Goal: Task Accomplishment & Management: Manage account settings

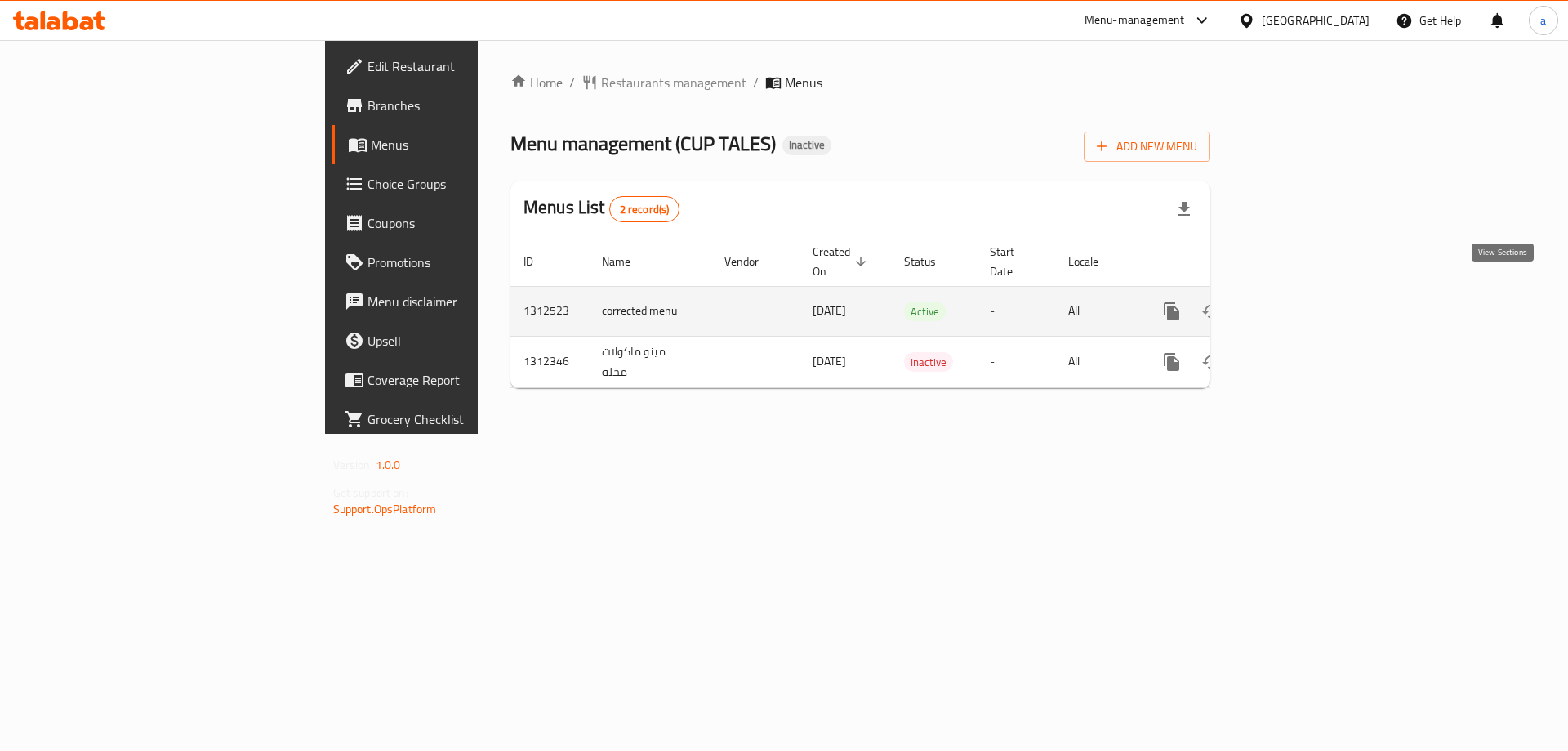
click at [1297, 304] on icon "enhanced table" at bounding box center [1289, 311] width 15 height 15
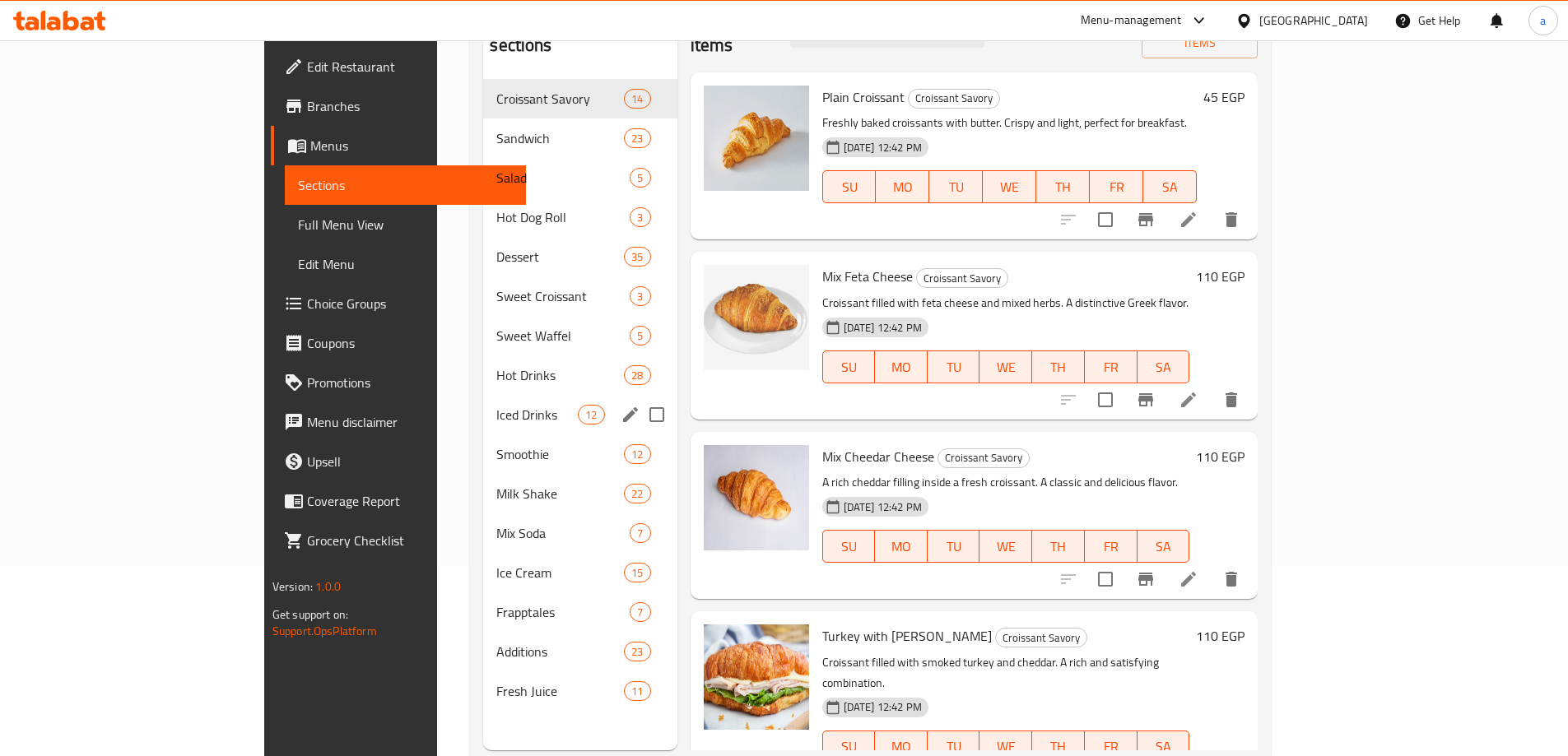
scroll to position [231, 0]
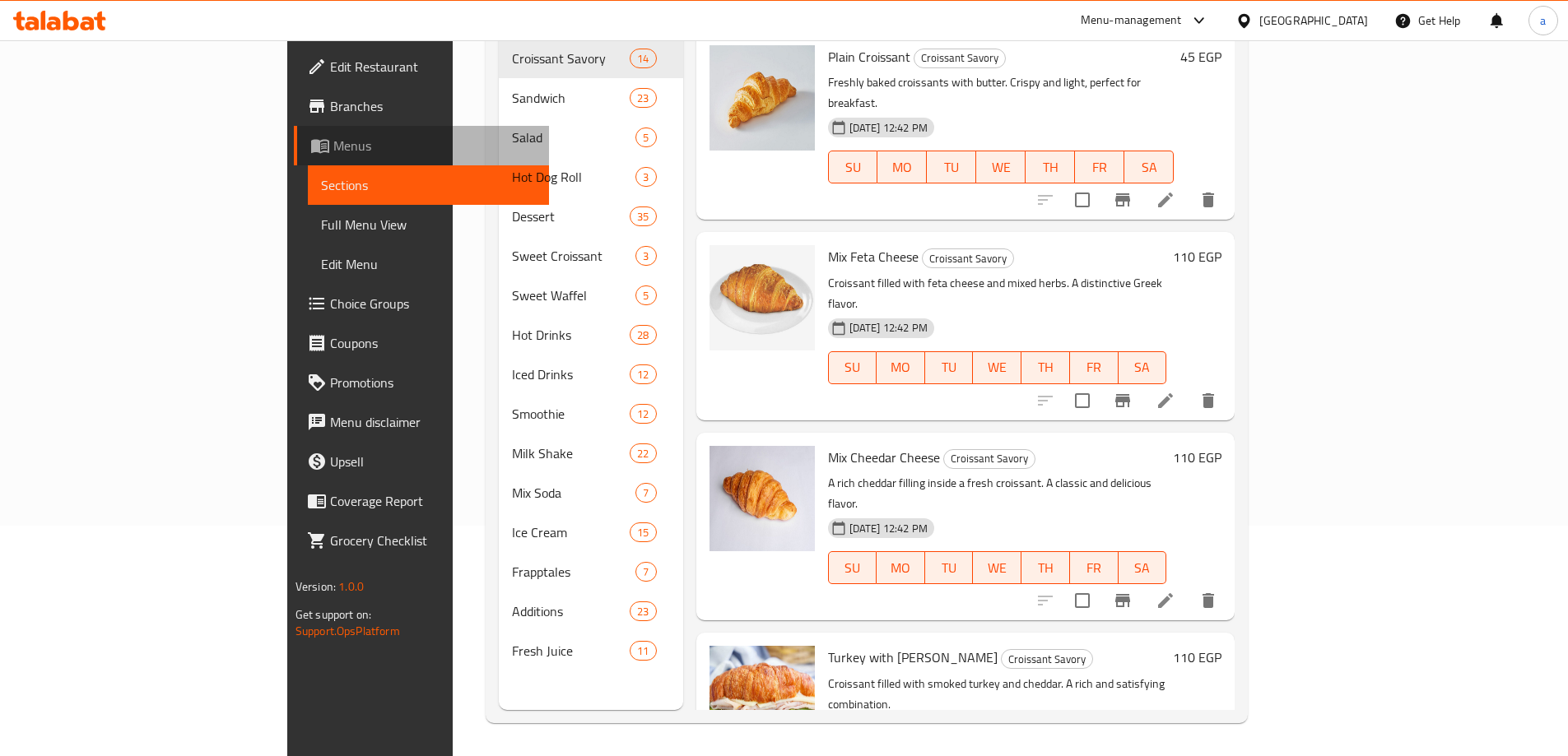
click at [333, 143] on span "Menus" at bounding box center [434, 146] width 202 height 20
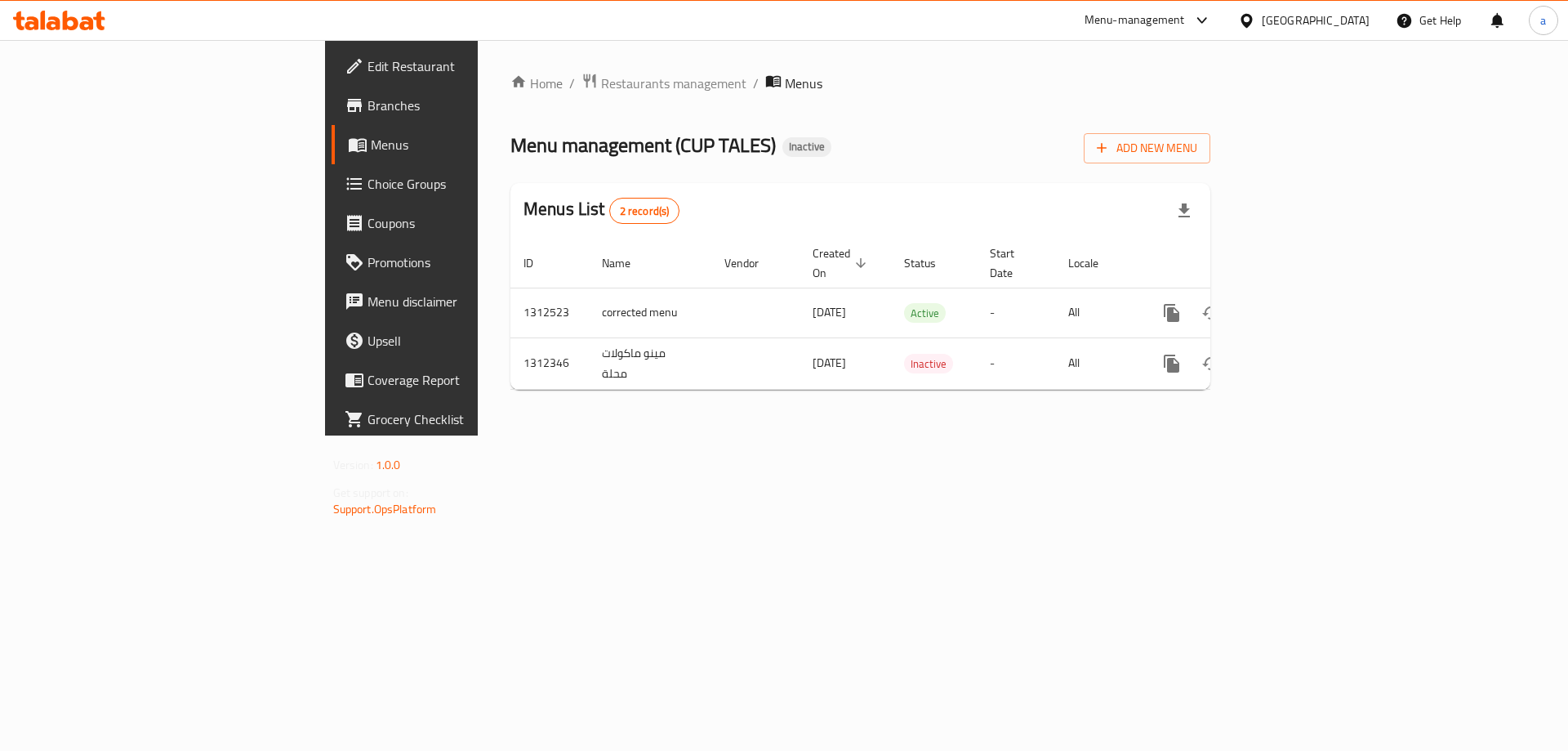
click at [331, 117] on link "Branches" at bounding box center [459, 105] width 255 height 39
click at [367, 107] on span "Branches" at bounding box center [470, 105] width 206 height 19
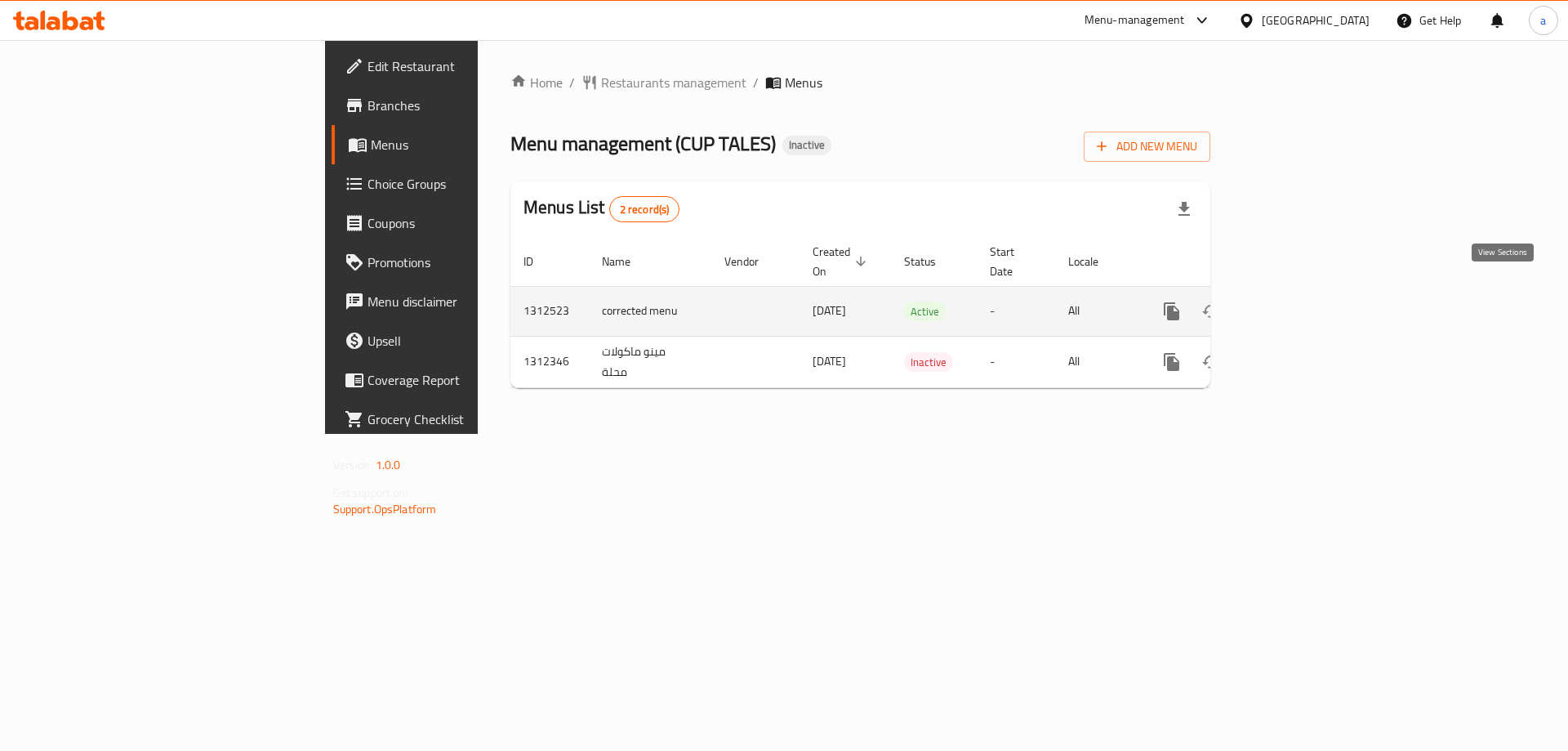
click at [1309, 292] on link "enhanced table" at bounding box center [1289, 311] width 39 height 39
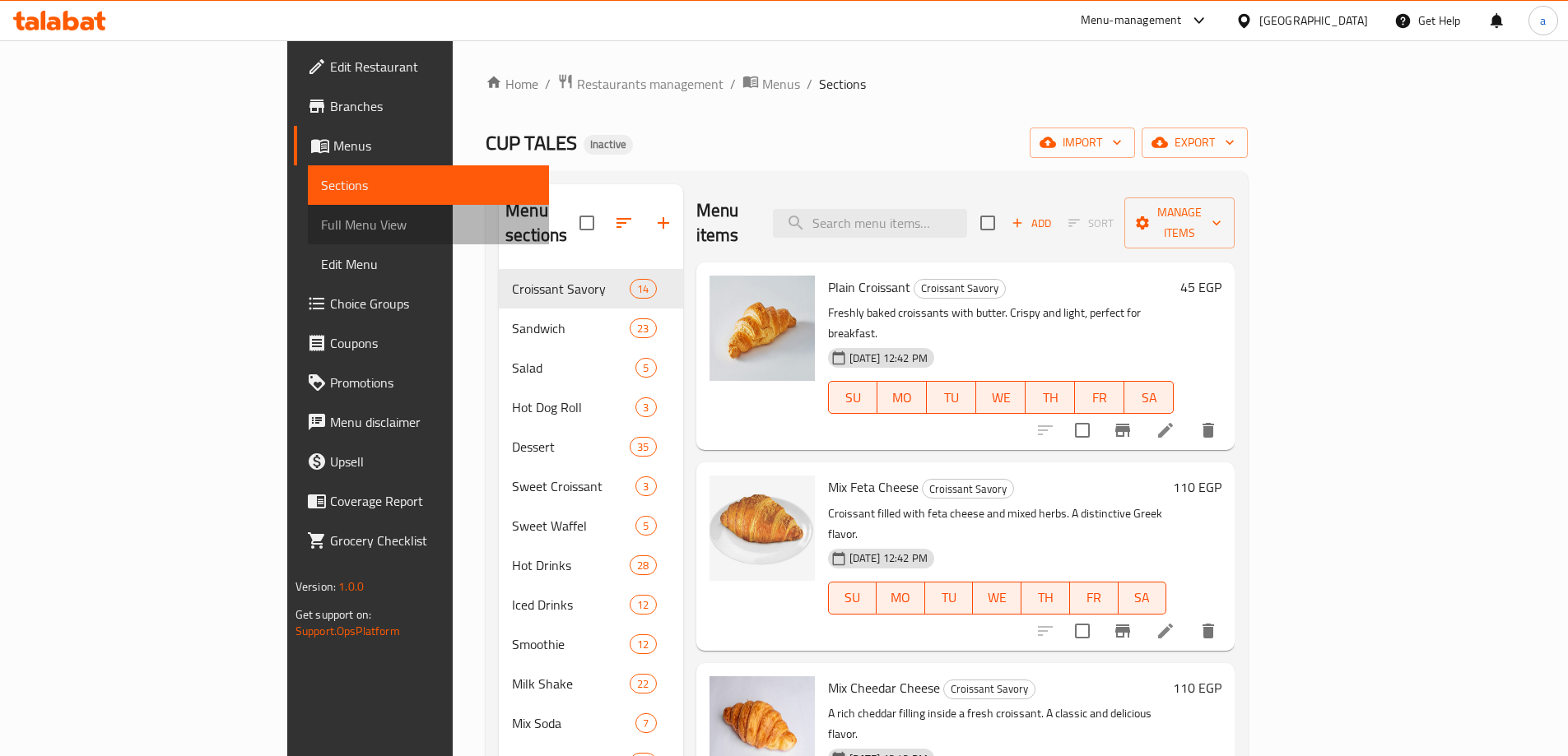
click at [321, 224] on span "Full Menu View" at bounding box center [428, 224] width 215 height 20
click at [321, 189] on span "Sections" at bounding box center [428, 185] width 215 height 20
click at [321, 217] on span "Full Menu View" at bounding box center [428, 224] width 215 height 20
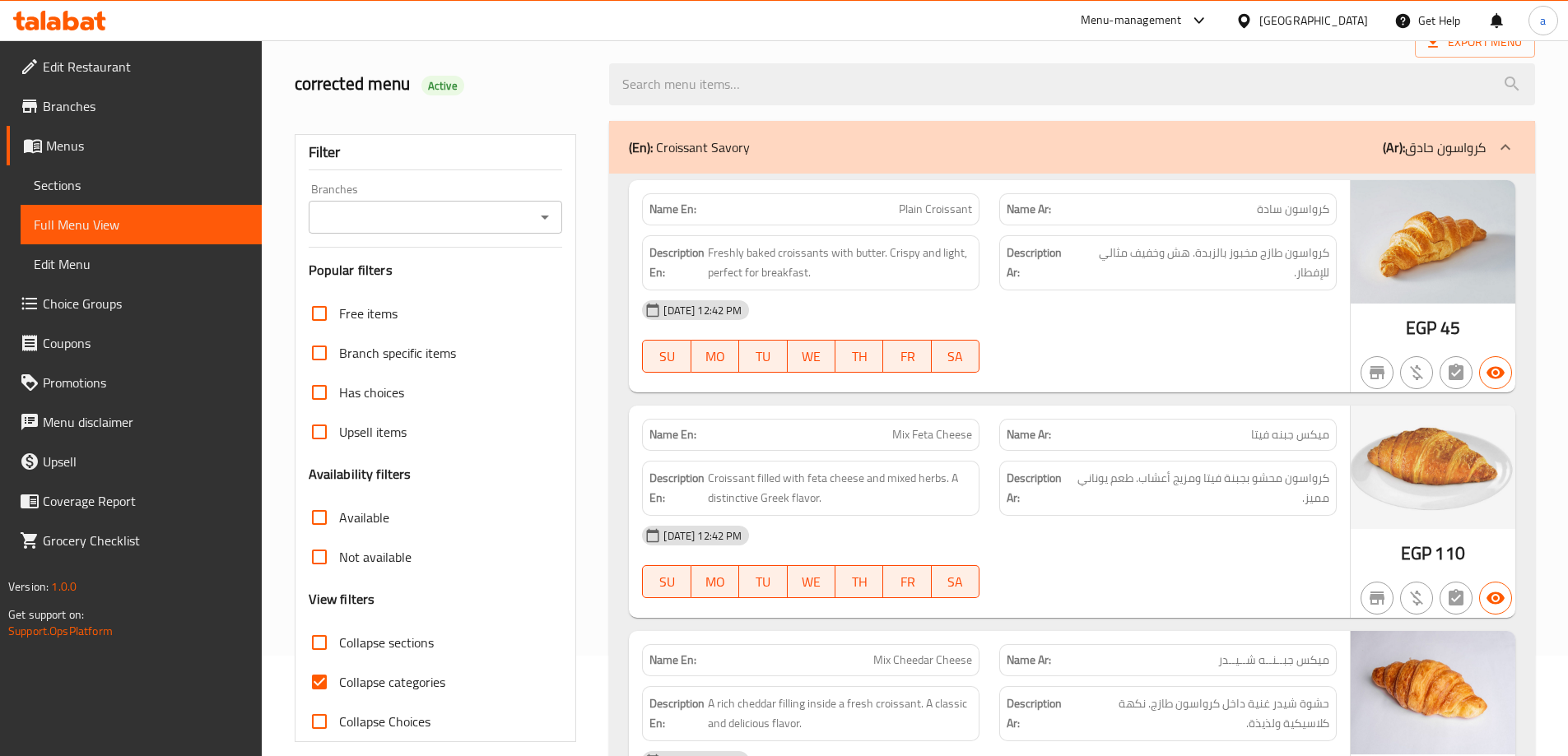
scroll to position [83, 0]
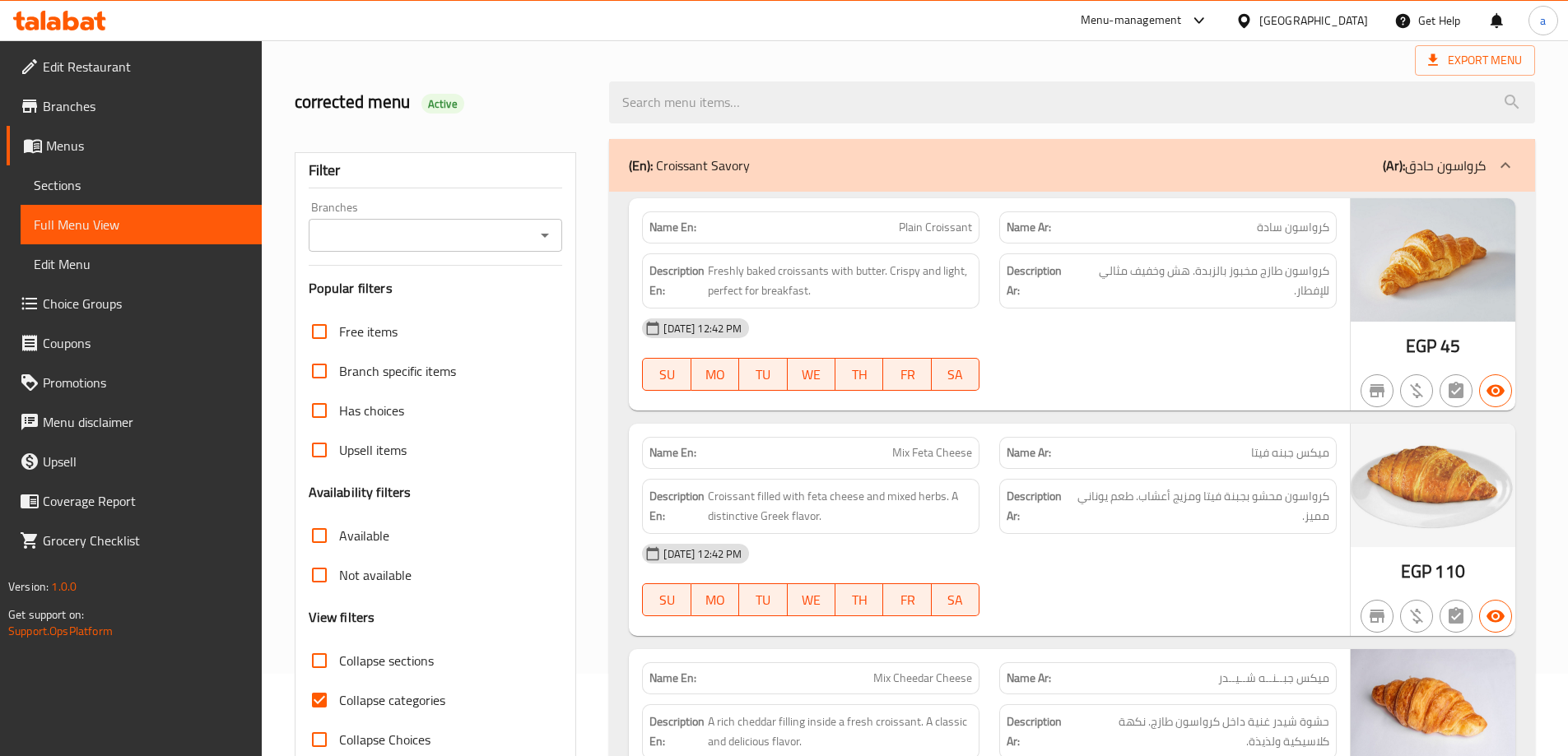
click at [130, 174] on link "Sections" at bounding box center [141, 185] width 242 height 39
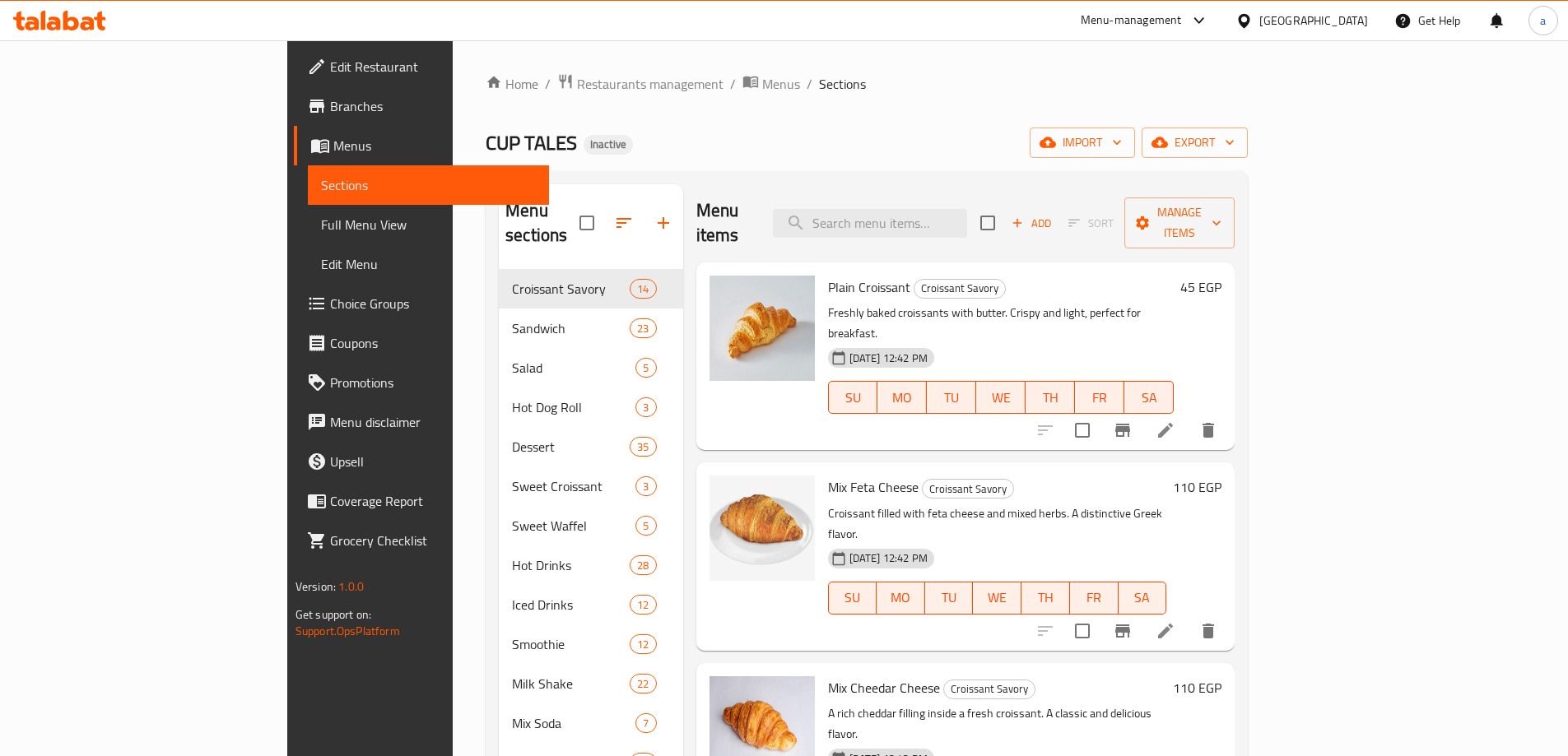
click at [333, 153] on span "Menus" at bounding box center [434, 146] width 202 height 20
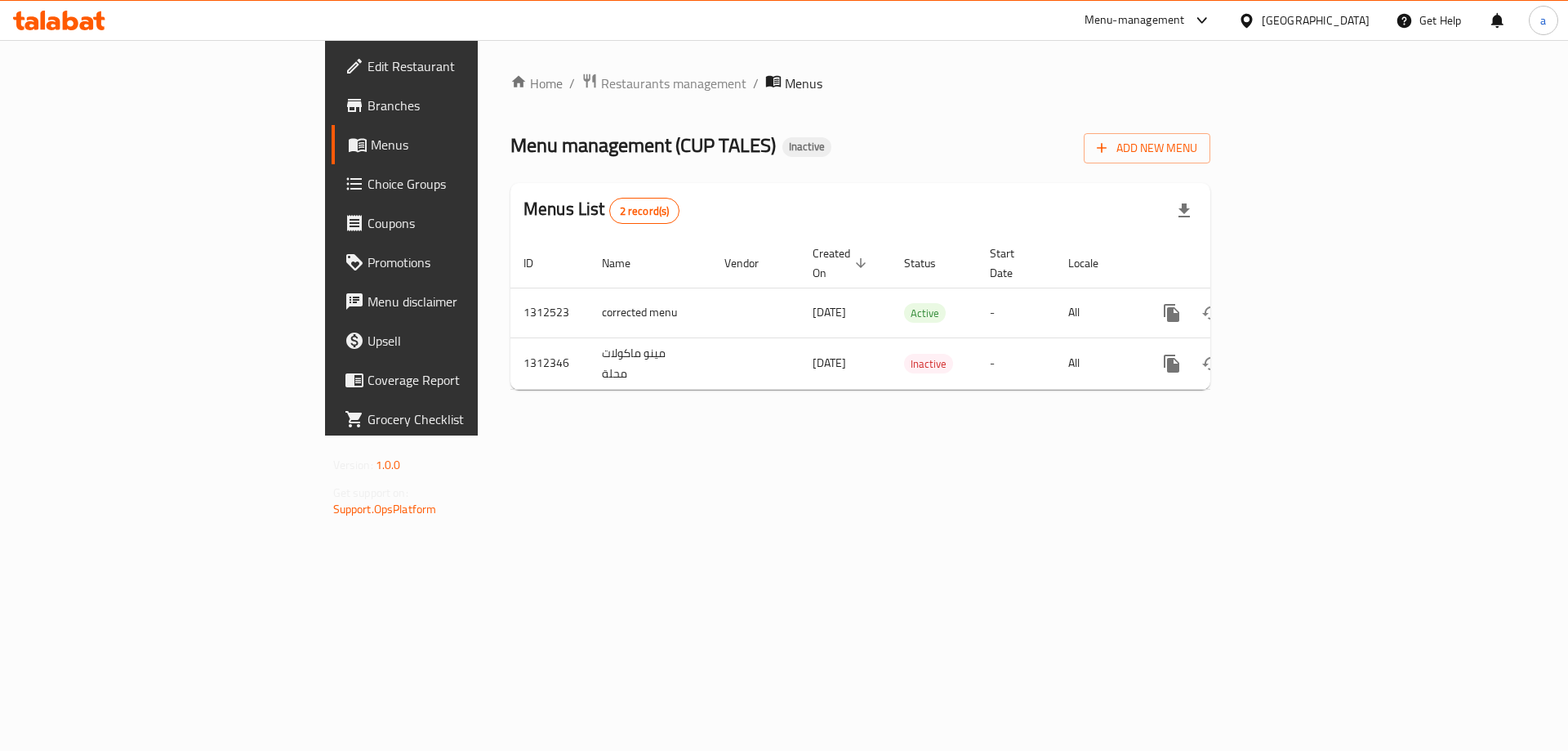
click at [367, 113] on span "Branches" at bounding box center [470, 105] width 206 height 19
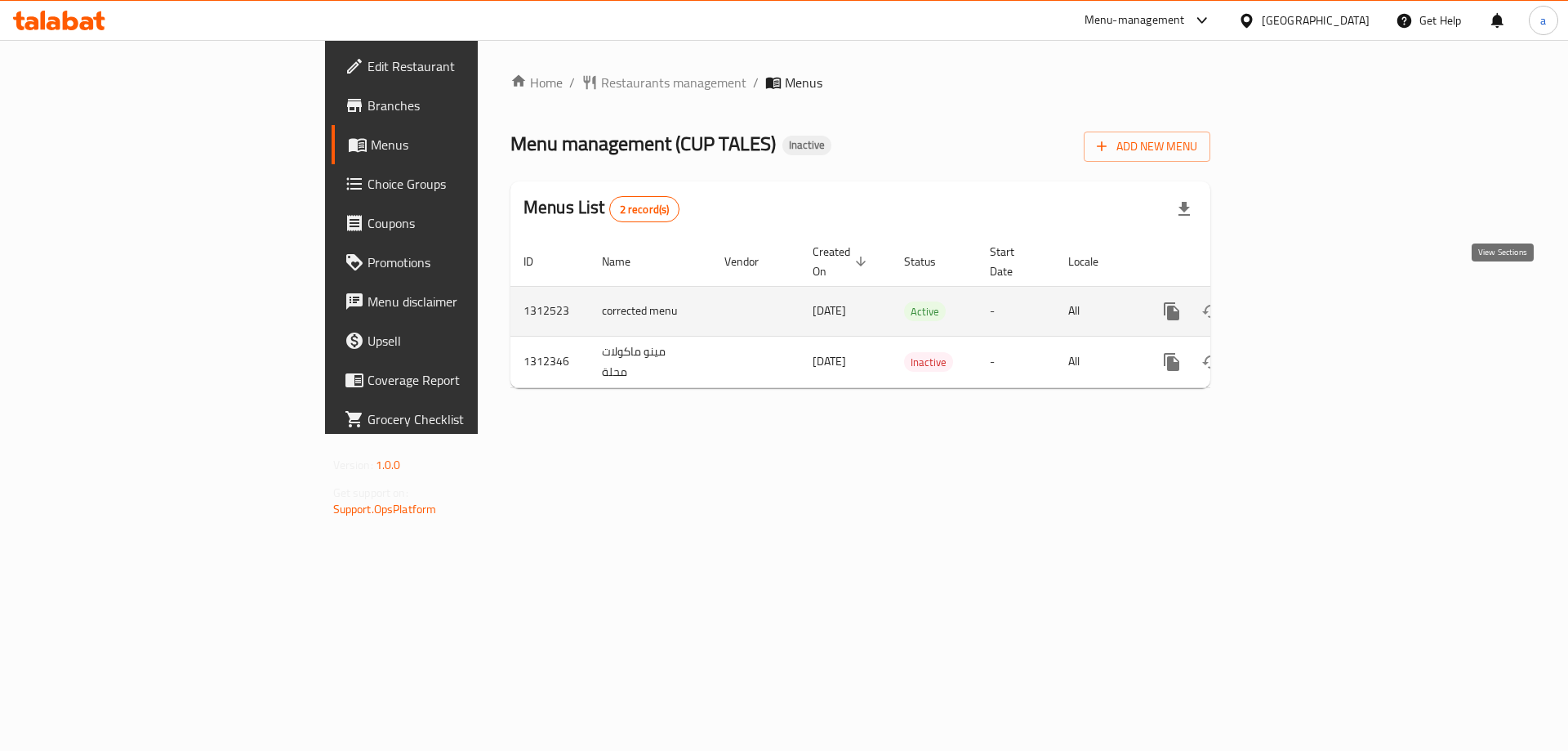
click at [1299, 301] on icon "enhanced table" at bounding box center [1289, 311] width 19 height 19
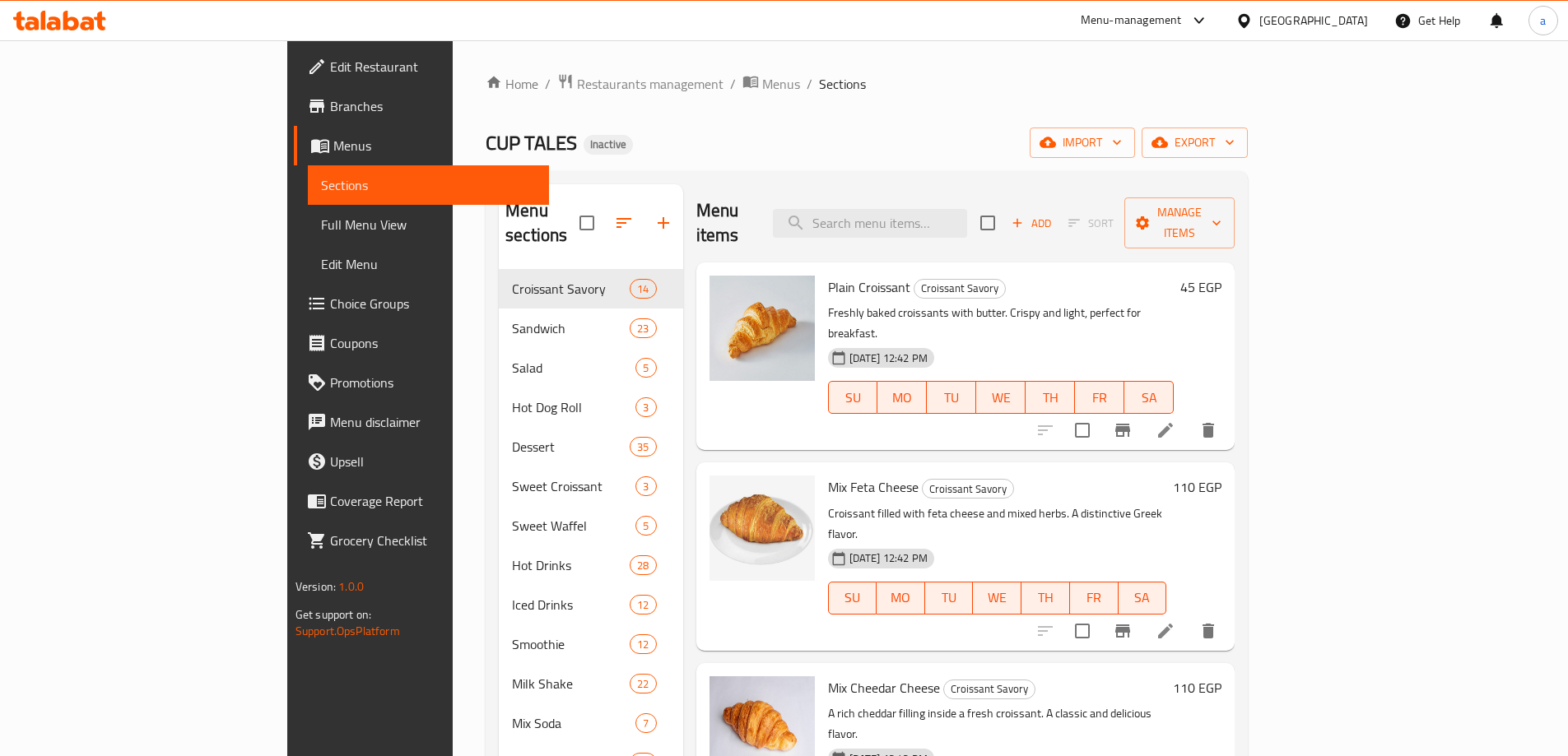
click at [330, 113] on span "Branches" at bounding box center [433, 106] width 206 height 20
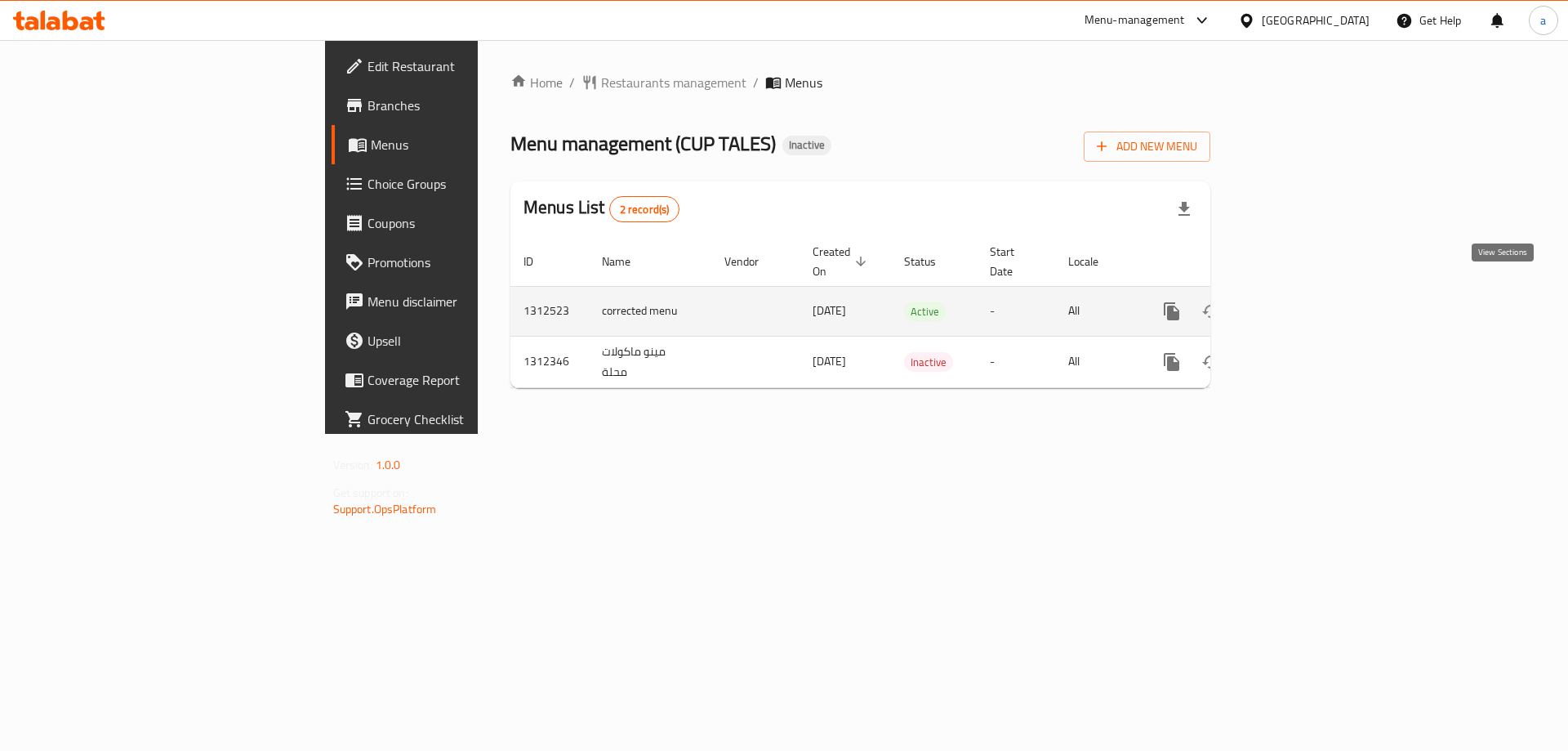
click at [1299, 301] on icon "enhanced table" at bounding box center [1289, 311] width 19 height 19
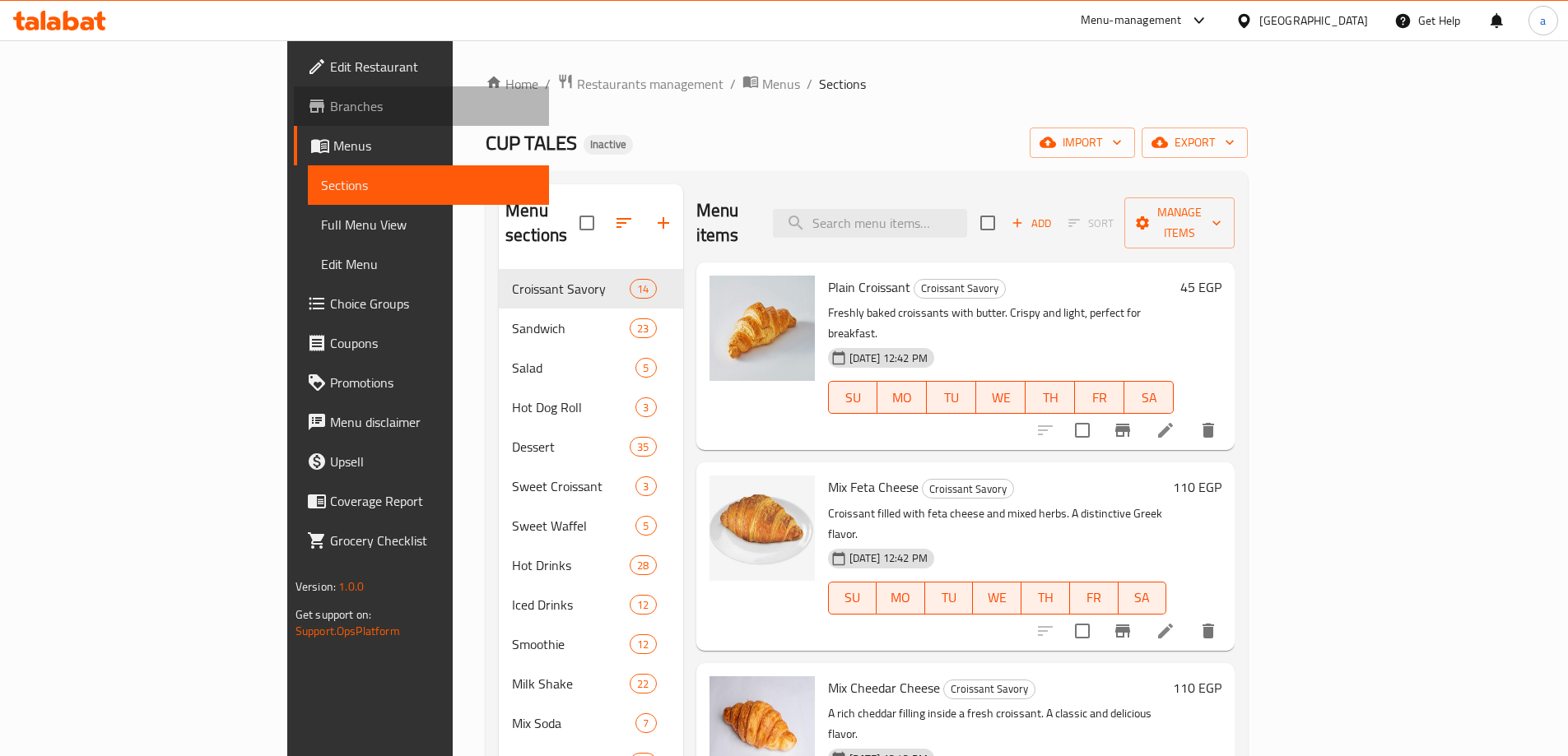
click at [330, 112] on span "Branches" at bounding box center [433, 106] width 206 height 20
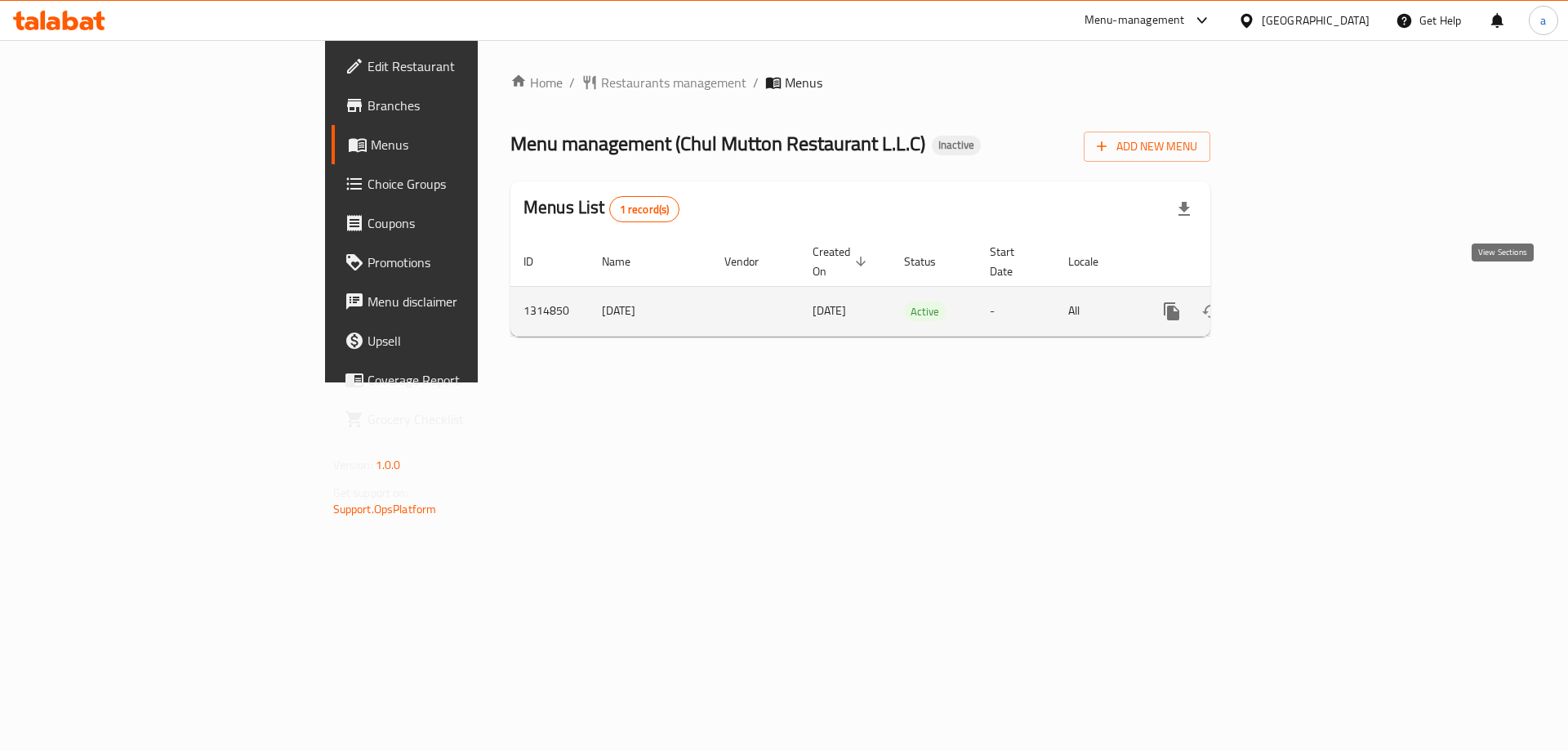
click at [1309, 292] on link "enhanced table" at bounding box center [1289, 311] width 39 height 39
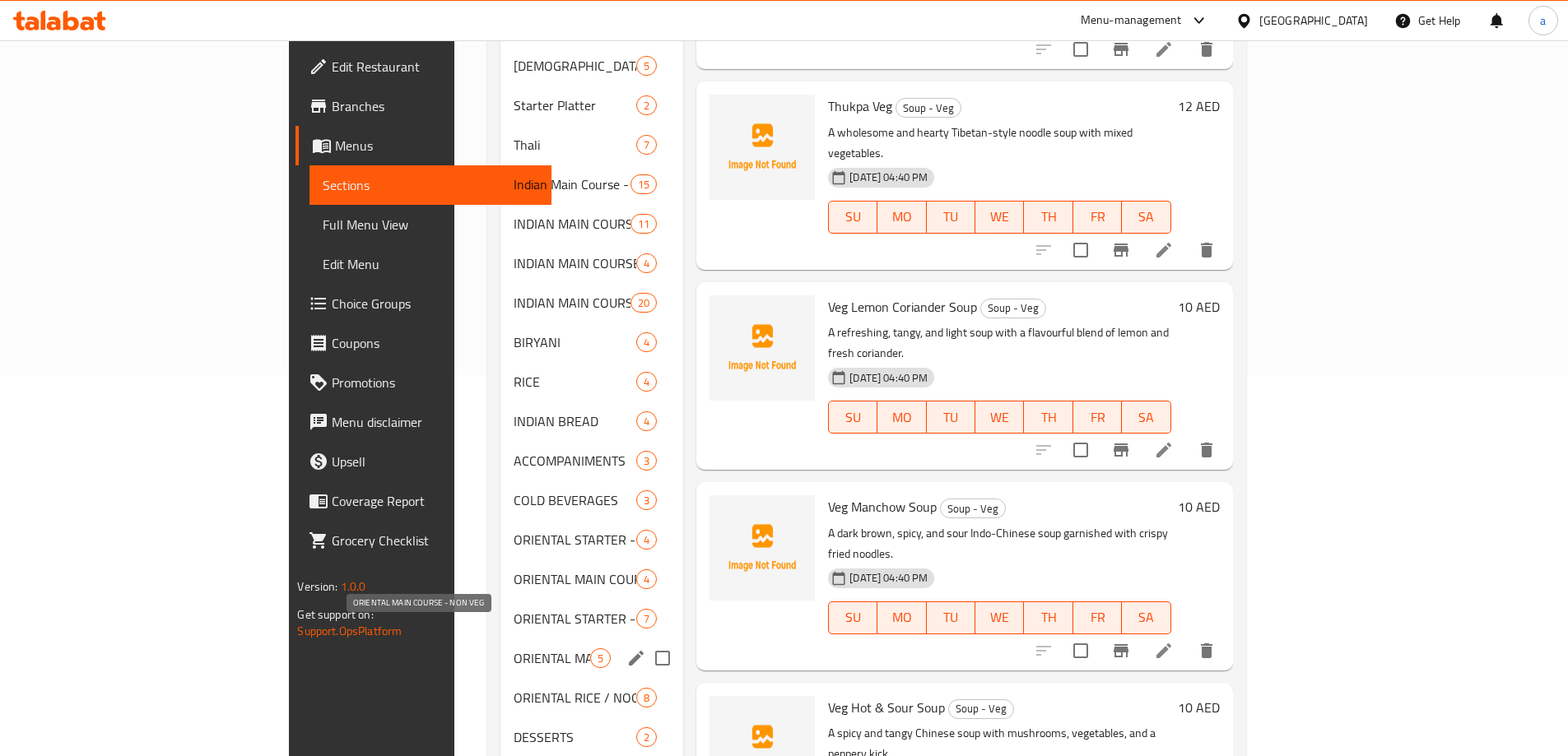
scroll to position [410, 0]
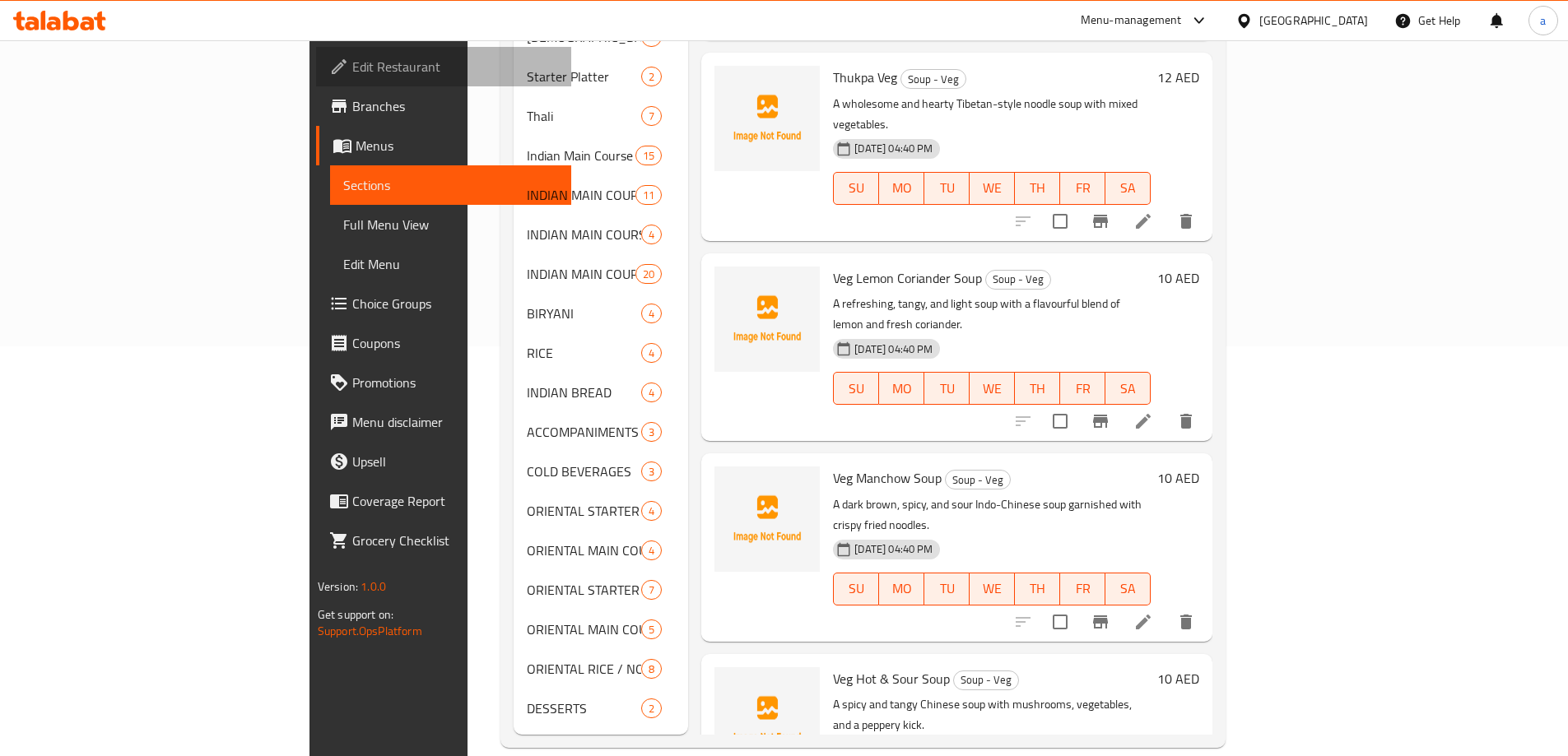
click at [316, 56] on link "Edit Restaurant" at bounding box center [443, 67] width 255 height 39
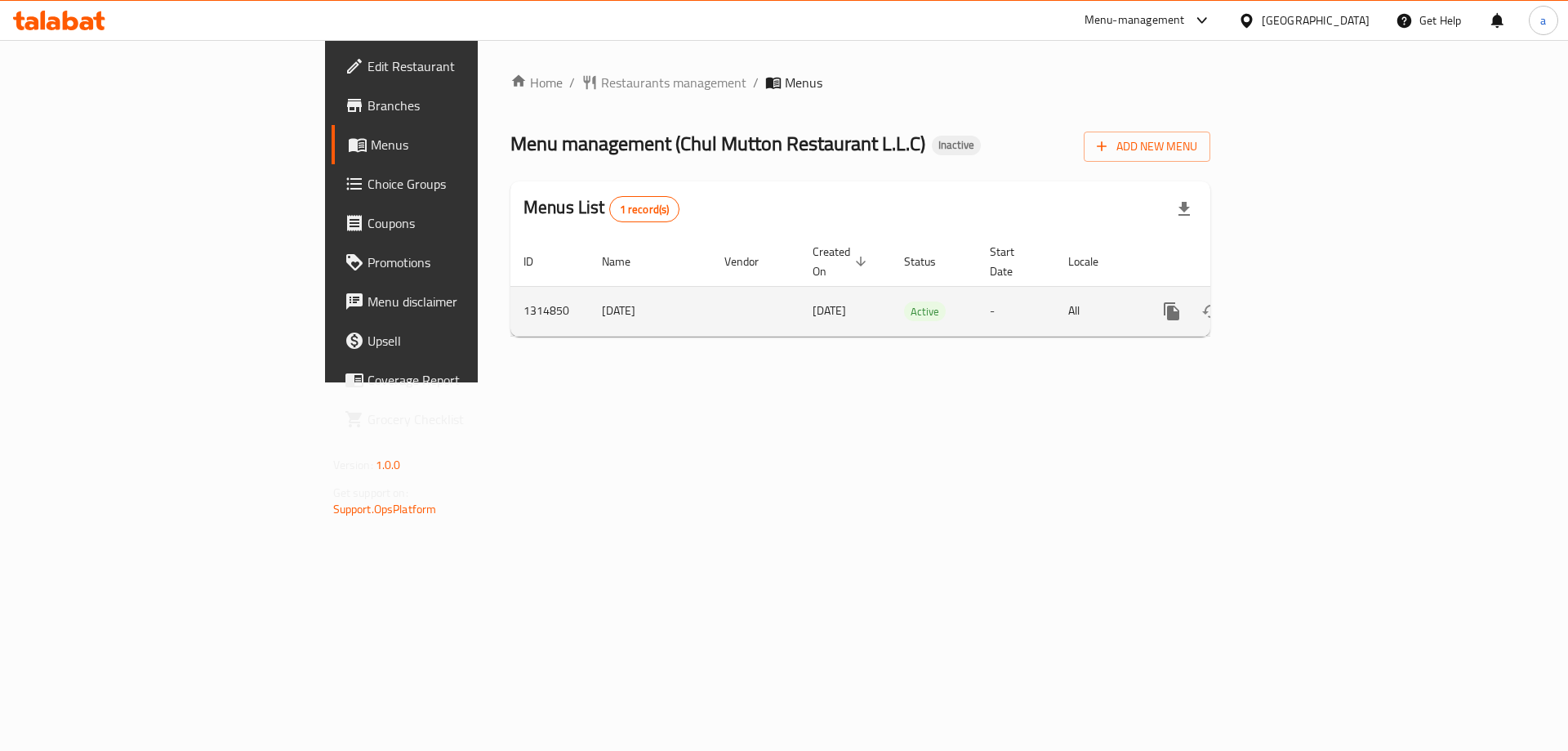
click at [1299, 301] on icon "enhanced table" at bounding box center [1289, 311] width 19 height 19
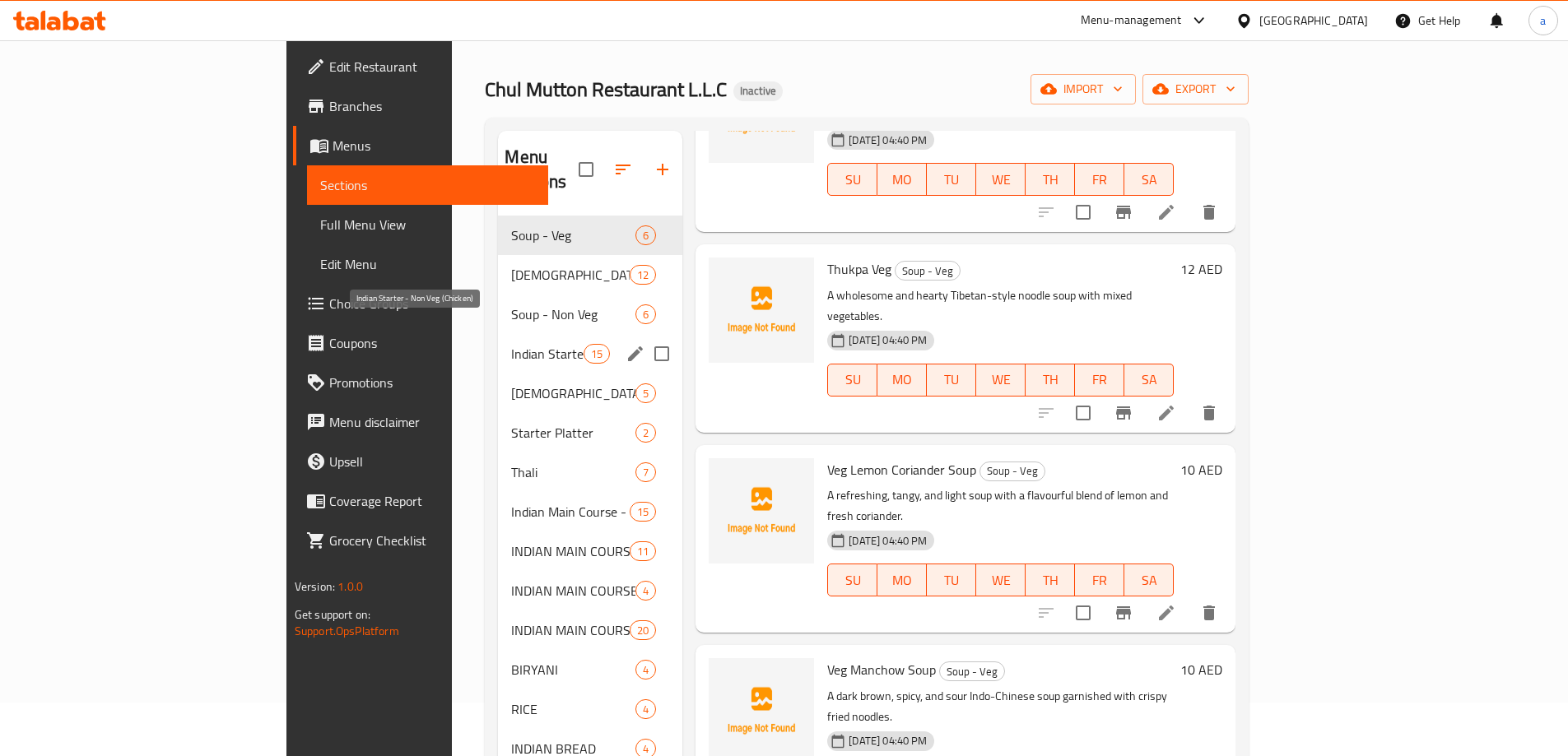
scroll to position [83, 0]
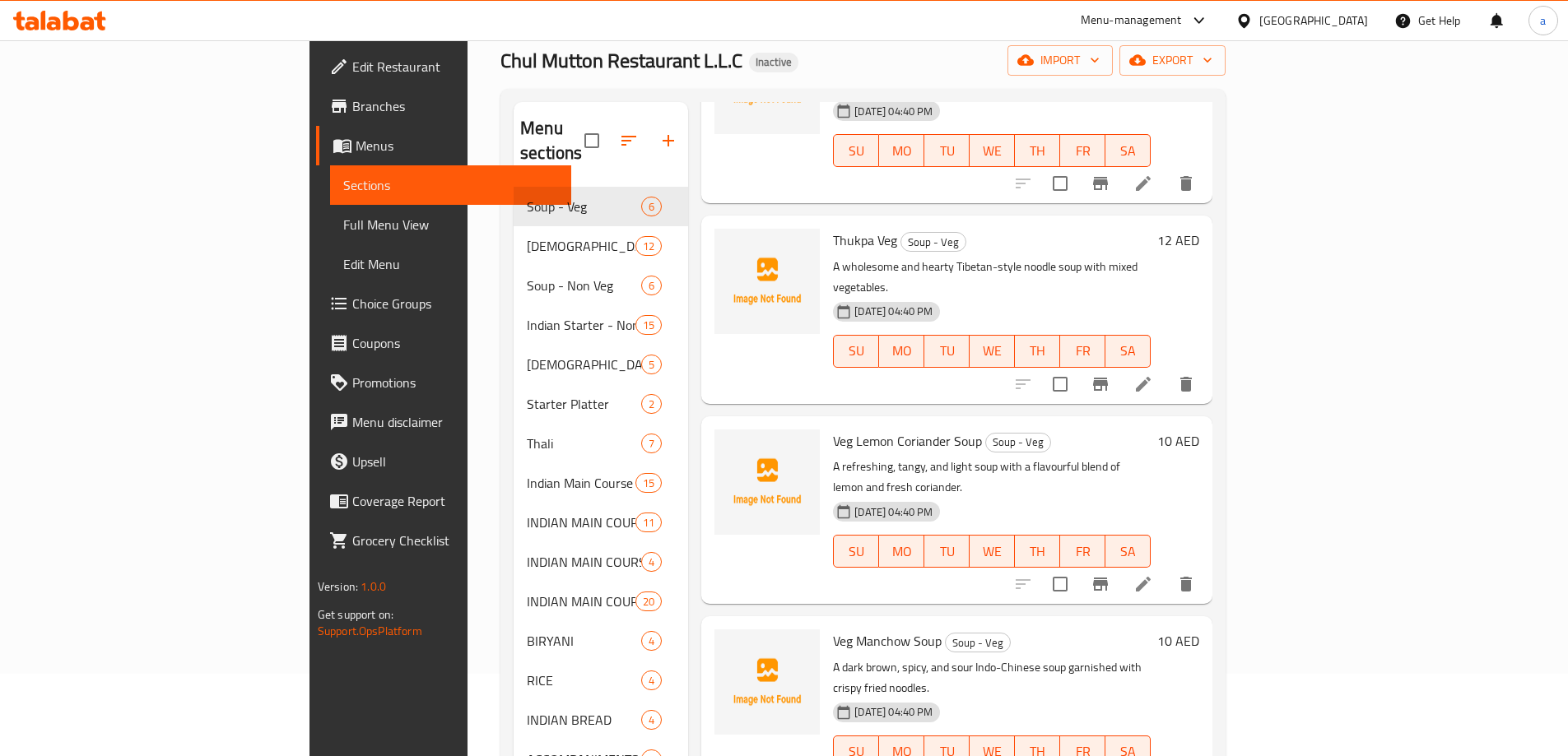
click at [330, 235] on link "Full Menu View" at bounding box center [451, 224] width 242 height 39
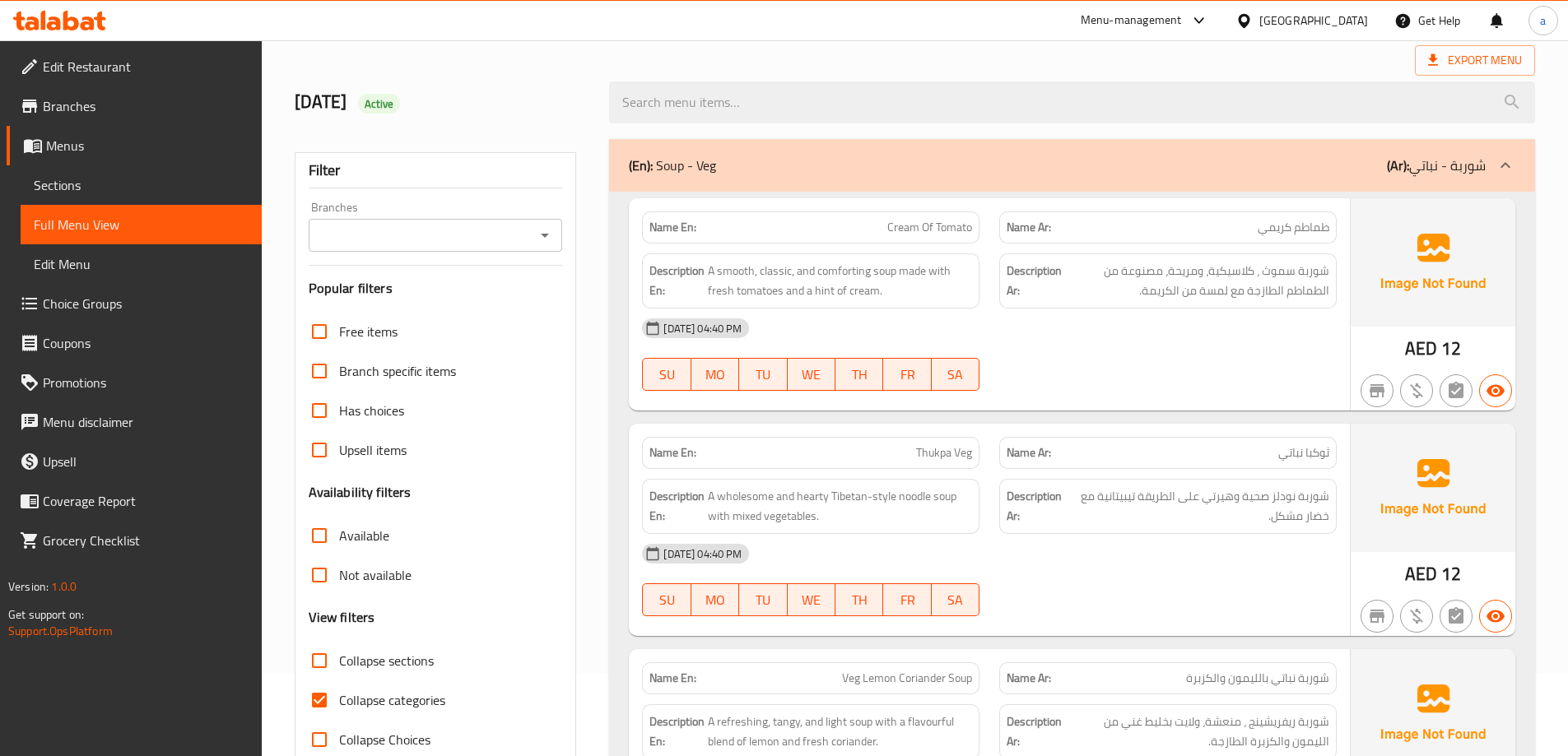
scroll to position [411, 0]
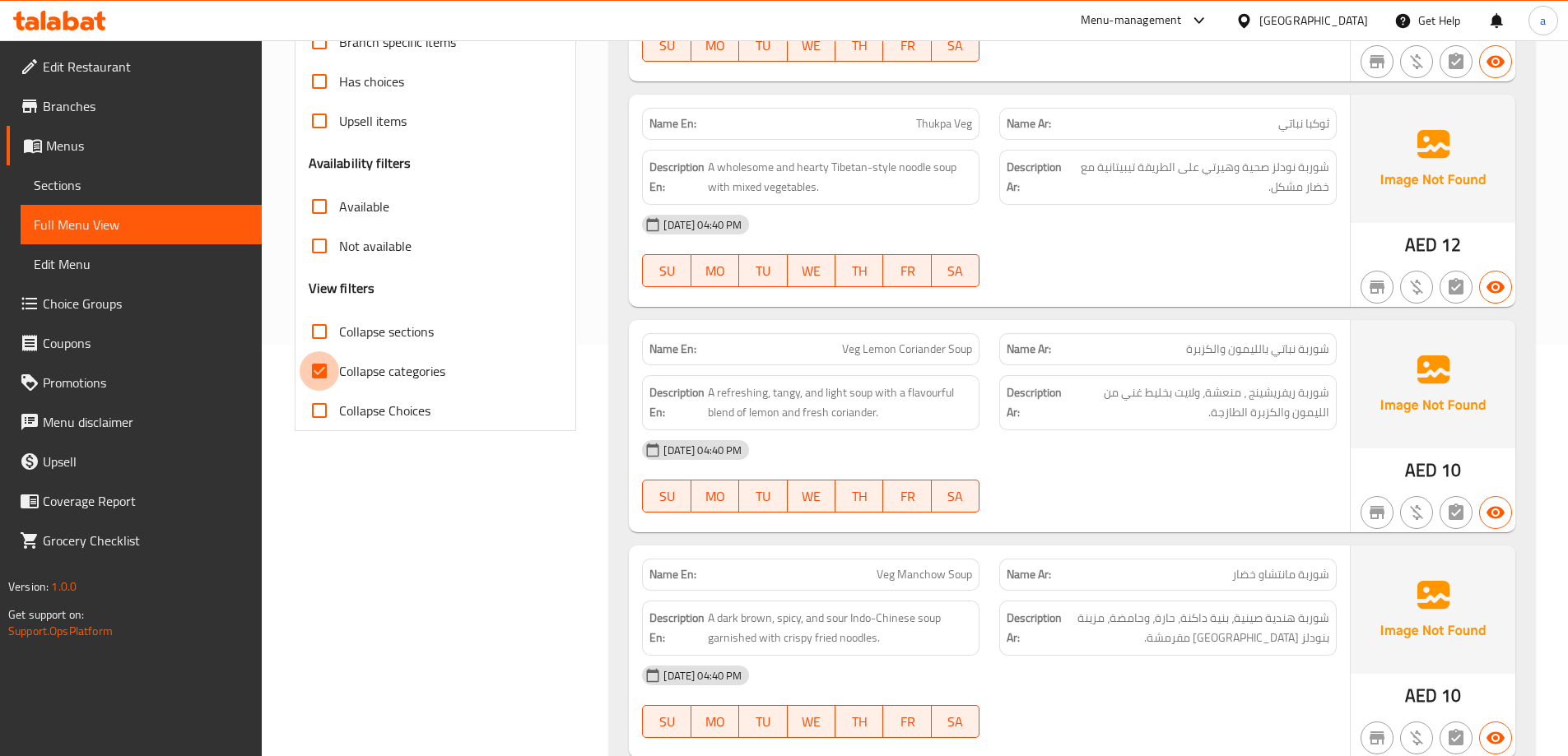
click at [326, 367] on input "Collapse categories" at bounding box center [319, 371] width 39 height 39
checkbox input "false"
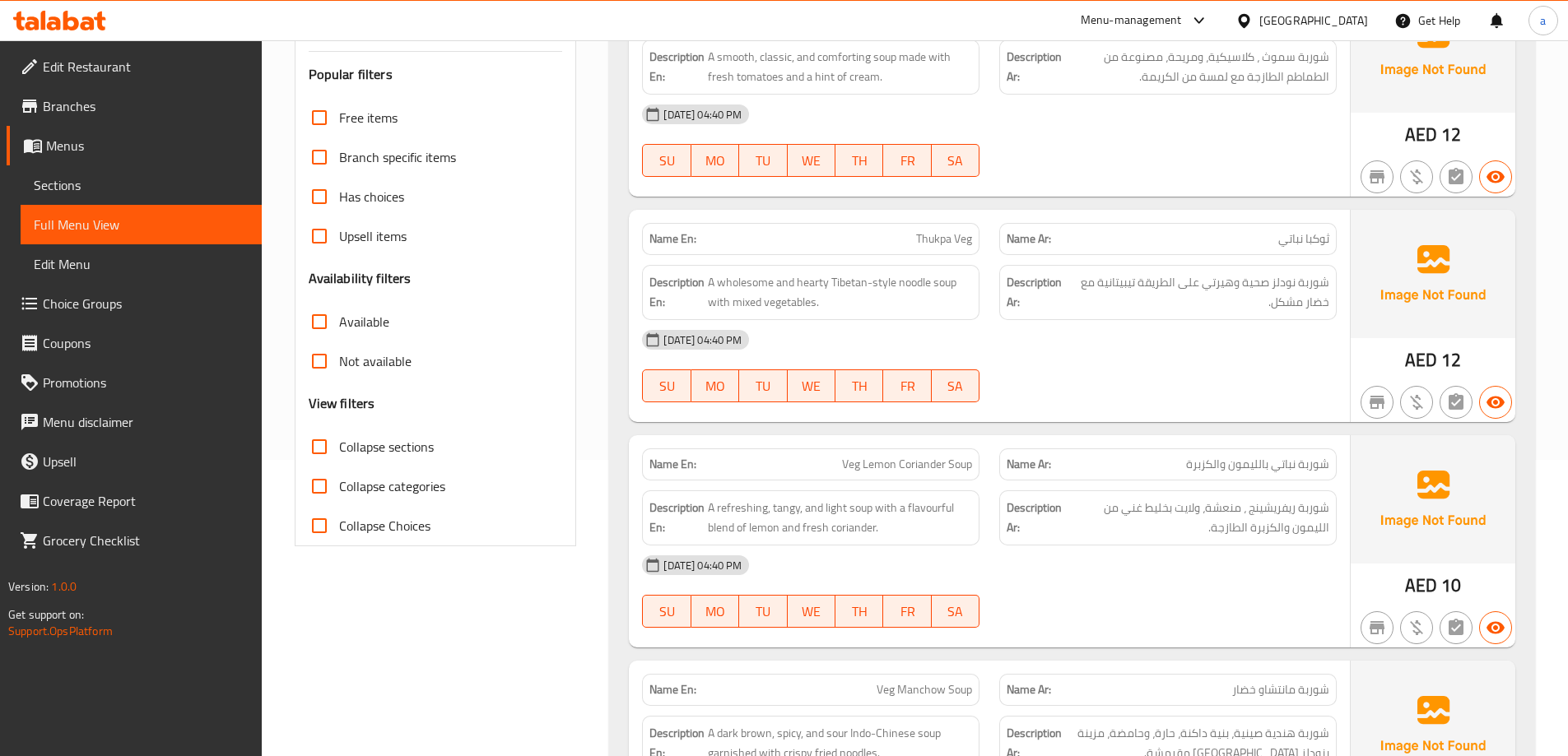
scroll to position [0, 0]
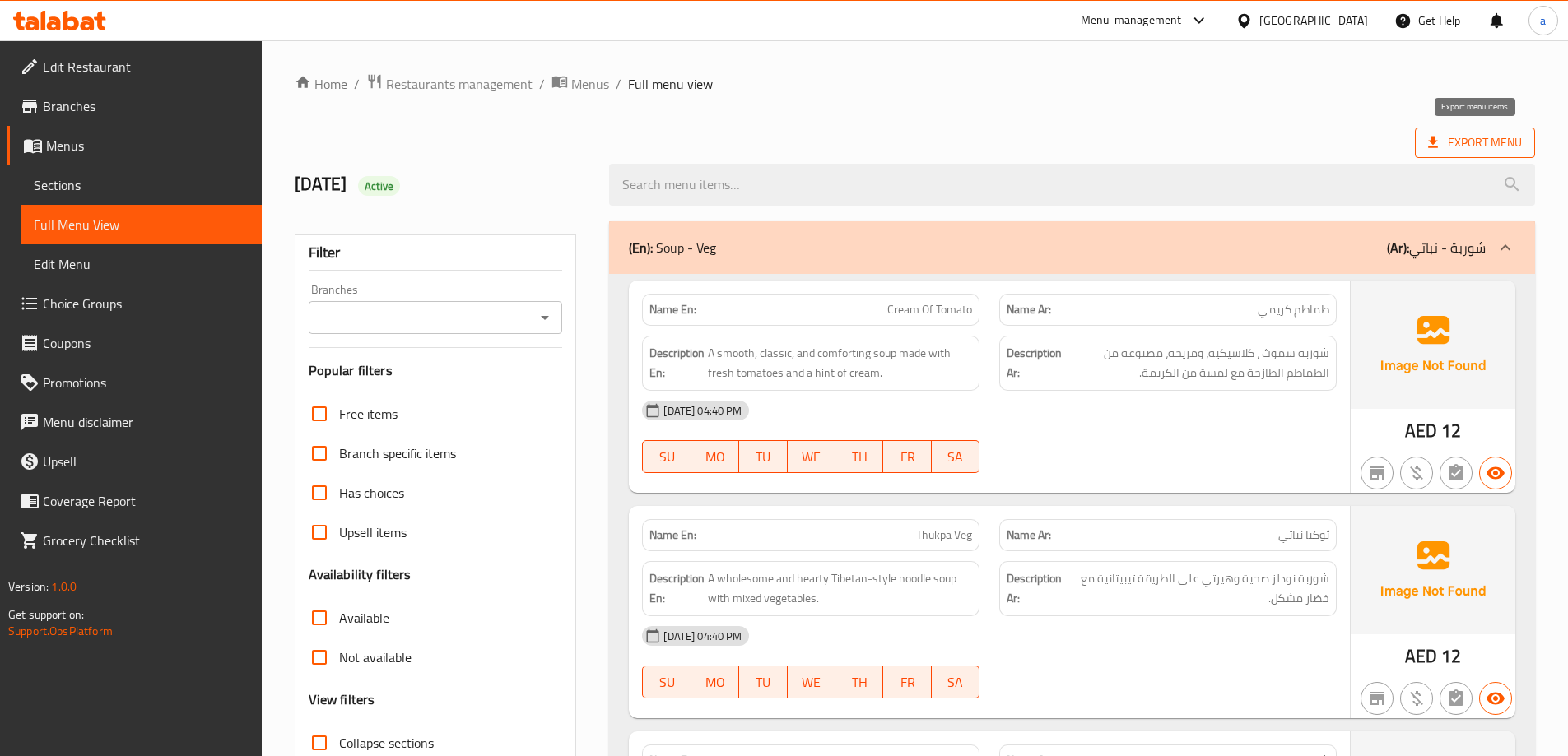
click at [1464, 146] on span "Export Menu" at bounding box center [1475, 142] width 94 height 20
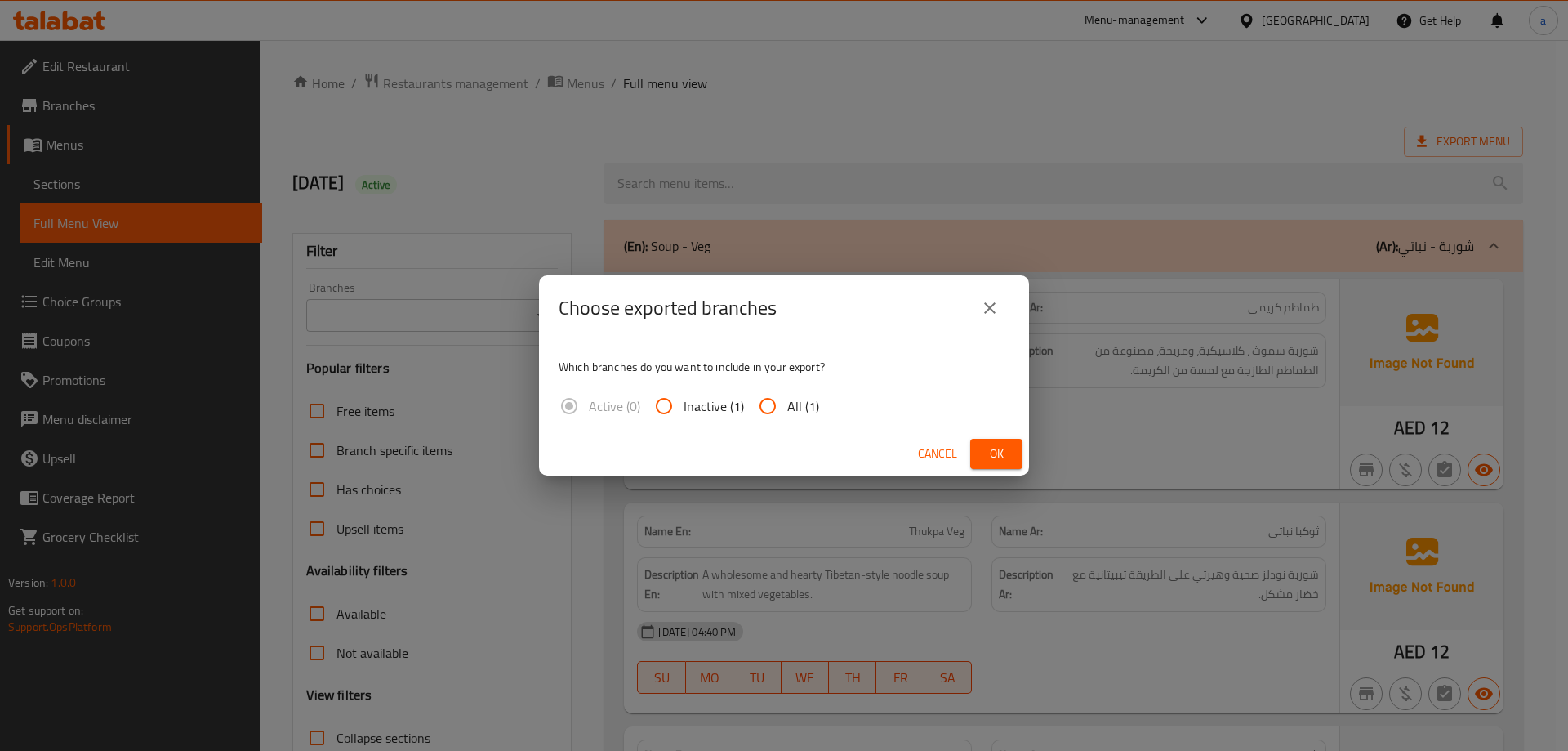
click at [759, 408] on input "All (1)" at bounding box center [767, 405] width 39 height 39
radio input "true"
click at [979, 456] on button "Ok" at bounding box center [995, 454] width 52 height 30
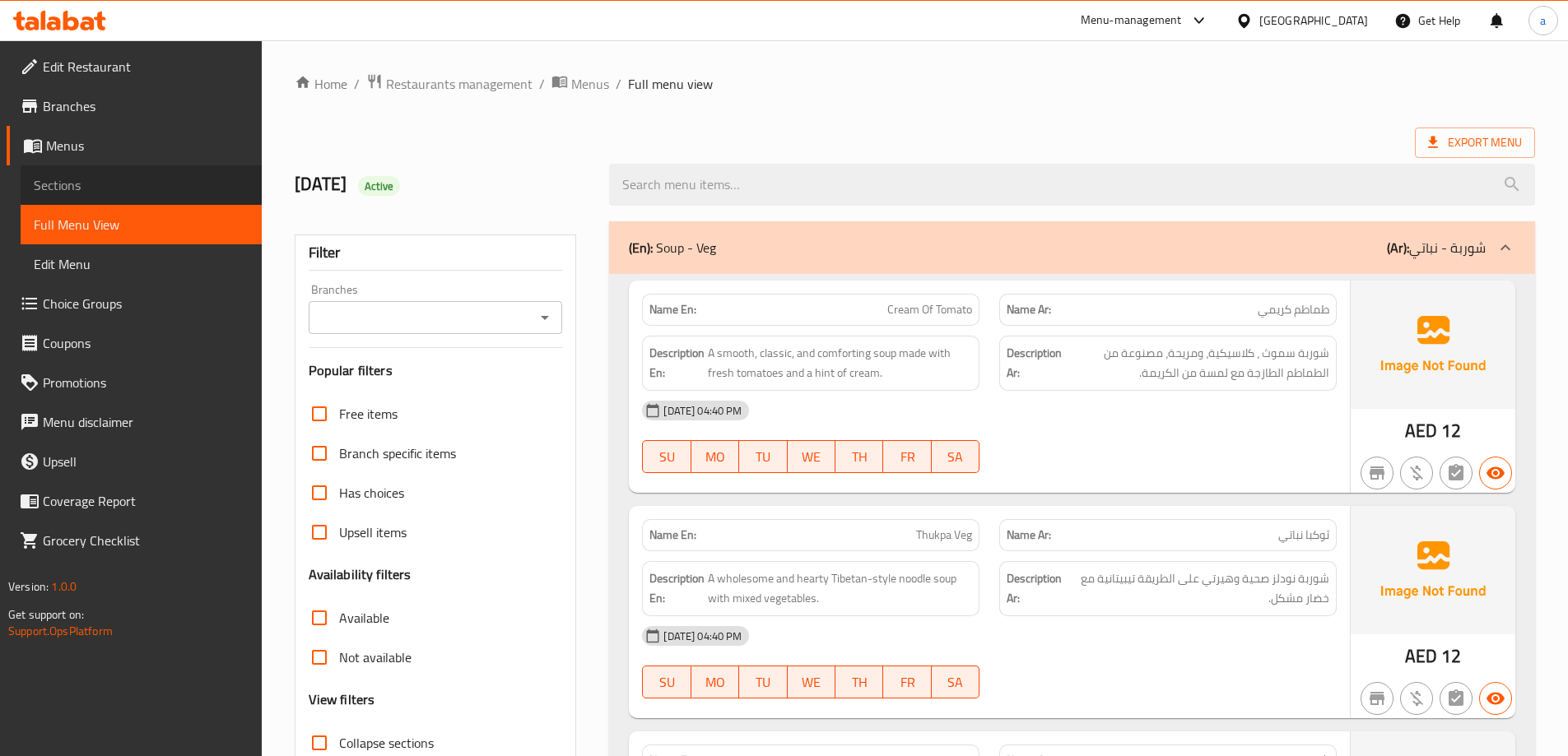
click at [64, 185] on span "Sections" at bounding box center [141, 185] width 215 height 20
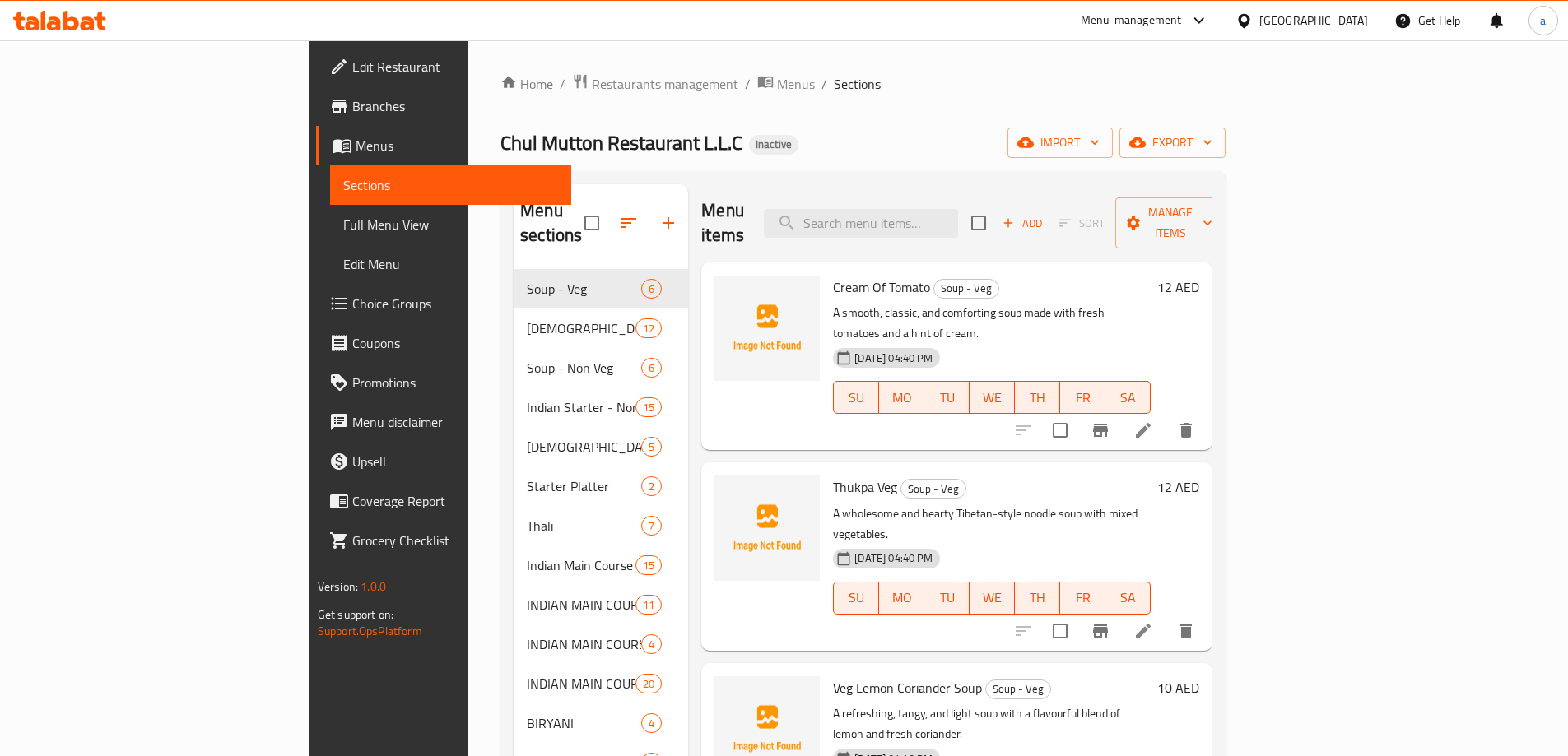
click at [355, 152] on span "Menus" at bounding box center [456, 146] width 202 height 20
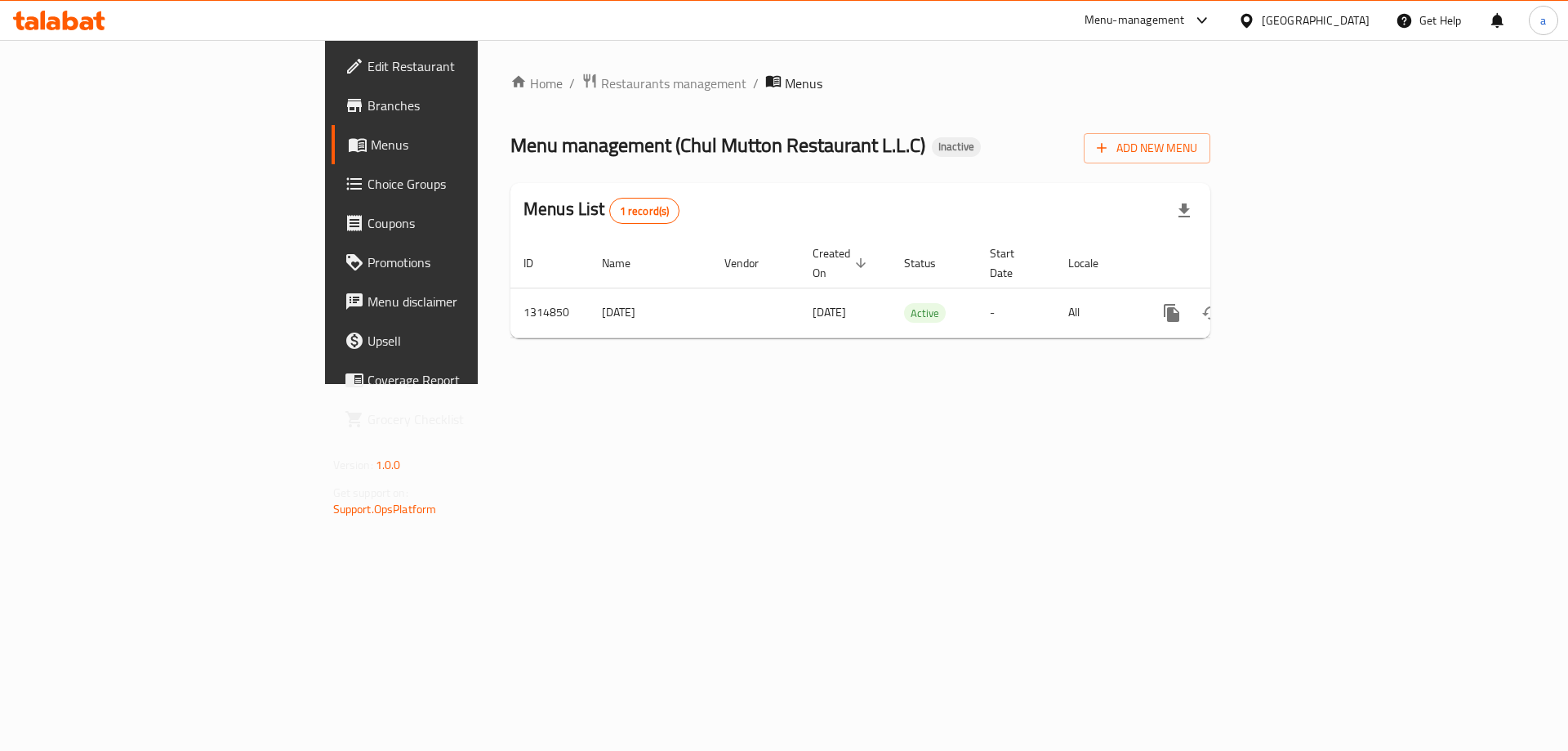
click at [331, 115] on link "Branches" at bounding box center [459, 105] width 255 height 39
click at [367, 69] on span "Edit Restaurant" at bounding box center [470, 66] width 206 height 19
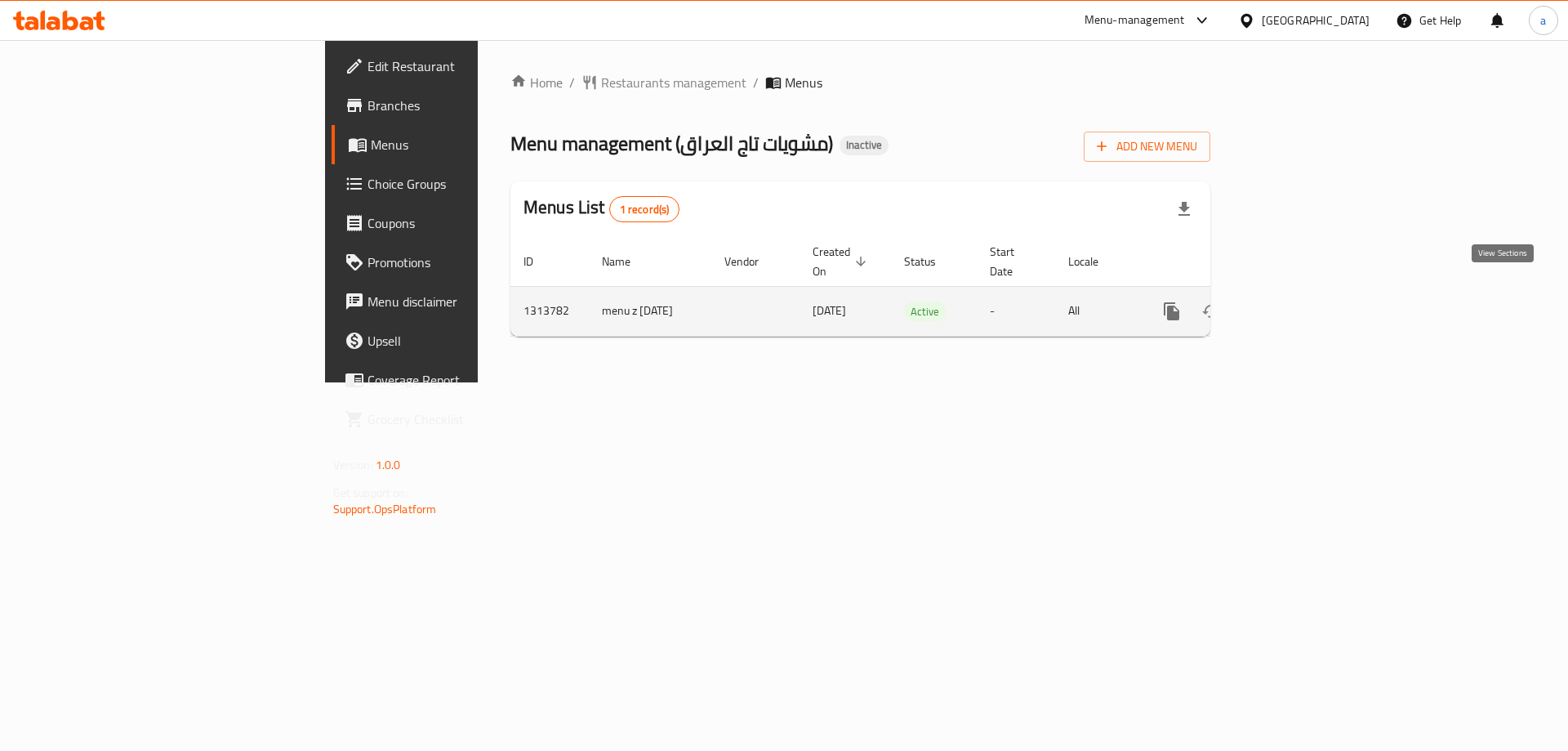
click at [1299, 301] on icon "enhanced table" at bounding box center [1289, 311] width 19 height 19
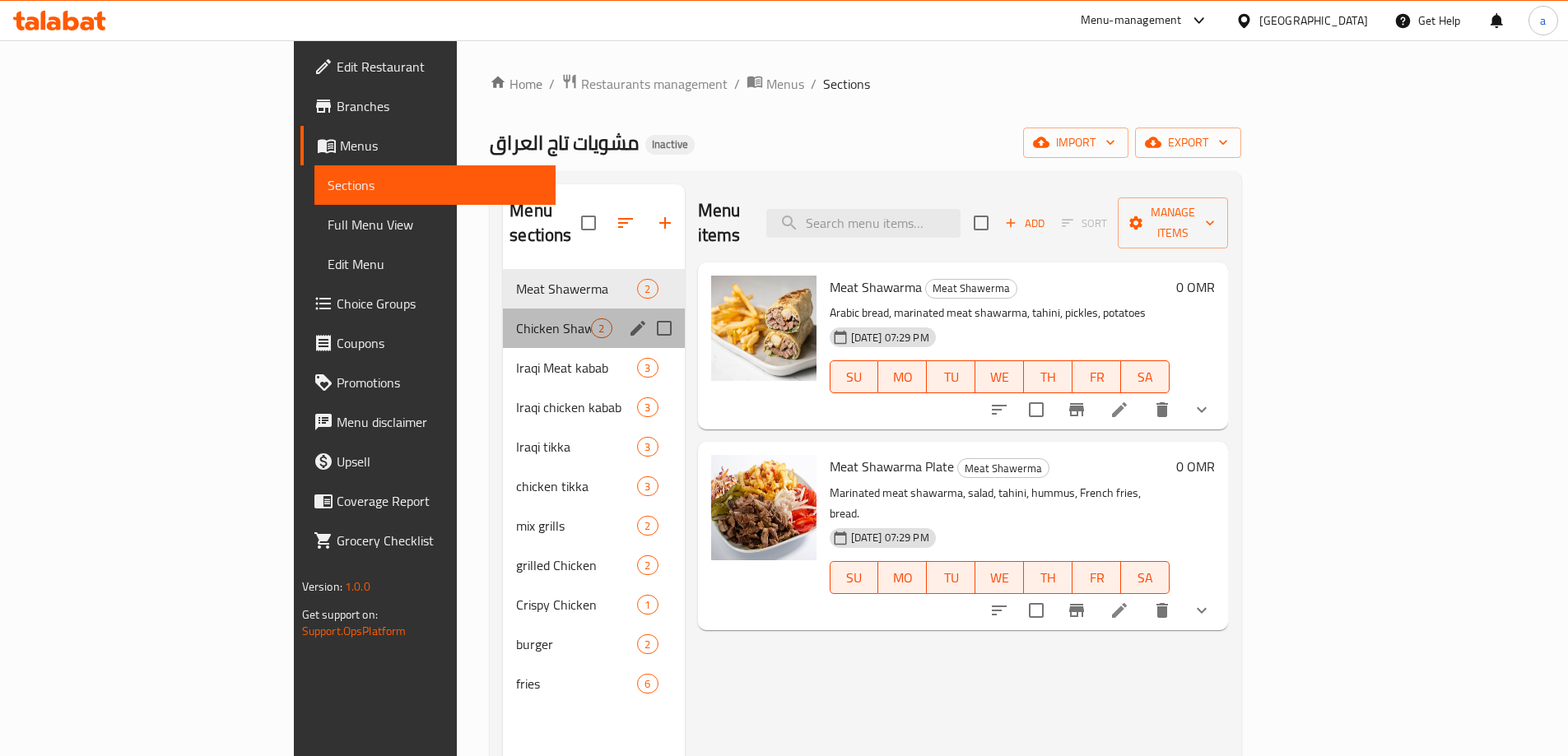
click at [503, 313] on div "Chicken Shawerma 2" at bounding box center [593, 328] width 181 height 39
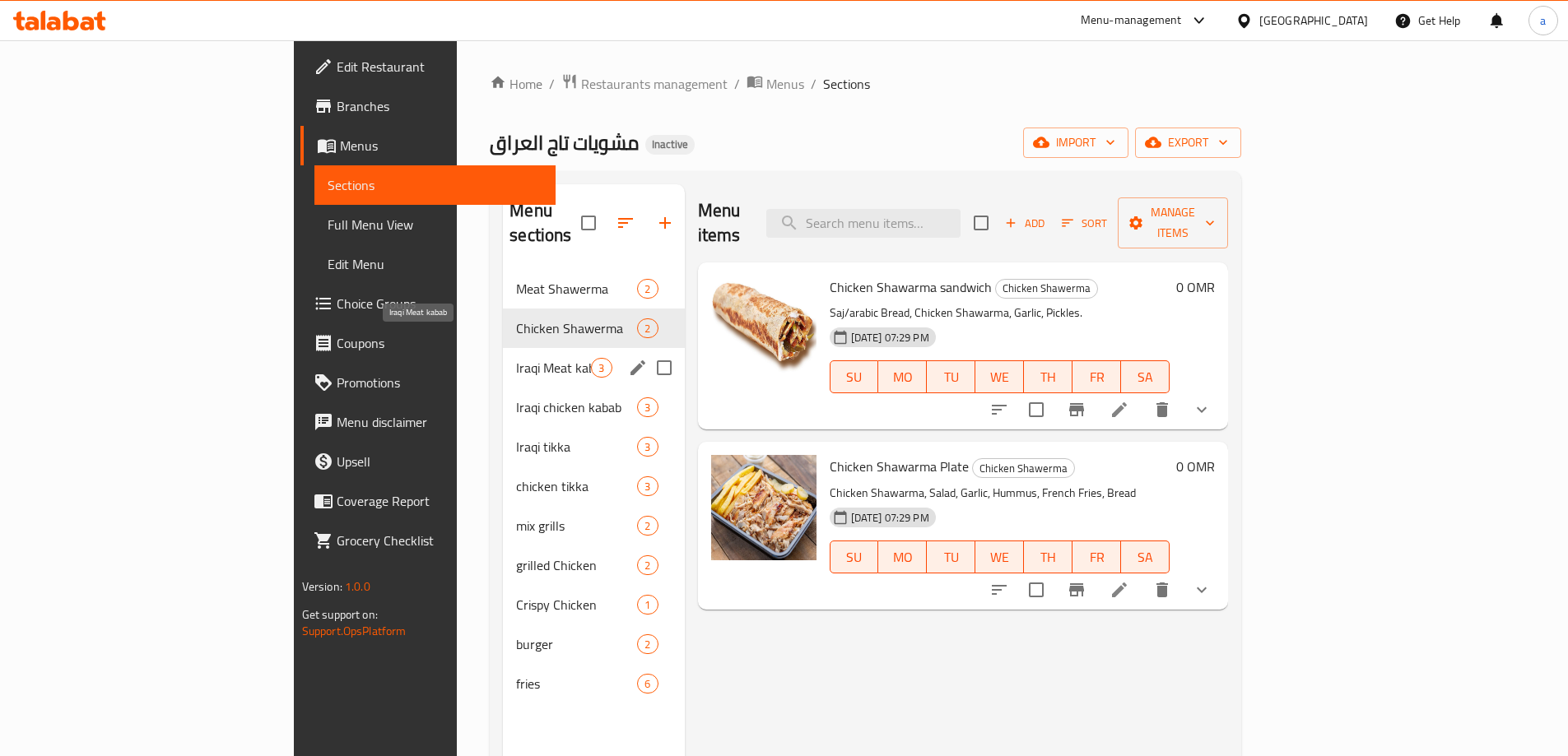
click at [516, 358] on span "Iraqi Meat kabab" at bounding box center [553, 367] width 75 height 20
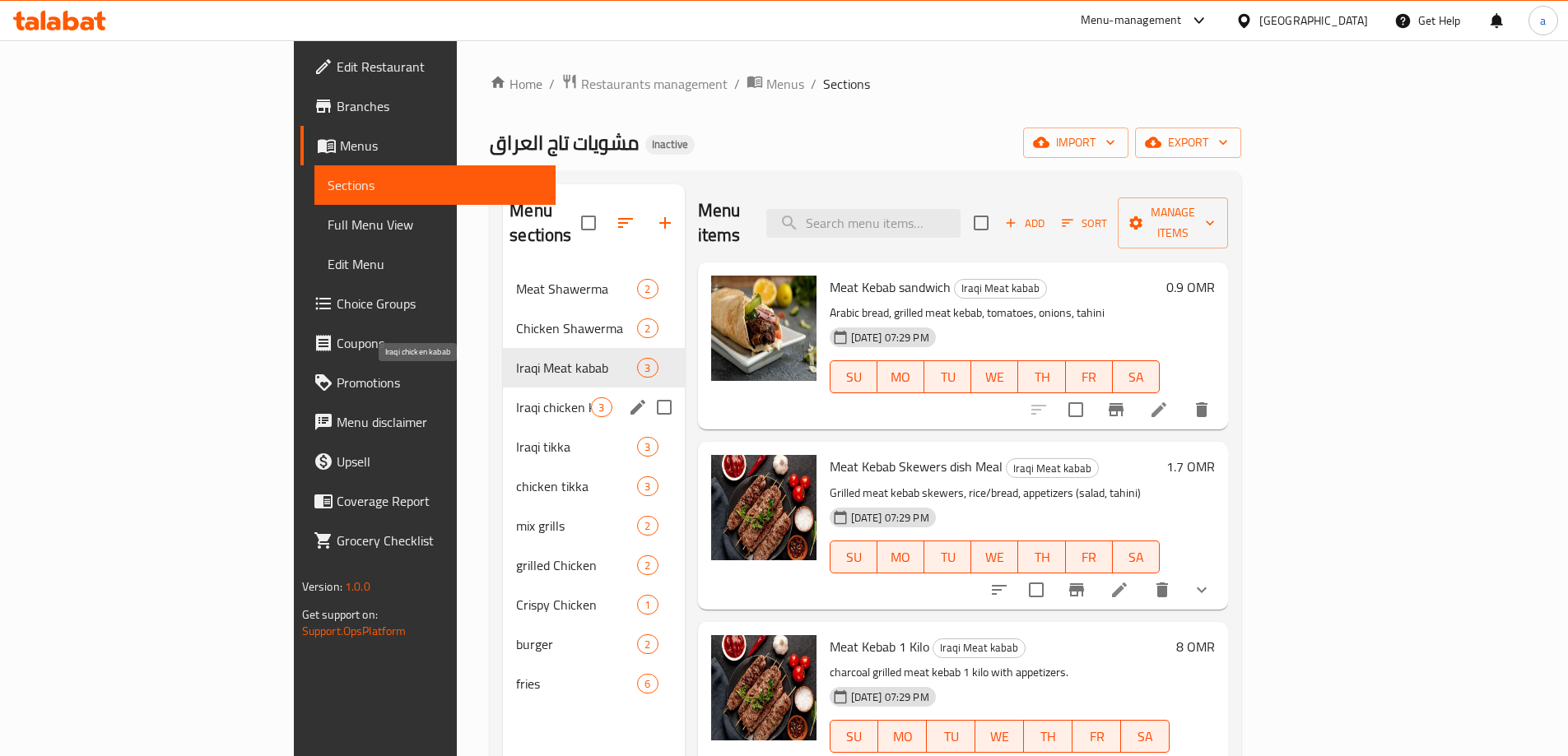
click at [516, 398] on span "Iraqi chicken kabab" at bounding box center [553, 407] width 75 height 20
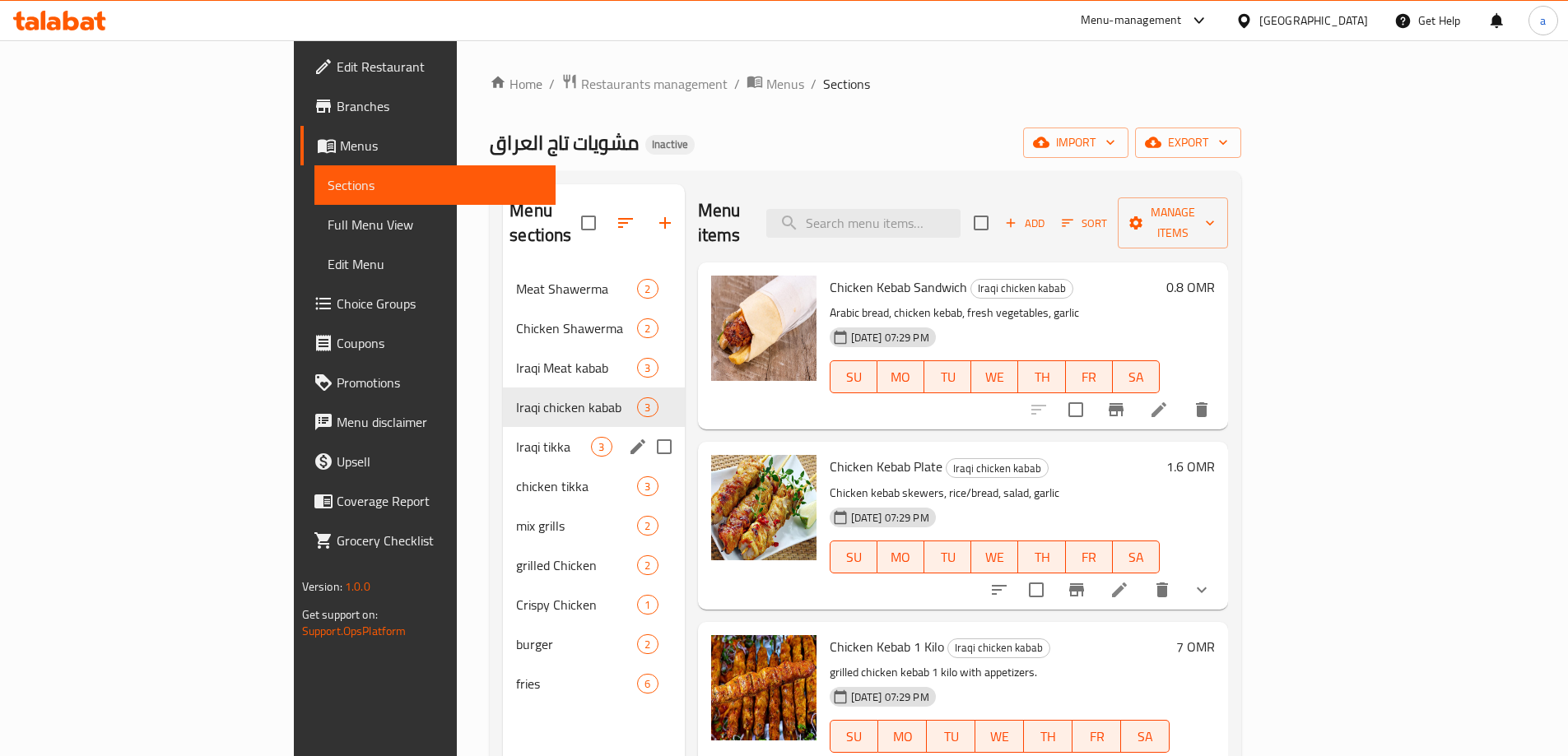
click at [516, 437] on span "Iraqi tikka" at bounding box center [553, 446] width 75 height 20
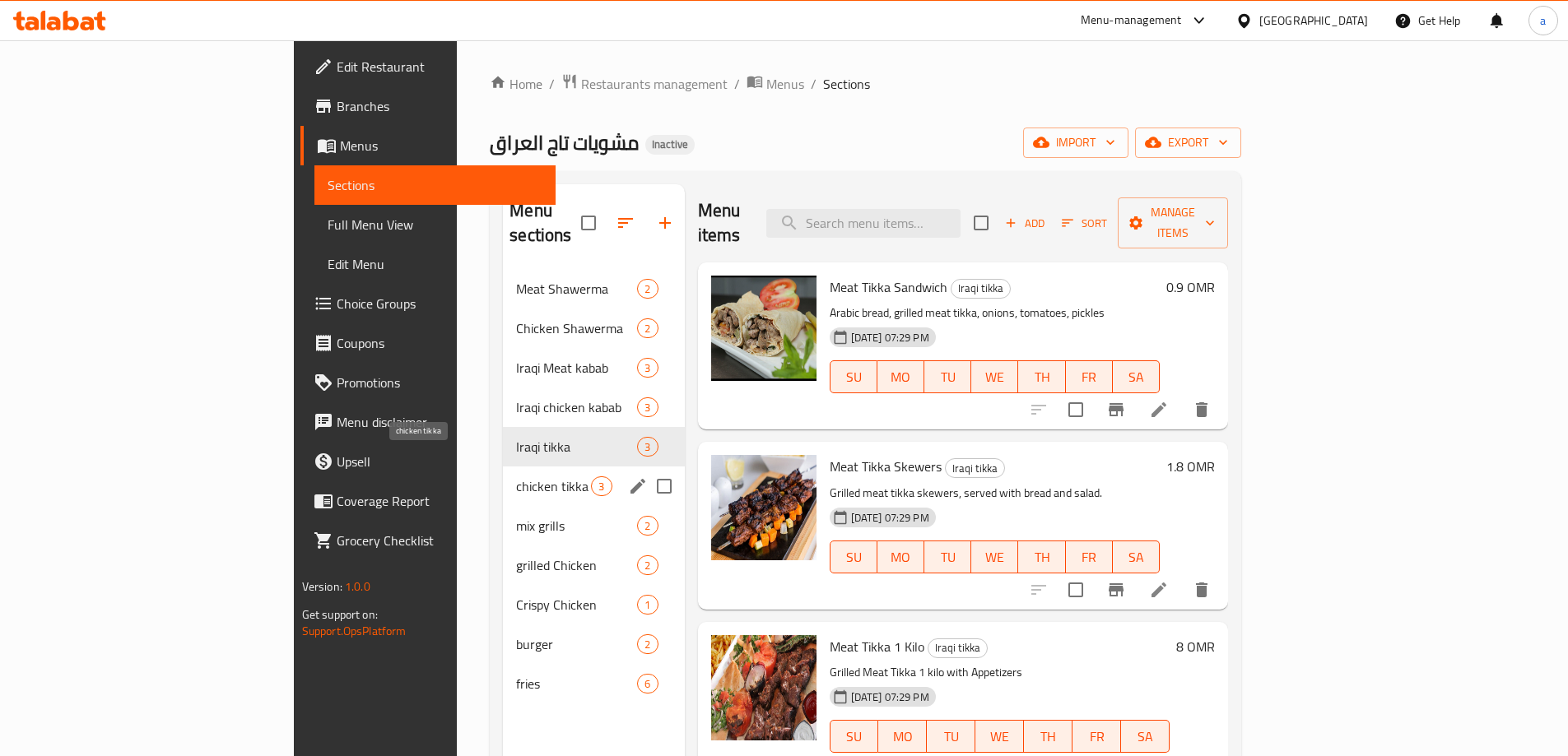
click at [516, 476] on span "chicken tikka" at bounding box center [553, 486] width 75 height 20
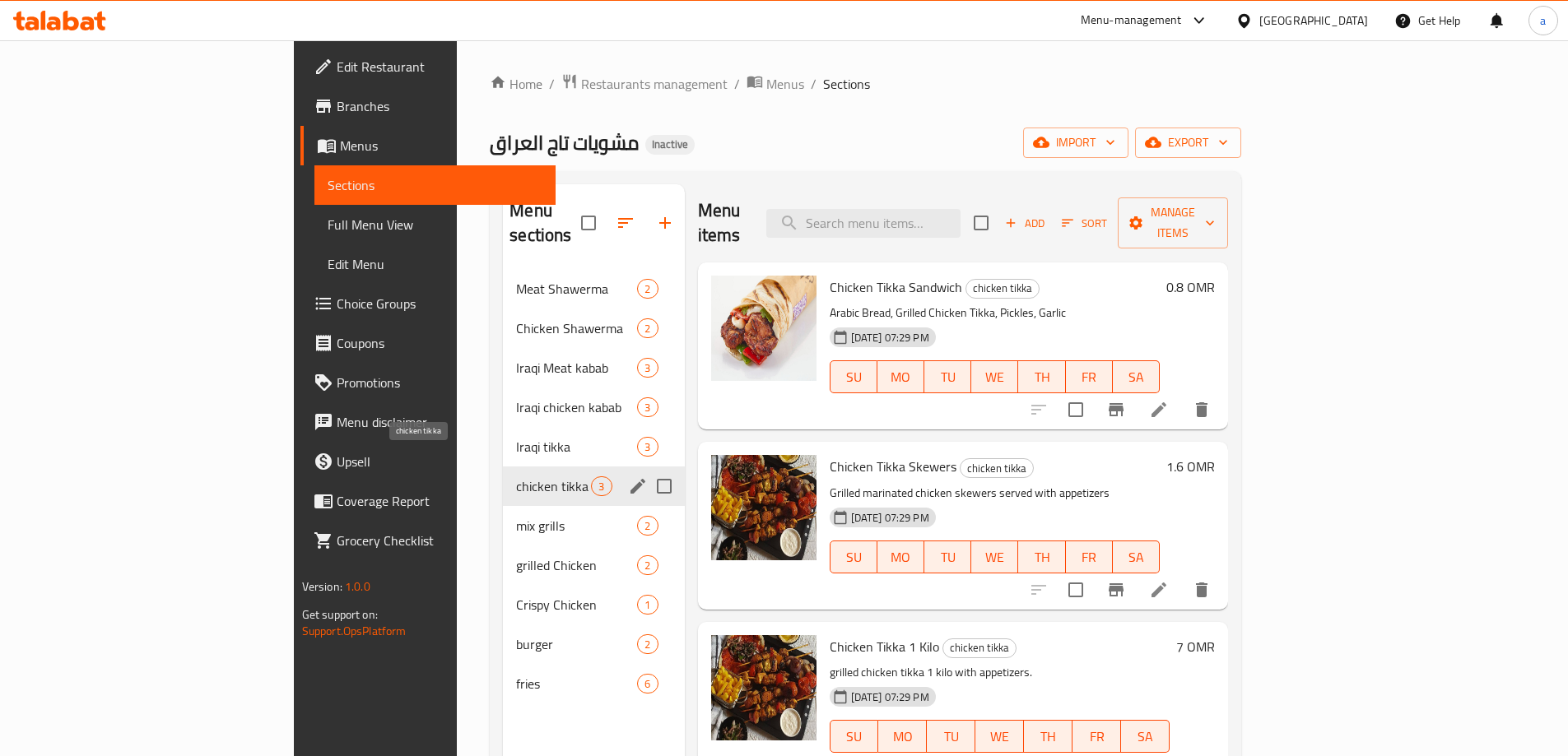
click at [516, 516] on span "mix grills" at bounding box center [576, 525] width 121 height 20
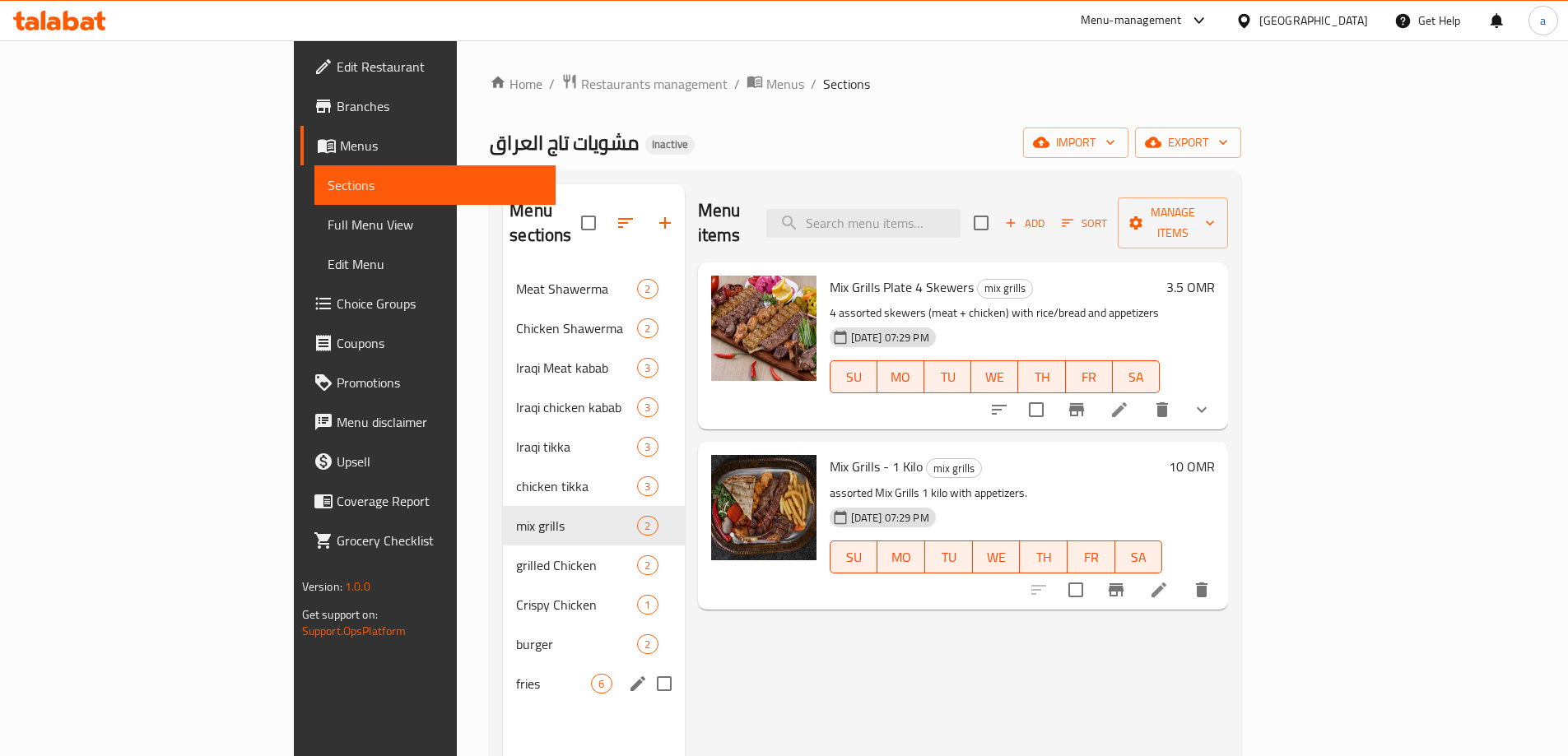
click at [516, 673] on span "fries" at bounding box center [553, 683] width 75 height 20
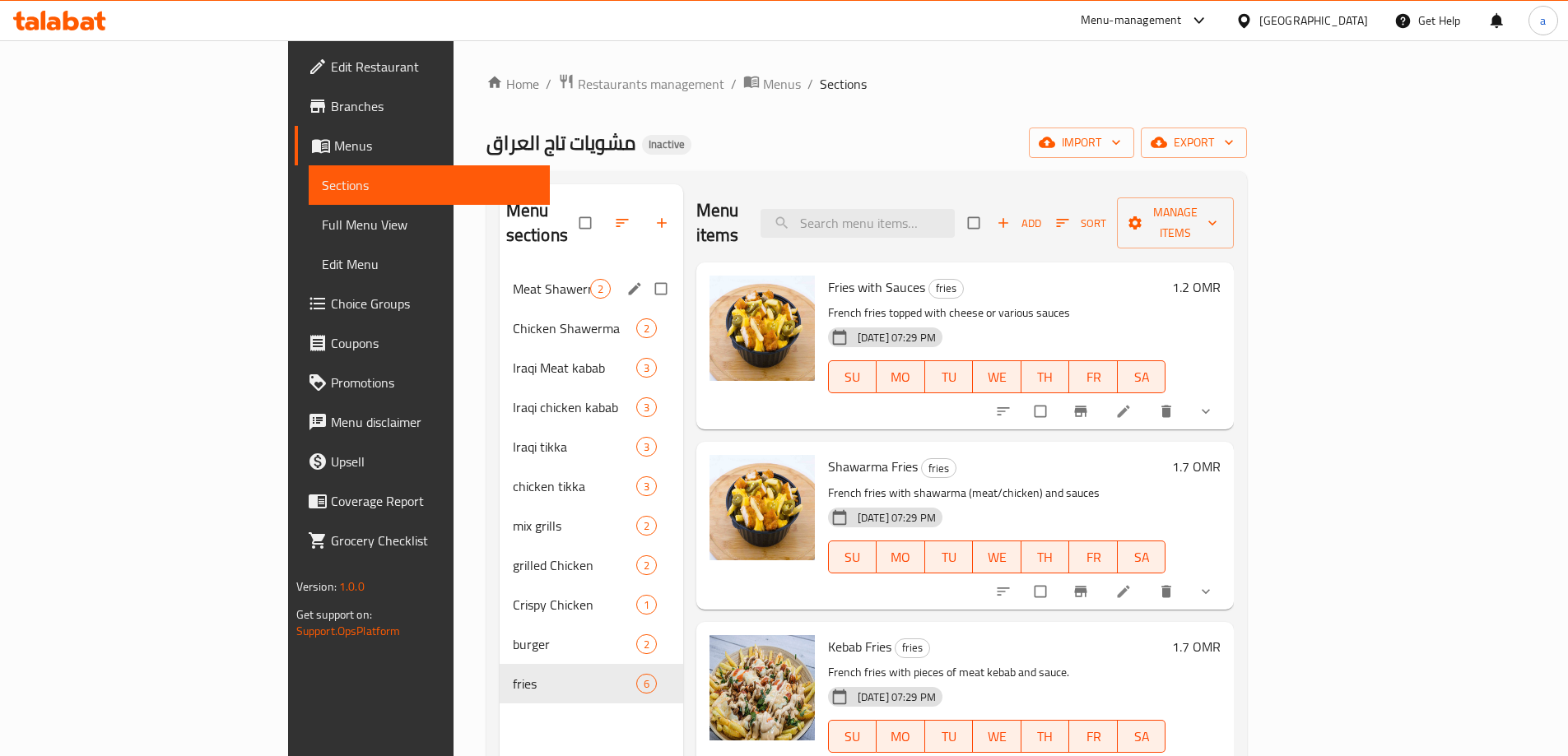
click at [500, 274] on div "Meat Shawerma 2" at bounding box center [591, 288] width 184 height 39
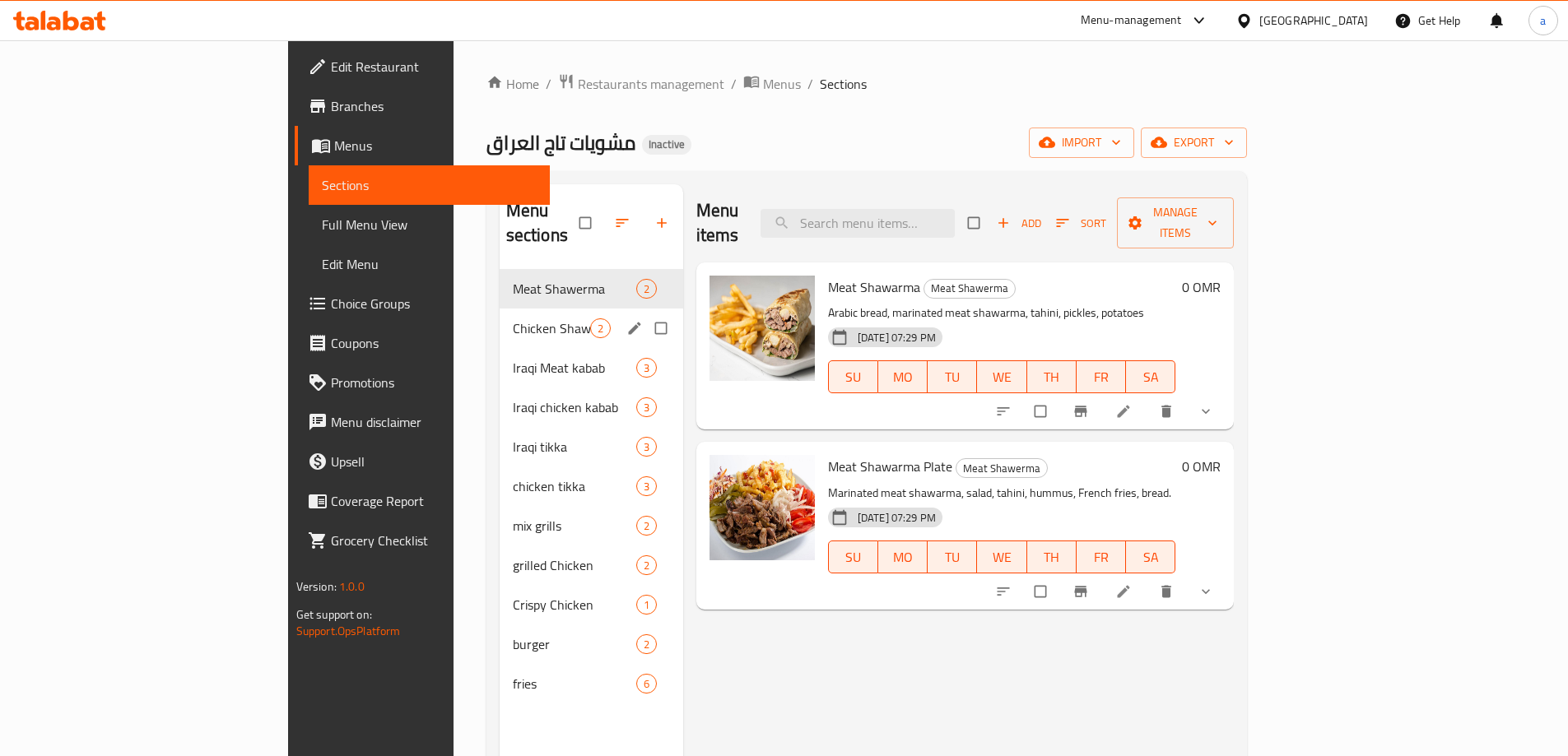
click at [500, 319] on div "Chicken Shawerma 2" at bounding box center [591, 328] width 184 height 39
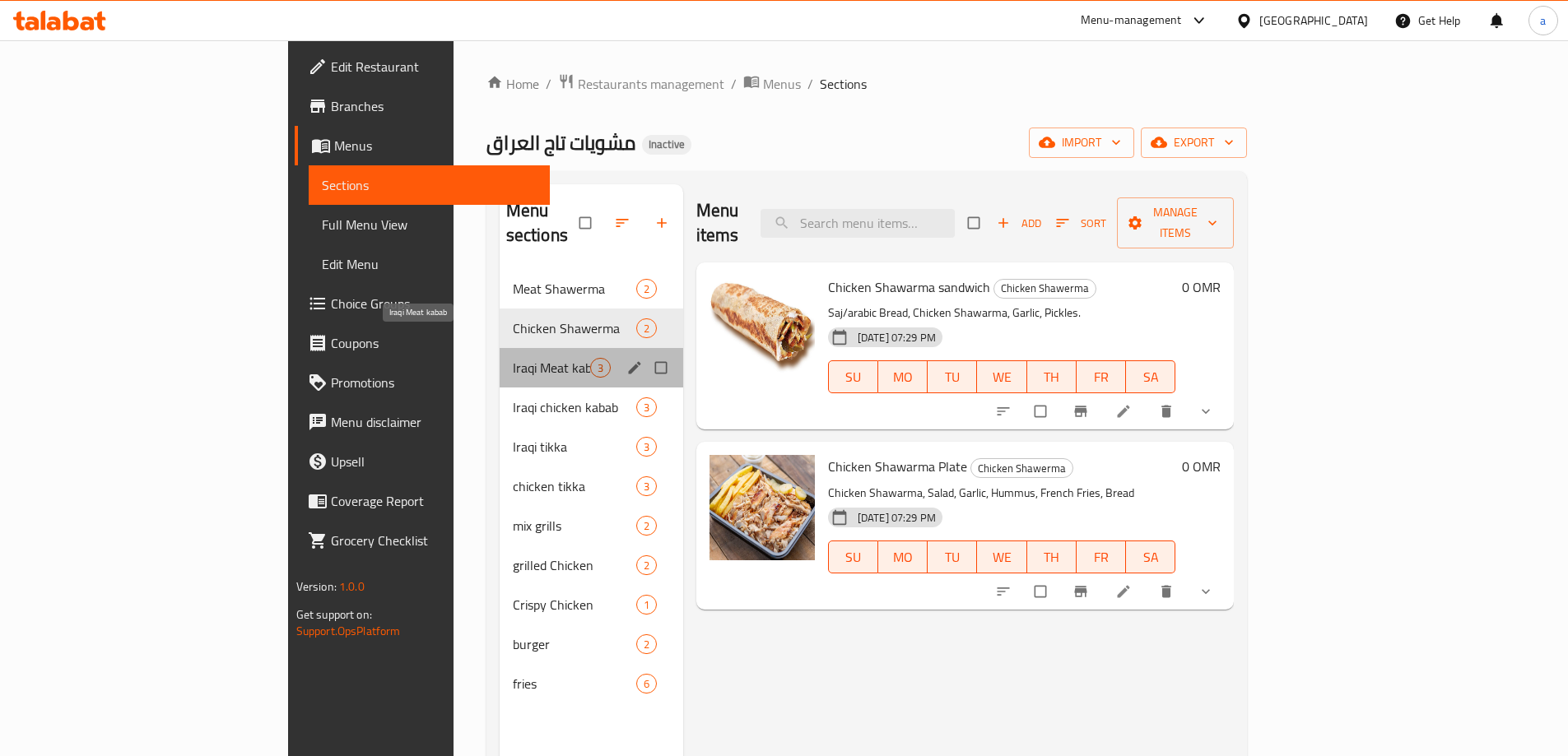
click at [512, 358] on span "Iraqi Meat kabab" at bounding box center [550, 367] width 77 height 20
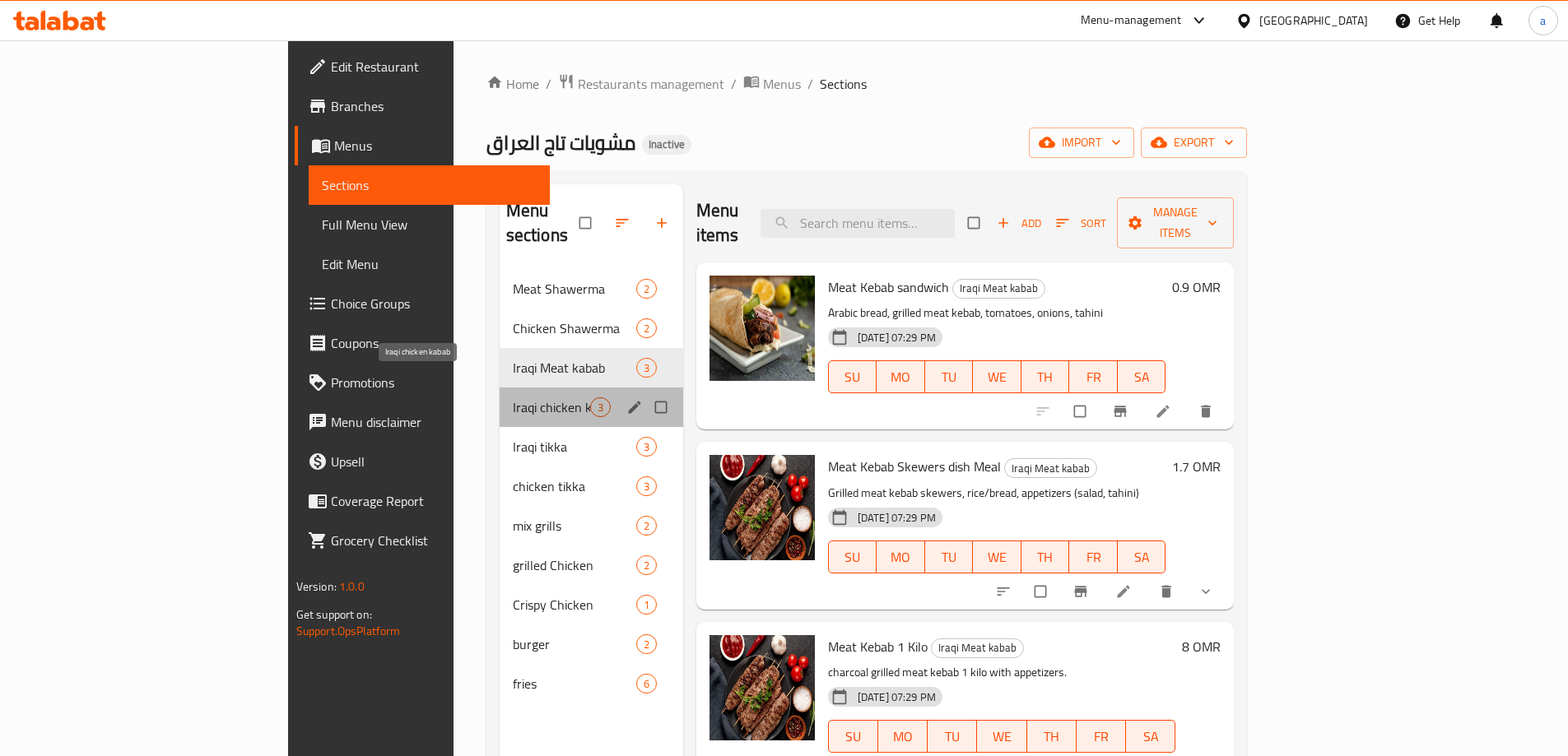
click at [512, 398] on span "Iraqi chicken kabab" at bounding box center [550, 407] width 77 height 20
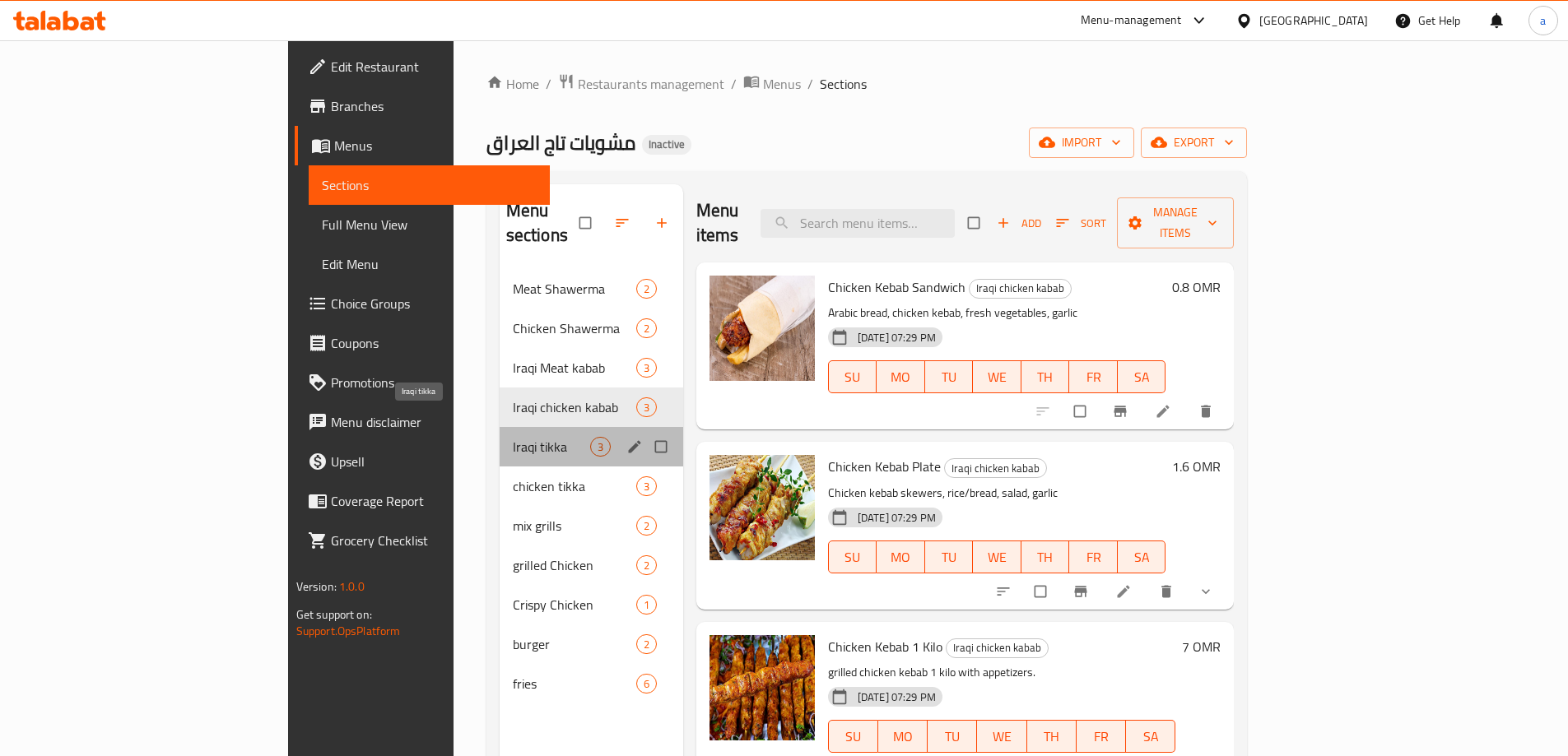
click at [512, 437] on span "Iraqi tikka" at bounding box center [550, 446] width 77 height 20
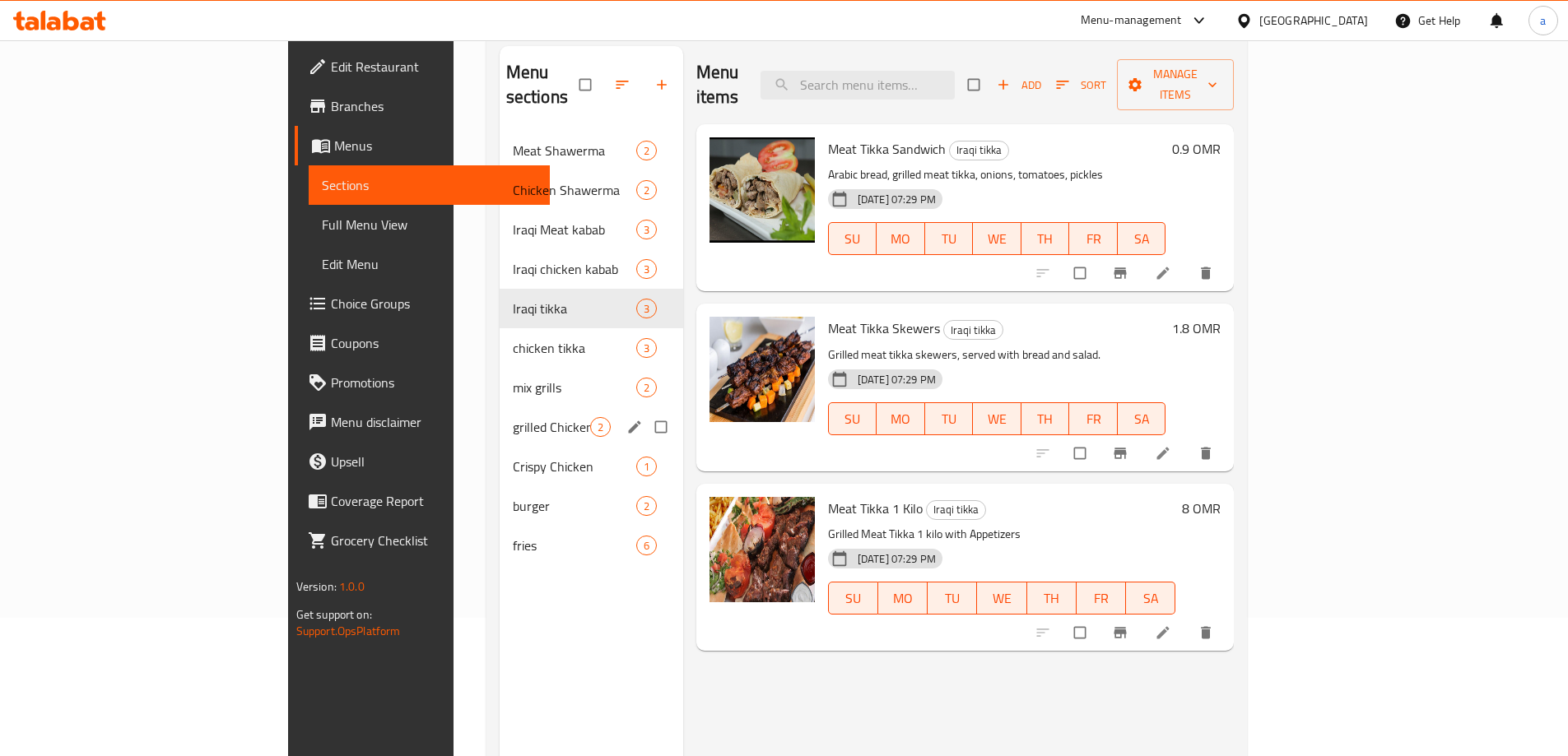
scroll to position [164, 0]
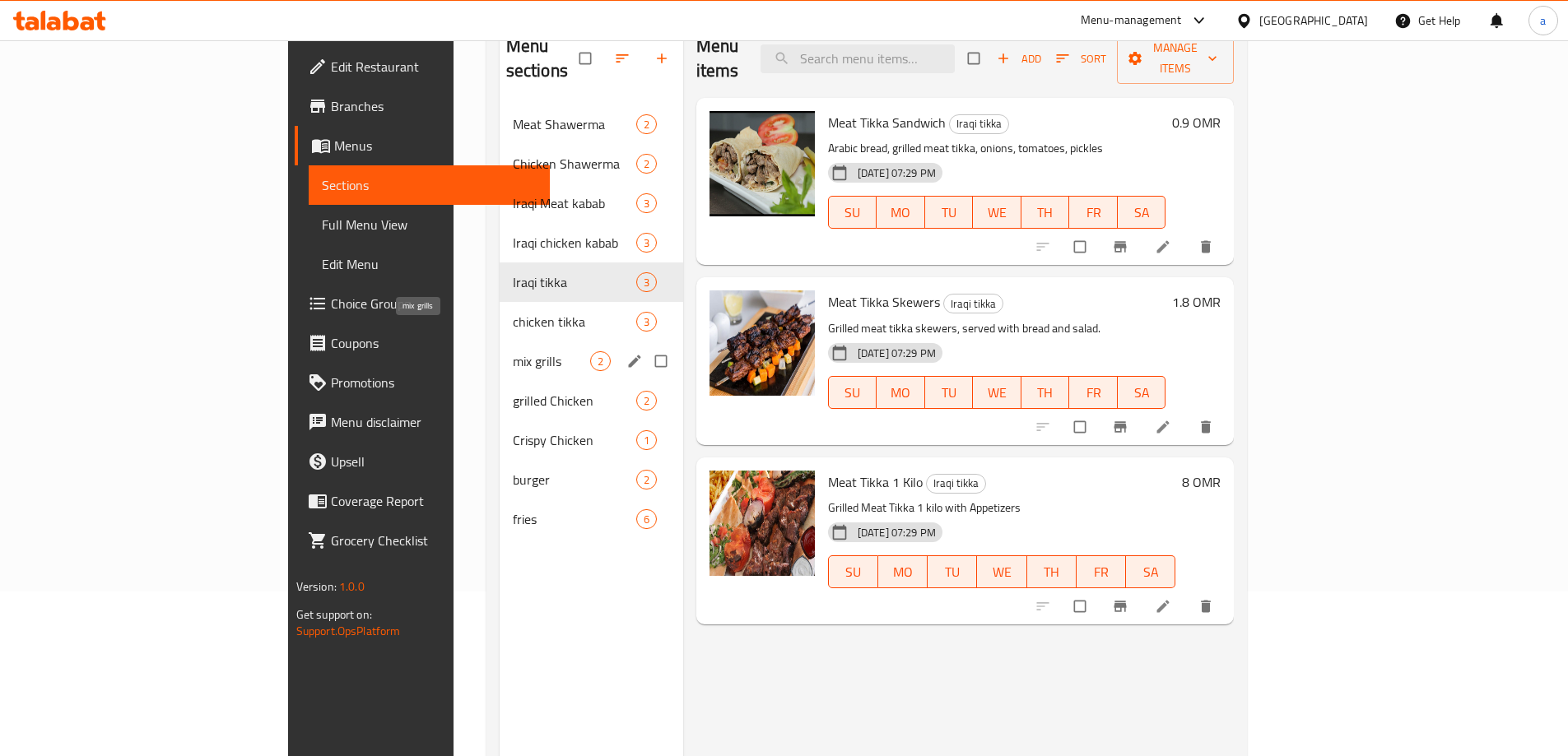
click at [512, 351] on span "mix grills" at bounding box center [550, 361] width 77 height 20
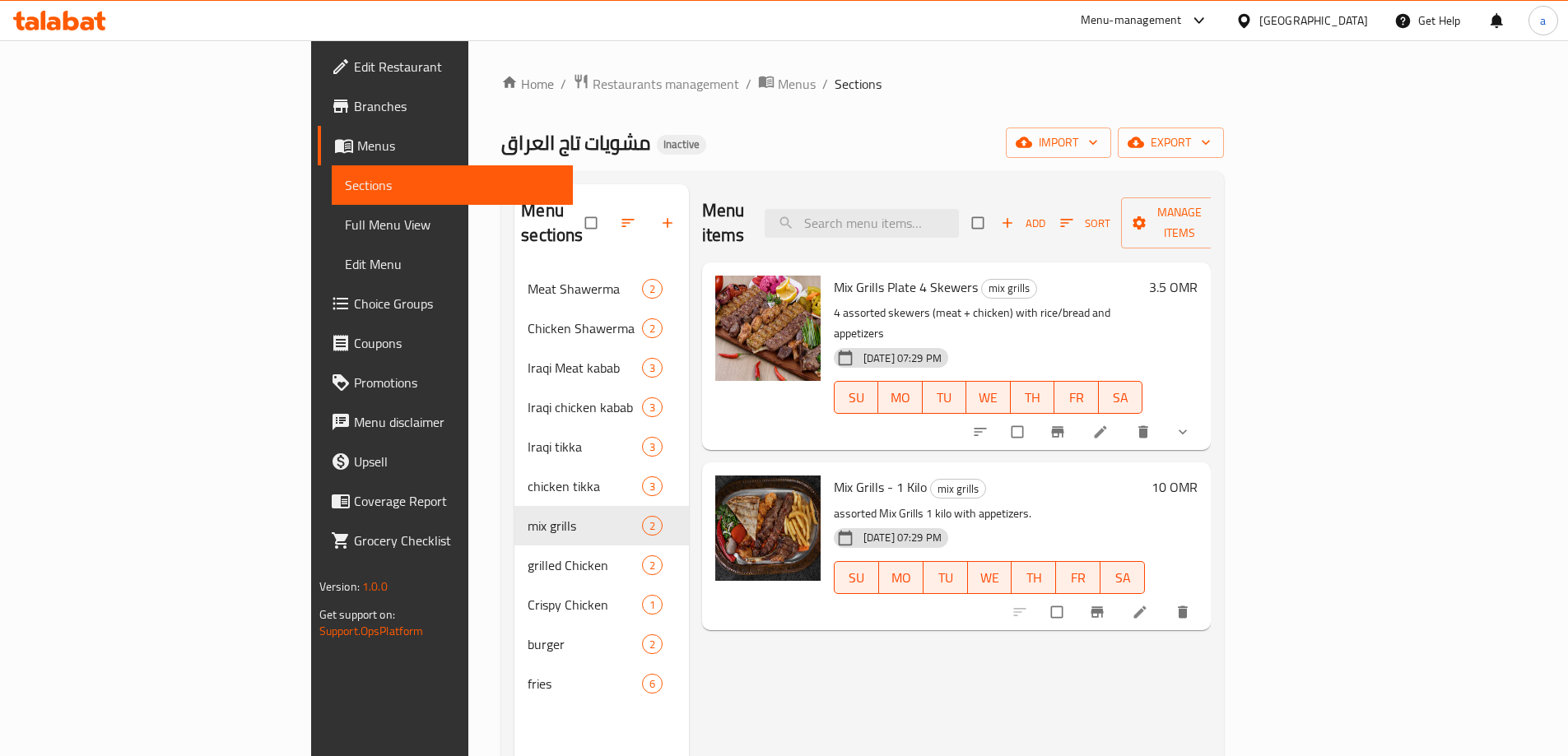
click at [1350, 28] on div "[GEOGRAPHIC_DATA]" at bounding box center [1313, 20] width 108 height 18
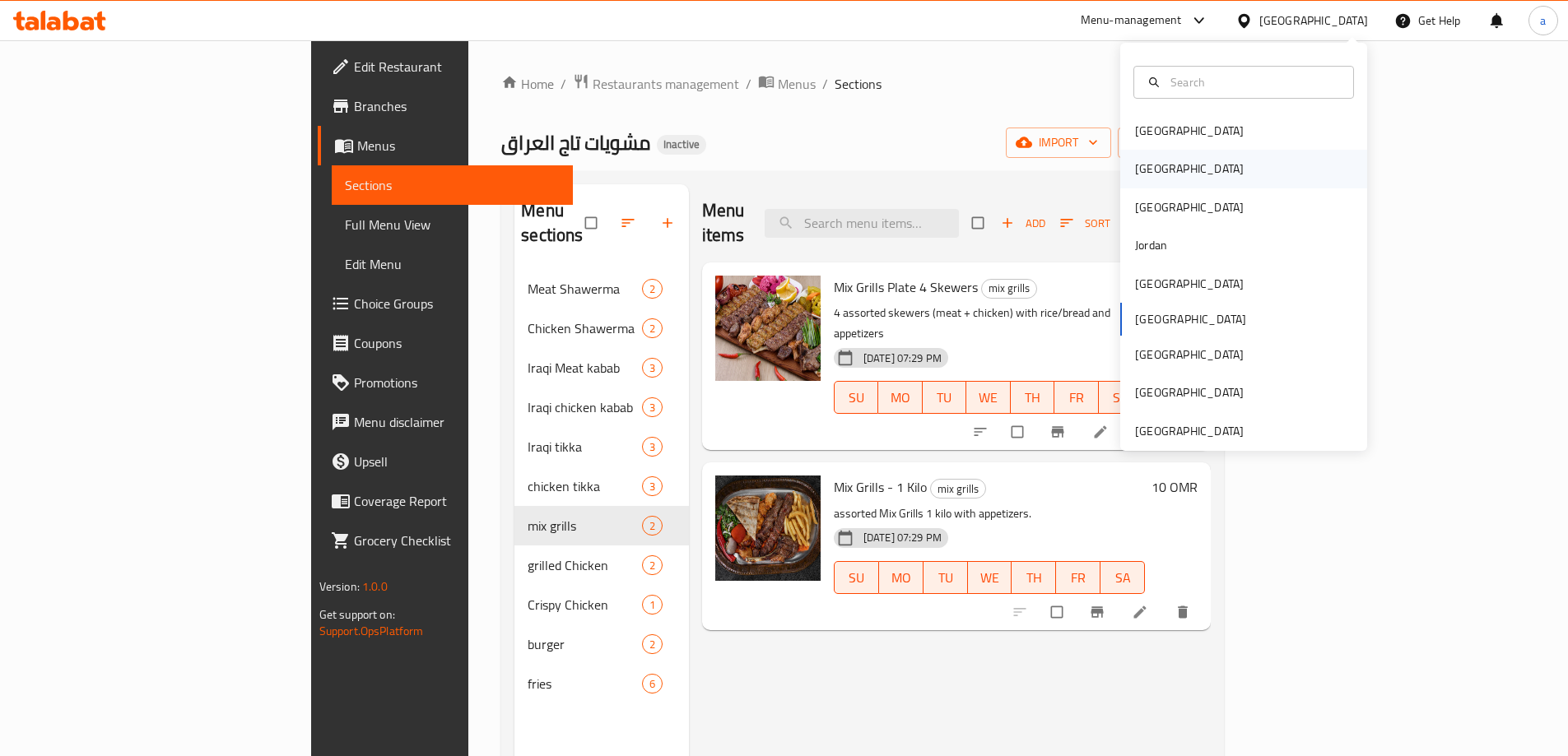
click at [1185, 166] on div "[GEOGRAPHIC_DATA]" at bounding box center [1243, 169] width 247 height 38
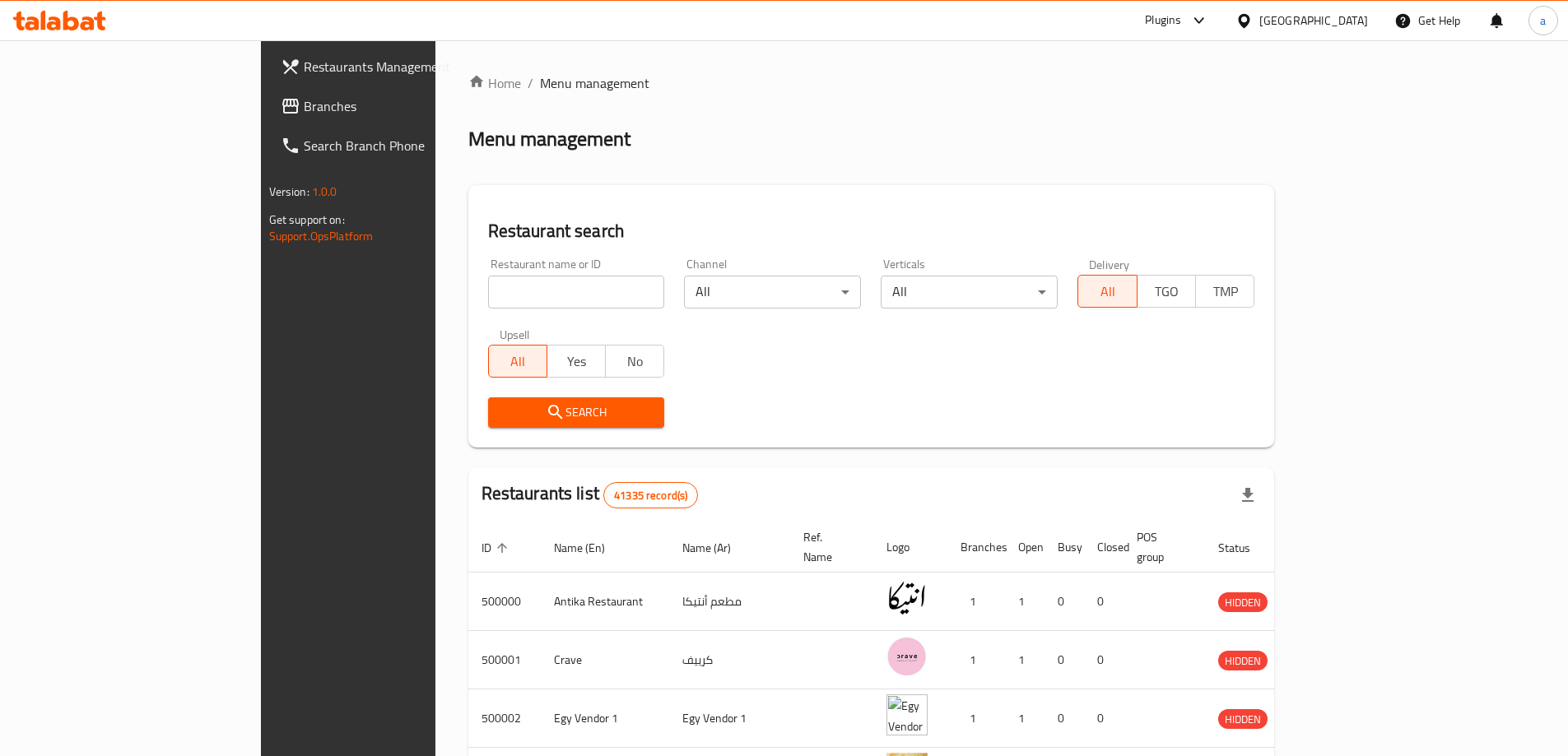
click at [304, 103] on span "Branches" at bounding box center [407, 106] width 206 height 20
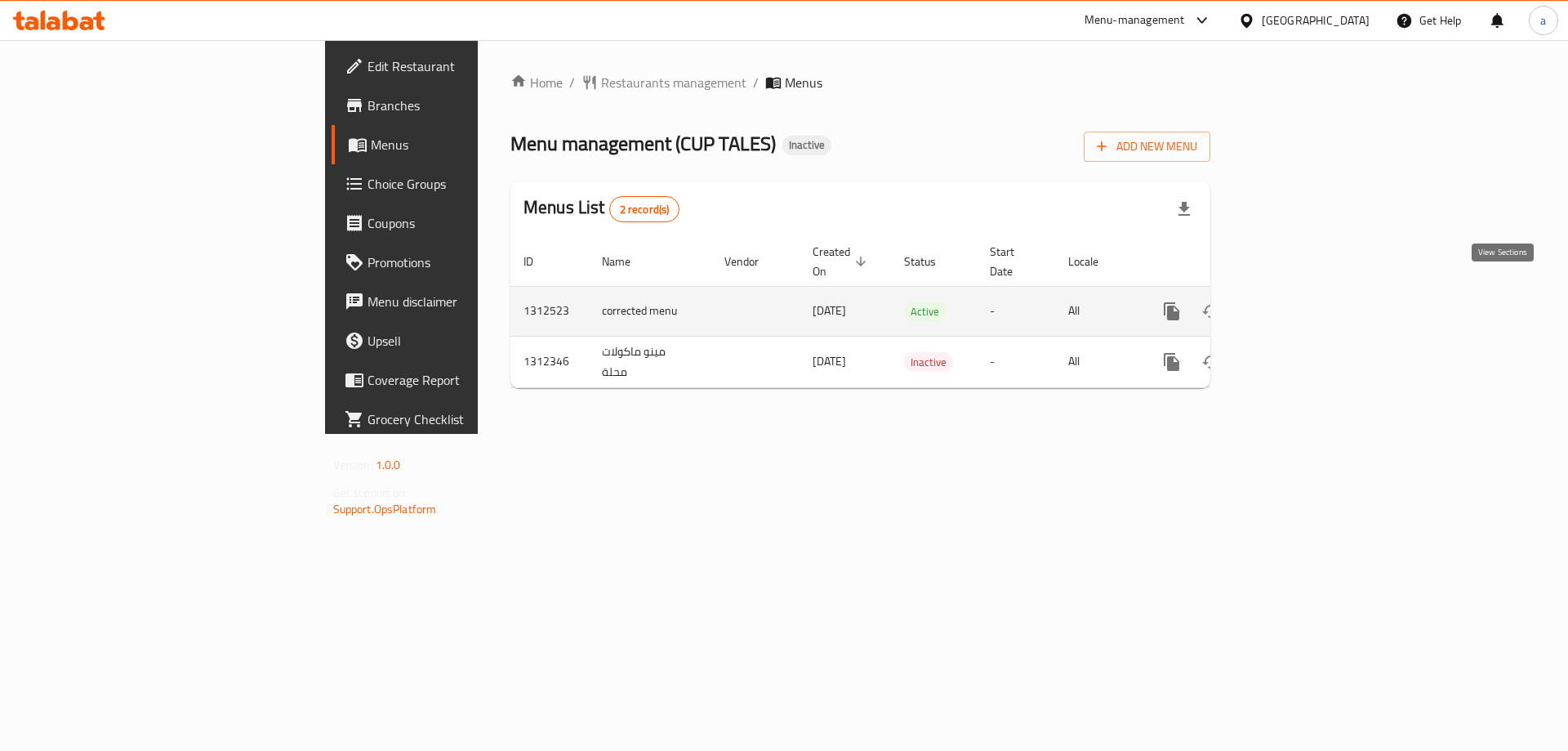
click at [1297, 304] on icon "enhanced table" at bounding box center [1289, 311] width 15 height 15
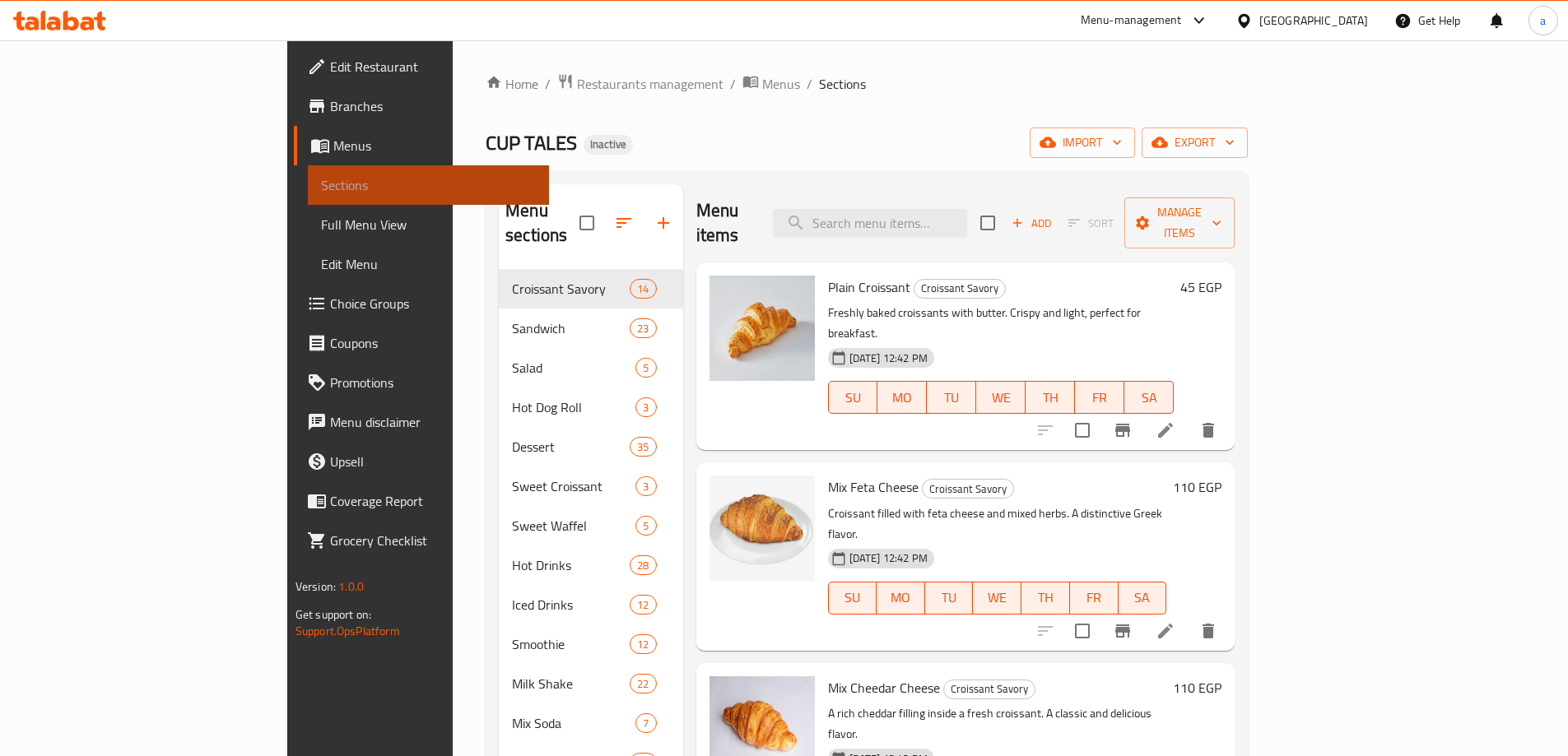
click at [321, 188] on span "Sections" at bounding box center [428, 185] width 215 height 20
click at [308, 213] on link "Full Menu View" at bounding box center [429, 224] width 242 height 39
click at [333, 147] on span "Menus" at bounding box center [434, 146] width 202 height 20
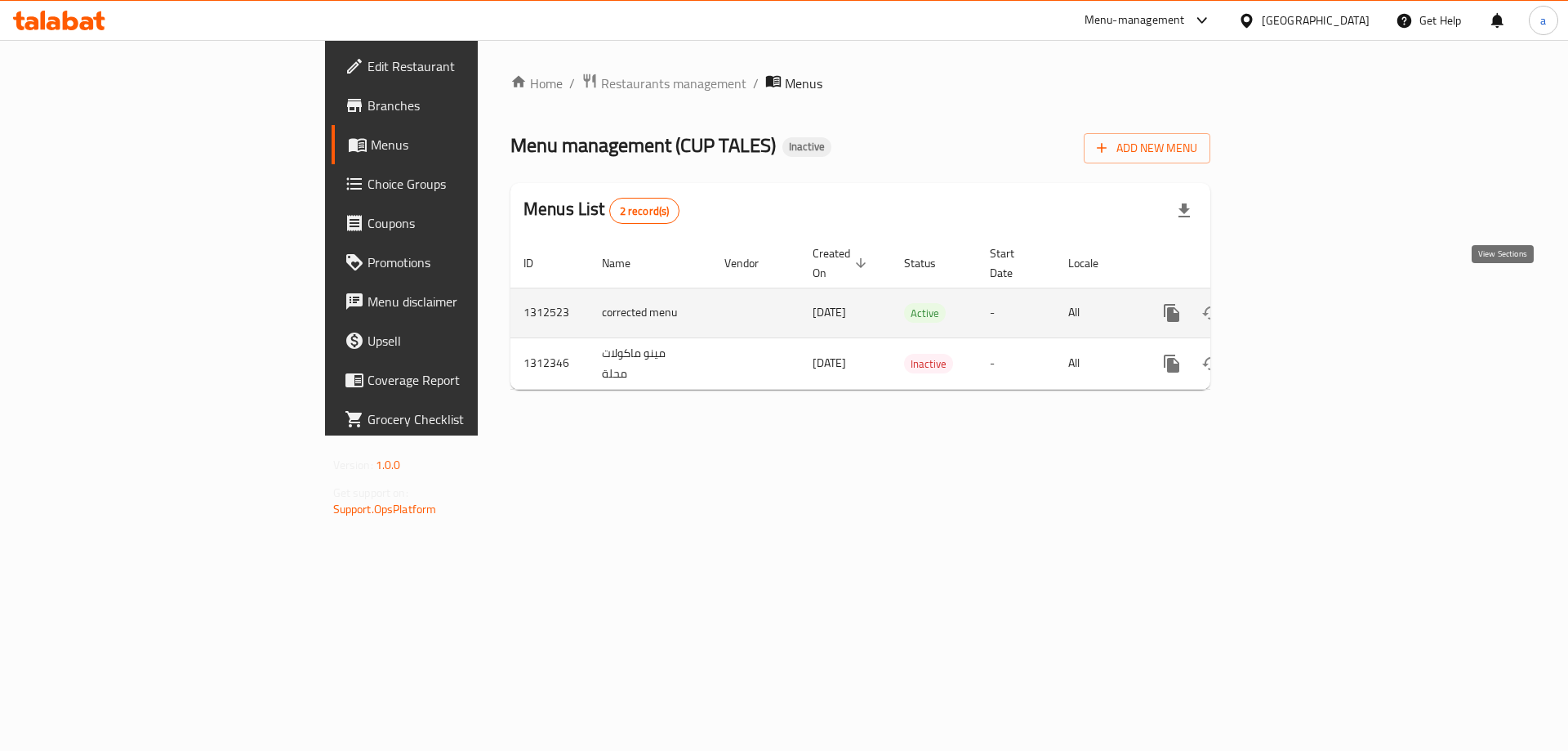
click at [1299, 303] on icon "enhanced table" at bounding box center [1289, 313] width 19 height 19
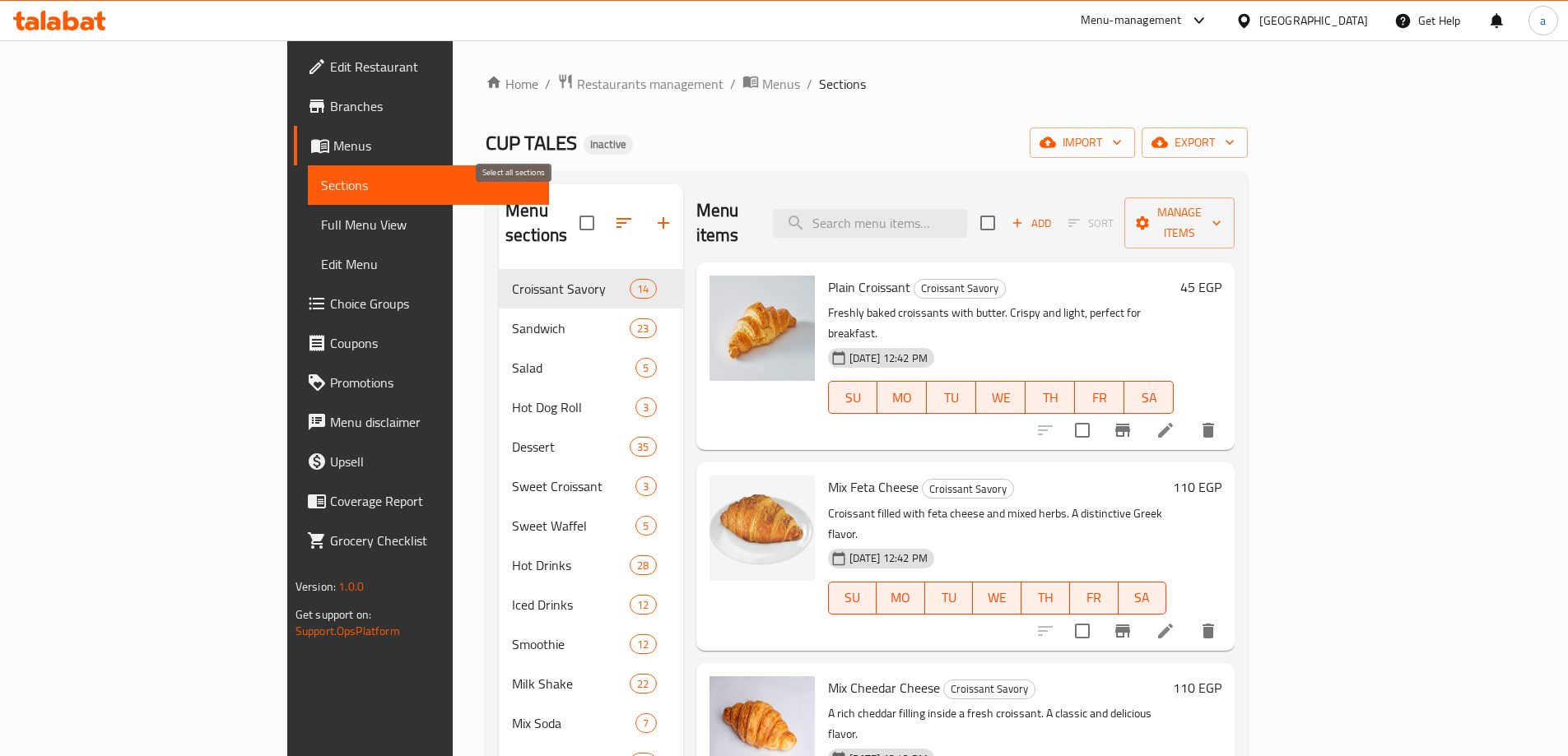
click at [569, 208] on input "checkbox" at bounding box center [586, 223] width 35 height 35
checkbox input "true"
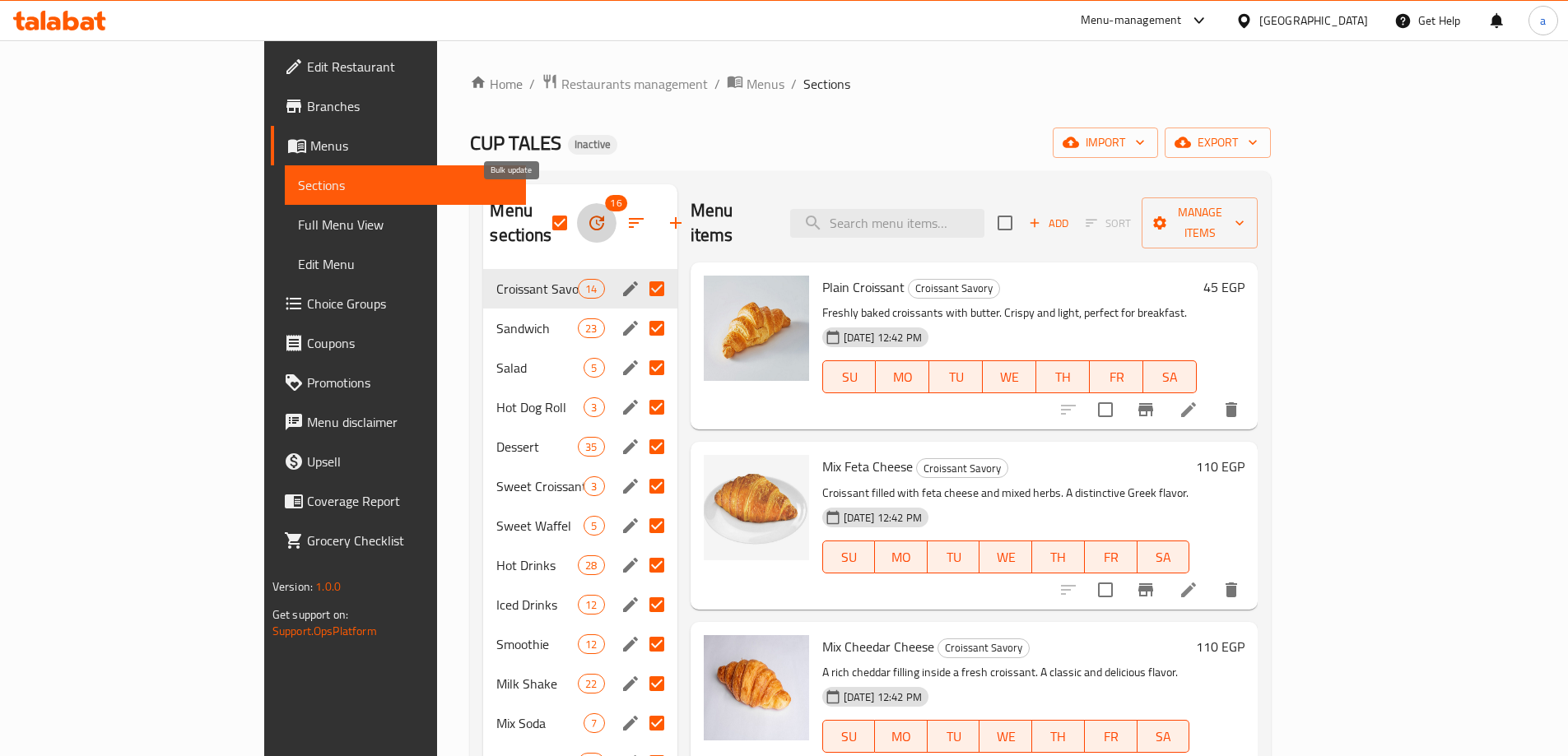
click at [587, 213] on icon "button" at bounding box center [597, 223] width 20 height 20
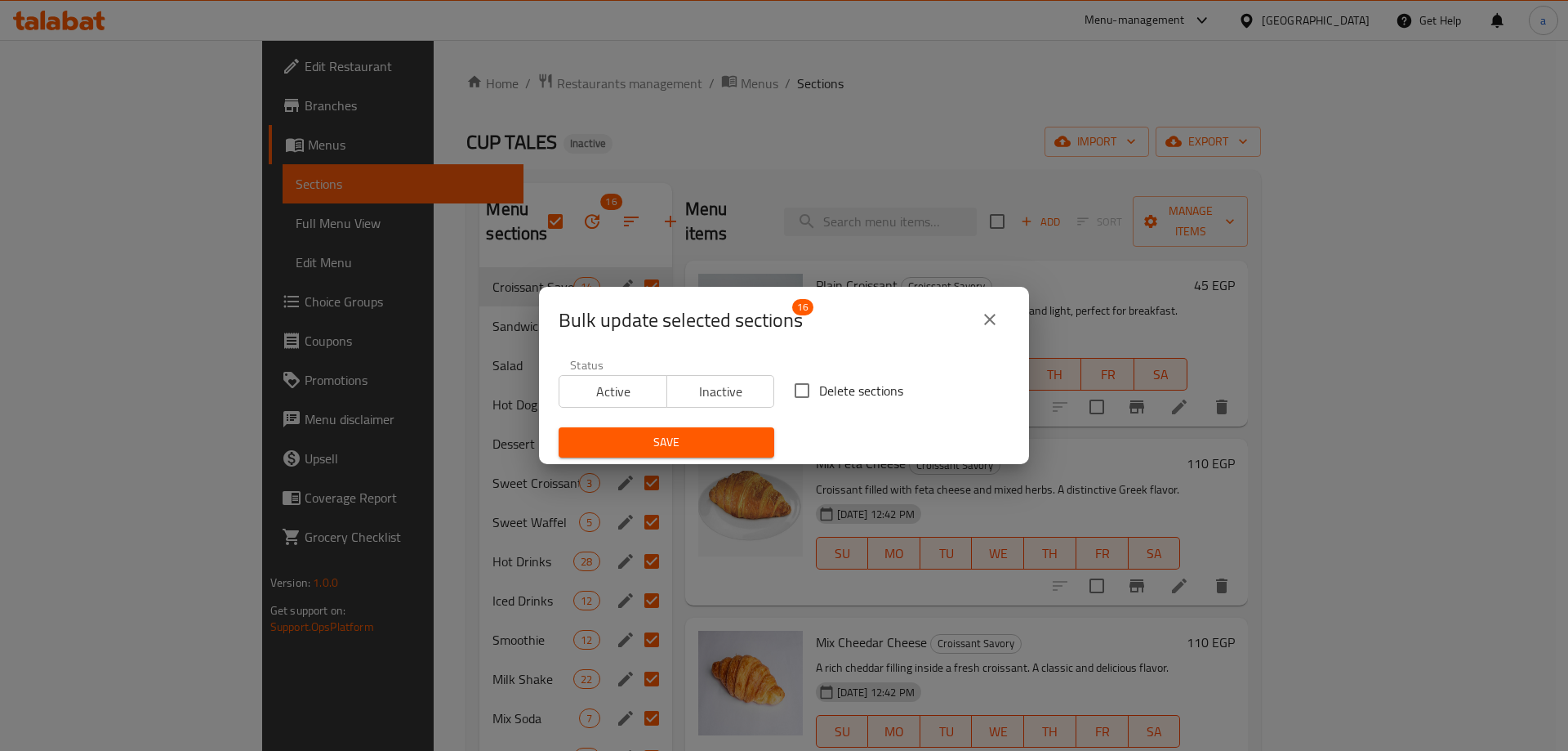
click at [901, 195] on div "Bulk update selected sections 16 Status Active Inactive Delete sections Save" at bounding box center [784, 376] width 1568 height 751
click at [987, 316] on icon "close" at bounding box center [989, 319] width 19 height 19
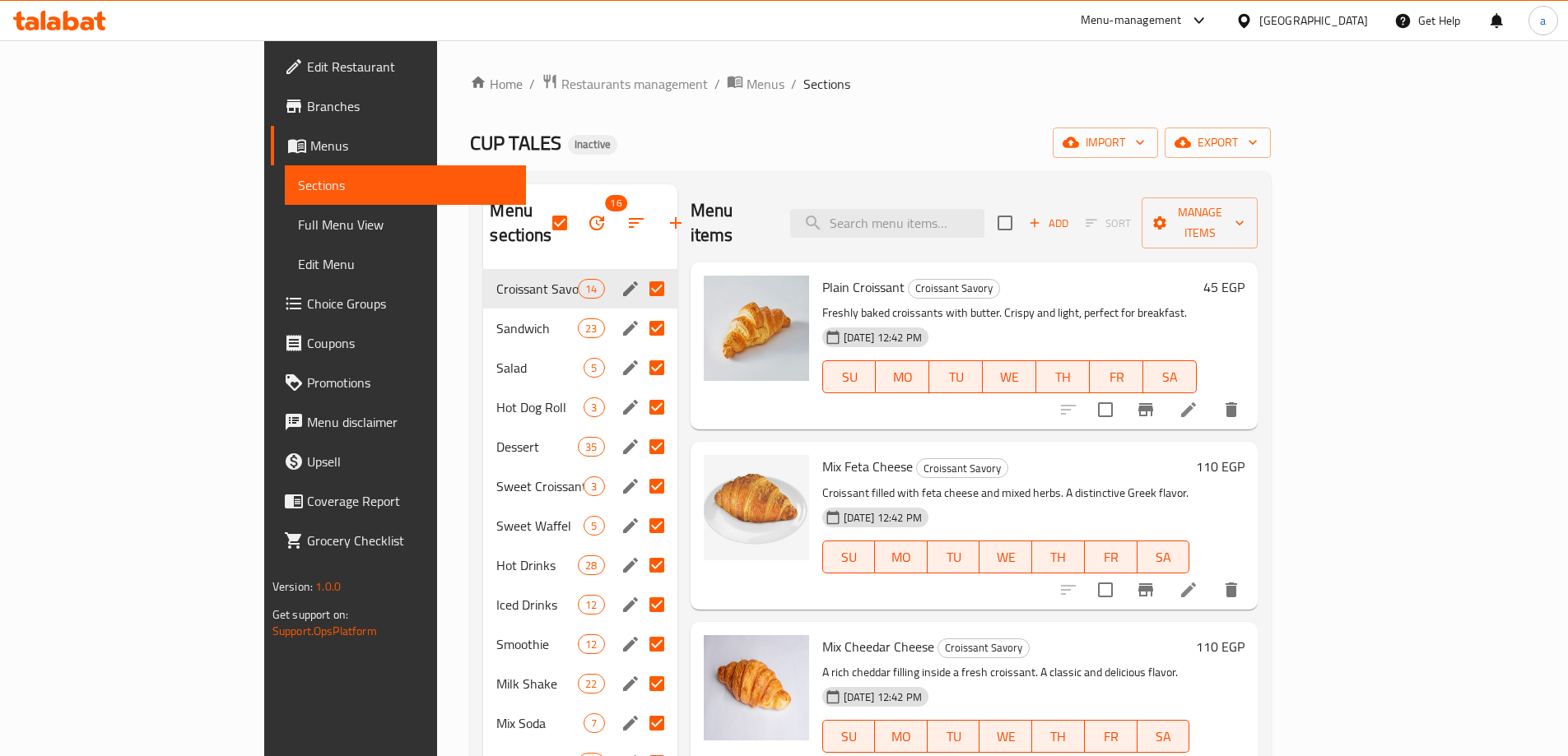
click at [776, 140] on div "CUP TALES Inactive import export" at bounding box center [870, 143] width 801 height 30
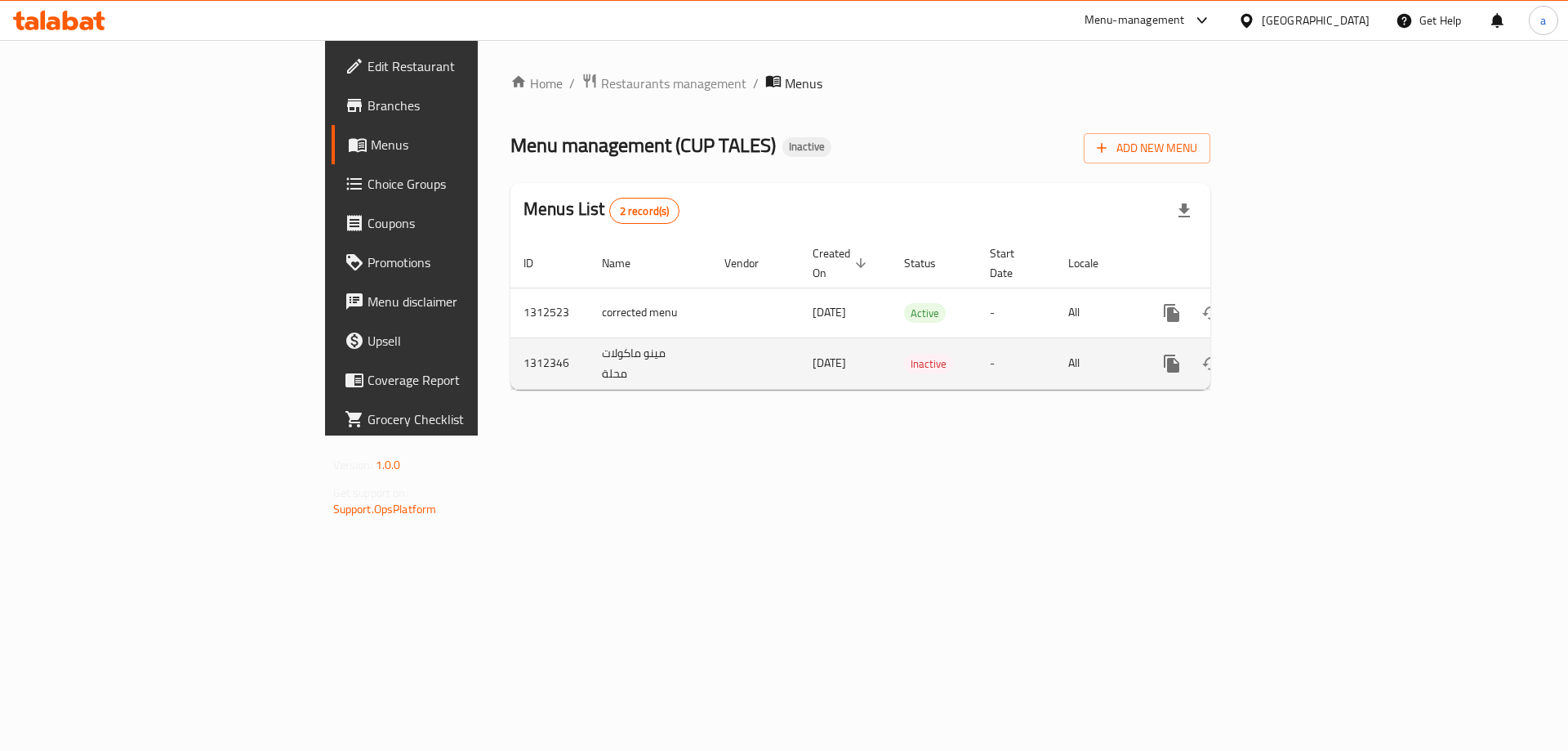
click at [1322, 338] on td "enhanced table" at bounding box center [1231, 363] width 183 height 51
click at [1309, 344] on link "enhanced table" at bounding box center [1289, 363] width 39 height 39
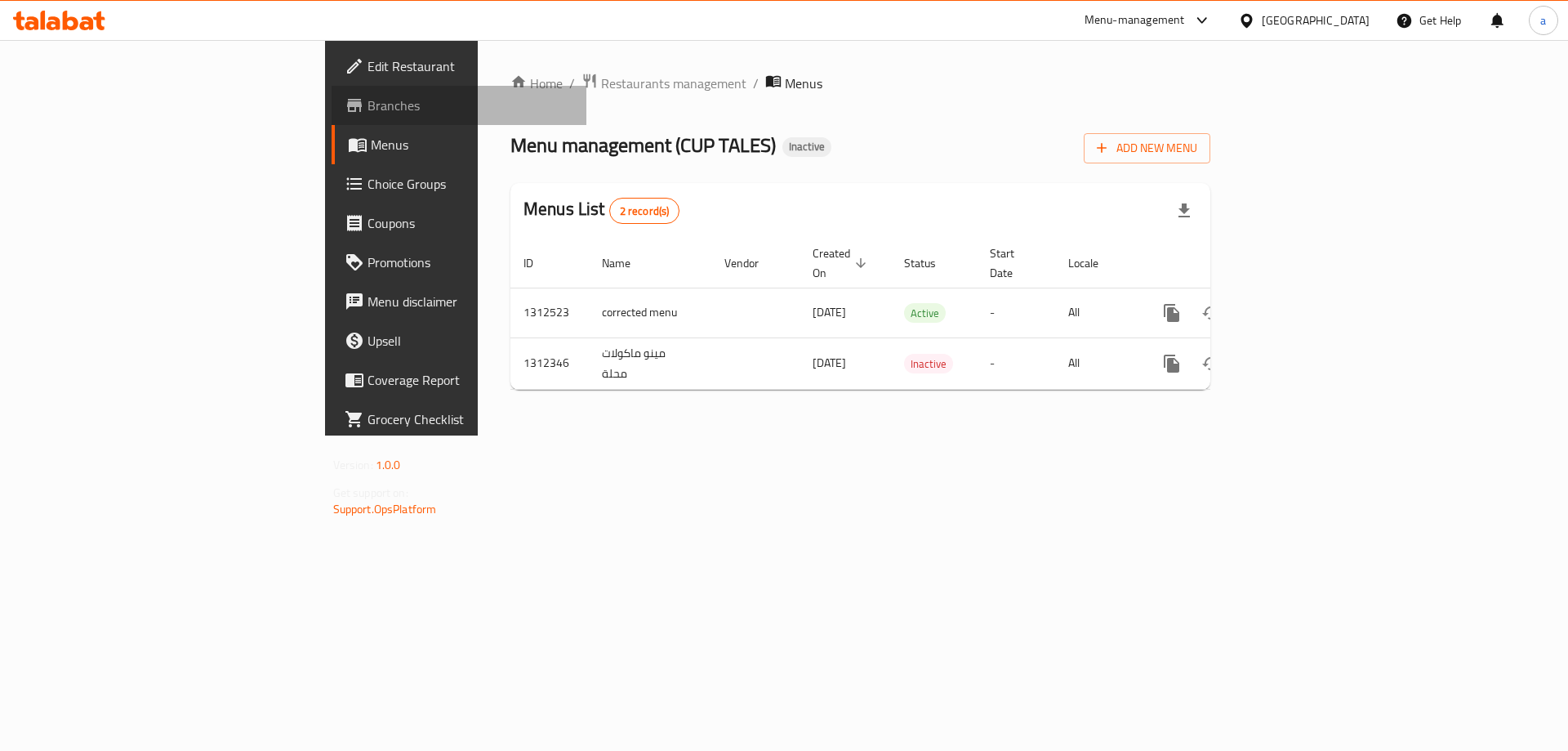
click at [367, 106] on span "Branches" at bounding box center [470, 105] width 206 height 19
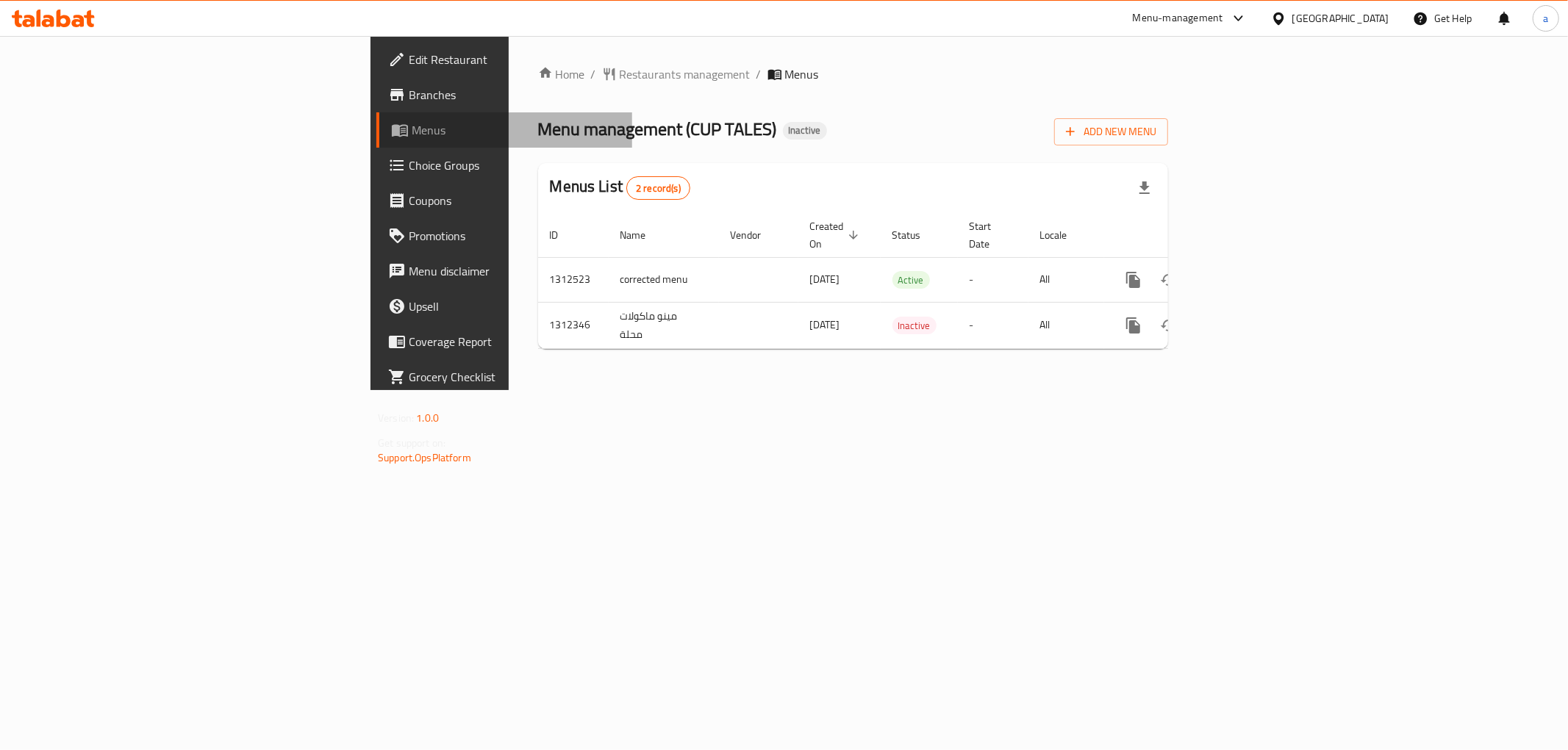
click at [377, 116] on link "Menus" at bounding box center [504, 130] width 256 height 35
click at [377, 105] on link "Branches" at bounding box center [504, 94] width 256 height 35
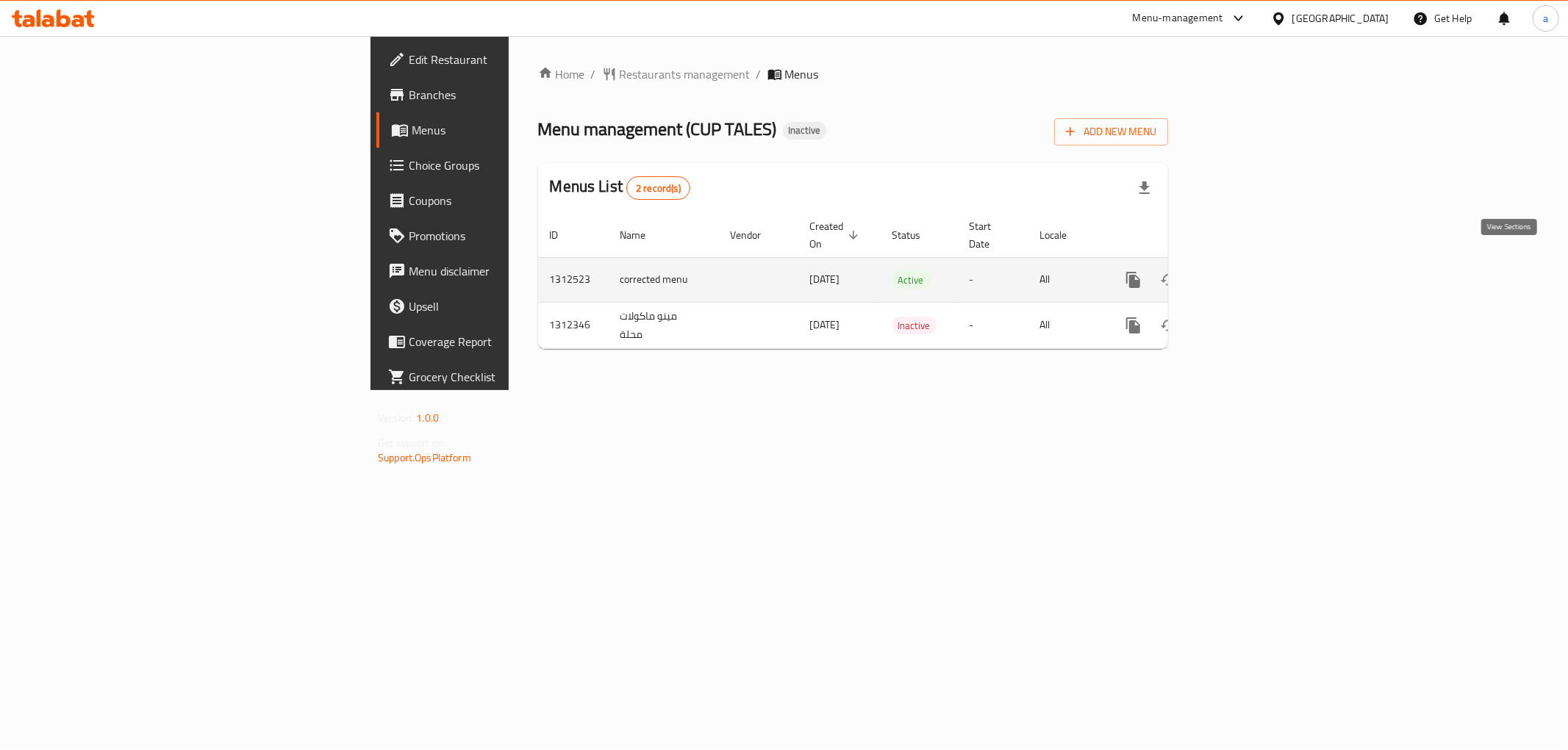
click at [1248, 271] on icon "enhanced table" at bounding box center [1240, 280] width 17 height 17
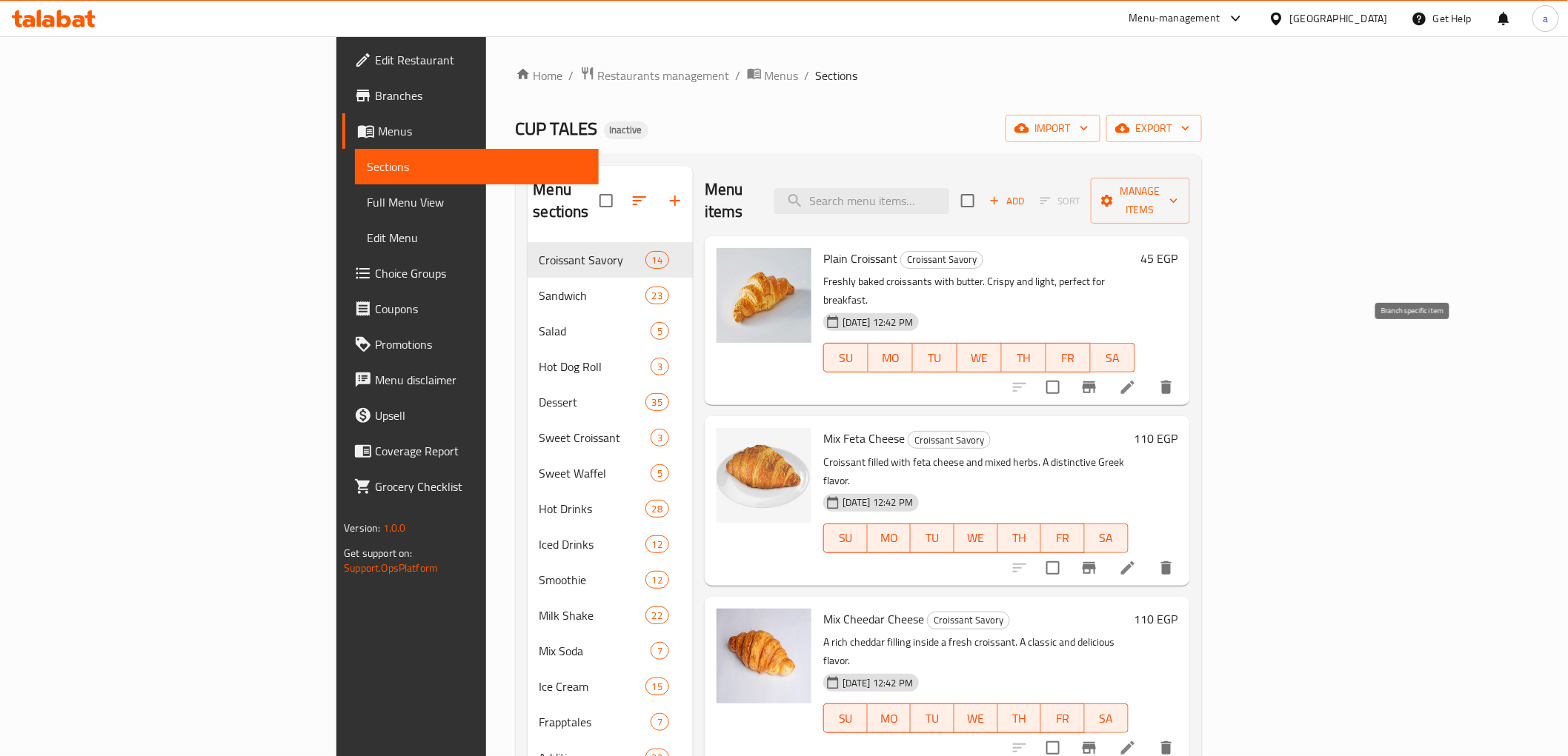
click at [1096, 381] on icon "Branch-specific-item" at bounding box center [1089, 387] width 14 height 12
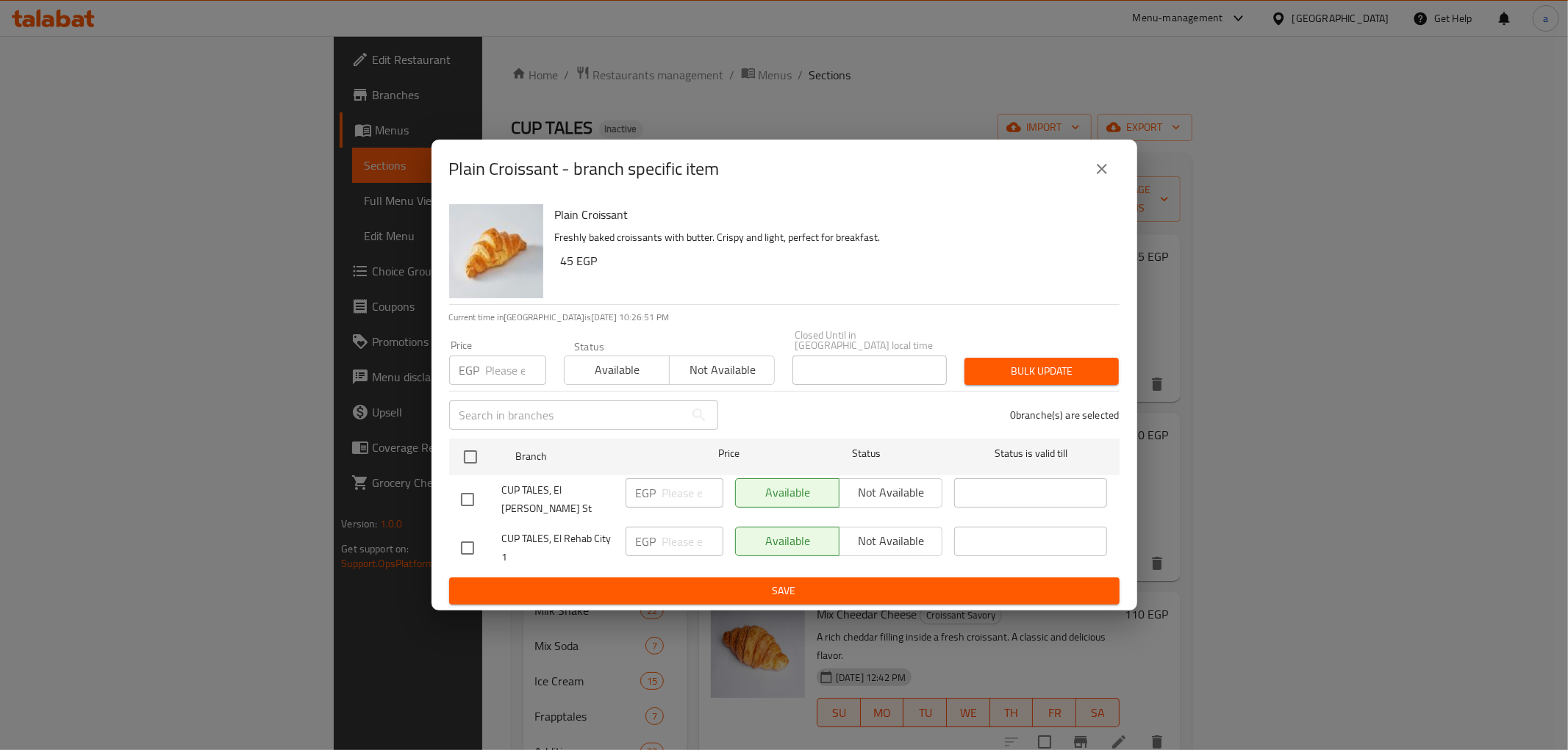
drag, startPoint x: 1091, startPoint y: 178, endPoint x: 1131, endPoint y: 178, distance: 40.0
click at [1091, 178] on button "close" at bounding box center [1102, 169] width 35 height 35
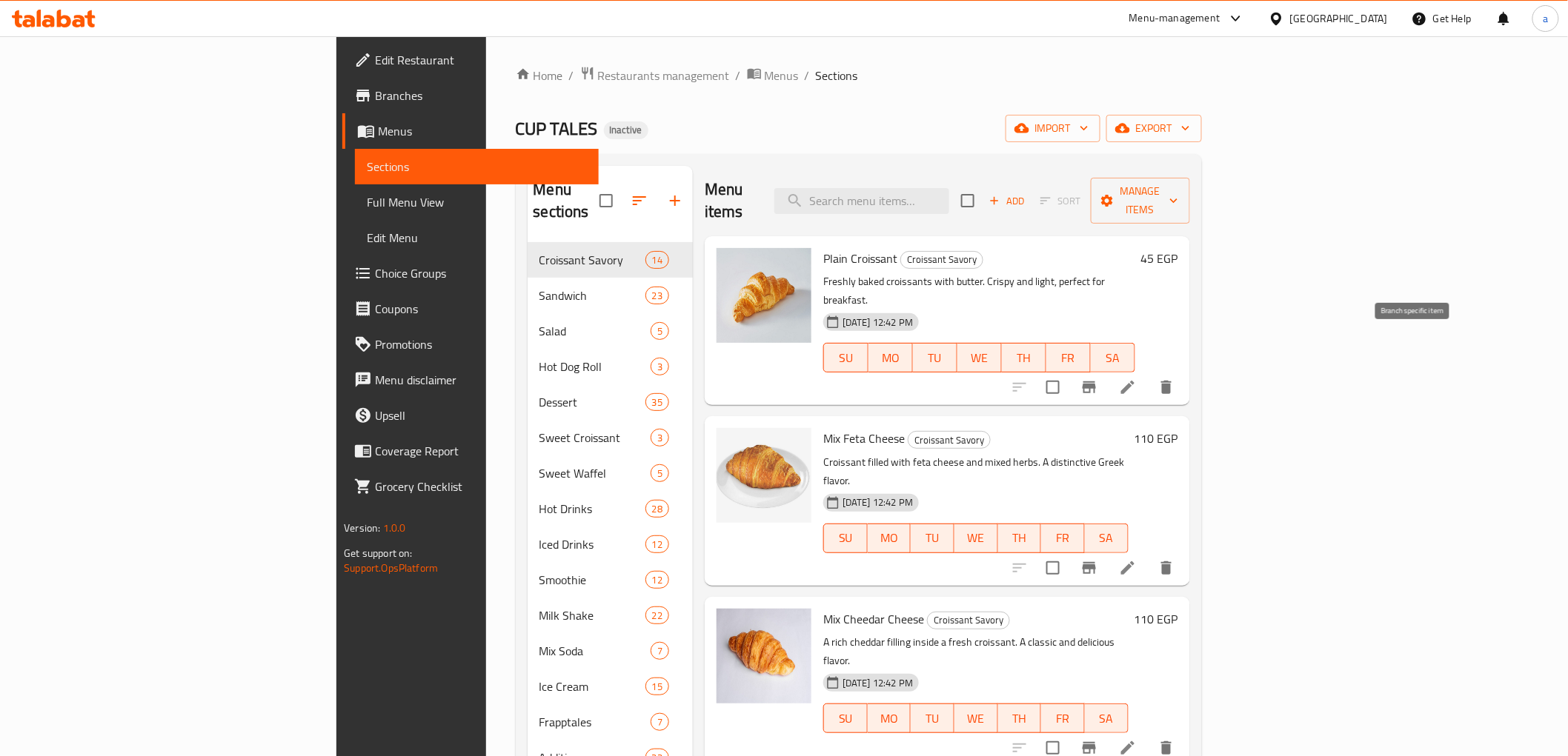
click at [1096, 381] on icon "Branch-specific-item" at bounding box center [1089, 387] width 14 height 12
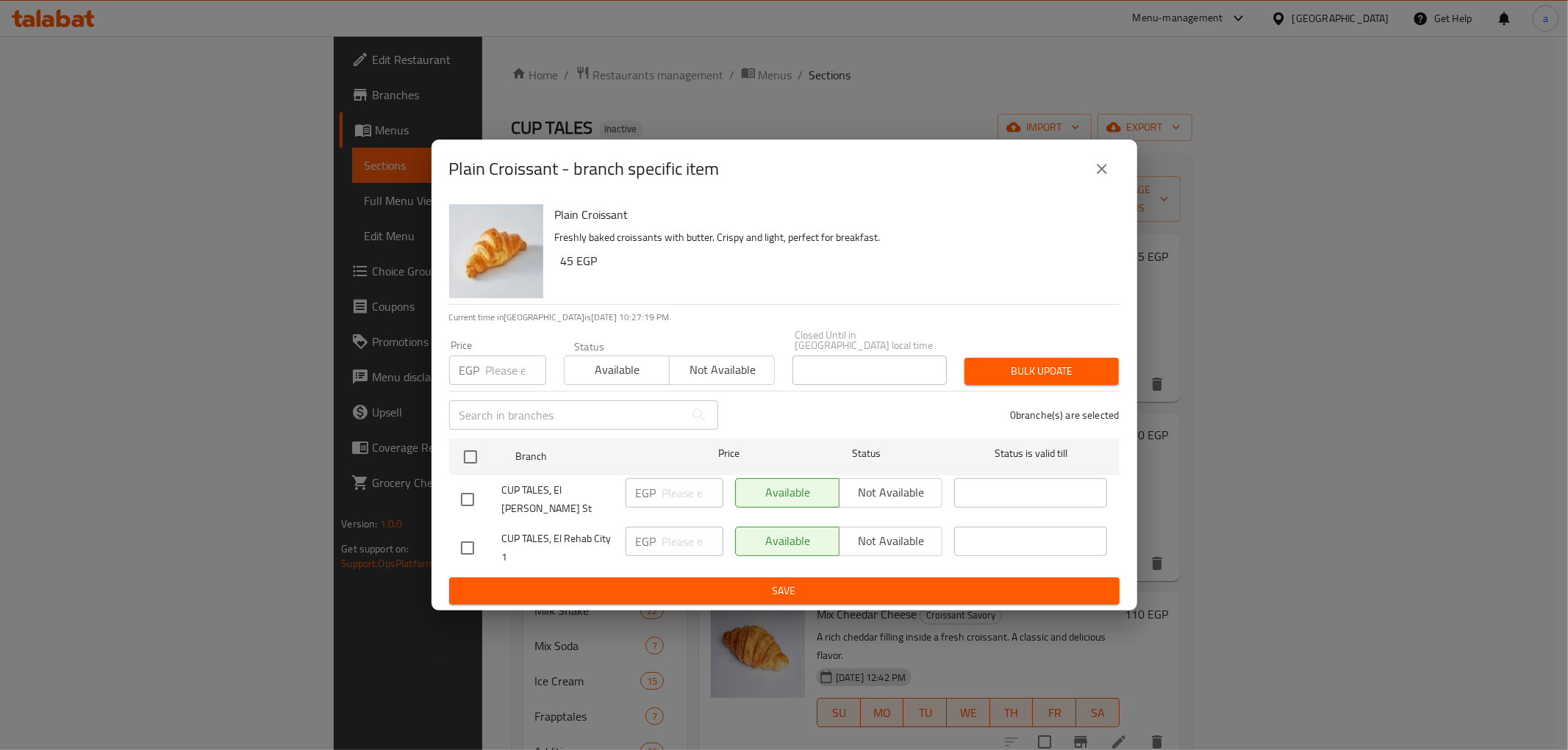
click at [470, 538] on input "checkbox" at bounding box center [467, 548] width 31 height 31
checkbox input "true"
click at [691, 527] on input "number" at bounding box center [692, 541] width 61 height 29
type input "55"
click at [853, 245] on p "Freshly baked croissants with butter. Crispy and light, perfect for breakfast." at bounding box center [831, 237] width 553 height 18
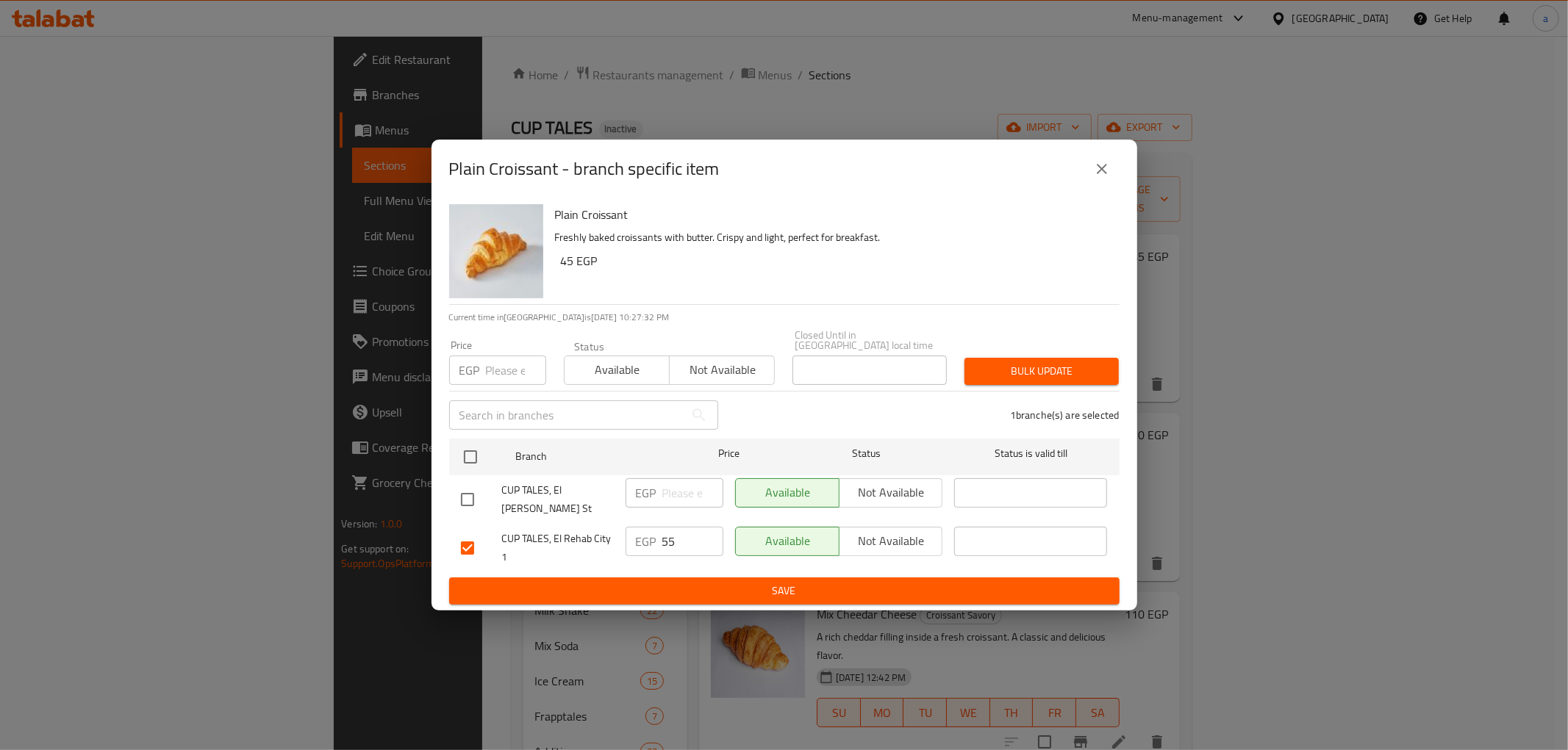
click at [859, 247] on p "Freshly baked croissants with butter. Crispy and light, perfect for breakfast." at bounding box center [831, 237] width 553 height 18
drag, startPoint x: 859, startPoint y: 251, endPoint x: 728, endPoint y: 286, distance: 135.6
click at [807, 263] on div "Plain Croissant Freshly baked croissants with butter. Crispy and light, perfect…" at bounding box center [831, 251] width 565 height 105
click at [785, 285] on div "Plain Croissant Freshly baked croissants with butter. Crispy and light, perfect…" at bounding box center [831, 251] width 565 height 105
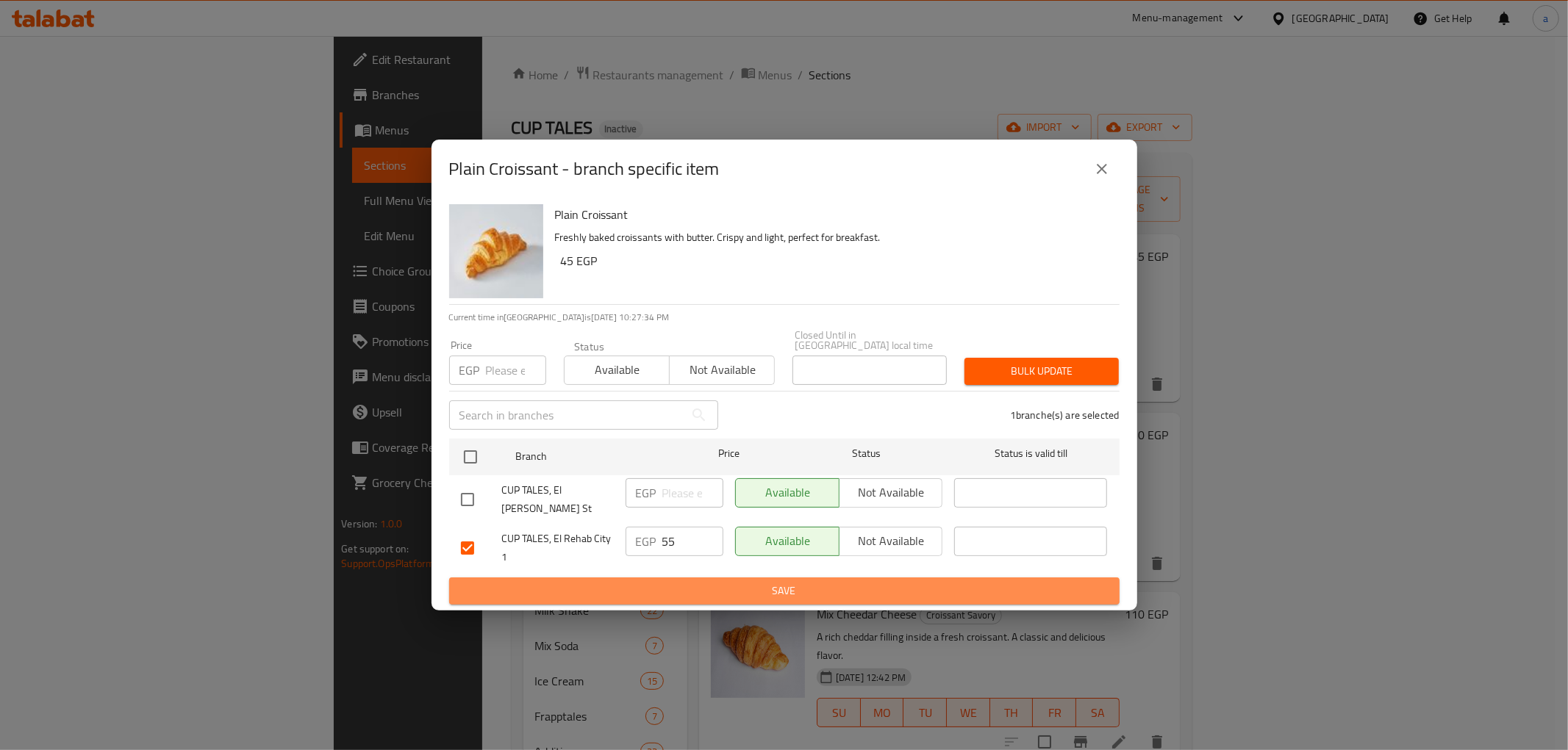
click at [787, 582] on span "Save" at bounding box center [784, 591] width 647 height 18
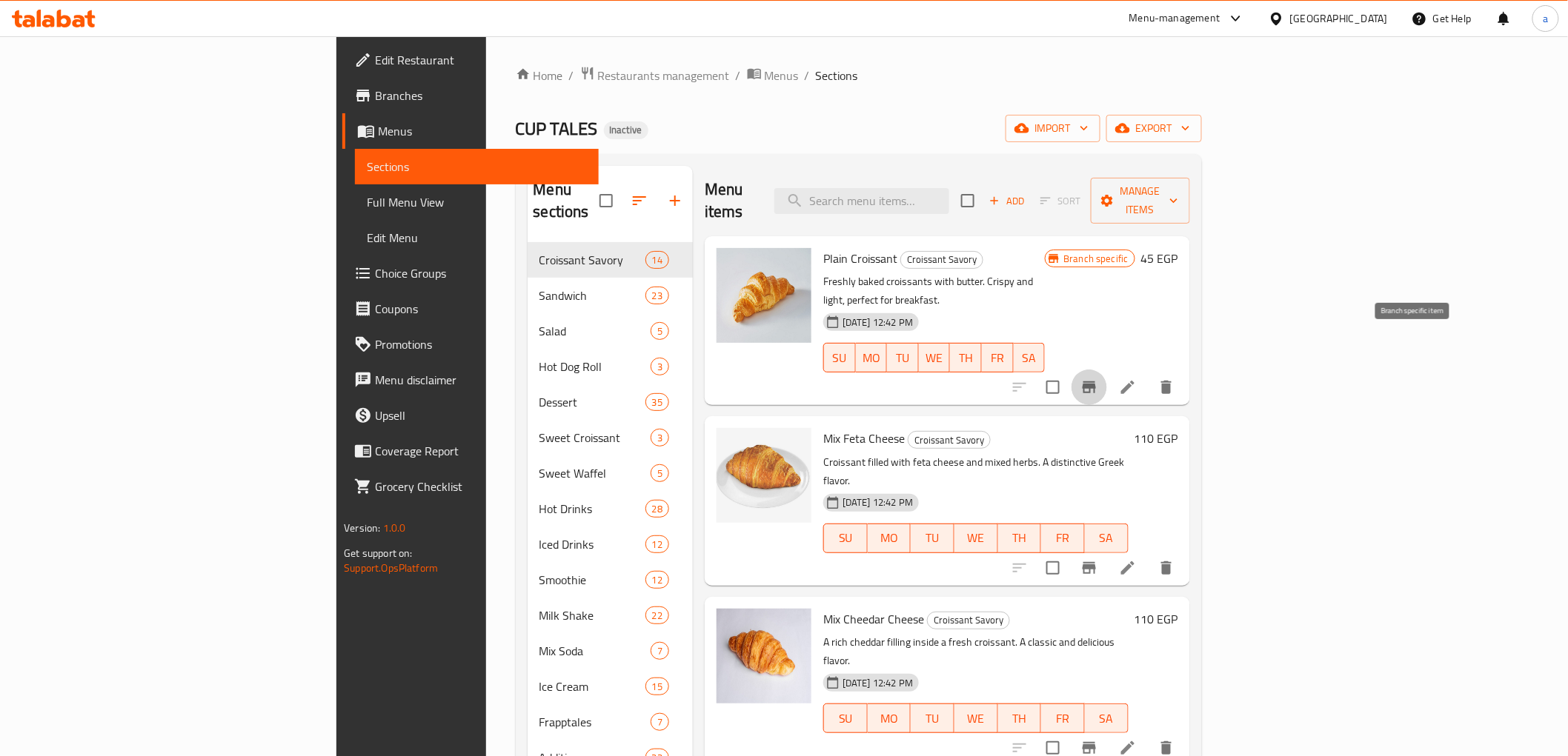
click at [1099, 379] on icon "Branch-specific-item" at bounding box center [1089, 388] width 18 height 18
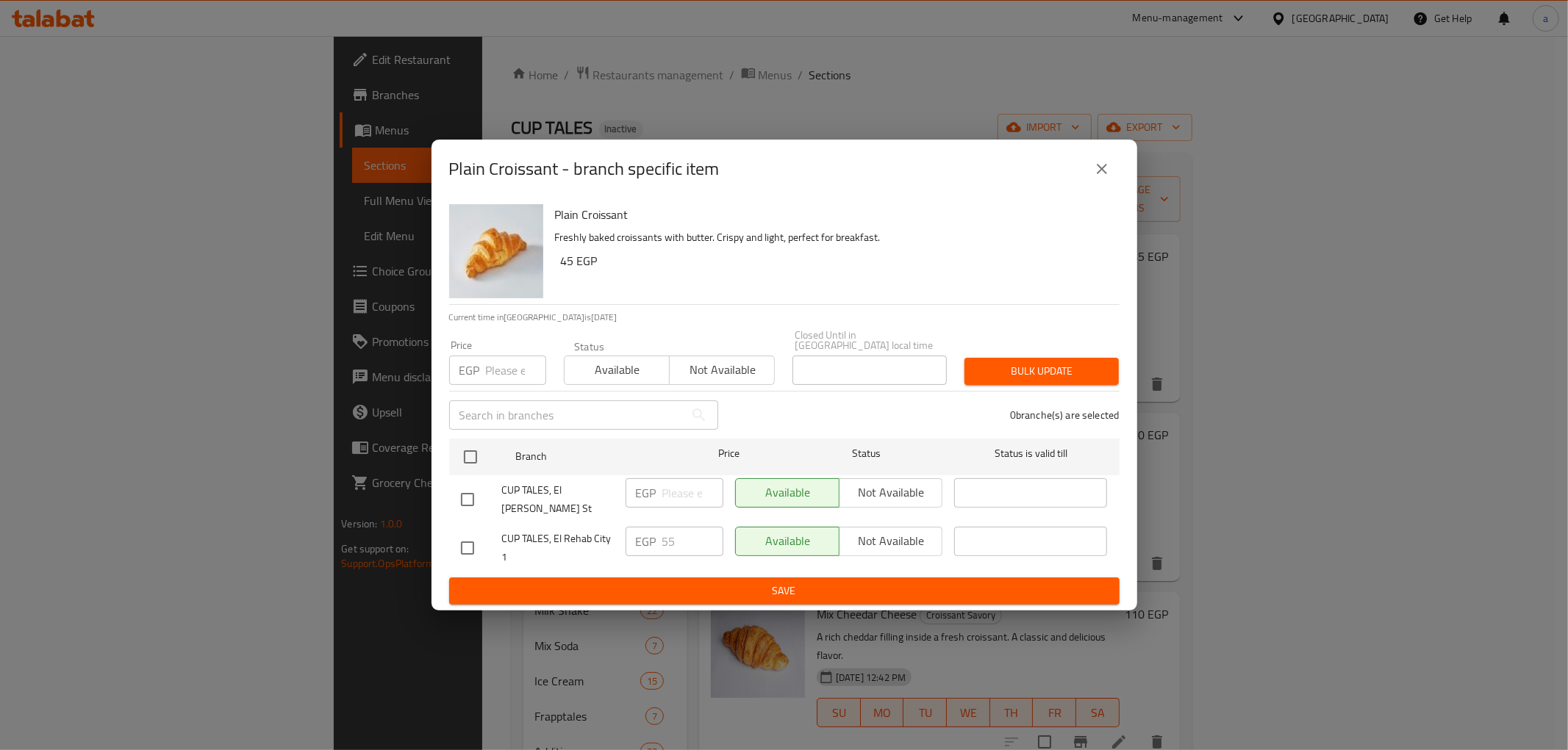
click at [911, 71] on div "Plain Croissant - branch specific item Plain Croissant Freshly baked croissants…" at bounding box center [784, 375] width 1568 height 750
click at [1106, 178] on icon "close" at bounding box center [1102, 169] width 17 height 17
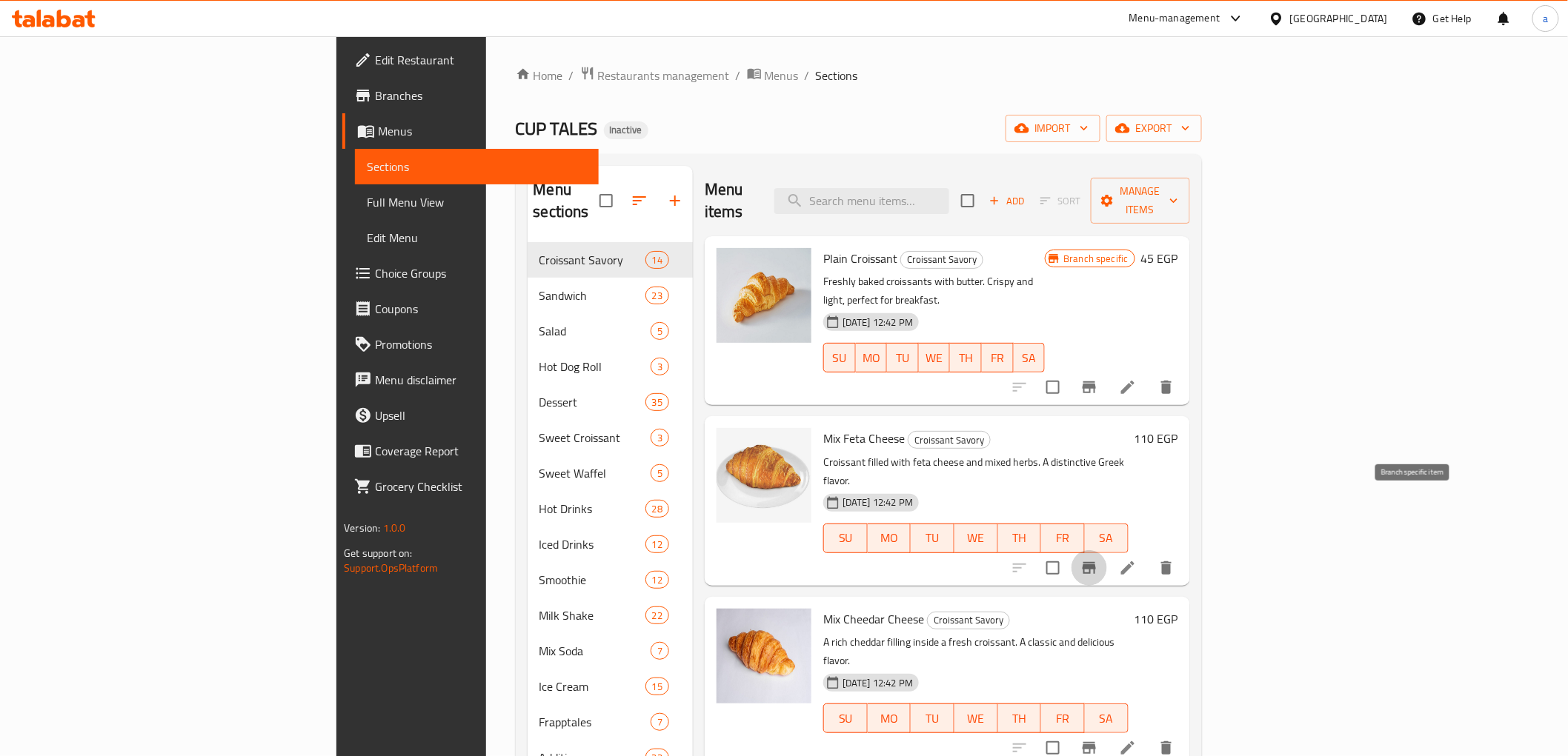
click at [1096, 562] on icon "Branch-specific-item" at bounding box center [1089, 567] width 14 height 12
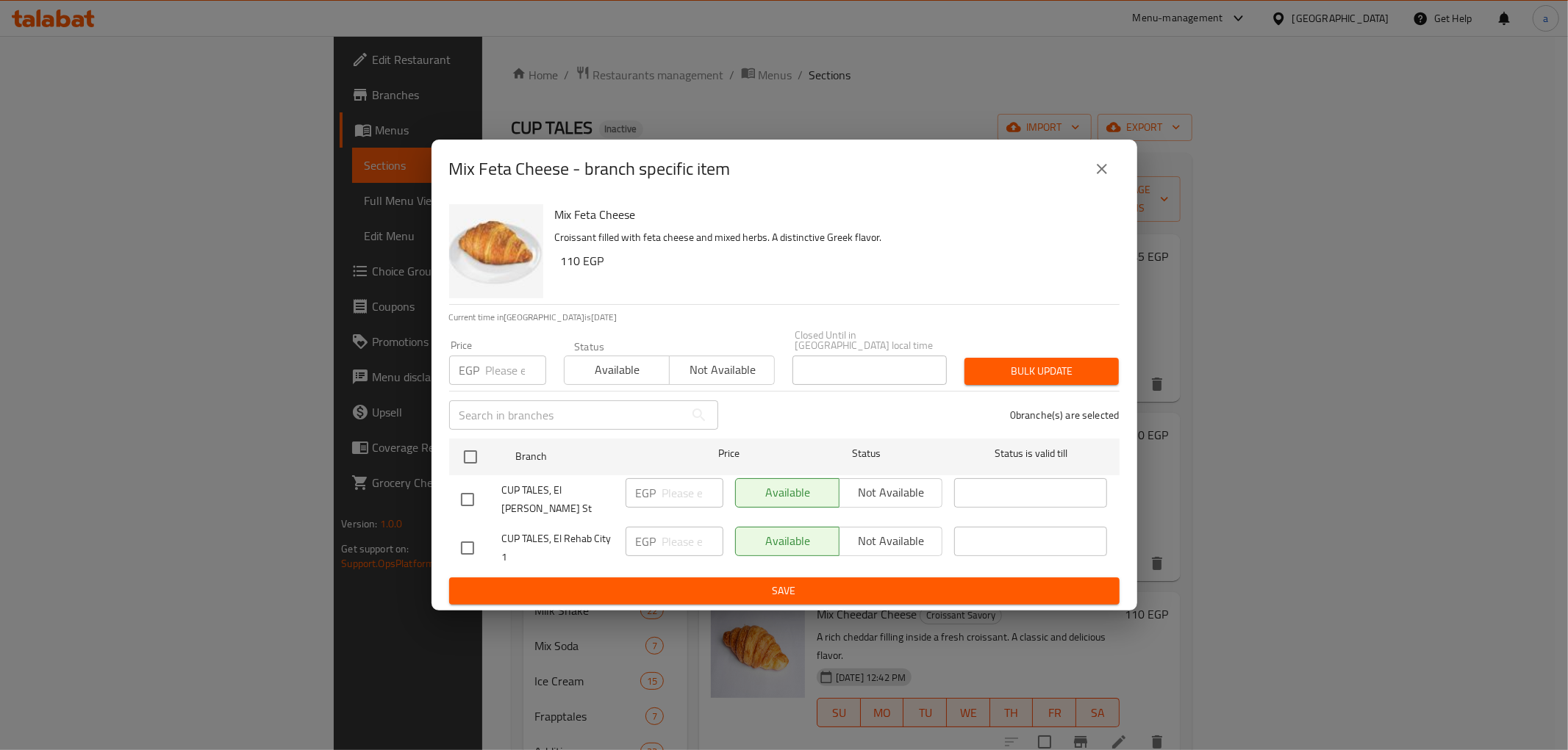
click at [466, 535] on input "checkbox" at bounding box center [467, 548] width 31 height 31
checkbox input "true"
click at [899, 542] on button "Not available" at bounding box center [891, 541] width 105 height 29
click at [1094, 178] on icon "close" at bounding box center [1102, 169] width 17 height 17
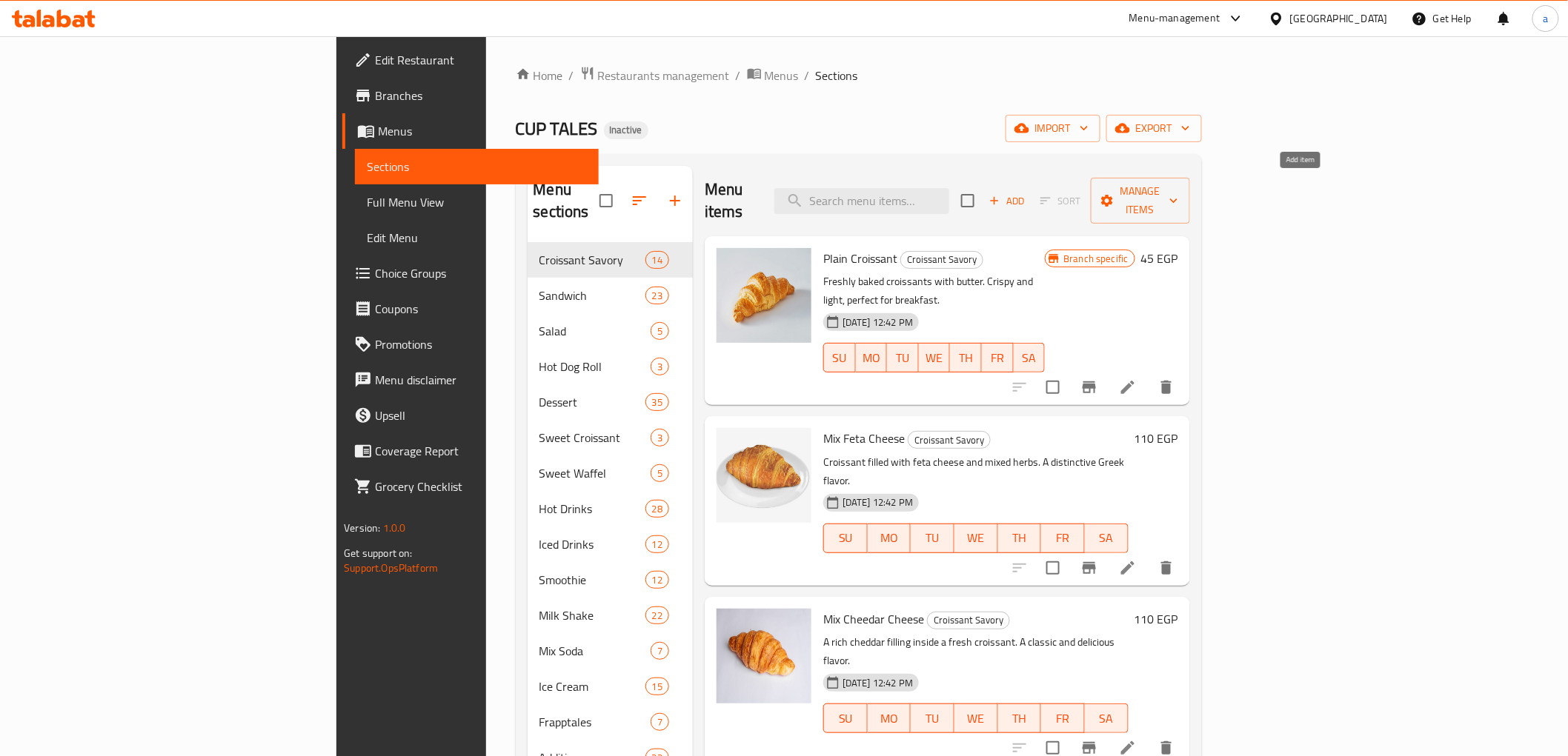
click at [1027, 196] on span "Add" at bounding box center [1007, 201] width 40 height 17
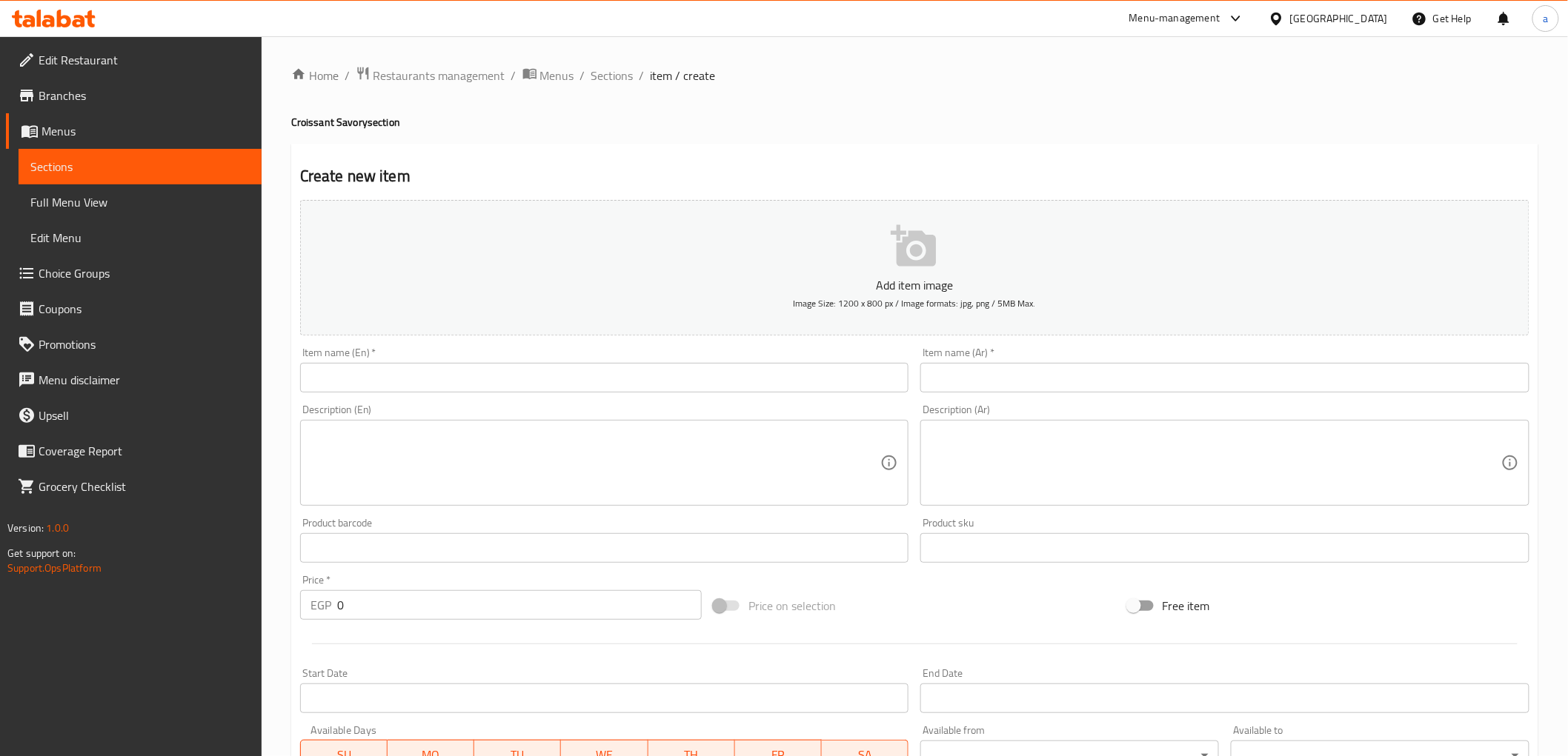
click at [592, 388] on input "text" at bounding box center [604, 377] width 609 height 30
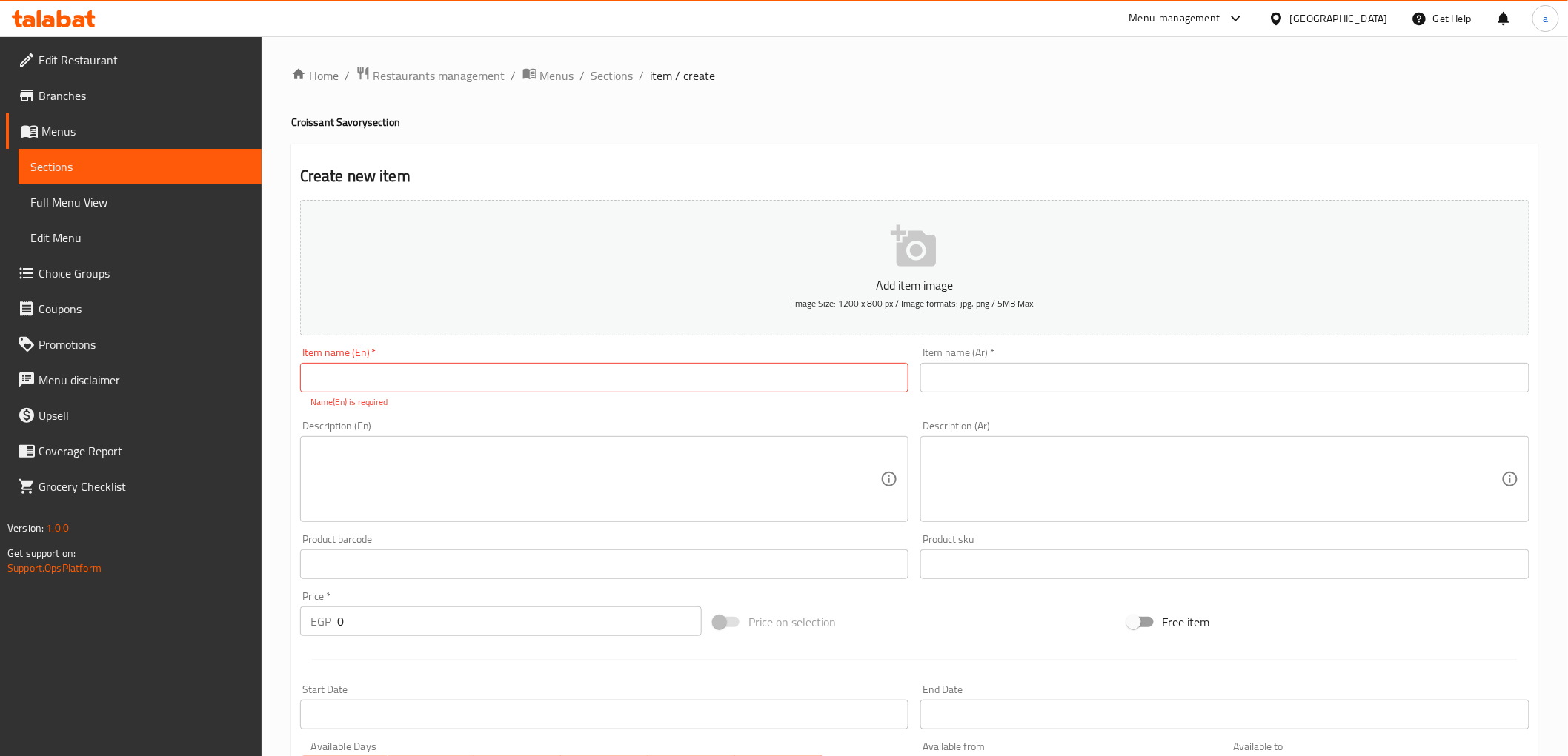
click at [1035, 358] on div "Item name (Ar)   * Item name (Ar) *" at bounding box center [1225, 370] width 609 height 46
click at [1015, 371] on input "text" at bounding box center [1225, 377] width 609 height 30
click at [664, 531] on div "Product barcode Product barcode" at bounding box center [604, 556] width 621 height 57
click at [1035, 470] on textarea at bounding box center [1216, 479] width 571 height 70
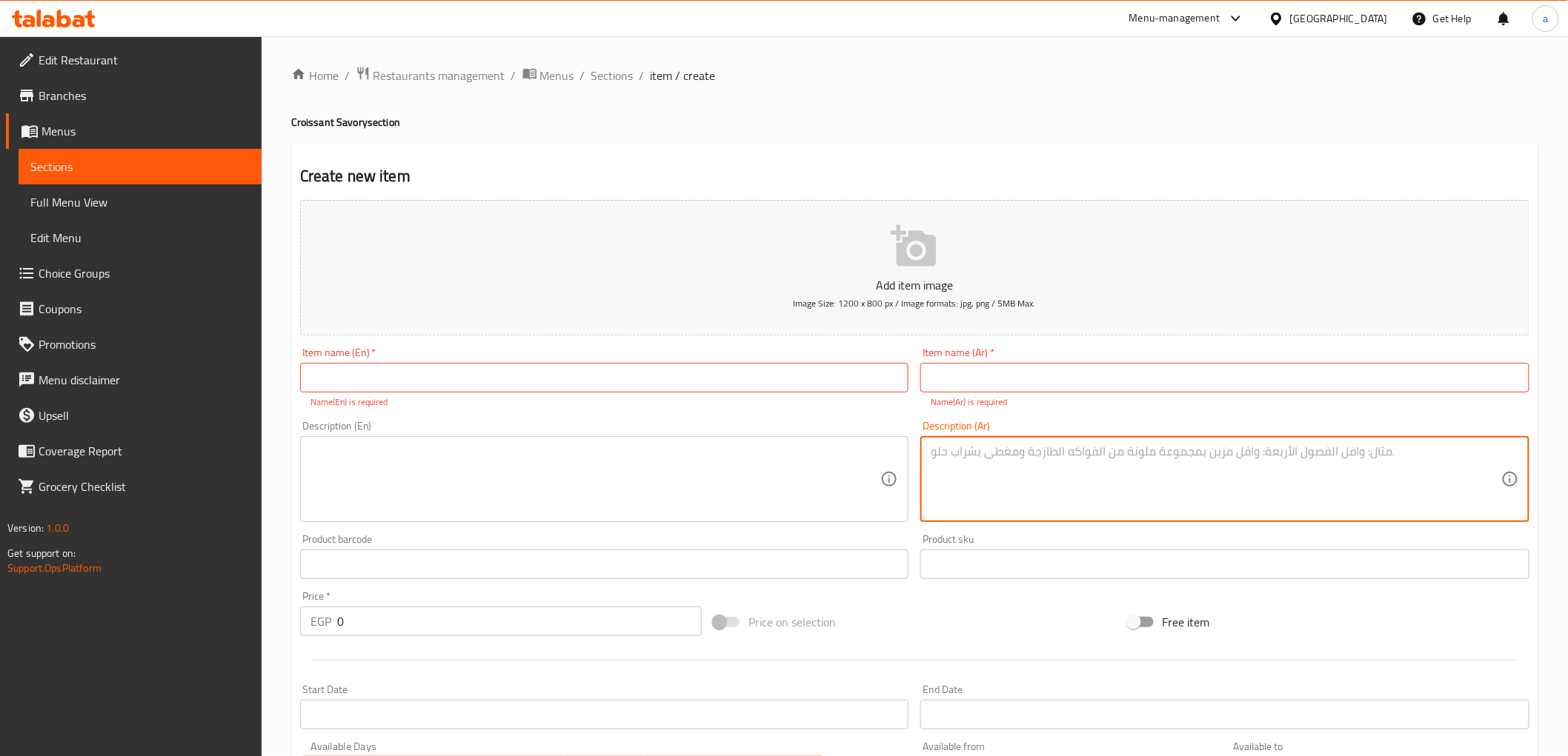
click at [453, 631] on input "0" at bounding box center [520, 621] width 365 height 30
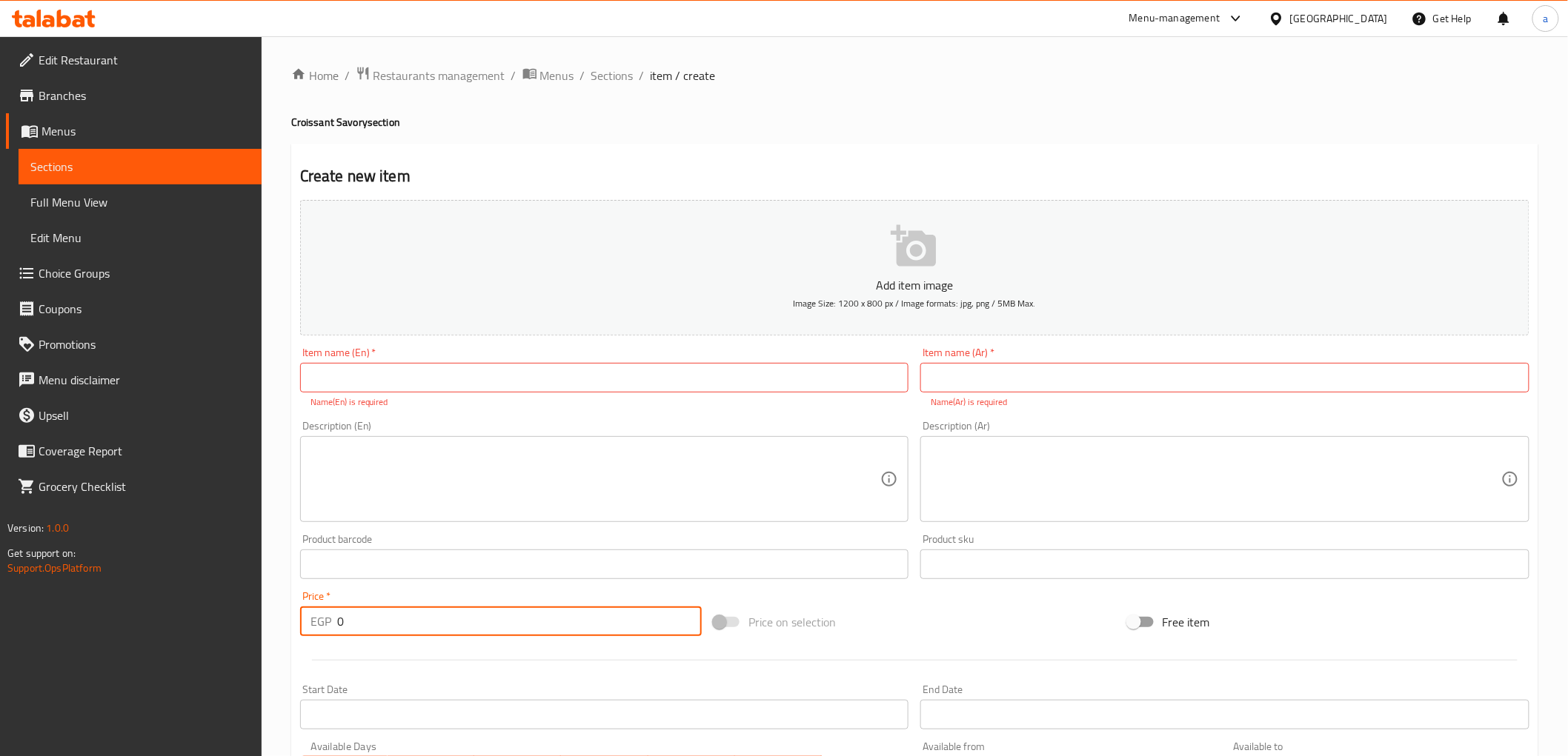
click at [115, 173] on span "Sections" at bounding box center [140, 166] width 219 height 18
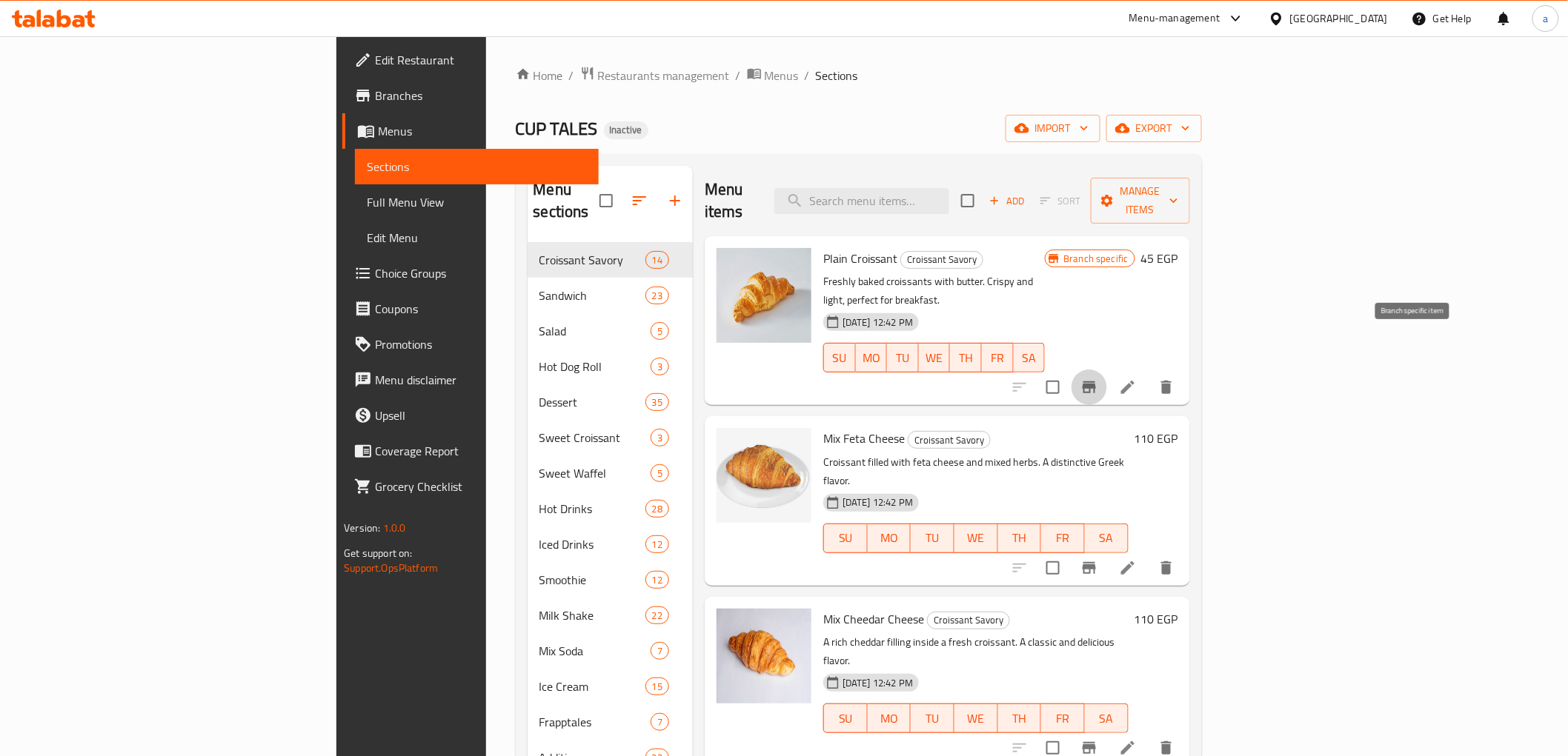
click at [1096, 381] on icon "Branch-specific-item" at bounding box center [1089, 387] width 14 height 12
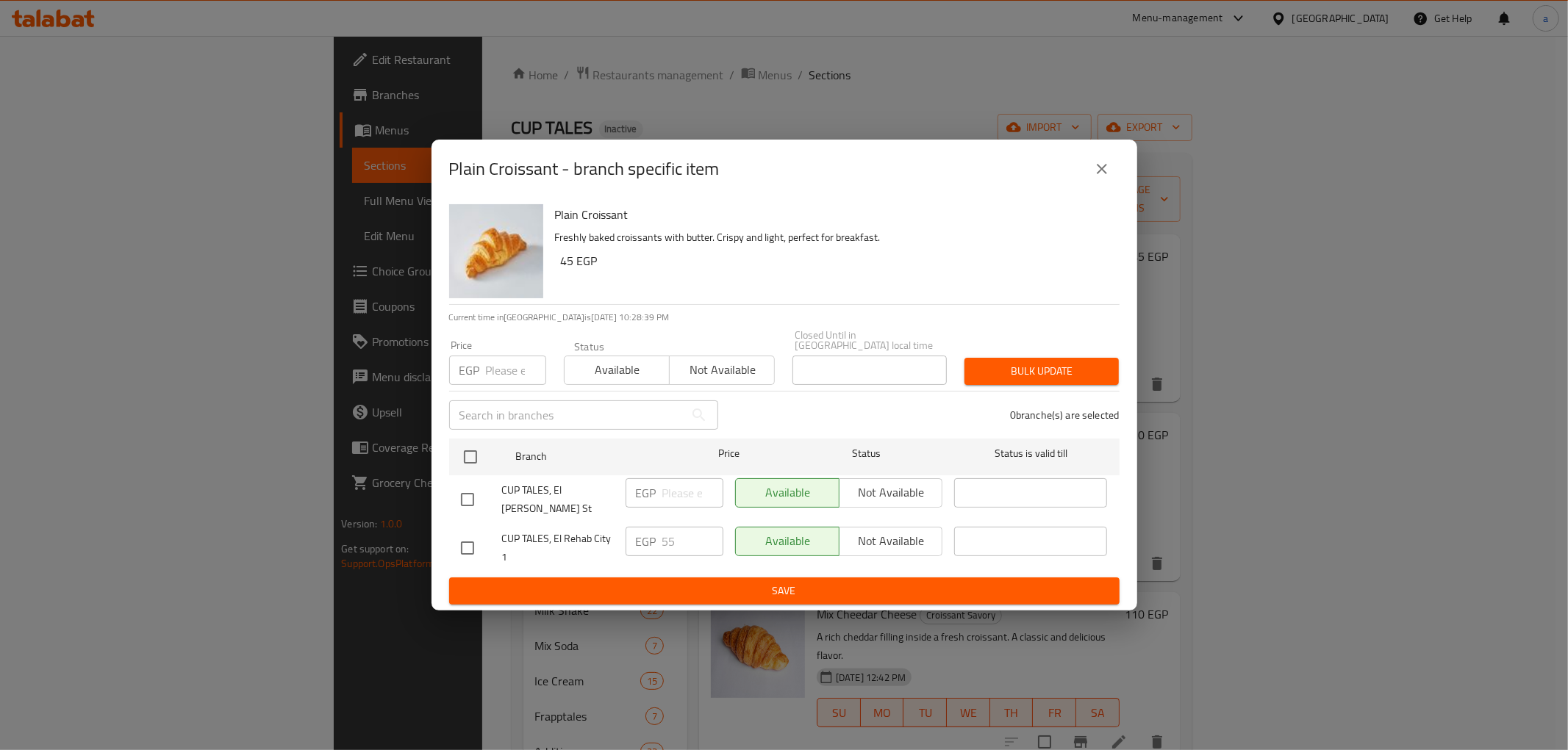
click at [478, 476] on div "CUP TALES, El [PERSON_NAME] St" at bounding box center [538, 499] width 165 height 55
click at [477, 503] on input "checkbox" at bounding box center [467, 499] width 31 height 31
checkbox input "true"
click at [877, 495] on span "Not available" at bounding box center [891, 492] width 92 height 21
click at [466, 537] on input "checkbox" at bounding box center [467, 548] width 31 height 31
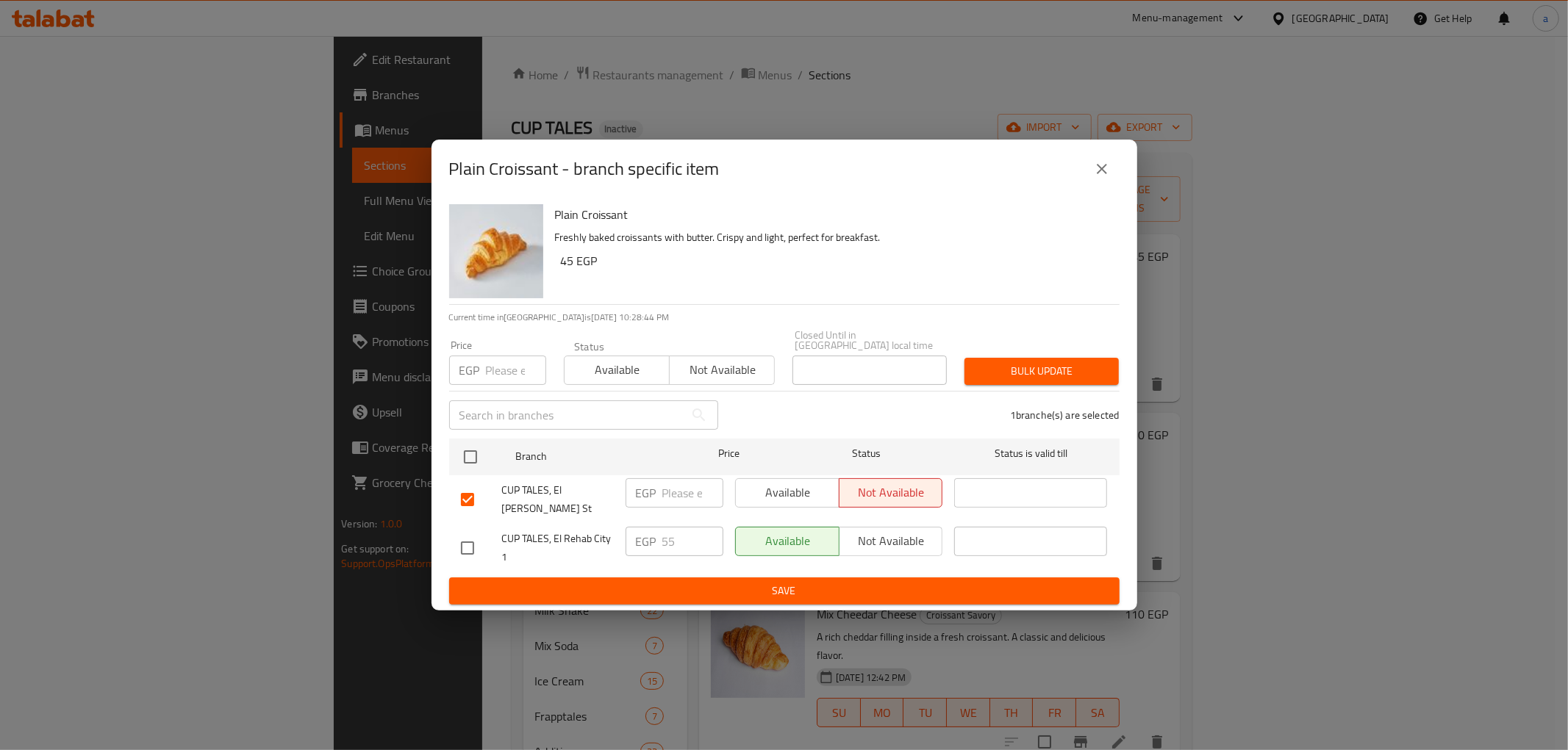
checkbox input "true"
click at [678, 535] on input "55" at bounding box center [692, 541] width 61 height 29
click at [1104, 178] on icon "close" at bounding box center [1102, 169] width 17 height 17
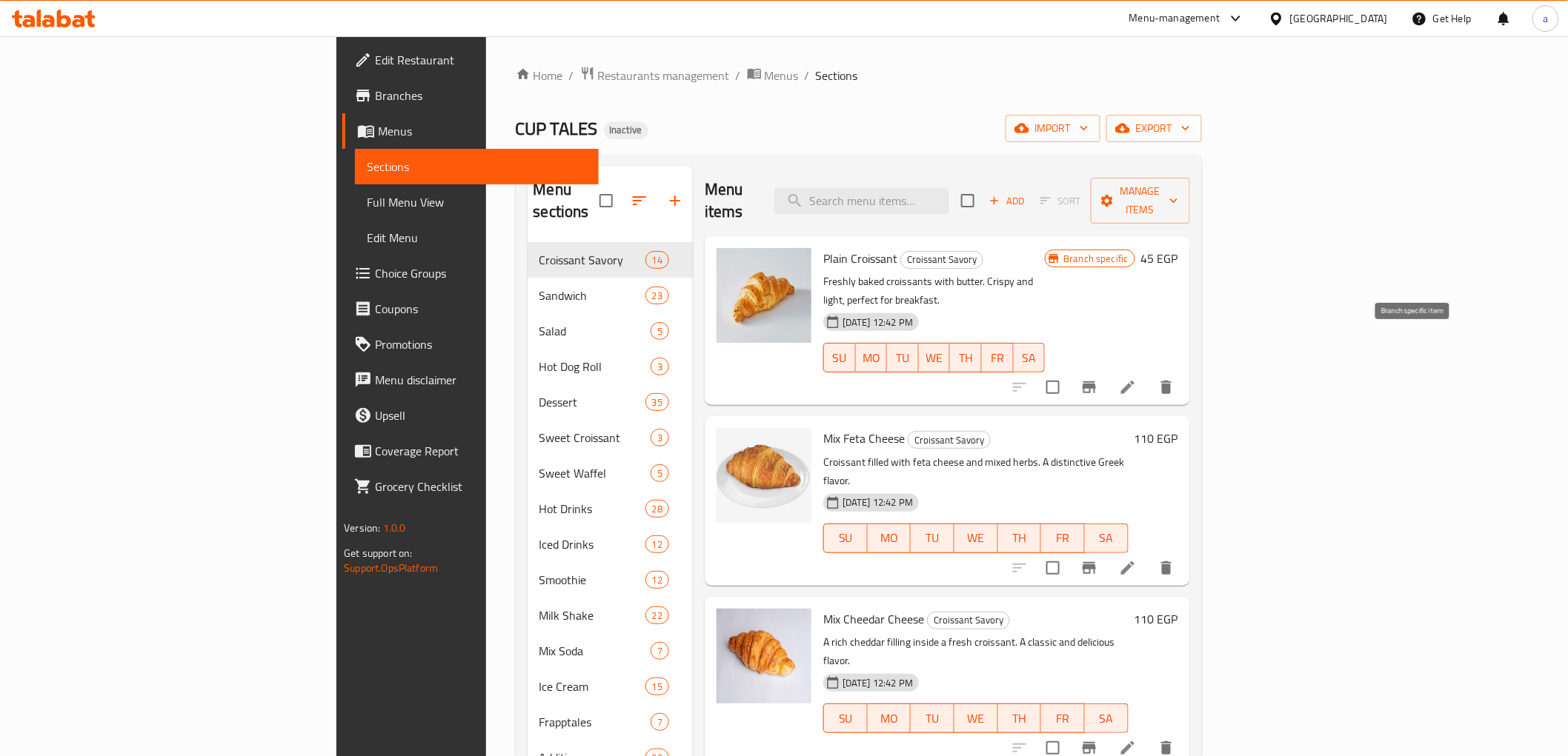
click at [1096, 381] on icon "Branch-specific-item" at bounding box center [1089, 387] width 14 height 12
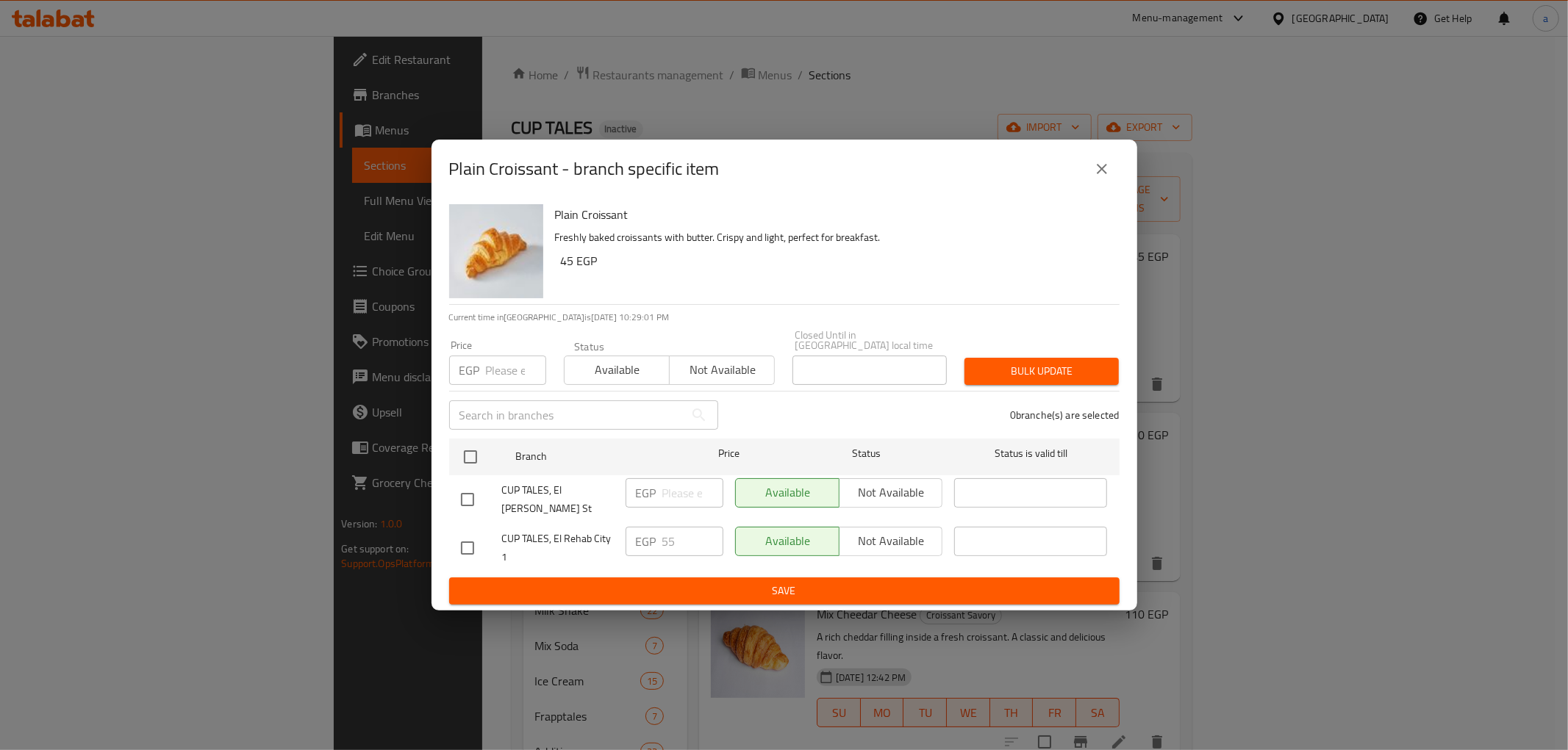
click at [890, 503] on div "Available Not available" at bounding box center [839, 492] width 208 height 29
click at [884, 488] on div "Available Not available" at bounding box center [839, 492] width 208 height 29
click at [861, 491] on div "Available Not available" at bounding box center [839, 492] width 208 height 29
click at [1106, 174] on icon "close" at bounding box center [1102, 169] width 10 height 10
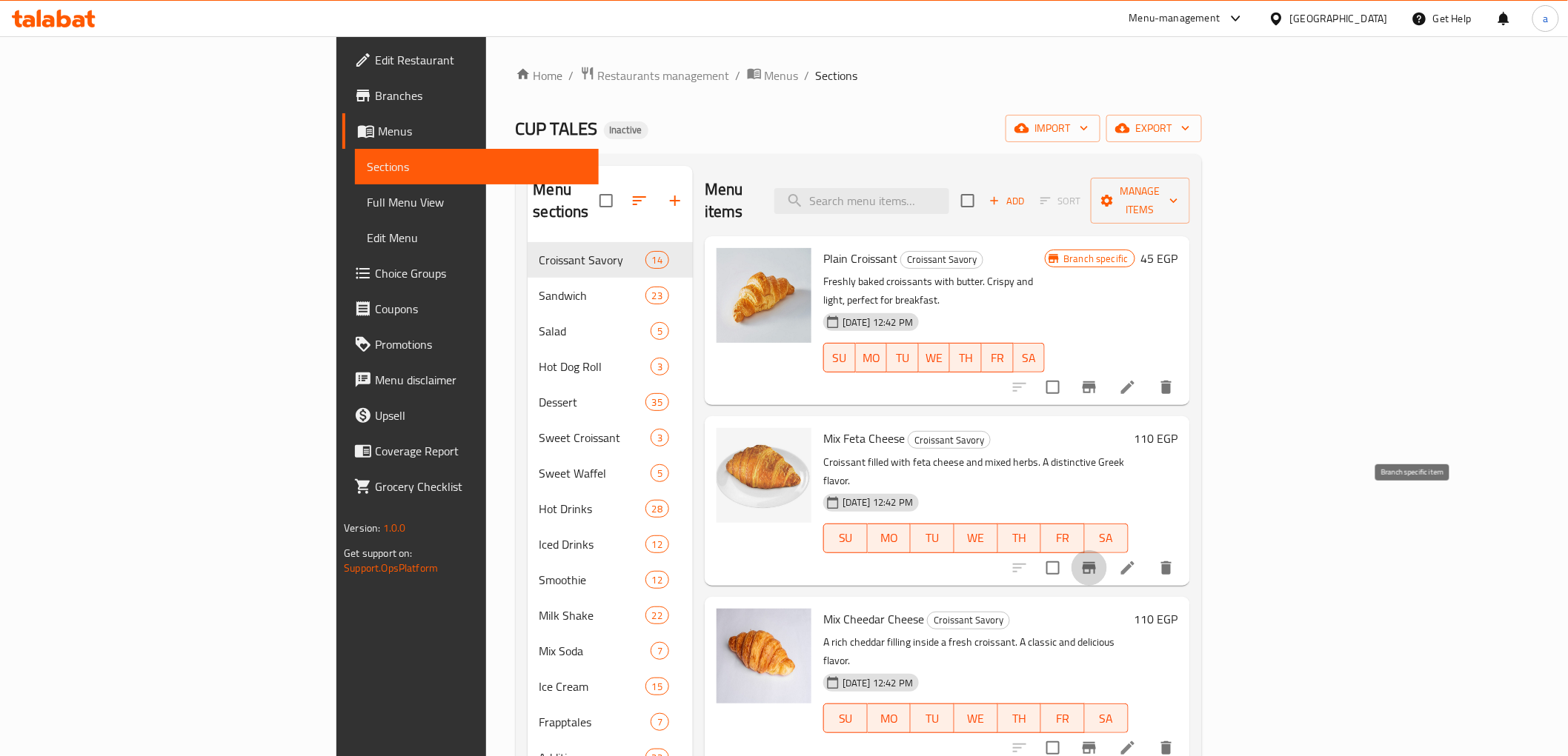
click at [1096, 562] on icon "Branch-specific-item" at bounding box center [1089, 567] width 14 height 12
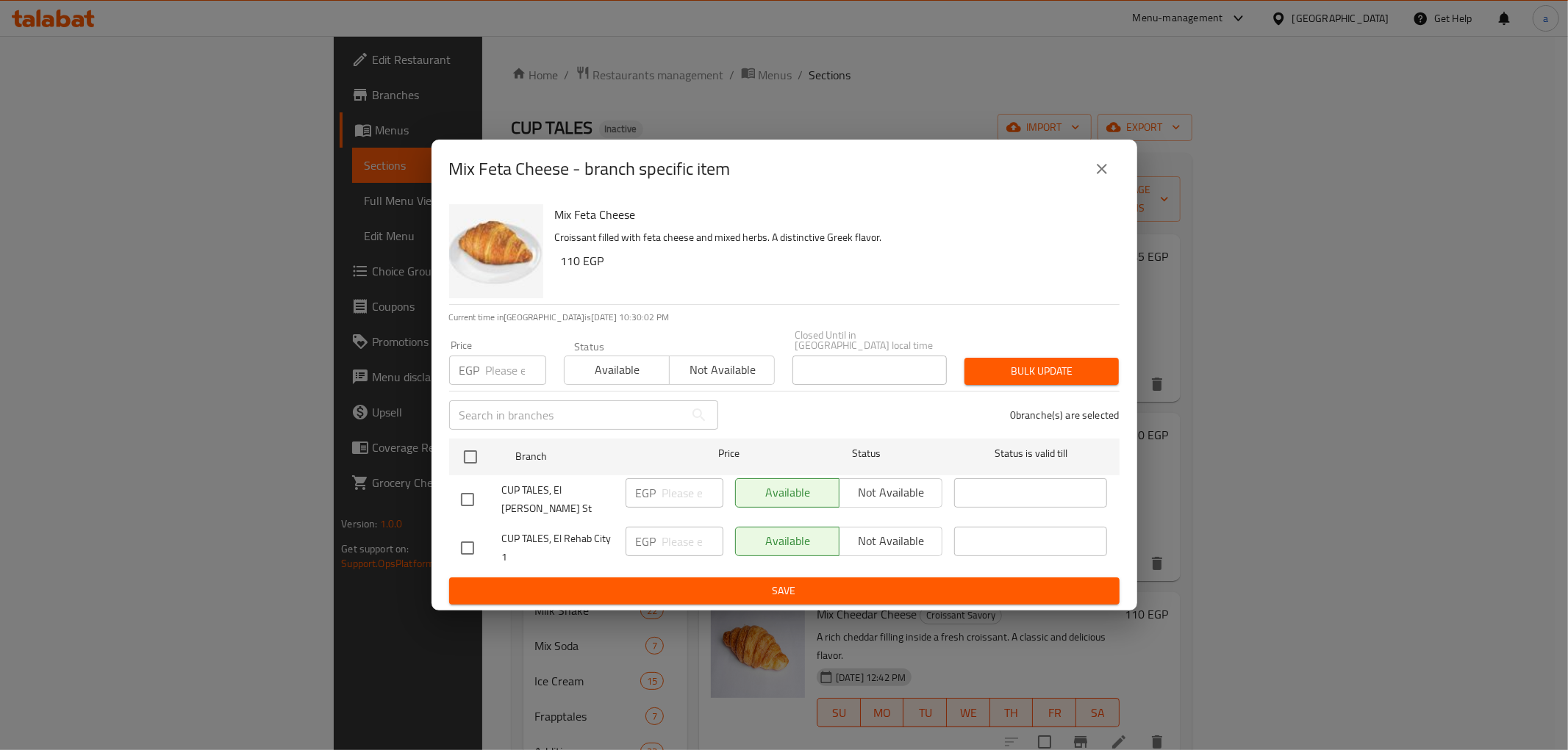
click at [465, 534] on input "checkbox" at bounding box center [467, 548] width 31 height 31
checkbox input "true"
click at [662, 527] on input "number" at bounding box center [692, 541] width 61 height 29
type input "140"
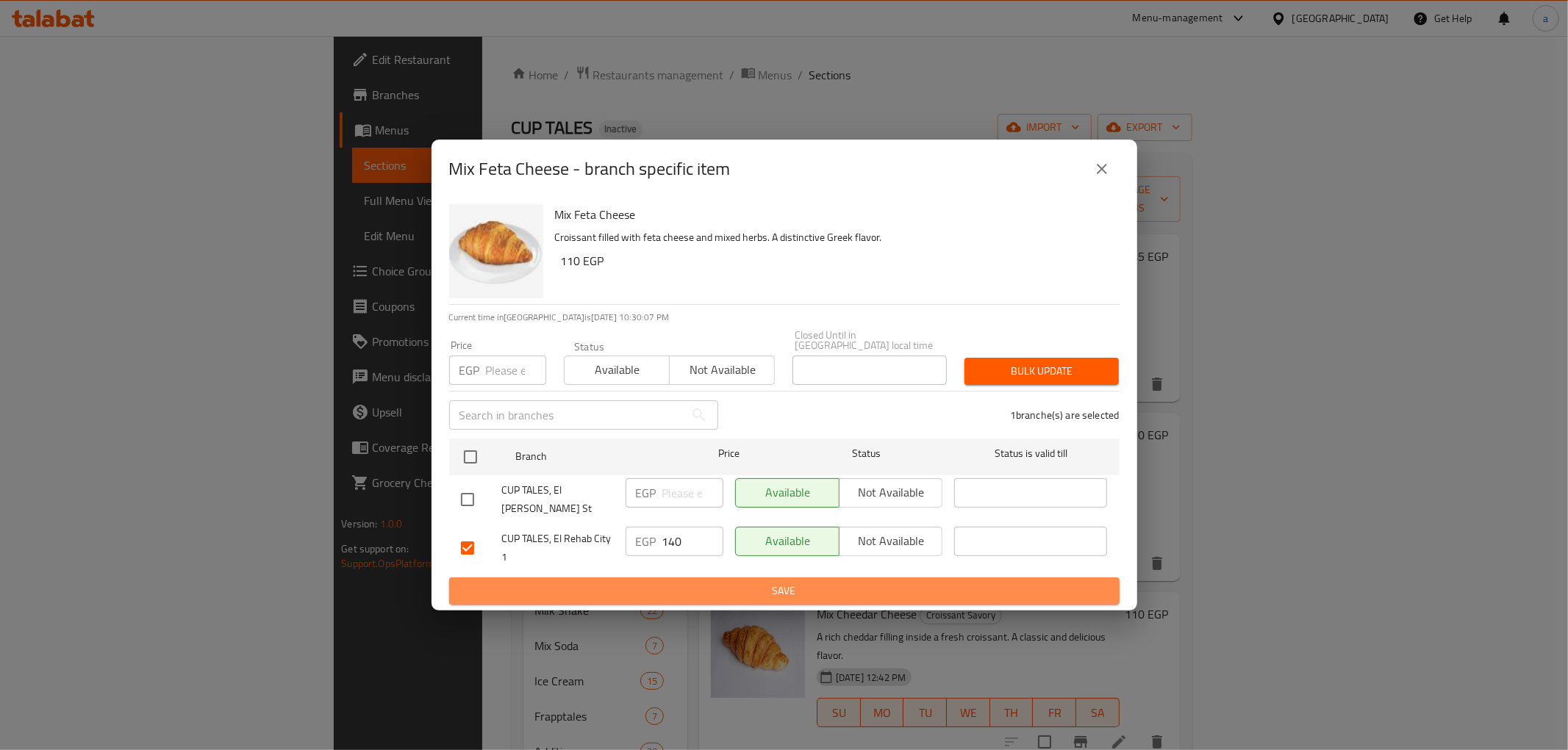
click at [782, 582] on span "Save" at bounding box center [784, 591] width 647 height 18
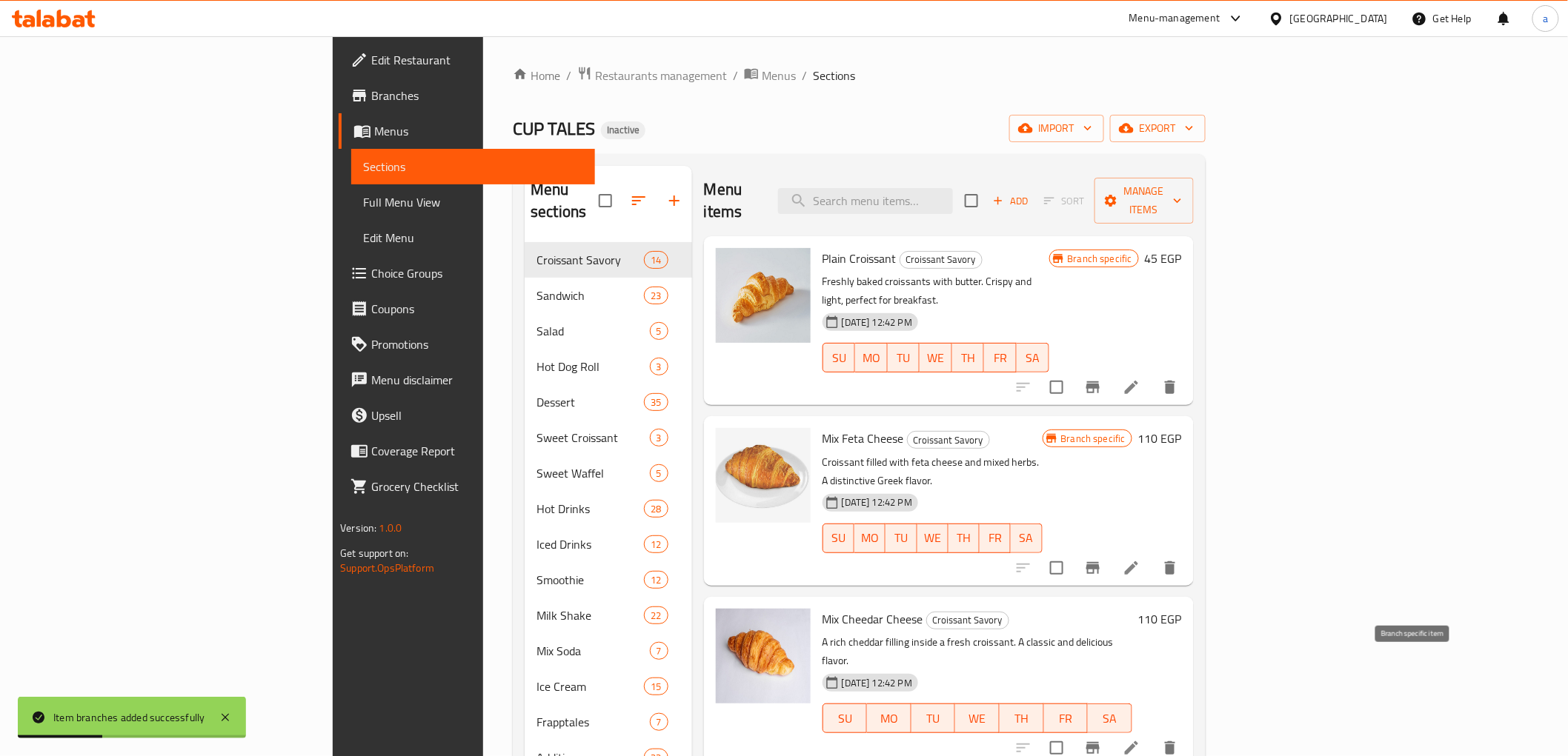
click at [1099, 742] on icon "Branch-specific-item" at bounding box center [1093, 748] width 14 height 12
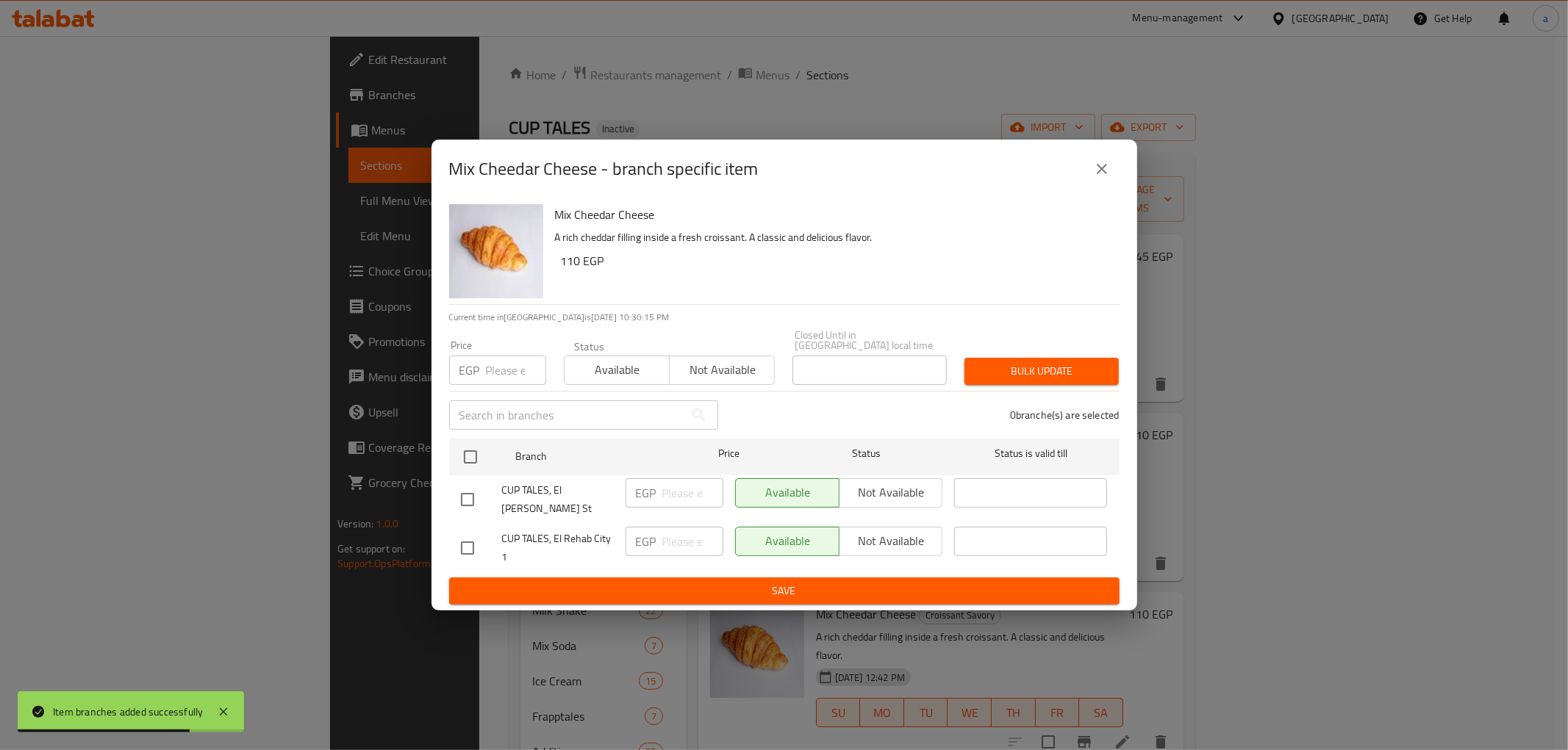
click at [453, 533] on input "checkbox" at bounding box center [467, 548] width 31 height 31
checkbox input "true"
click at [662, 535] on input "number" at bounding box center [692, 541] width 61 height 29
type input "140"
click at [719, 582] on span "Save" at bounding box center [784, 591] width 647 height 18
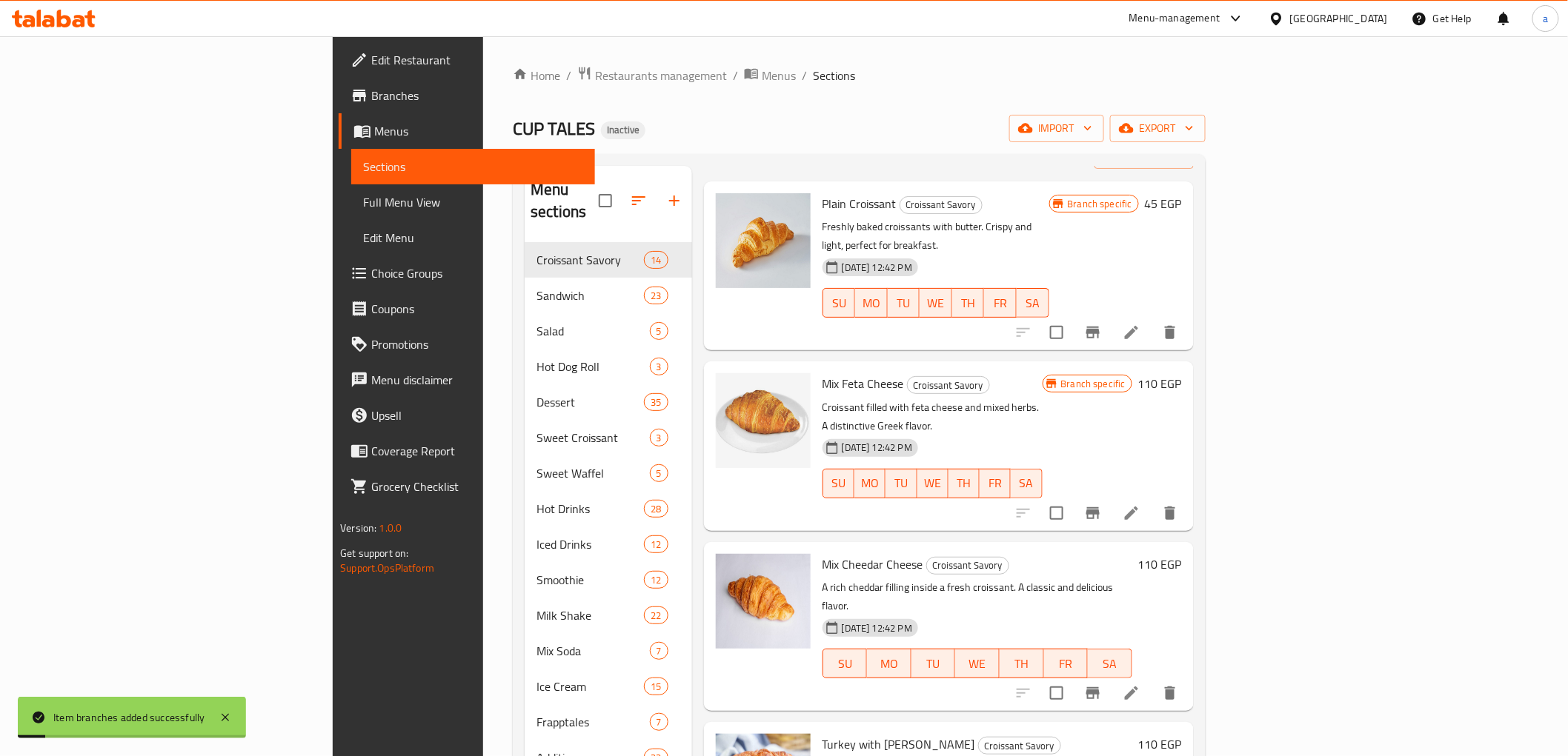
scroll to position [82, 0]
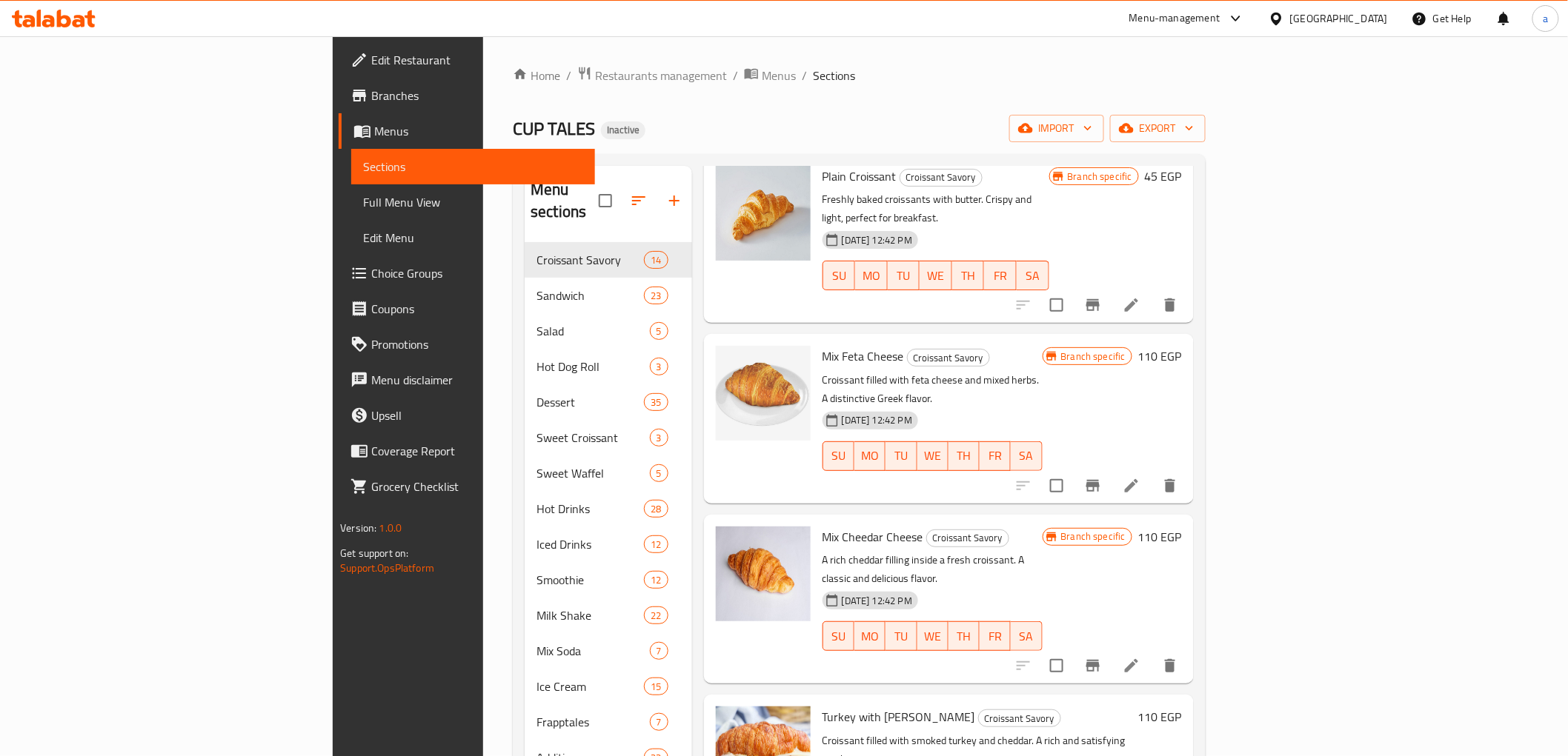
click at [371, 98] on span "Branches" at bounding box center [477, 95] width 211 height 18
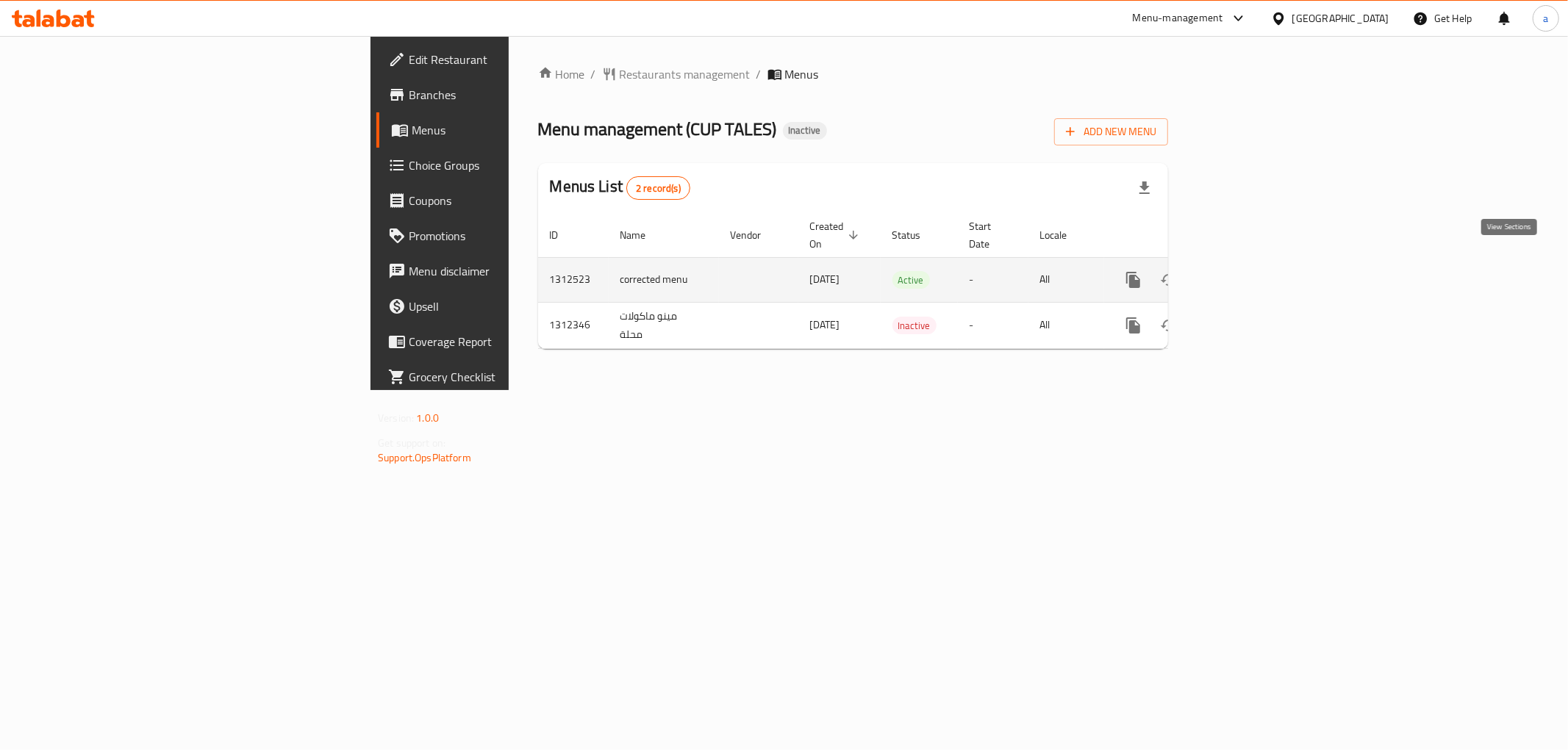
click at [1248, 271] on icon "enhanced table" at bounding box center [1240, 280] width 17 height 17
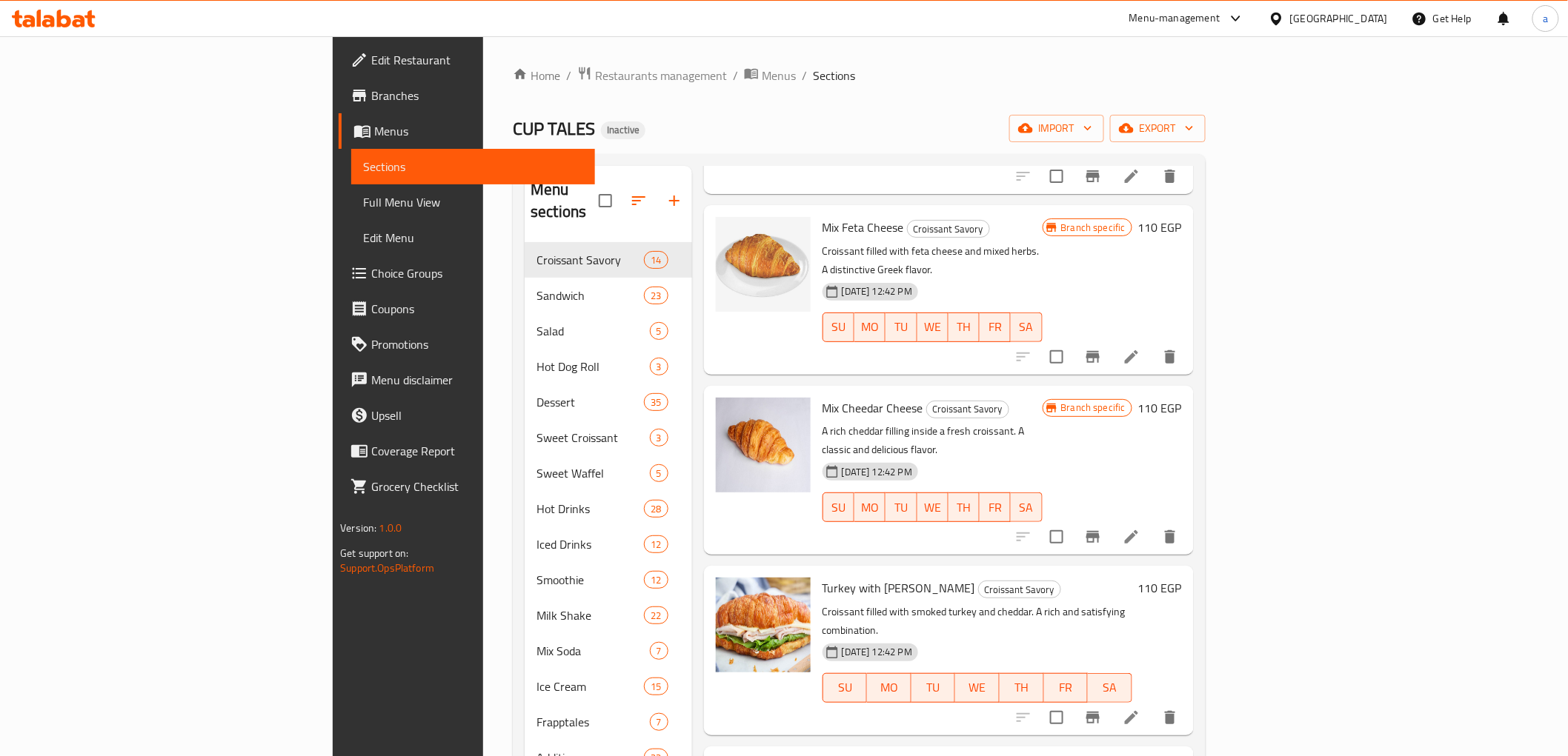
scroll to position [247, 0]
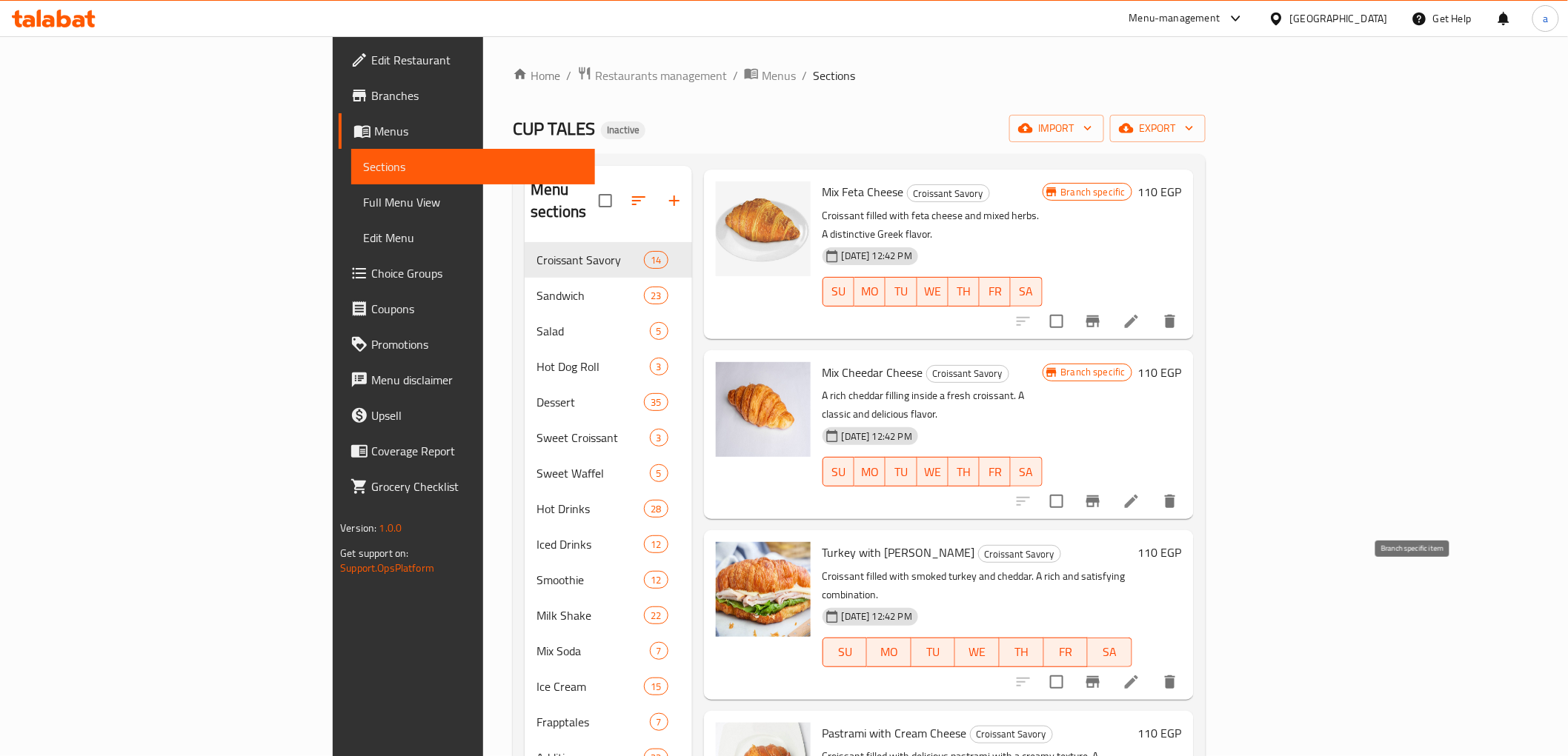
click at [1099, 676] on icon "Branch-specific-item" at bounding box center [1093, 682] width 14 height 12
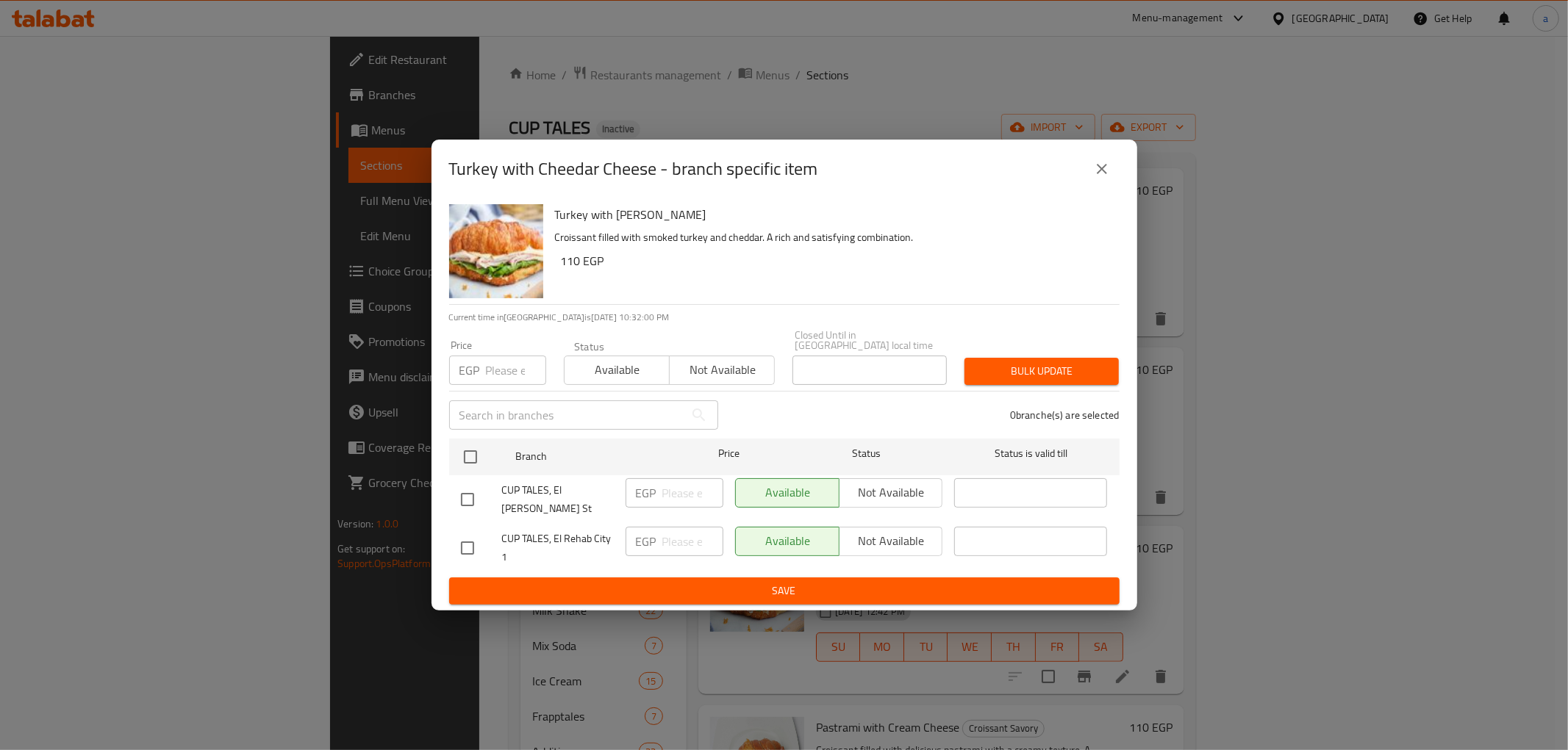
click at [466, 533] on input "checkbox" at bounding box center [467, 548] width 31 height 31
checkbox input "true"
click at [679, 527] on input "number" at bounding box center [692, 541] width 61 height 29
type input "140"
click at [704, 582] on span "Save" at bounding box center [784, 591] width 647 height 18
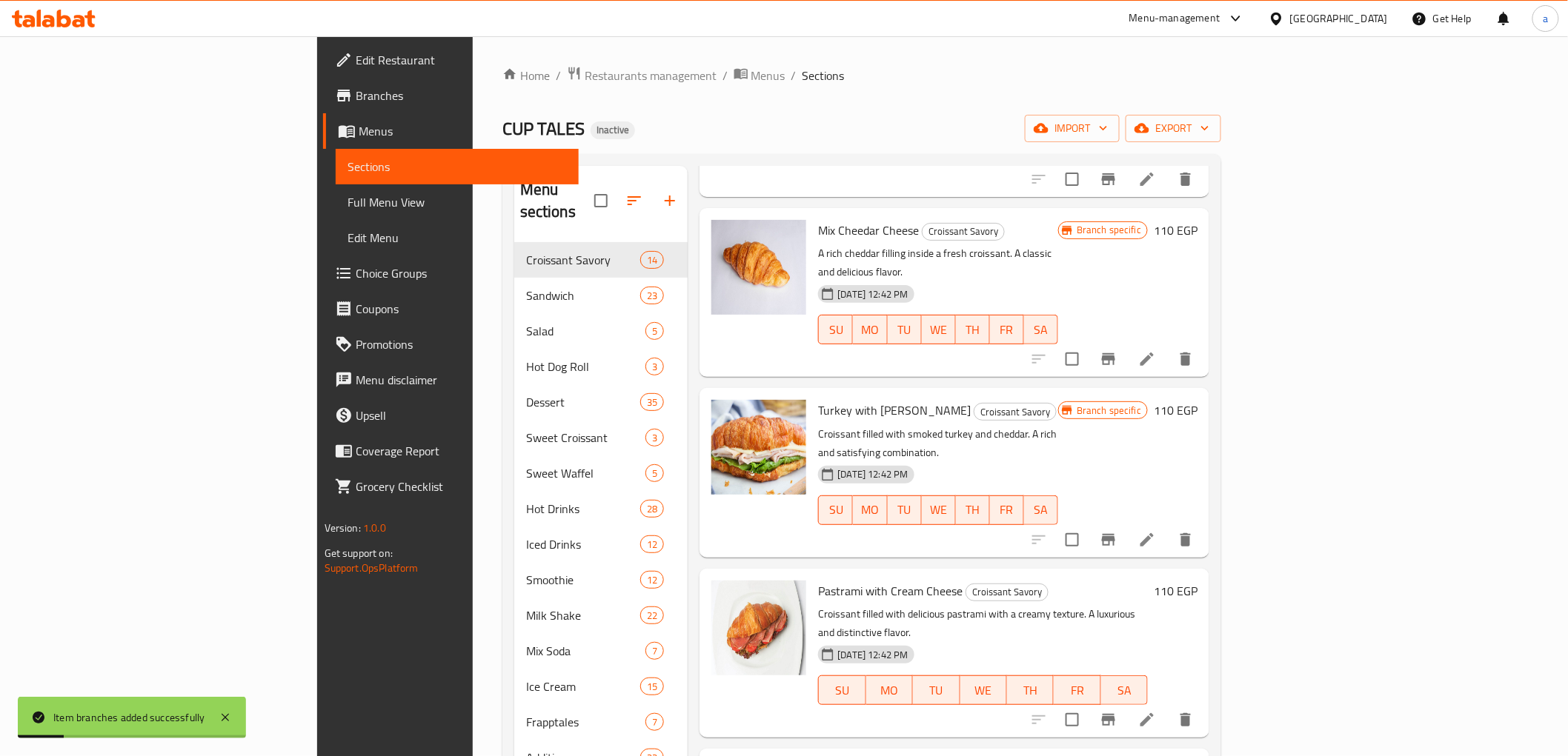
scroll to position [411, 0]
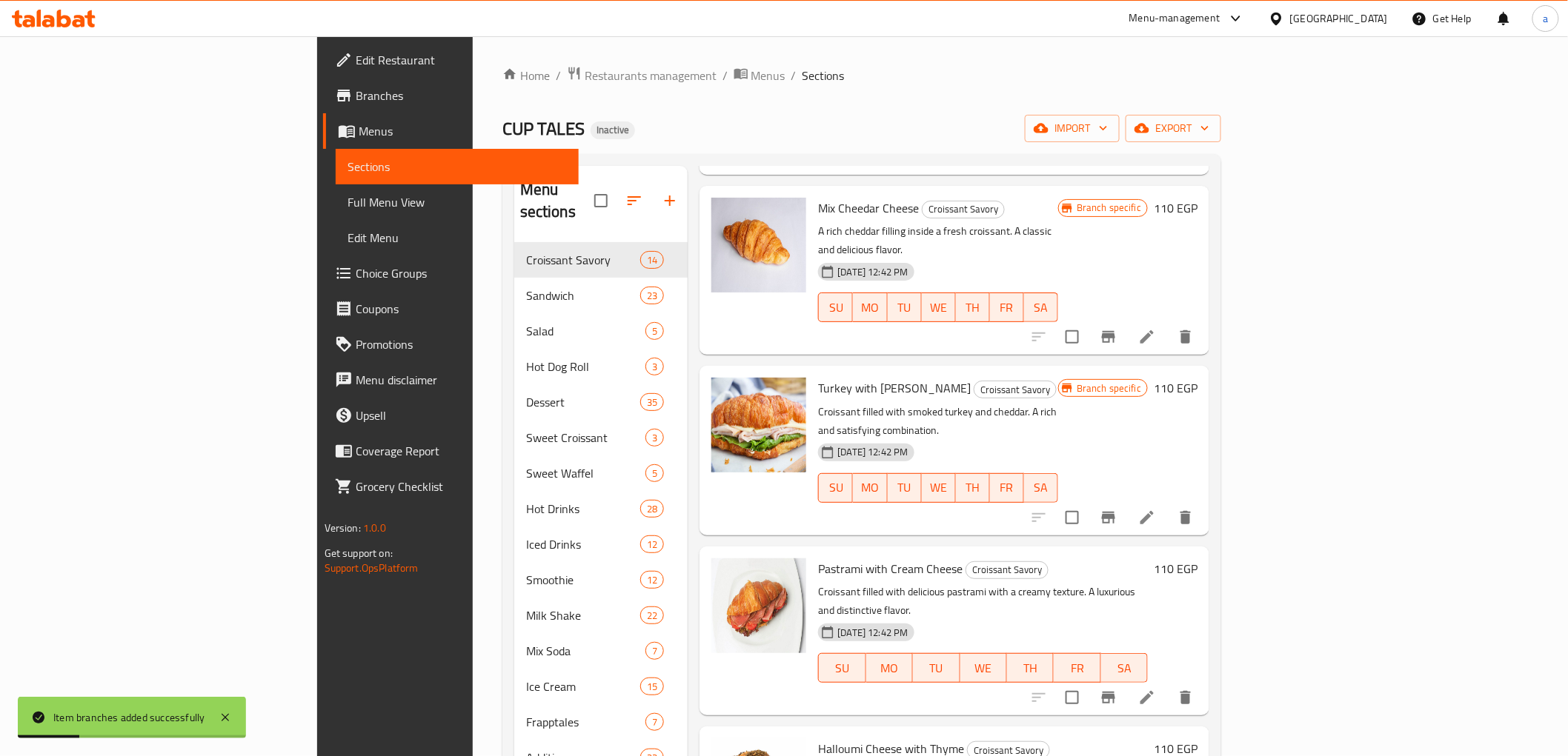
click at [1115, 692] on icon "Branch-specific-item" at bounding box center [1108, 698] width 14 height 12
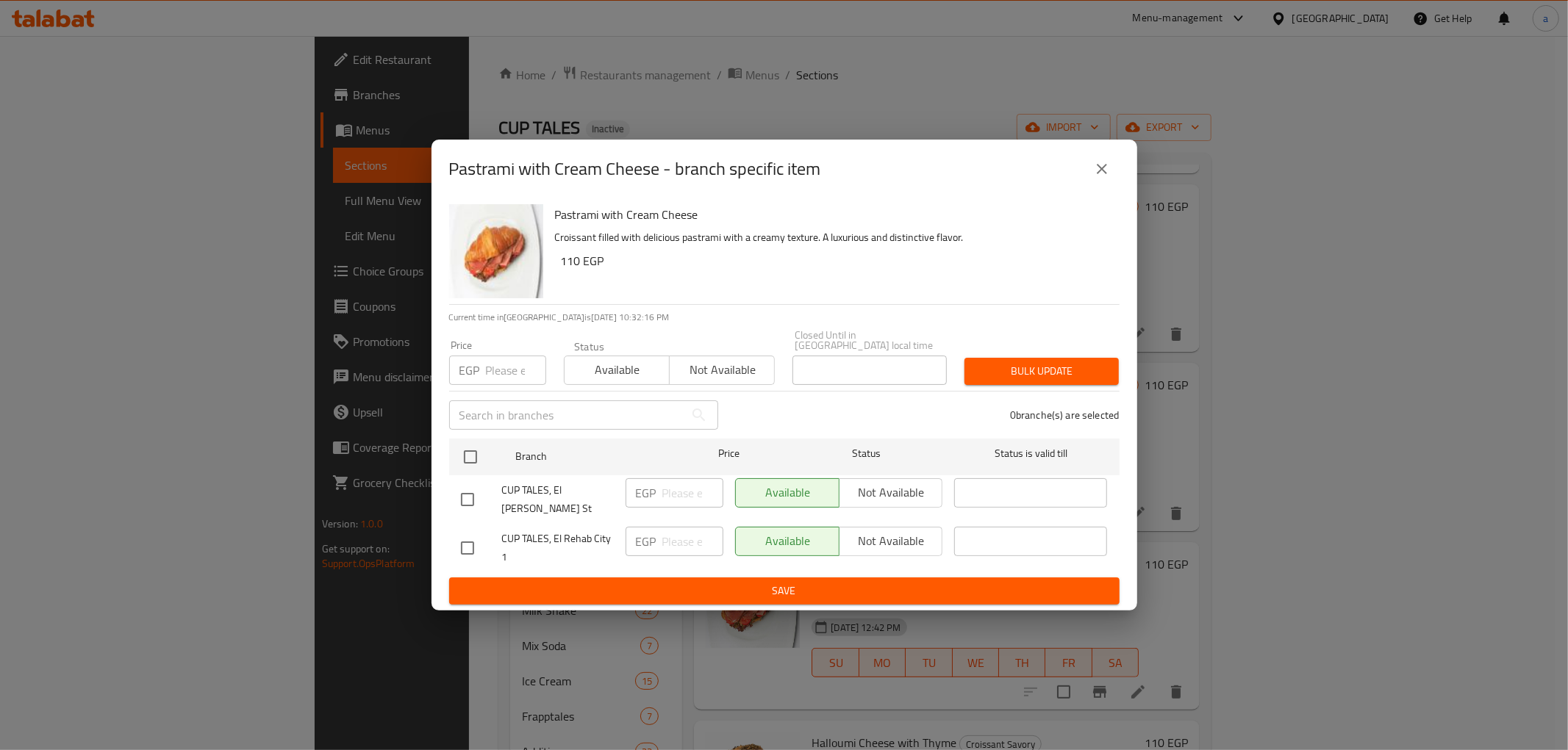
click at [458, 534] on input "checkbox" at bounding box center [467, 548] width 31 height 31
click at [463, 537] on input "checkbox" at bounding box center [467, 548] width 31 height 31
click at [482, 538] on div at bounding box center [481, 548] width 41 height 31
click at [475, 534] on input "checkbox" at bounding box center [467, 548] width 31 height 31
checkbox input "true"
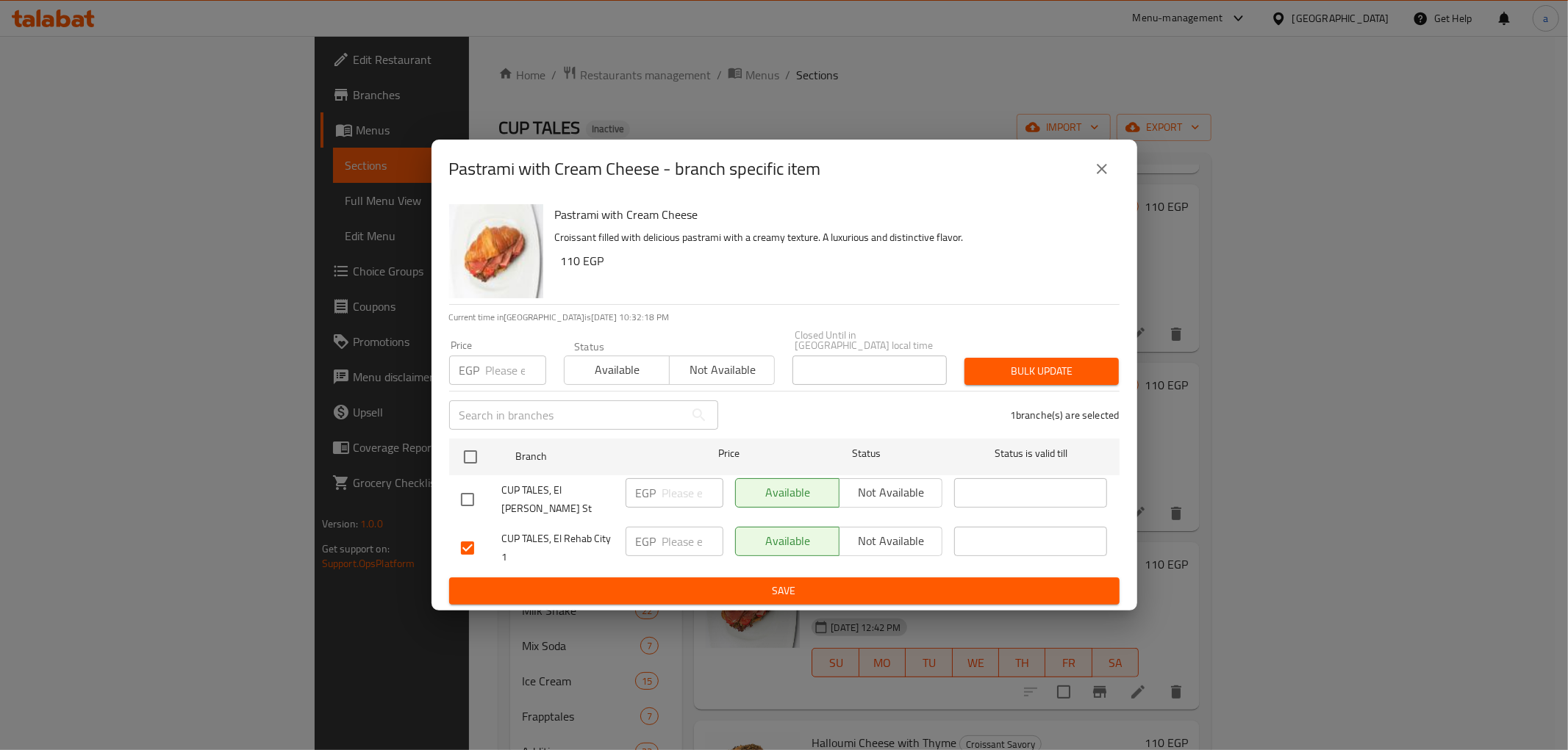
click at [645, 537] on p "EGP" at bounding box center [646, 541] width 21 height 17
click at [678, 534] on input "number" at bounding box center [692, 541] width 61 height 29
type input "140"
click at [673, 582] on span "Save" at bounding box center [784, 591] width 647 height 18
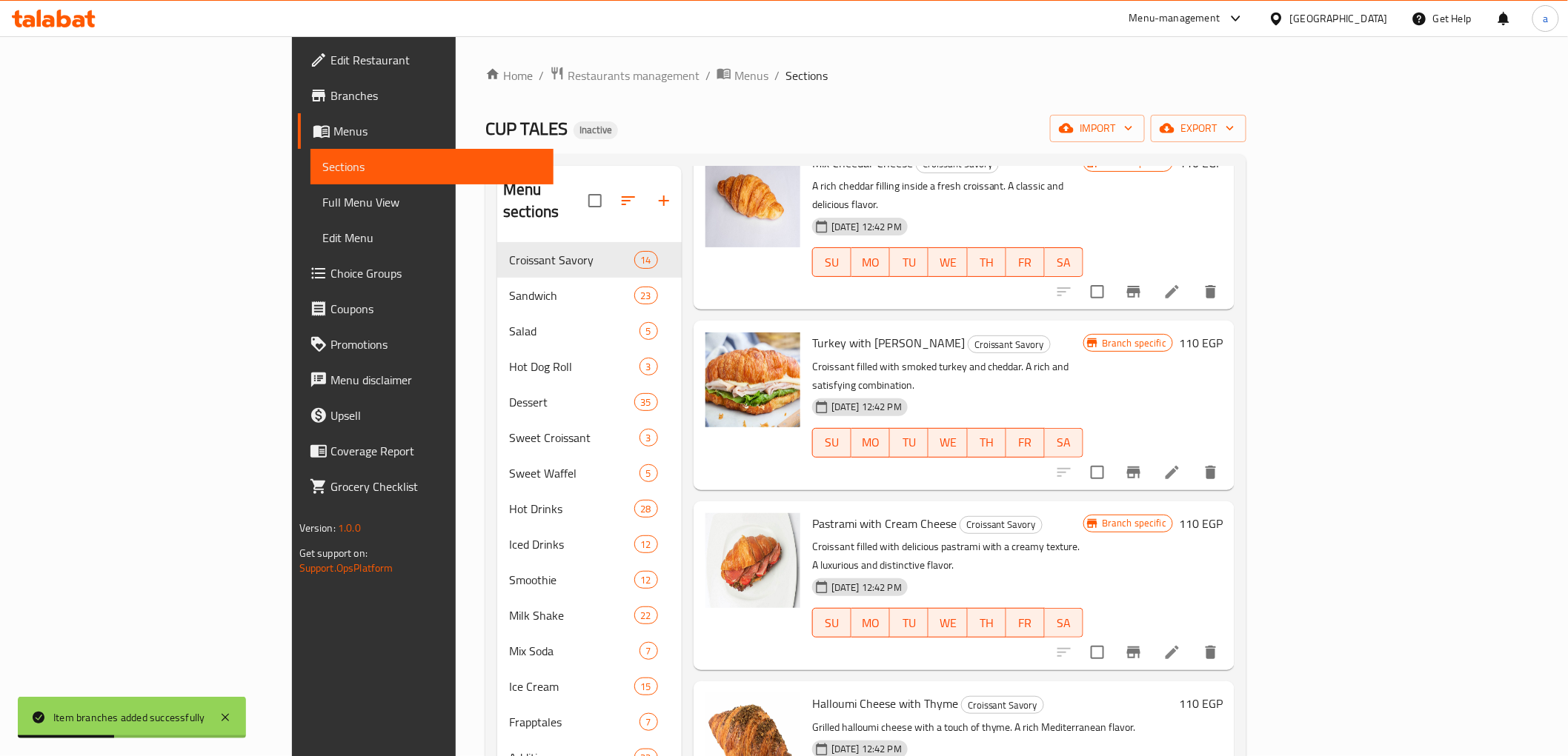
scroll to position [493, 0]
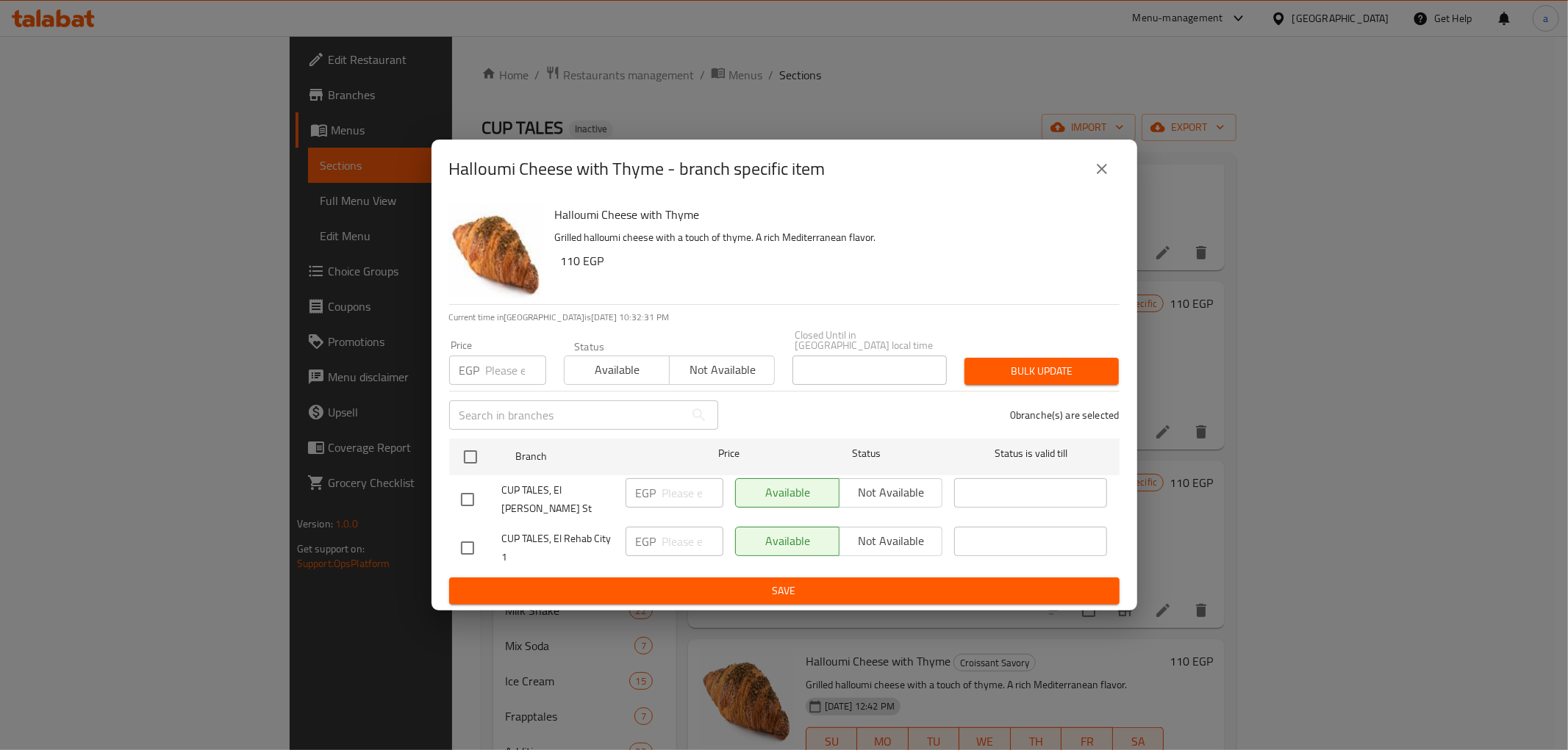
click at [467, 533] on input "checkbox" at bounding box center [467, 548] width 31 height 31
checkbox input "true"
click at [670, 552] on div "EGP ​" at bounding box center [674, 548] width 109 height 55
click at [679, 538] on input "number" at bounding box center [692, 541] width 61 height 29
type input "140"
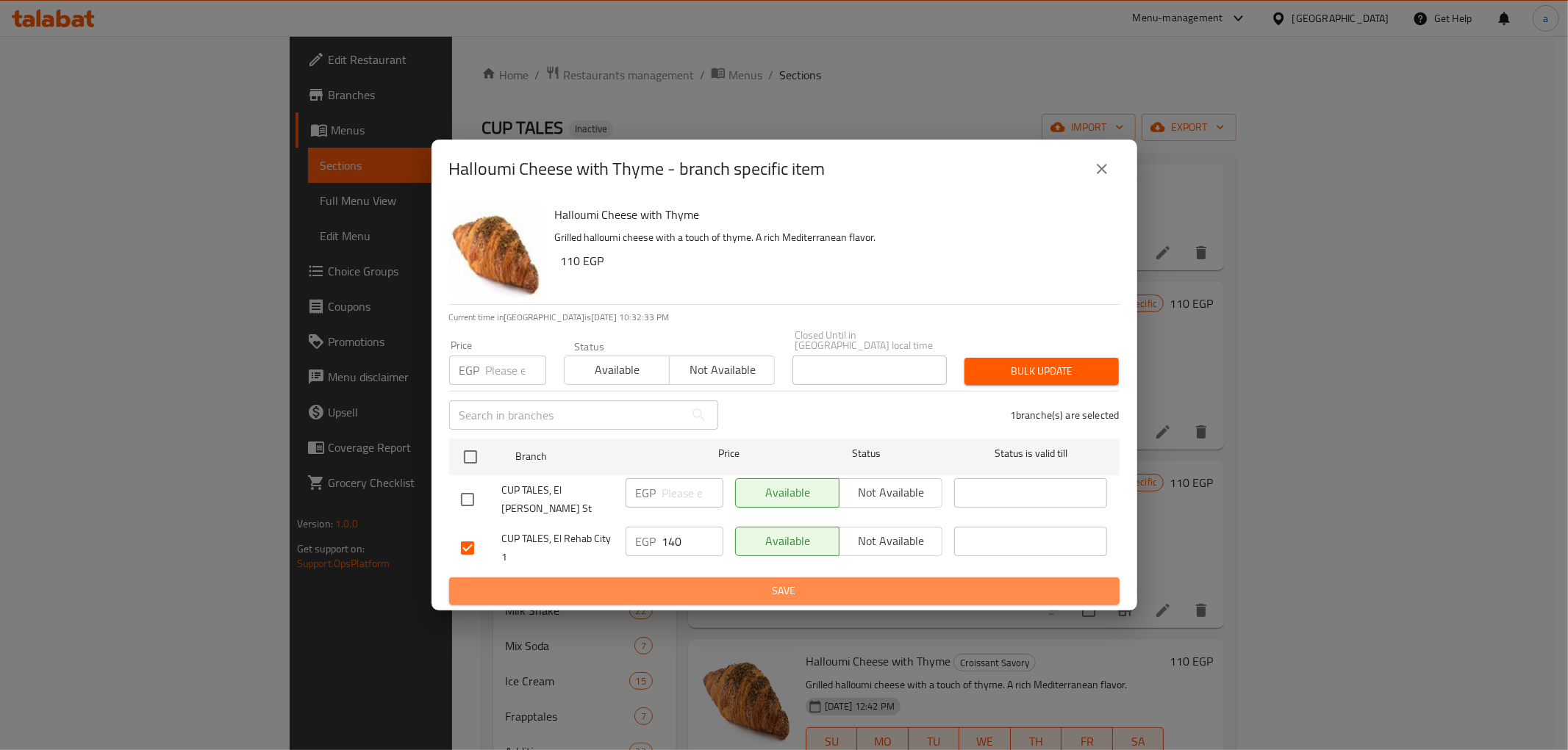
click at [695, 582] on span "Save" at bounding box center [784, 591] width 647 height 18
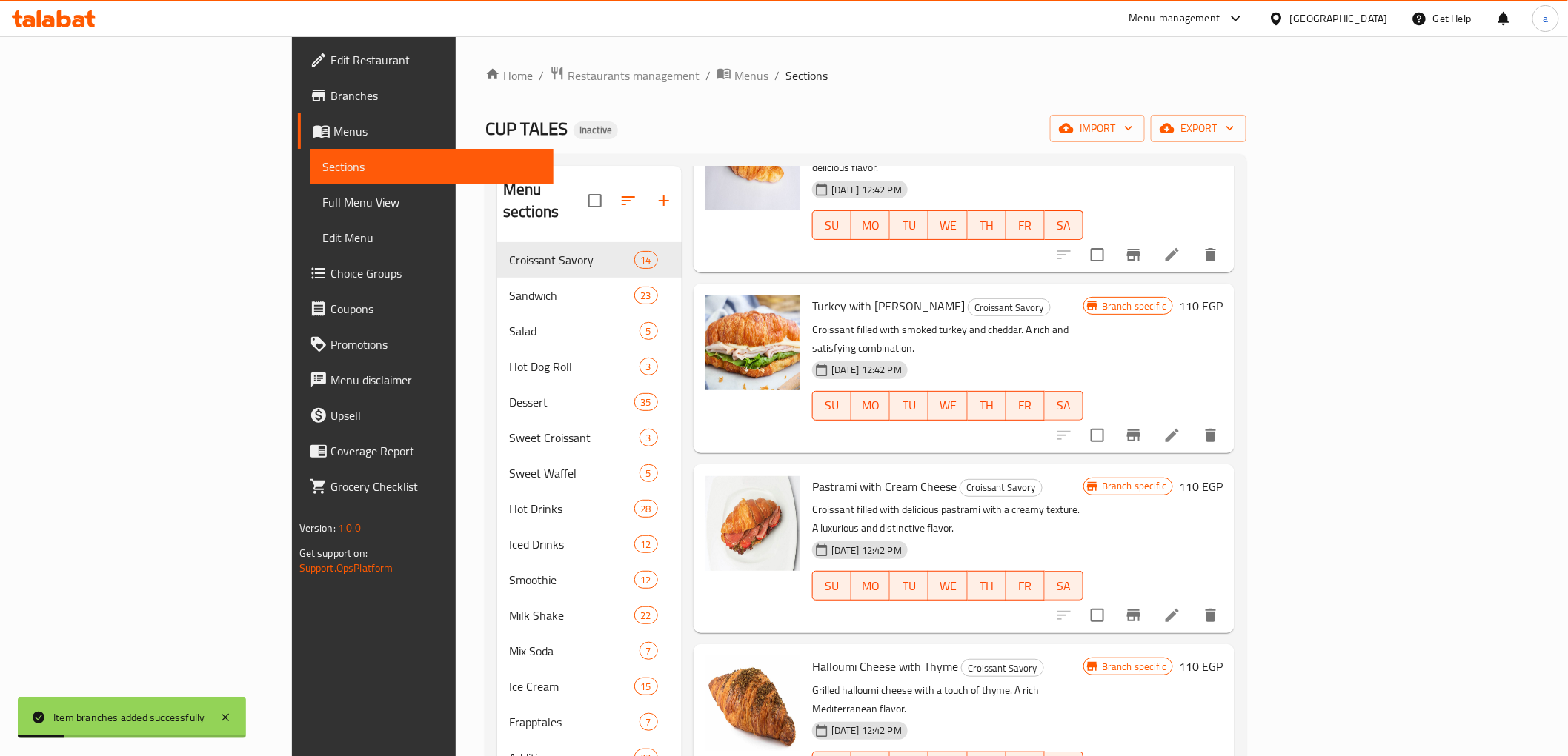
scroll to position [658, 0]
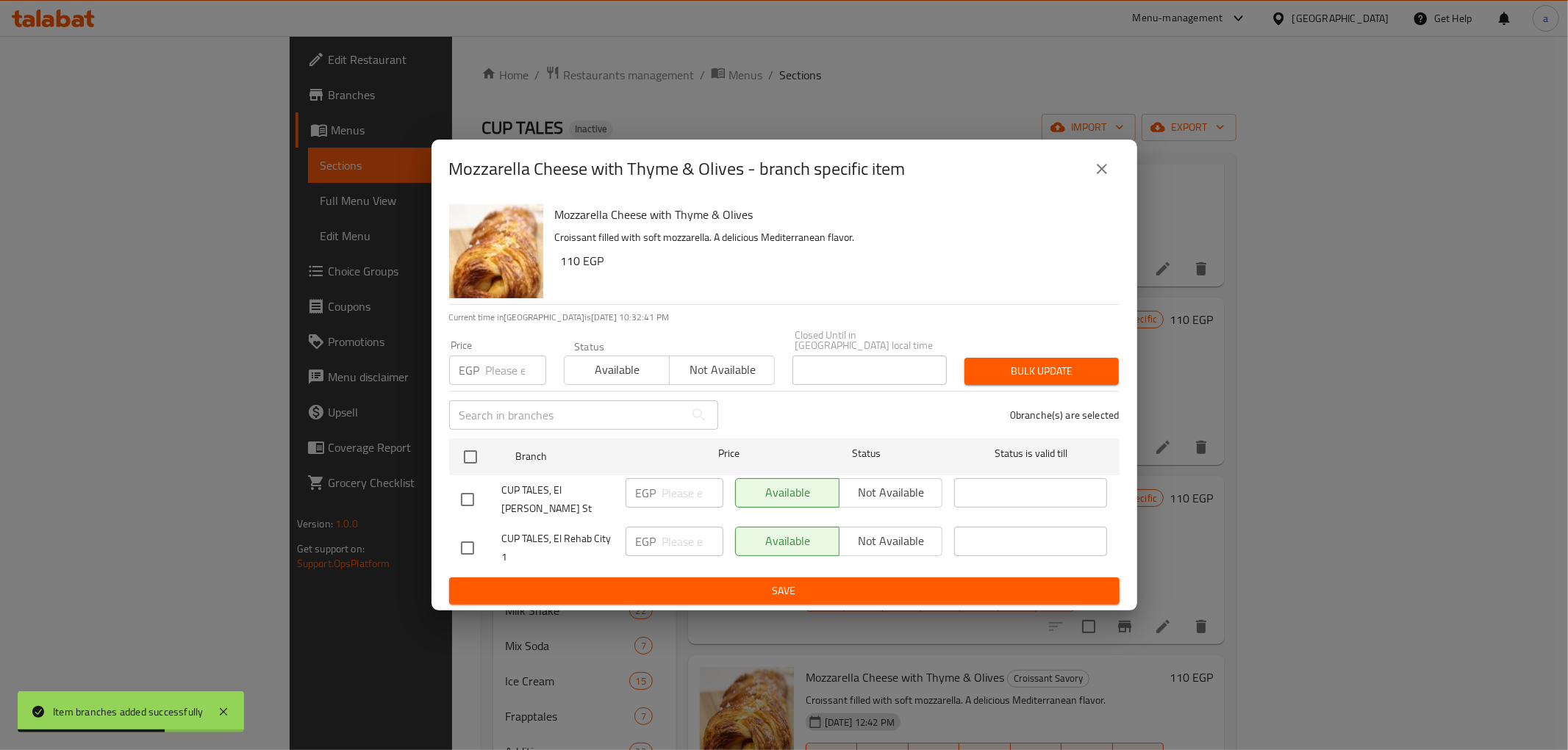
click at [466, 538] on input "checkbox" at bounding box center [467, 548] width 31 height 31
checkbox input "true"
click at [666, 541] on input "number" at bounding box center [692, 541] width 61 height 29
type input "140"
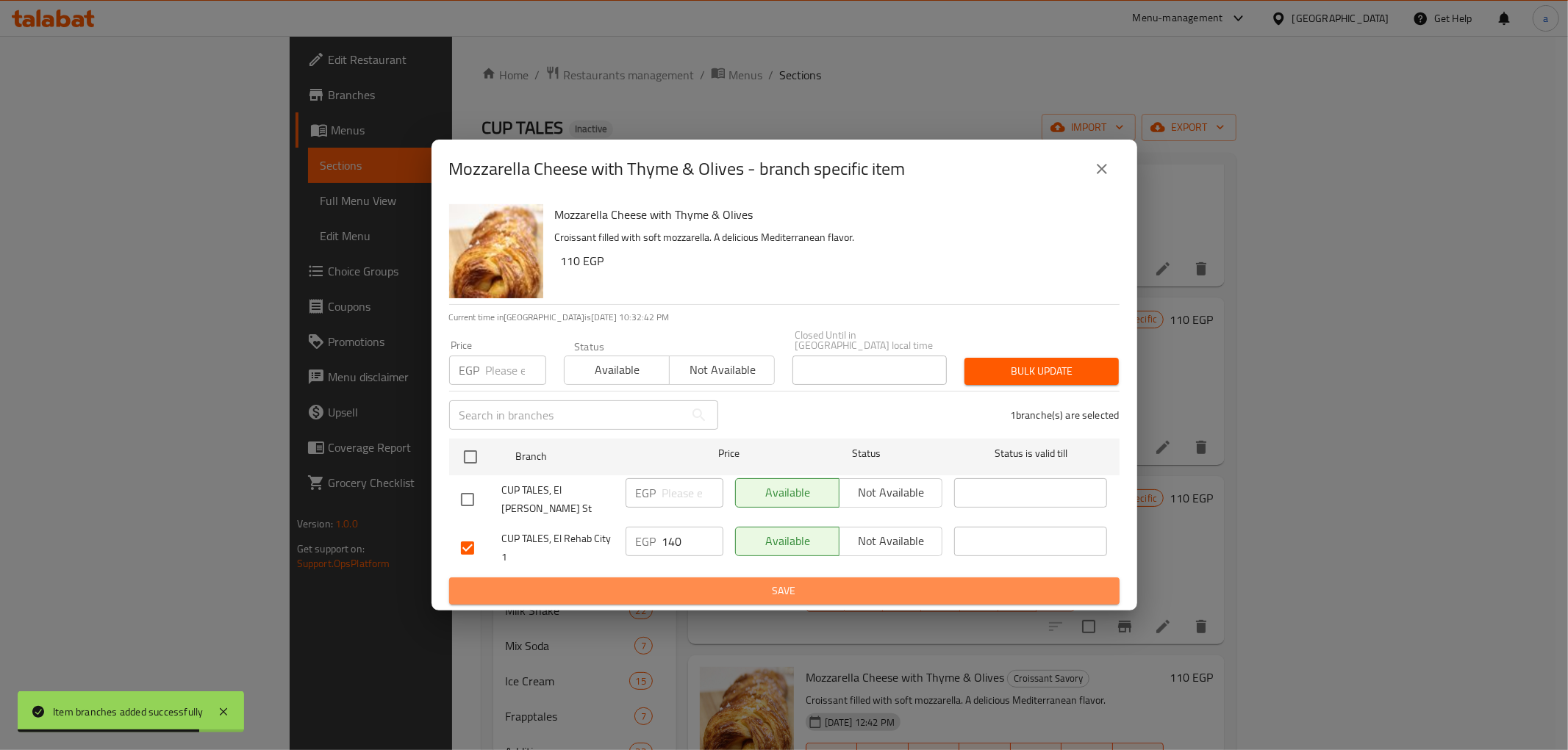
click at [695, 582] on span "Save" at bounding box center [784, 591] width 647 height 18
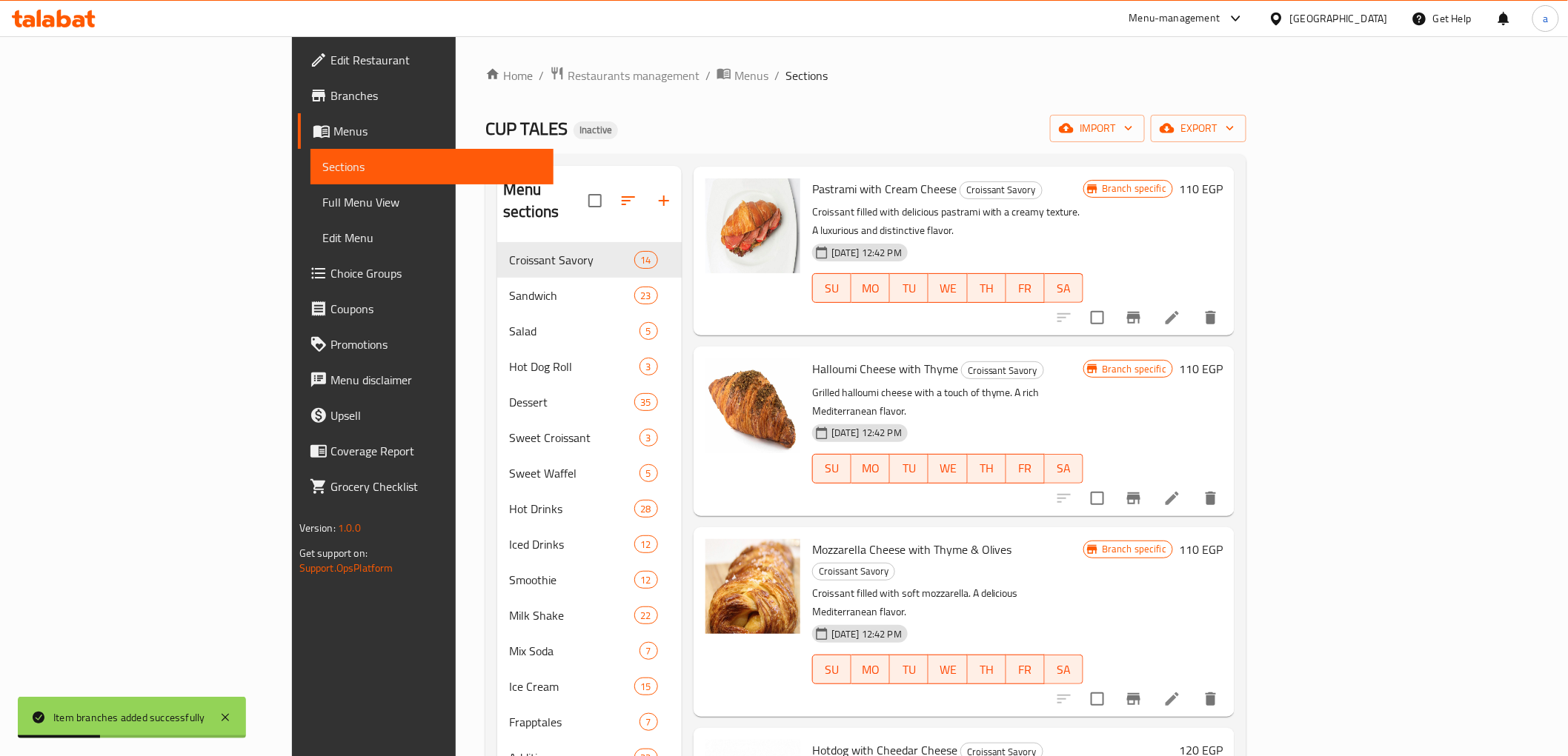
scroll to position [823, 0]
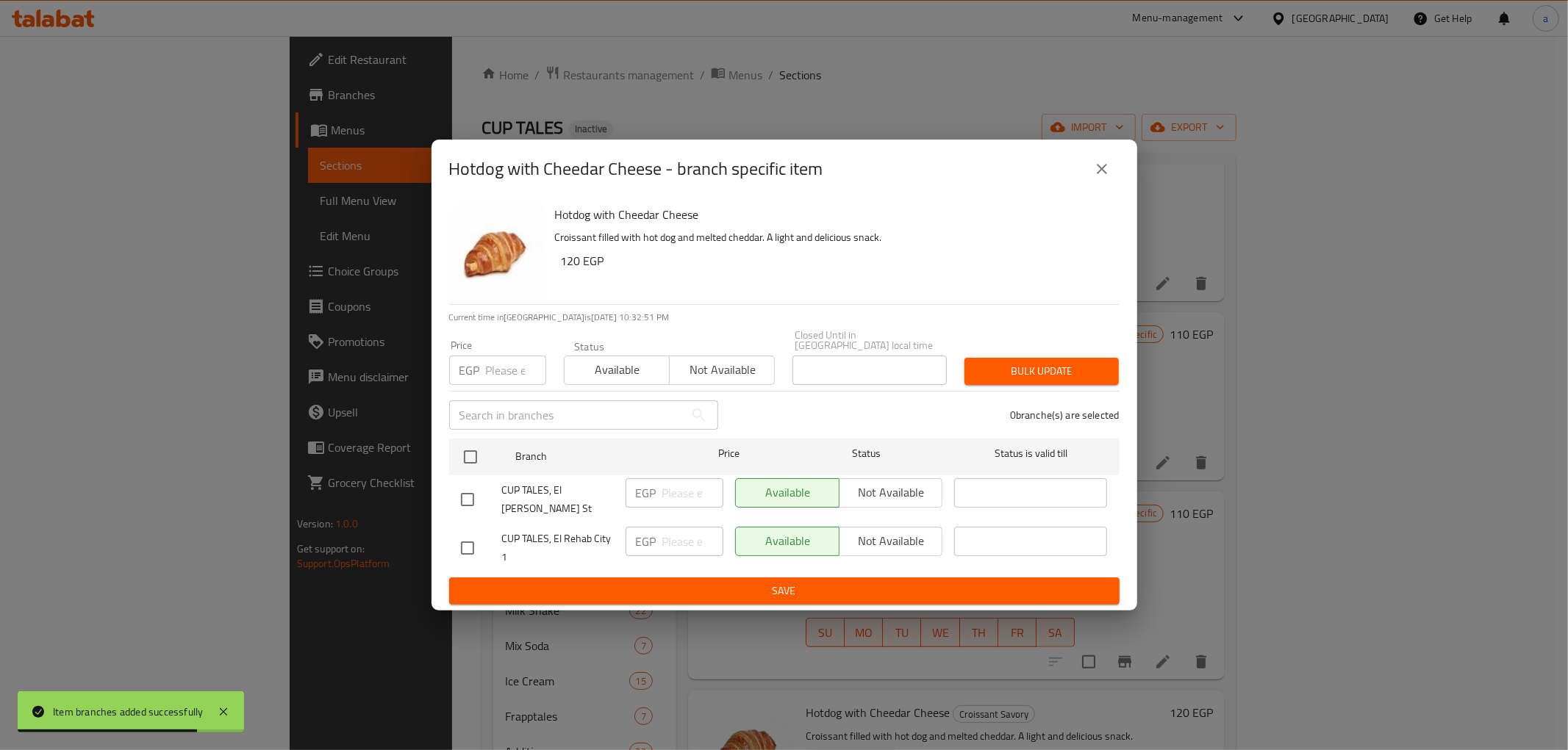
click at [470, 533] on input "checkbox" at bounding box center [467, 548] width 31 height 31
checkbox input "true"
click at [713, 538] on input "number" at bounding box center [692, 541] width 61 height 29
type input "150"
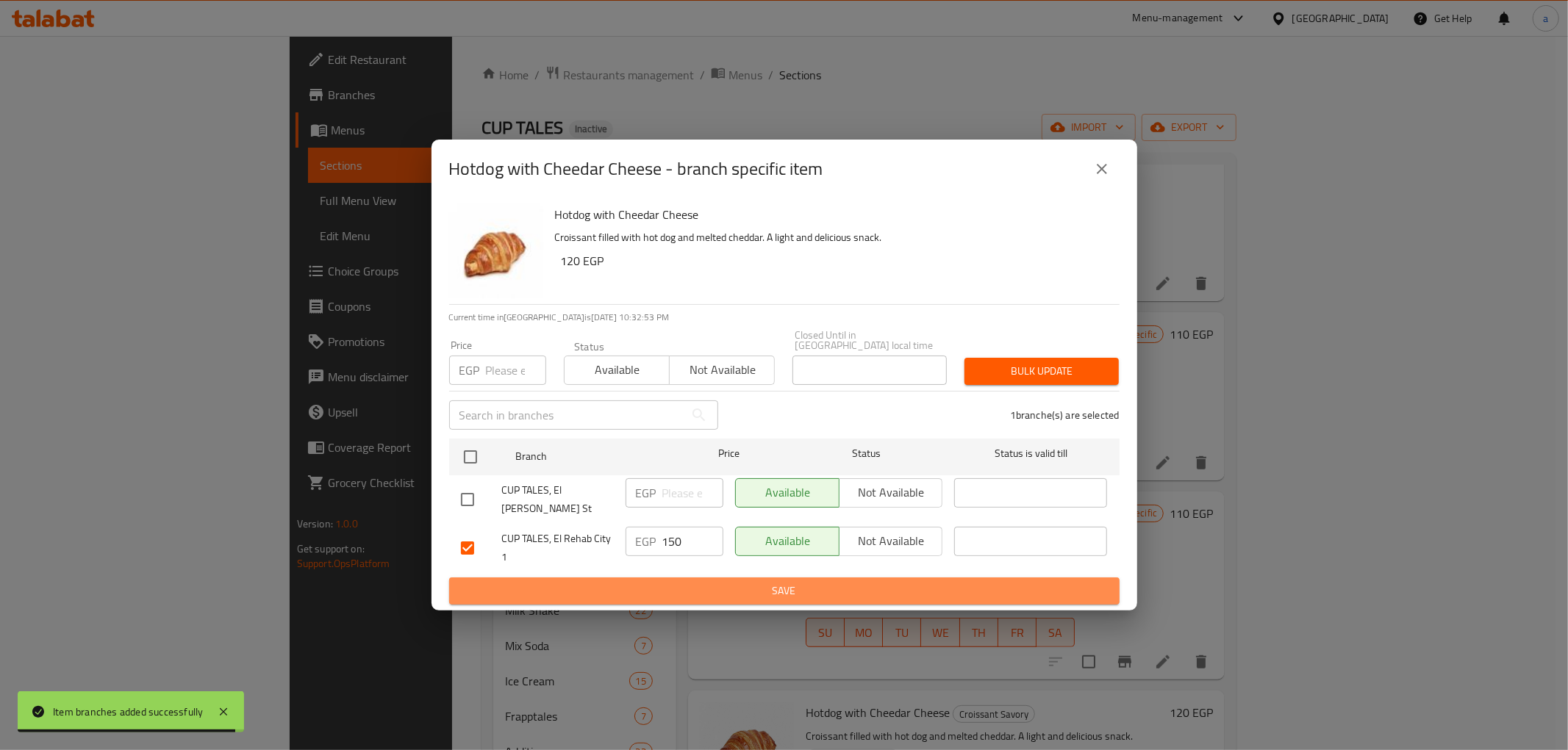
click at [728, 584] on span "Save" at bounding box center [784, 591] width 647 height 18
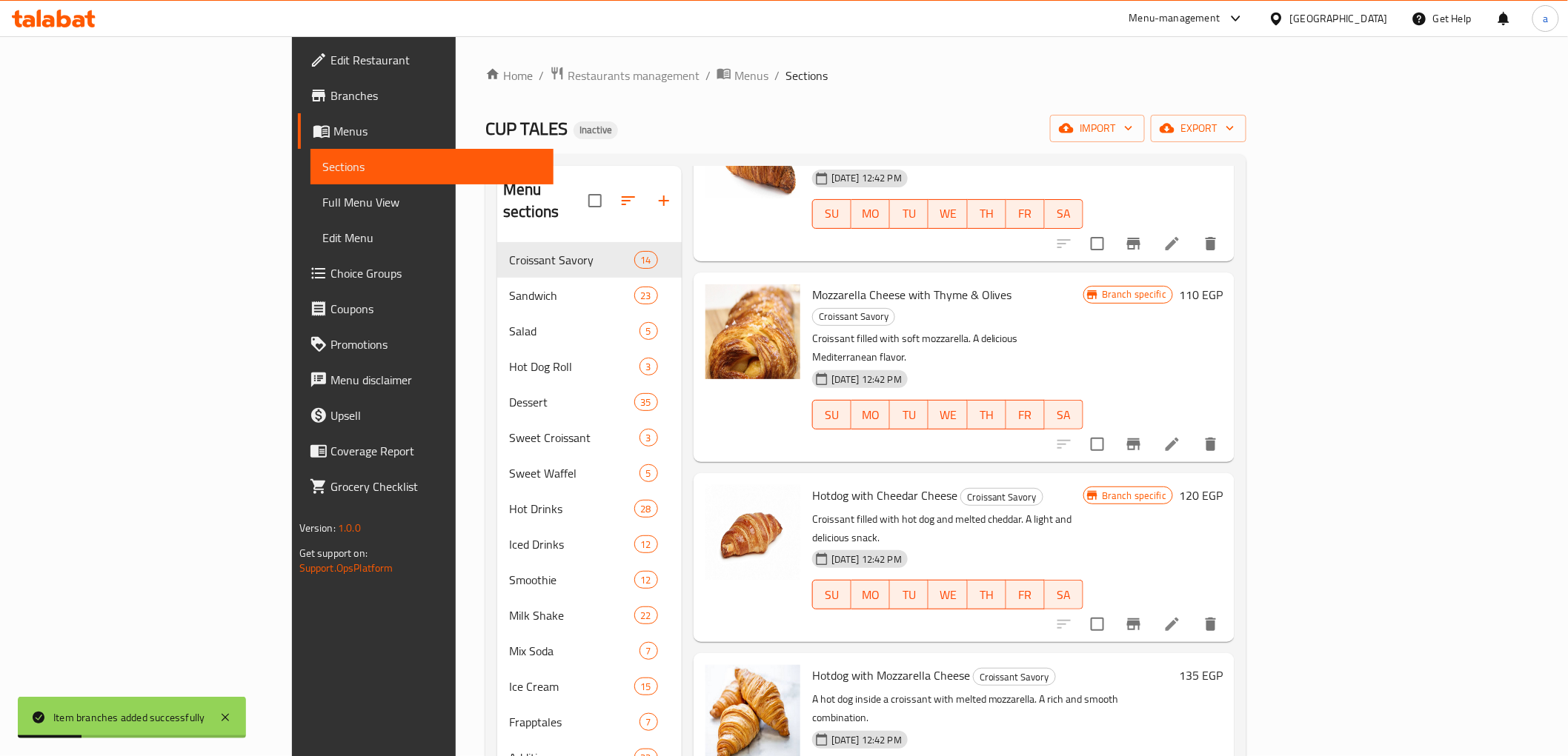
scroll to position [1069, 0]
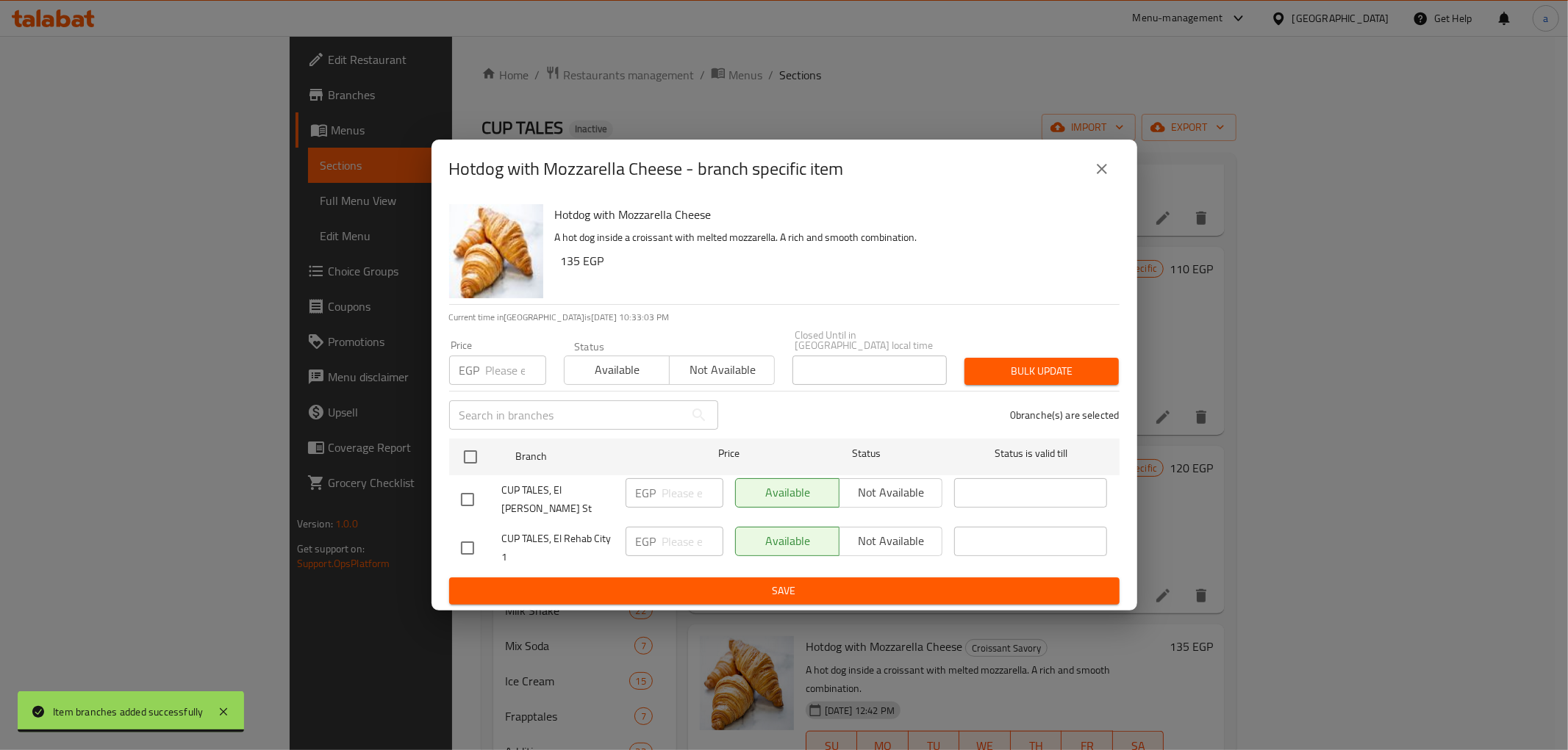
click at [472, 534] on input "checkbox" at bounding box center [467, 548] width 31 height 31
checkbox input "true"
click at [672, 548] on div "EGP ​" at bounding box center [674, 548] width 109 height 55
click at [673, 537] on input "number" at bounding box center [692, 541] width 61 height 29
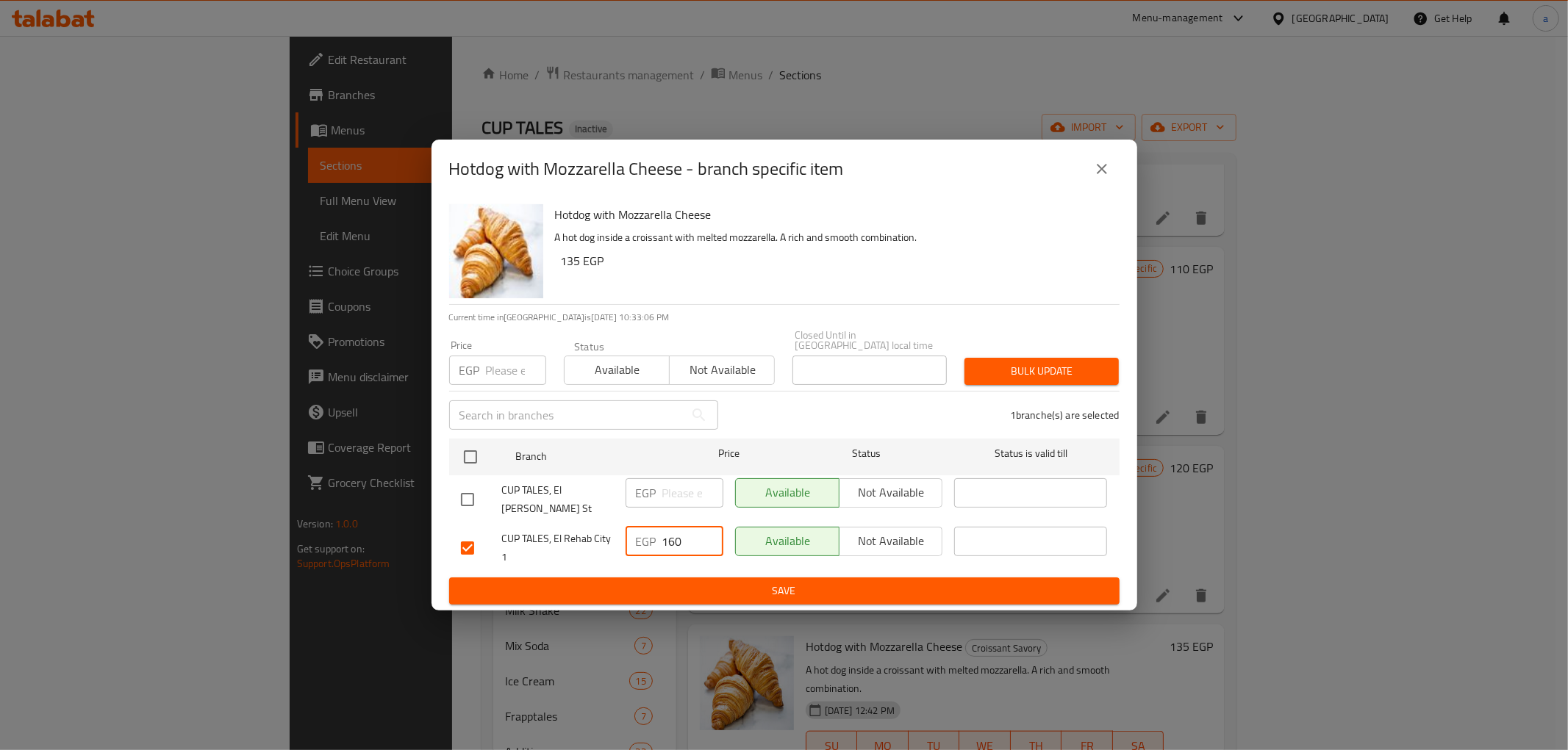
type input "160"
click at [763, 582] on span "Save" at bounding box center [784, 591] width 647 height 18
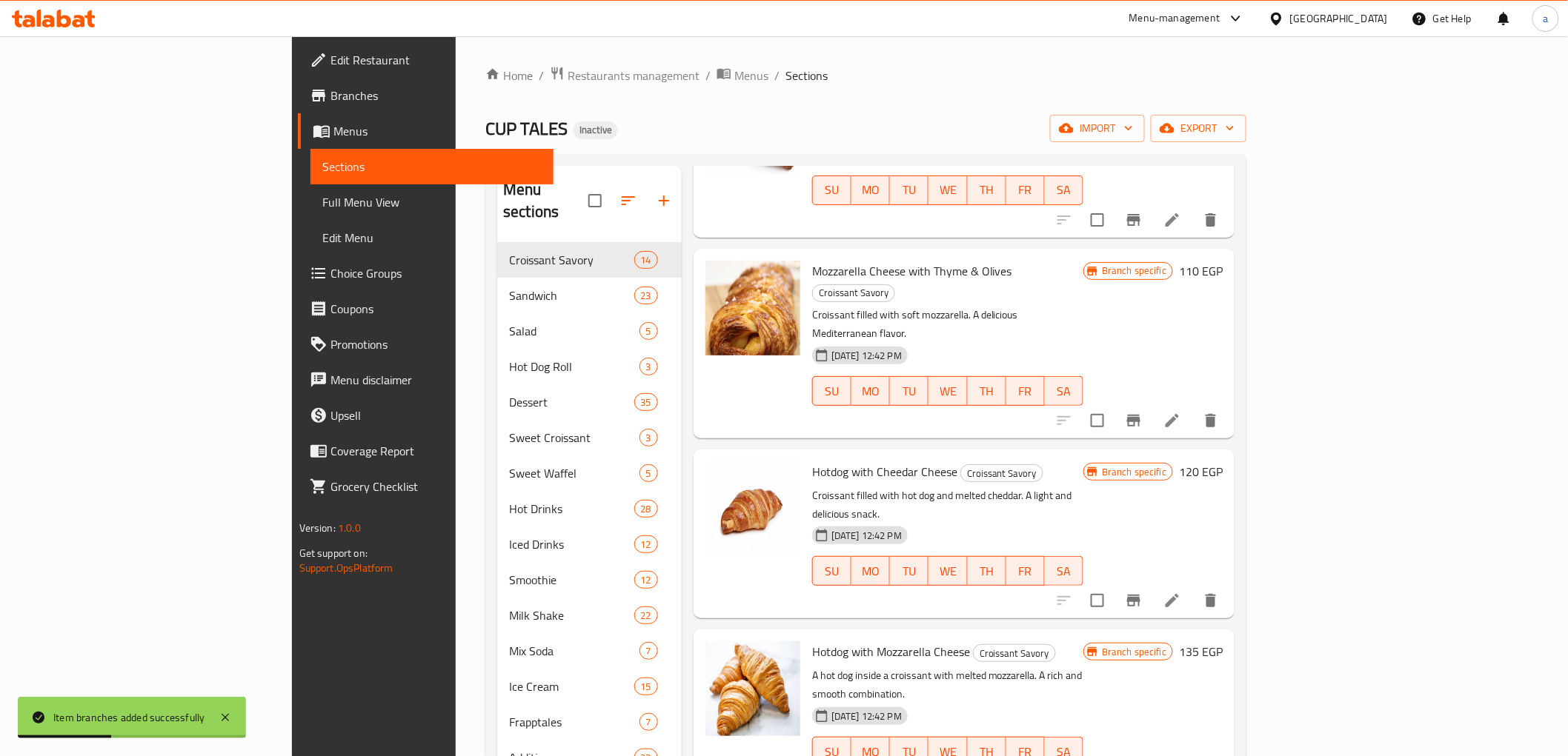
scroll to position [1152, 0]
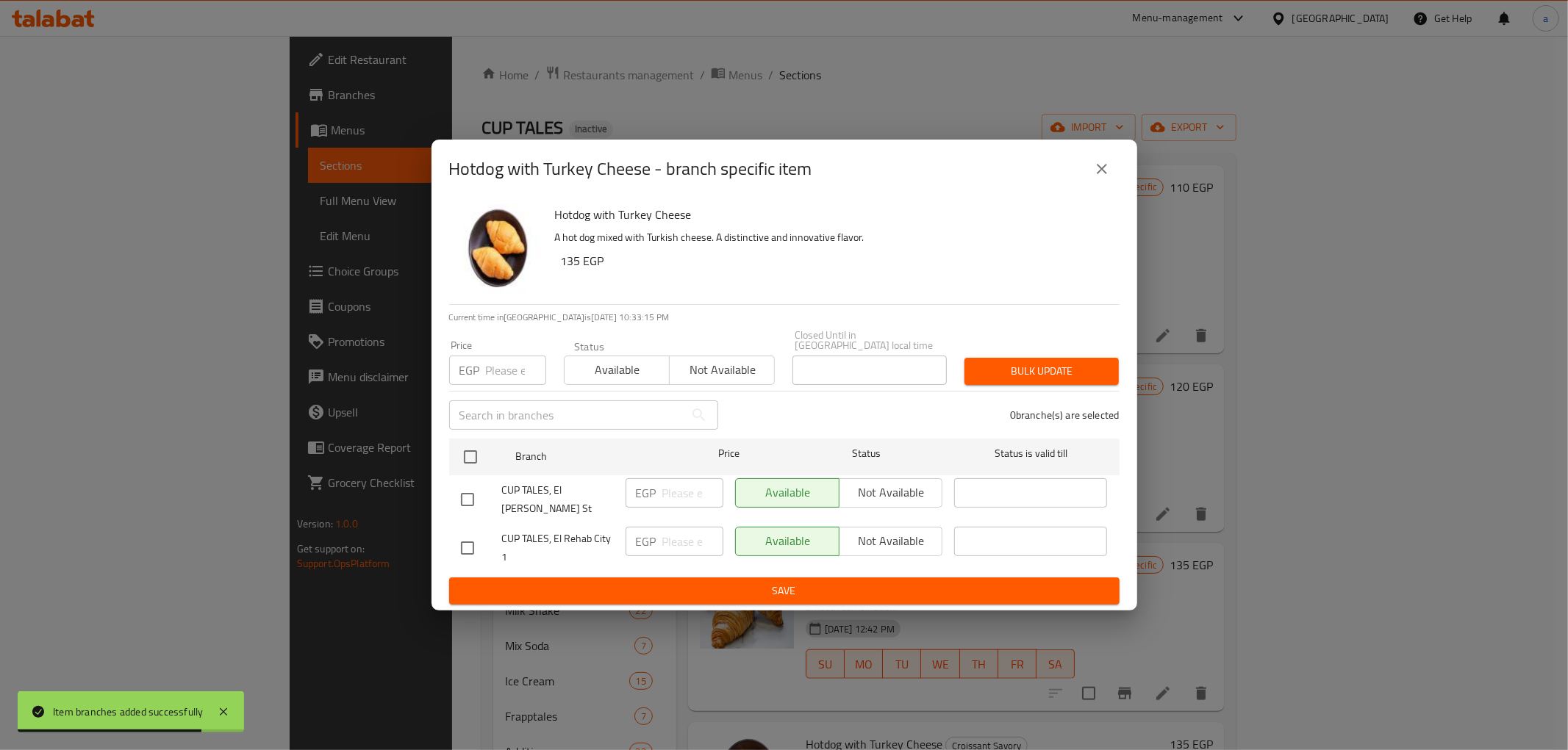
click at [481, 533] on input "checkbox" at bounding box center [467, 548] width 31 height 31
checkbox input "true"
click at [691, 527] on input "number" at bounding box center [692, 541] width 61 height 29
type input "160"
click at [702, 582] on span "Save" at bounding box center [784, 591] width 647 height 18
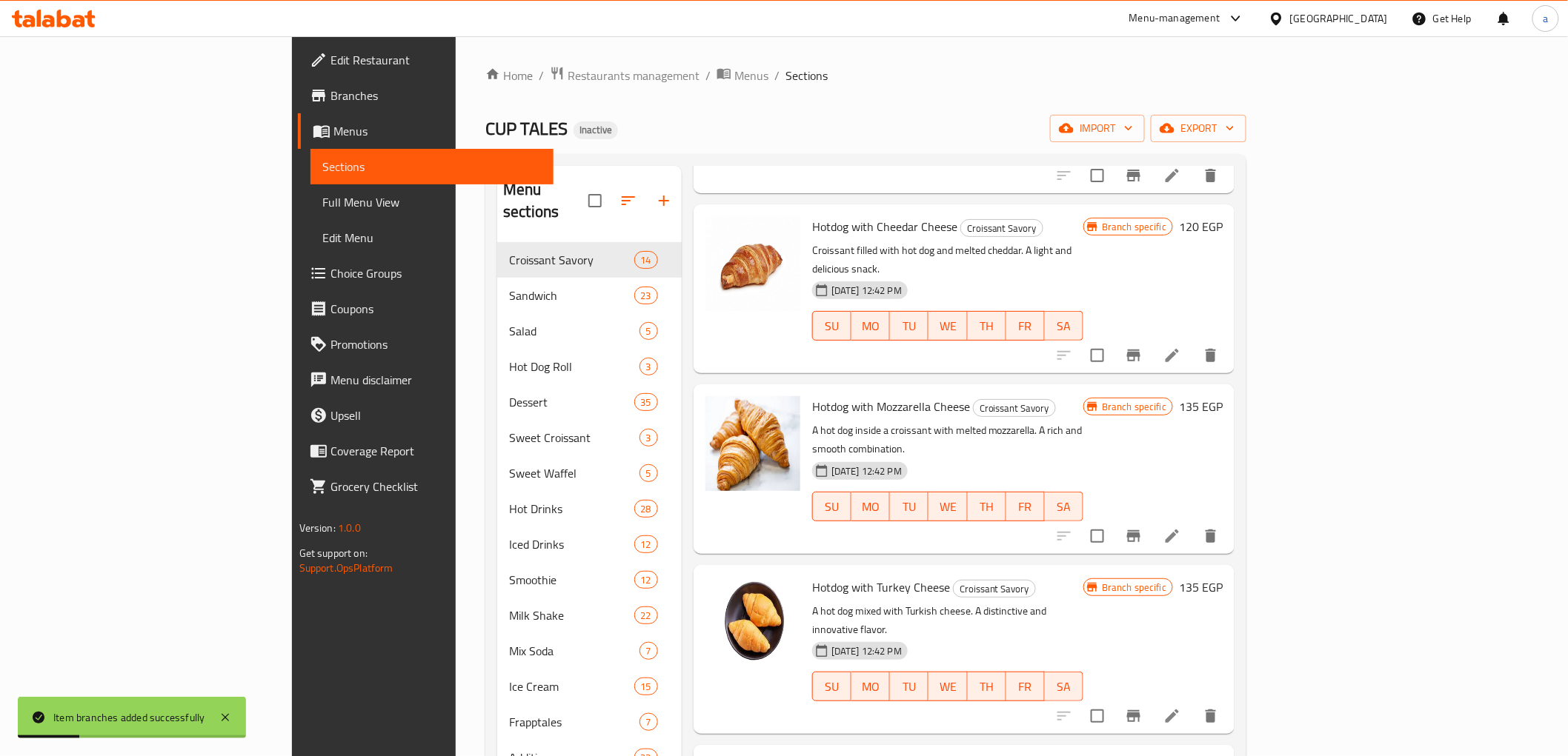
scroll to position [1316, 0]
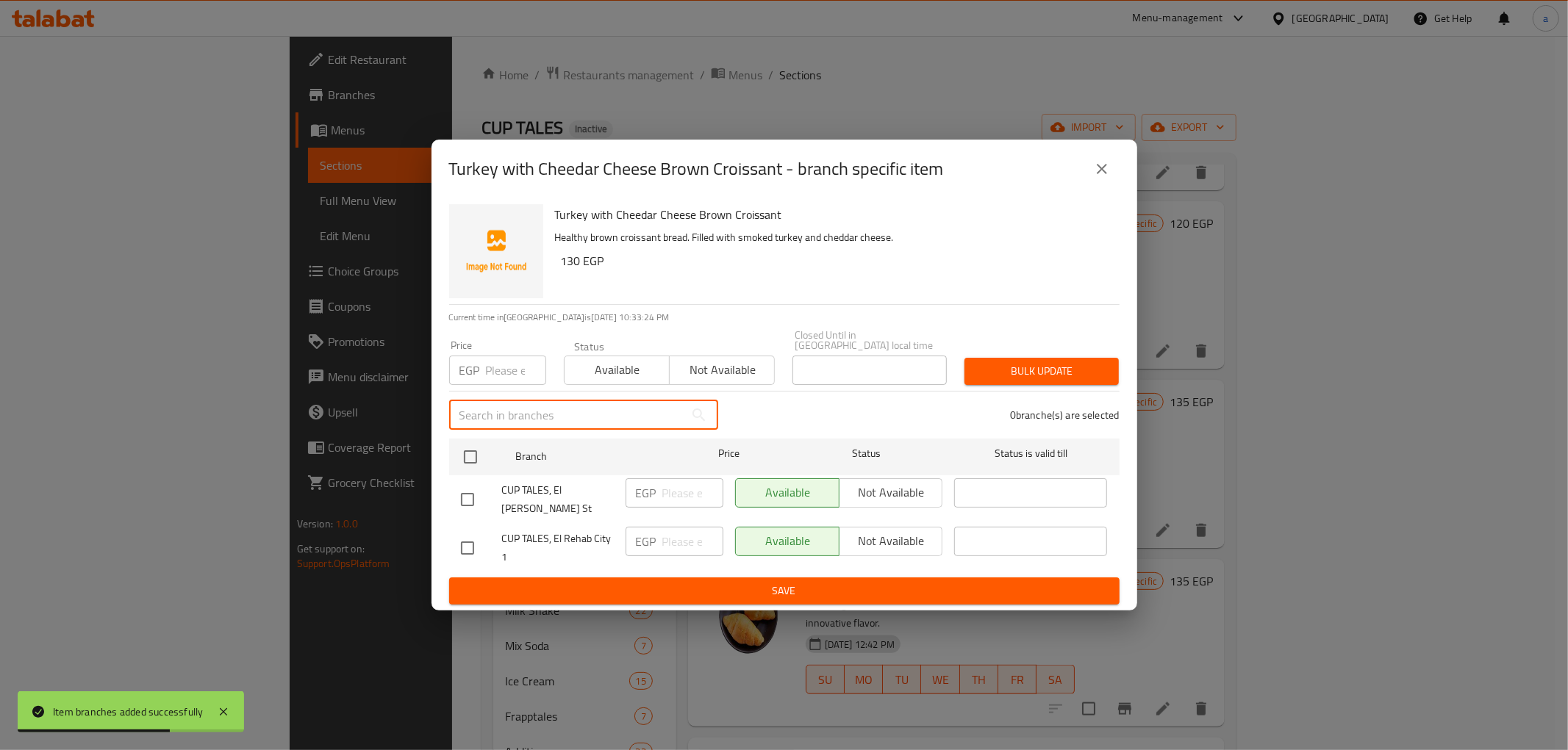
click at [581, 408] on input "text" at bounding box center [566, 415] width 236 height 29
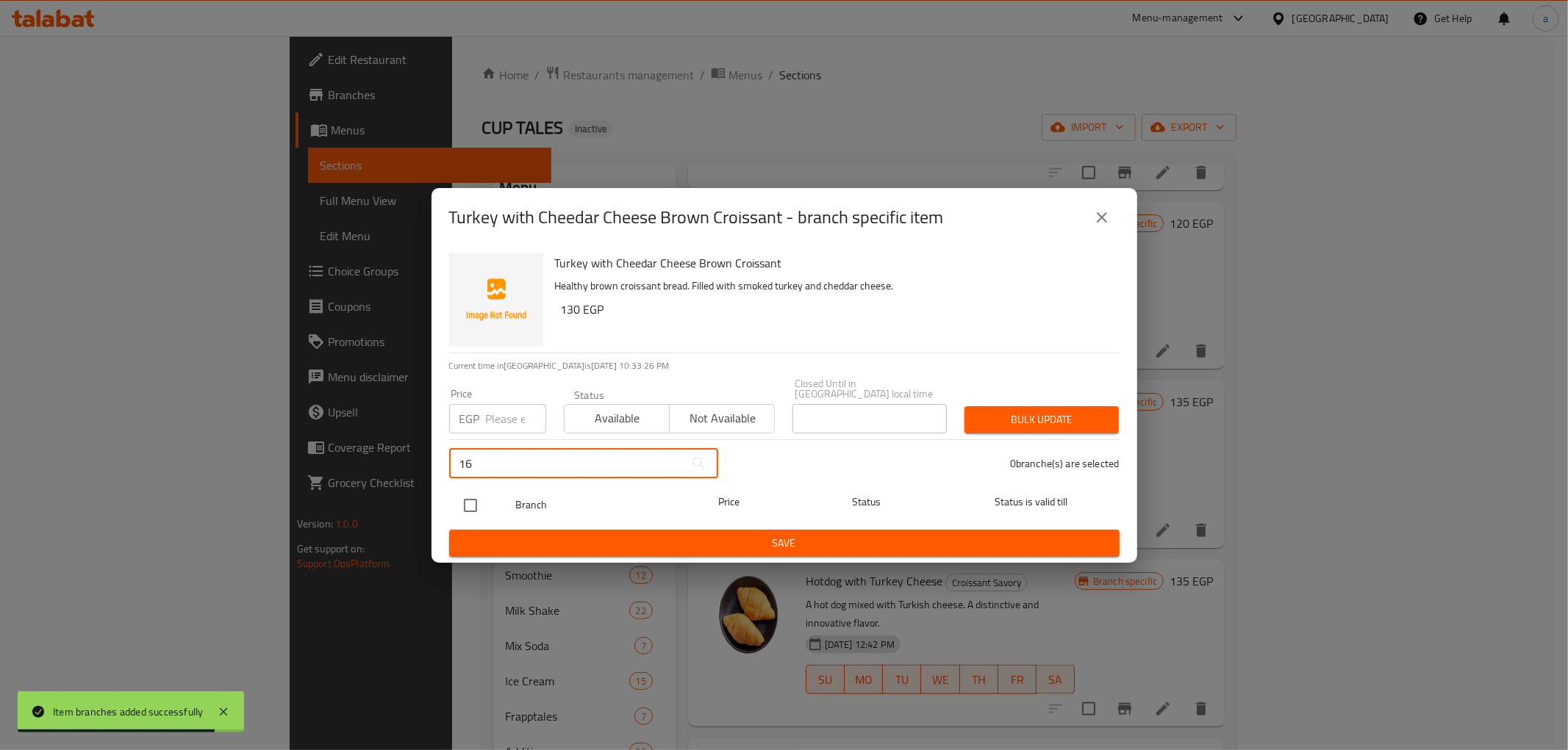
type input "1"
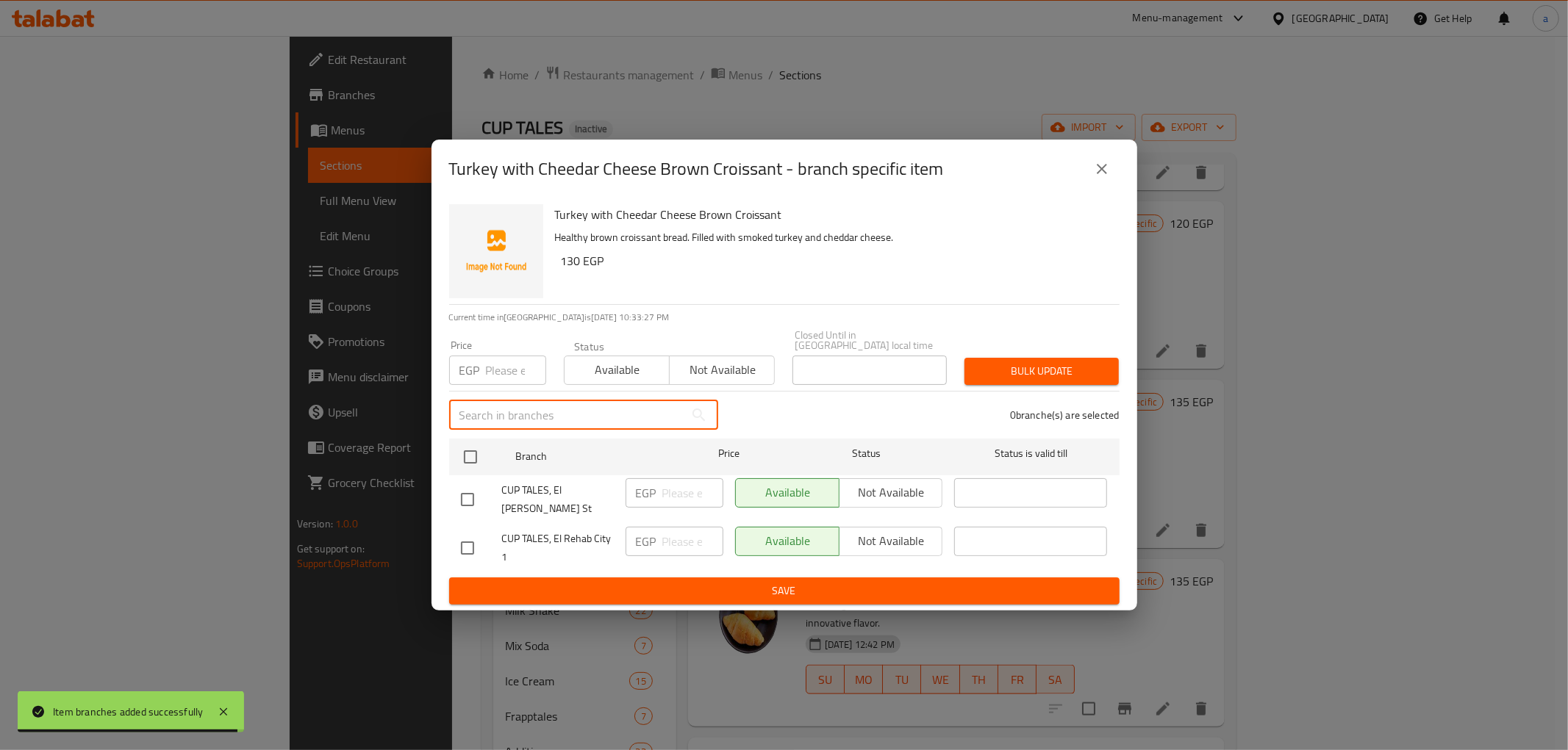
click at [470, 545] on input "checkbox" at bounding box center [467, 548] width 31 height 31
checkbox input "true"
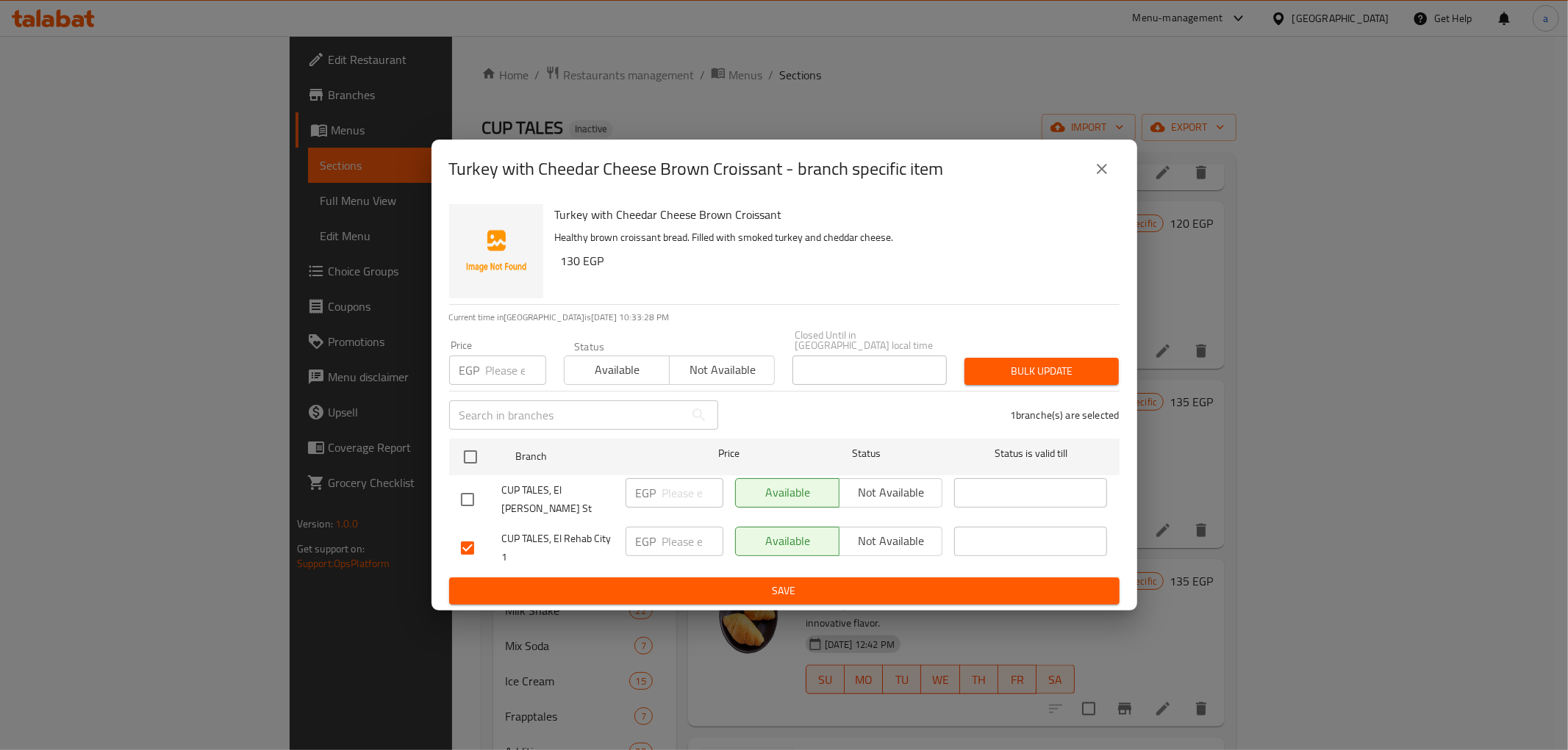
click at [663, 531] on input "number" at bounding box center [692, 541] width 61 height 29
type input "160"
click at [668, 587] on span "Save" at bounding box center [784, 591] width 647 height 18
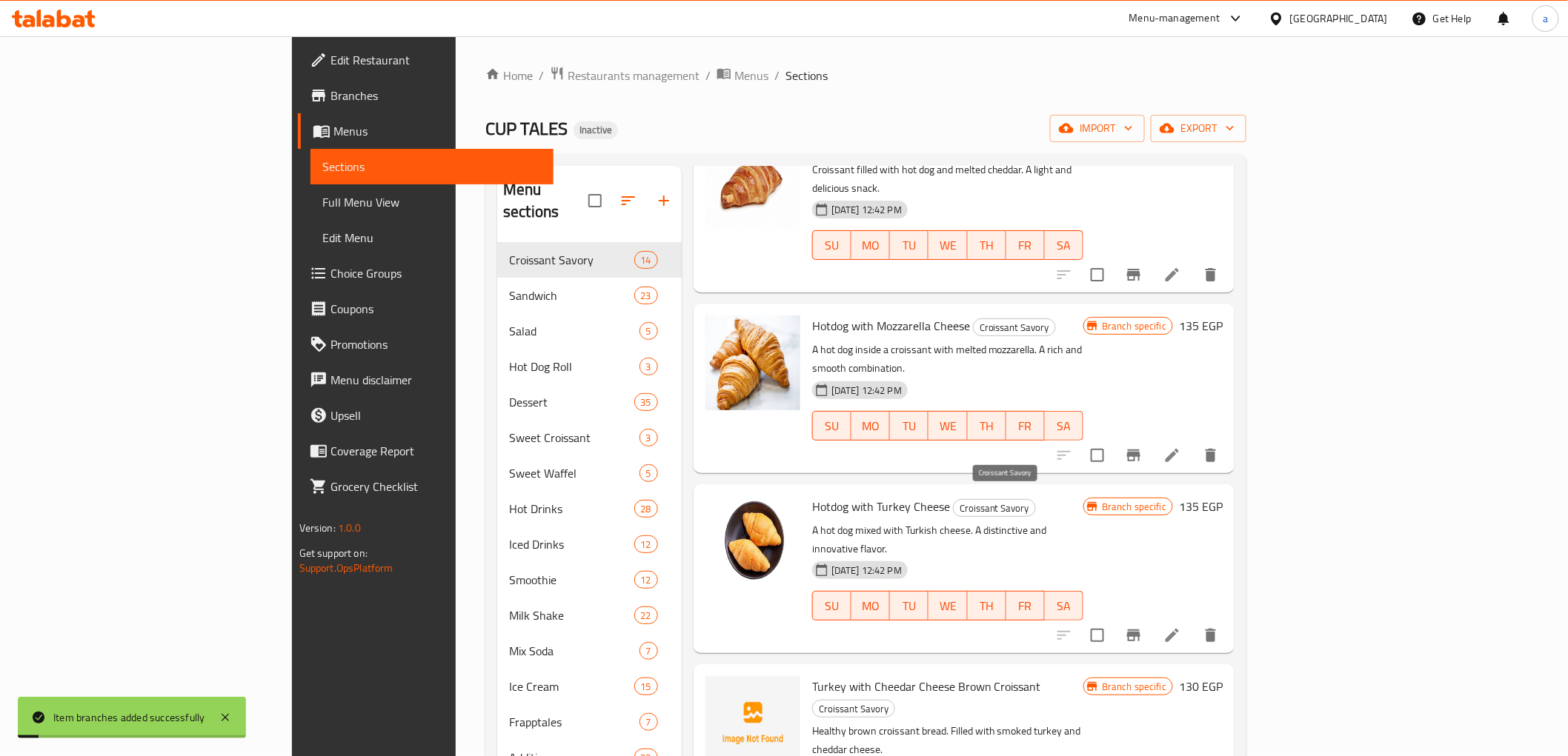
scroll to position [1399, 0]
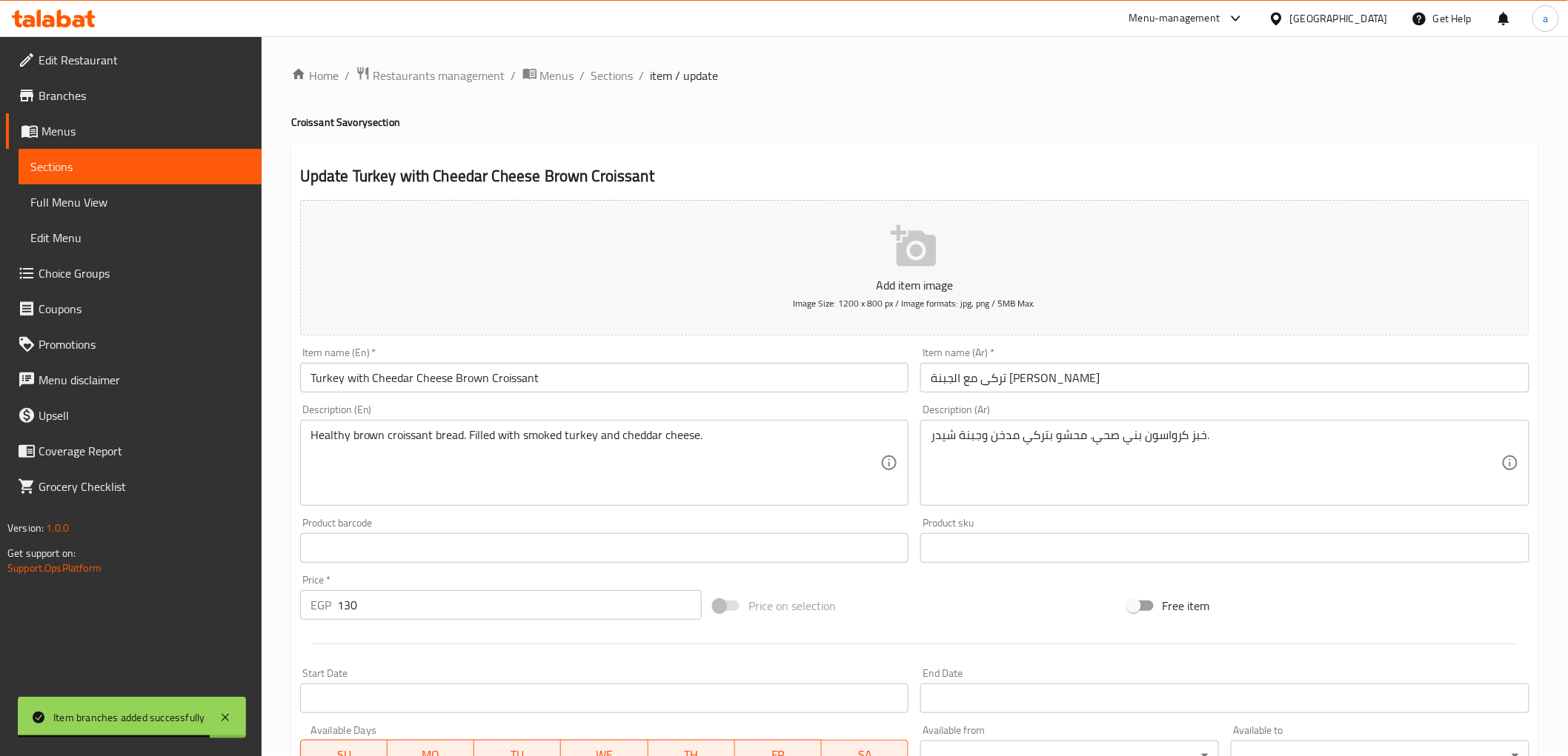
click at [106, 158] on span "Sections" at bounding box center [140, 166] width 219 height 18
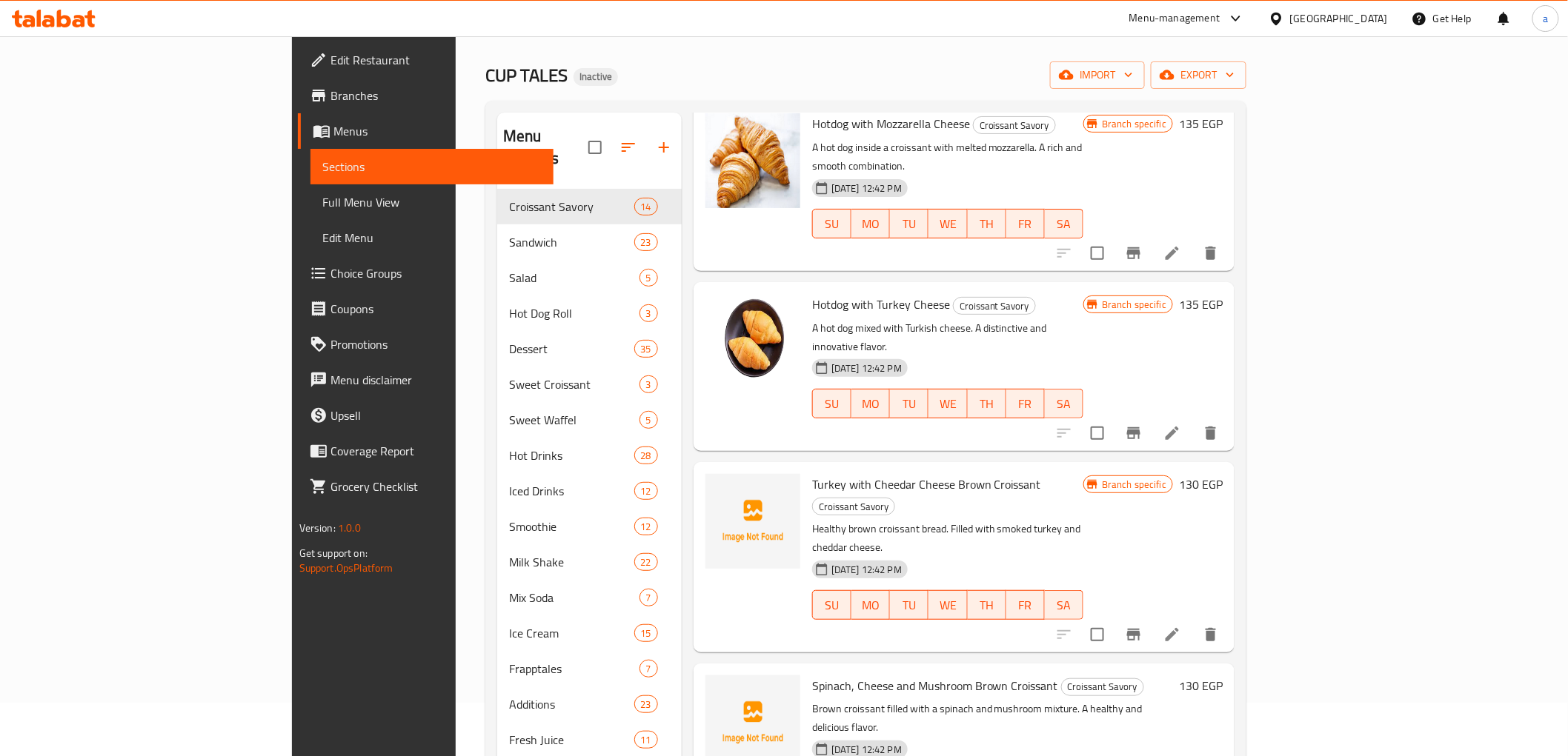
scroll to position [82, 0]
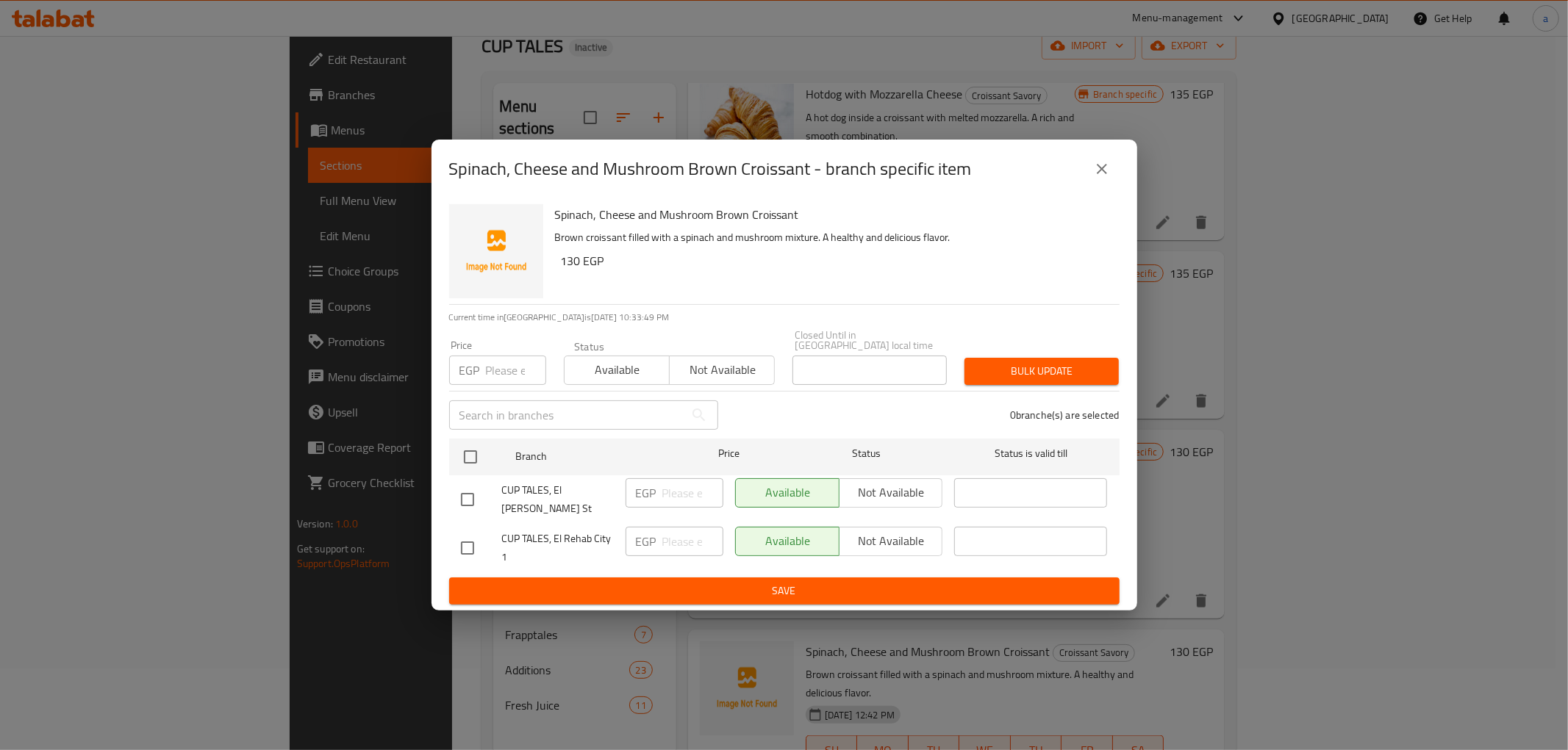
click at [467, 545] on input "checkbox" at bounding box center [467, 548] width 31 height 31
checkbox input "true"
click at [660, 531] on div "EGP ​" at bounding box center [674, 541] width 98 height 29
type input "160"
click at [667, 582] on span "Save" at bounding box center [784, 591] width 647 height 18
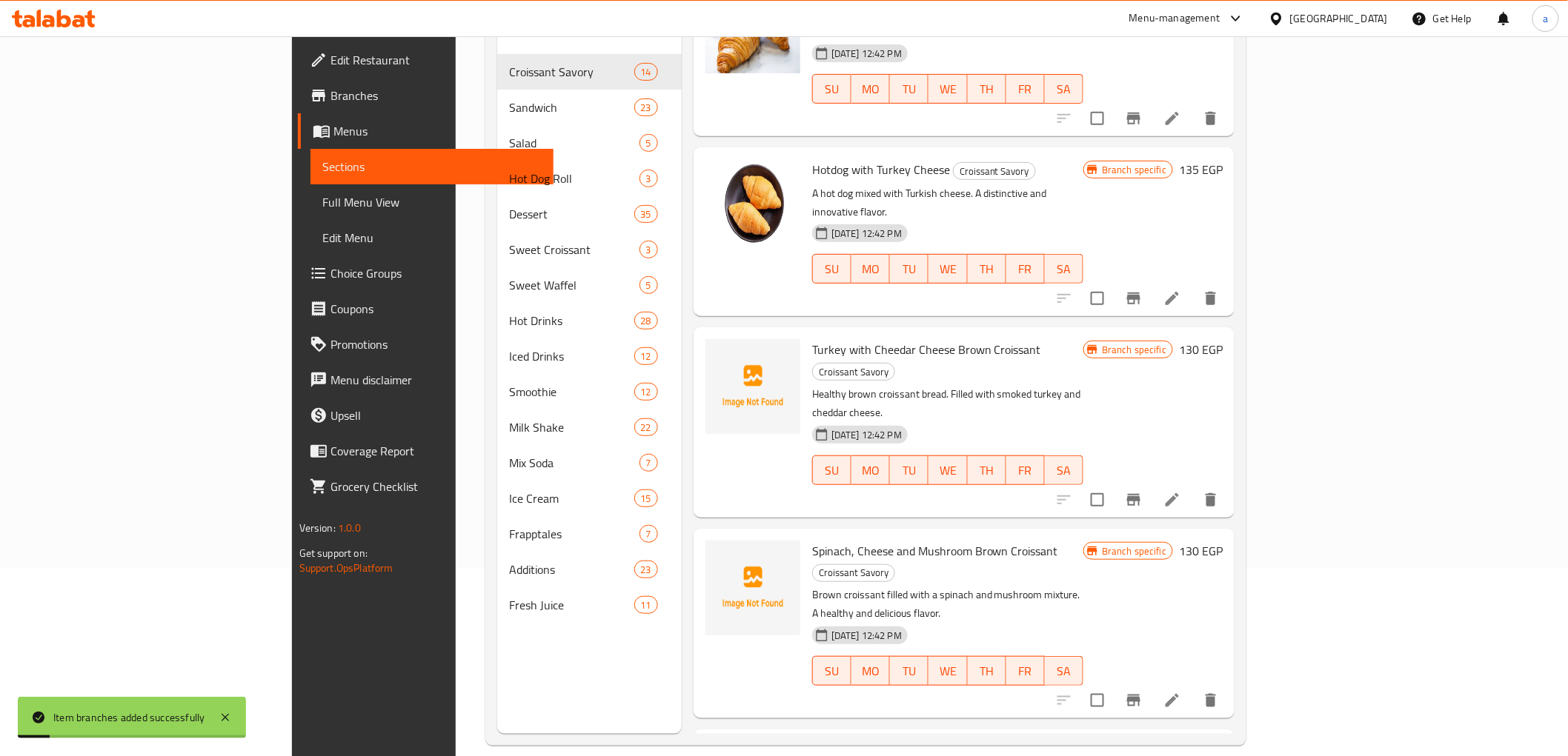
scroll to position [208, 0]
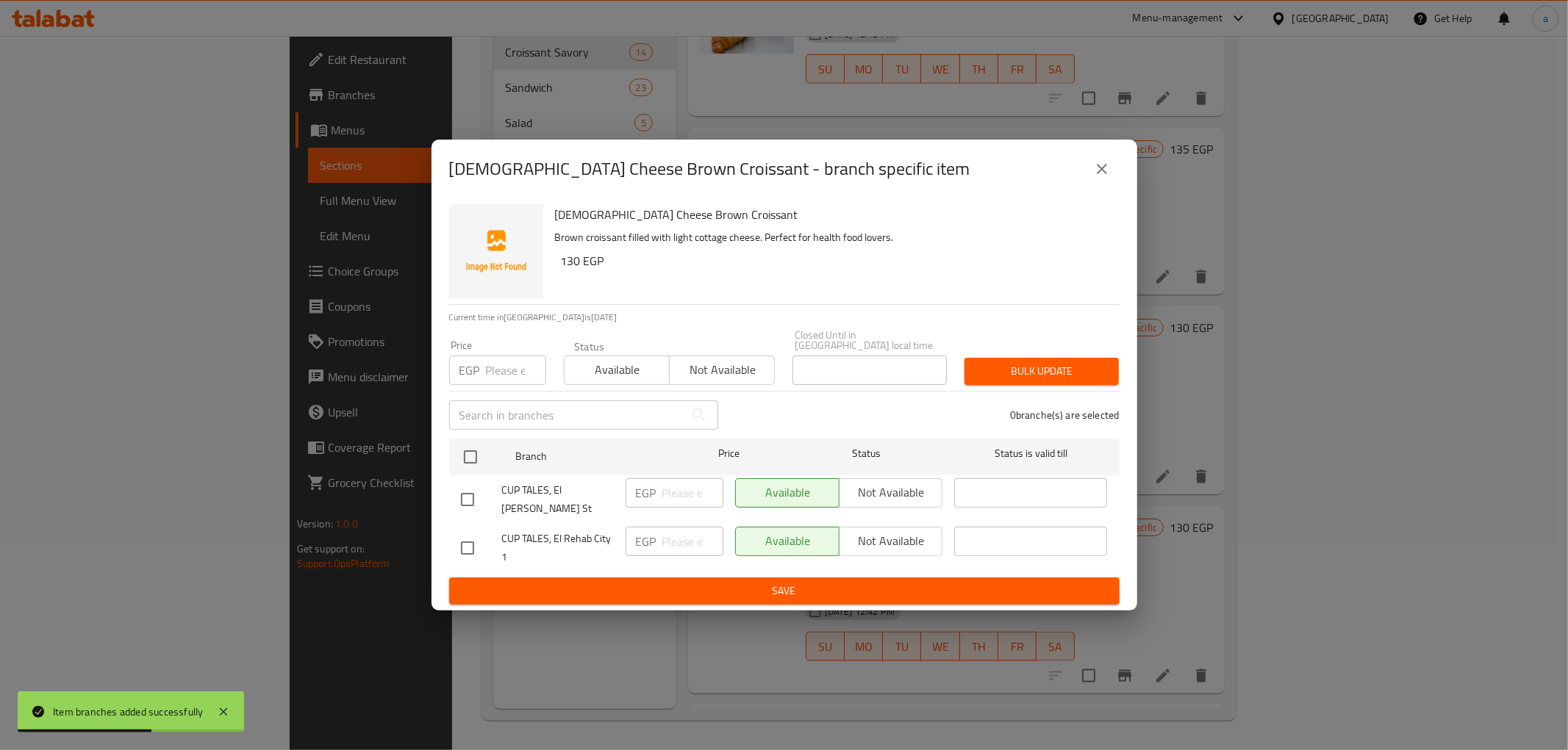
click at [458, 533] on input "checkbox" at bounding box center [467, 548] width 31 height 31
checkbox input "true"
click at [681, 534] on input "number" at bounding box center [692, 541] width 61 height 29
type input "140"
click at [699, 584] on span "Save" at bounding box center [784, 591] width 647 height 18
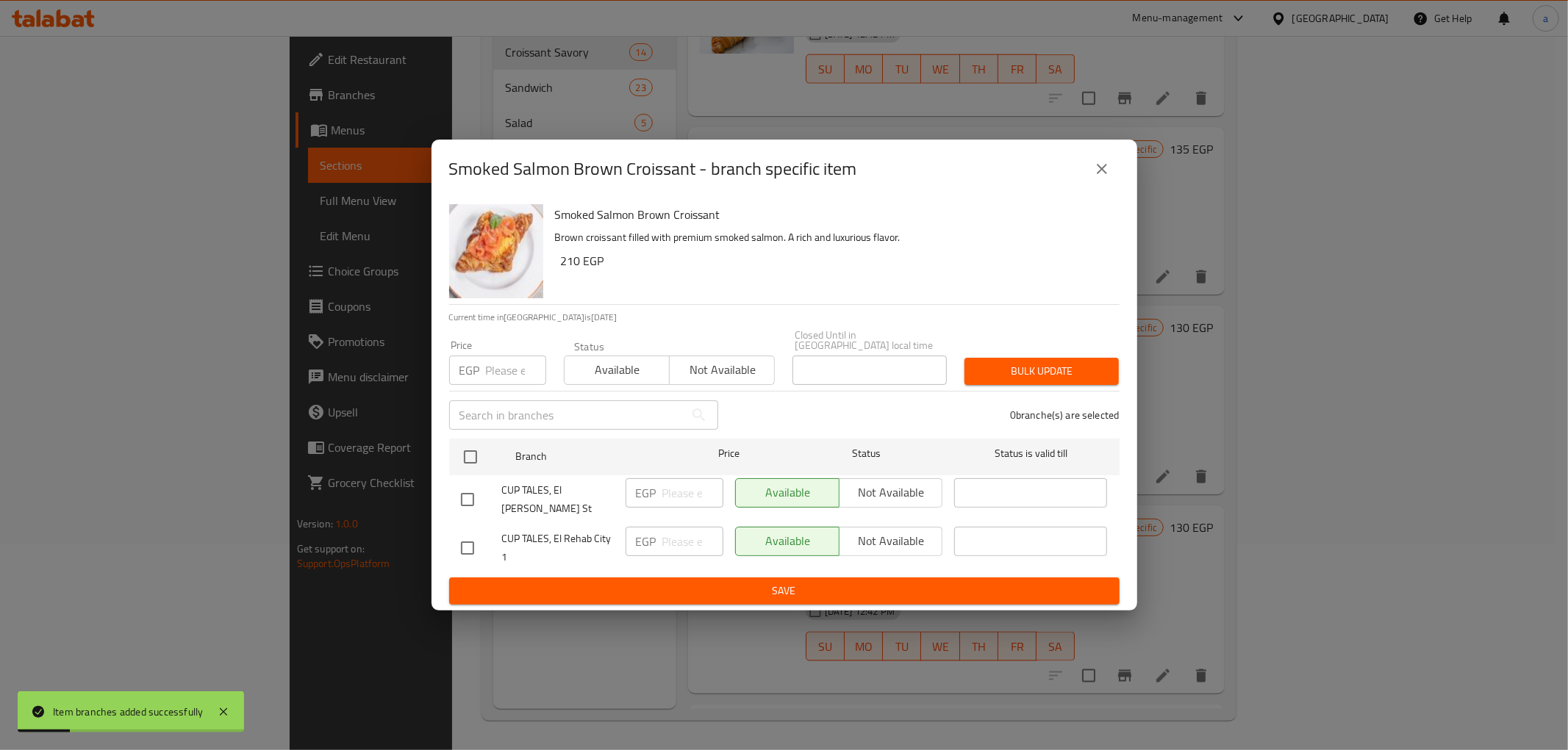
click at [458, 533] on input "checkbox" at bounding box center [467, 548] width 31 height 31
checkbox input "true"
click at [694, 537] on input "number" at bounding box center [692, 541] width 61 height 29
type input "240"
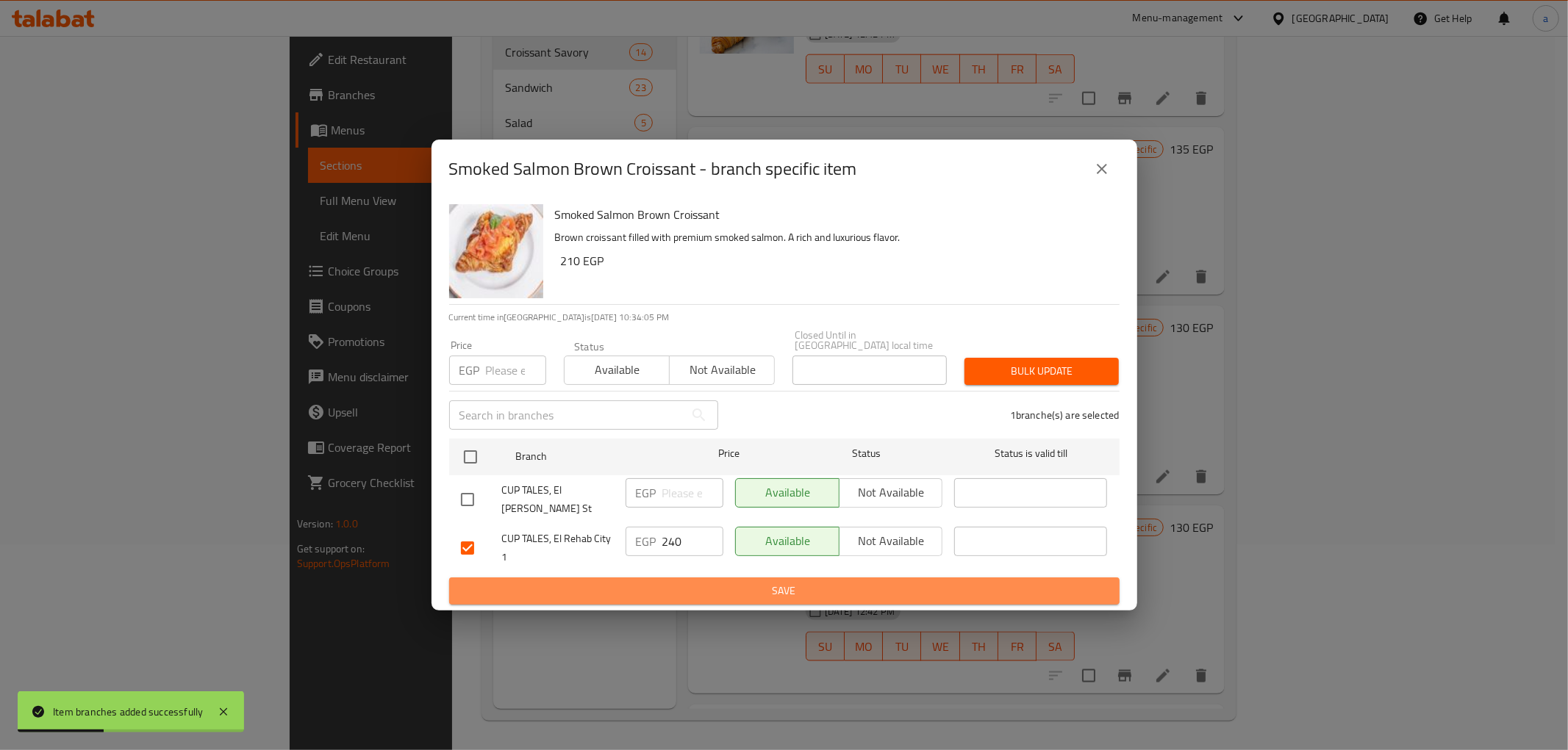
click at [702, 582] on span "Save" at bounding box center [784, 591] width 647 height 18
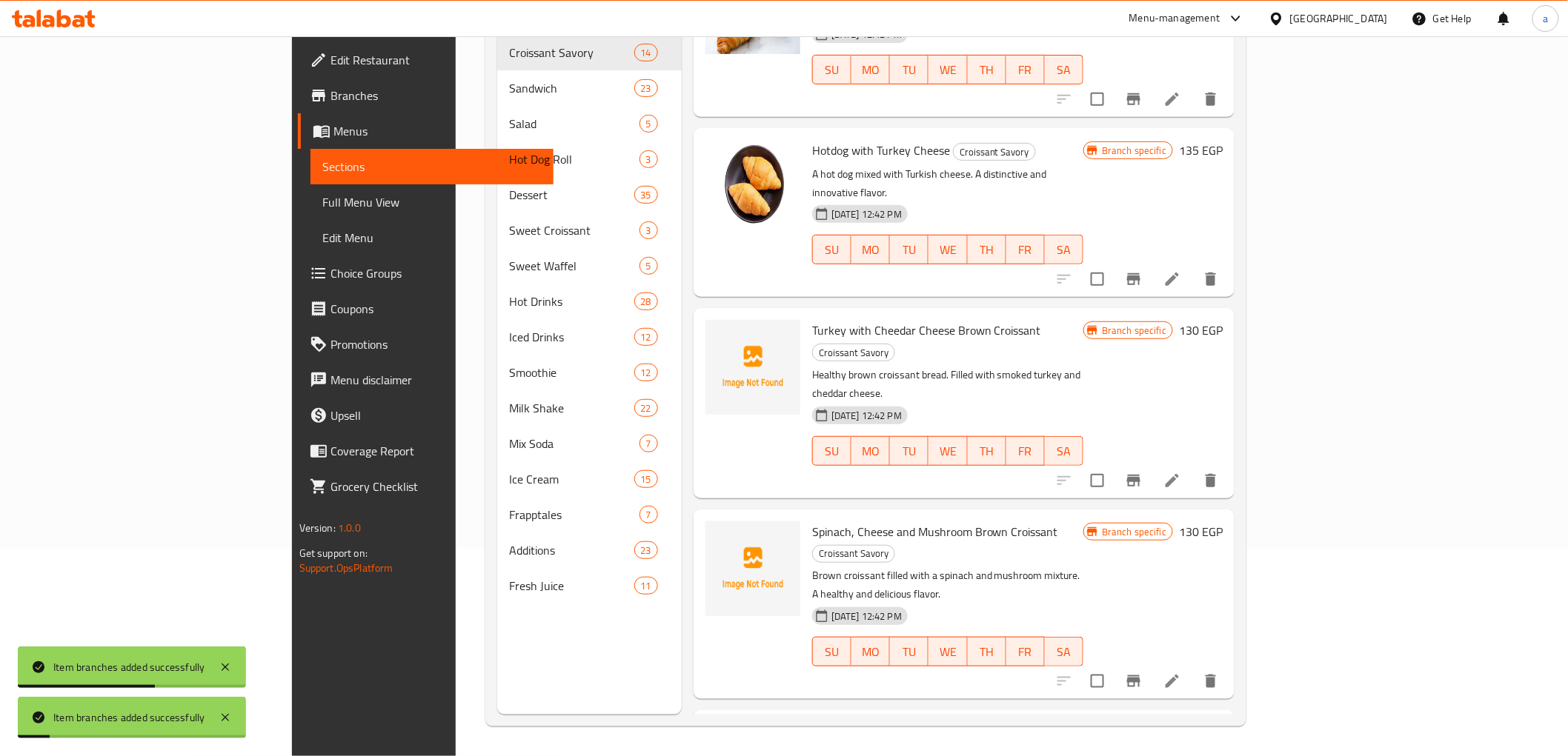
scroll to position [0, 0]
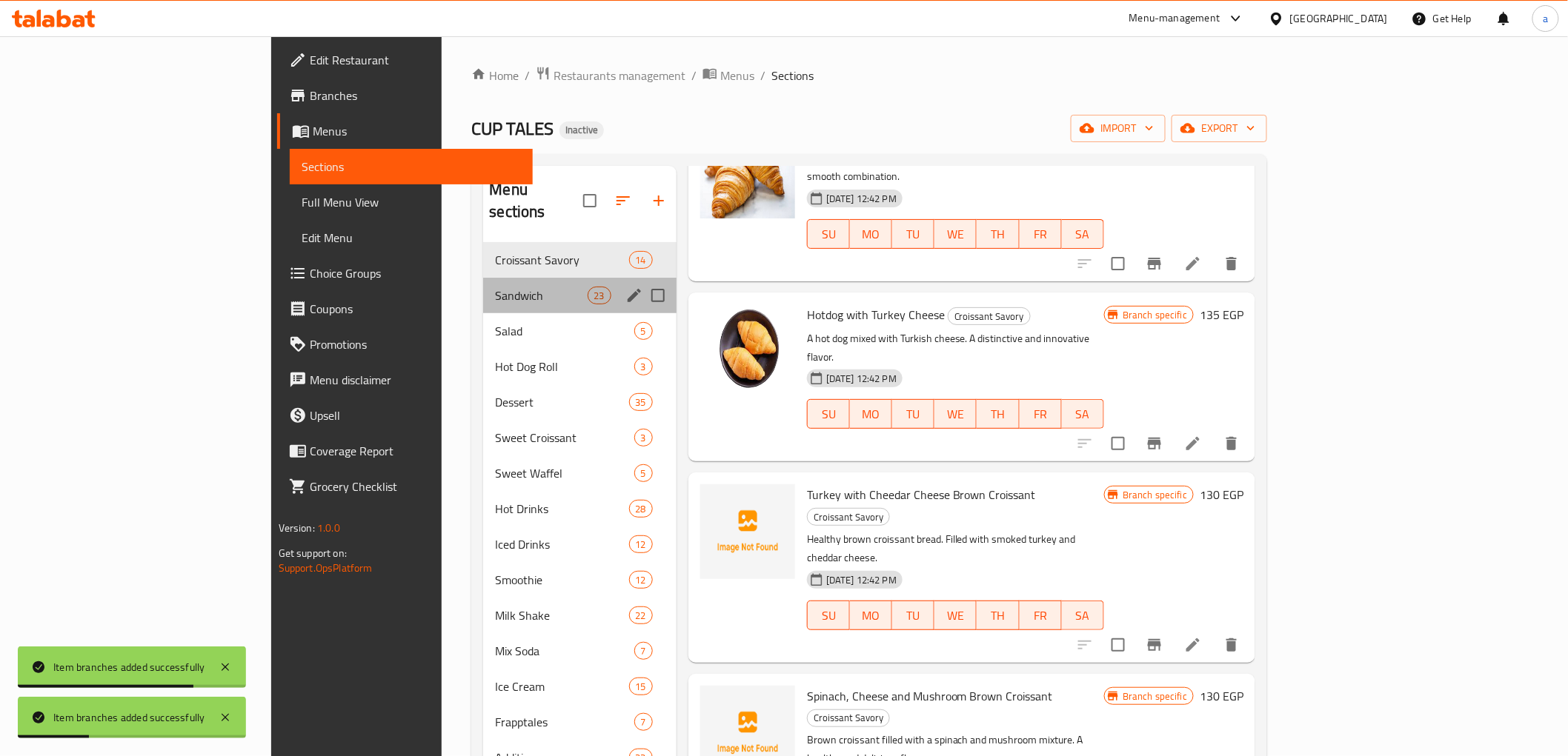
click at [483, 278] on div "Sandwich 23" at bounding box center [579, 296] width 193 height 35
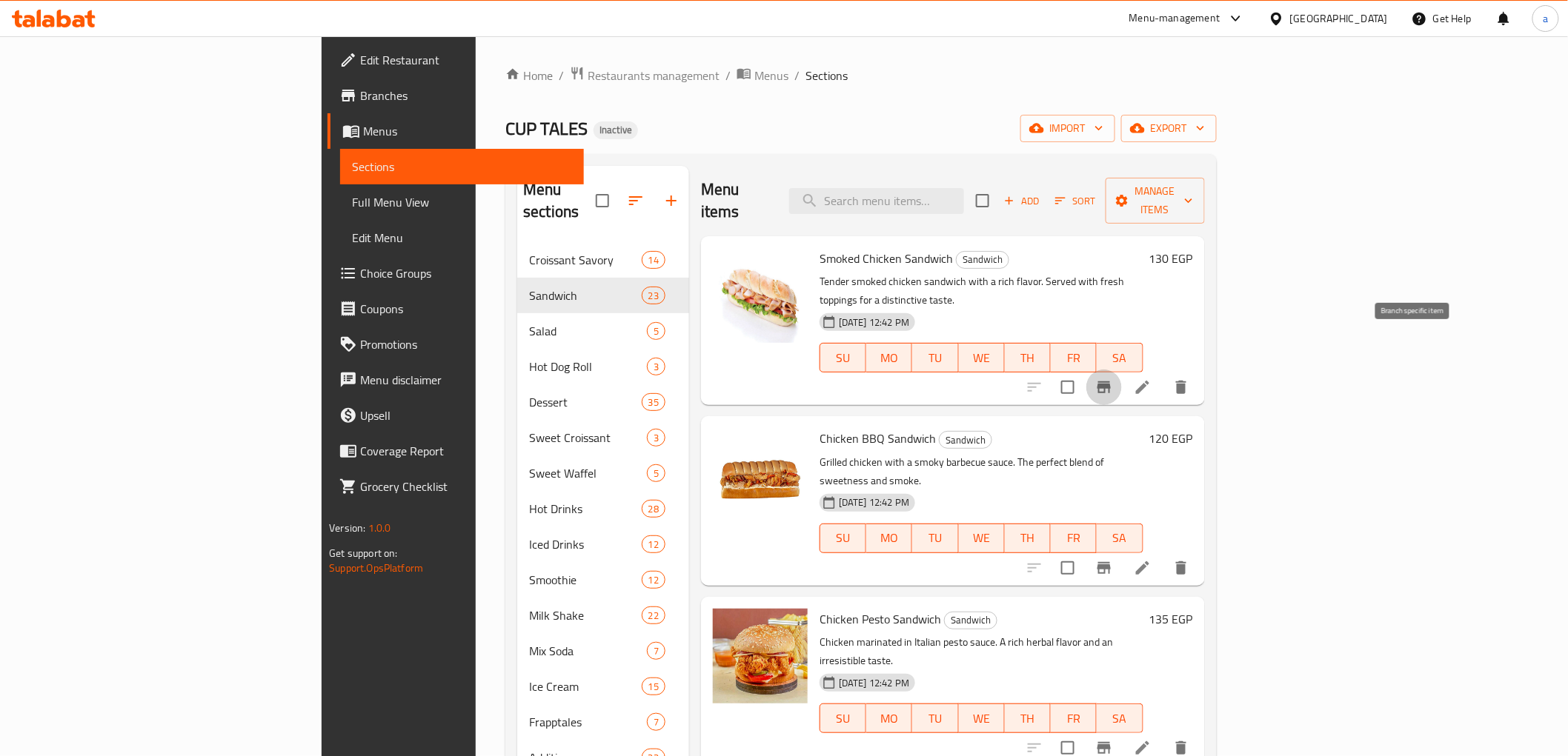
click at [1122, 370] on button "Branch-specific-item" at bounding box center [1104, 388] width 35 height 35
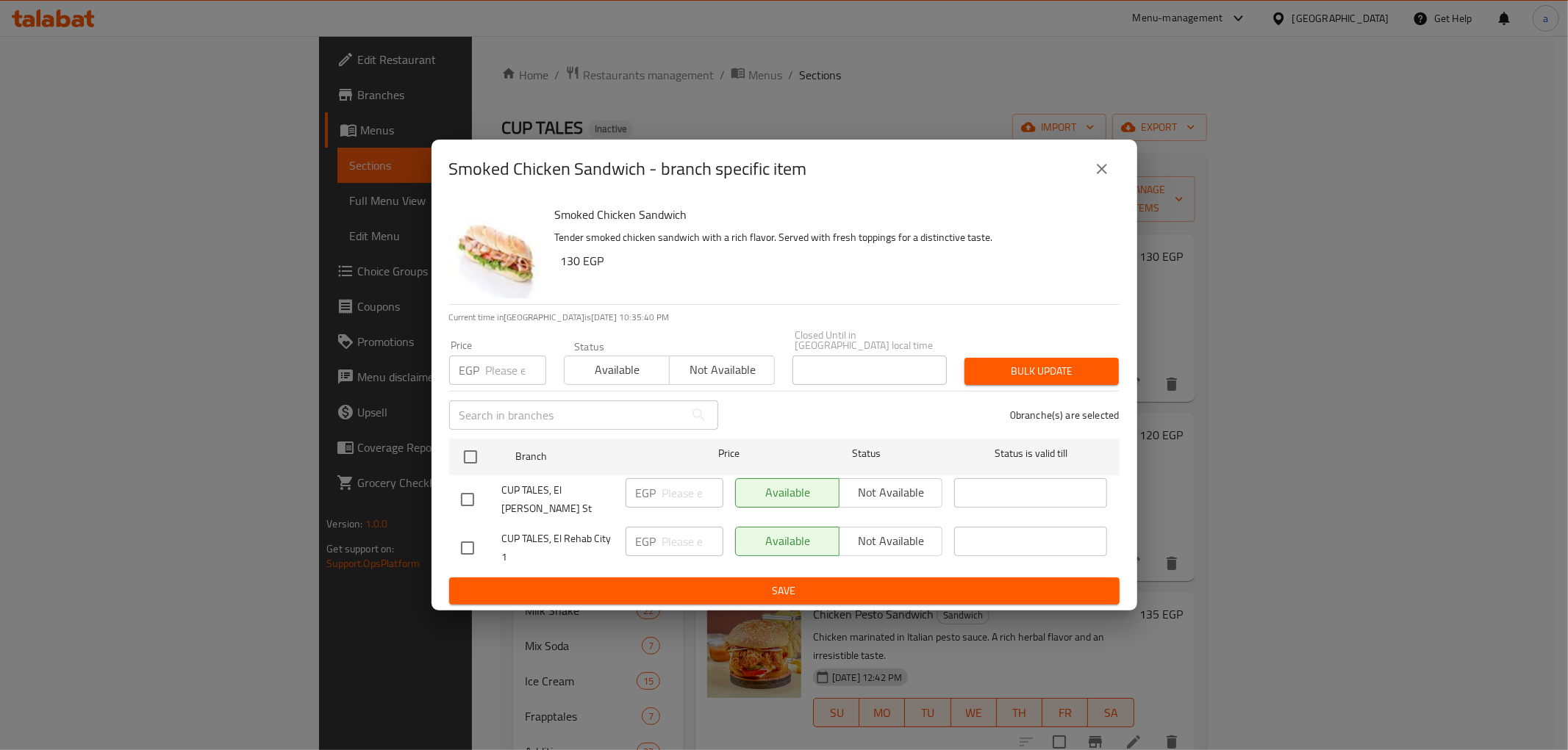
click at [466, 533] on input "checkbox" at bounding box center [467, 548] width 31 height 31
checkbox input "true"
click at [674, 527] on input "number" at bounding box center [692, 541] width 61 height 29
click at [687, 535] on input "number" at bounding box center [692, 541] width 61 height 29
type input "170"
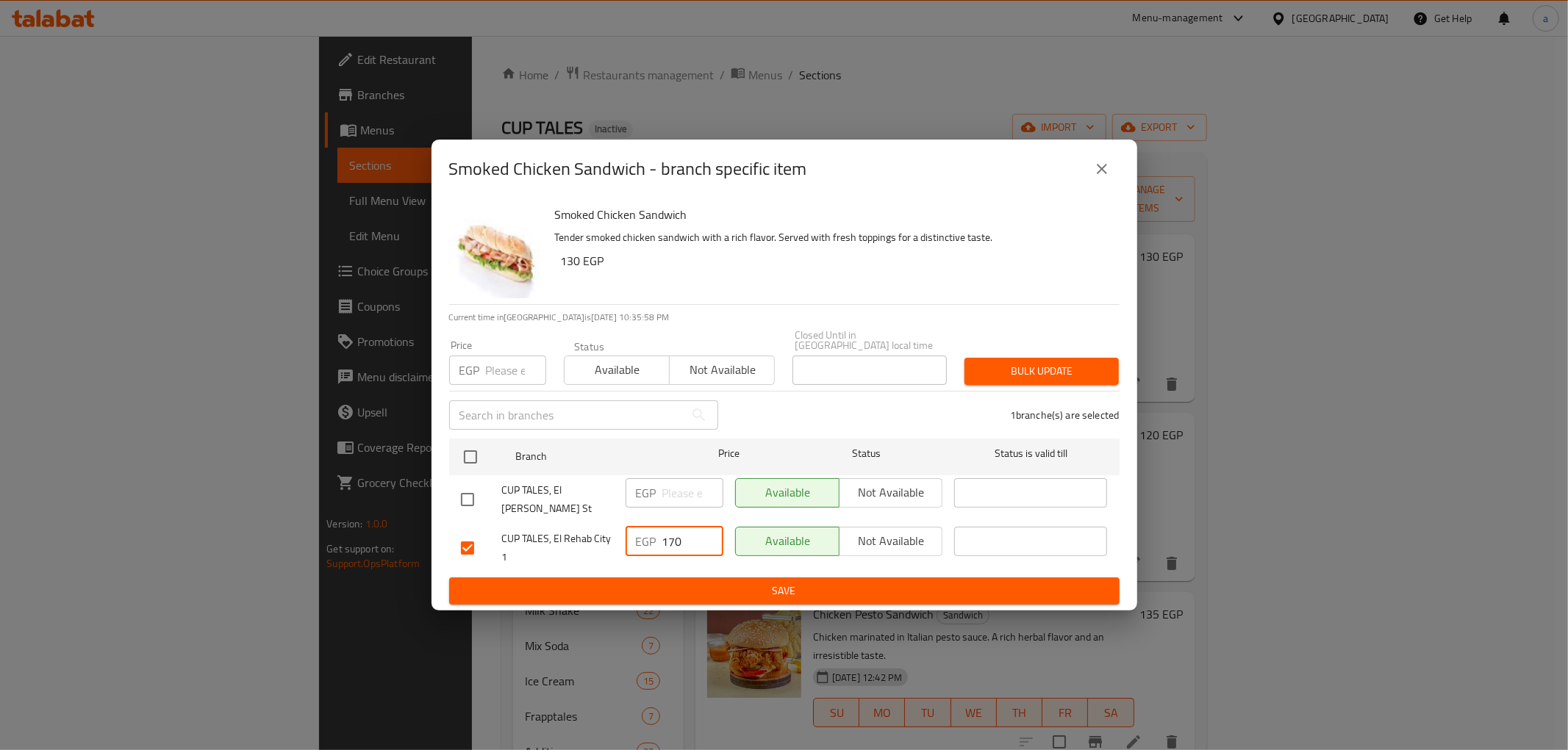
click at [627, 582] on span "Save" at bounding box center [784, 591] width 647 height 18
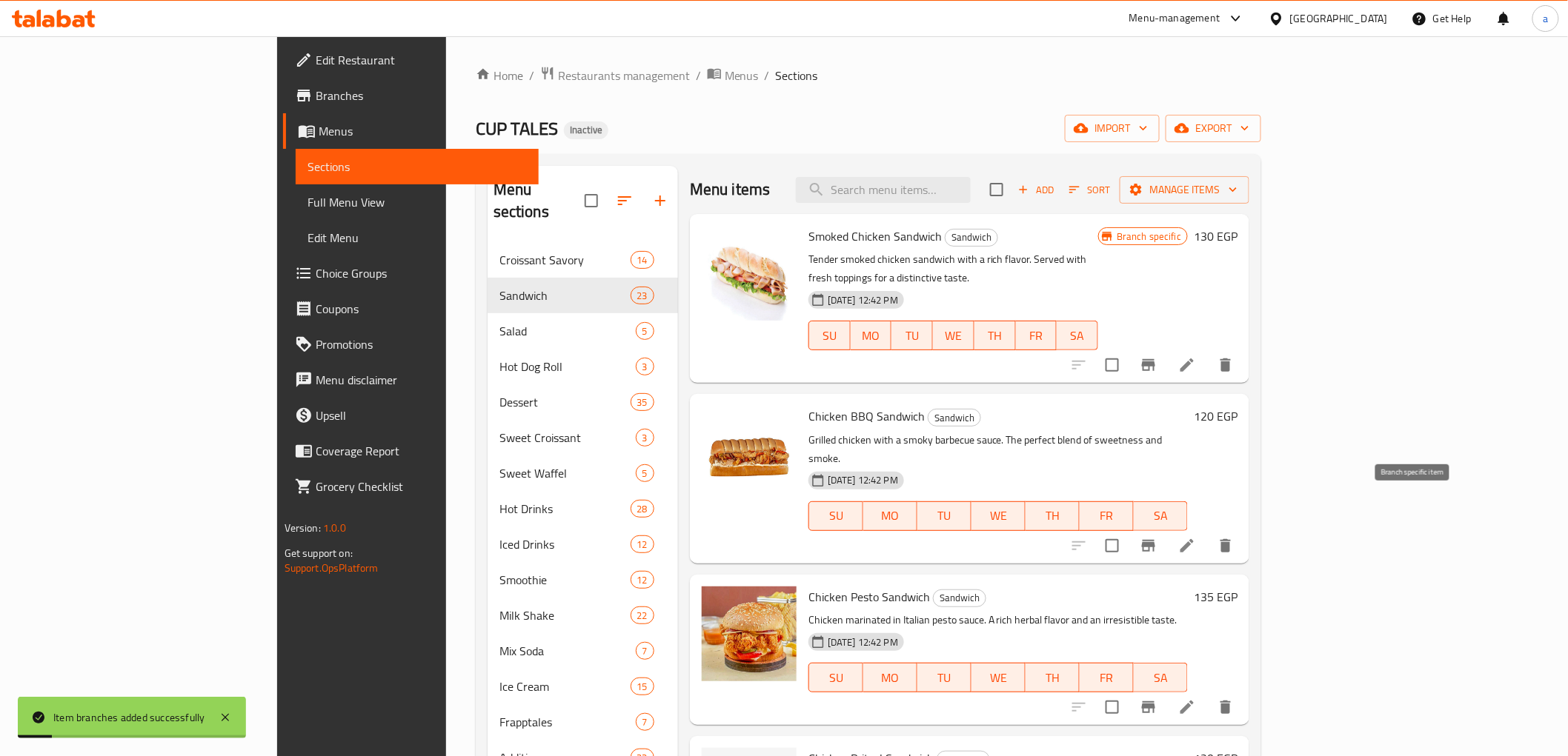
click at [1158, 537] on icon "Branch-specific-item" at bounding box center [1149, 546] width 18 height 18
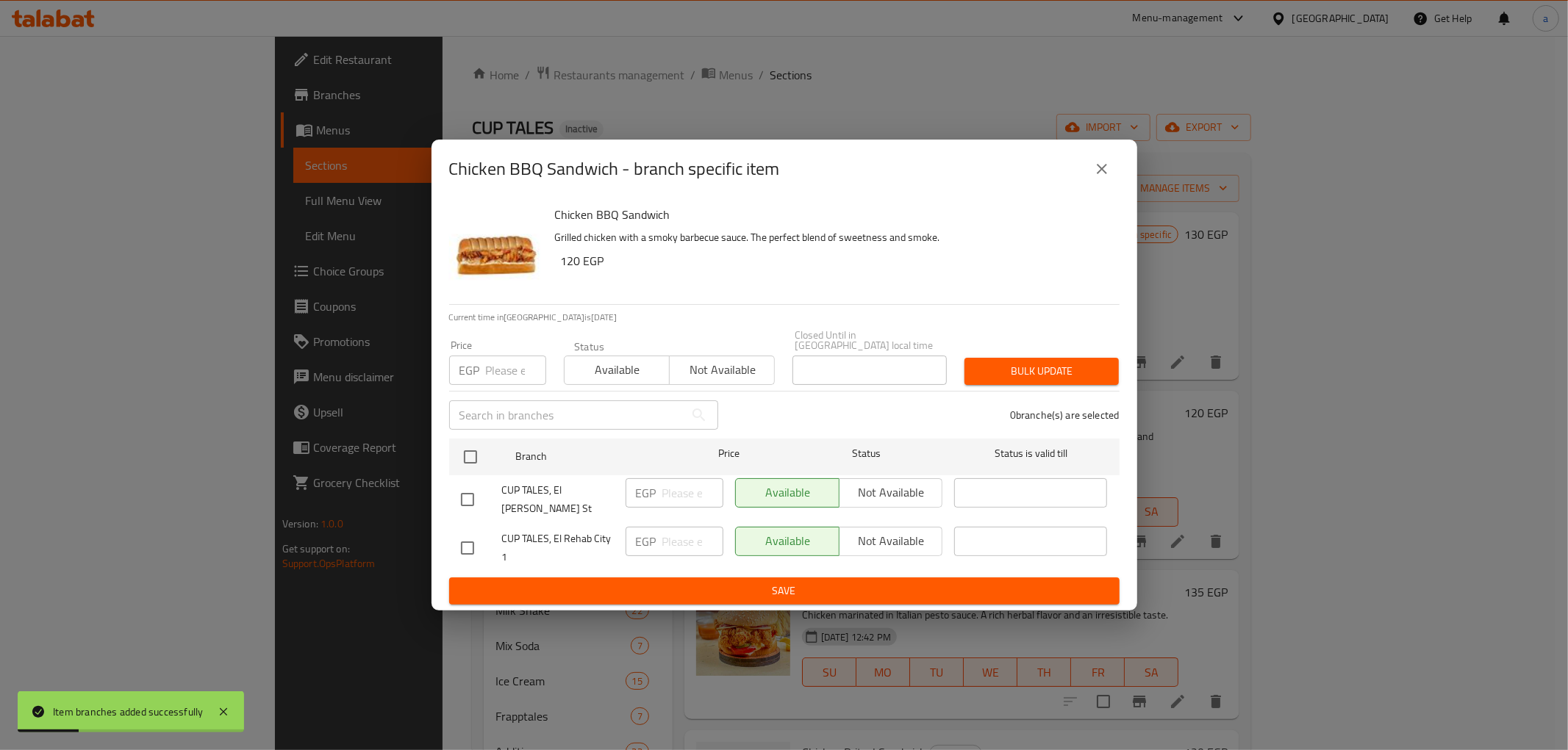
click at [467, 537] on input "checkbox" at bounding box center [467, 548] width 31 height 31
checkbox input "true"
click at [687, 545] on input "number" at bounding box center [692, 541] width 61 height 29
type input "160"
click at [702, 584] on span "Save" at bounding box center [784, 591] width 647 height 18
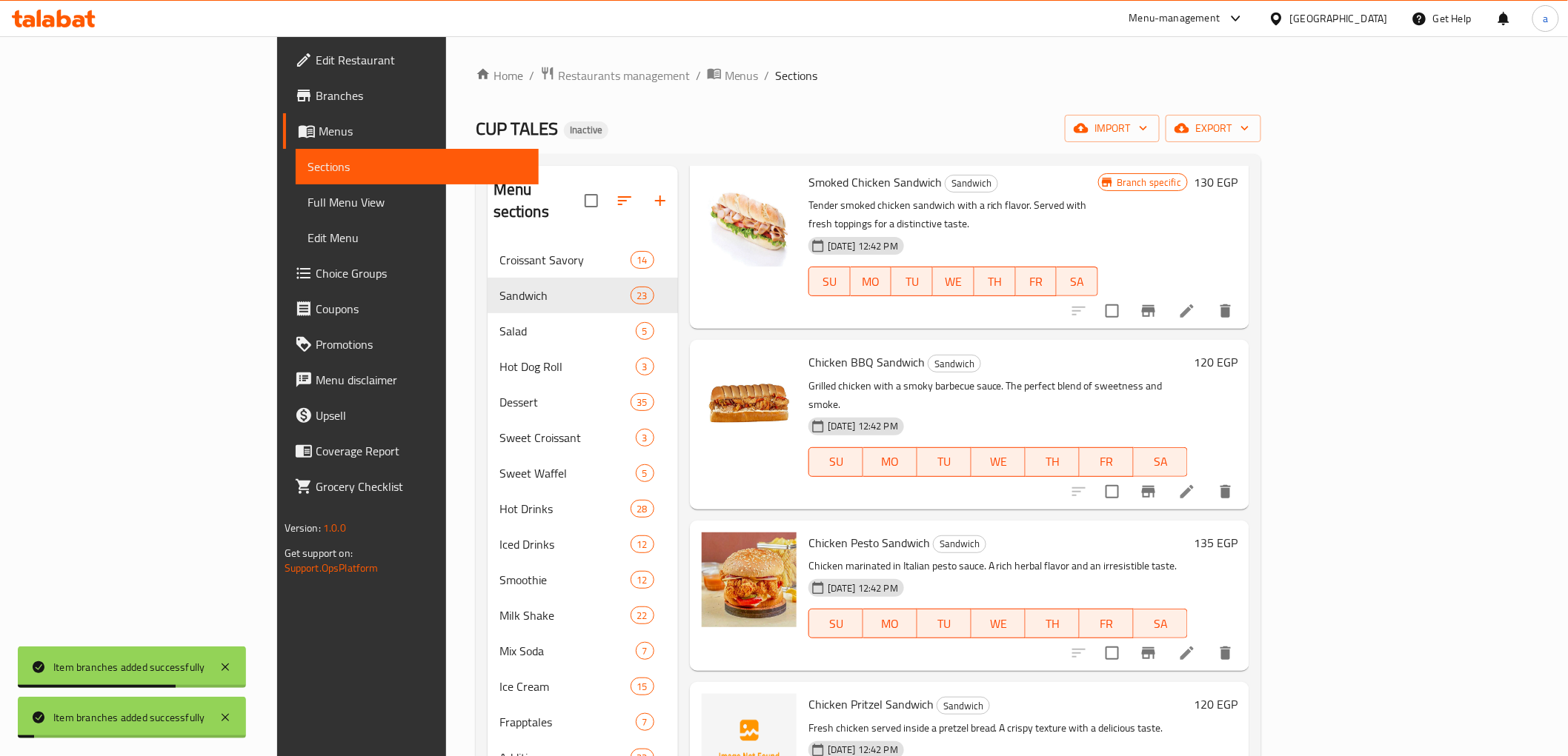
scroll to position [82, 0]
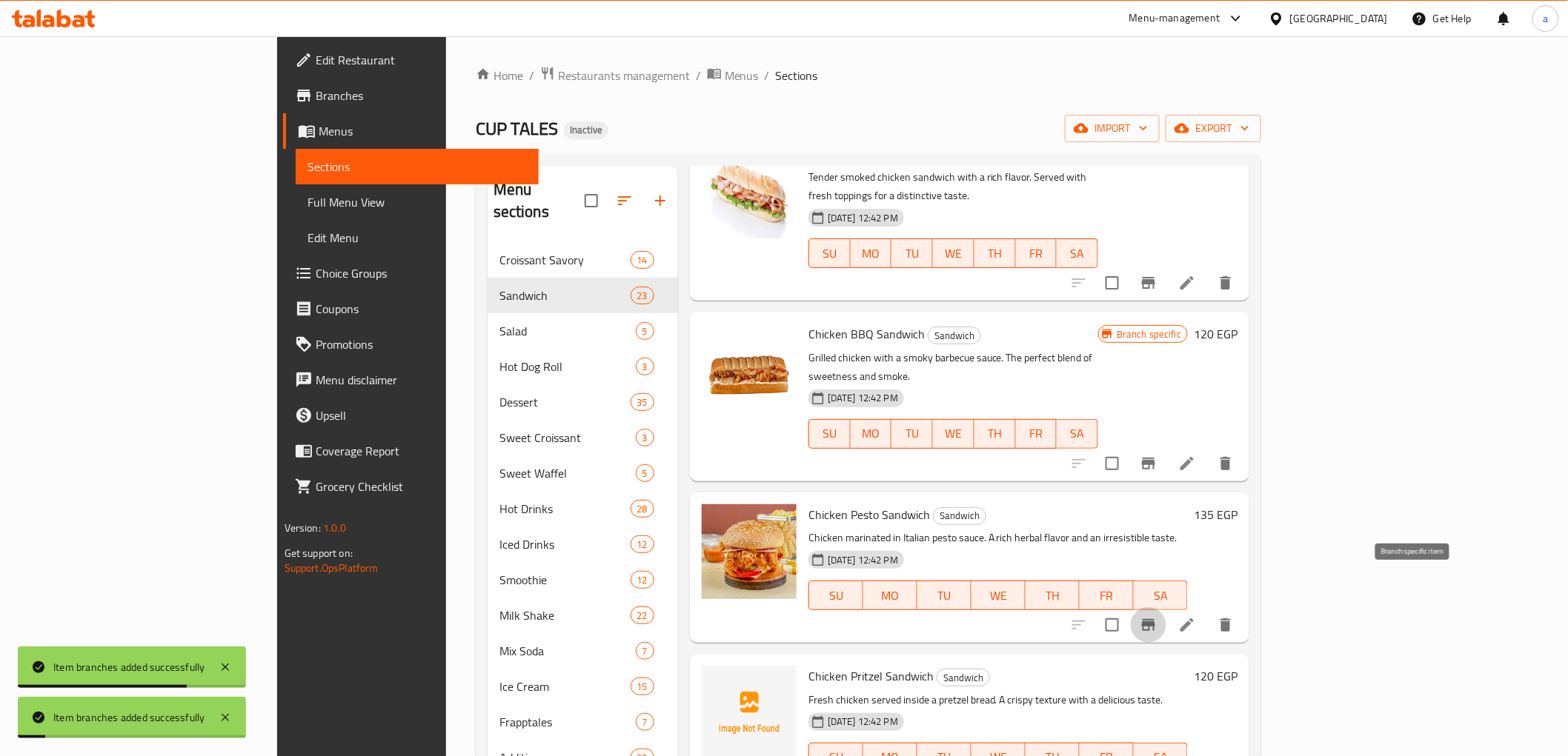
click at [1155, 619] on icon "Branch-specific-item" at bounding box center [1148, 625] width 14 height 12
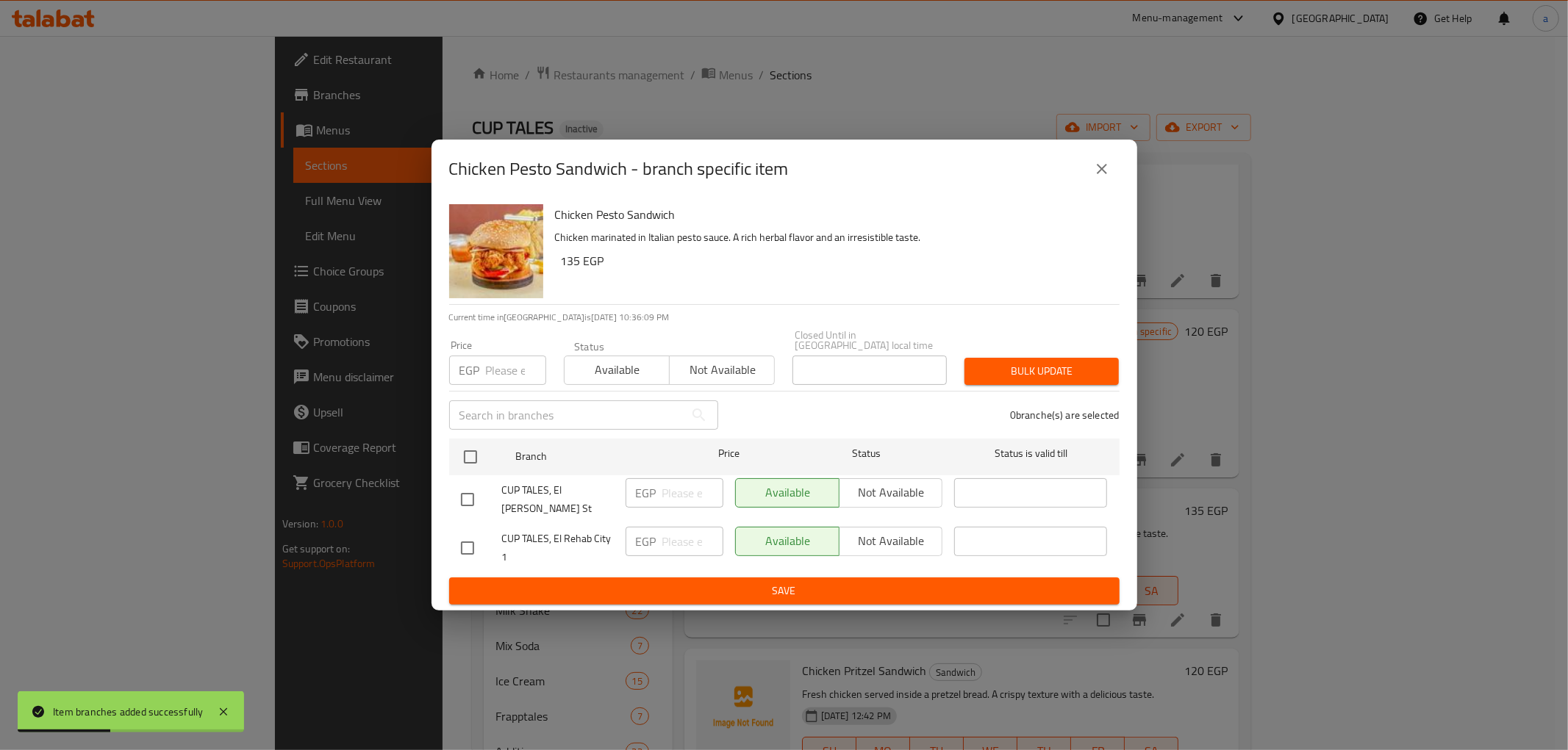
drag, startPoint x: 459, startPoint y: 534, endPoint x: 620, endPoint y: 533, distance: 161.0
click at [460, 534] on input "checkbox" at bounding box center [467, 548] width 31 height 31
checkbox input "true"
click at [667, 533] on input "number" at bounding box center [692, 541] width 61 height 29
type input "190"
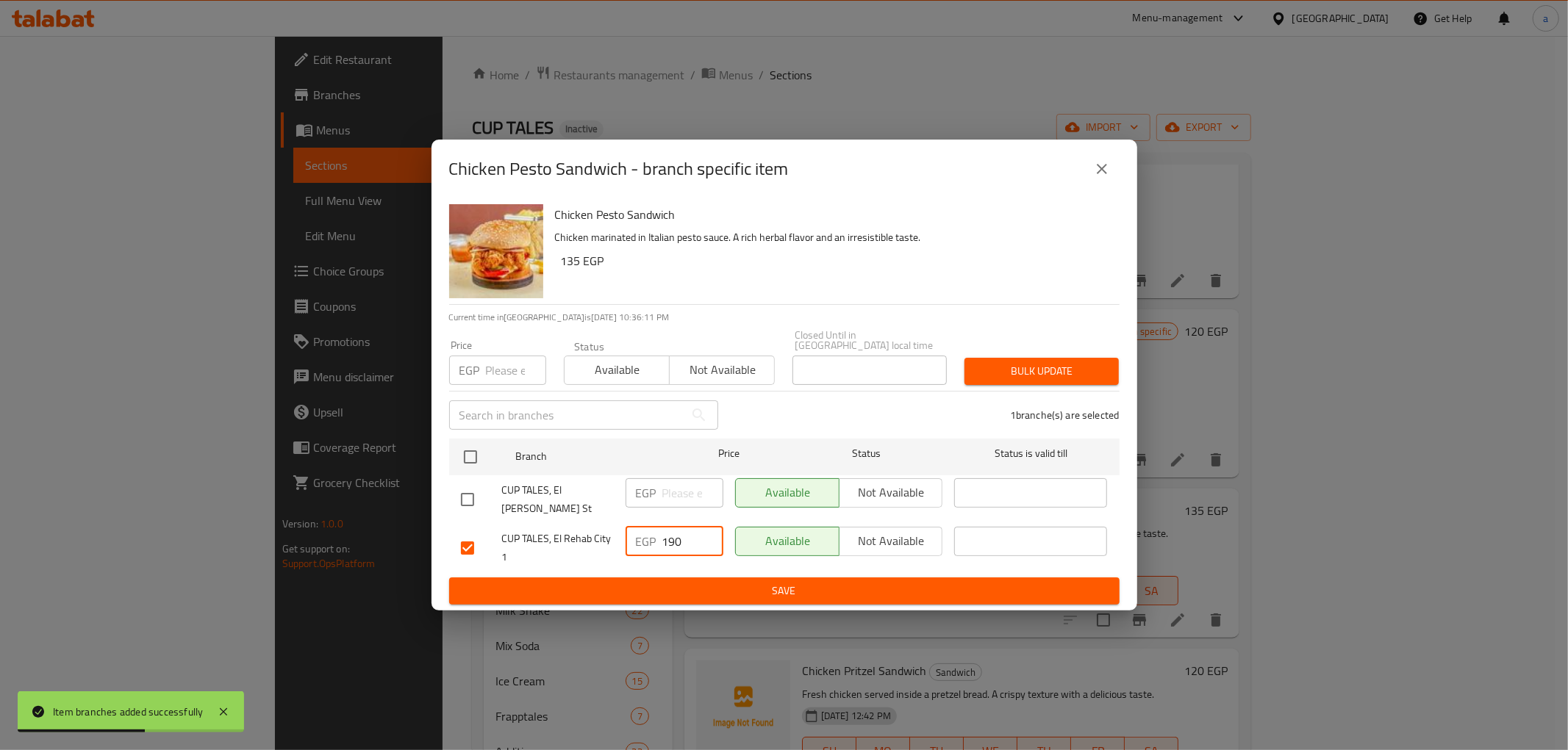
click at [680, 582] on span "Save" at bounding box center [784, 591] width 647 height 18
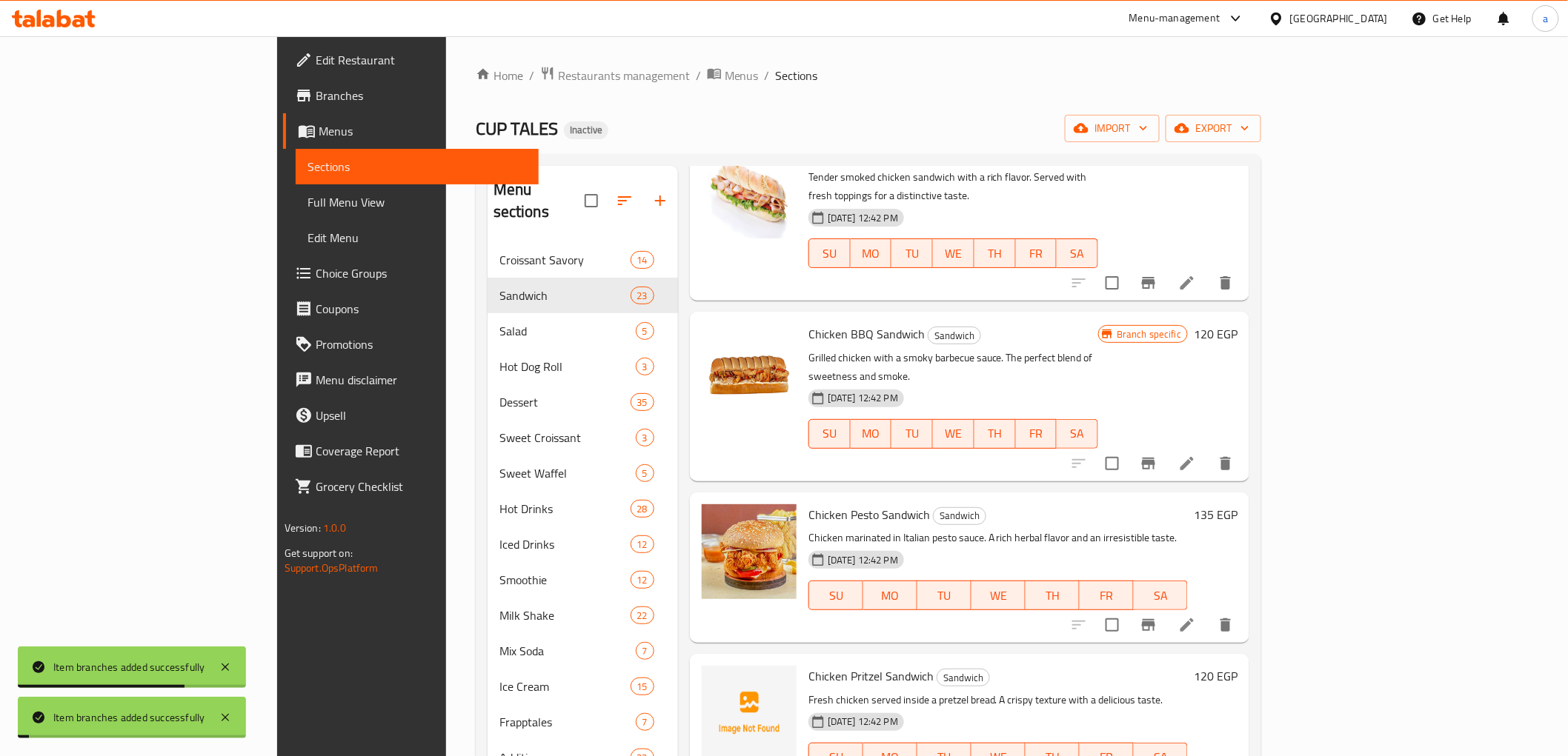
scroll to position [165, 0]
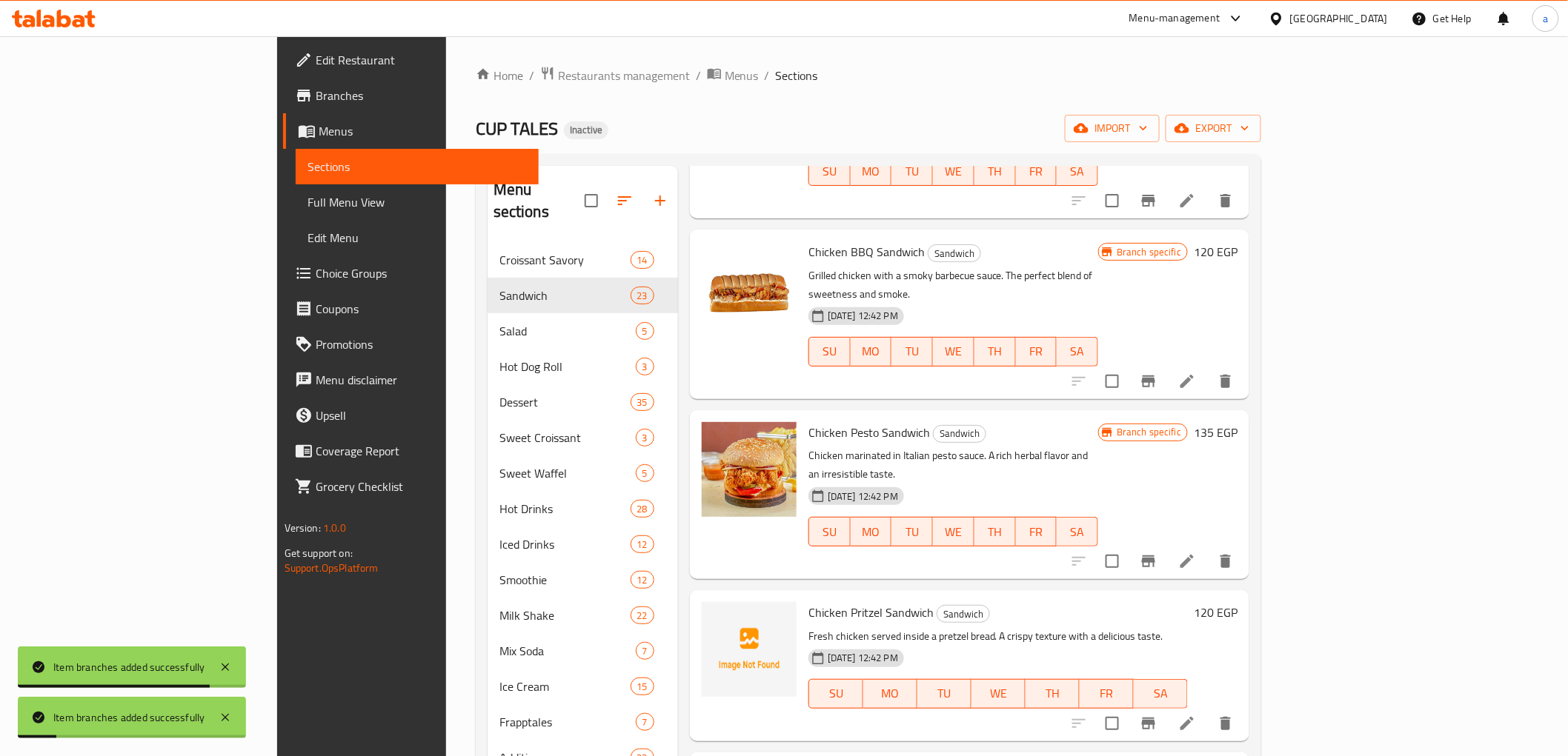
click at [1158, 714] on icon "Branch-specific-item" at bounding box center [1149, 723] width 18 height 18
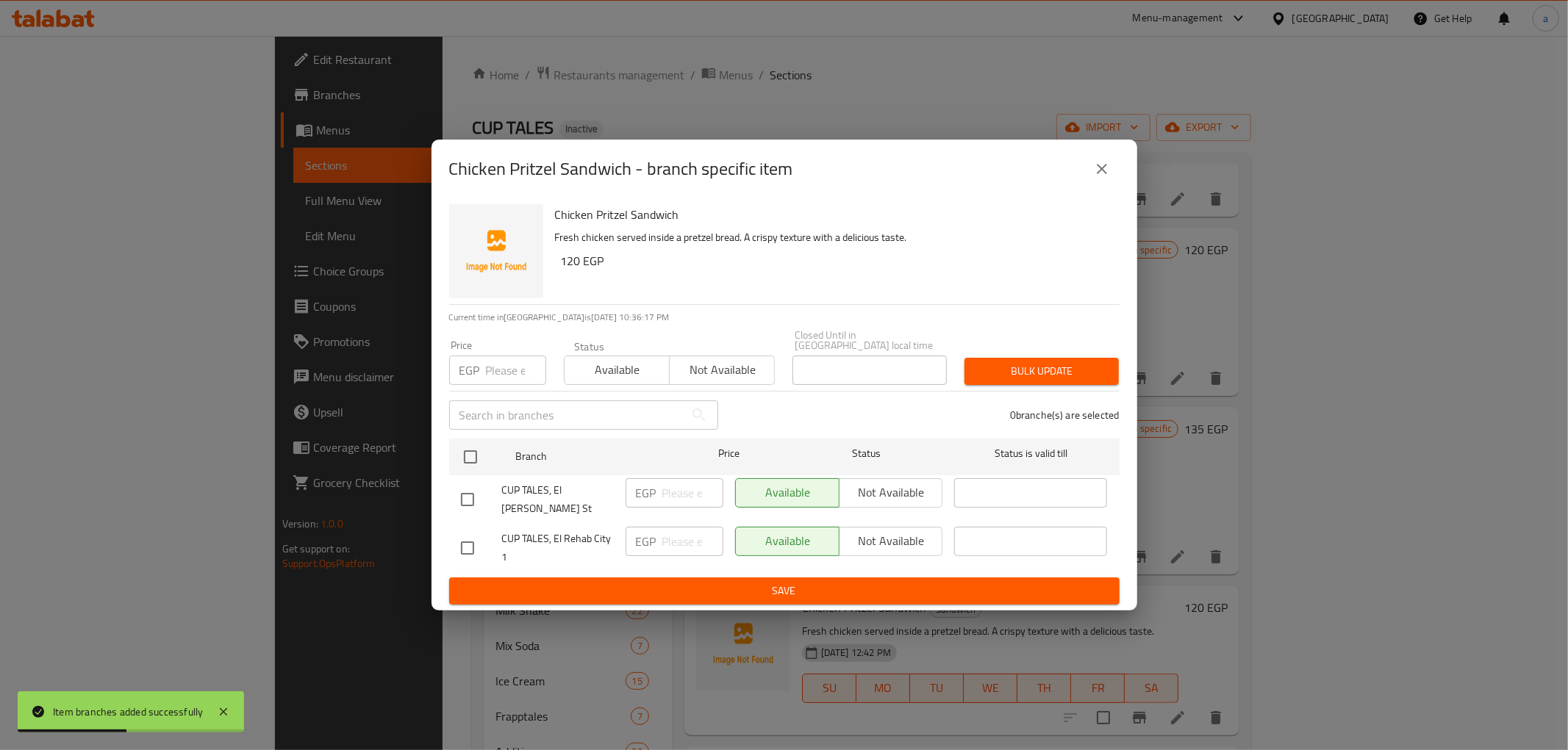
click at [456, 534] on input "checkbox" at bounding box center [467, 548] width 31 height 31
checkbox input "true"
click at [668, 527] on input "number" at bounding box center [692, 541] width 61 height 29
type input "150"
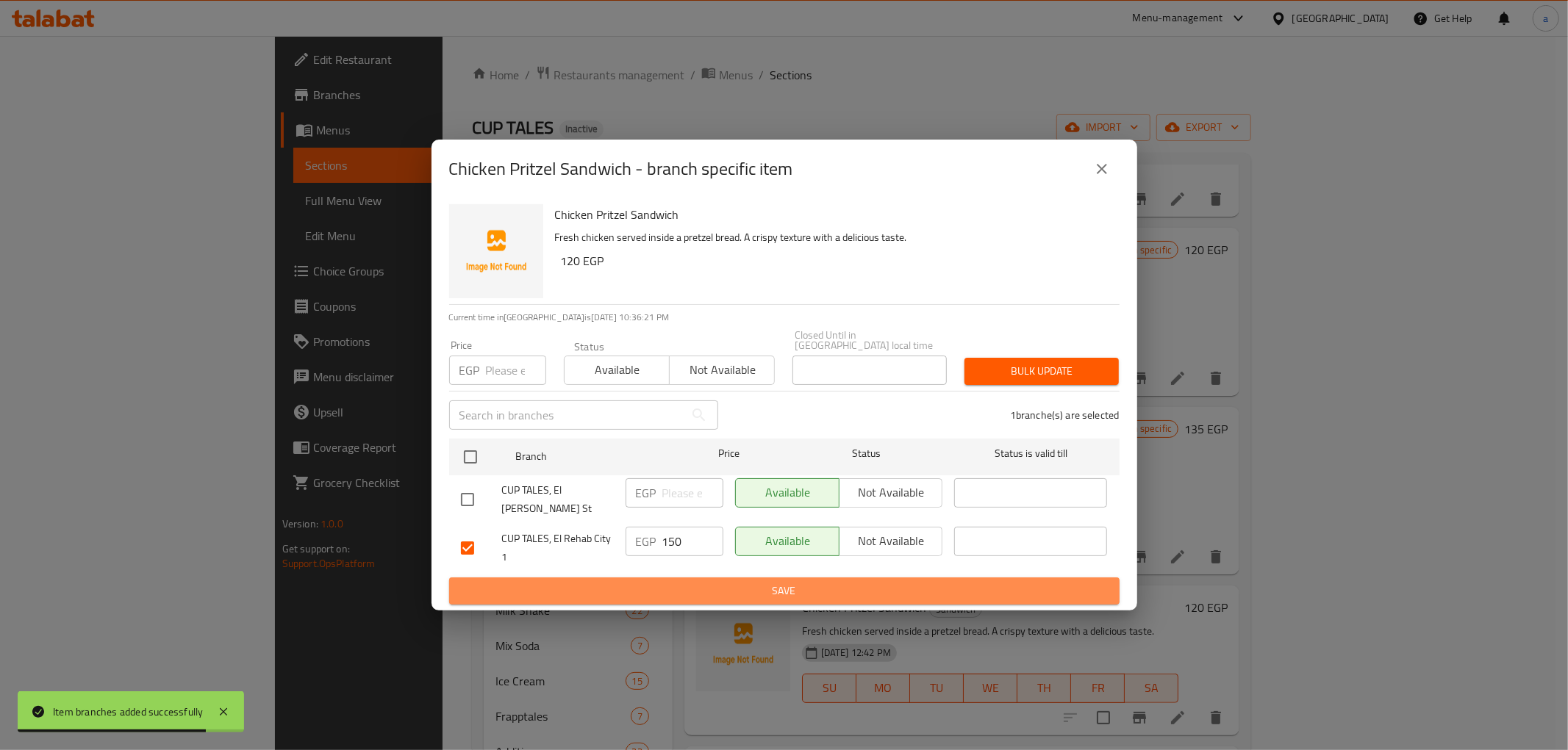
click at [695, 582] on span "Save" at bounding box center [784, 591] width 647 height 18
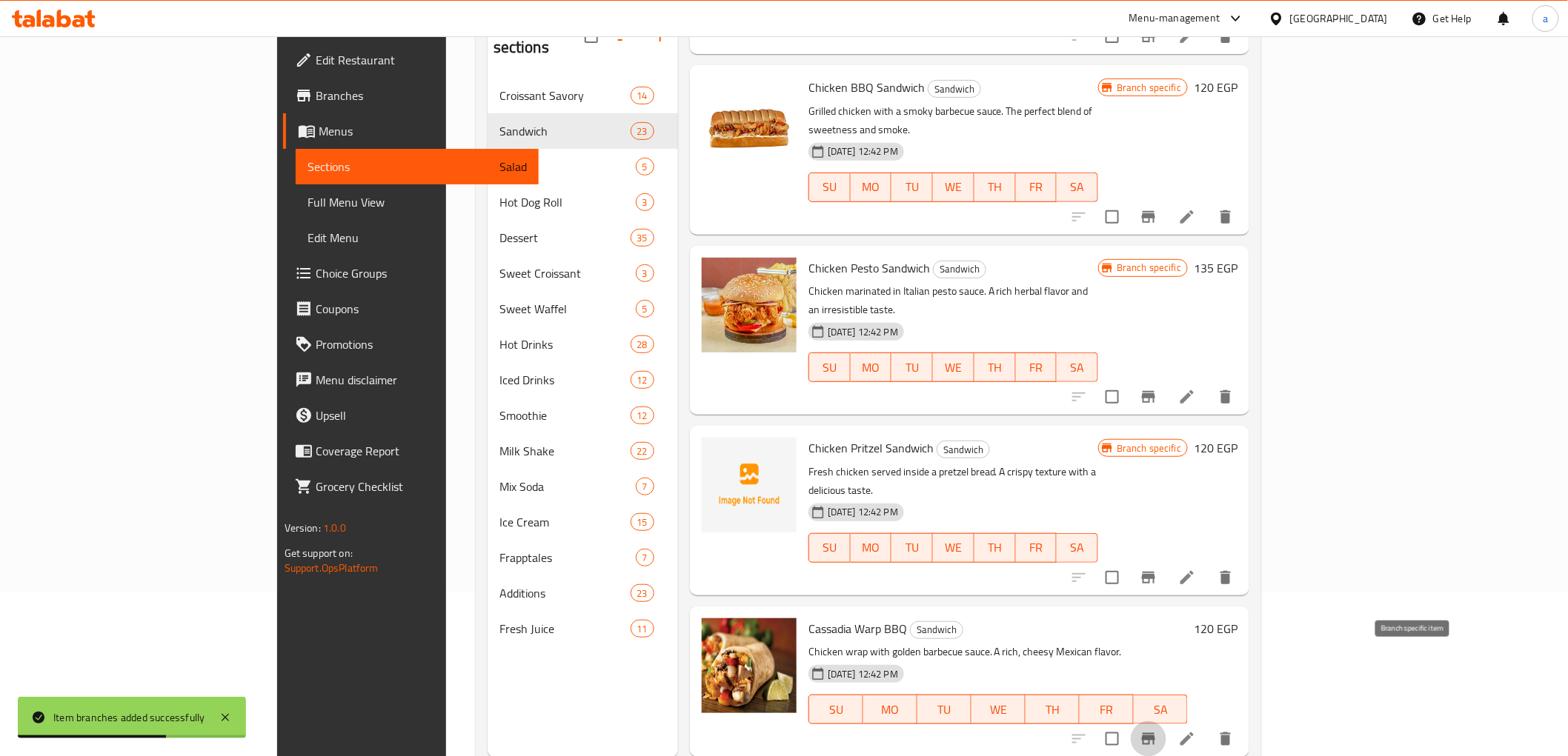
click at [1158, 730] on icon "Branch-specific-item" at bounding box center [1149, 739] width 18 height 18
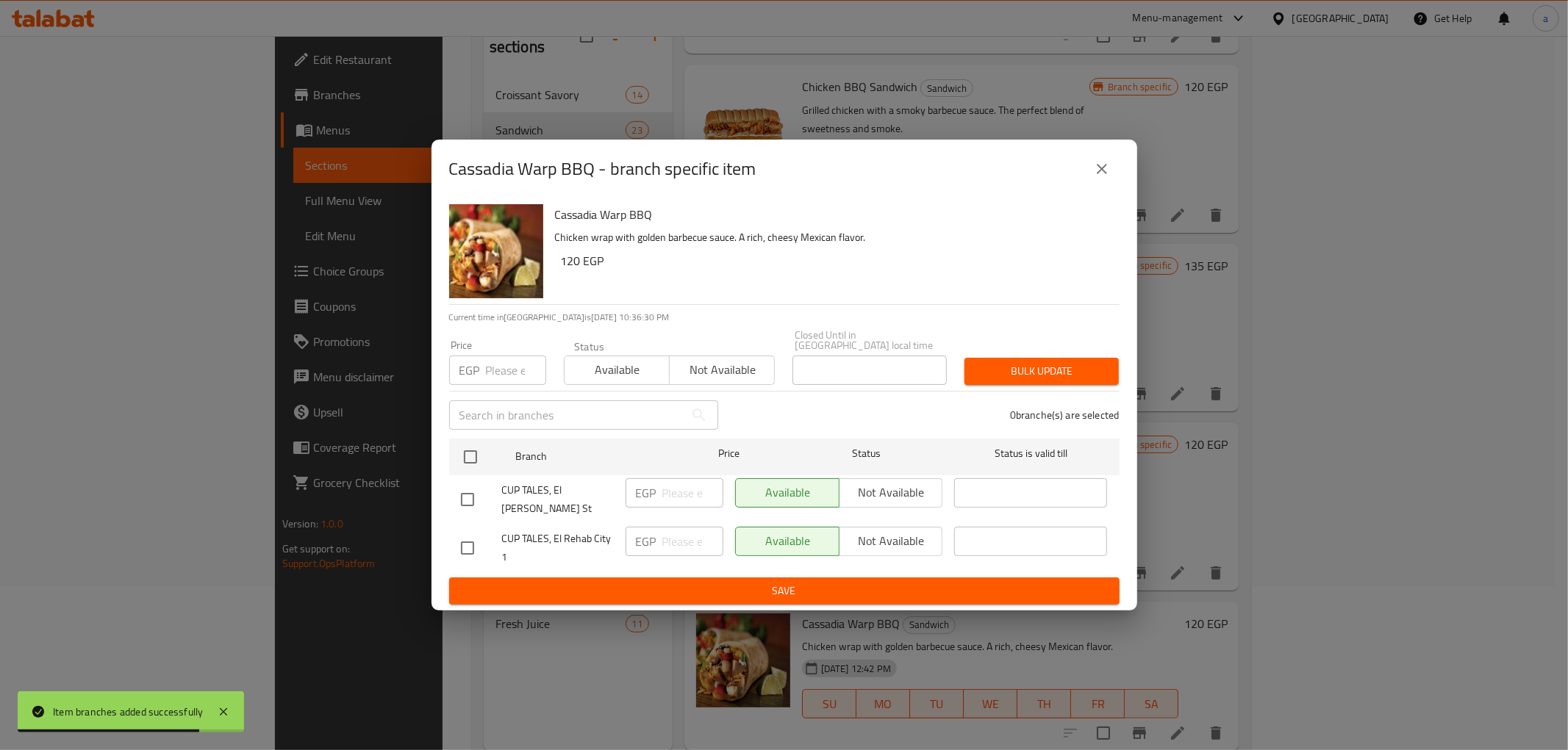
click at [467, 534] on input "checkbox" at bounding box center [467, 548] width 31 height 31
checkbox input "true"
click at [702, 527] on input "1" at bounding box center [692, 541] width 61 height 29
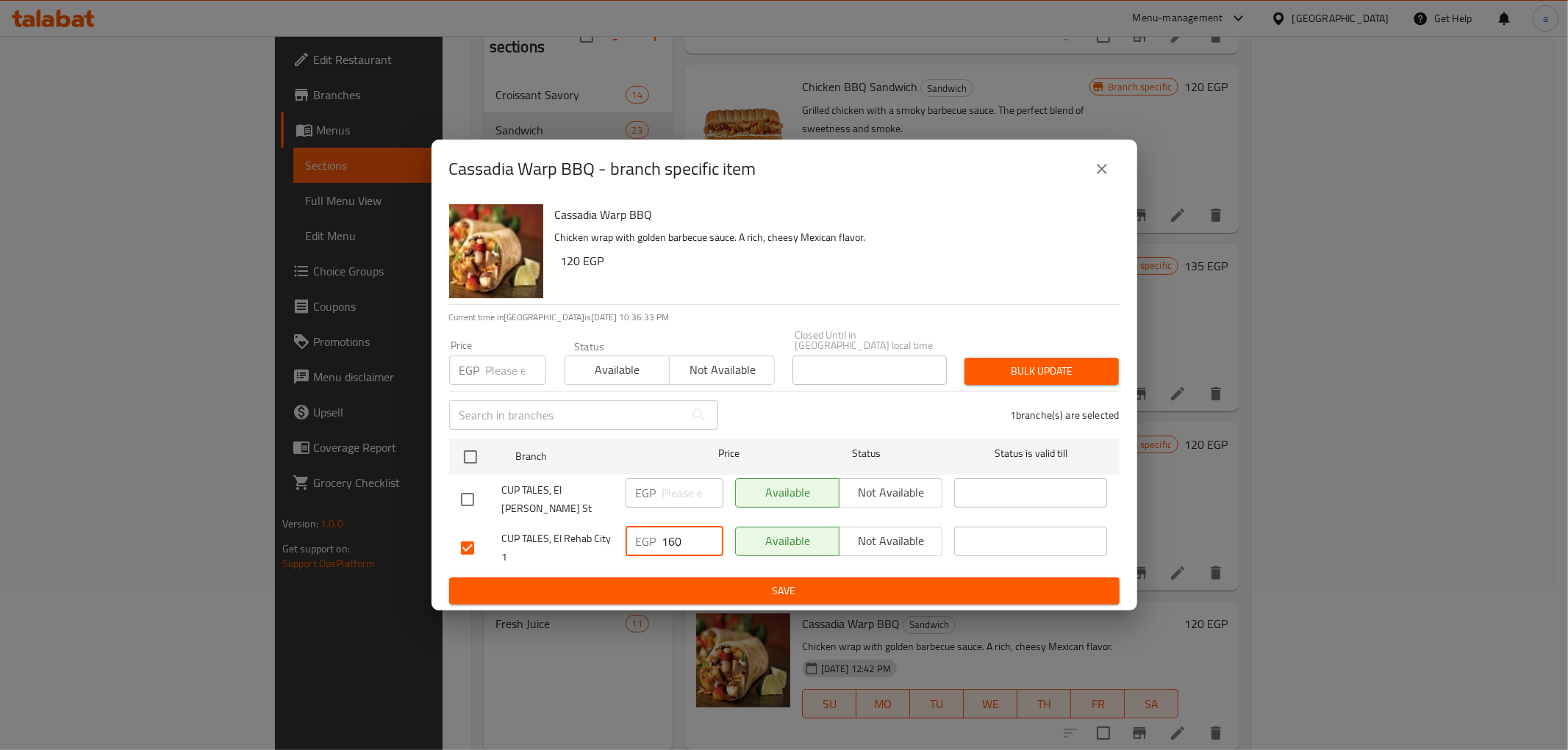
type input "160"
click at [693, 582] on span "Save" at bounding box center [784, 591] width 647 height 18
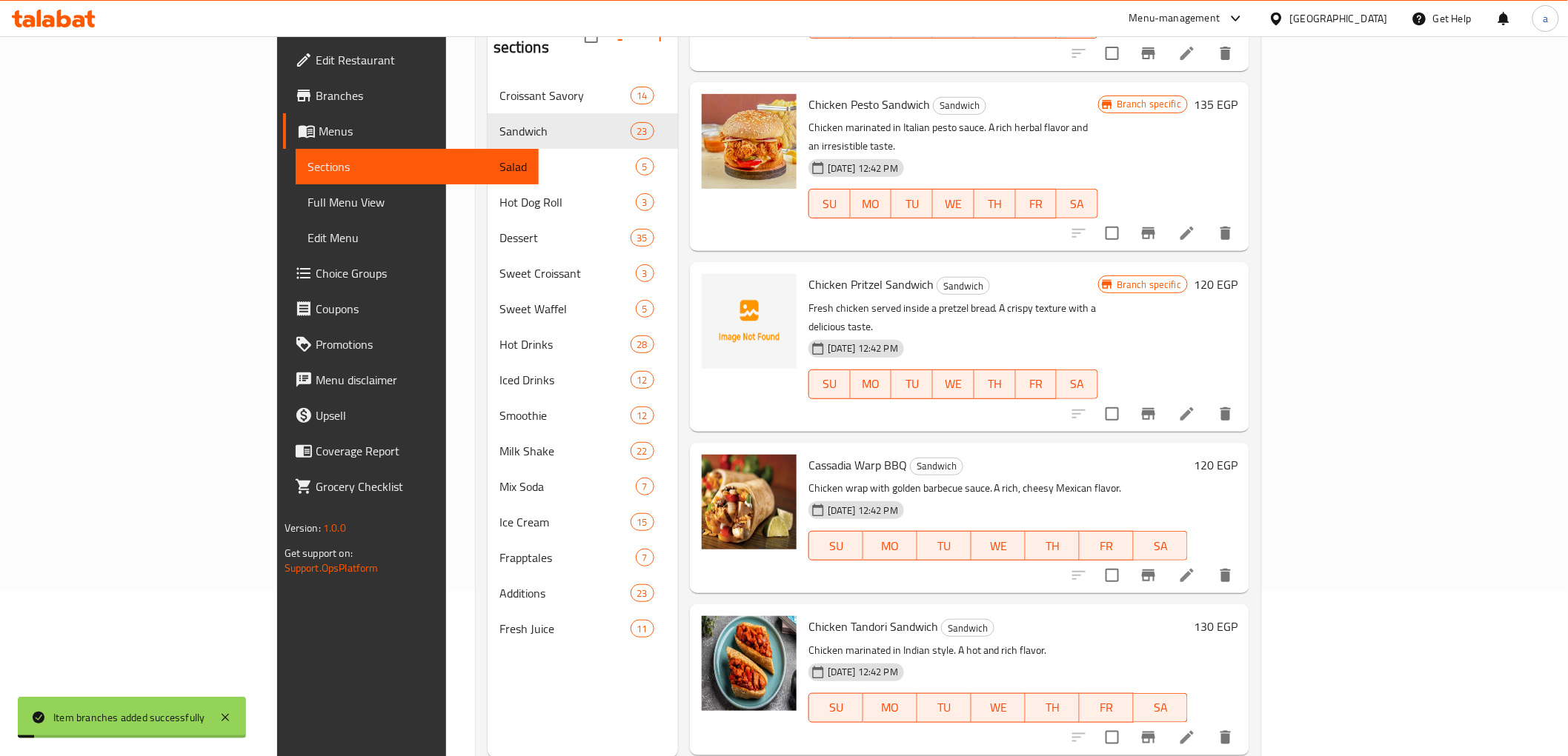
scroll to position [329, 0]
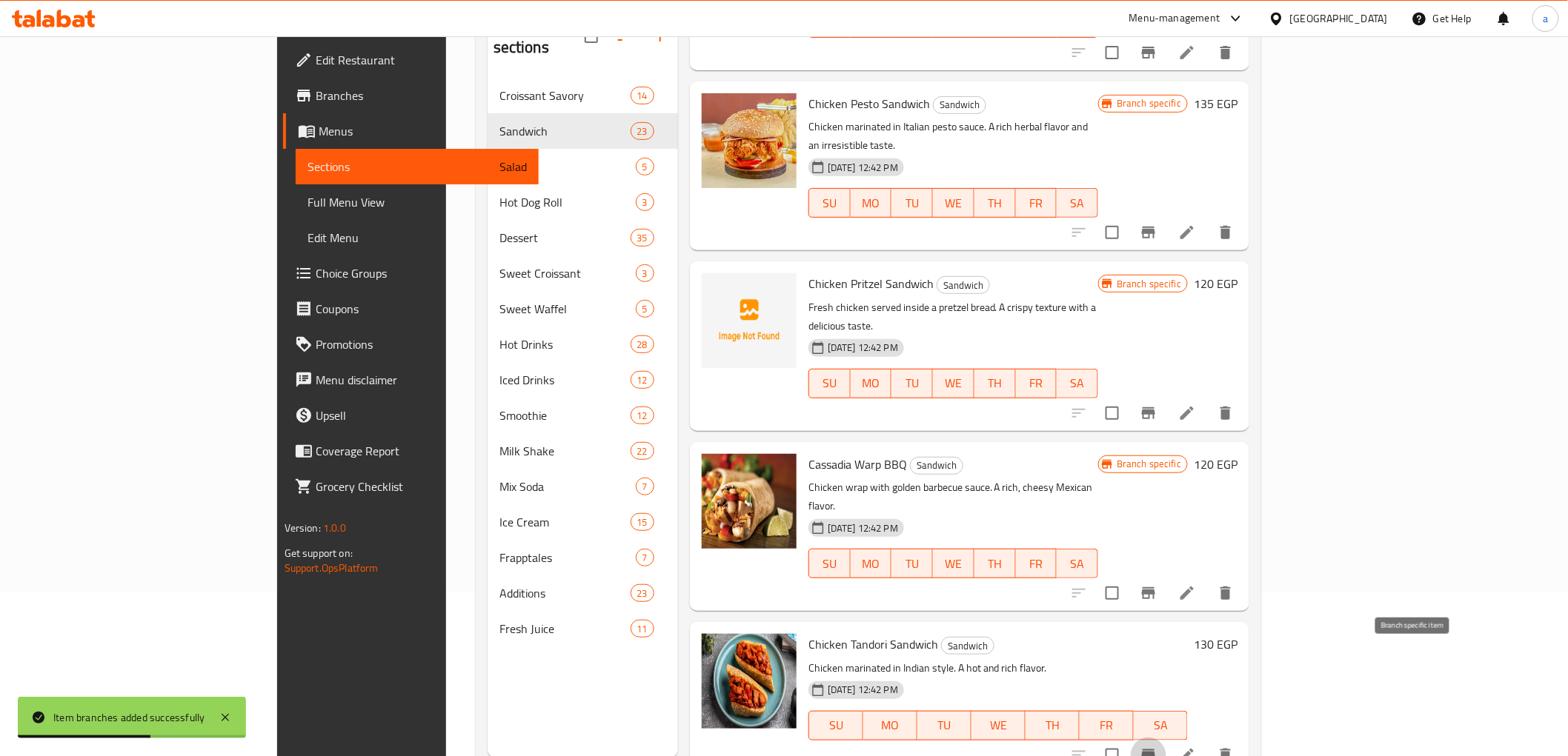
click at [1155, 750] on icon "Branch-specific-item" at bounding box center [1148, 755] width 14 height 12
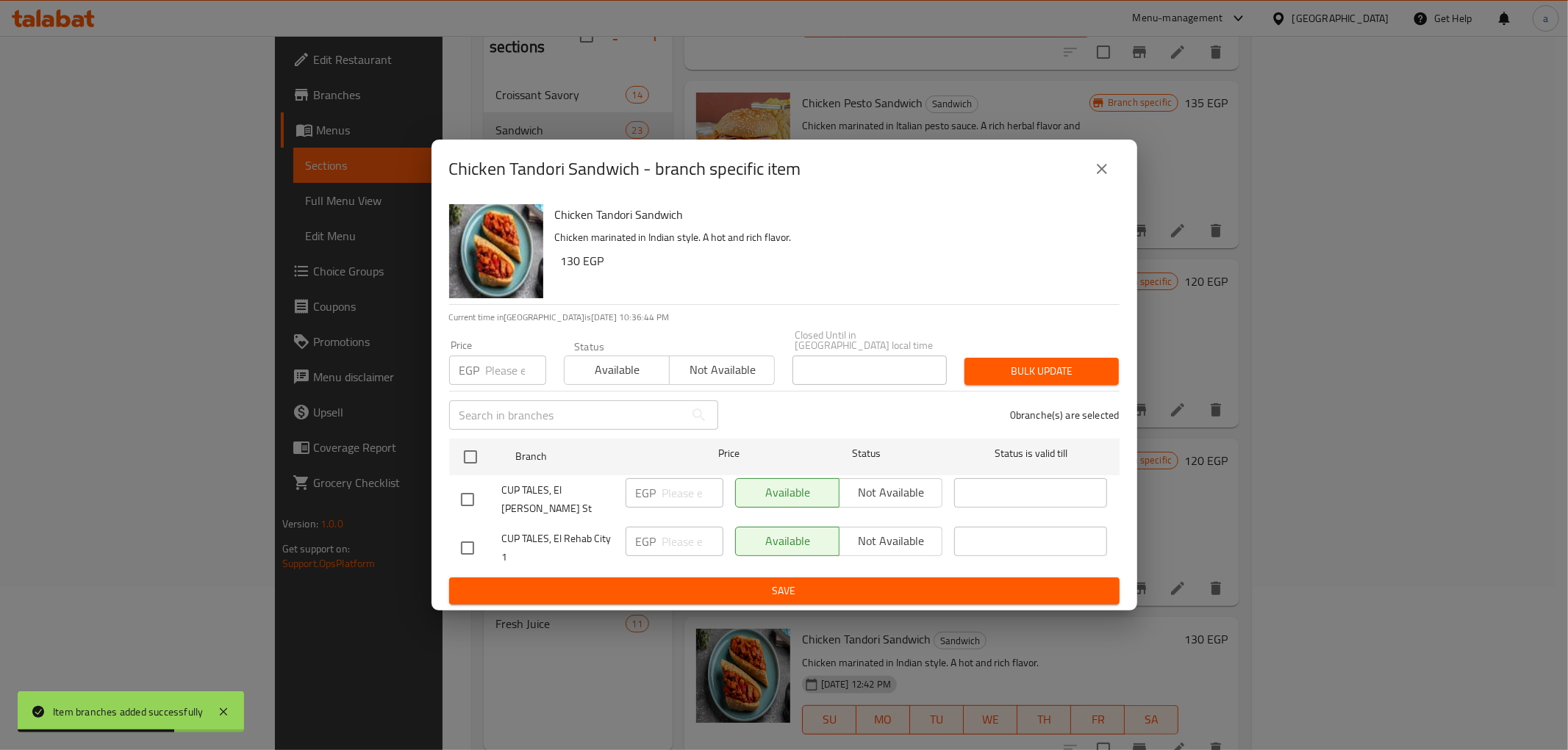
click at [473, 533] on input "checkbox" at bounding box center [467, 548] width 31 height 31
checkbox input "true"
click at [693, 541] on input "number" at bounding box center [692, 541] width 61 height 29
type input "170"
click at [697, 582] on span "Save" at bounding box center [784, 591] width 647 height 18
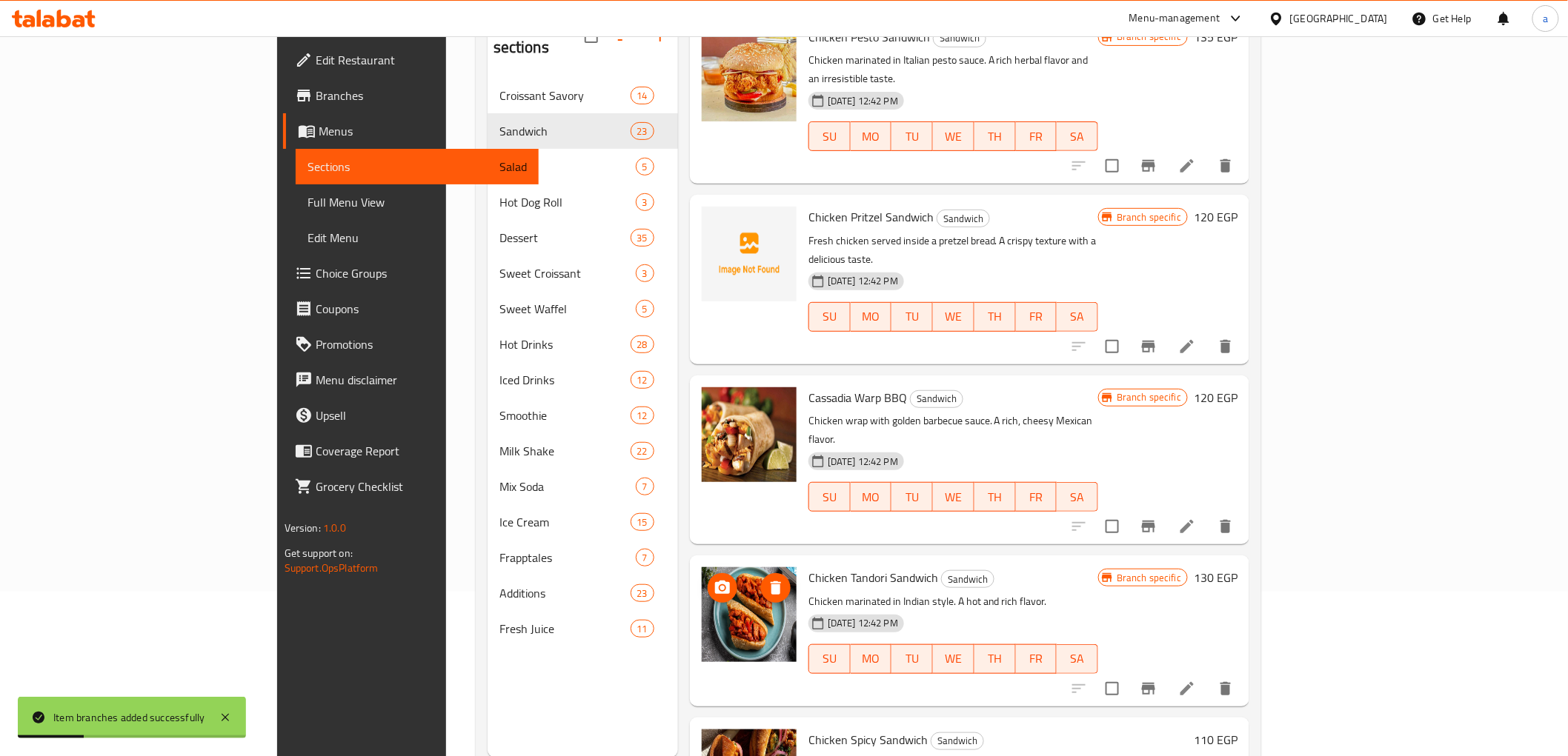
scroll to position [493, 0]
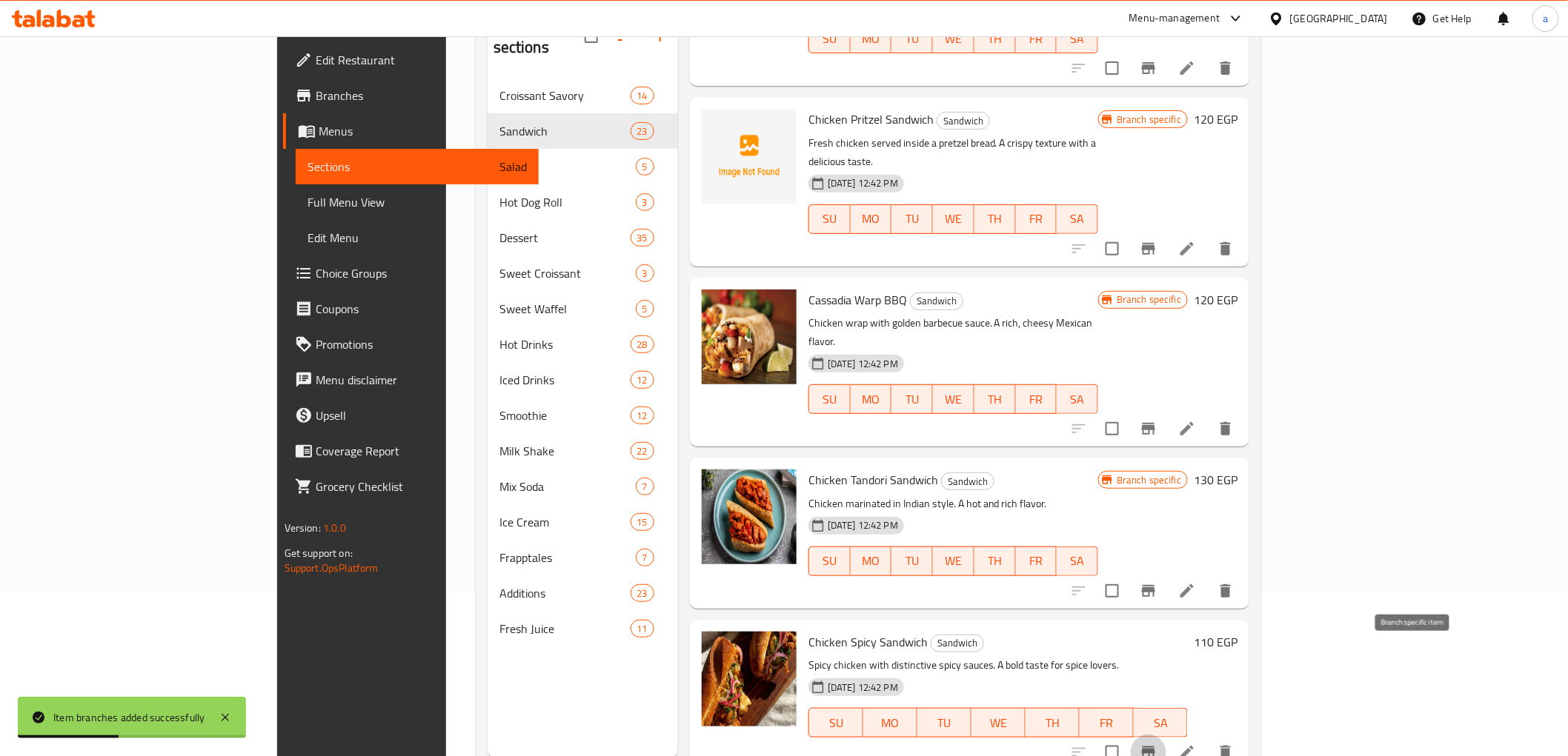
click at [1158, 744] on icon "Branch-specific-item" at bounding box center [1149, 753] width 18 height 18
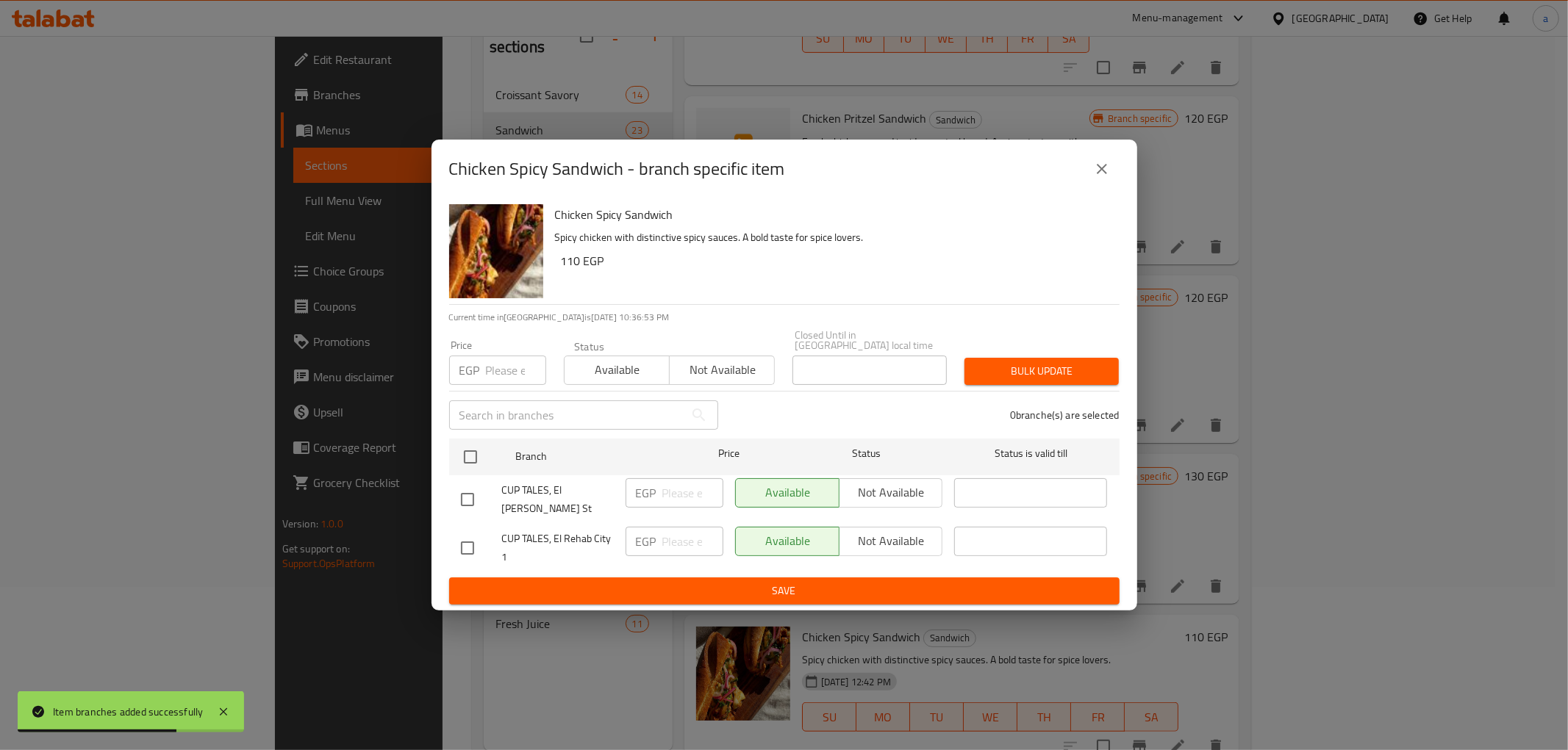
click at [466, 538] on input "checkbox" at bounding box center [467, 548] width 31 height 31
checkbox input "true"
click at [695, 527] on input "number" at bounding box center [692, 541] width 61 height 29
type input "135"
click at [688, 564] on ul "Branch Price Status Status is valid till CUP TALES, El Bahr St EGP ​ Available …" at bounding box center [784, 506] width 670 height 146
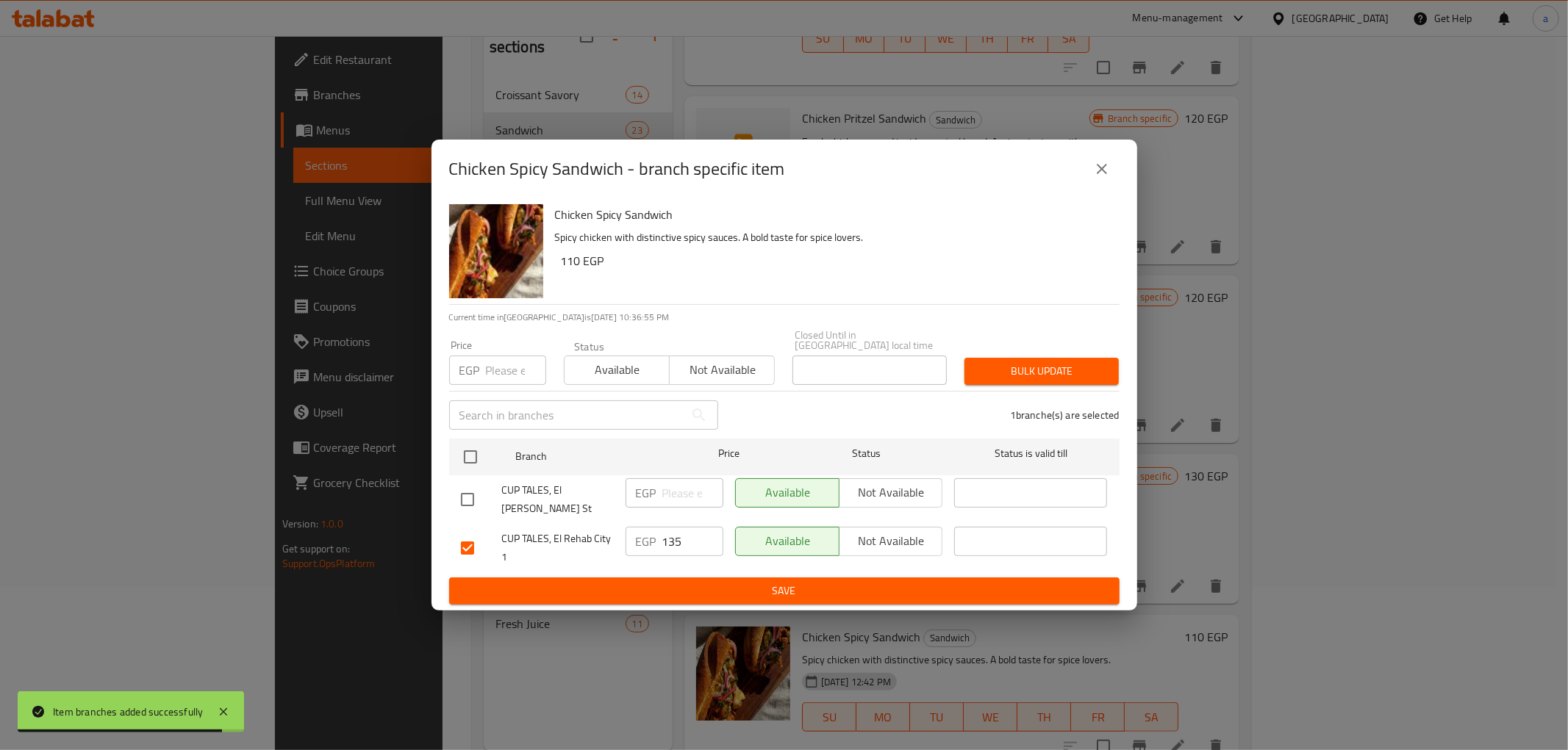
click at [684, 582] on span "Save" at bounding box center [784, 591] width 647 height 18
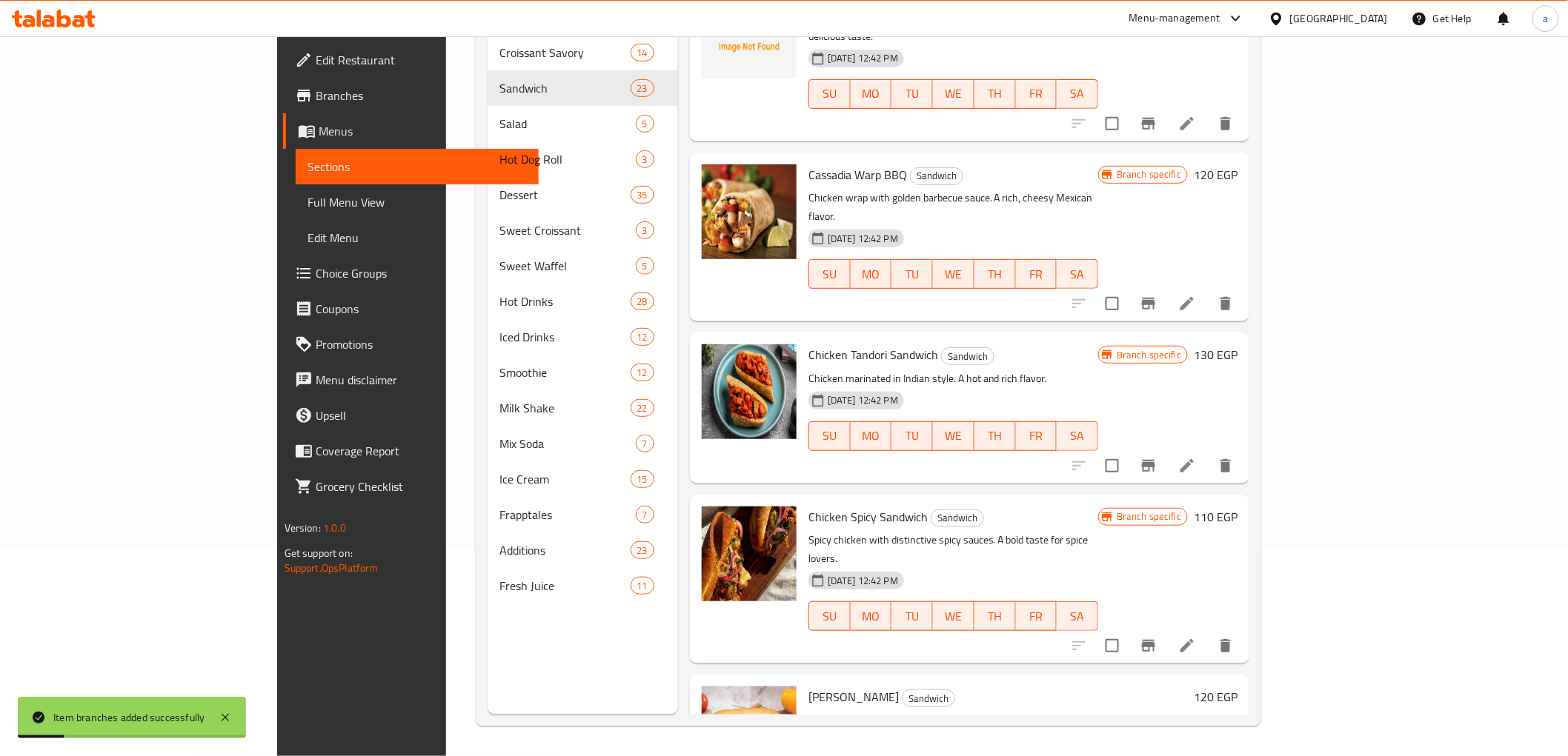
scroll to position [658, 0]
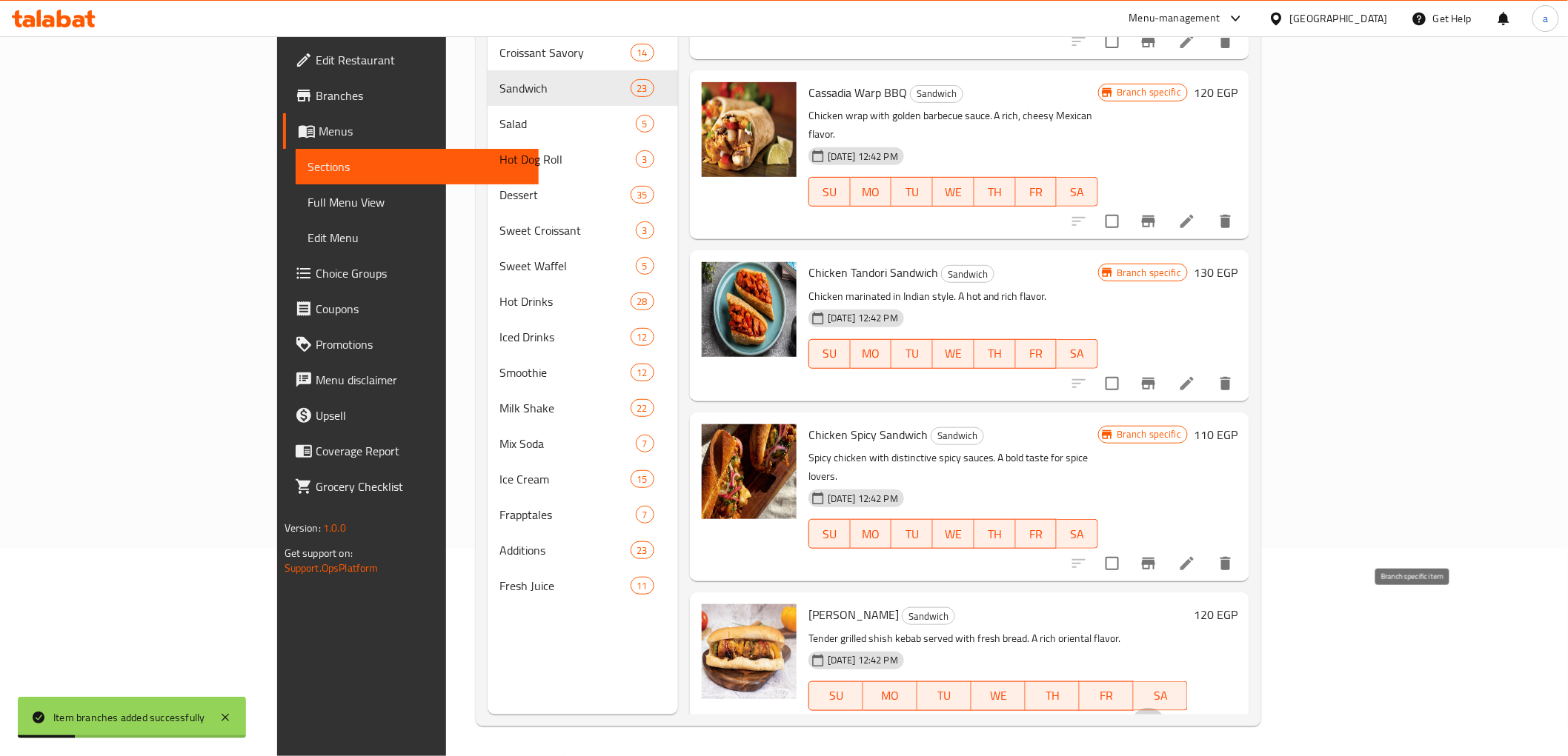
click at [1158, 717] on icon "Branch-specific-item" at bounding box center [1149, 726] width 18 height 18
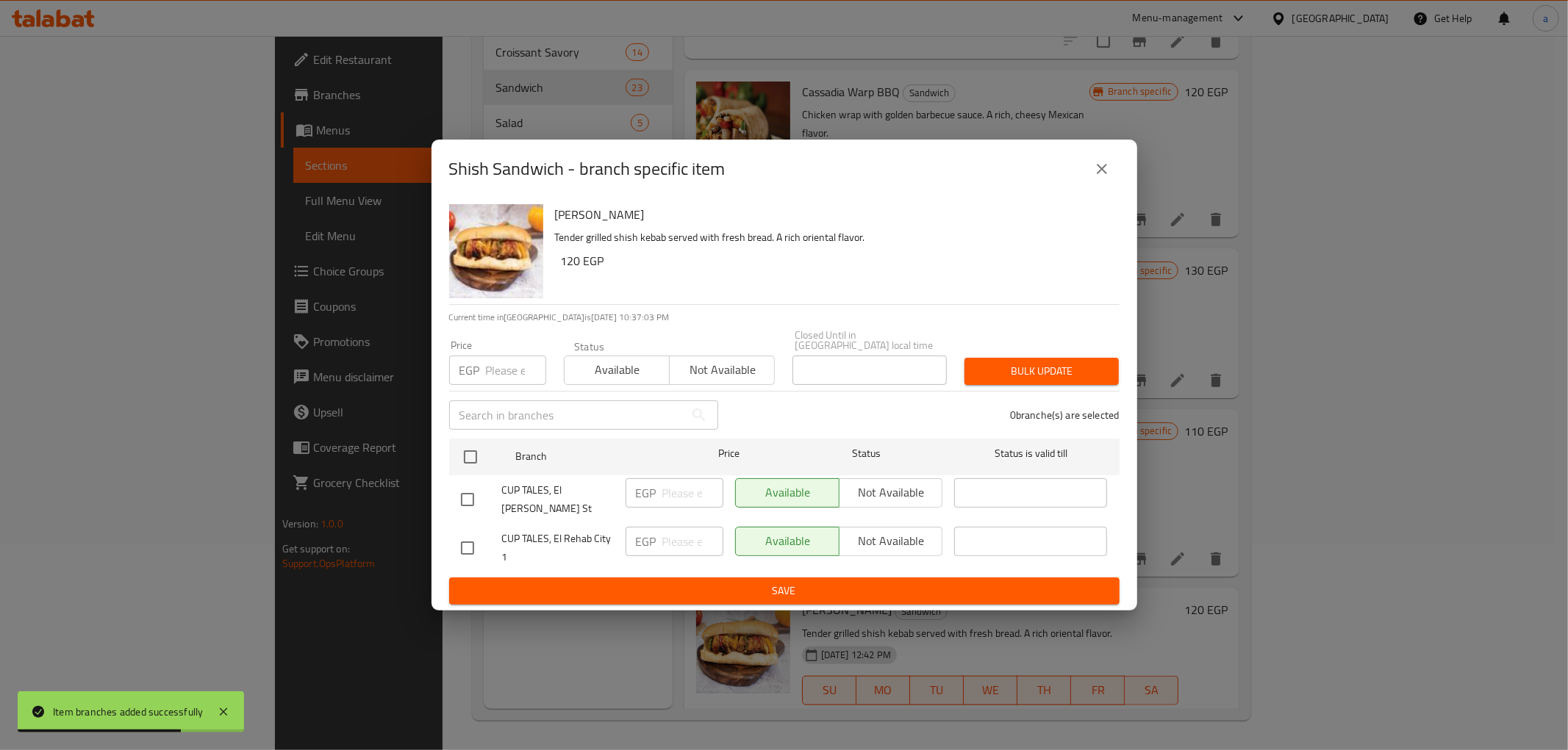
click at [450, 541] on li "CUP TALES, El Rehab City 1 EGP ​ Available Not available ​" at bounding box center [784, 548] width 670 height 48
click at [468, 539] on input "checkbox" at bounding box center [467, 548] width 31 height 31
checkbox input "true"
click at [656, 538] on p "EGP" at bounding box center [646, 541] width 21 height 17
click at [686, 534] on input "number" at bounding box center [692, 541] width 61 height 29
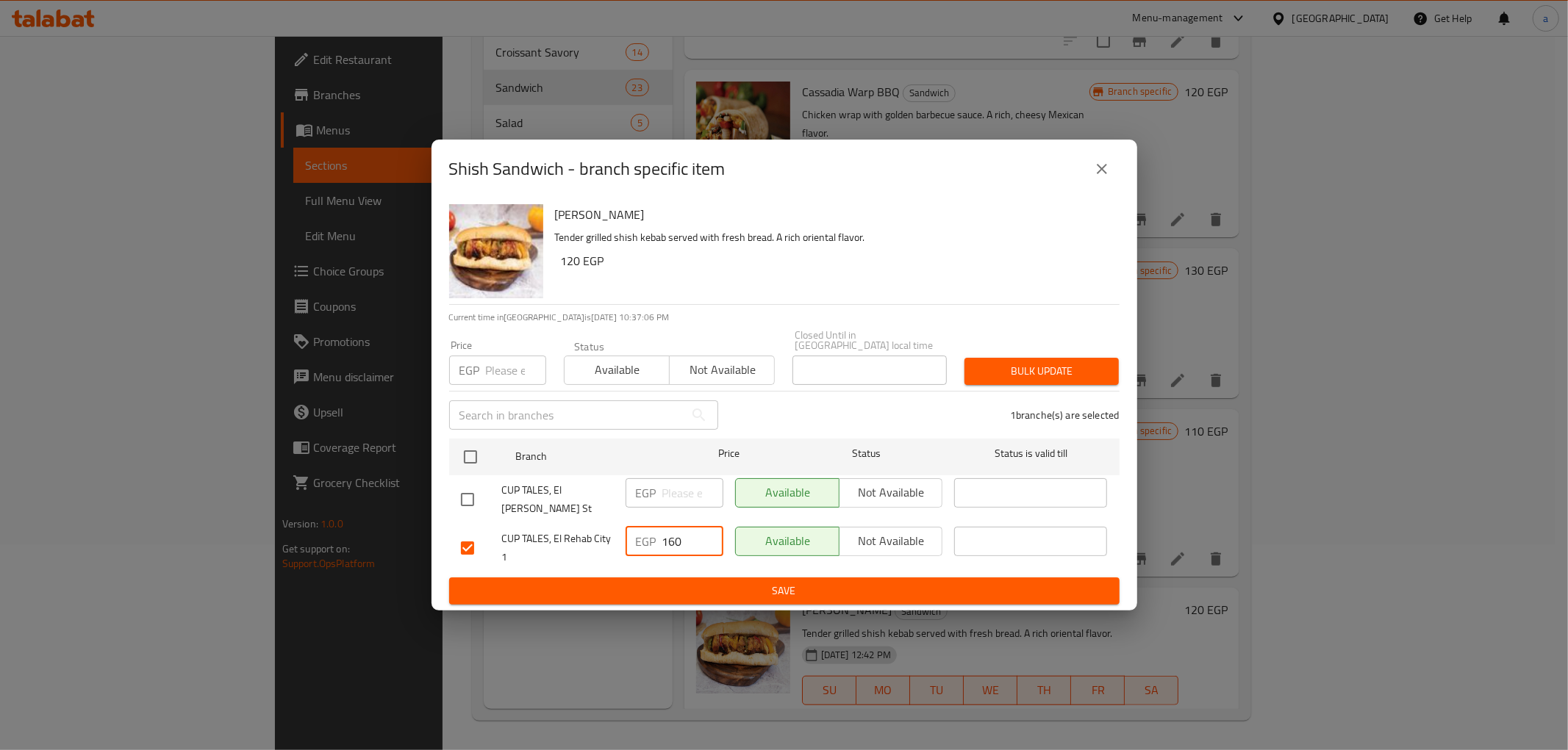
type input "160"
click at [684, 582] on span "Save" at bounding box center [784, 591] width 647 height 18
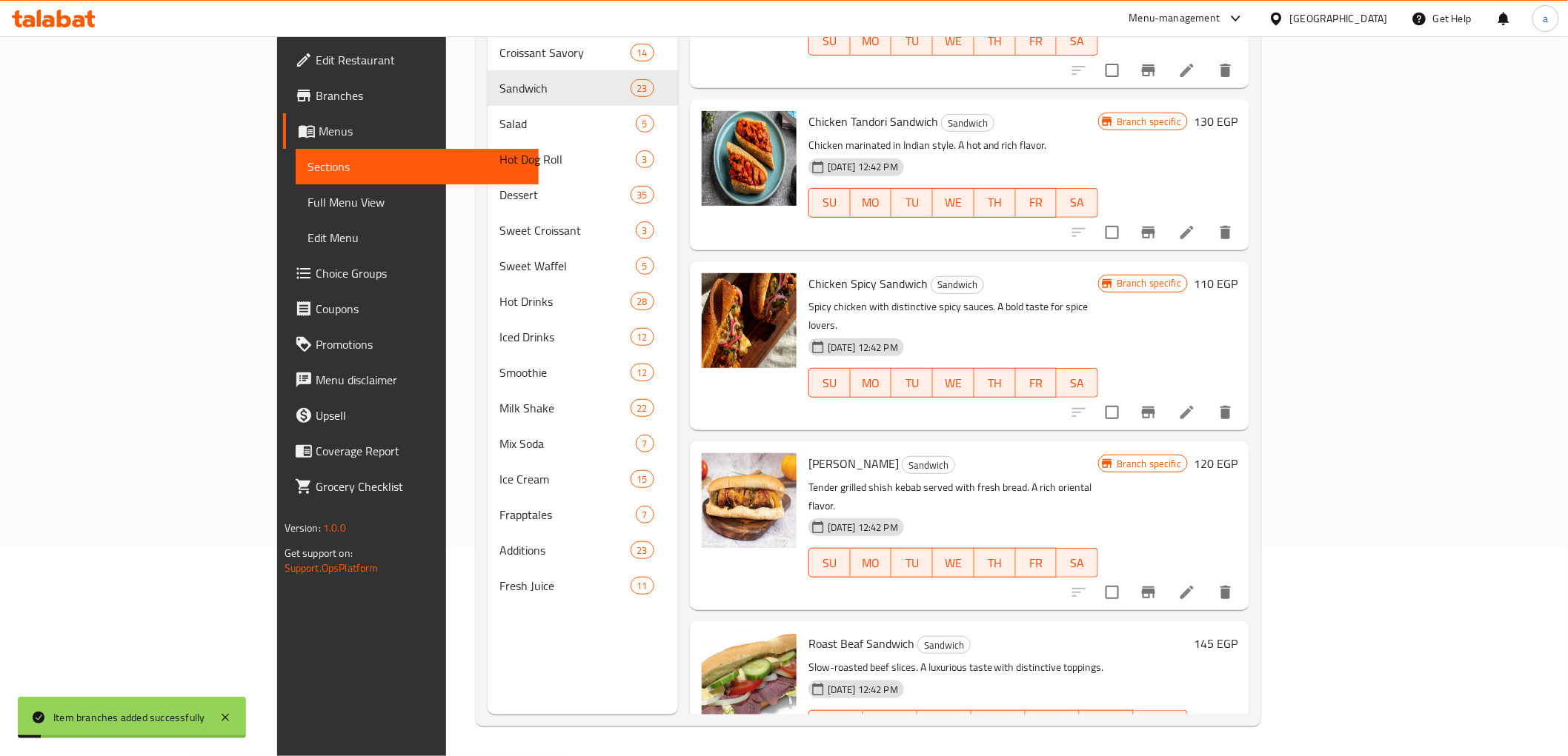
scroll to position [823, 0]
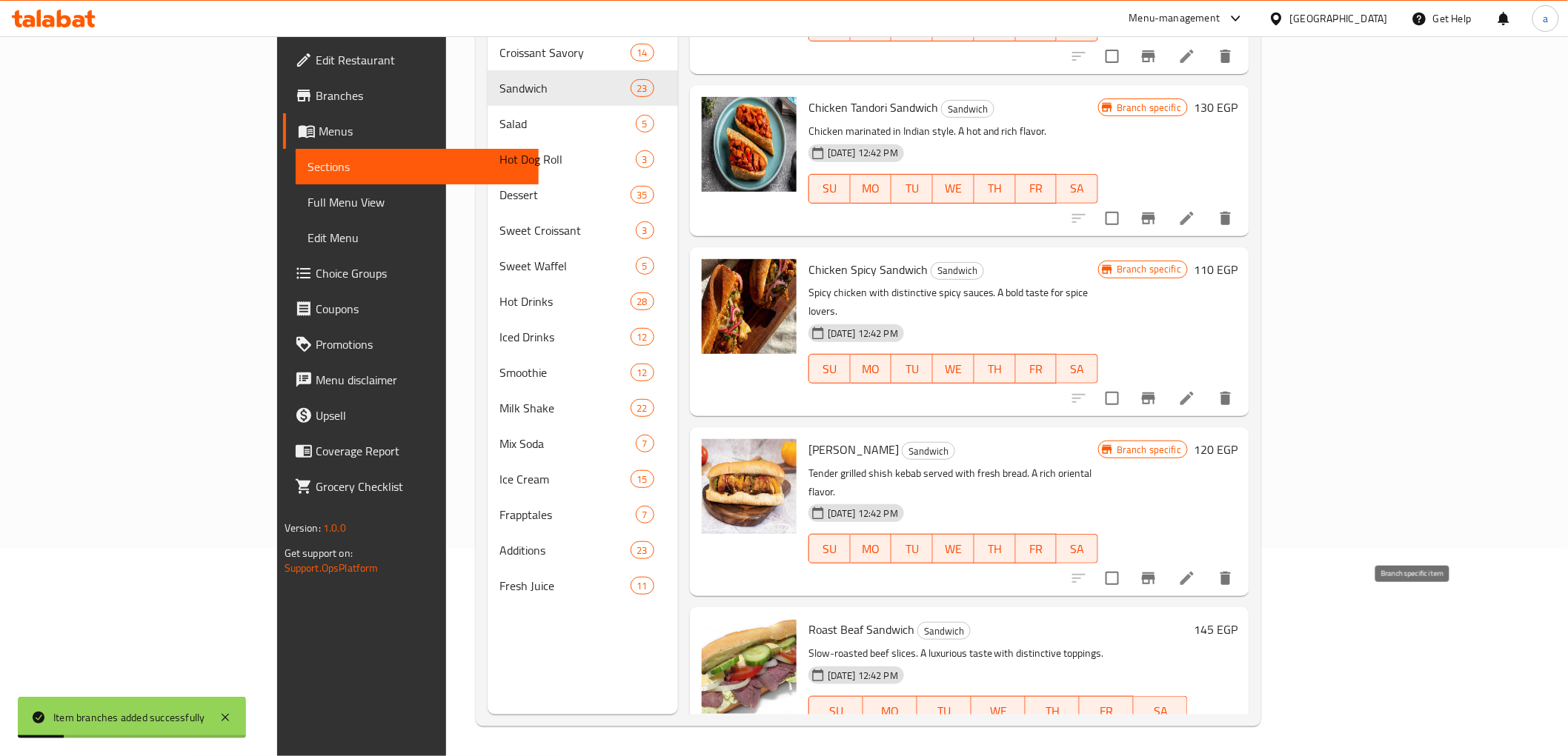
click at [1158, 732] on icon "Branch-specific-item" at bounding box center [1149, 741] width 18 height 18
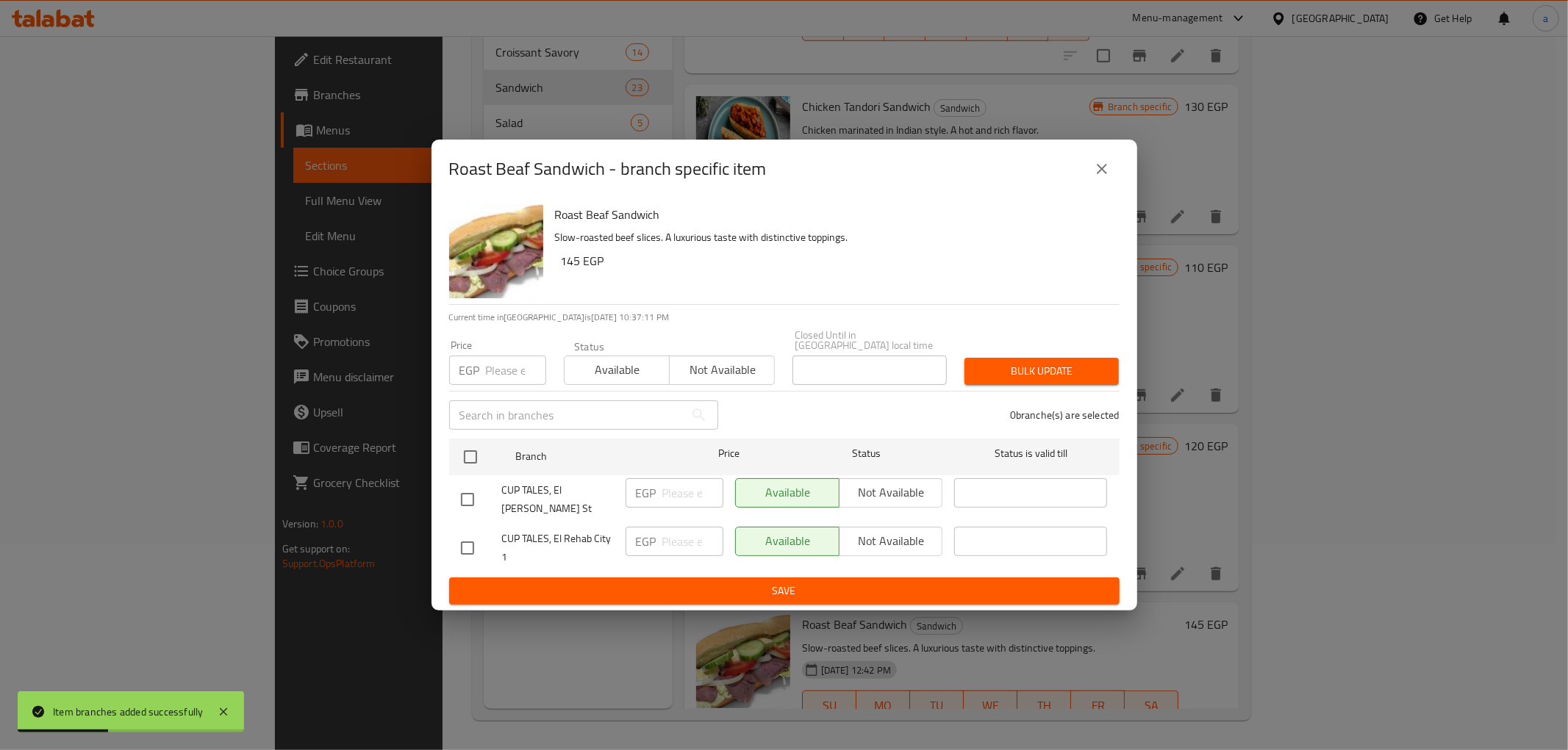
click at [462, 533] on input "checkbox" at bounding box center [467, 548] width 31 height 31
checkbox input "true"
click at [666, 530] on input "number" at bounding box center [692, 541] width 61 height 29
type input "205"
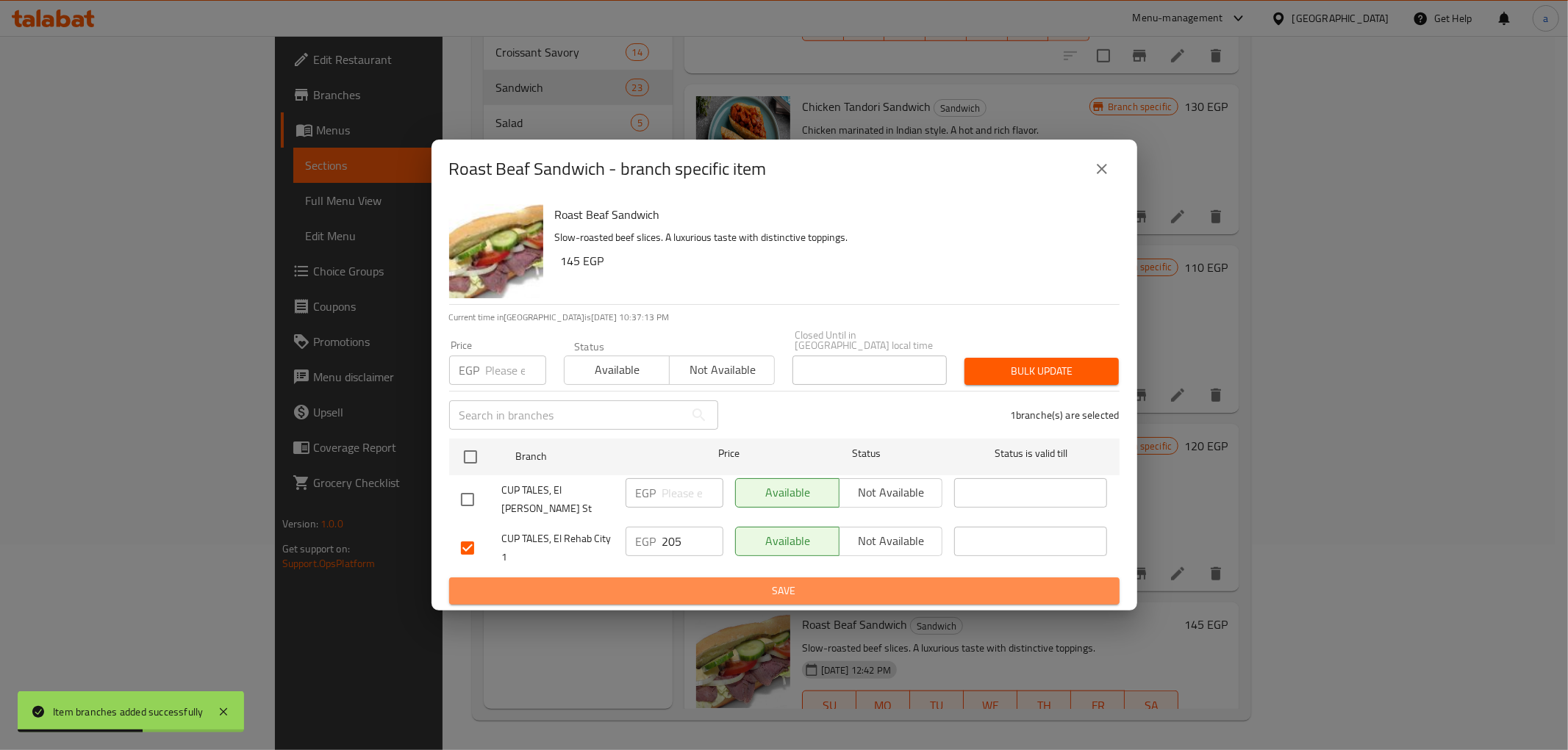
click at [697, 582] on span "Save" at bounding box center [784, 591] width 647 height 18
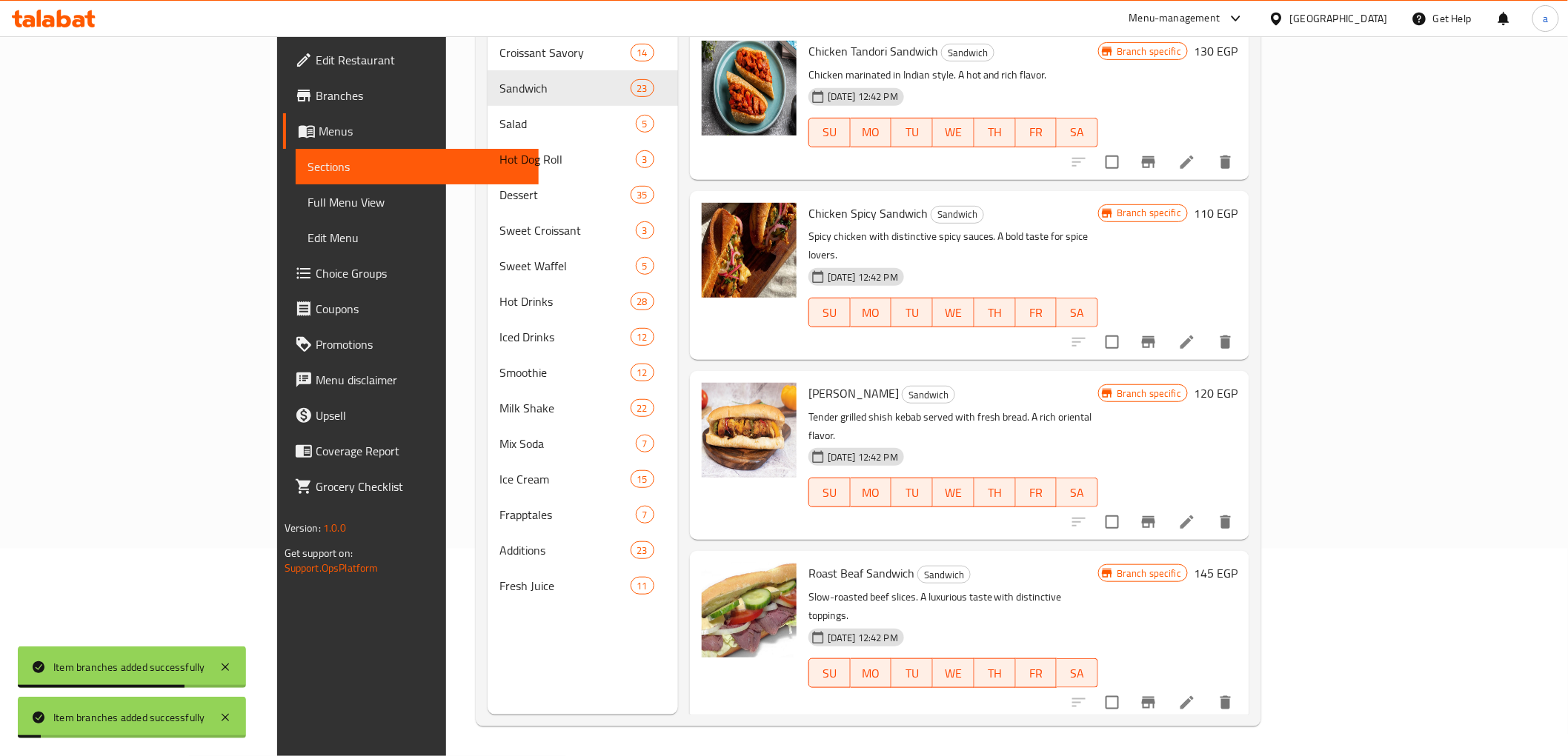
scroll to position [905, 0]
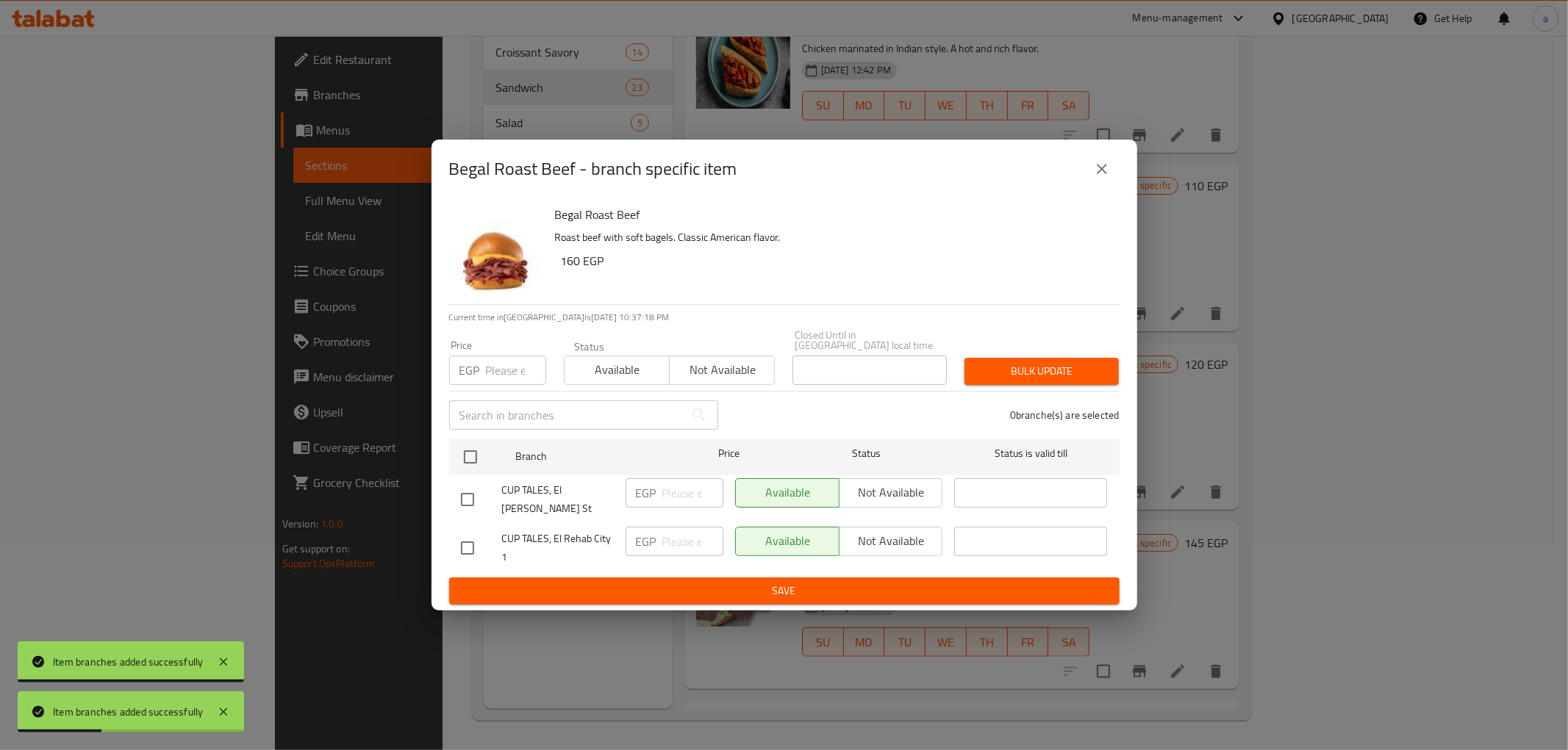
click at [459, 533] on input "checkbox" at bounding box center [467, 548] width 31 height 31
checkbox input "true"
click at [650, 533] on p "EGP" at bounding box center [646, 541] width 21 height 17
click at [672, 537] on input "number" at bounding box center [692, 541] width 61 height 29
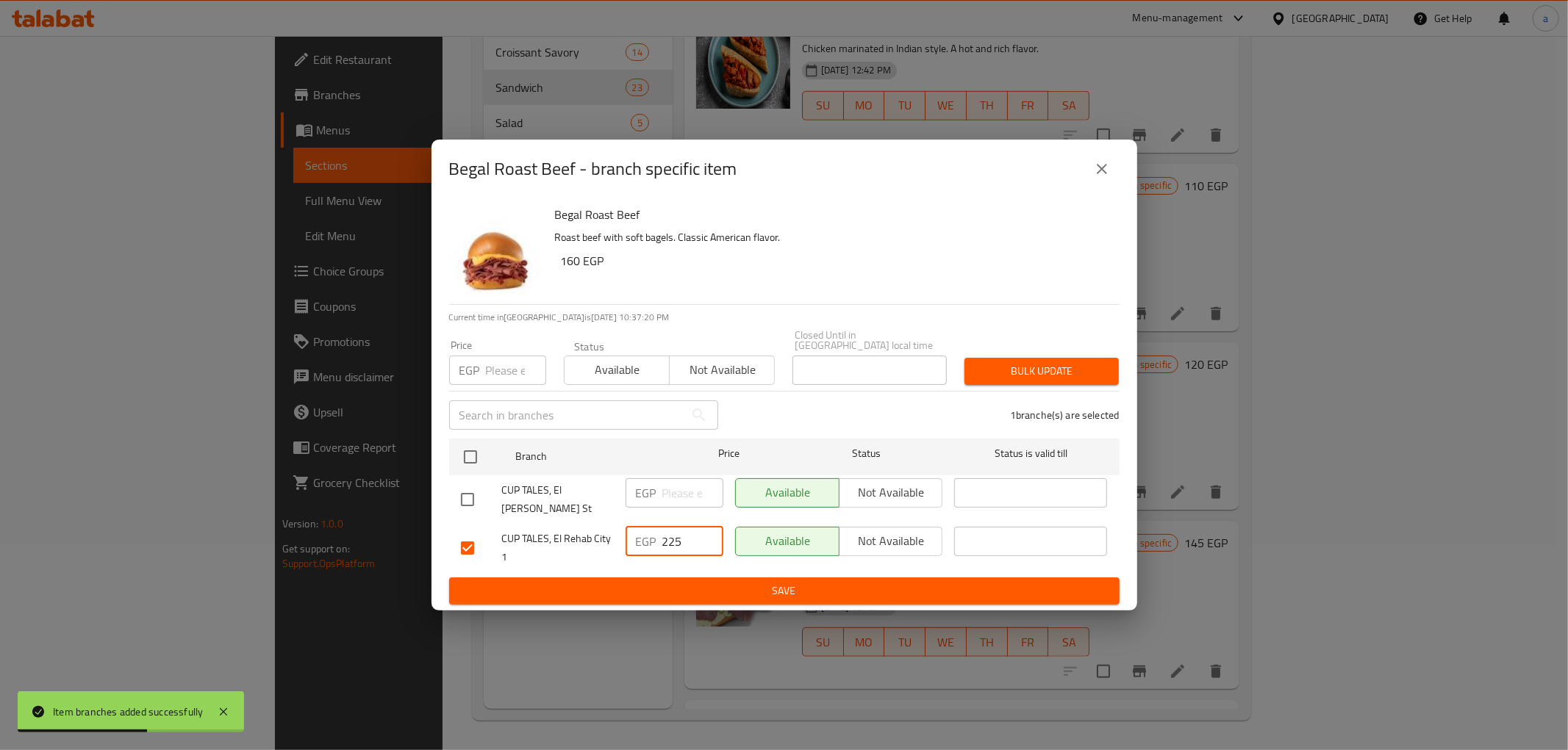
type input "225"
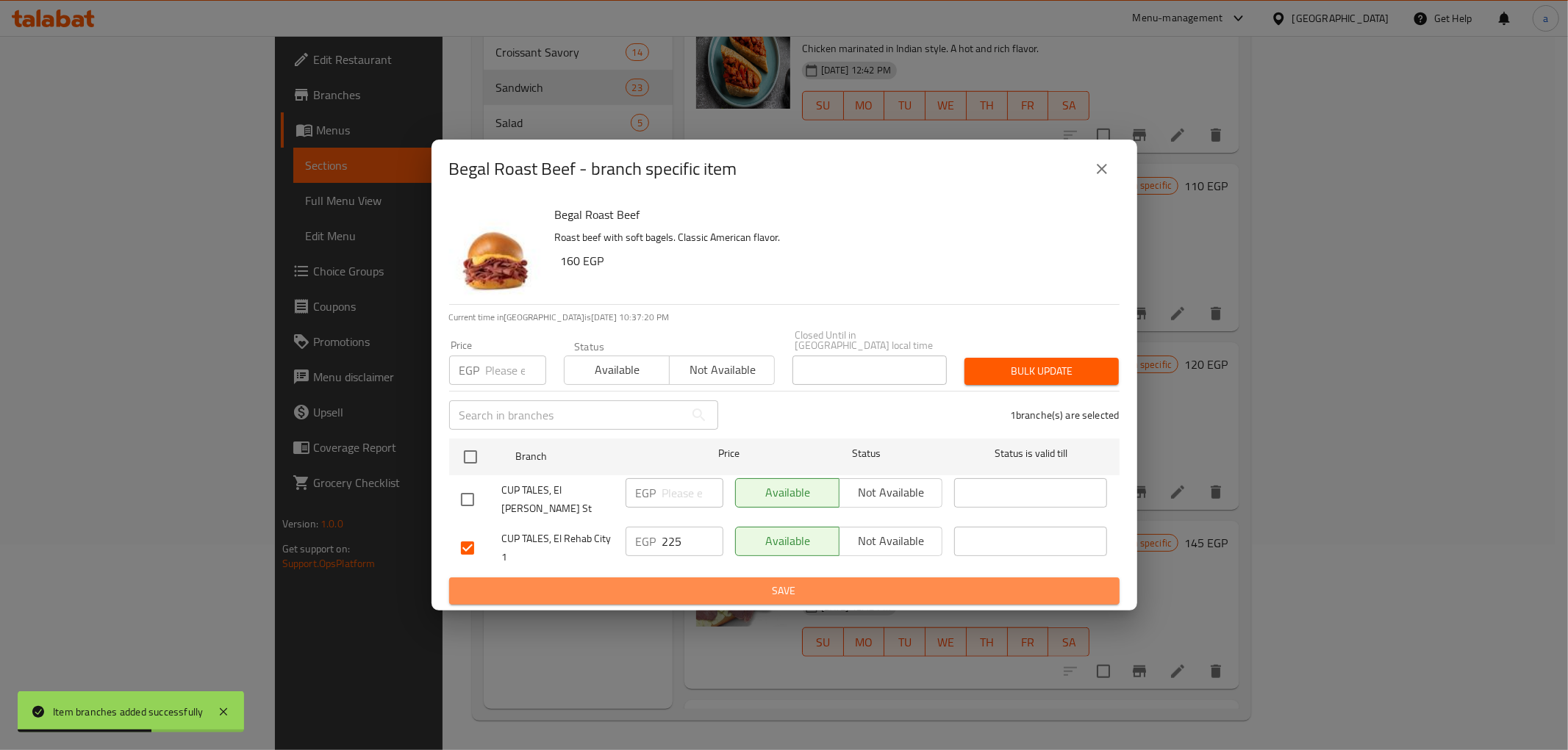
click at [677, 578] on button "Save" at bounding box center [784, 591] width 670 height 27
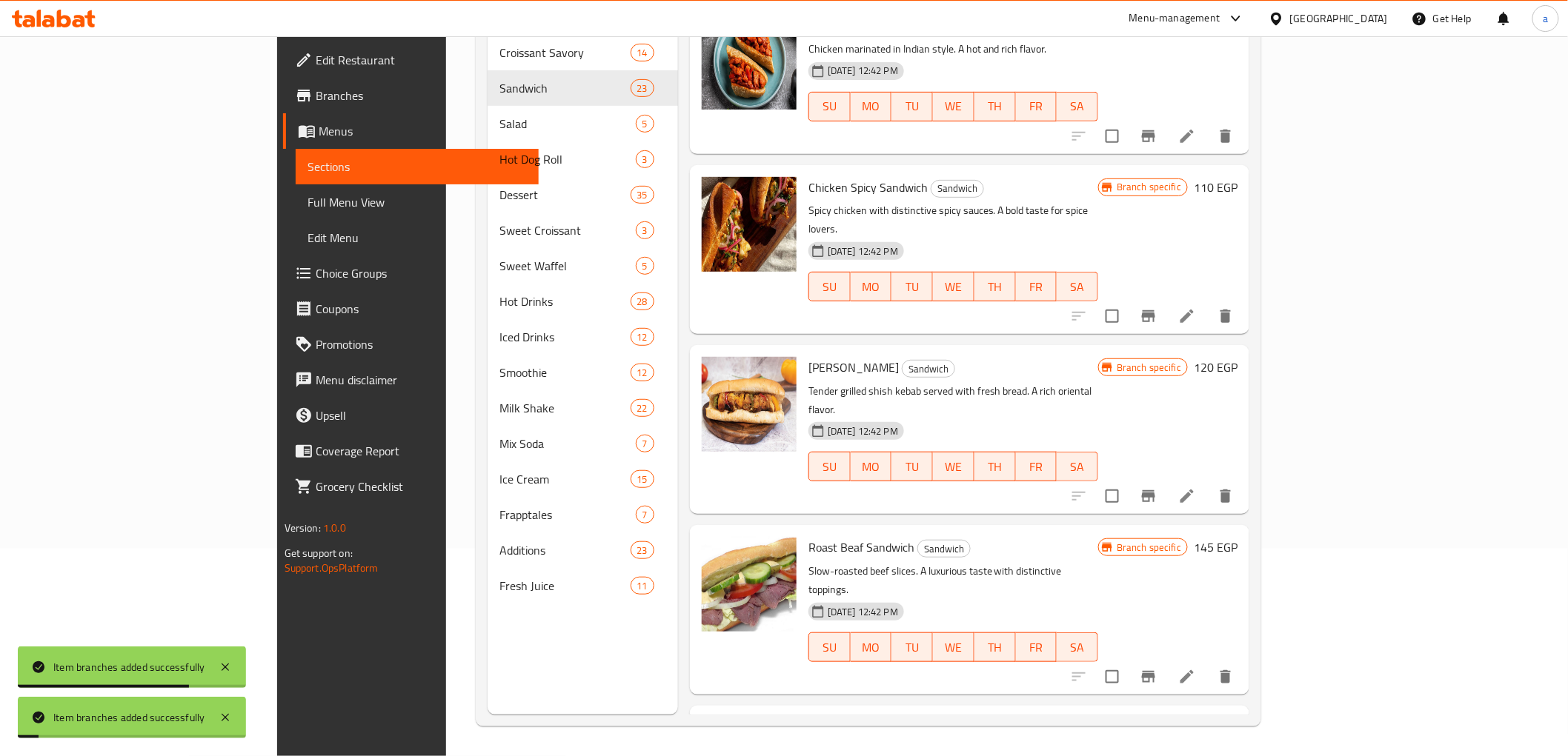
scroll to position [1069, 0]
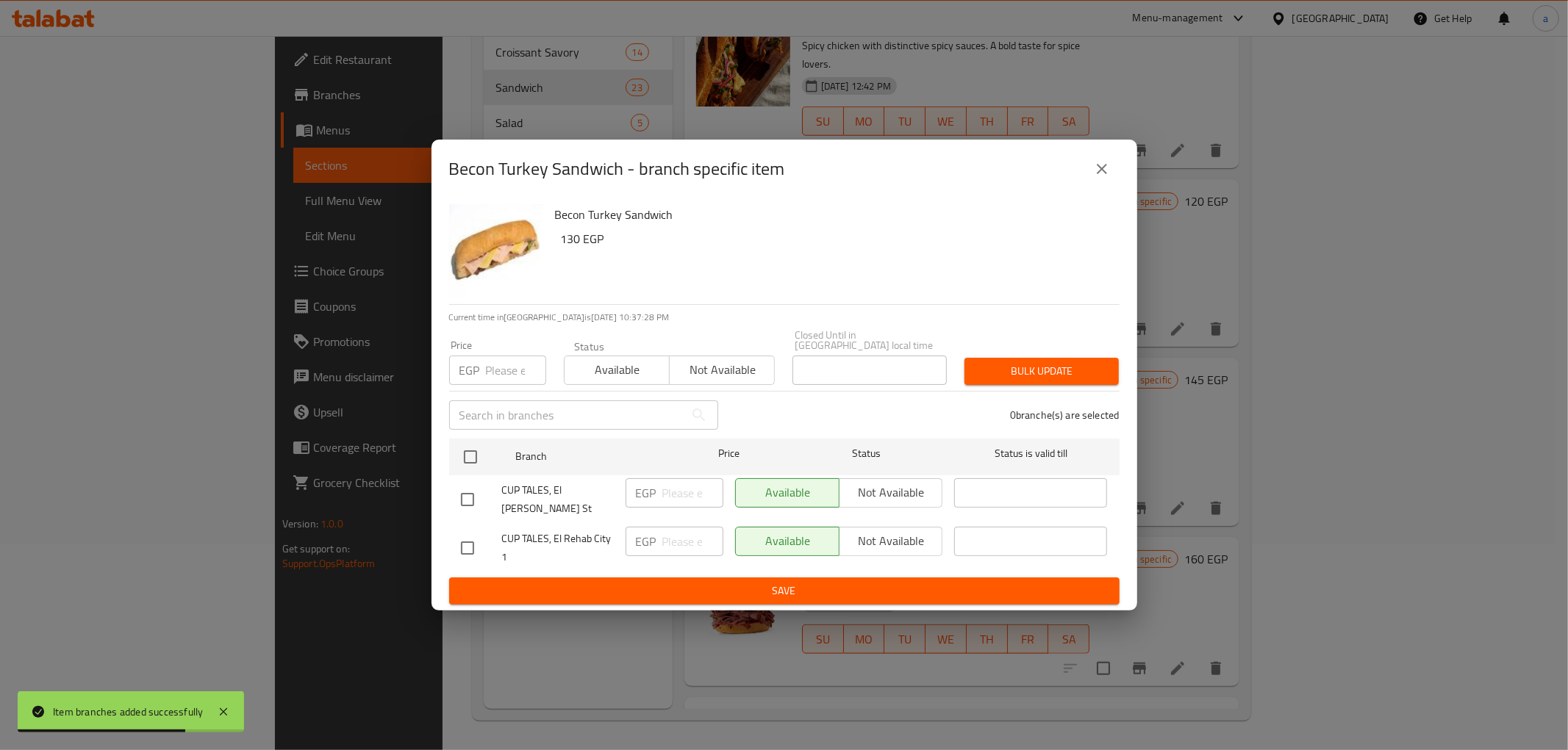
click at [465, 533] on input "checkbox" at bounding box center [467, 548] width 31 height 31
checkbox input "true"
click at [657, 530] on div "EGP ​" at bounding box center [674, 541] width 98 height 29
type input "7"
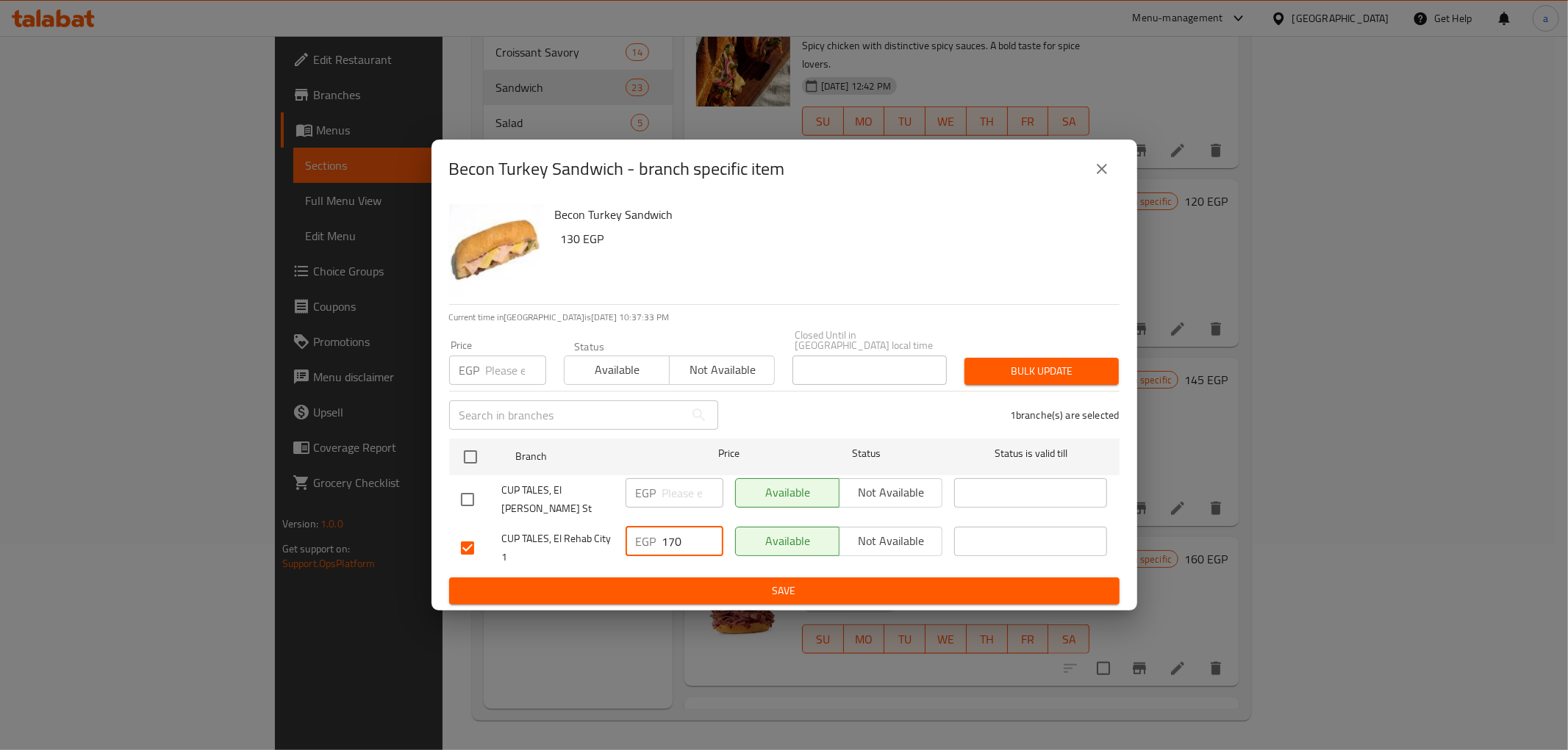
type input "170"
click at [726, 582] on span "Save" at bounding box center [784, 591] width 647 height 18
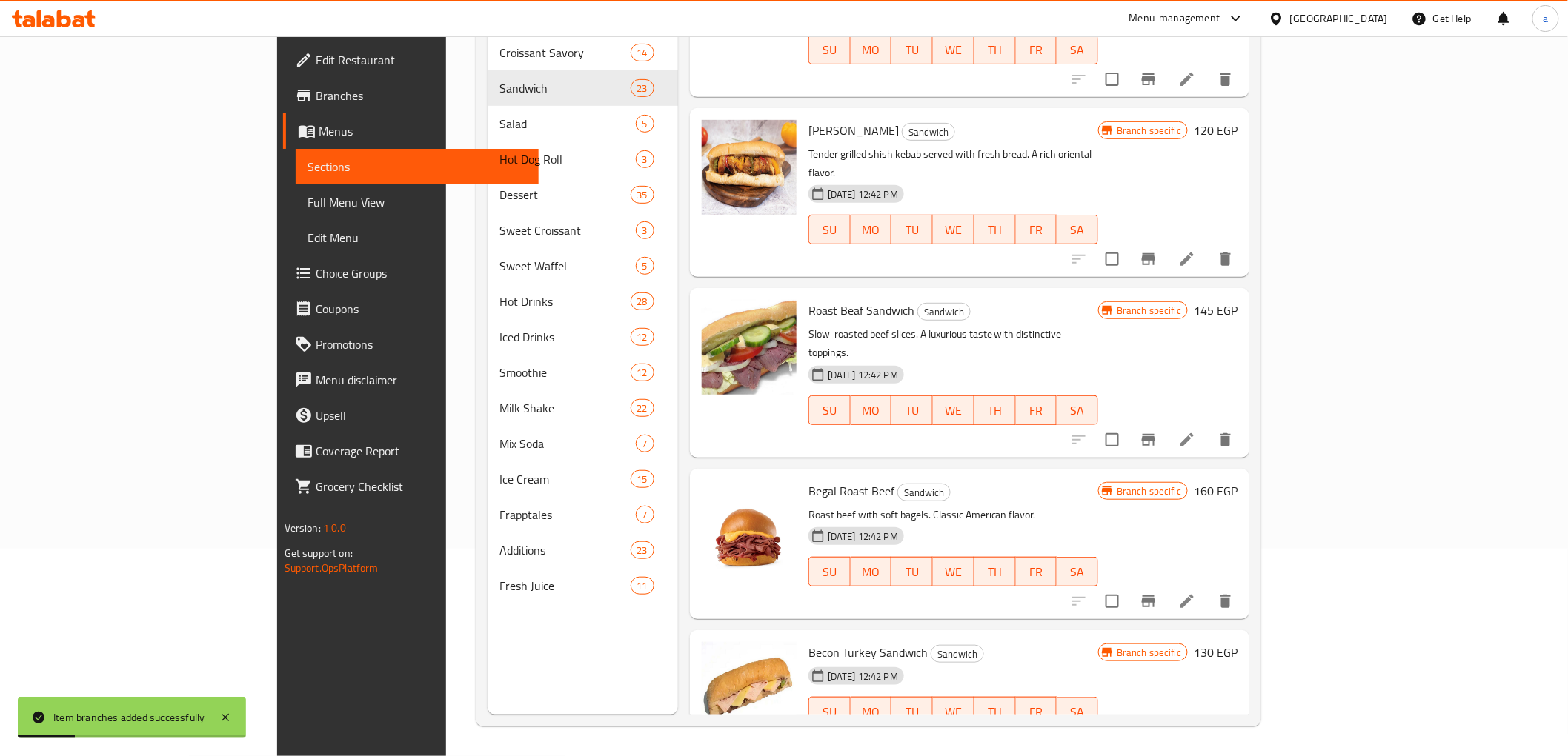
scroll to position [1234, 0]
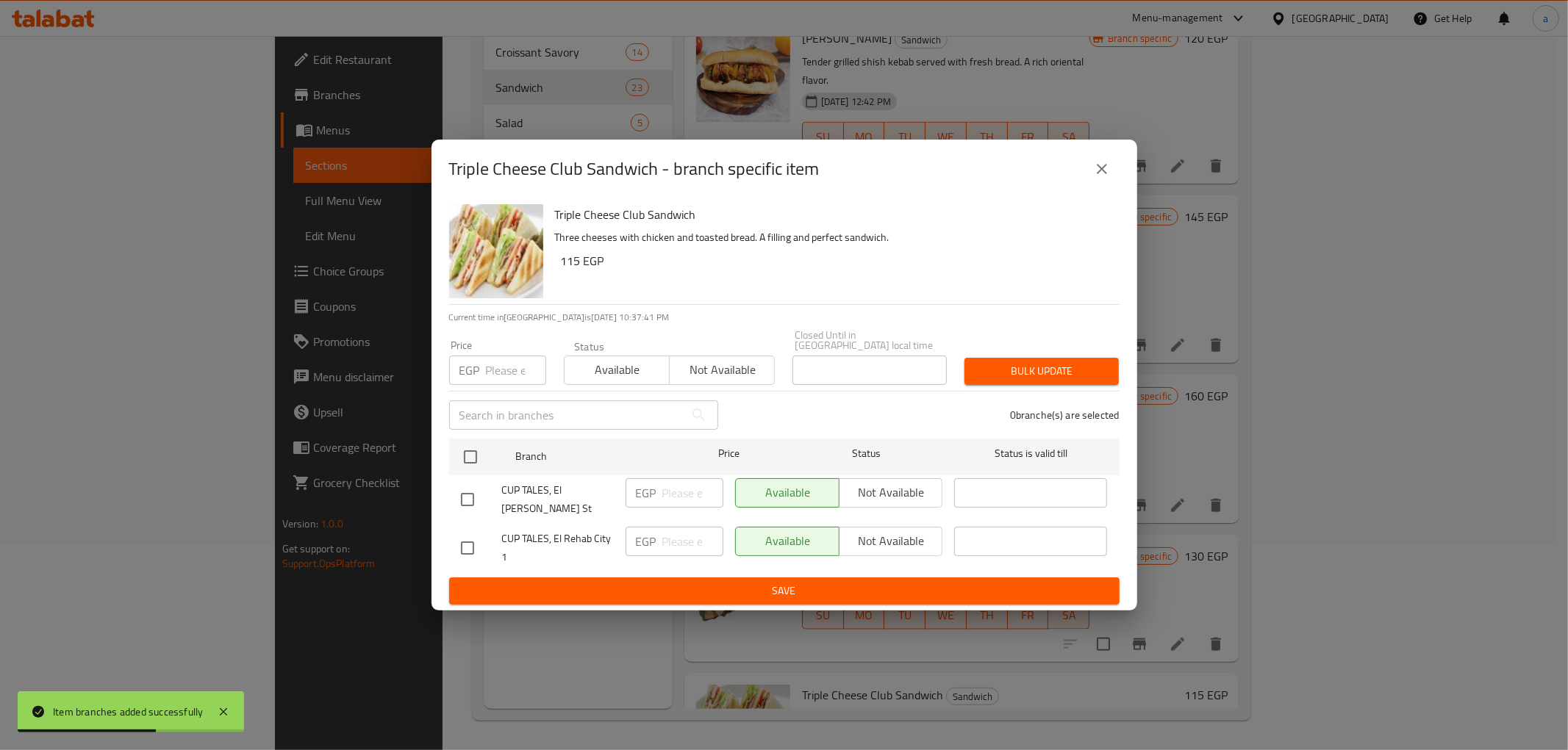
click at [464, 521] on div "CUP TALES, El Rehab City 1" at bounding box center [538, 548] width 165 height 55
click at [464, 533] on input "checkbox" at bounding box center [467, 548] width 31 height 31
checkbox input "true"
click at [701, 535] on input "-1" at bounding box center [692, 541] width 61 height 29
drag, startPoint x: 694, startPoint y: 535, endPoint x: 643, endPoint y: 535, distance: 51.0
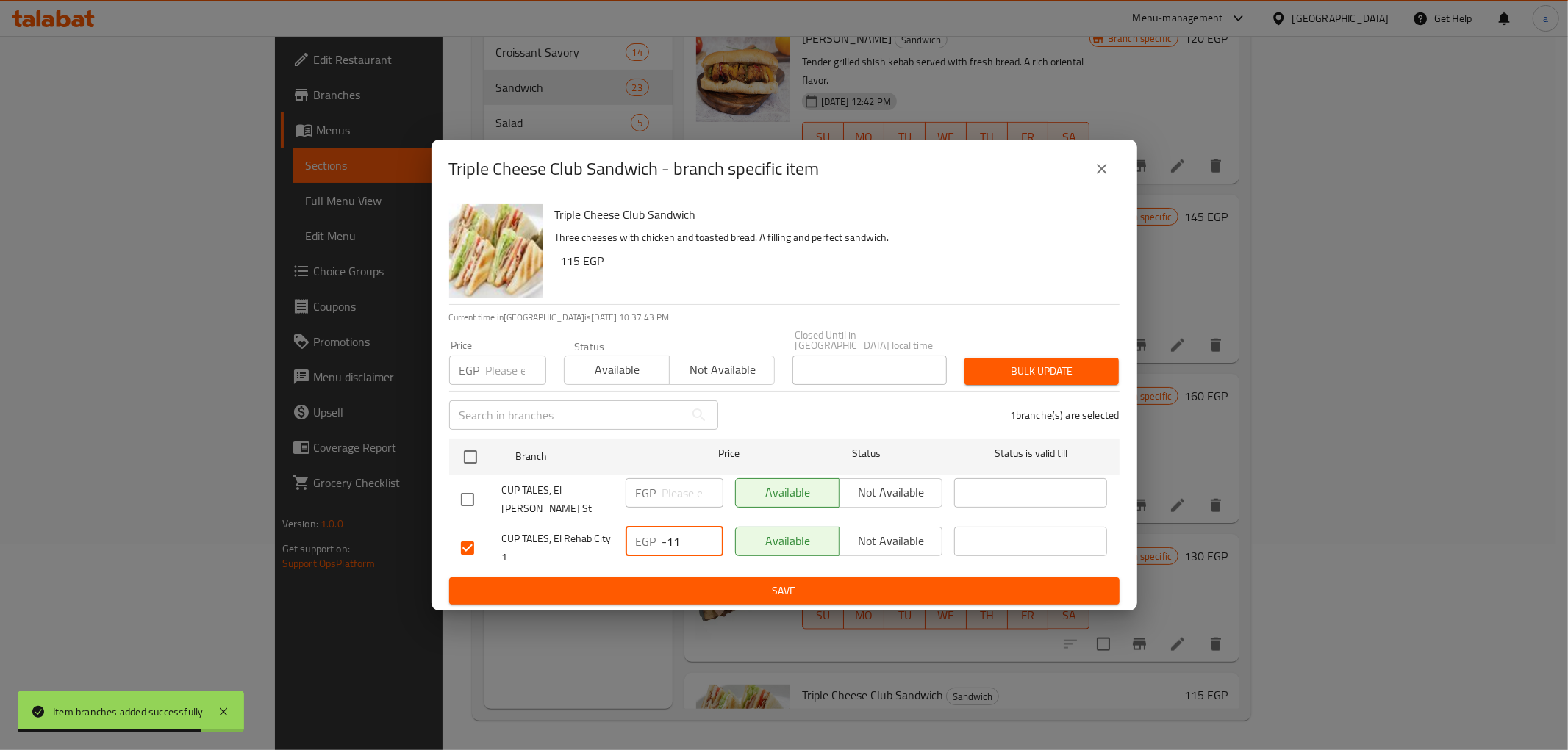
click at [643, 535] on div "EGP -11 ​" at bounding box center [674, 541] width 98 height 29
type input "150"
click at [678, 582] on span "Save" at bounding box center [784, 591] width 647 height 18
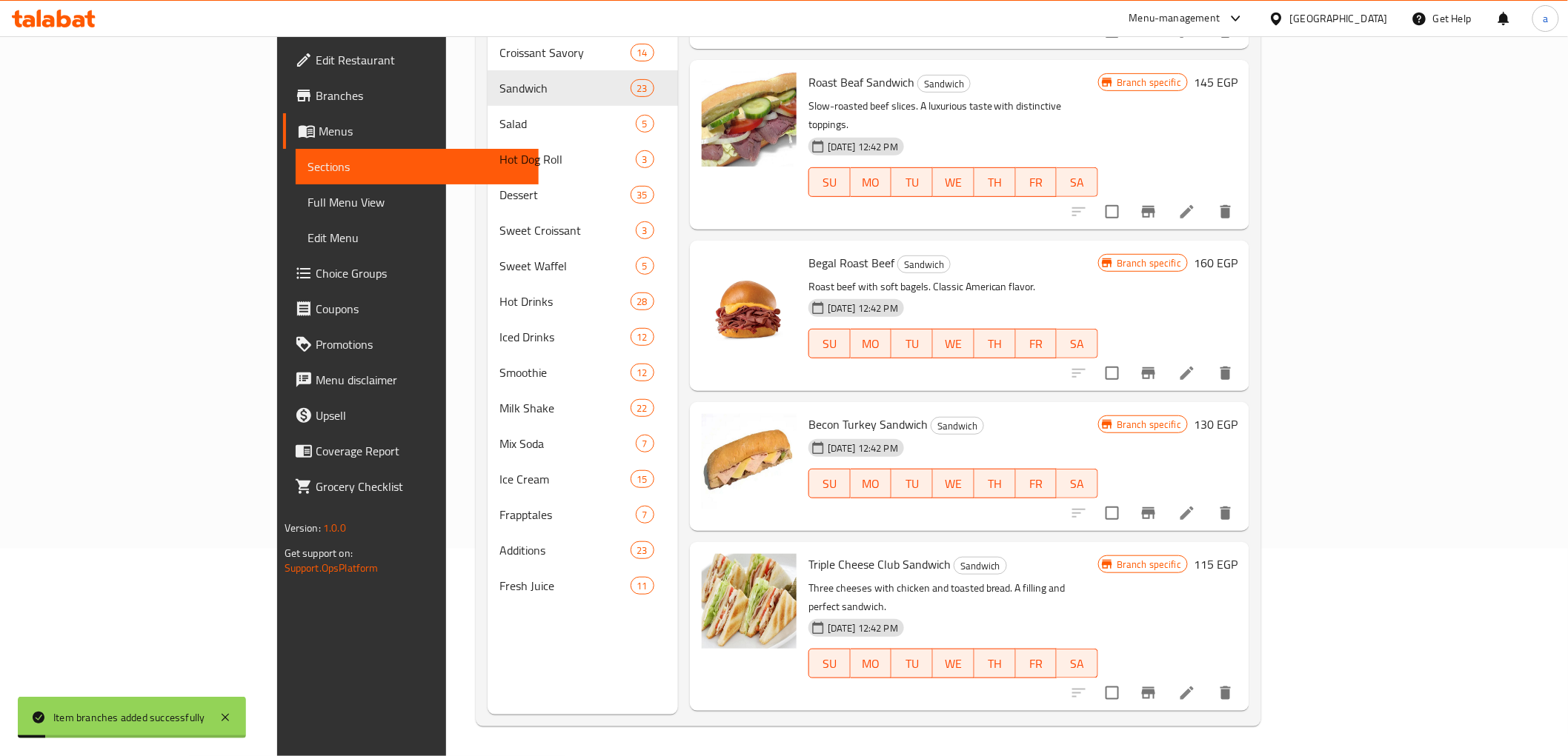
scroll to position [1399, 0]
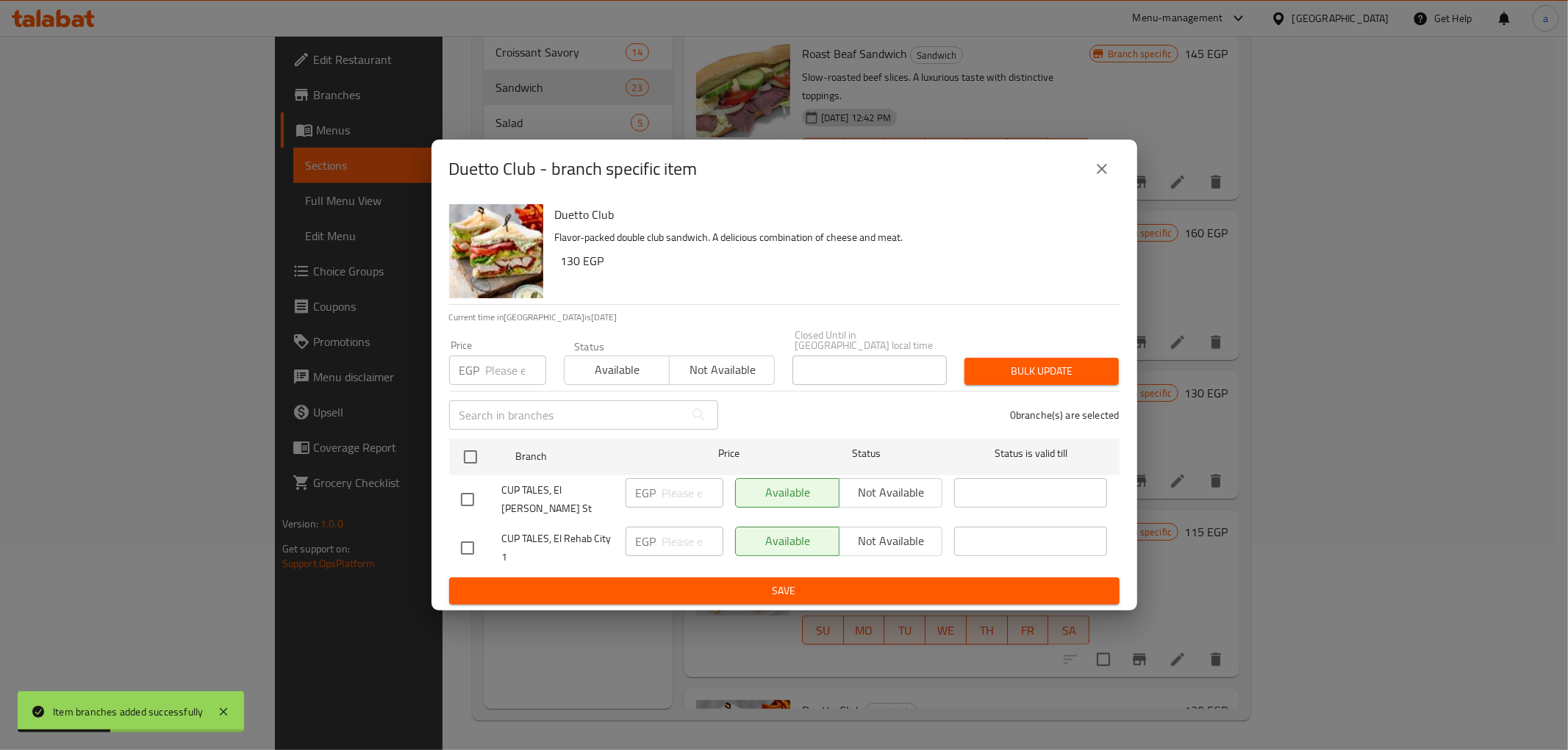
click at [466, 533] on input "checkbox" at bounding box center [467, 548] width 31 height 31
checkbox input "true"
click at [672, 537] on input "number" at bounding box center [692, 541] width 61 height 29
type input "170"
click at [682, 582] on span "Save" at bounding box center [784, 591] width 647 height 18
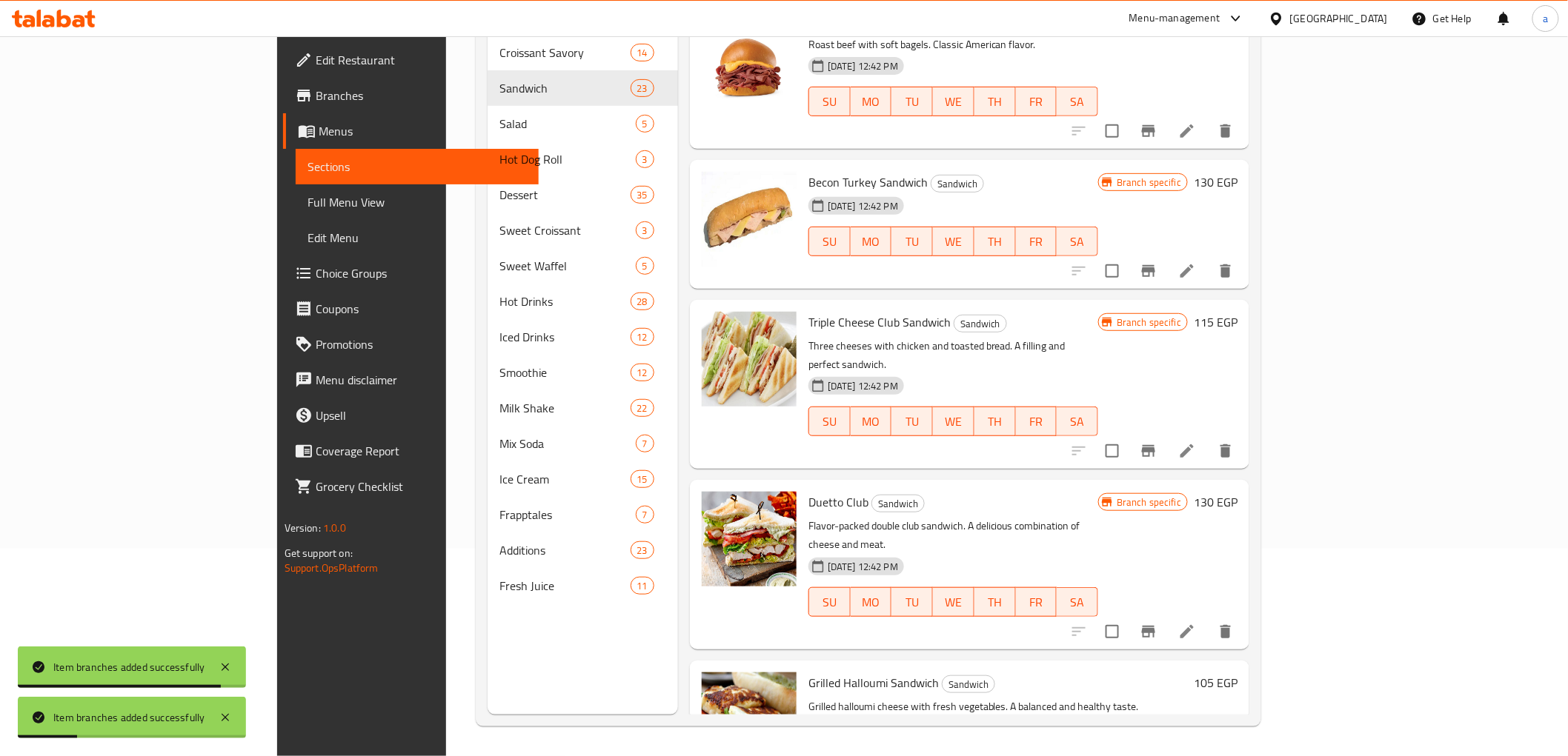
scroll to position [1645, 0]
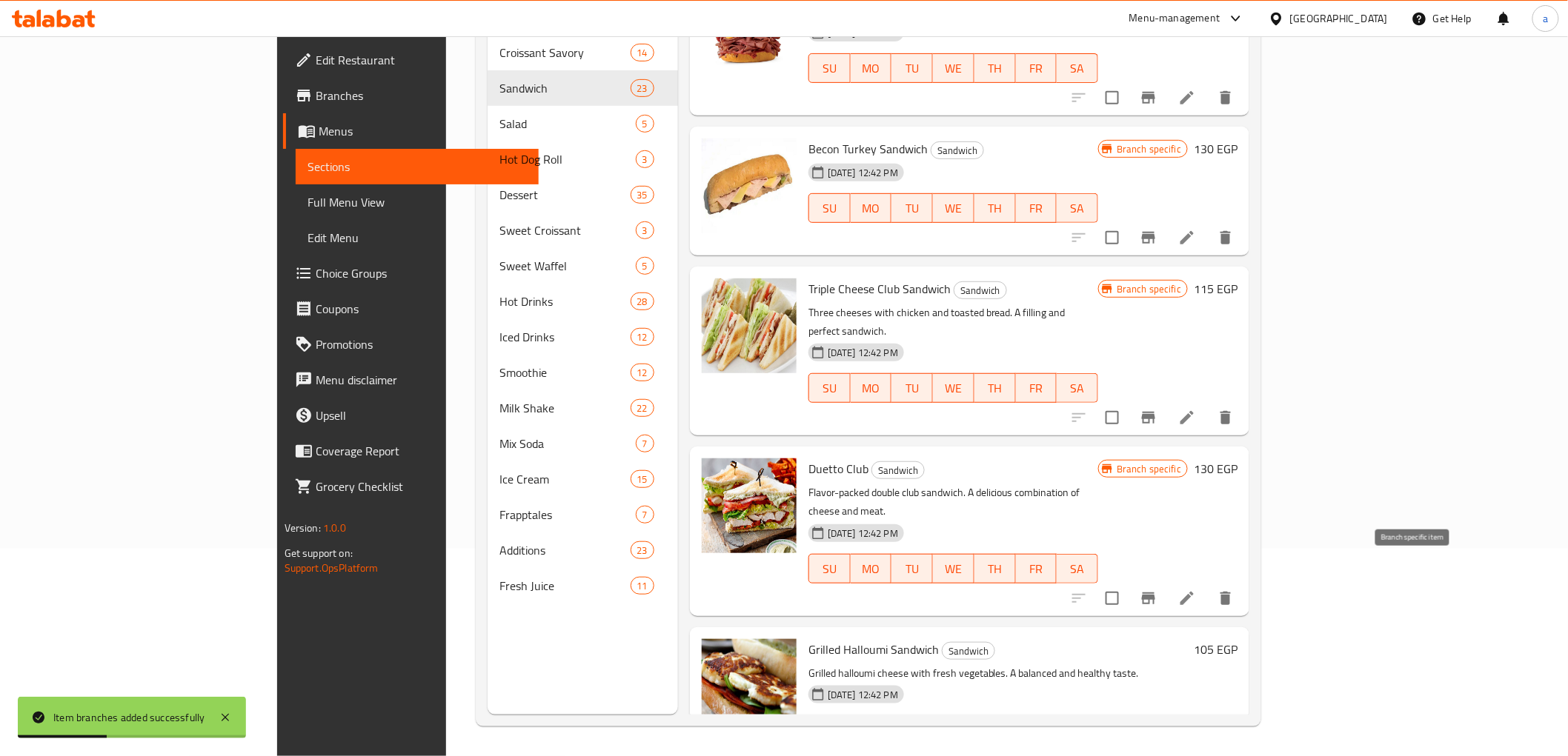
click at [1167, 742] on button "Branch-specific-item" at bounding box center [1148, 760] width 35 height 35
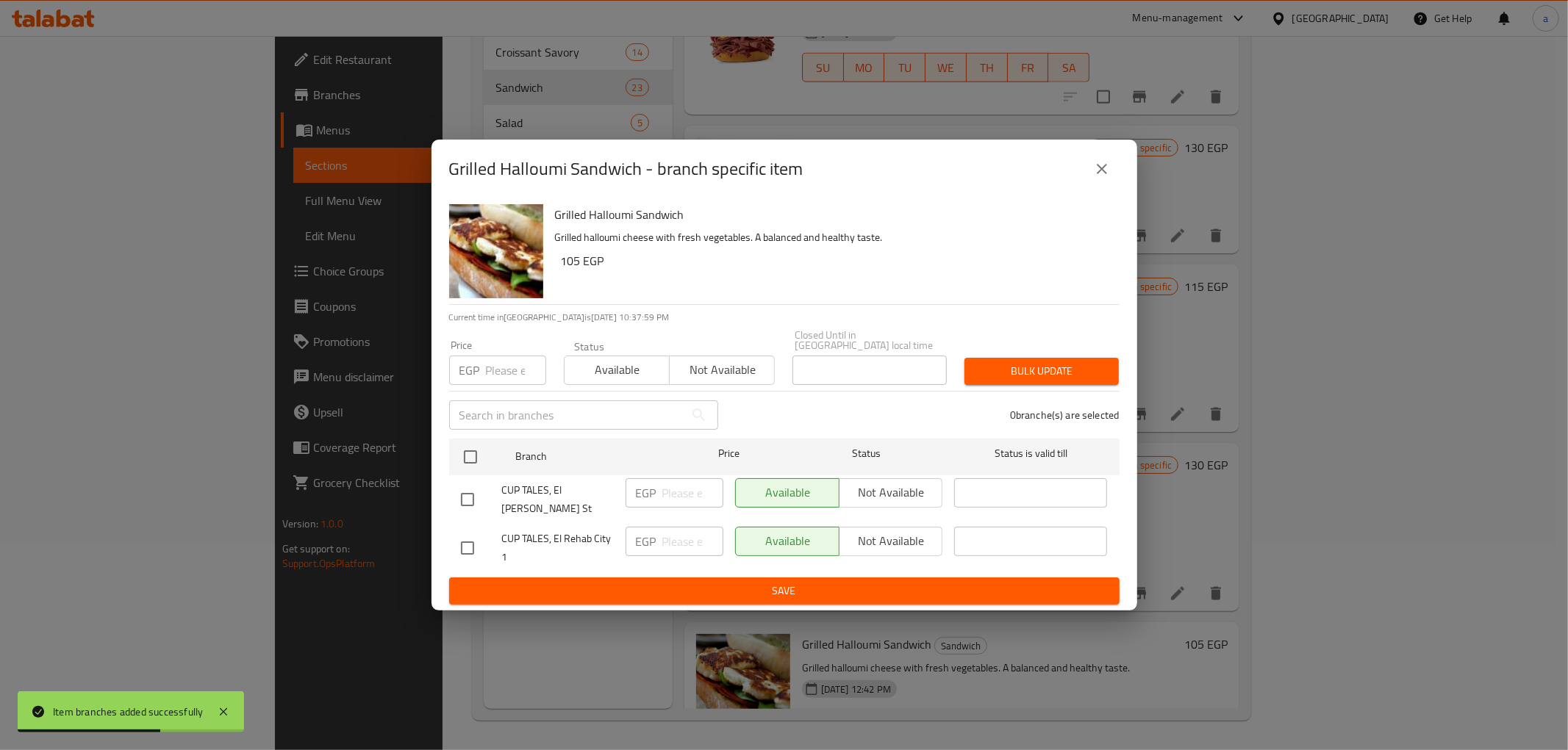
click at [458, 533] on input "checkbox" at bounding box center [467, 548] width 31 height 31
checkbox input "true"
click at [643, 533] on p "EGP" at bounding box center [646, 541] width 21 height 17
click at [671, 535] on input "number" at bounding box center [692, 541] width 61 height 29
type input "130"
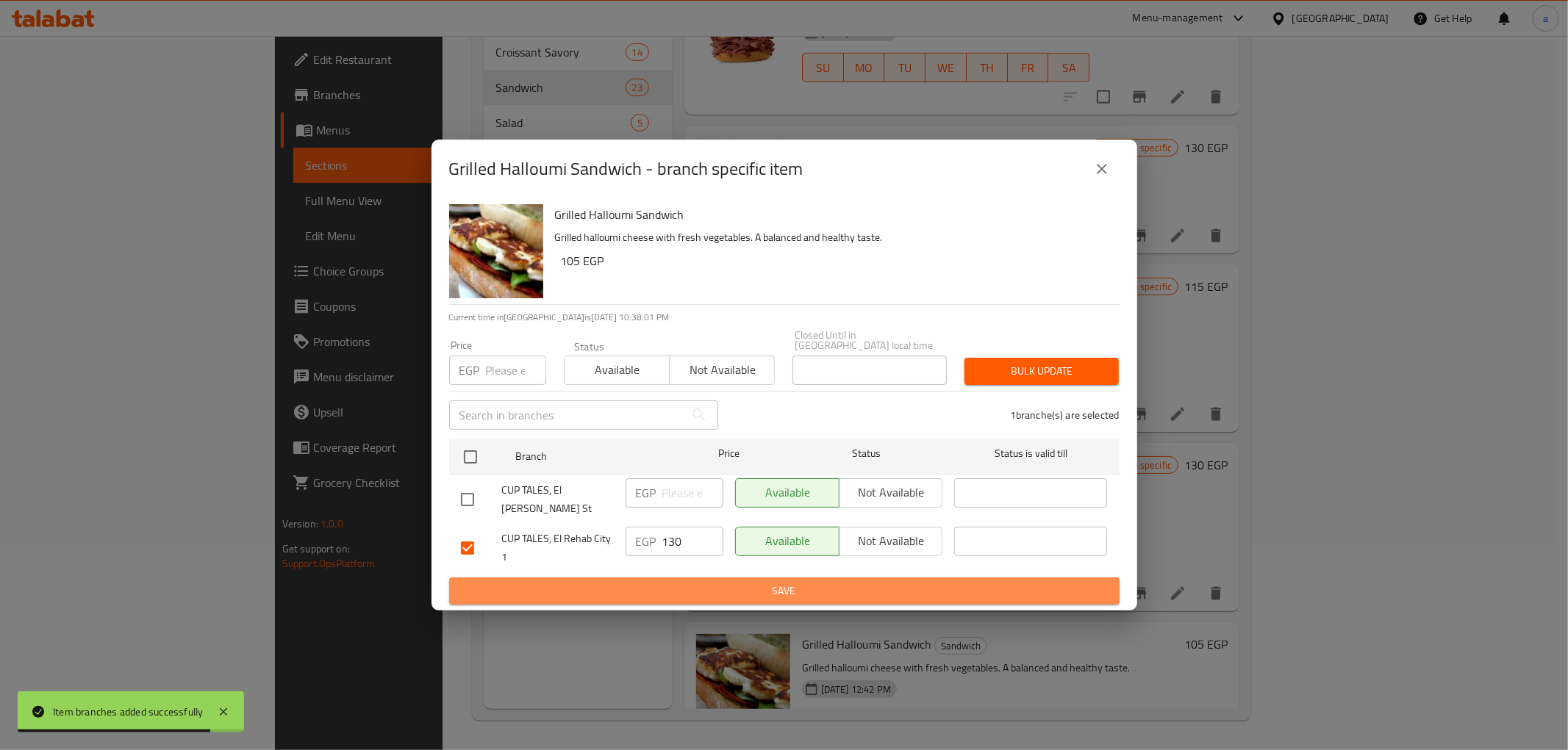
click at [663, 589] on span "Save" at bounding box center [784, 591] width 647 height 18
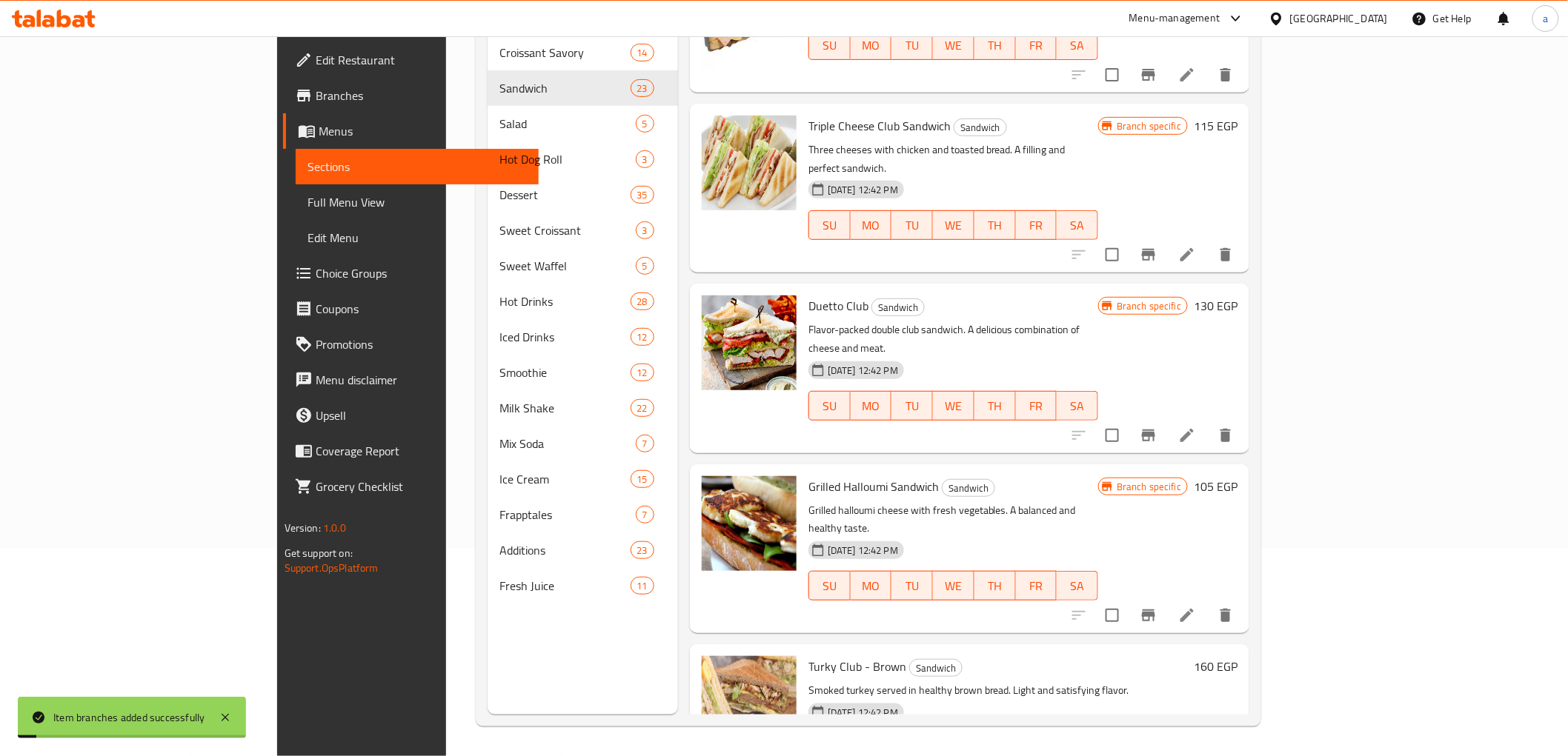
scroll to position [1810, 0]
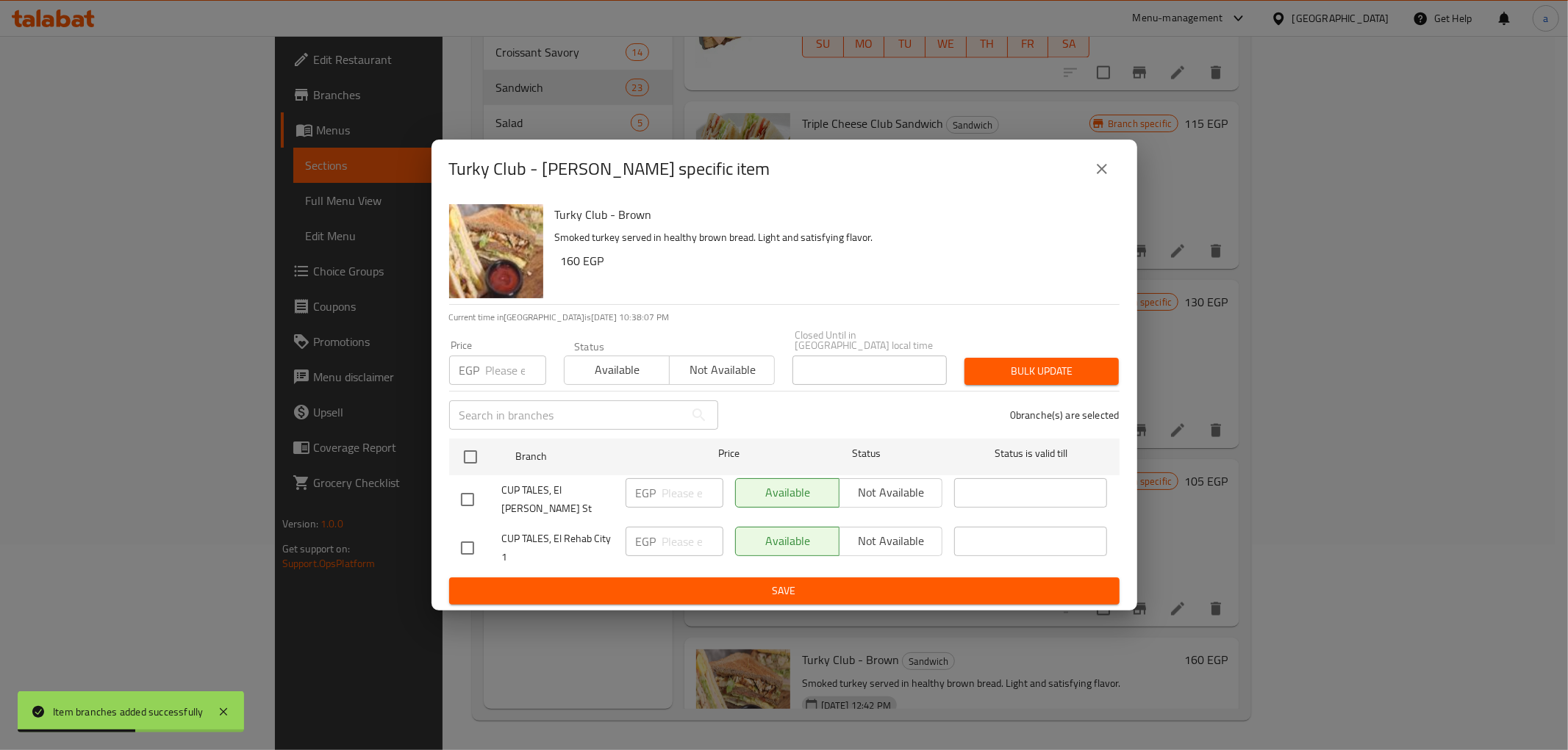
click at [458, 533] on input "checkbox" at bounding box center [467, 548] width 31 height 31
checkbox input "true"
click at [675, 533] on input "number" at bounding box center [692, 541] width 61 height 29
type input "225"
click at [695, 582] on span "Save" at bounding box center [784, 591] width 647 height 18
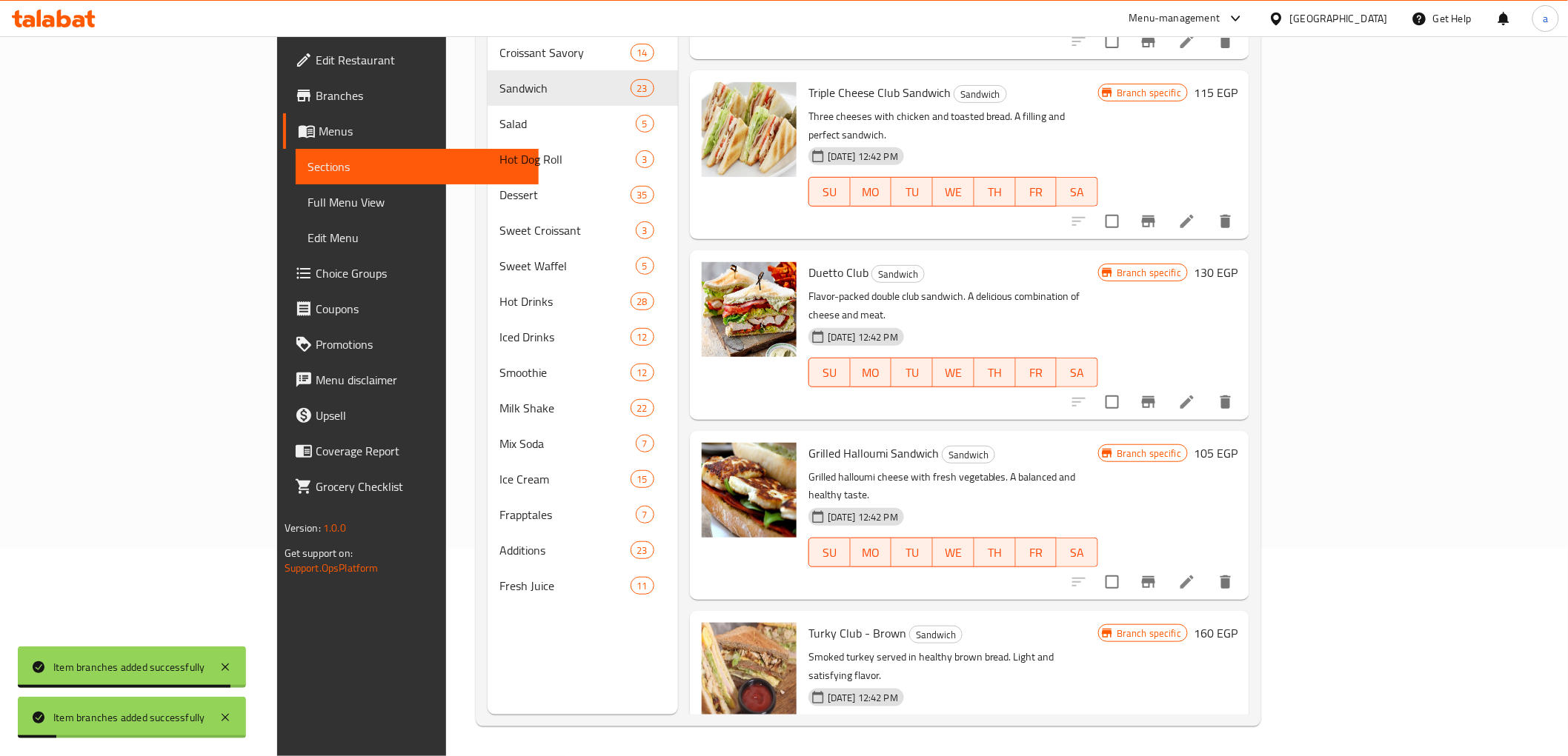
scroll to position [1892, 0]
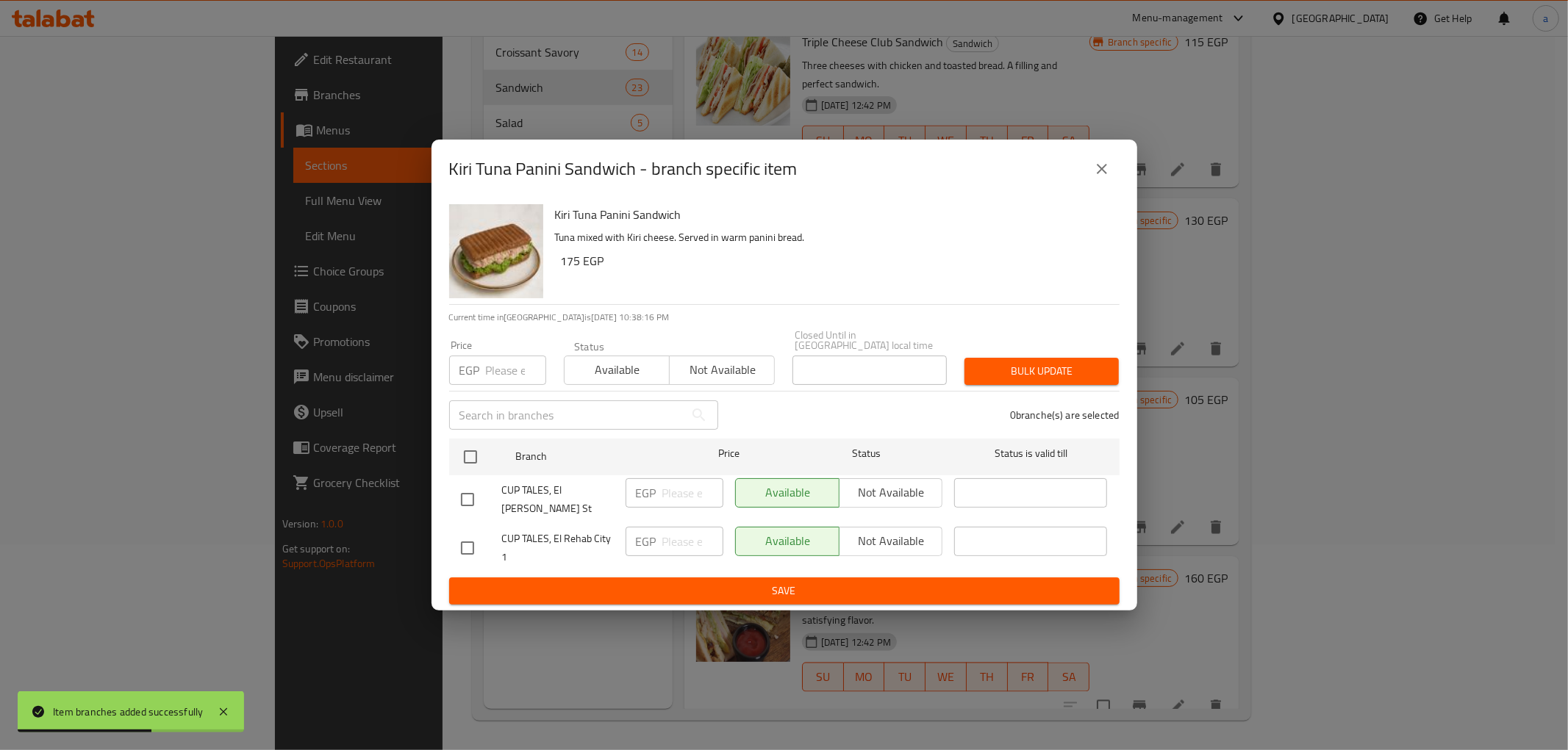
drag, startPoint x: 477, startPoint y: 535, endPoint x: 535, endPoint y: 538, distance: 58.1
click at [477, 534] on input "checkbox" at bounding box center [467, 548] width 31 height 31
checkbox input "true"
click at [697, 541] on input "number" at bounding box center [692, 541] width 61 height 29
type input "255"
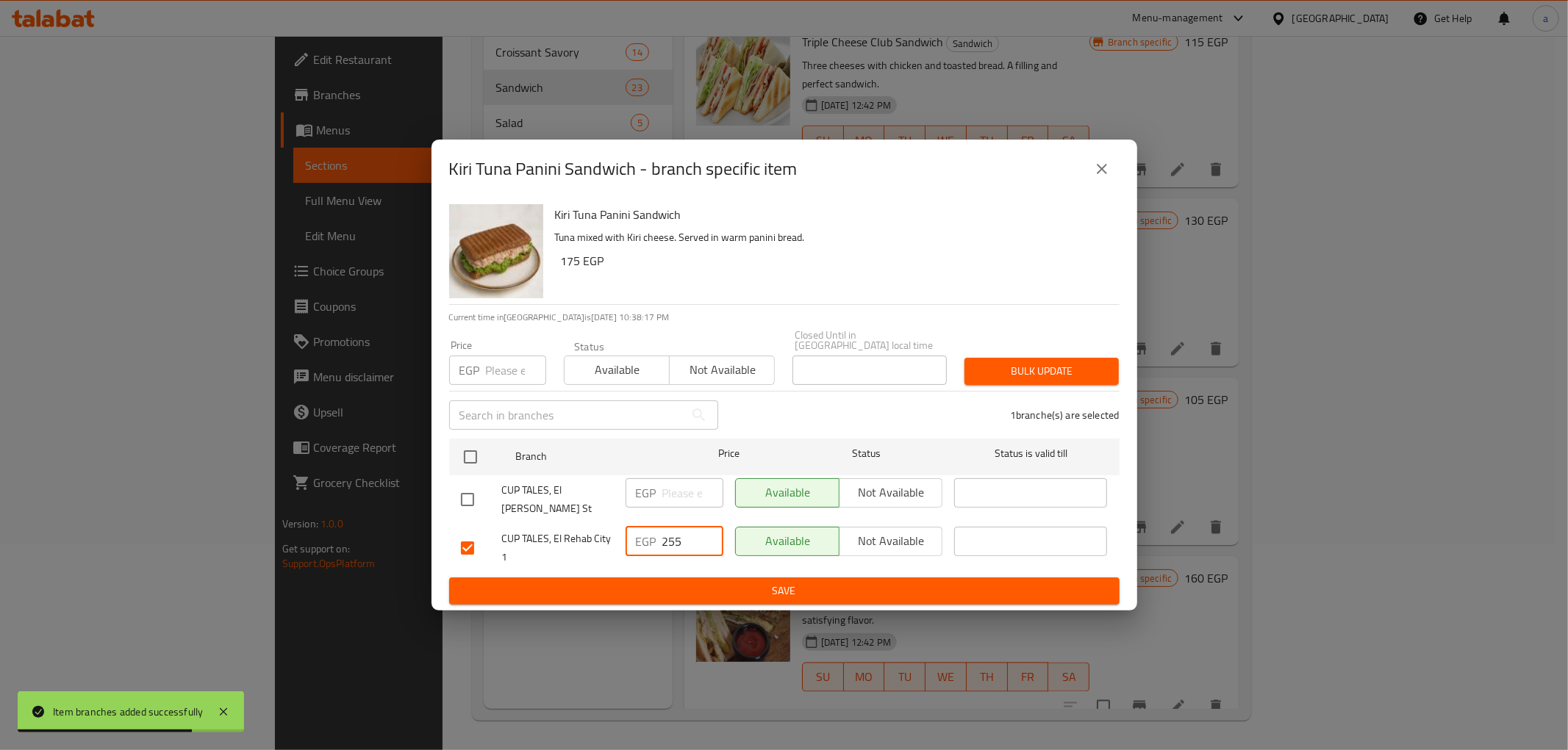
click at [696, 582] on span "Save" at bounding box center [784, 591] width 647 height 18
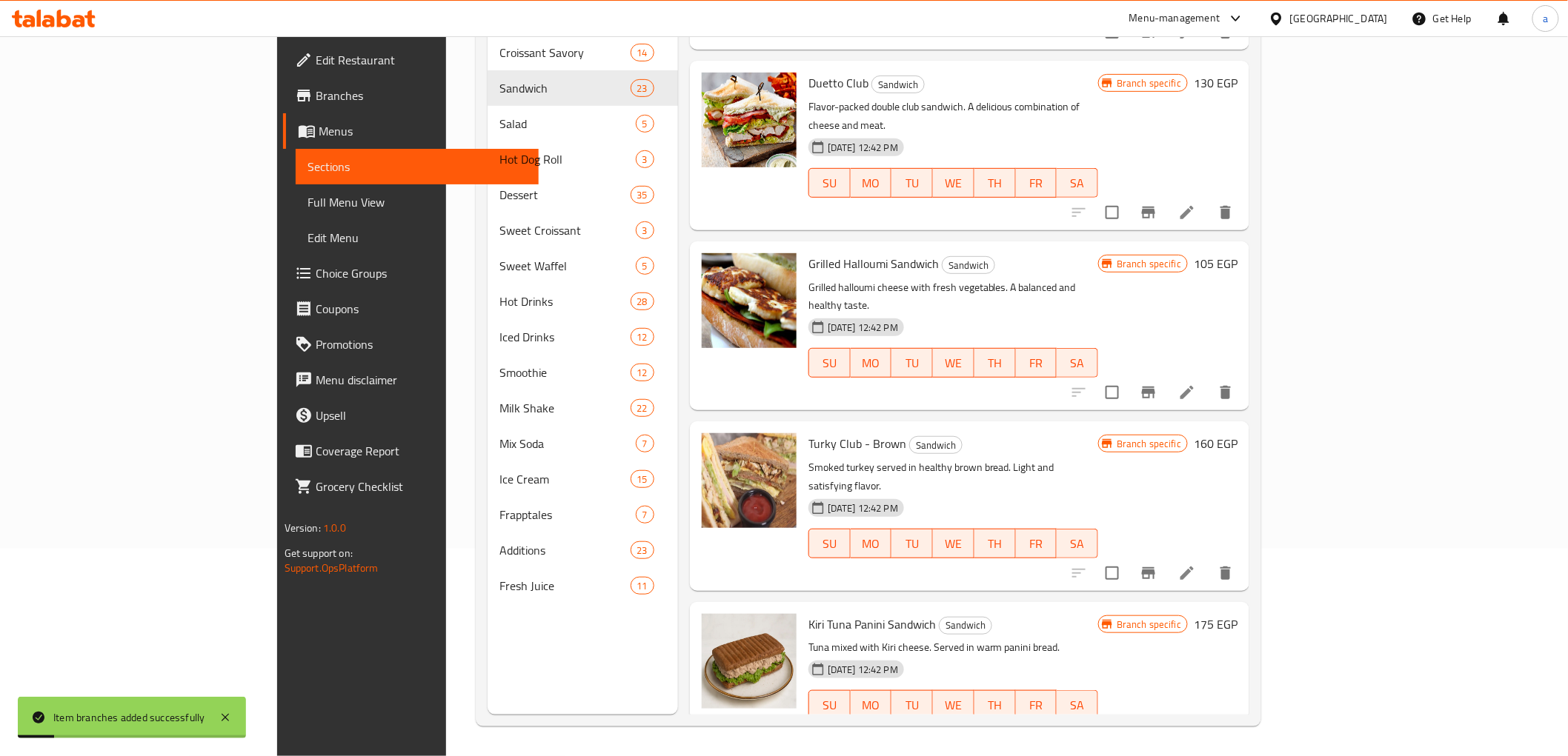
scroll to position [2057, 0]
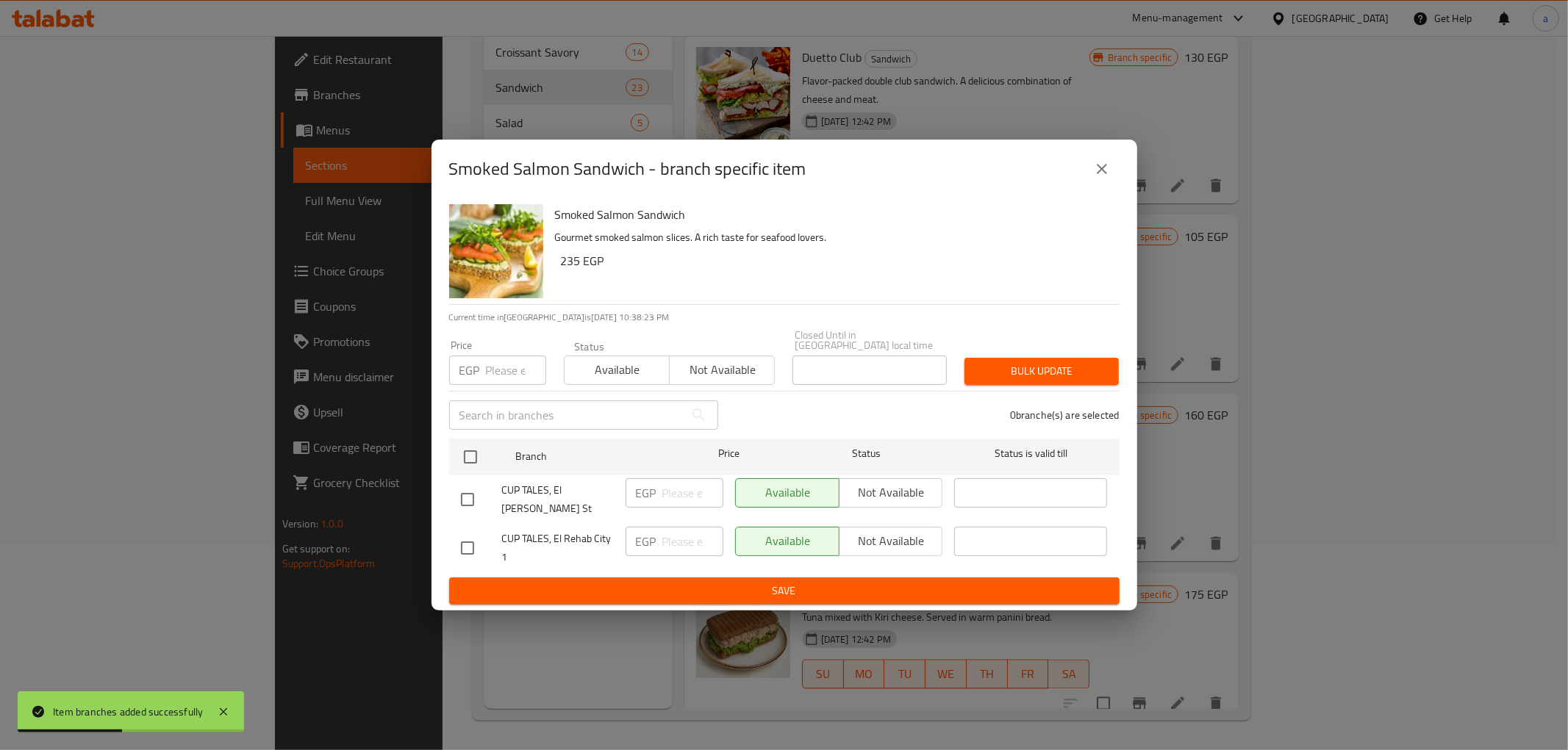
click at [467, 533] on input "checkbox" at bounding box center [467, 548] width 31 height 31
checkbox input "true"
click at [703, 534] on input "-1" at bounding box center [692, 541] width 61 height 29
click at [692, 533] on input "-1" at bounding box center [692, 541] width 61 height 29
drag, startPoint x: 692, startPoint y: 533, endPoint x: 634, endPoint y: 533, distance: 58.0
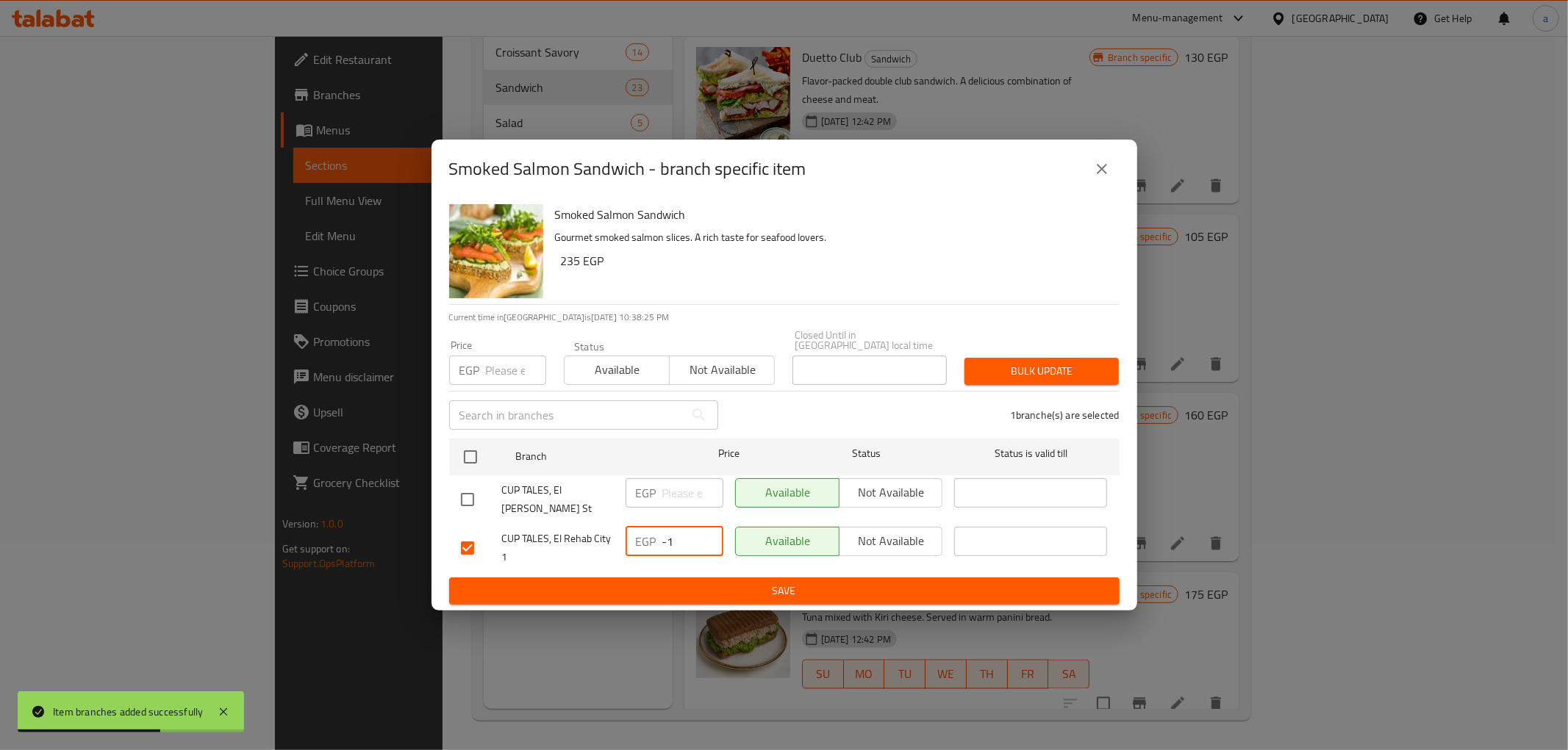
click at [634, 533] on div "EGP -1 ​" at bounding box center [674, 541] width 98 height 29
type input "355"
click at [674, 582] on span "Save" at bounding box center [784, 591] width 647 height 18
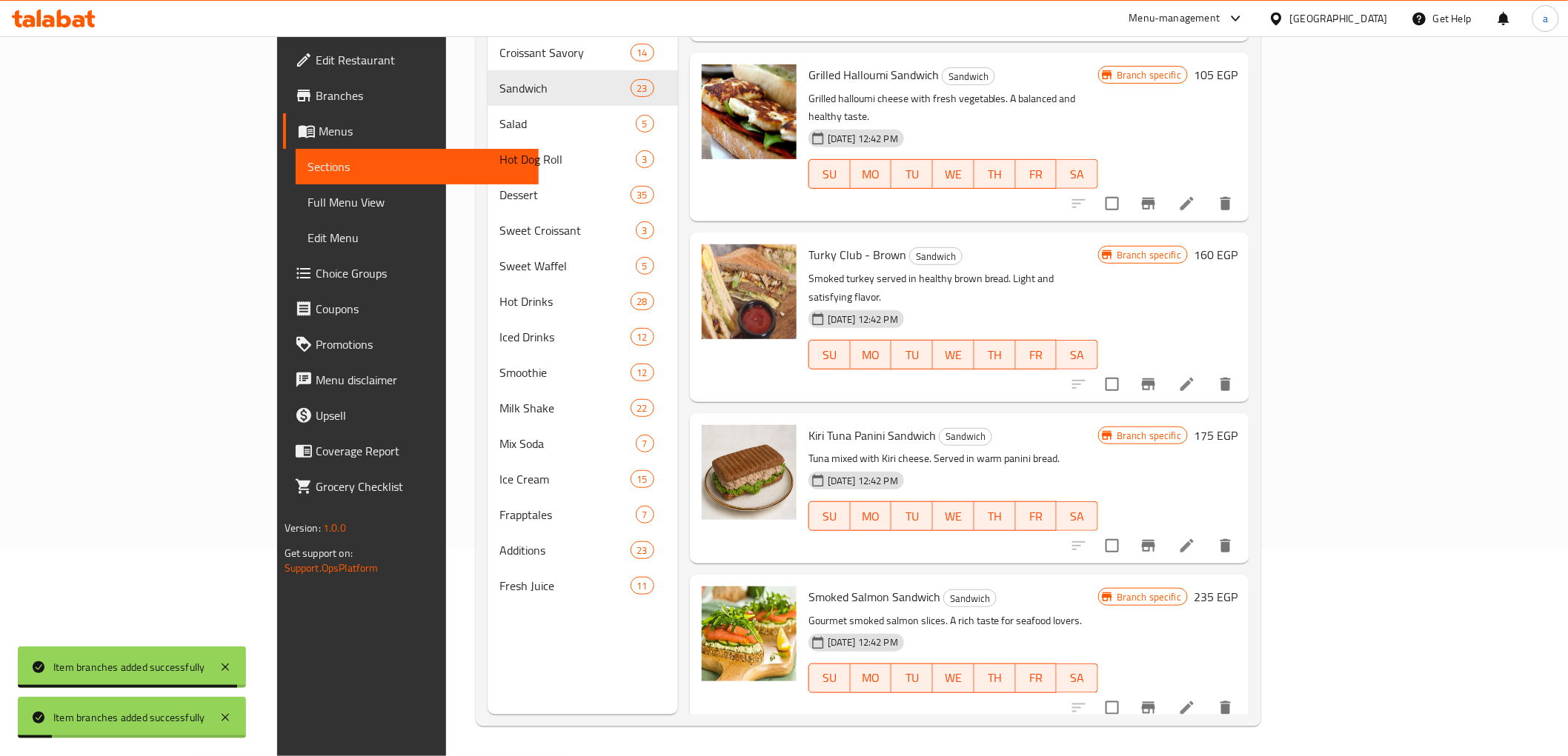
scroll to position [2222, 0]
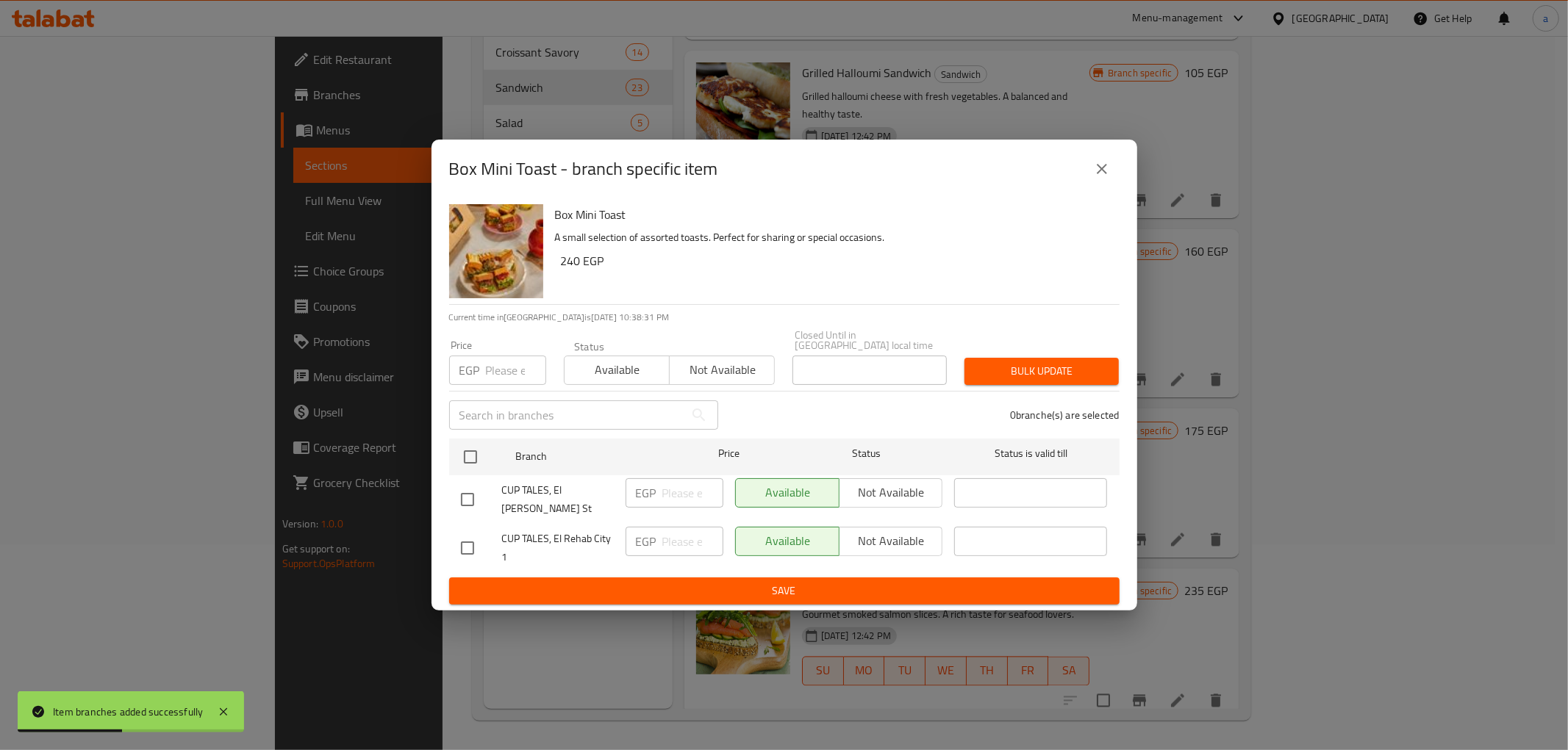
click at [464, 538] on input "checkbox" at bounding box center [467, 548] width 31 height 31
checkbox input "true"
click at [703, 531] on input "-1" at bounding box center [692, 541] width 61 height 29
type input "-1"
type input "350"
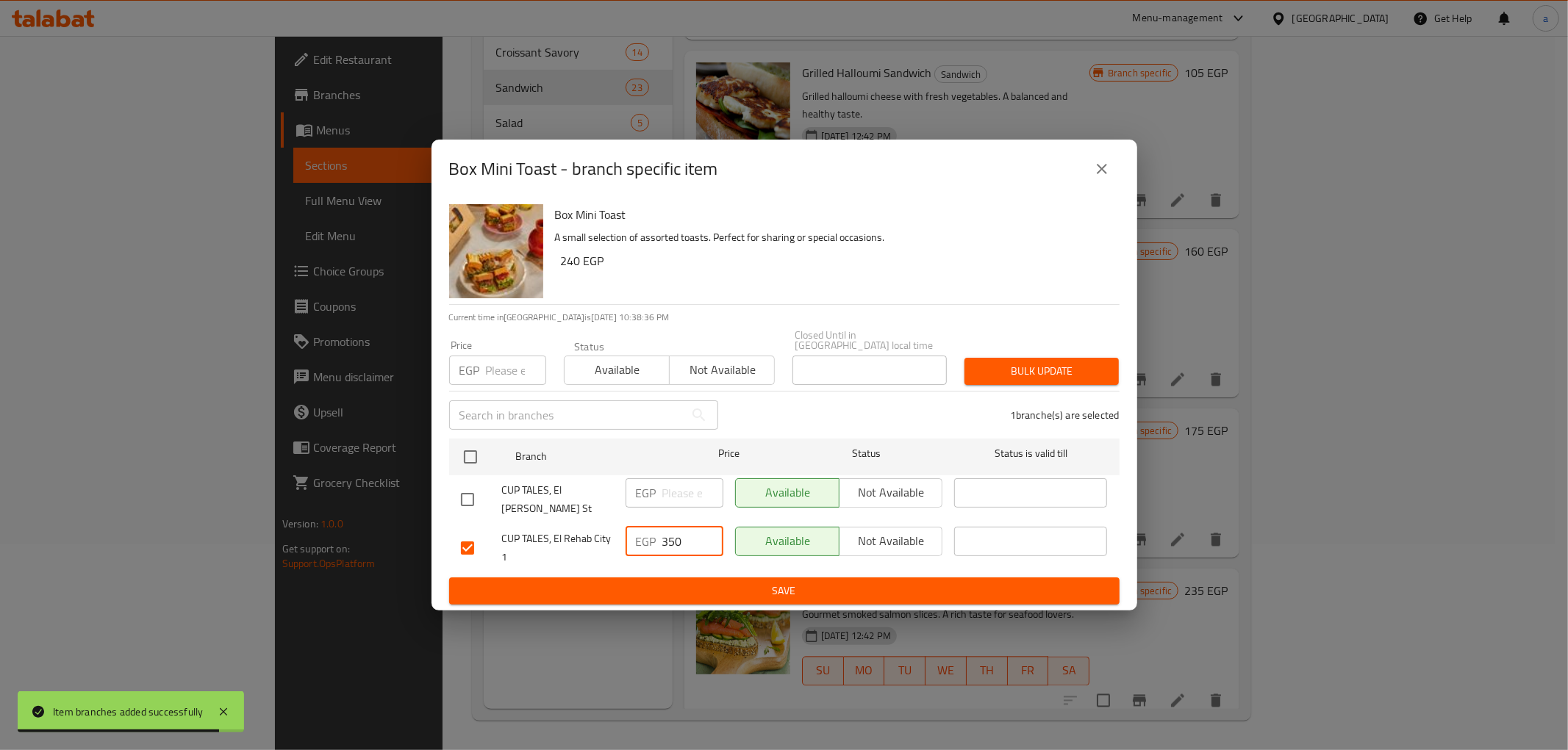
click at [701, 582] on span "Save" at bounding box center [784, 591] width 647 height 18
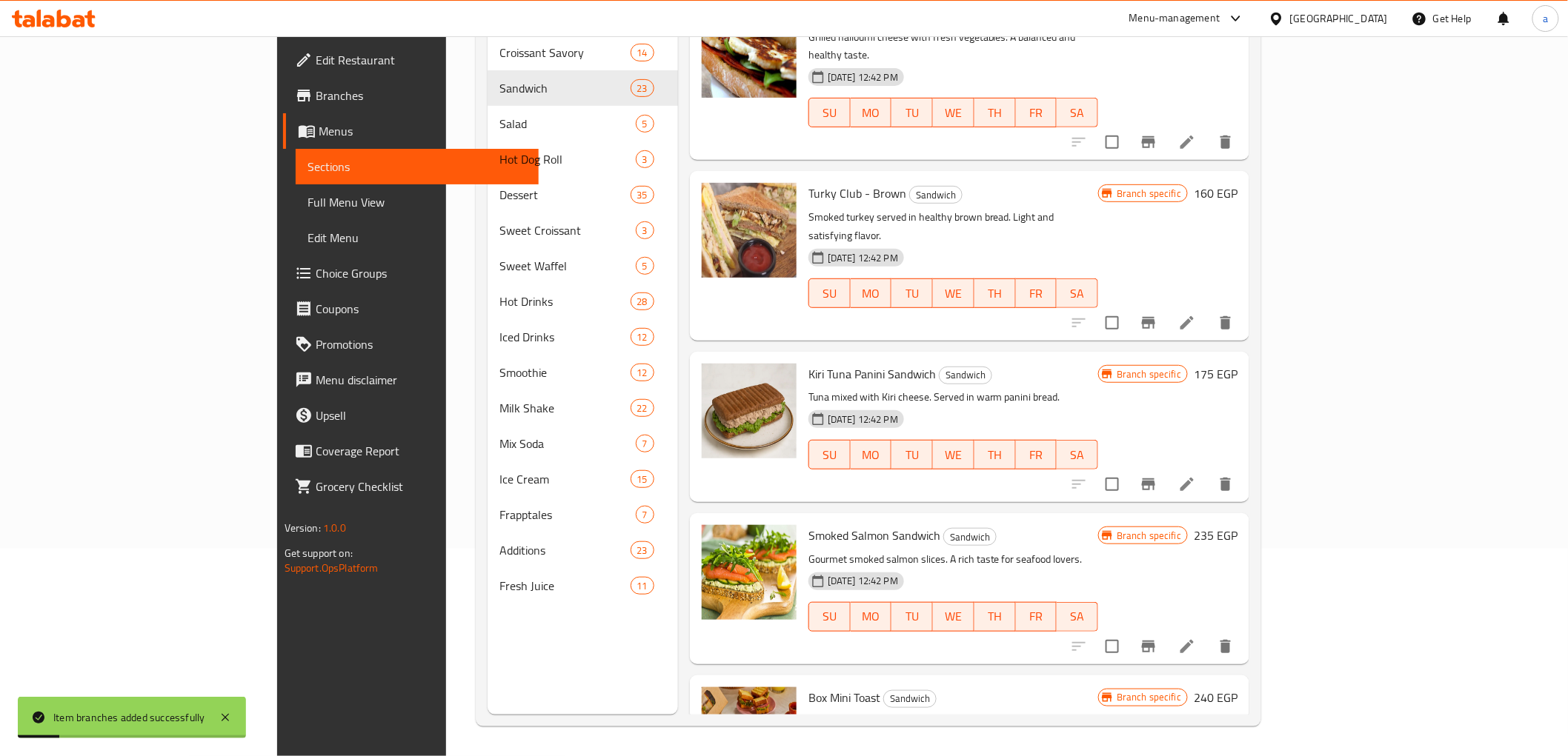
scroll to position [2386, 0]
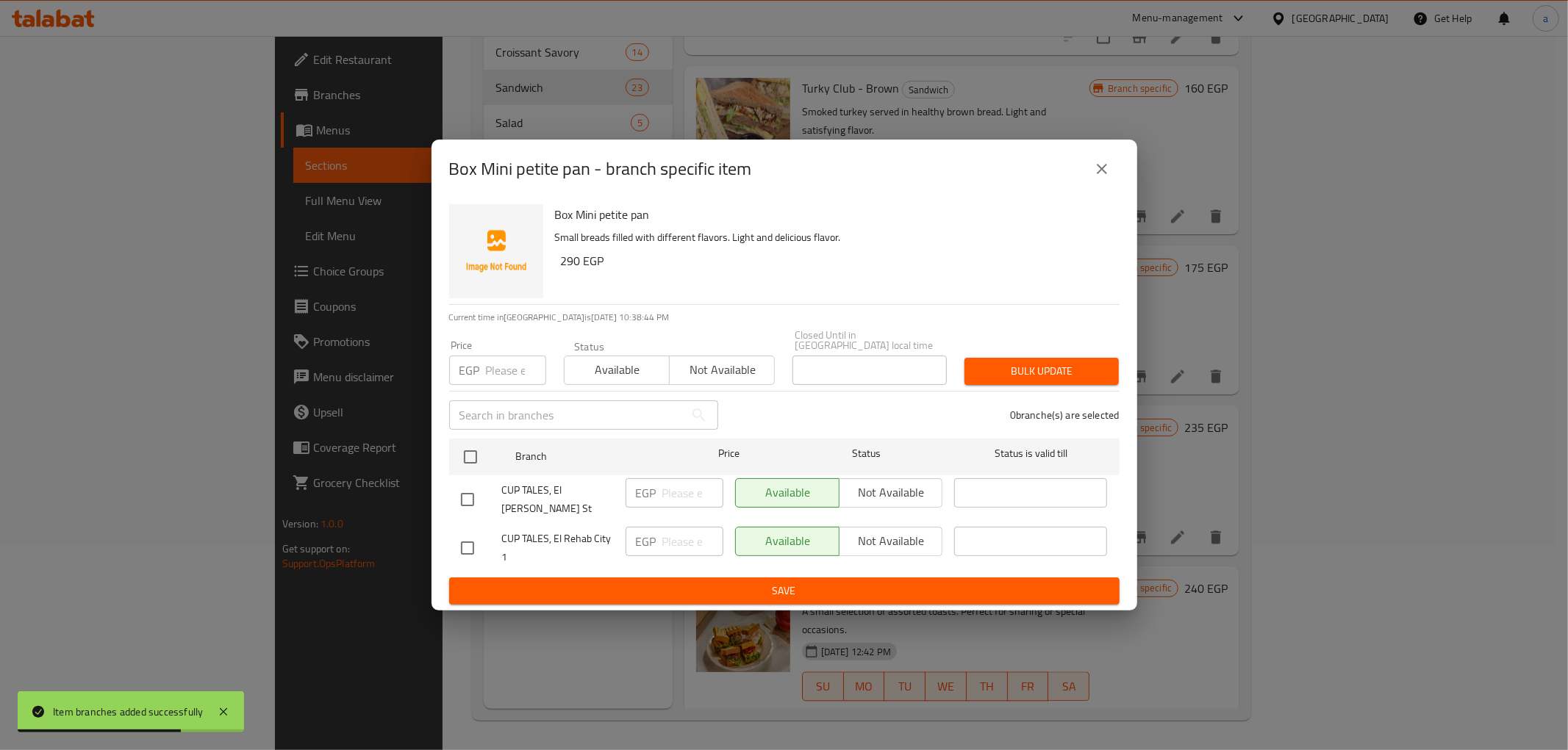
click at [459, 534] on input "checkbox" at bounding box center [467, 548] width 31 height 31
checkbox input "true"
click at [692, 538] on input "number" at bounding box center [692, 541] width 61 height 29
type input "420"
click at [692, 582] on span "Save" at bounding box center [784, 591] width 647 height 18
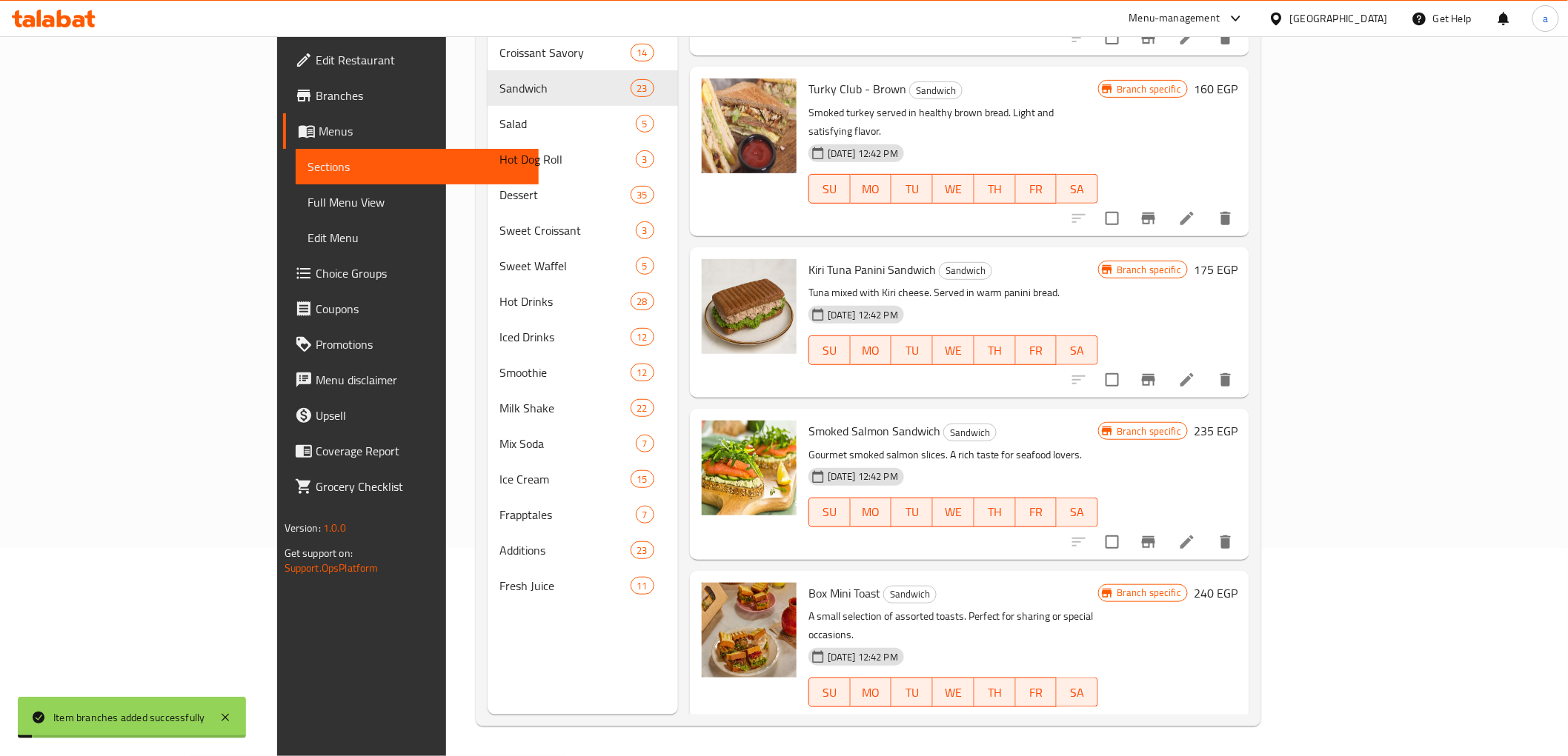
scroll to position [2716, 0]
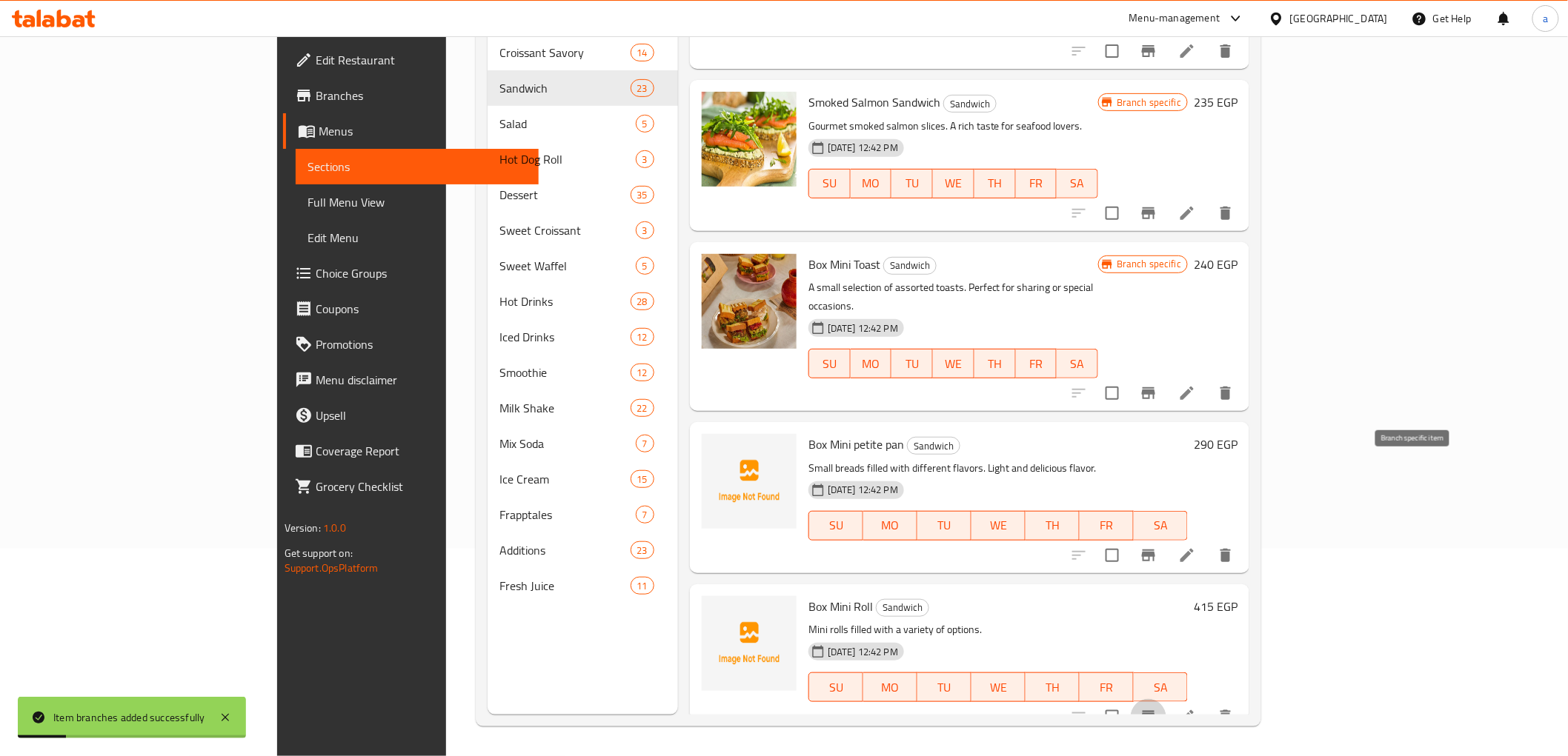
click at [1158, 708] on icon "Branch-specific-item" at bounding box center [1149, 717] width 18 height 18
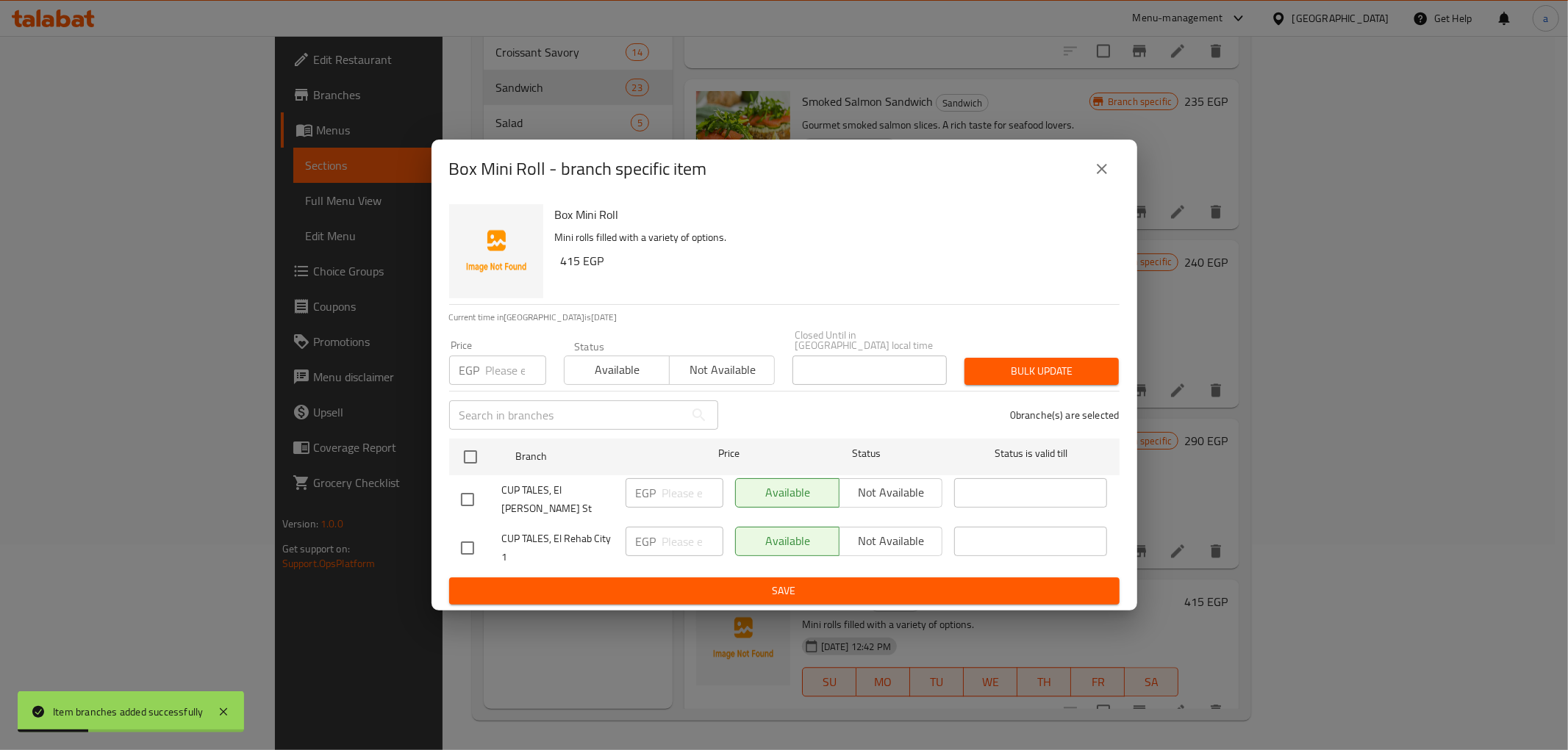
click at [471, 533] on input "checkbox" at bounding box center [467, 548] width 31 height 31
checkbox input "true"
click at [658, 527] on div "EGP ​" at bounding box center [674, 541] width 98 height 29
type input "600"
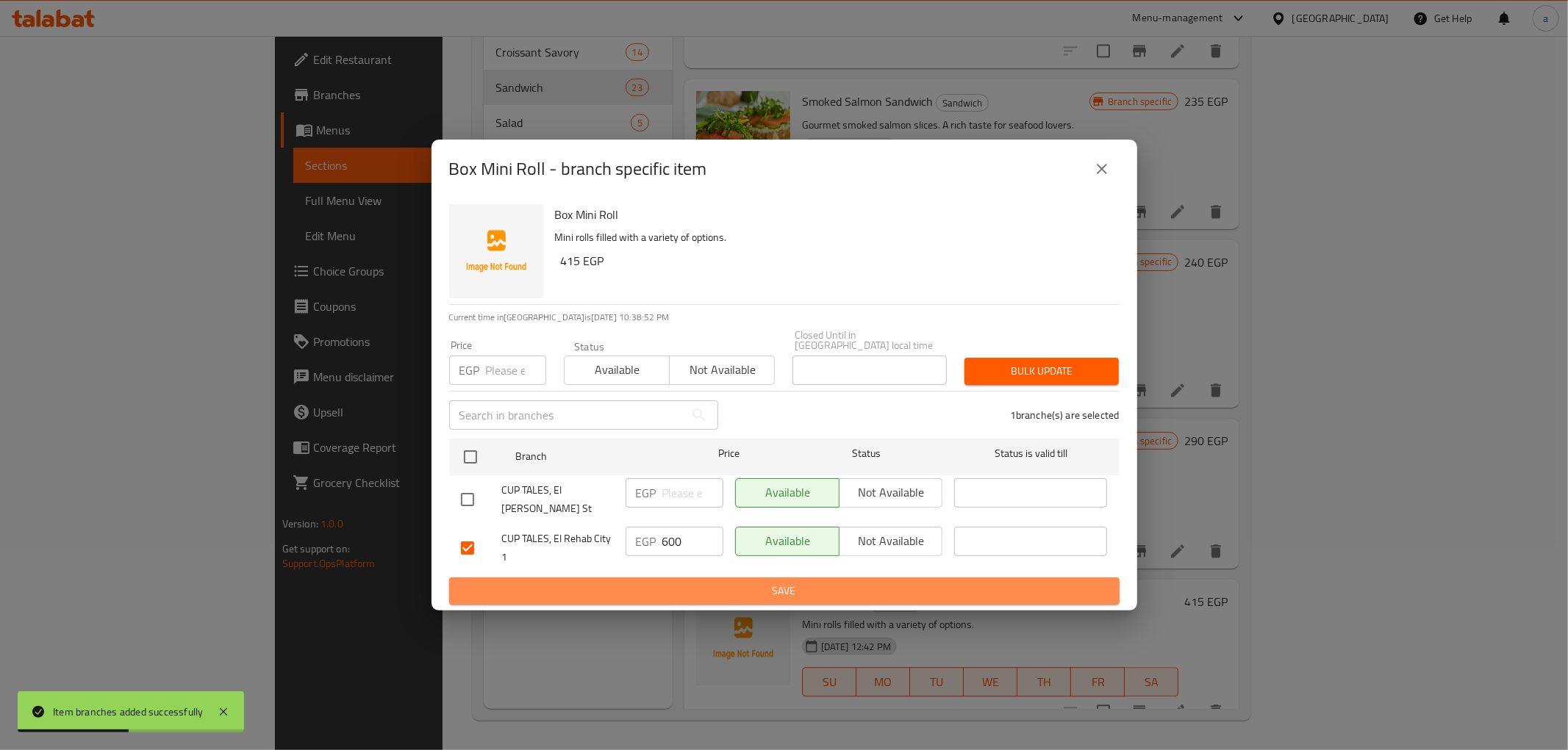
click at [680, 582] on span "Save" at bounding box center [784, 591] width 647 height 18
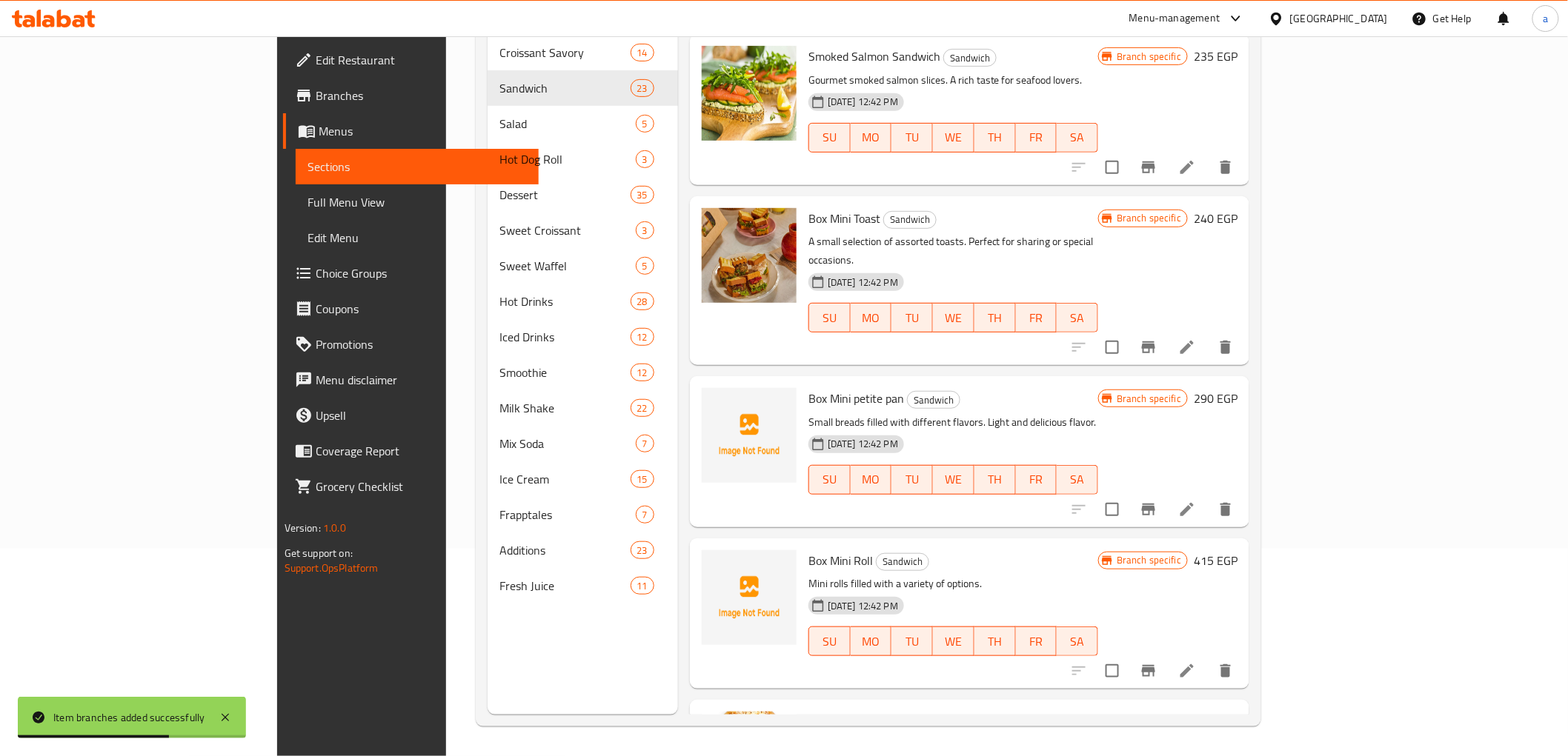
scroll to position [2798, 0]
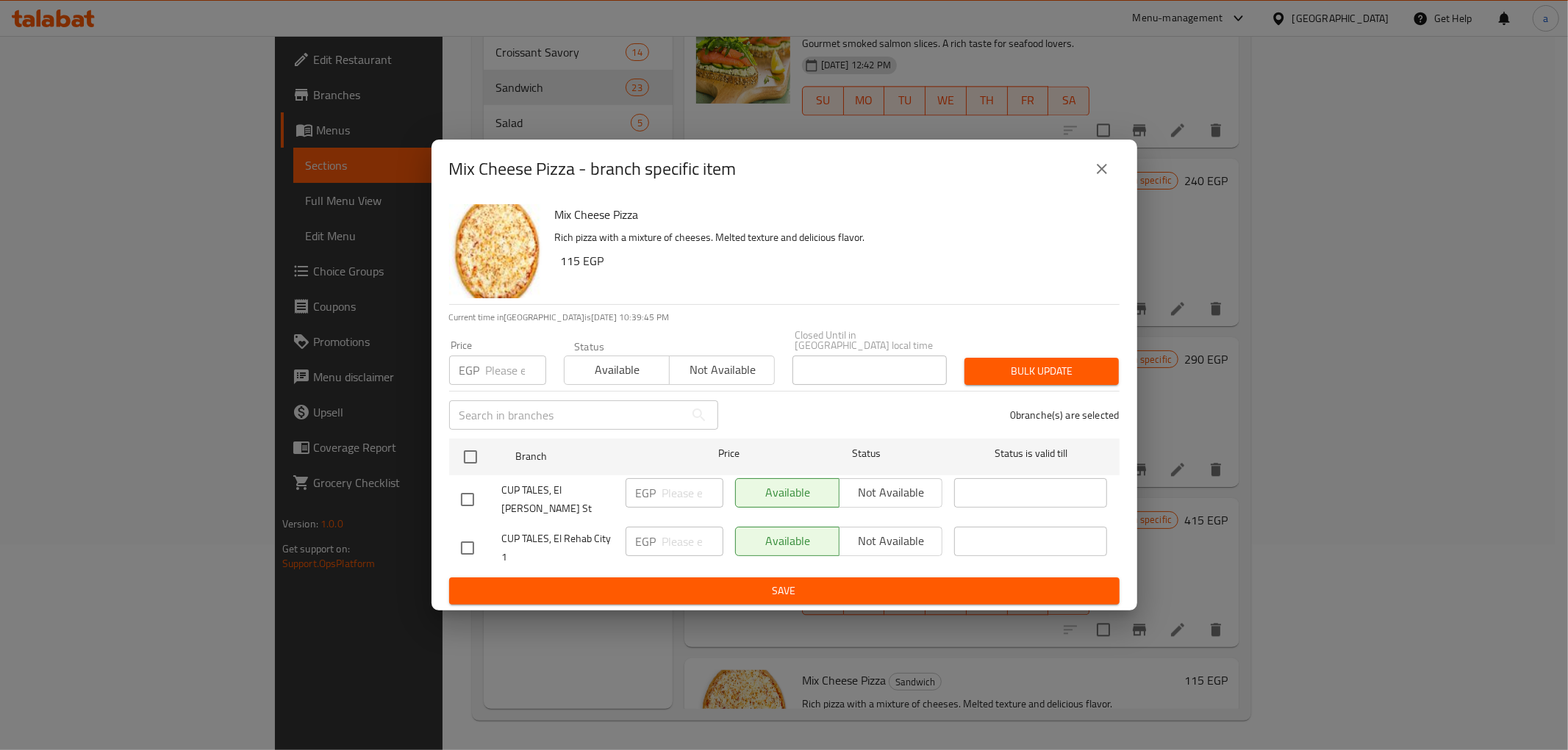
click at [472, 533] on input "checkbox" at bounding box center [467, 548] width 31 height 31
checkbox input "true"
click at [654, 535] on p "EGP" at bounding box center [646, 541] width 21 height 17
click at [678, 538] on input "number" at bounding box center [692, 541] width 61 height 29
type input "150"
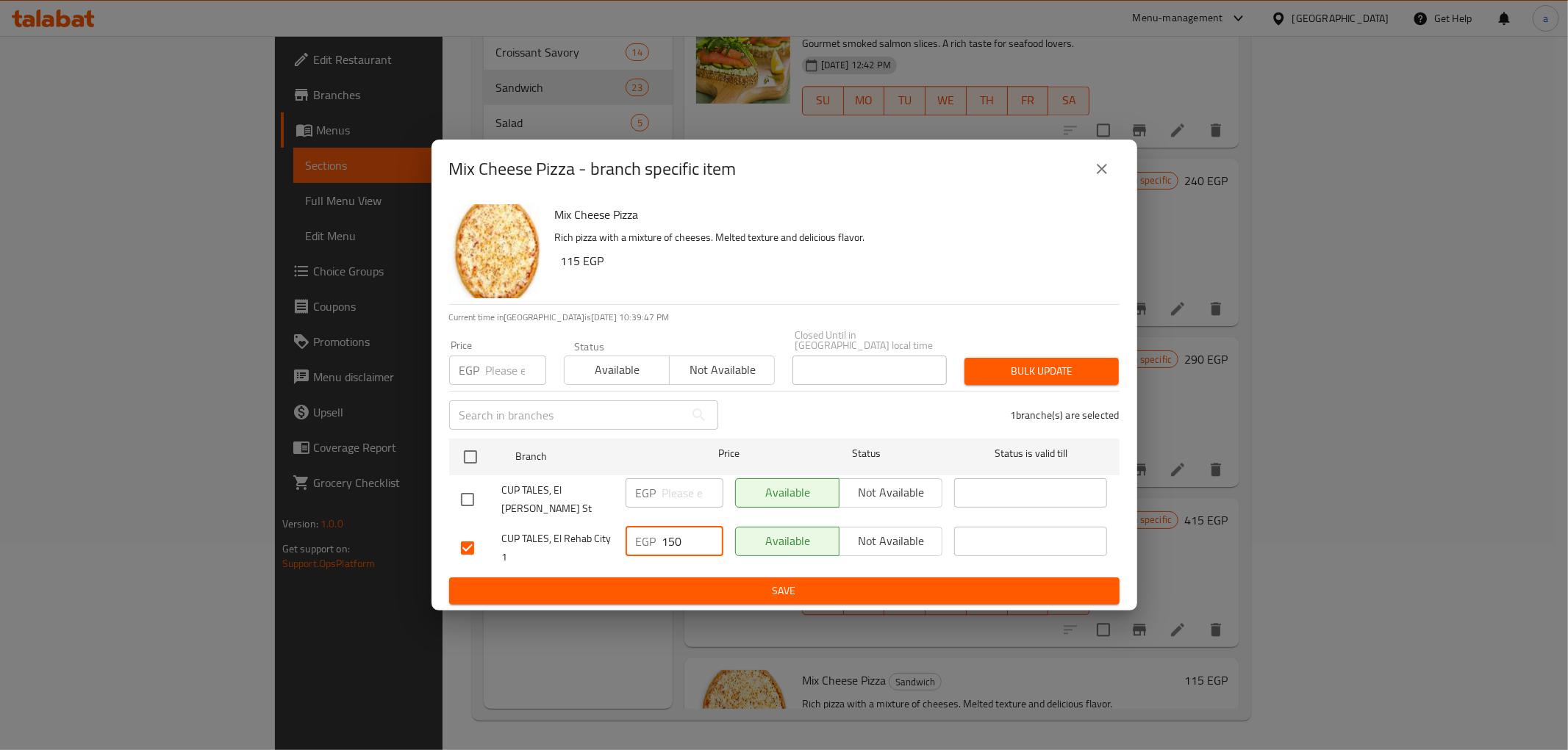
click at [684, 582] on span "Save" at bounding box center [784, 591] width 647 height 18
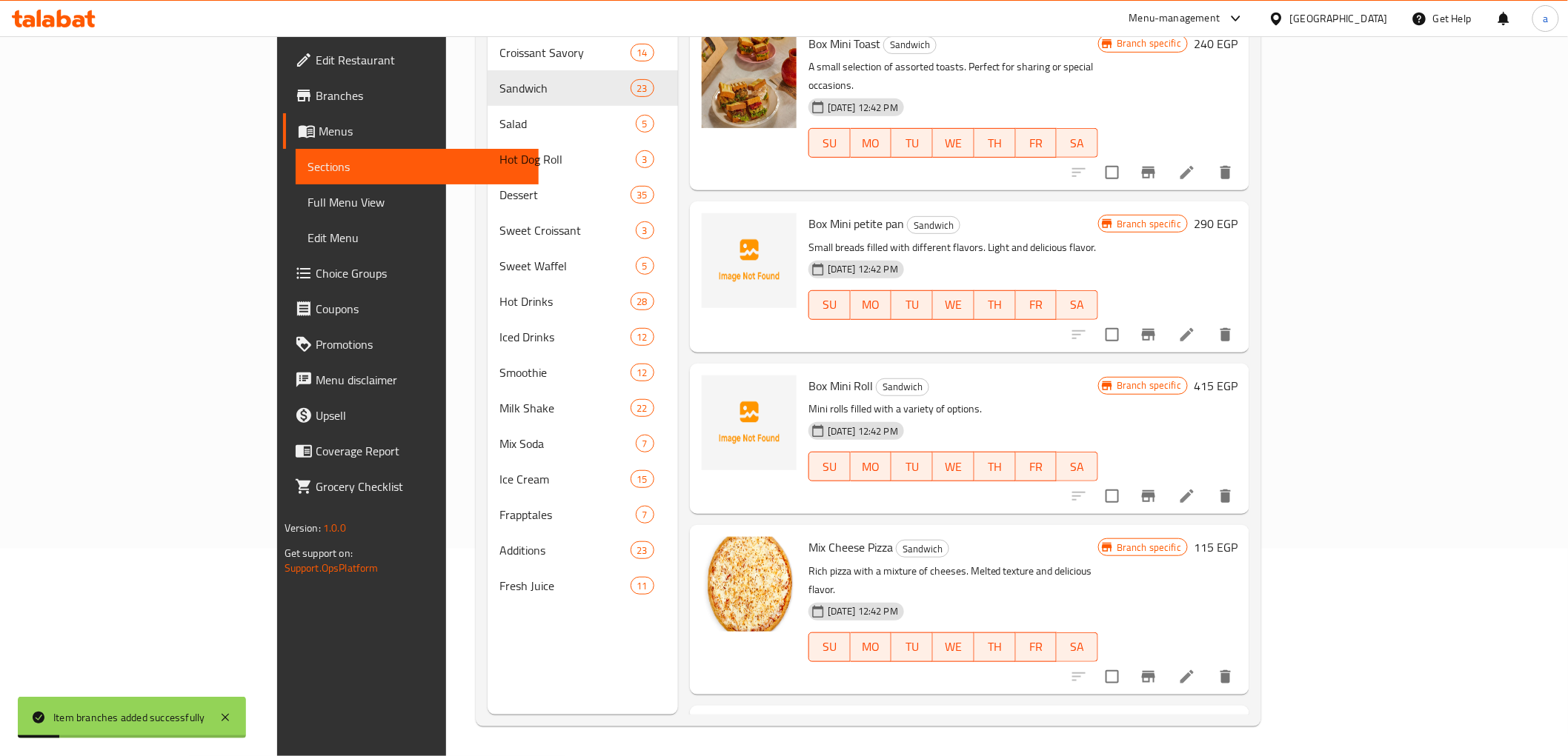
scroll to position [2962, 0]
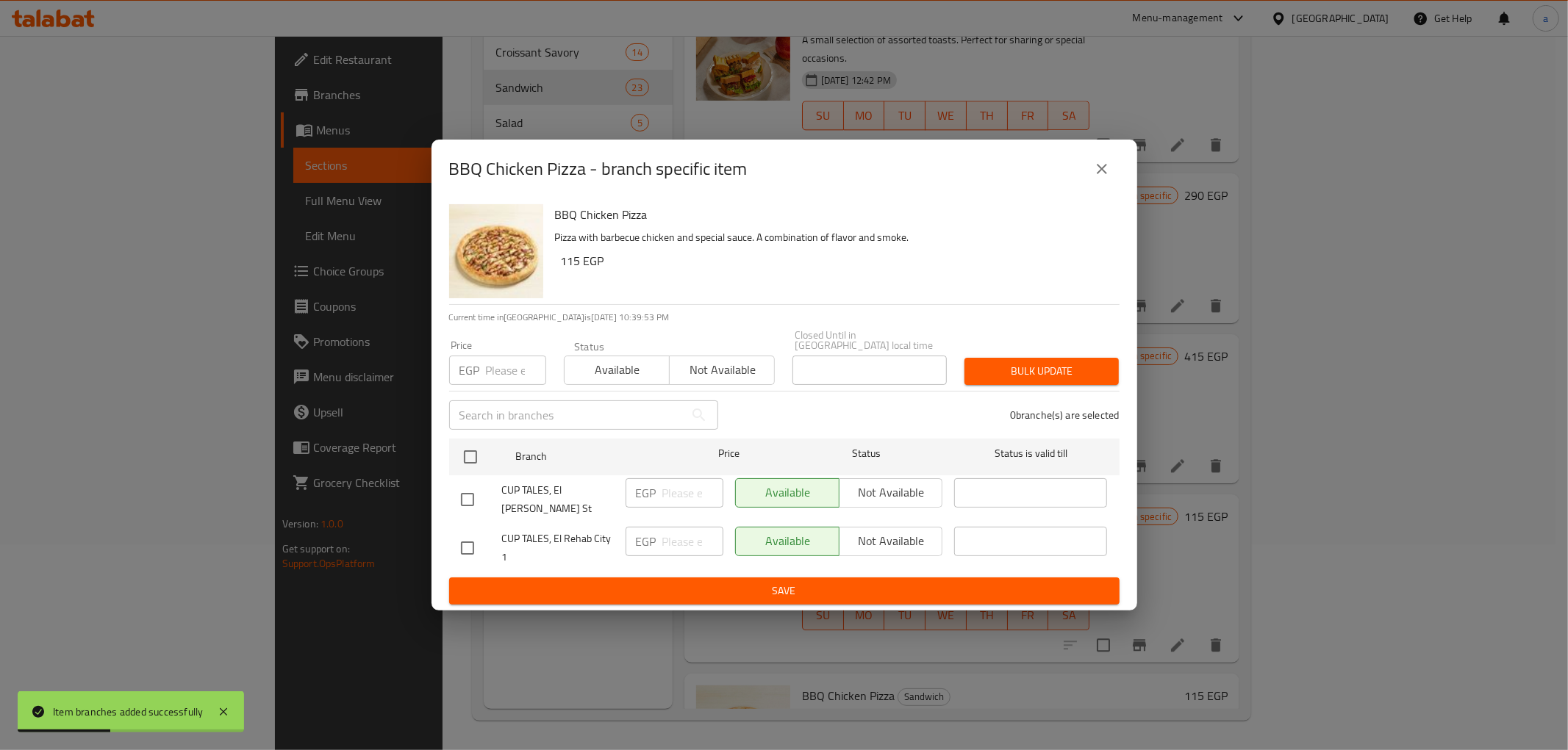
click at [467, 534] on input "checkbox" at bounding box center [467, 548] width 31 height 31
checkbox input "true"
click at [658, 529] on div "EGP ​" at bounding box center [674, 541] width 98 height 29
type input "145"
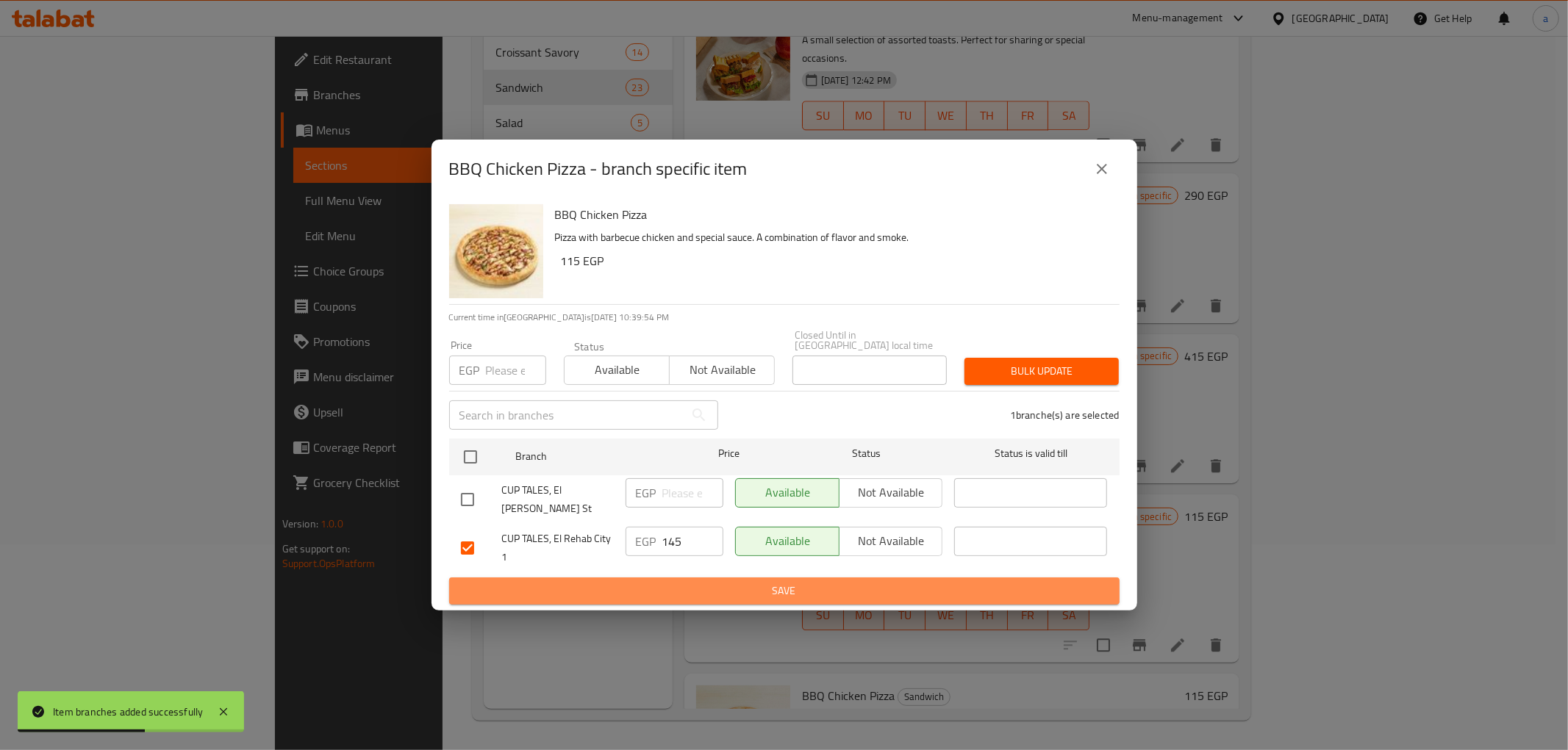
click at [691, 582] on span "Save" at bounding box center [784, 591] width 647 height 18
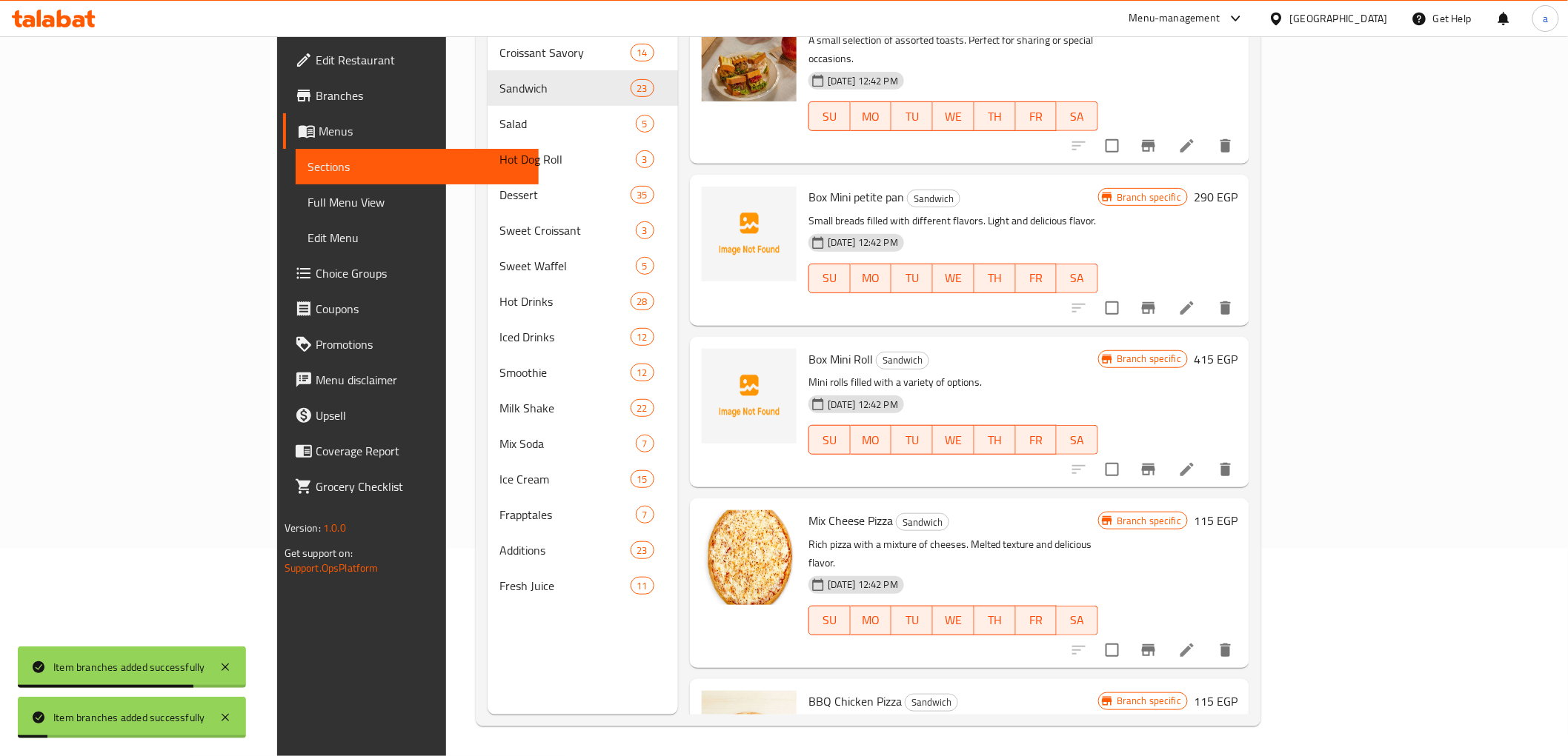
scroll to position [2978, 0]
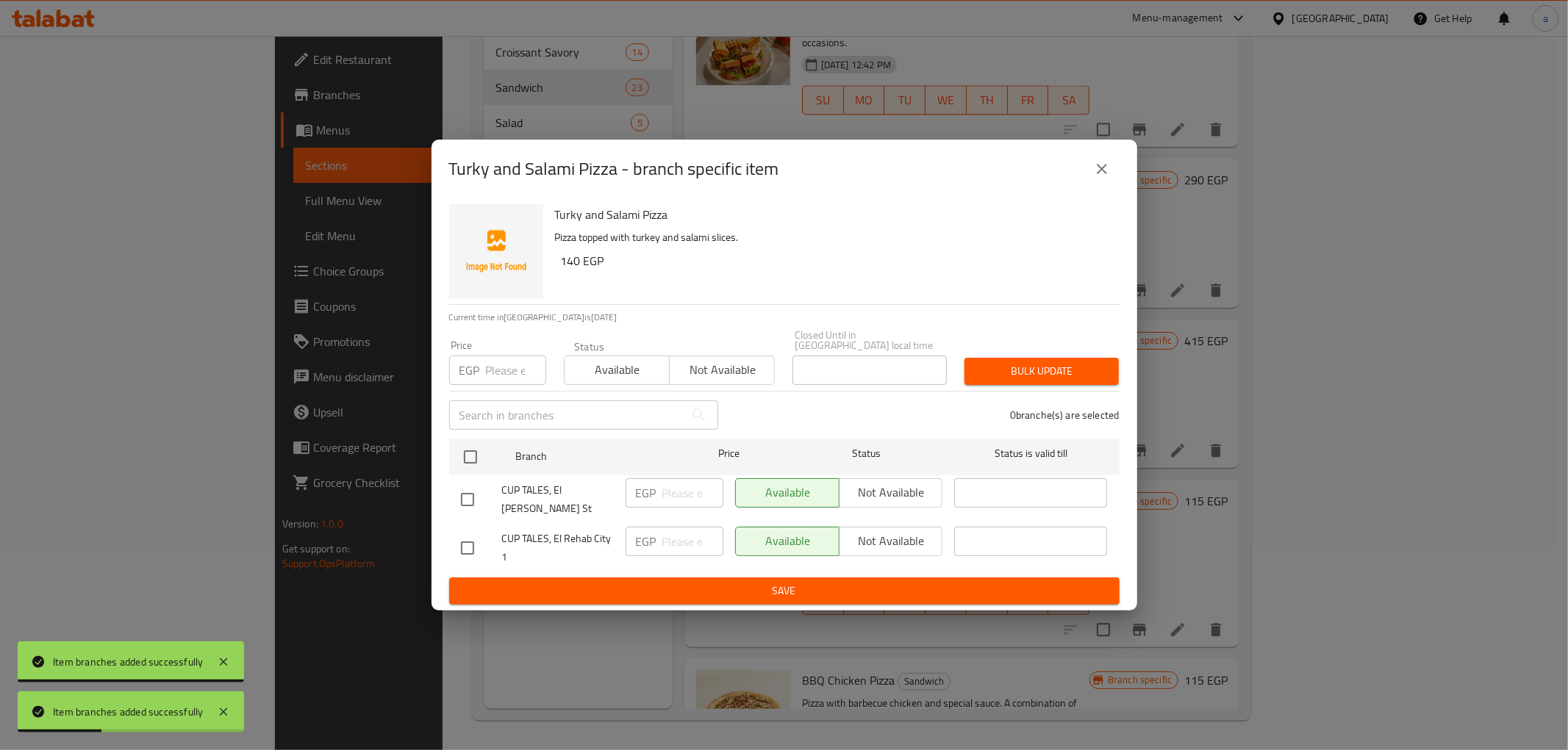
click at [445, 545] on div "Turky and Salami Pizza Pizza topped with turkey and salami slices. 140 EGP Curr…" at bounding box center [784, 404] width 706 height 413
drag, startPoint x: 447, startPoint y: 542, endPoint x: 457, endPoint y: 538, distance: 10.8
click at [449, 541] on div "Turky and Salami Pizza Pizza topped with turkey and salami slices. 140 EGP Curr…" at bounding box center [784, 404] width 706 height 413
click at [460, 538] on input "checkbox" at bounding box center [467, 548] width 31 height 31
checkbox input "true"
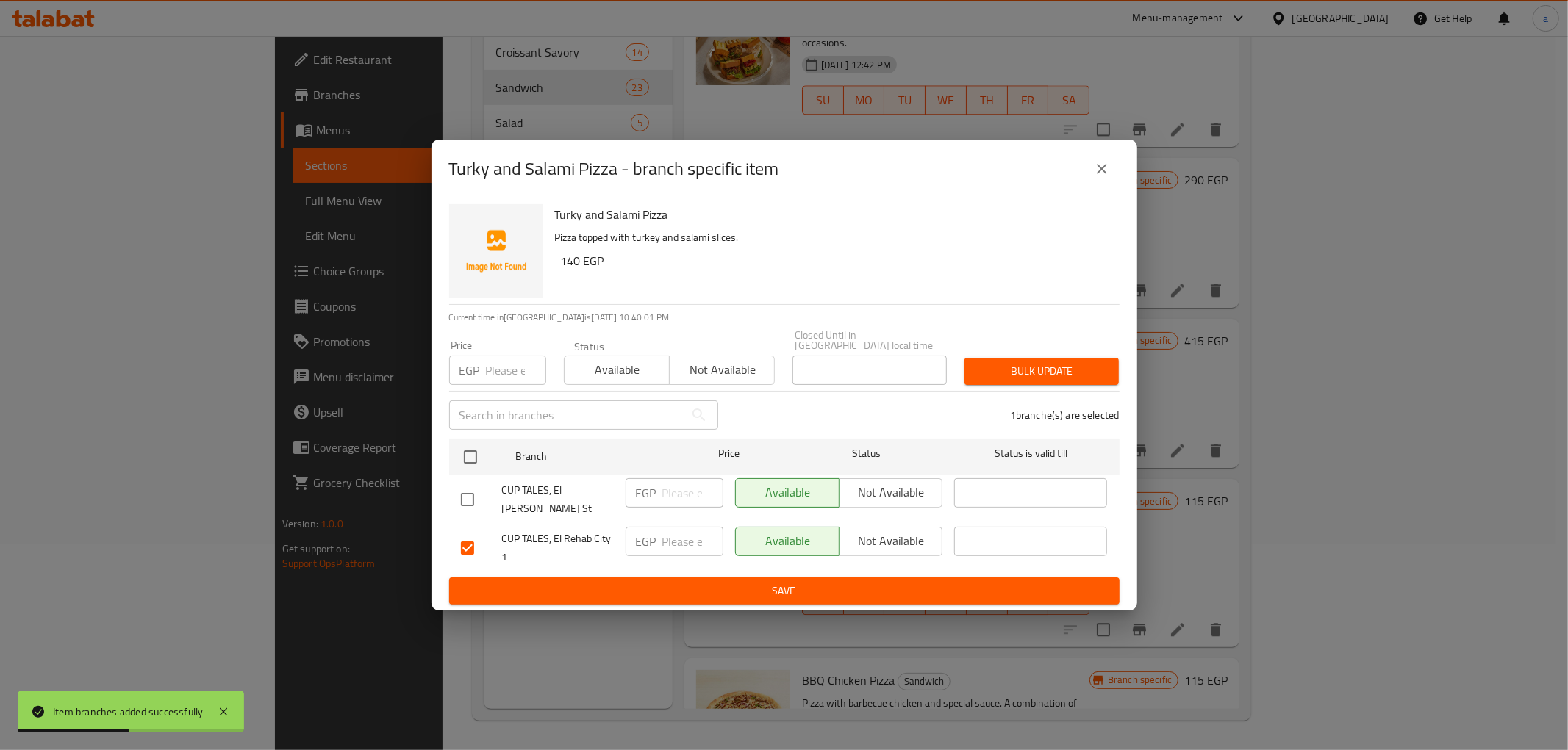
click at [689, 530] on input "number" at bounding box center [692, 541] width 61 height 29
type input "195"
click at [687, 582] on span "Save" at bounding box center [784, 591] width 647 height 18
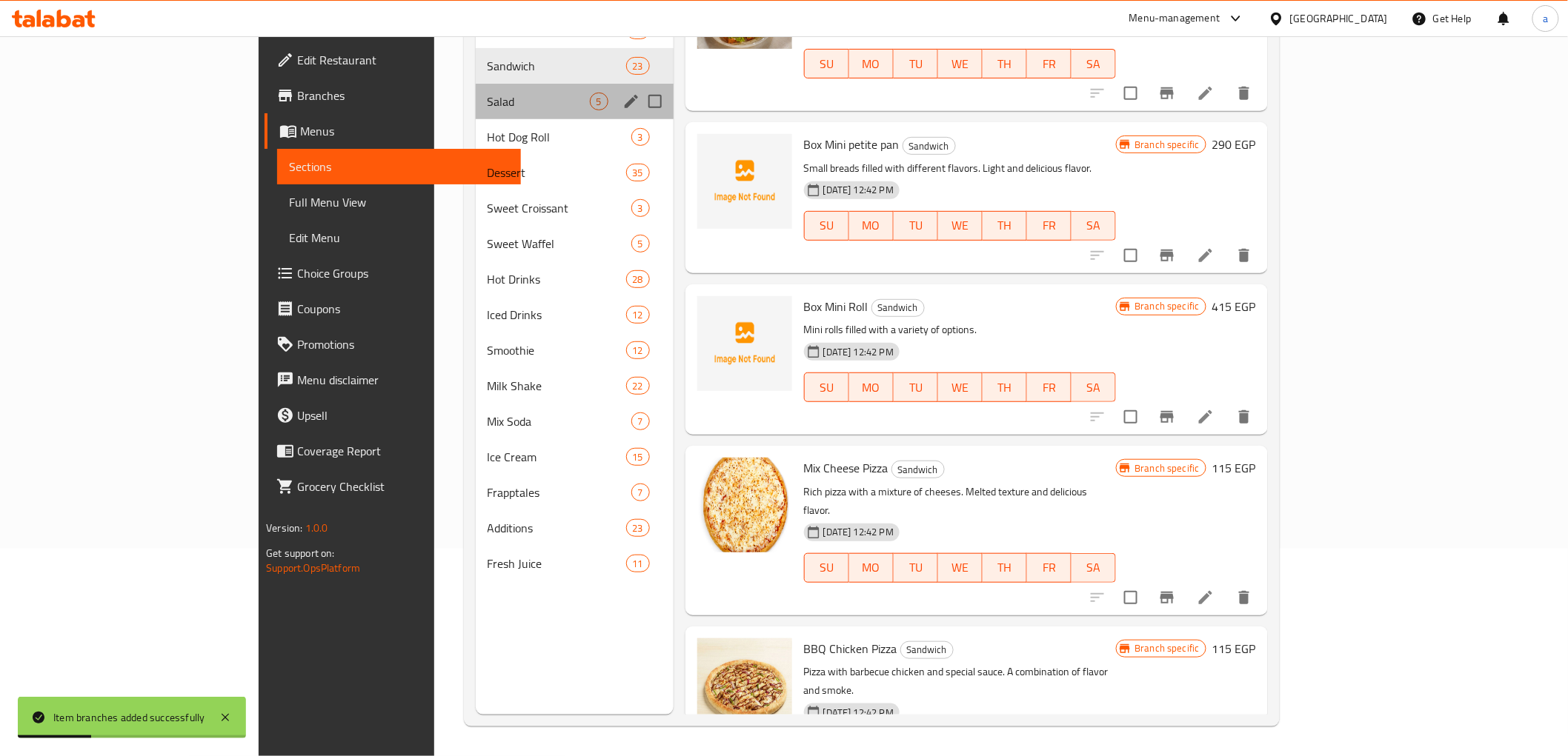
click at [476, 114] on div "Salad 5" at bounding box center [574, 101] width 197 height 35
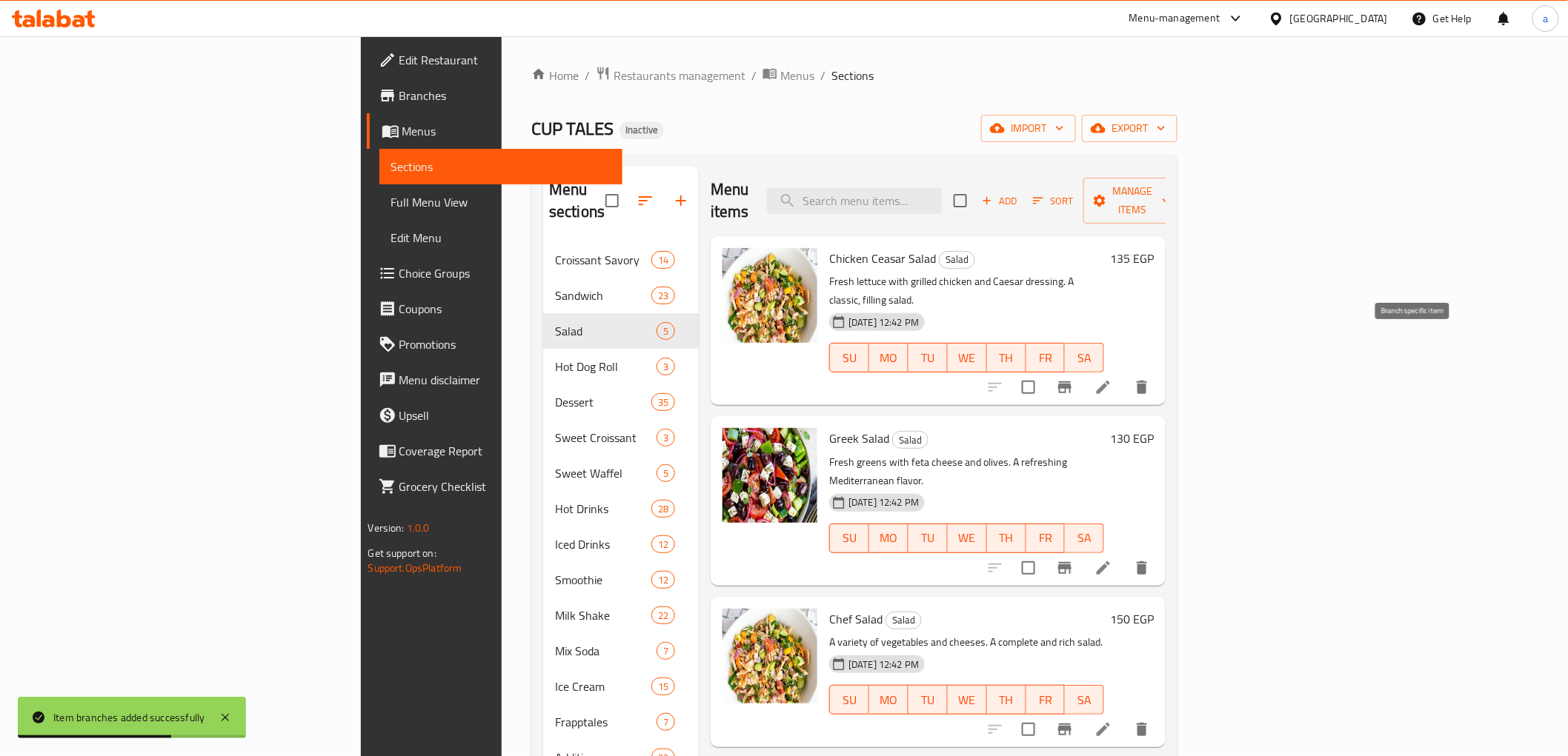
click at [1071, 381] on icon "Branch-specific-item" at bounding box center [1065, 387] width 14 height 12
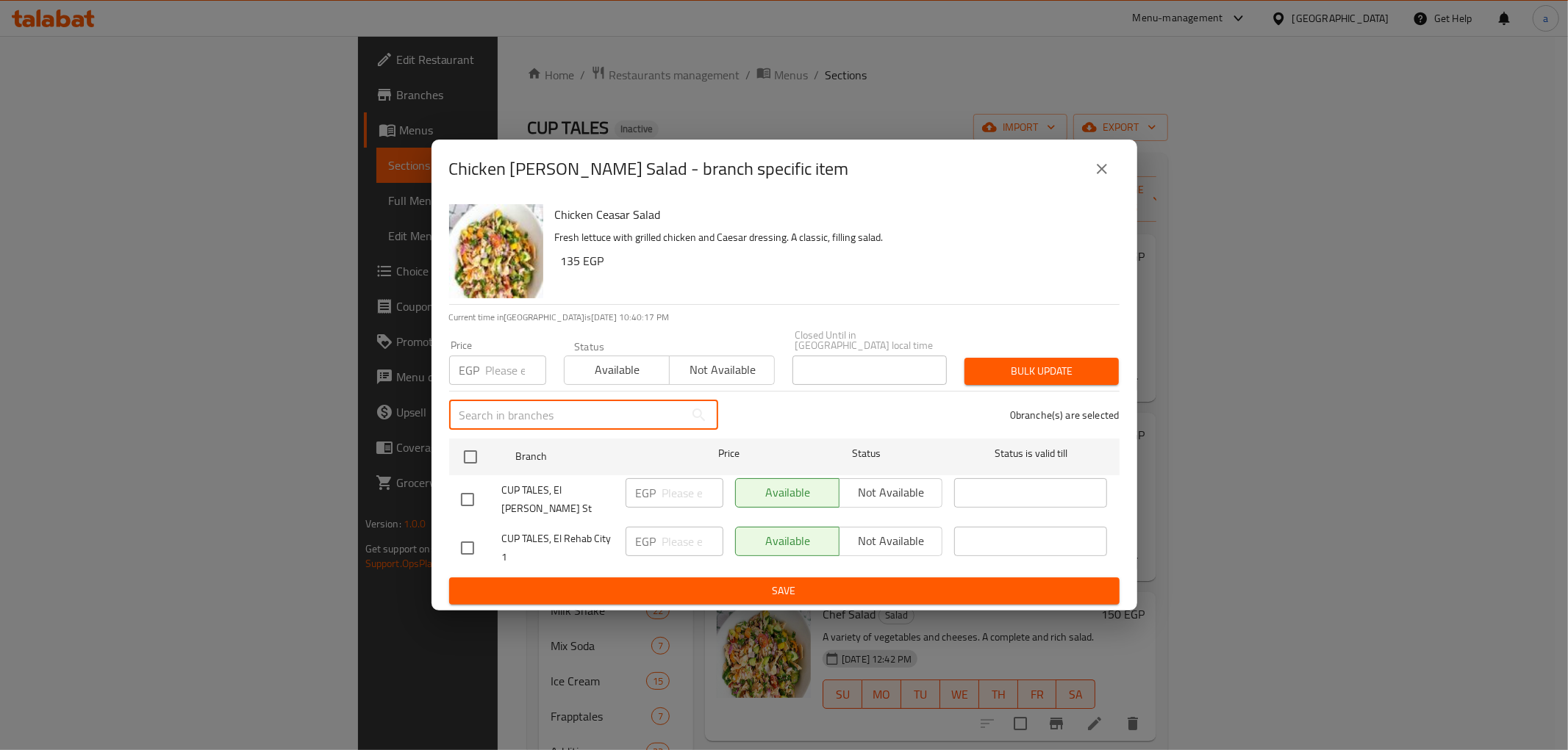
click at [534, 411] on input "text" at bounding box center [566, 415] width 236 height 29
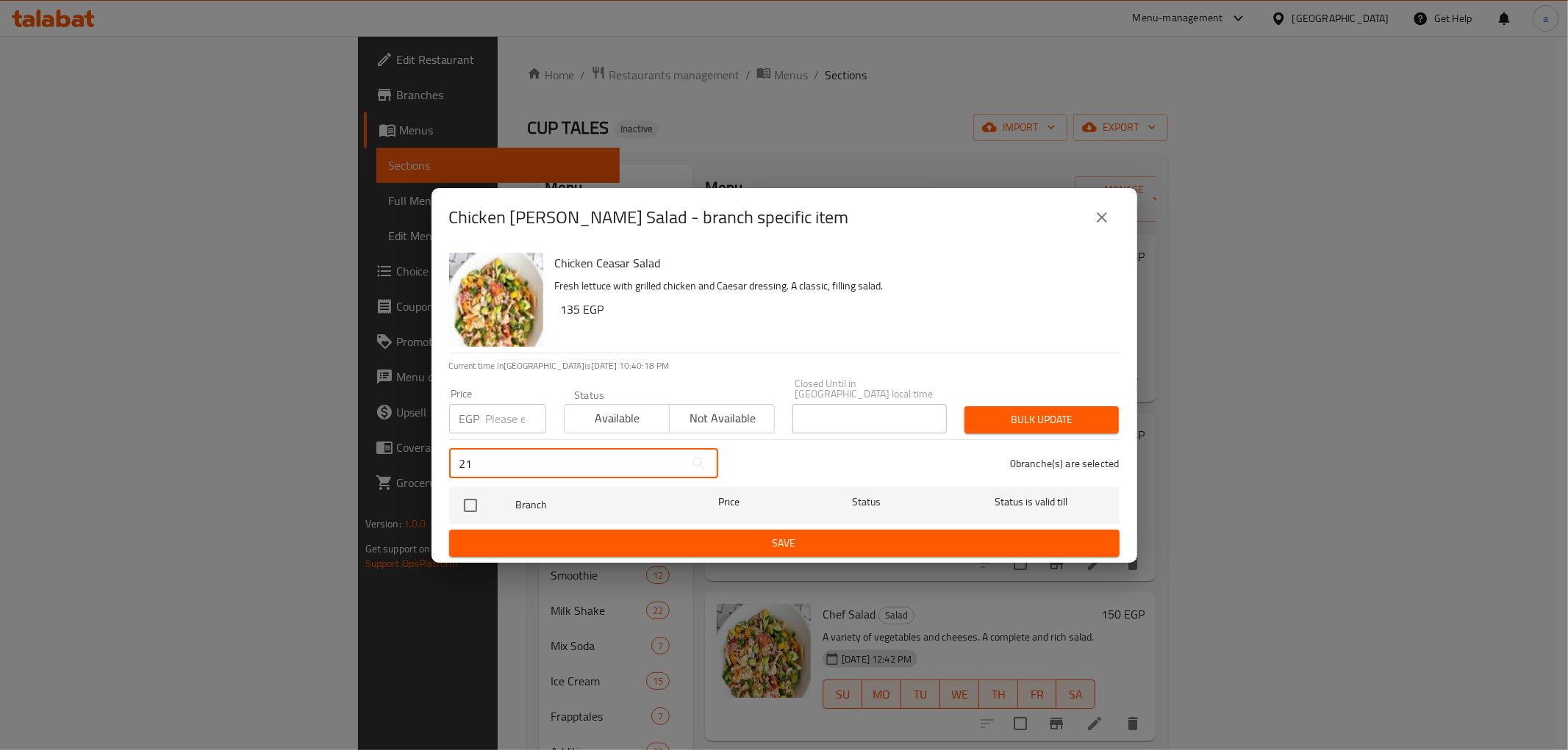
type input "2"
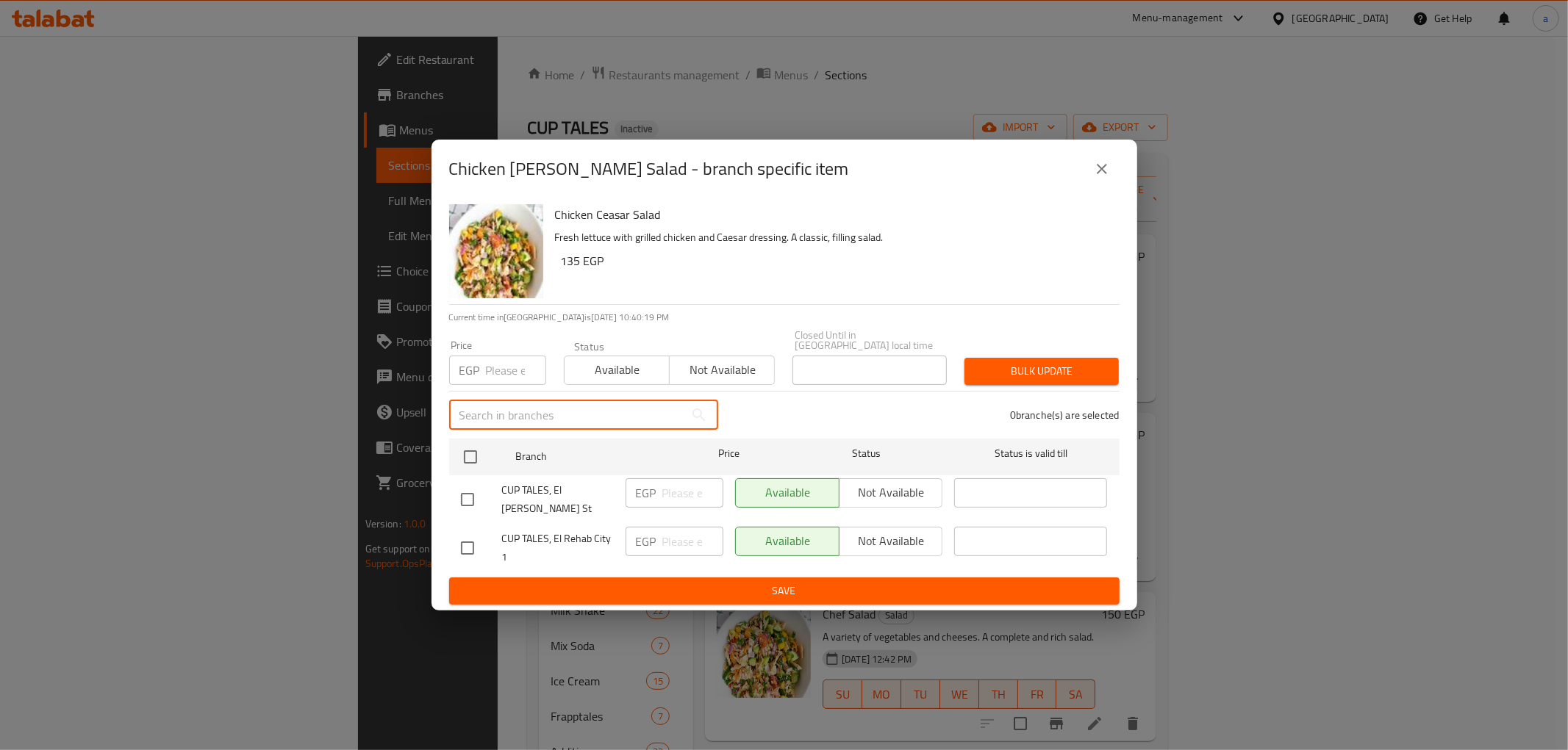
click at [467, 534] on input "checkbox" at bounding box center [467, 548] width 31 height 31
checkbox input "true"
click at [696, 535] on input "number" at bounding box center [692, 541] width 61 height 29
type input "210"
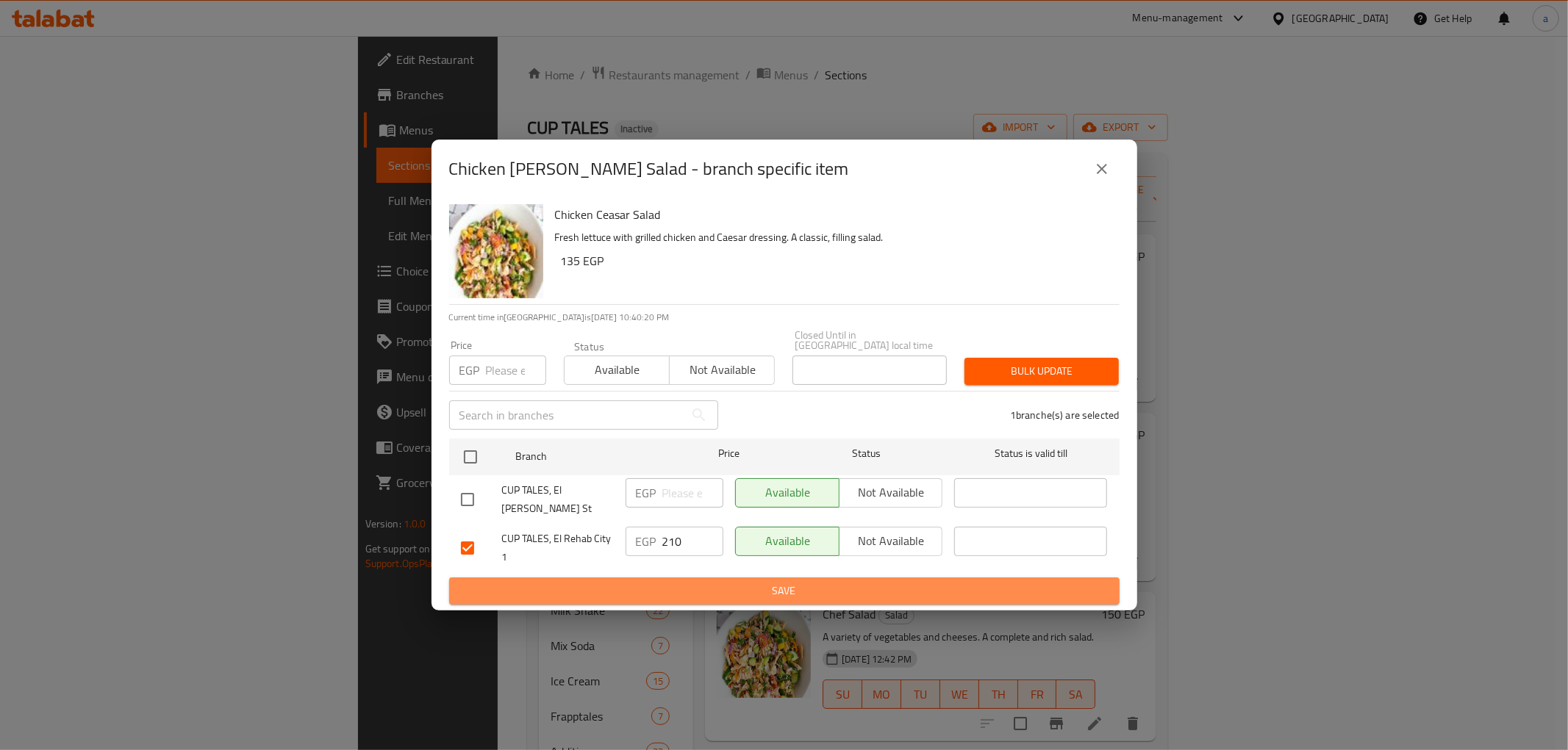
click at [687, 582] on span "Save" at bounding box center [784, 591] width 647 height 18
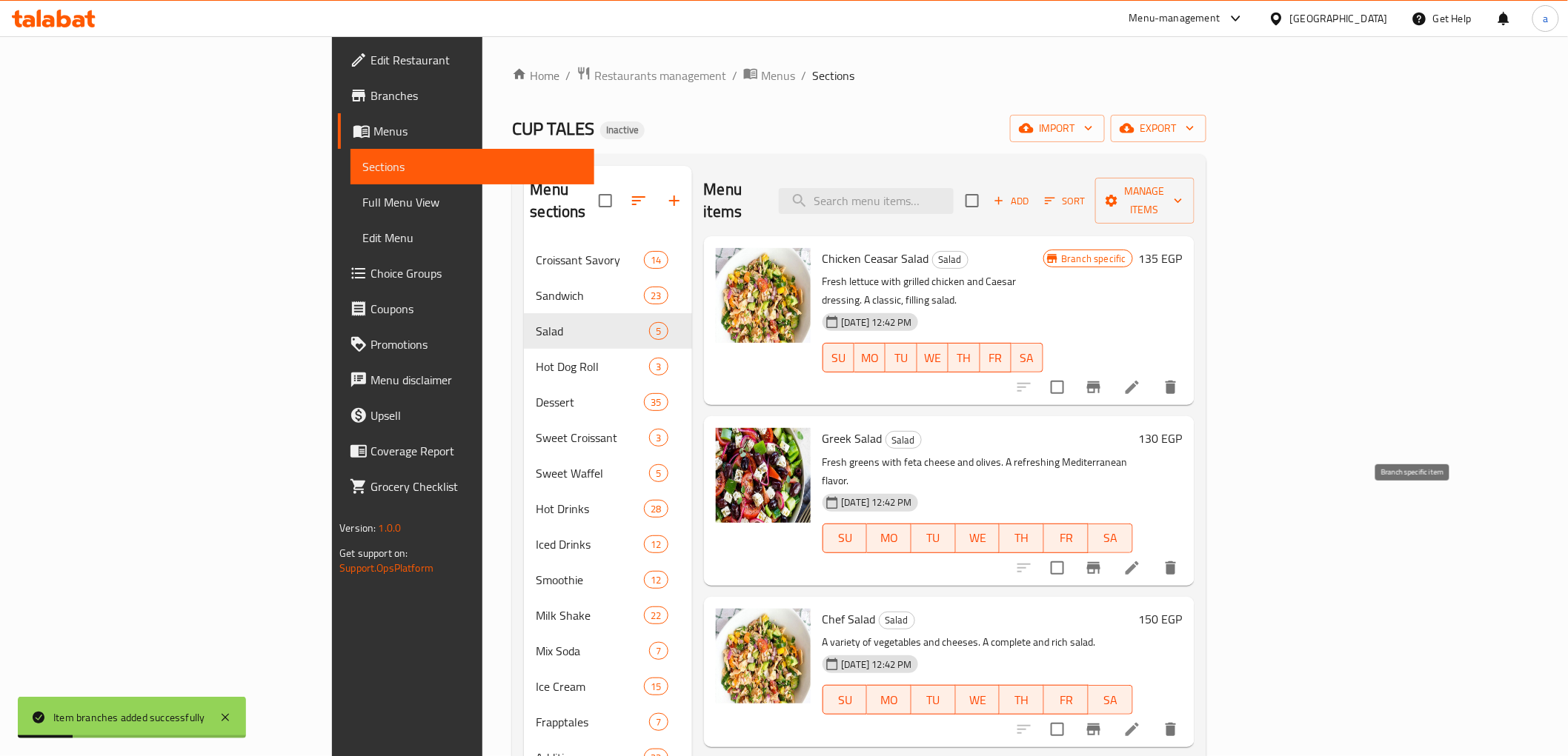
click at [1100, 562] on icon "Branch-specific-item" at bounding box center [1094, 567] width 14 height 12
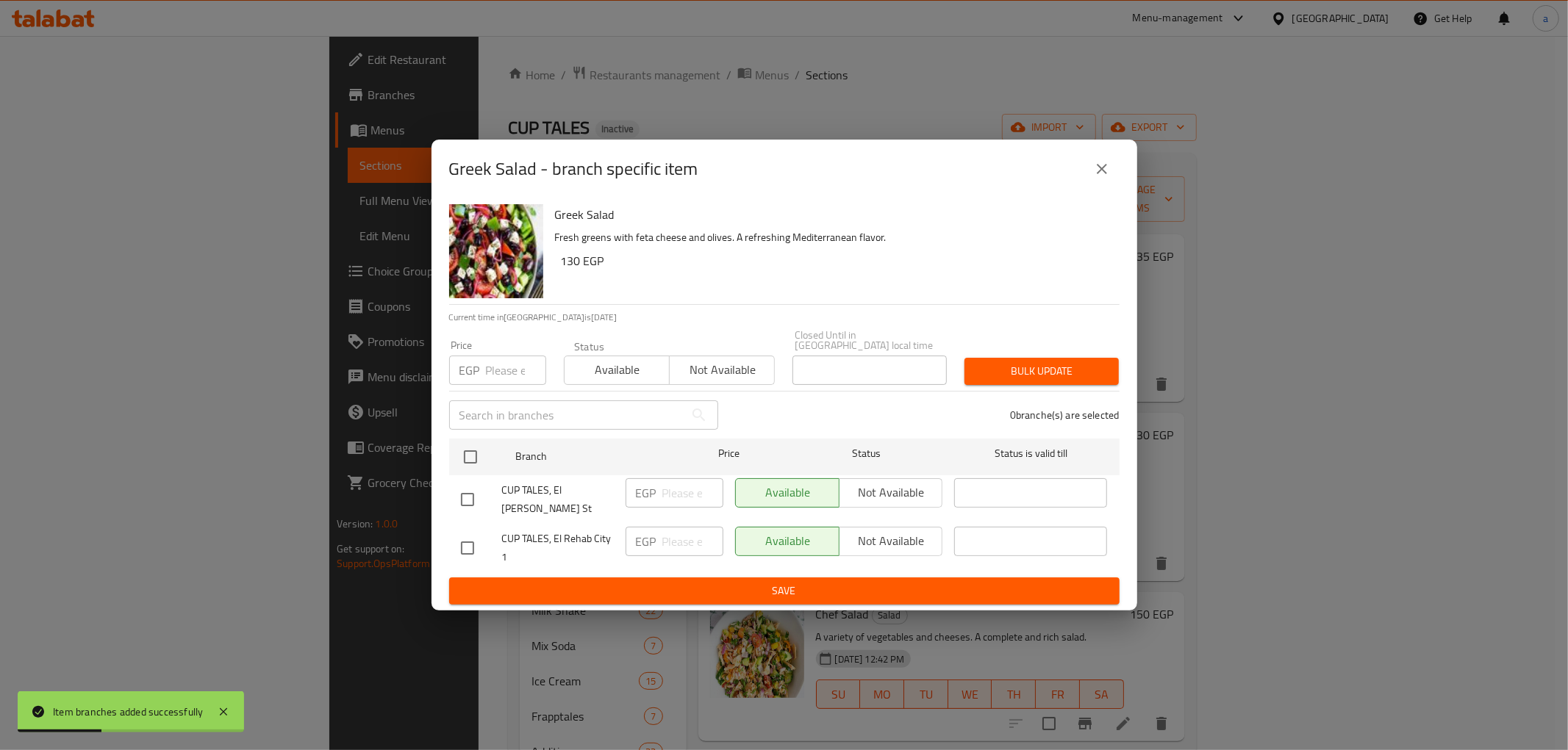
click at [479, 537] on input "checkbox" at bounding box center [467, 548] width 31 height 31
checkbox input "true"
click at [684, 527] on input "number" at bounding box center [692, 541] width 61 height 29
type input "130"
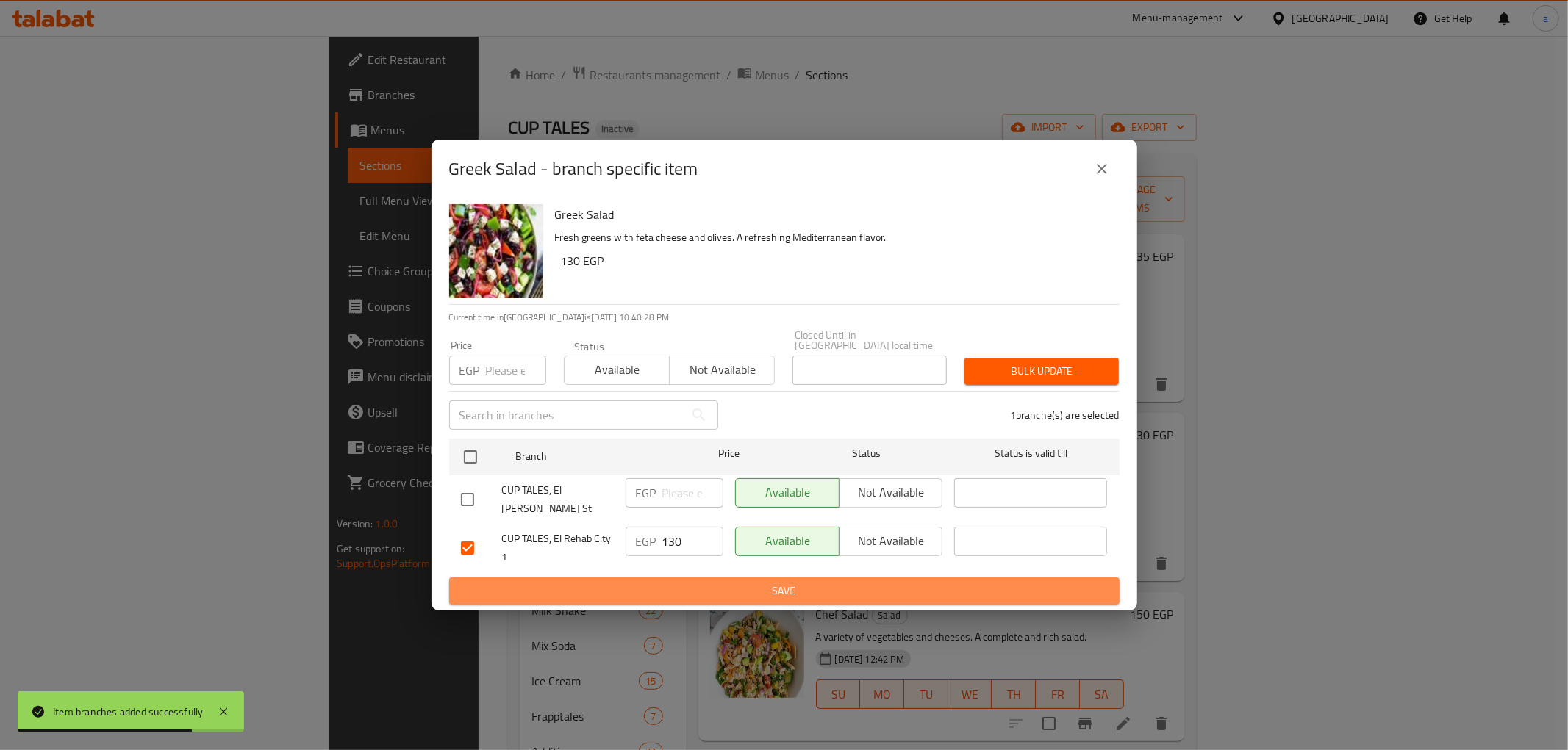
click at [729, 582] on span "Save" at bounding box center [784, 591] width 647 height 18
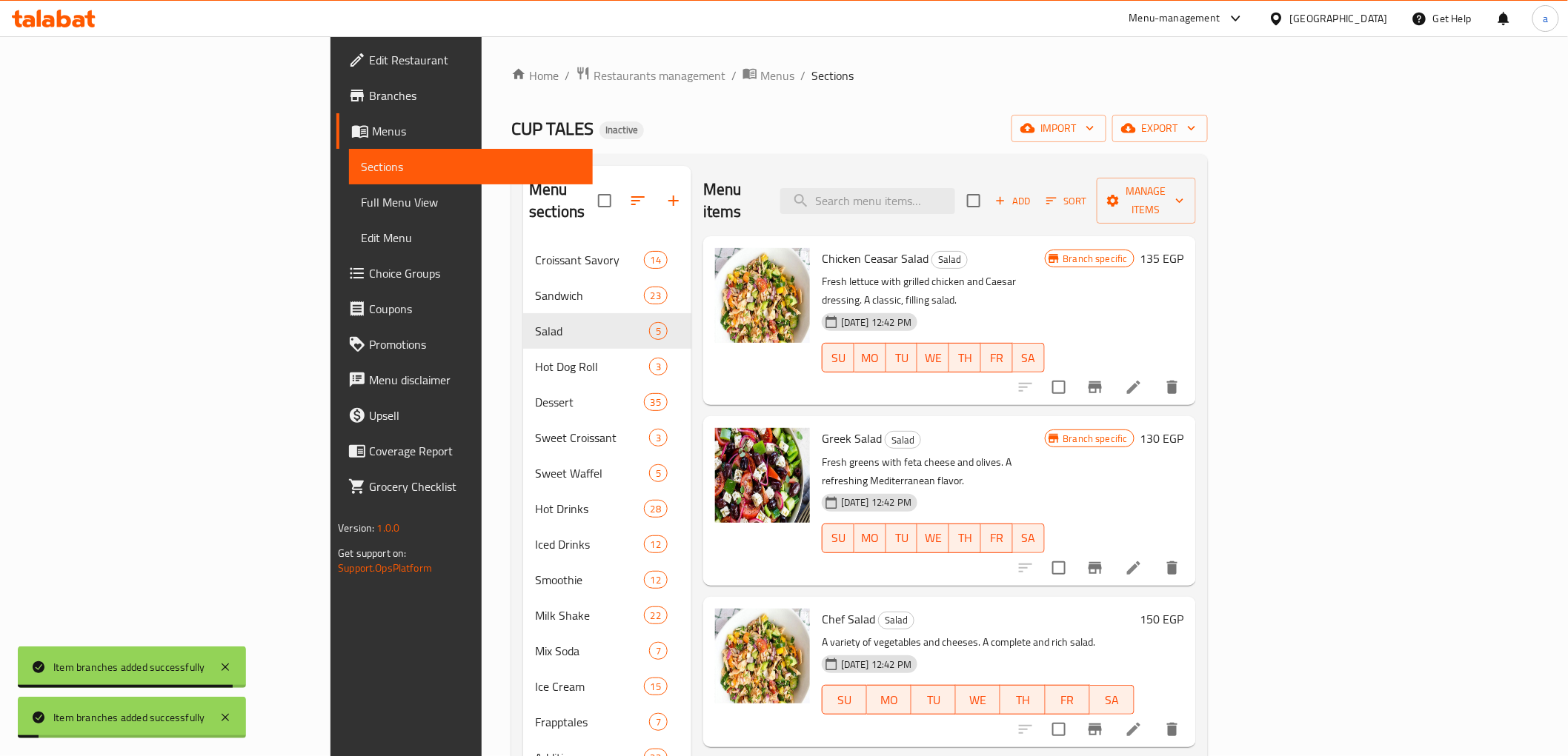
scroll to position [82, 0]
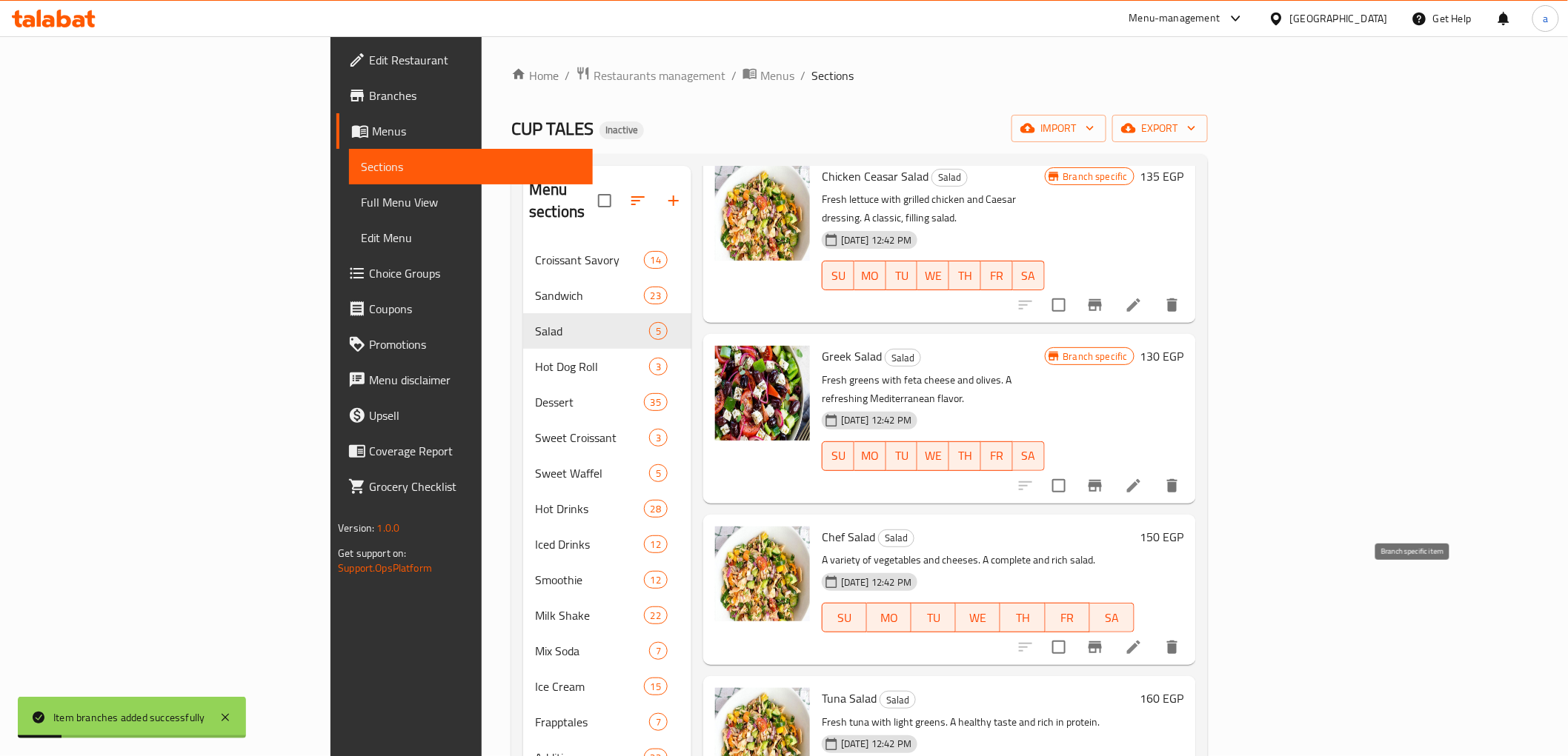
click at [1104, 639] on icon "Branch-specific-item" at bounding box center [1095, 647] width 18 height 18
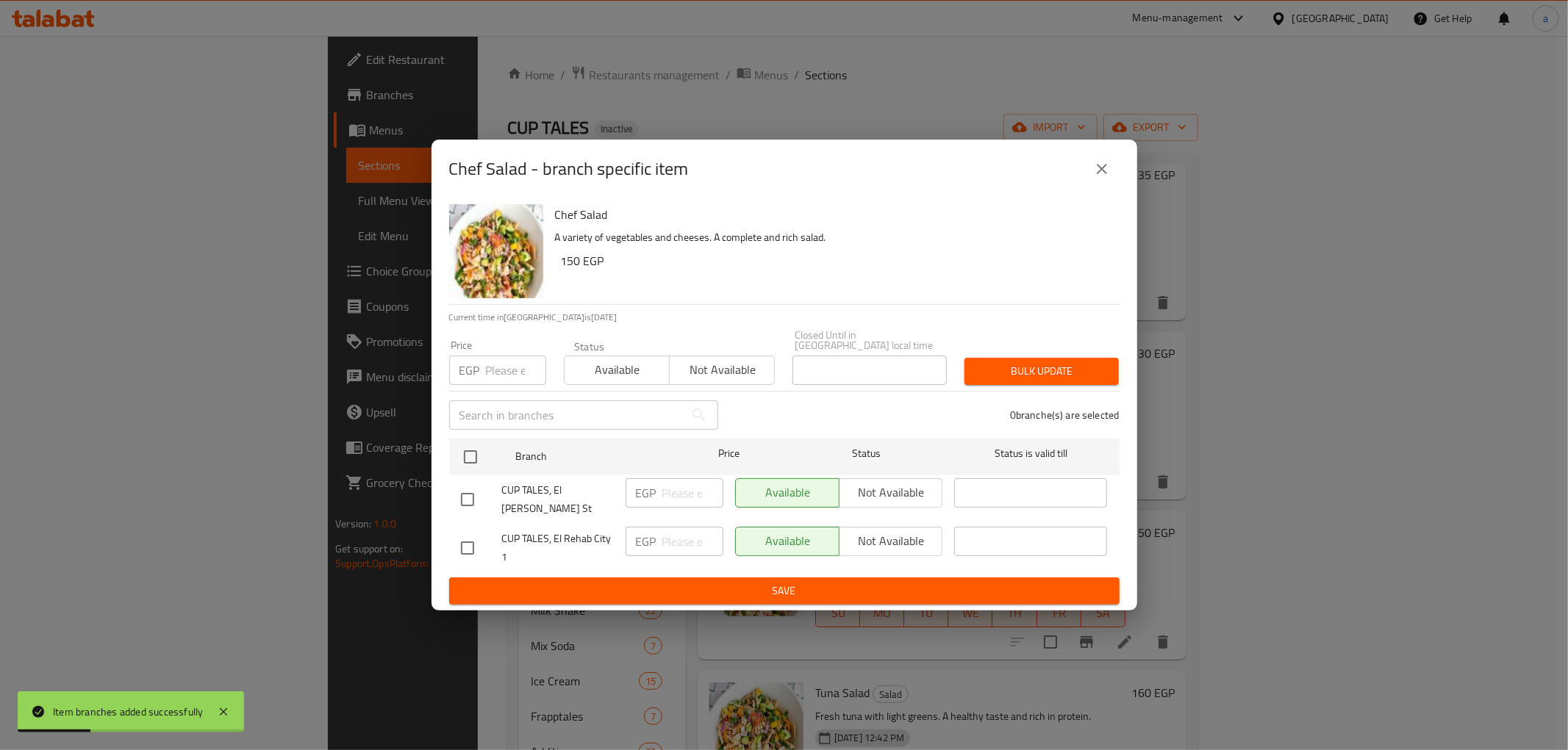
click at [469, 534] on input "checkbox" at bounding box center [467, 548] width 31 height 31
checkbox input "true"
click at [687, 537] on input "number" at bounding box center [692, 541] width 61 height 29
type input "210"
click at [692, 584] on span "Save" at bounding box center [784, 591] width 647 height 18
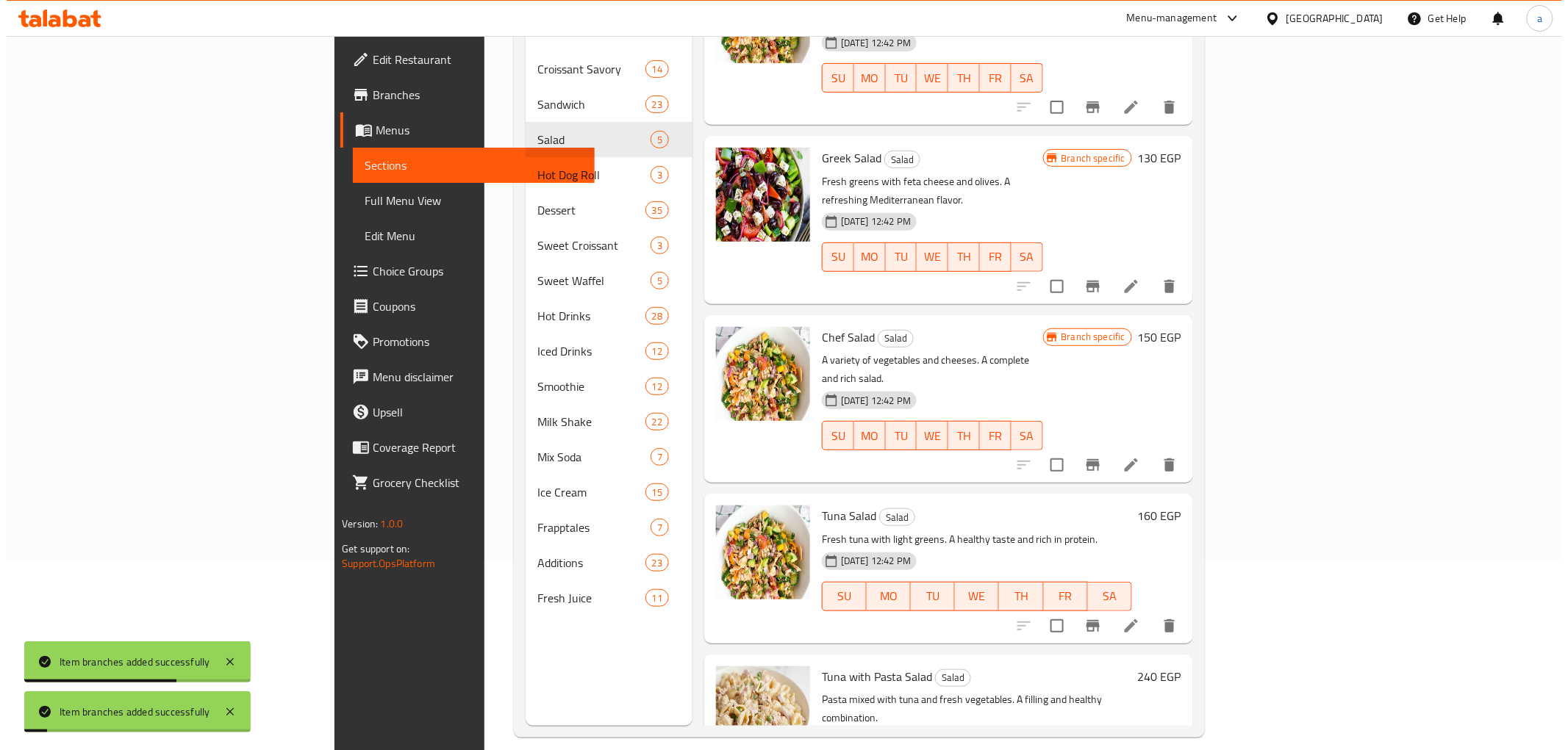
scroll to position [206, 0]
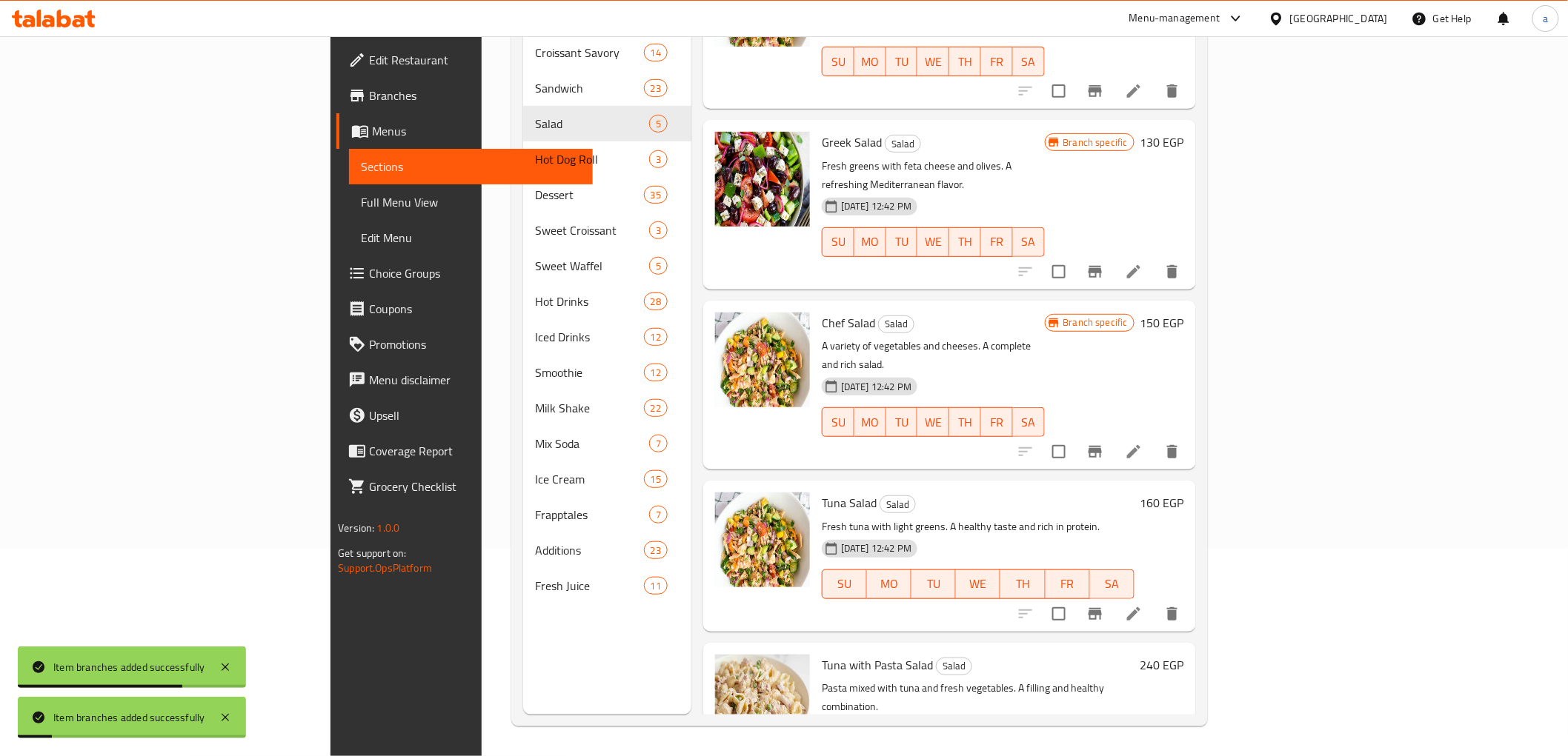
click at [1102, 608] on icon "Branch-specific-item" at bounding box center [1095, 614] width 14 height 12
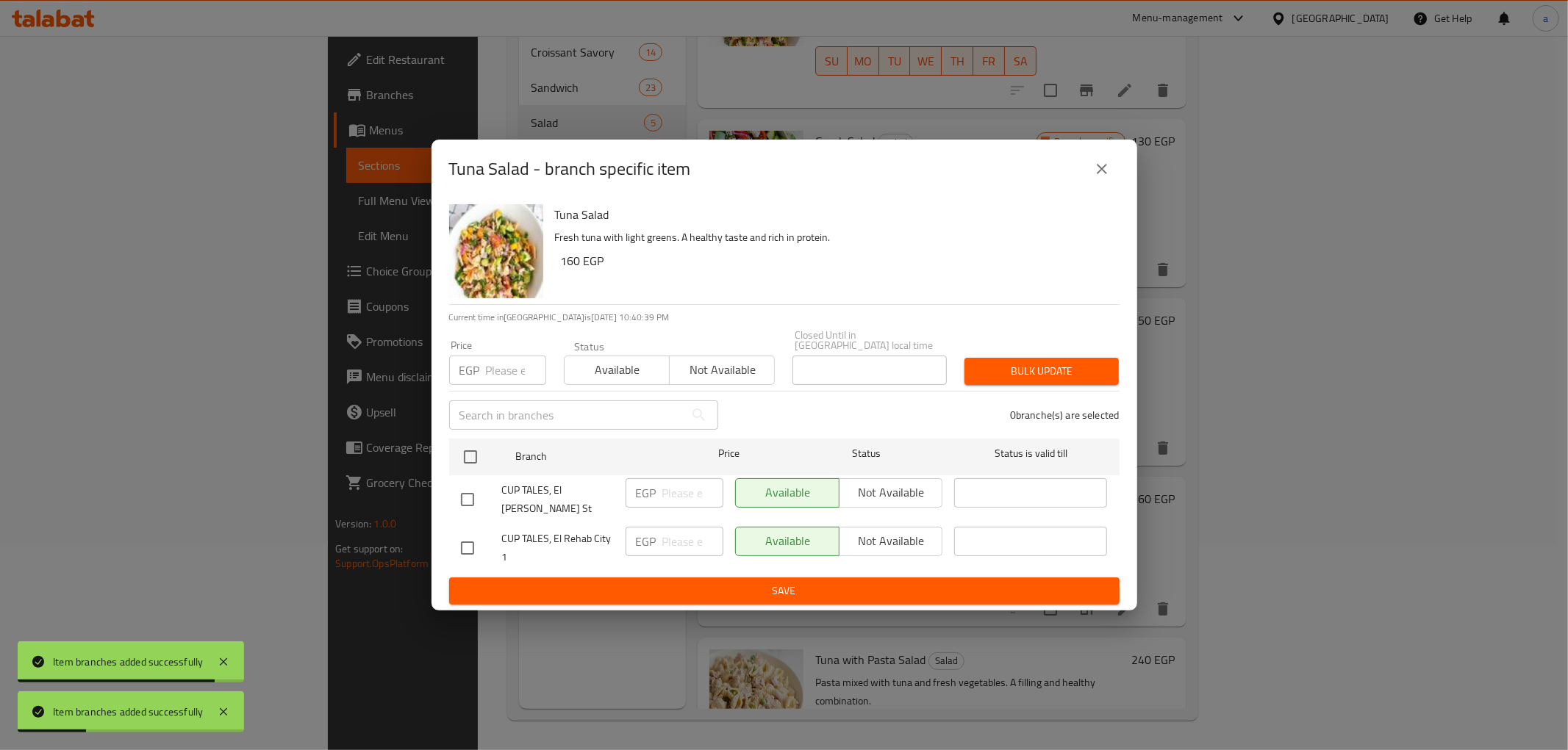
click at [473, 537] on input "checkbox" at bounding box center [467, 548] width 31 height 31
checkbox input "true"
click at [713, 534] on input "number" at bounding box center [692, 541] width 61 height 29
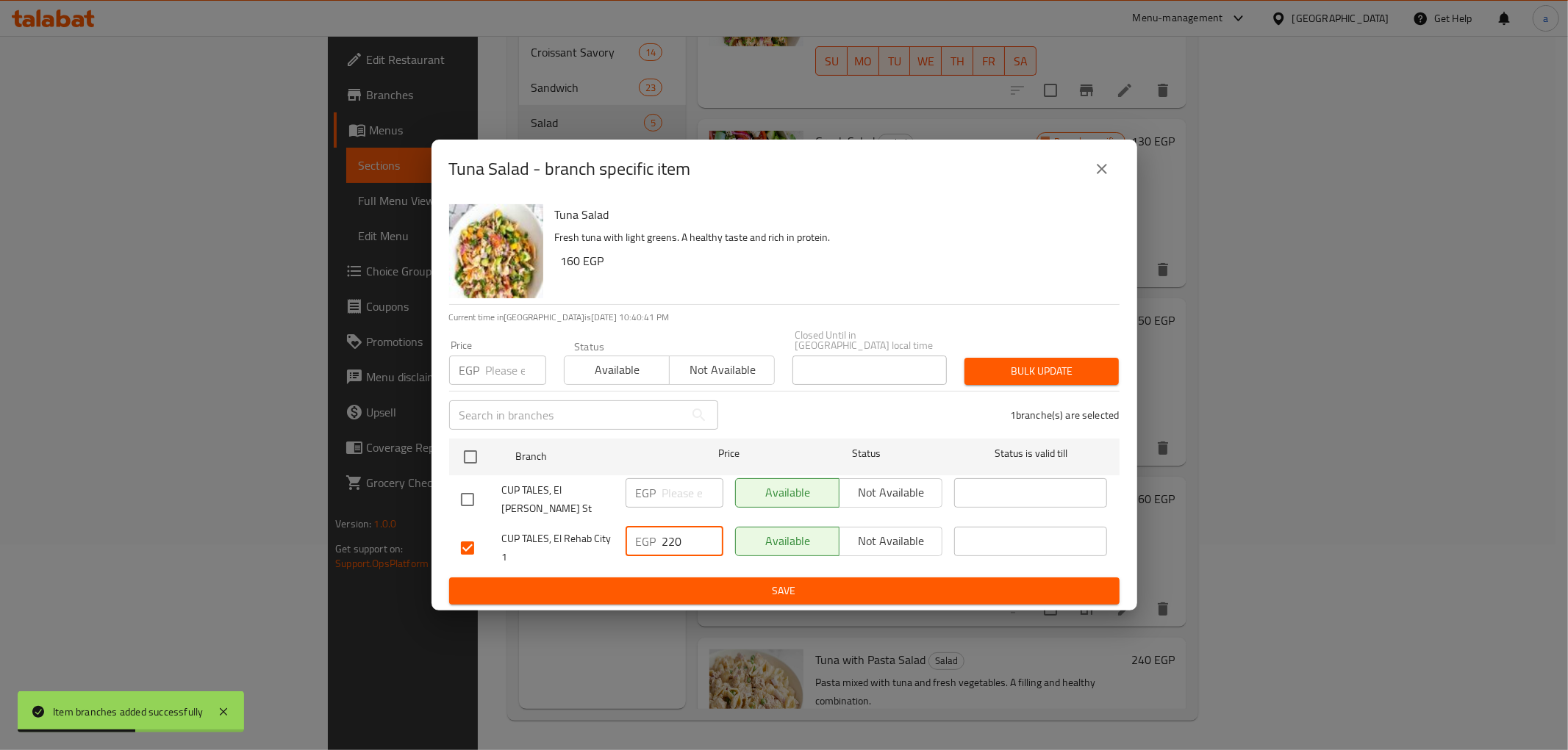
type input "220"
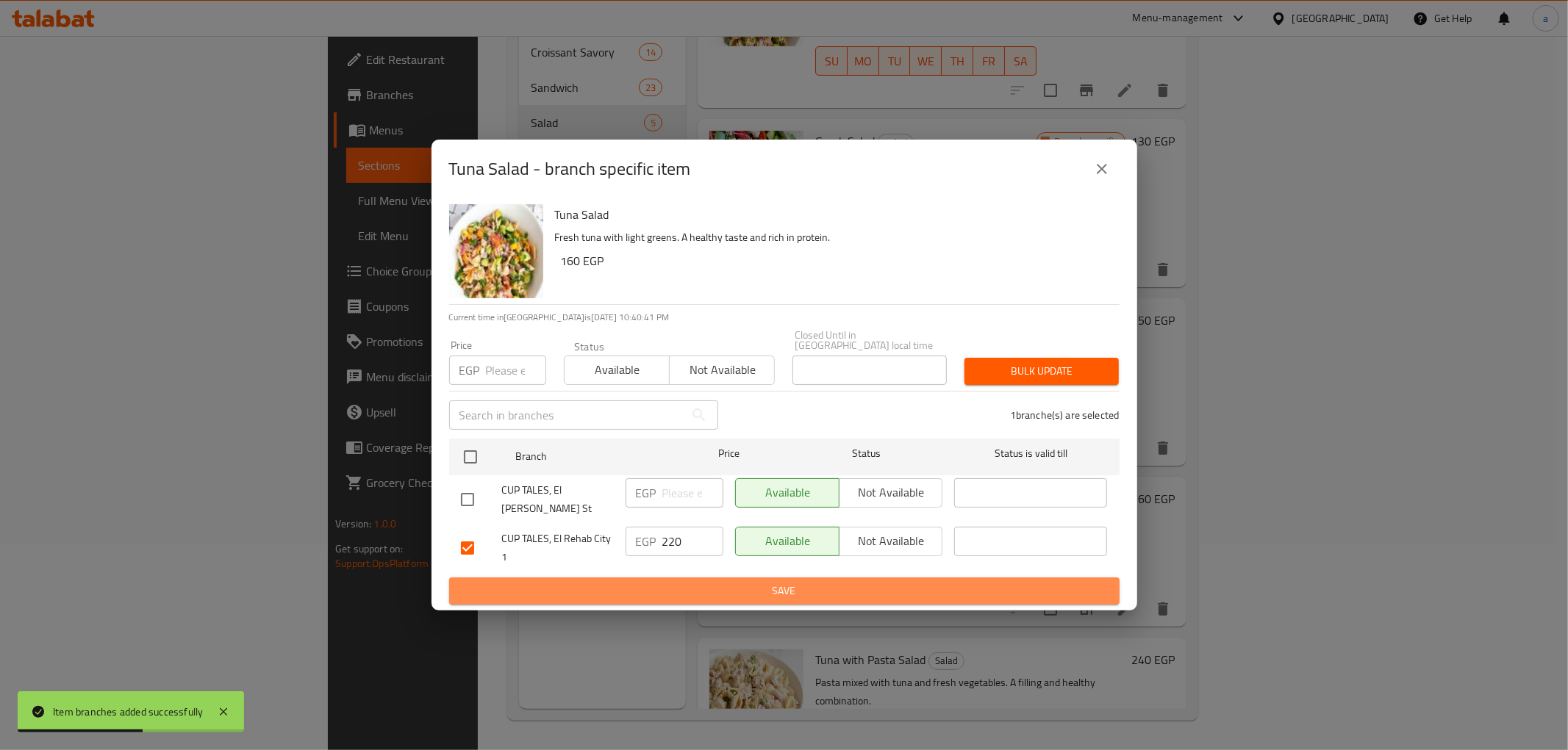
click at [692, 582] on span "Save" at bounding box center [784, 591] width 647 height 18
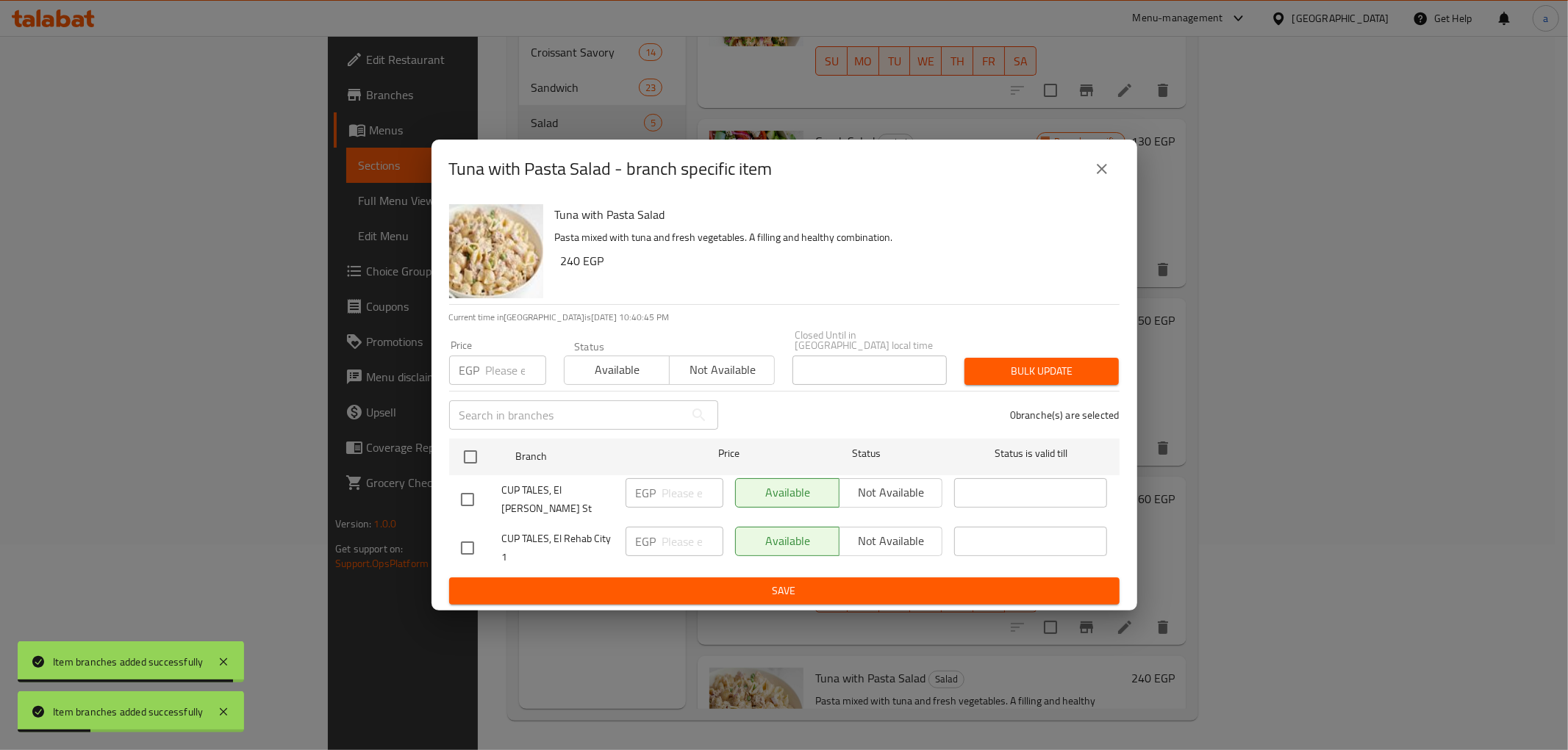
click at [474, 533] on input "checkbox" at bounding box center [467, 548] width 31 height 31
checkbox input "true"
click at [672, 531] on input "number" at bounding box center [692, 541] width 61 height 29
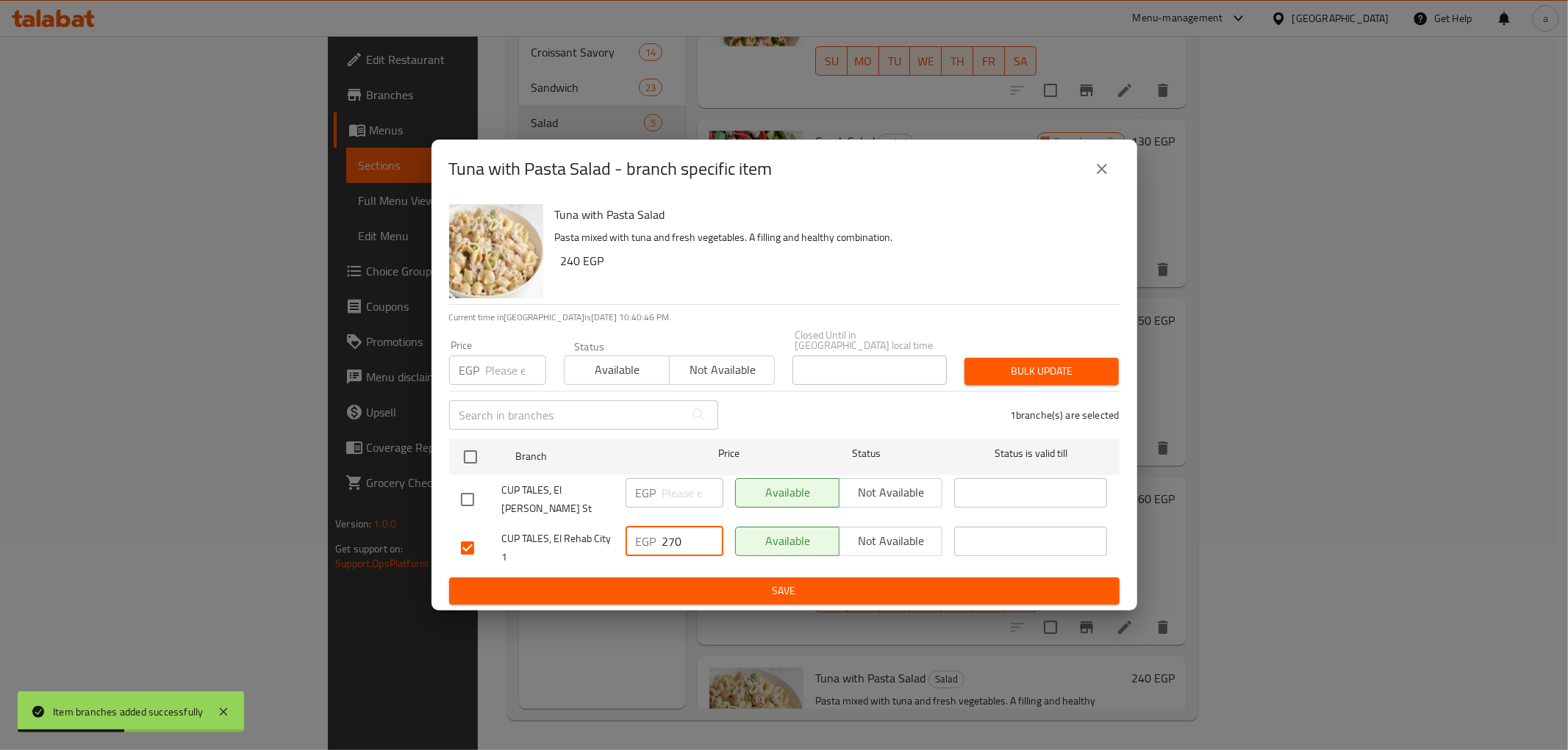
type input "270"
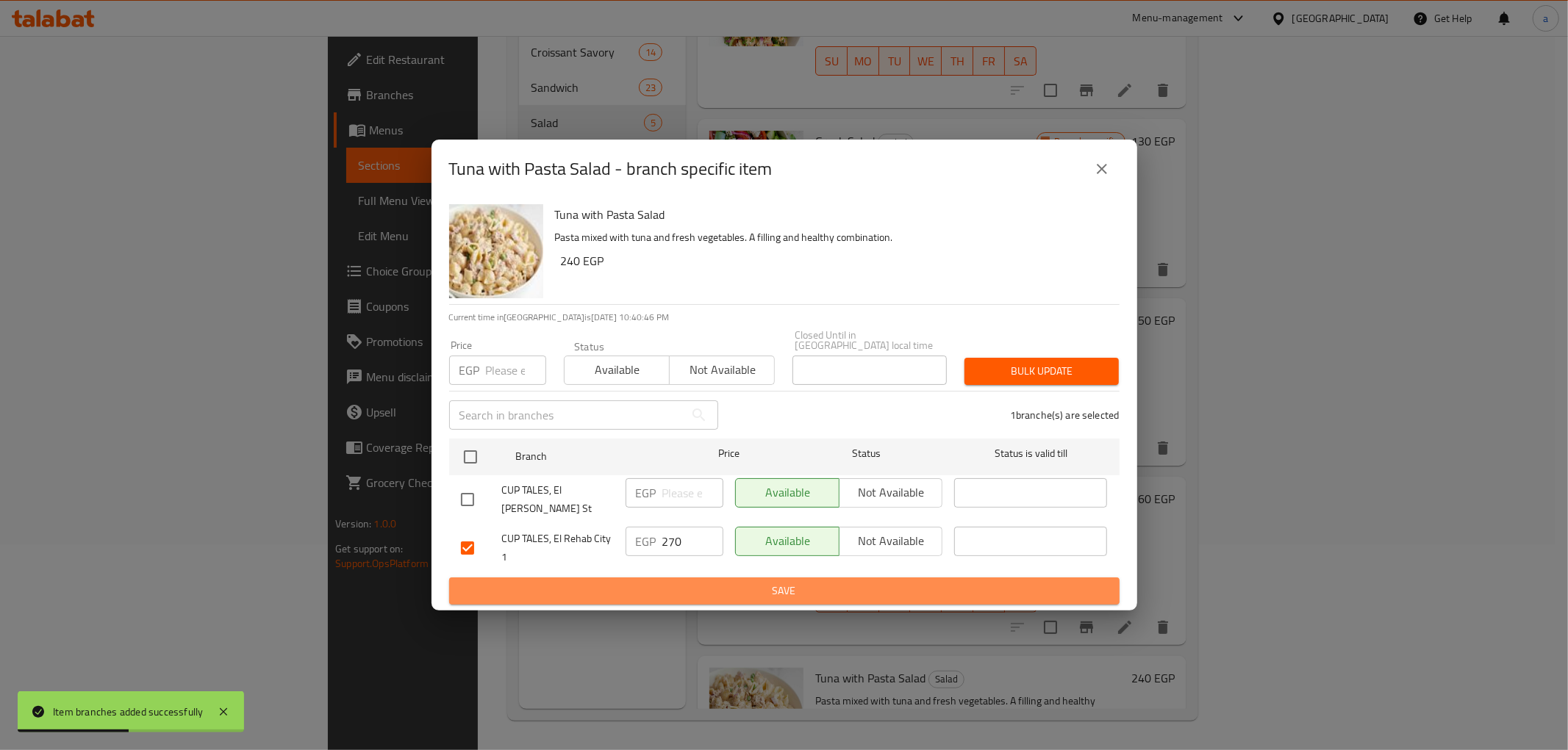
click at [700, 582] on span "Save" at bounding box center [784, 591] width 647 height 18
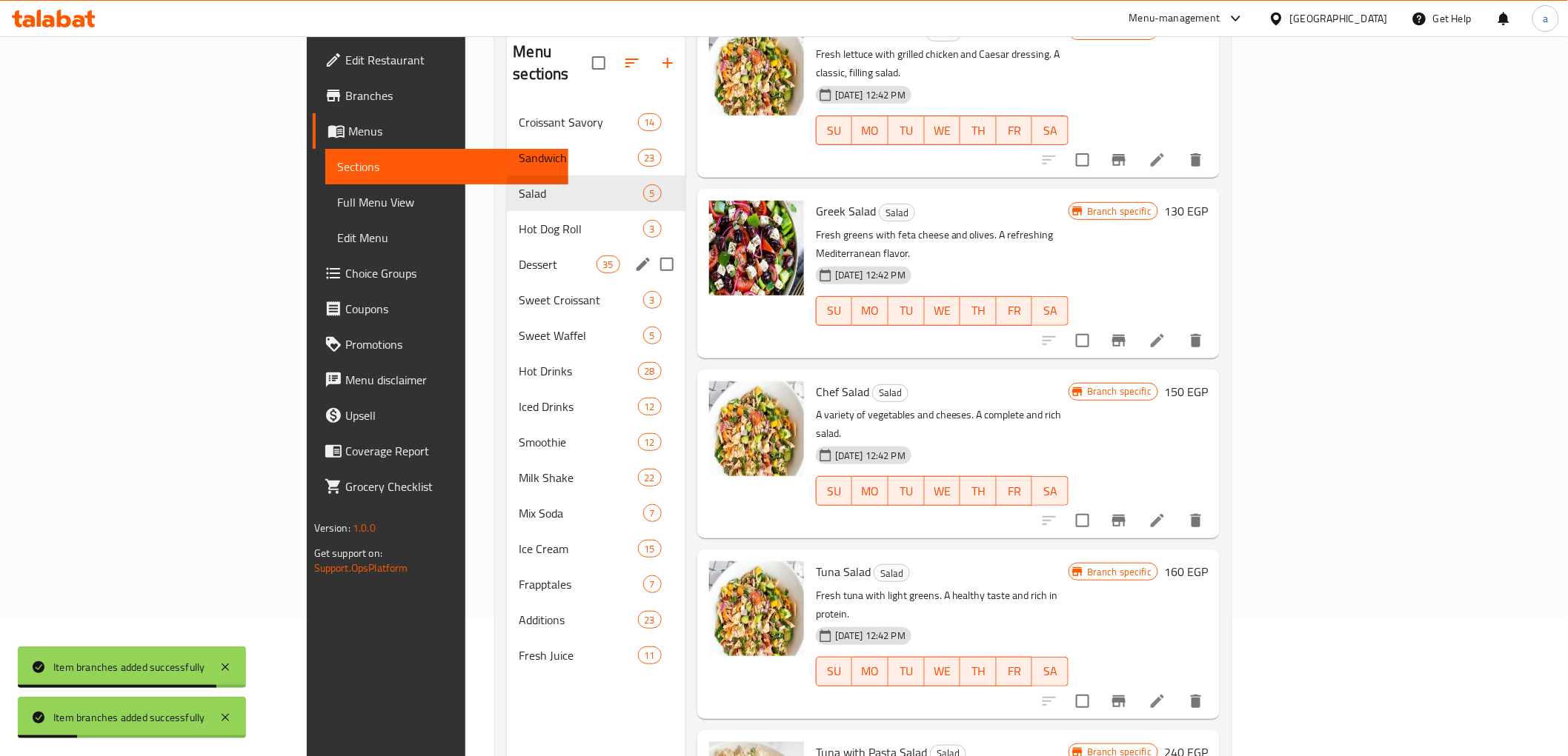
scroll to position [42, 0]
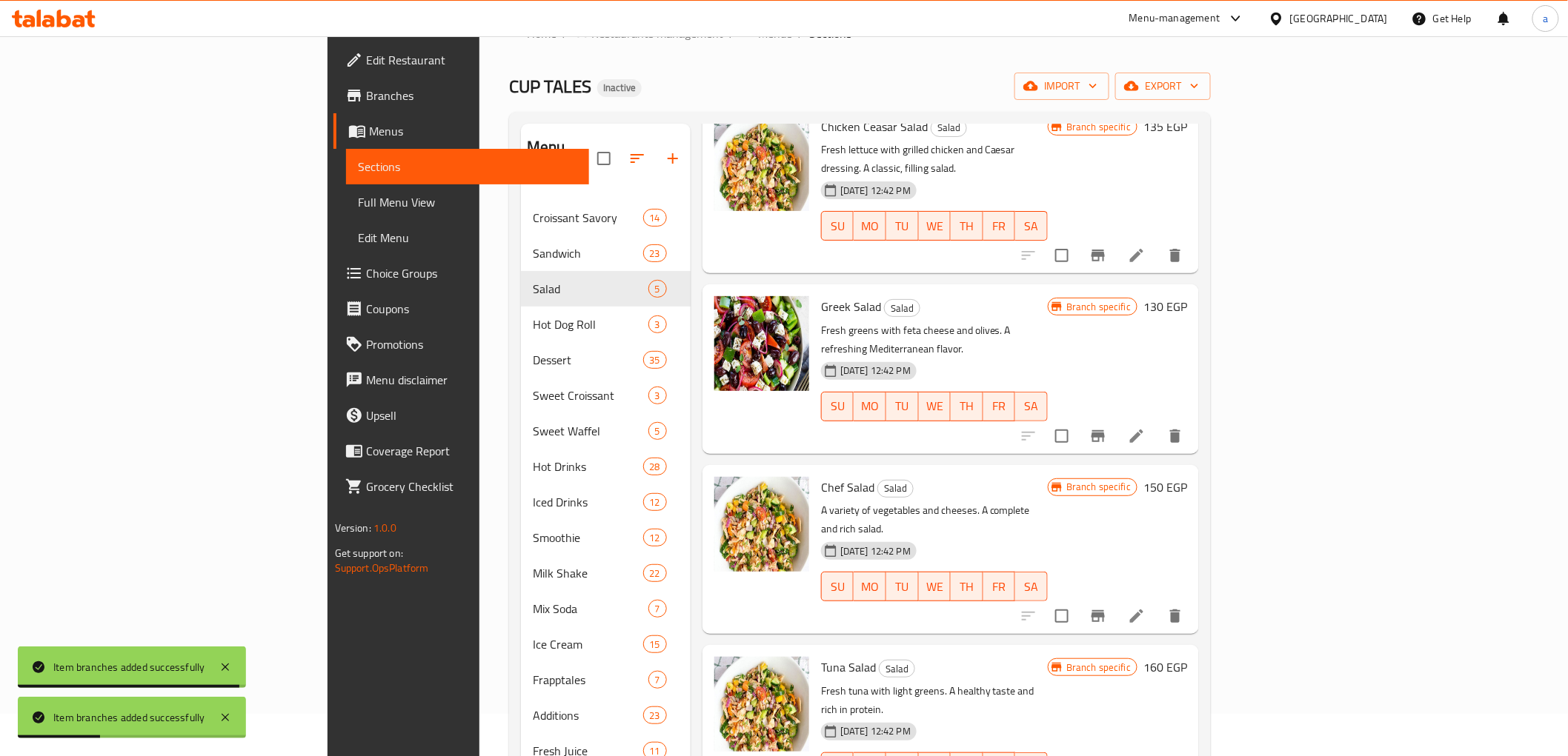
click at [366, 102] on span "Branches" at bounding box center [472, 95] width 211 height 18
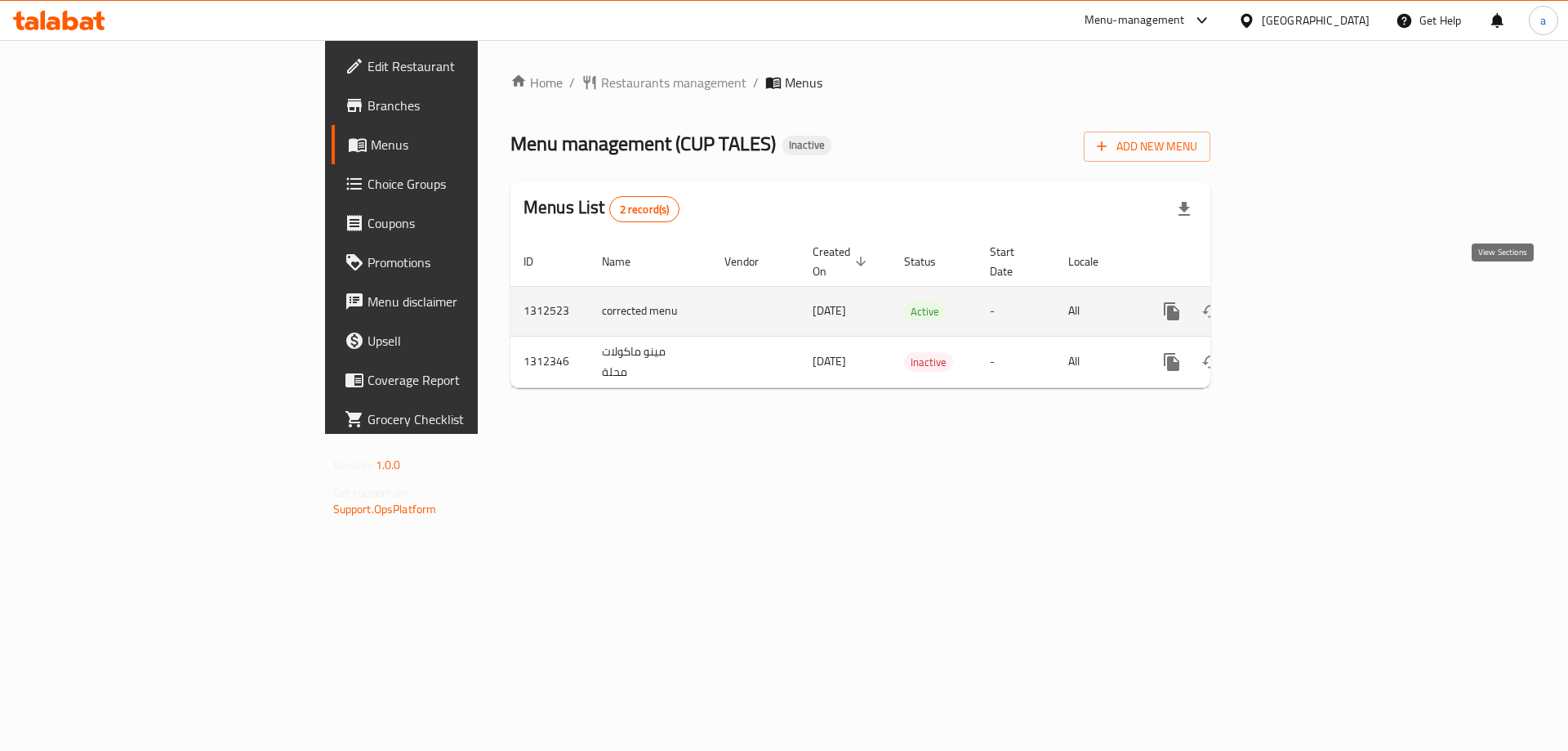
click at [1309, 292] on link "enhanced table" at bounding box center [1289, 311] width 39 height 39
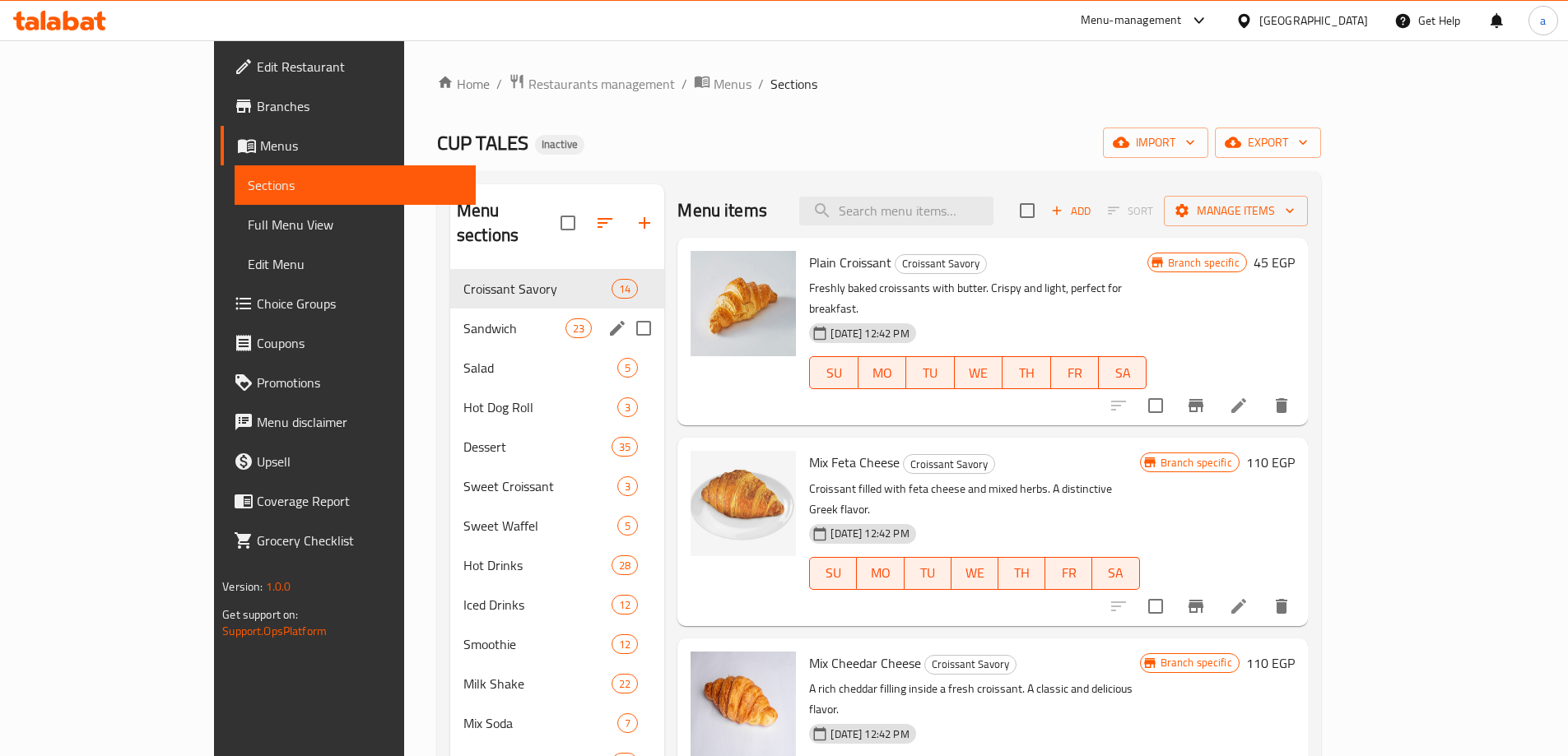
click at [450, 318] on div "Sandwich 23" at bounding box center [557, 328] width 214 height 39
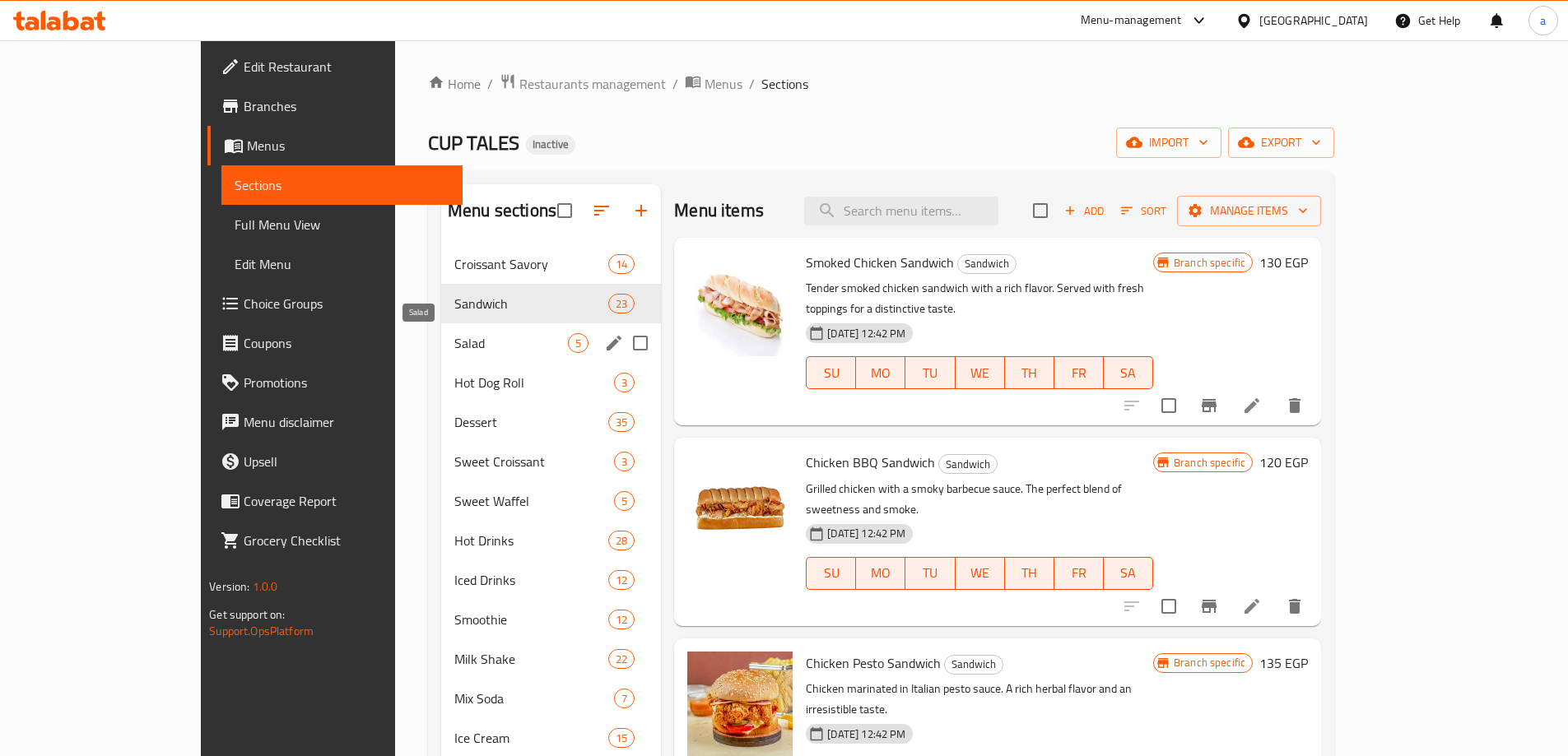
click at [455, 335] on span "Salad" at bounding box center [511, 343] width 114 height 20
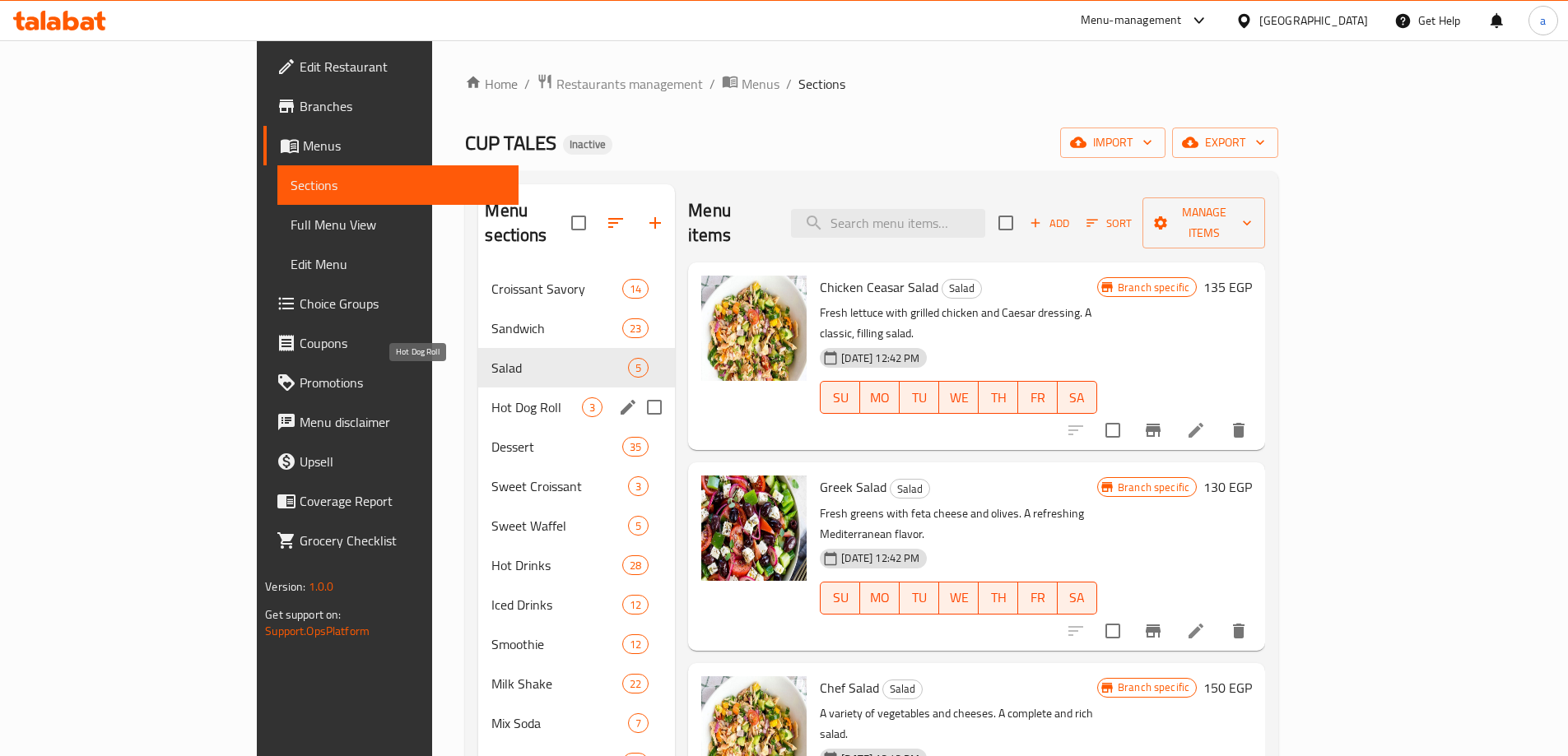
click at [491, 398] on span "Hot Dog Roll" at bounding box center [536, 407] width 91 height 20
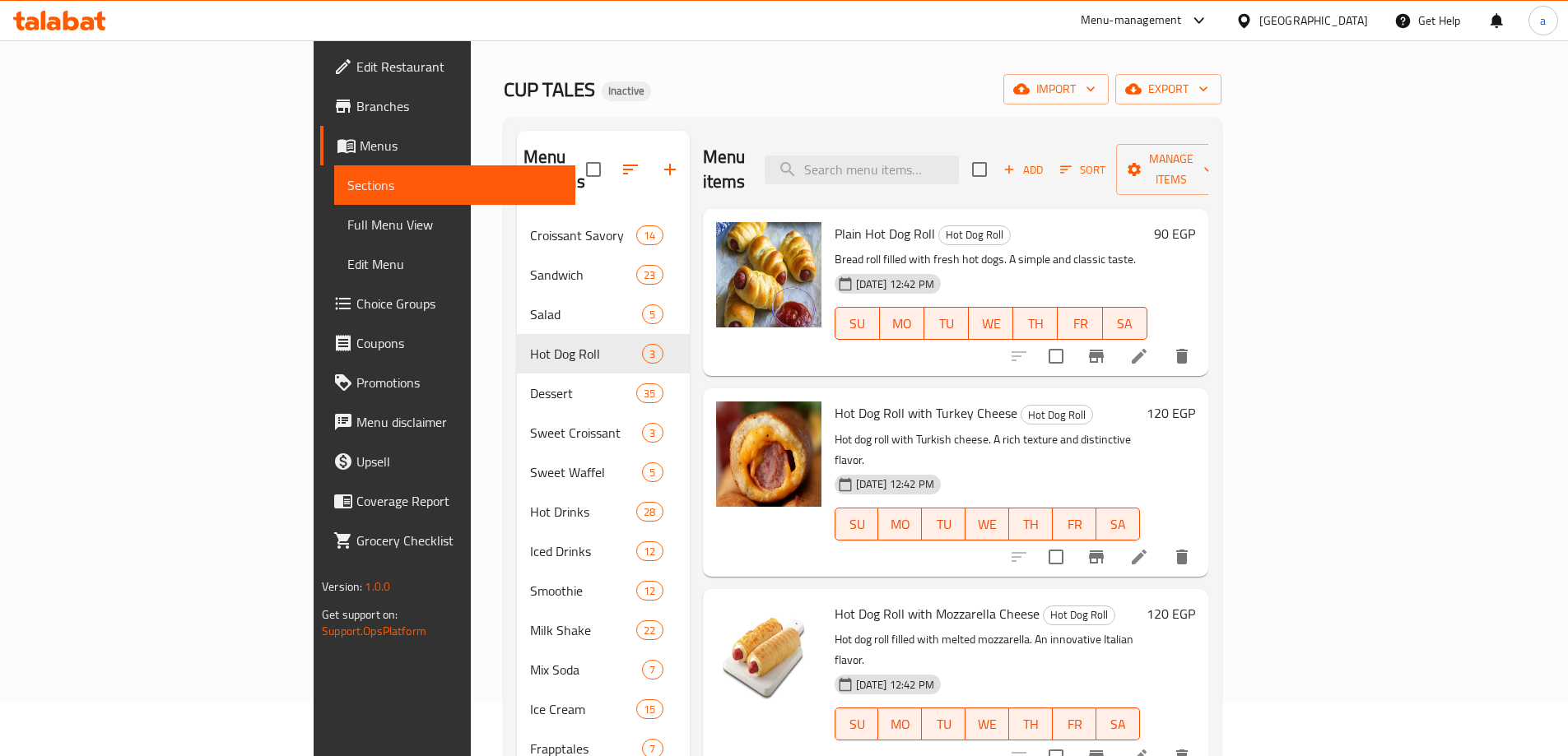
scroll to position [83, 0]
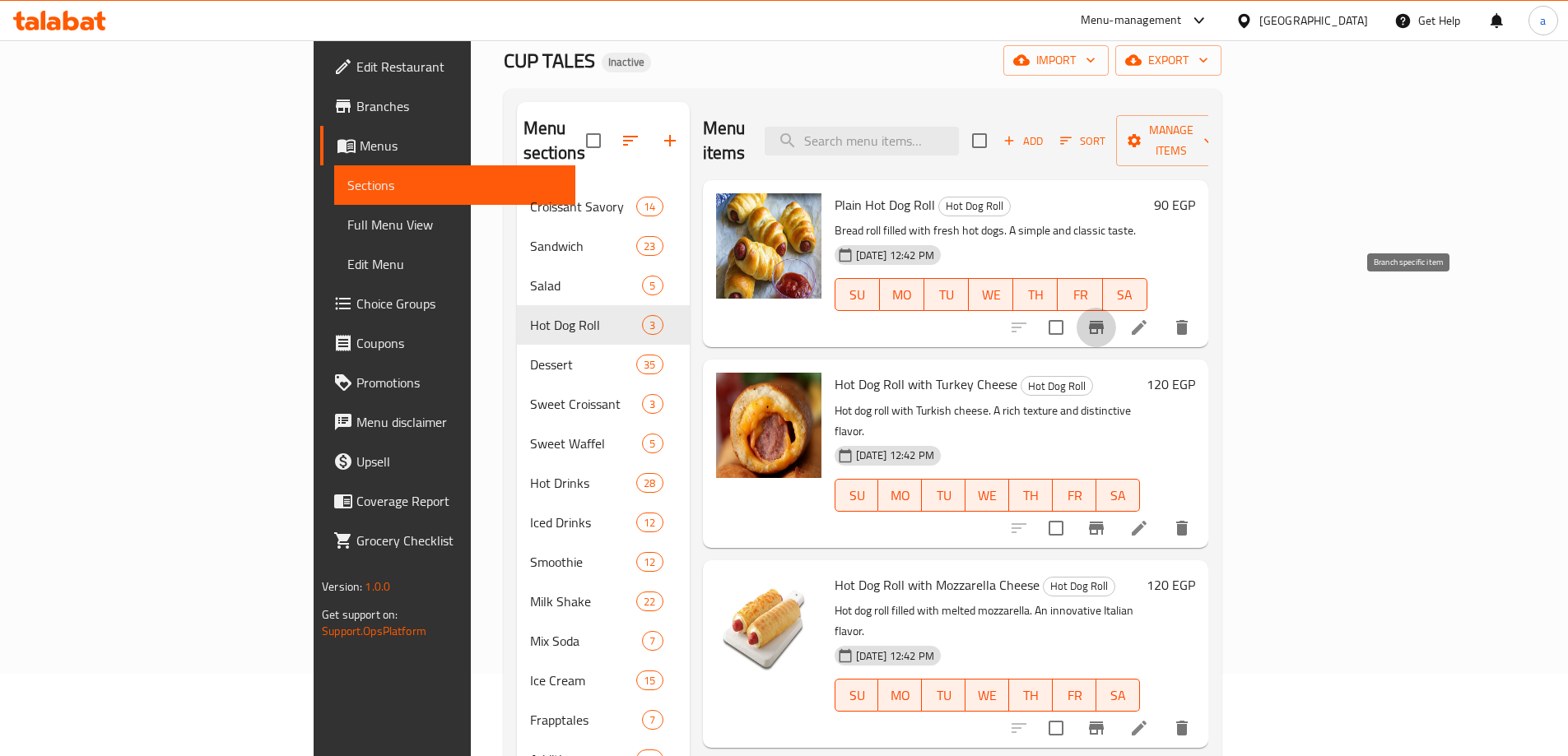
click at [1104, 320] on icon "Branch-specific-item" at bounding box center [1096, 327] width 15 height 13
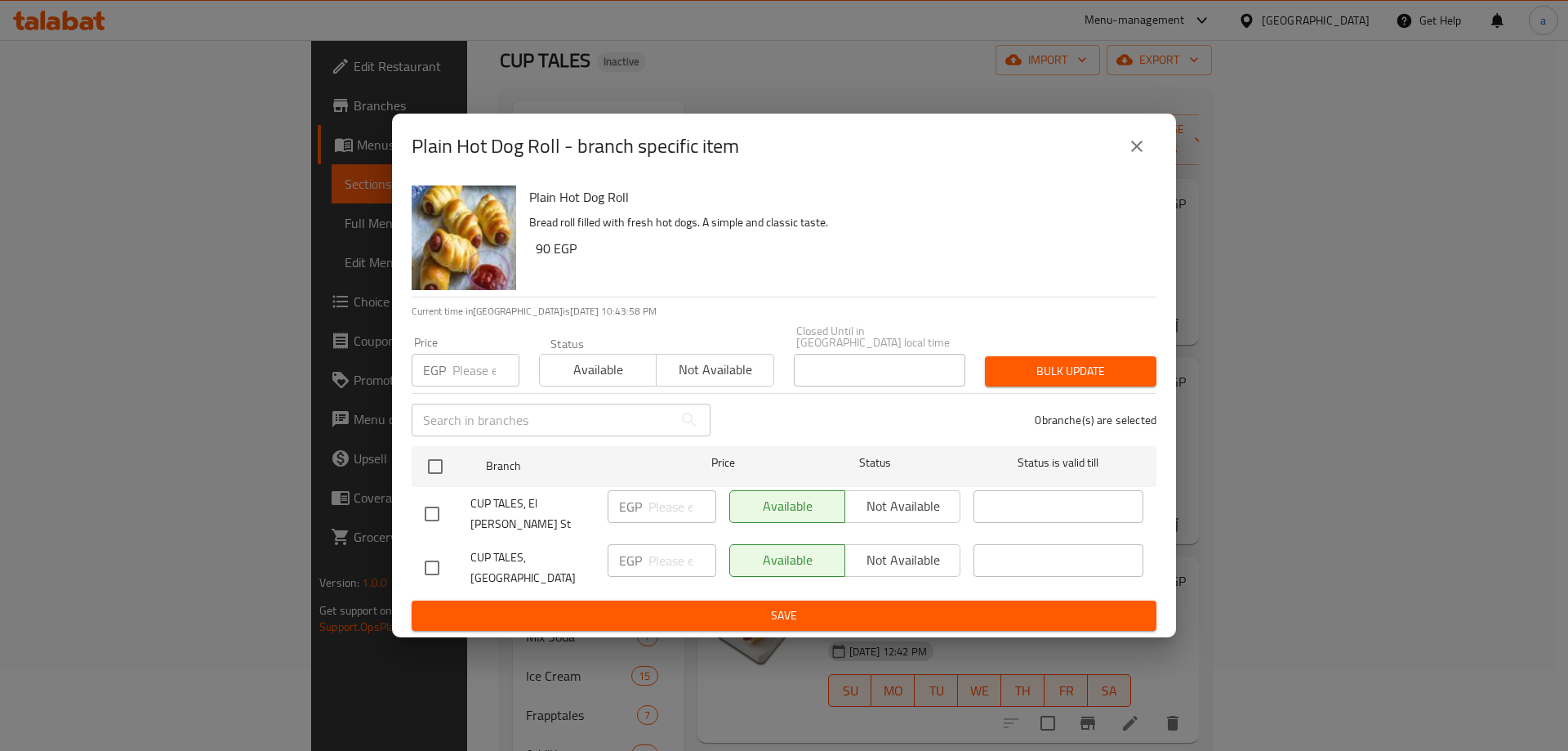
click at [445, 564] on input "checkbox" at bounding box center [432, 568] width 34 height 34
checkbox input "true"
click at [670, 551] on input "number" at bounding box center [682, 560] width 68 height 33
type input "115"
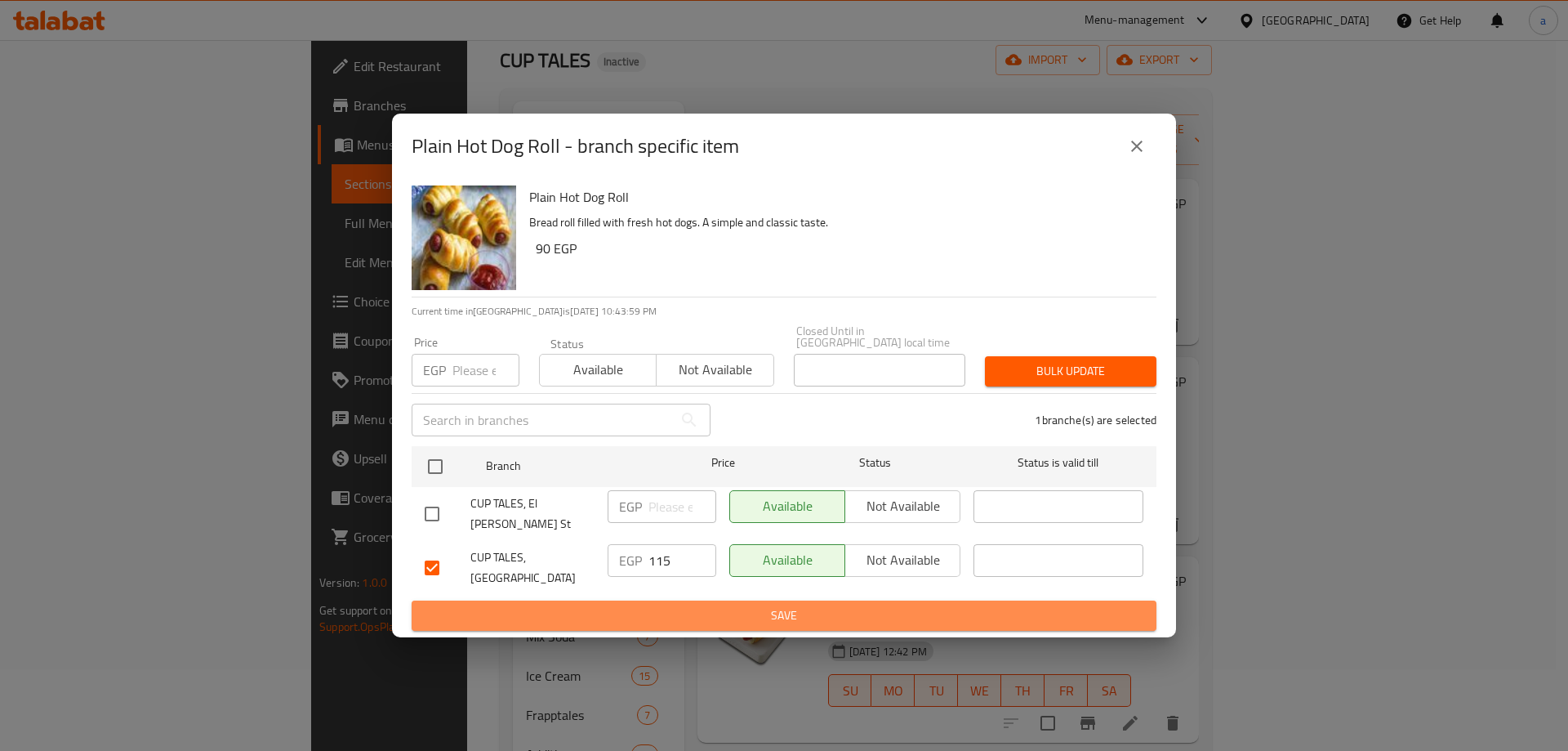
click at [681, 606] on span "Save" at bounding box center [784, 615] width 719 height 20
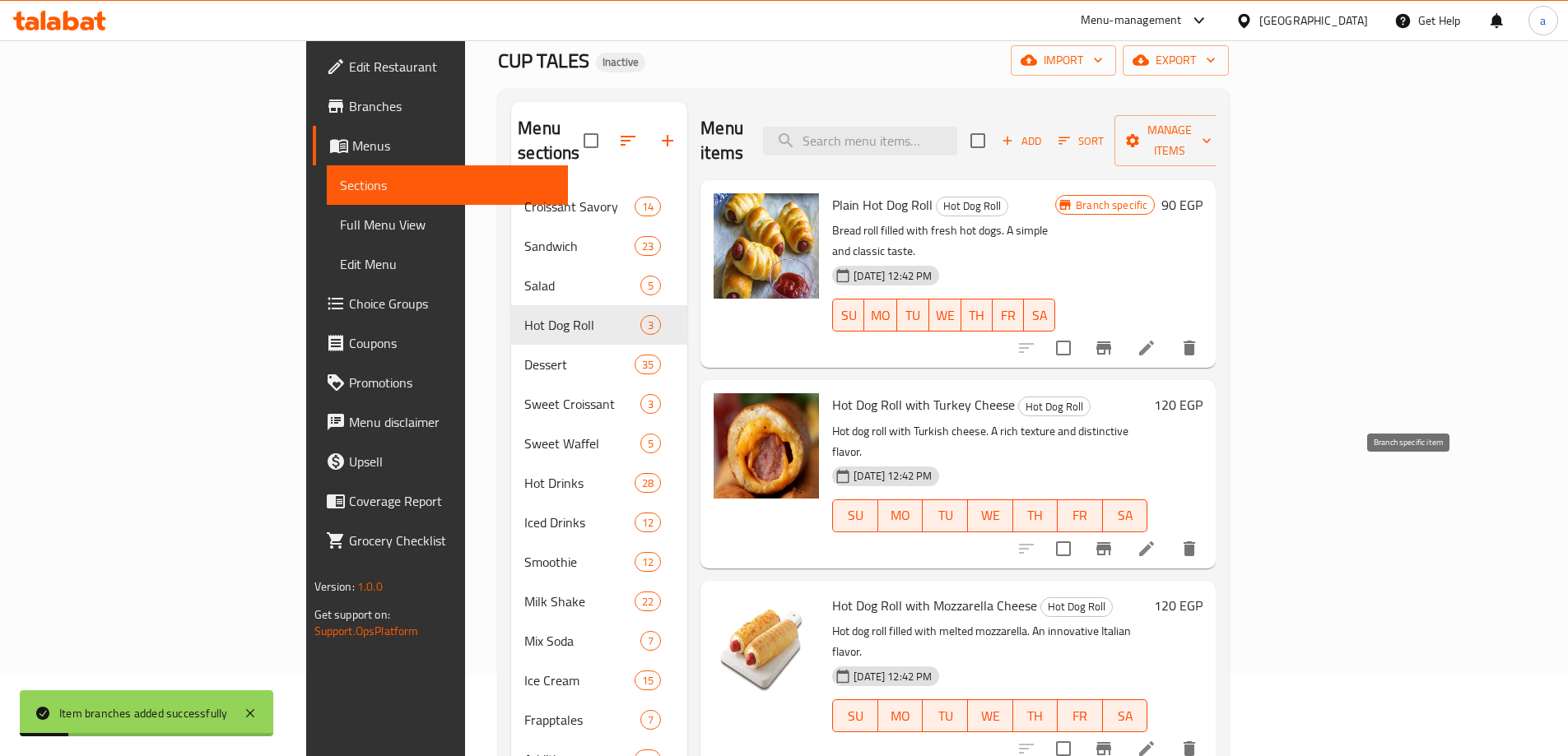
click at [1113, 539] on icon "Branch-specific-item" at bounding box center [1104, 548] width 20 height 20
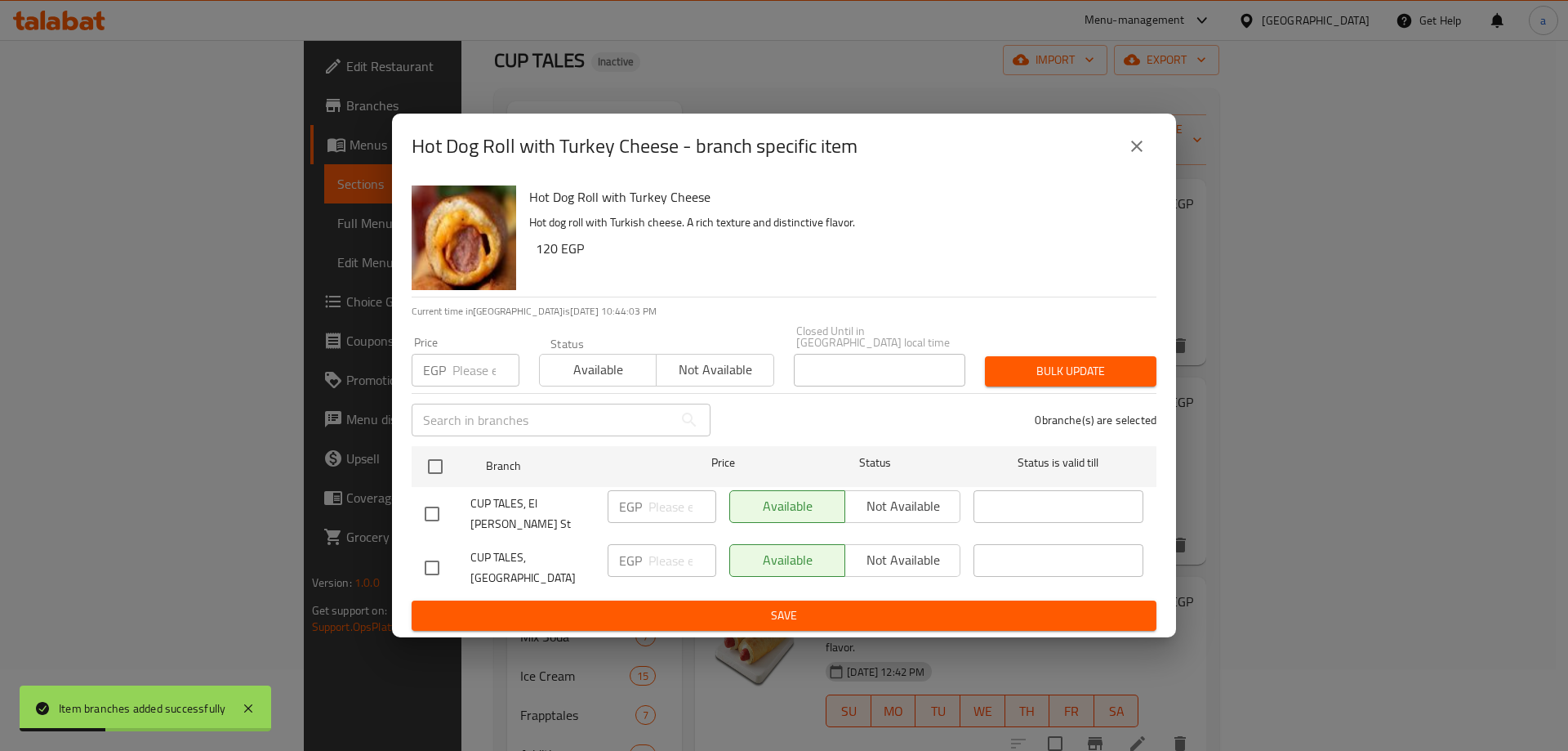
click at [433, 556] on input "checkbox" at bounding box center [432, 568] width 34 height 34
checkbox input "true"
click at [558, 424] on input "text" at bounding box center [542, 420] width 262 height 33
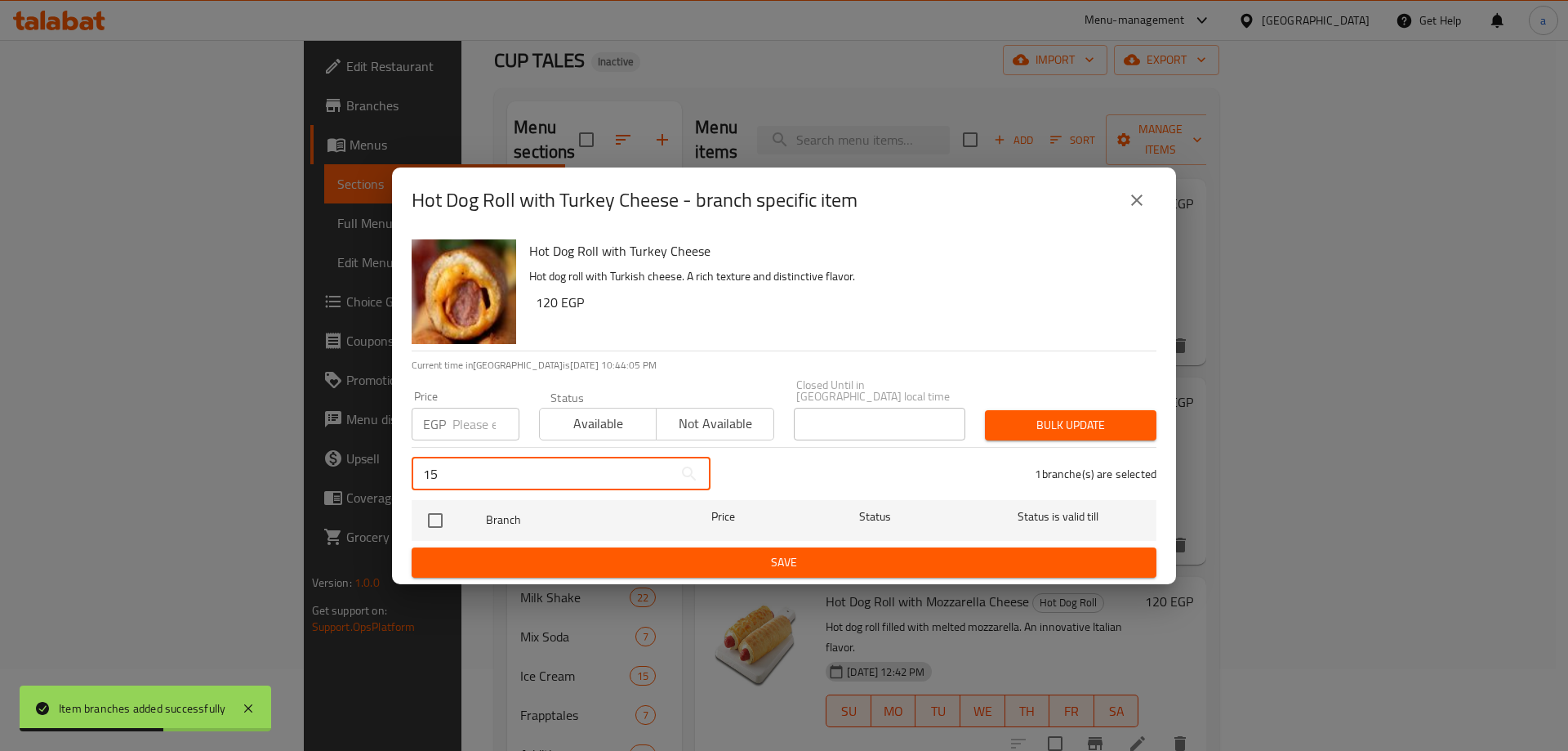
type input "1"
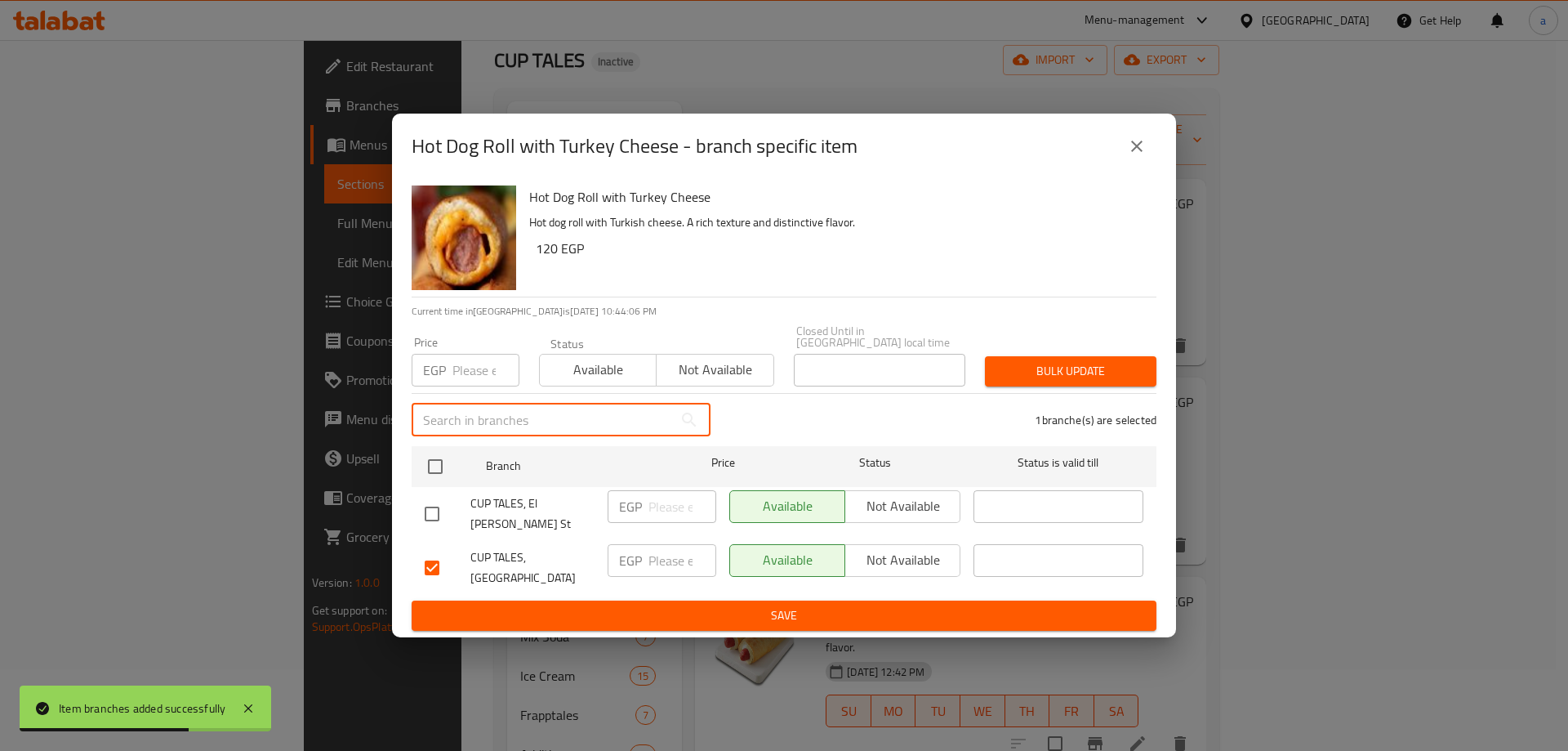
click at [669, 547] on input "number" at bounding box center [682, 560] width 68 height 33
type input "150"
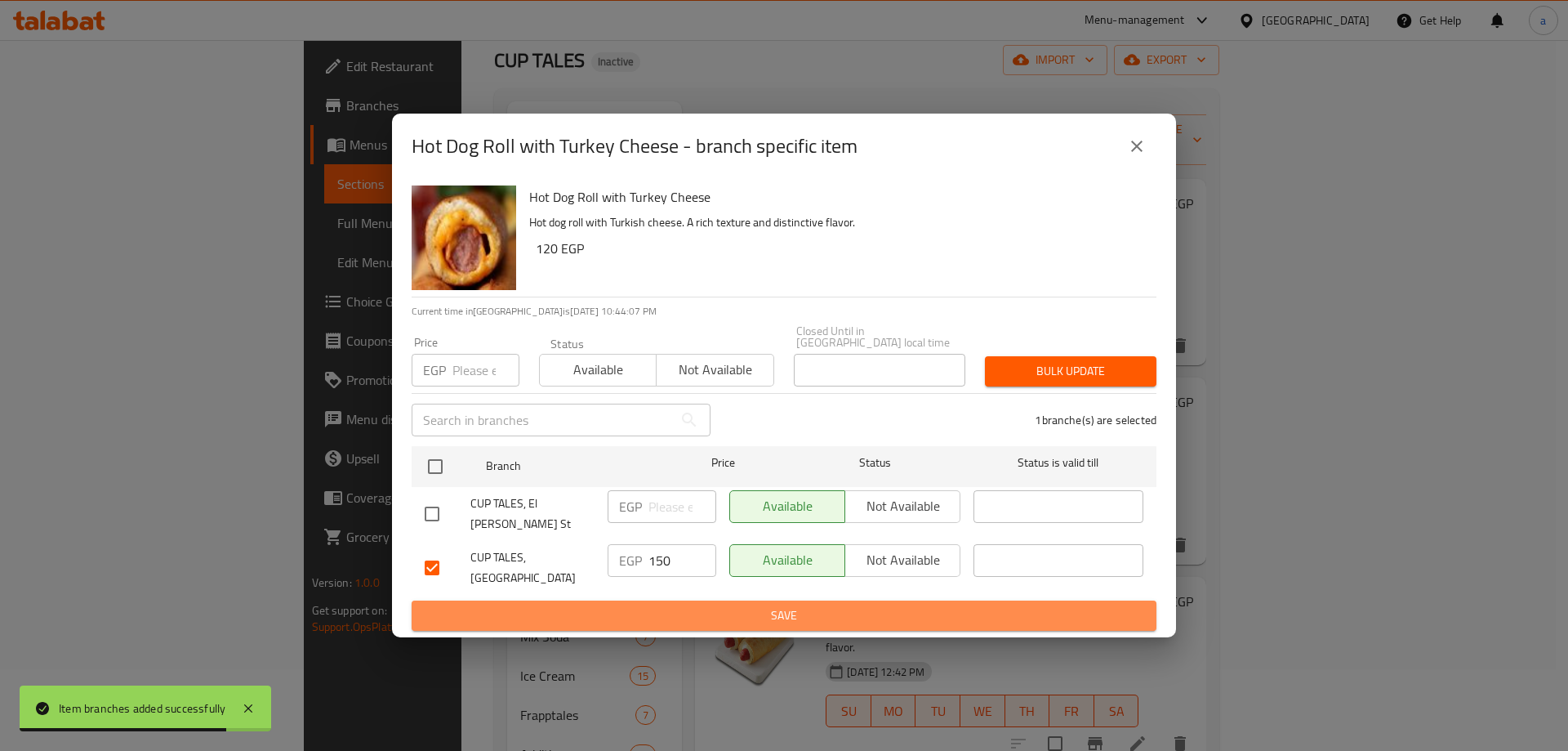
click at [681, 606] on span "Save" at bounding box center [784, 615] width 719 height 20
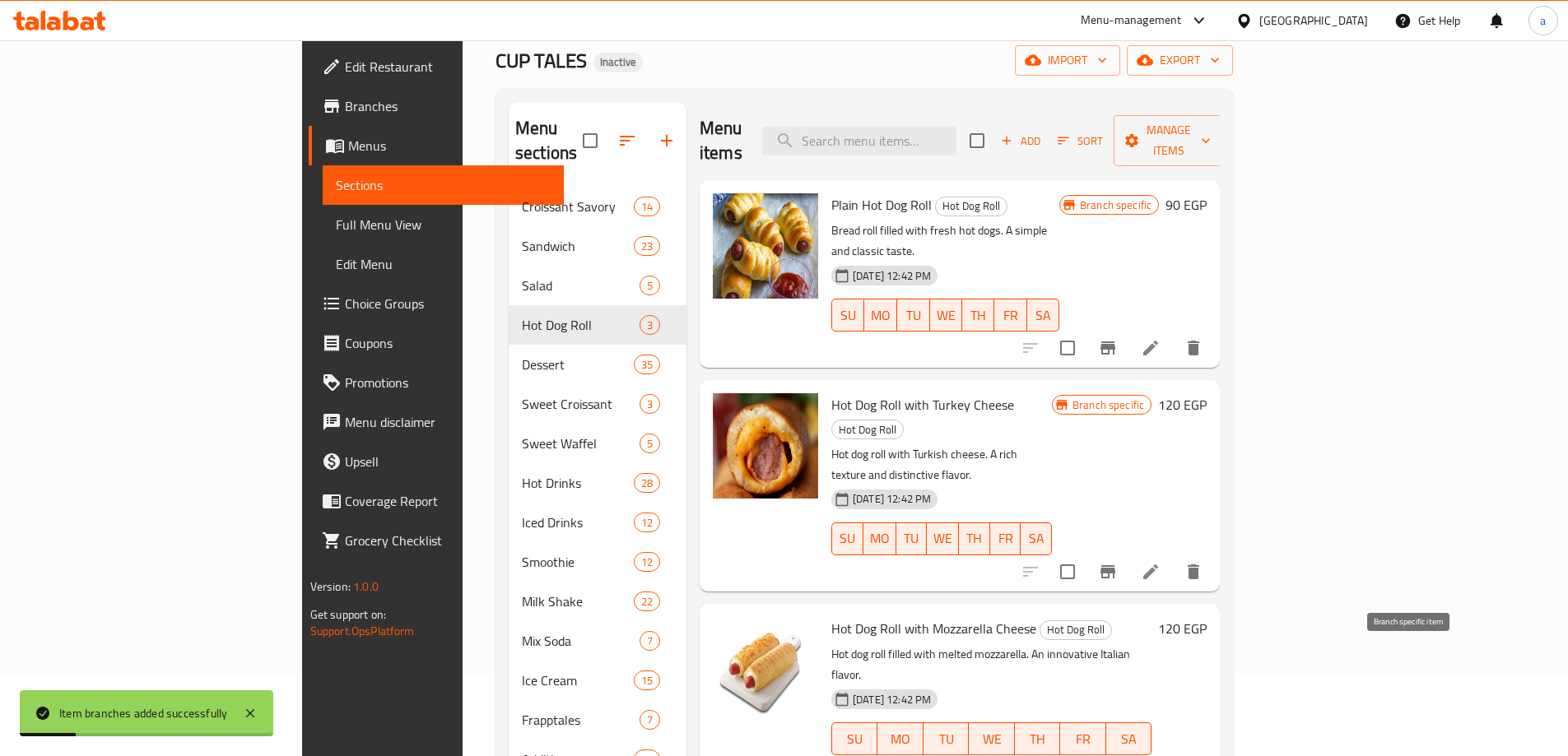
click at [1118, 755] on icon "Branch-specific-item" at bounding box center [1107, 771] width 20 height 20
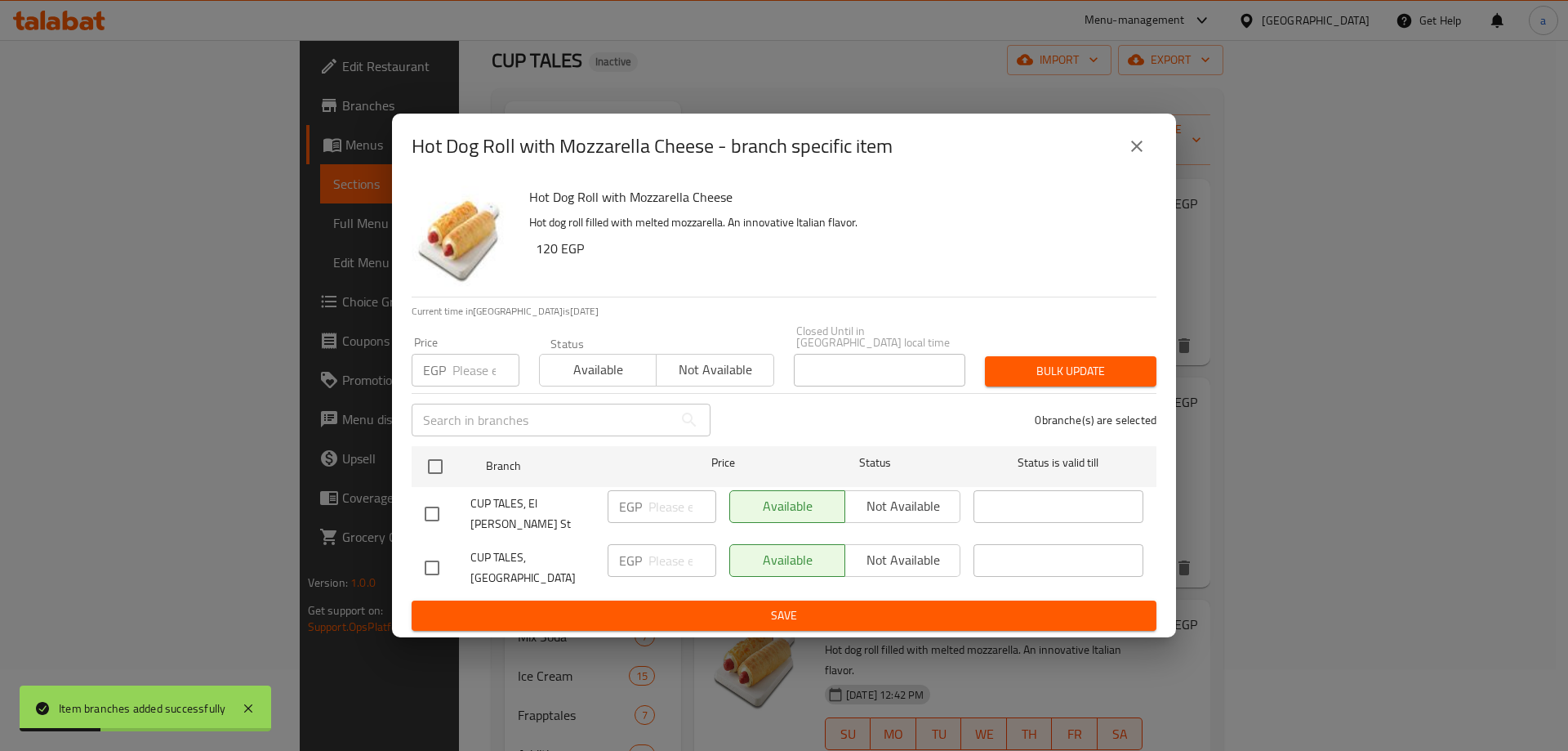
click at [432, 551] on input "checkbox" at bounding box center [432, 568] width 34 height 34
checkbox input "true"
click at [664, 552] on input "number" at bounding box center [682, 560] width 68 height 33
type input "150"
click at [686, 606] on span "Save" at bounding box center [784, 615] width 719 height 20
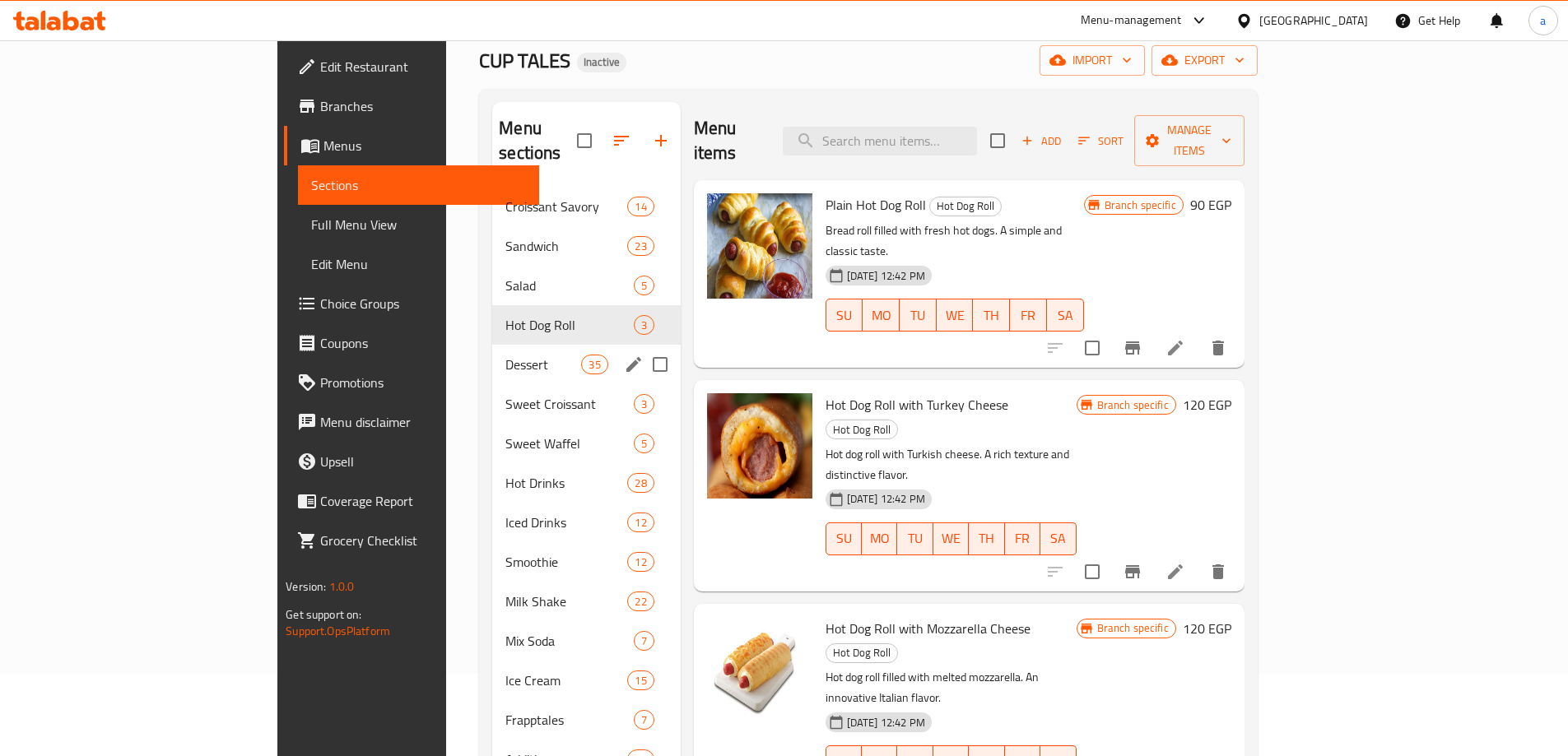
click at [492, 344] on div "Dessert 35" at bounding box center [585, 364] width 187 height 39
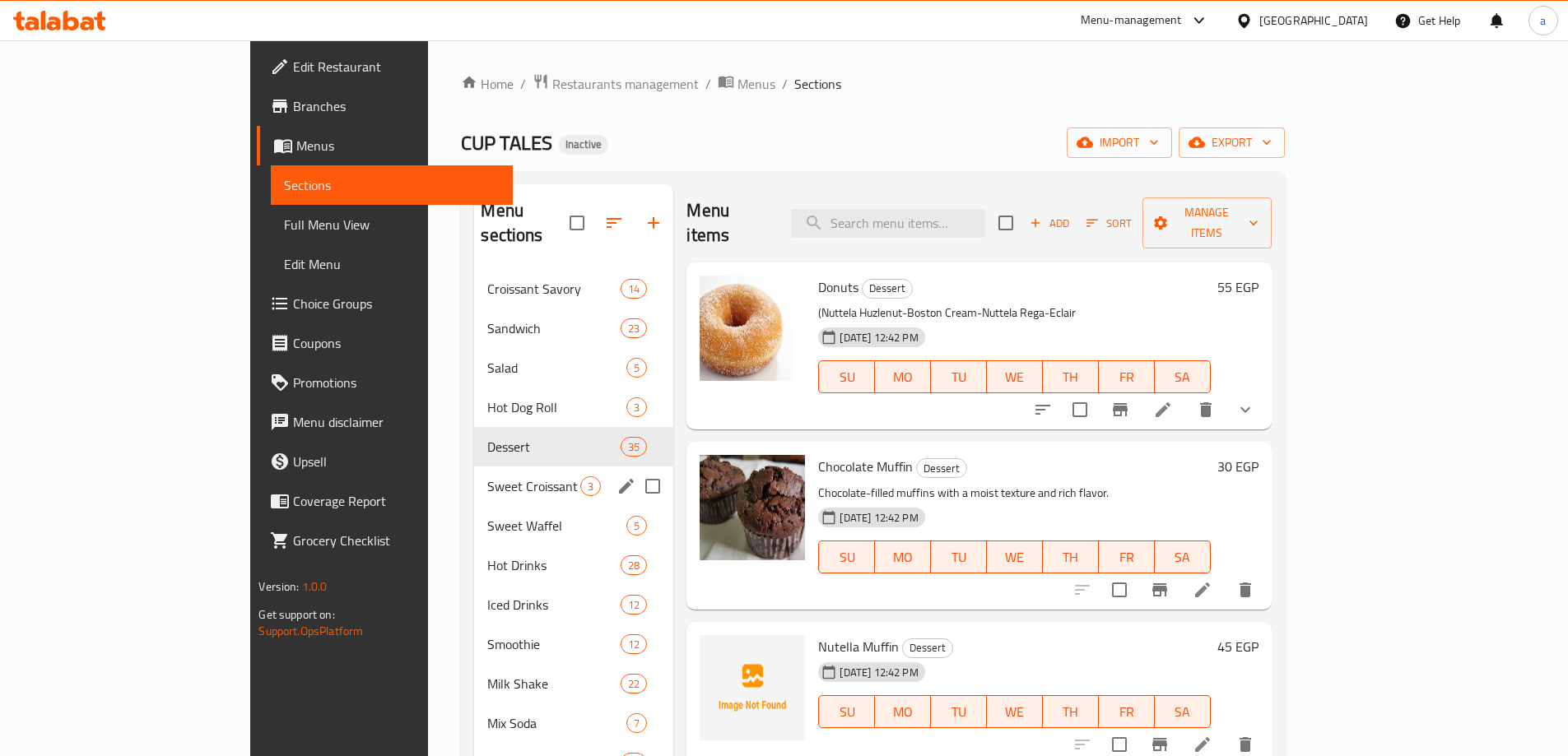
click at [474, 478] on div "Sweet Croissant 3" at bounding box center [574, 486] width 199 height 39
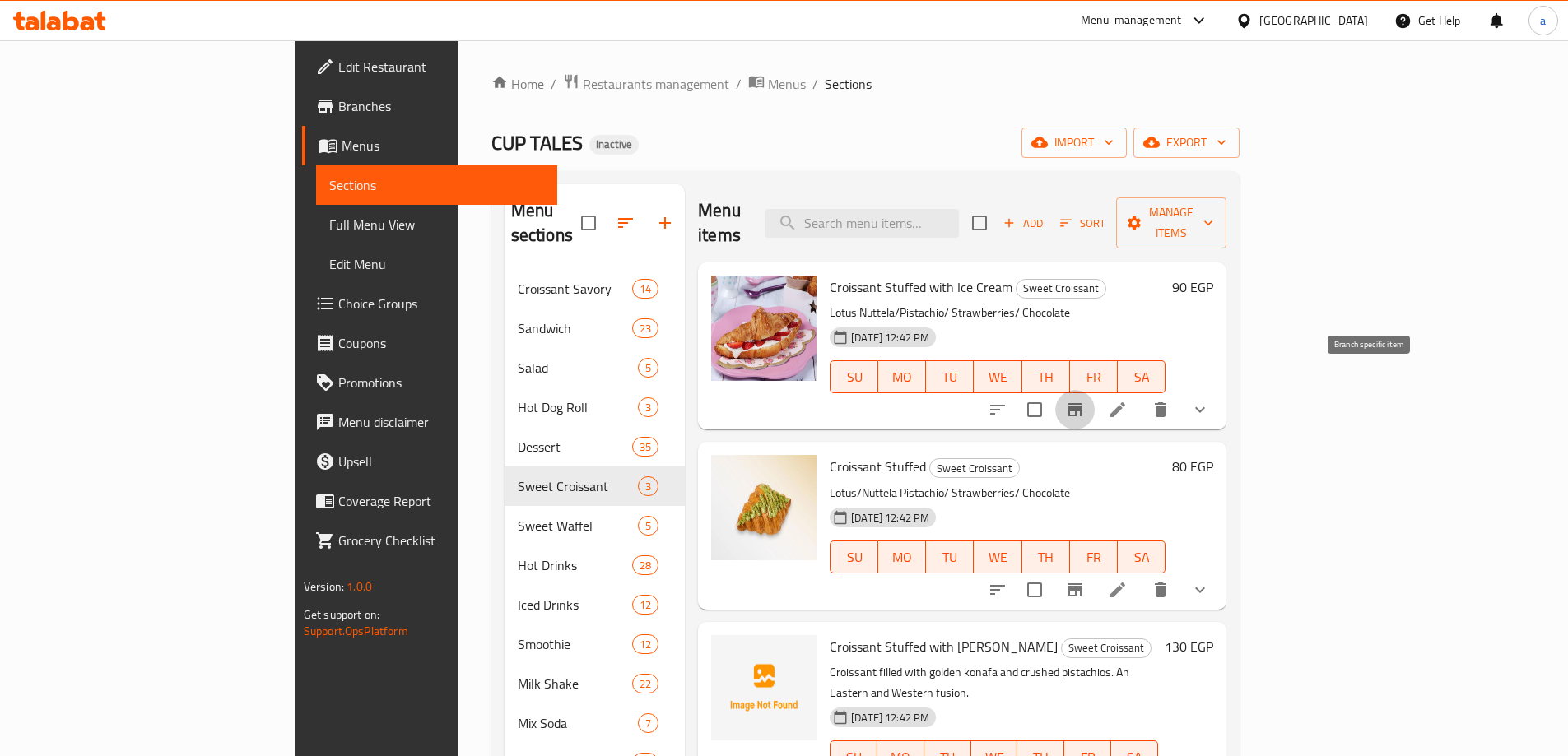
click at [1082, 403] on icon "Branch-specific-item" at bounding box center [1074, 409] width 15 height 13
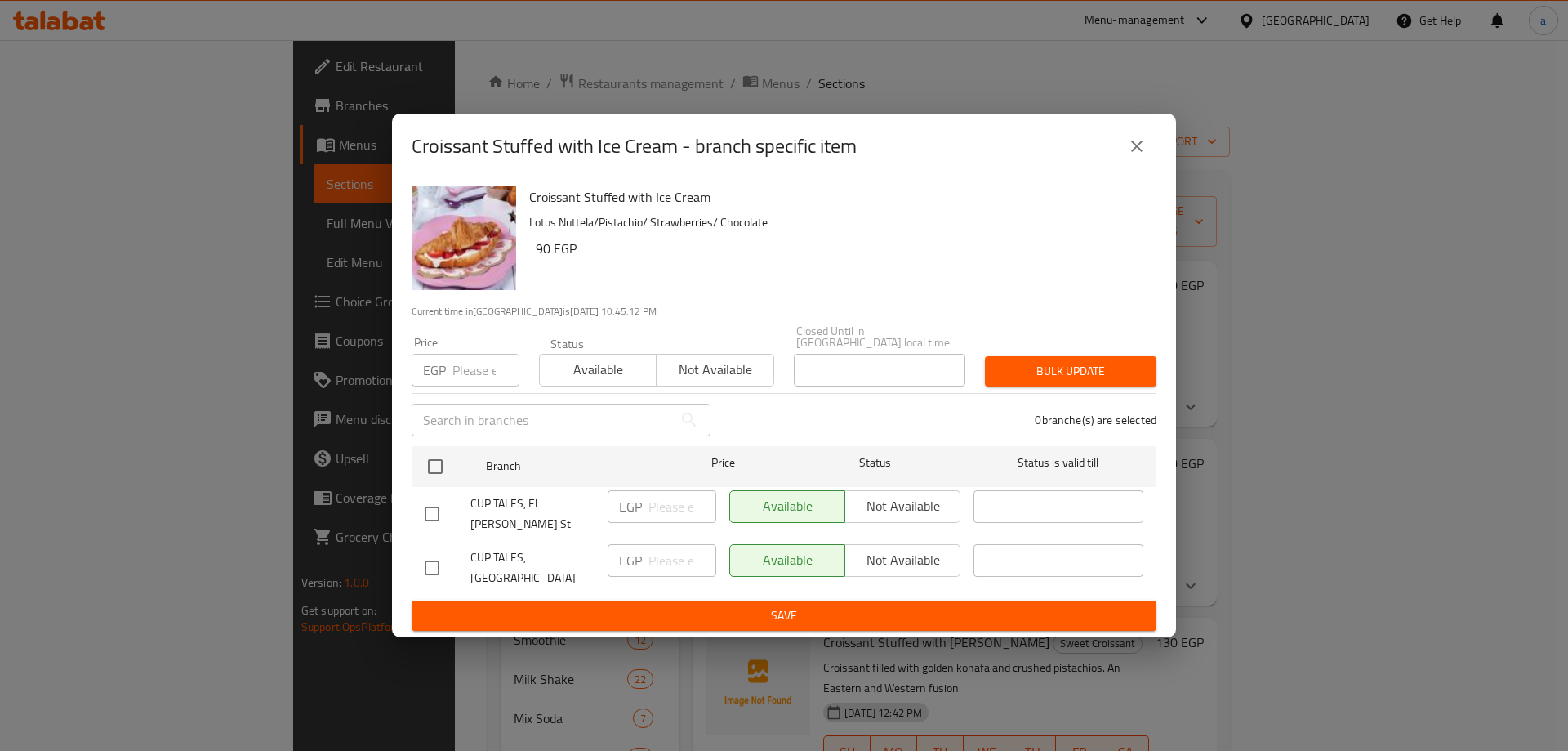
click at [437, 551] on input "checkbox" at bounding box center [432, 568] width 34 height 34
checkbox input "true"
click at [640, 554] on p "EGP" at bounding box center [631, 561] width 23 height 19
click at [660, 550] on input "number" at bounding box center [682, 560] width 68 height 33
type input "105"
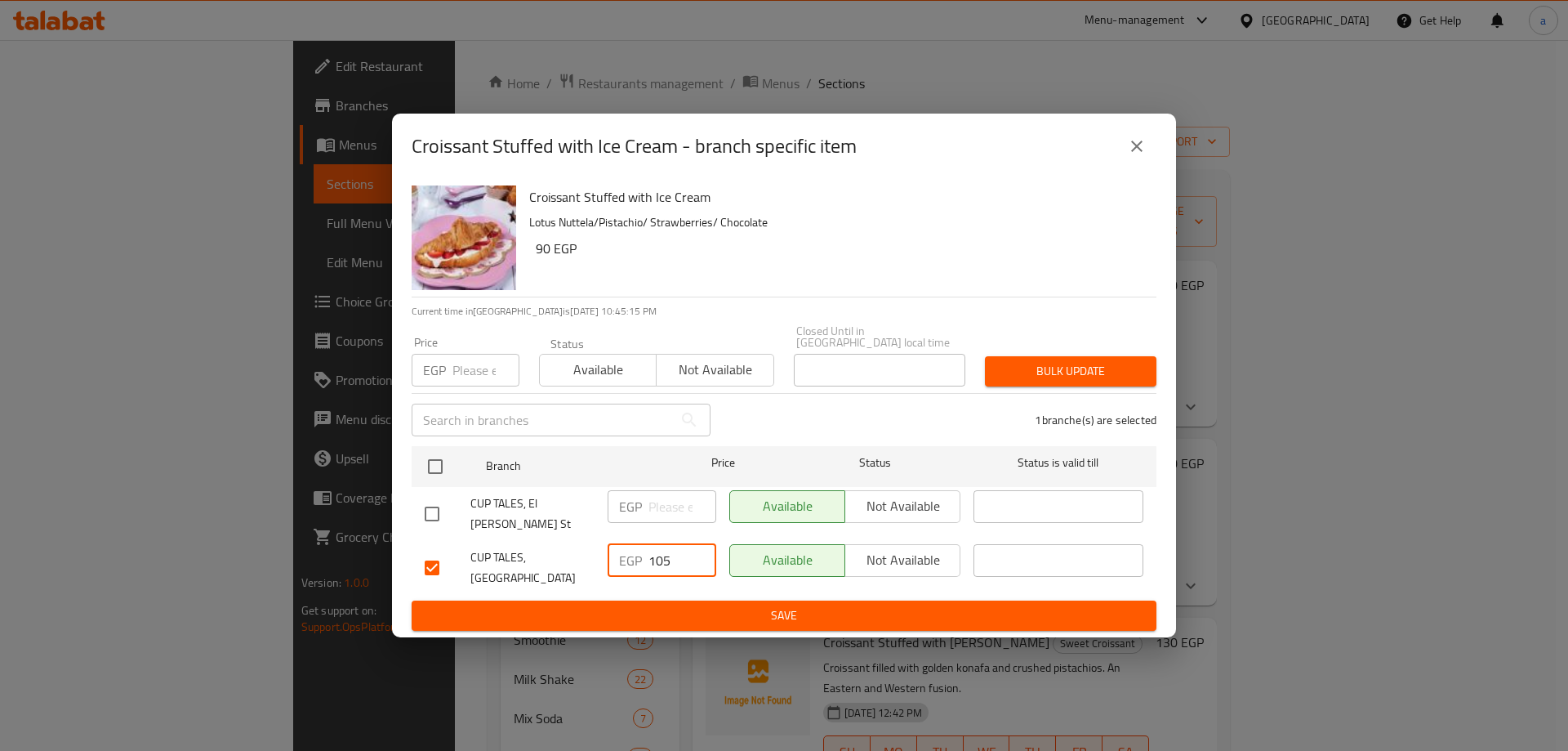
click at [675, 606] on span "Save" at bounding box center [784, 615] width 719 height 20
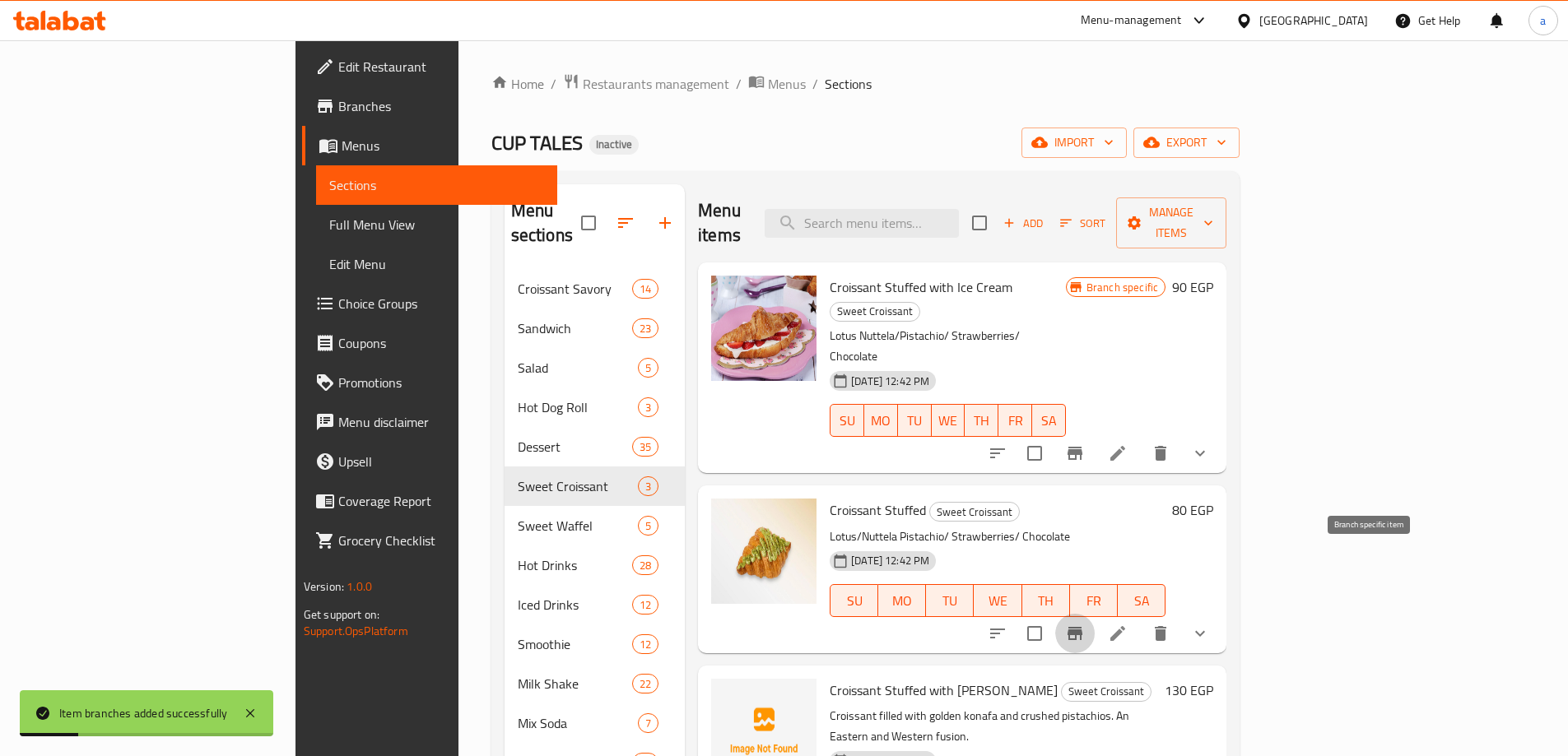
click at [1085, 624] on icon "Branch-specific-item" at bounding box center [1074, 634] width 20 height 20
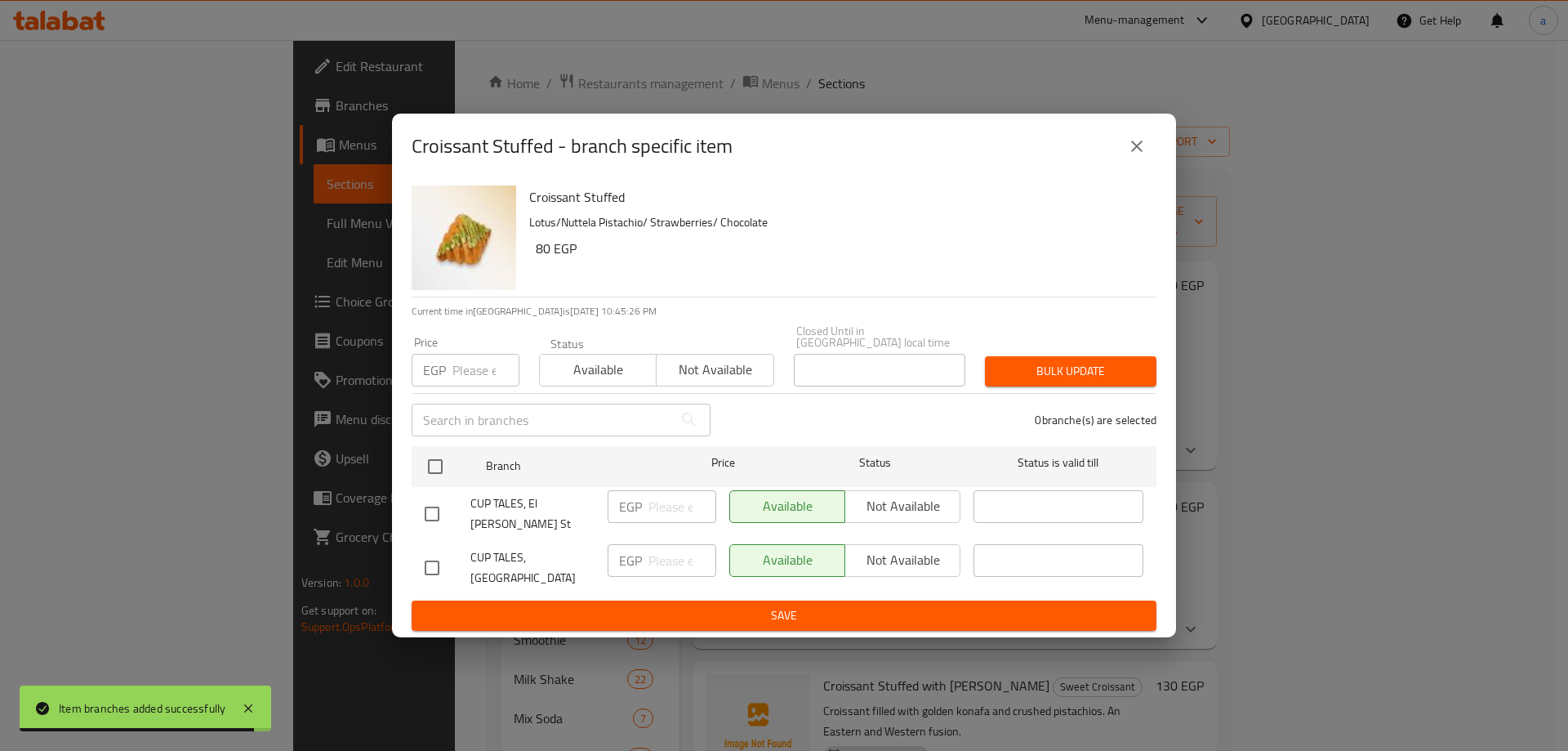
click at [320, 413] on div "Croissant Stuffed - branch specific item Croissant Stuffed Lotus/Nuttela Pistac…" at bounding box center [784, 376] width 1568 height 751
click at [430, 554] on input "checkbox" at bounding box center [432, 568] width 34 height 34
checkbox input "true"
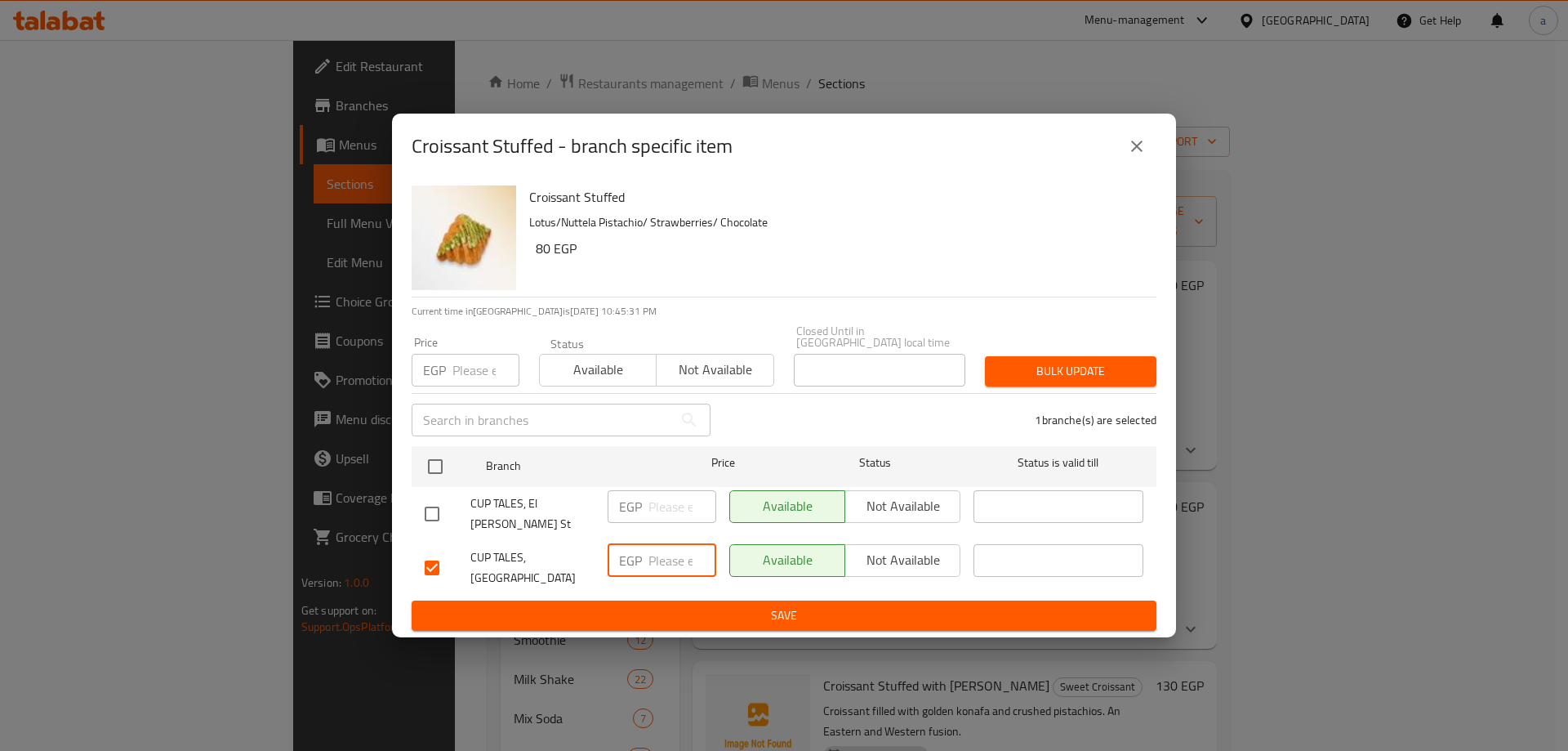
click at [655, 544] on input "number" at bounding box center [682, 560] width 68 height 33
type input "90"
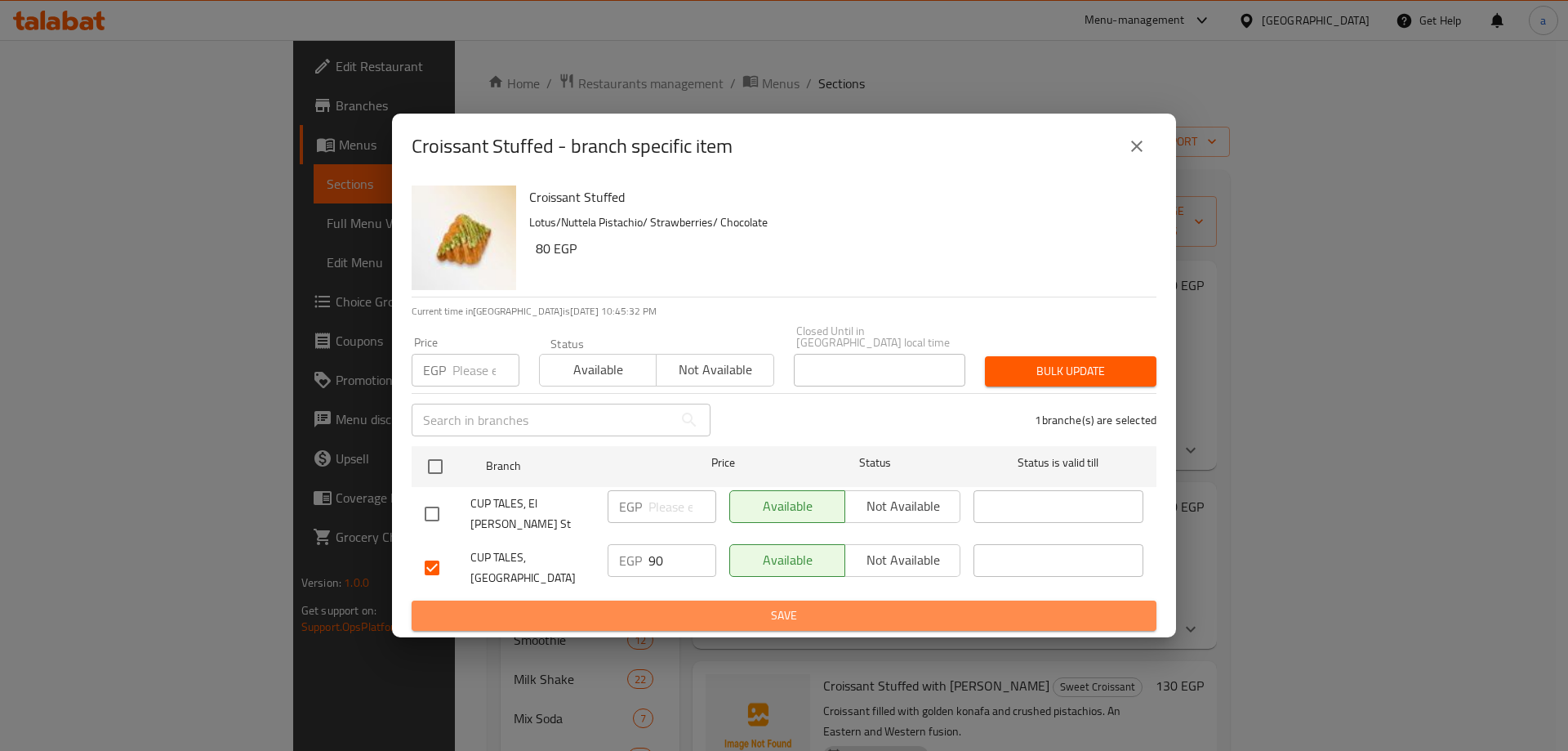
click at [659, 606] on span "Save" at bounding box center [784, 615] width 719 height 20
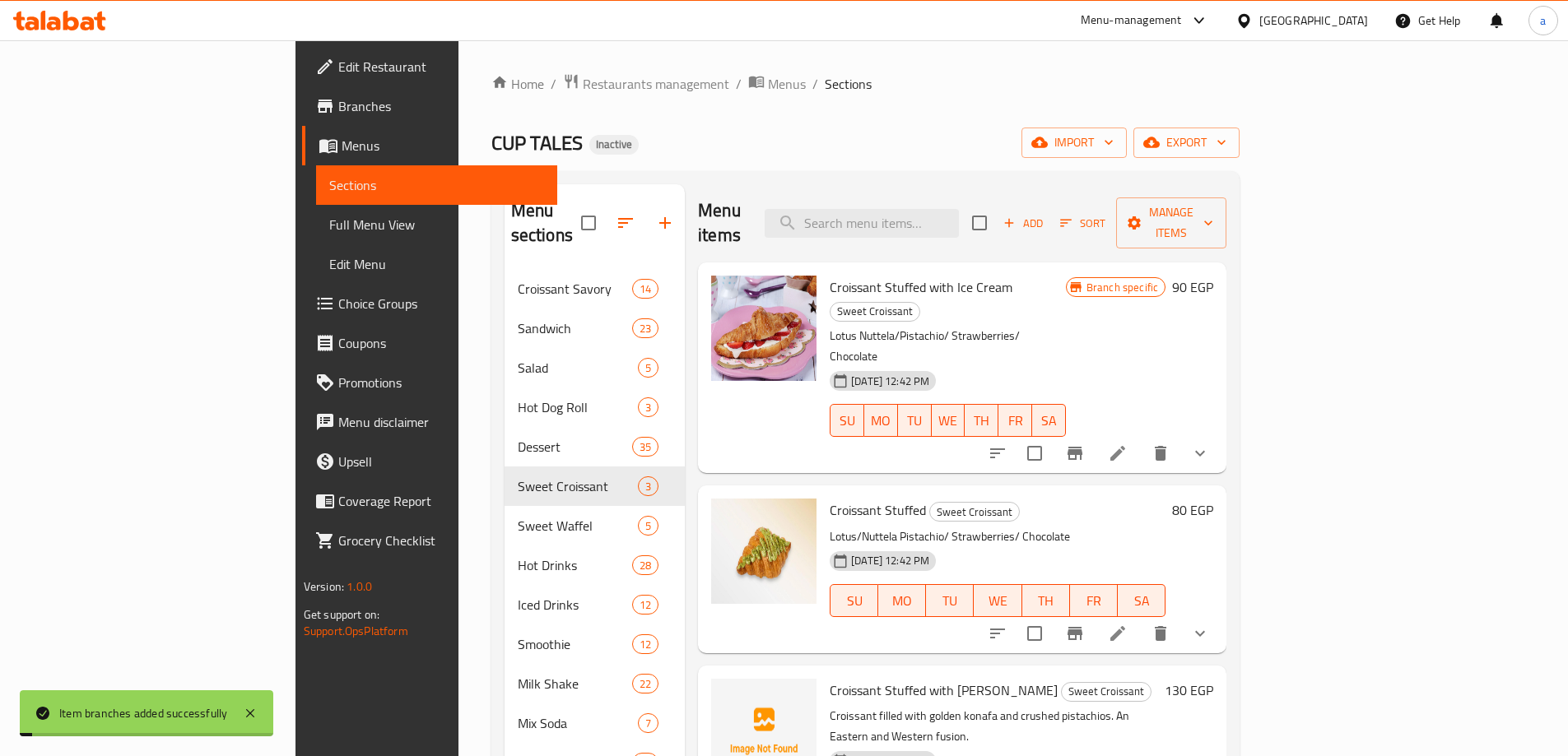
drag, startPoint x: 636, startPoint y: 660, endPoint x: 685, endPoint y: 647, distance: 50.7
click at [704, 672] on div at bounding box center [763, 759] width 118 height 174
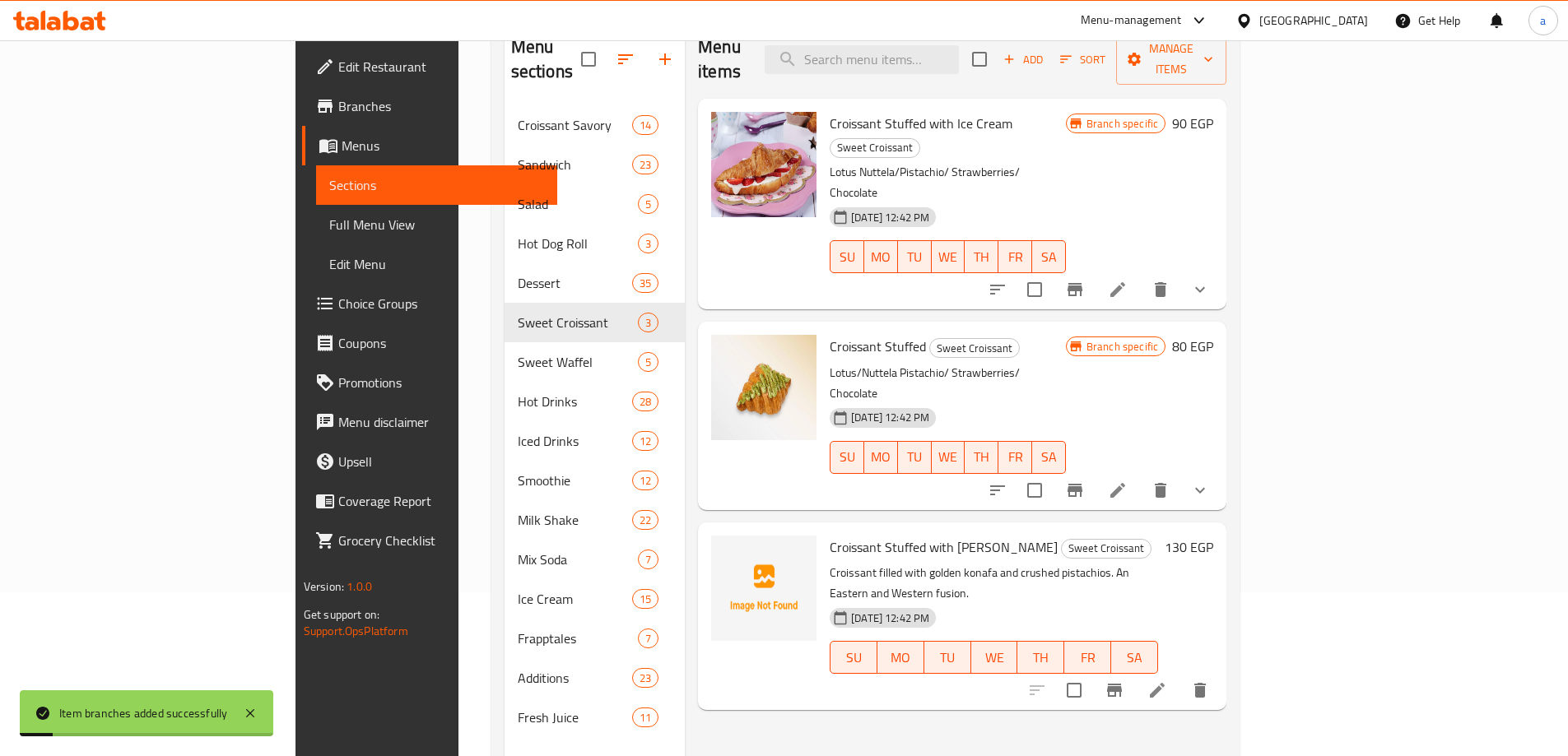
scroll to position [164, 0]
click at [1121, 682] on icon "Branch-specific-item" at bounding box center [1114, 689] width 15 height 13
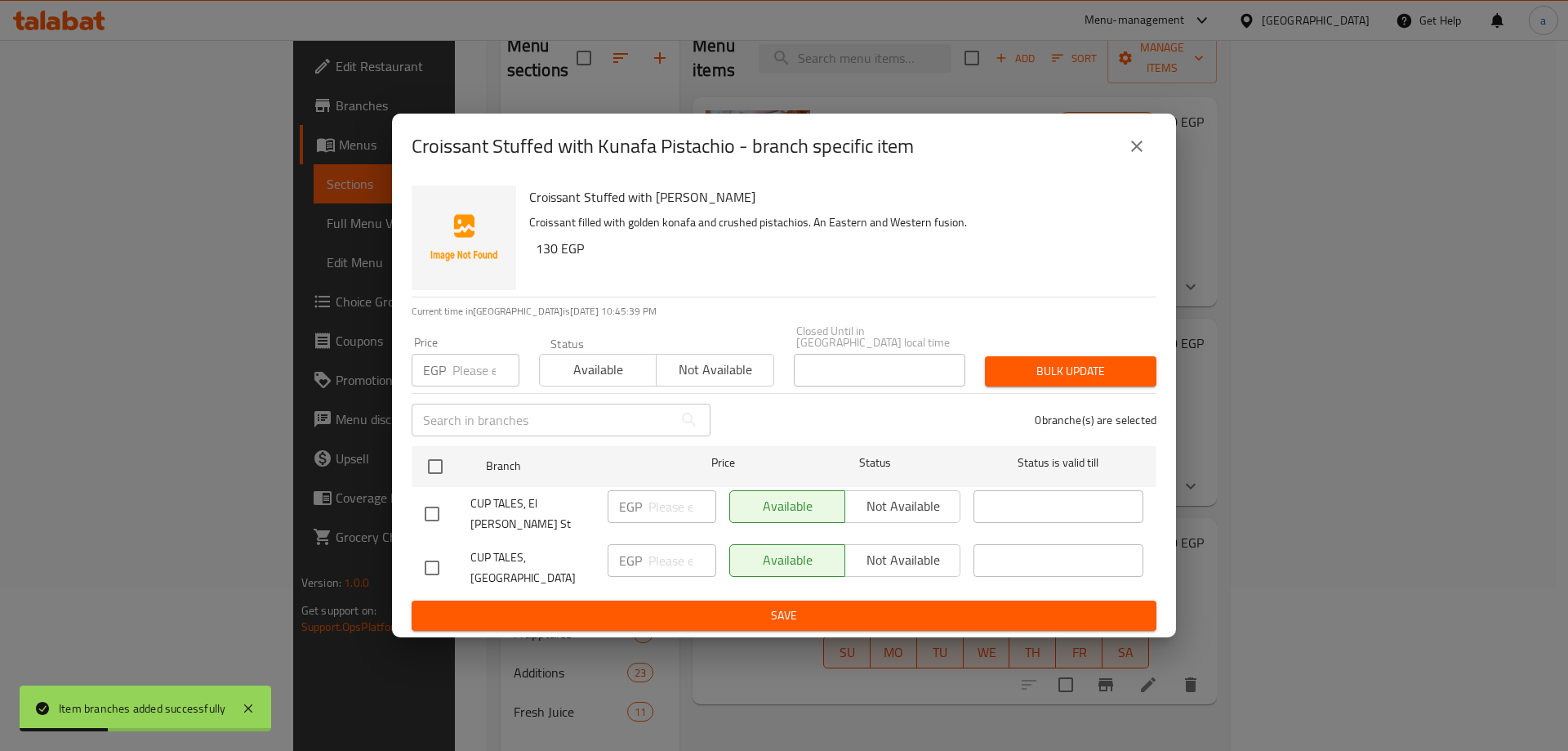
click at [443, 553] on input "checkbox" at bounding box center [432, 568] width 34 height 34
checkbox input "true"
click at [689, 553] on input "number" at bounding box center [682, 560] width 68 height 33
type input "130"
click at [691, 611] on span "Save" at bounding box center [784, 615] width 719 height 20
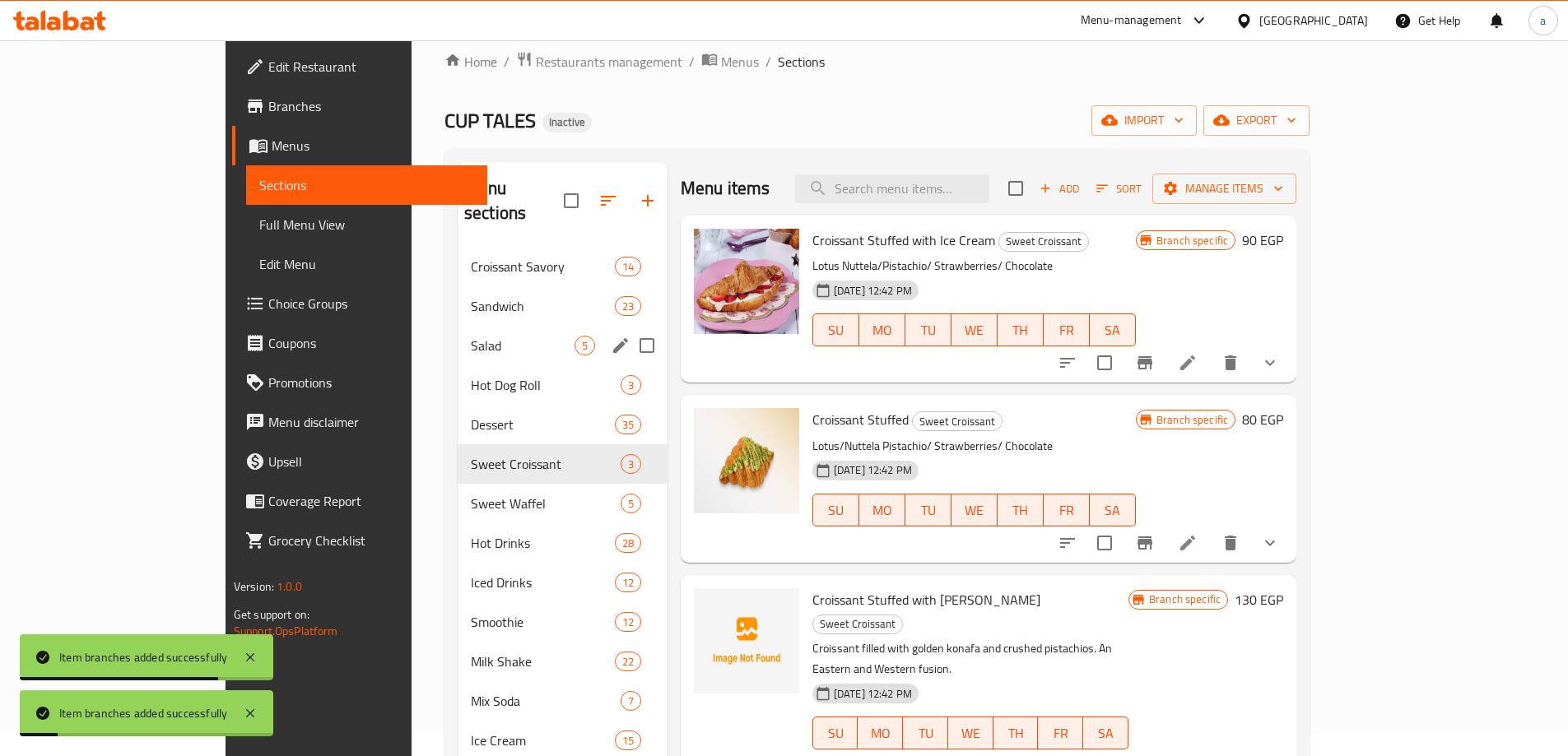
scroll to position [0, 0]
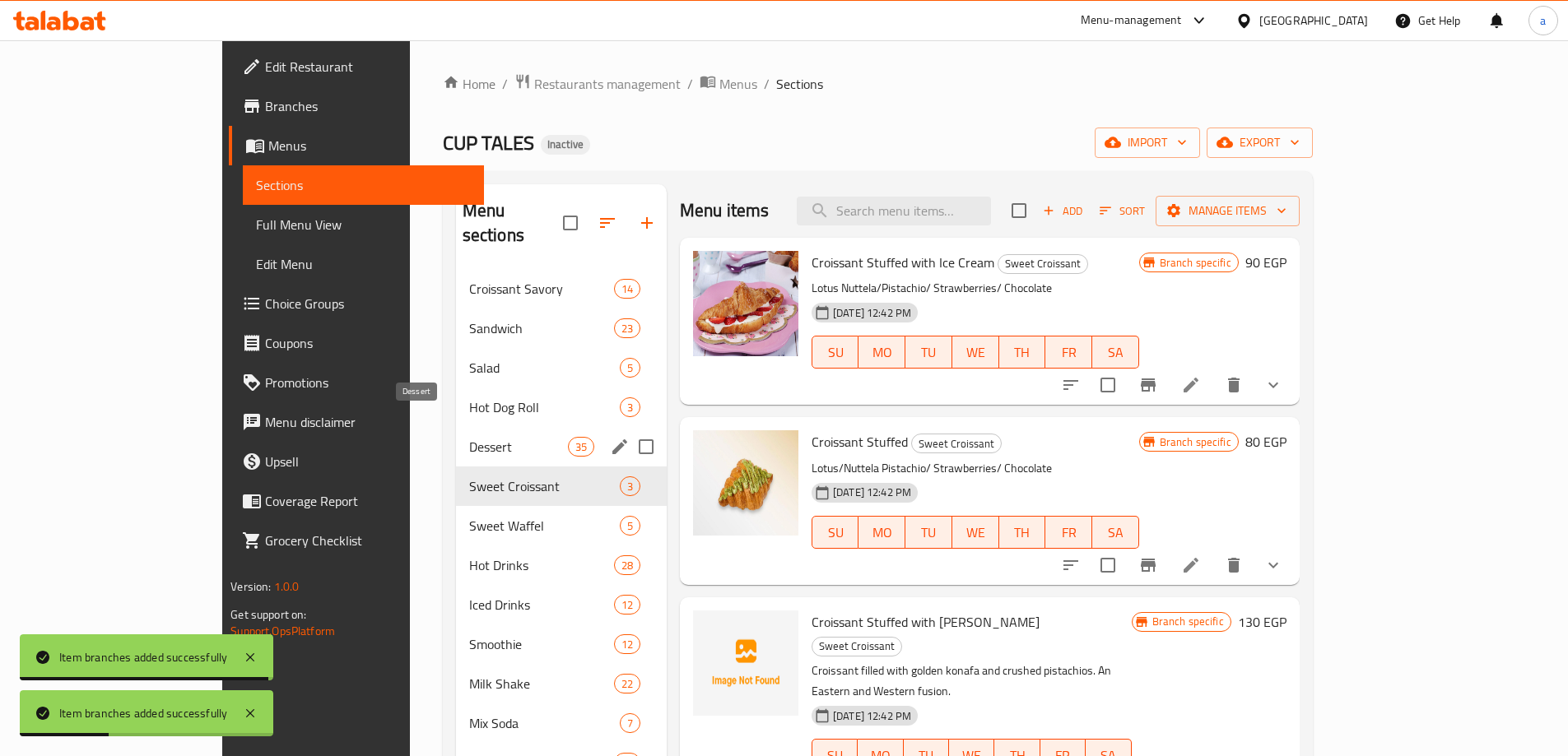
click at [469, 437] on span "Dessert" at bounding box center [518, 446] width 99 height 20
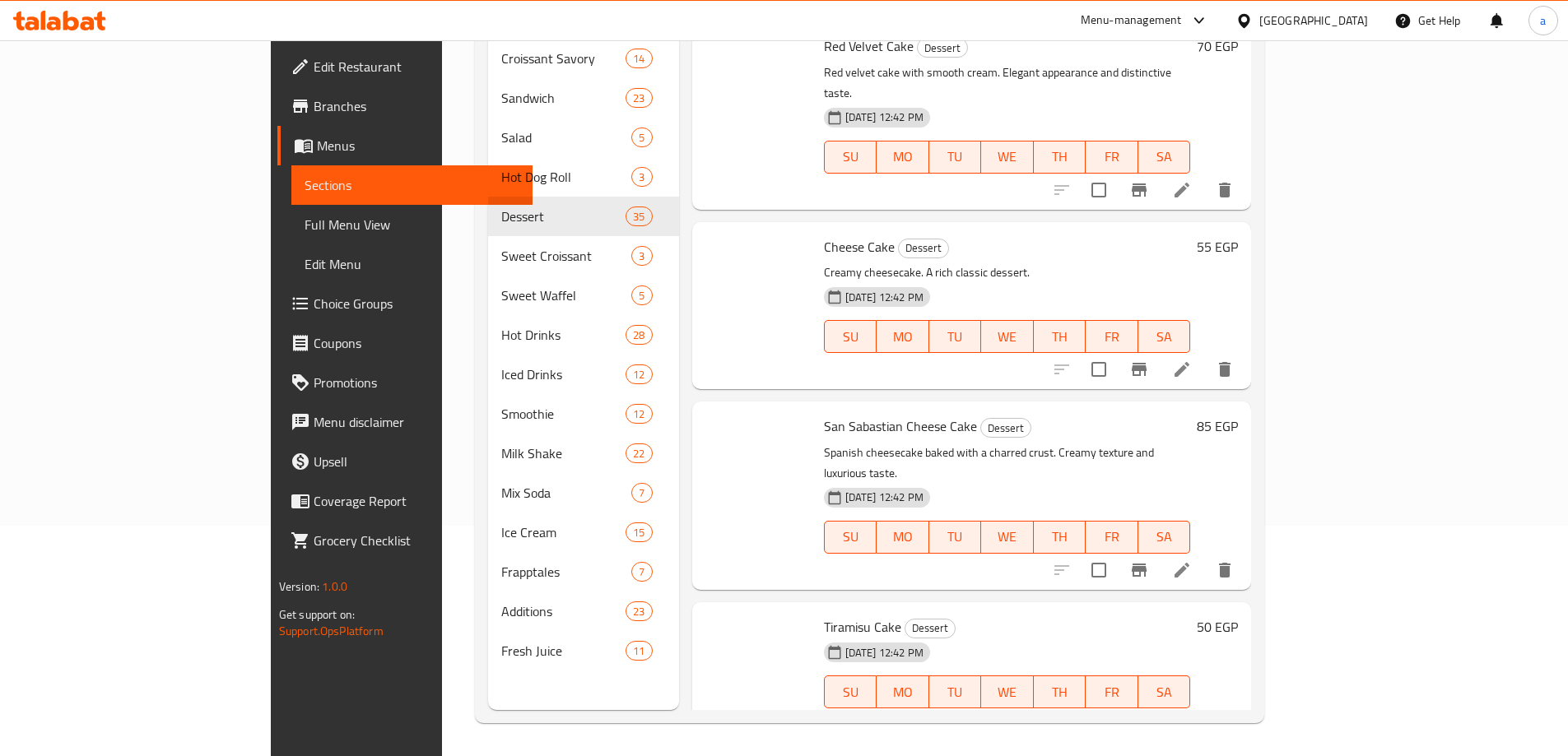
scroll to position [3783, 0]
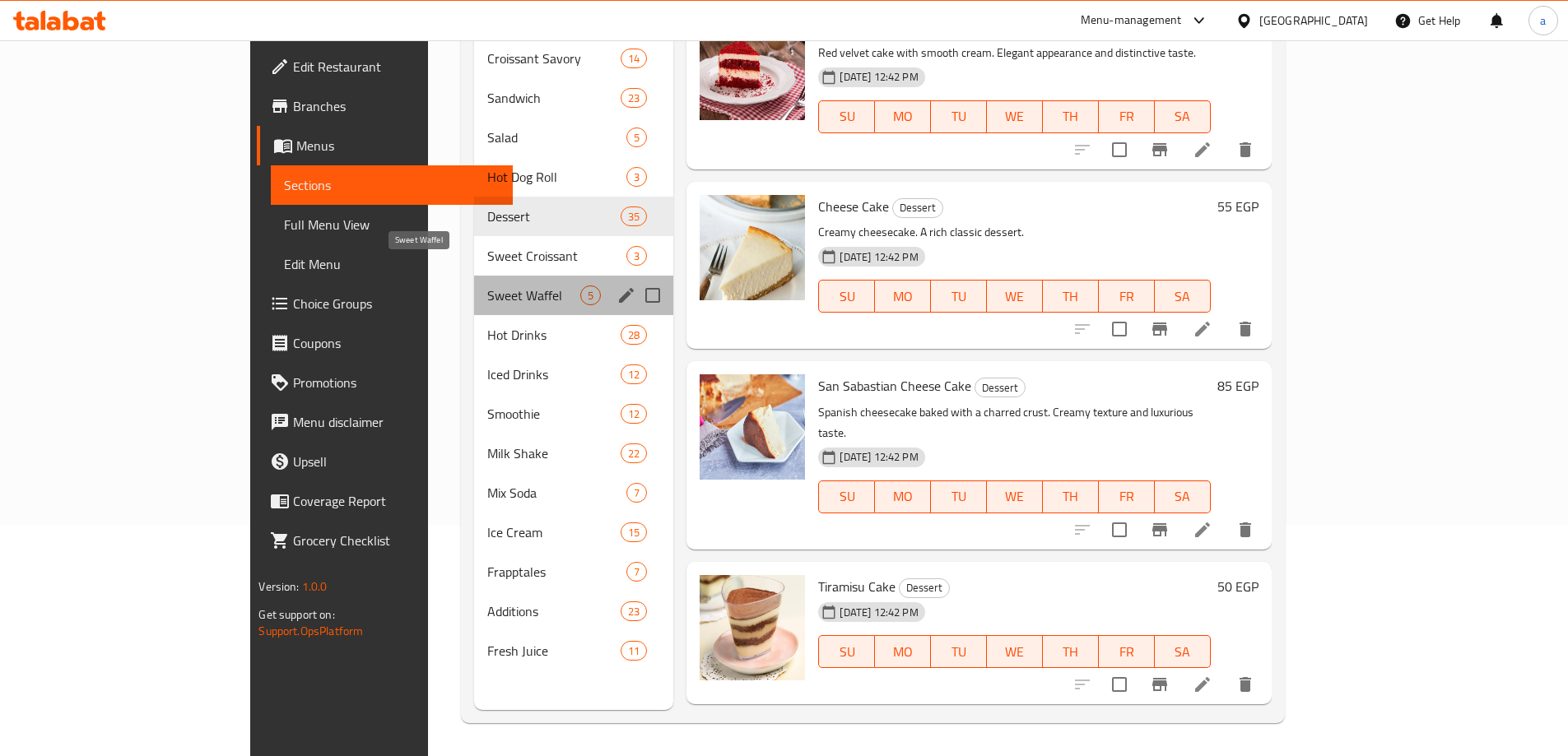
click at [487, 286] on span "Sweet Waffel" at bounding box center [534, 295] width 93 height 20
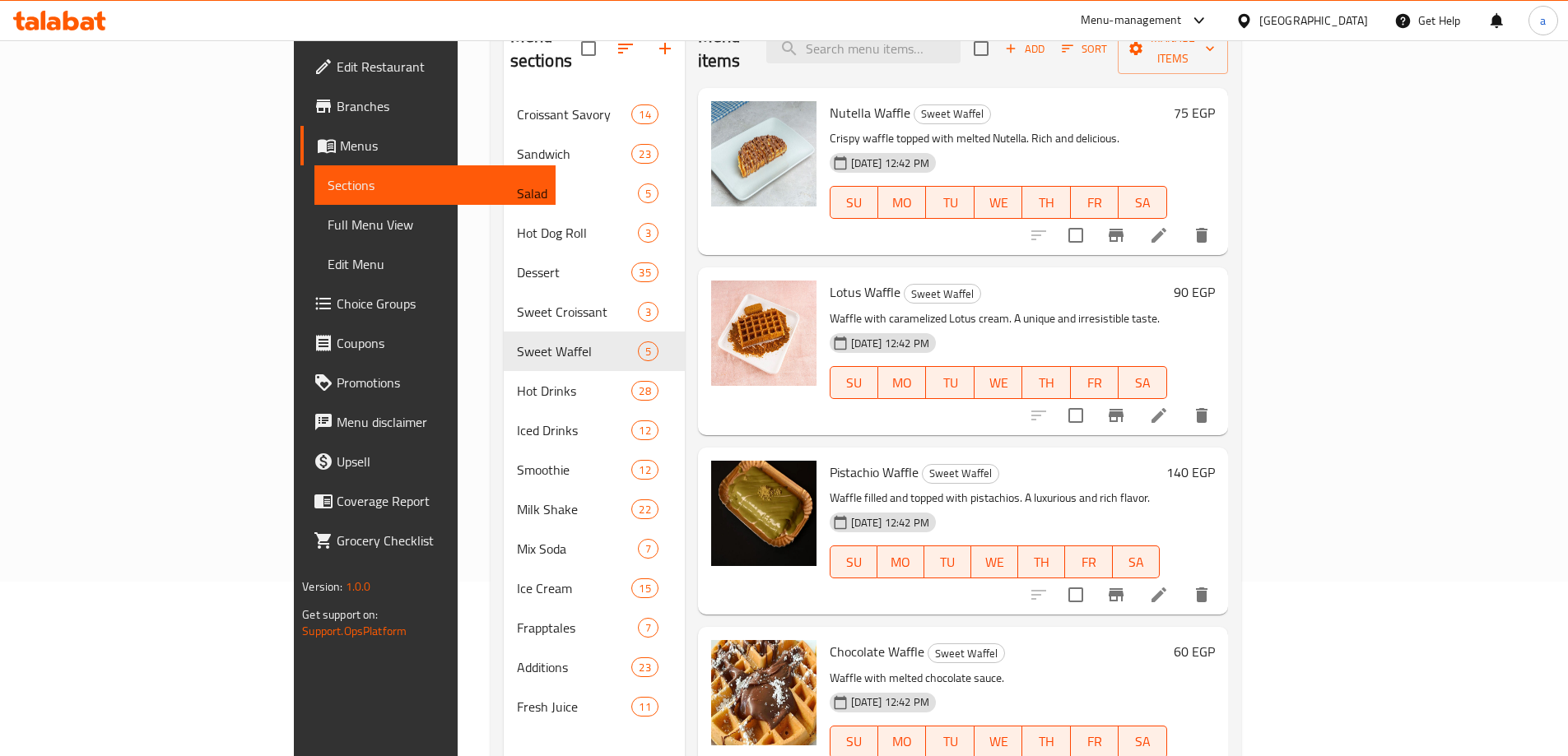
scroll to position [66, 0]
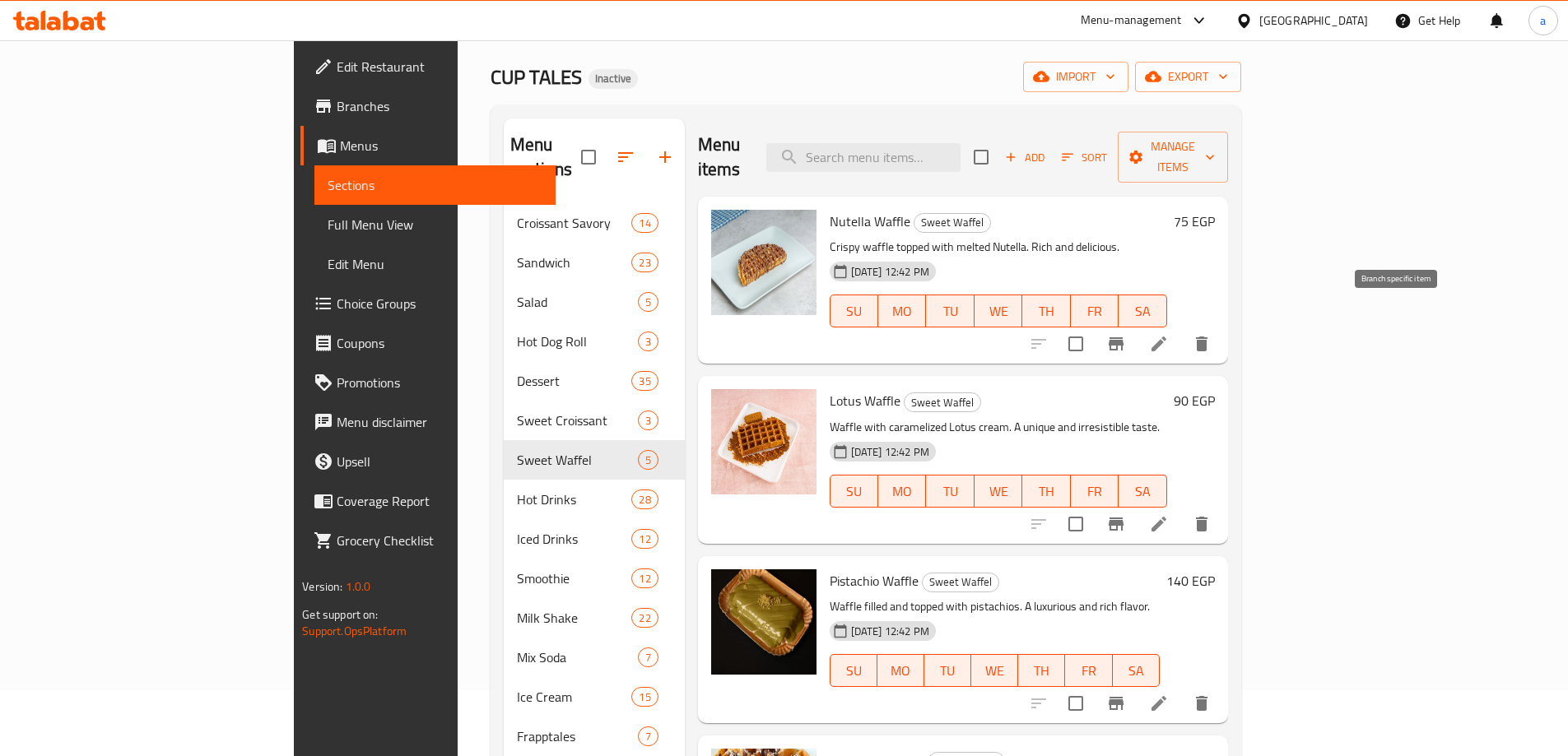
click at [1136, 324] on button "Branch-specific-item" at bounding box center [1116, 343] width 39 height 39
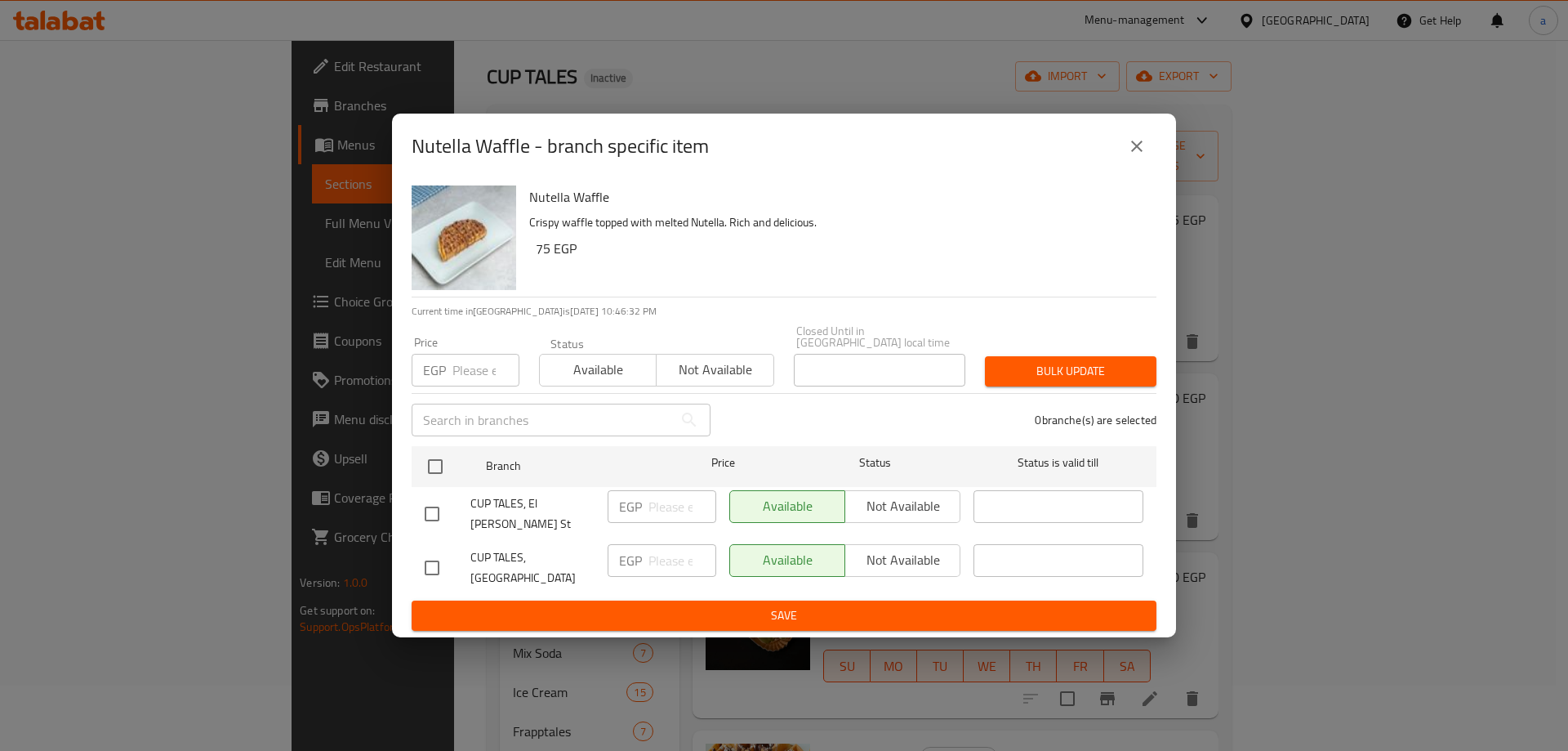
click at [449, 551] on div at bounding box center [447, 568] width 46 height 34
click at [433, 553] on input "checkbox" at bounding box center [432, 568] width 34 height 34
checkbox input "true"
click at [649, 550] on input "number" at bounding box center [682, 560] width 68 height 33
type input "85"
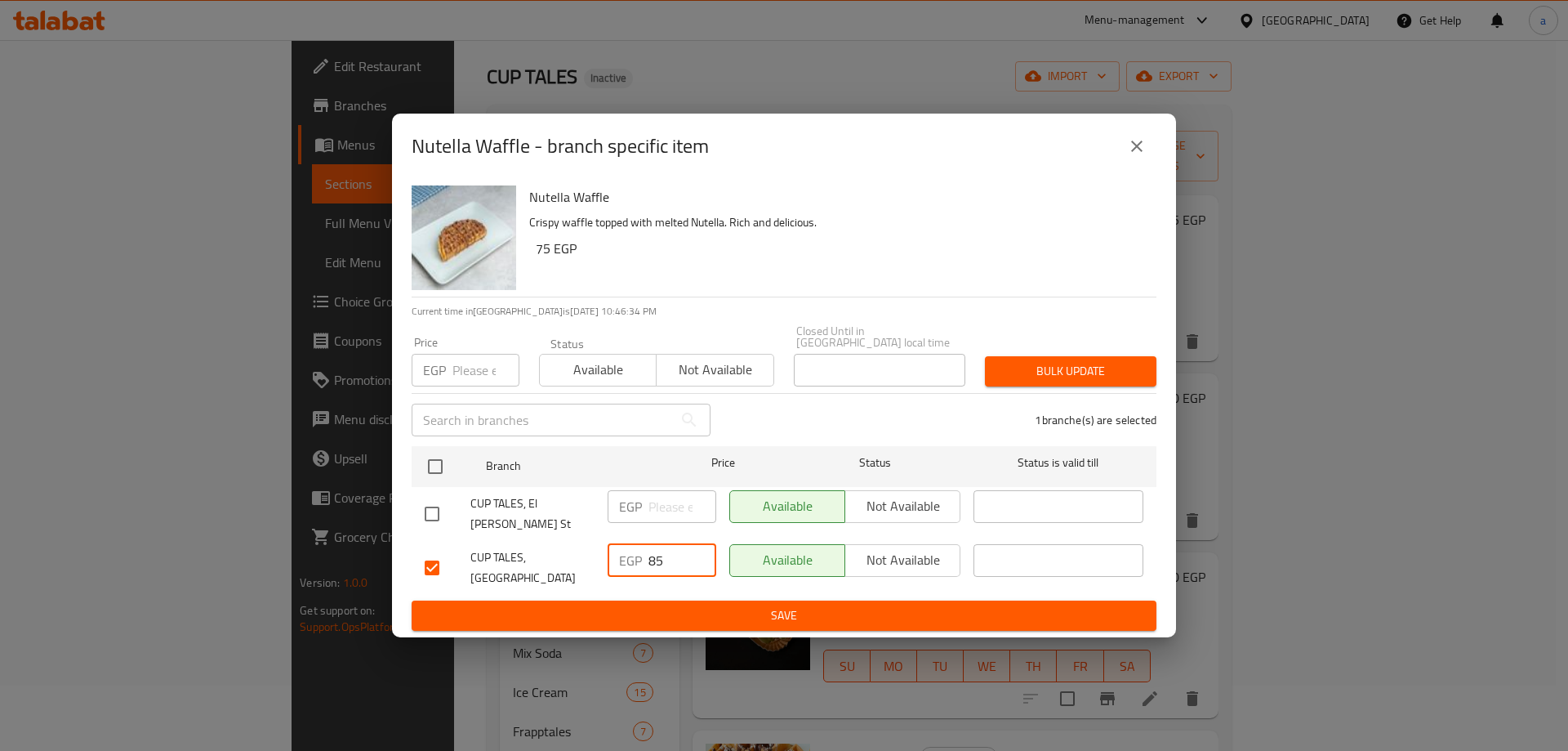
click at [671, 606] on span "Save" at bounding box center [784, 615] width 719 height 20
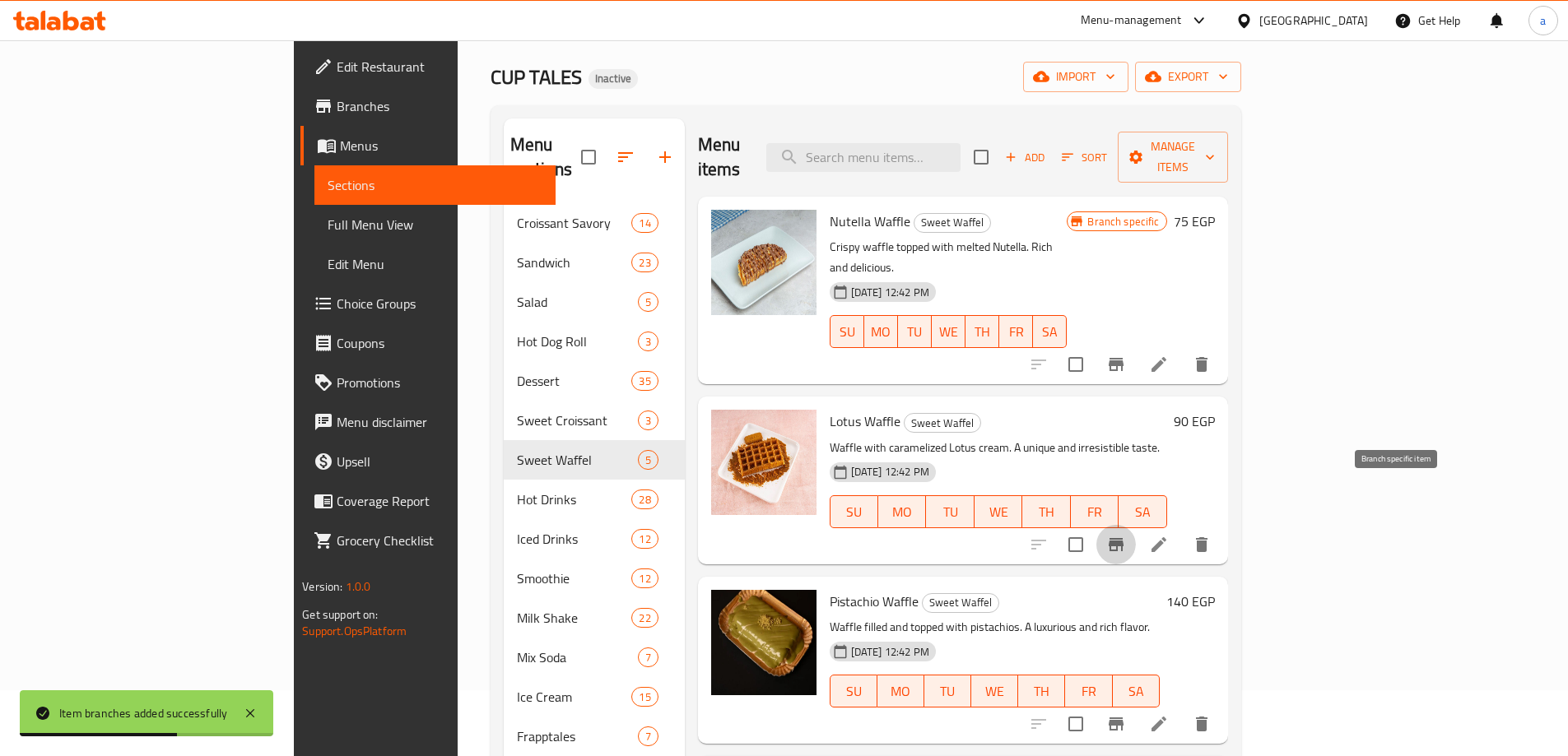
click at [1126, 534] on icon "Branch-specific-item" at bounding box center [1116, 544] width 20 height 20
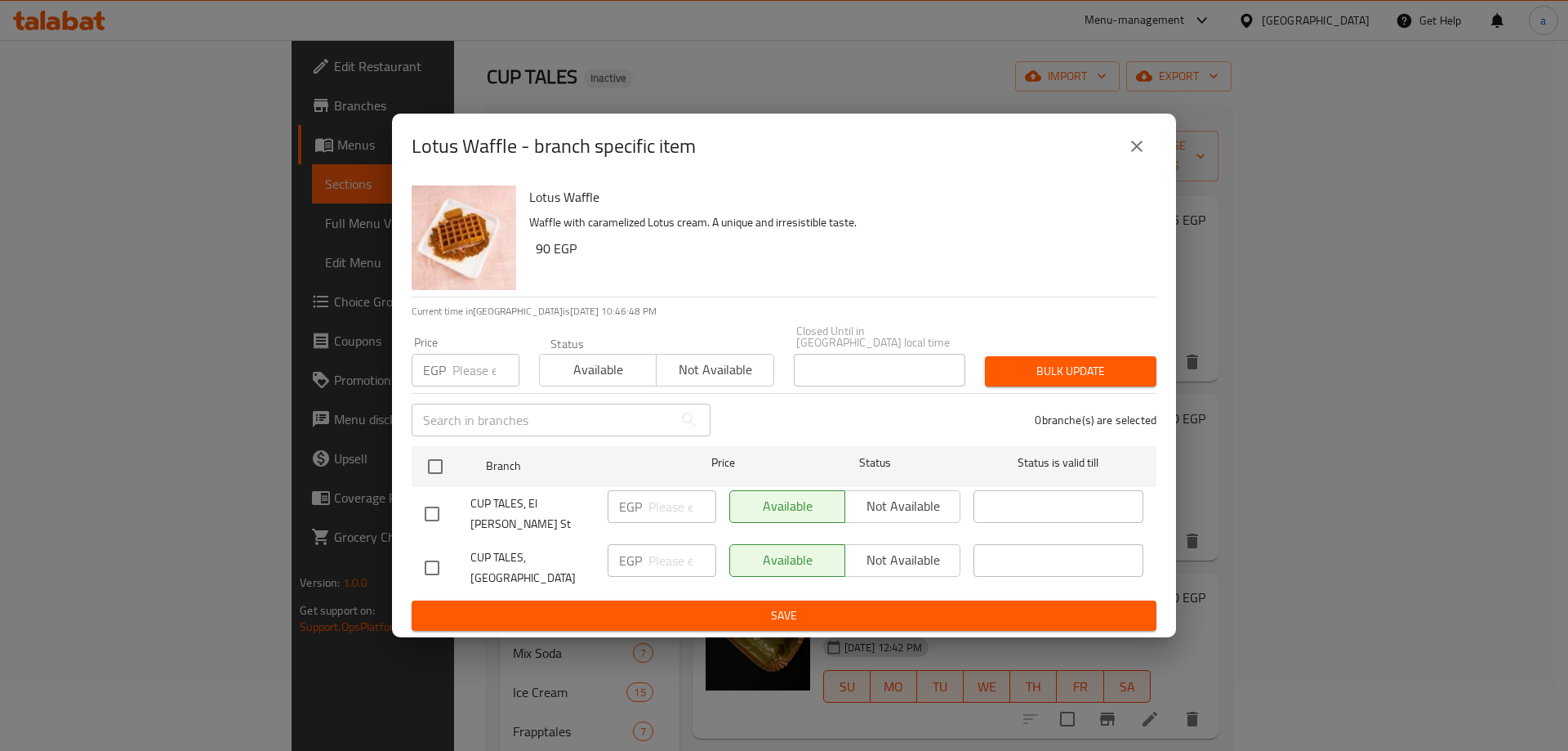
click at [431, 560] on input "checkbox" at bounding box center [432, 568] width 34 height 34
checkbox input "true"
click at [661, 547] on input "number" at bounding box center [682, 560] width 68 height 33
type input "105"
click at [705, 606] on span "Save" at bounding box center [784, 615] width 719 height 20
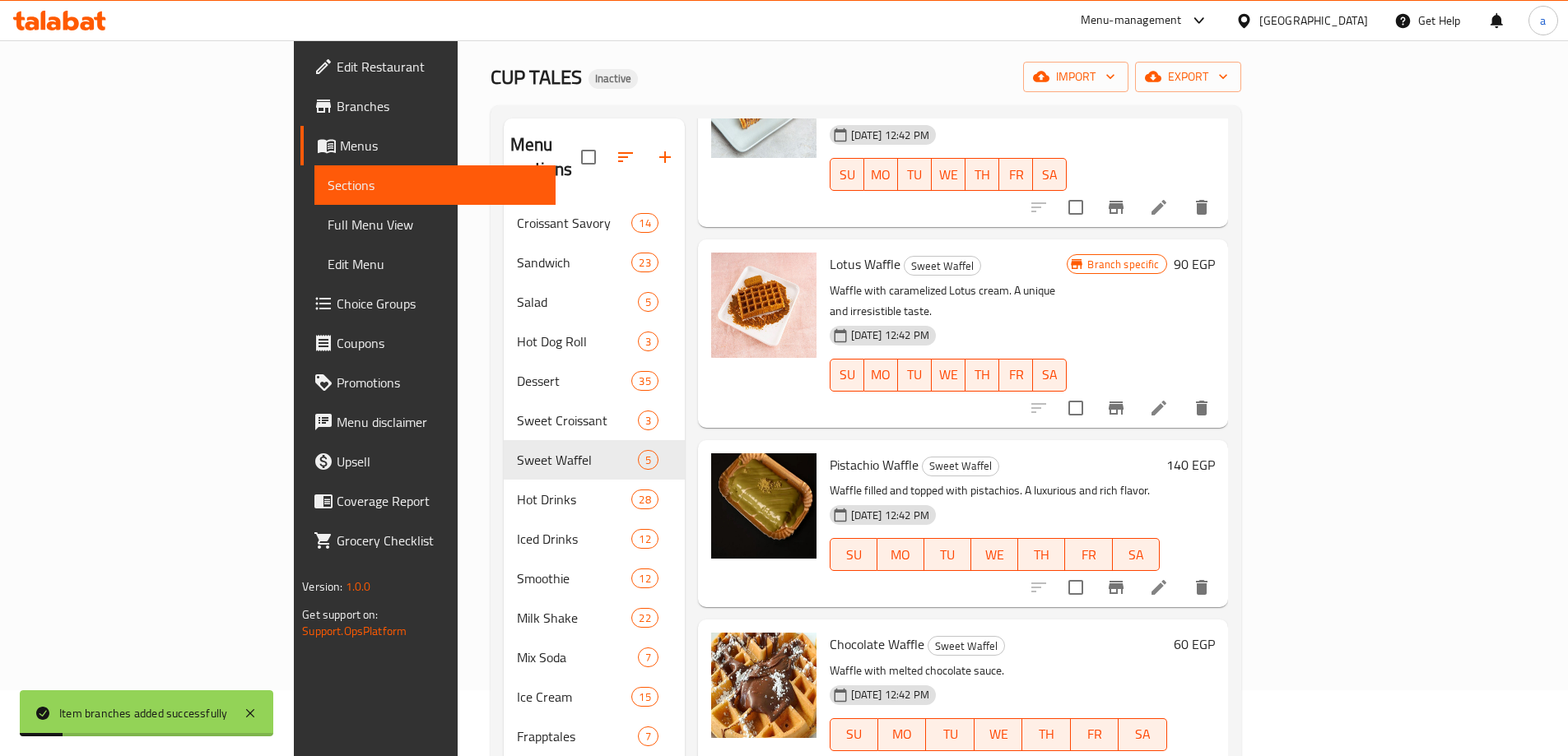
scroll to position [164, 0]
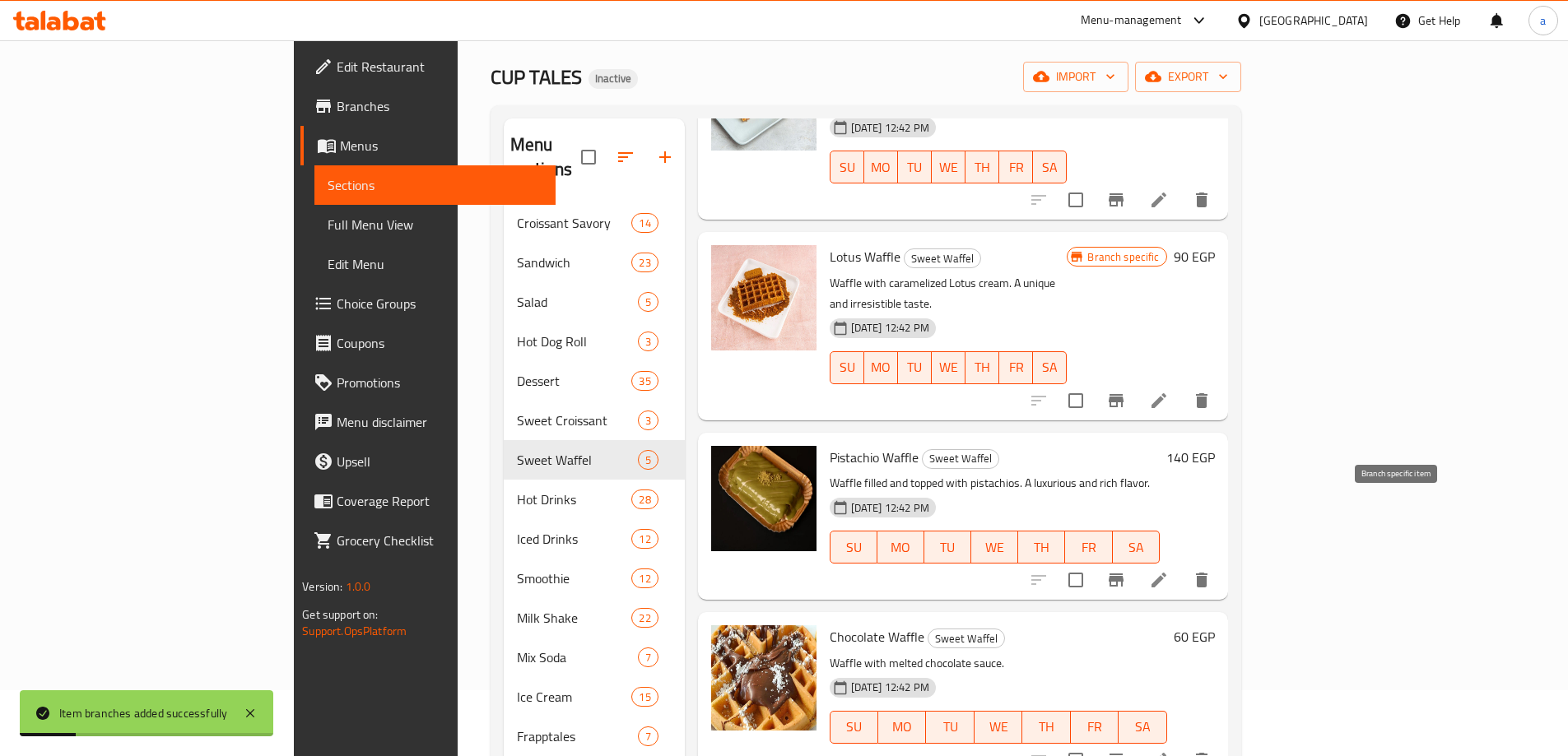
click at [1126, 570] on icon "Branch-specific-item" at bounding box center [1116, 579] width 20 height 20
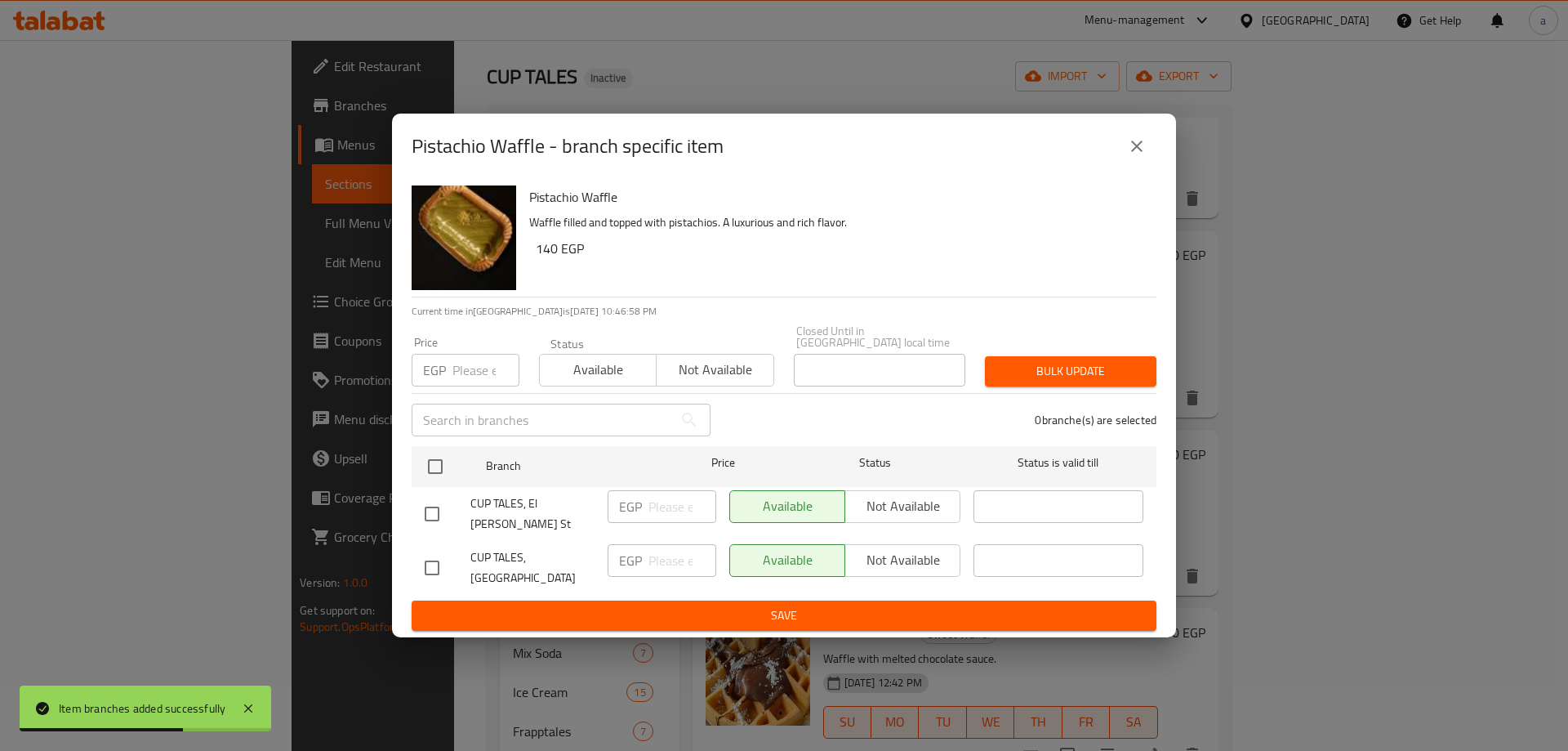
click at [441, 551] on input "checkbox" at bounding box center [432, 568] width 34 height 34
checkbox input "true"
click at [637, 551] on p "EGP" at bounding box center [631, 561] width 23 height 19
click at [660, 552] on input "number" at bounding box center [682, 560] width 68 height 33
type input "150"
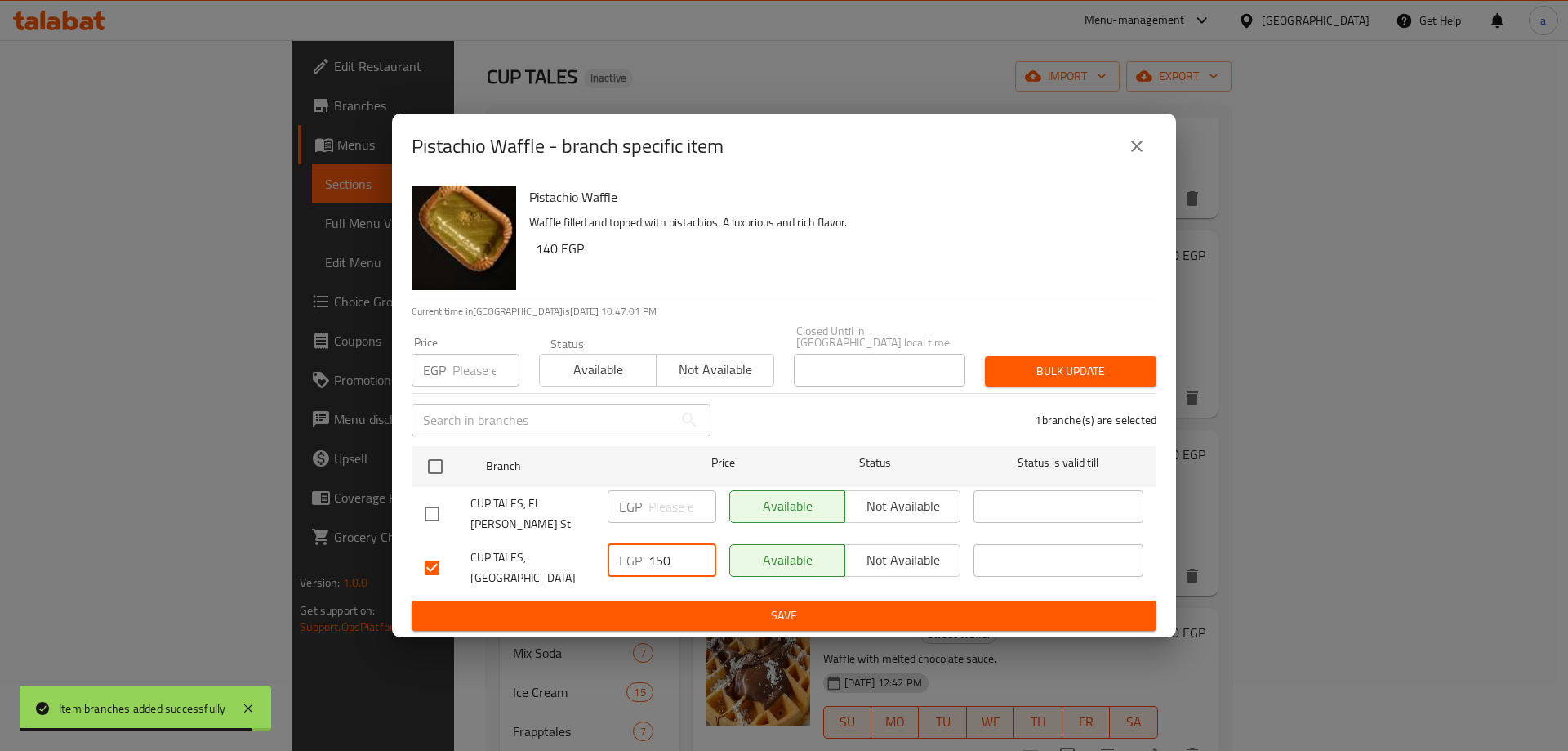
click at [699, 606] on span "Save" at bounding box center [784, 615] width 719 height 20
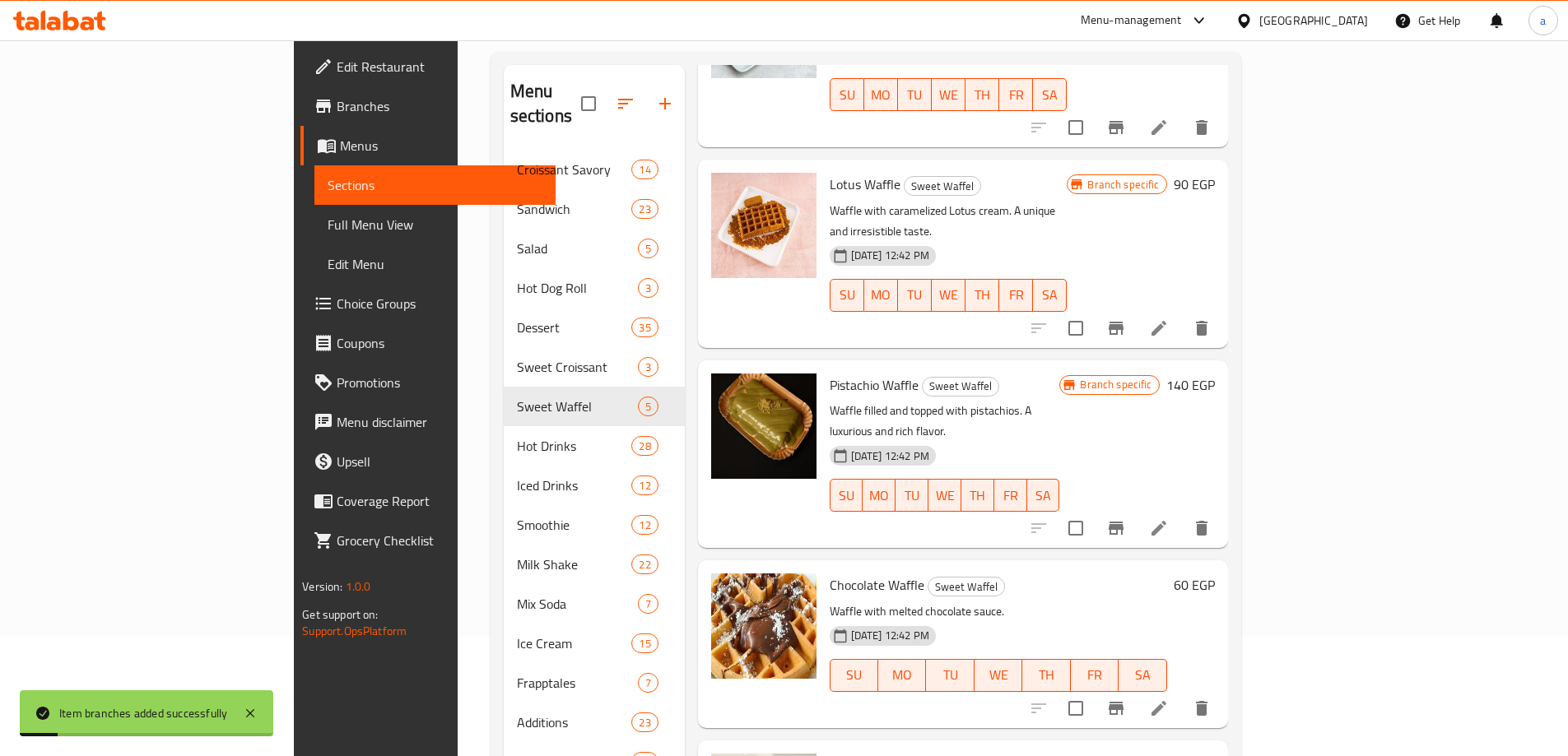
scroll to position [148, 0]
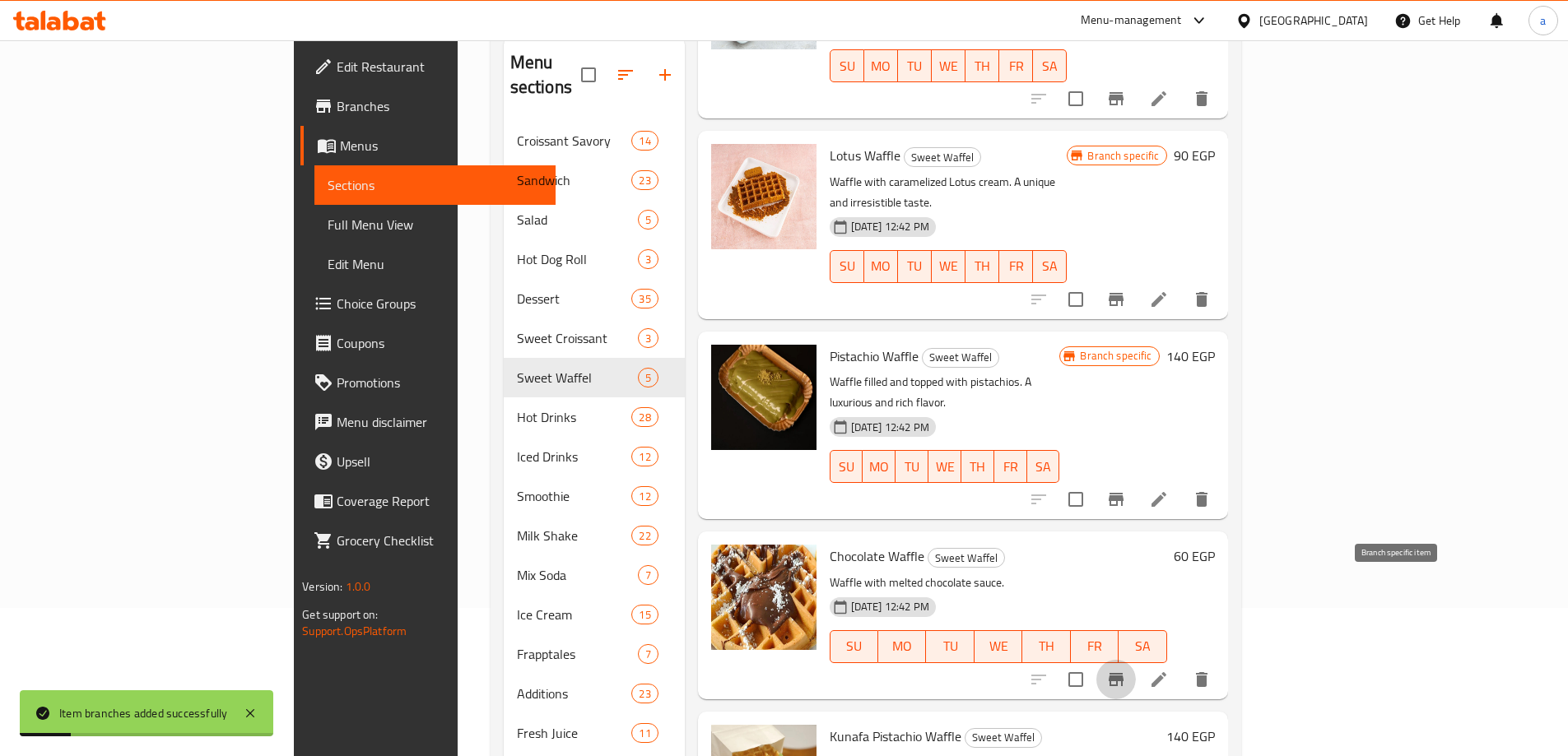
click at [1126, 669] on icon "Branch-specific-item" at bounding box center [1116, 679] width 20 height 20
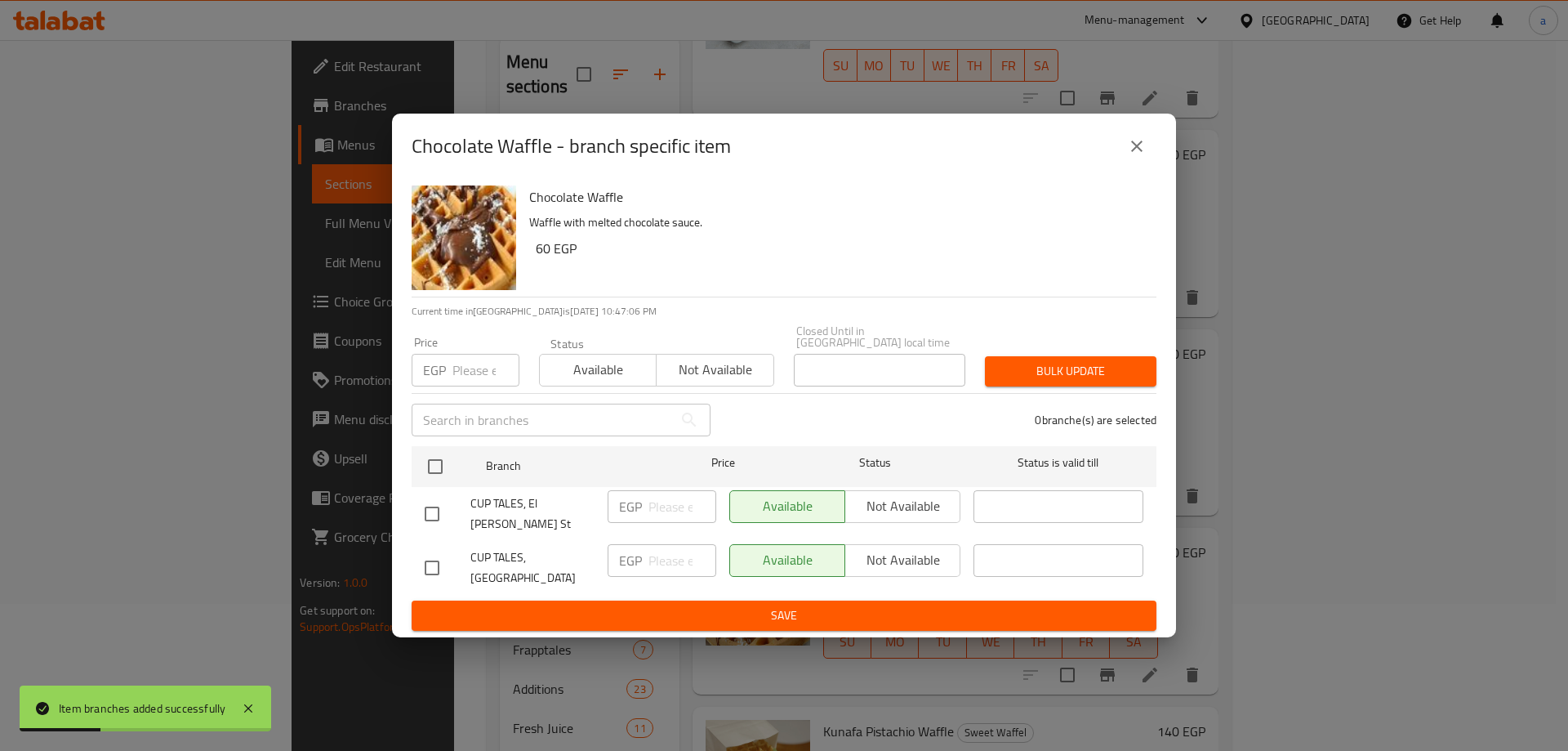
click at [437, 555] on input "checkbox" at bounding box center [432, 568] width 34 height 34
checkbox input "true"
click at [651, 555] on input "number" at bounding box center [682, 560] width 68 height 33
type input "75"
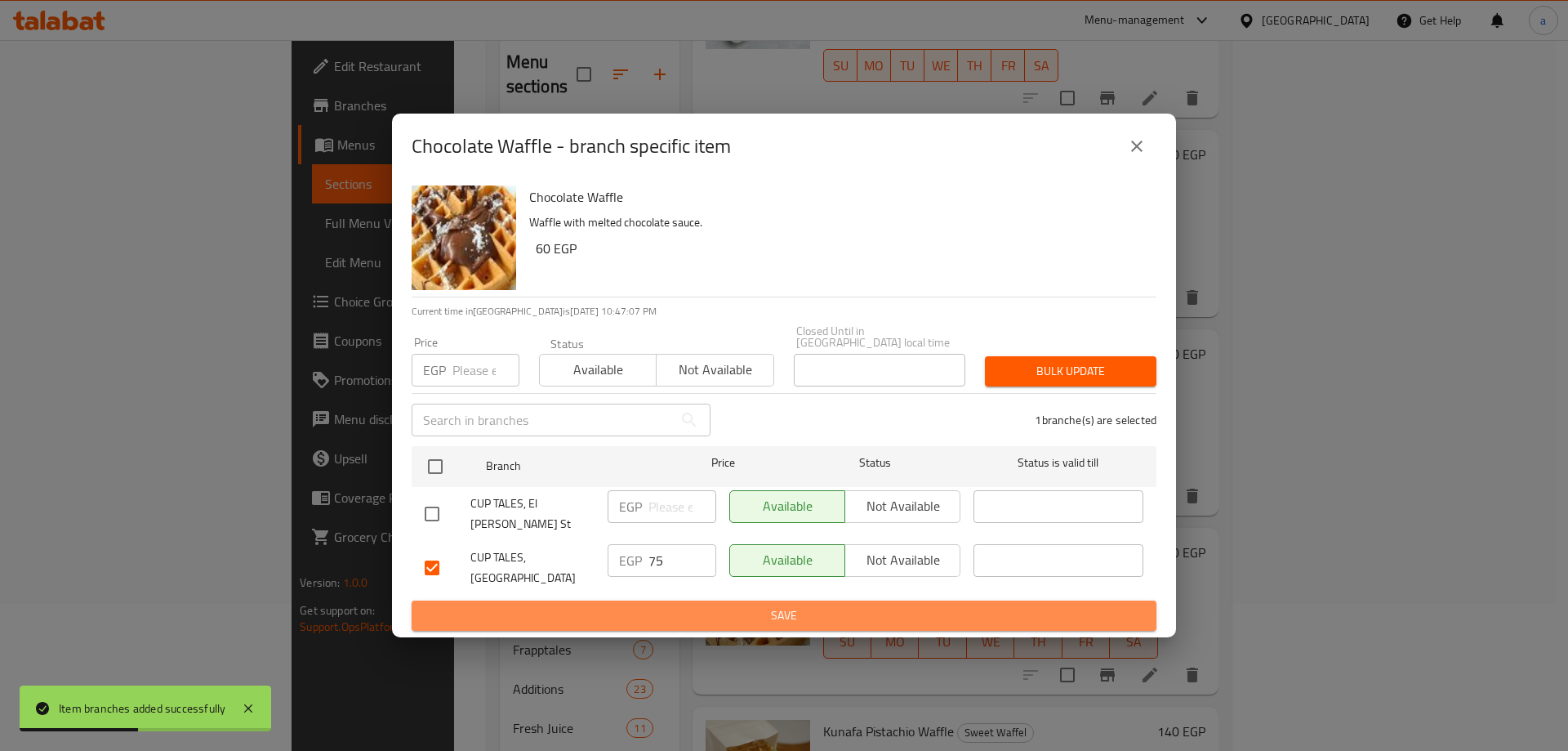
click at [705, 608] on span "Save" at bounding box center [784, 615] width 719 height 20
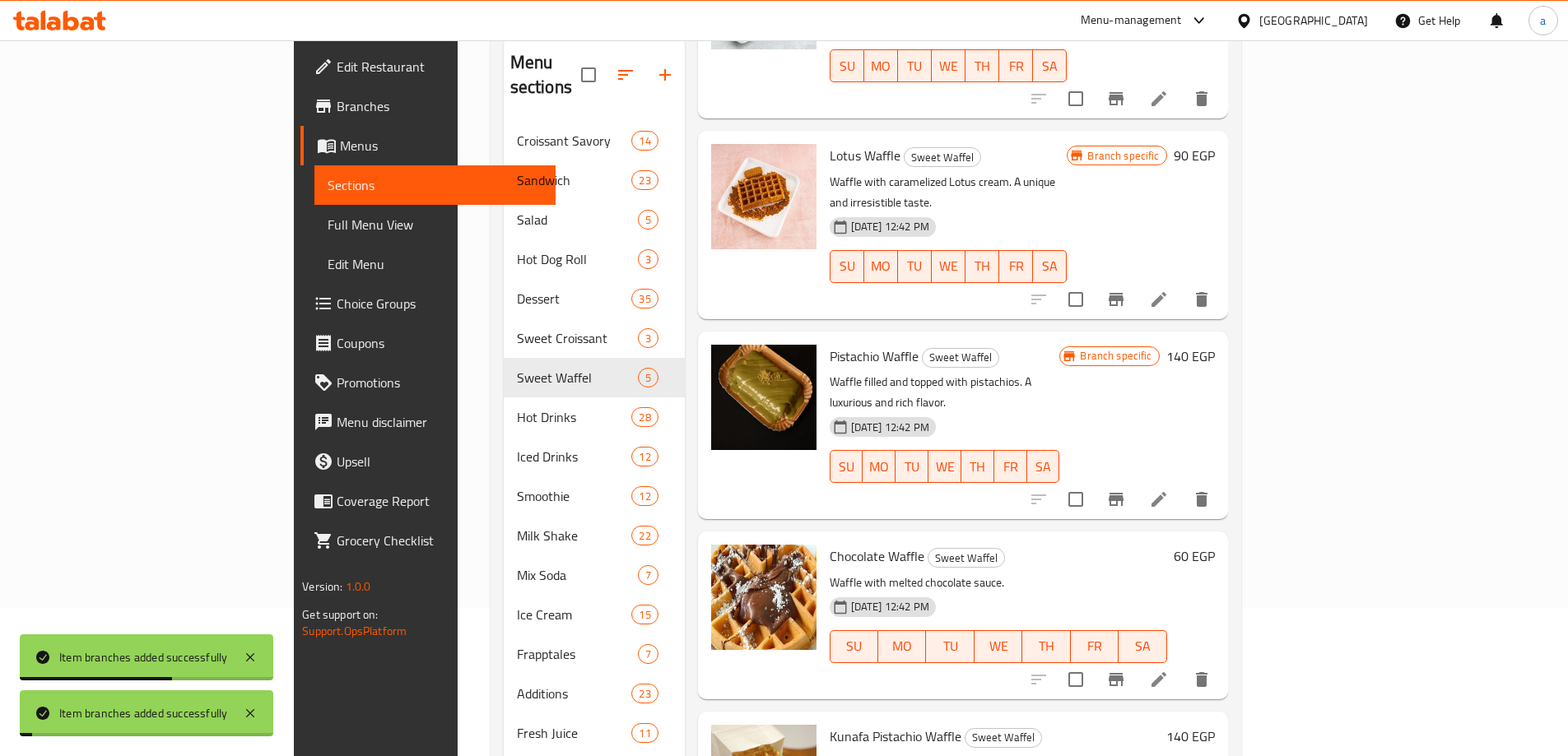
scroll to position [231, 0]
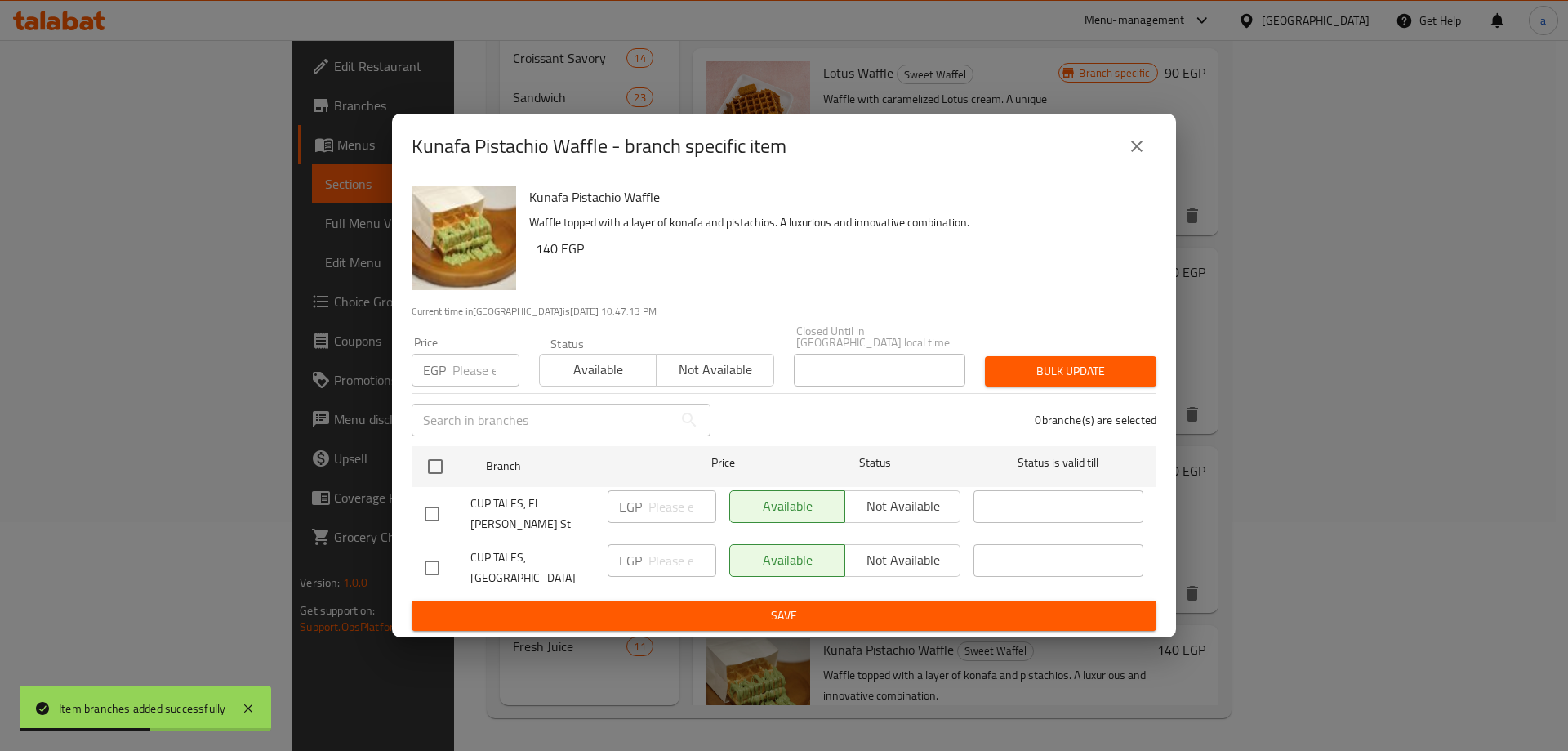
click at [441, 555] on input "checkbox" at bounding box center [432, 568] width 34 height 34
checkbox input "true"
click at [664, 545] on input "number" at bounding box center [682, 560] width 68 height 33
type input "140"
click at [701, 606] on span "Save" at bounding box center [784, 615] width 719 height 20
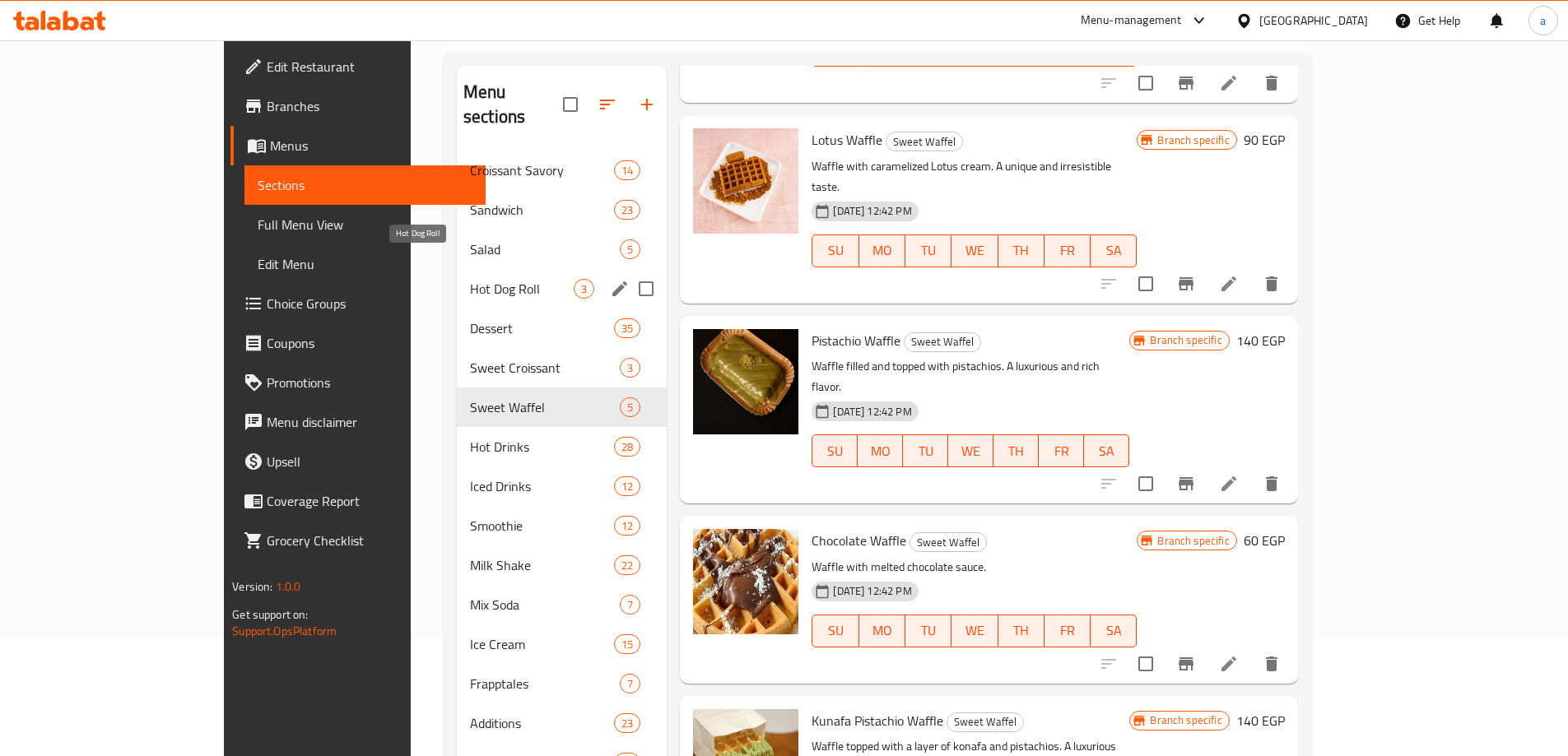
scroll to position [148, 0]
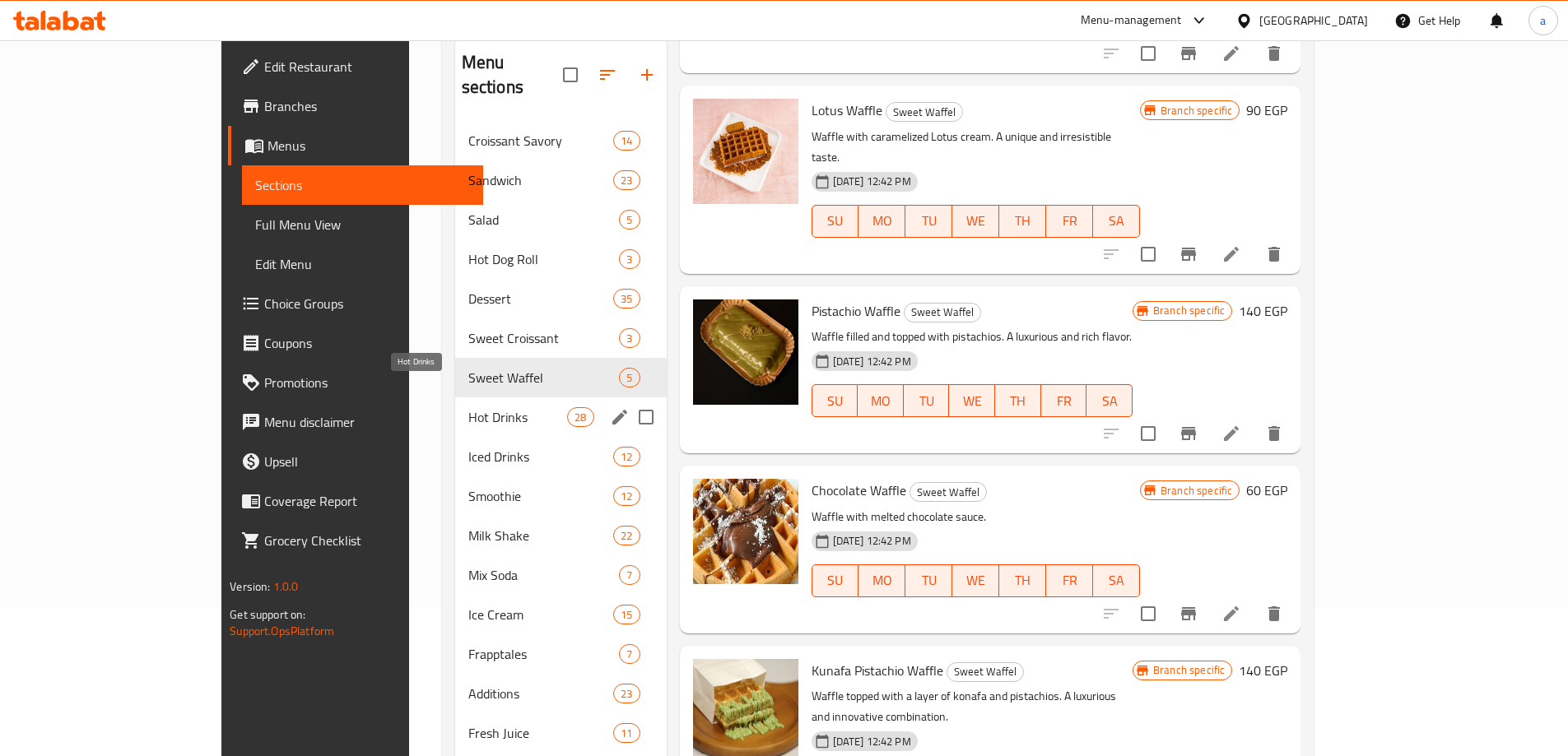
click at [468, 407] on span "Hot Drinks" at bounding box center [518, 417] width 99 height 20
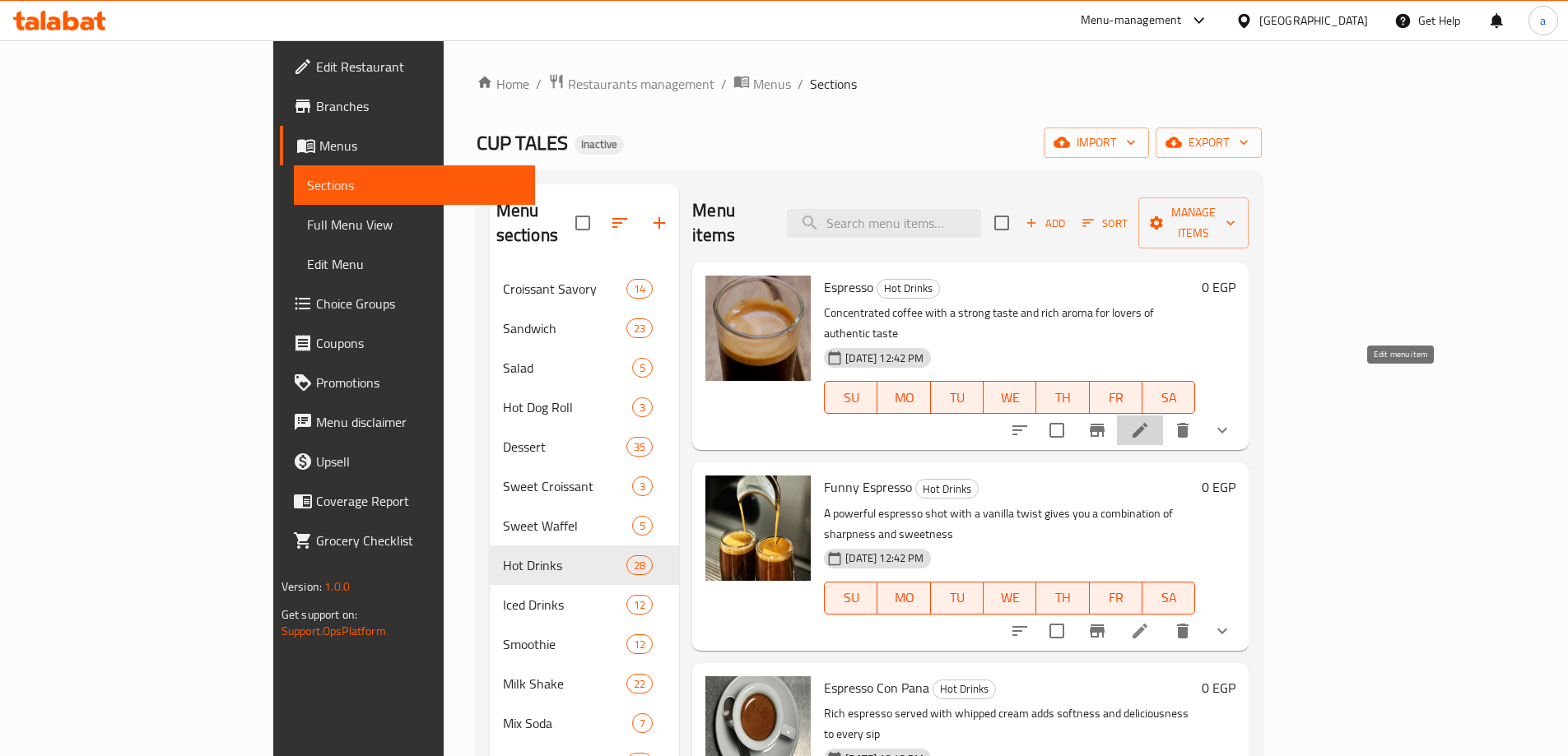
click at [1150, 421] on icon at bounding box center [1140, 430] width 20 height 20
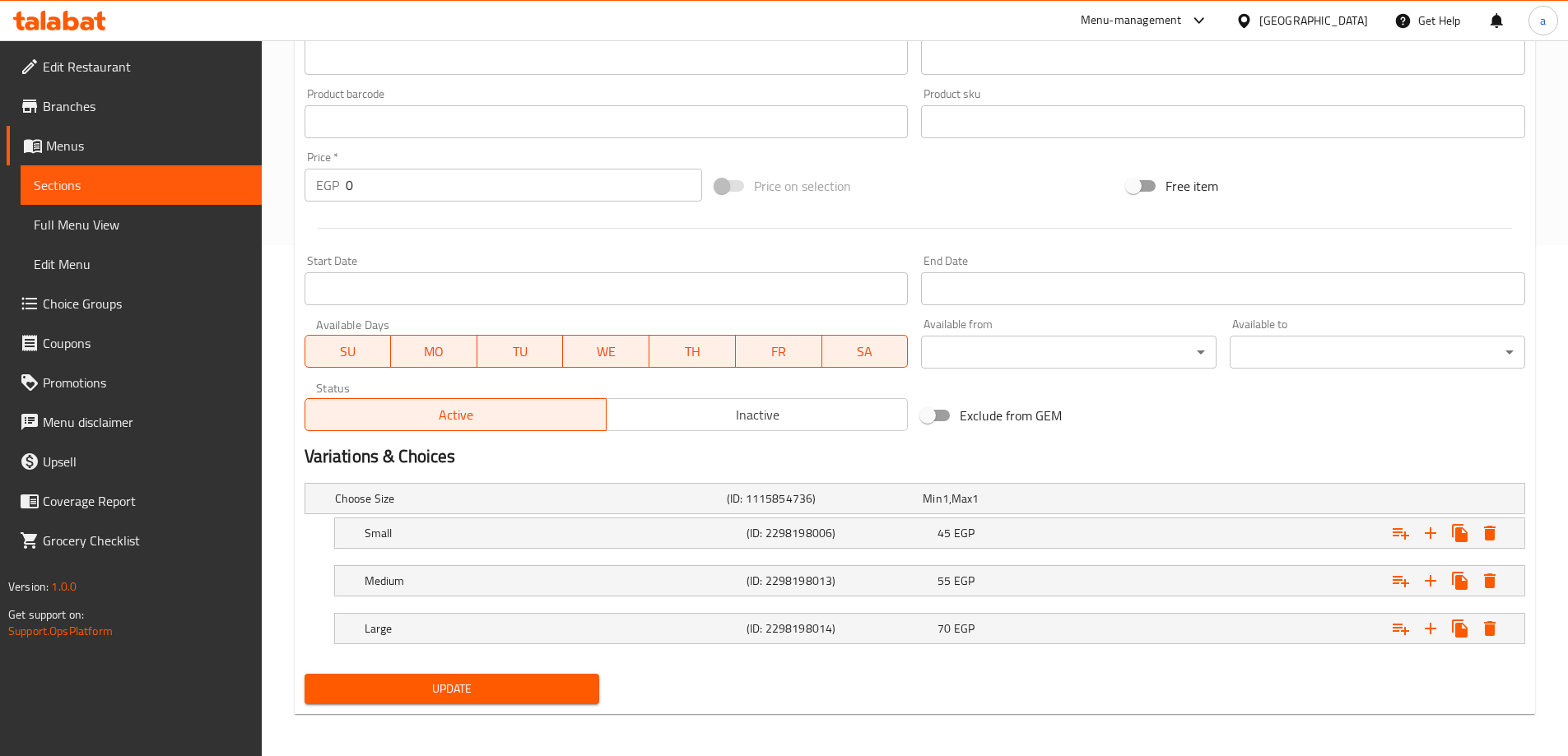
scroll to position [515, 0]
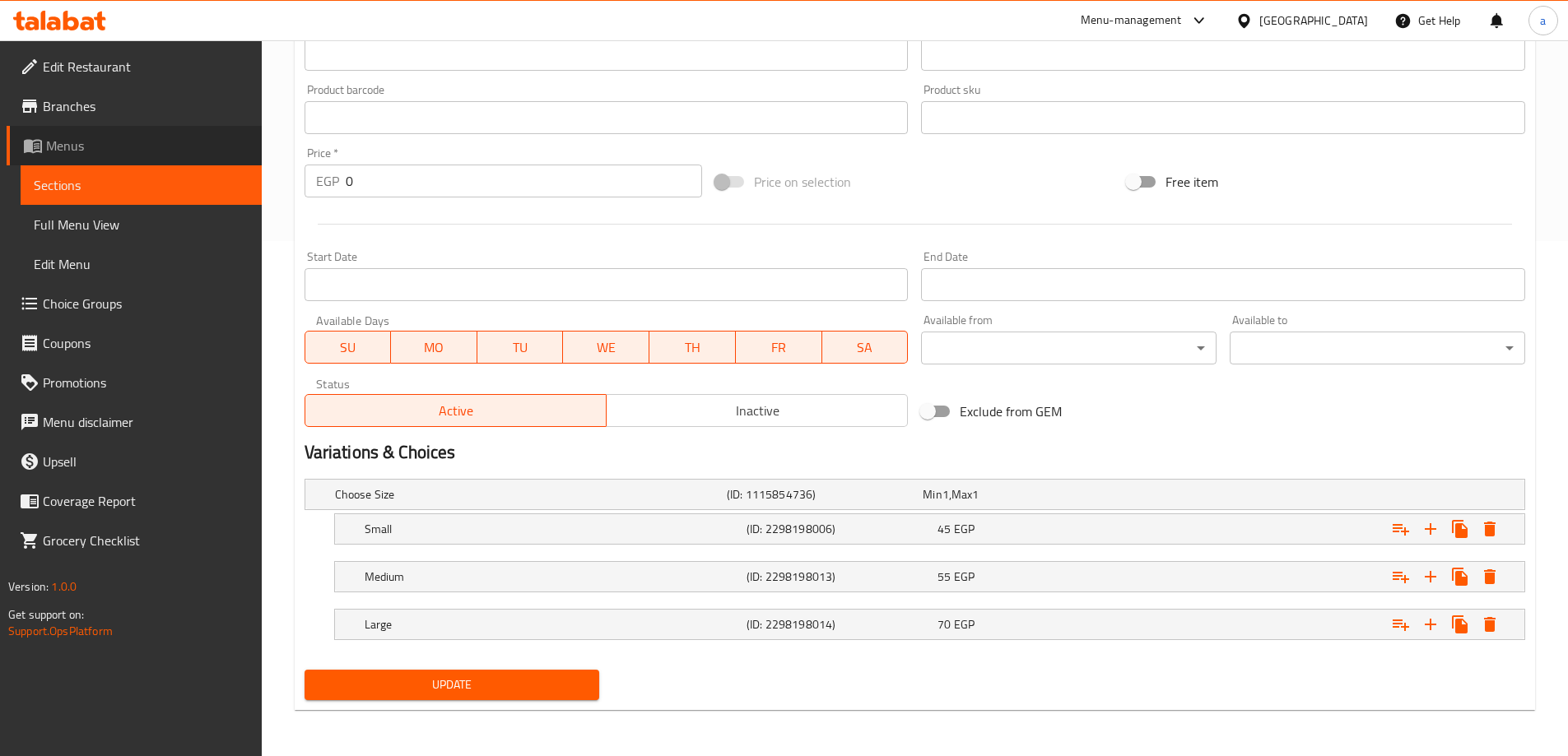
click at [140, 163] on link "Menus" at bounding box center [133, 146] width 255 height 39
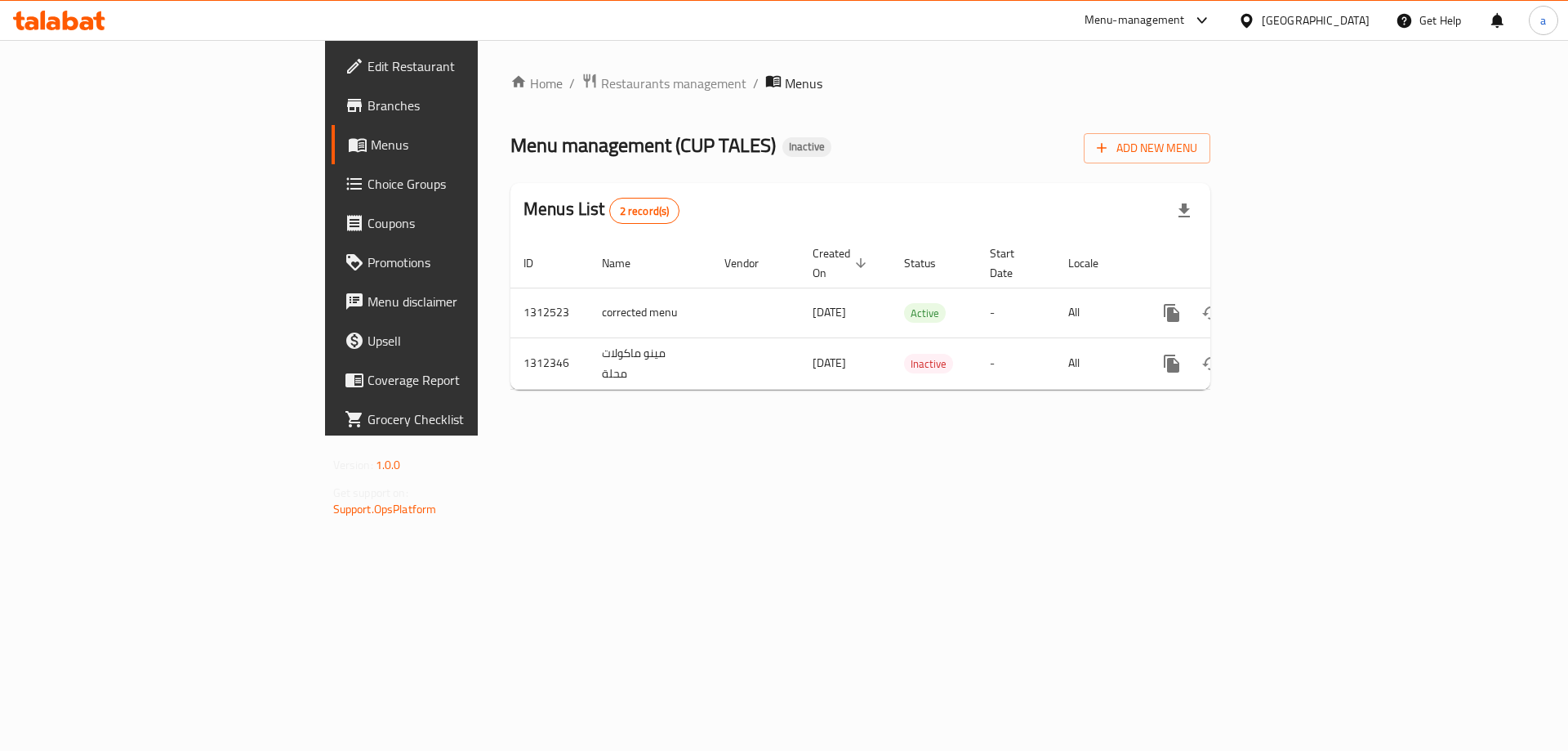
click at [331, 154] on link "Menus" at bounding box center [459, 145] width 255 height 39
click at [331, 116] on link "Branches" at bounding box center [459, 105] width 255 height 39
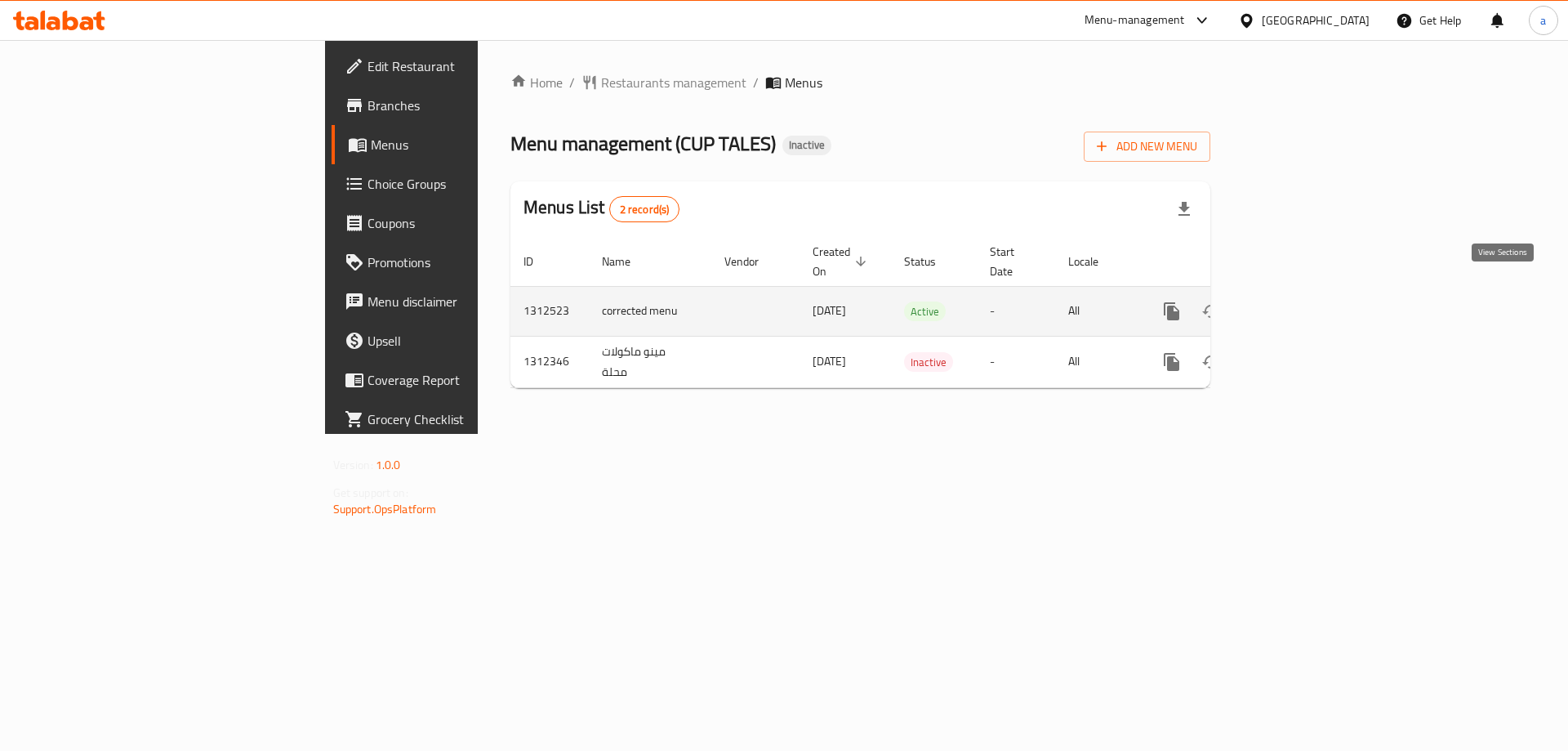
click at [1309, 306] on link "enhanced table" at bounding box center [1289, 311] width 39 height 39
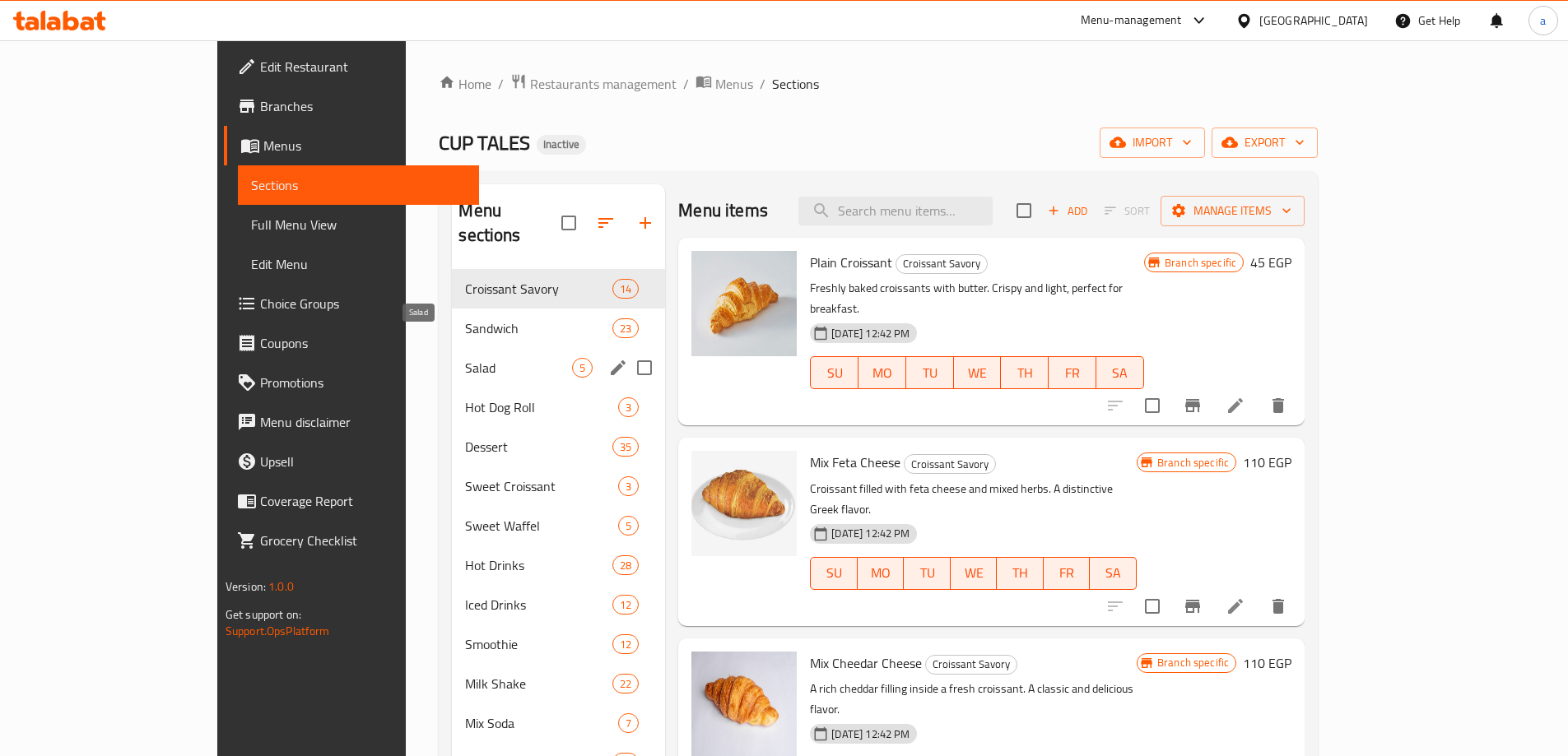
scroll to position [83, 0]
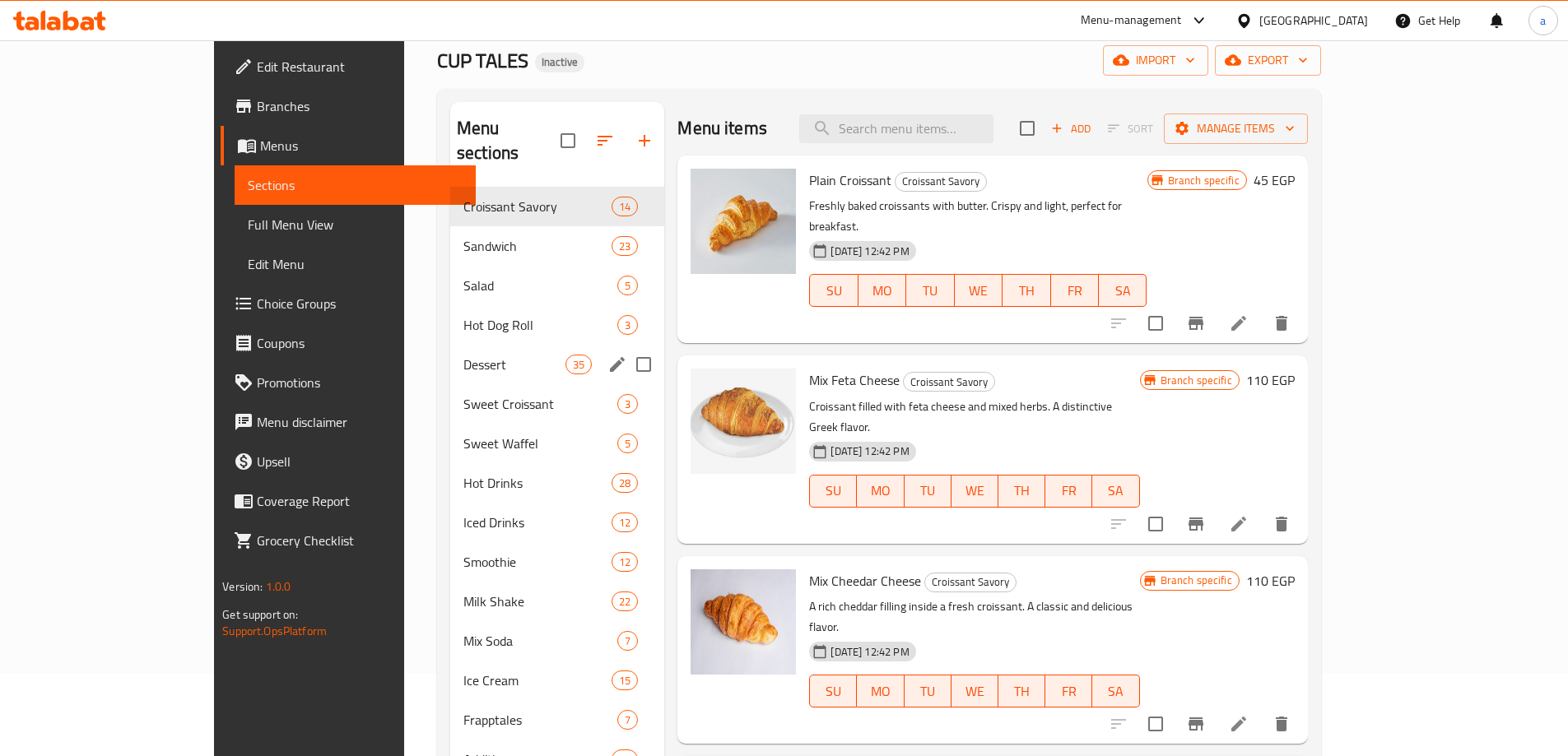
drag, startPoint x: 387, startPoint y: 358, endPoint x: 59, endPoint y: 312, distance: 331.2
click at [450, 358] on div "Dessert 35" at bounding box center [557, 364] width 214 height 39
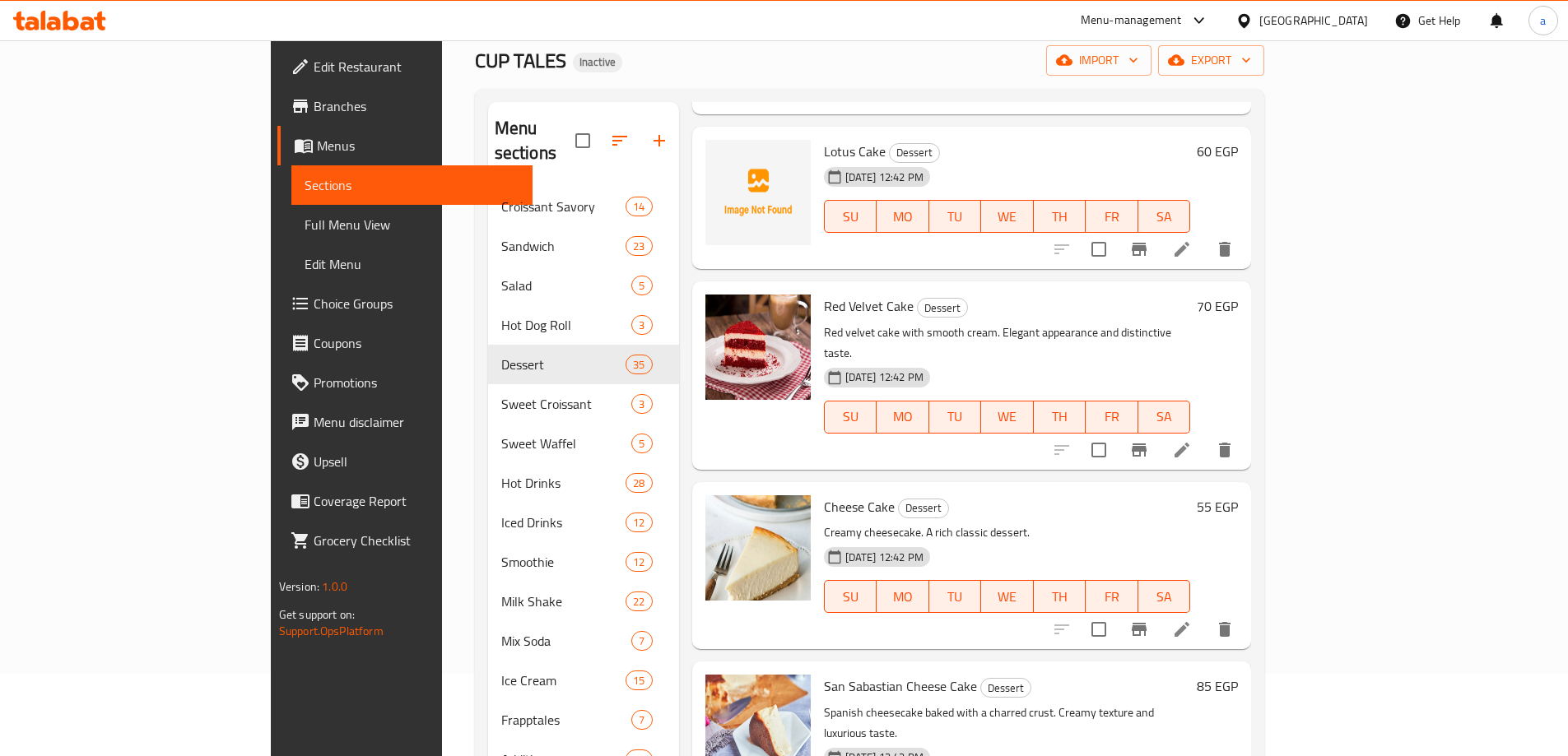
scroll to position [3701, 0]
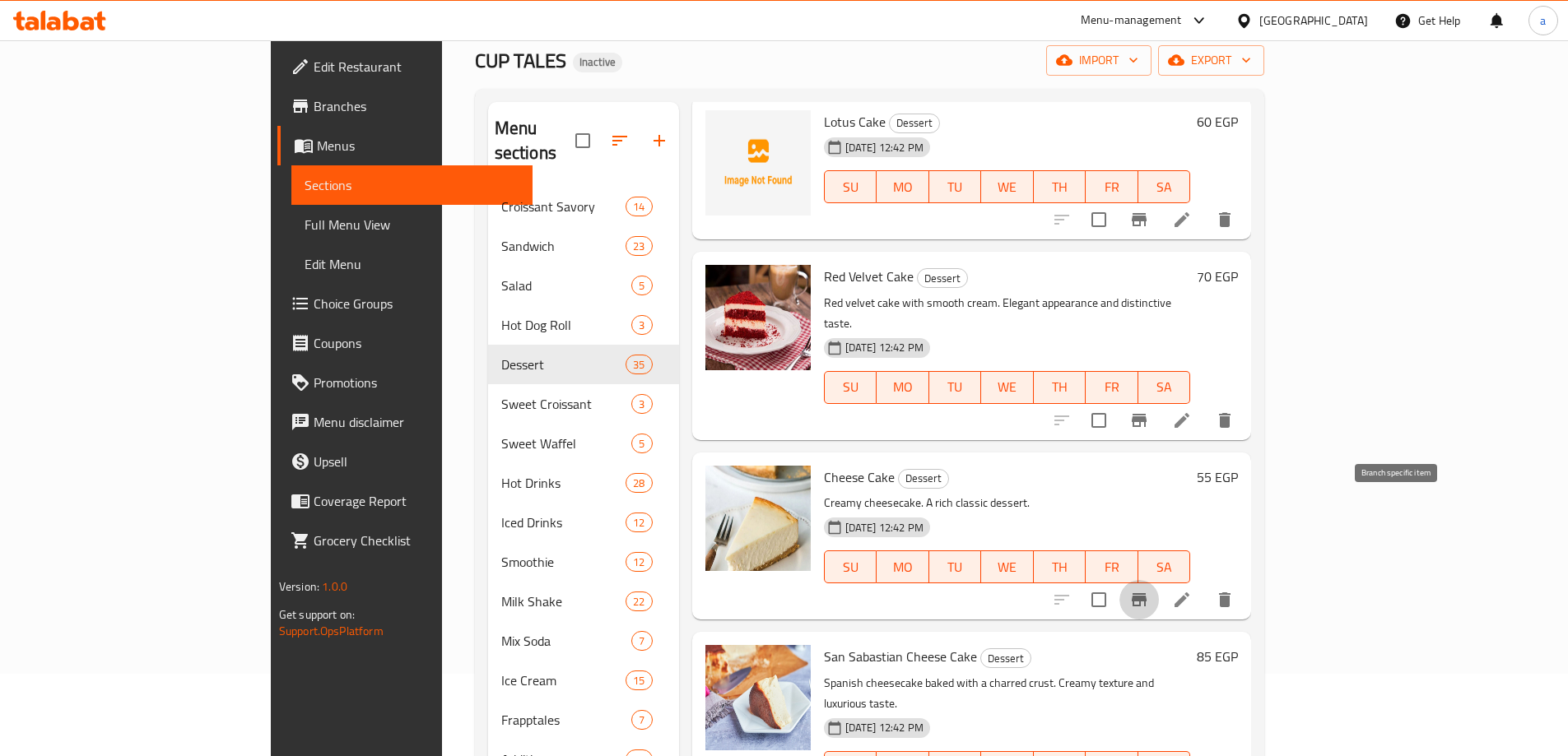
click at [1146, 593] on icon "Branch-specific-item" at bounding box center [1138, 599] width 15 height 13
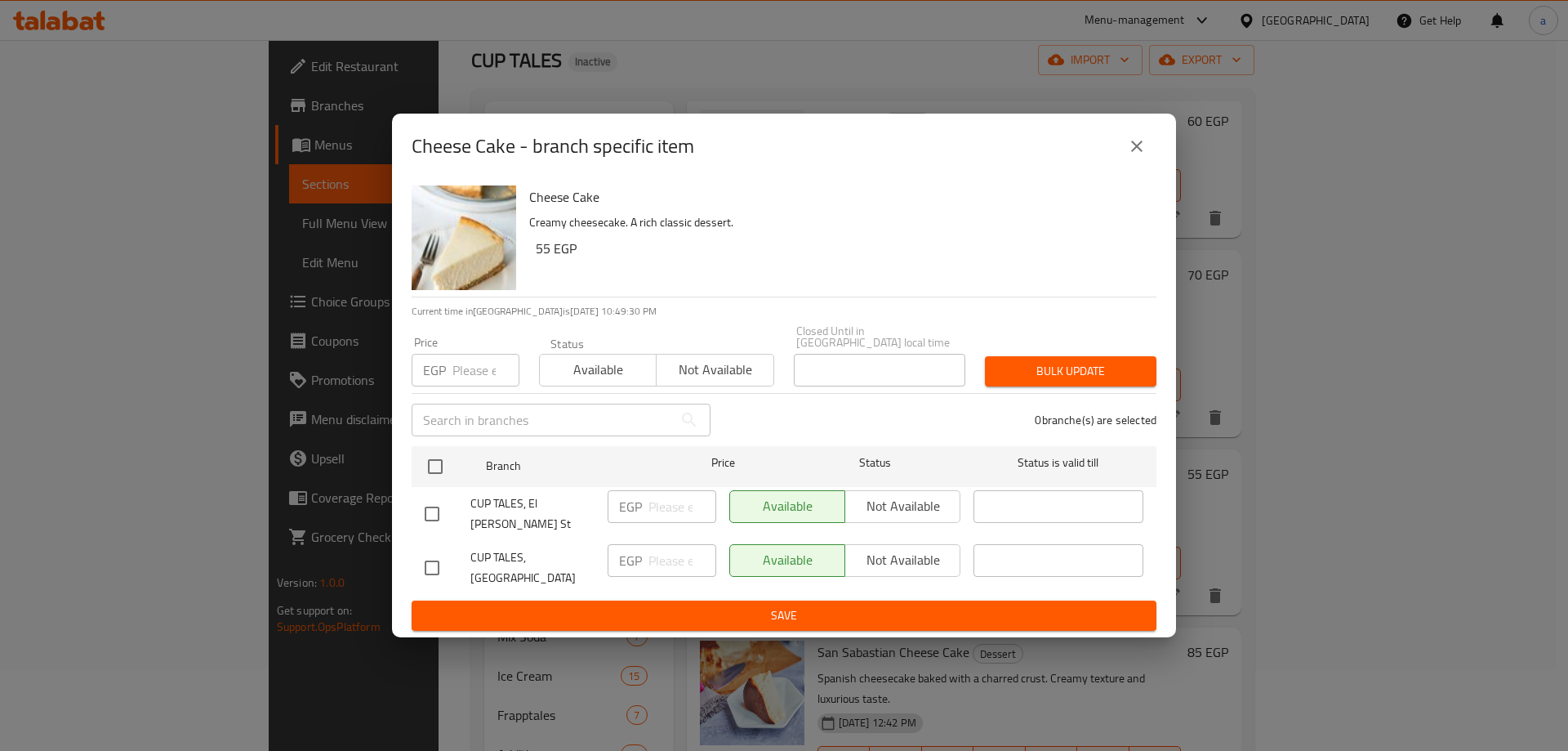
drag, startPoint x: 443, startPoint y: 542, endPoint x: 426, endPoint y: 551, distance: 19.2
click at [433, 551] on input "checkbox" at bounding box center [432, 568] width 34 height 34
checkbox input "true"
click at [477, 413] on input "text" at bounding box center [542, 420] width 262 height 33
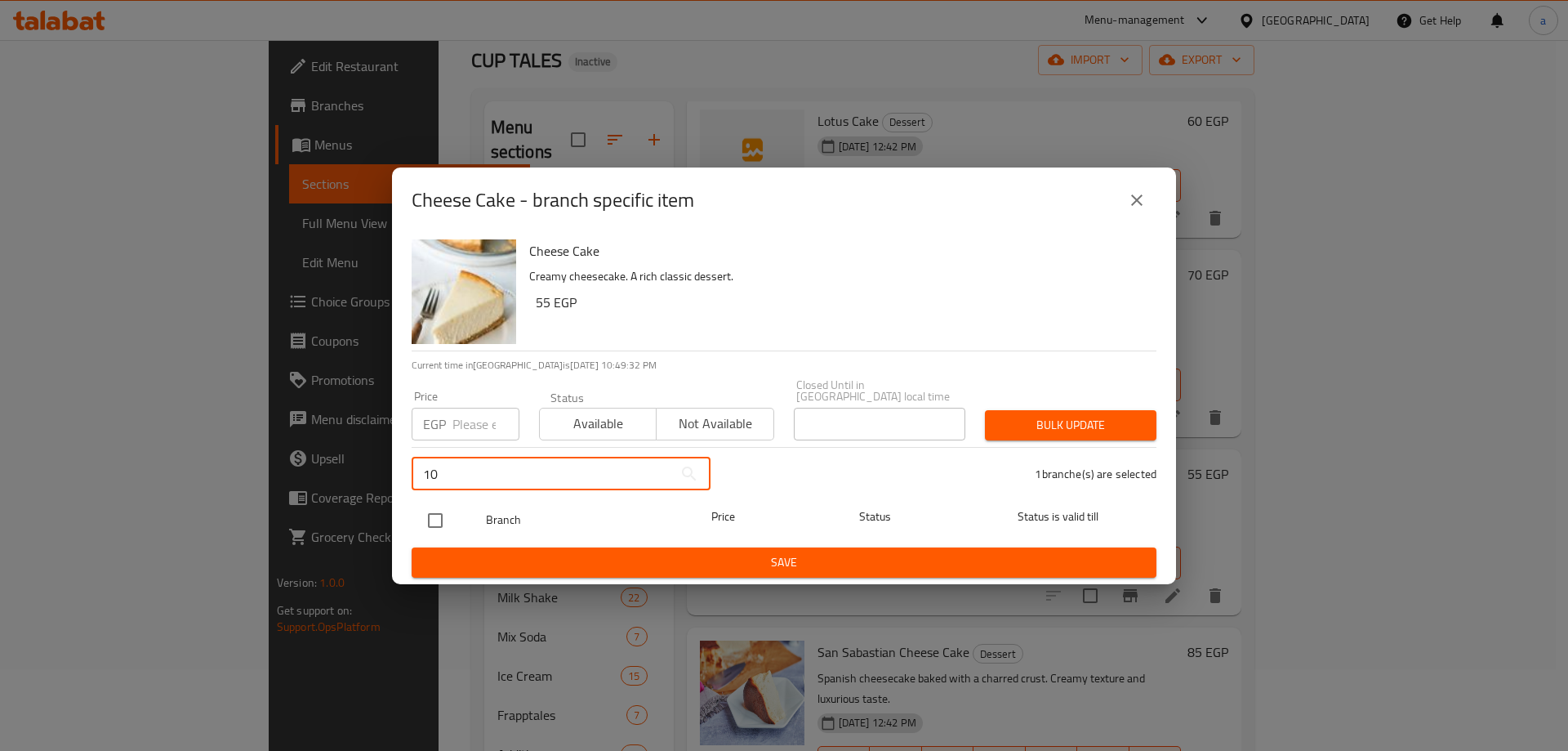
type input "1"
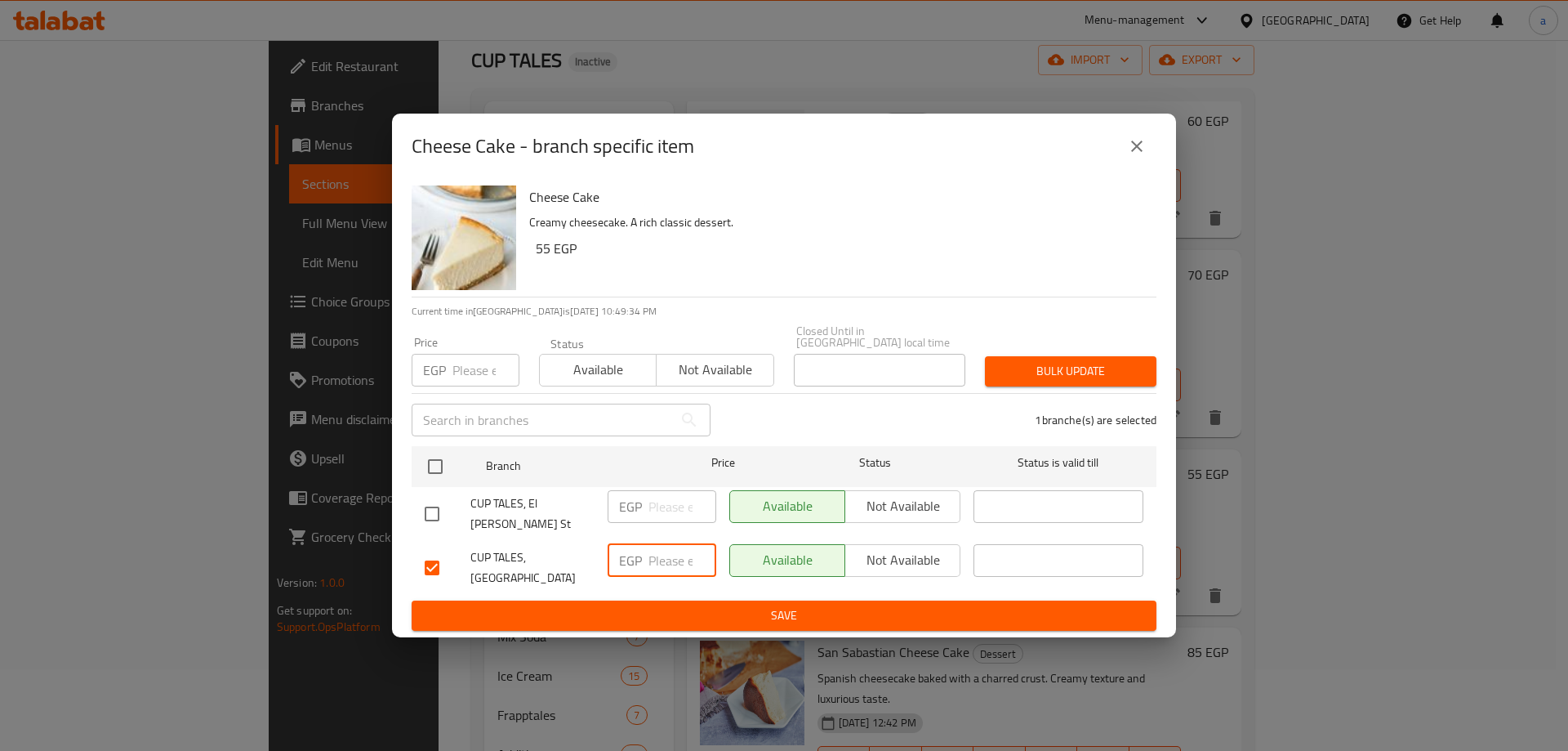
click at [674, 548] on input "number" at bounding box center [682, 560] width 68 height 33
type input "100"
click at [670, 606] on span "Save" at bounding box center [784, 615] width 719 height 20
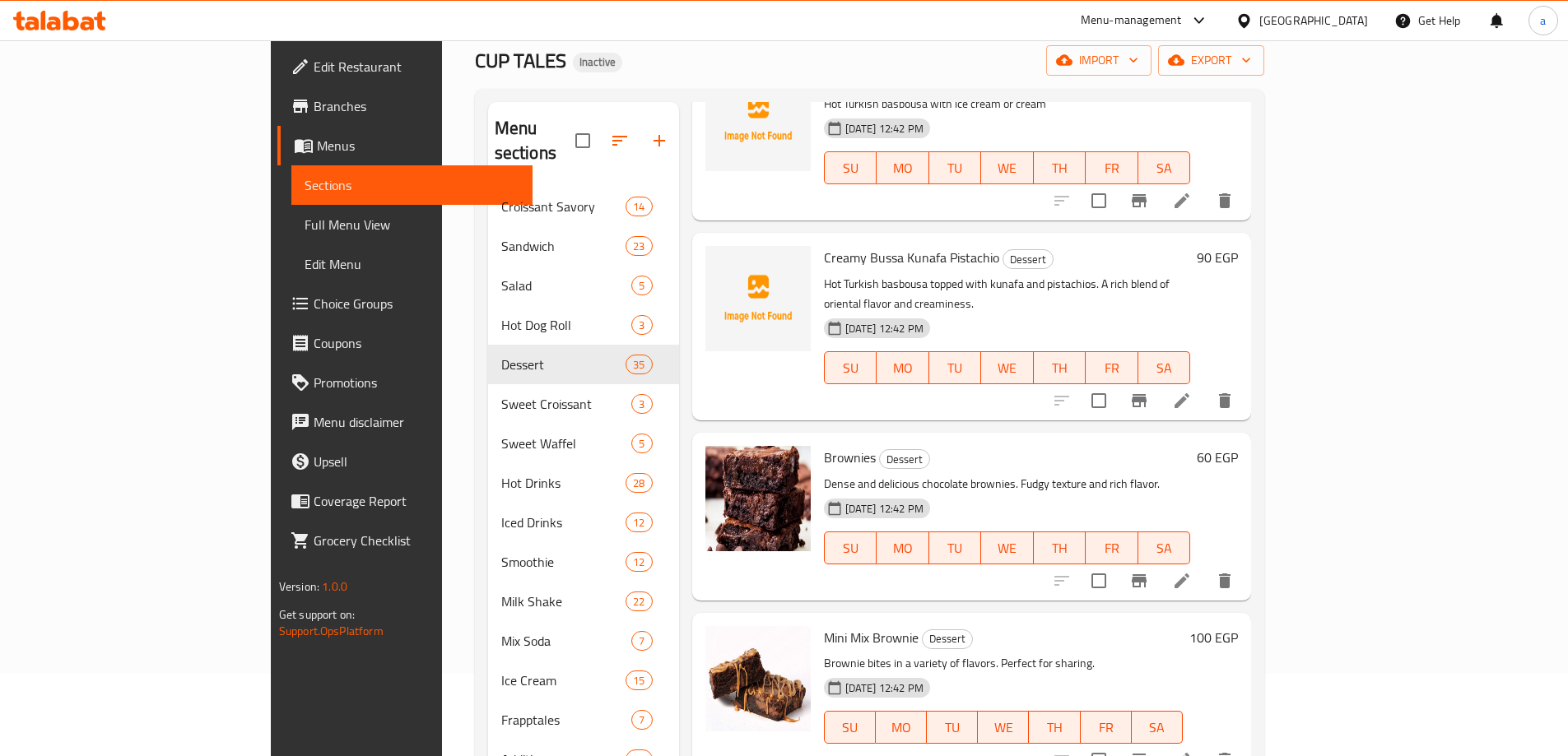
scroll to position [2221, 0]
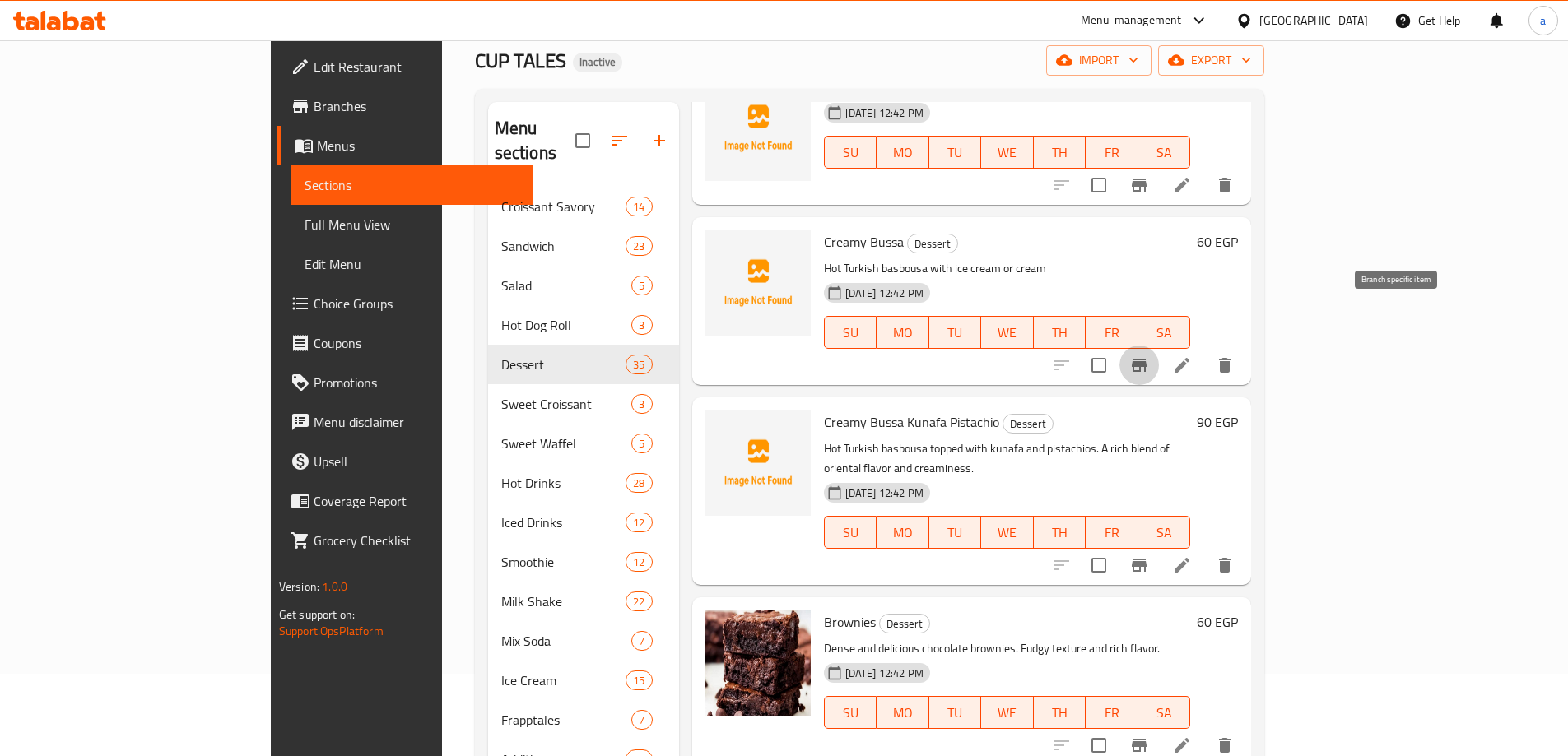
click at [1146, 358] on icon "Branch-specific-item" at bounding box center [1138, 365] width 15 height 13
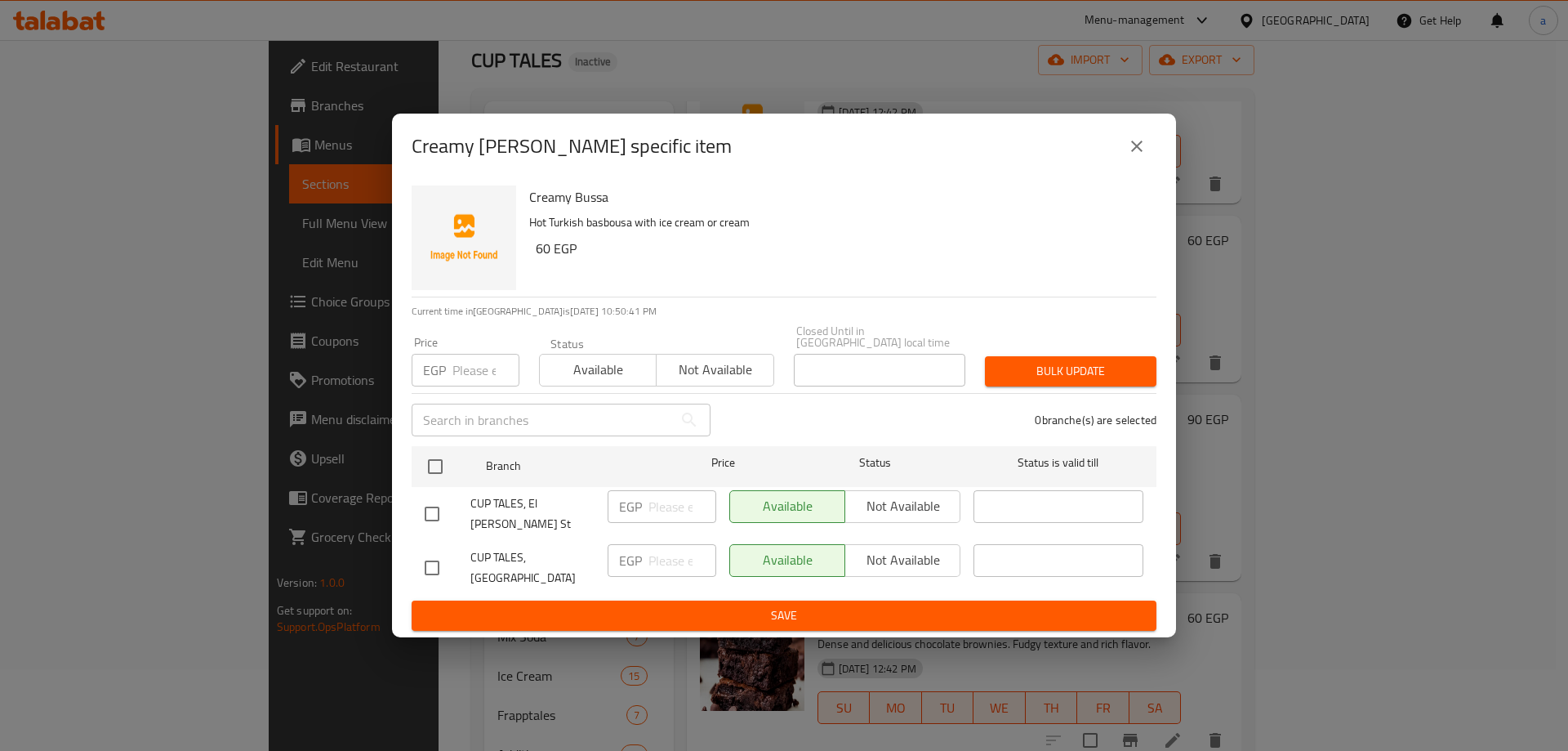
click at [436, 554] on input "checkbox" at bounding box center [432, 568] width 34 height 34
checkbox input "true"
click at [667, 545] on input "number" at bounding box center [682, 560] width 68 height 33
type input "60"
click at [666, 600] on button "Save" at bounding box center [783, 615] width 744 height 30
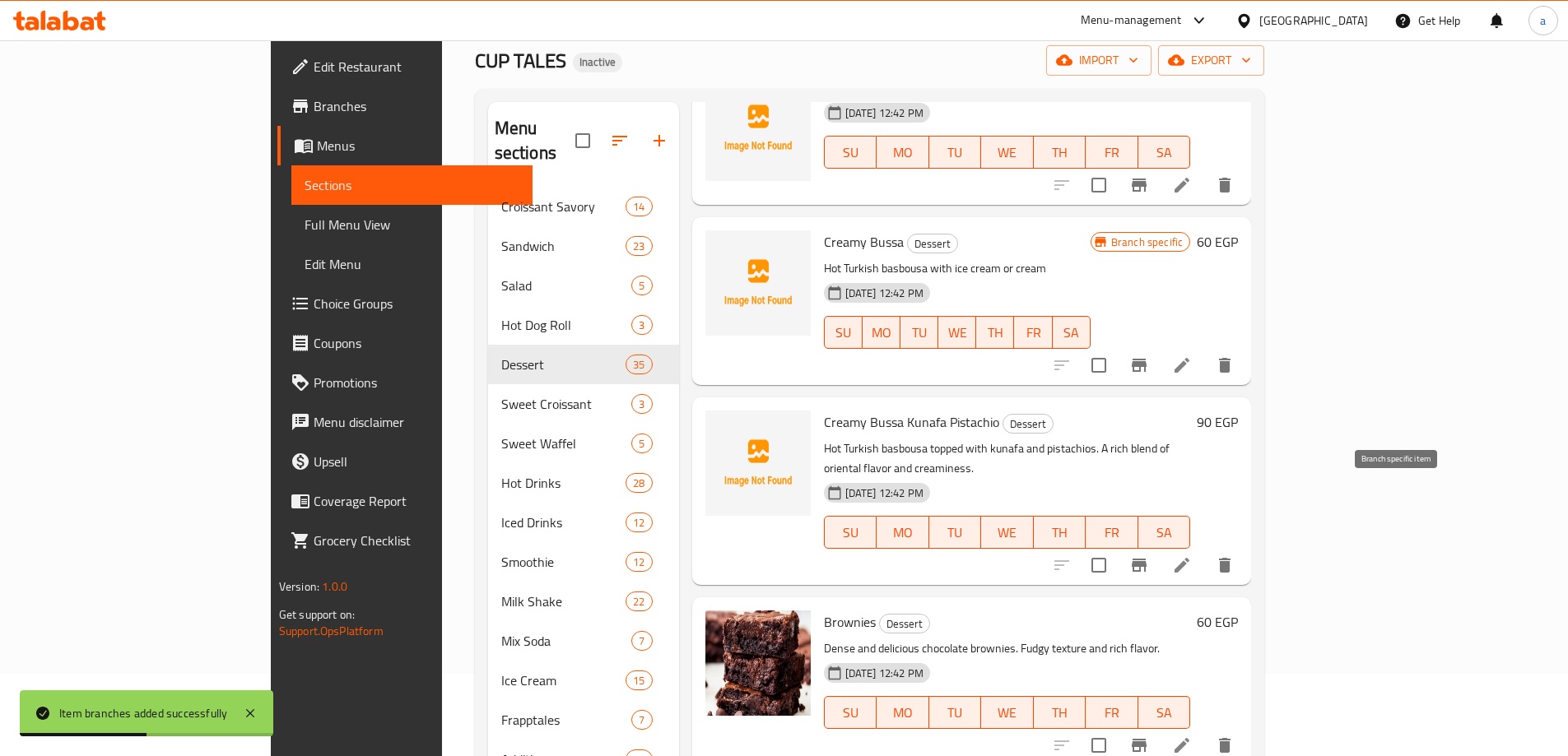
click at [1146, 558] on icon "Branch-specific-item" at bounding box center [1138, 564] width 15 height 13
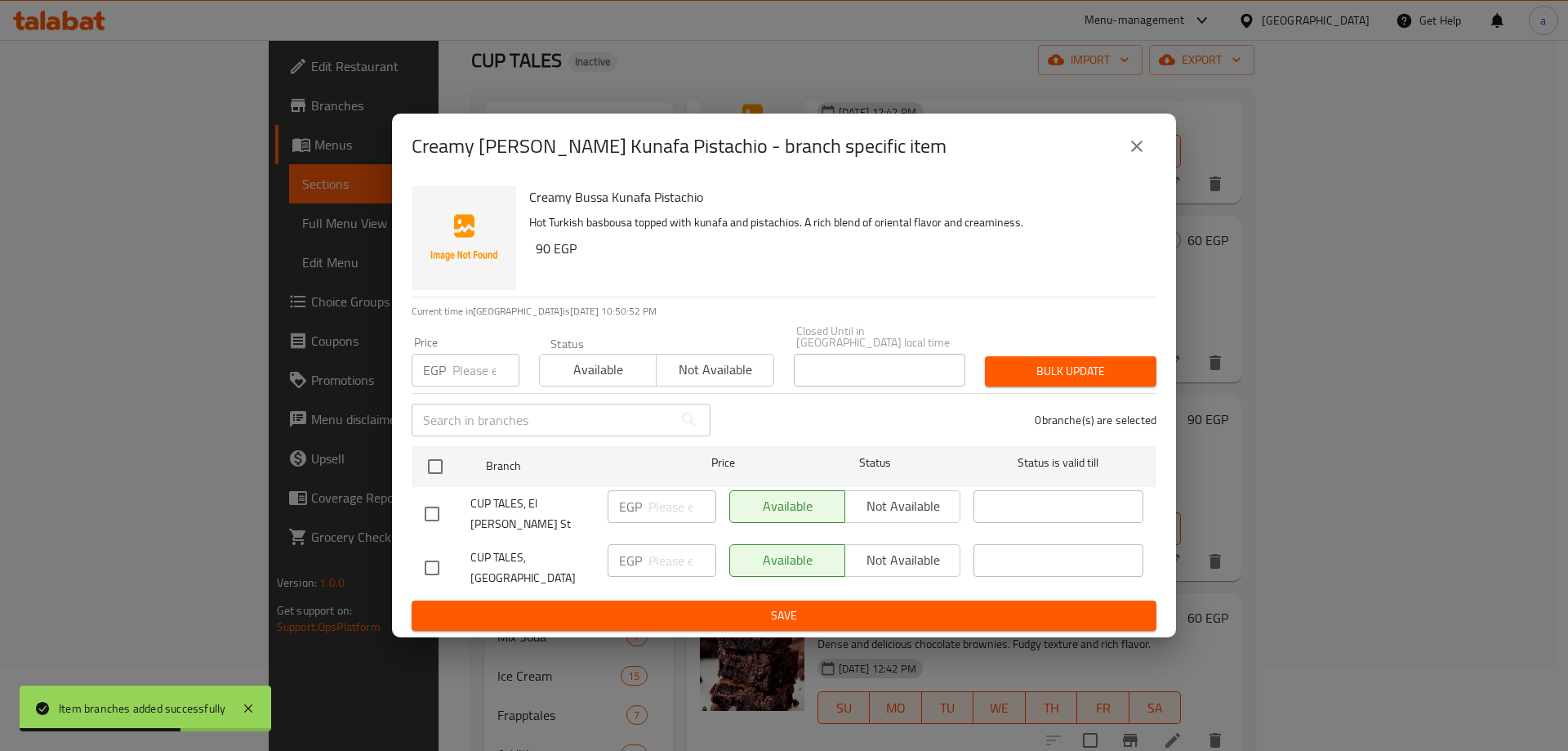
click at [450, 552] on div at bounding box center [447, 568] width 46 height 34
click at [442, 551] on input "checkbox" at bounding box center [432, 568] width 34 height 34
checkbox input "true"
drag, startPoint x: 692, startPoint y: 557, endPoint x: 680, endPoint y: 553, distance: 12.6
click at [683, 554] on input "-1" at bounding box center [682, 560] width 68 height 33
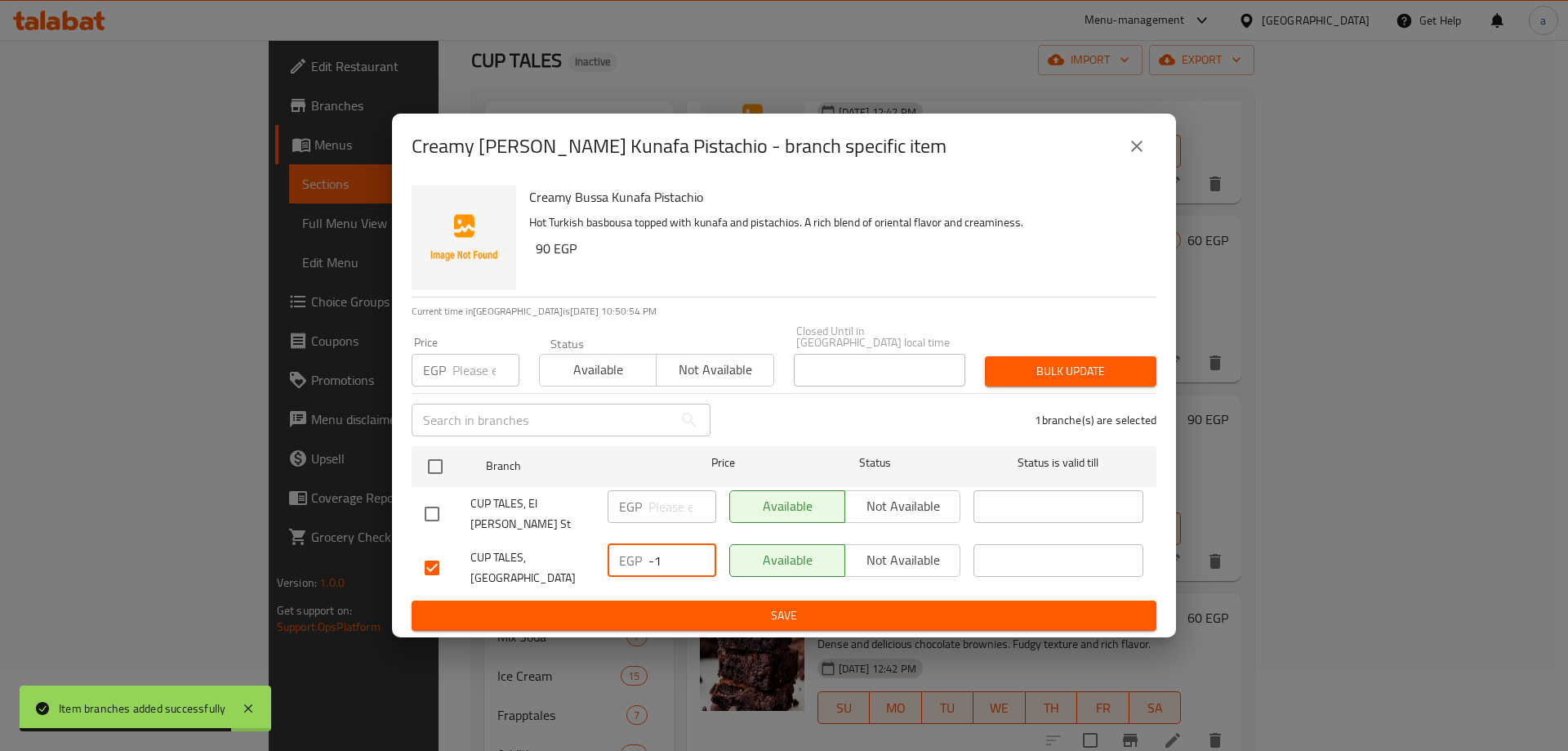
drag, startPoint x: 670, startPoint y: 552, endPoint x: 641, endPoint y: 552, distance: 29.0
click at [641, 552] on div "EGP -1 ​" at bounding box center [662, 560] width 108 height 33
type input "90"
click at [675, 606] on span "Save" at bounding box center [784, 615] width 719 height 20
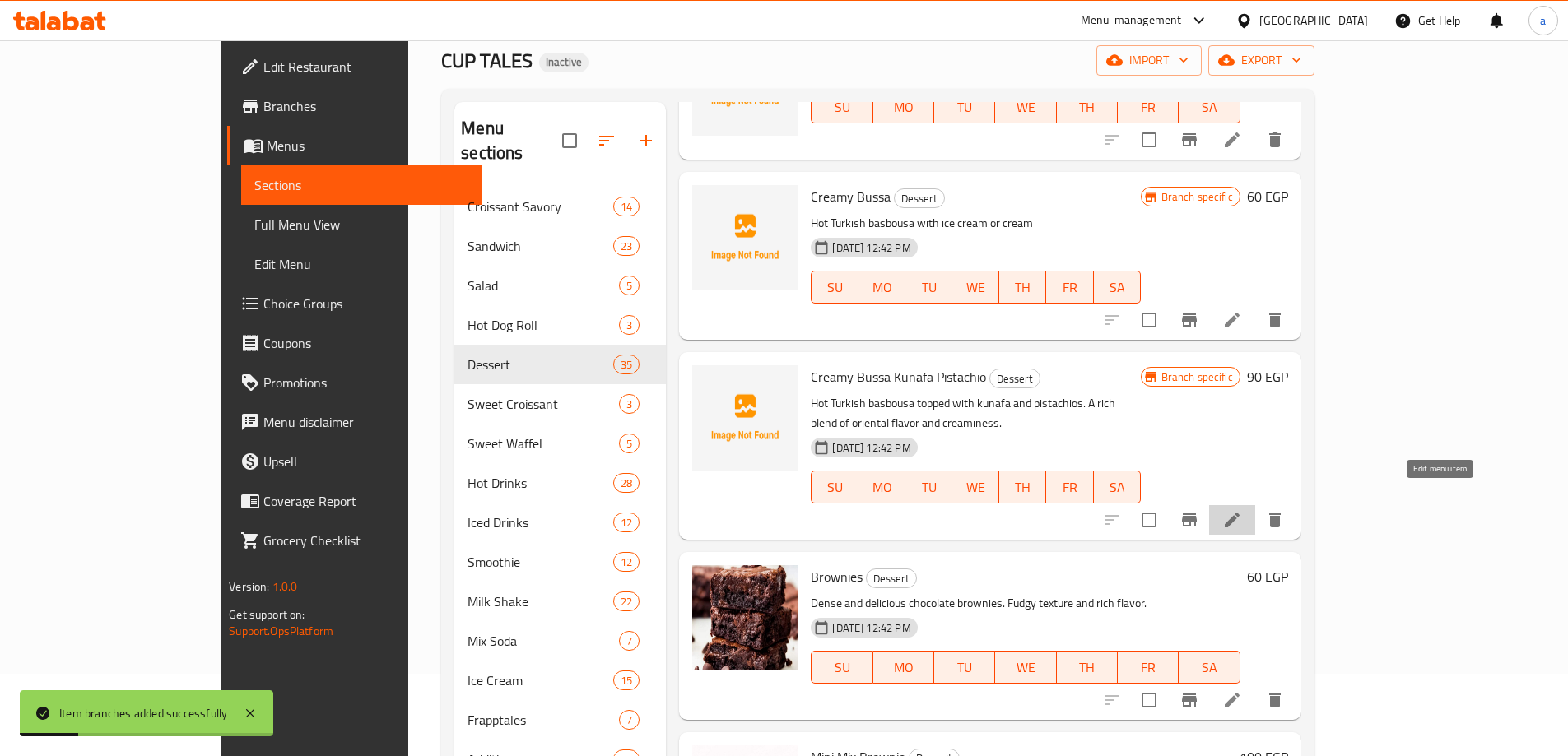
click at [1242, 510] on icon at bounding box center [1231, 520] width 20 height 20
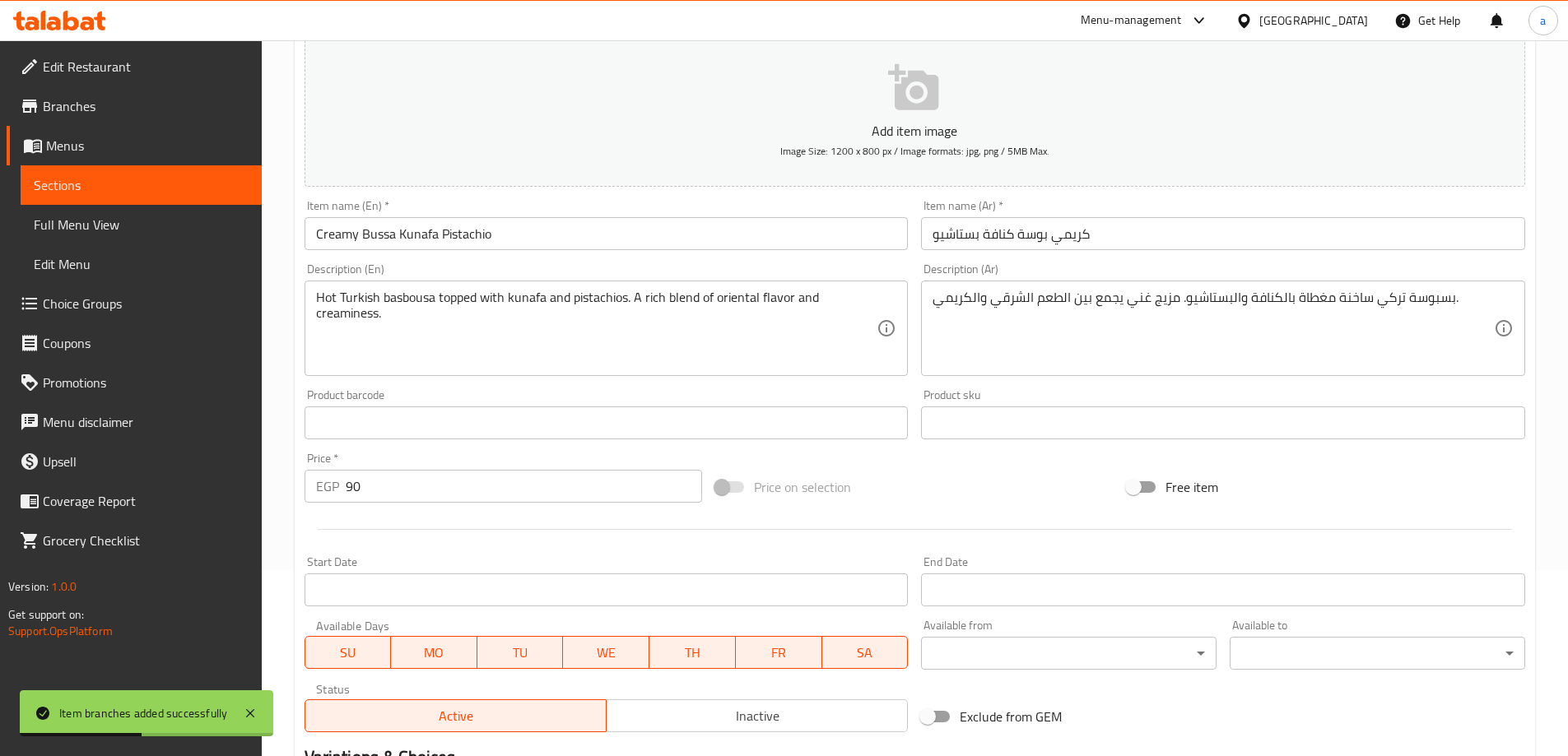
scroll to position [164, 0]
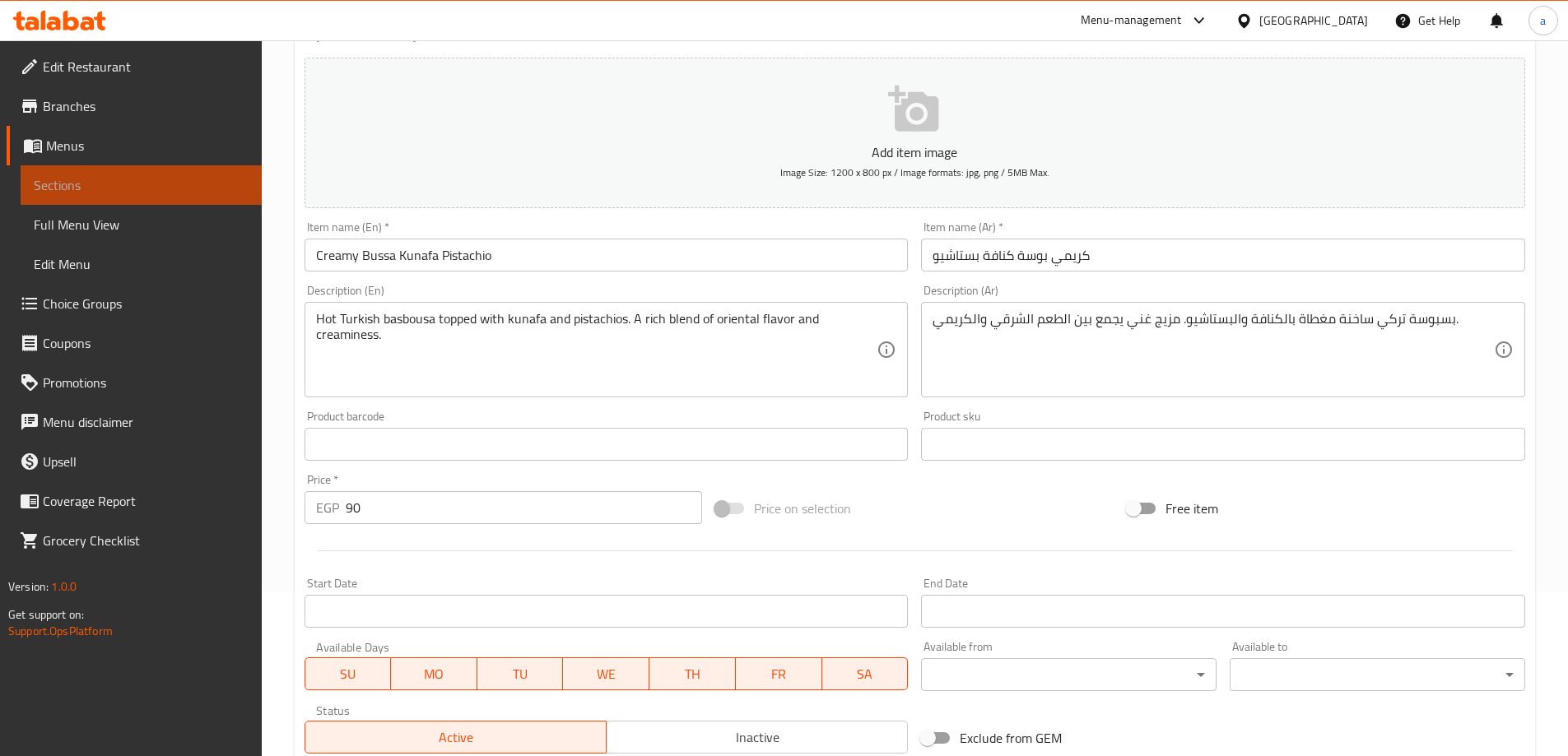
click at [100, 173] on link "Sections" at bounding box center [141, 185] width 242 height 39
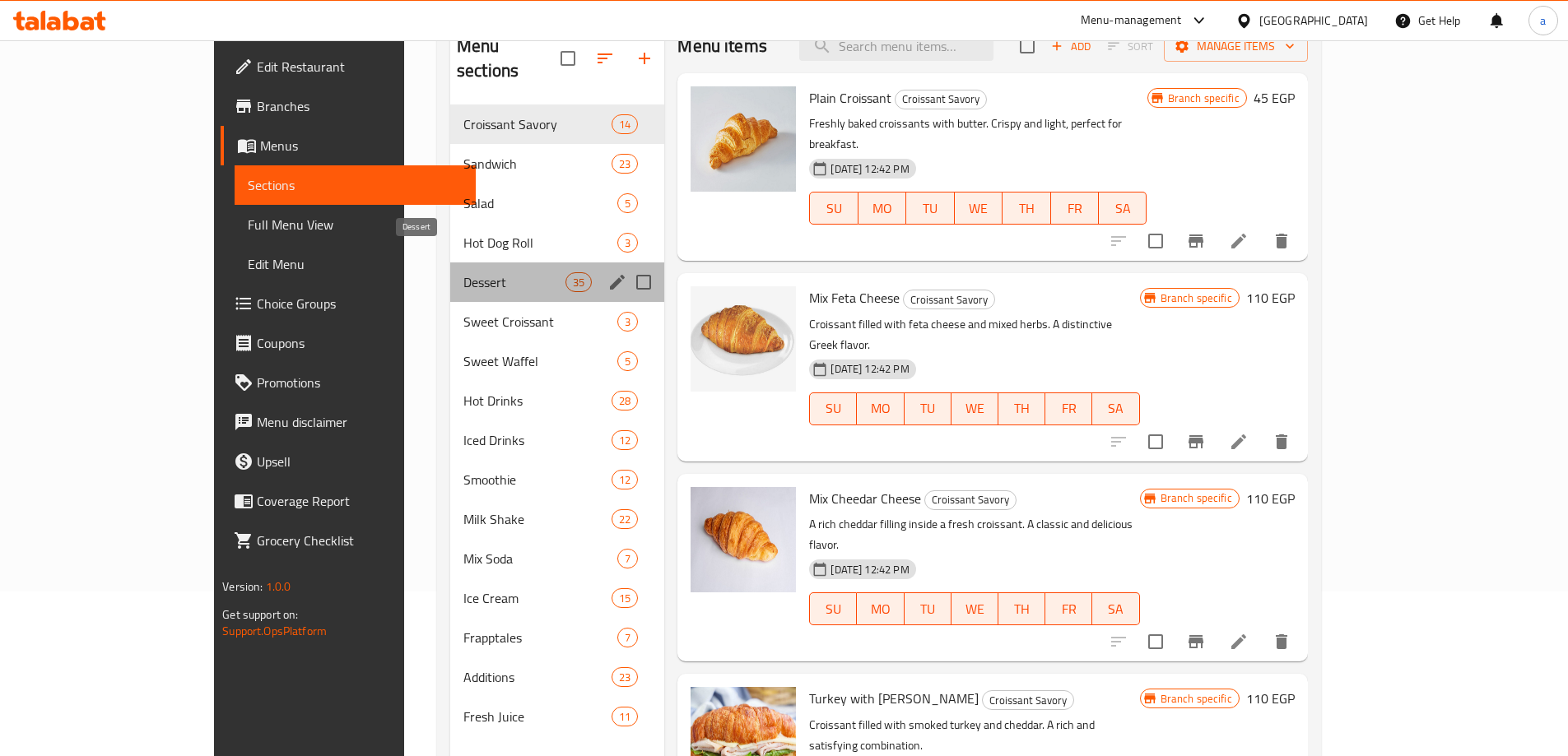
click at [463, 272] on span "Dessert" at bounding box center [514, 282] width 102 height 20
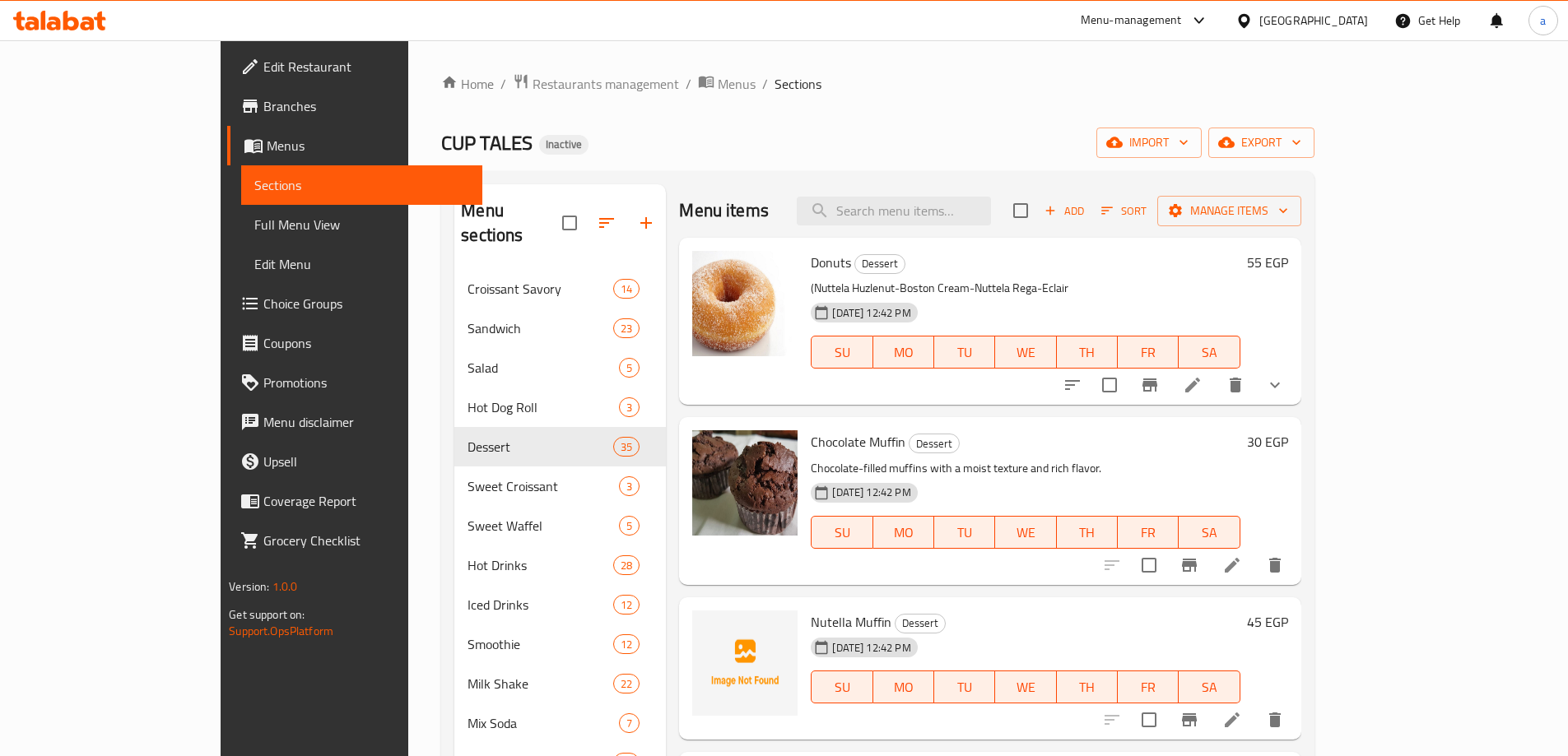
click at [1114, 307] on div "[DATE] 12:42 PM SU MO TU WE TH FR SA" at bounding box center [1026, 341] width 442 height 89
click at [1157, 384] on icon "Branch-specific-item" at bounding box center [1149, 384] width 15 height 13
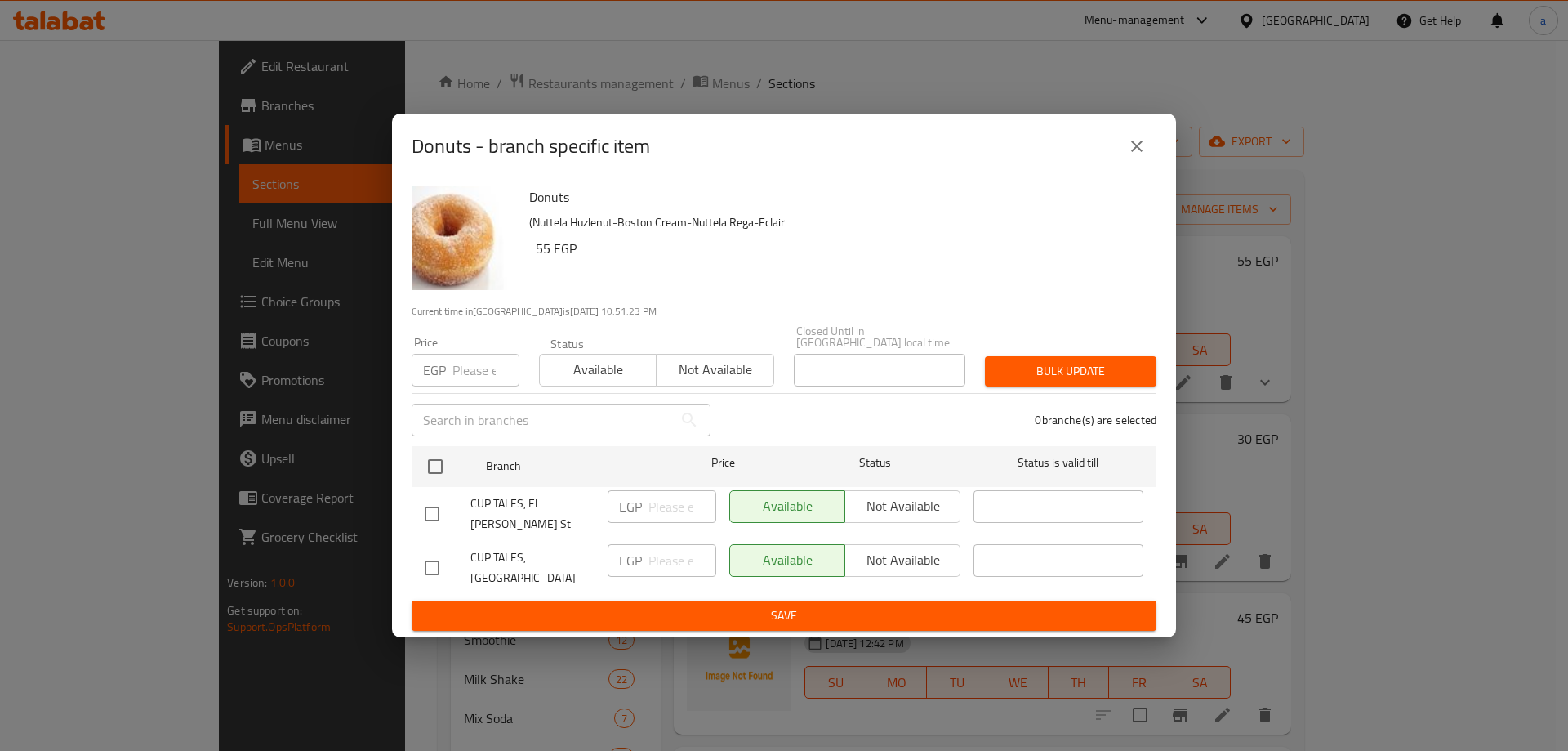
drag, startPoint x: 425, startPoint y: 558, endPoint x: 451, endPoint y: 549, distance: 27.5
click at [427, 558] on input "checkbox" at bounding box center [432, 568] width 34 height 34
checkbox input "true"
click at [669, 548] on input "number" at bounding box center [682, 560] width 68 height 33
type input "70"
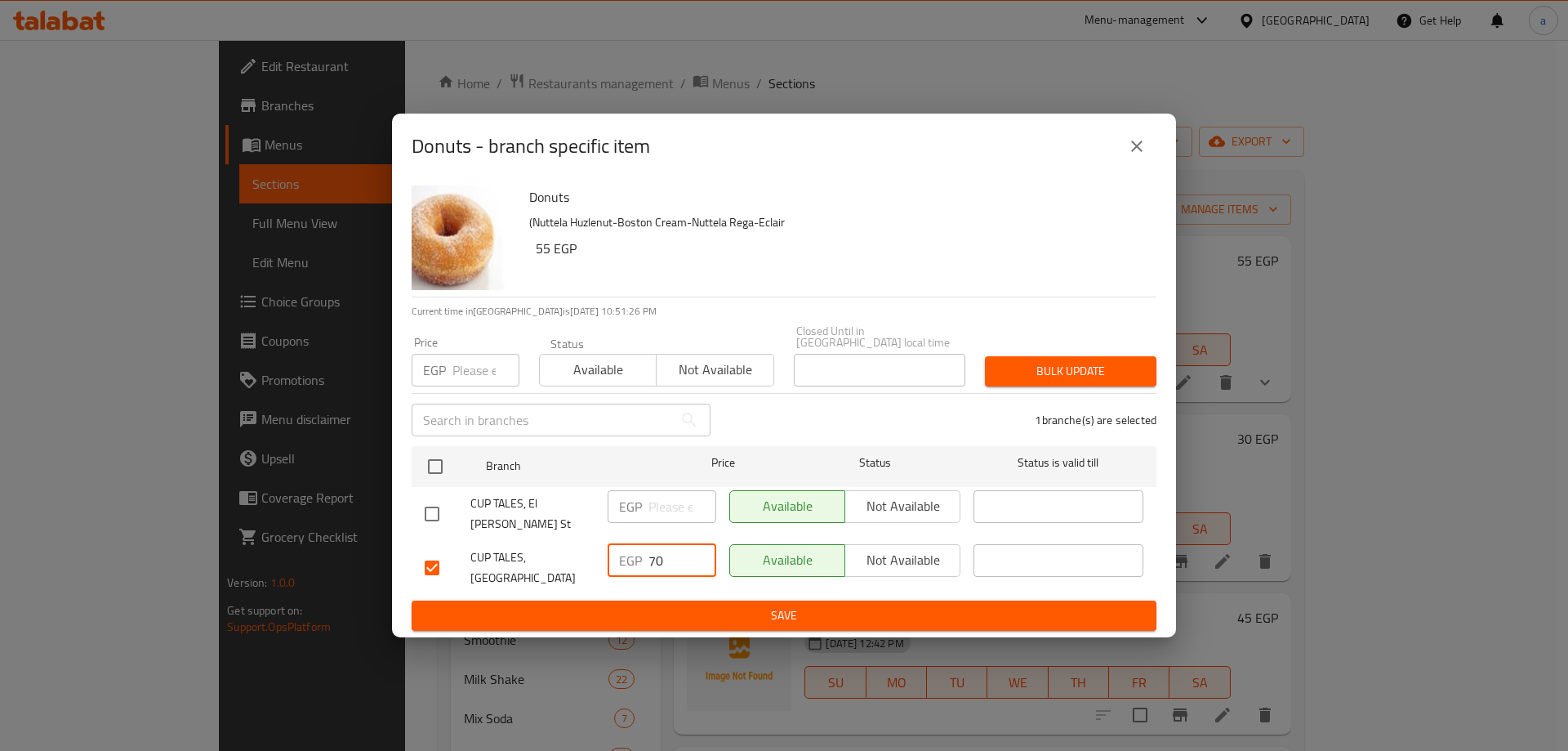
click at [640, 606] on span "Save" at bounding box center [784, 615] width 719 height 20
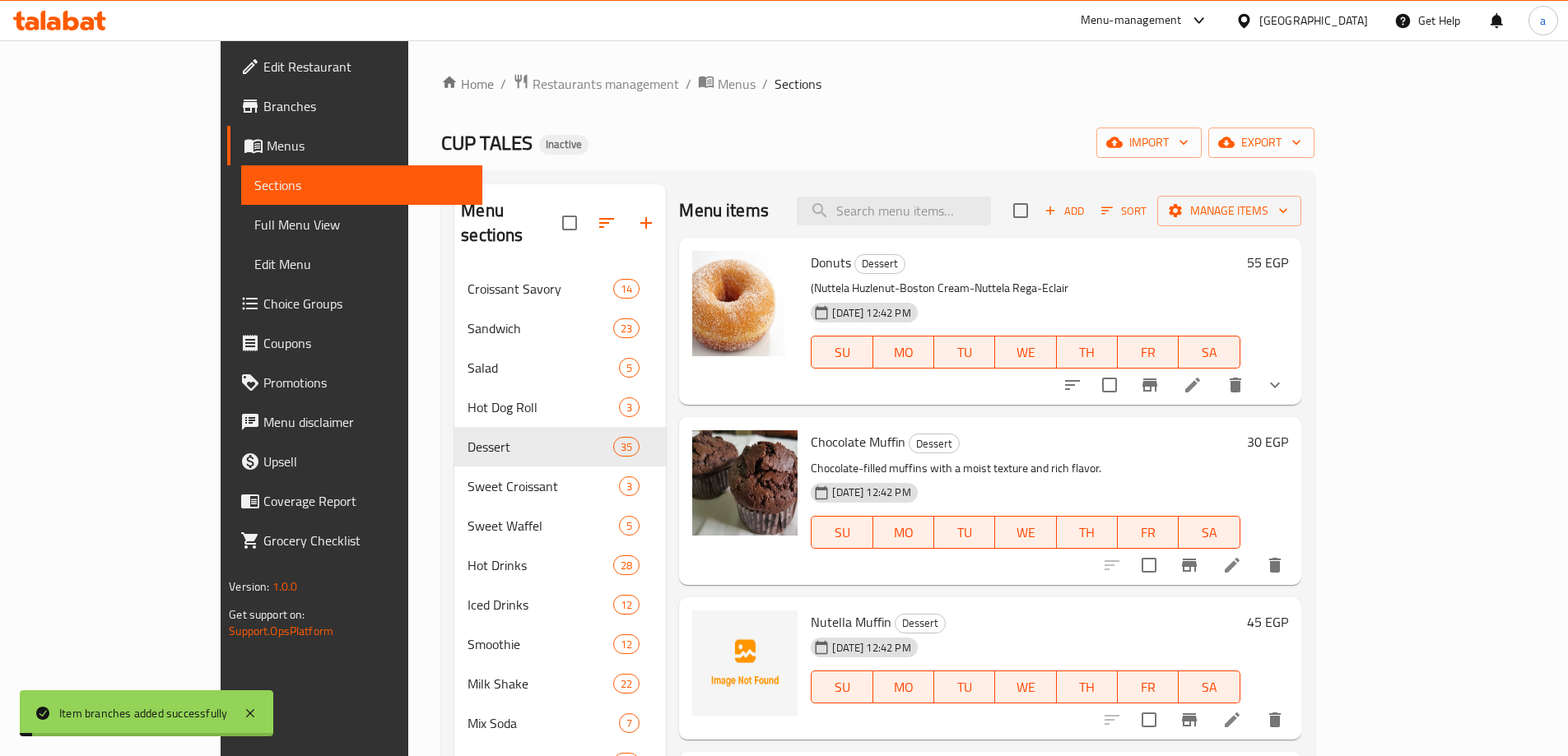
click at [1039, 320] on div "[DATE] 12:42 PM SU MO TU WE TH FR SA" at bounding box center [1026, 341] width 442 height 89
click at [991, 291] on p "(Nuttela Huzlenut-Boston Cream-Nuttela Rega-Eclair" at bounding box center [975, 287] width 329 height 20
click at [1069, 270] on h6 "Donuts Dessert" at bounding box center [975, 263] width 329 height 23
click at [712, 290] on img at bounding box center [744, 303] width 106 height 106
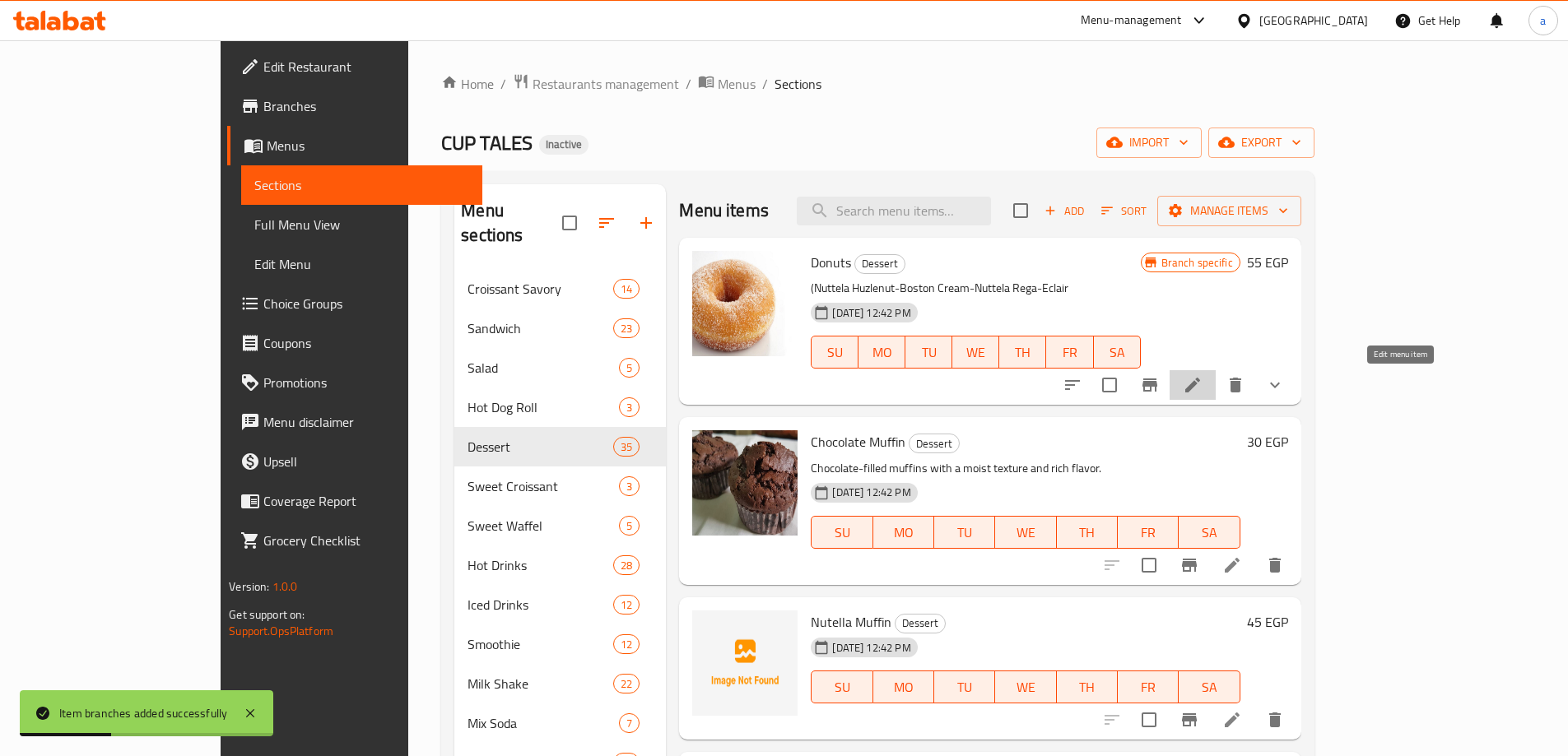
click at [1202, 379] on icon at bounding box center [1192, 385] width 20 height 20
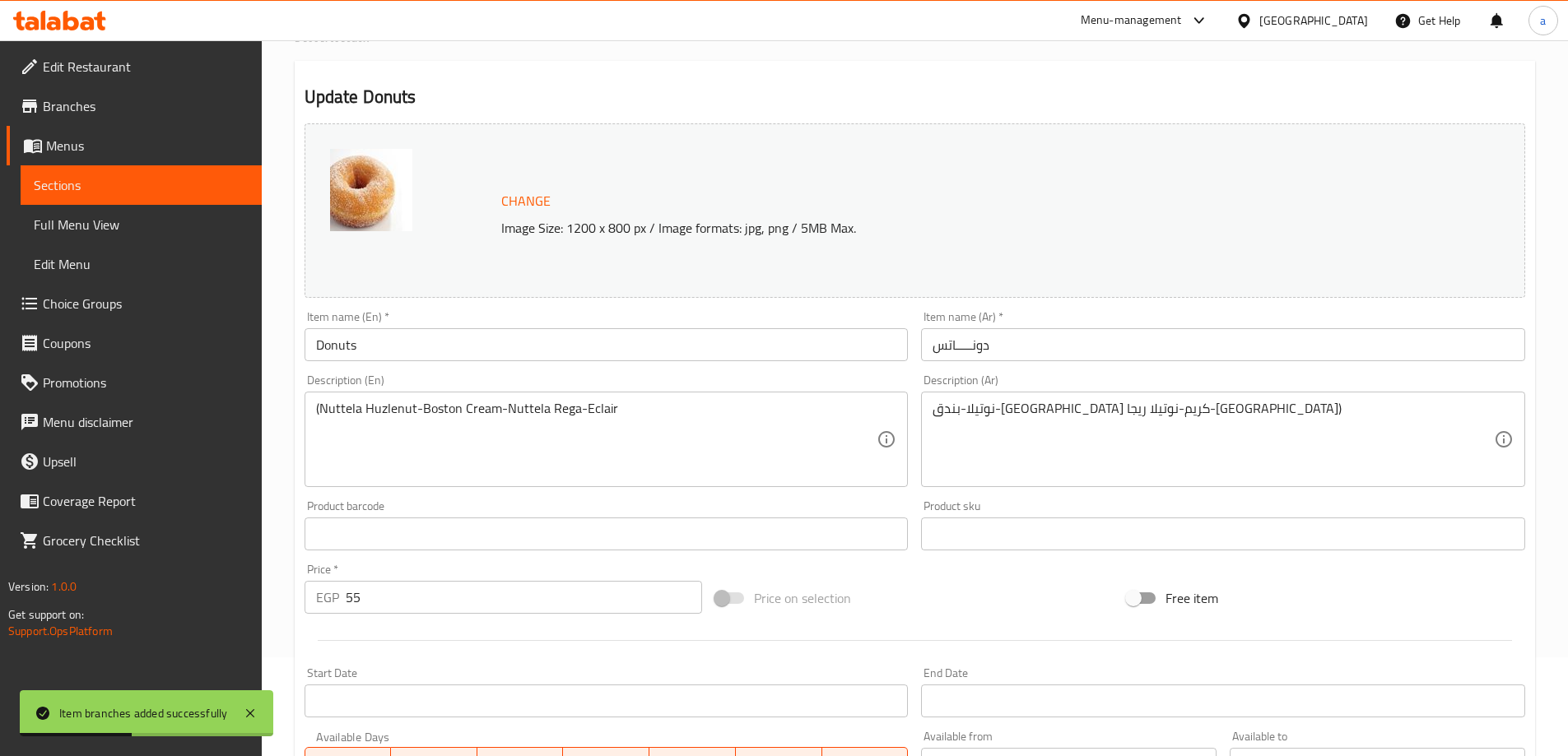
scroll to position [457, 0]
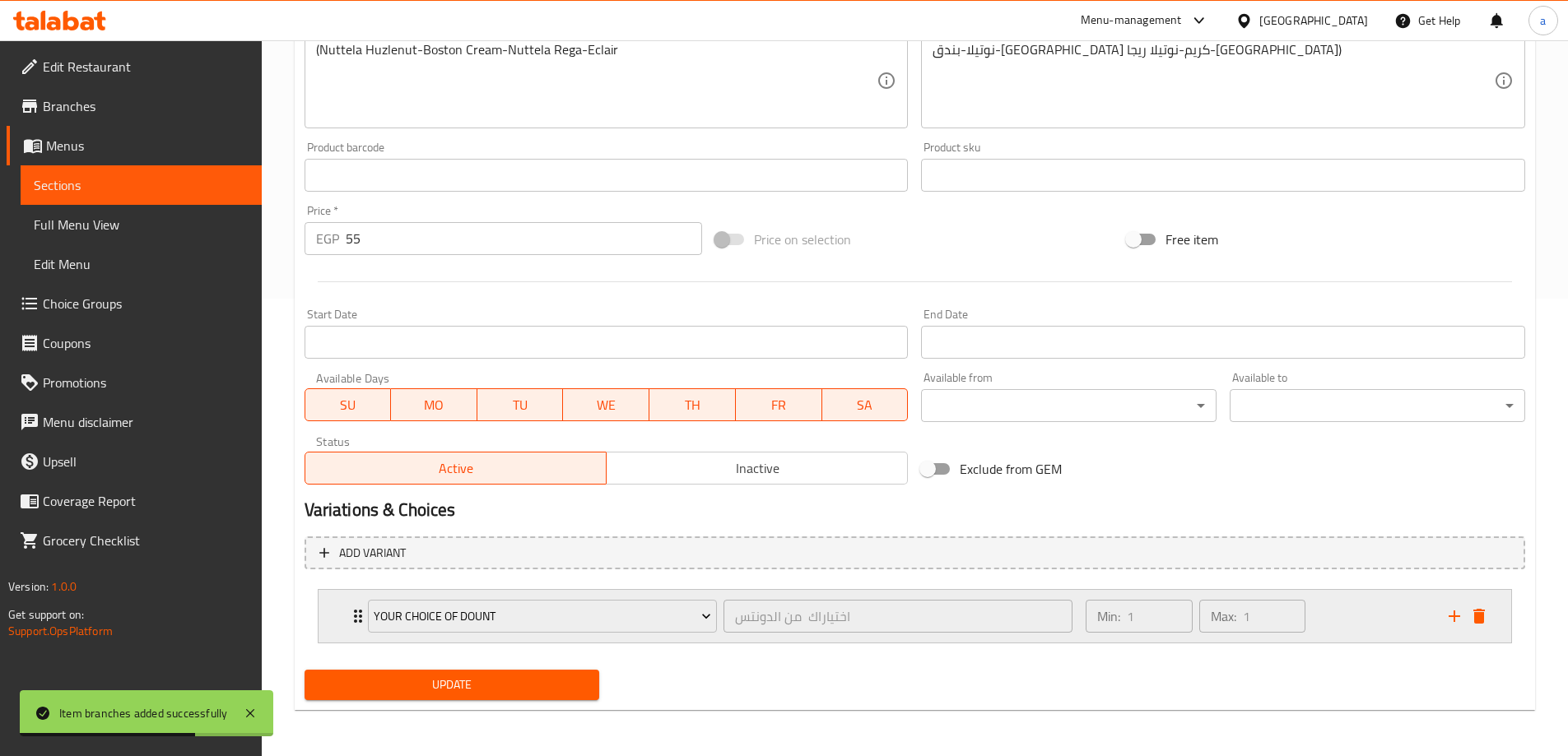
click at [1383, 629] on div "Min: 1 ​ Max: 1 ​" at bounding box center [1256, 616] width 362 height 52
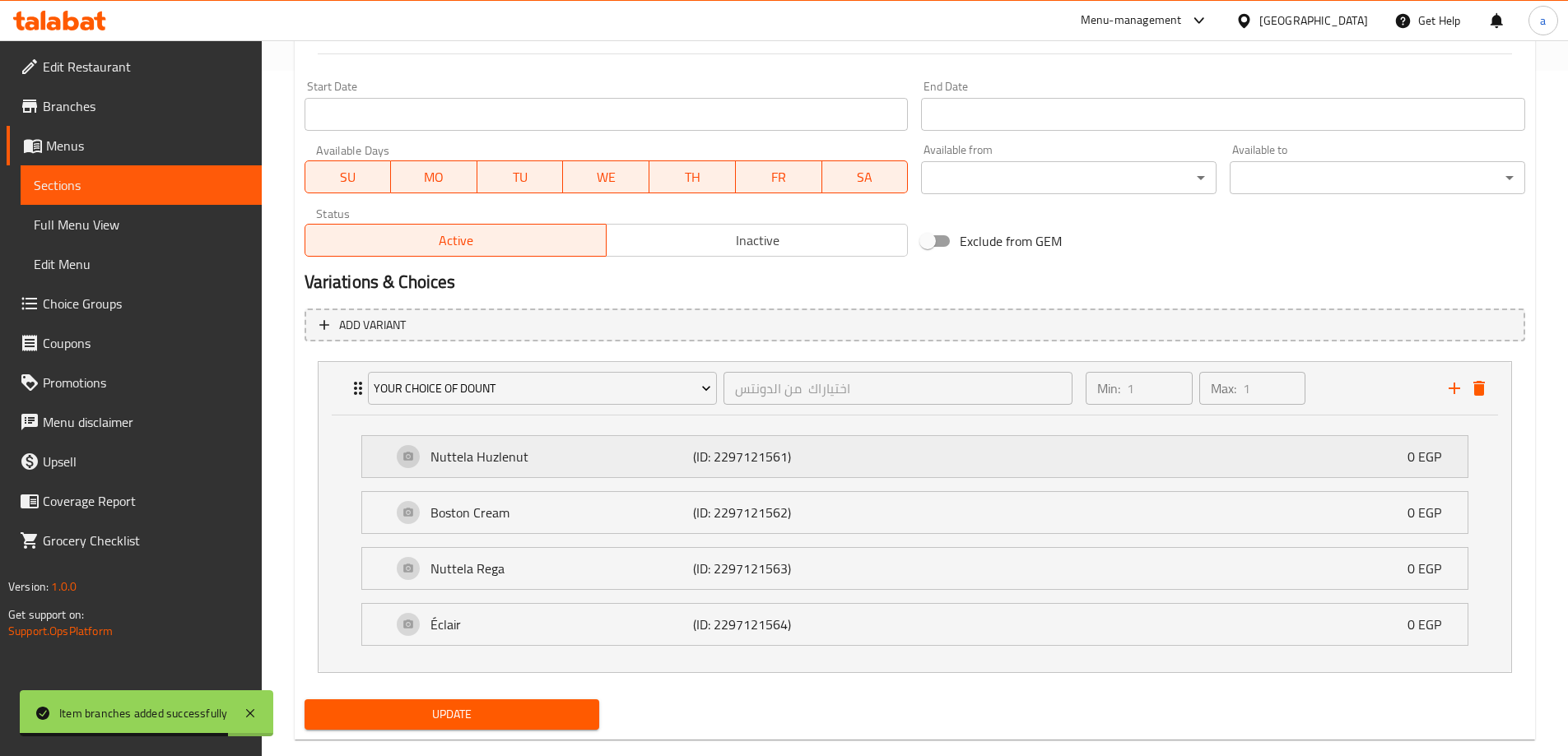
scroll to position [622, 0]
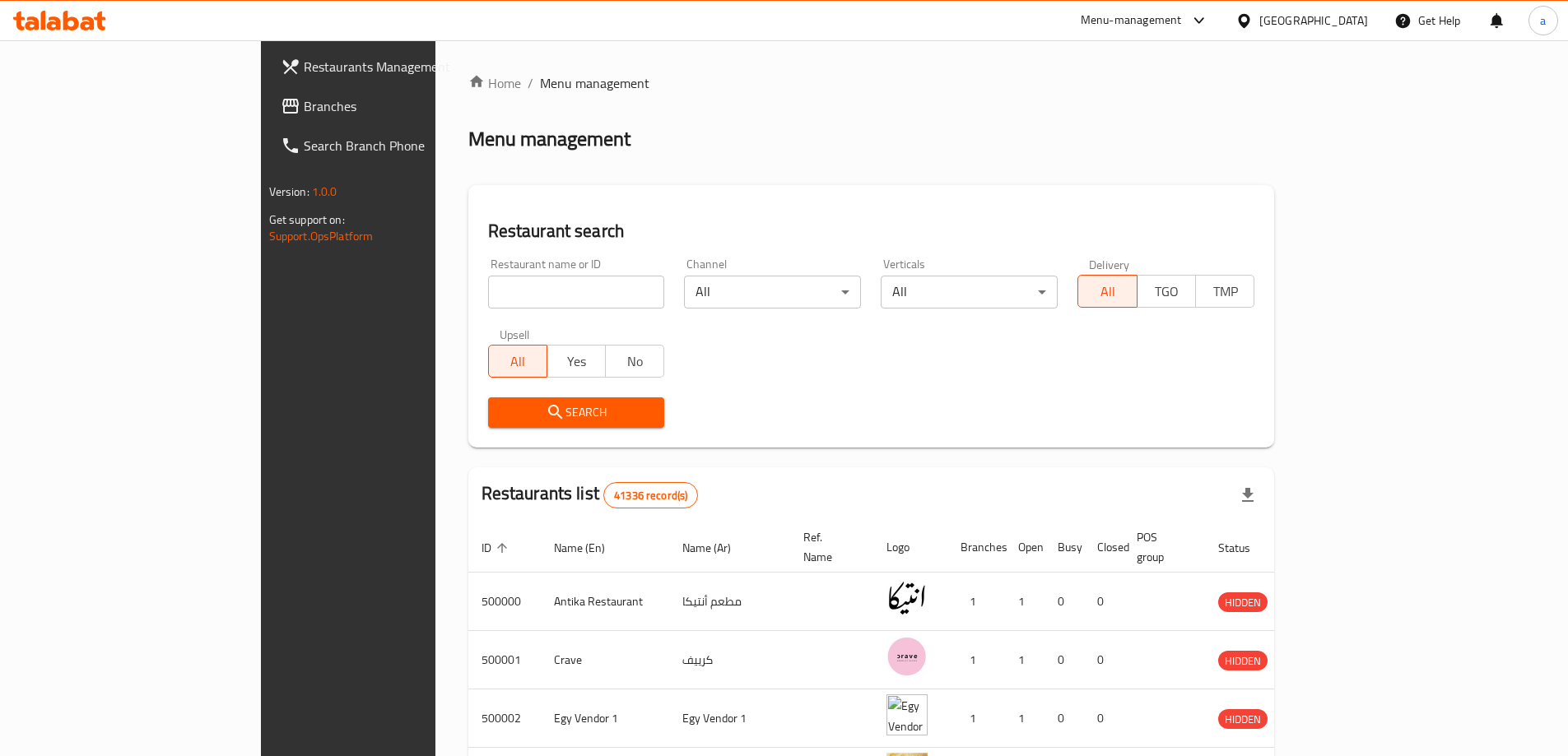
click at [304, 114] on span "Branches" at bounding box center [407, 106] width 206 height 20
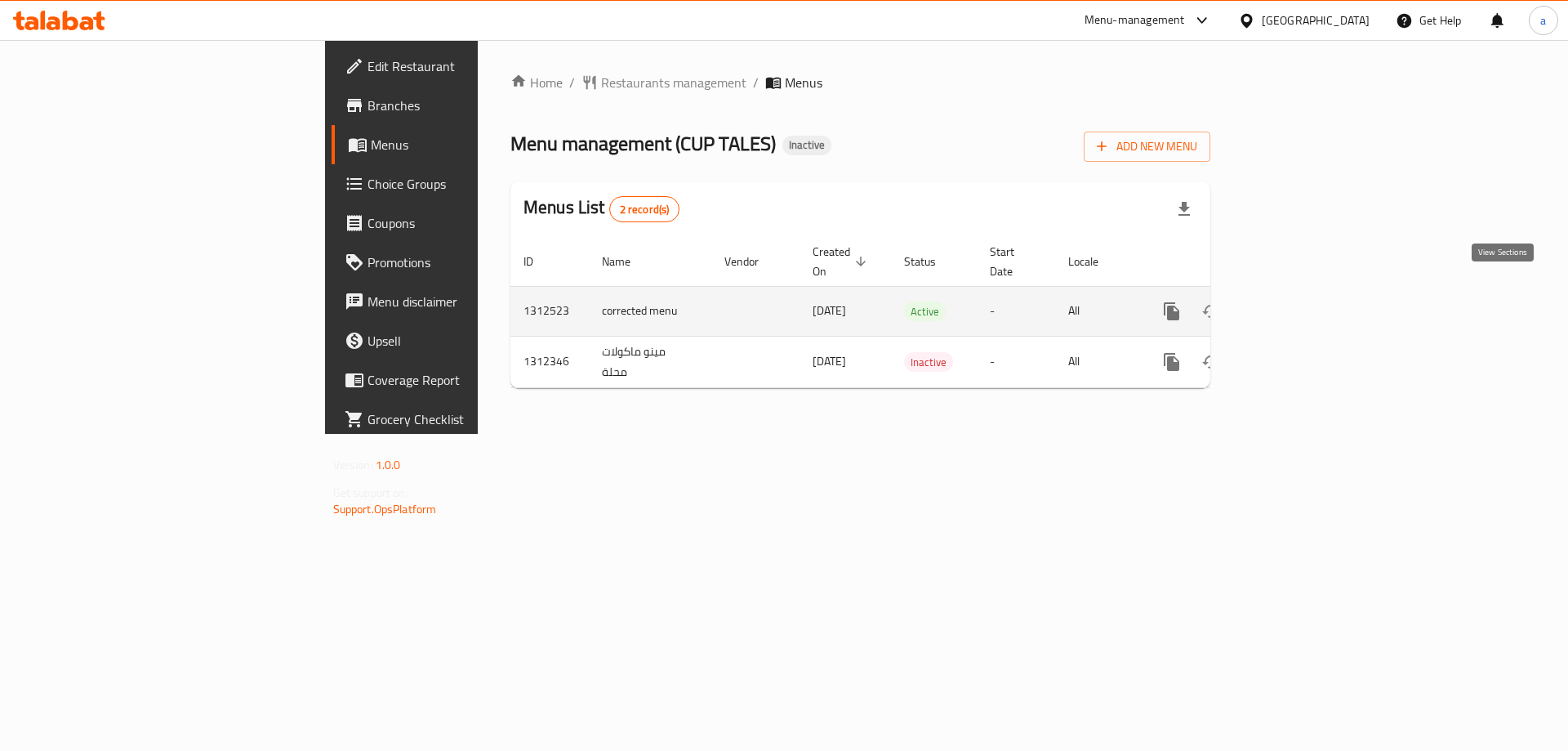
click at [1297, 304] on icon "enhanced table" at bounding box center [1289, 311] width 15 height 15
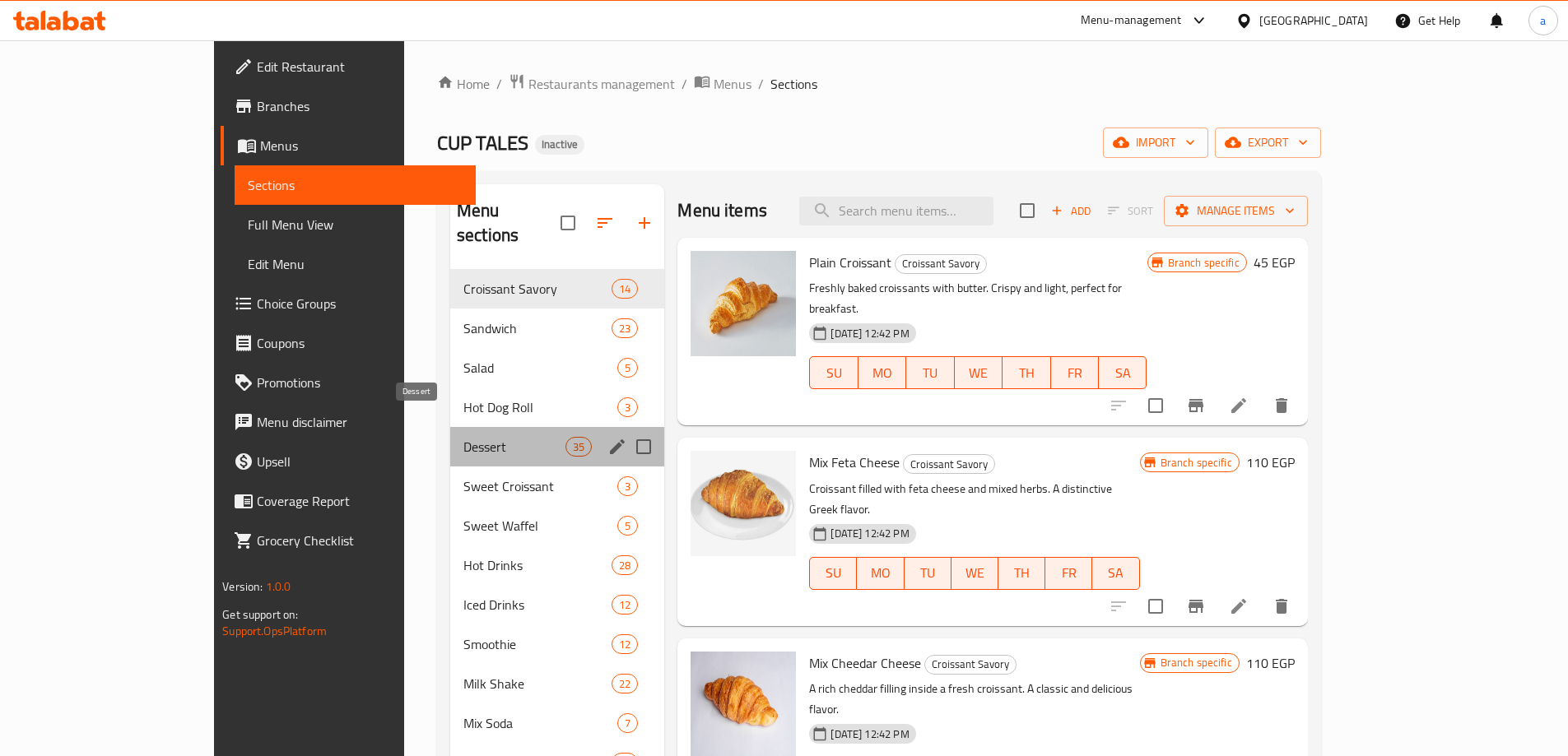
click at [463, 437] on span "Dessert" at bounding box center [514, 446] width 102 height 20
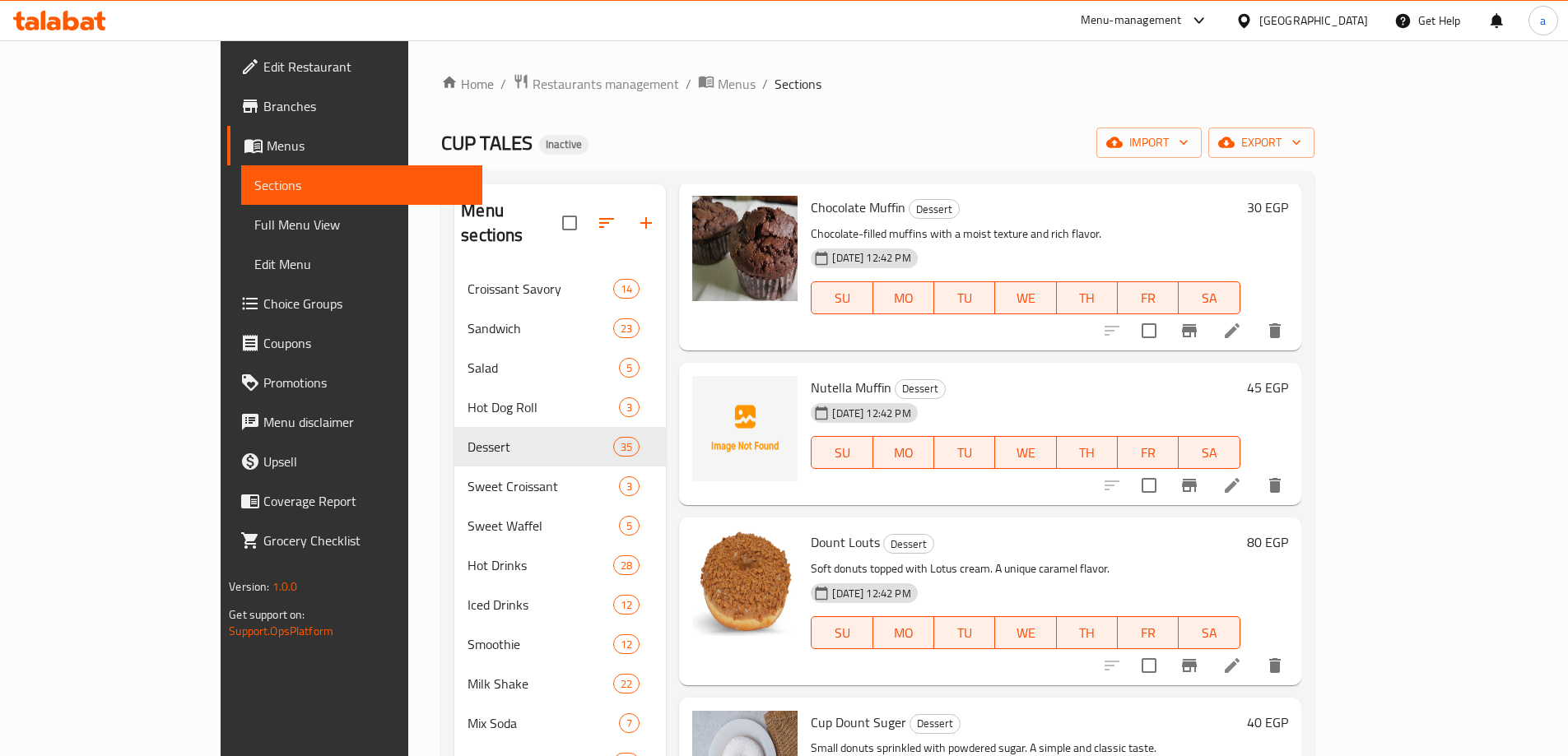
scroll to position [247, 0]
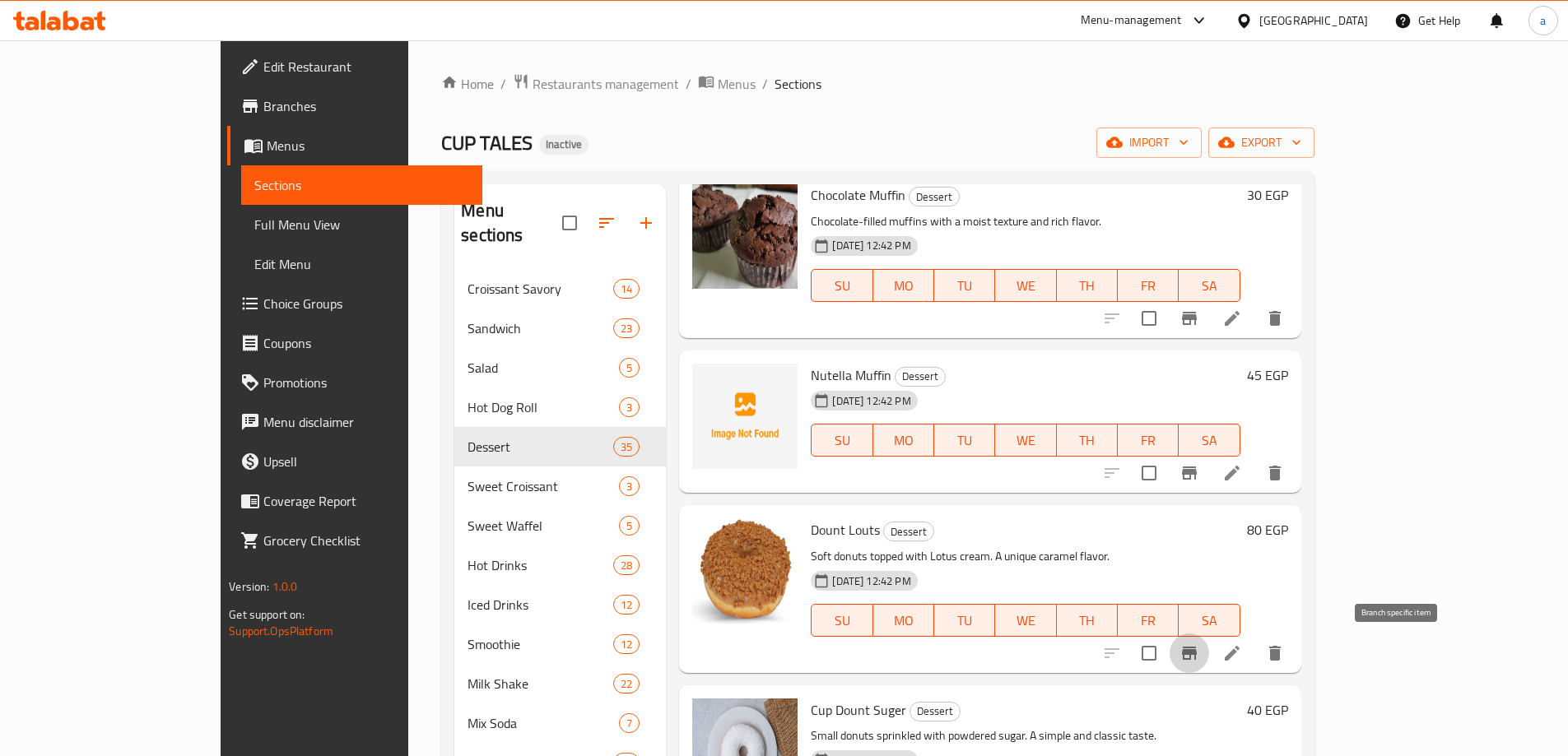
click at [1209, 647] on button "Branch-specific-item" at bounding box center [1189, 653] width 39 height 39
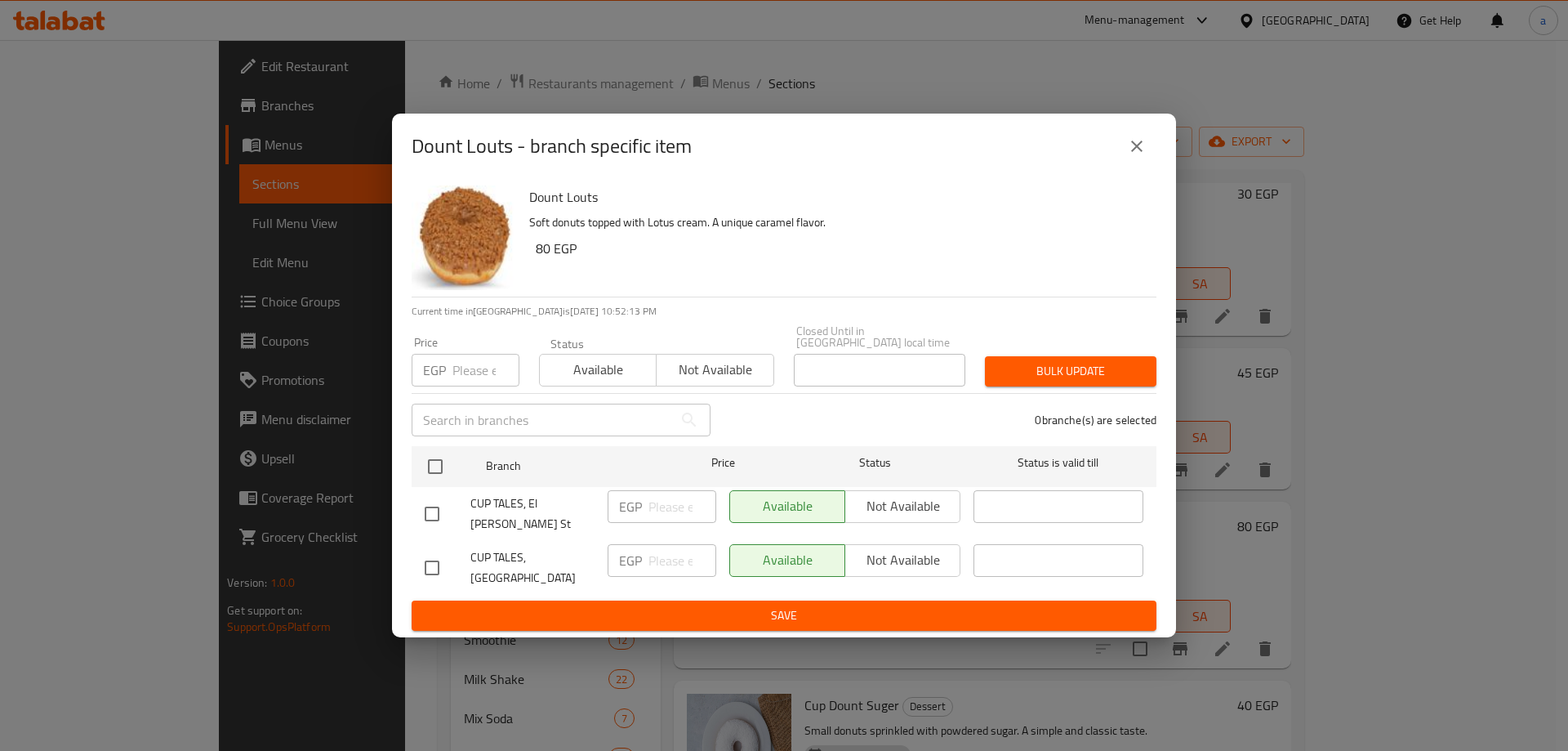
click at [445, 551] on input "checkbox" at bounding box center [432, 568] width 34 height 34
checkbox input "true"
click at [662, 551] on input "number" at bounding box center [682, 560] width 68 height 33
type input "90"
click at [684, 600] on button "Save" at bounding box center [783, 615] width 744 height 30
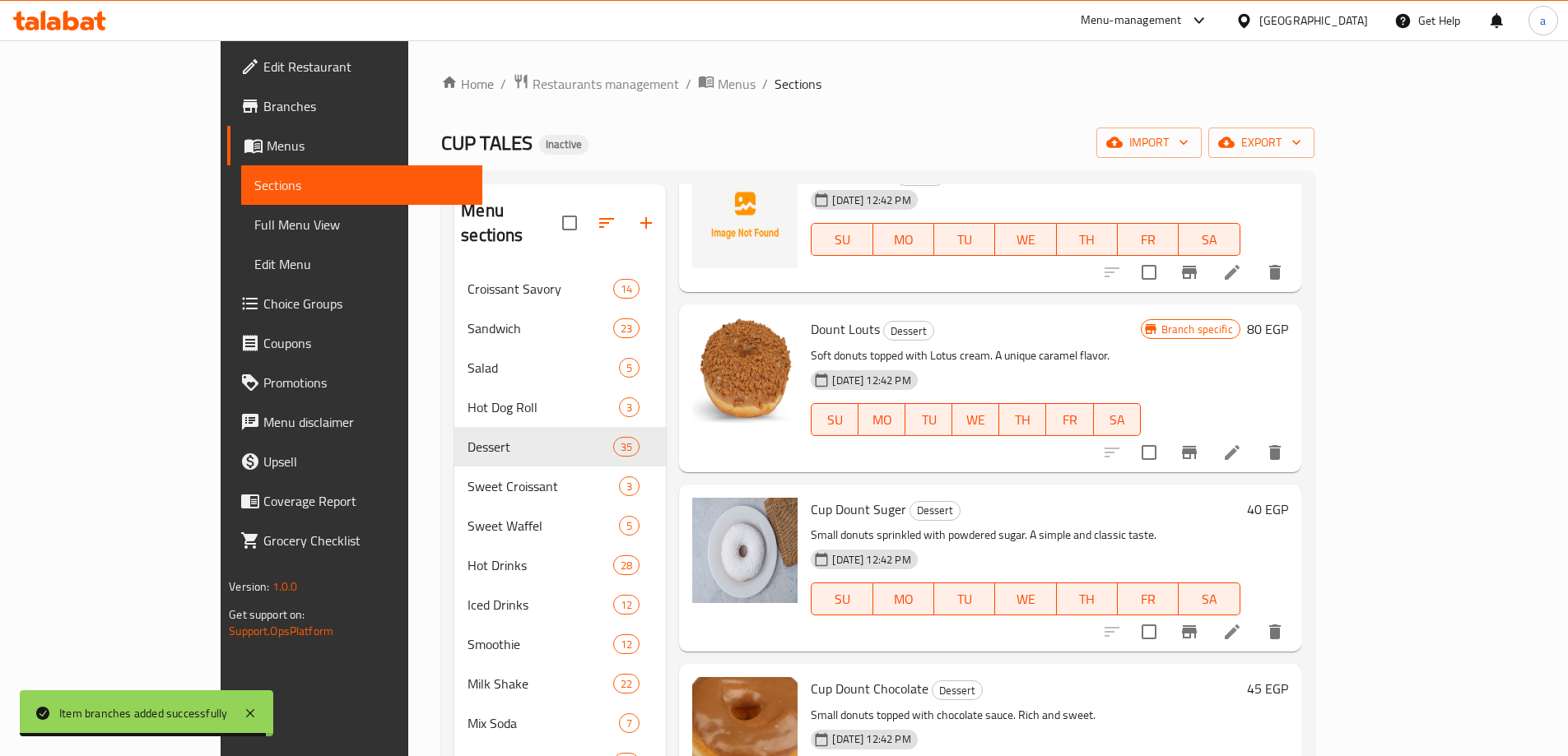
scroll to position [493, 0]
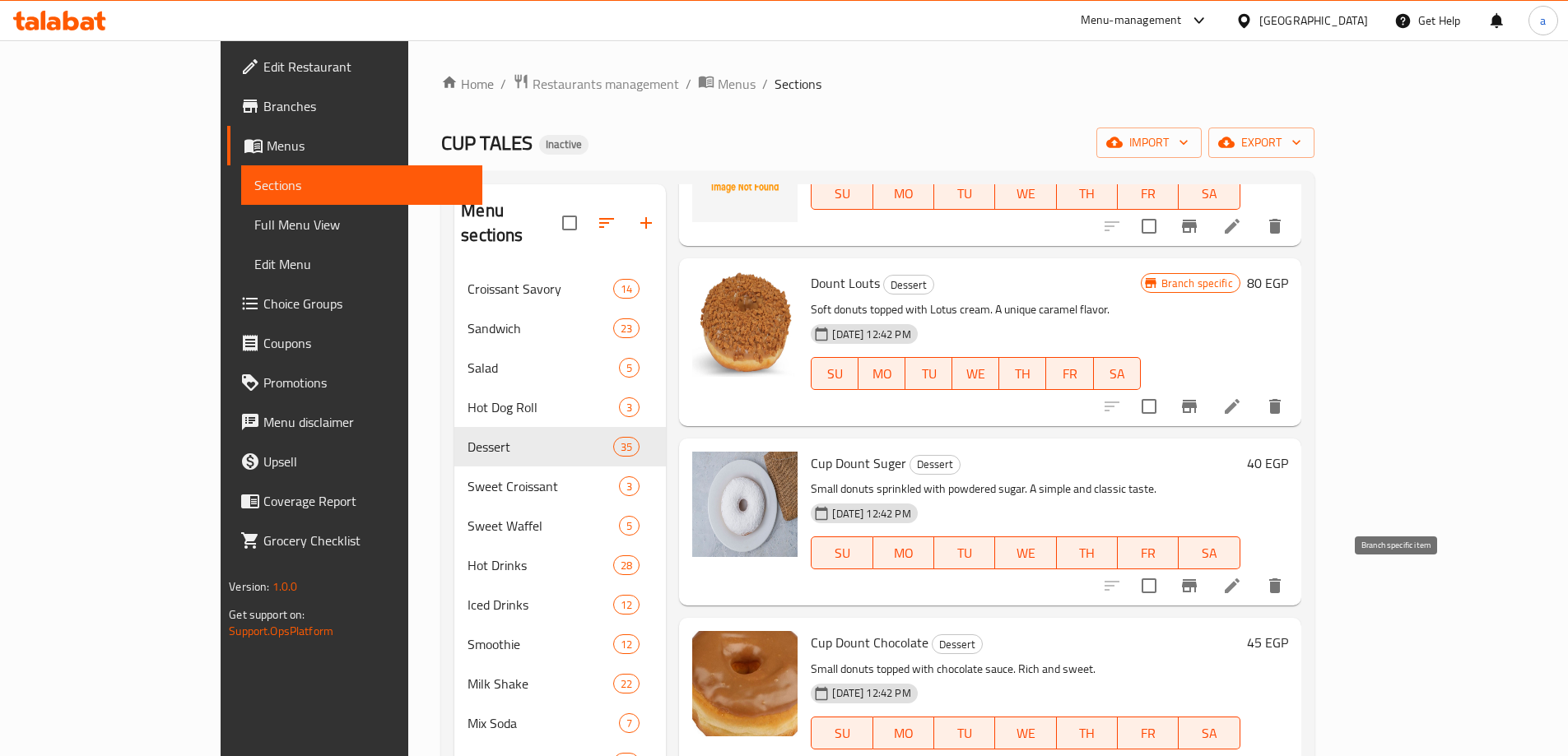
click at [1199, 576] on icon "Branch-specific-item" at bounding box center [1189, 586] width 20 height 20
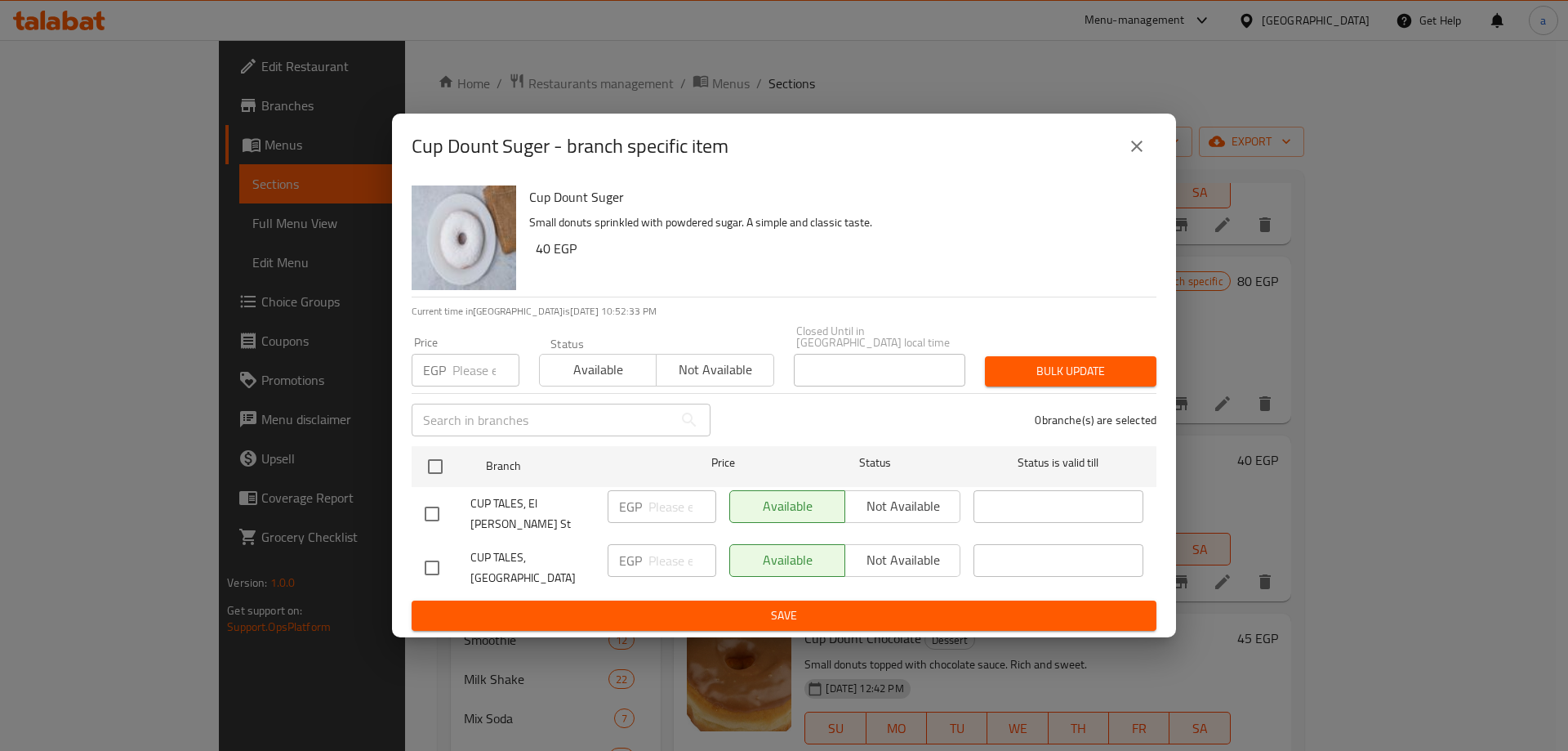
click at [439, 555] on input "checkbox" at bounding box center [432, 568] width 34 height 34
checkbox input "true"
click at [666, 545] on input "number" at bounding box center [682, 560] width 68 height 33
type input "45"
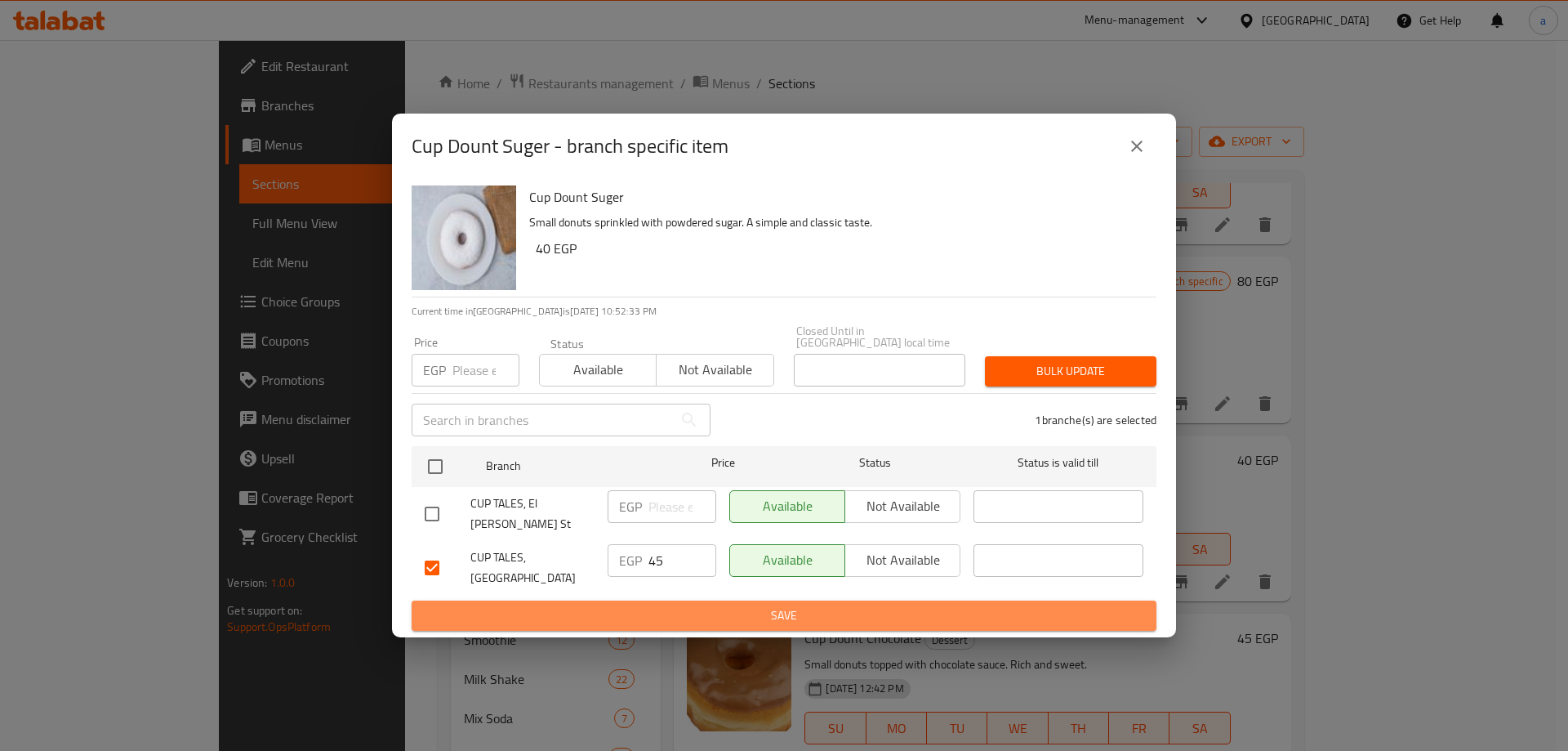
click at [713, 606] on span "Save" at bounding box center [784, 615] width 719 height 20
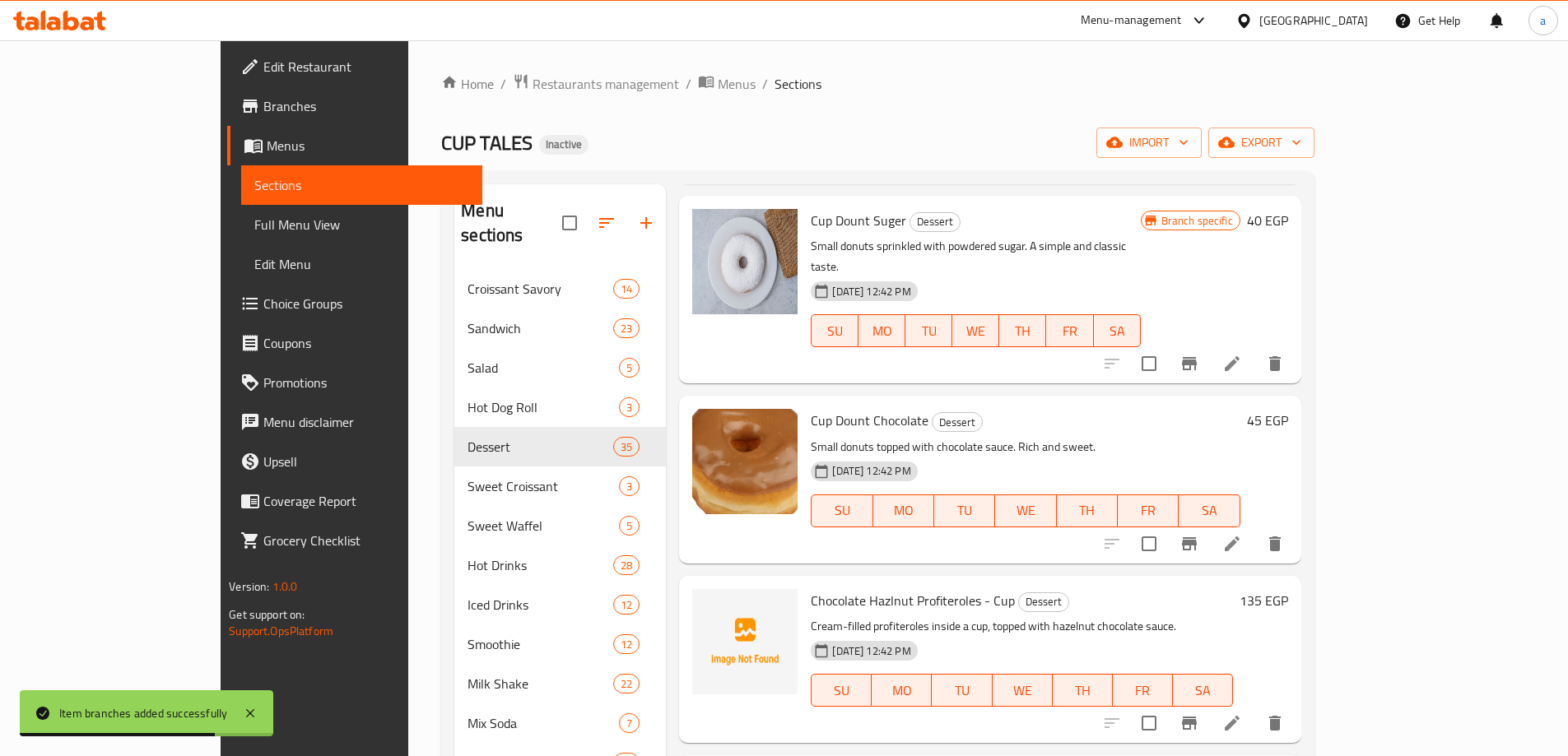
scroll to position [740, 0]
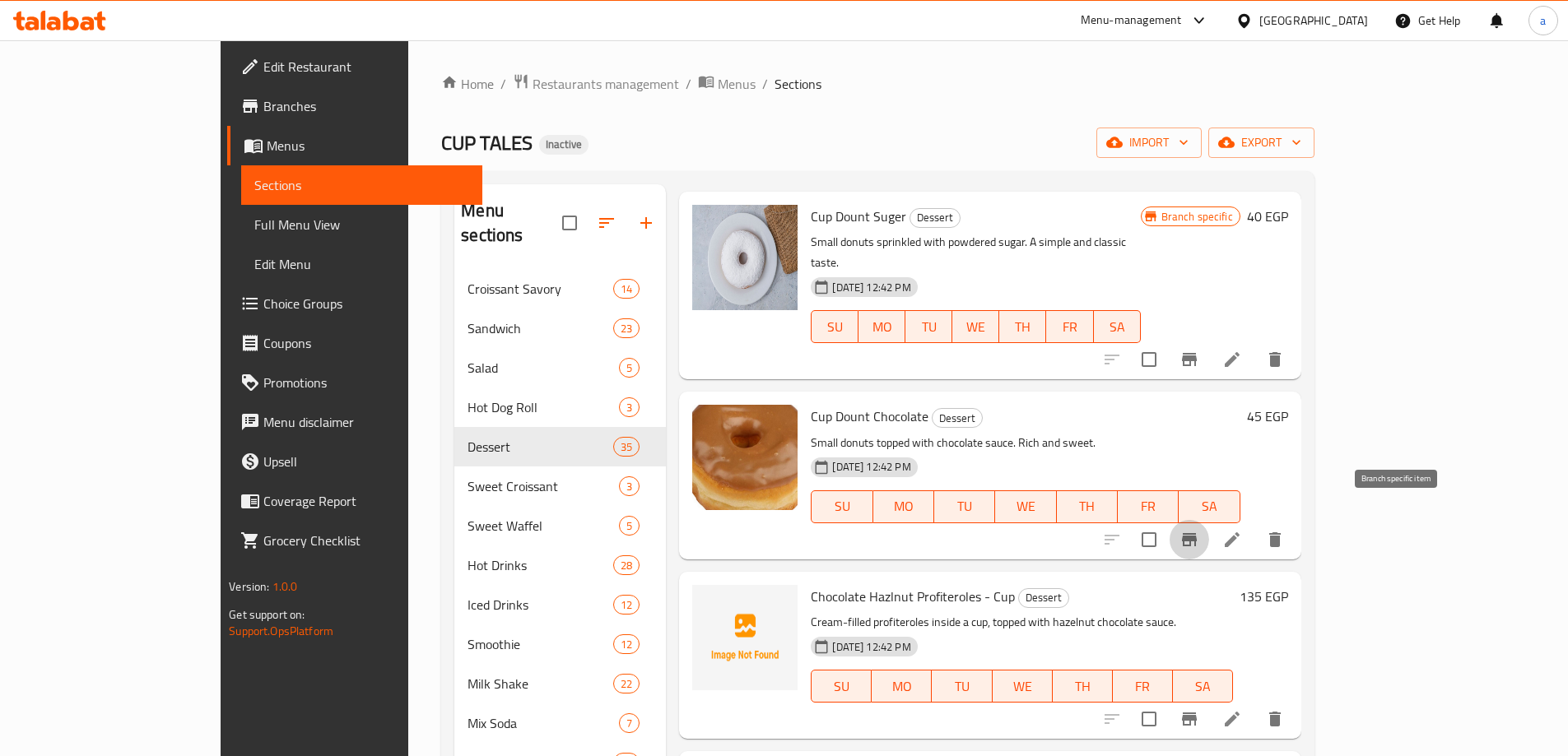
click at [1209, 520] on button "Branch-specific-item" at bounding box center [1189, 539] width 39 height 39
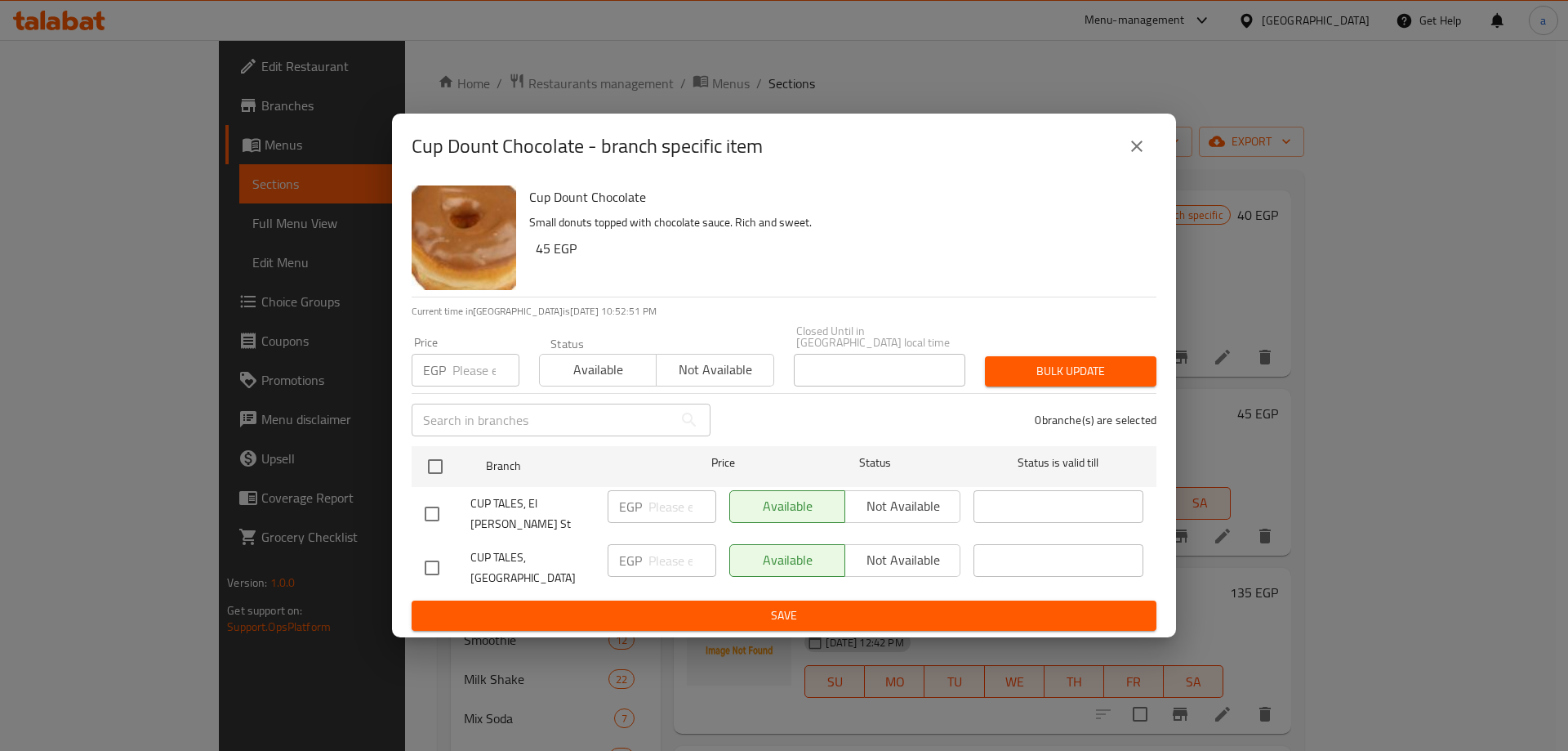
click at [442, 554] on input "checkbox" at bounding box center [432, 568] width 34 height 34
checkbox input "true"
click at [653, 547] on input "number" at bounding box center [682, 560] width 68 height 33
type input "55"
click at [678, 607] on span "Save" at bounding box center [784, 615] width 719 height 20
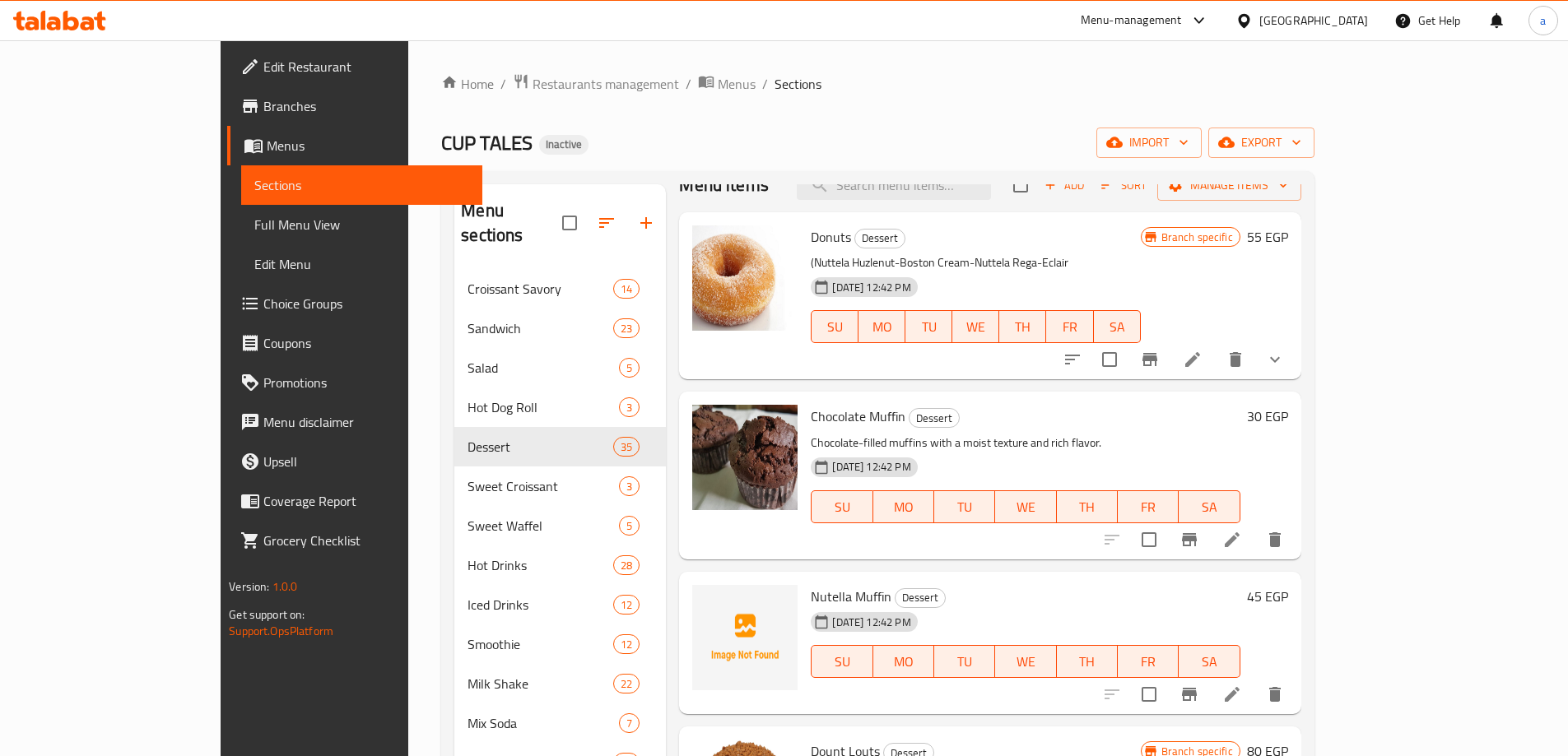
scroll to position [0, 0]
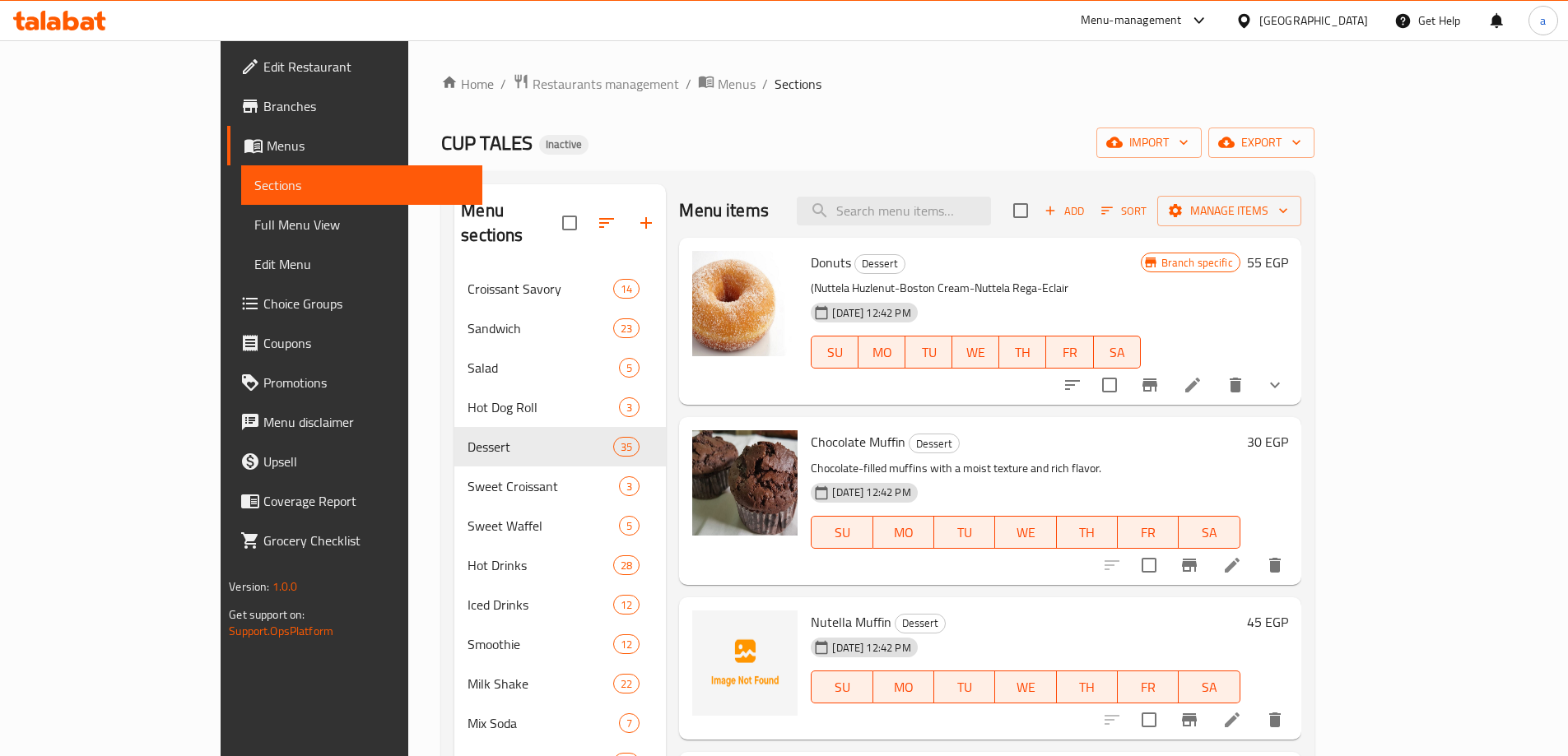
click at [1197, 564] on icon "Branch-specific-item" at bounding box center [1189, 564] width 15 height 13
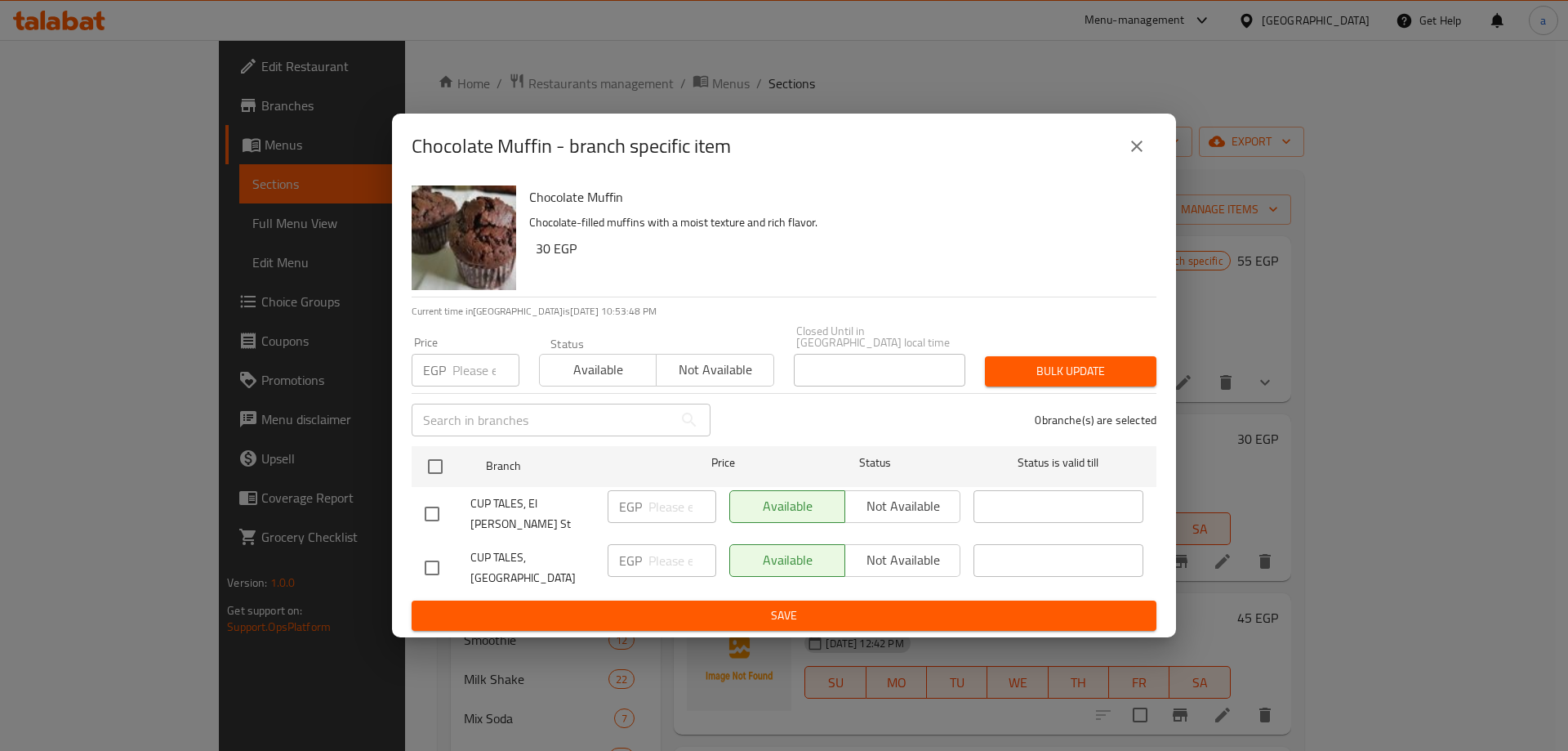
click at [434, 551] on input "checkbox" at bounding box center [432, 568] width 34 height 34
click at [427, 551] on input "checkbox" at bounding box center [432, 568] width 34 height 34
click at [869, 551] on div "Available Not available" at bounding box center [845, 560] width 231 height 33
click at [882, 551] on div "Available Not available" at bounding box center [845, 560] width 231 height 33
click at [432, 558] on input "checkbox" at bounding box center [432, 568] width 34 height 34
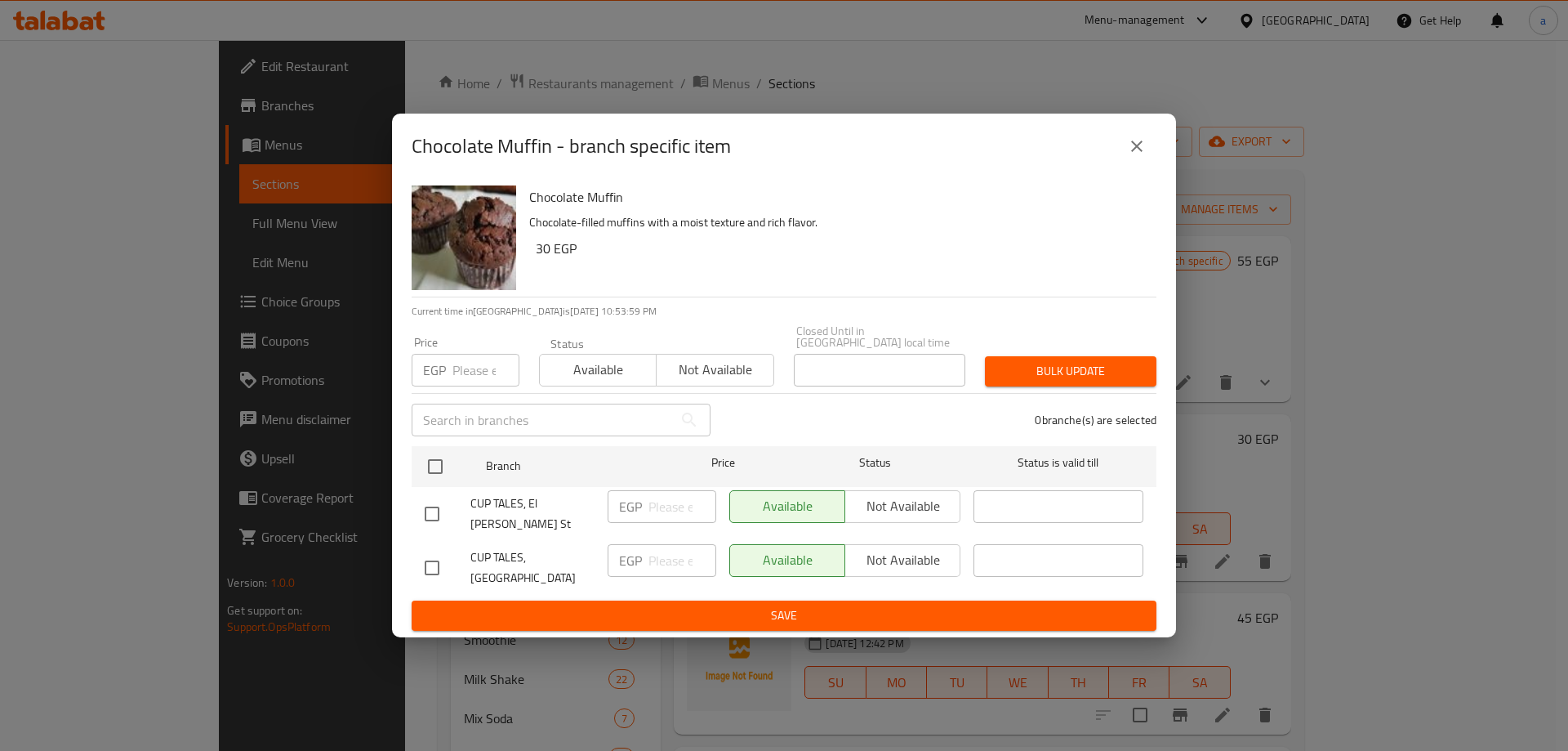
checkbox input "true"
click at [876, 548] on span "Not available" at bounding box center [903, 560] width 102 height 24
click at [862, 606] on span "Save" at bounding box center [784, 615] width 719 height 20
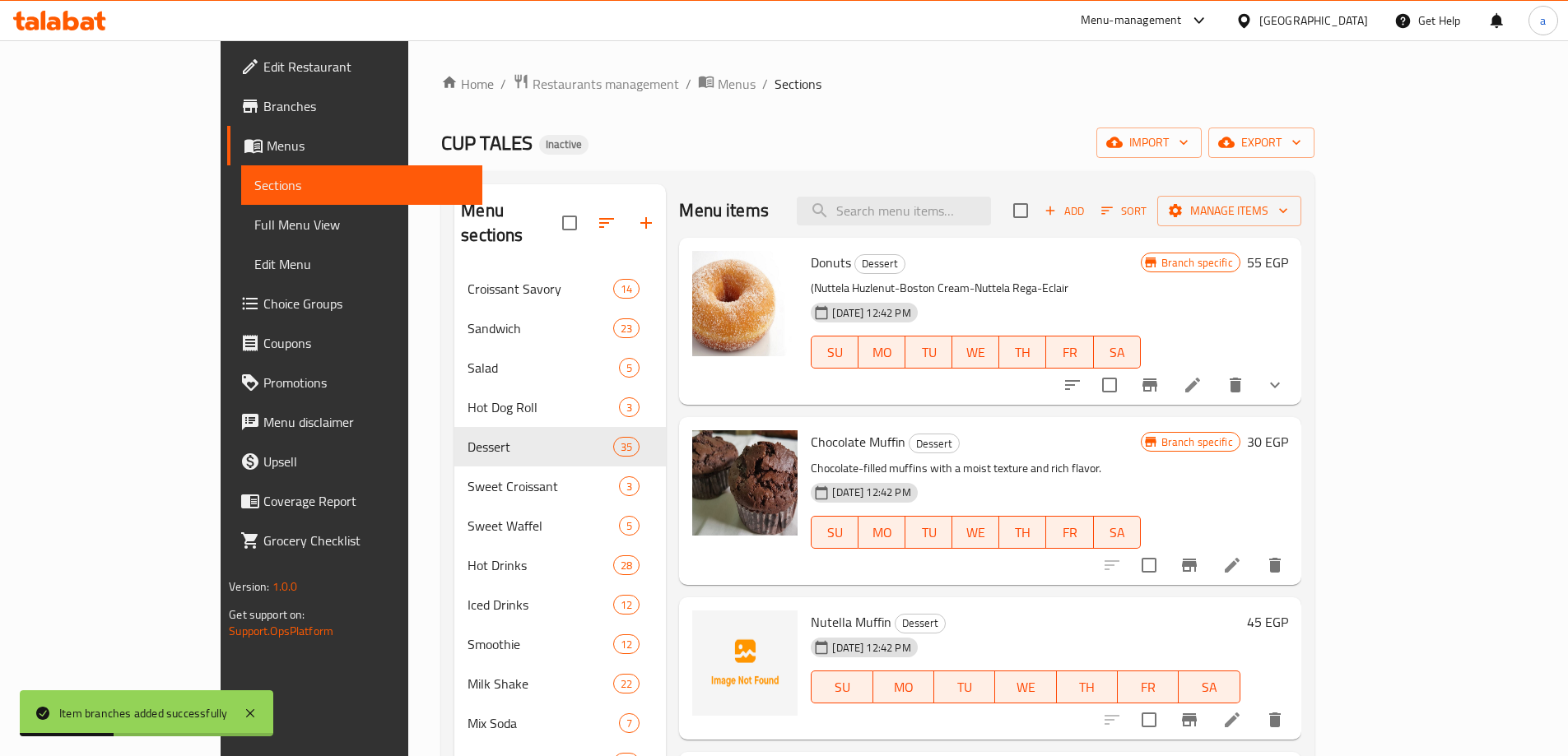
click at [1090, 220] on button "Add" at bounding box center [1064, 210] width 52 height 26
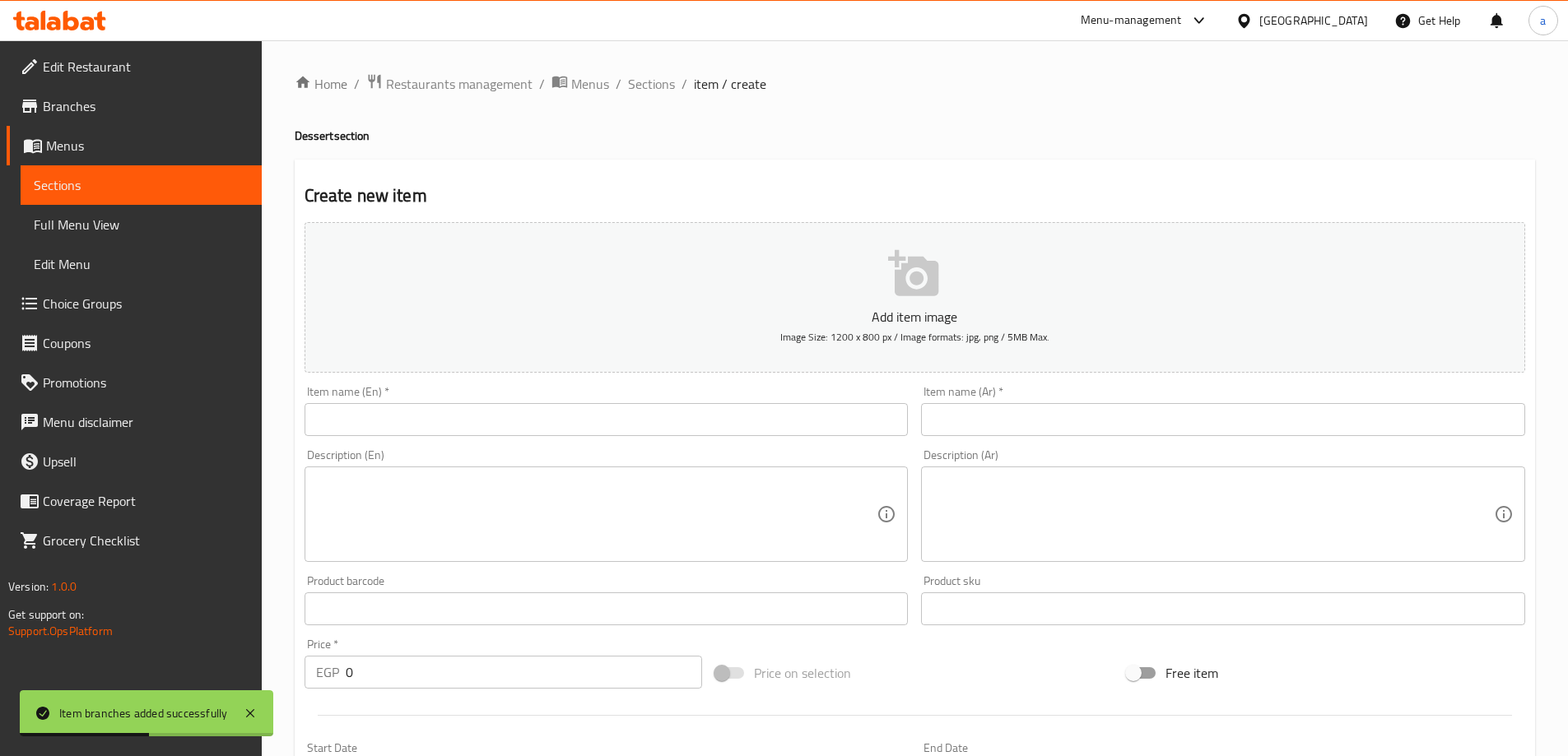
click at [467, 411] on input "text" at bounding box center [606, 419] width 604 height 33
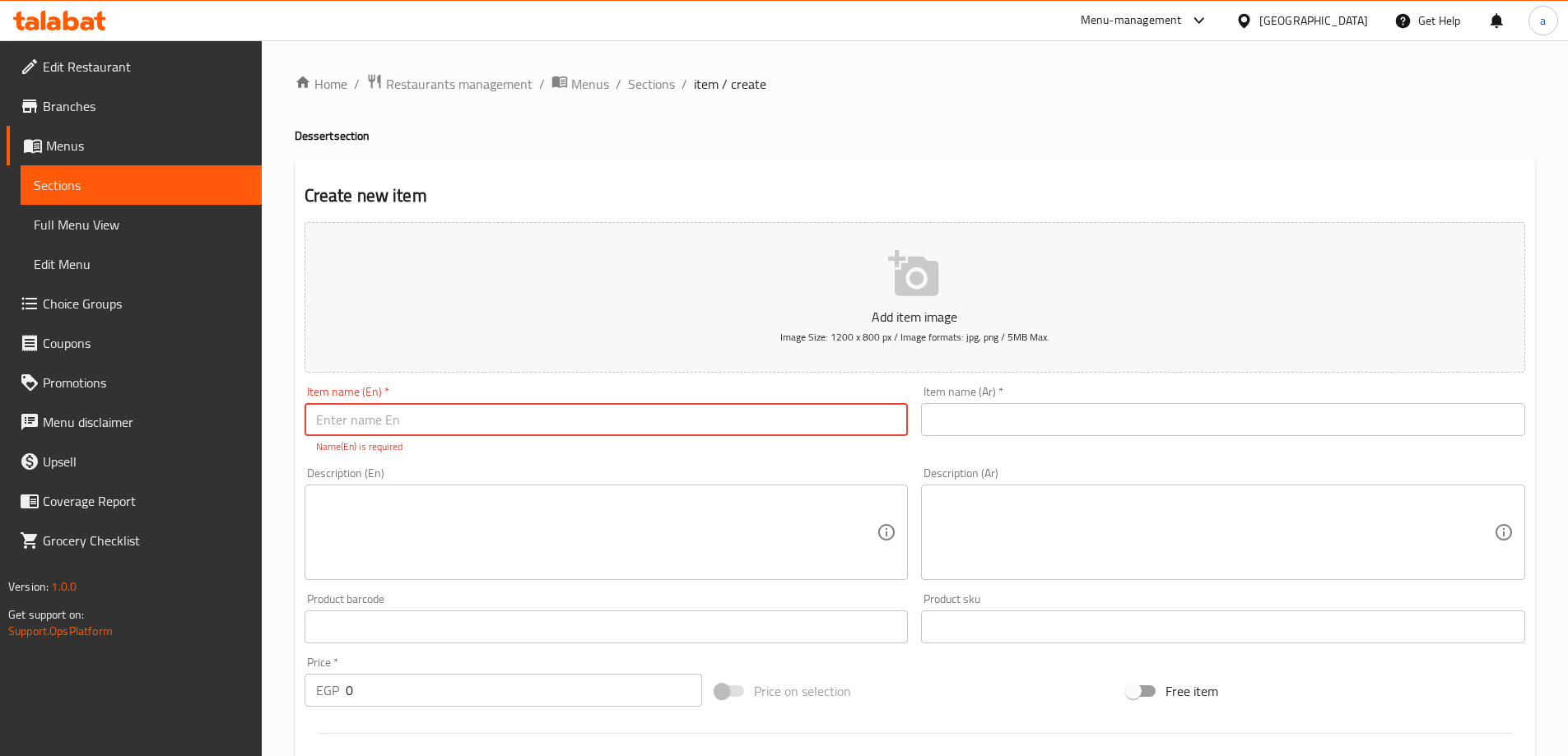
click at [400, 411] on input "text" at bounding box center [606, 419] width 604 height 33
click at [507, 415] on input "text" at bounding box center [606, 419] width 604 height 33
type input "m"
type input "Muffin"
click at [189, 180] on span "Sections" at bounding box center [141, 185] width 215 height 20
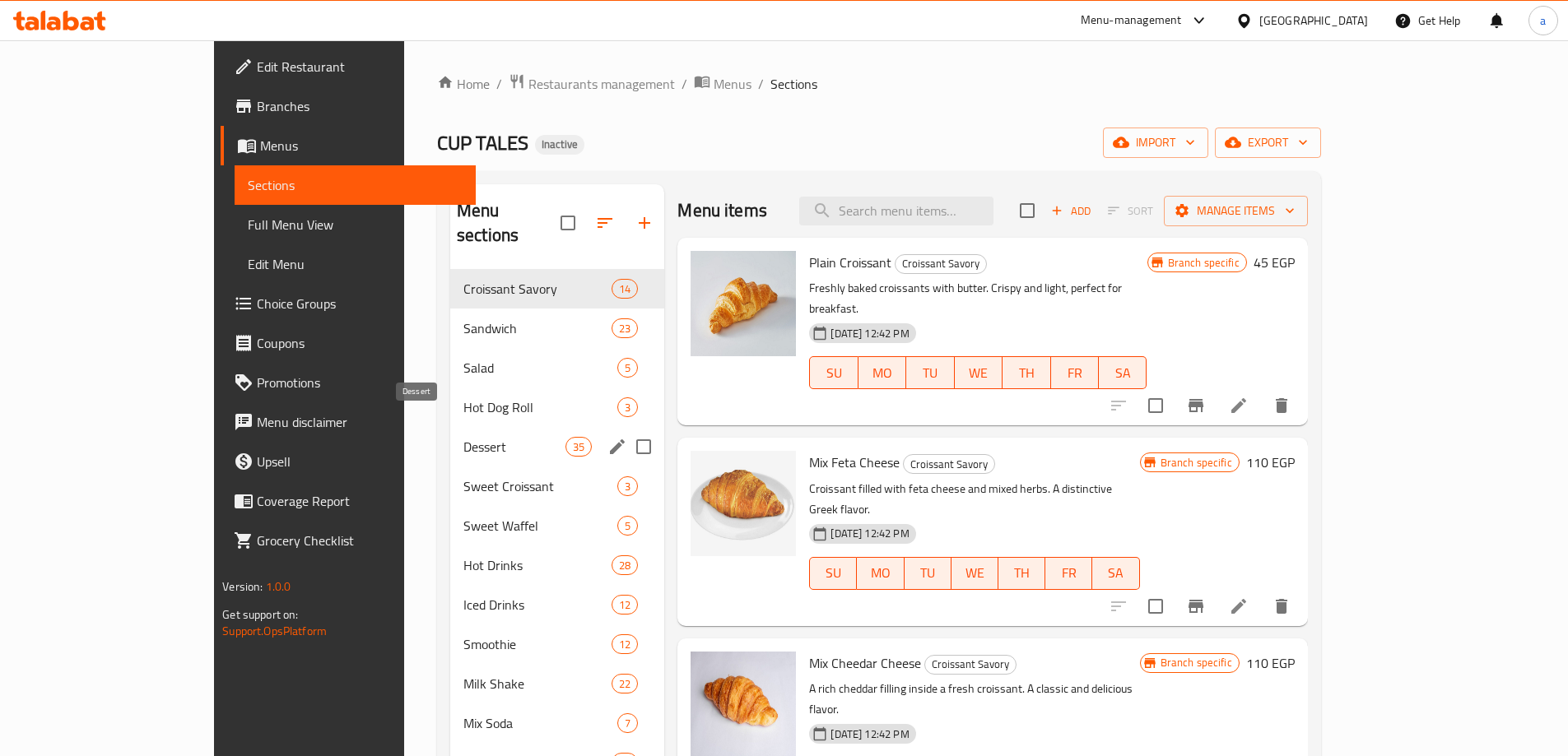
click at [463, 437] on span "Dessert" at bounding box center [514, 446] width 102 height 20
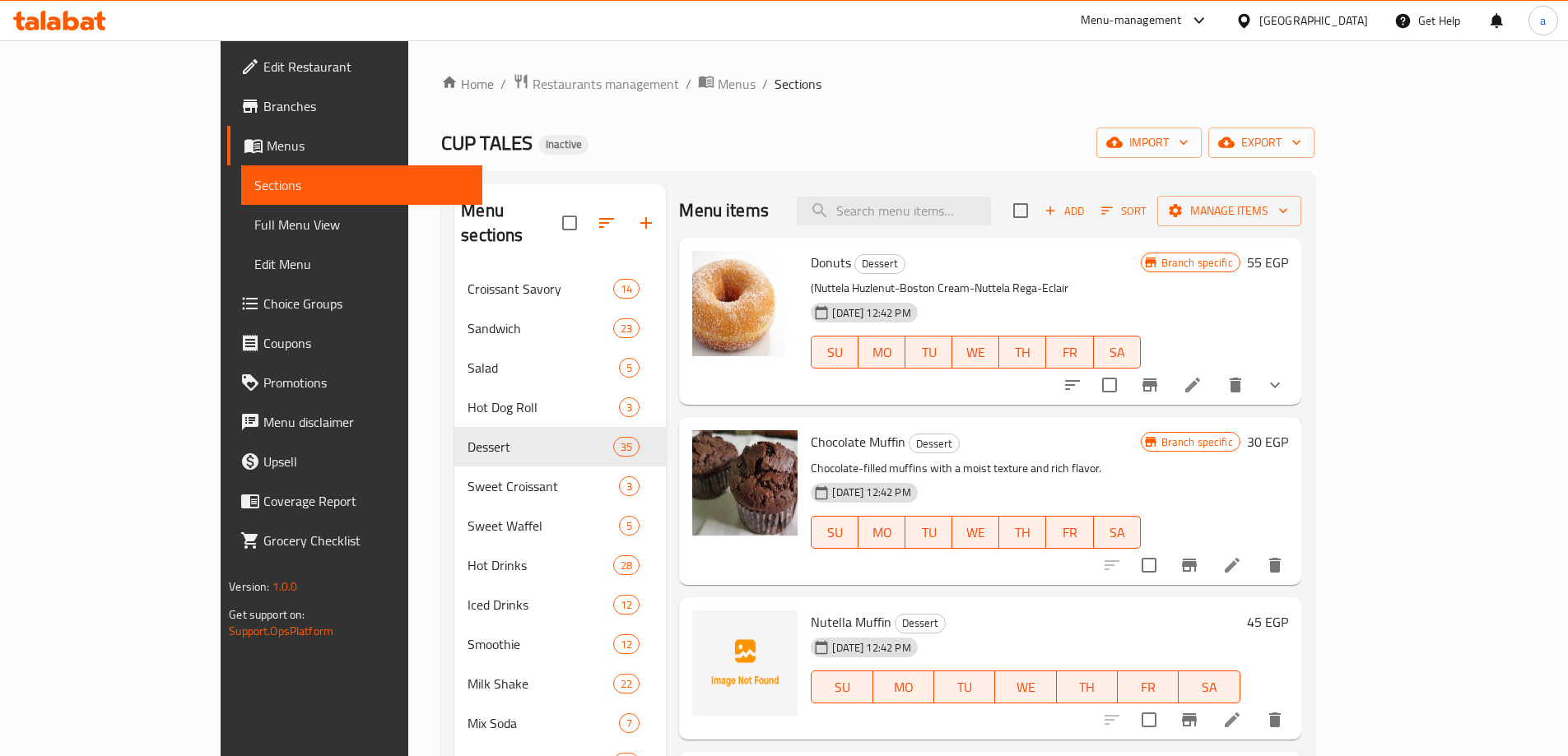
click at [1104, 193] on div "Menu items Add Sort Manage items" at bounding box center [990, 211] width 622 height 53
click at [991, 208] on input "search" at bounding box center [893, 211] width 194 height 28
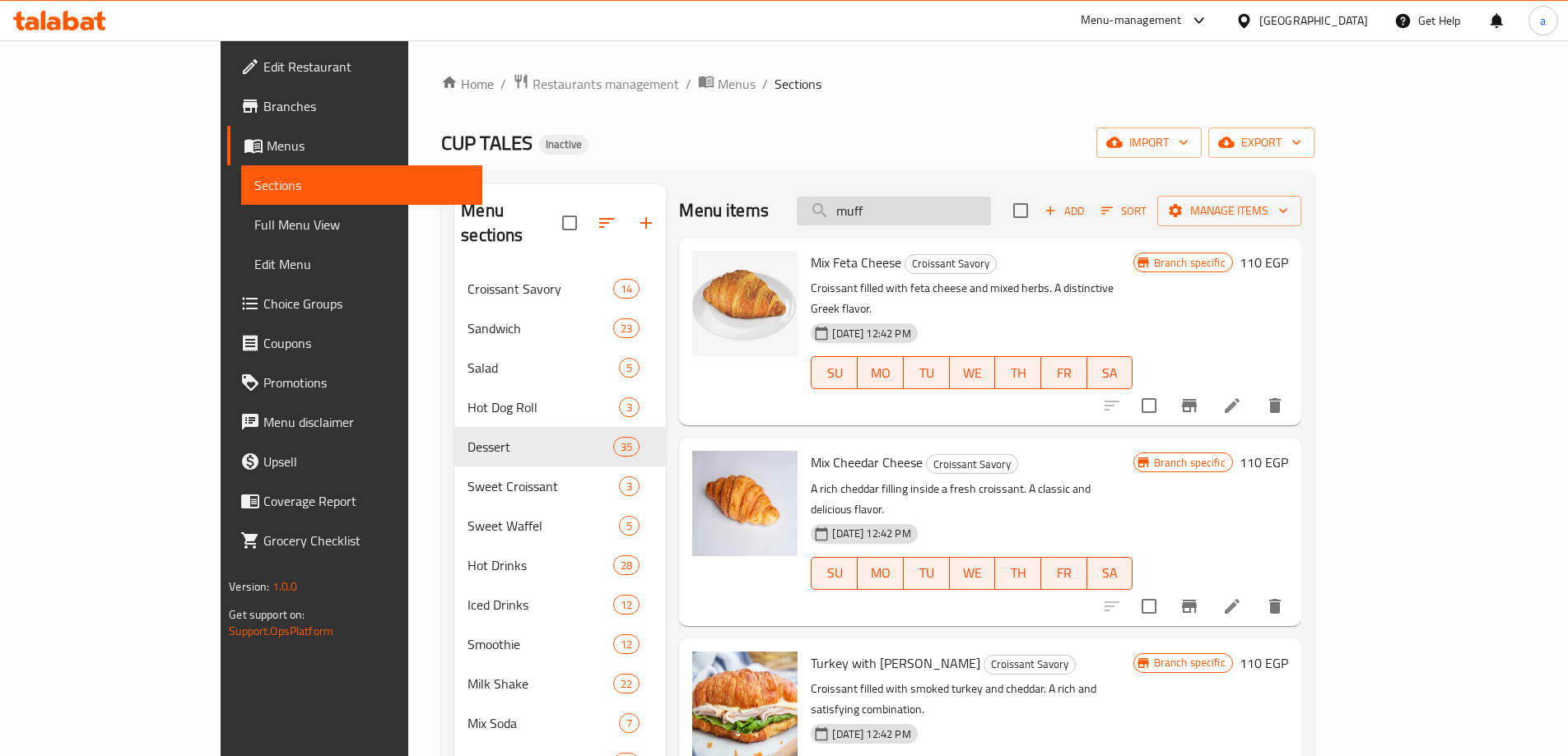
type input "muffi"
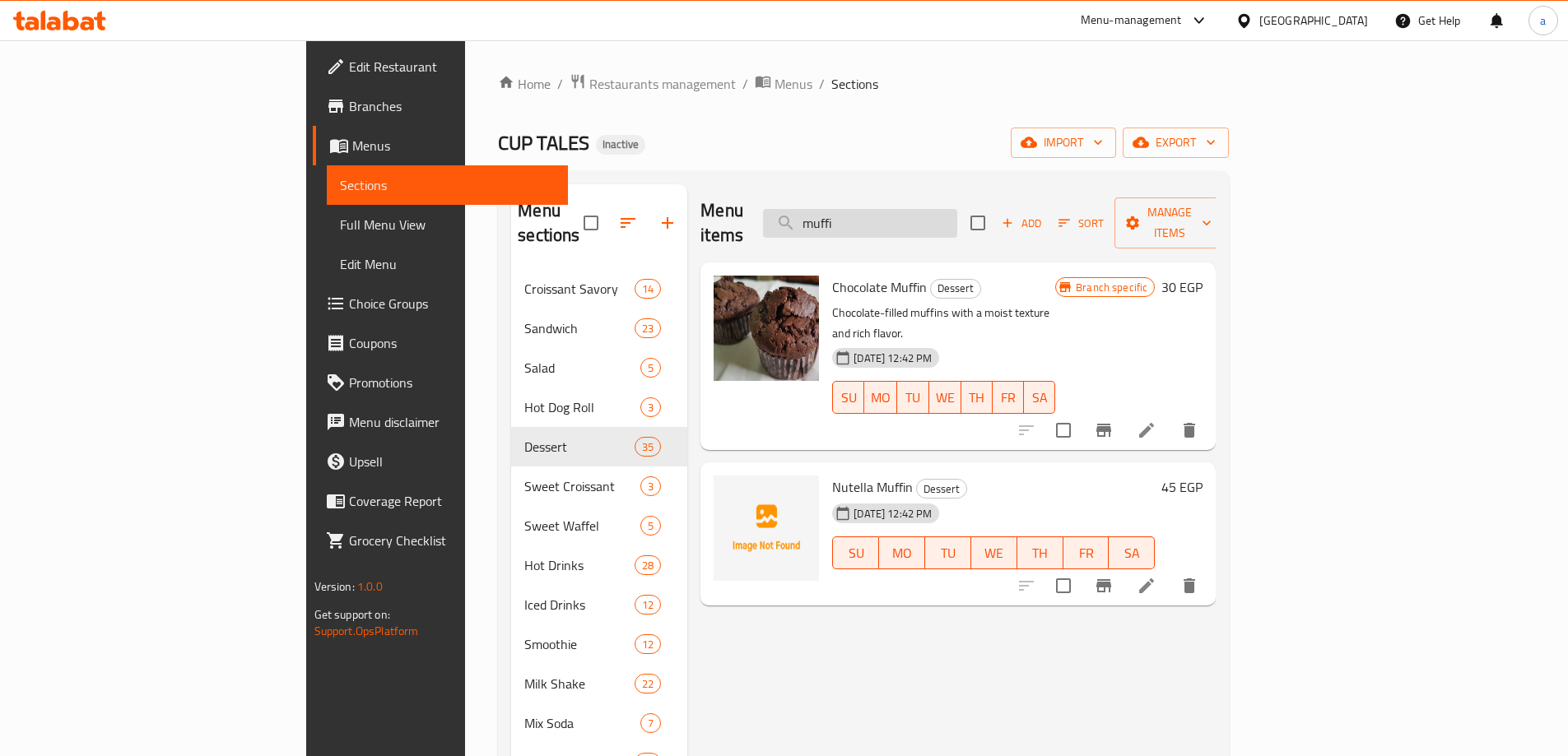
click at [957, 215] on input "muffi" at bounding box center [859, 223] width 194 height 28
click at [957, 216] on input "muffi" at bounding box center [859, 223] width 194 height 28
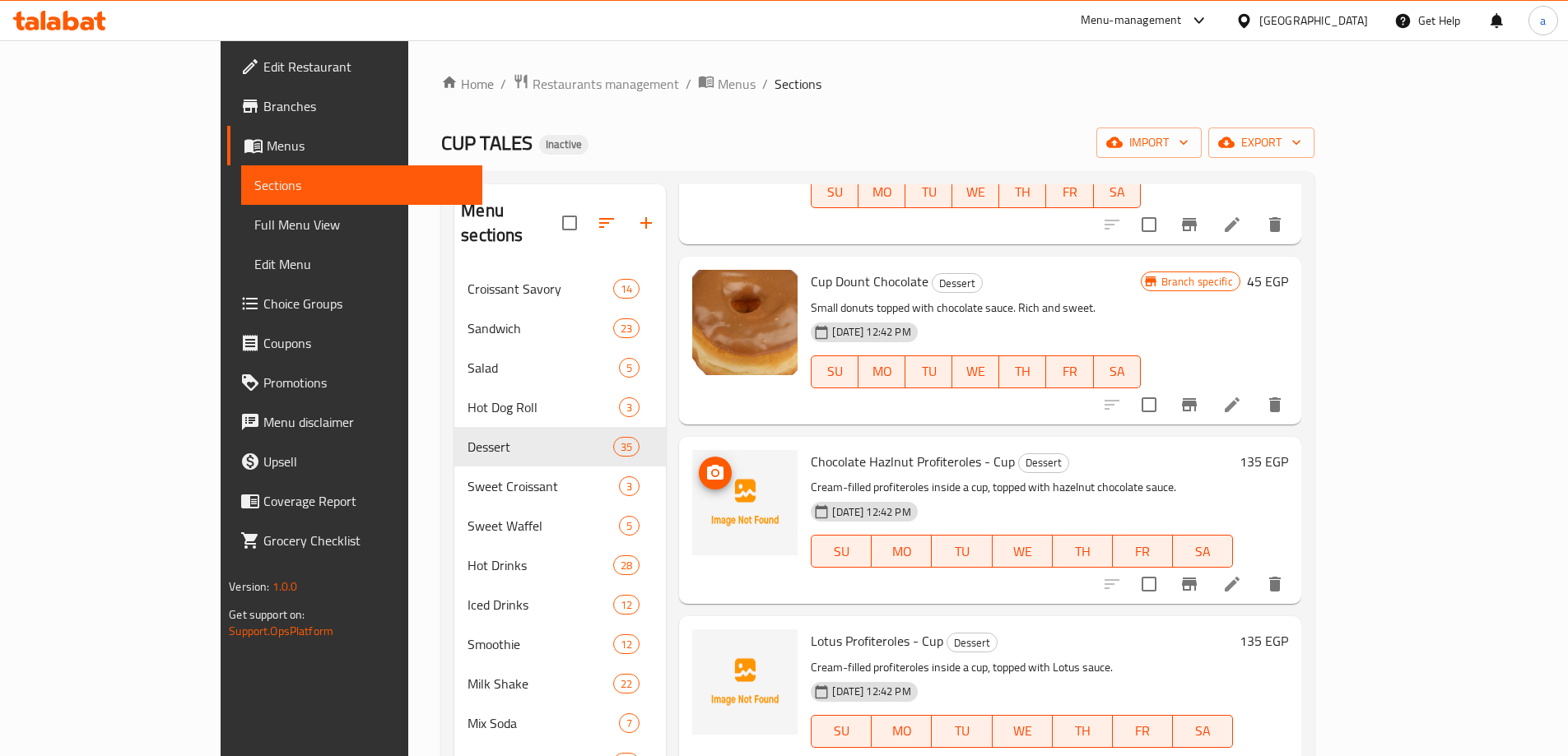
scroll to position [905, 0]
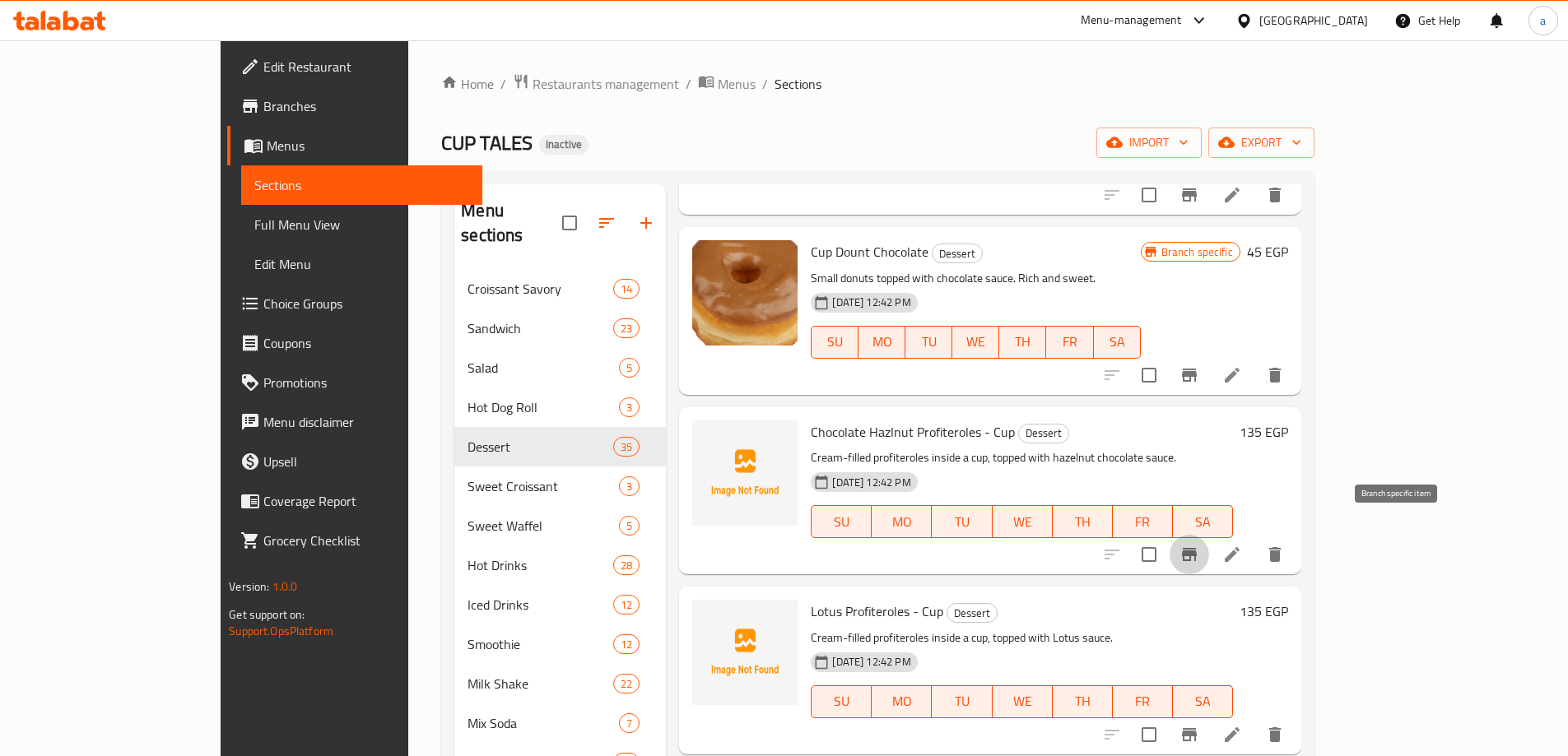
click at [1199, 545] on icon "Branch-specific-item" at bounding box center [1189, 555] width 20 height 20
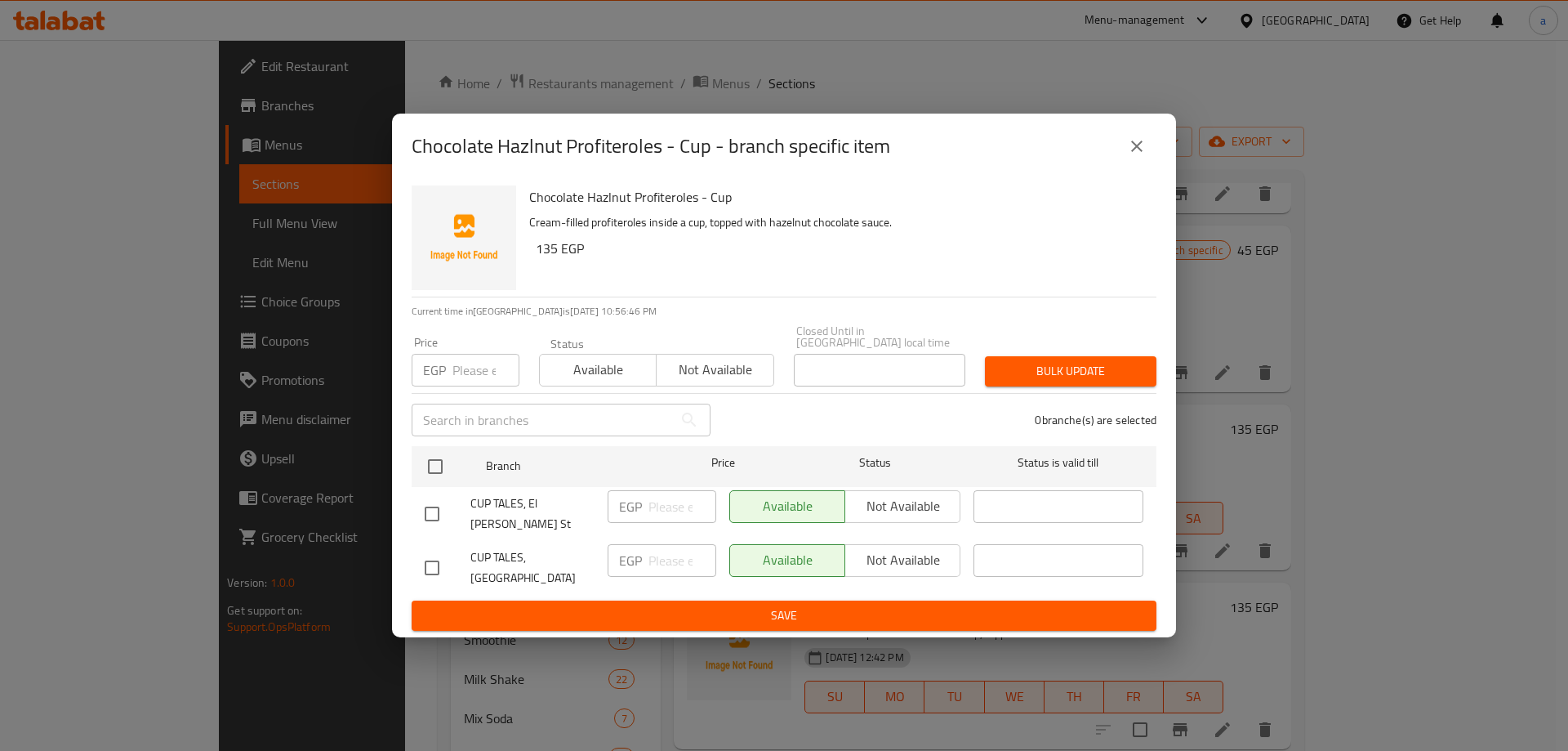
click at [432, 552] on input "checkbox" at bounding box center [432, 568] width 34 height 34
checkbox input "true"
click at [673, 547] on input "number" at bounding box center [682, 560] width 68 height 33
type input "160"
click at [667, 606] on span "Save" at bounding box center [784, 615] width 719 height 20
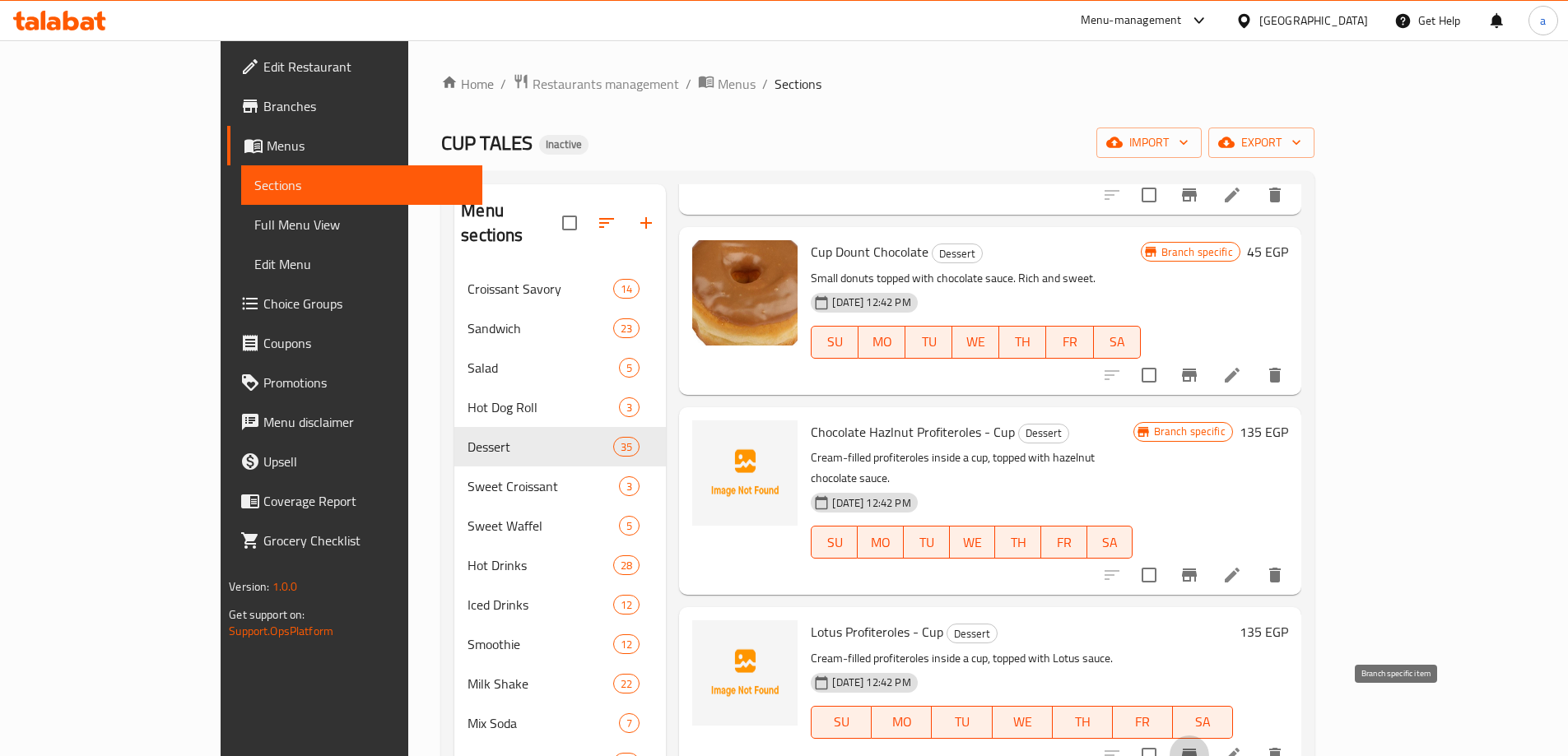
click at [1197, 748] on icon "Branch-specific-item" at bounding box center [1189, 754] width 15 height 13
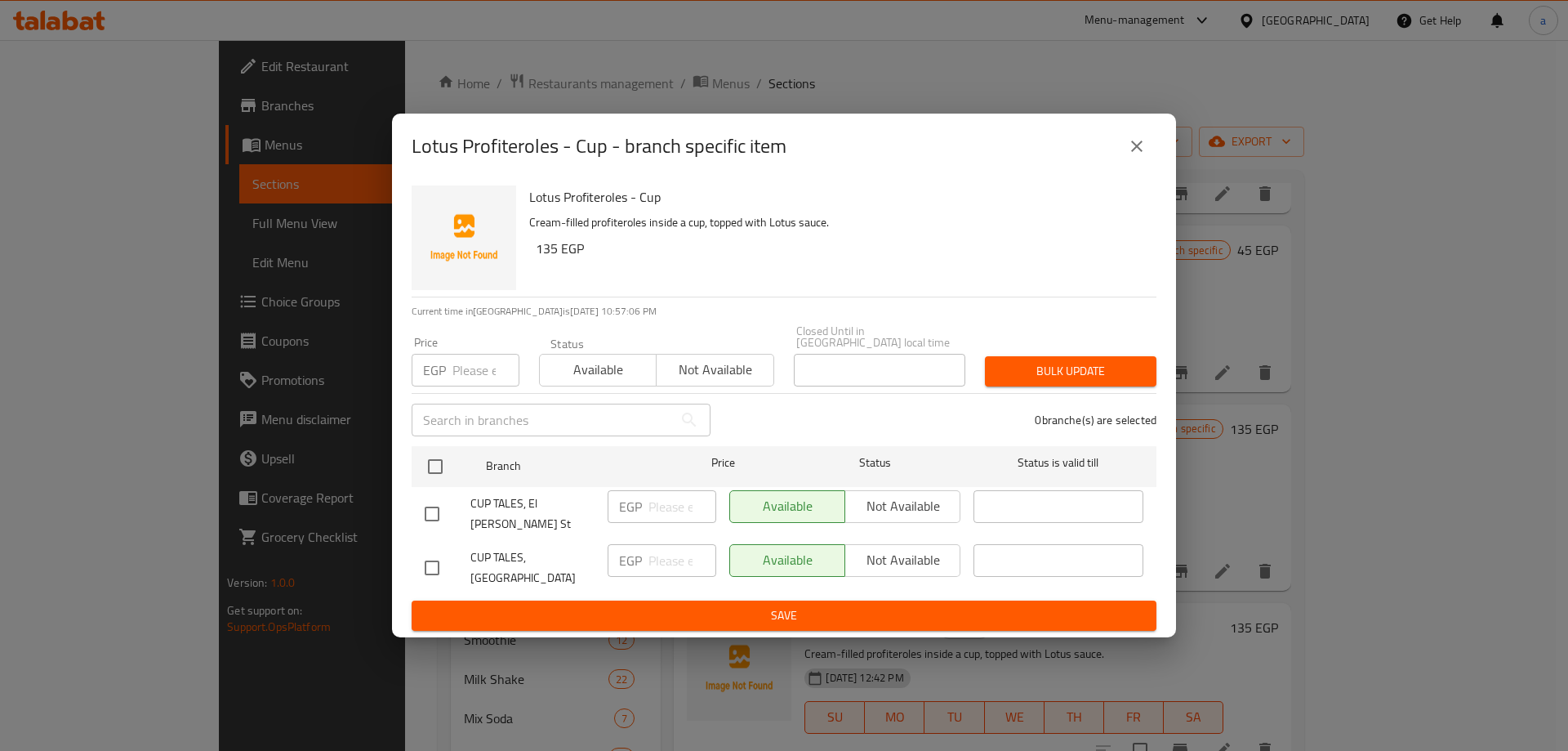
click at [419, 565] on input "checkbox" at bounding box center [432, 568] width 34 height 34
checkbox input "true"
click at [655, 560] on input "number" at bounding box center [682, 560] width 68 height 33
type input "160"
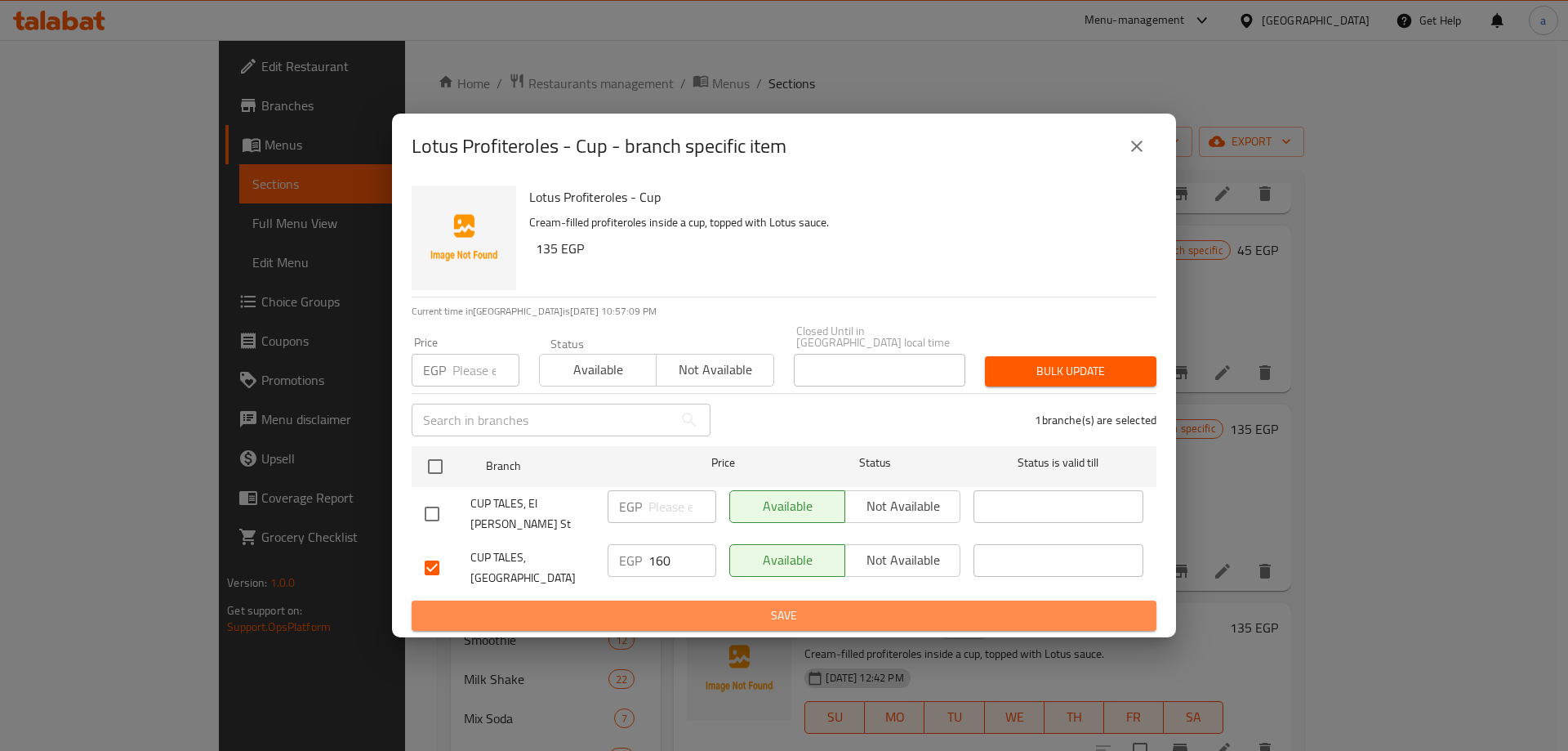
click at [718, 600] on button "Save" at bounding box center [783, 615] width 744 height 30
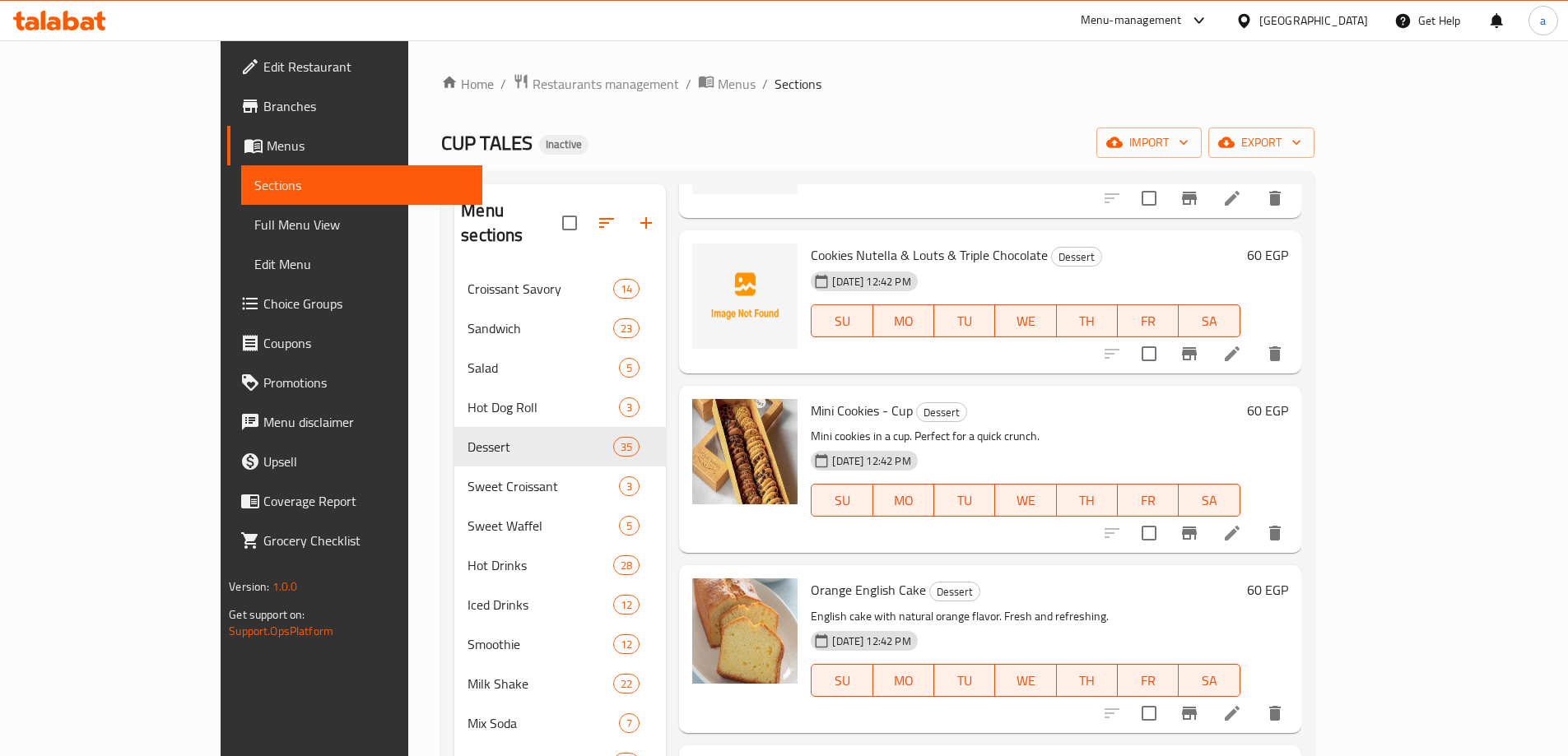
scroll to position [1645, 0]
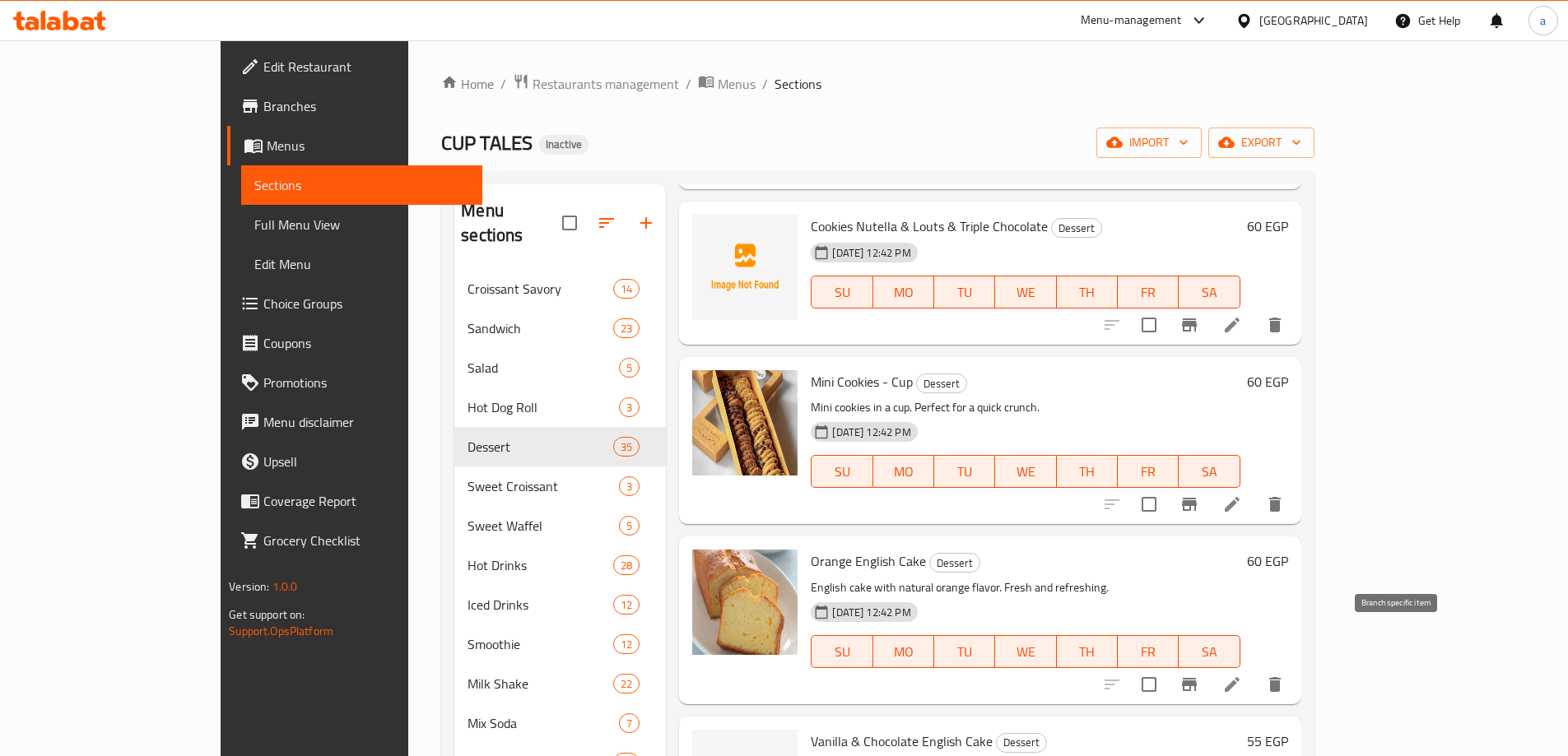
click at [1199, 674] on icon "Branch-specific-item" at bounding box center [1189, 684] width 20 height 20
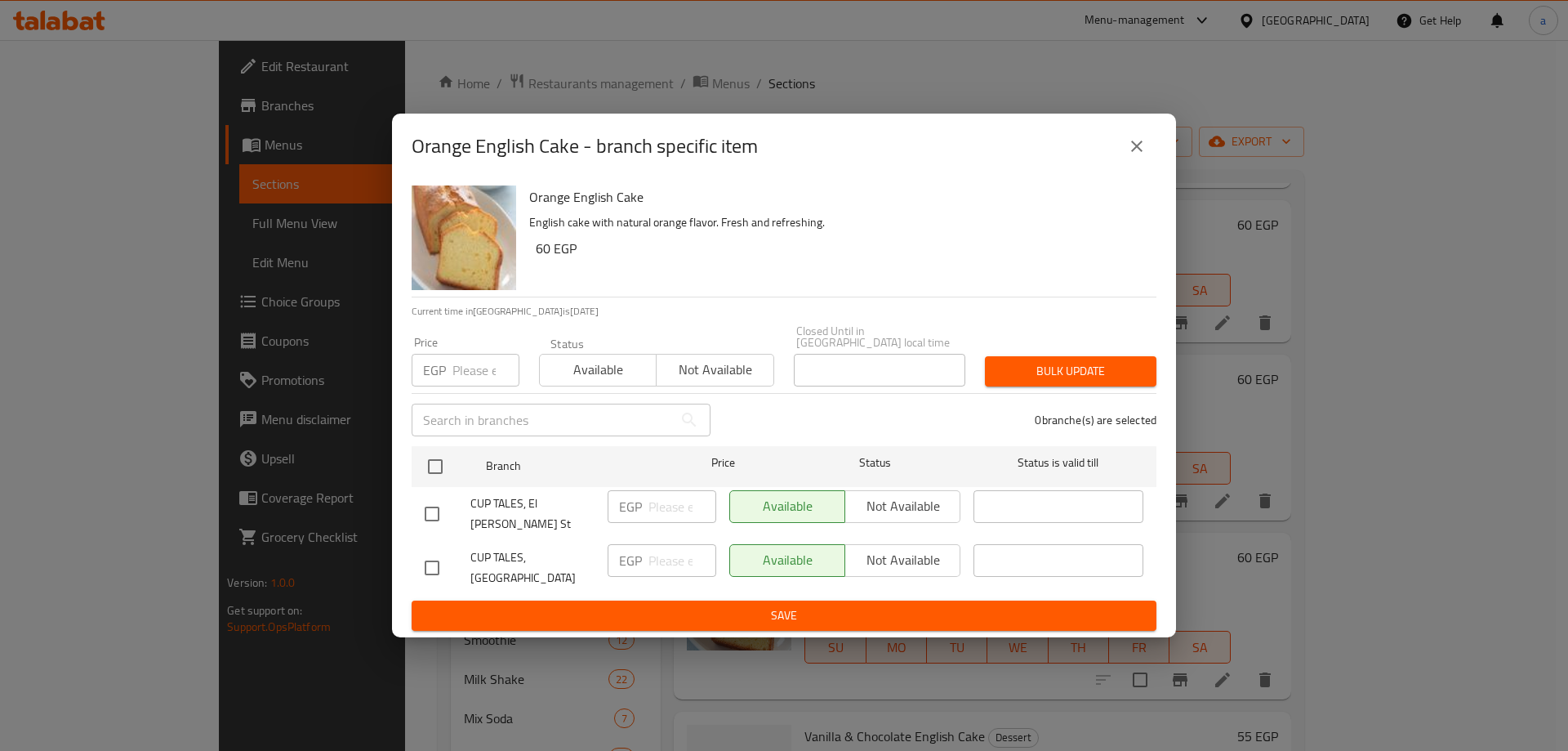
click at [417, 553] on input "checkbox" at bounding box center [432, 568] width 34 height 34
checkbox input "true"
click at [676, 549] on input "number" at bounding box center [682, 560] width 68 height 33
type input "60"
click at [697, 606] on span "Save" at bounding box center [784, 615] width 719 height 20
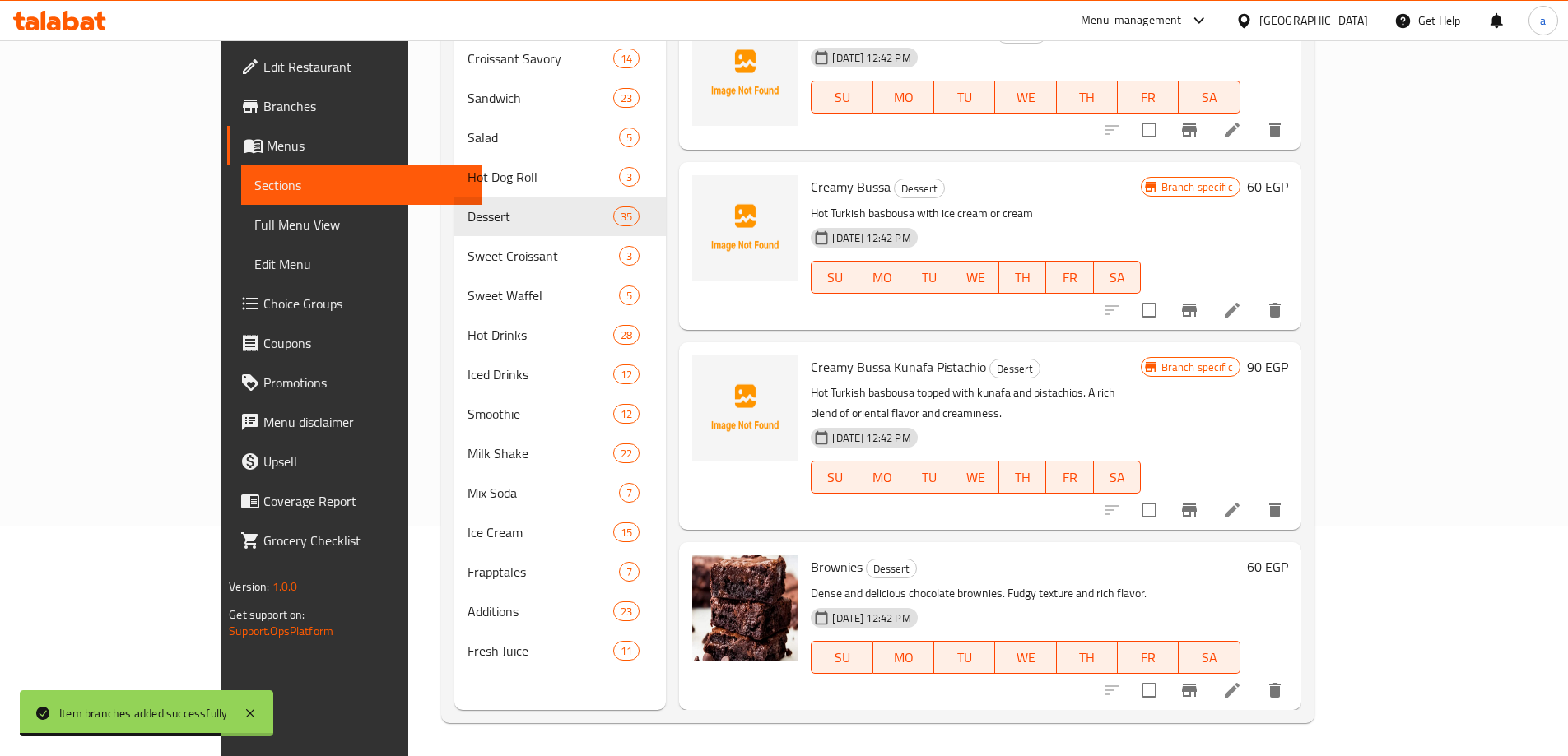
scroll to position [2138, 0]
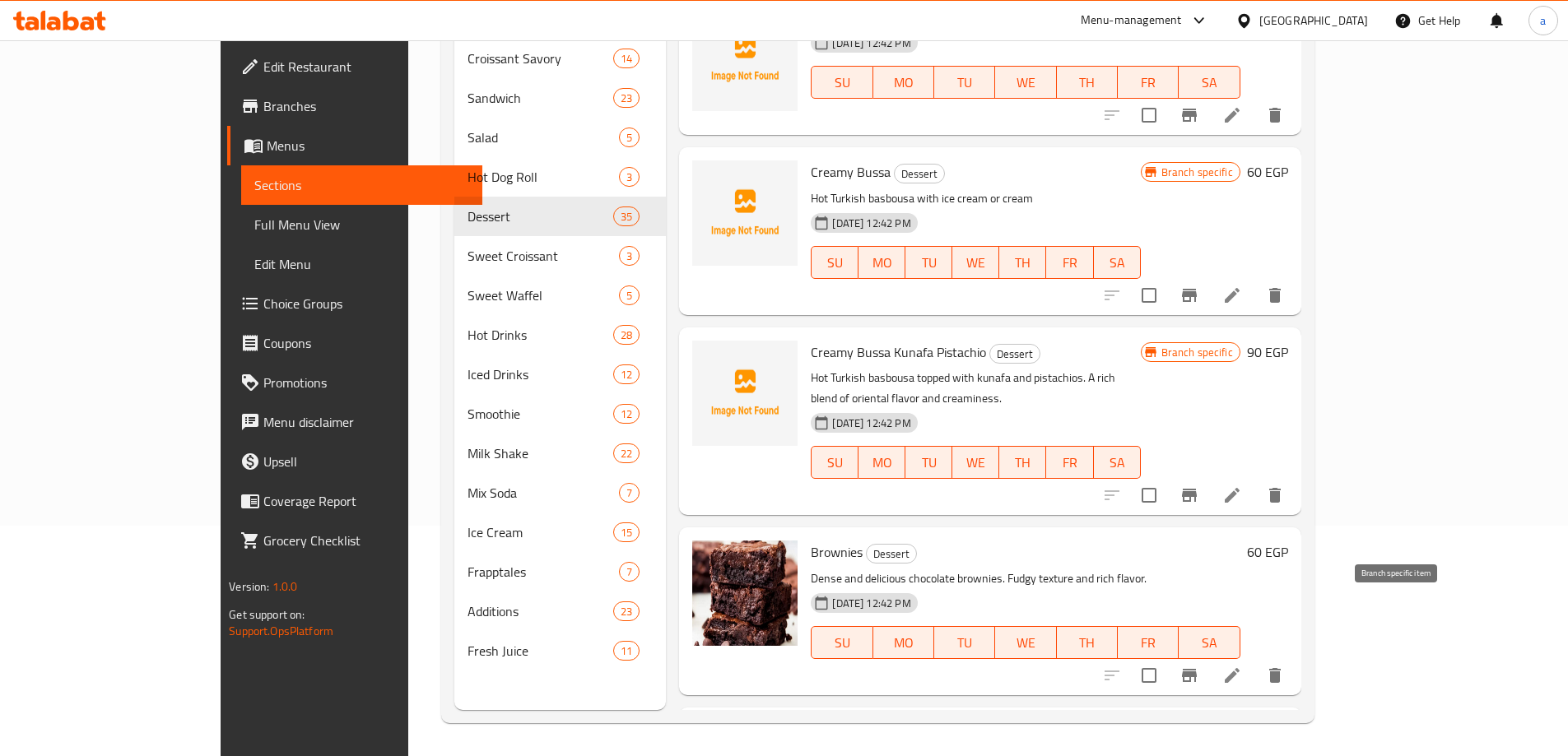
click at [1209, 656] on button "Branch-specific-item" at bounding box center [1189, 675] width 39 height 39
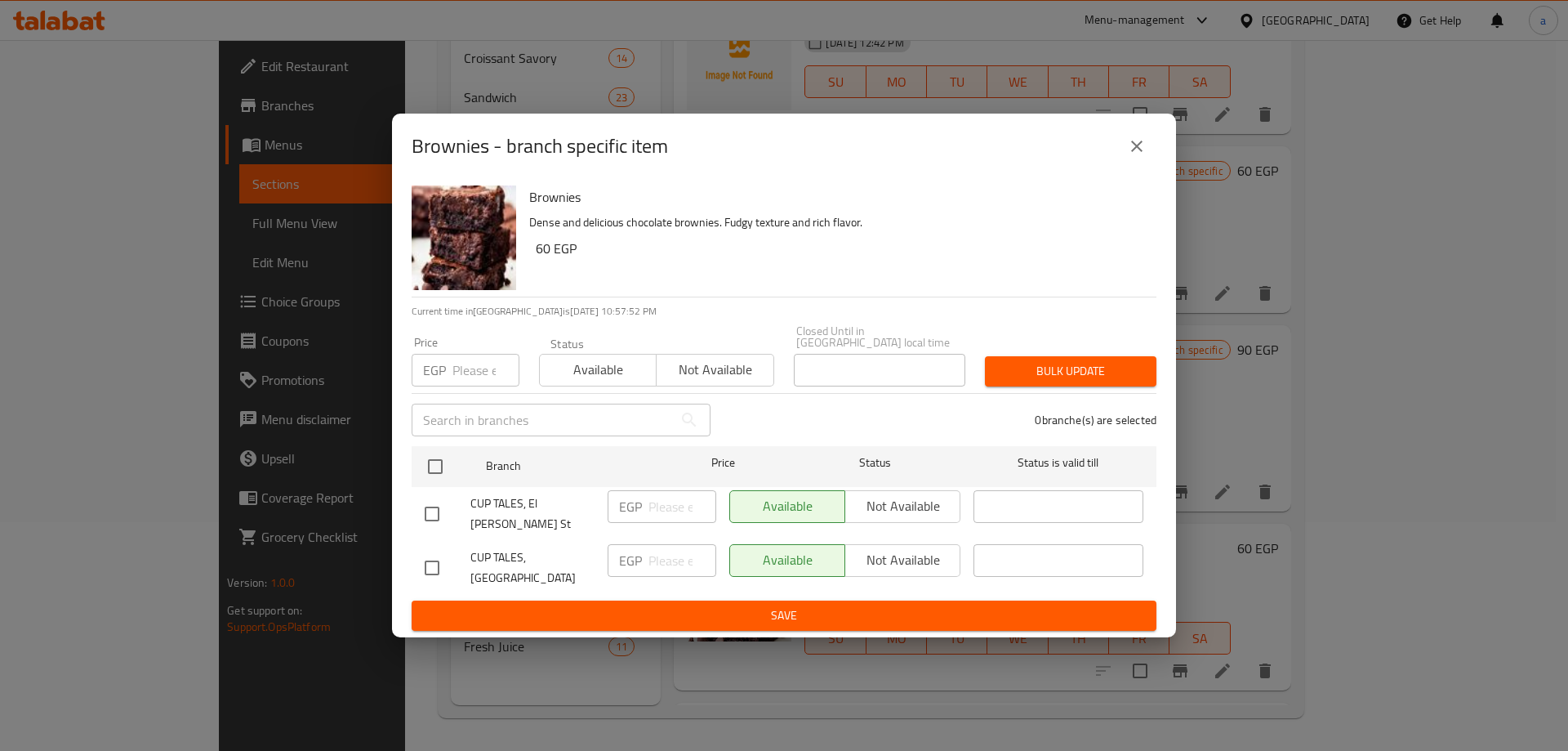
click at [419, 553] on input "checkbox" at bounding box center [432, 568] width 34 height 34
checkbox input "true"
click at [662, 545] on input "number" at bounding box center [682, 560] width 68 height 33
type input "126"
click at [670, 606] on span "Save" at bounding box center [784, 615] width 719 height 20
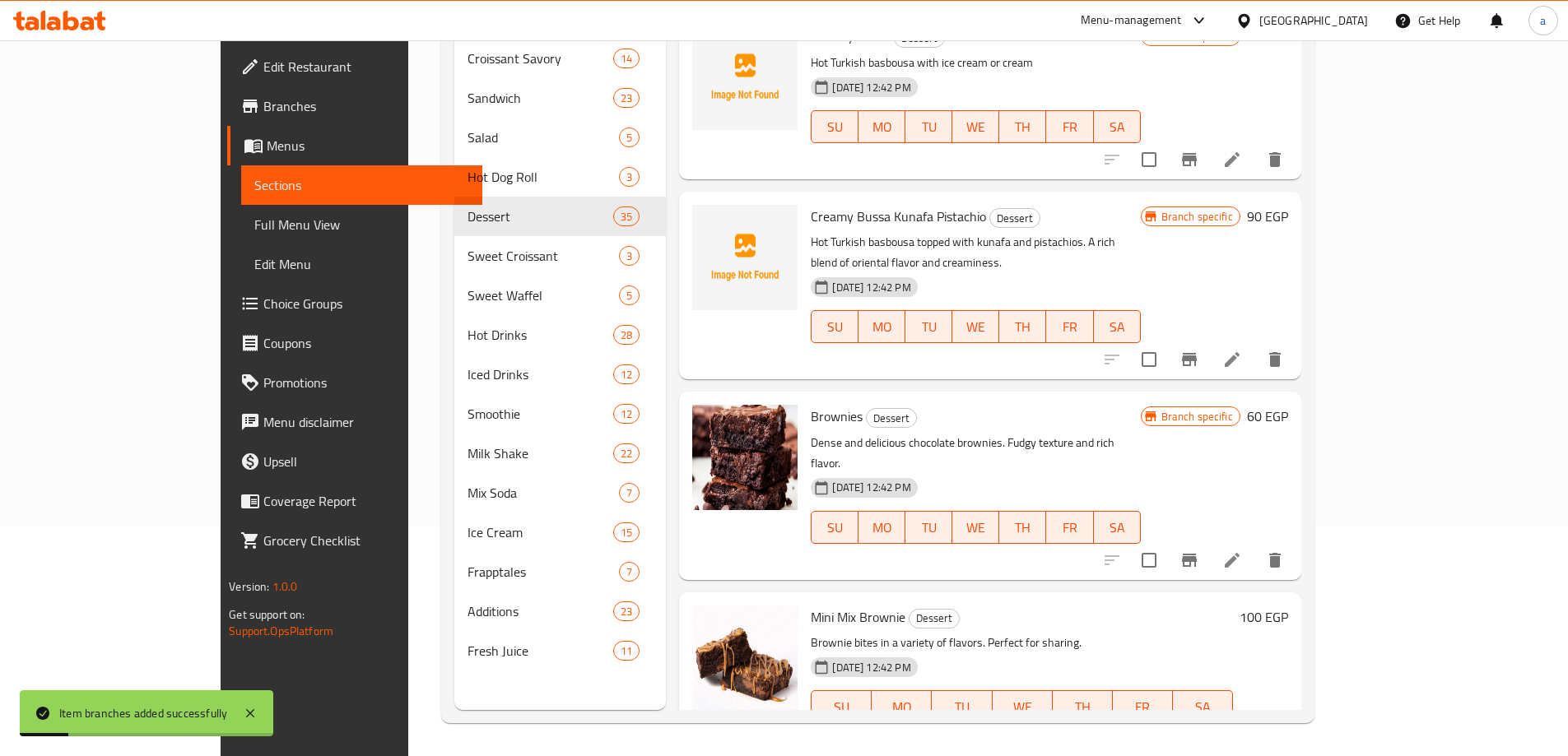
scroll to position [2303, 0]
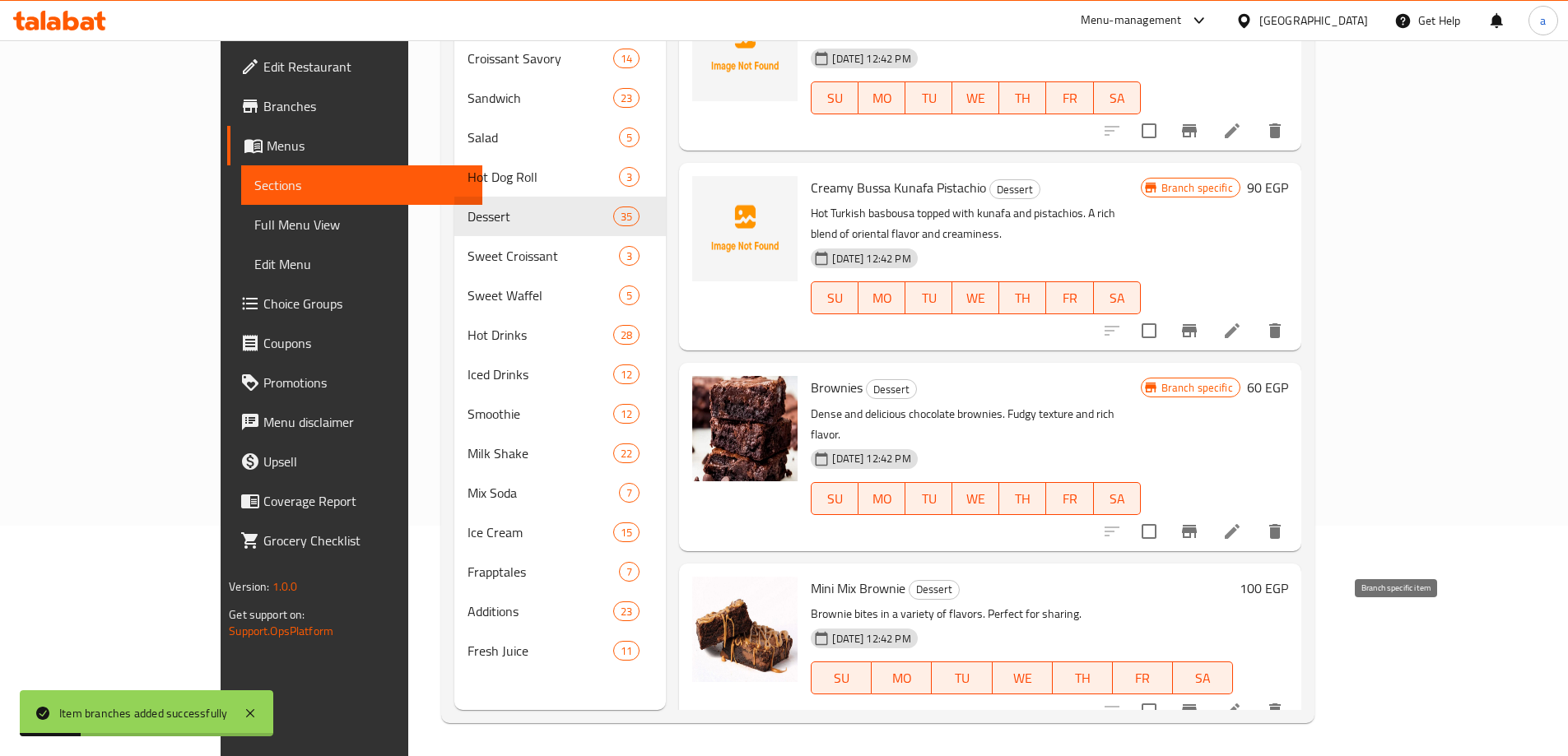
click at [1209, 691] on button "Branch-specific-item" at bounding box center [1189, 711] width 39 height 39
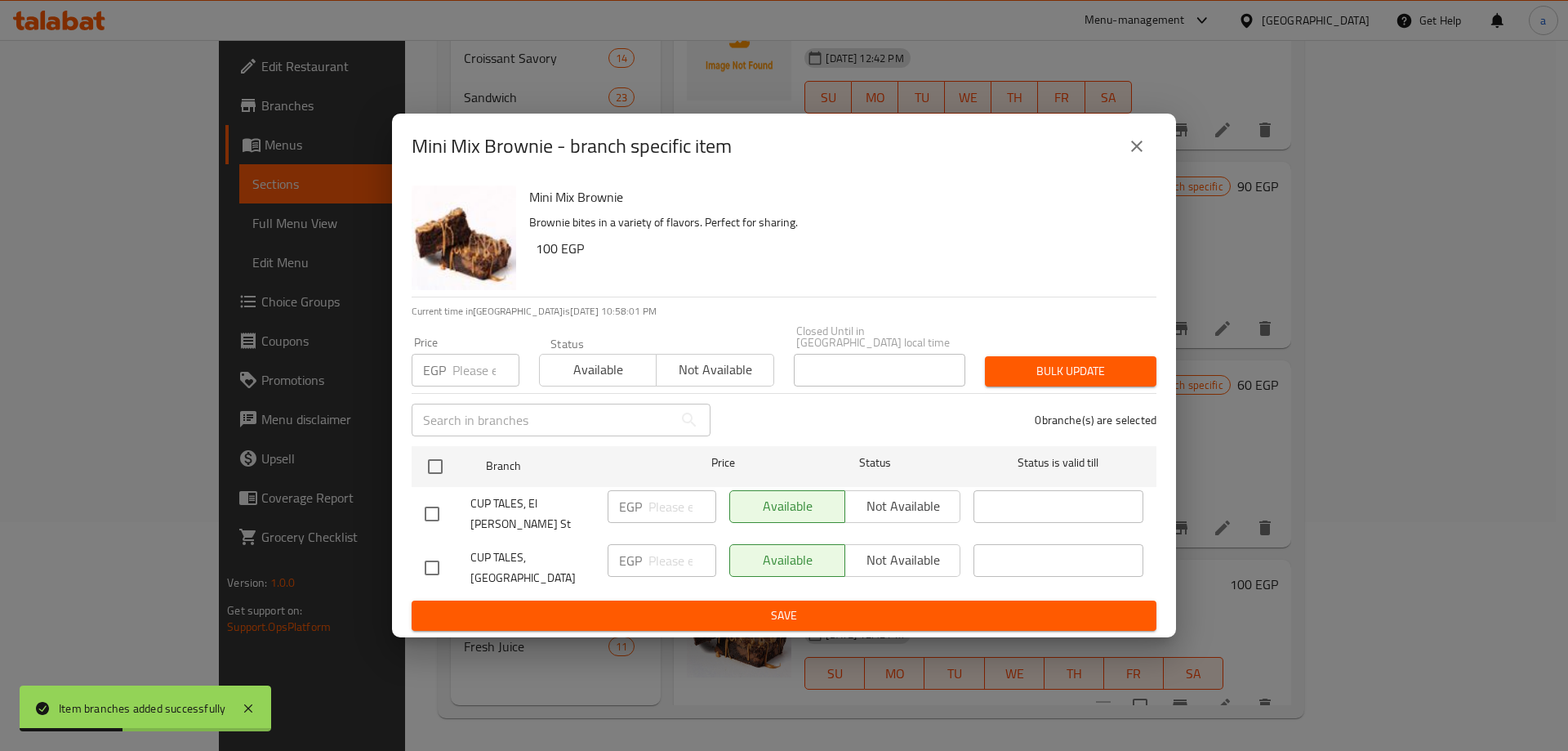
click at [434, 551] on input "checkbox" at bounding box center [432, 568] width 34 height 34
checkbox input "true"
click at [632, 551] on p "EGP" at bounding box center [631, 561] width 23 height 19
click at [670, 550] on input "number" at bounding box center [682, 560] width 68 height 33
type input "170"
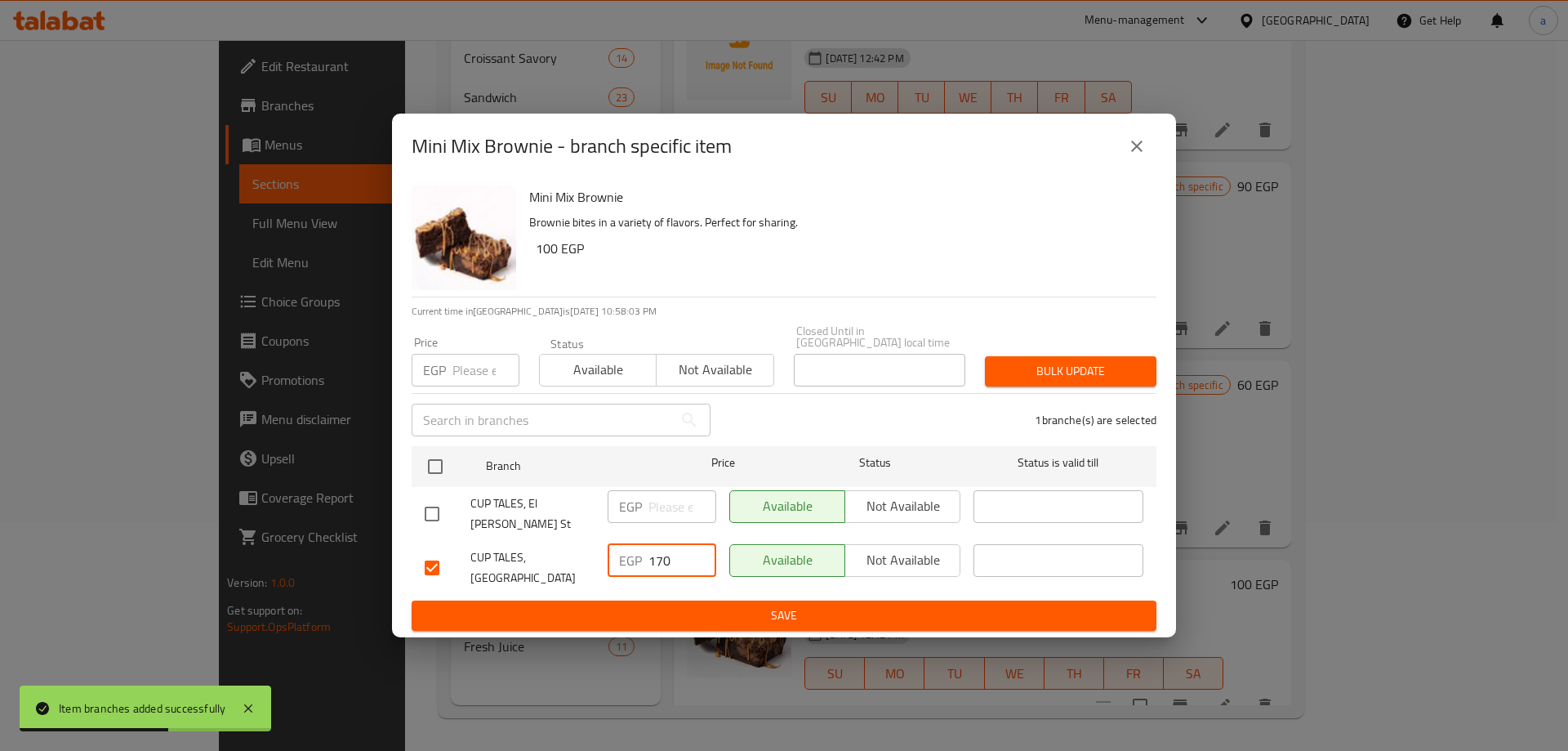
click at [678, 606] on span "Save" at bounding box center [784, 615] width 719 height 20
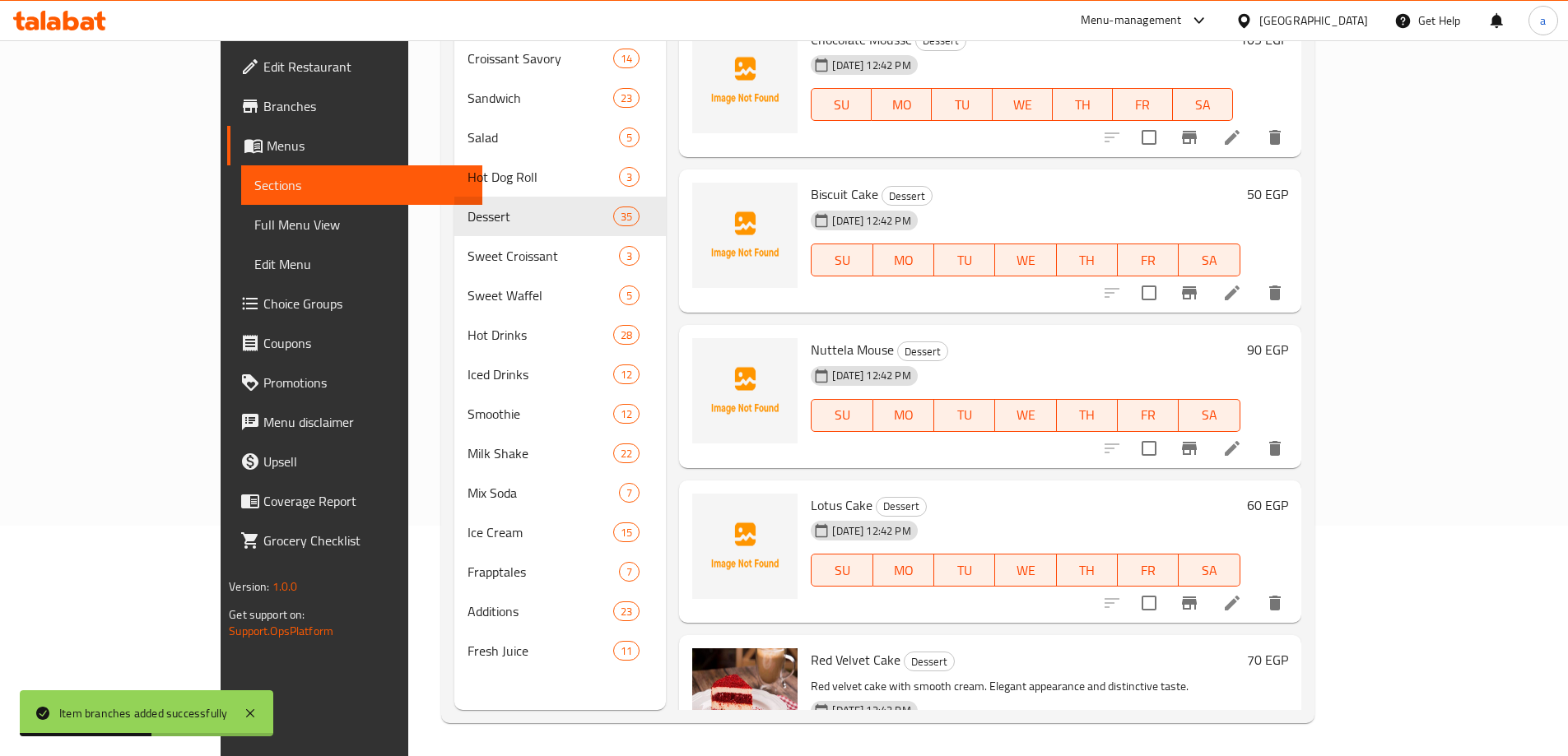
scroll to position [3289, 0]
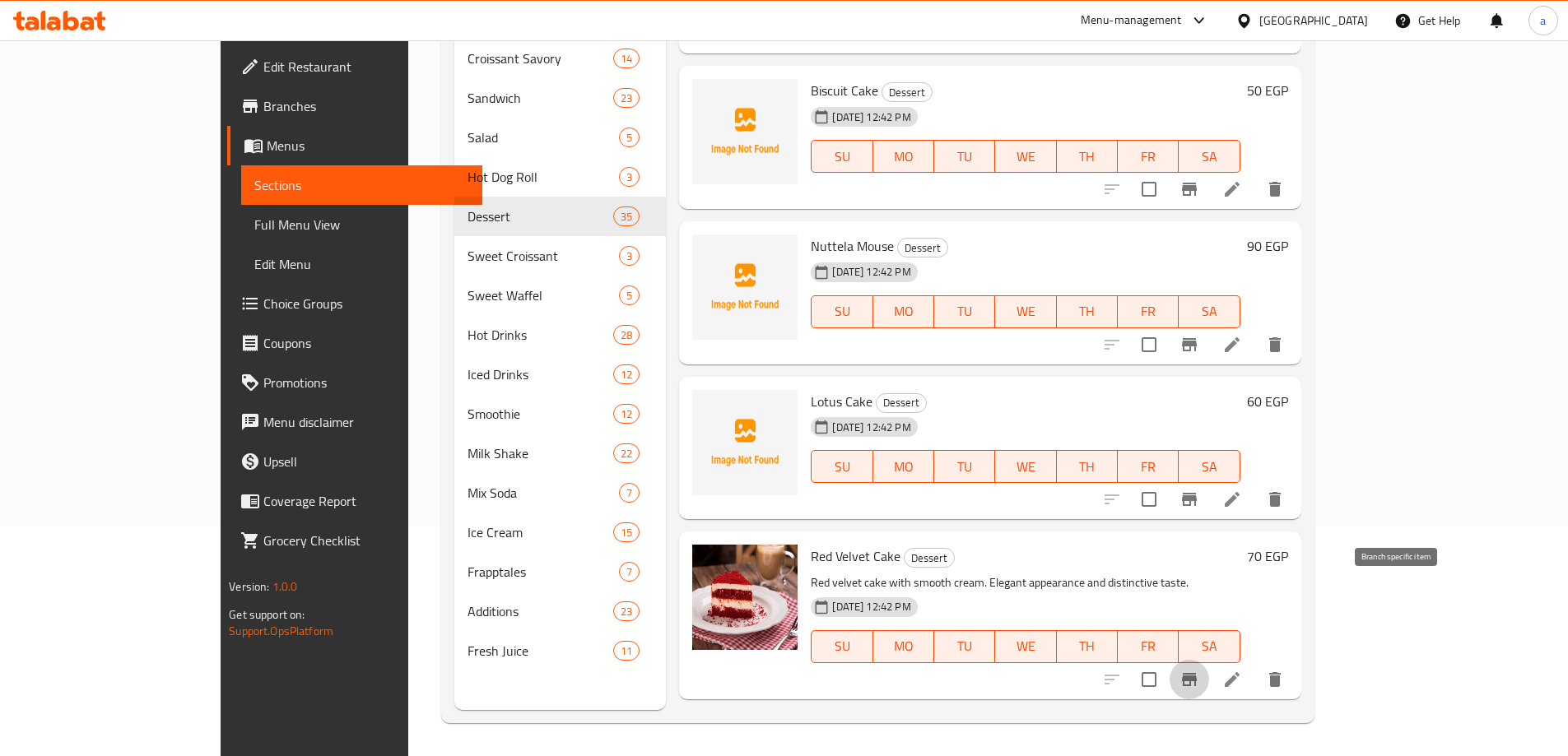
click at [1199, 669] on icon "Branch-specific-item" at bounding box center [1189, 679] width 20 height 20
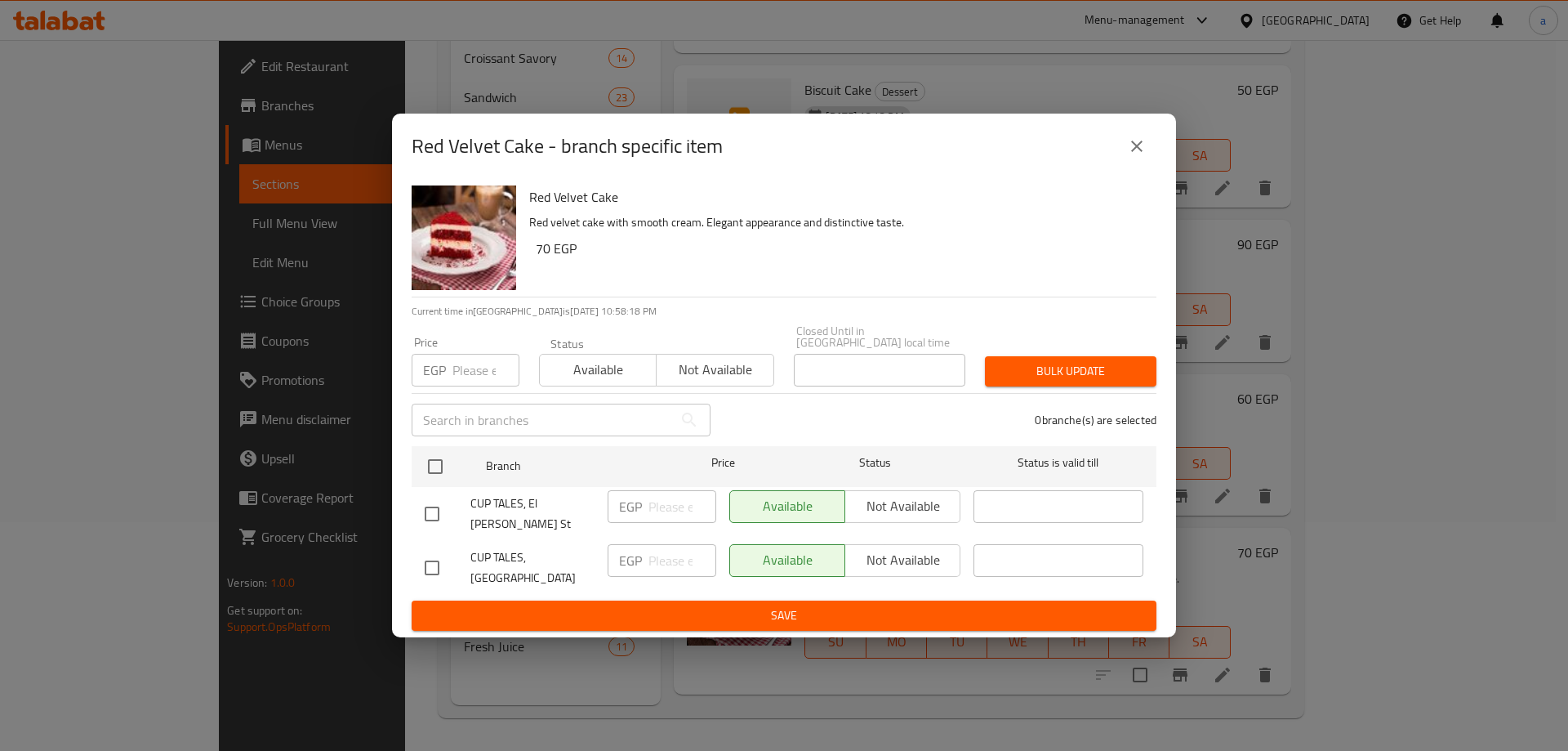
click at [437, 552] on input "checkbox" at bounding box center [432, 568] width 34 height 34
checkbox input "true"
click at [662, 553] on input "number" at bounding box center [682, 560] width 68 height 33
type input "120"
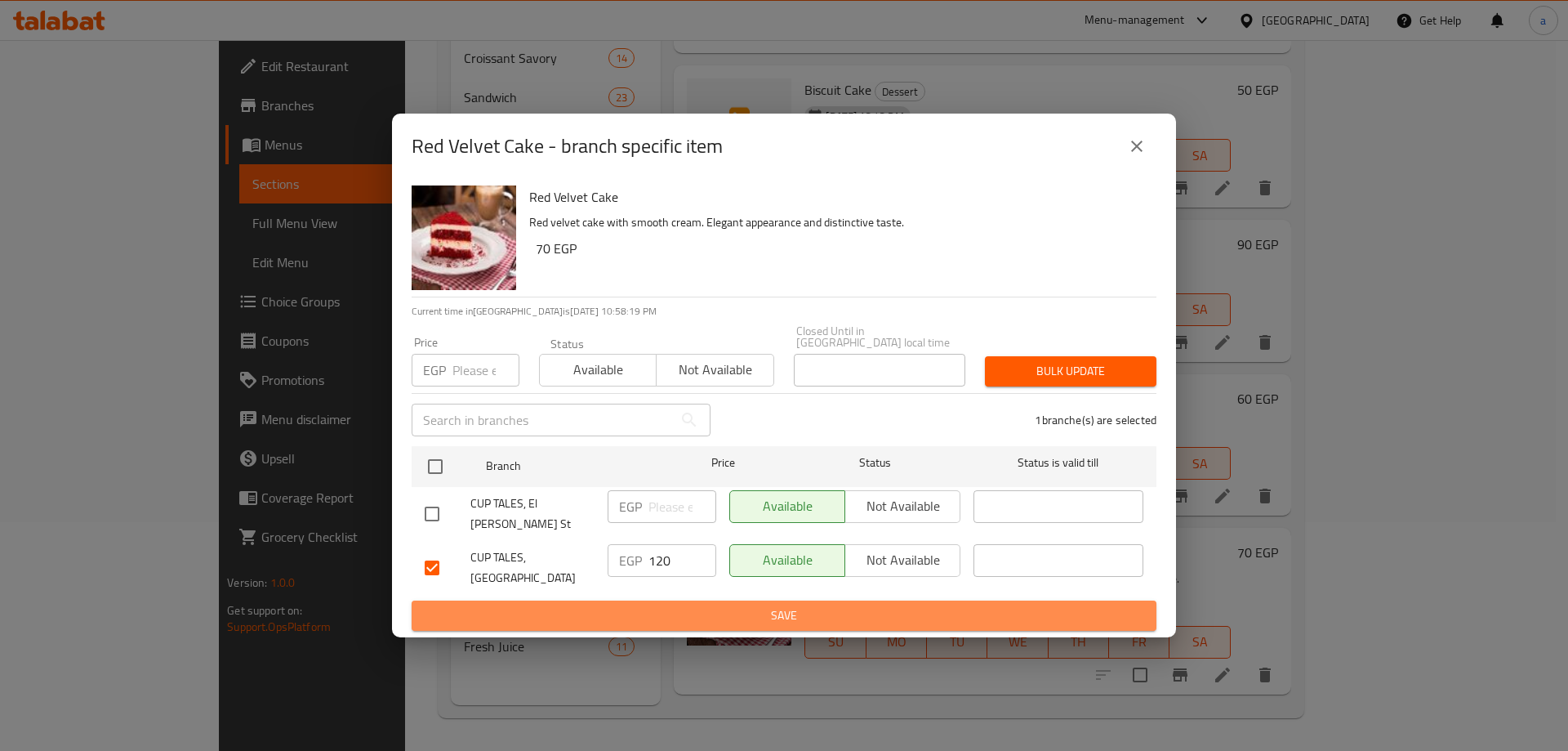
click at [690, 606] on span "Save" at bounding box center [784, 615] width 719 height 20
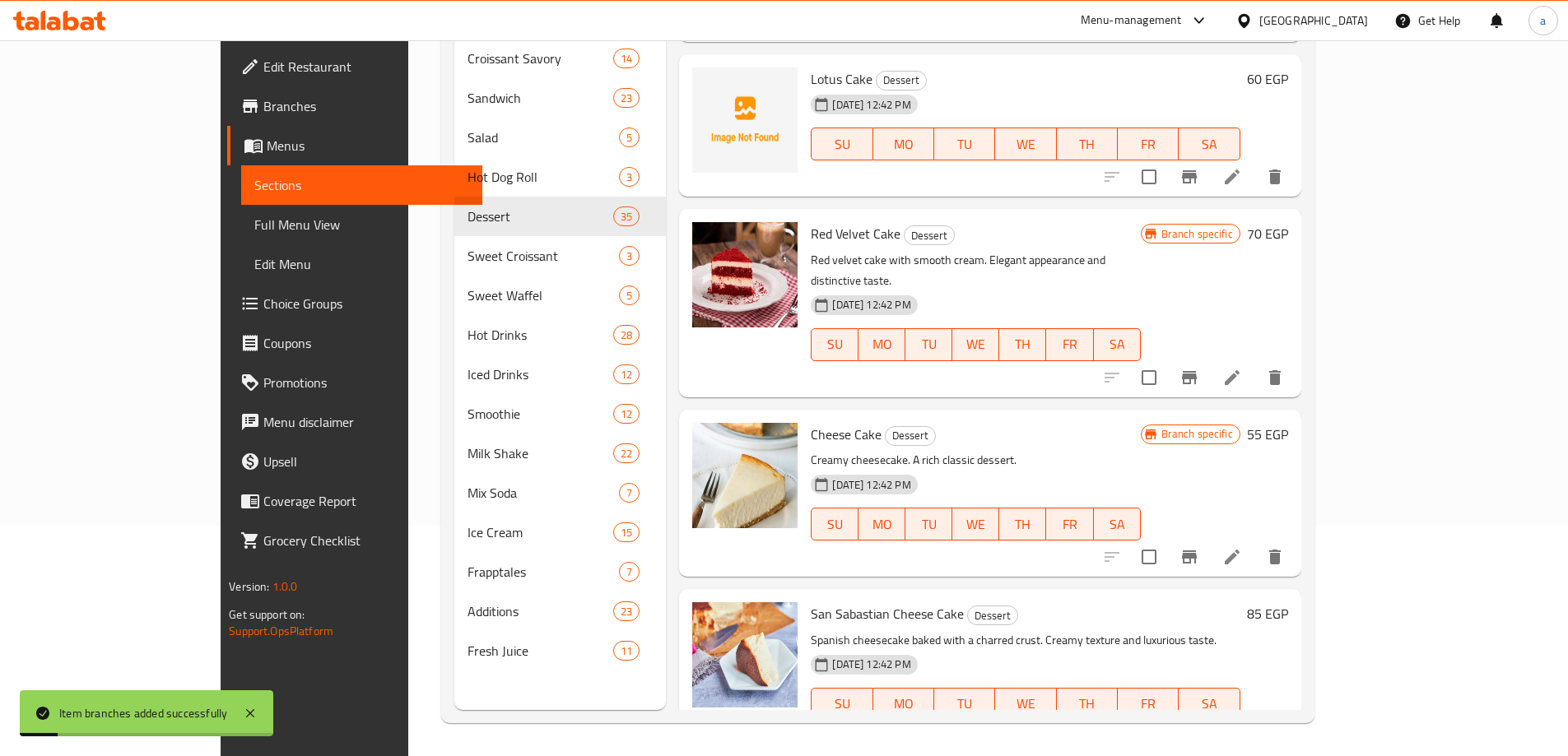
scroll to position [3619, 0]
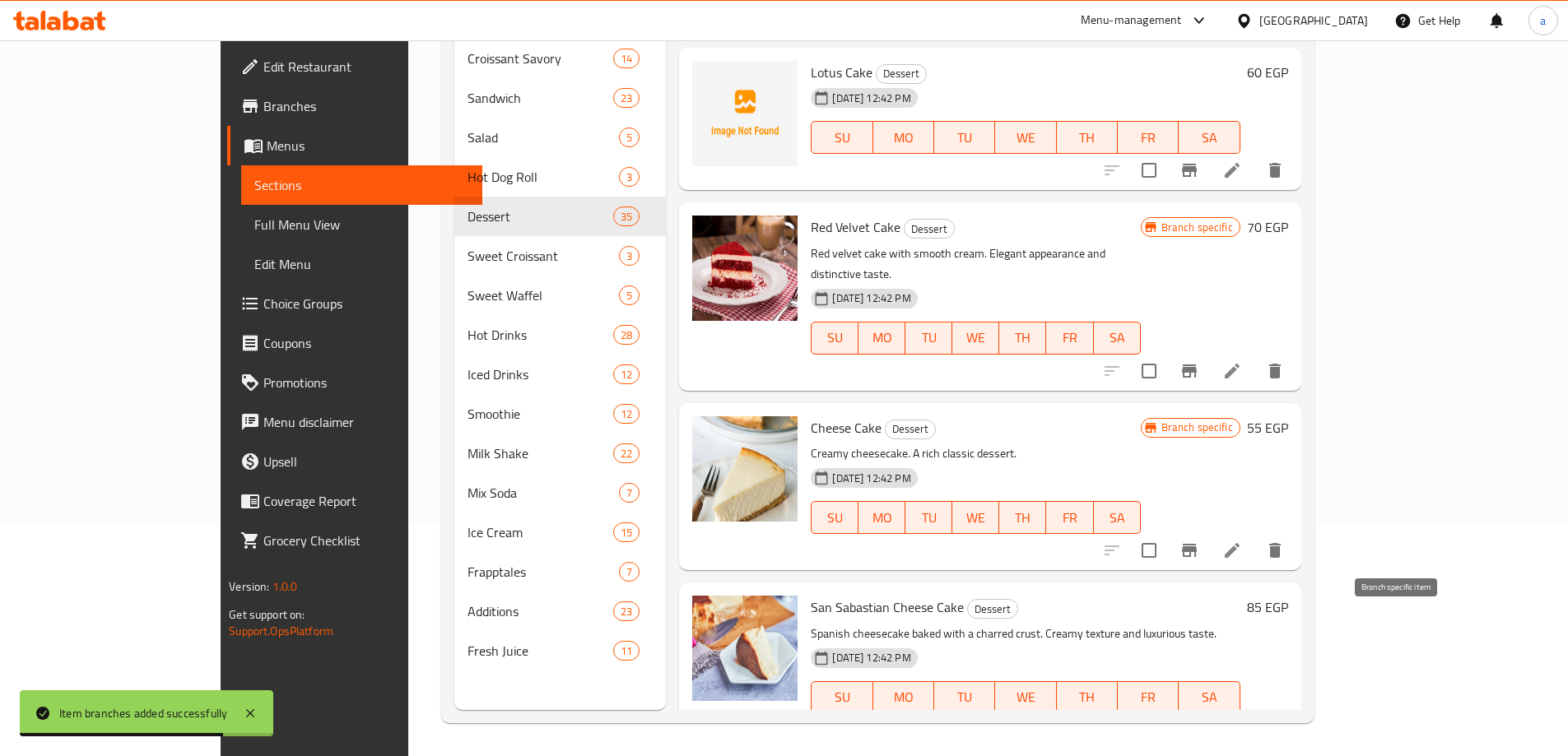
click at [1199, 721] on icon "Branch-specific-item" at bounding box center [1189, 730] width 20 height 20
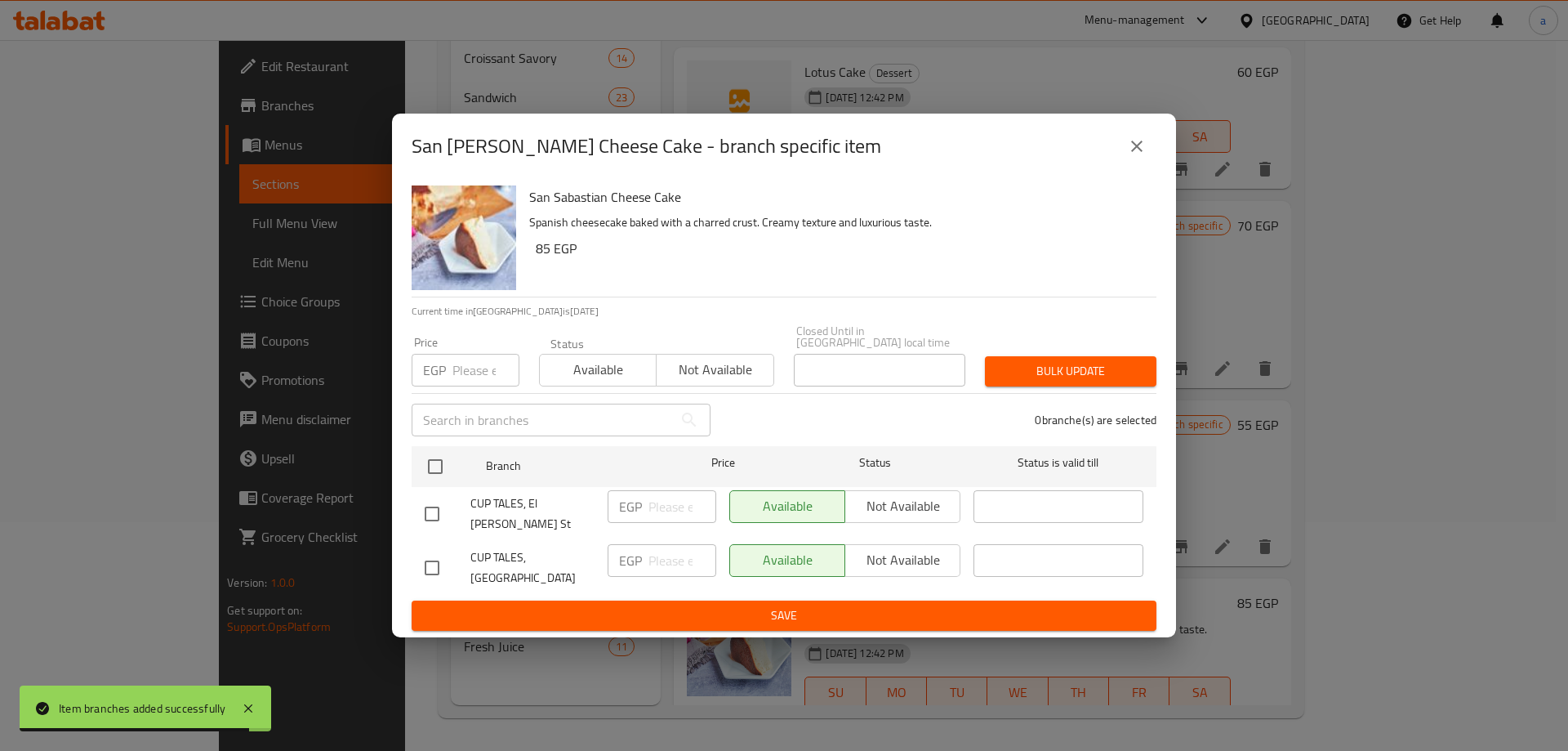
click at [441, 558] on input "checkbox" at bounding box center [432, 568] width 34 height 34
checkbox input "true"
click at [660, 560] on input "number" at bounding box center [682, 560] width 68 height 33
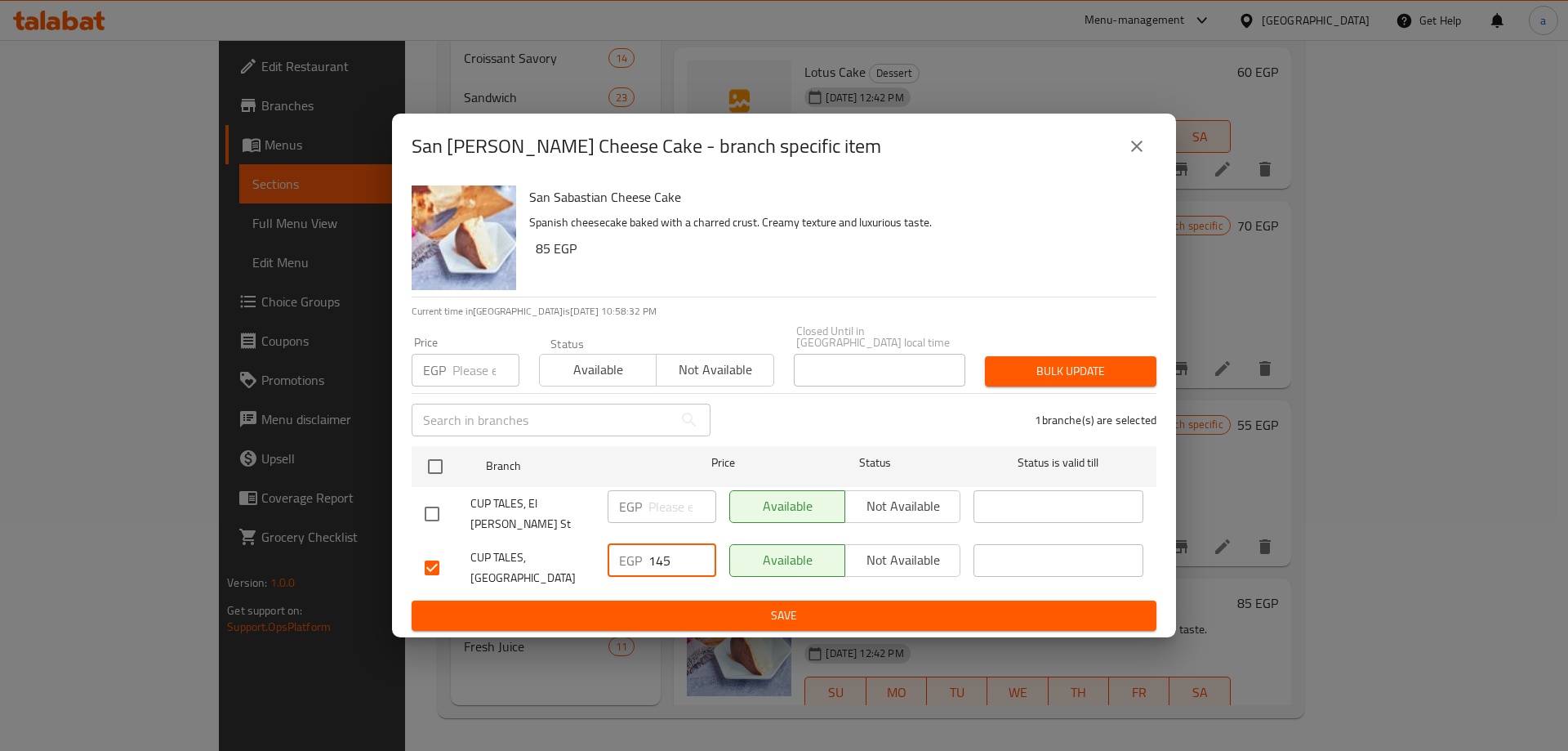
type input "145"
click at [699, 606] on span "Save" at bounding box center [784, 615] width 719 height 20
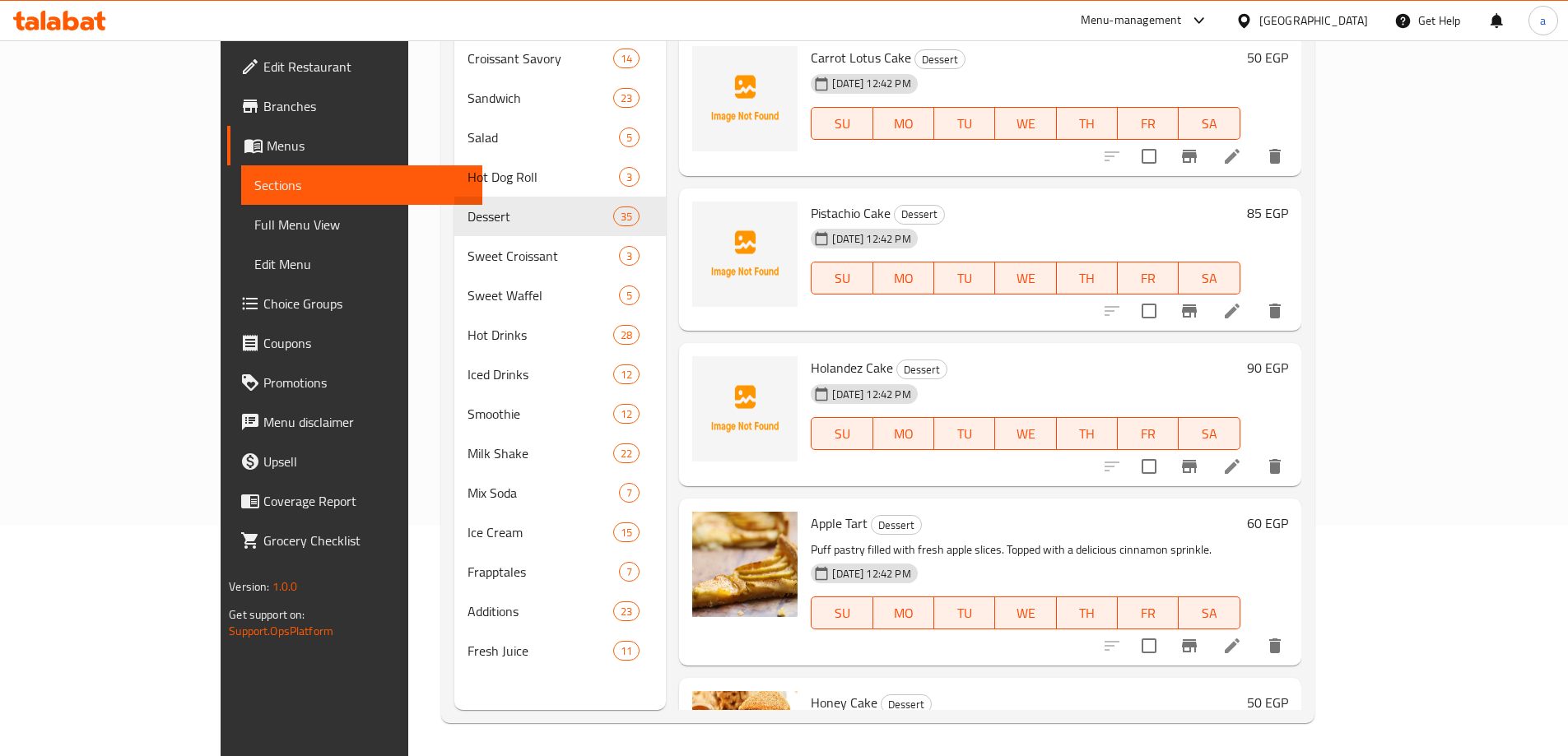
scroll to position [4605, 0]
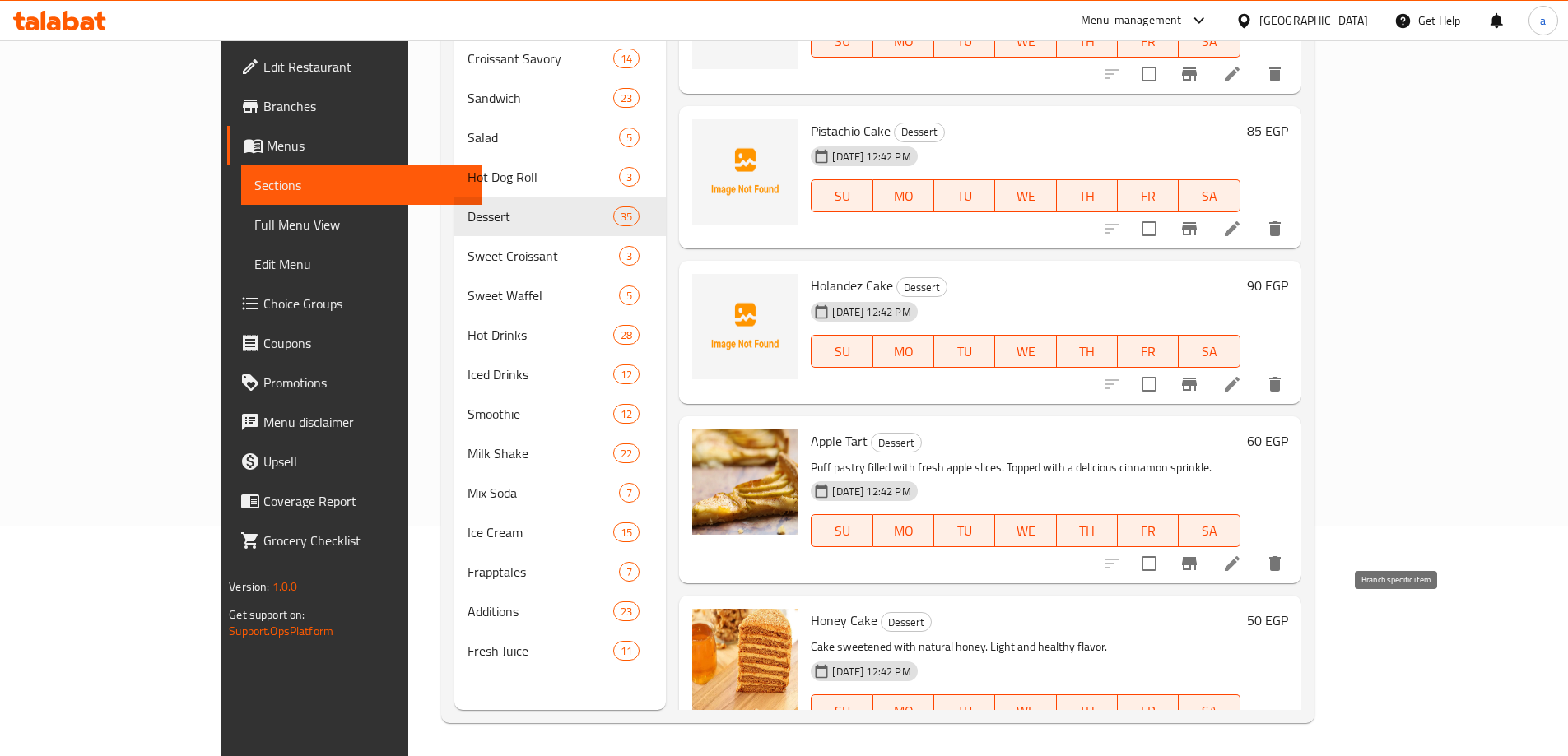
click at [1199, 734] on icon "Branch-specific-item" at bounding box center [1189, 744] width 20 height 20
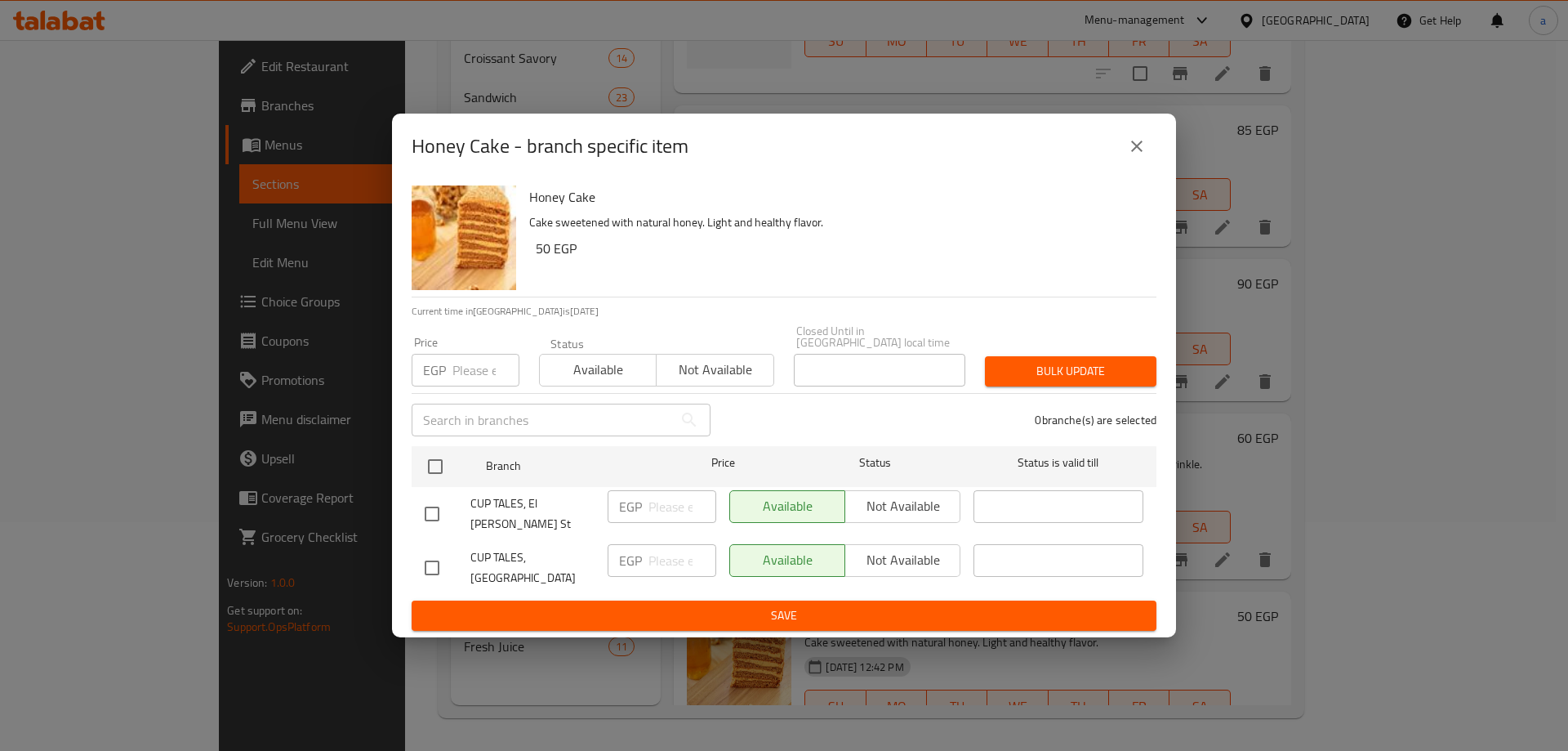
click at [441, 554] on input "checkbox" at bounding box center [432, 568] width 34 height 34
checkbox input "true"
click at [631, 551] on p "EGP" at bounding box center [631, 561] width 23 height 19
click at [667, 552] on input "number" at bounding box center [682, 560] width 68 height 33
type input "160"
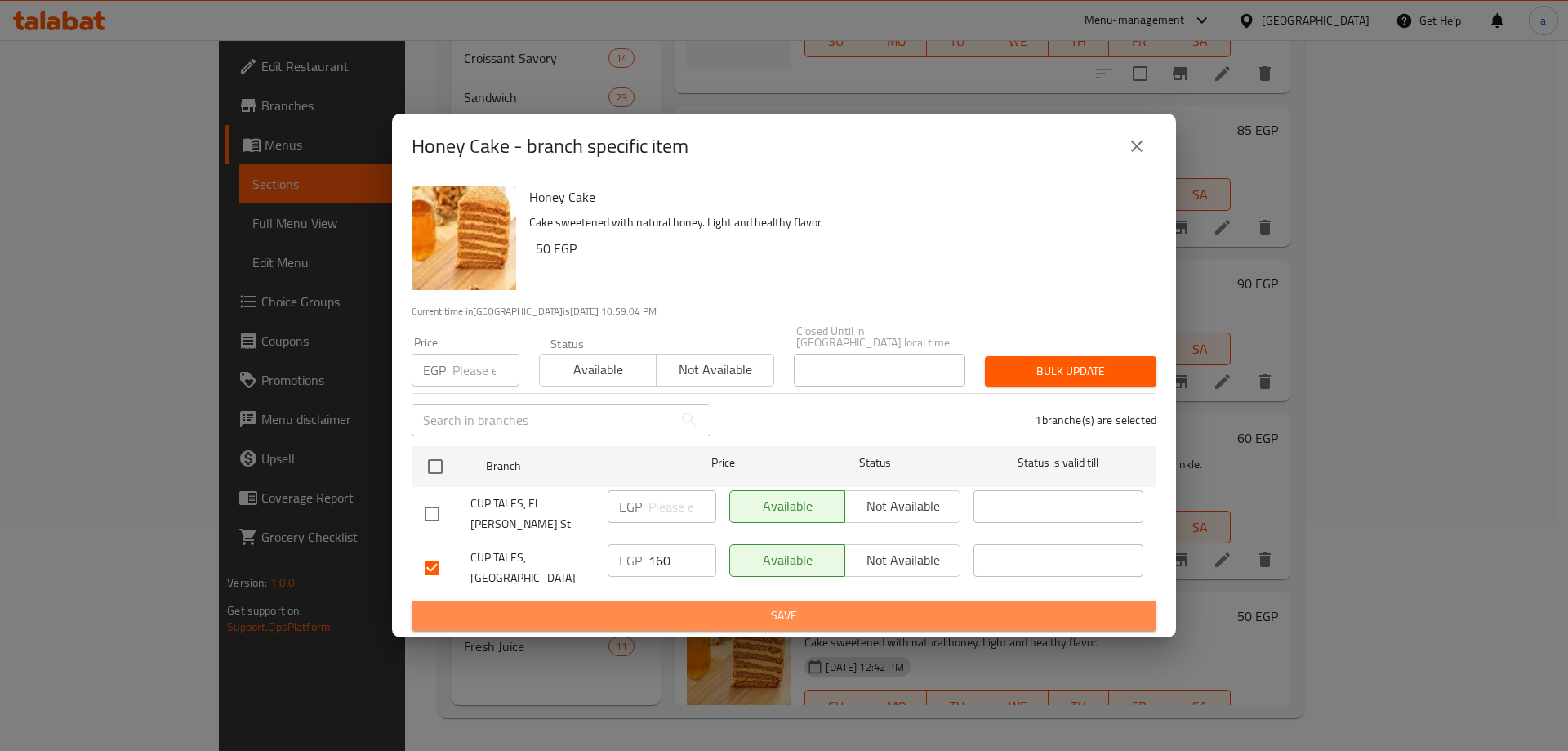
click at [665, 608] on span "Save" at bounding box center [784, 615] width 719 height 20
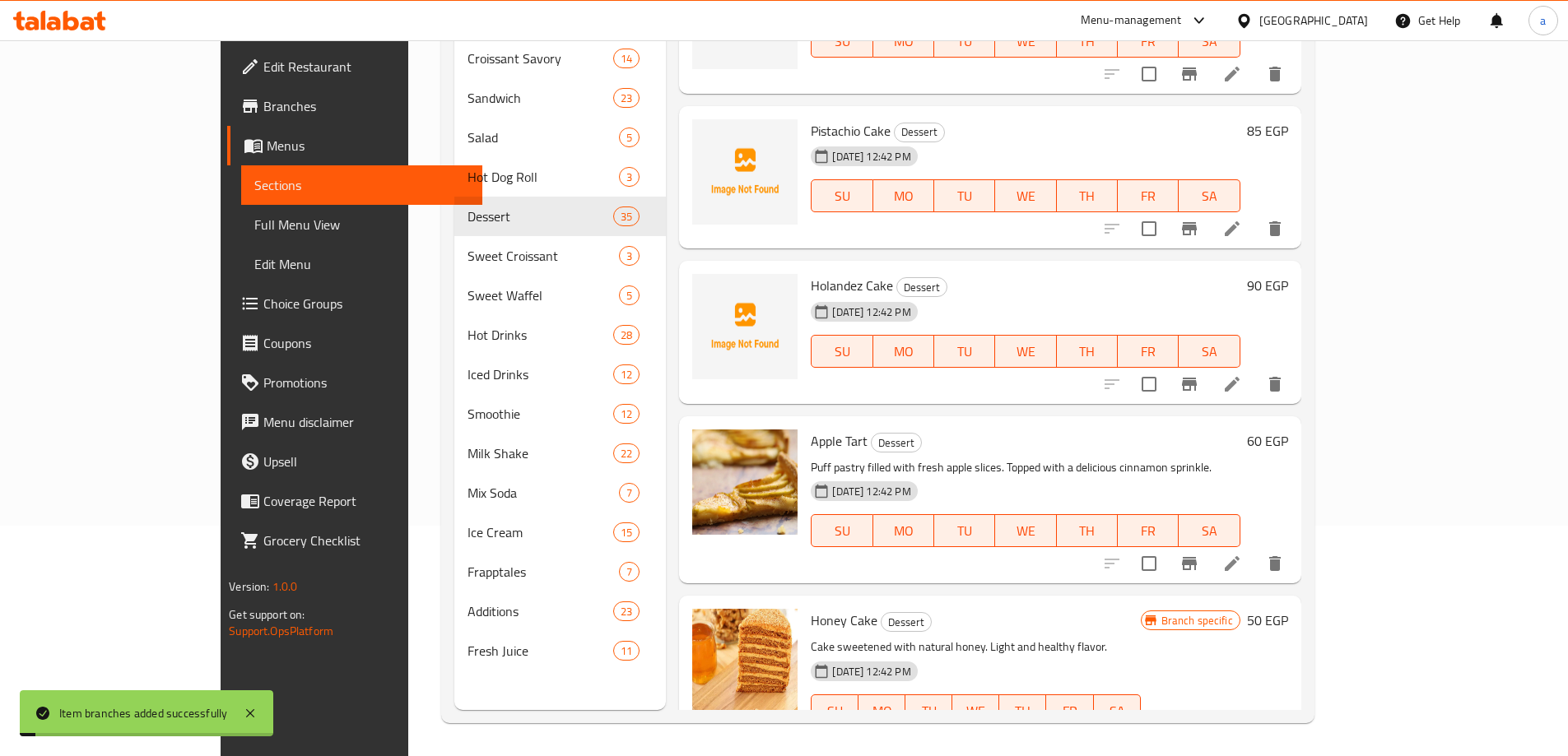
scroll to position [4770, 0]
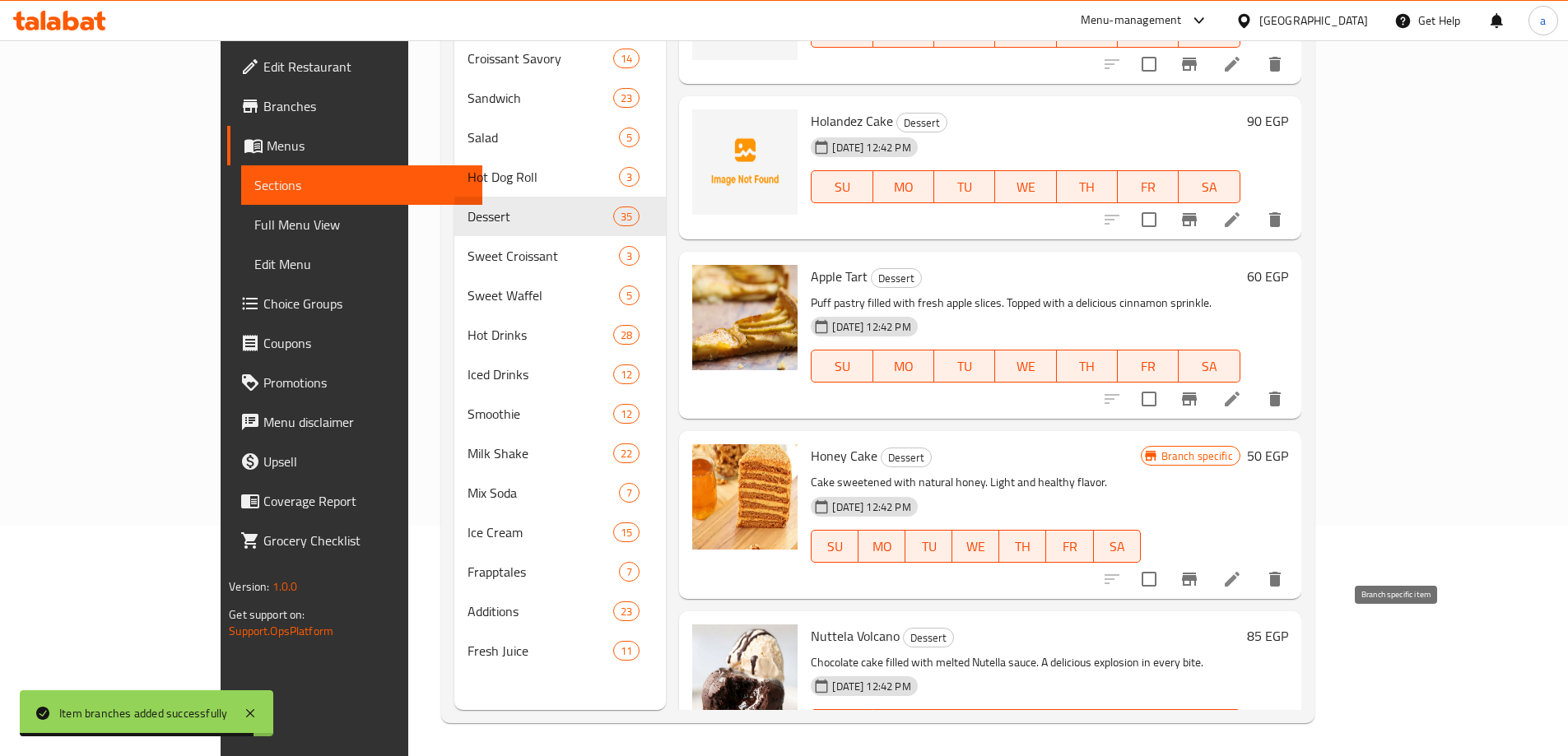
click at [1209, 738] on button "Branch-specific-item" at bounding box center [1189, 758] width 39 height 39
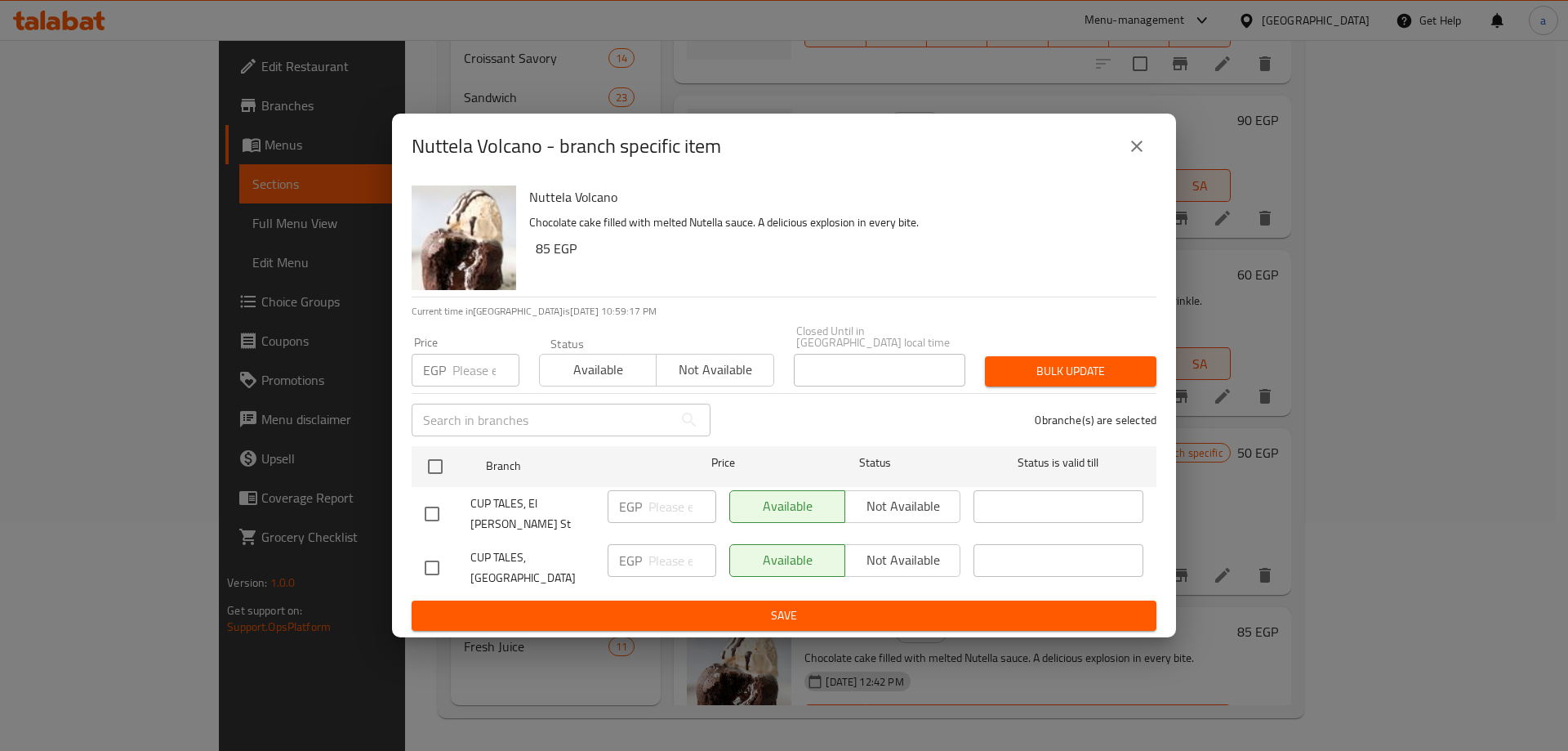
click at [440, 556] on input "checkbox" at bounding box center [432, 568] width 34 height 34
checkbox input "true"
click at [679, 568] on div "EGP ​" at bounding box center [662, 568] width 122 height 61
click at [673, 561] on input "number" at bounding box center [682, 560] width 68 height 33
type input "130"
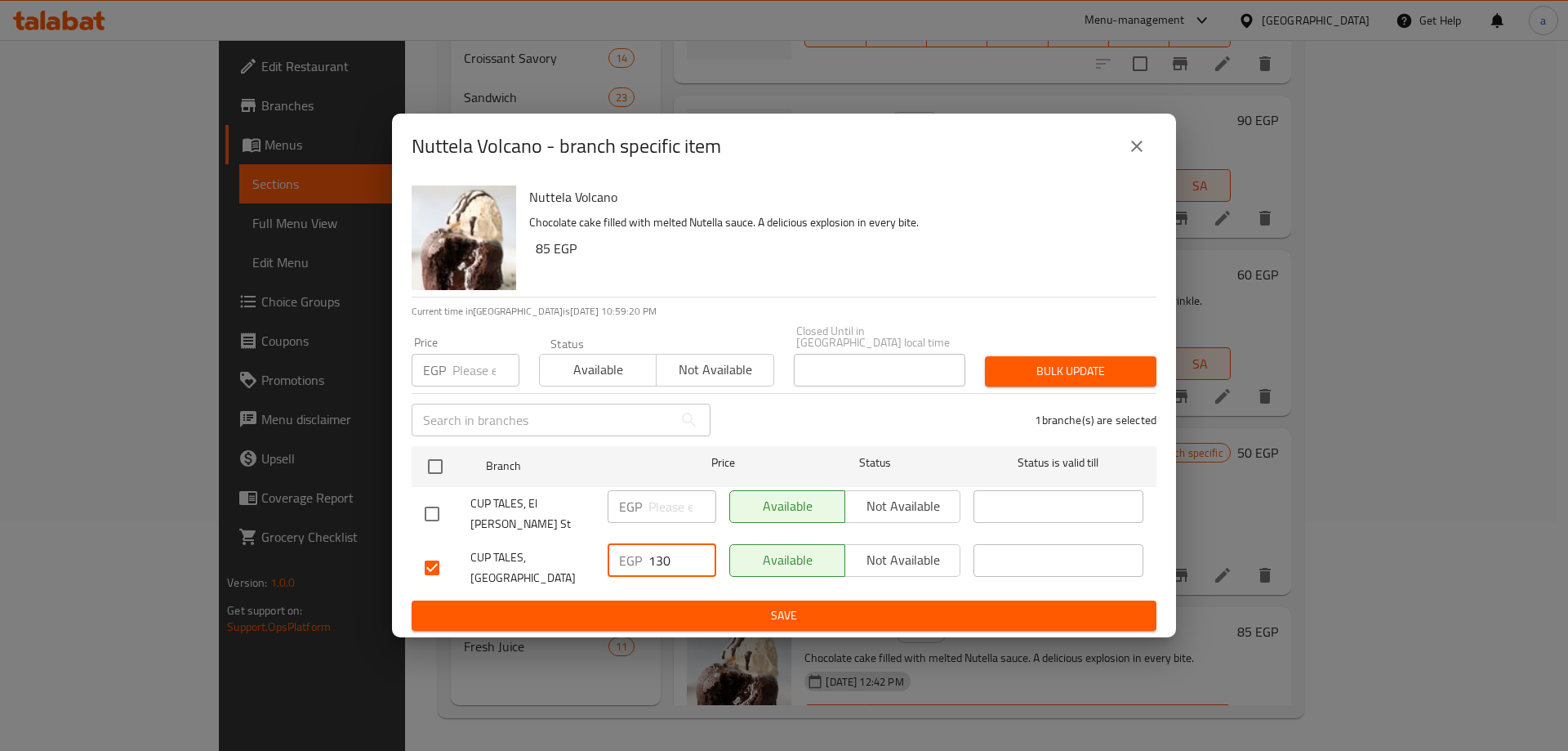
click at [726, 606] on span "Save" at bounding box center [784, 615] width 719 height 20
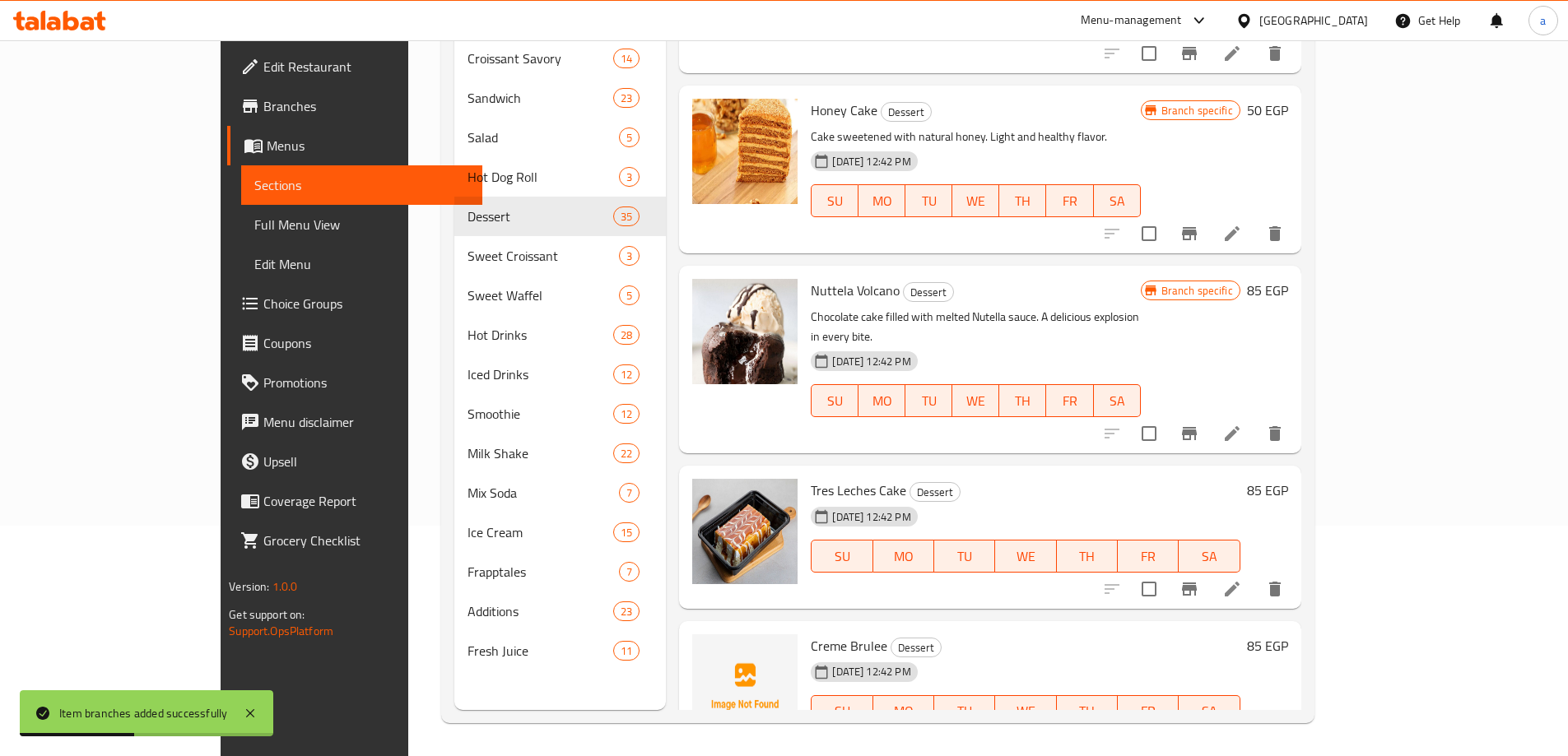
scroll to position [5180, 0]
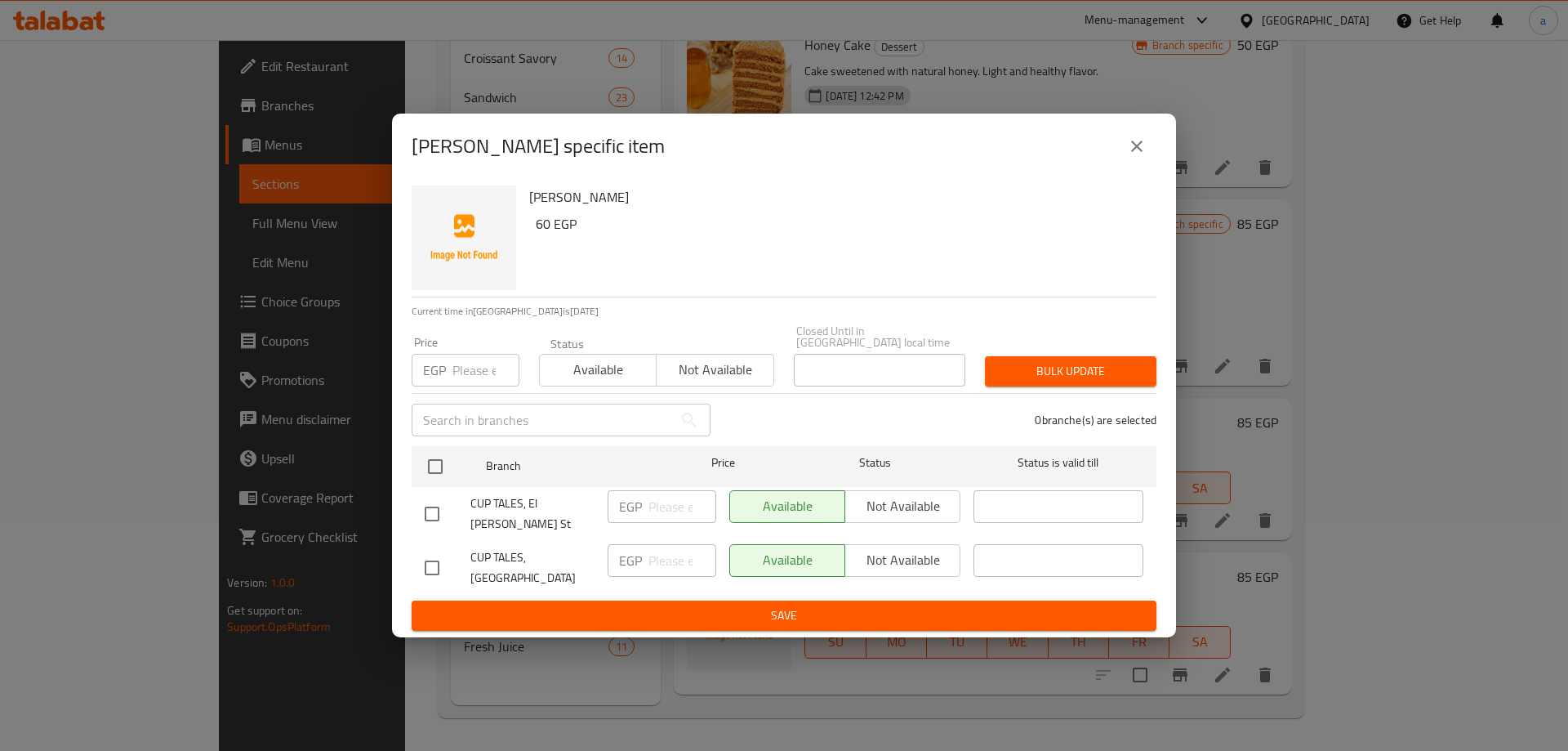
click at [880, 544] on div "Available Not available" at bounding box center [845, 560] width 231 height 33
click at [882, 550] on div "Available Not available" at bounding box center [845, 560] width 231 height 33
click at [855, 551] on div "Available Not available" at bounding box center [845, 560] width 231 height 33
click at [435, 552] on input "checkbox" at bounding box center [432, 568] width 34 height 34
checkbox input "true"
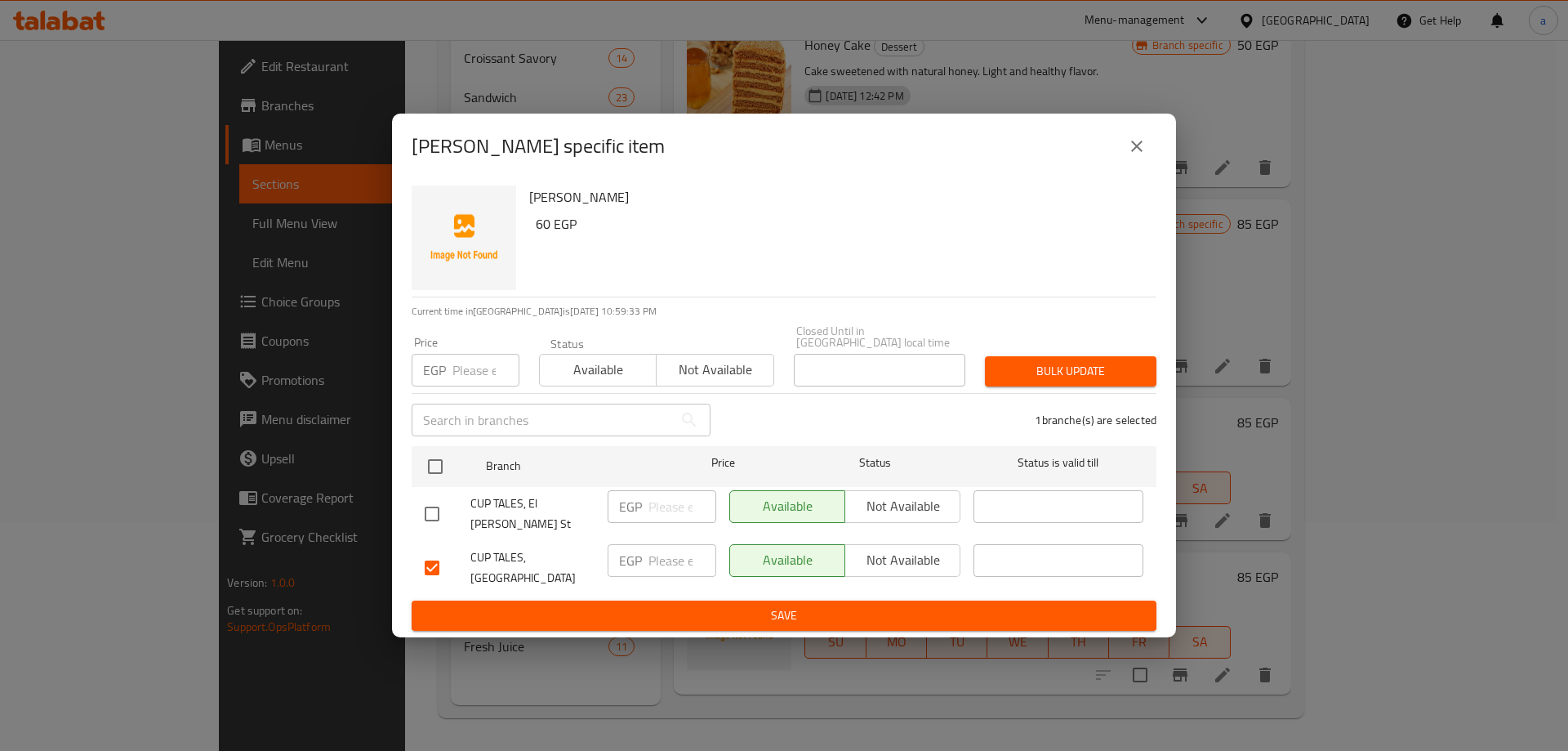
click at [899, 551] on span "Not available" at bounding box center [903, 560] width 102 height 24
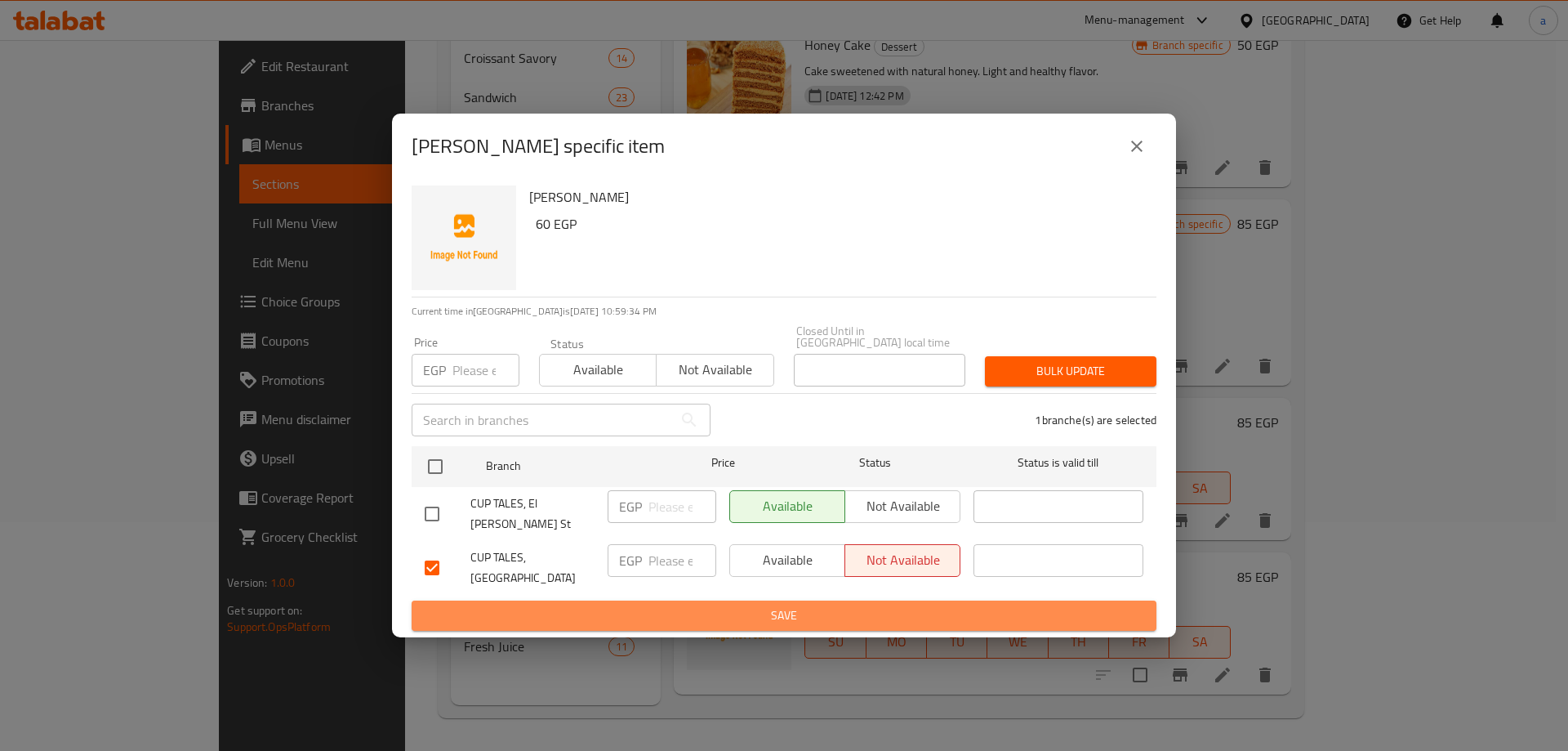
click at [879, 606] on span "Save" at bounding box center [784, 615] width 719 height 20
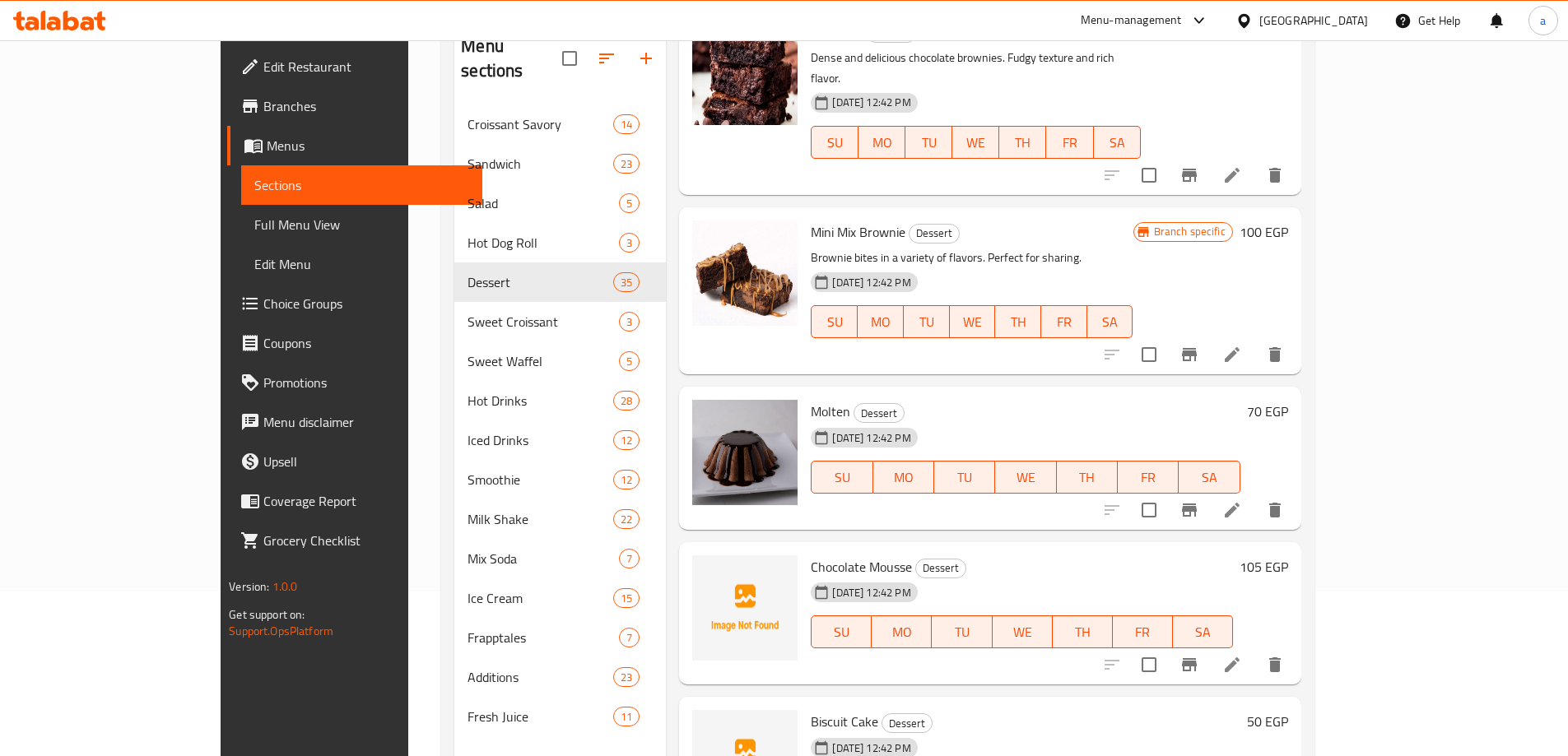
scroll to position [2714, 0]
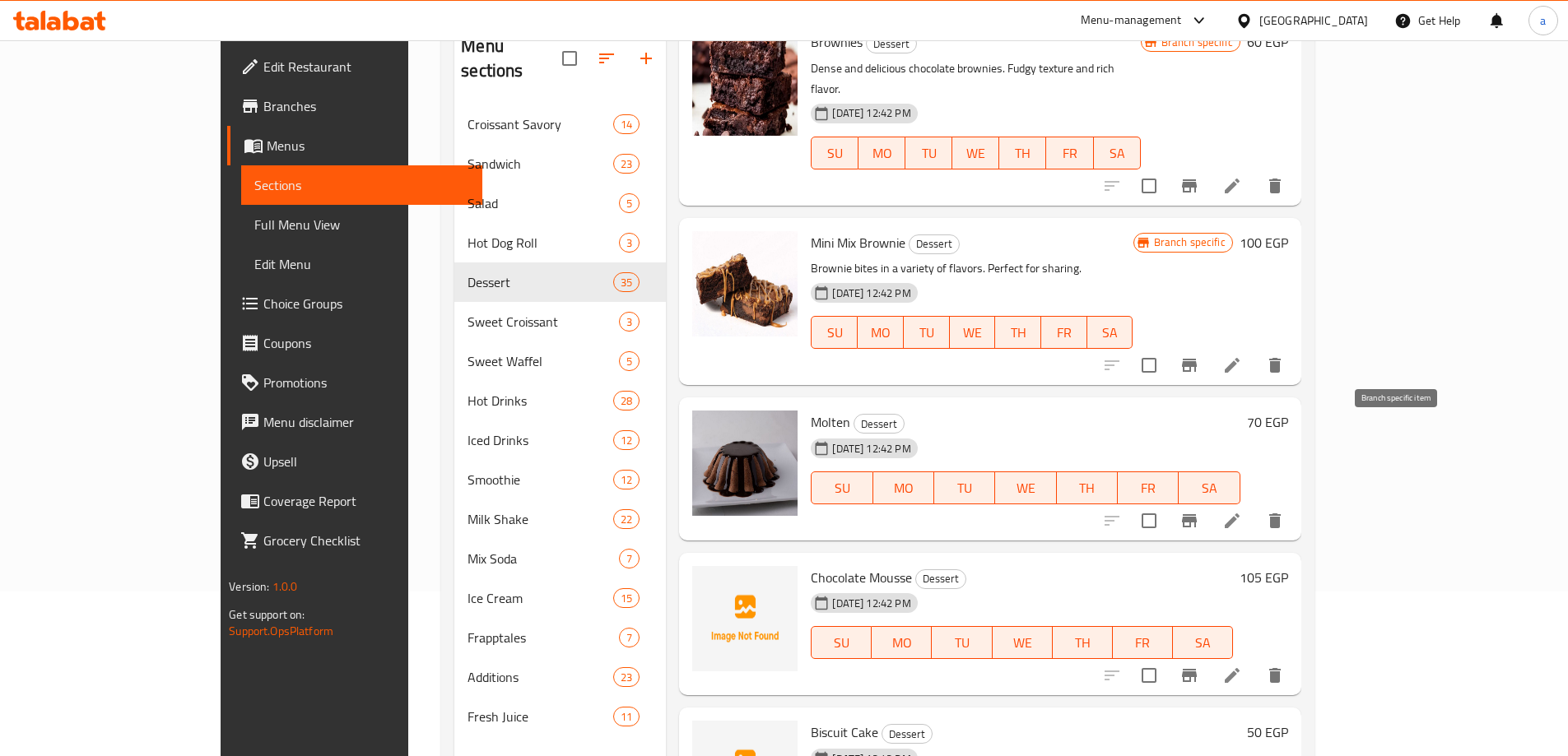
click at [1197, 514] on icon "Branch-specific-item" at bounding box center [1189, 520] width 15 height 13
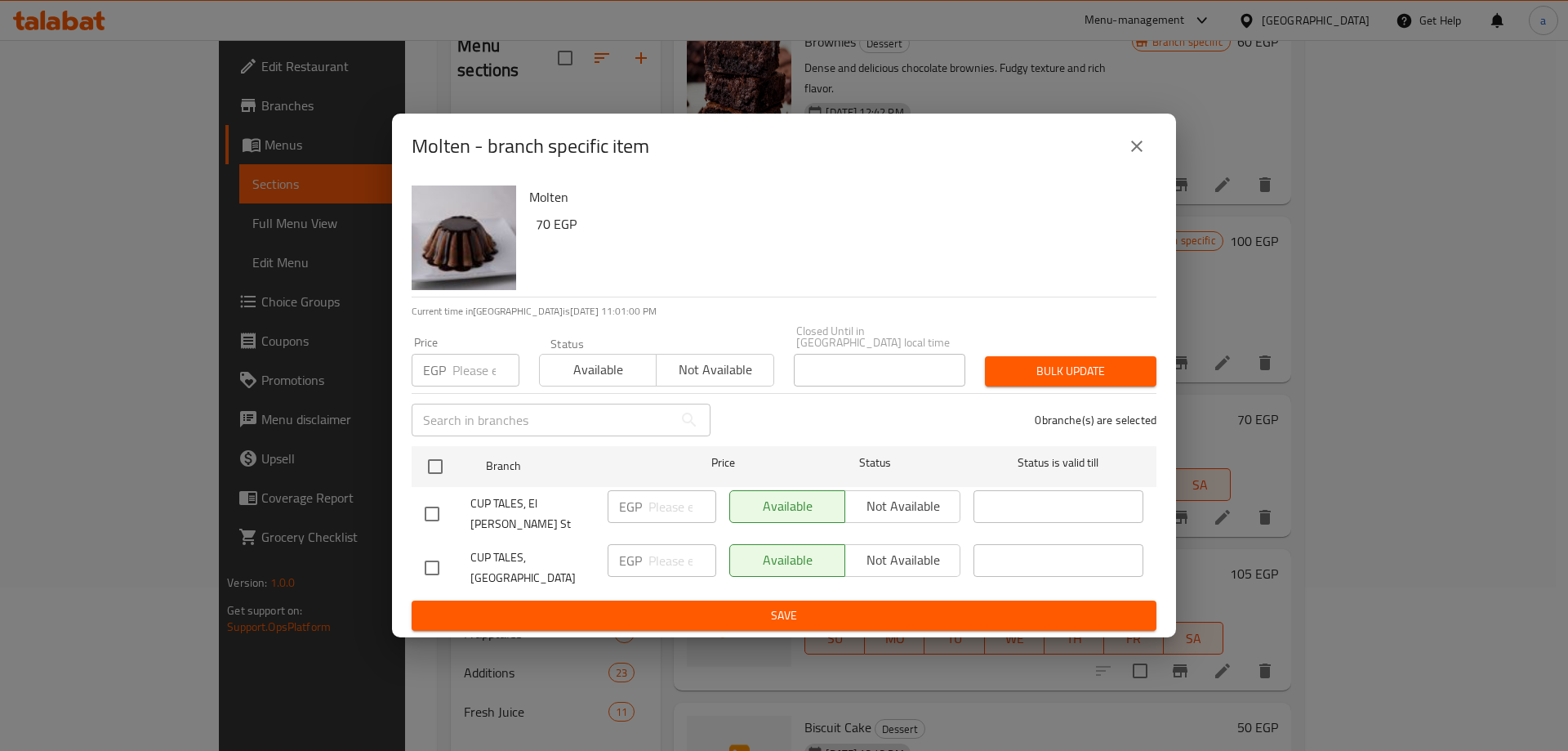
click at [443, 554] on input "checkbox" at bounding box center [432, 568] width 34 height 34
checkbox input "true"
click at [882, 548] on span "Not available" at bounding box center [903, 560] width 102 height 24
click at [865, 600] on button "Save" at bounding box center [783, 615] width 744 height 30
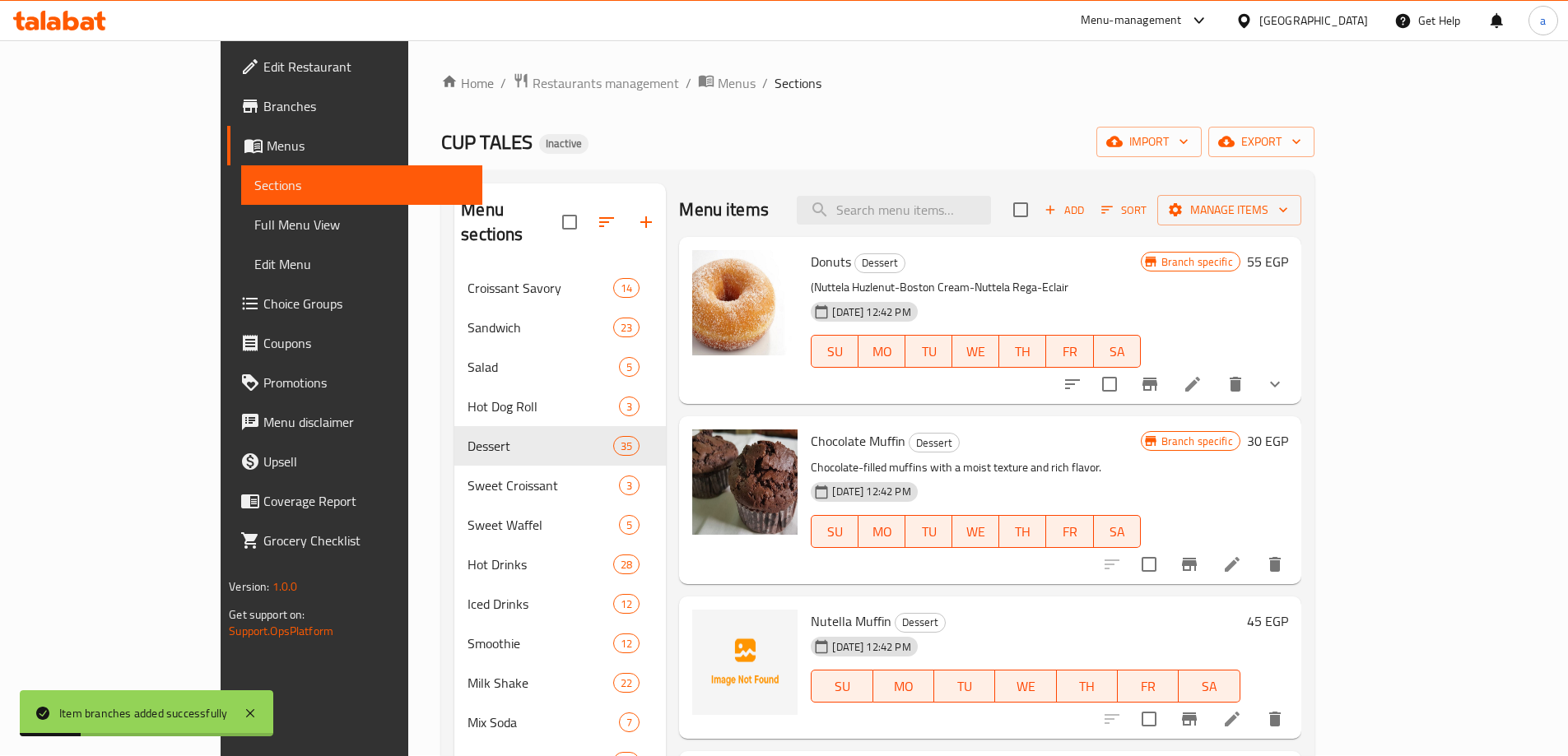
scroll to position [0, 0]
click at [1090, 221] on button "Add" at bounding box center [1064, 210] width 52 height 26
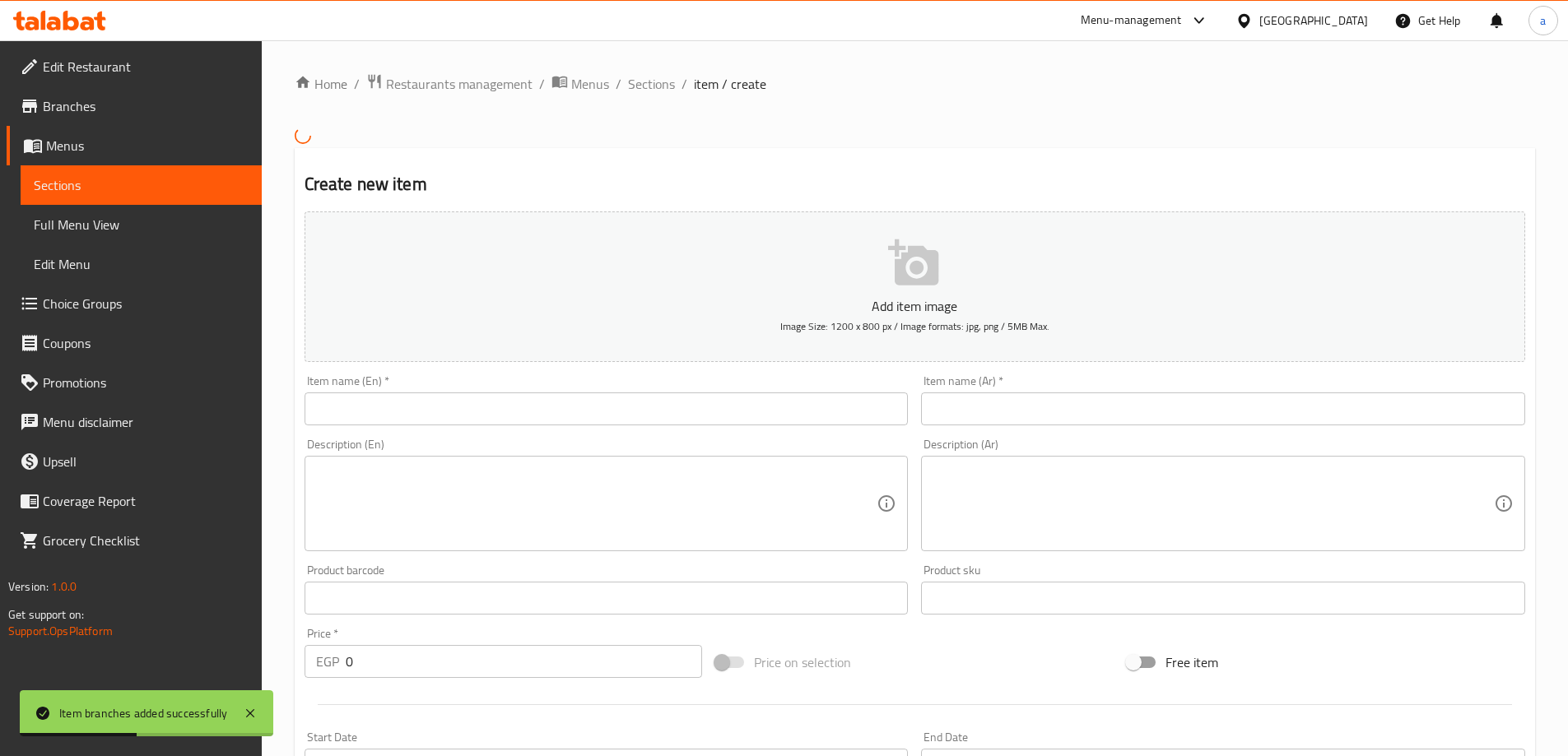
click at [496, 395] on input "text" at bounding box center [606, 408] width 604 height 33
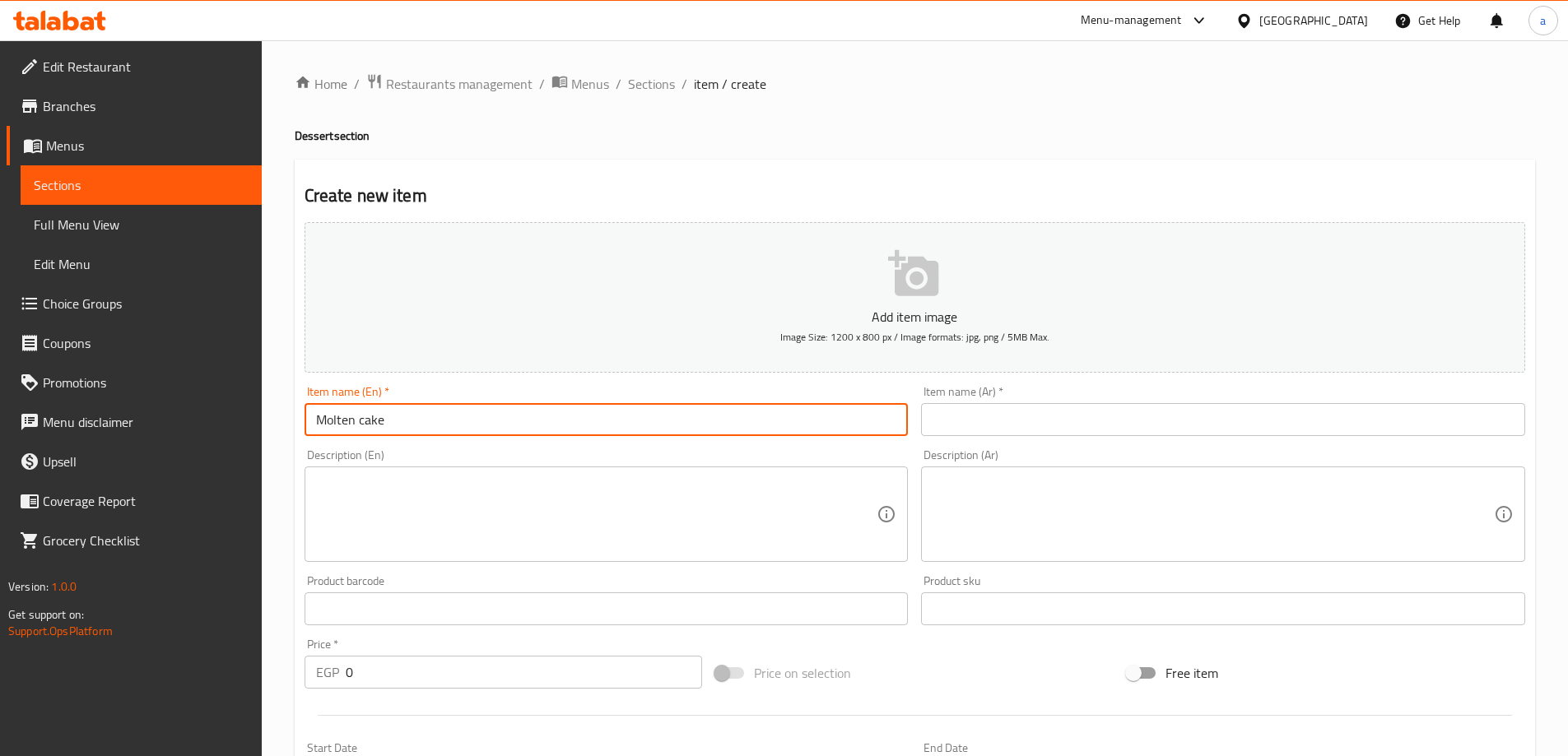
click at [355, 421] on input "Molten cake" at bounding box center [606, 419] width 604 height 33
type input "Molten Chocolate cake"
click at [1029, 421] on input "text" at bounding box center [1223, 419] width 604 height 33
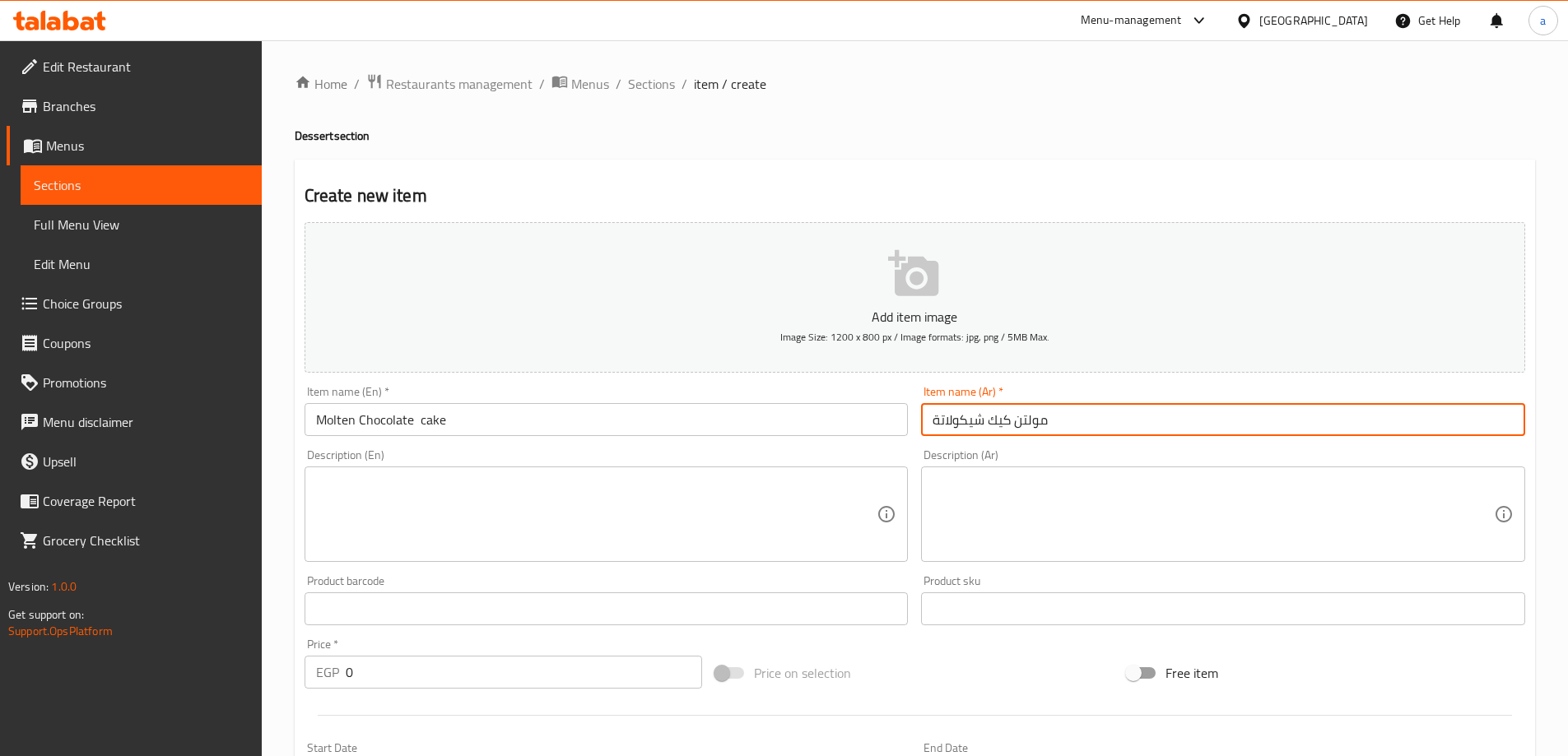
scroll to position [83, 0]
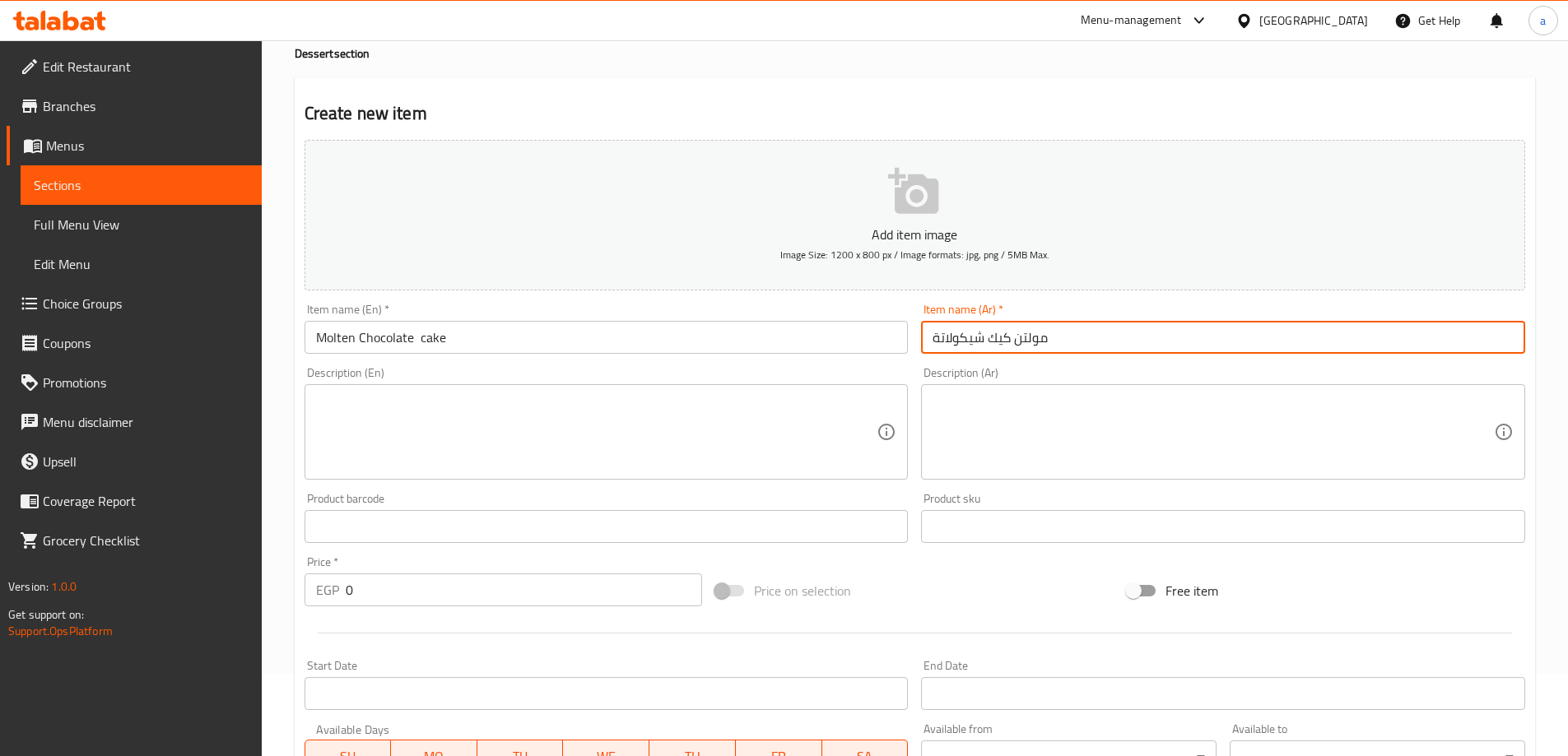
type input "مولتن كيك شيكولاتة"
click at [456, 589] on input "0" at bounding box center [524, 589] width 357 height 33
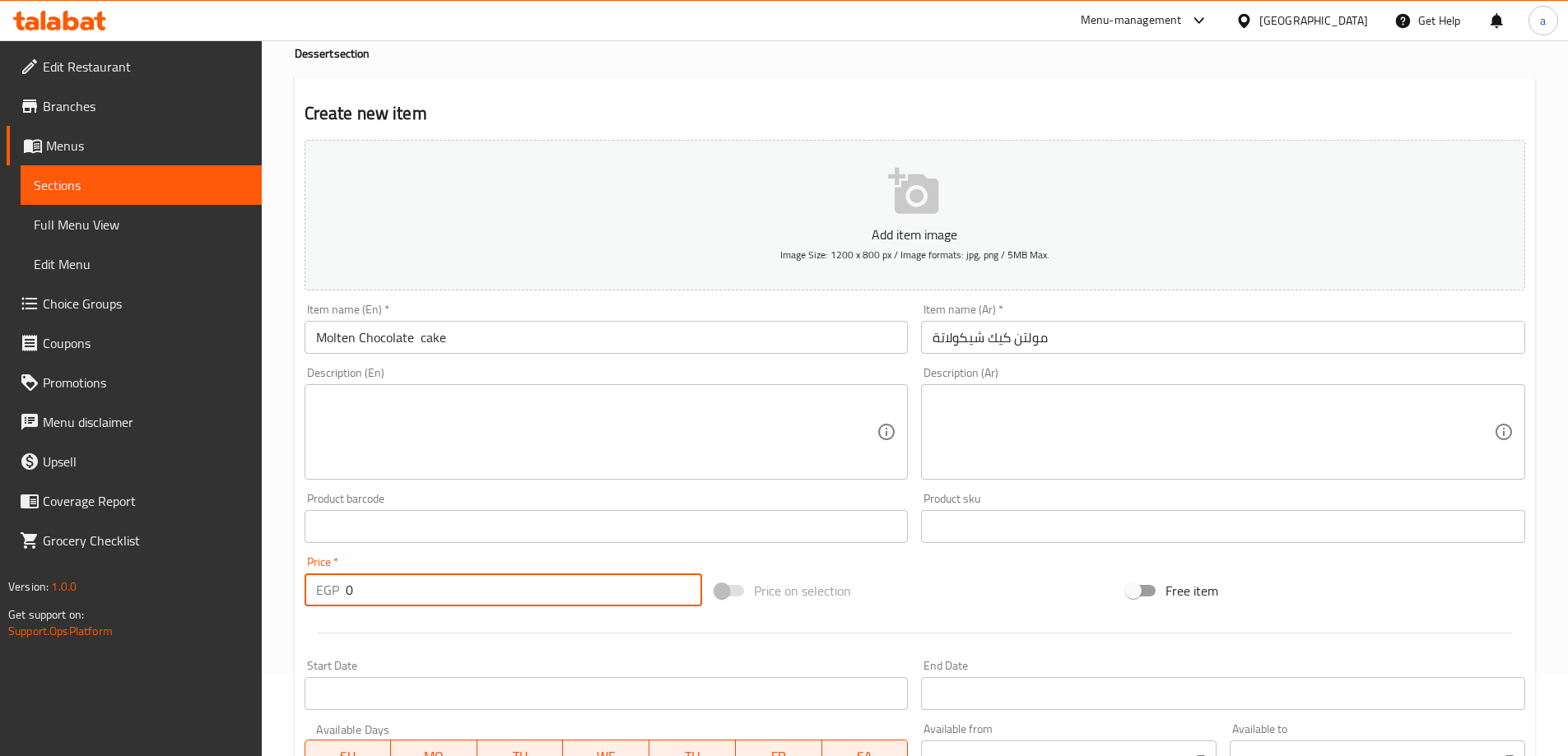
click at [388, 585] on input "0" at bounding box center [524, 589] width 357 height 33
drag, startPoint x: 388, startPoint y: 585, endPoint x: 328, endPoint y: 589, distance: 60.1
click at [328, 589] on div "EGP 0 Price *" at bounding box center [503, 589] width 399 height 33
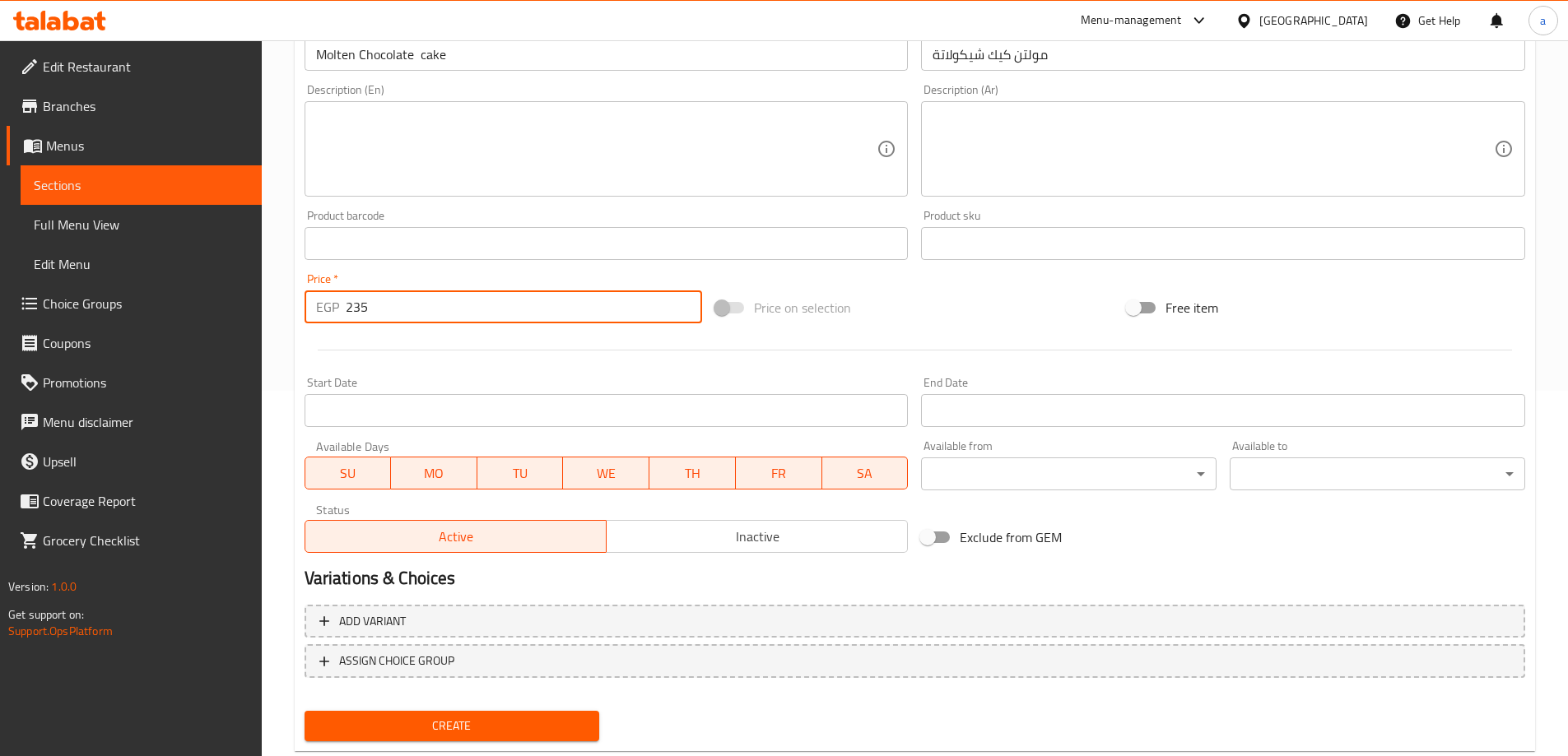
scroll to position [406, 0]
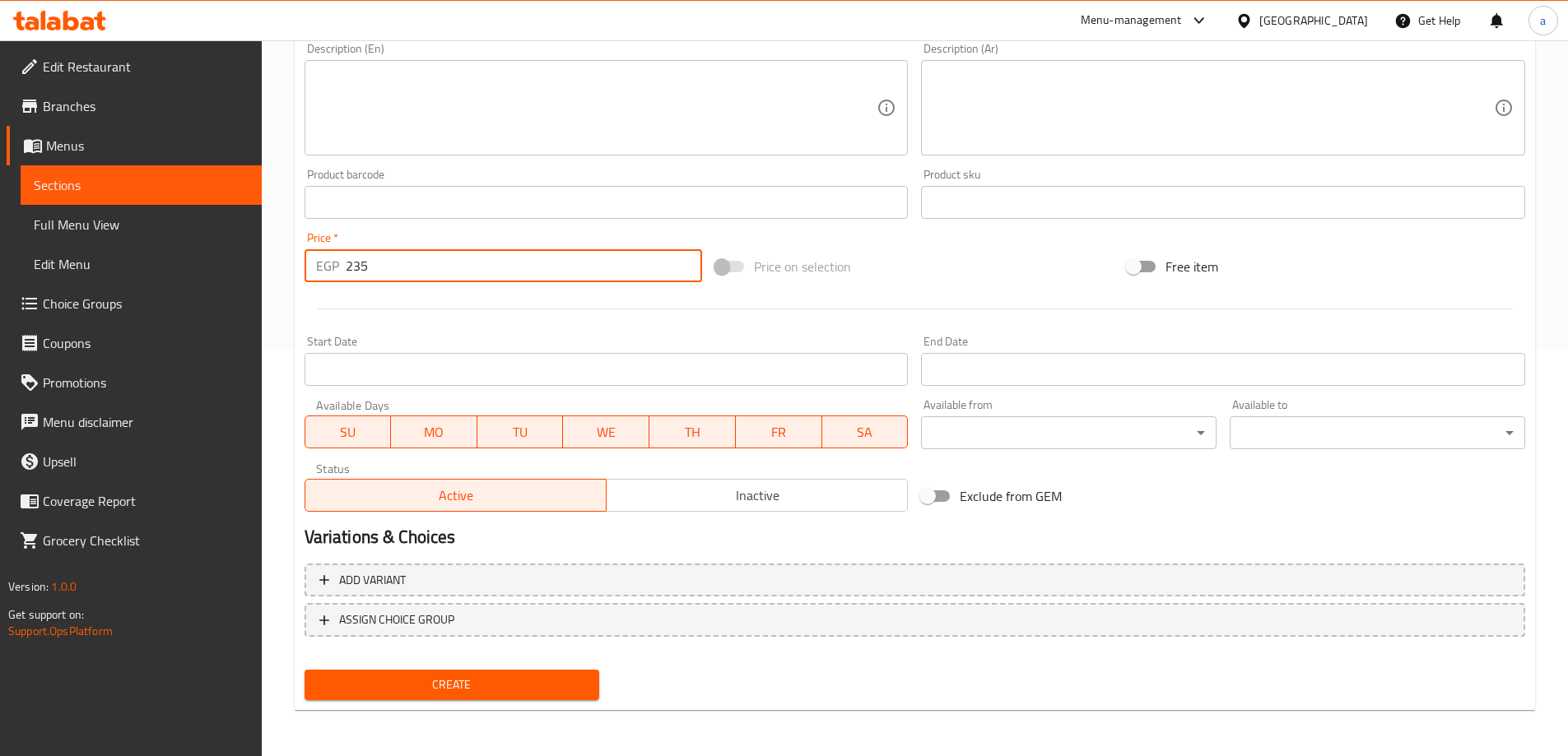
type input "235"
click at [1218, 436] on div "Available from ​ ​" at bounding box center [1069, 423] width 309 height 63
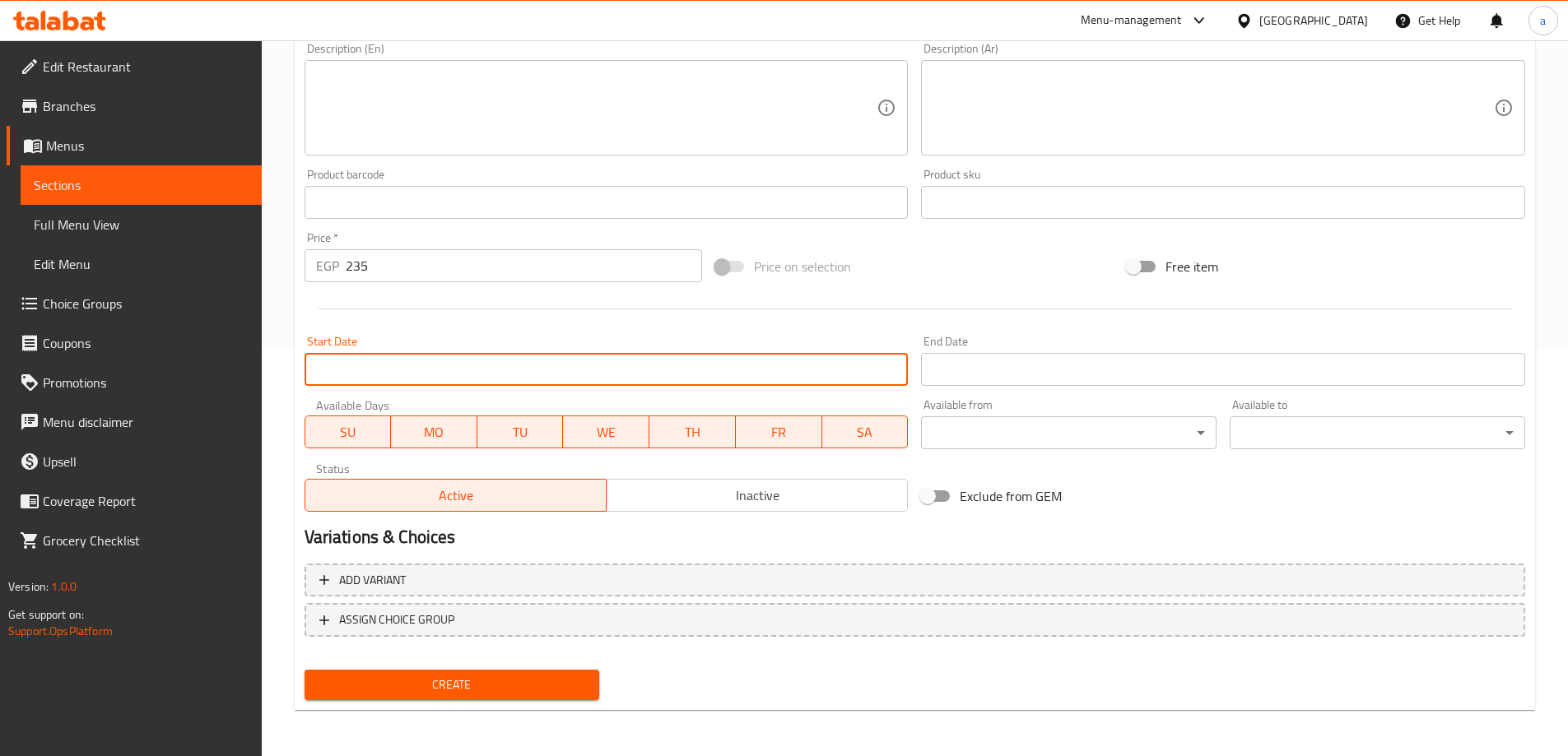
click at [716, 365] on input "Start Date" at bounding box center [606, 369] width 604 height 33
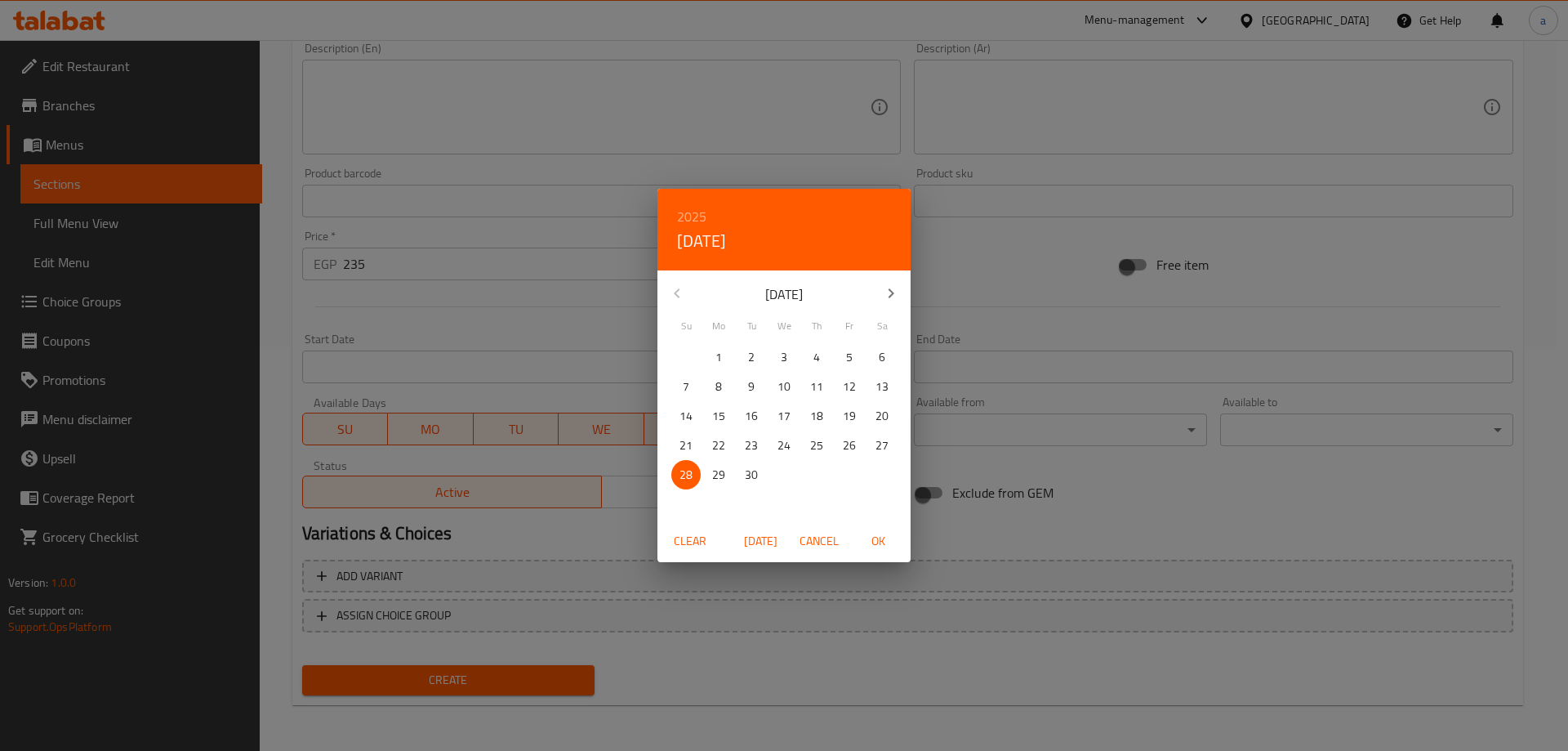
click at [518, 308] on div "2025 Sun, Sep 28 September 2025 Su Mo Tu We Th Fr Sa 31 1 2 3 4 5 6 7 8 9 10 11…" at bounding box center [784, 376] width 1568 height 751
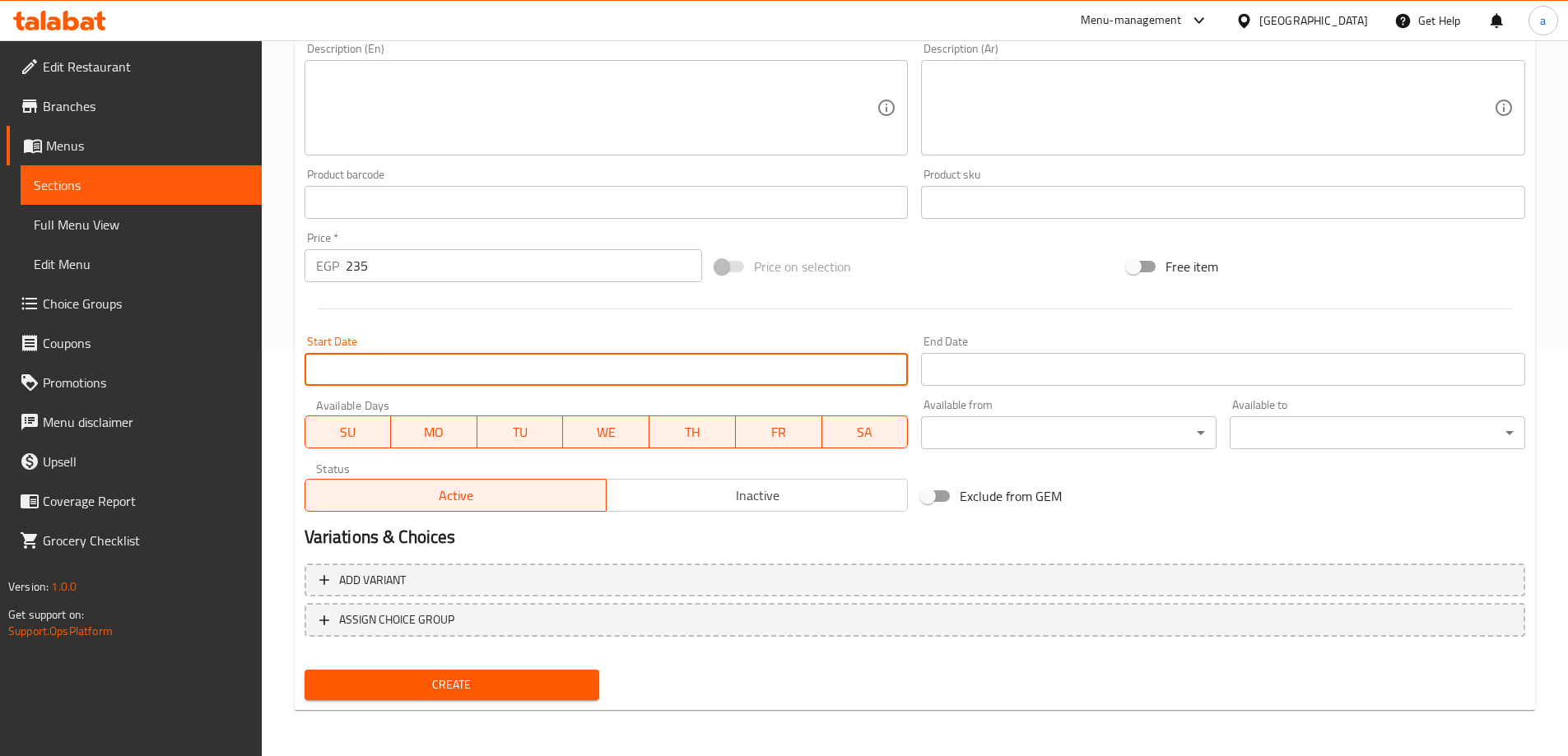
click at [533, 684] on span "Create" at bounding box center [452, 684] width 269 height 20
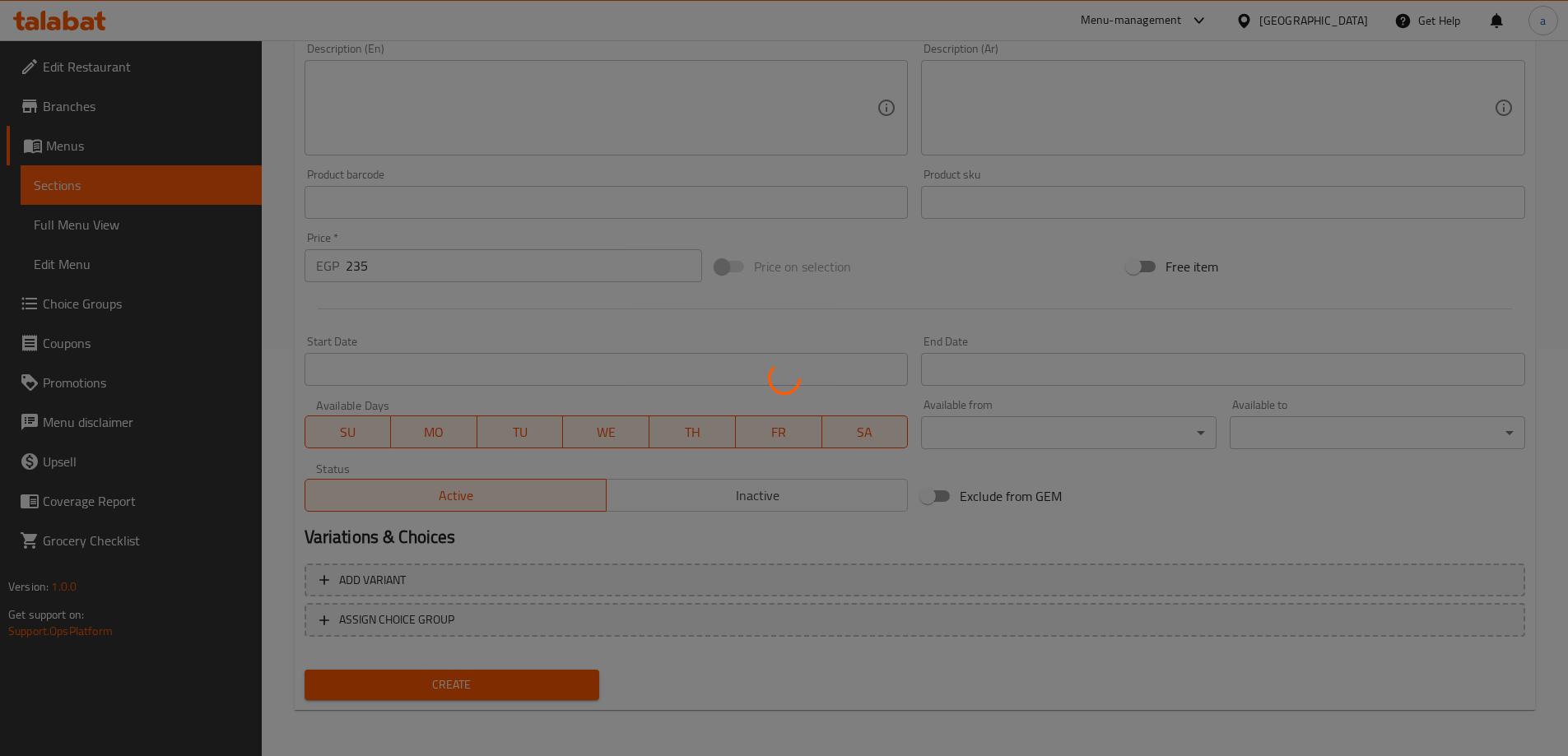
type input "0"
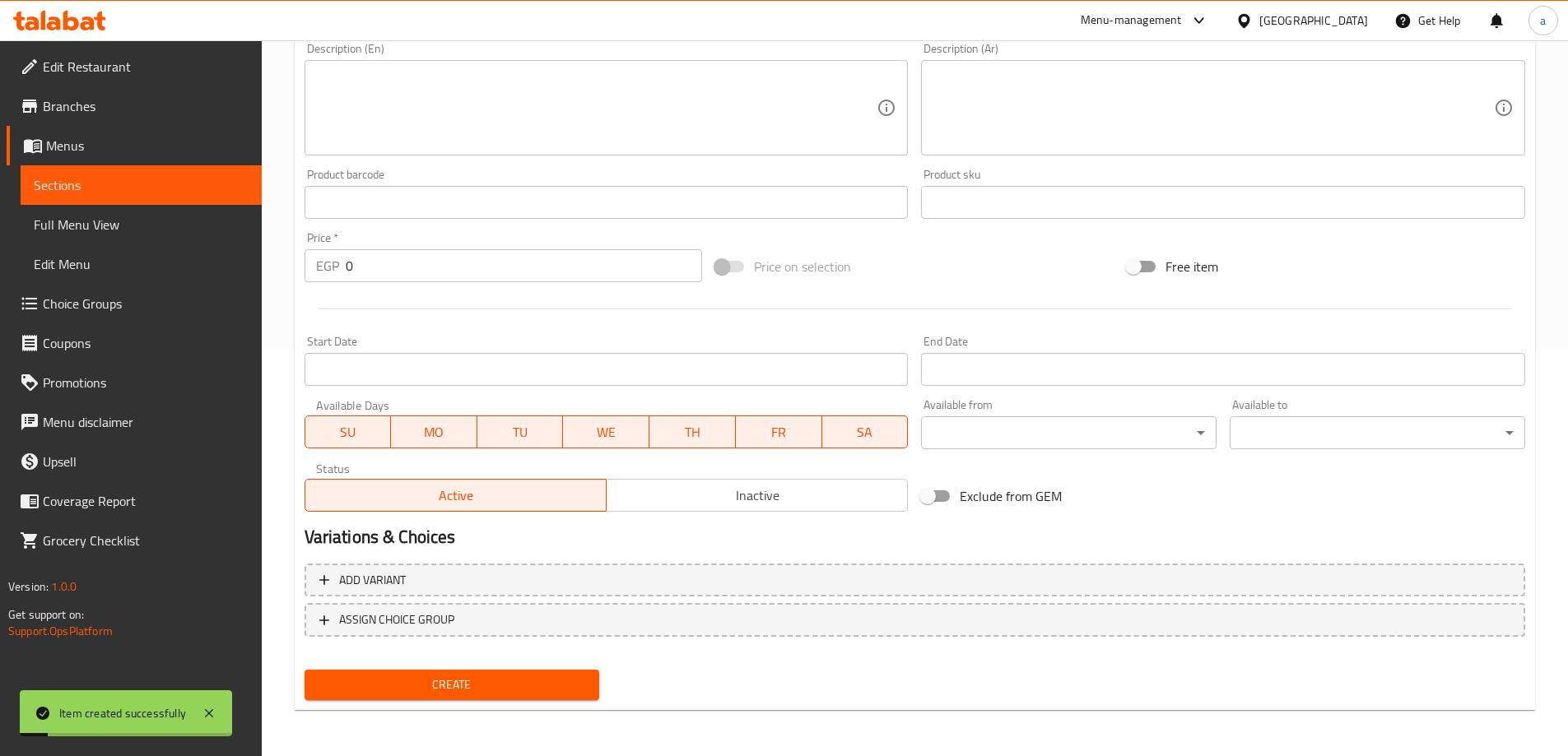
click at [155, 185] on span "Sections" at bounding box center [141, 185] width 215 height 20
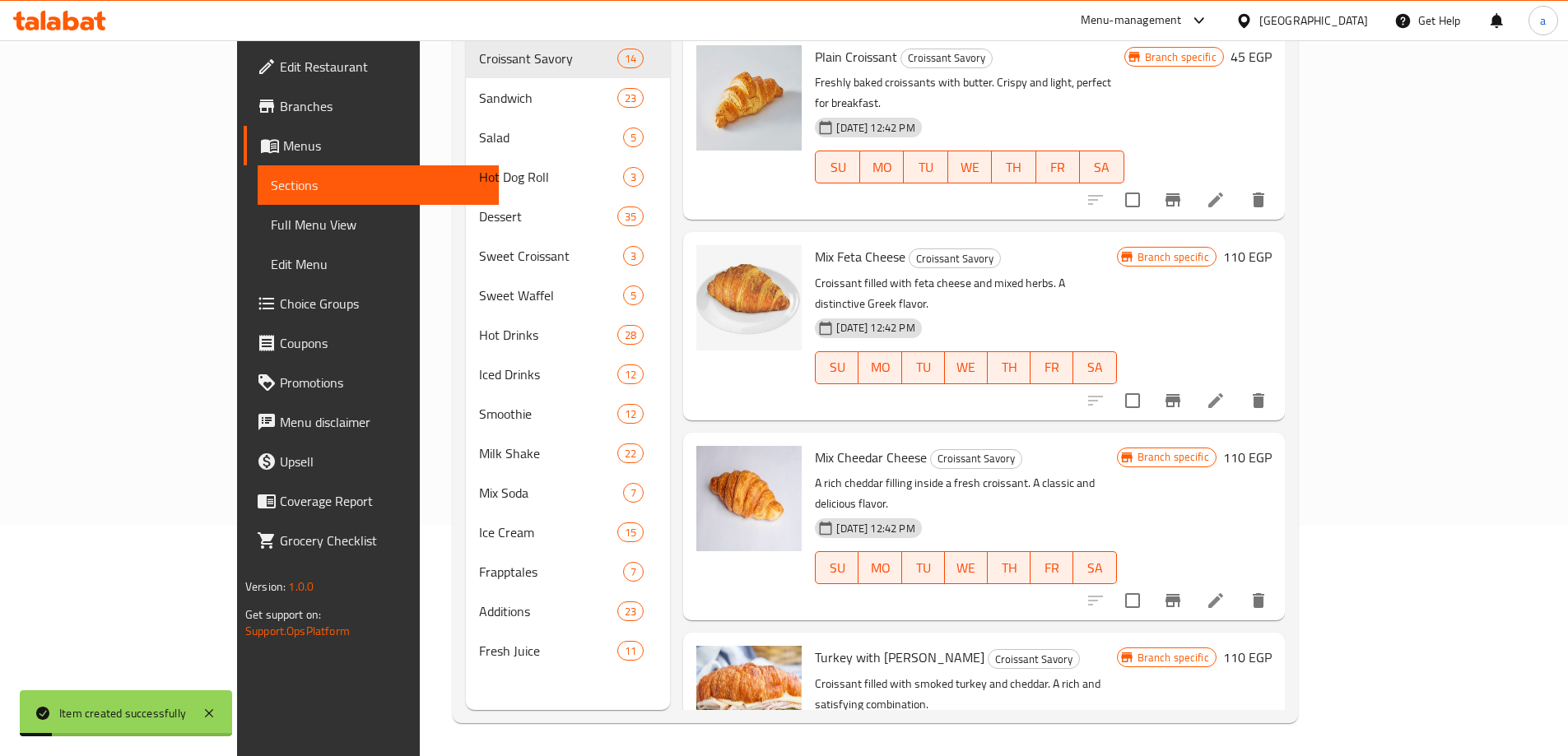
scroll to position [231, 0]
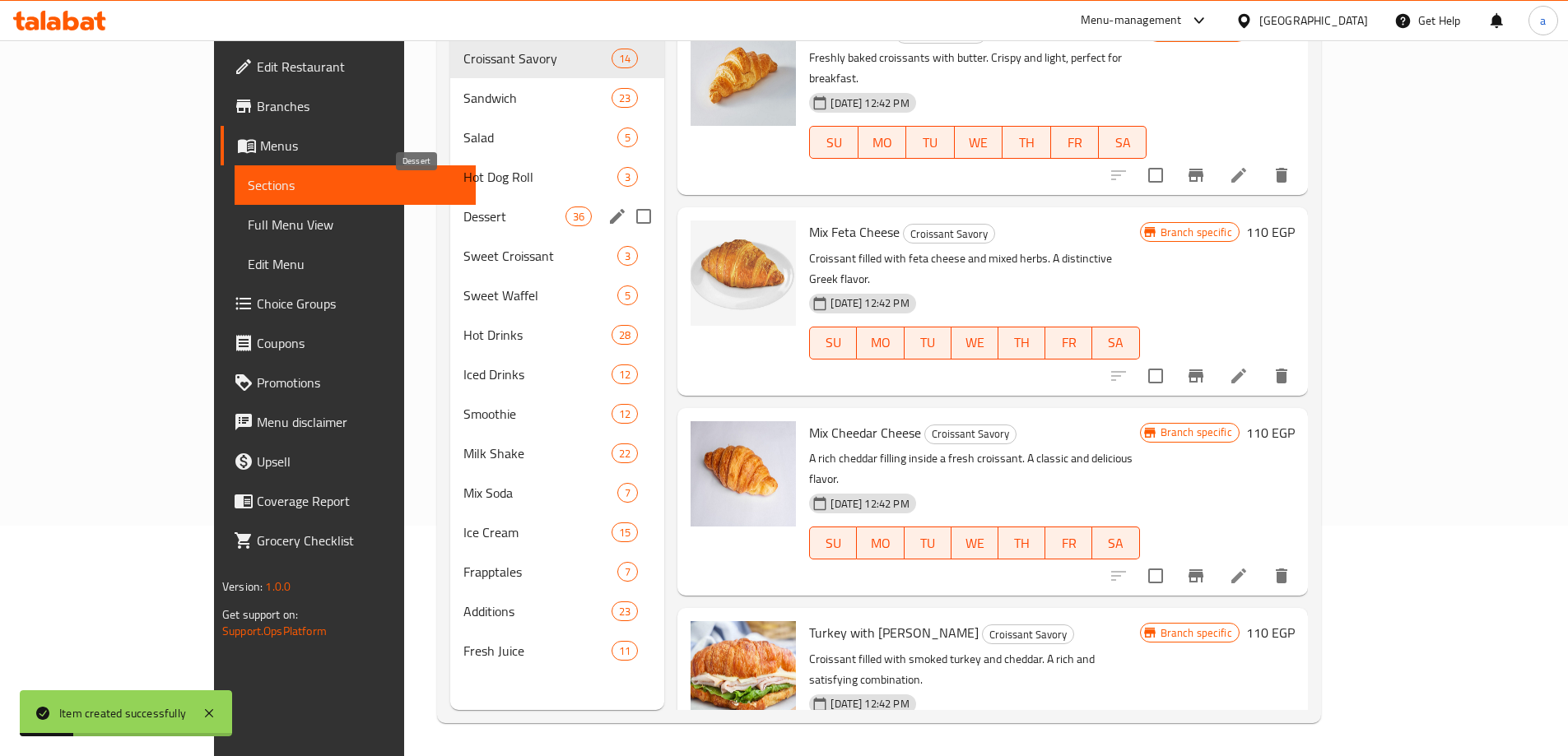
click at [463, 207] on span "Dessert" at bounding box center [514, 217] width 102 height 20
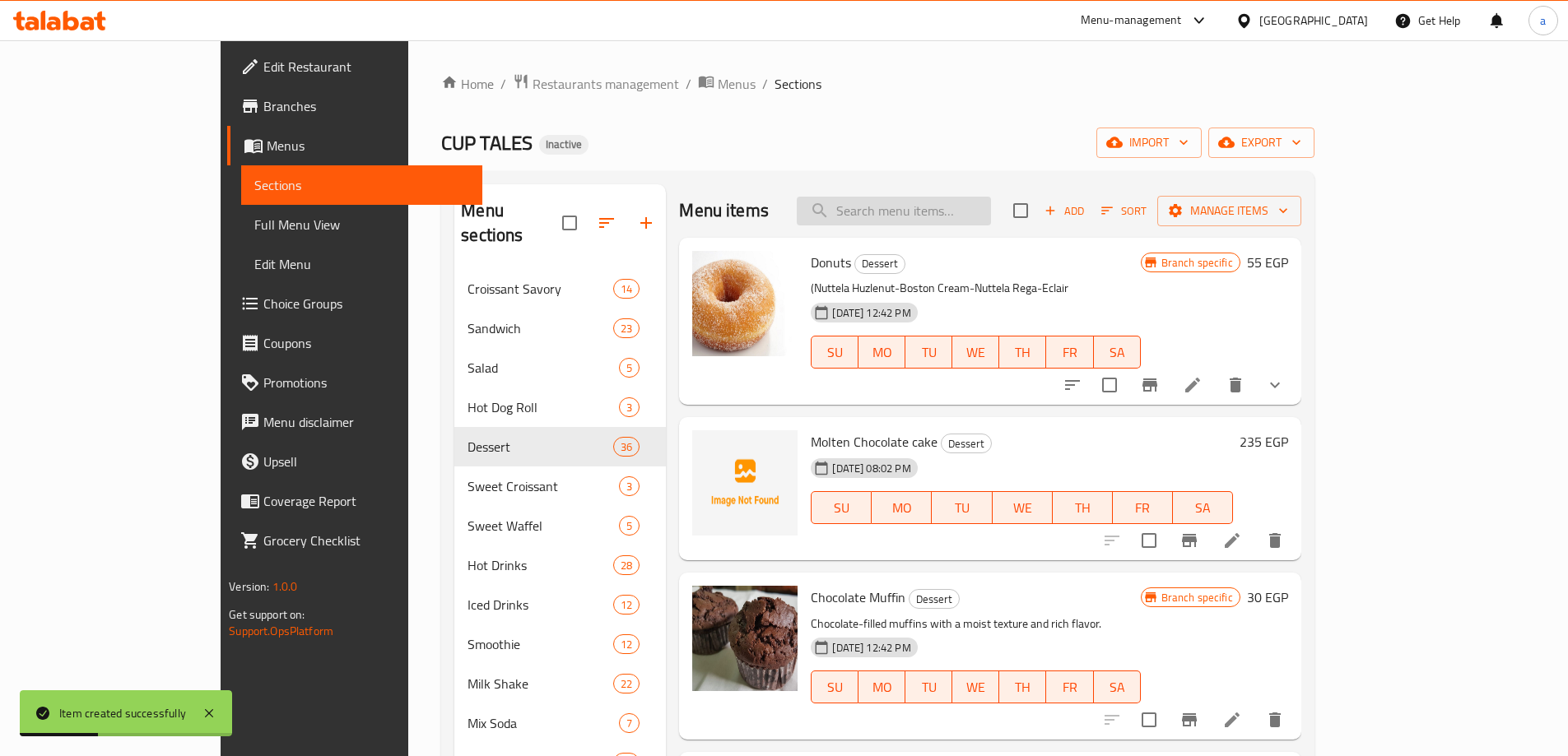
click at [970, 218] on input "search" at bounding box center [893, 211] width 194 height 28
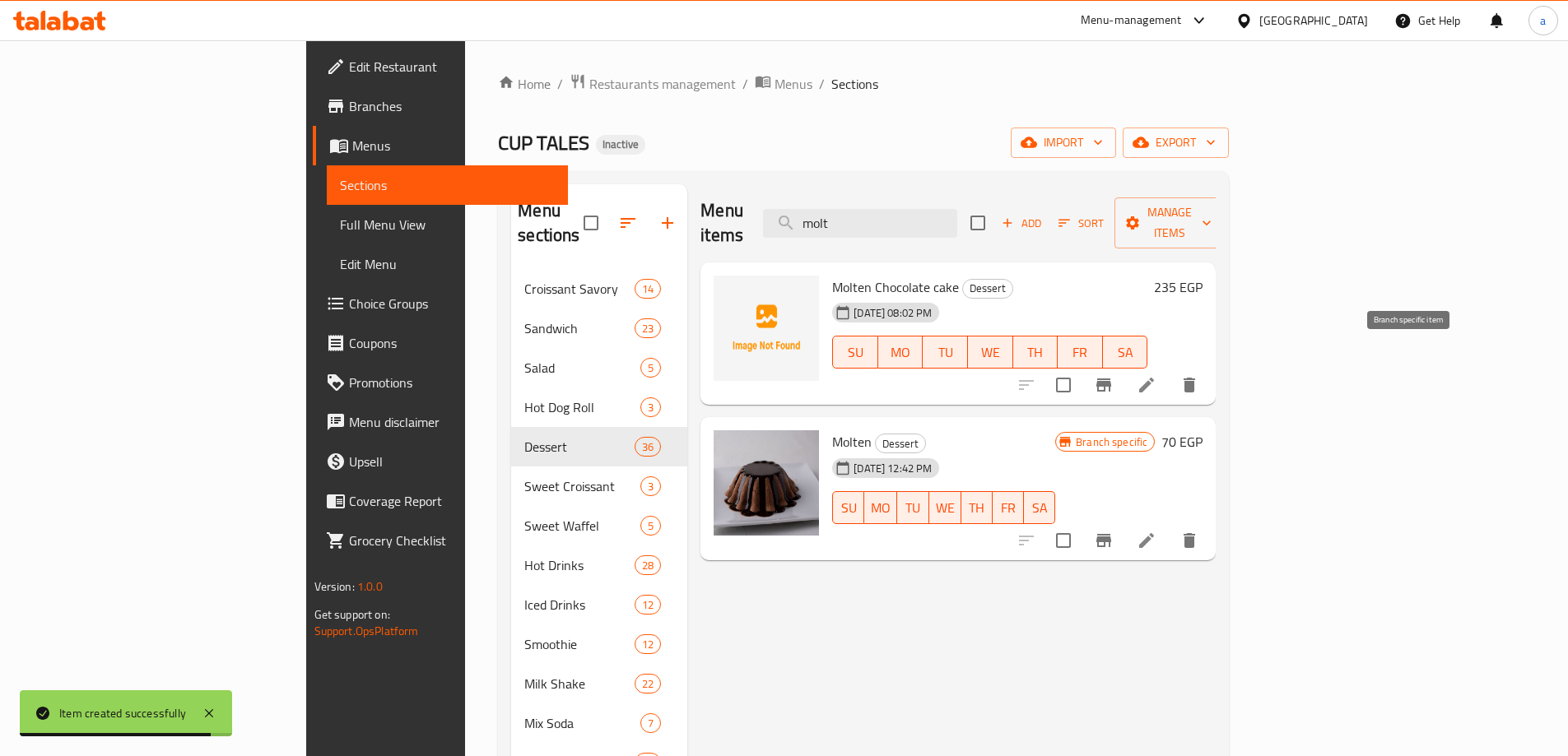
type input "molt"
click at [1123, 366] on button "Branch-specific-item" at bounding box center [1104, 385] width 39 height 39
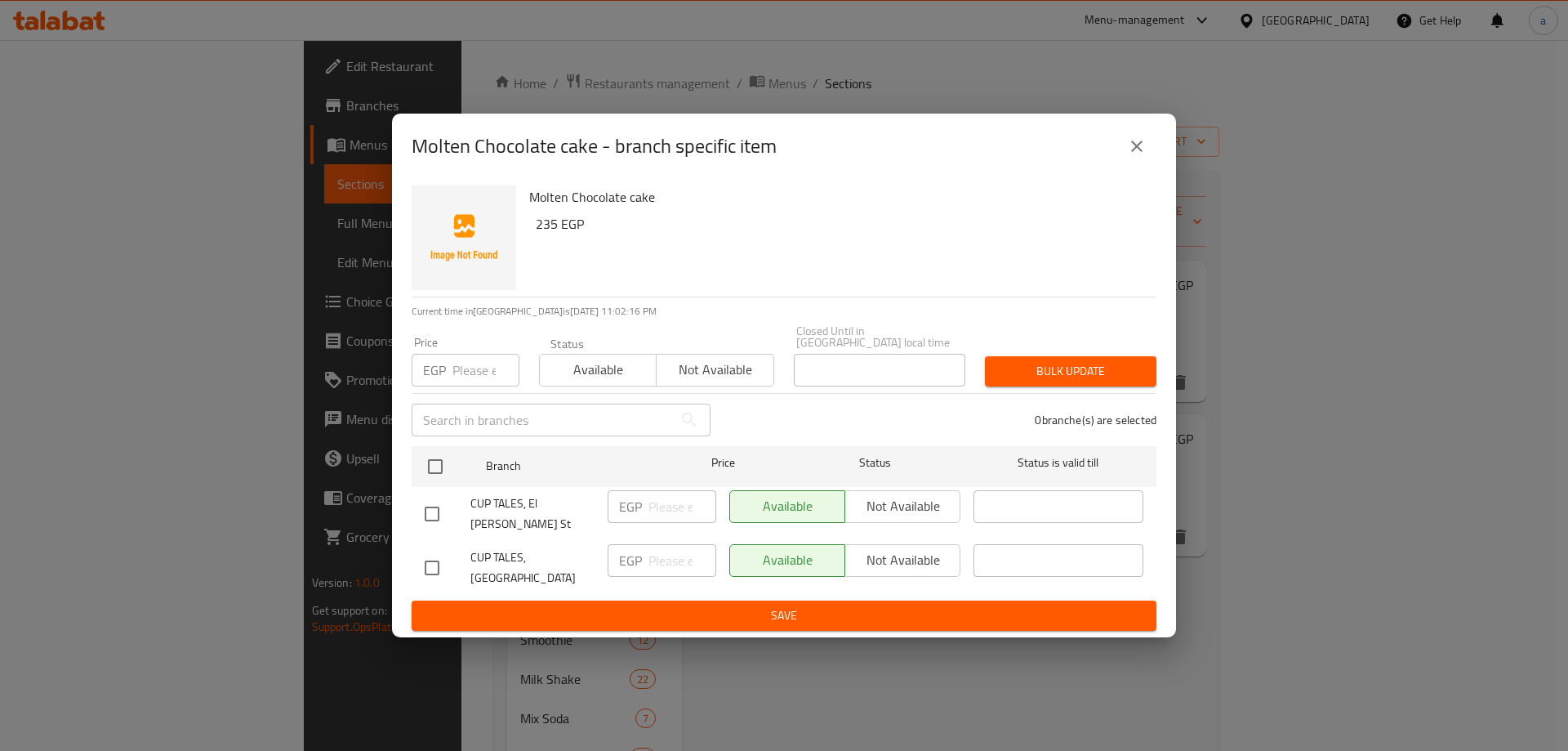
click at [426, 561] on input "checkbox" at bounding box center [432, 568] width 34 height 34
click at [431, 551] on input "checkbox" at bounding box center [432, 568] width 34 height 34
checkbox input "false"
click at [439, 511] on input "checkbox" at bounding box center [432, 514] width 34 height 34
checkbox input "true"
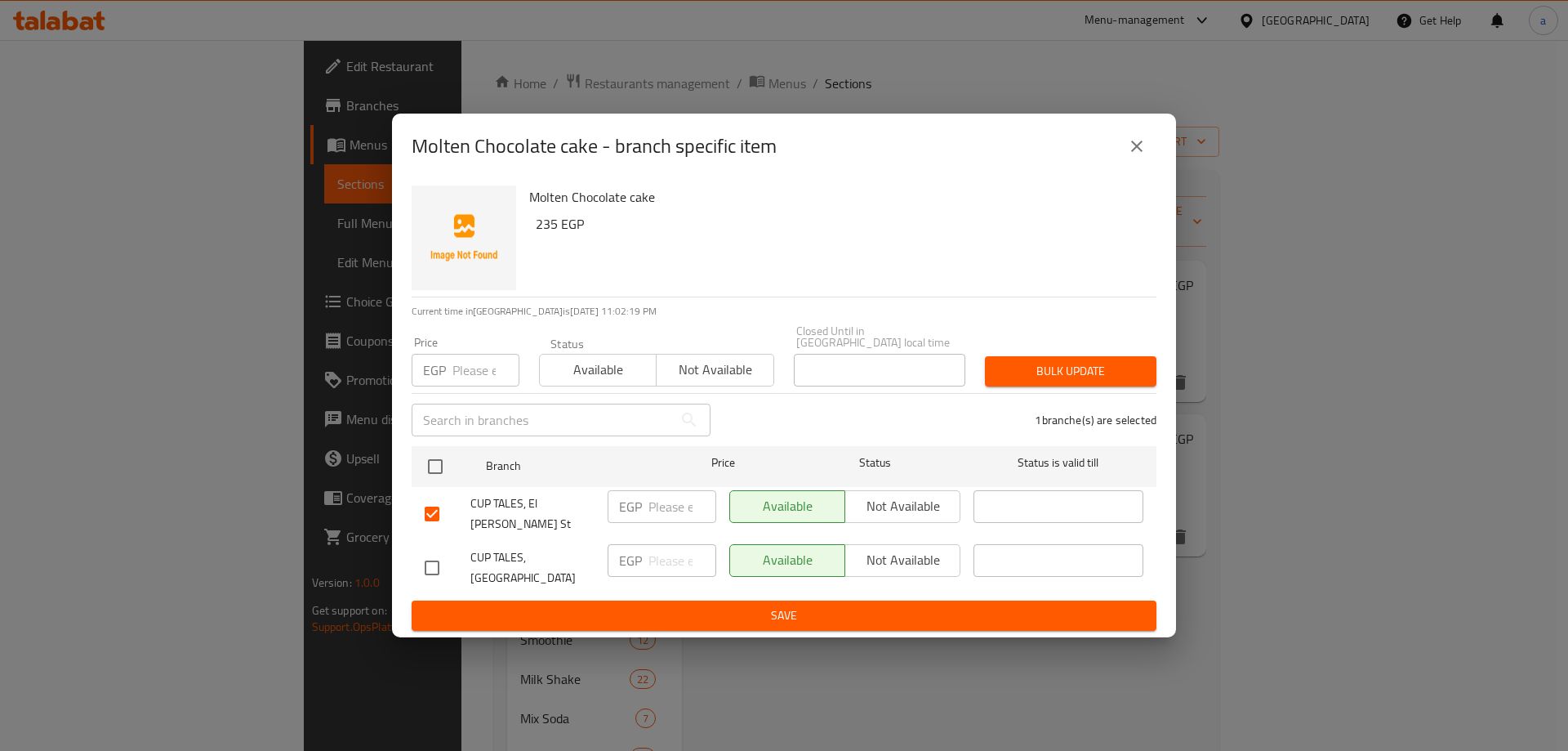
click at [862, 505] on span "Not available" at bounding box center [903, 506] width 102 height 24
click at [834, 606] on span "Save" at bounding box center [784, 615] width 719 height 20
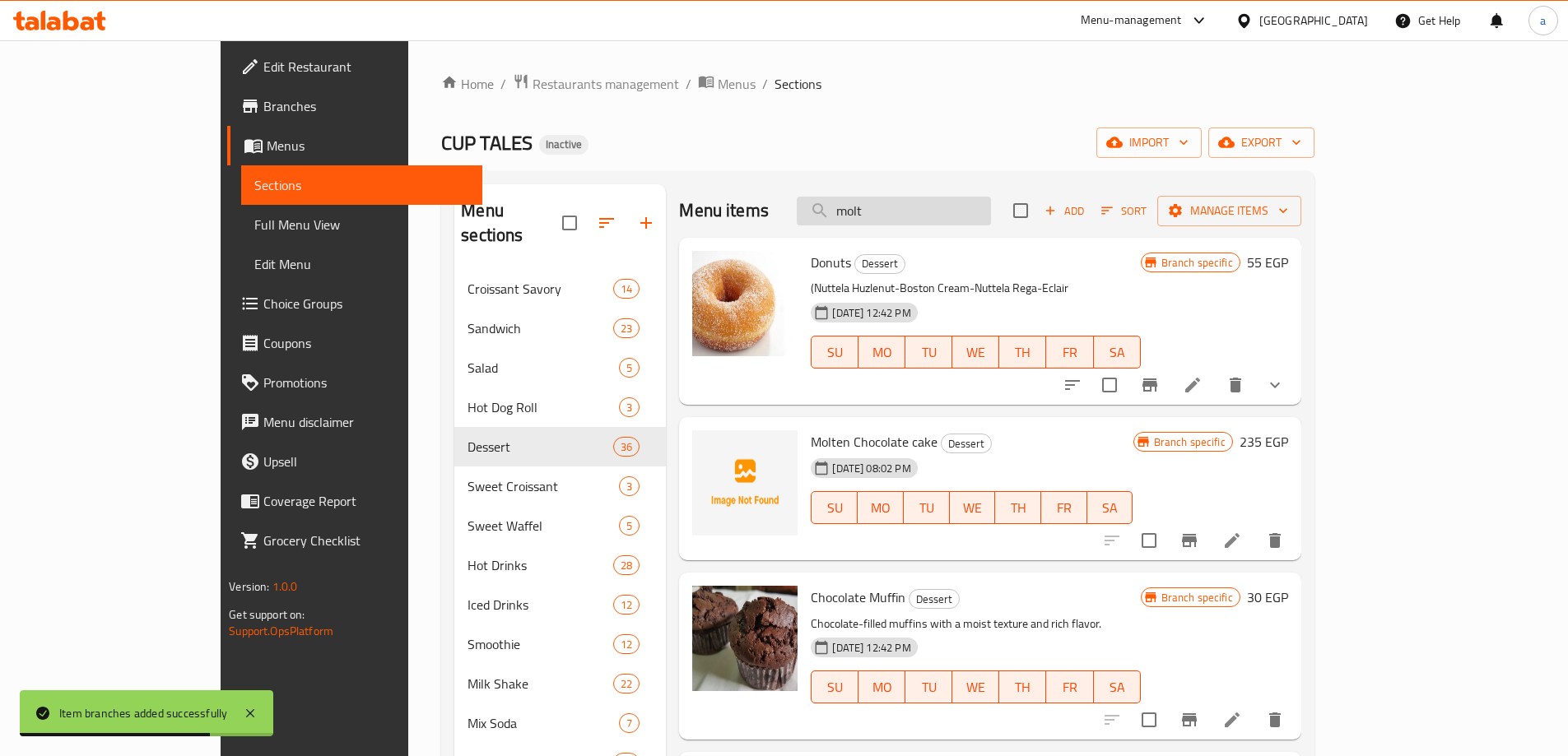
click at [936, 215] on input "molt" at bounding box center [893, 211] width 194 height 28
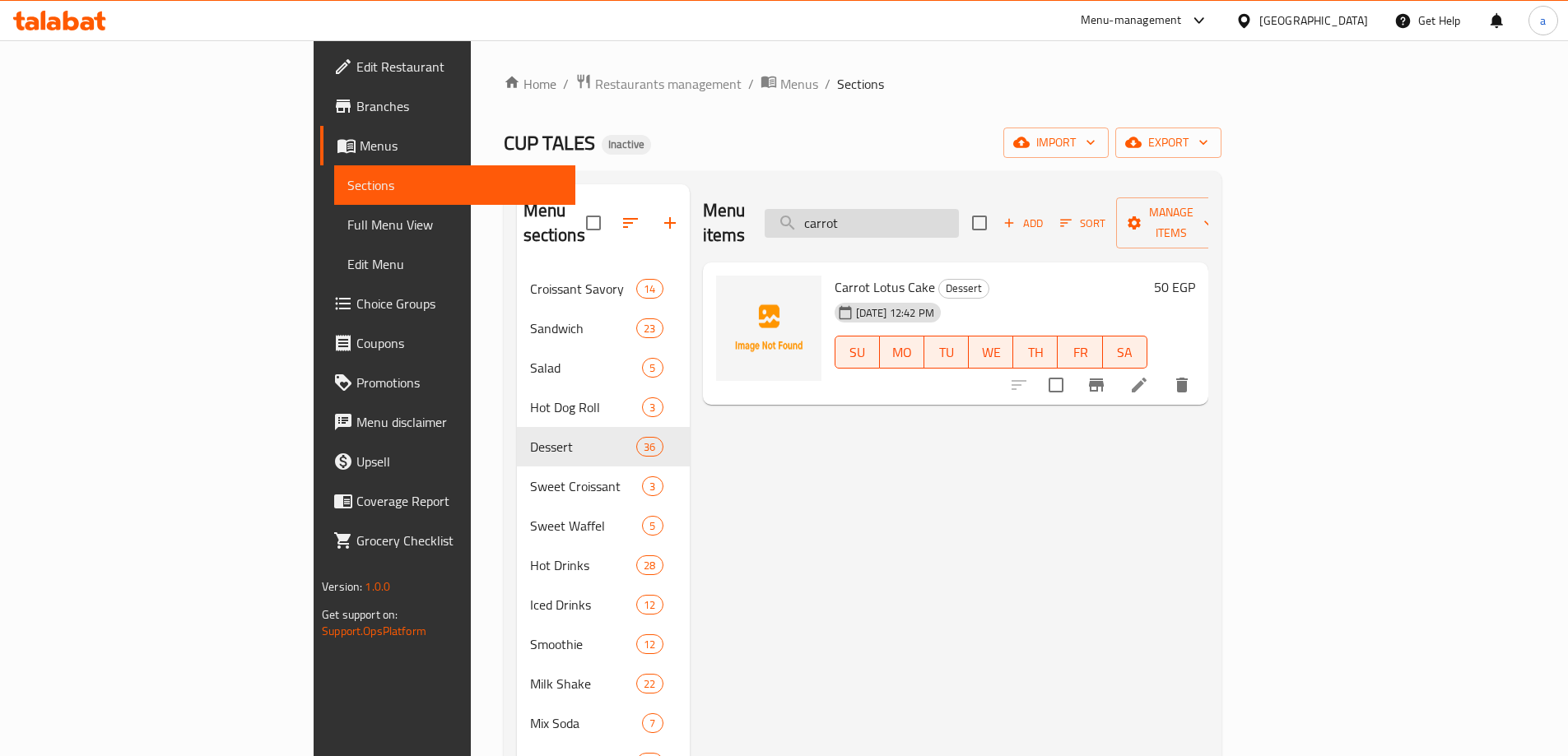
click at [938, 222] on input "carrot" at bounding box center [861, 223] width 194 height 28
type input "carrot"
click at [1045, 214] on span "Add" at bounding box center [1023, 223] width 44 height 19
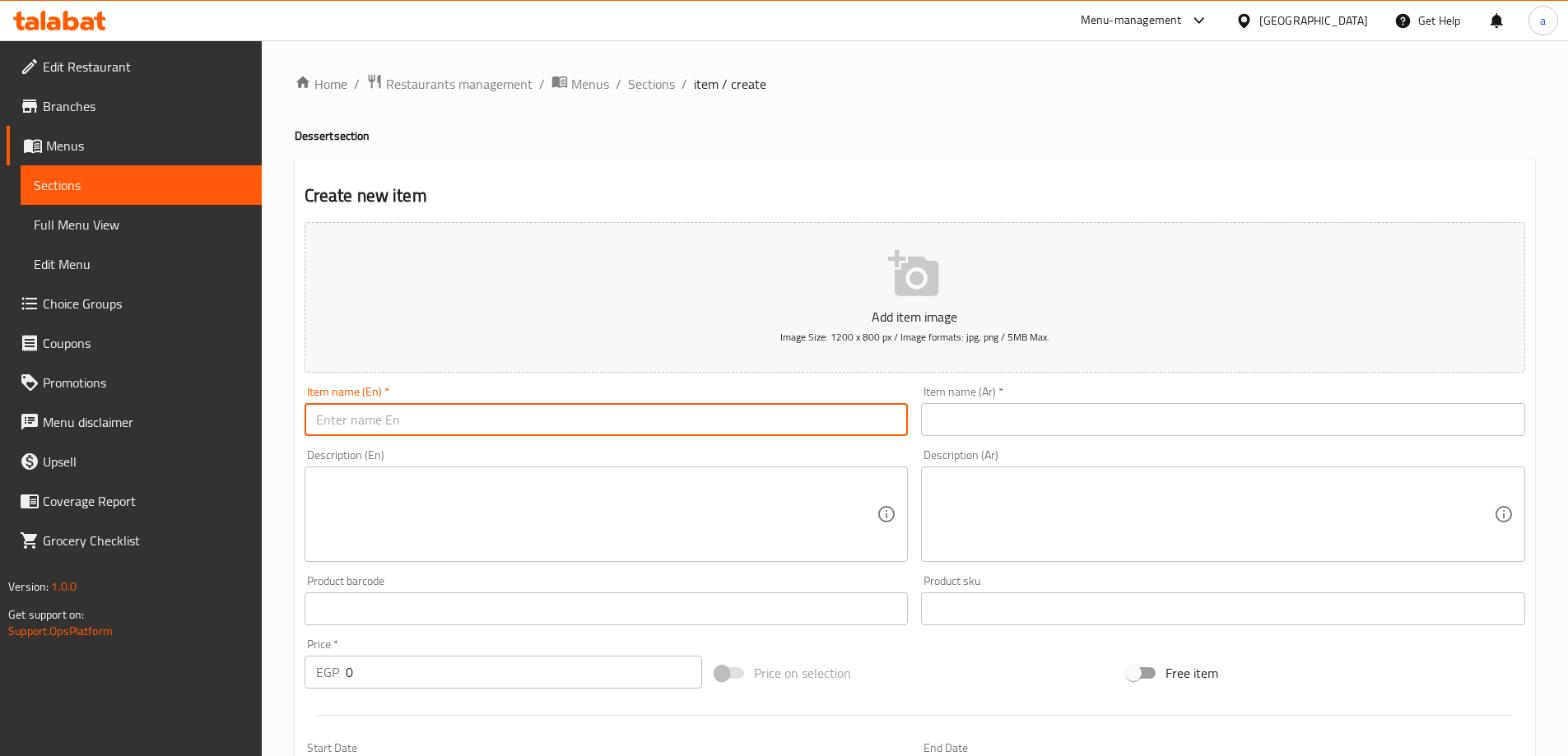
click at [533, 422] on input "text" at bounding box center [606, 419] width 604 height 33
paste input "carrot"
type input "carrot cake"
click at [1010, 422] on input "text" at bounding box center [1223, 419] width 604 height 33
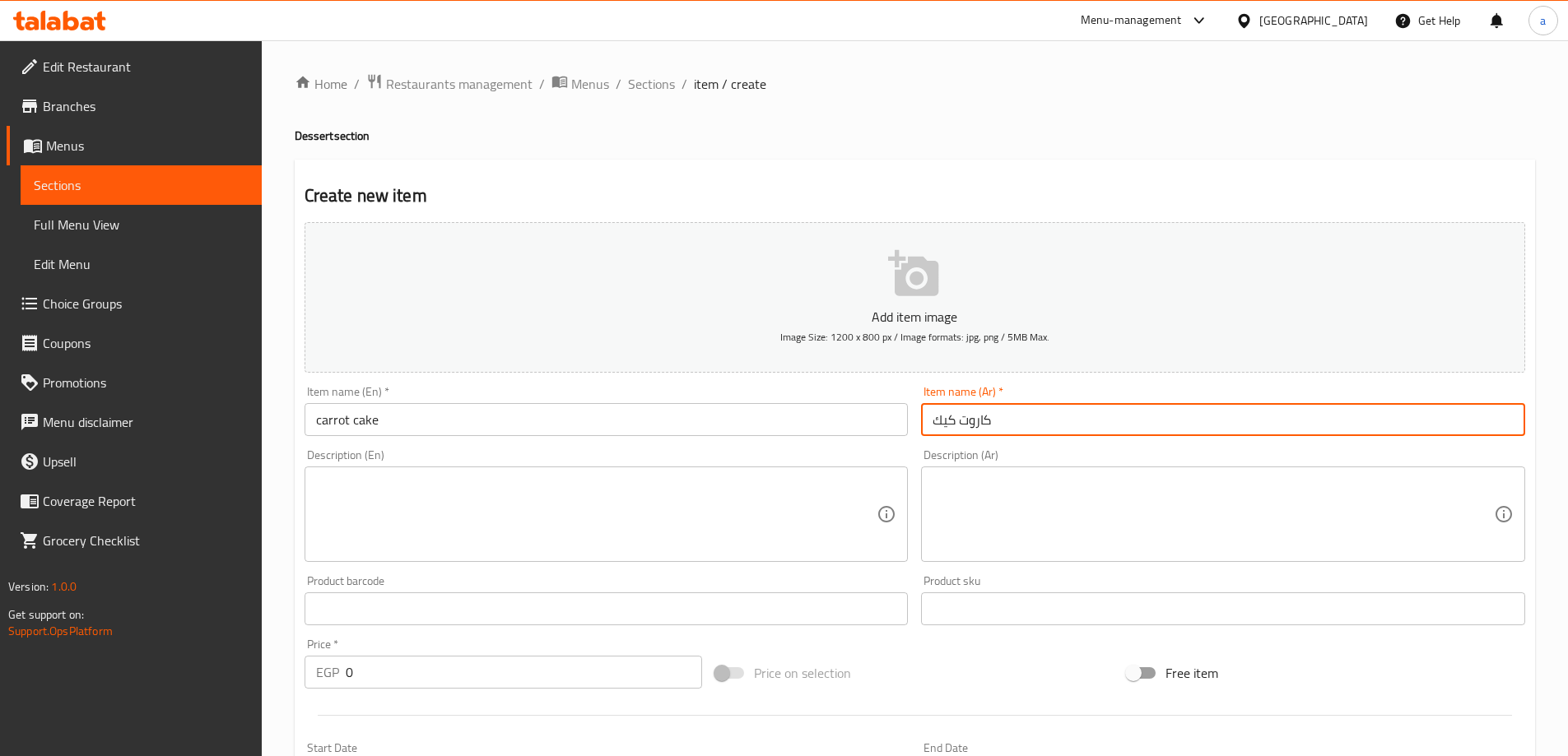
type input "كاروت كيك"
click at [399, 675] on input "0" at bounding box center [524, 672] width 357 height 33
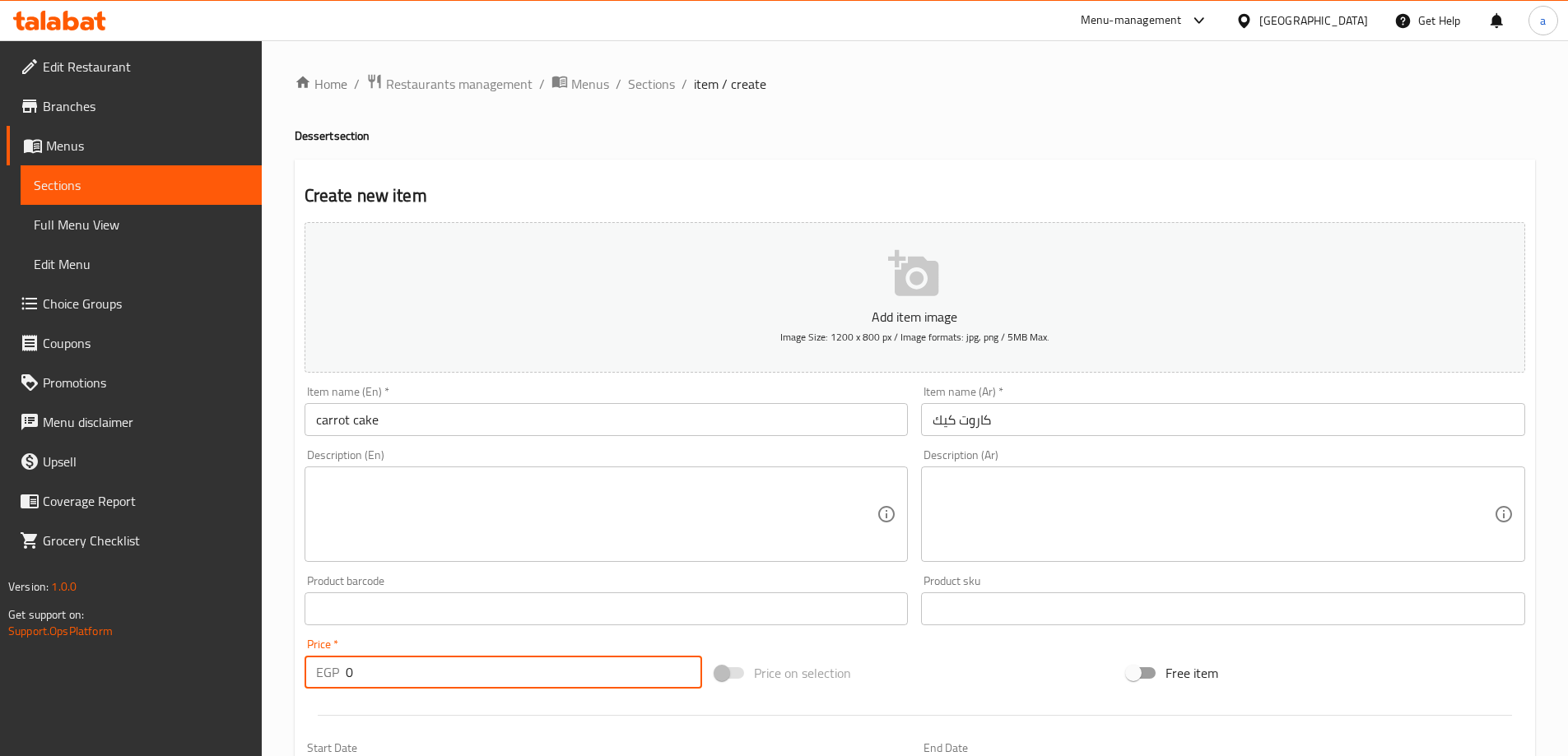
click at [399, 676] on input "0" at bounding box center [524, 672] width 357 height 33
drag, startPoint x: 399, startPoint y: 676, endPoint x: 371, endPoint y: 679, distance: 28.2
click at [371, 679] on input "0" at bounding box center [524, 672] width 357 height 33
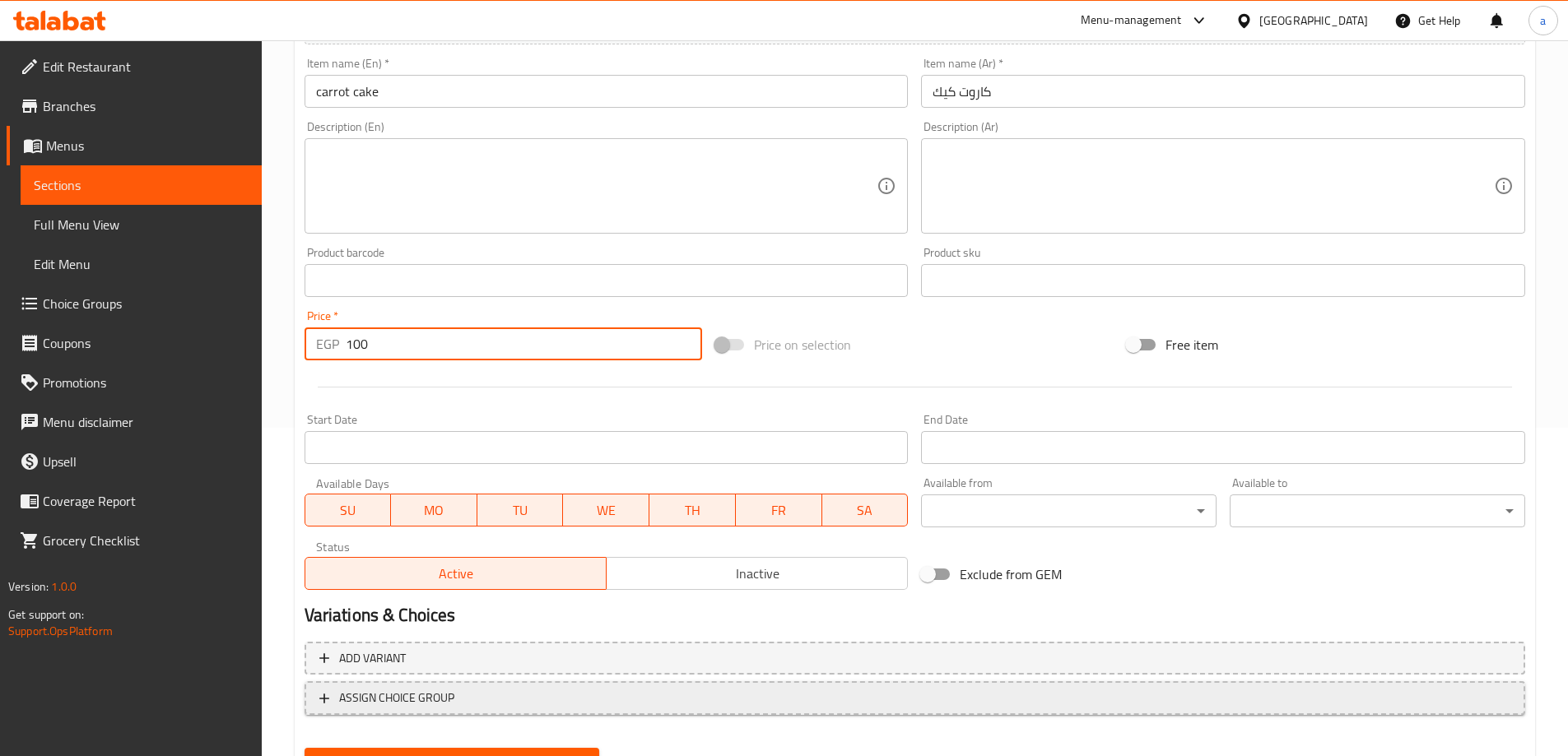
scroll to position [406, 0]
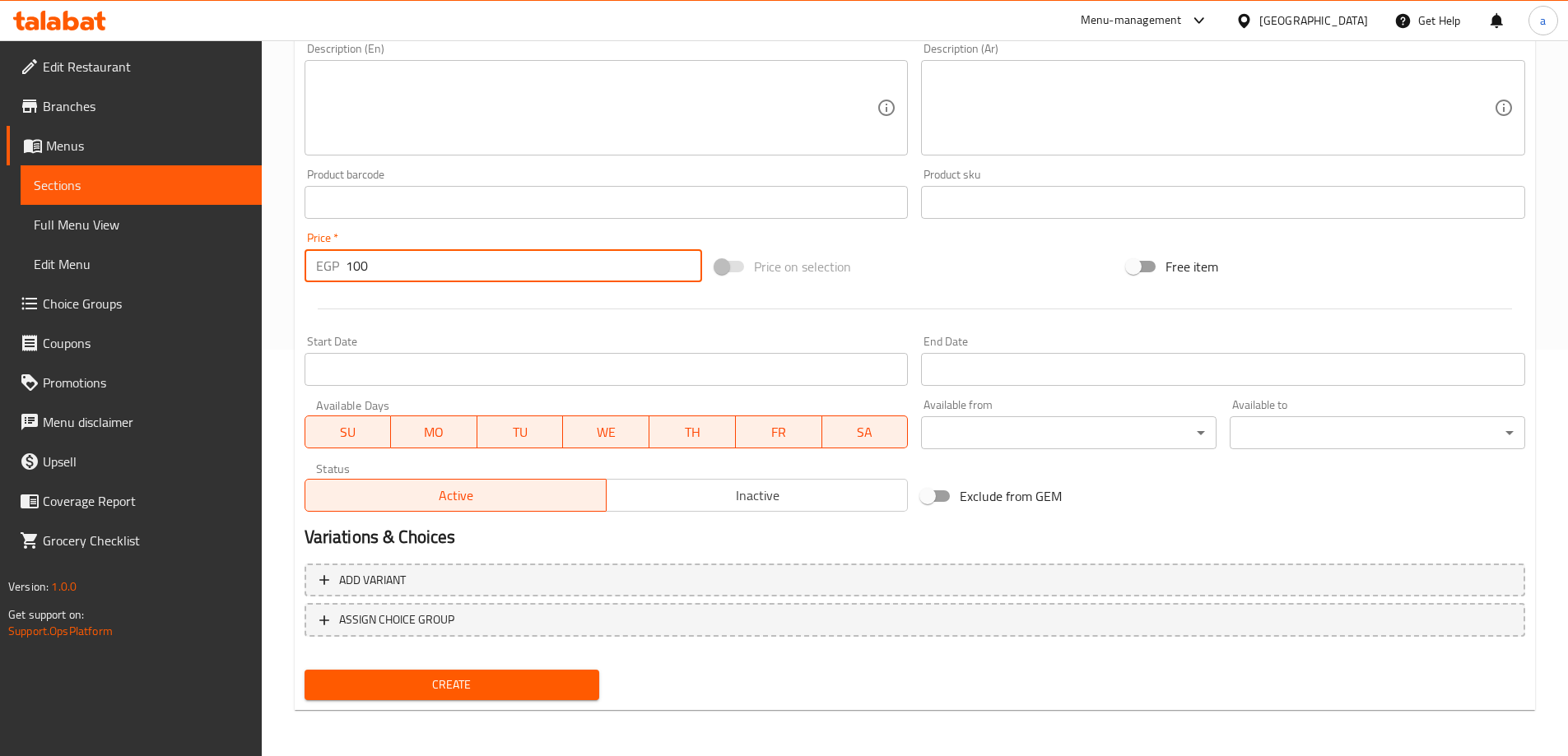
type input "100"
click at [389, 677] on span "Create" at bounding box center [452, 684] width 269 height 20
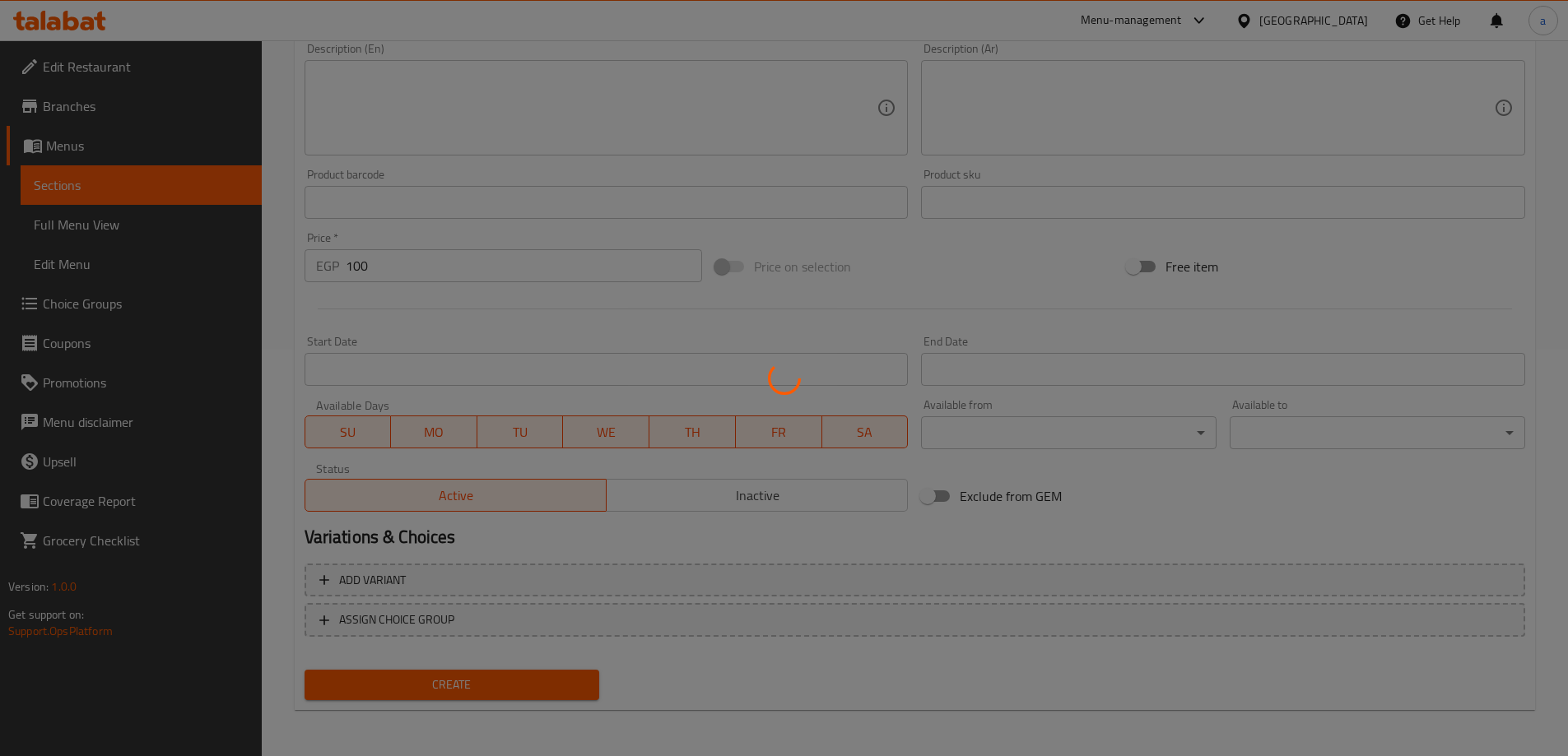
type input "0"
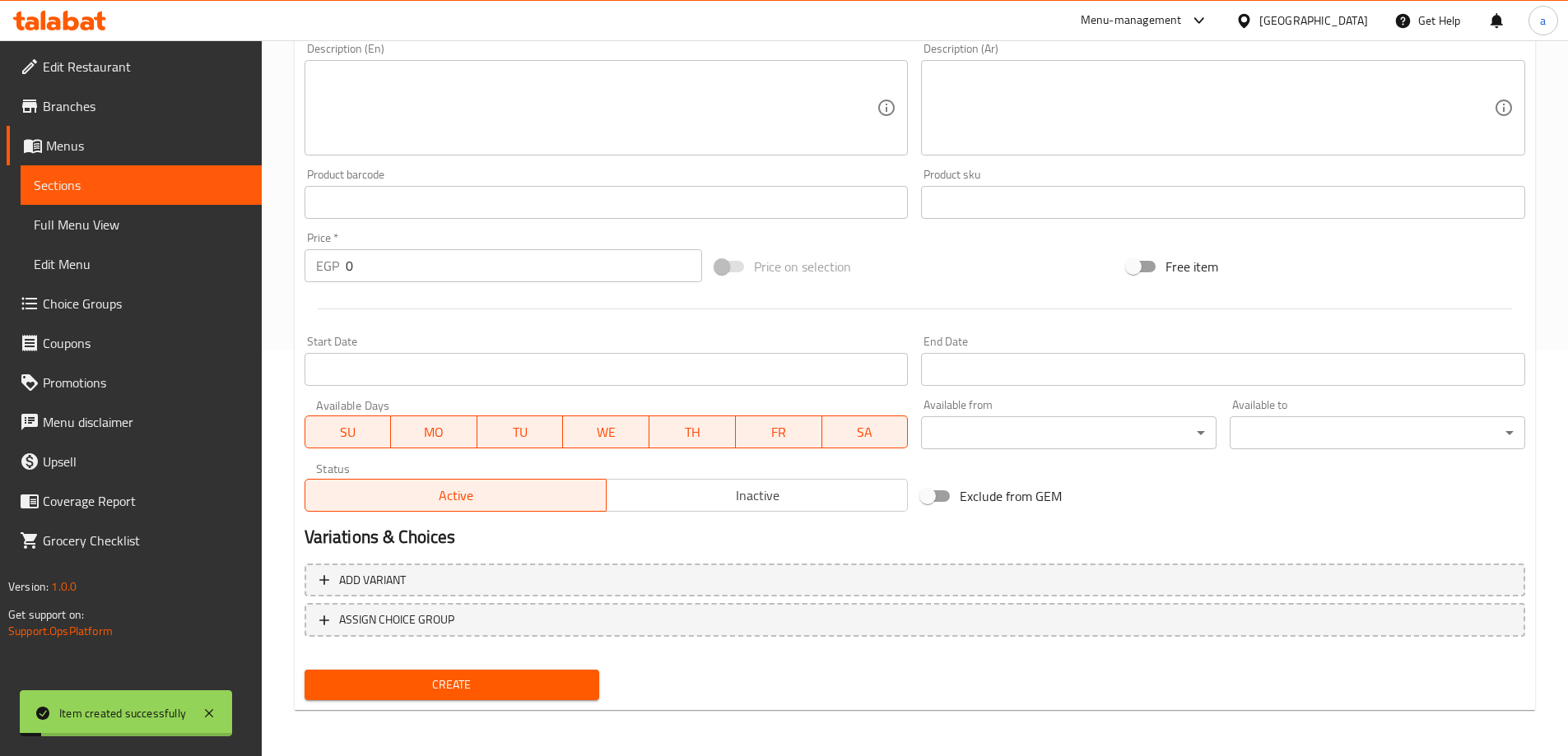
click at [202, 196] on link "Sections" at bounding box center [141, 185] width 242 height 39
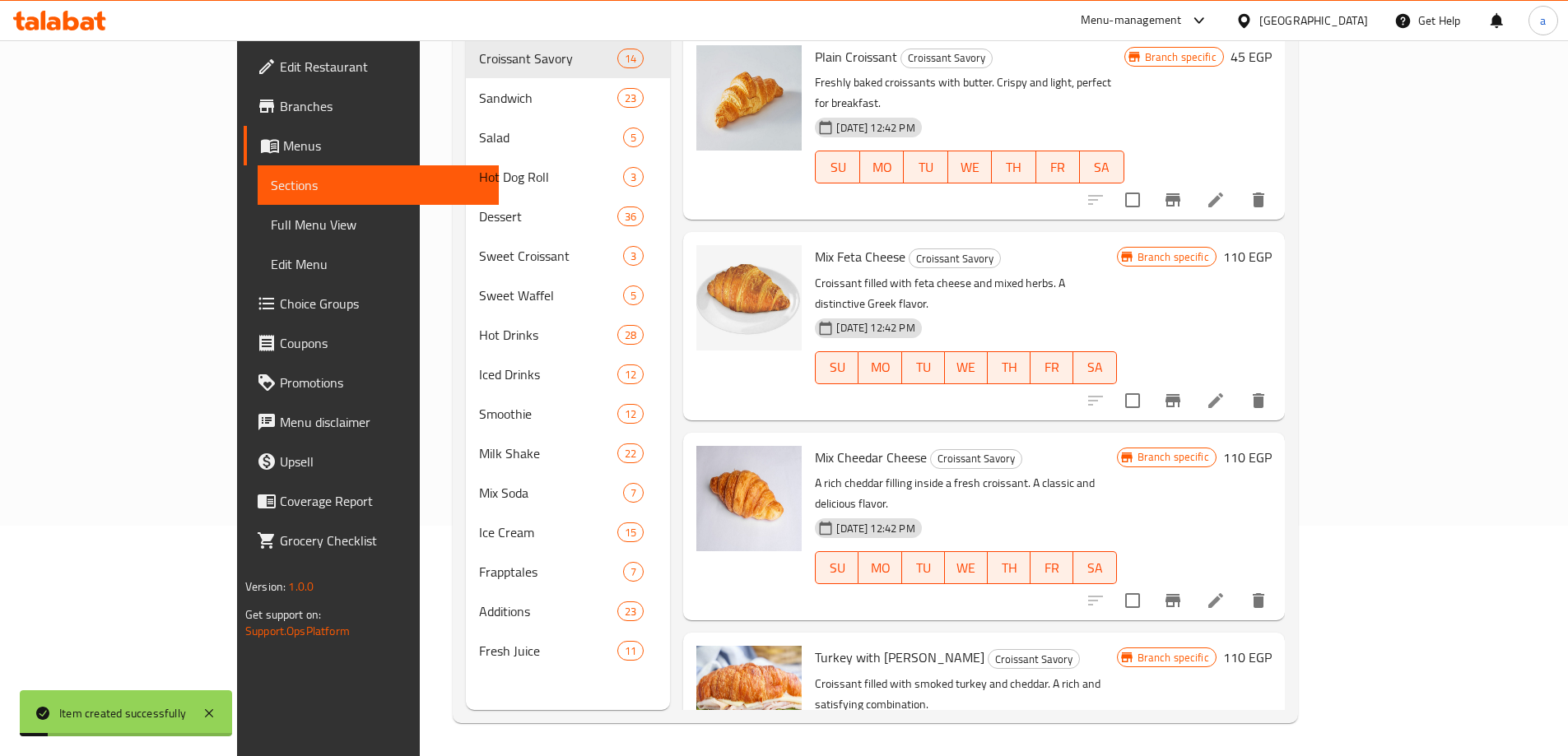
scroll to position [231, 0]
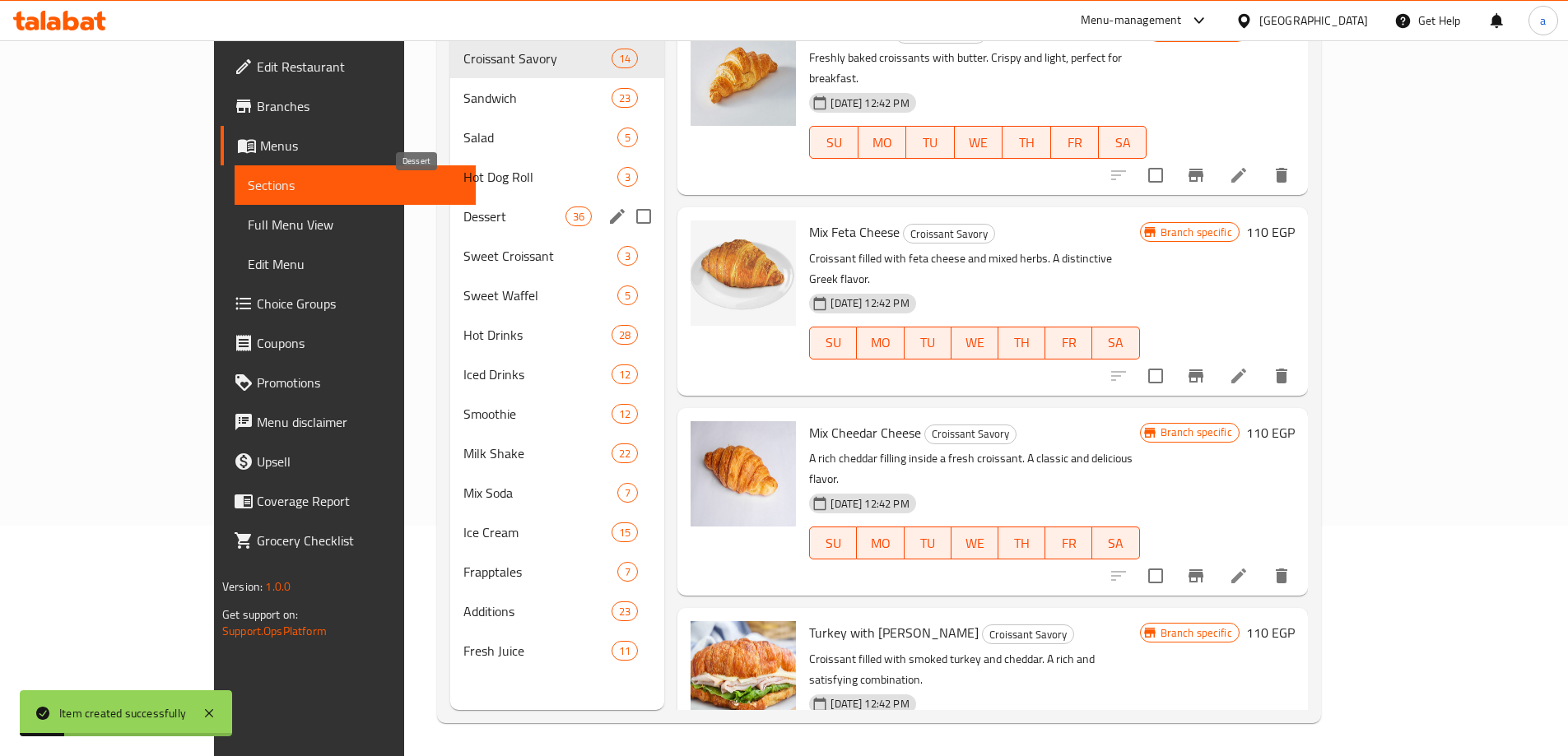
click at [463, 207] on span "Dessert" at bounding box center [514, 217] width 102 height 20
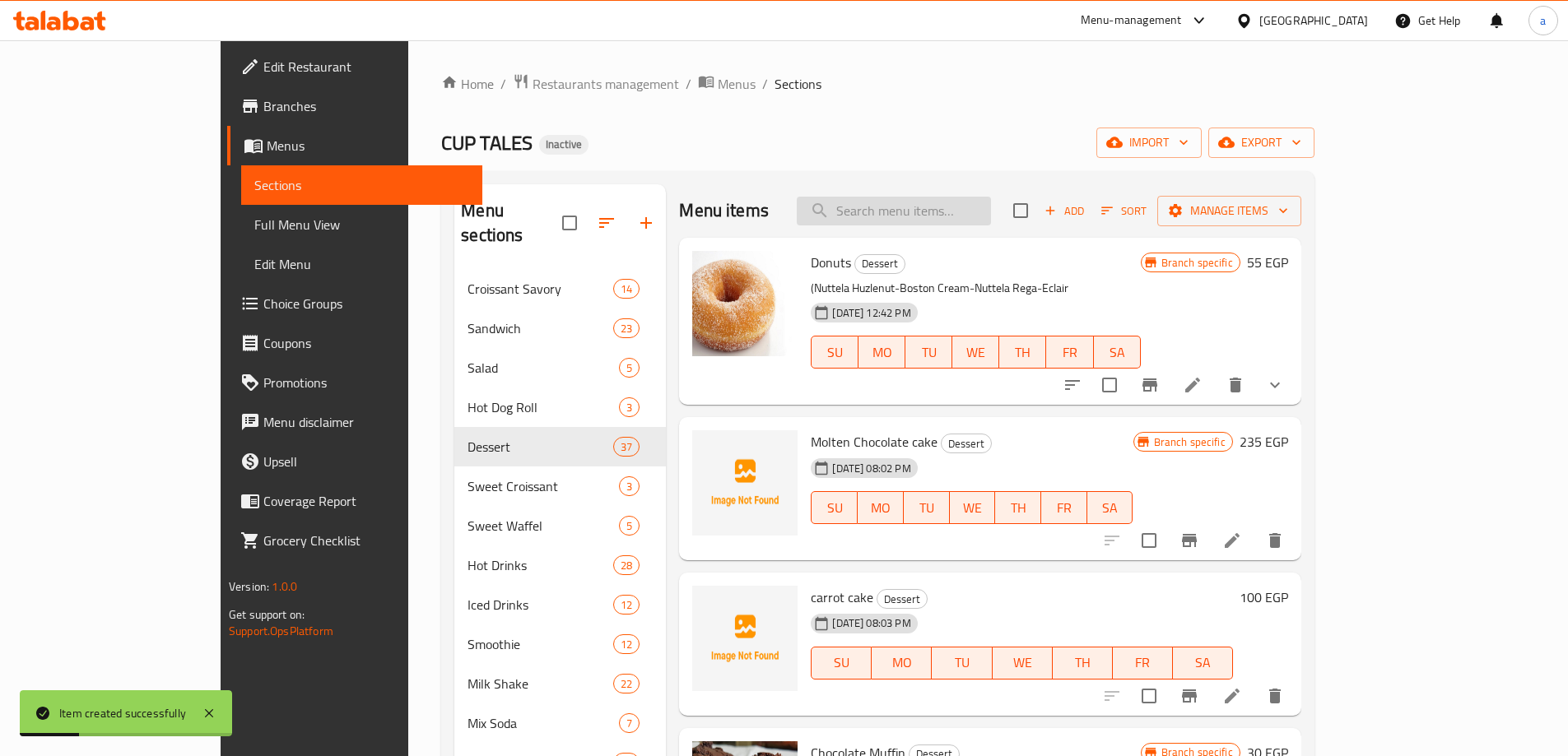
click at [936, 220] on input "search" at bounding box center [893, 211] width 194 height 28
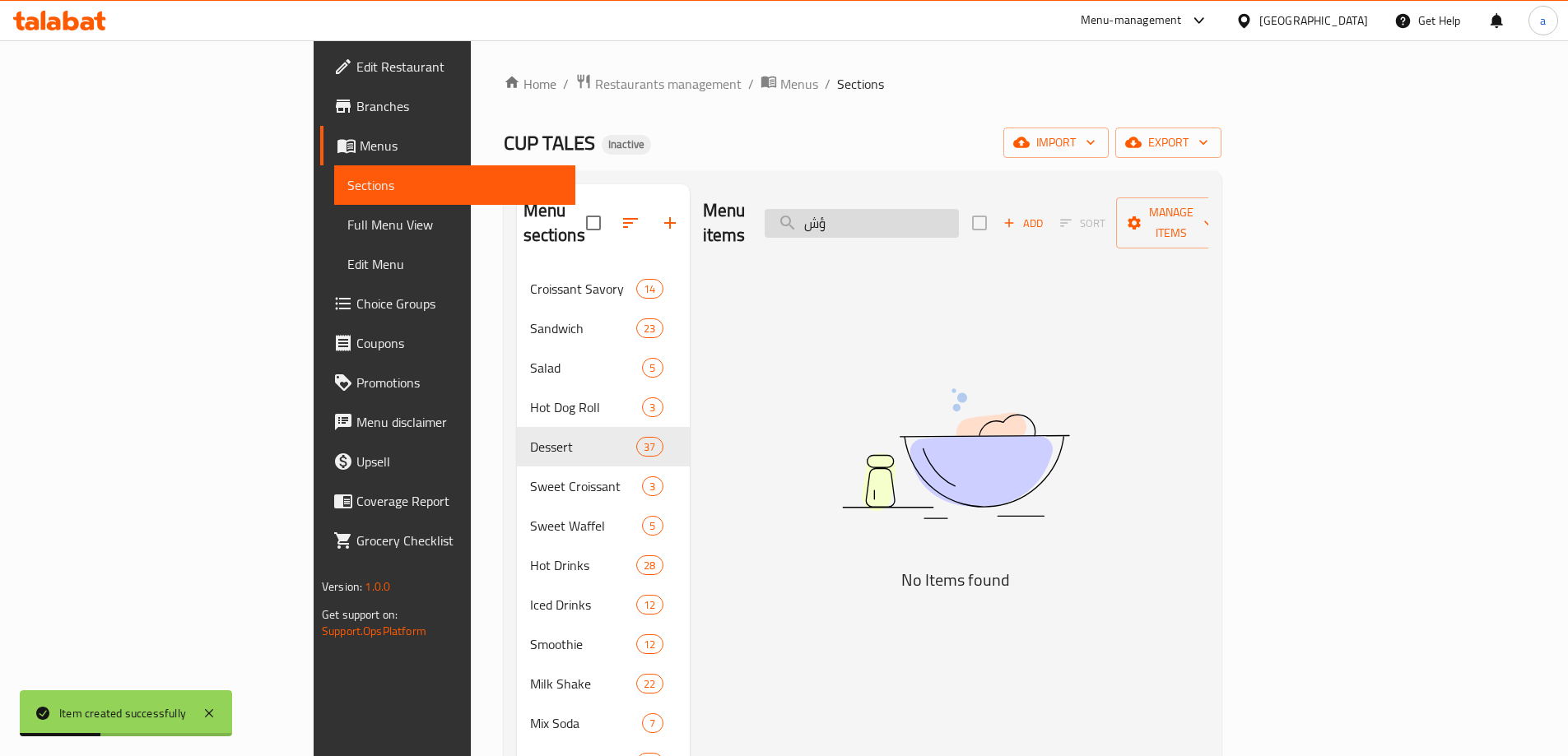
type input "ؤ"
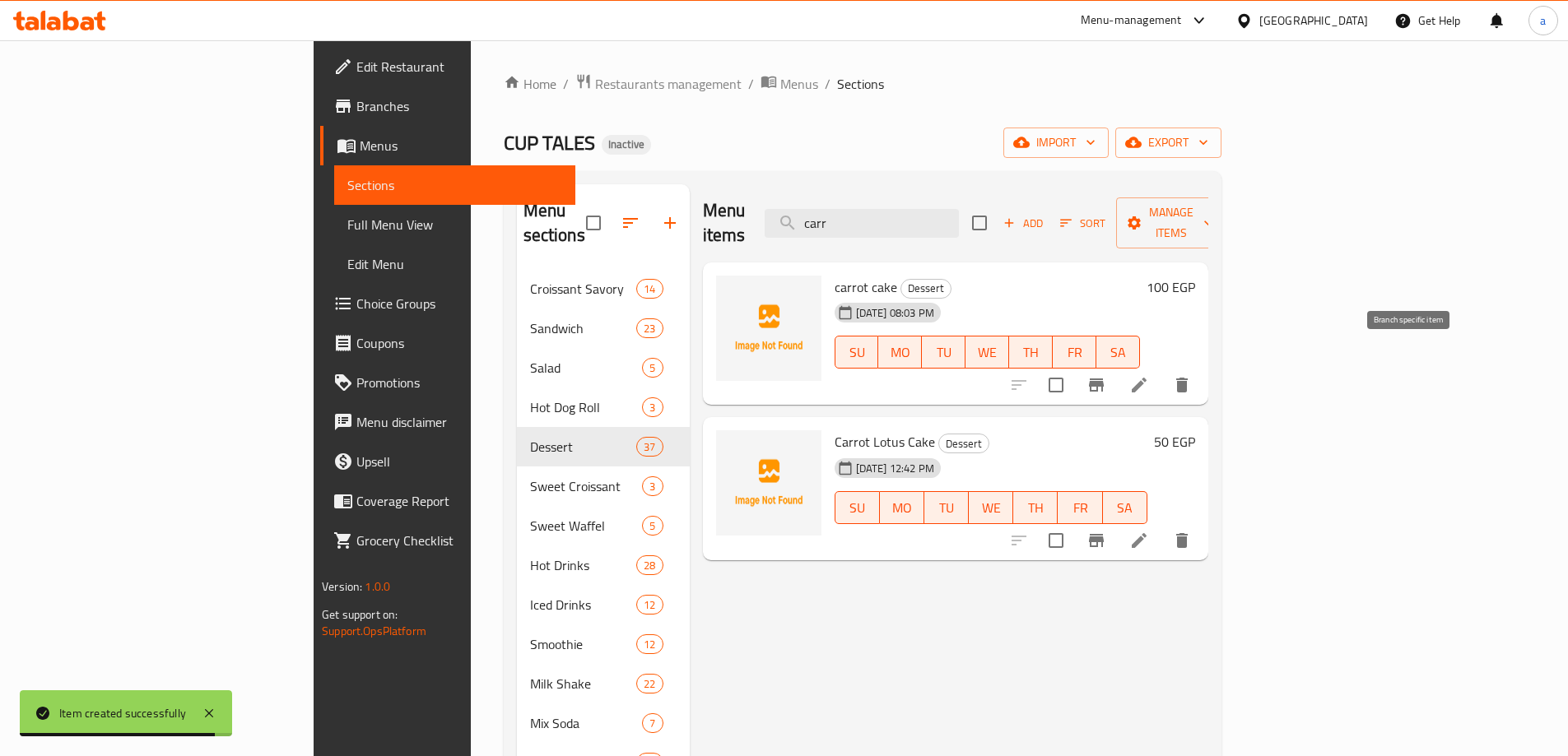
type input "carr"
click at [1106, 375] on icon "Branch-specific-item" at bounding box center [1096, 385] width 20 height 20
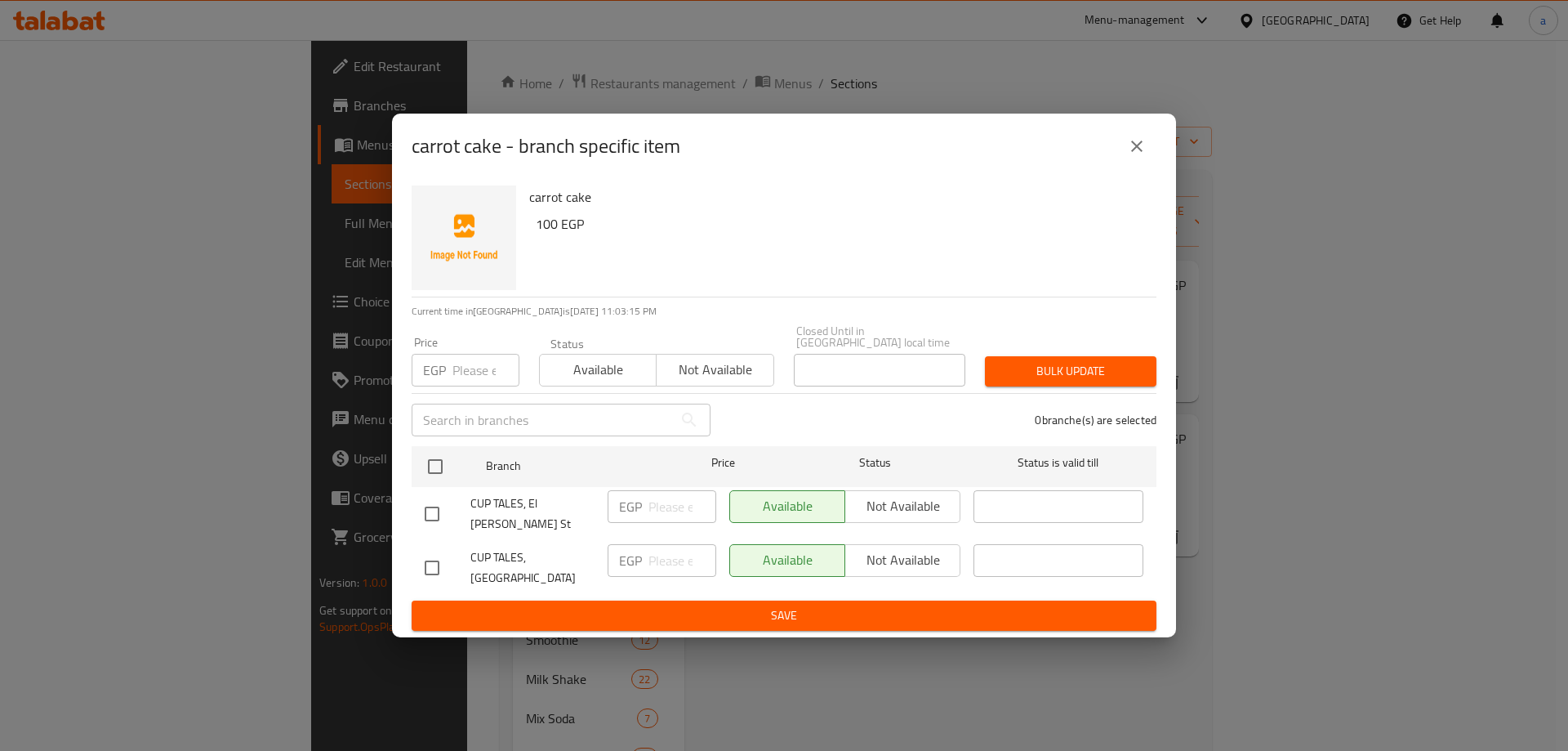
click at [434, 552] on input "checkbox" at bounding box center [432, 568] width 34 height 34
checkbox input "false"
click at [436, 507] on input "checkbox" at bounding box center [432, 514] width 34 height 34
checkbox input "true"
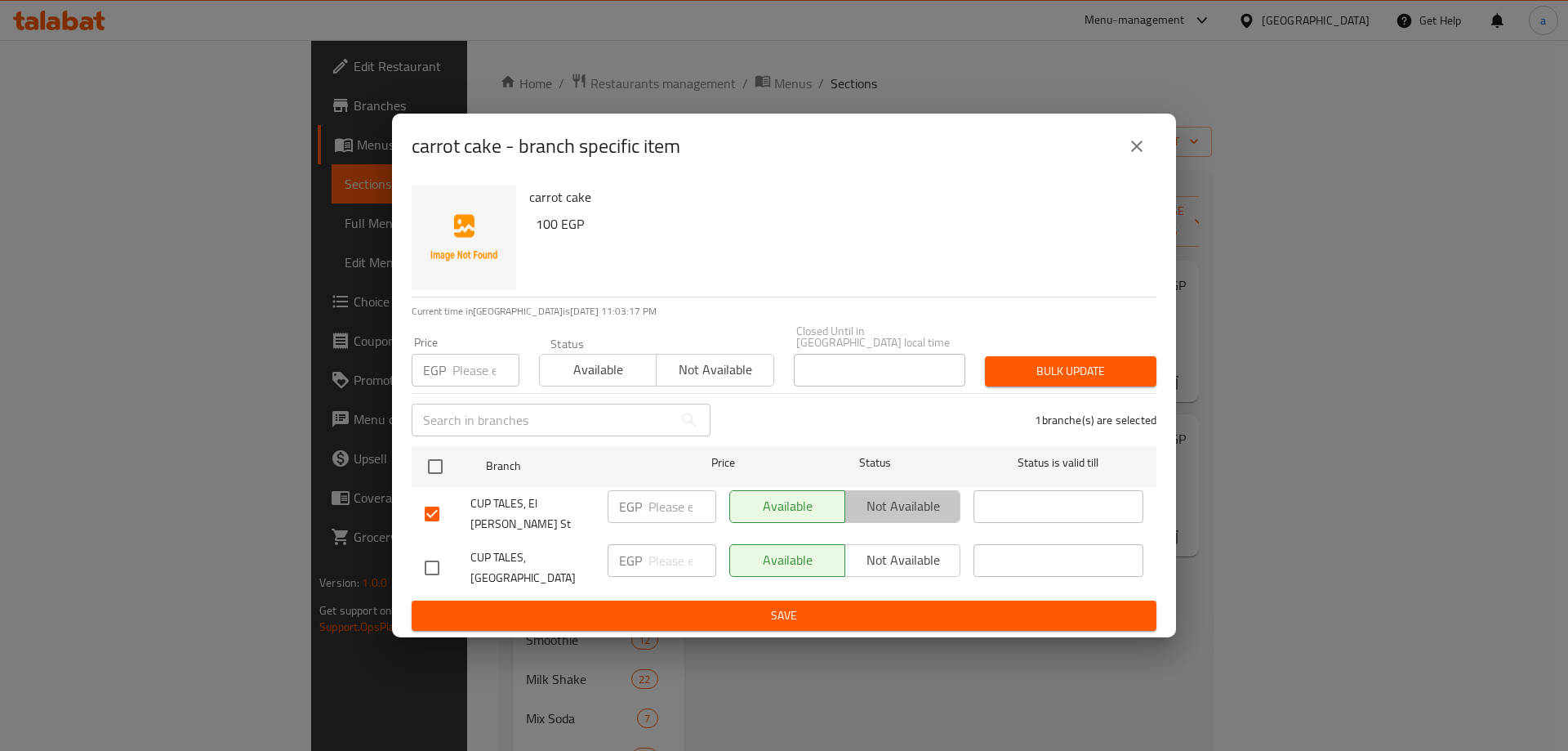
click at [934, 503] on span "Not available" at bounding box center [903, 506] width 102 height 24
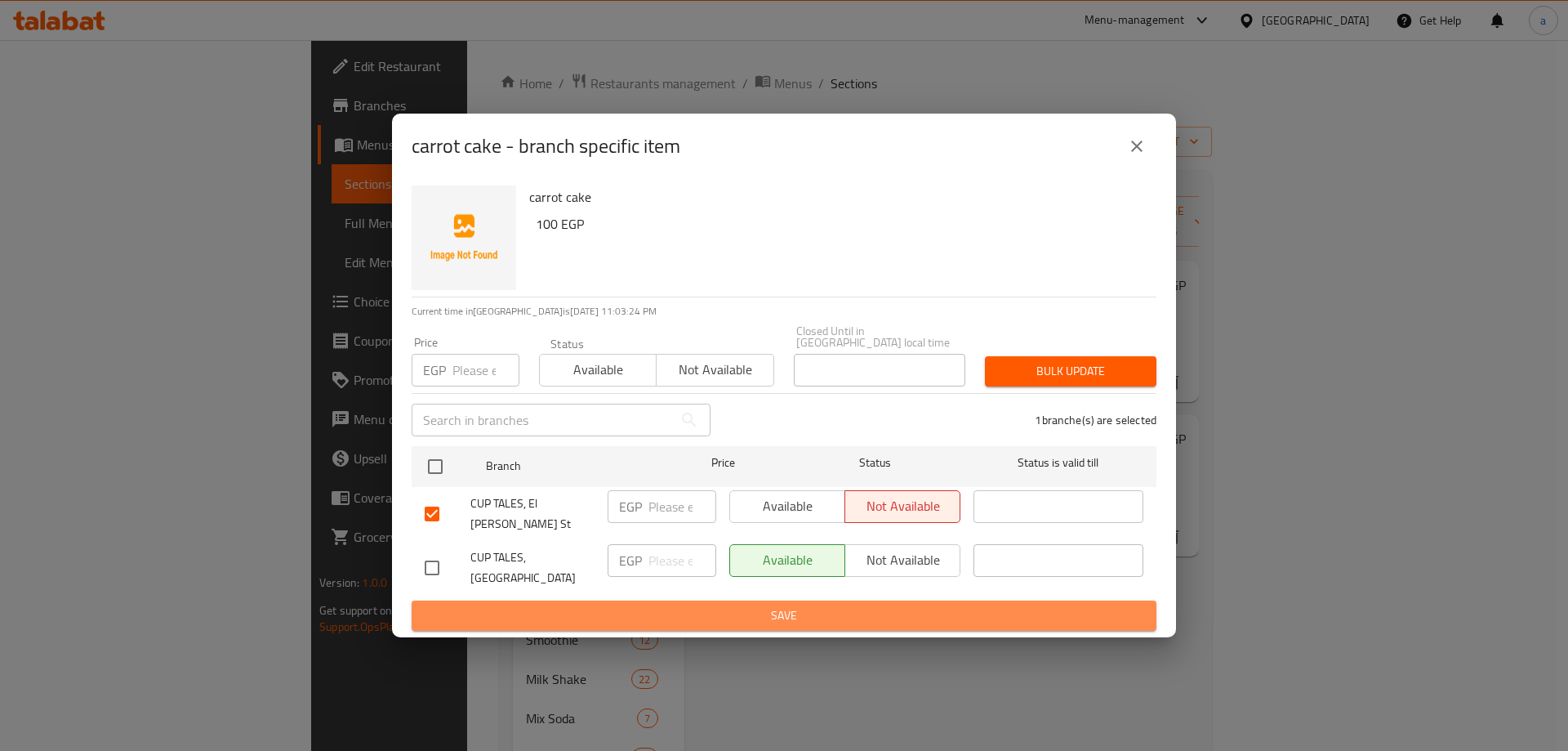
click at [854, 606] on span "Save" at bounding box center [784, 615] width 719 height 20
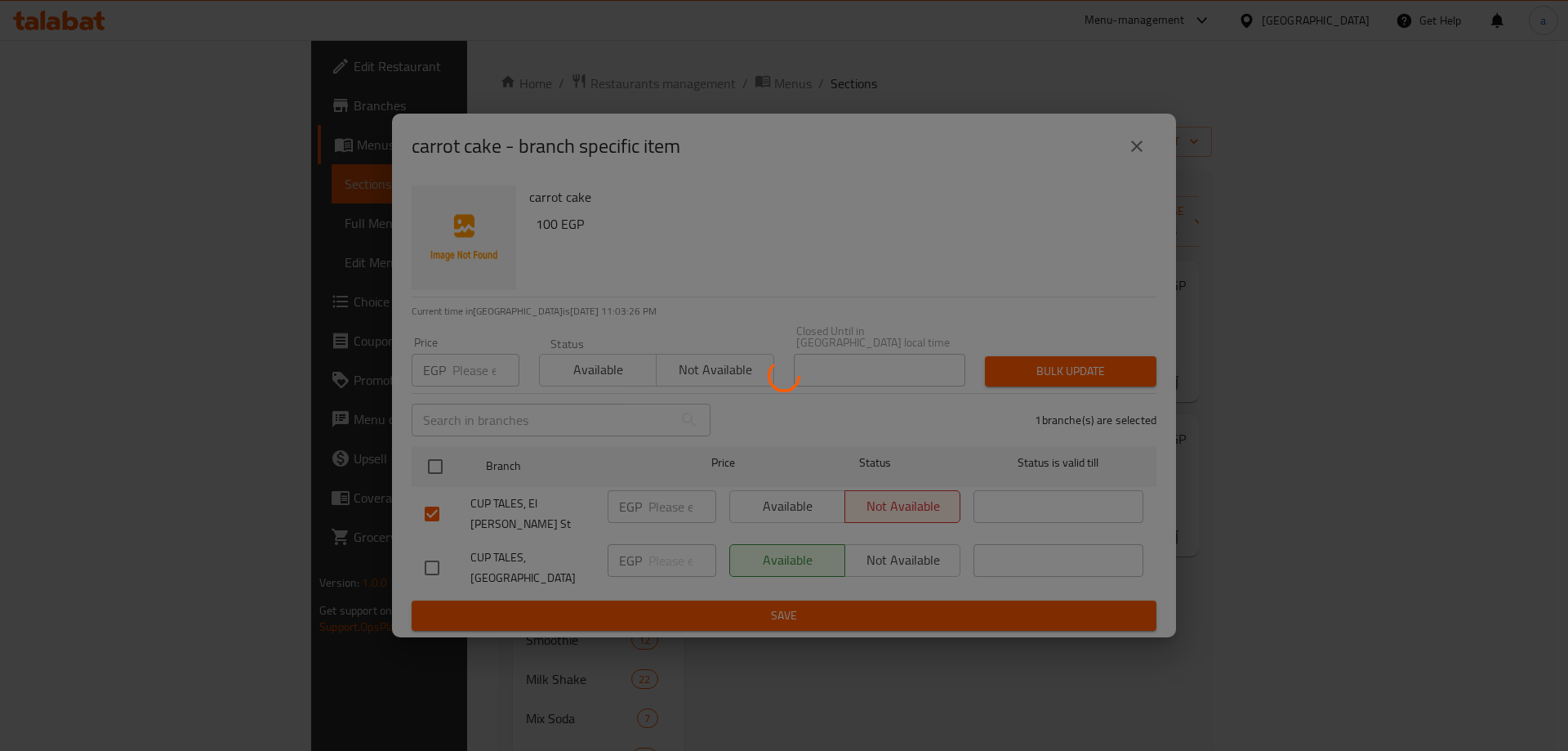
click at [1351, 556] on div at bounding box center [784, 376] width 1568 height 751
click at [1147, 155] on div at bounding box center [784, 376] width 1568 height 751
click at [1119, 167] on div at bounding box center [784, 376] width 1568 height 751
click at [1244, 276] on div at bounding box center [784, 376] width 1568 height 751
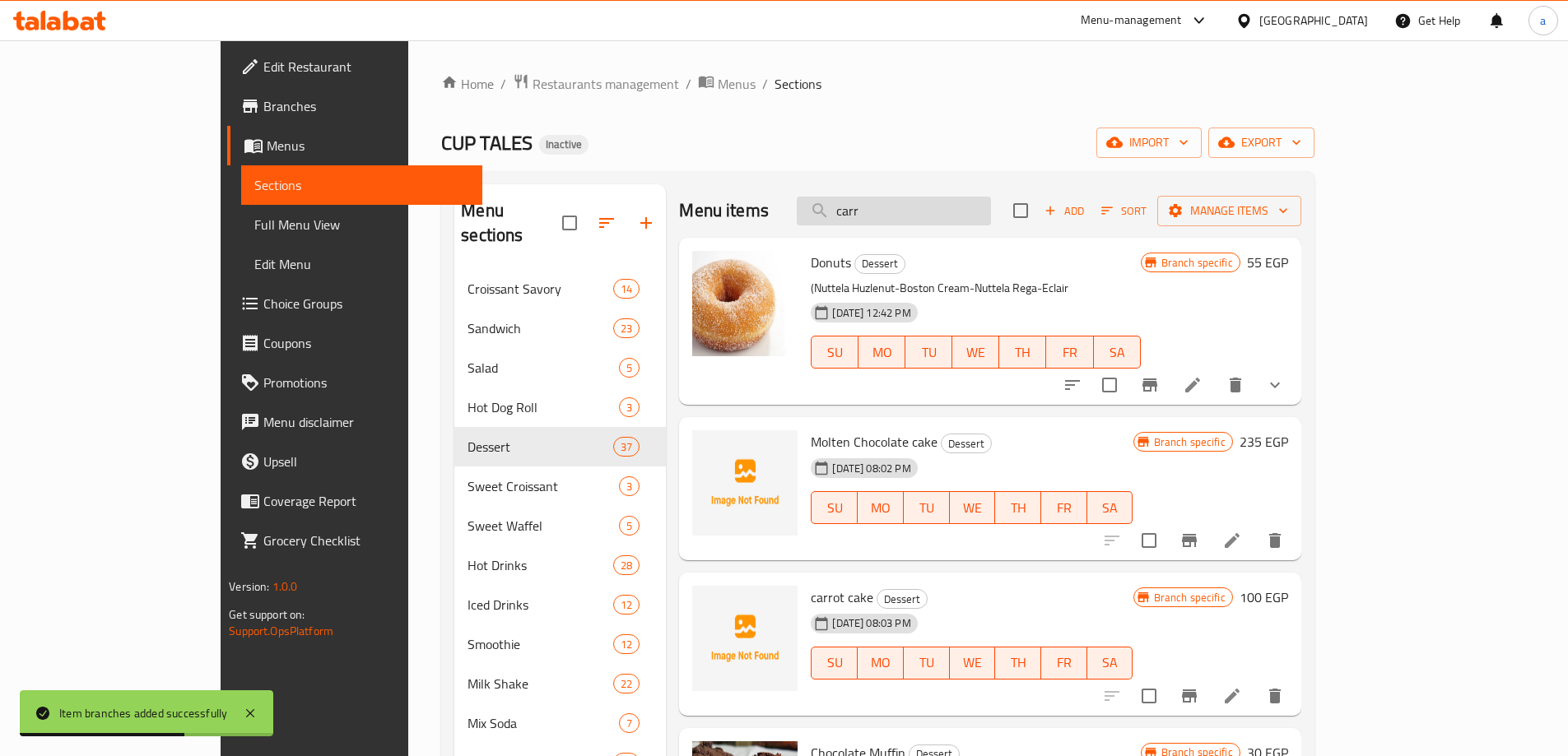
click at [959, 214] on input "carr" at bounding box center [893, 211] width 194 height 28
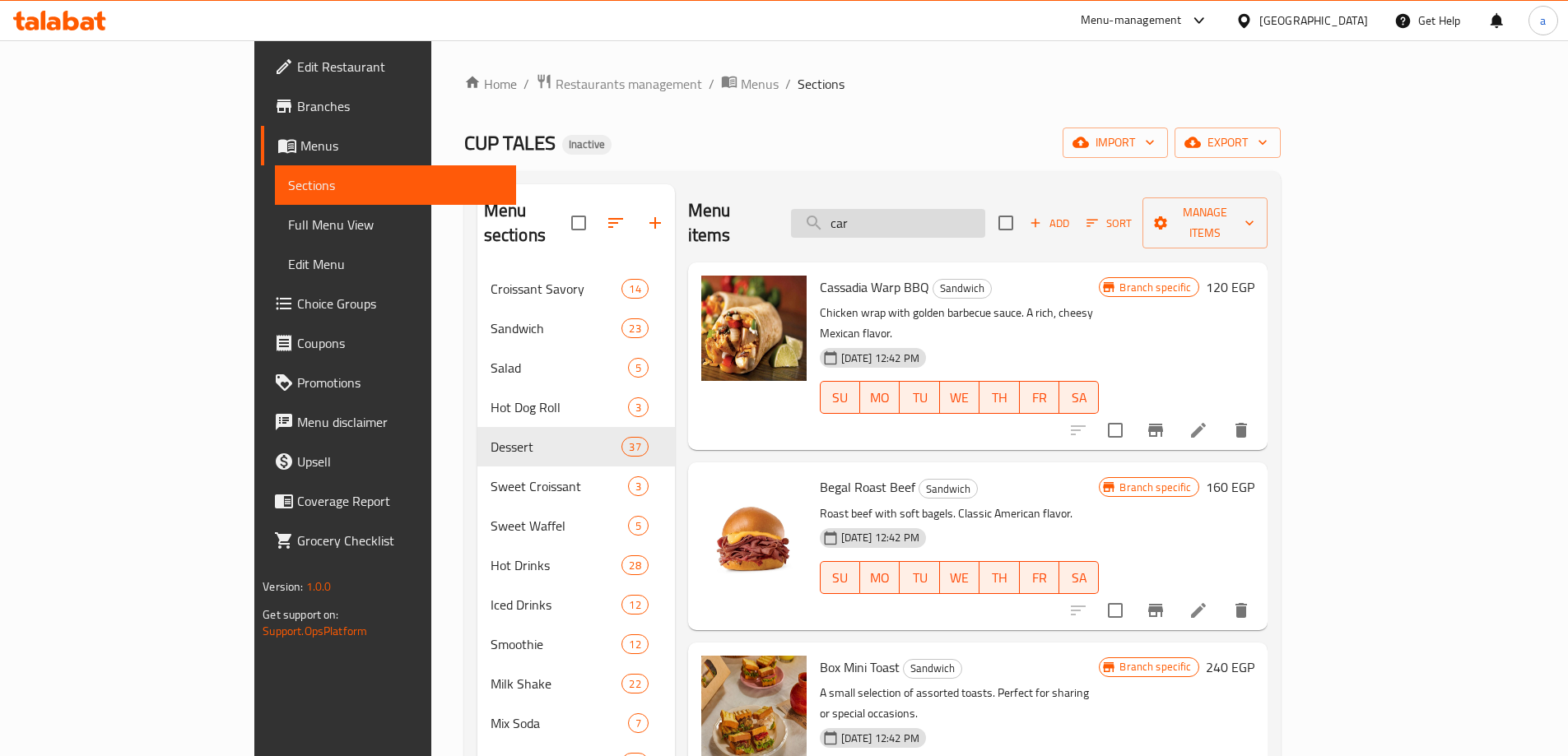
type input "carr"
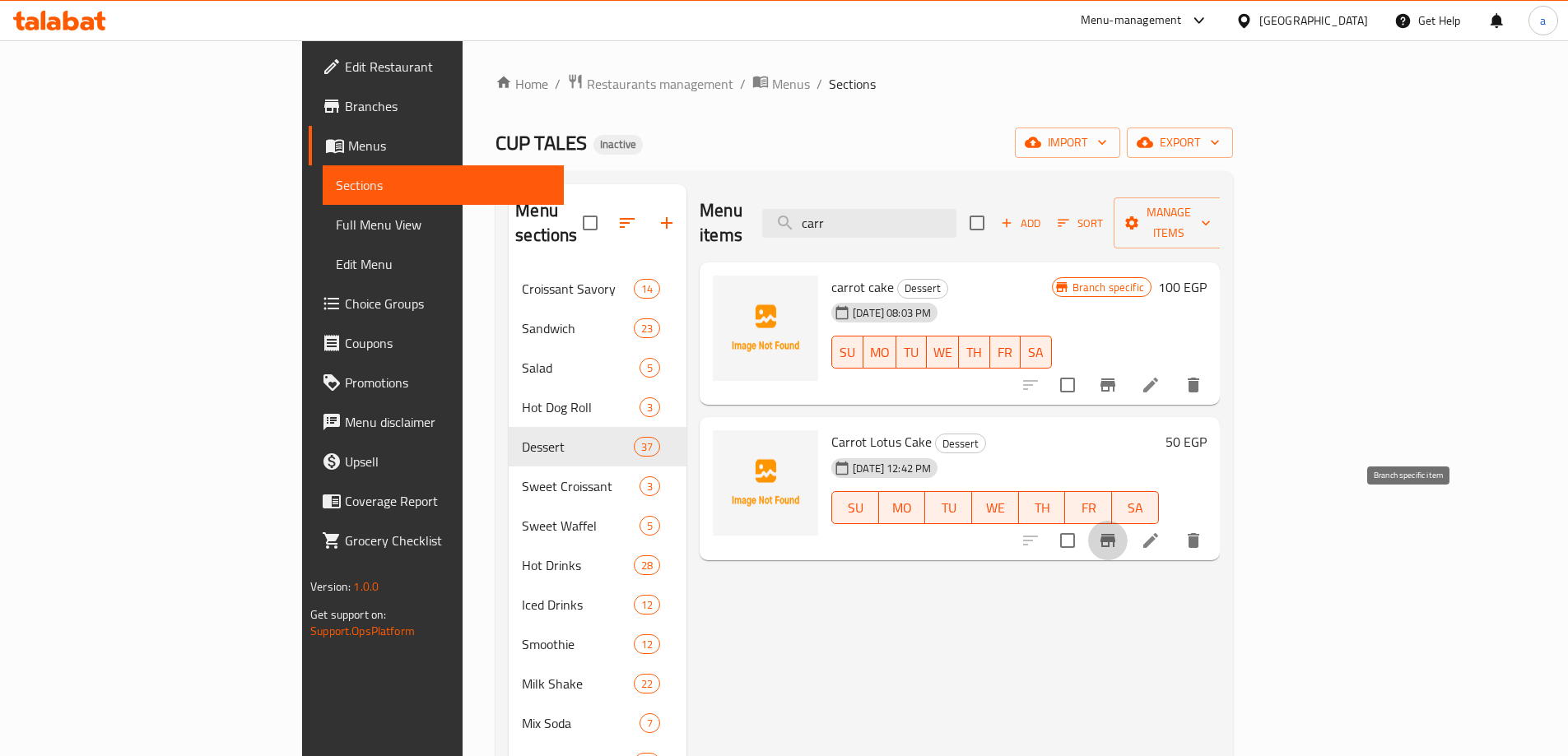
click at [1118, 531] on icon "Branch-specific-item" at bounding box center [1107, 540] width 20 height 20
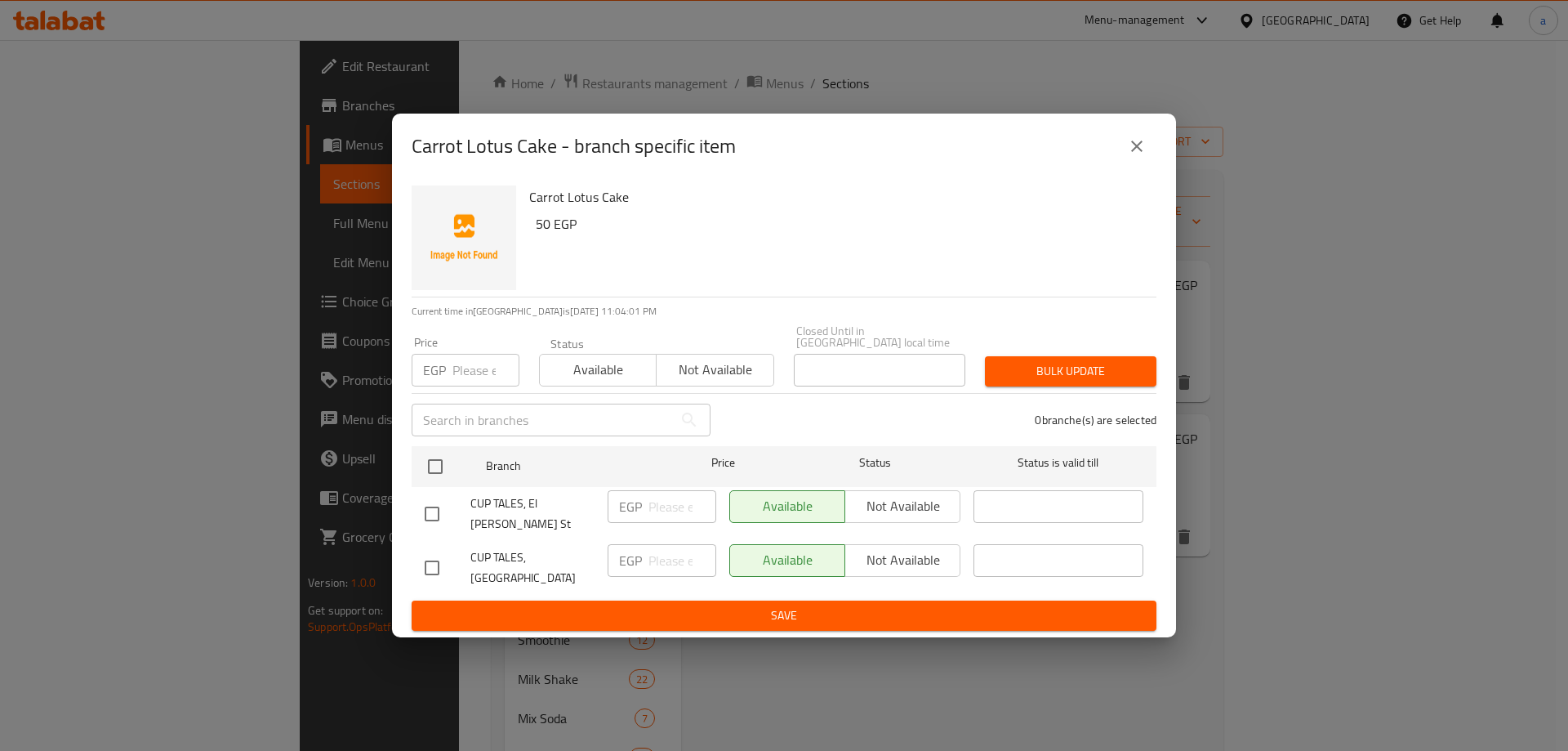
click at [439, 553] on input "checkbox" at bounding box center [432, 568] width 34 height 34
checkbox input "true"
click at [921, 557] on span "Not available" at bounding box center [903, 560] width 102 height 24
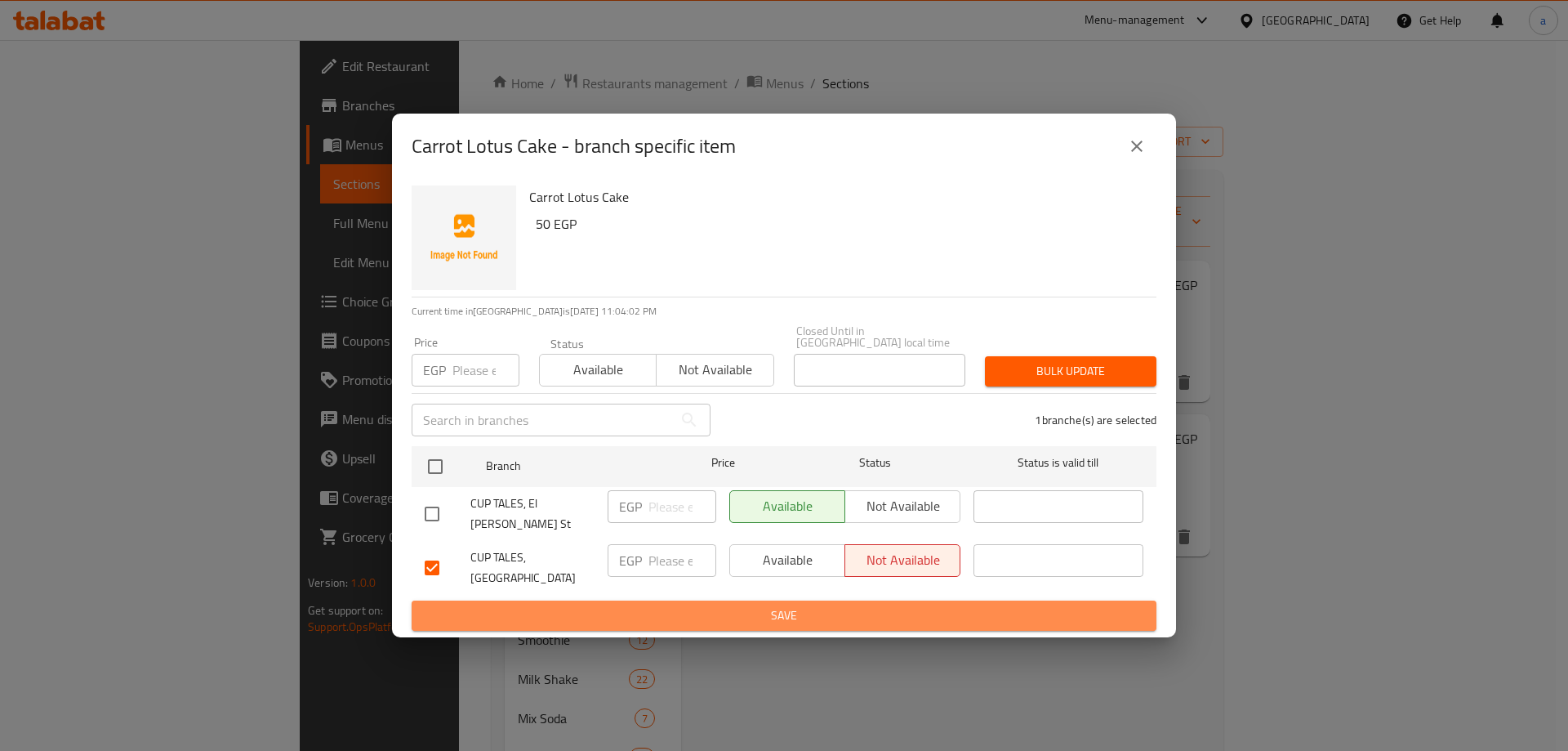
click at [891, 606] on span "Save" at bounding box center [784, 615] width 719 height 20
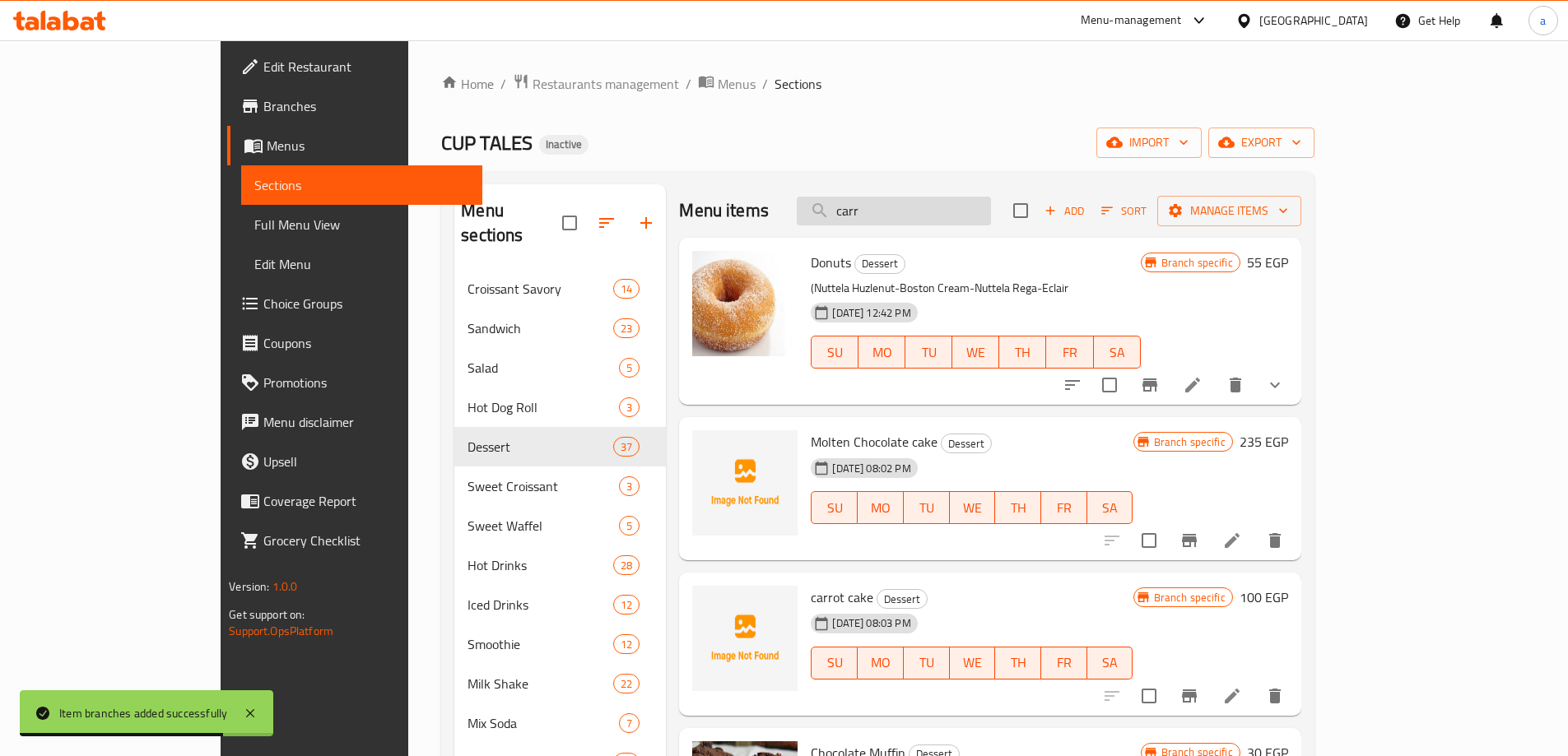
click at [991, 224] on input "carr" at bounding box center [893, 211] width 194 height 28
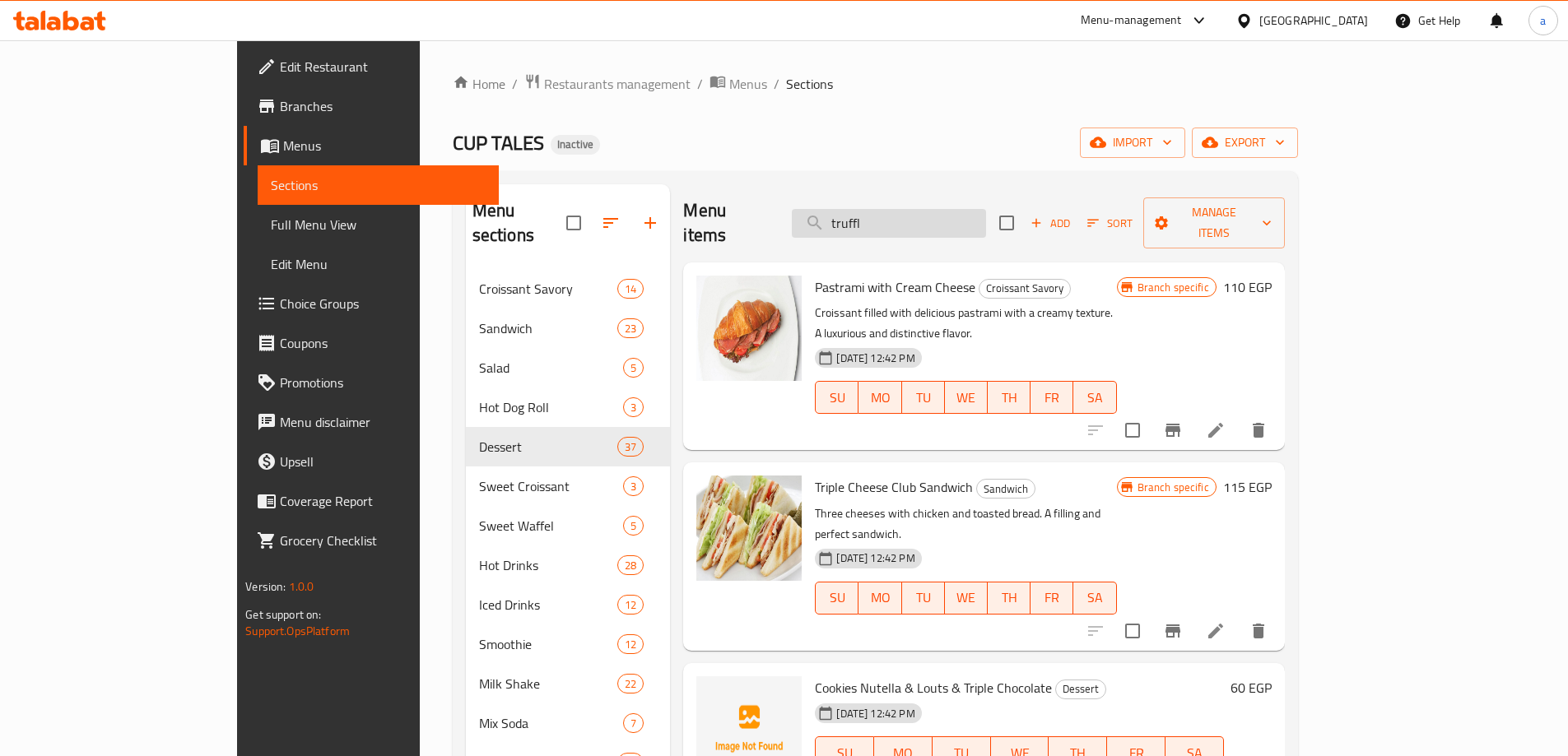
type input "truffle"
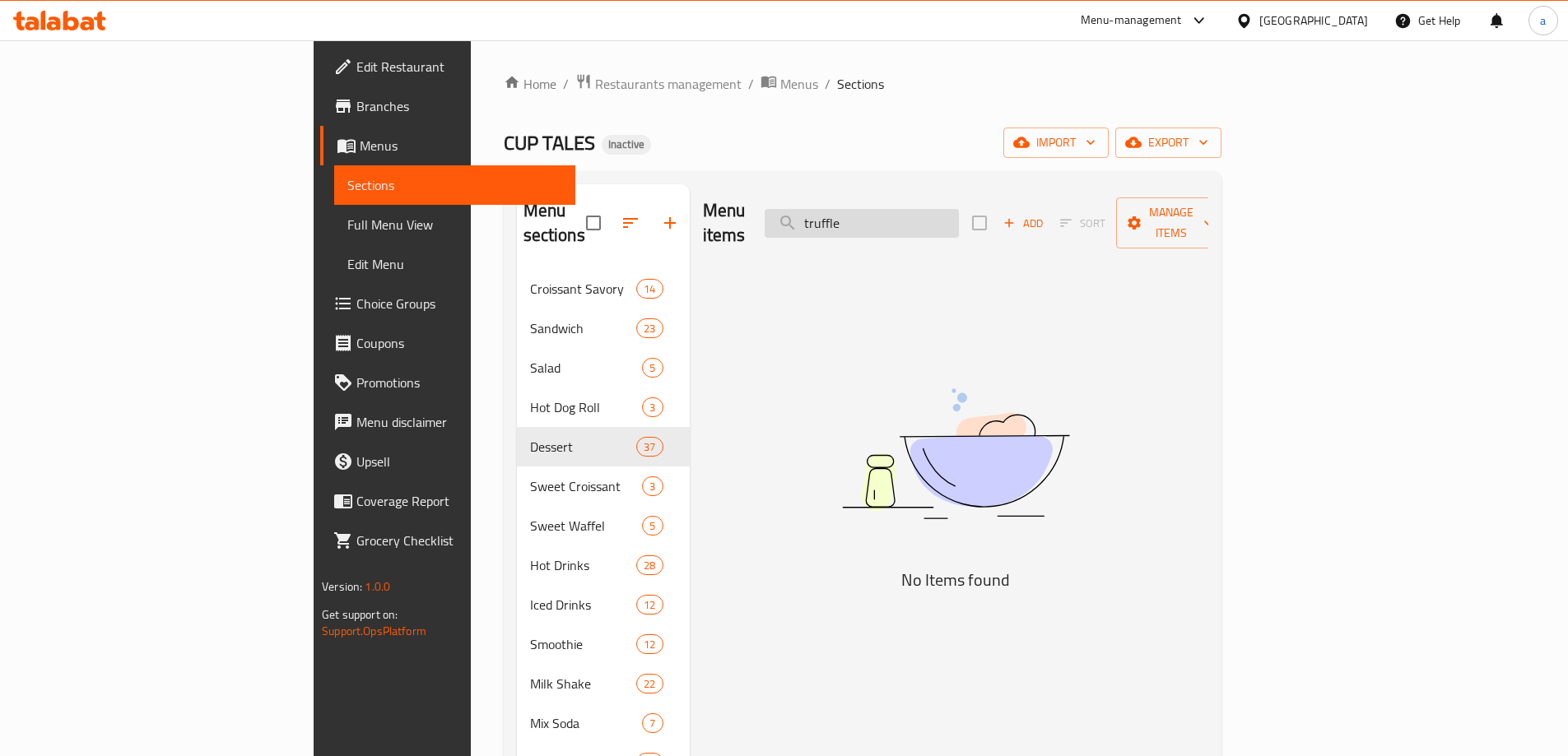
click at [959, 224] on input "truffle" at bounding box center [861, 223] width 194 height 28
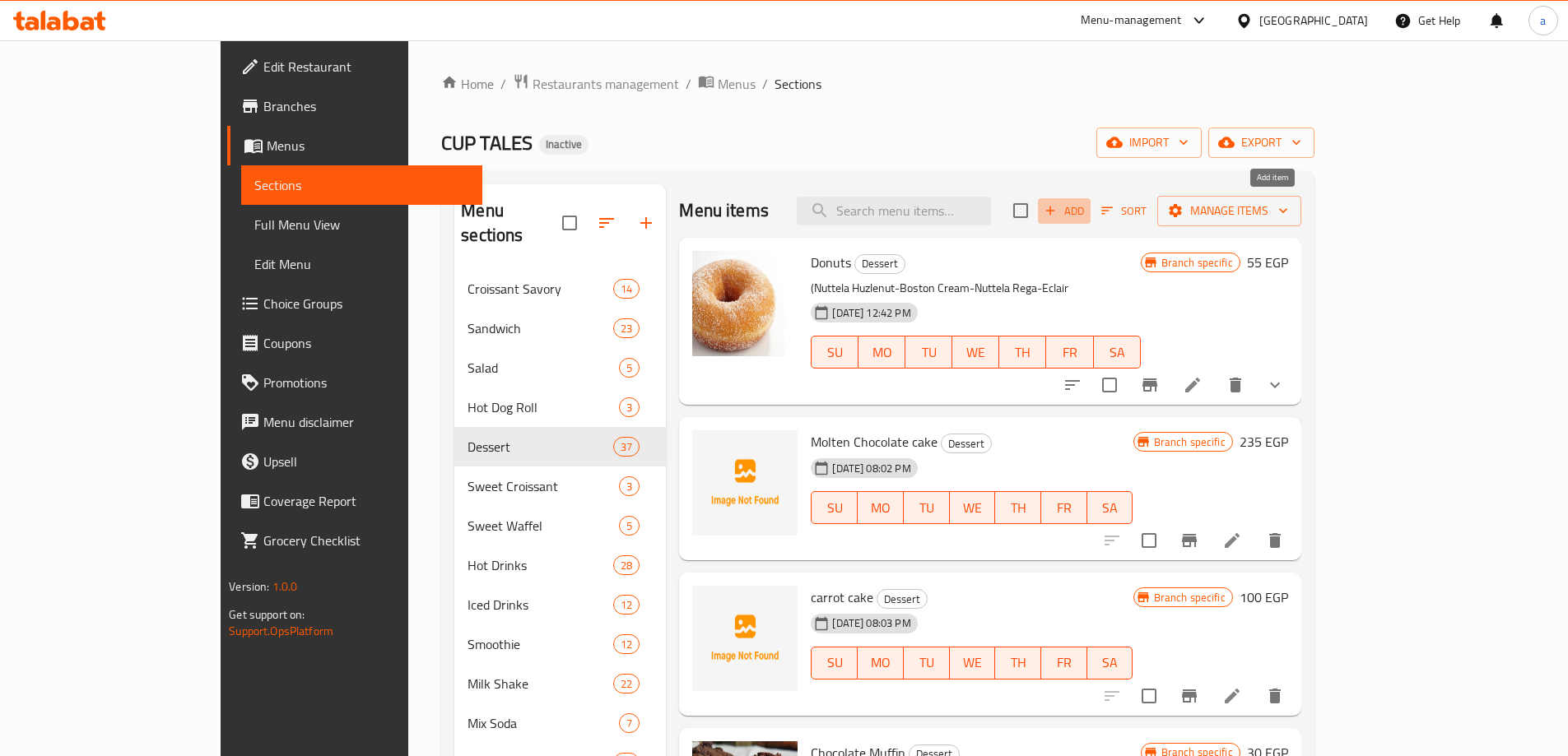
click at [1086, 208] on span "Add" at bounding box center [1064, 210] width 44 height 19
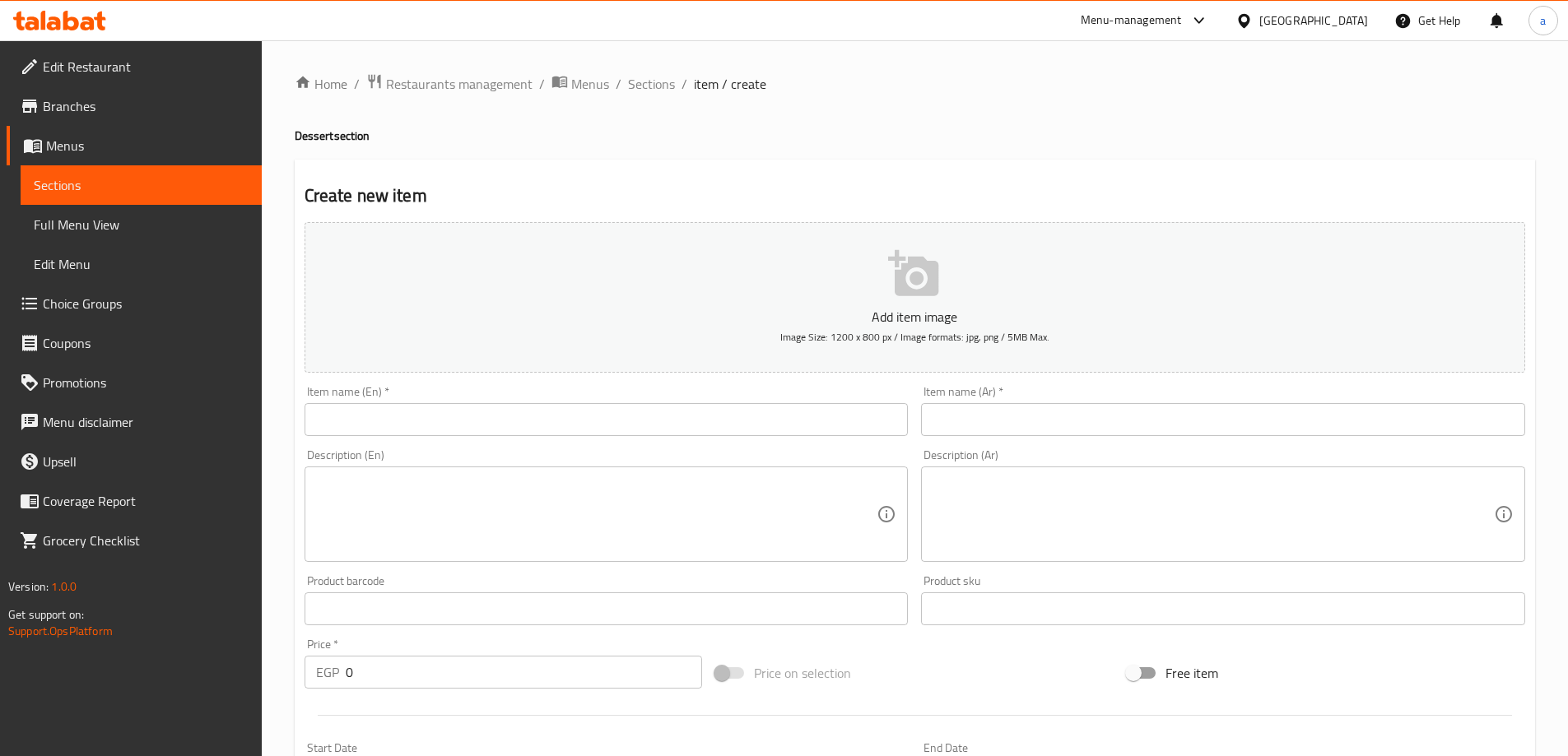
click at [557, 421] on input "text" at bounding box center [606, 419] width 604 height 33
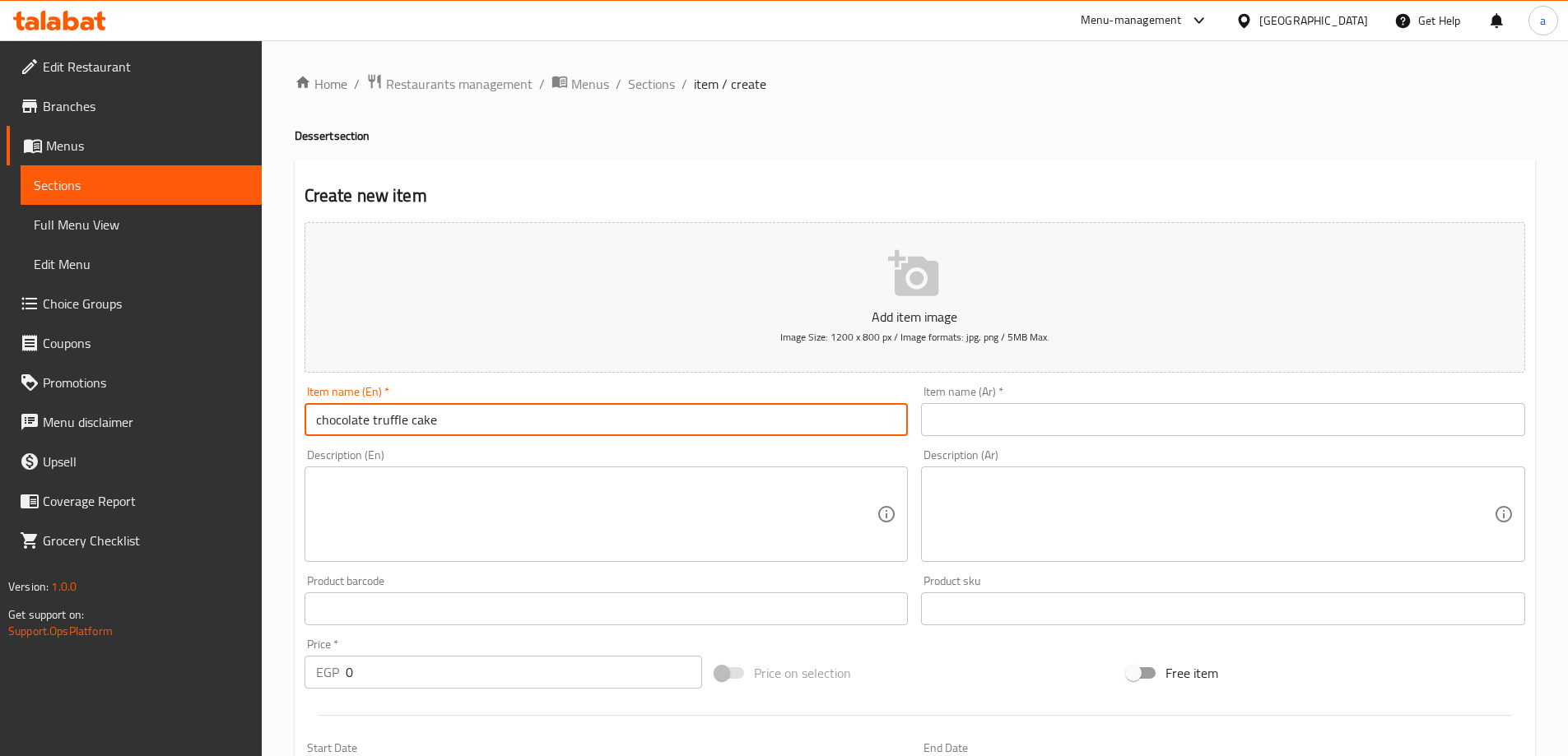
type input "chocolate truffle cake"
click at [1079, 411] on input "text" at bounding box center [1223, 419] width 604 height 33
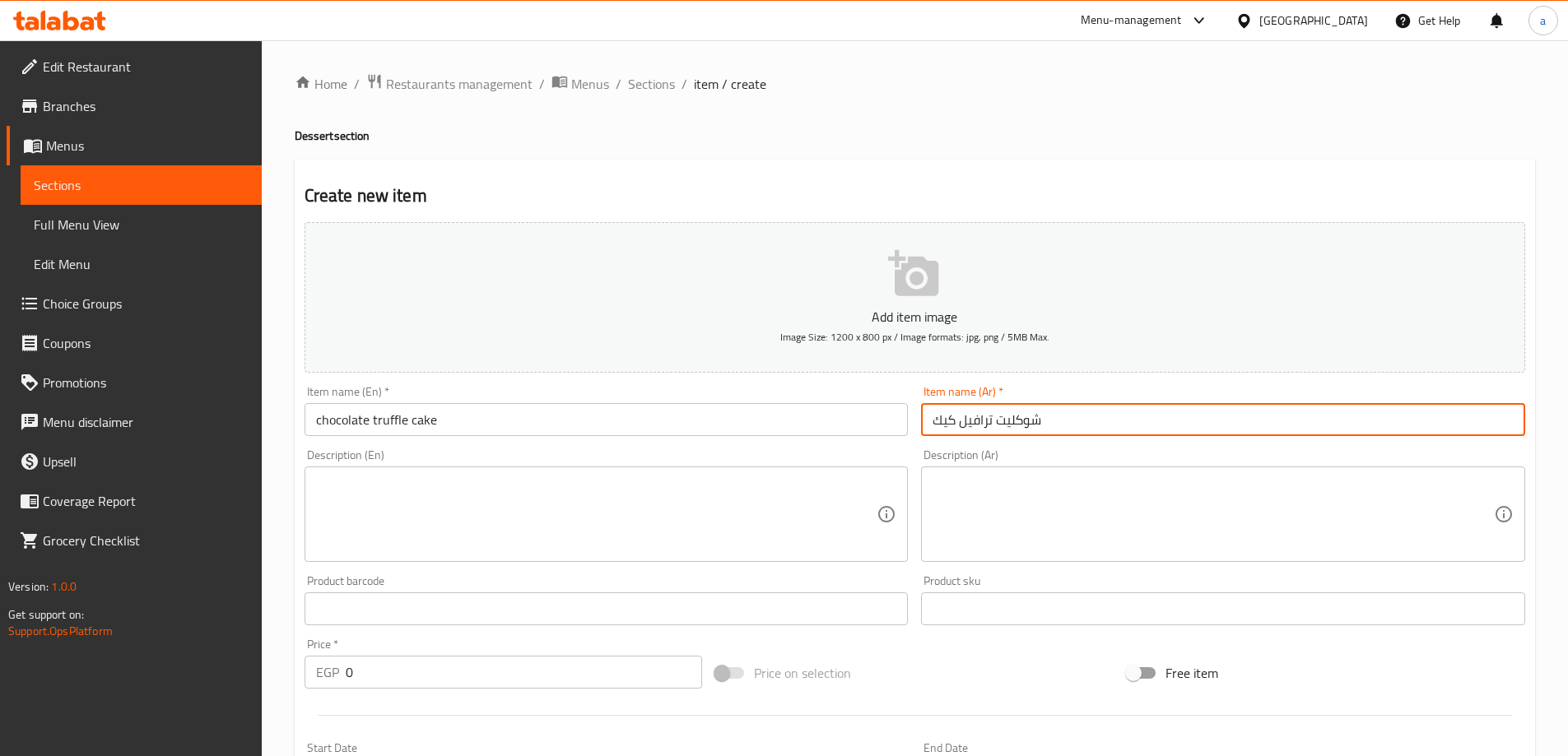
type input "شوكليت ترافيل كيك"
click at [372, 658] on input "0" at bounding box center [524, 672] width 357 height 33
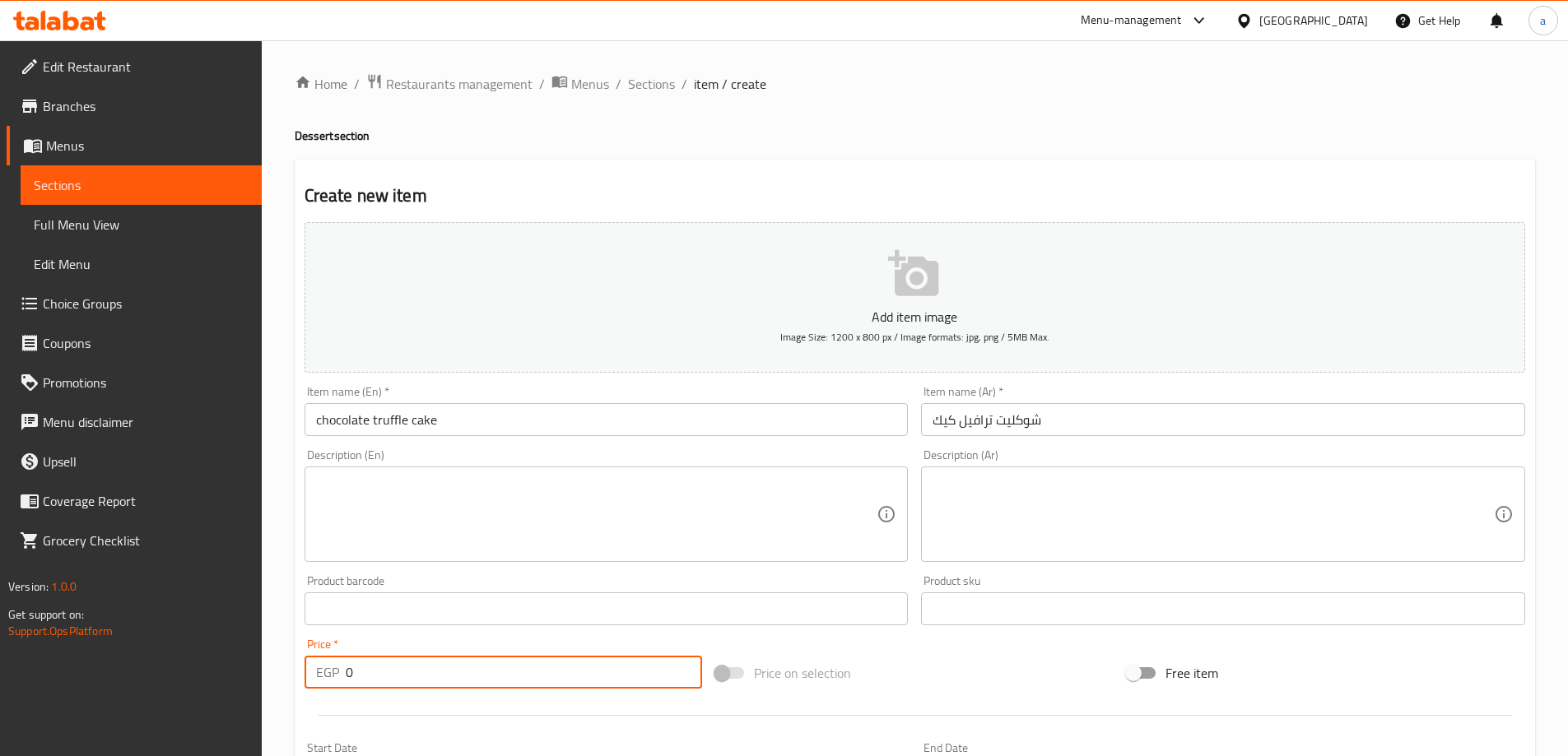
click at [372, 658] on input "0" at bounding box center [524, 672] width 357 height 33
click at [372, 659] on input "0" at bounding box center [524, 672] width 357 height 33
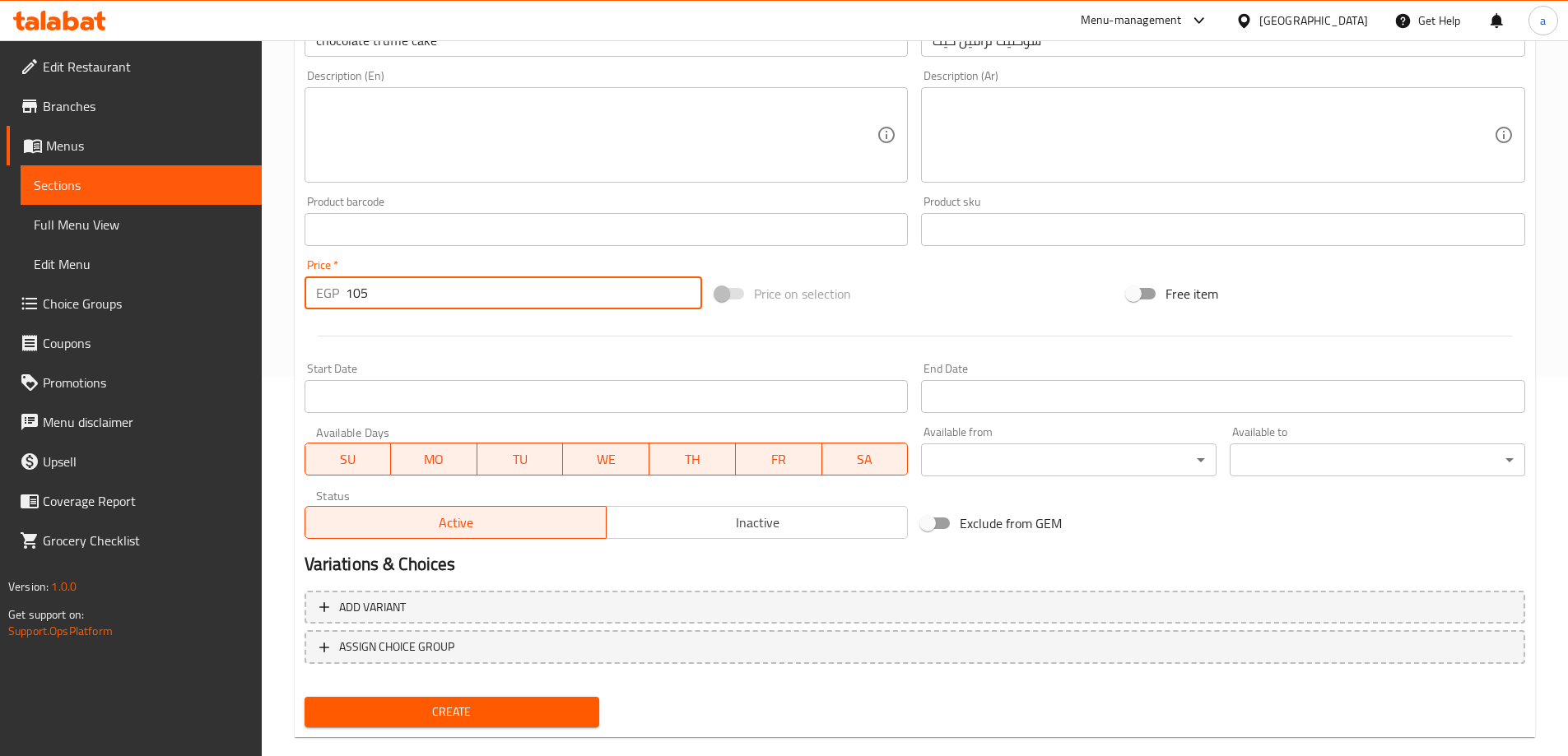
scroll to position [406, 0]
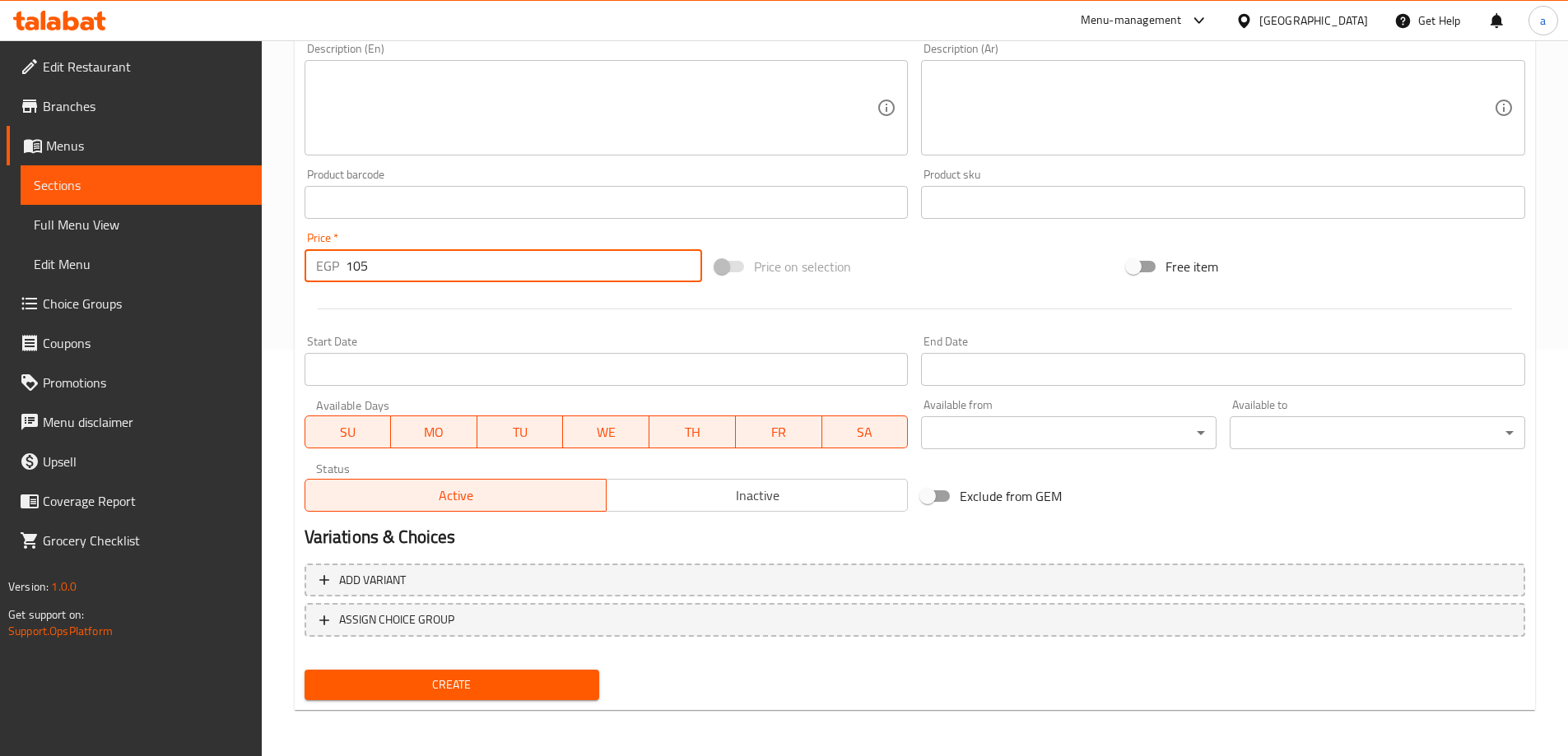
type input "105"
click at [495, 672] on button "Create" at bounding box center [452, 684] width 296 height 30
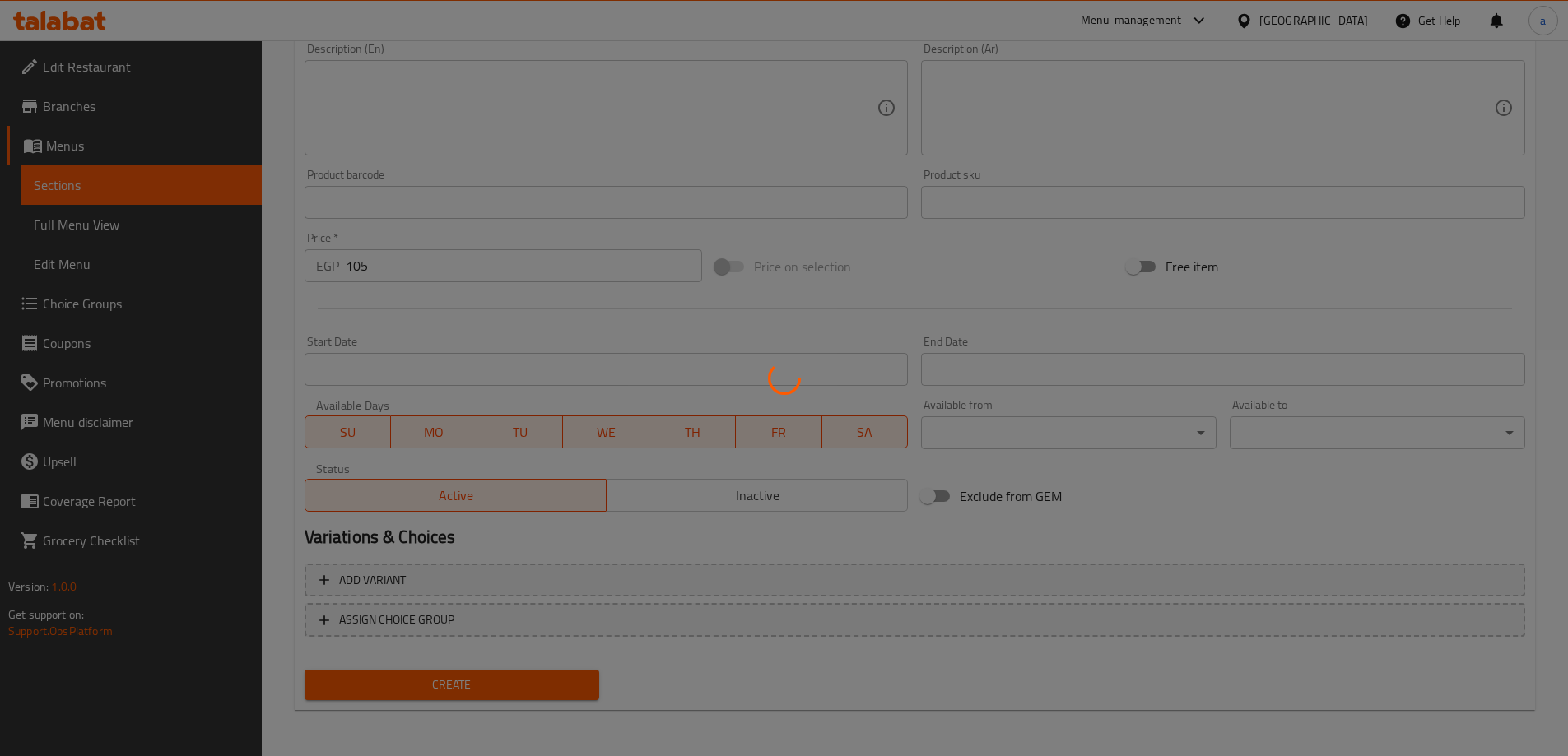
type input "0"
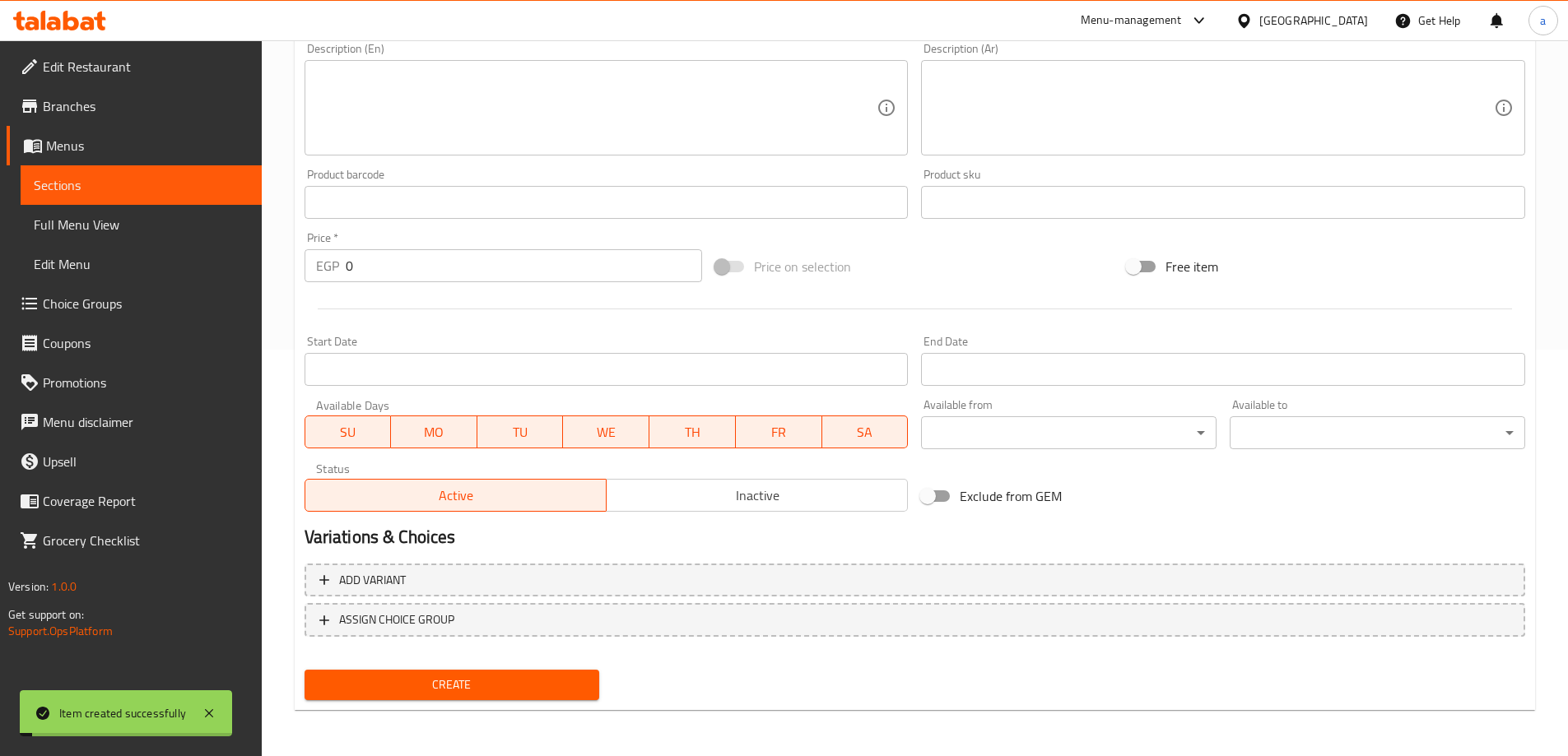
click at [168, 191] on span "Sections" at bounding box center [141, 185] width 215 height 20
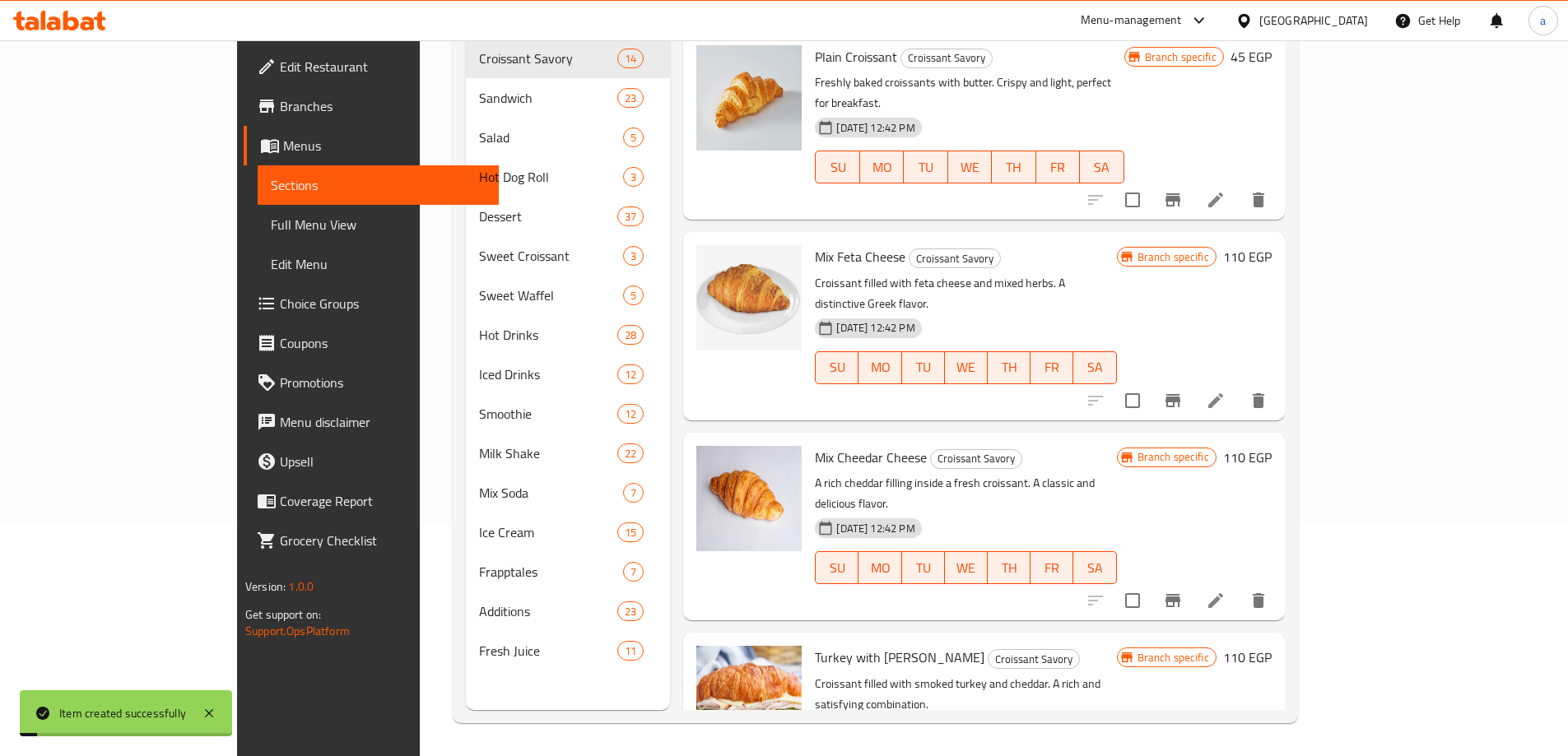
scroll to position [231, 0]
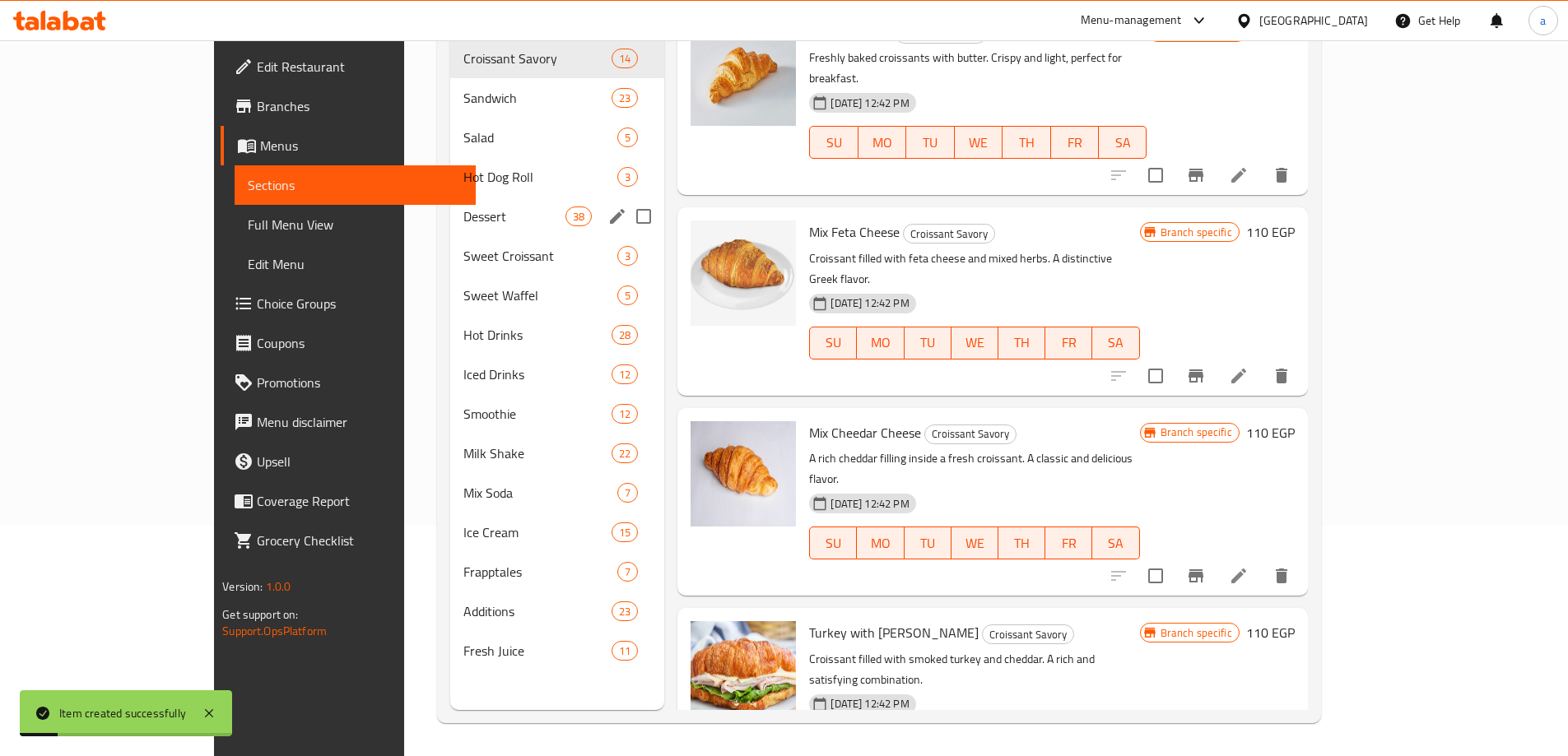
click at [450, 206] on div "Dessert 38" at bounding box center [557, 217] width 214 height 39
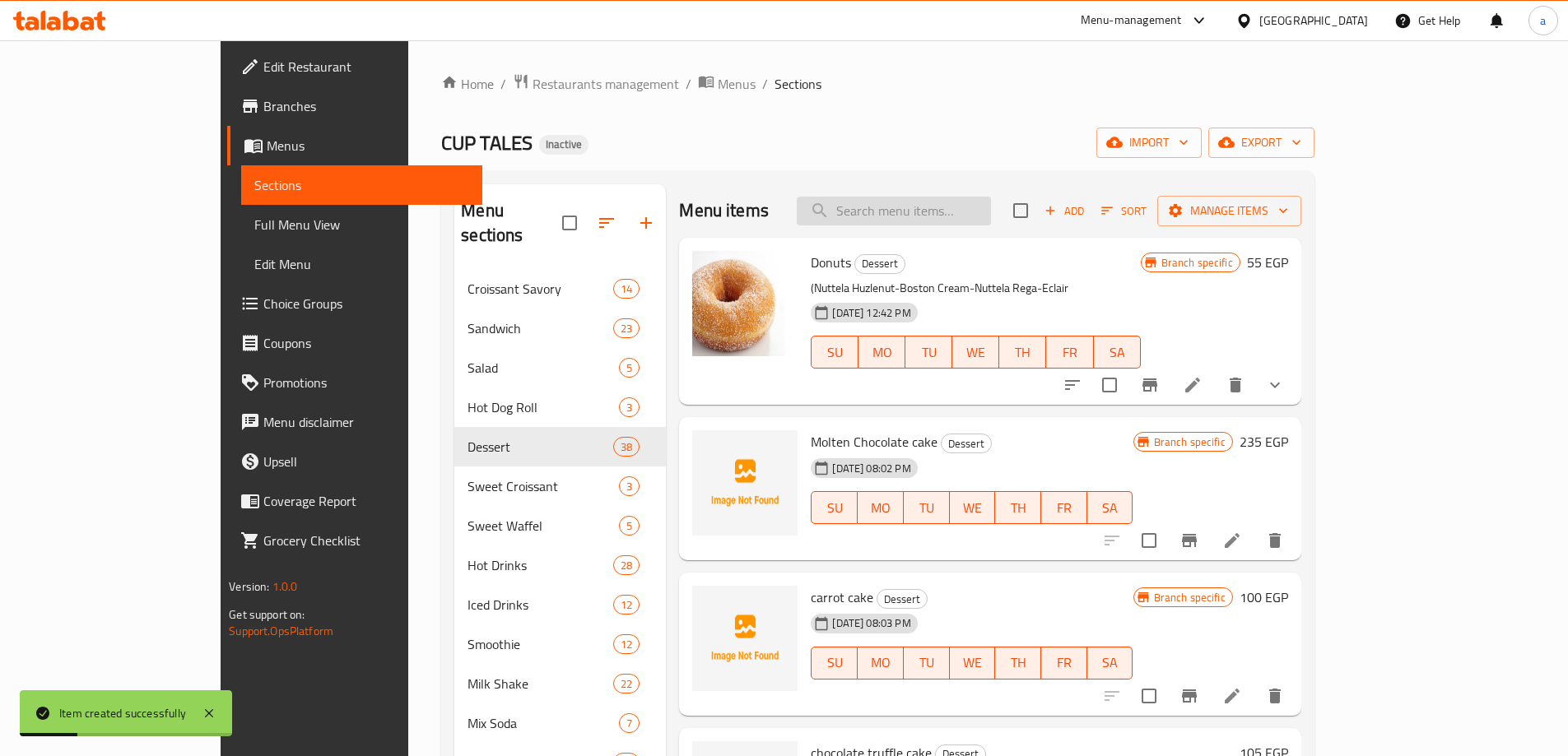
click at [970, 200] on input "search" at bounding box center [893, 211] width 194 height 28
type input "ف"
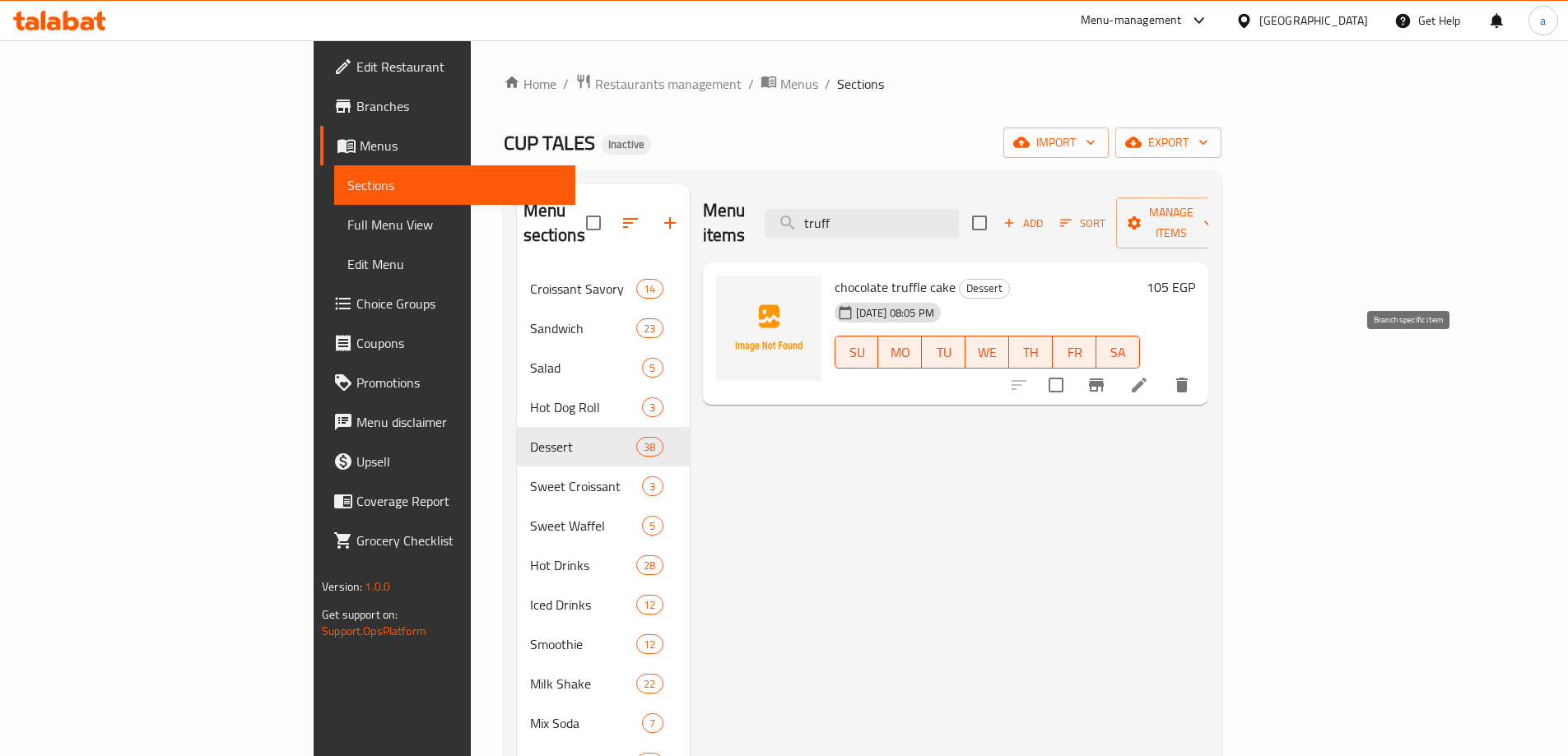
type input "truff"
click at [1116, 366] on button "Branch-specific-item" at bounding box center [1096, 385] width 39 height 39
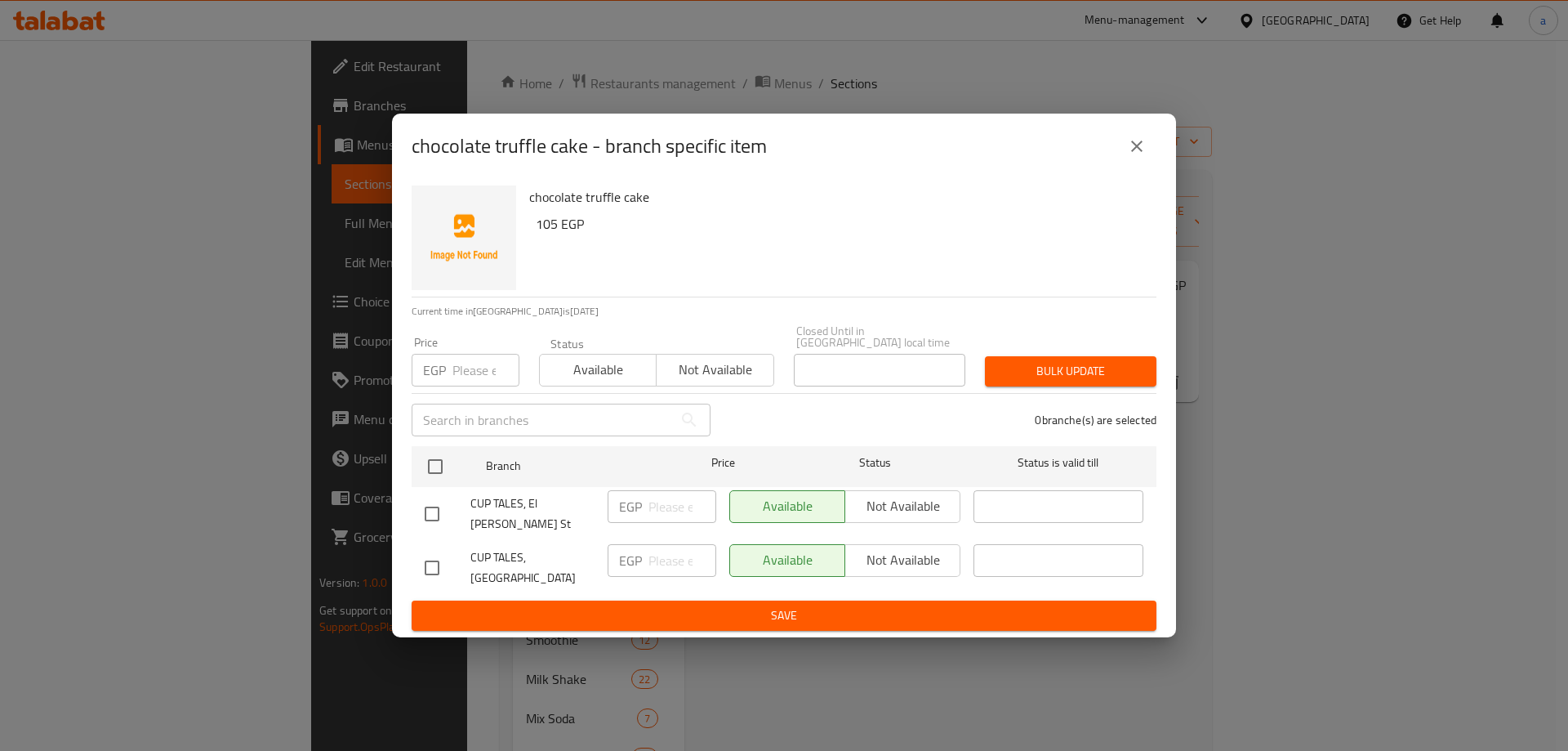
click at [428, 521] on input "checkbox" at bounding box center [432, 514] width 34 height 34
checkbox input "true"
click at [912, 514] on span "Not available" at bounding box center [903, 506] width 102 height 24
click at [859, 606] on span "Save" at bounding box center [784, 615] width 719 height 20
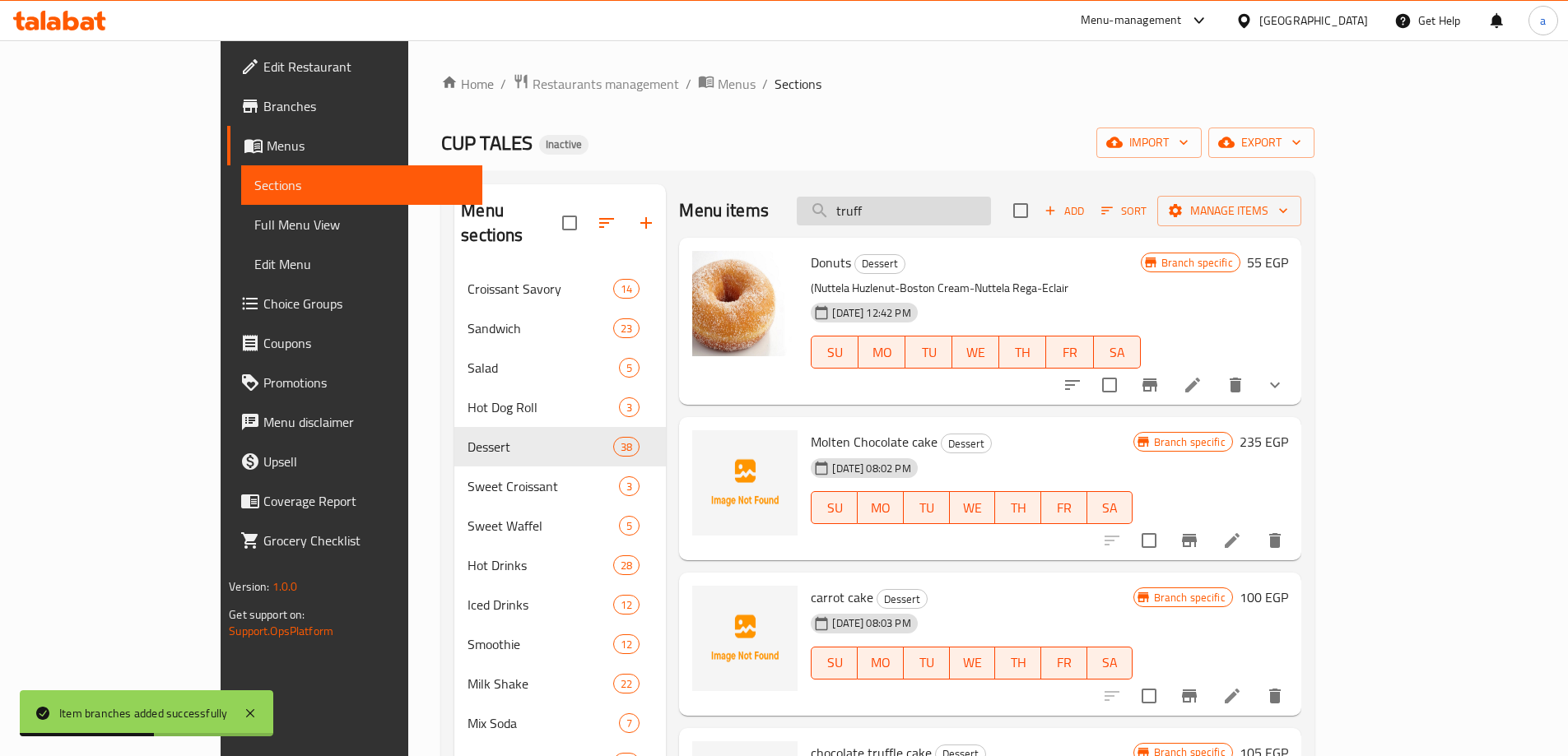
click at [946, 201] on input "truff" at bounding box center [893, 211] width 194 height 28
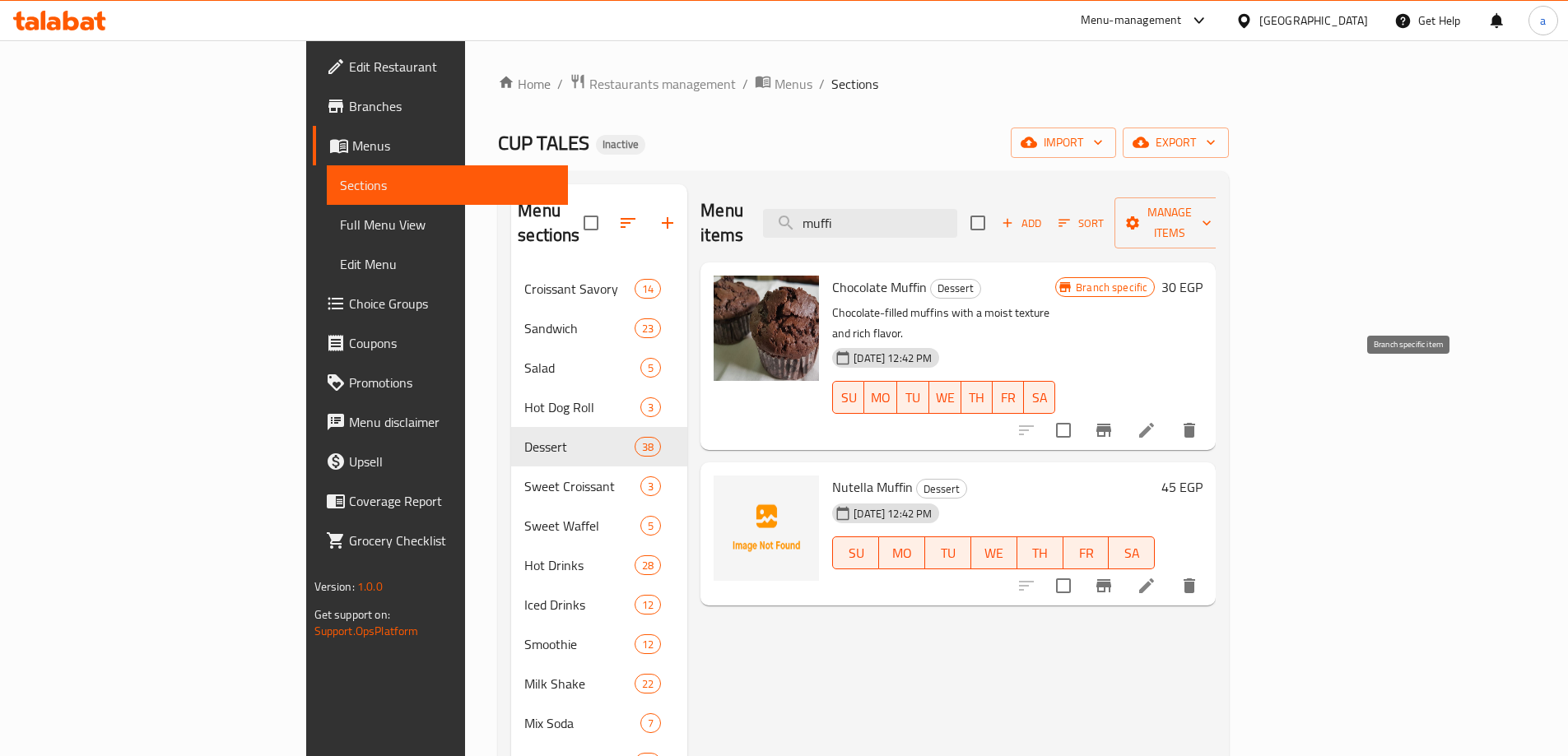
type input "muffi"
click at [1113, 421] on icon "Branch-specific-item" at bounding box center [1104, 430] width 20 height 20
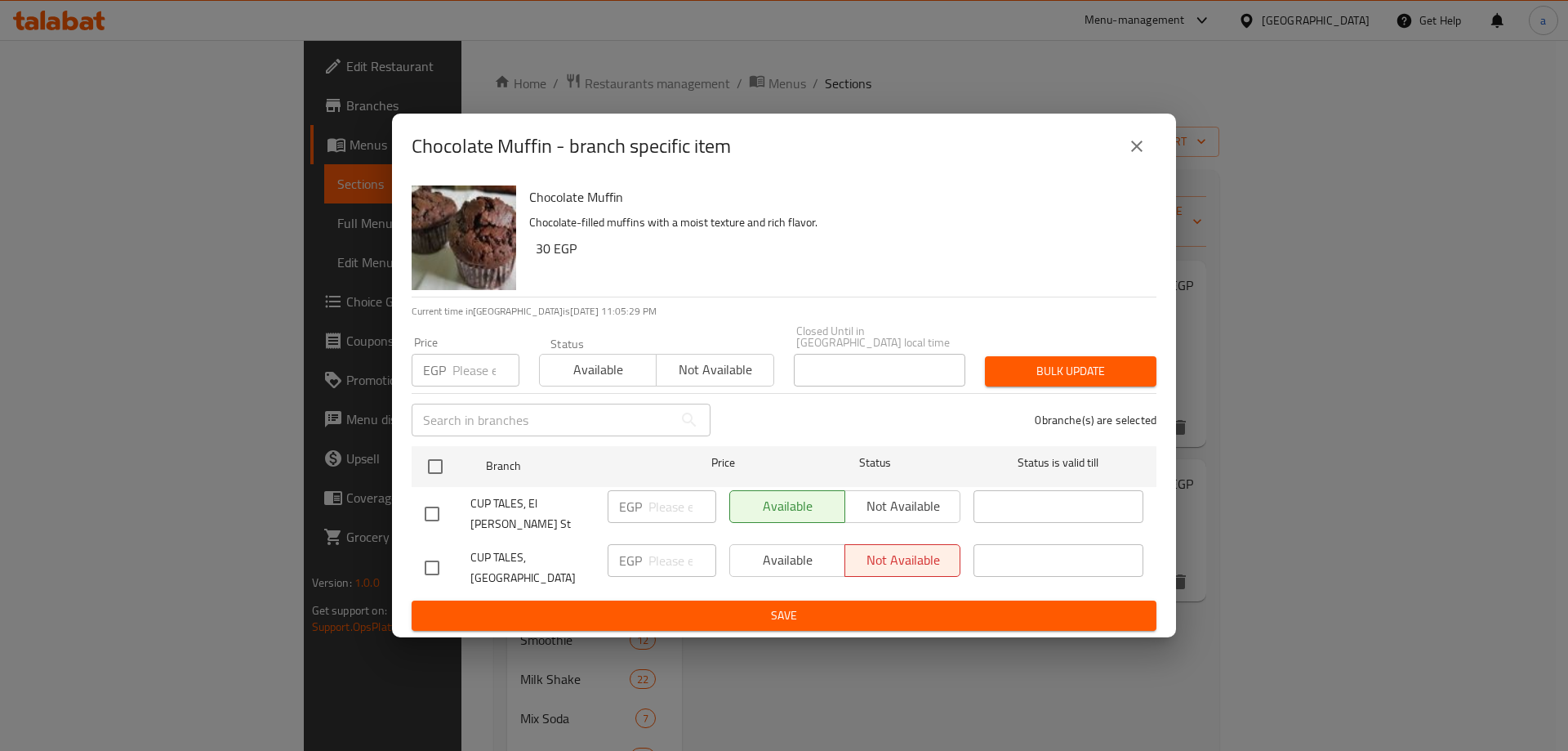
click at [668, 611] on span "Save" at bounding box center [784, 615] width 719 height 20
click at [1038, 586] on ul "Branch Price Status Status is valid till CUP TALES, El Bahr St EGP ​ Available …" at bounding box center [783, 521] width 744 height 162
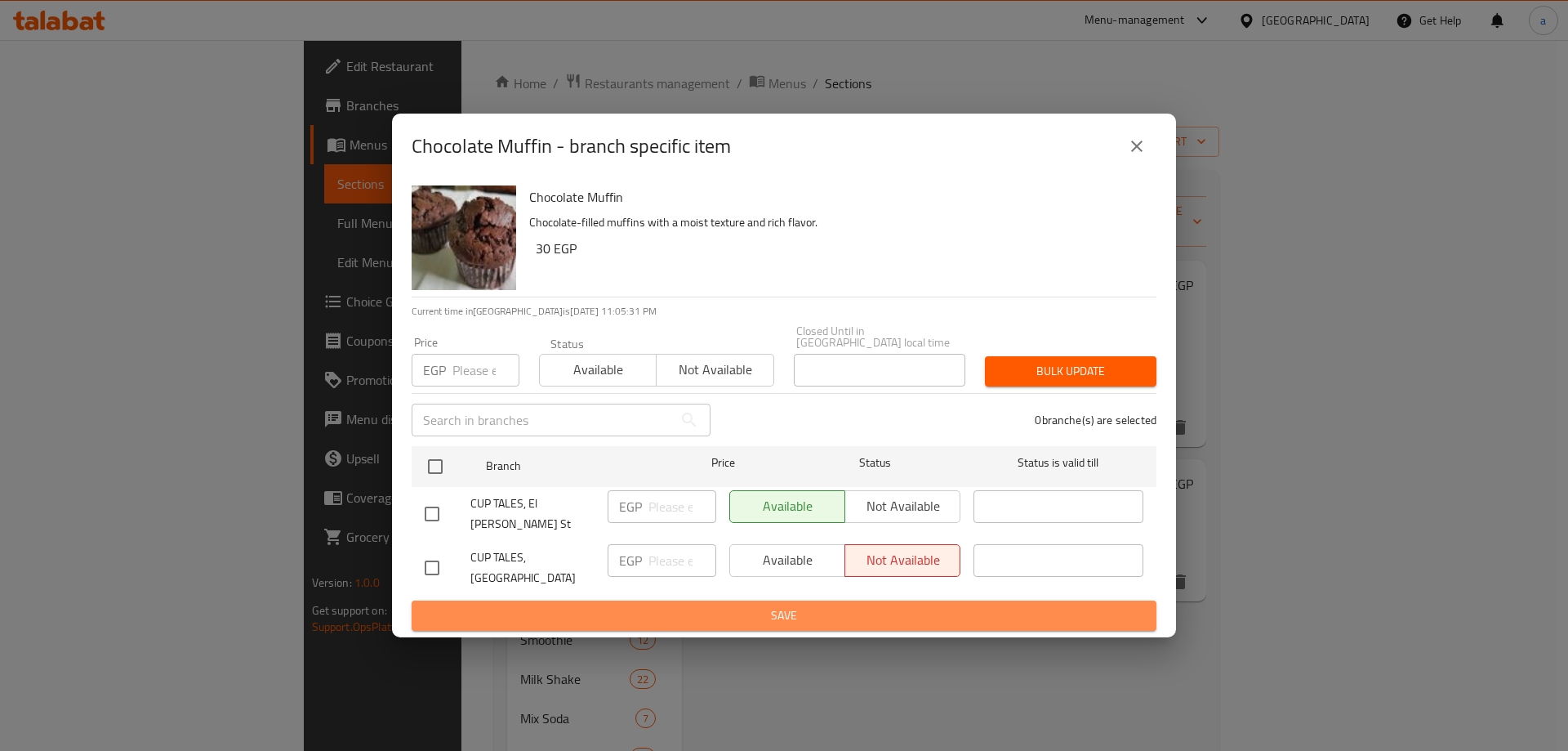
click at [1033, 606] on span "Save" at bounding box center [784, 615] width 719 height 20
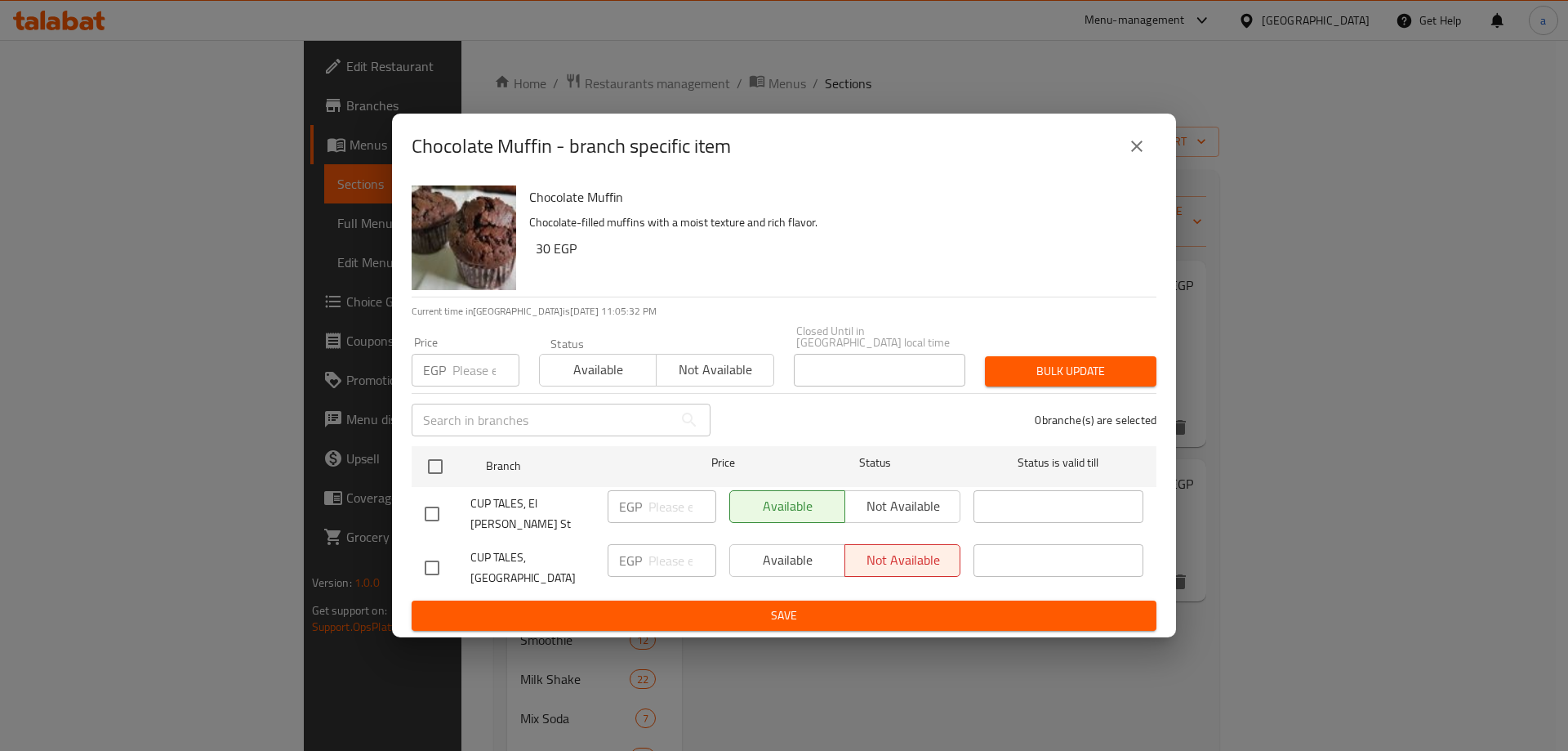
click at [1350, 569] on div "Chocolate Muffin - branch specific item Chocolate Muffin Chocolate-filled muffi…" at bounding box center [784, 376] width 1568 height 751
click at [1134, 152] on icon "close" at bounding box center [1136, 146] width 19 height 19
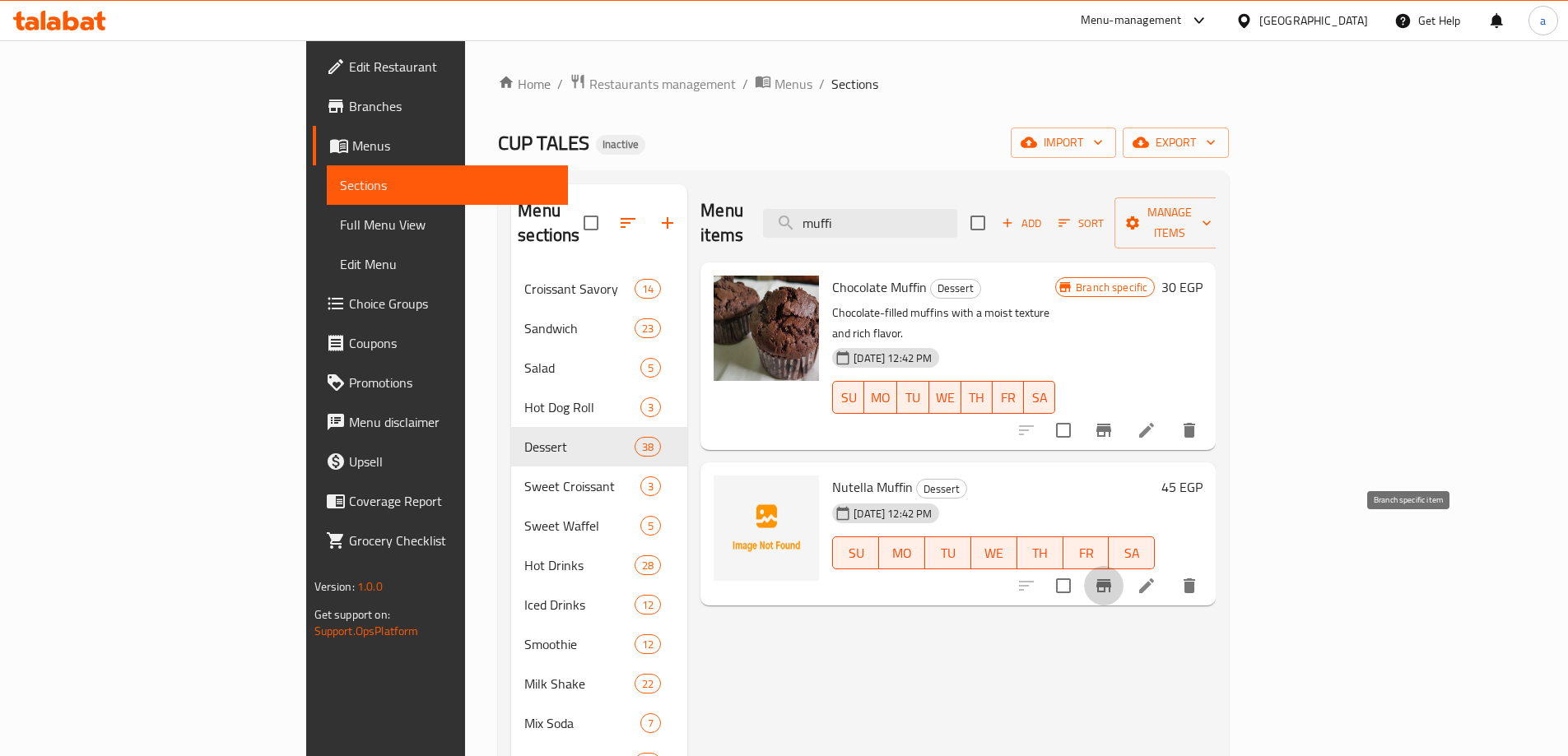
click at [1111, 579] on icon "Branch-specific-item" at bounding box center [1104, 586] width 15 height 13
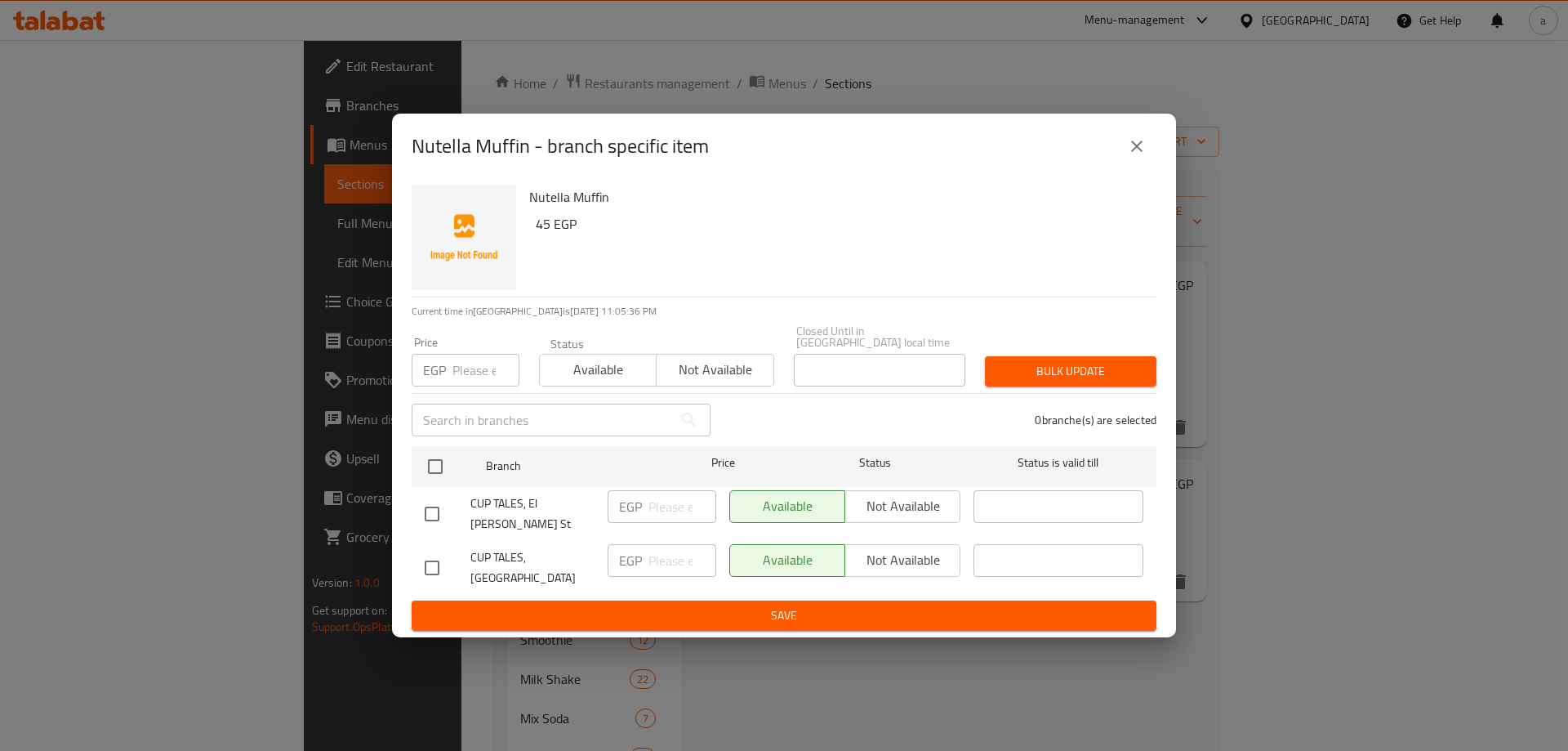
click at [880, 549] on div "Available Not available" at bounding box center [845, 560] width 231 height 33
click at [896, 553] on div "Available Not available" at bounding box center [845, 560] width 231 height 33
click at [436, 556] on input "checkbox" at bounding box center [432, 568] width 34 height 34
checkbox input "true"
click at [882, 548] on span "Not available" at bounding box center [903, 560] width 102 height 24
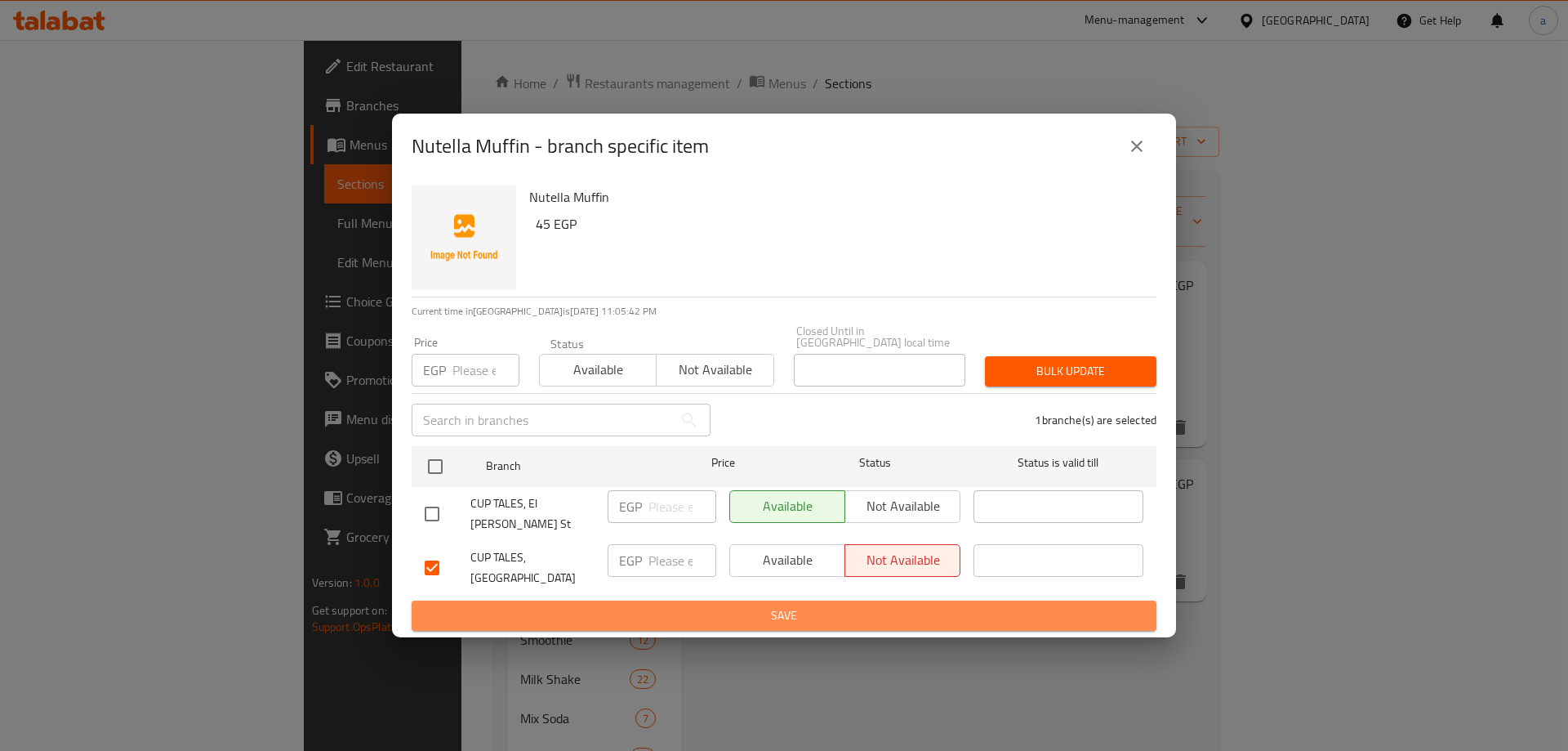
click at [863, 606] on span "Save" at bounding box center [784, 615] width 719 height 20
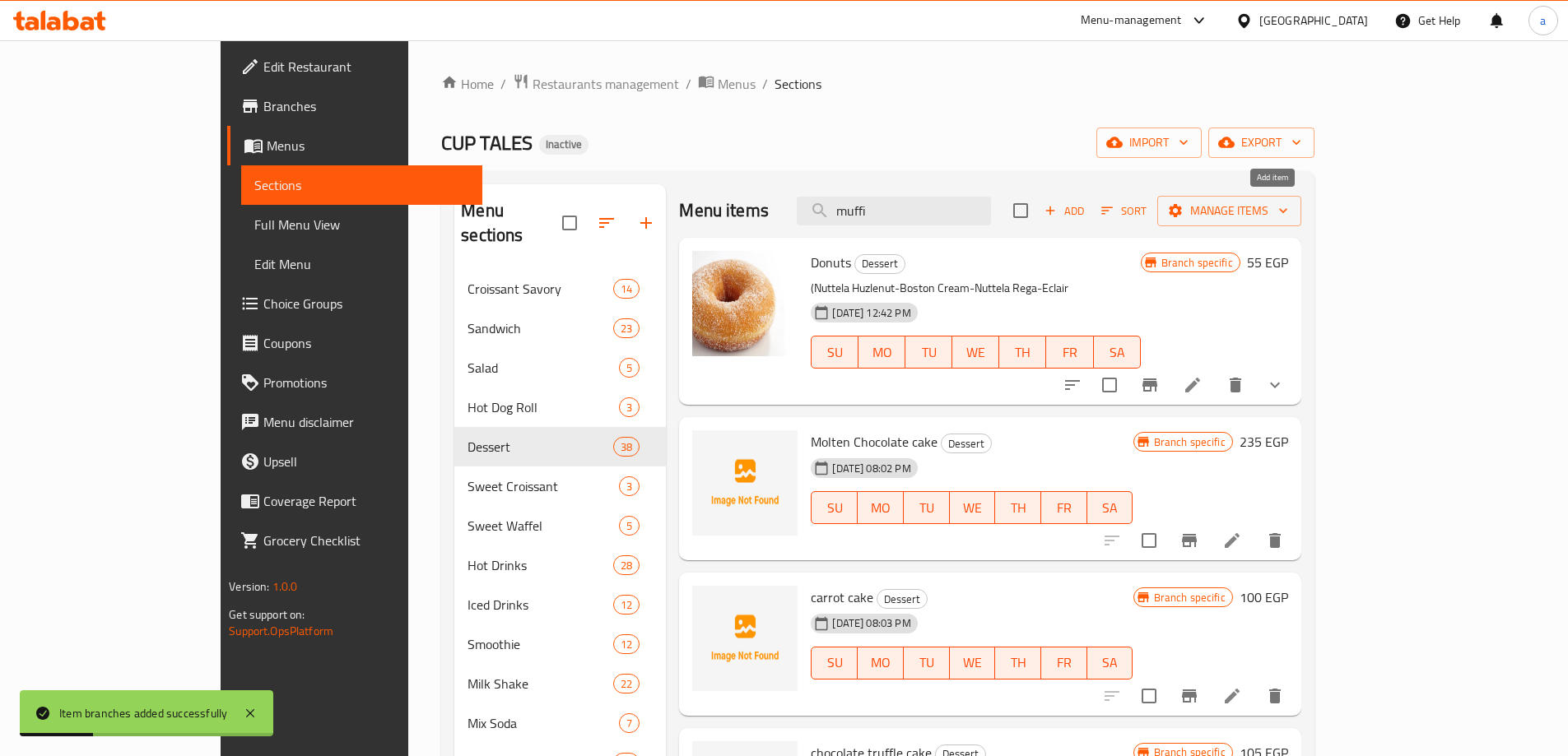
click at [1057, 208] on icon "button" at bounding box center [1049, 210] width 15 height 15
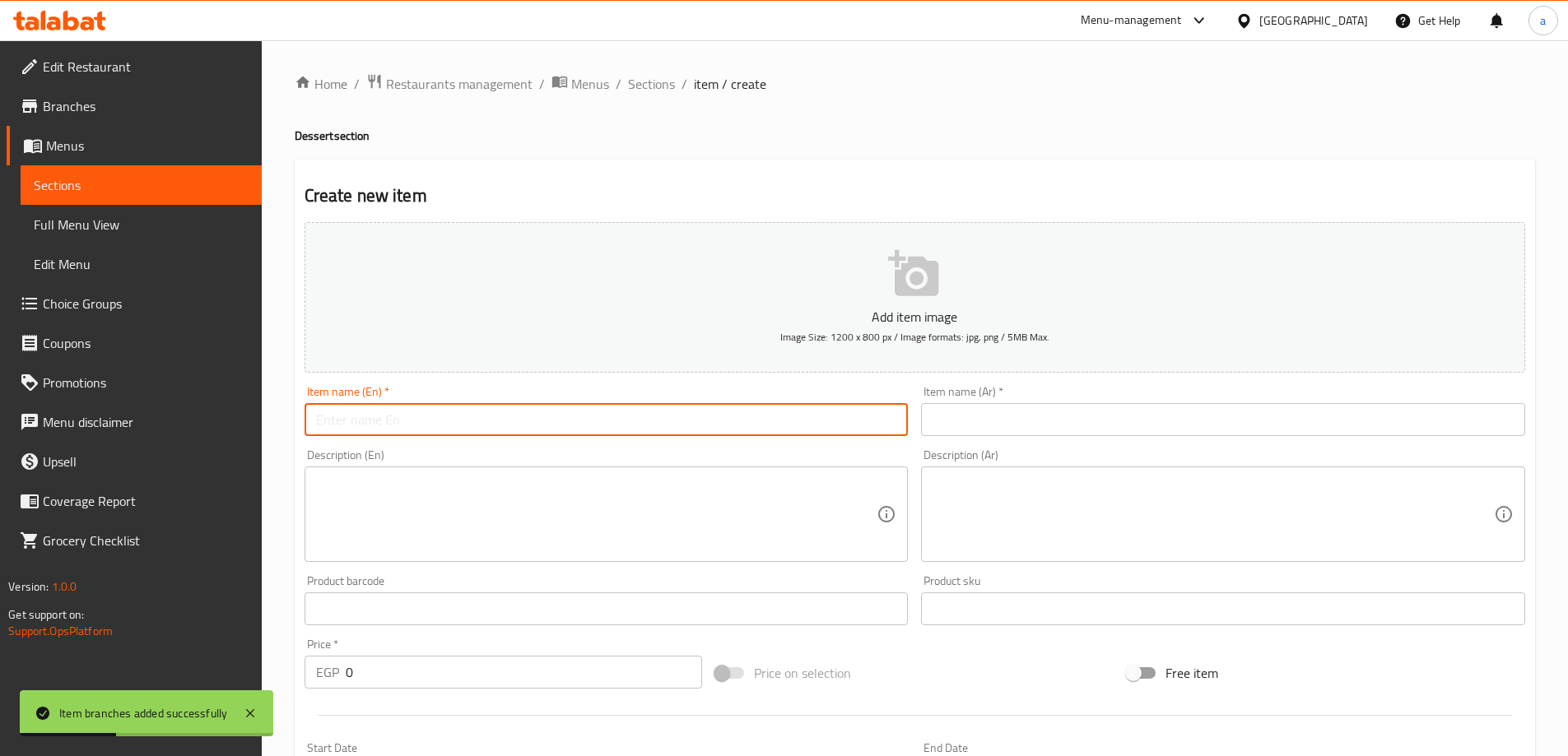
click at [550, 411] on input "text" at bounding box center [606, 419] width 604 height 33
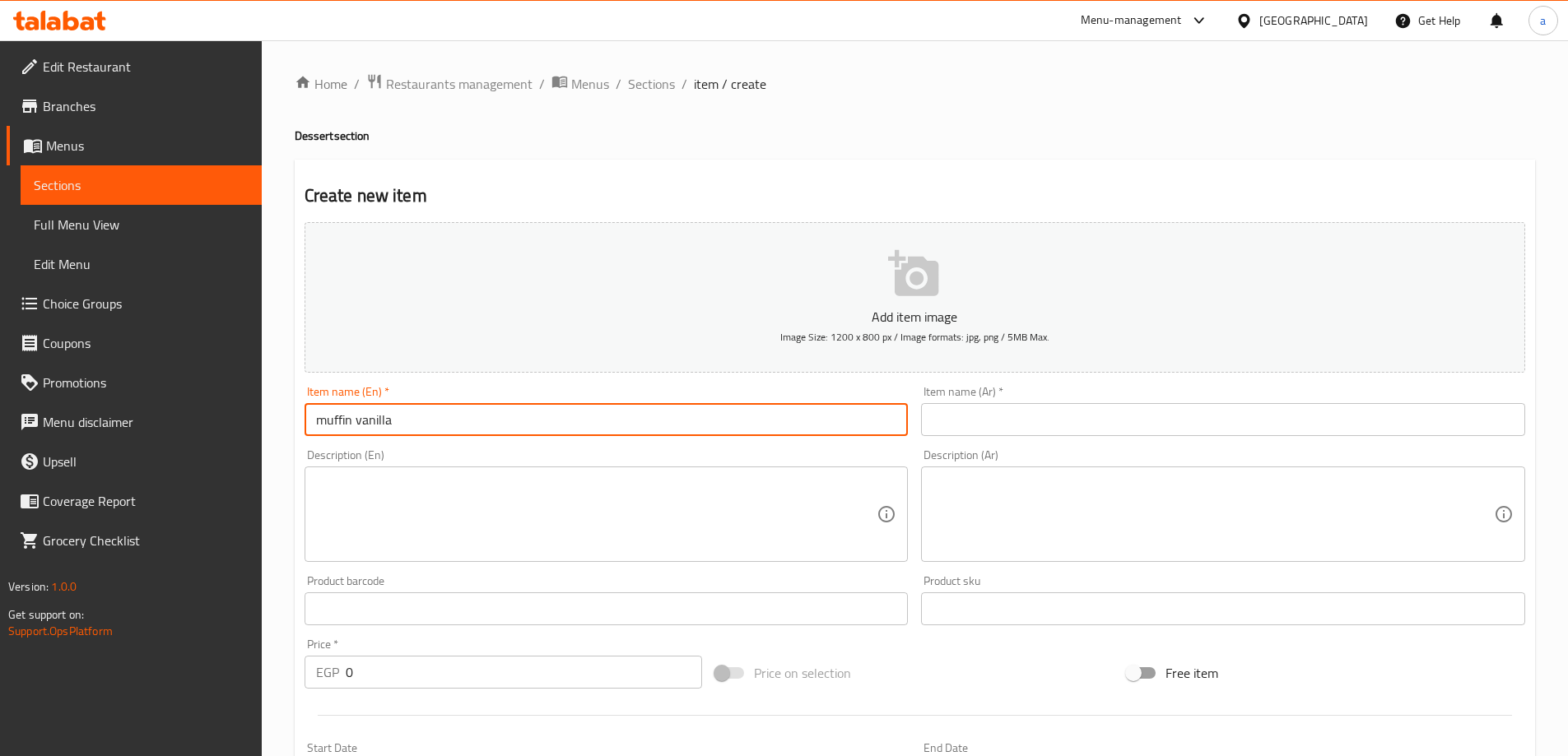
type input "muffin vanilla"
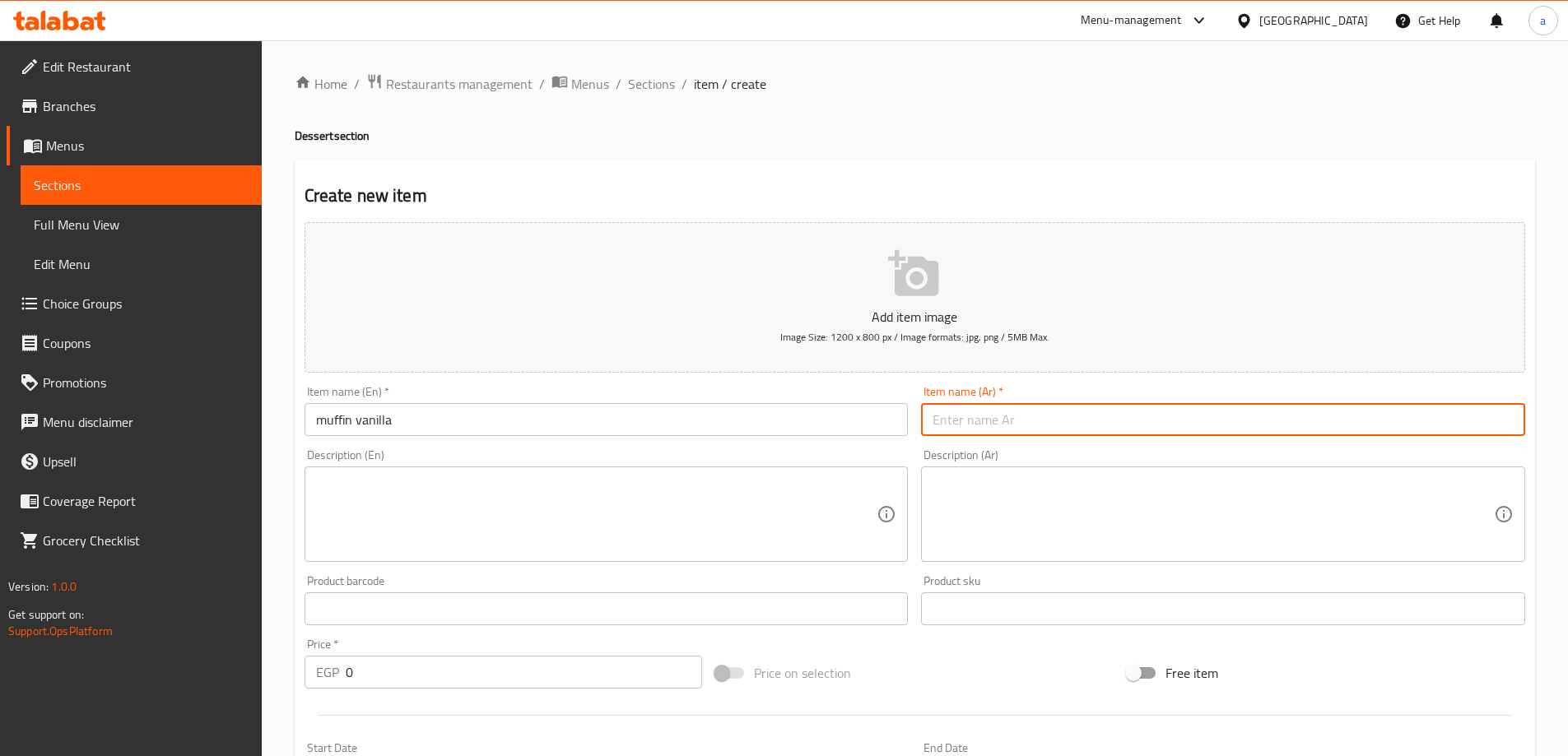
click at [1003, 421] on input "text" at bounding box center [1223, 419] width 604 height 33
type input "ك"
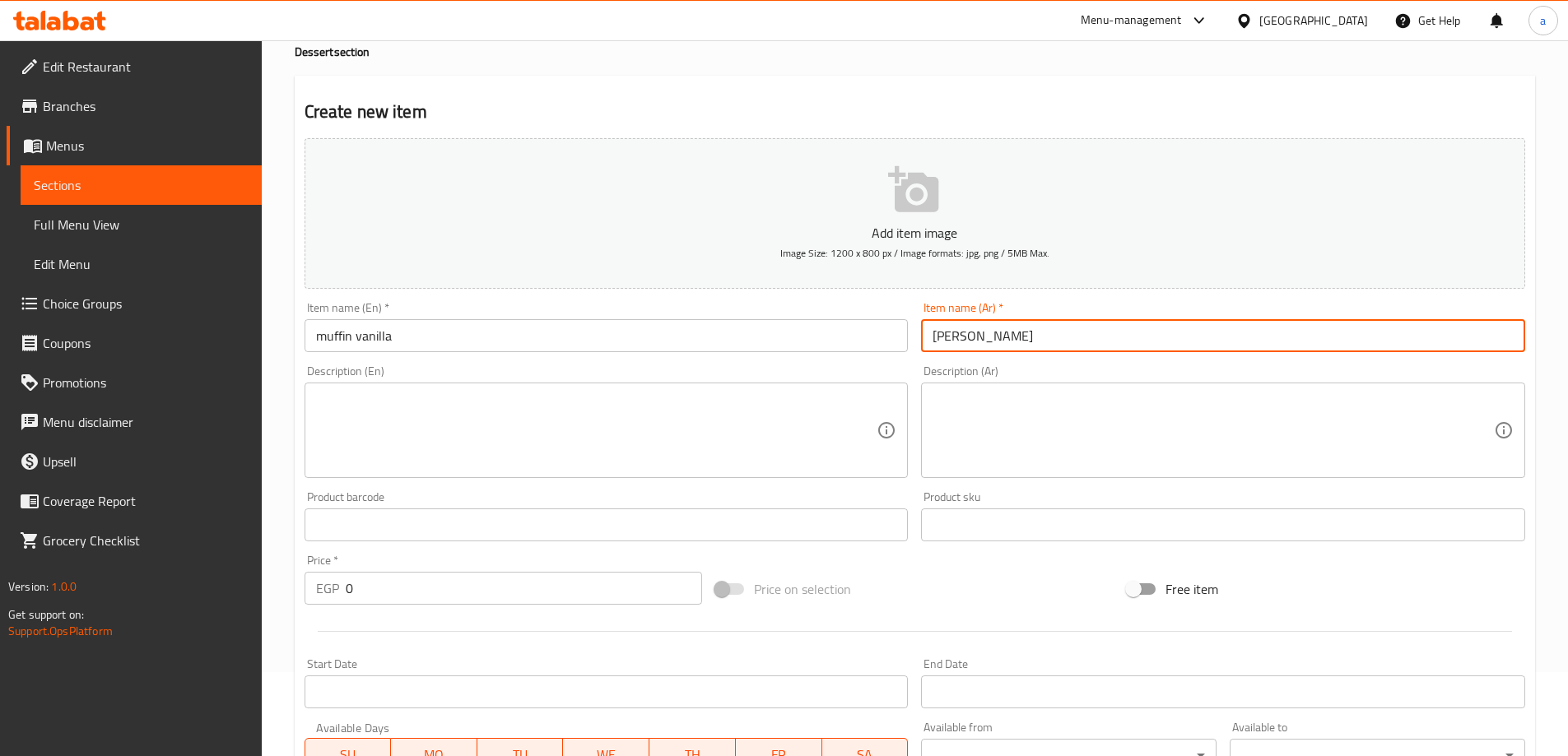
scroll to position [164, 0]
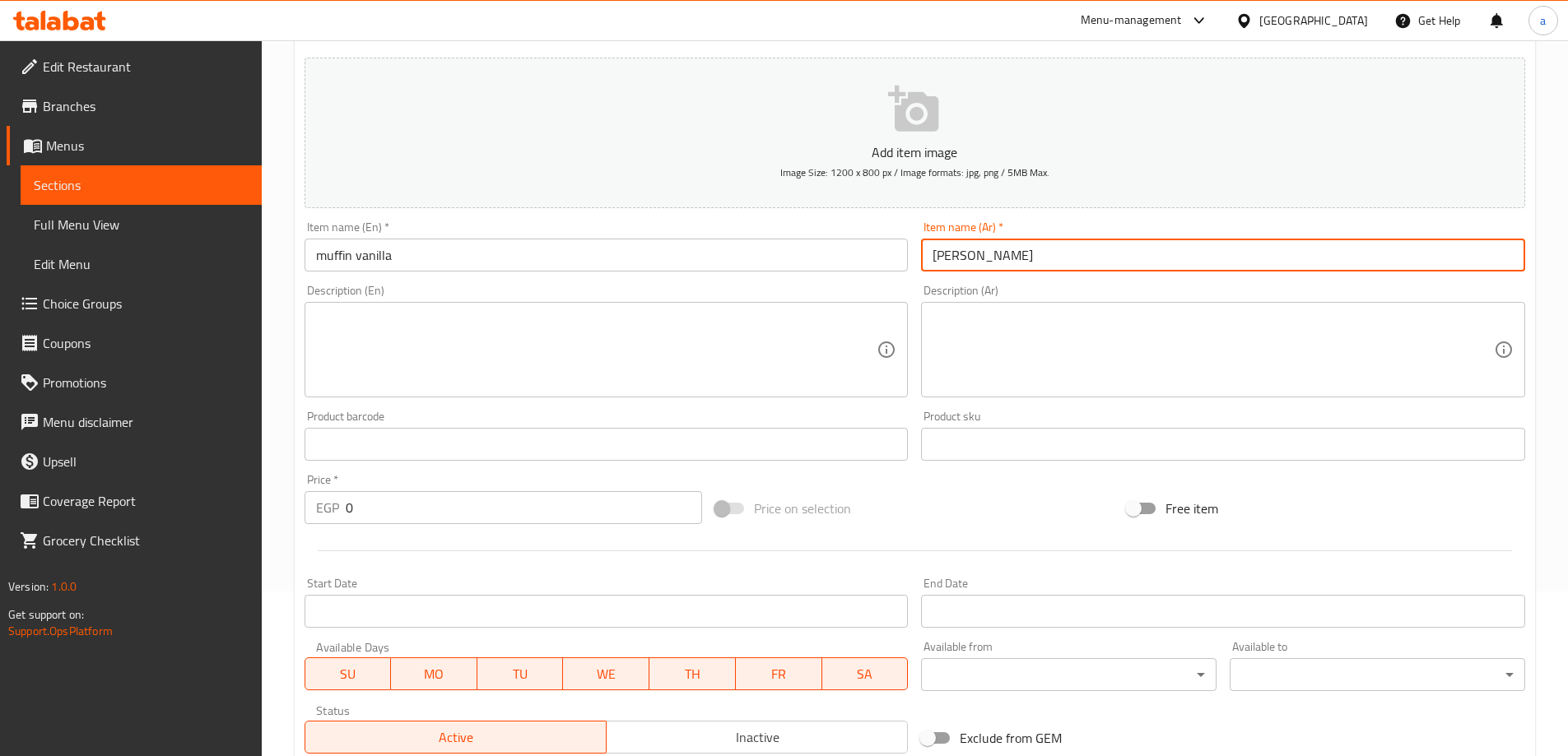
type input "مافن فانيليا"
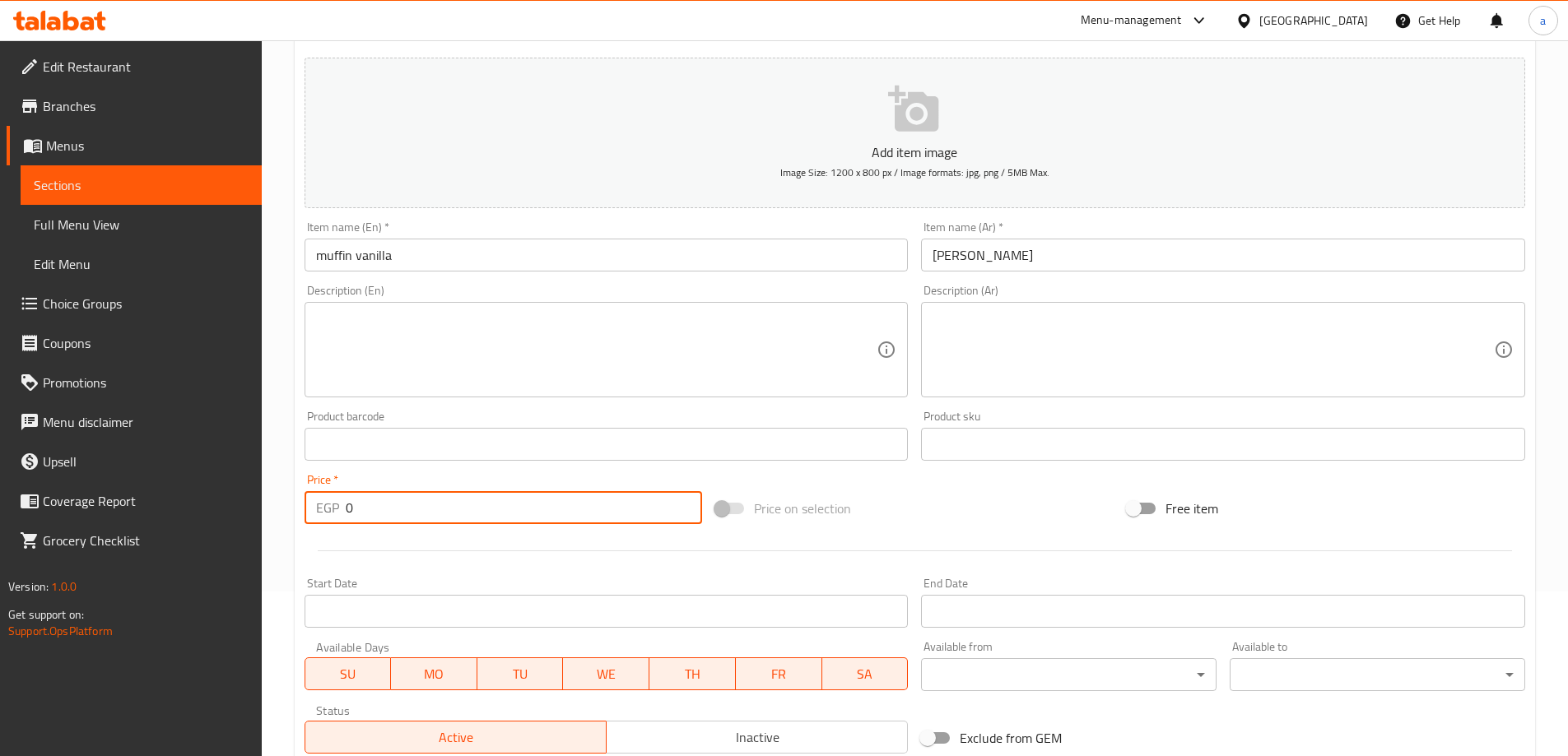
click at [392, 514] on input "0" at bounding box center [524, 507] width 357 height 33
click at [392, 514] on input "0" at bounding box center [524, 507] width 357 height 33
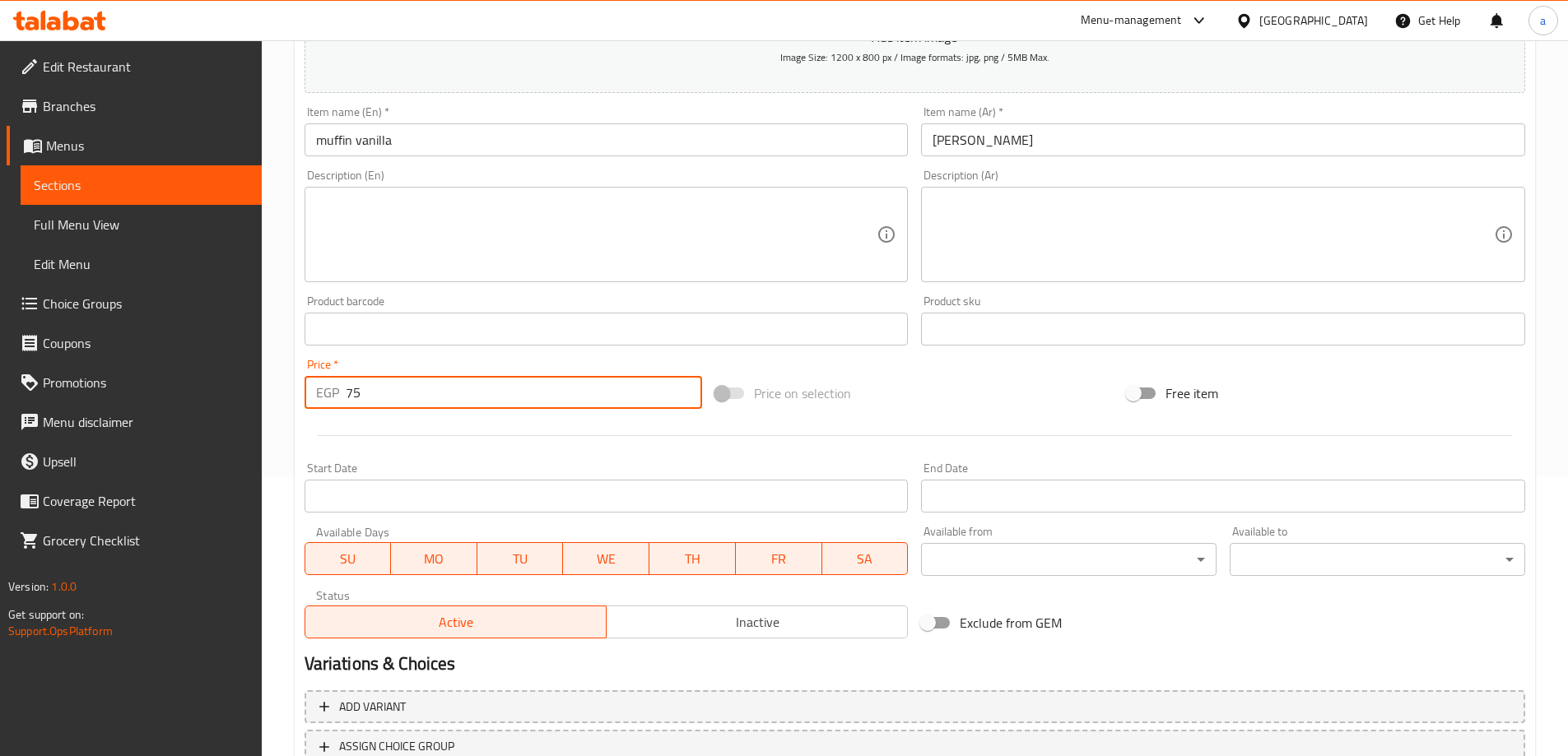
scroll to position [406, 0]
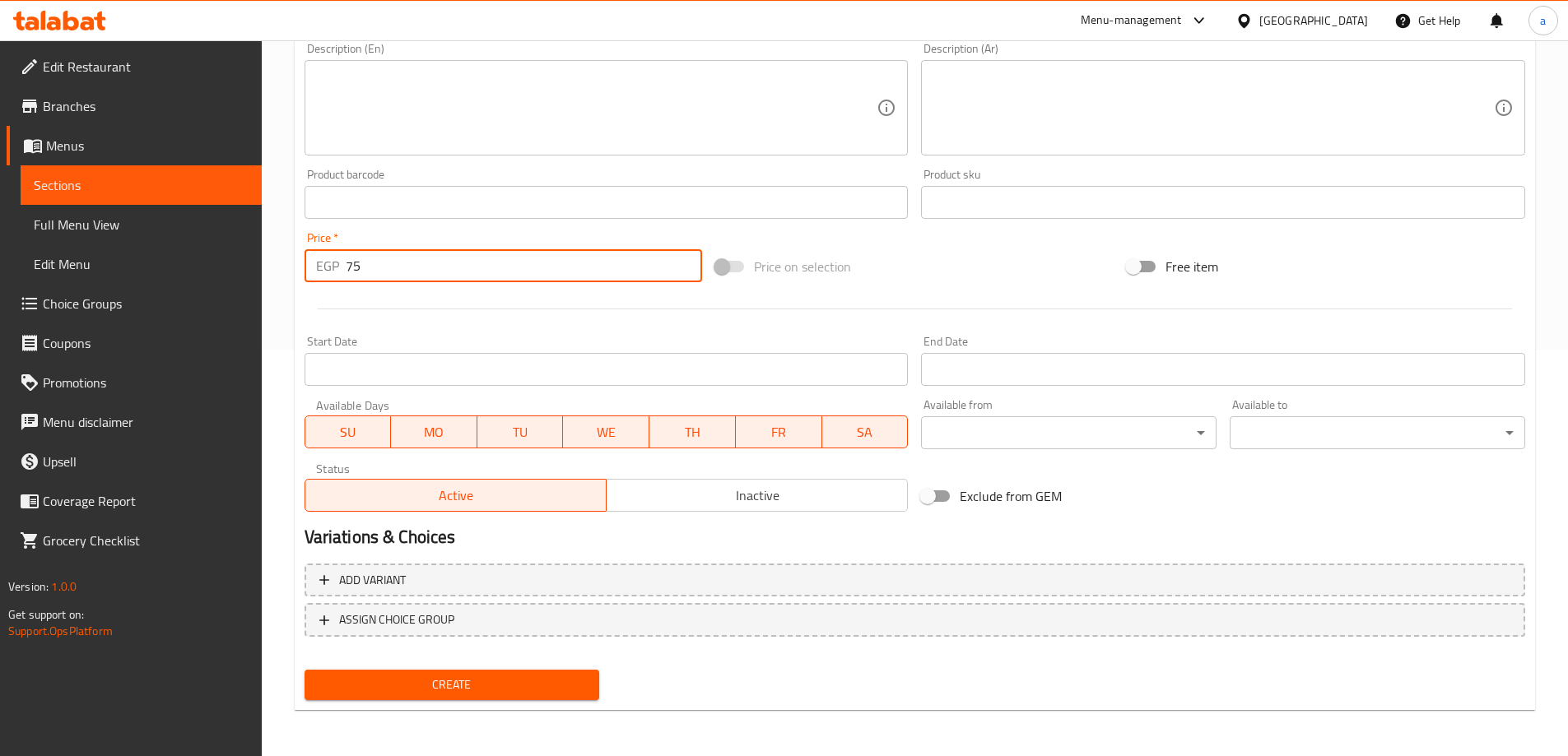
type input "75"
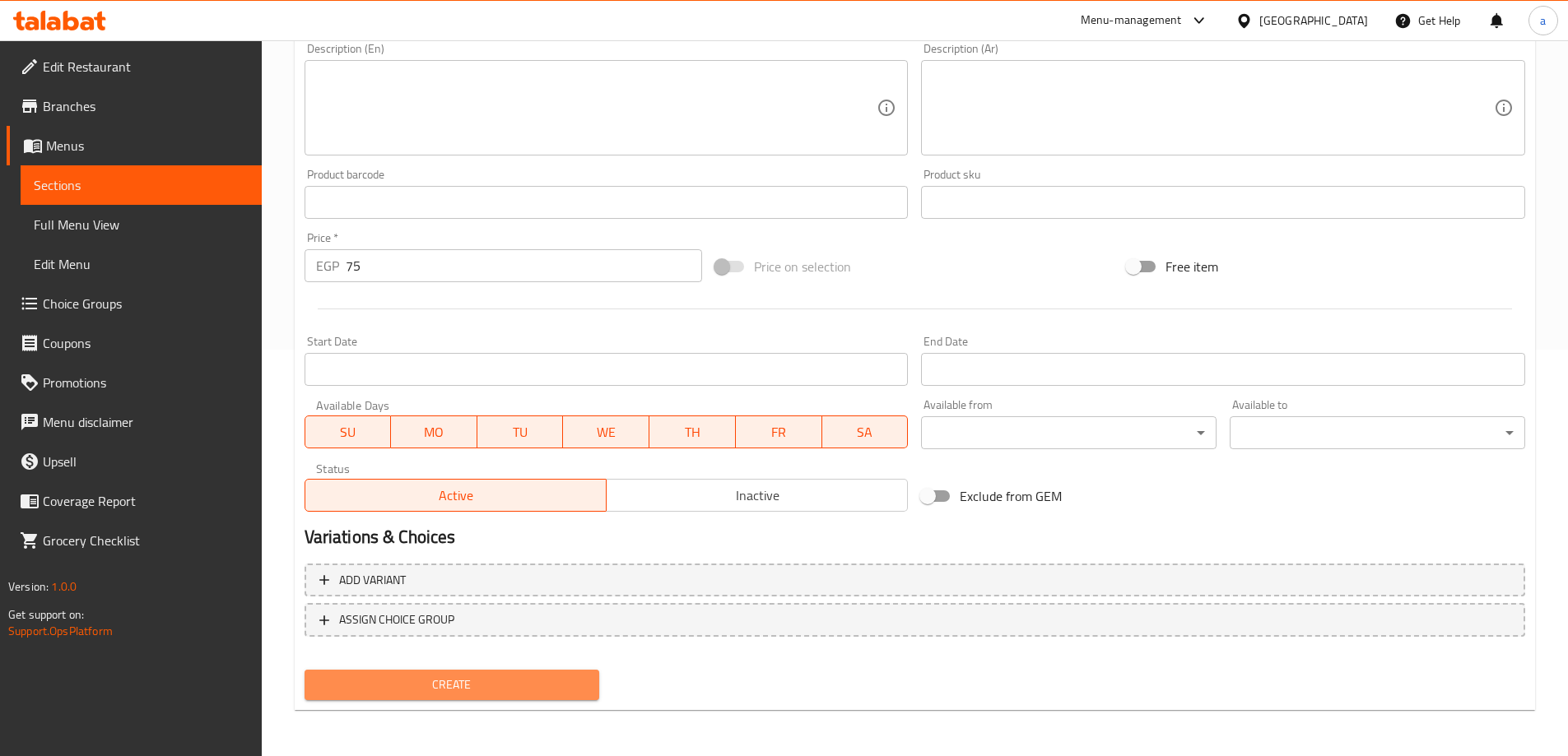
click at [463, 669] on button "Create" at bounding box center [452, 684] width 296 height 30
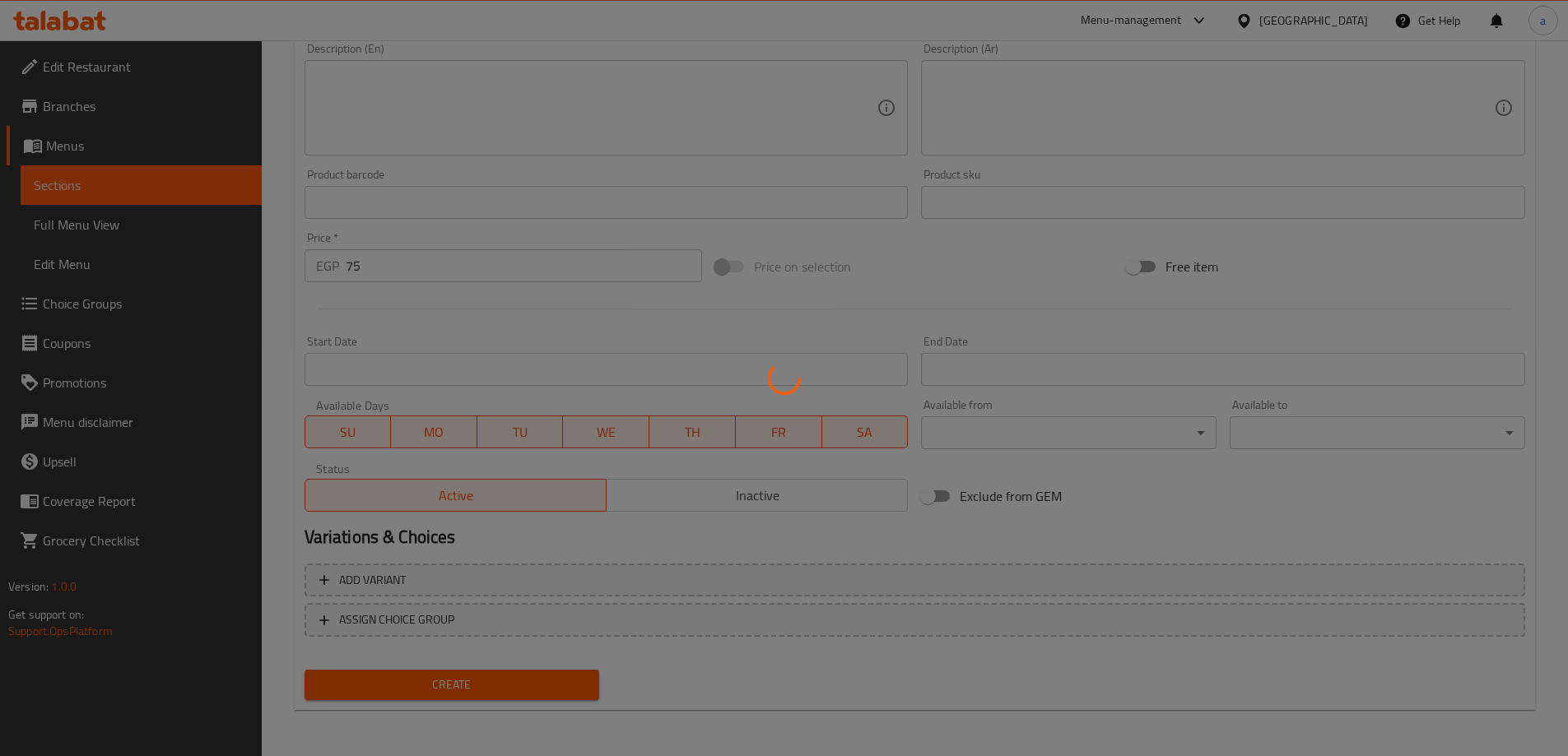
type input "0"
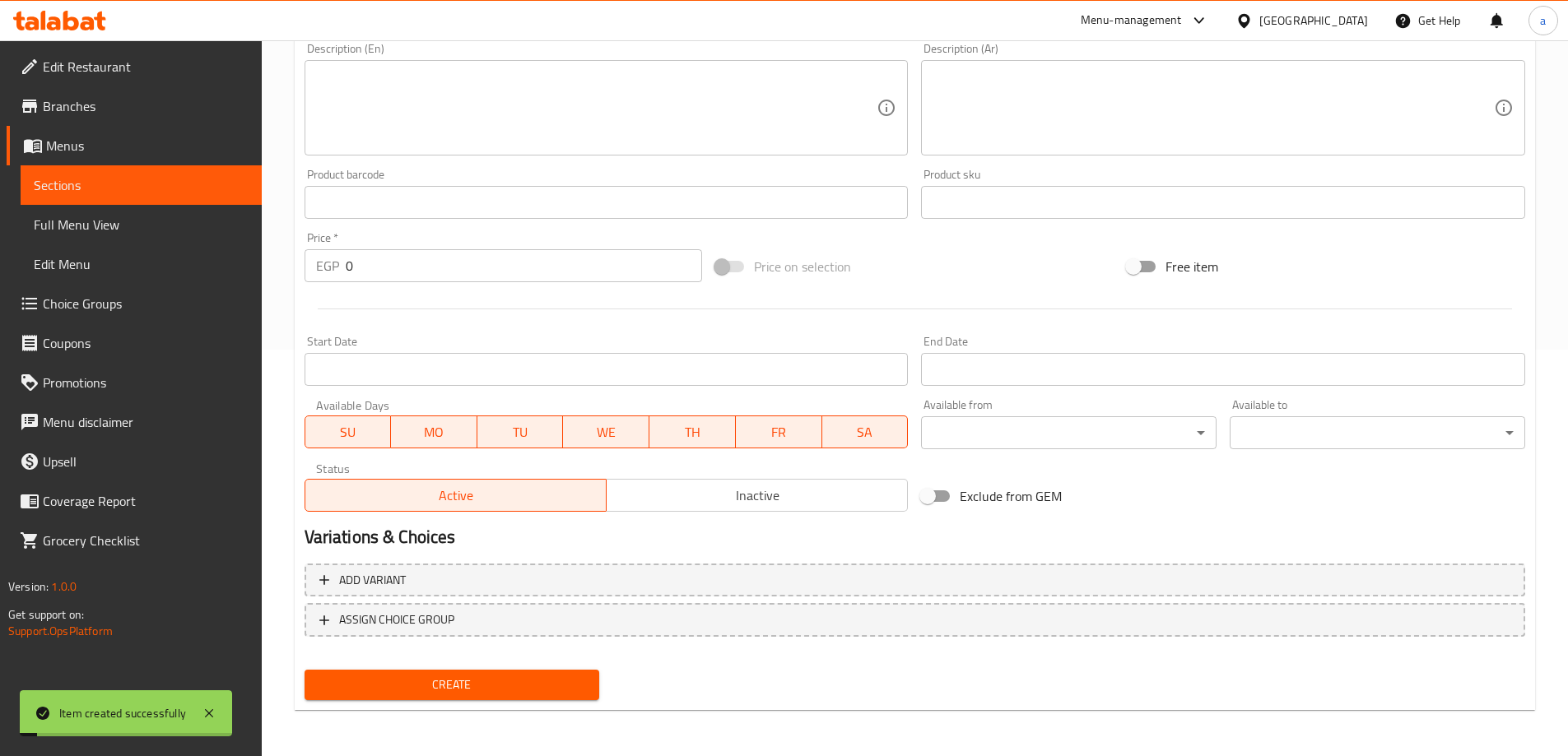
click at [213, 178] on span "Sections" at bounding box center [141, 185] width 215 height 20
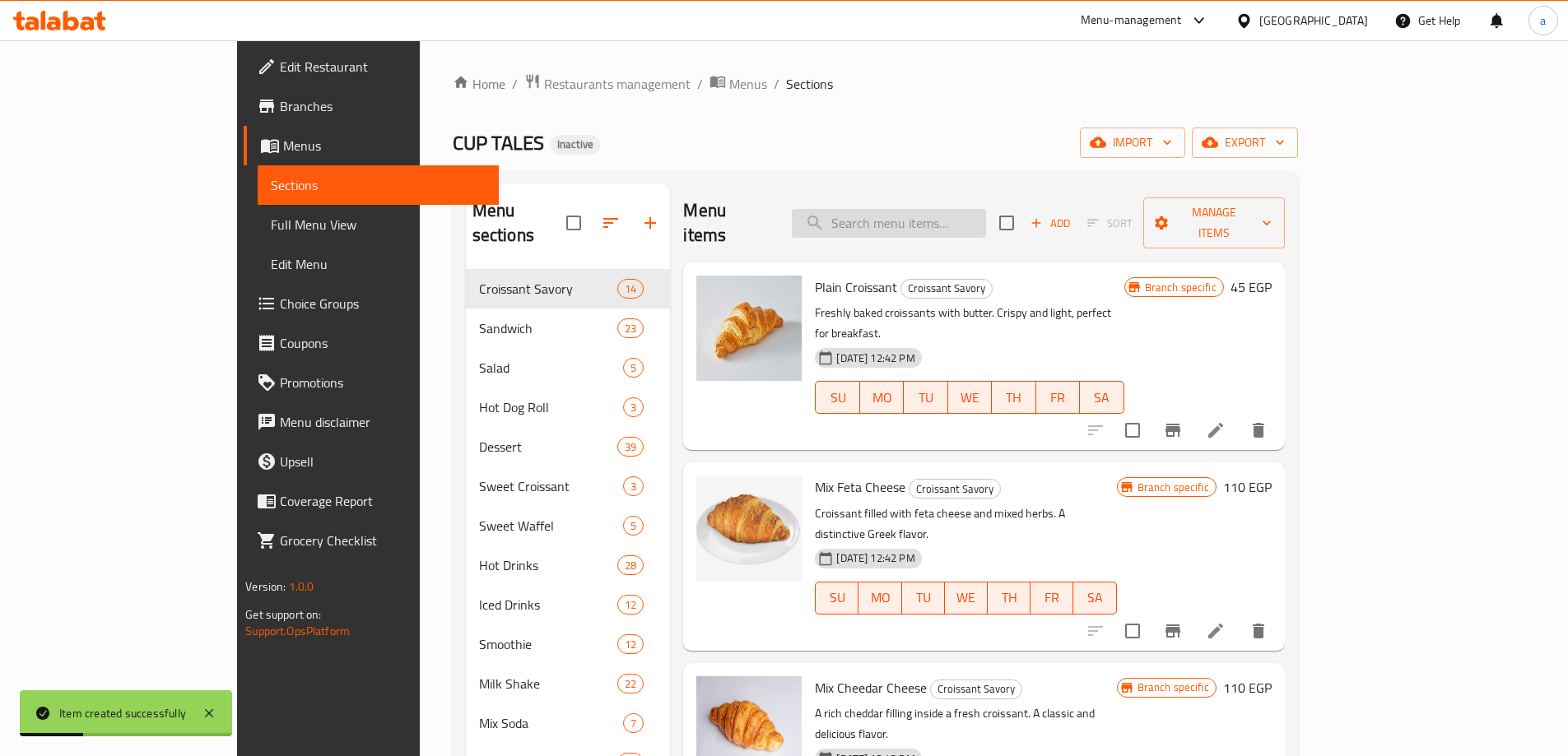
click at [975, 209] on input "search" at bounding box center [889, 223] width 194 height 28
type input "ة"
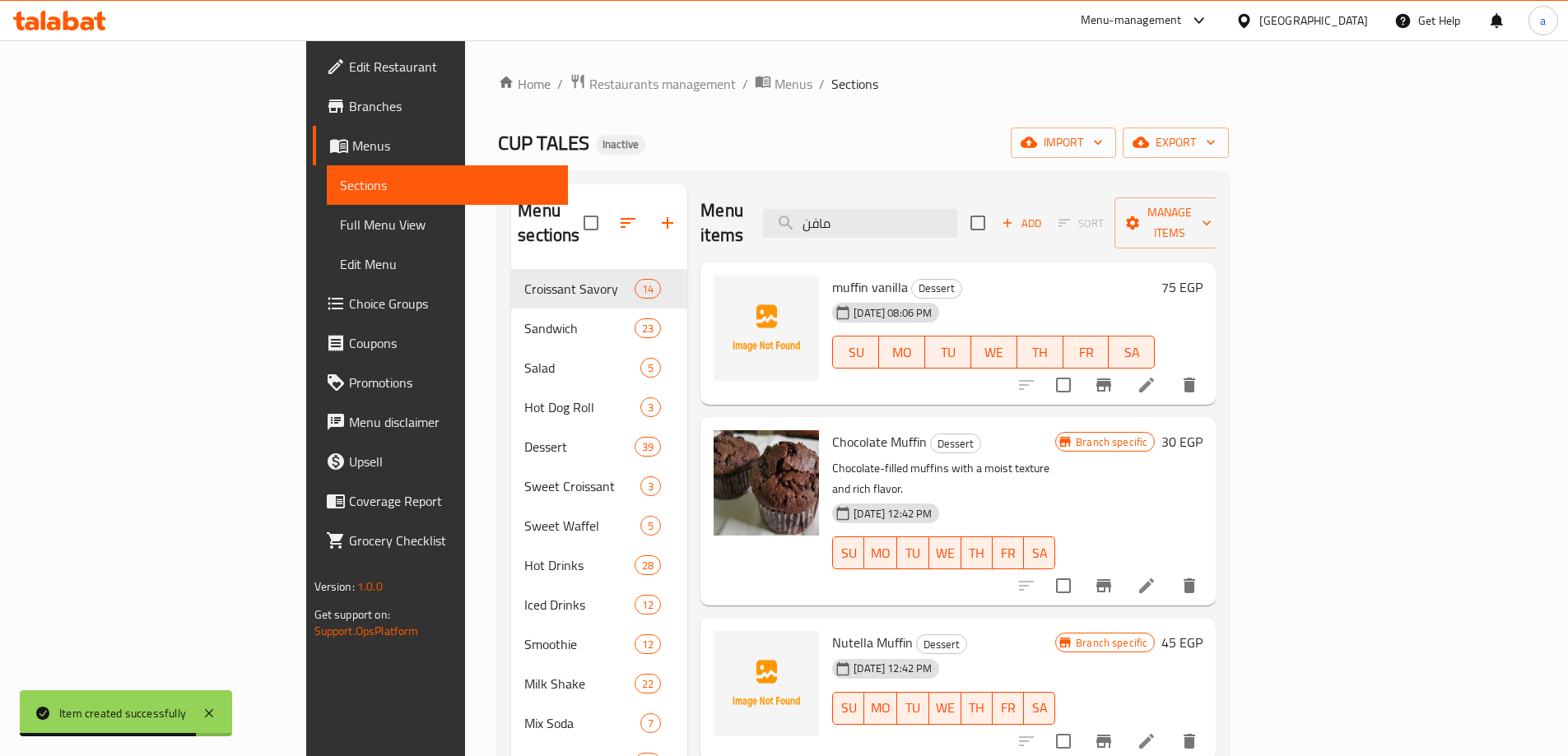
type input "مافن"
click at [1111, 378] on icon "Branch-specific-item" at bounding box center [1104, 384] width 15 height 13
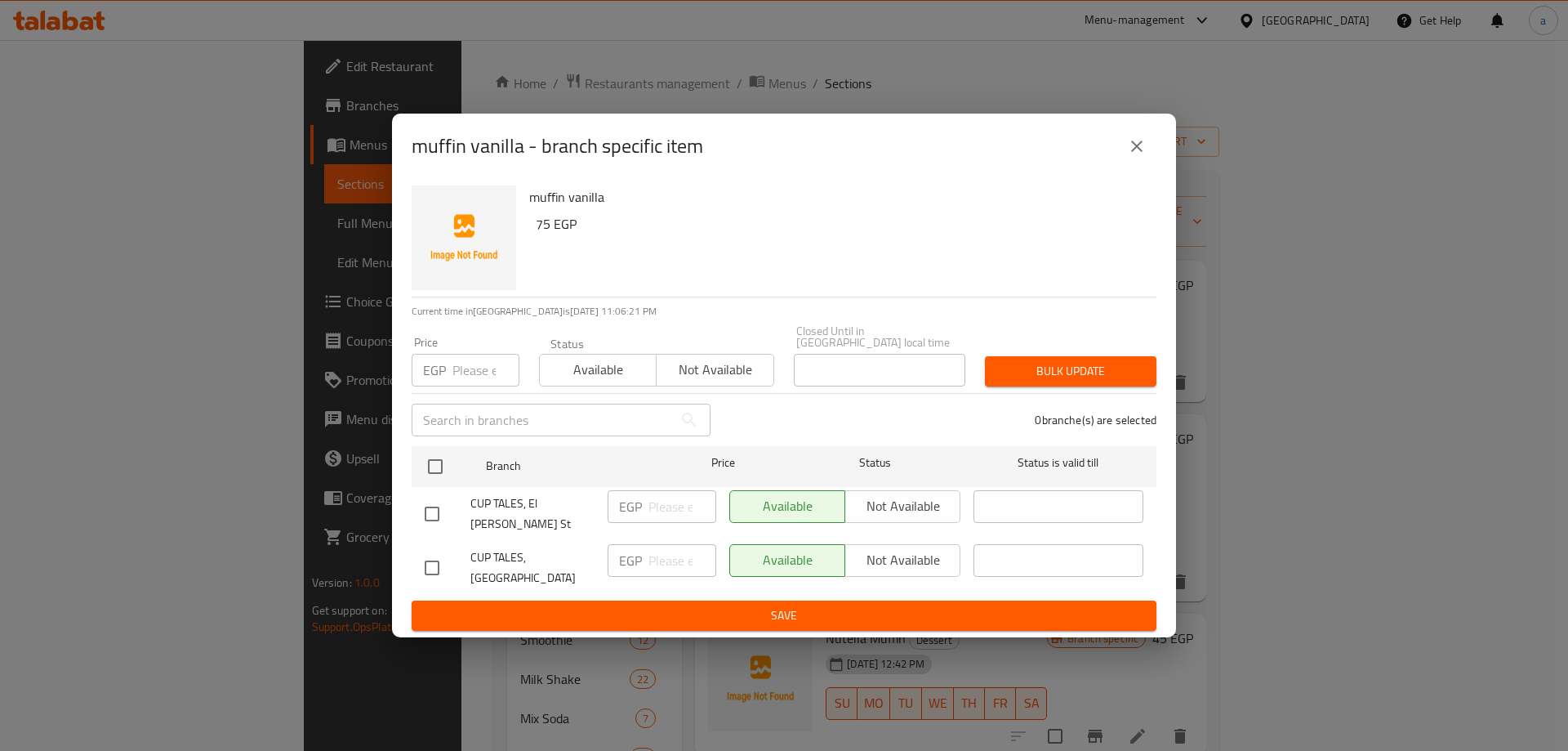
click at [432, 507] on input "checkbox" at bounding box center [432, 514] width 34 height 34
checkbox input "true"
click at [582, 613] on span "Save" at bounding box center [784, 615] width 719 height 20
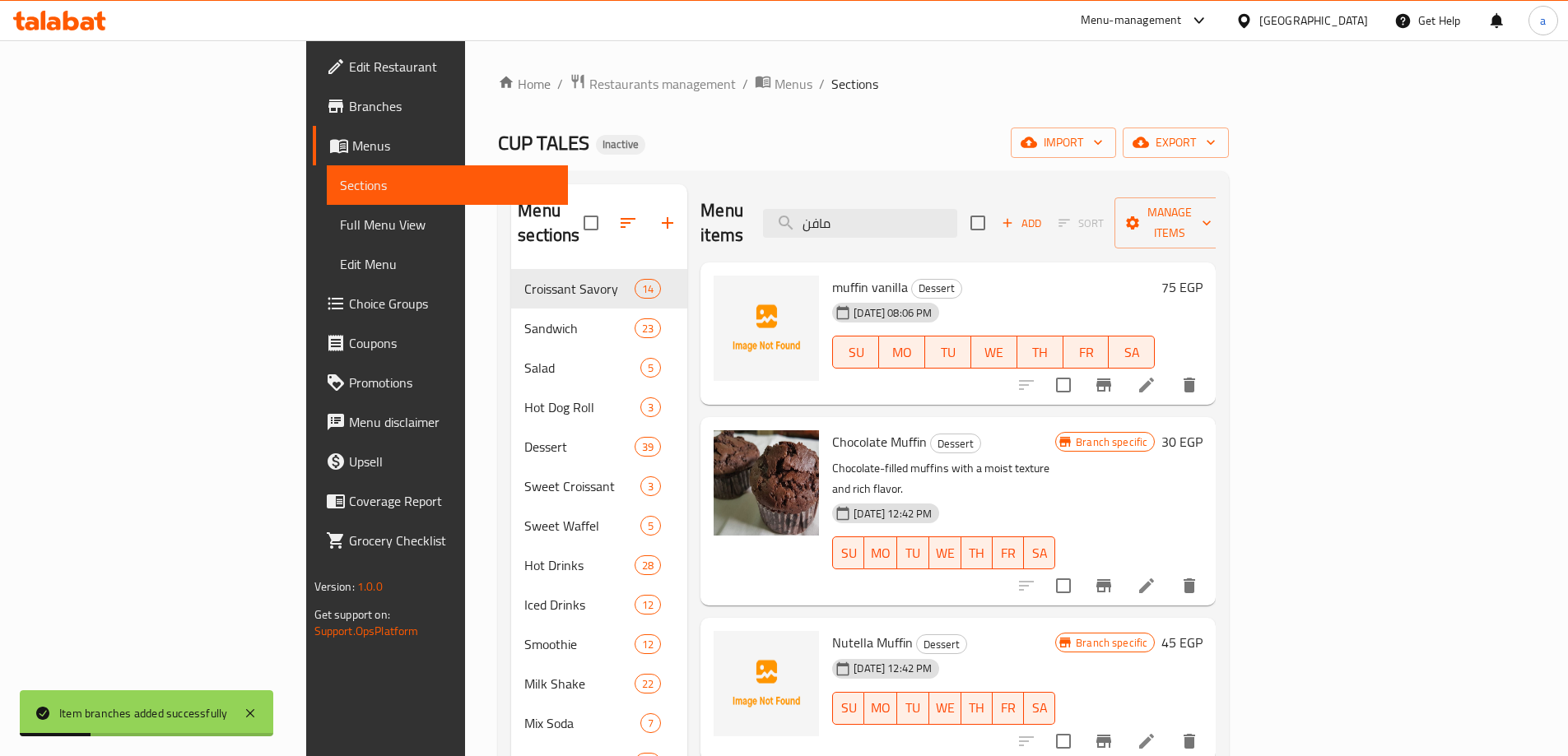
click at [1154, 275] on h6 "muffin vanilla Dessert" at bounding box center [993, 287] width 322 height 23
click at [205, 705] on div "Item branches added successfully" at bounding box center [143, 713] width 168 height 18
click at [244, 713] on icon at bounding box center [250, 713] width 20 height 20
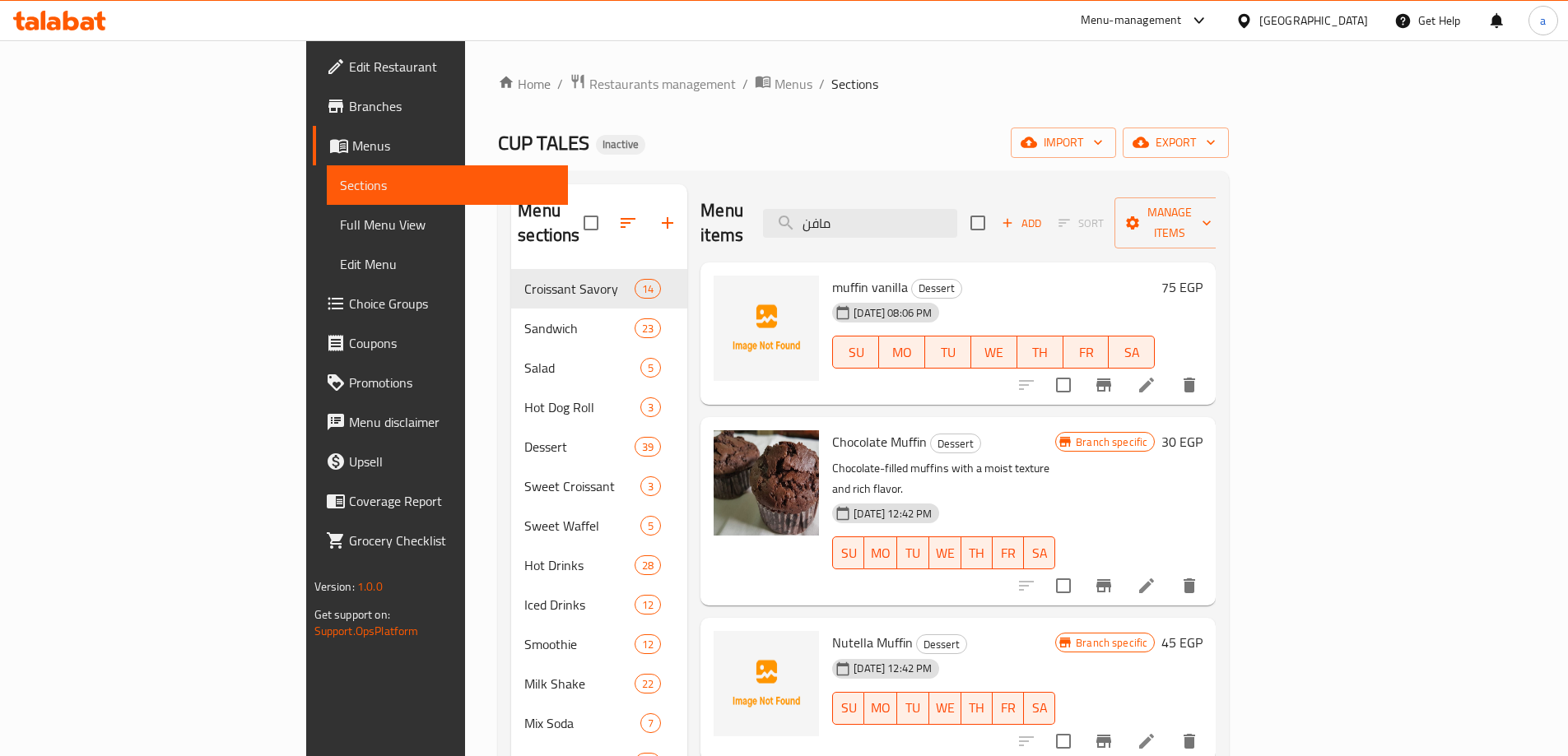
click at [1080, 269] on div "muffin vanilla Dessert 28-09-2025 08:06 PM SU MO TU WE TH FR SA" at bounding box center [994, 334] width 336 height 130
click at [938, 218] on input "مافن" at bounding box center [859, 223] width 194 height 28
click at [1113, 375] on icon "Branch-specific-item" at bounding box center [1104, 385] width 20 height 20
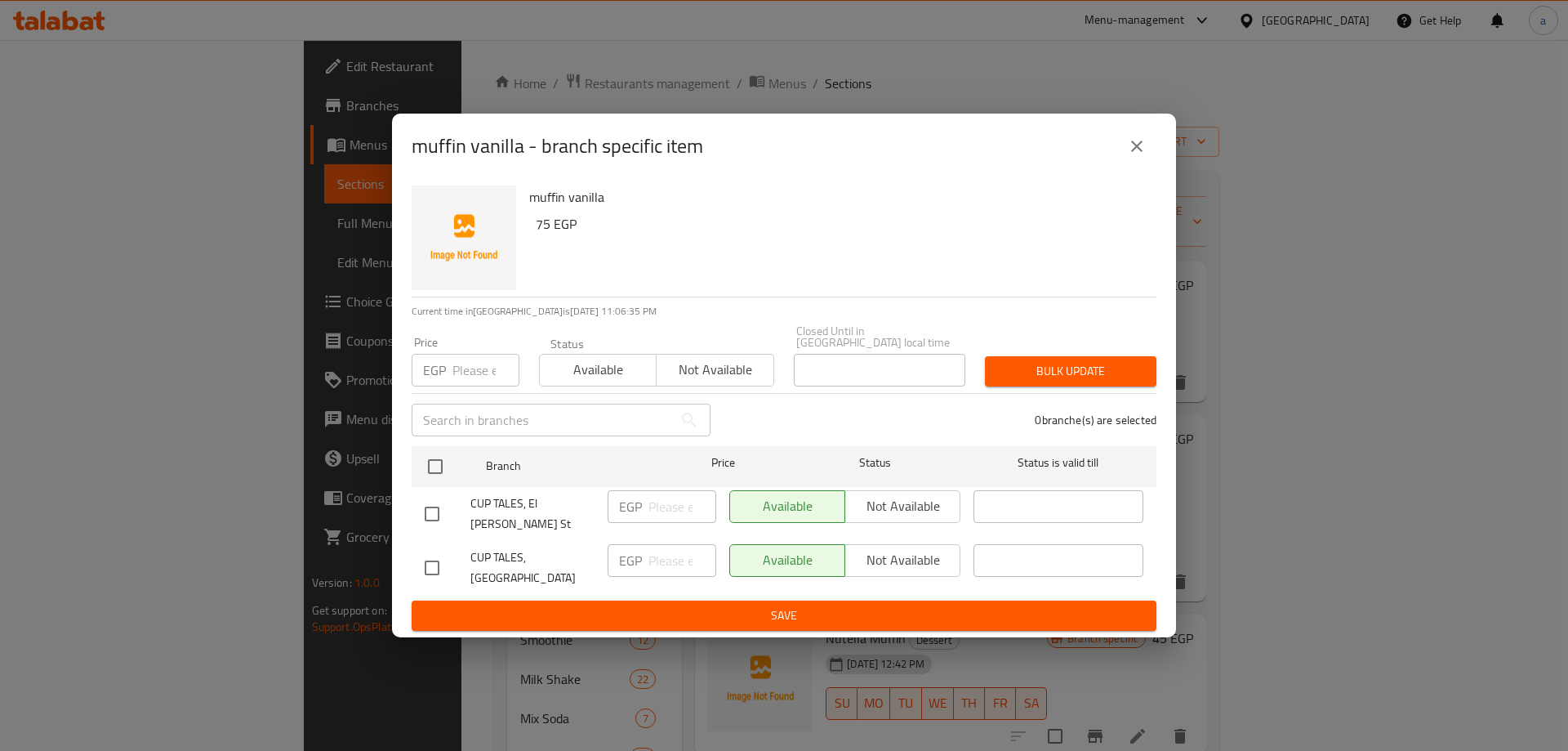
click at [895, 507] on div "Available Not available" at bounding box center [845, 506] width 231 height 33
click at [432, 511] on input "checkbox" at bounding box center [432, 514] width 34 height 34
checkbox input "true"
click at [893, 511] on span "Not available" at bounding box center [903, 506] width 102 height 24
click at [707, 606] on span "Save" at bounding box center [784, 615] width 719 height 20
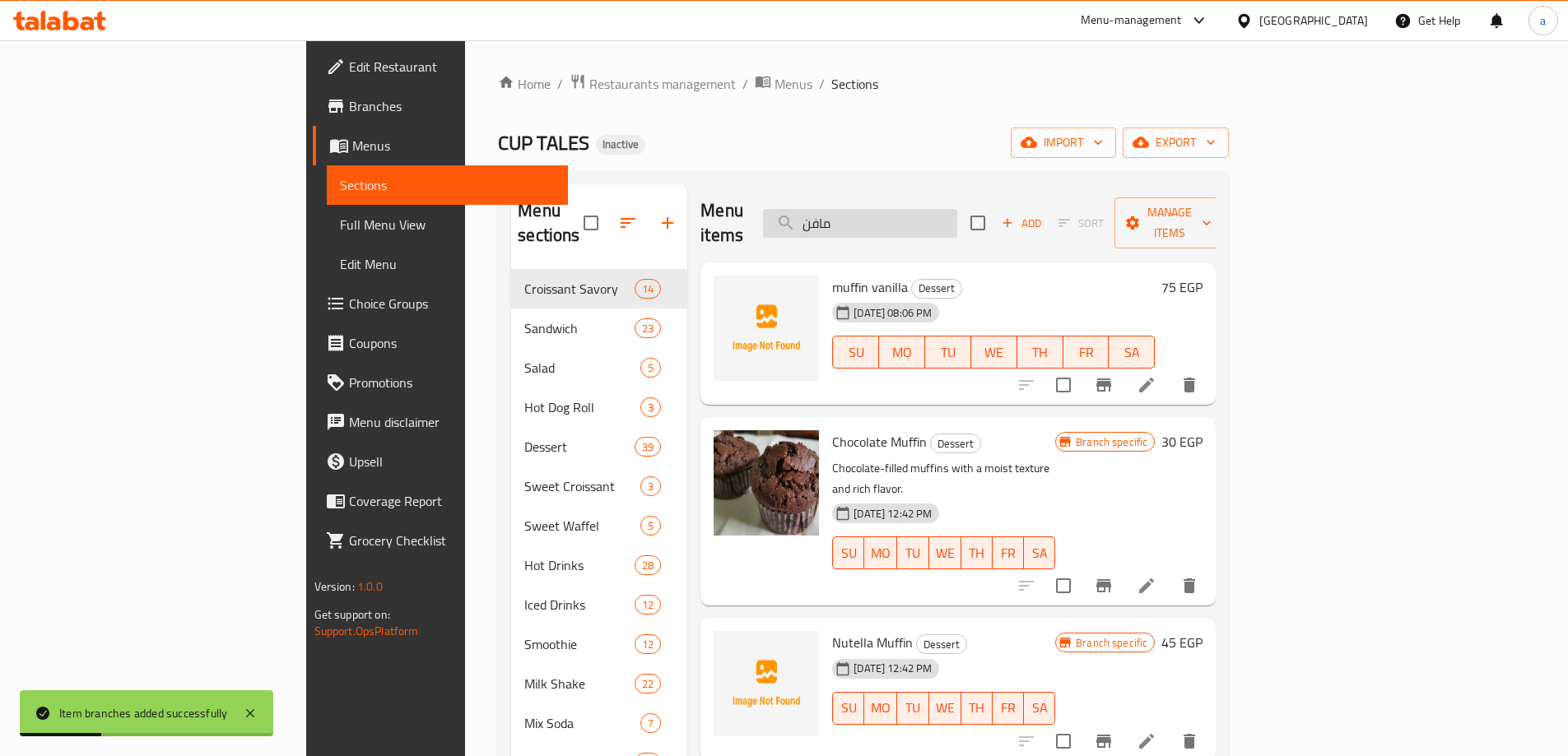
click at [957, 209] on input "مافن" at bounding box center [859, 223] width 194 height 28
type input "muffi"
click at [1062, 296] on div "28-09-2025 08:06 PM SU MO TU WE TH FR SA" at bounding box center [944, 341] width 236 height 89
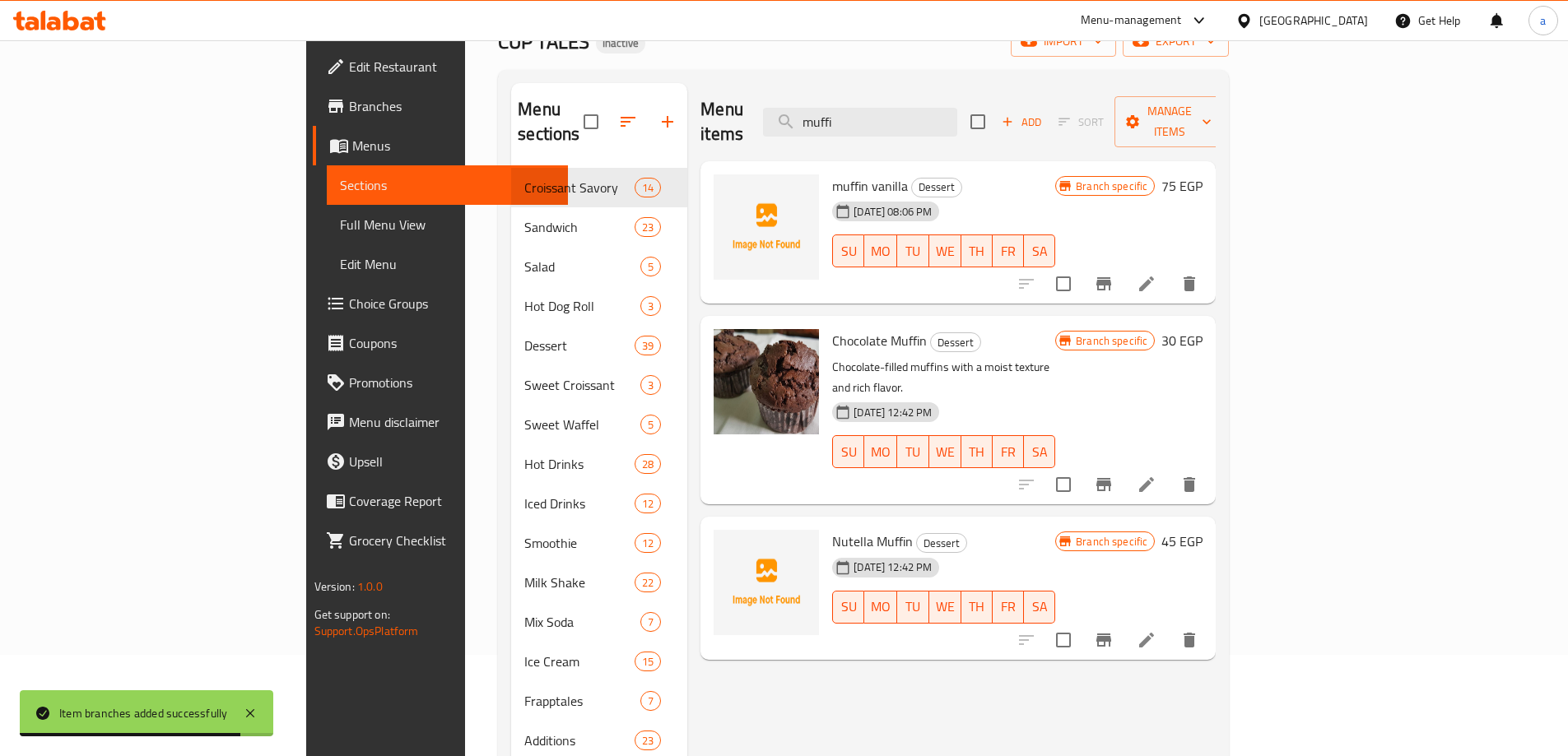
scroll to position [83, 0]
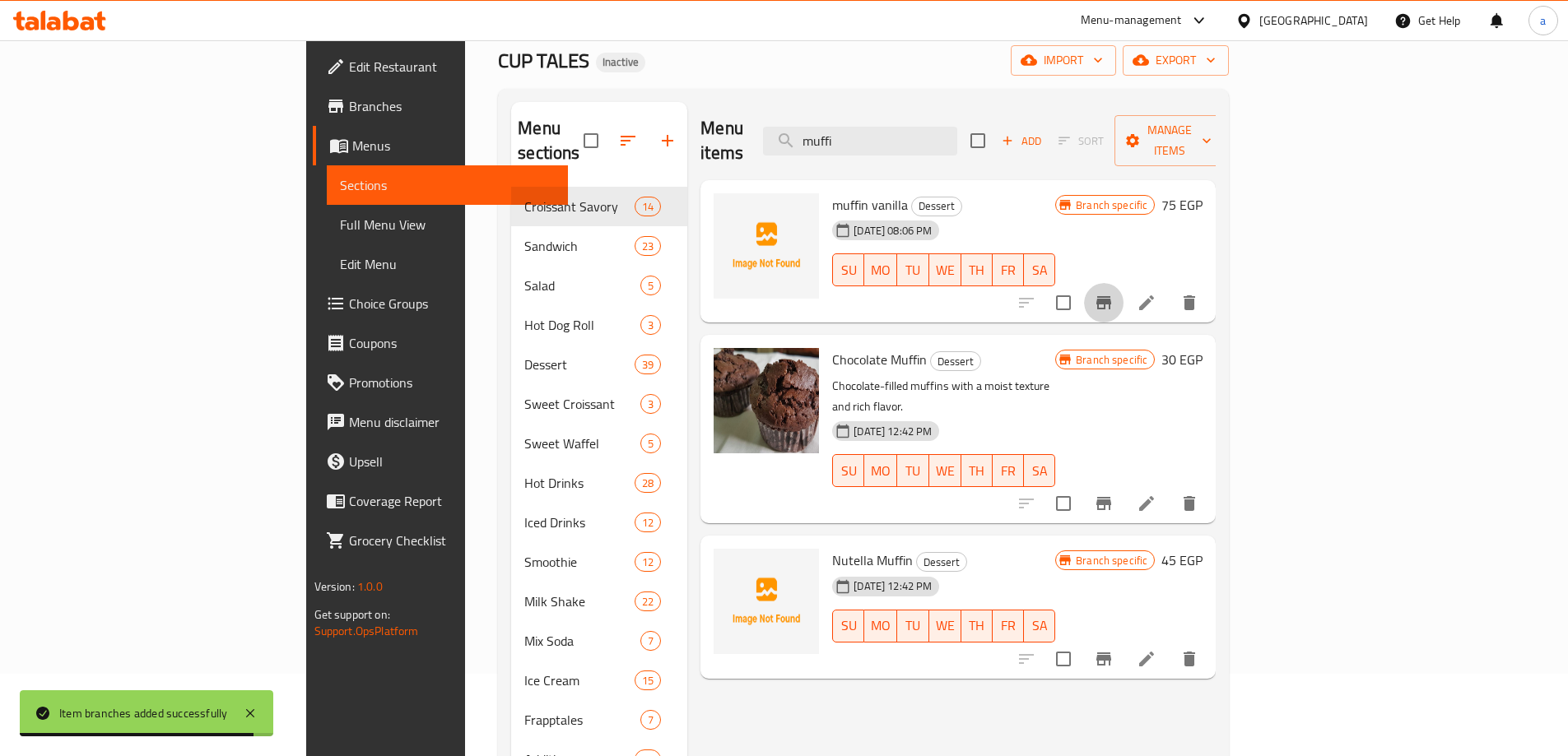
click at [1123, 283] on button "Branch-specific-item" at bounding box center [1104, 303] width 39 height 39
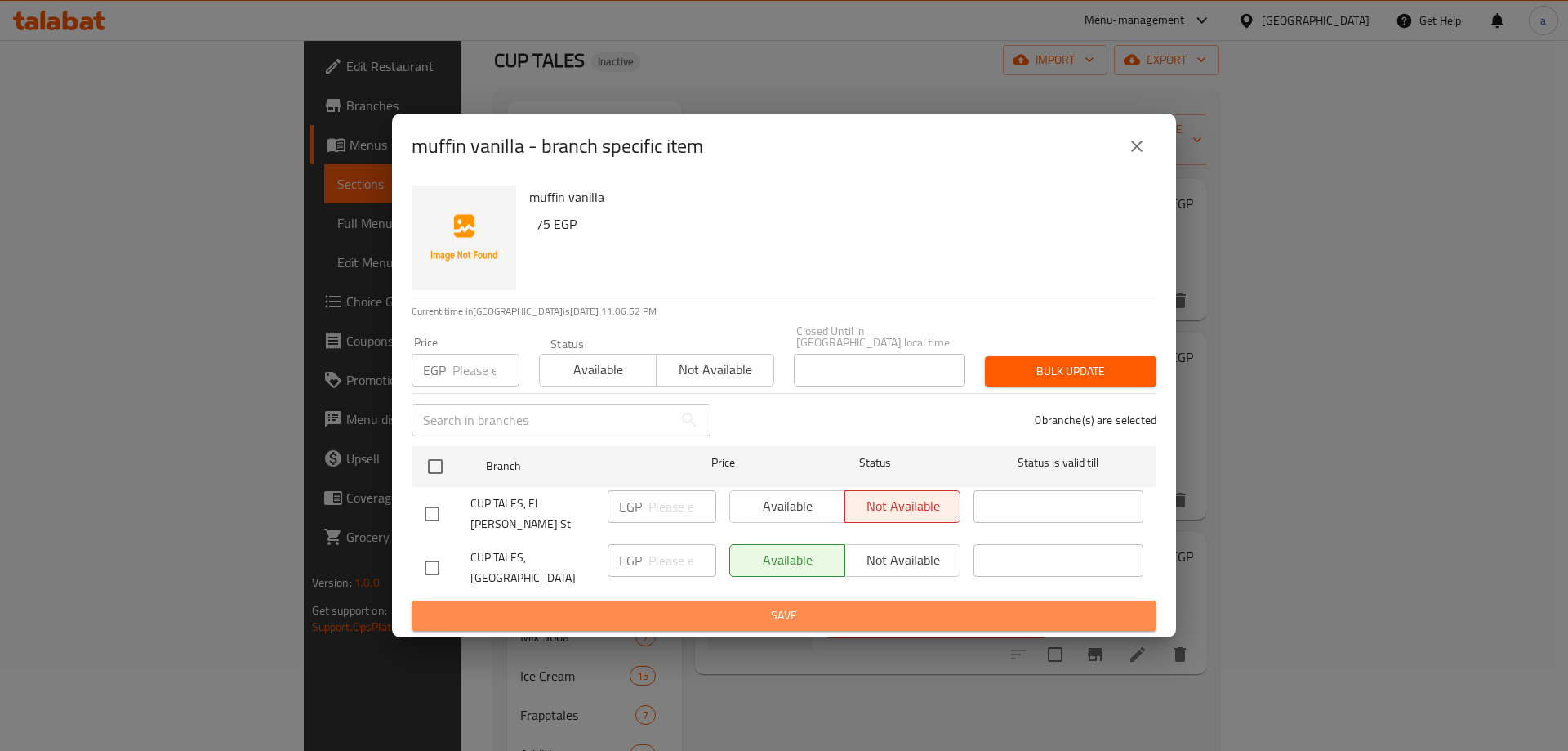
click at [1010, 606] on span "Save" at bounding box center [784, 615] width 719 height 20
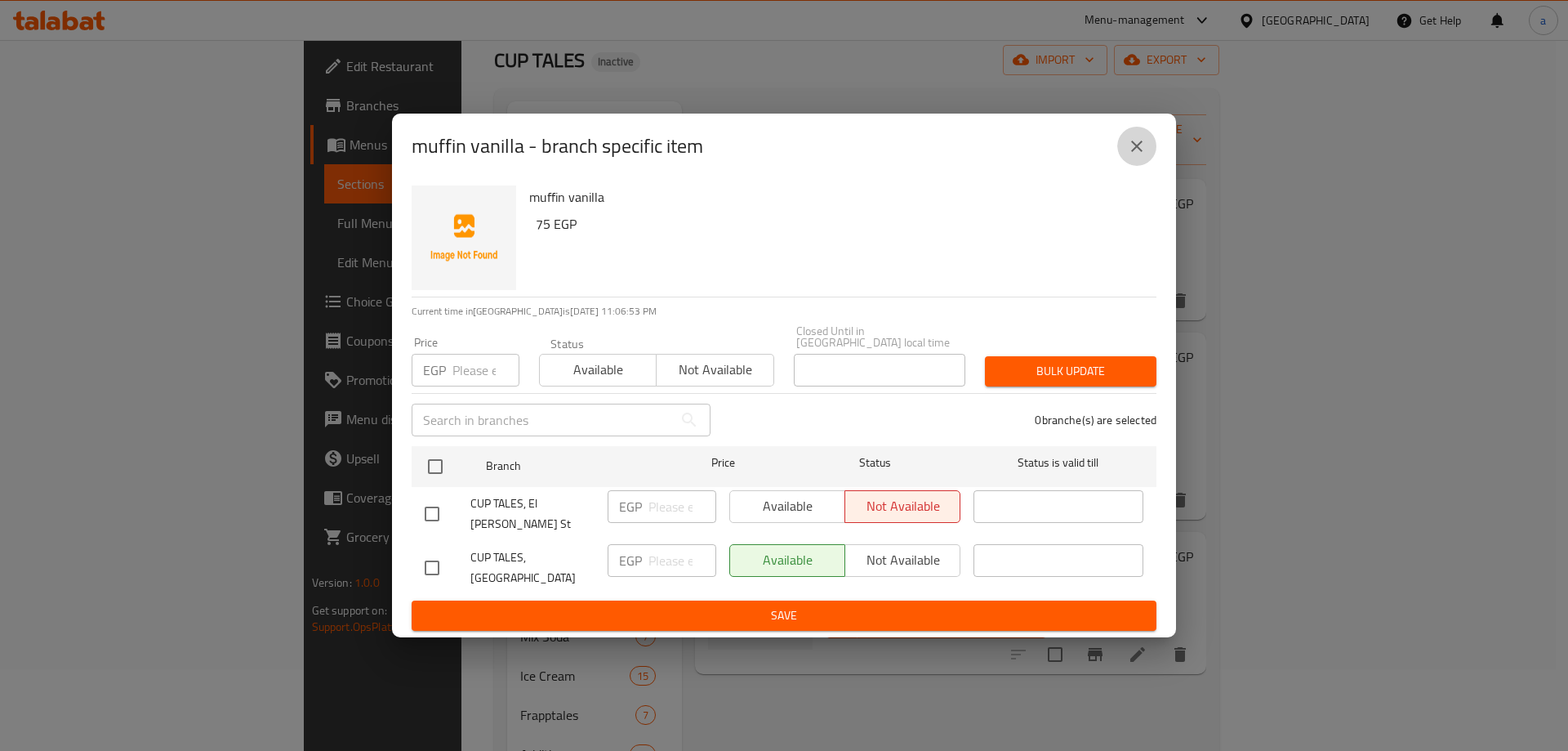
click at [1125, 156] on button "close" at bounding box center [1136, 146] width 39 height 39
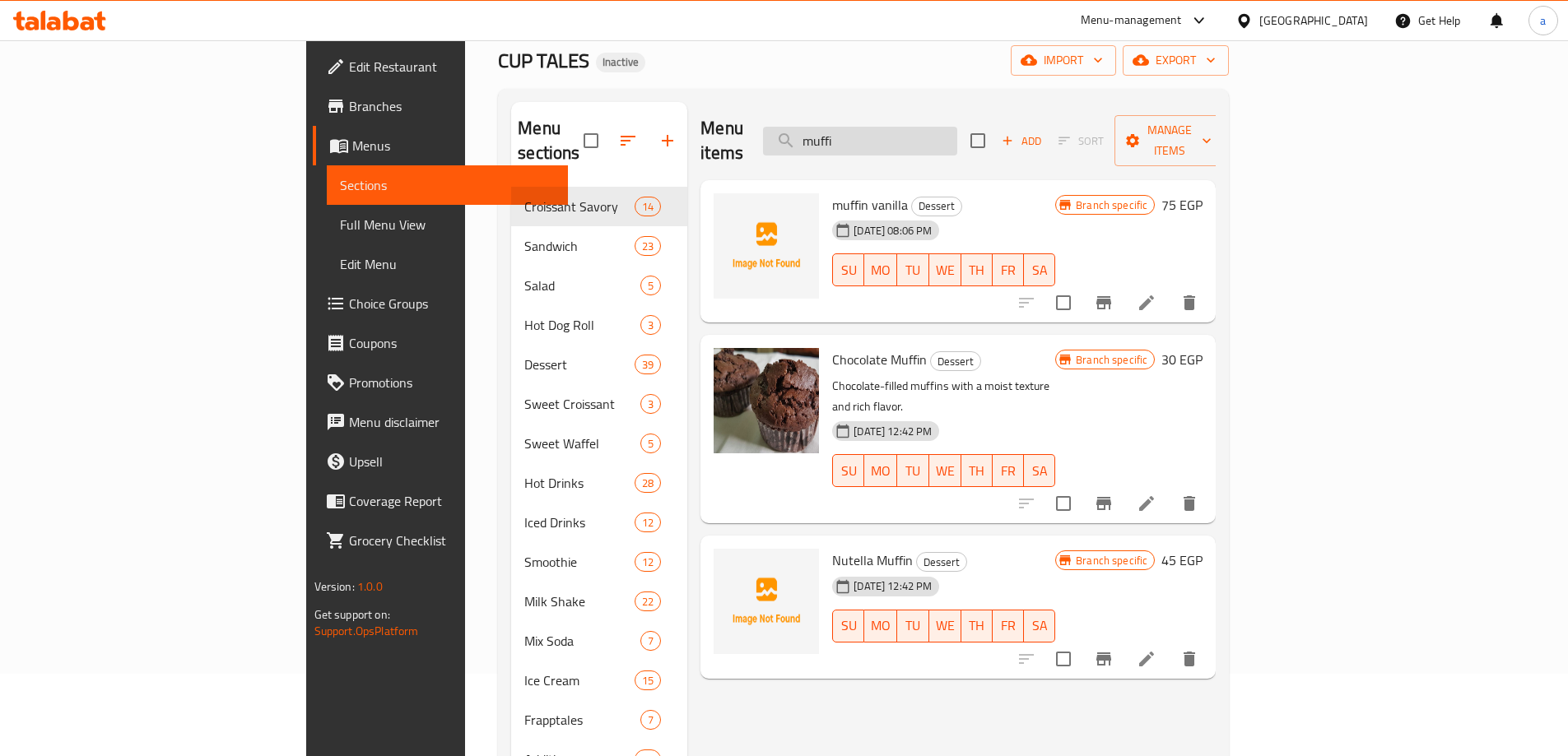
click at [953, 136] on input "muffi" at bounding box center [859, 141] width 194 height 28
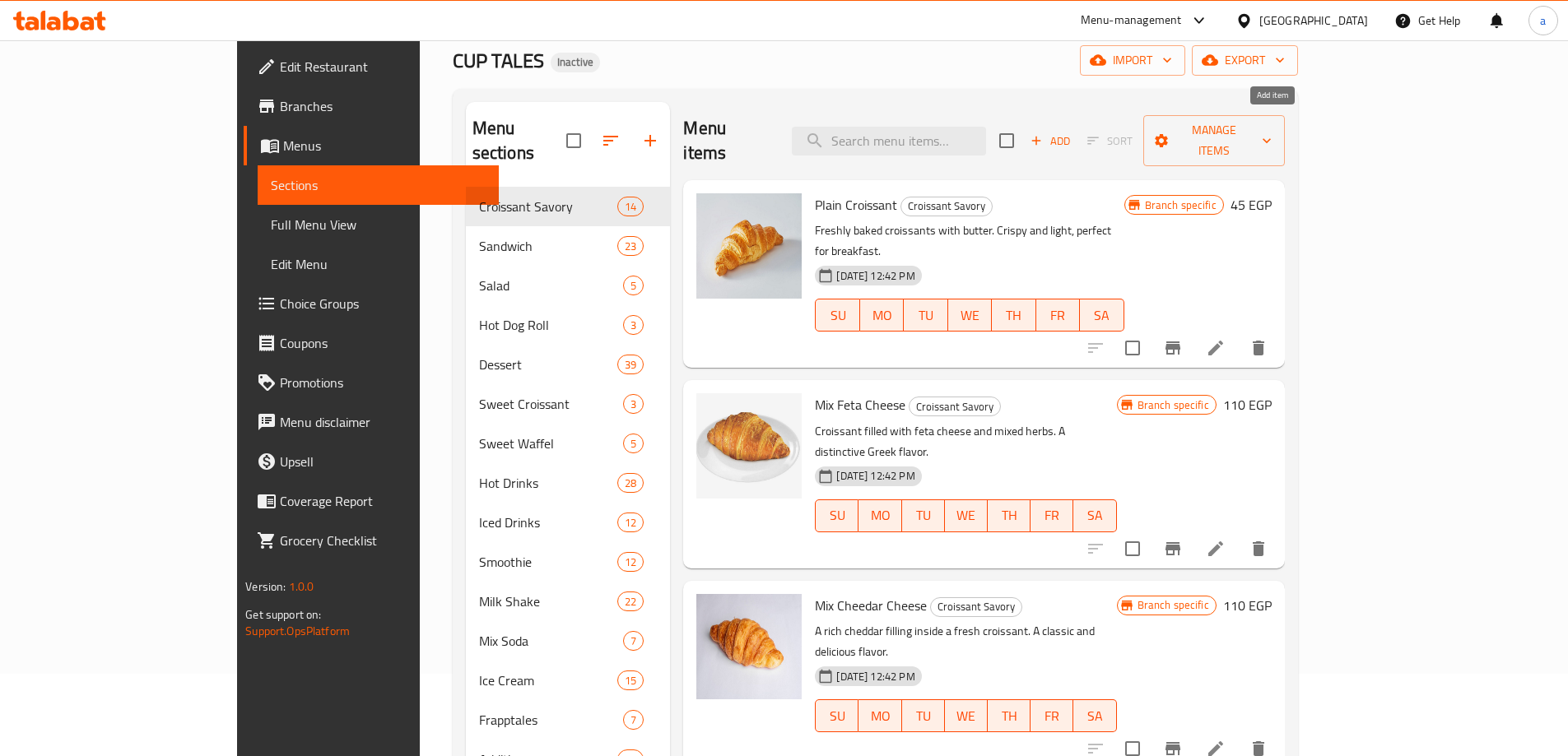
click at [1073, 131] on span "Add" at bounding box center [1050, 140] width 44 height 19
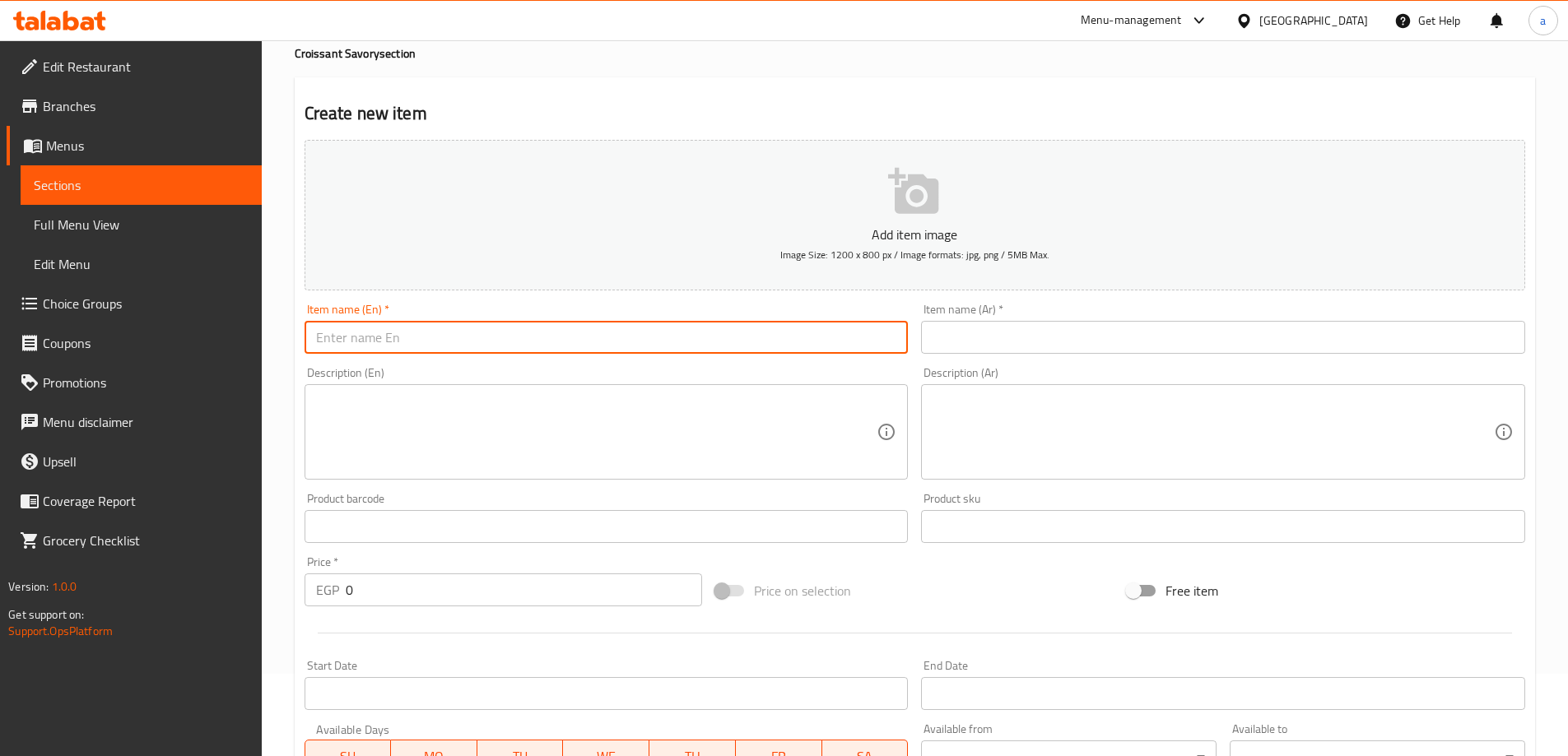
click at [513, 352] on input "text" at bounding box center [606, 336] width 604 height 33
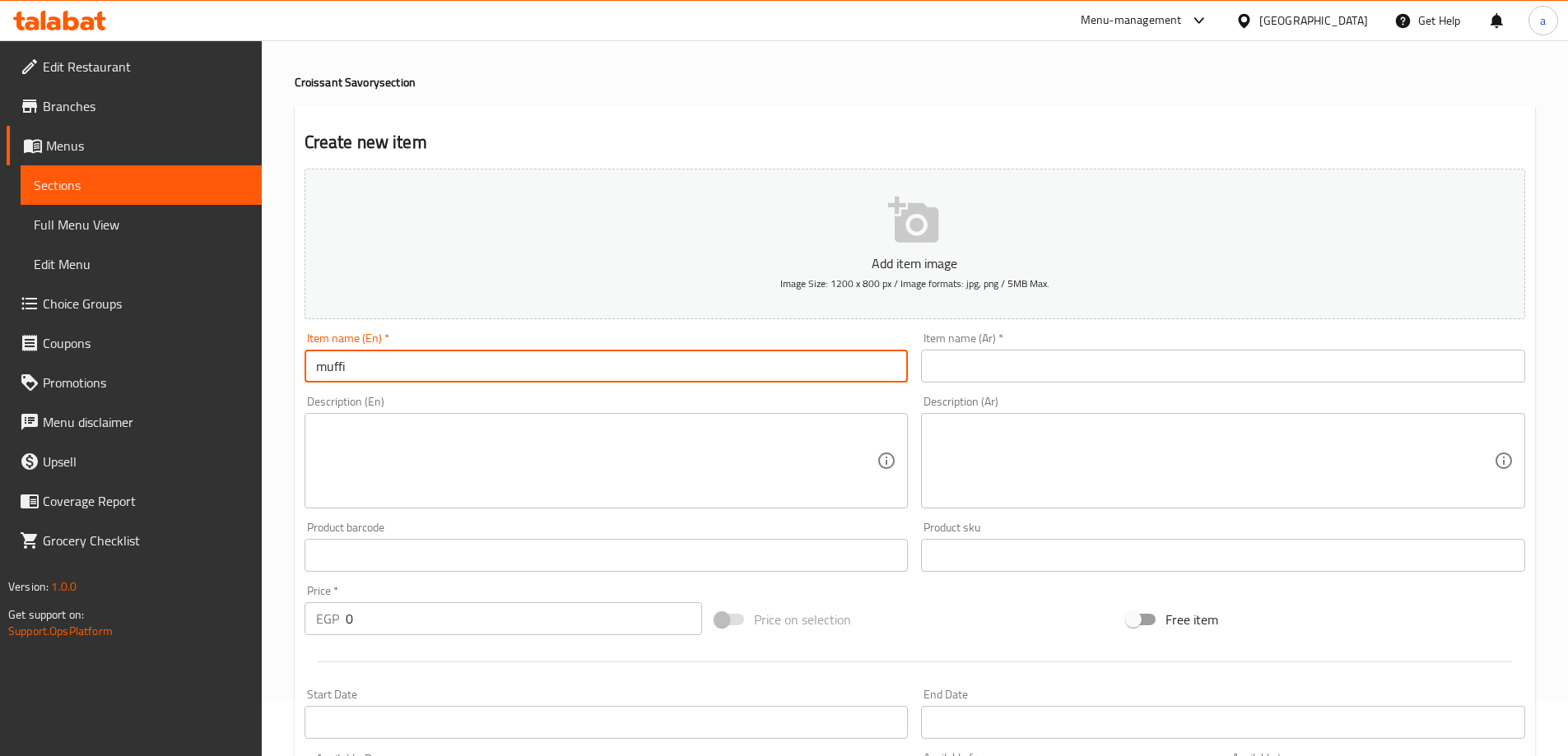
scroll to position [83, 0]
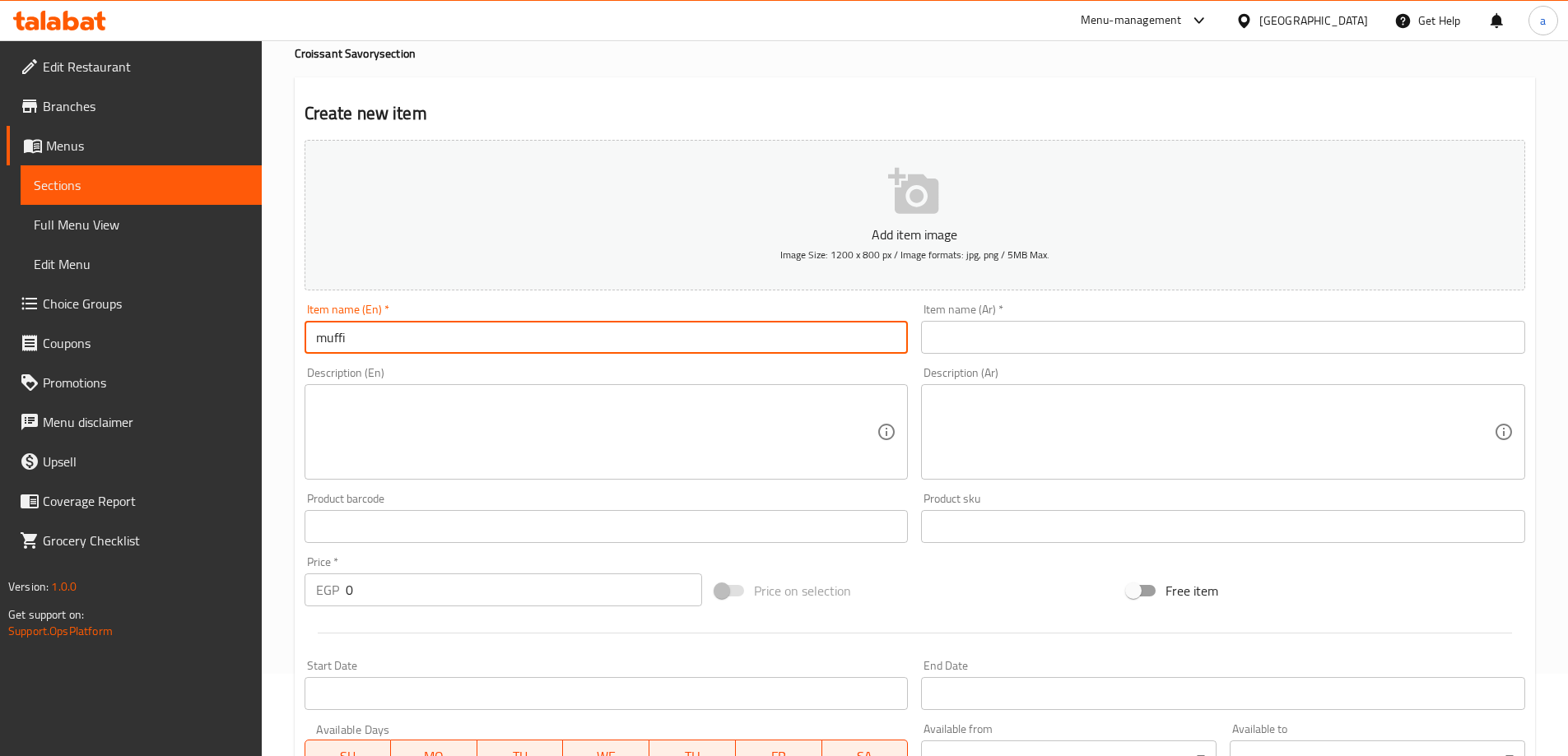
click at [420, 341] on input "muffi" at bounding box center [606, 336] width 604 height 33
type input "Muffin"
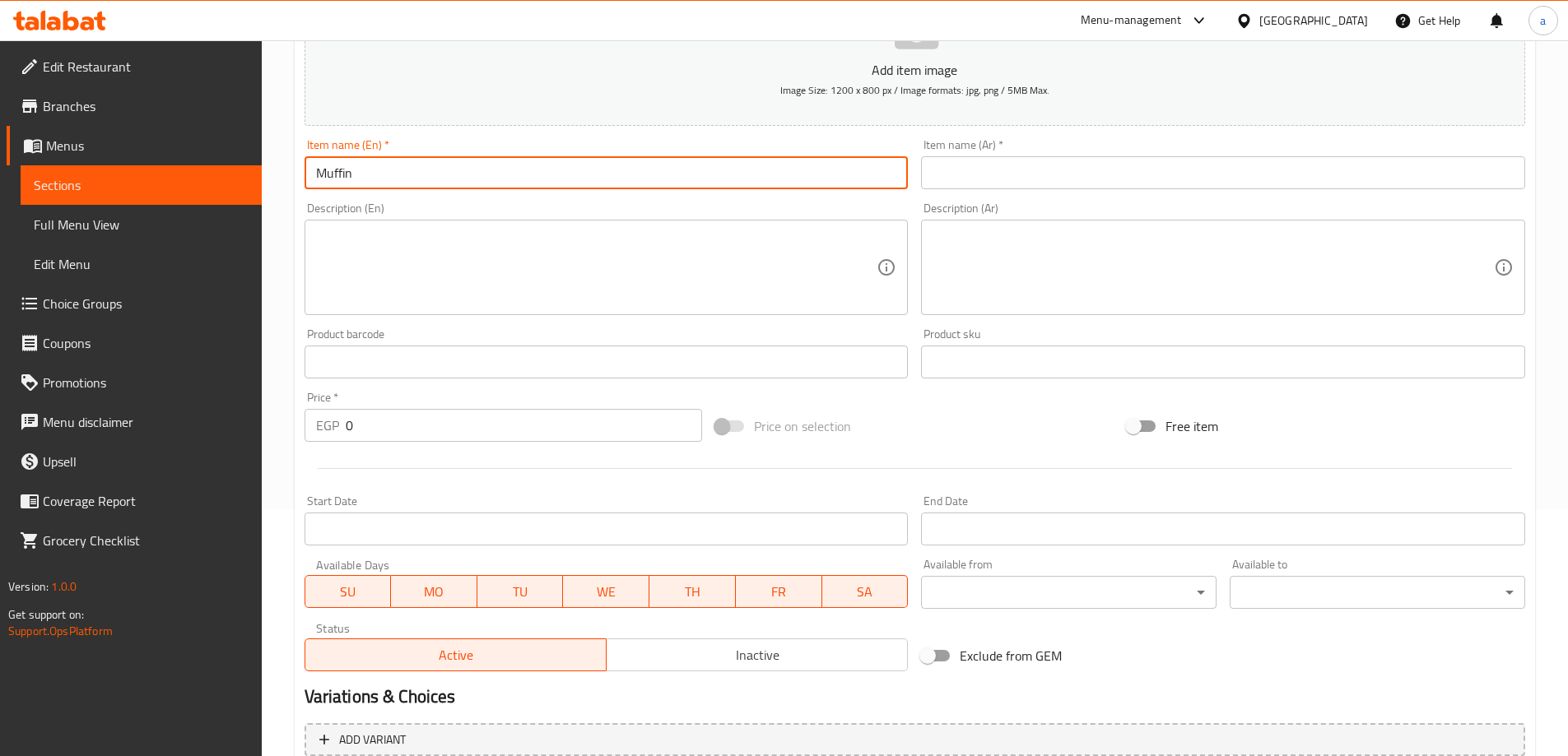
scroll to position [406, 0]
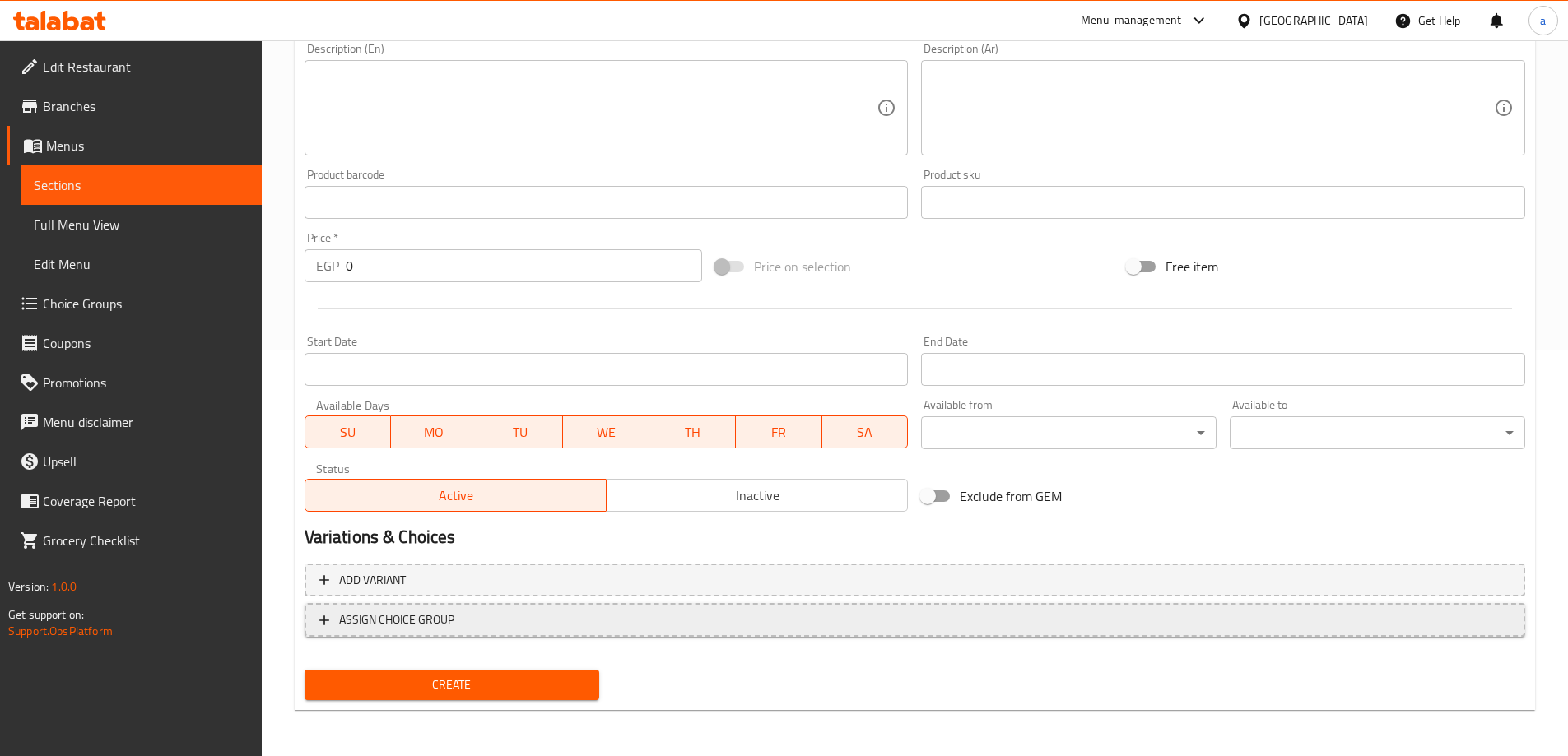
click at [457, 610] on span "ASSIGN CHOICE GROUP" at bounding box center [915, 619] width 1191 height 20
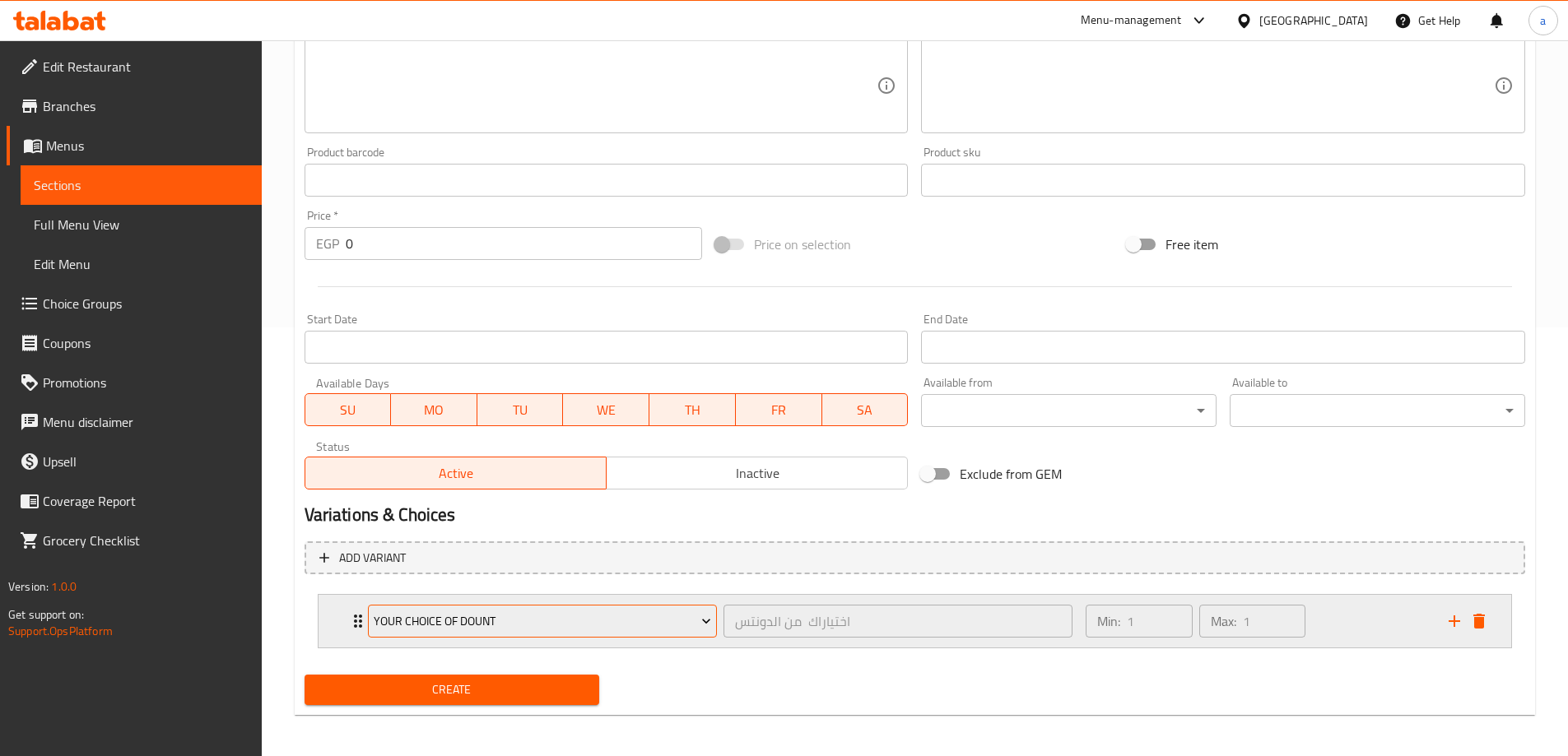
scroll to position [433, 0]
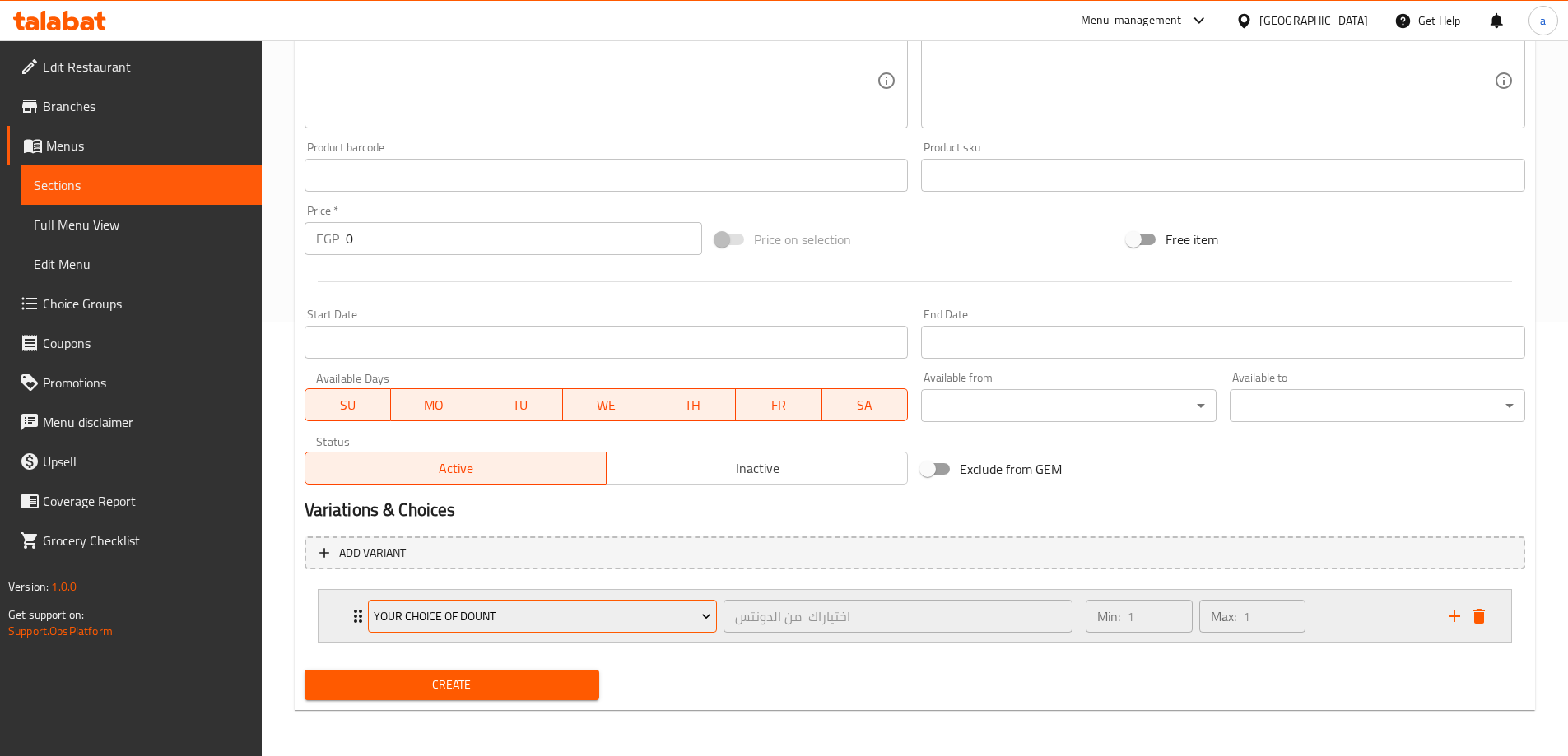
click at [701, 626] on span "your choice of Dount" at bounding box center [542, 616] width 337 height 20
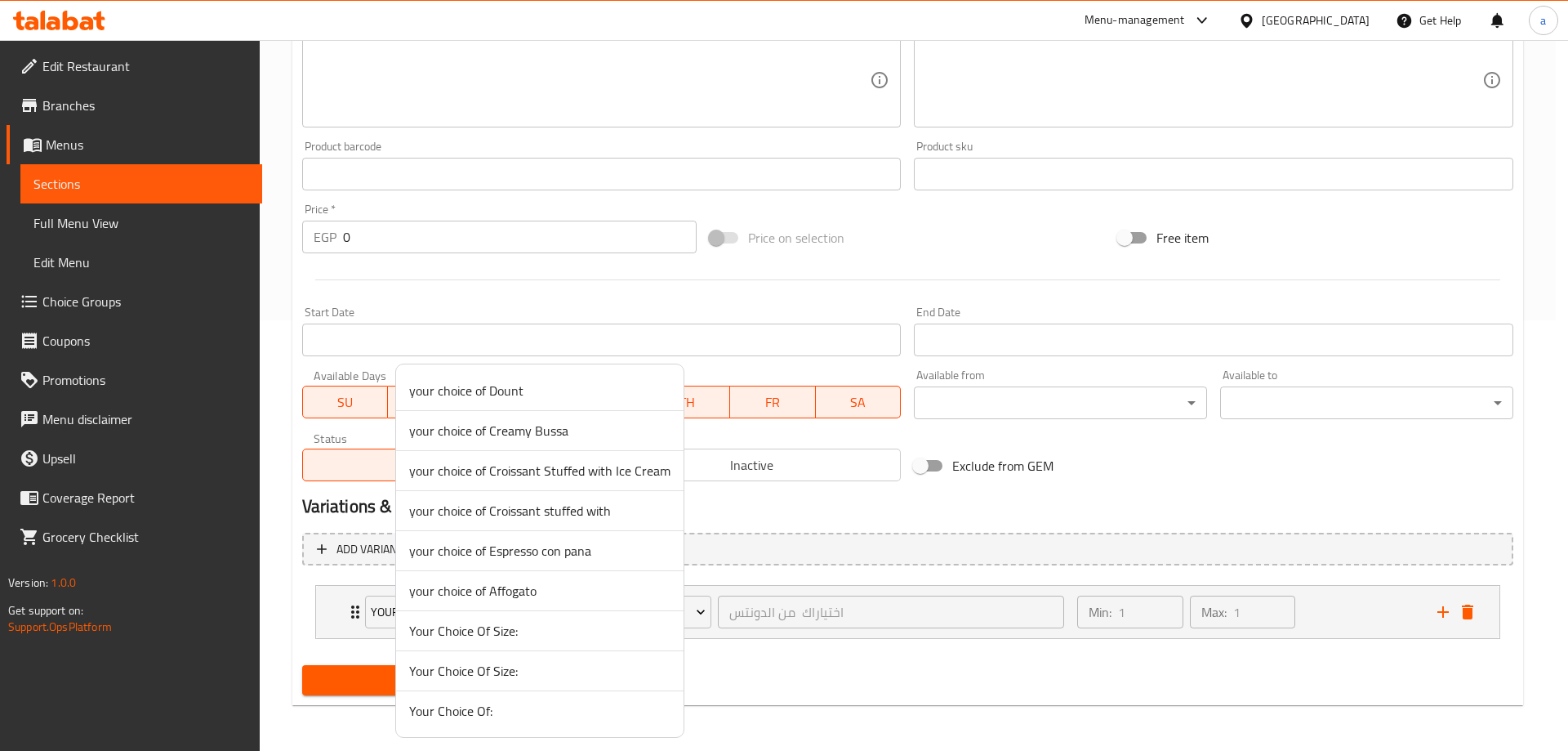
click at [696, 619] on div at bounding box center [784, 376] width 1568 height 751
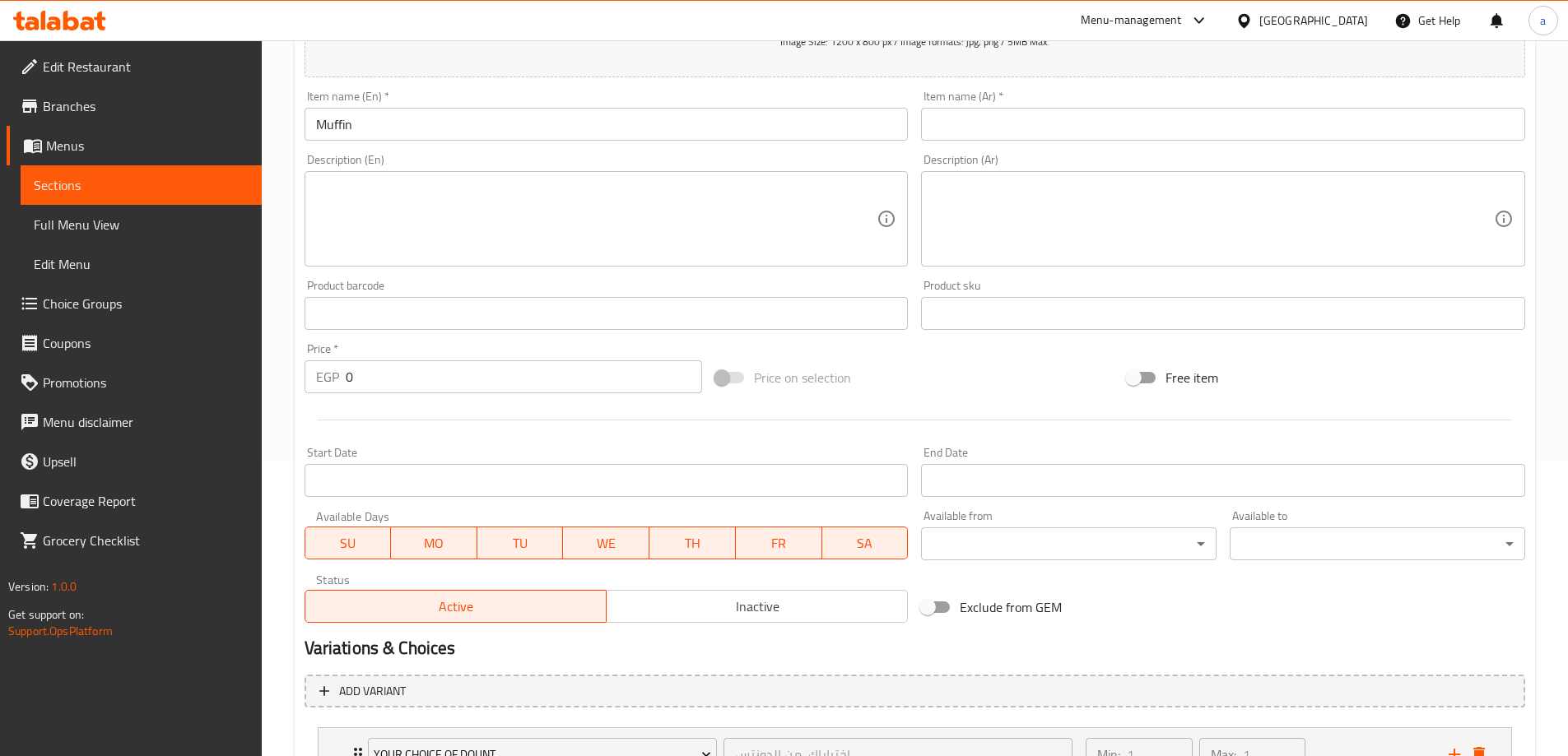
scroll to position [351, 0]
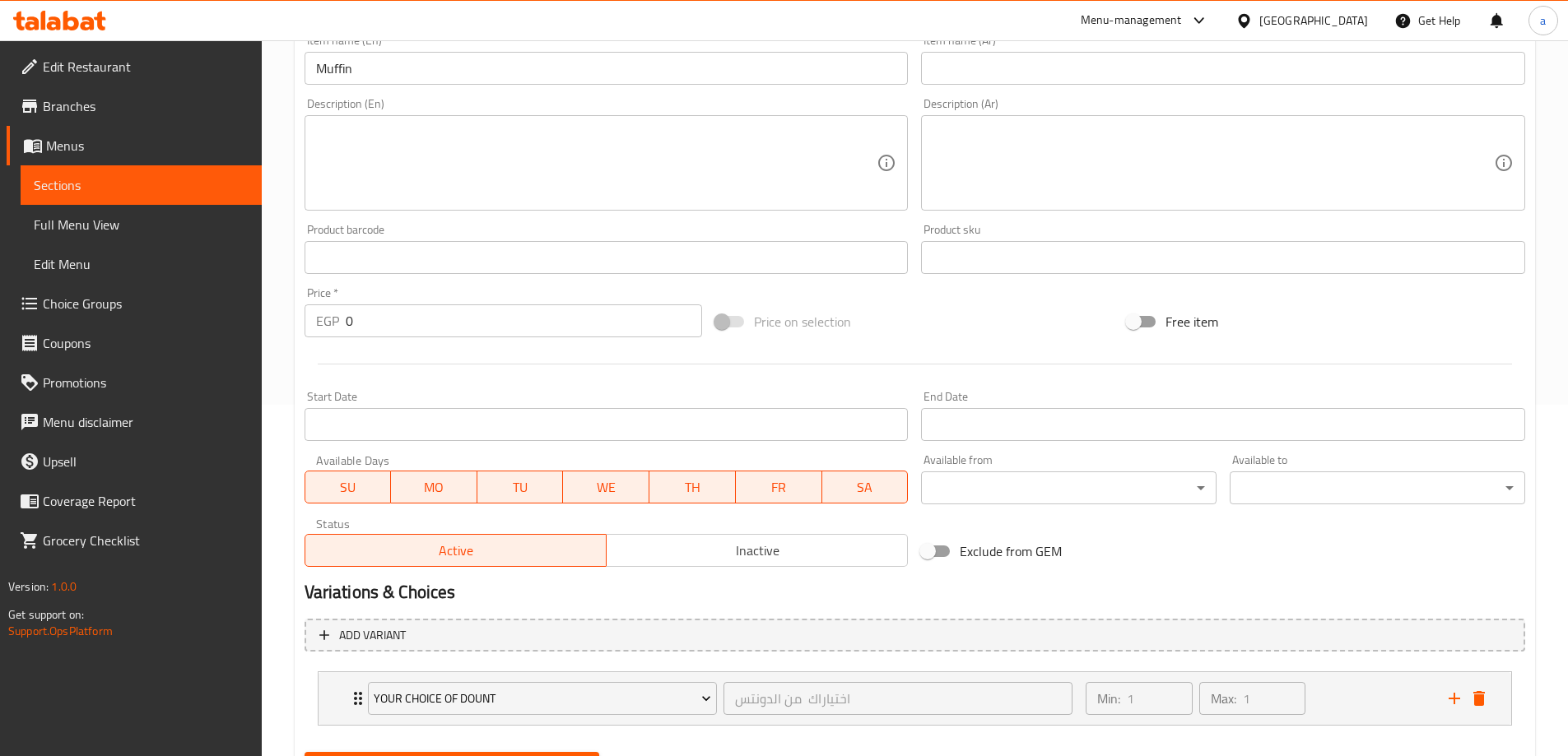
click at [447, 295] on div "Price   * EGP 0 Price *" at bounding box center [503, 311] width 399 height 51
click at [438, 313] on input "0" at bounding box center [524, 320] width 357 height 33
drag, startPoint x: 426, startPoint y: 318, endPoint x: 340, endPoint y: 324, distance: 86.2
click at [340, 324] on div "EGP 0 Price *" at bounding box center [503, 320] width 399 height 33
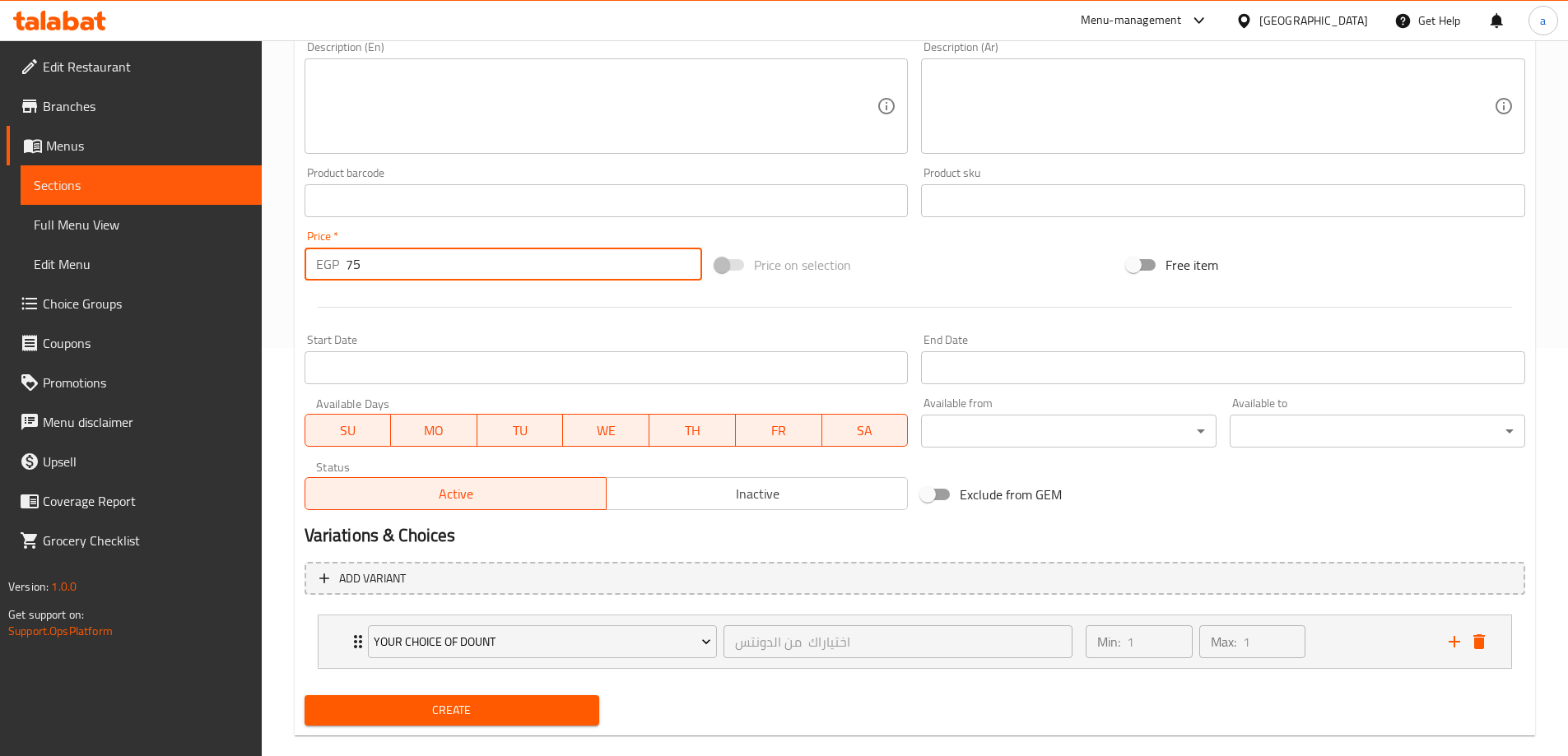
scroll to position [433, 0]
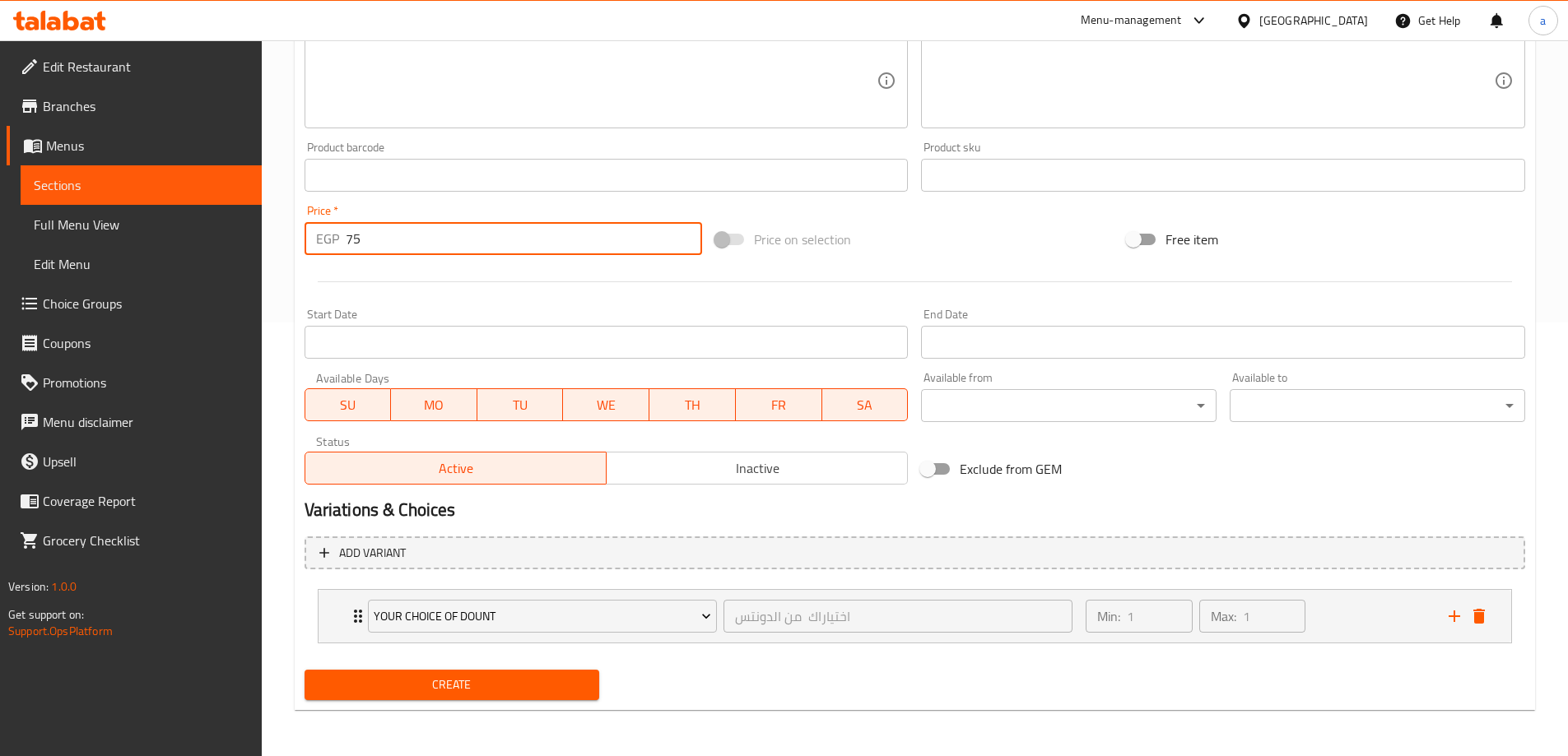
type input "75"
click at [99, 298] on span "Choice Groups" at bounding box center [146, 303] width 206 height 20
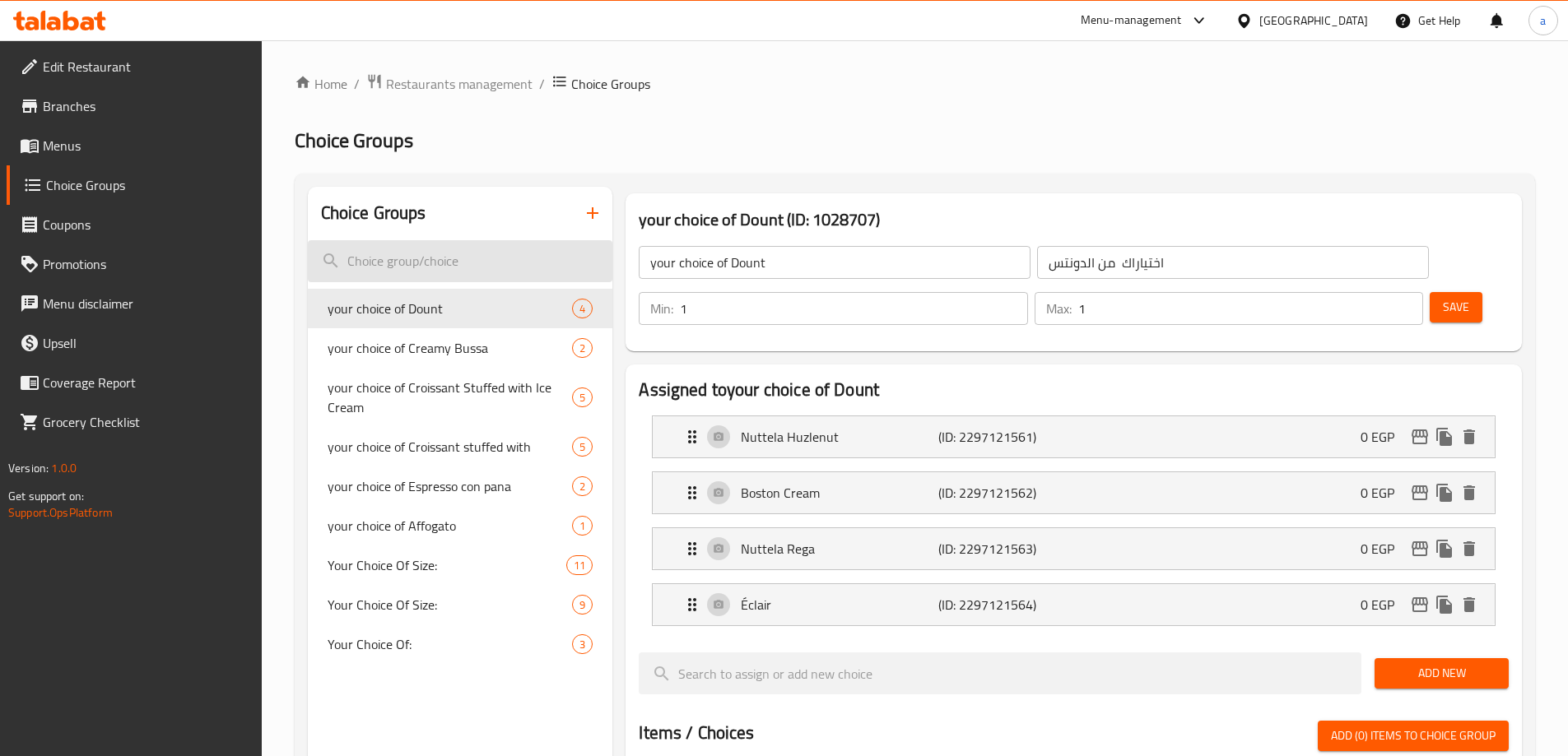
click at [523, 264] on input "search" at bounding box center [461, 261] width 305 height 42
type input "y"
click at [585, 206] on icon "button" at bounding box center [592, 213] width 20 height 20
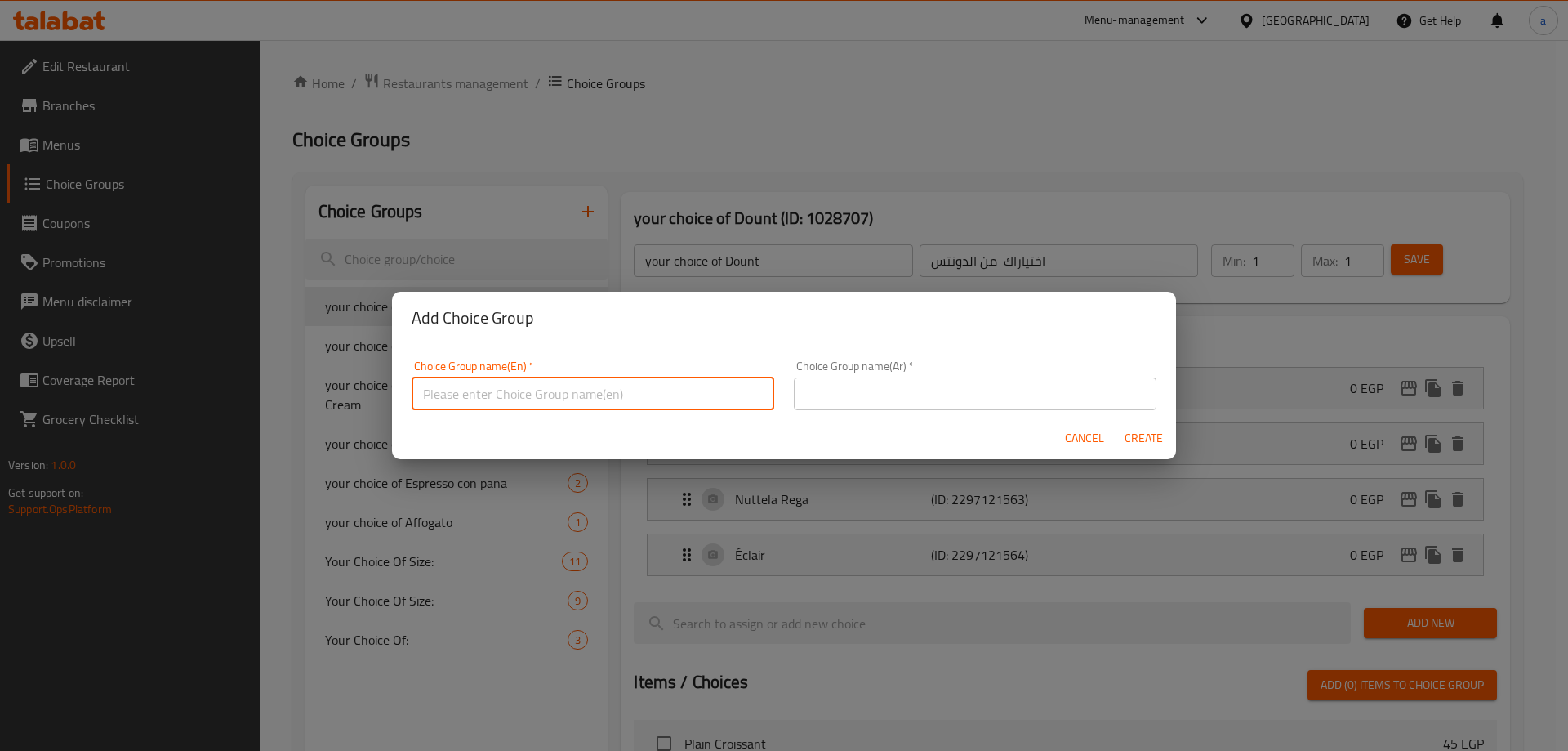
click at [507, 387] on input "text" at bounding box center [593, 393] width 363 height 33
click at [498, 395] on input "Your Choice Of :" at bounding box center [593, 393] width 363 height 33
click at [504, 395] on input "Your Choice Of :" at bounding box center [593, 393] width 363 height 33
type input "Your Choice Of muffin :"
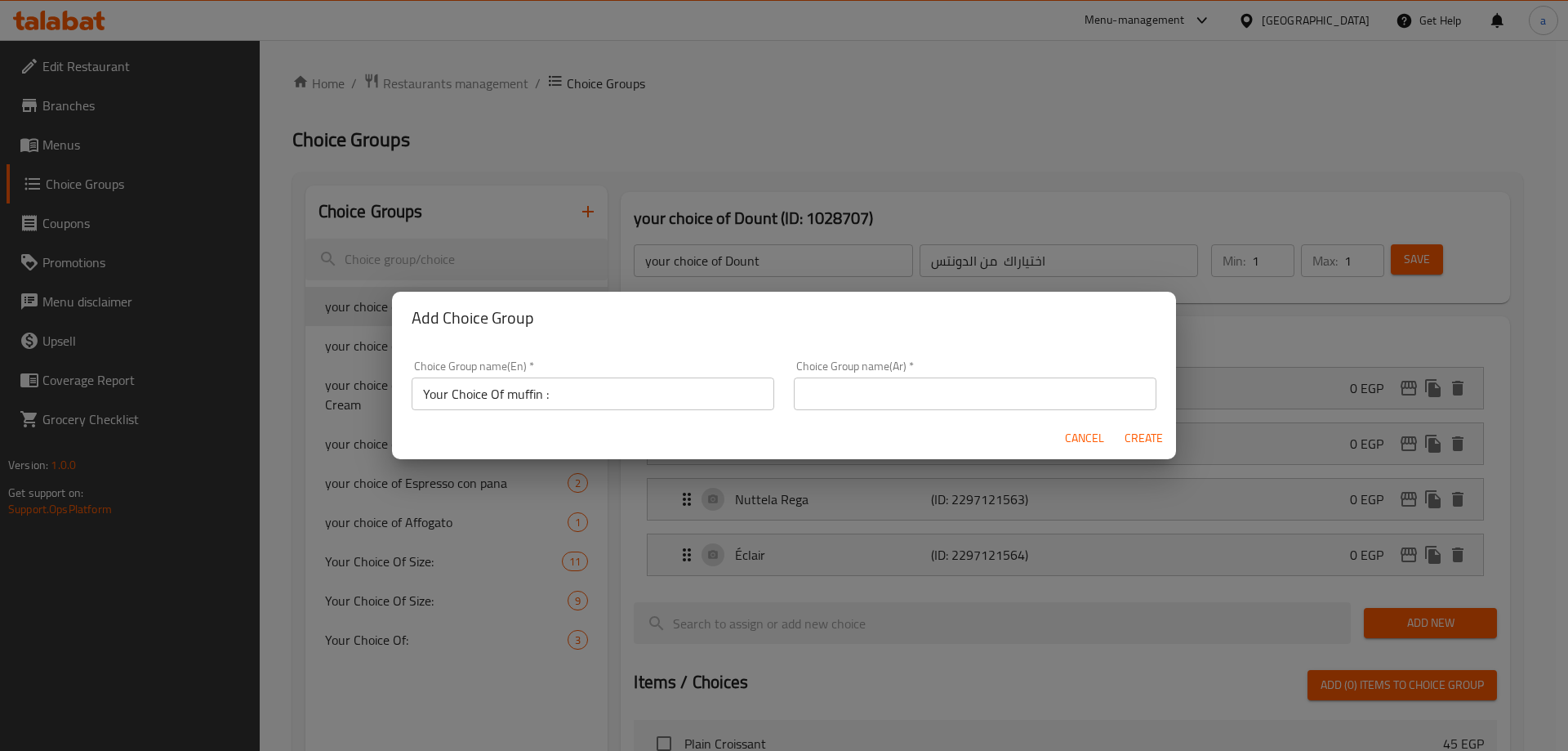
click at [839, 408] on div "Choice Group name(Ar)   * Choice Group name(Ar) *" at bounding box center [975, 385] width 382 height 70
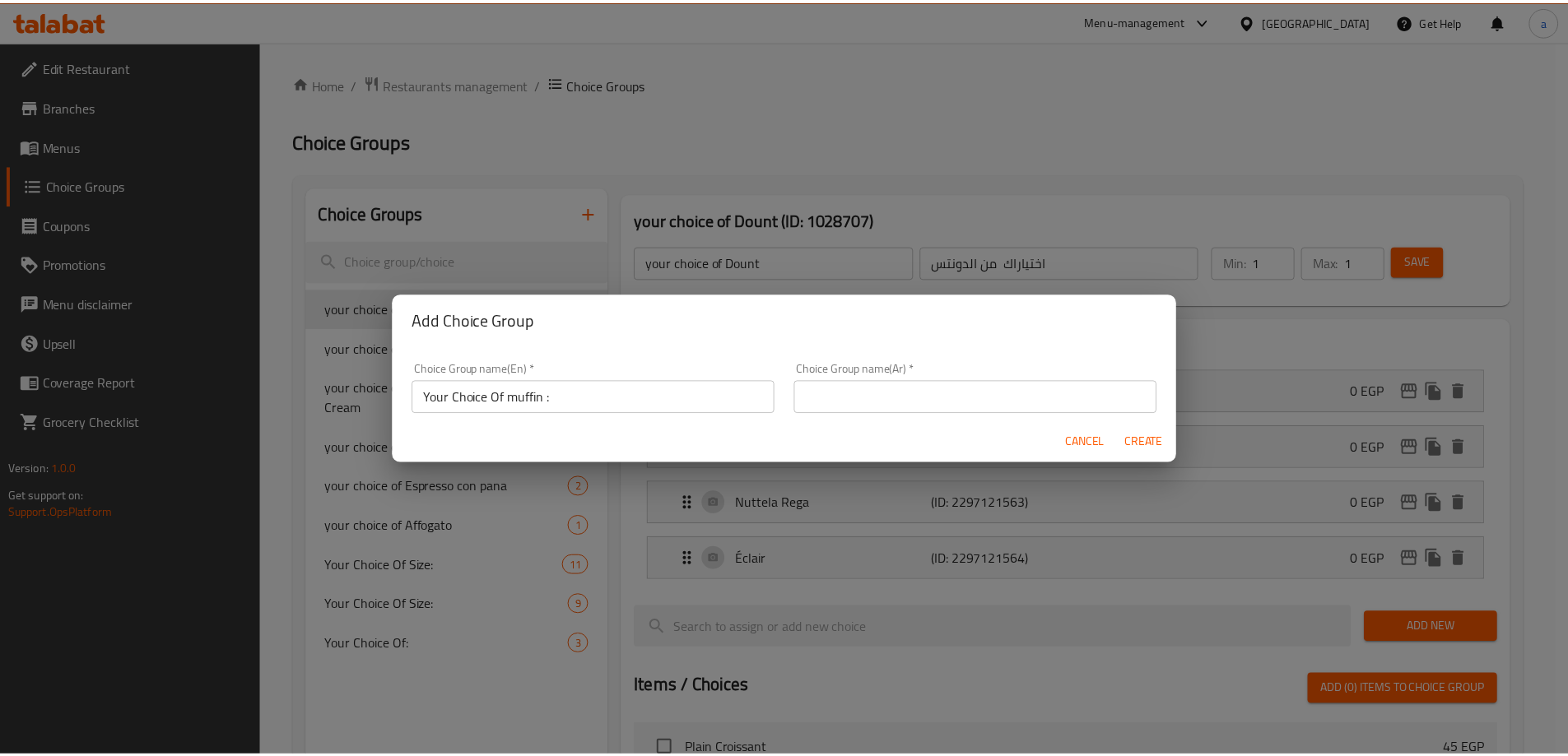
scroll to position [5, 0]
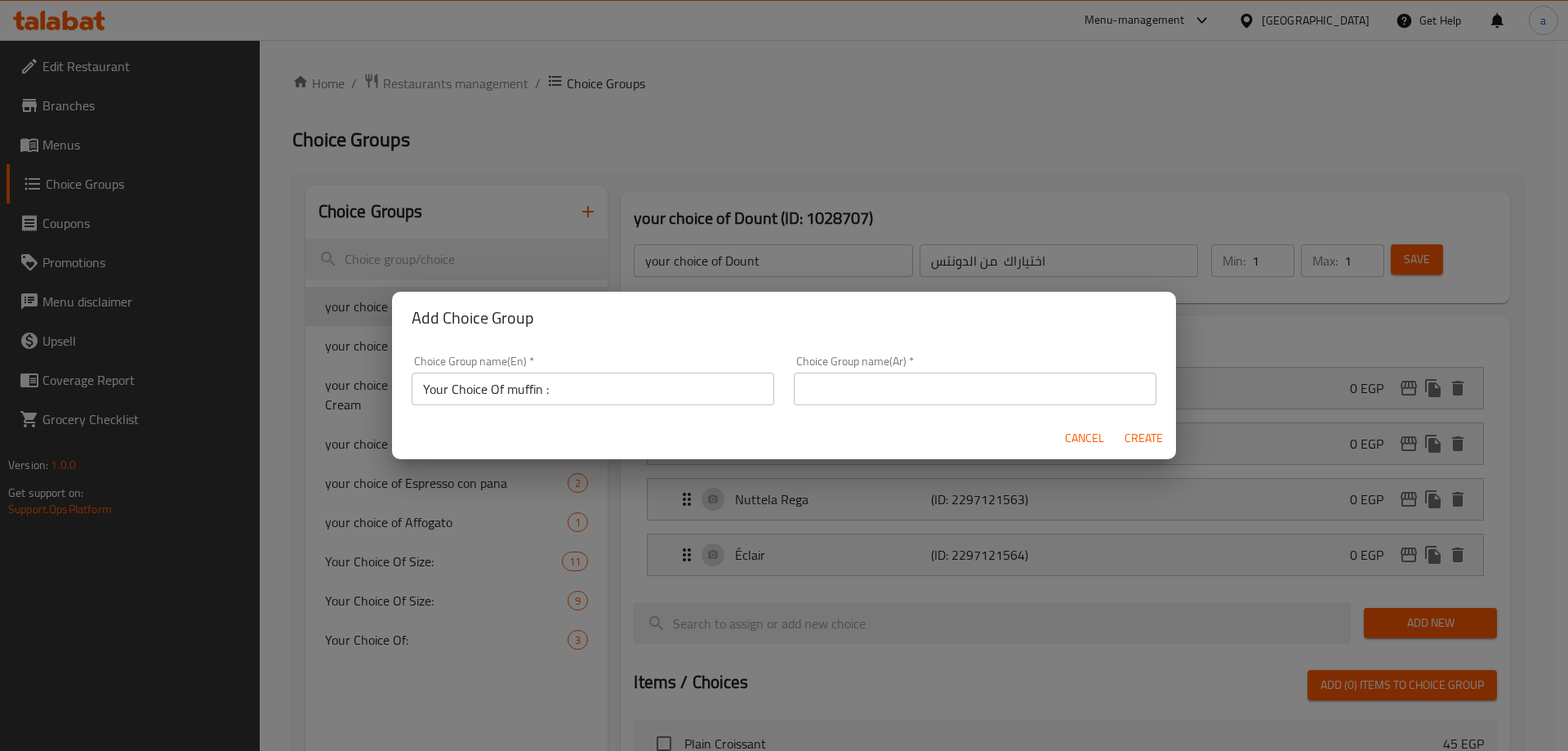
click at [849, 396] on input "text" at bounding box center [975, 389] width 363 height 33
click at [794, 387] on input "اختيارك من :" at bounding box center [975, 389] width 363 height 33
click at [886, 385] on input "المفن اختيارك من :" at bounding box center [975, 389] width 363 height 33
click at [895, 394] on input "اختيارك من :" at bounding box center [975, 389] width 363 height 33
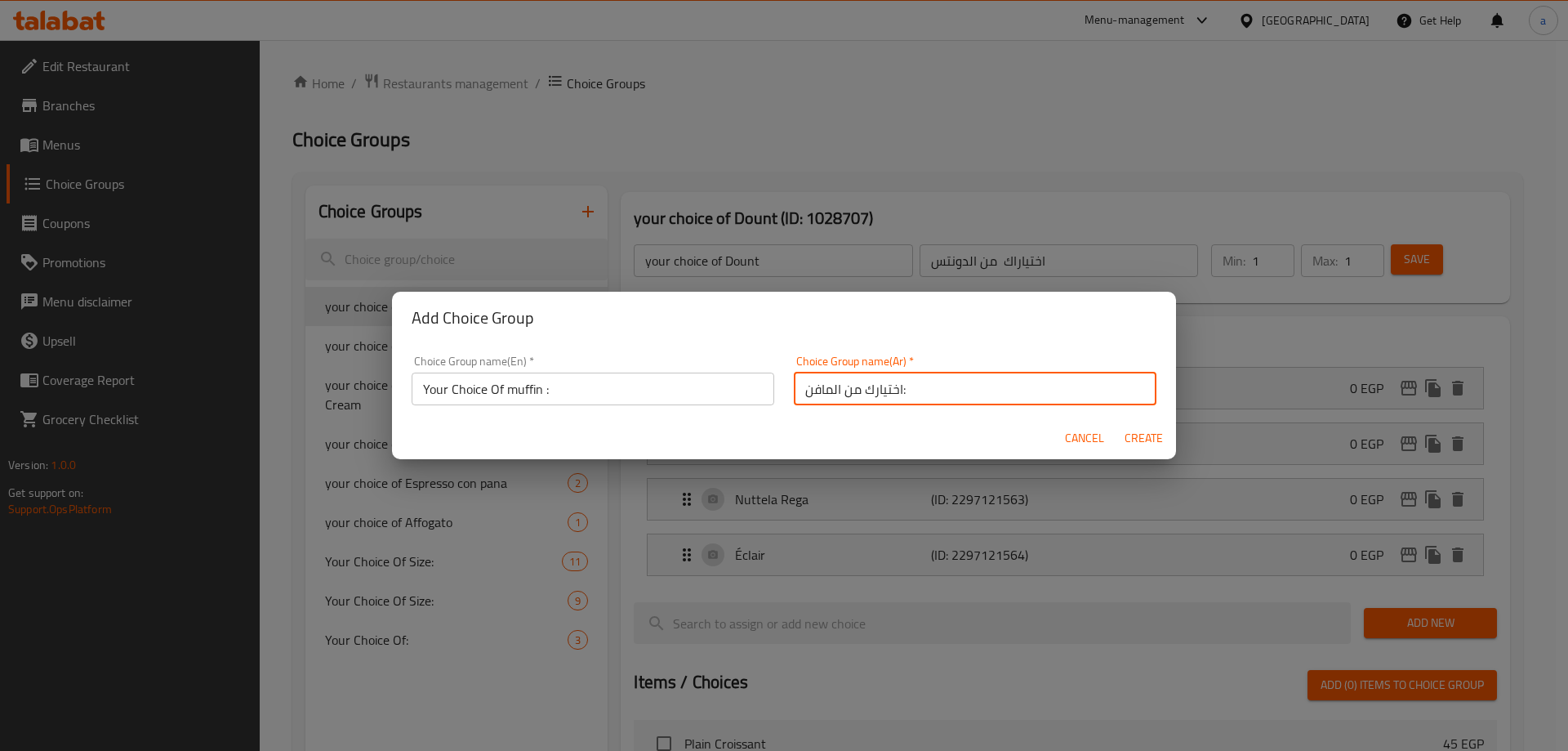
type input "اختيارك من المافن:"
click at [1141, 434] on span "Create" at bounding box center [1143, 438] width 39 height 20
type input "Your Choice Of muffin :"
type input "اختيارك من المافن:"
type input "0"
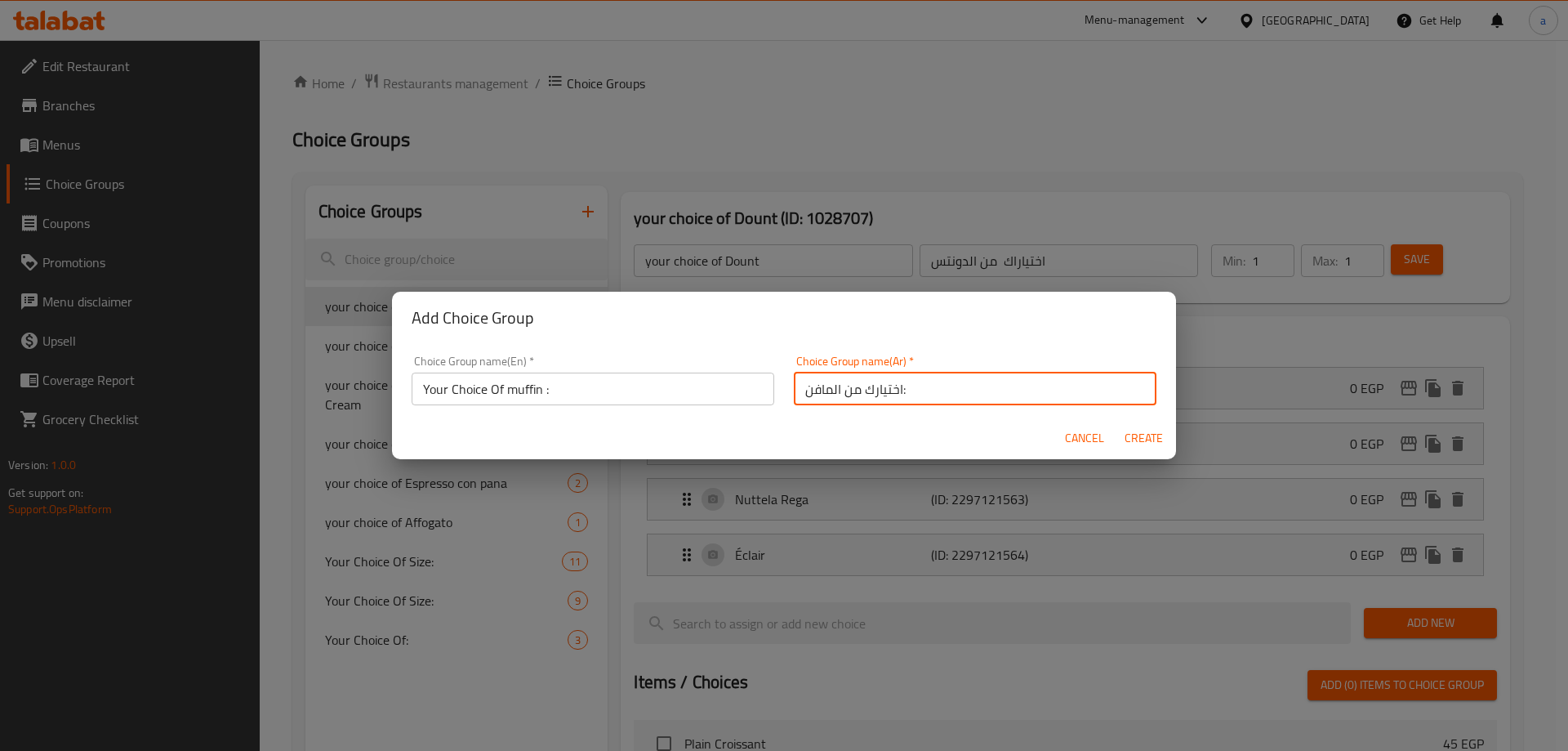
type input "0"
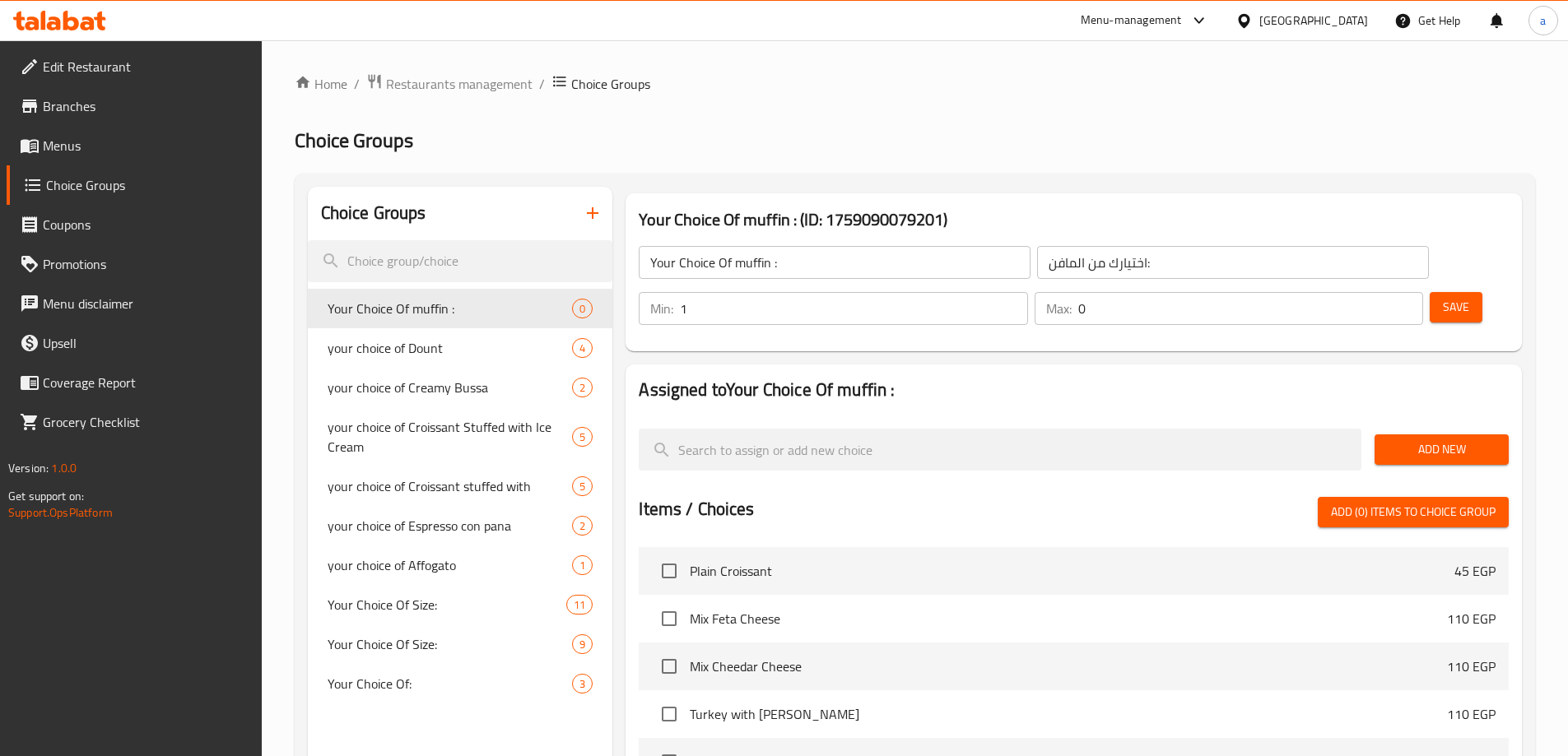
type input "1"
click at [1027, 292] on input "1" at bounding box center [853, 308] width 347 height 33
click at [1388, 292] on input "0" at bounding box center [1250, 308] width 344 height 33
type input "1"
click at [1380, 292] on input "1" at bounding box center [1250, 308] width 344 height 33
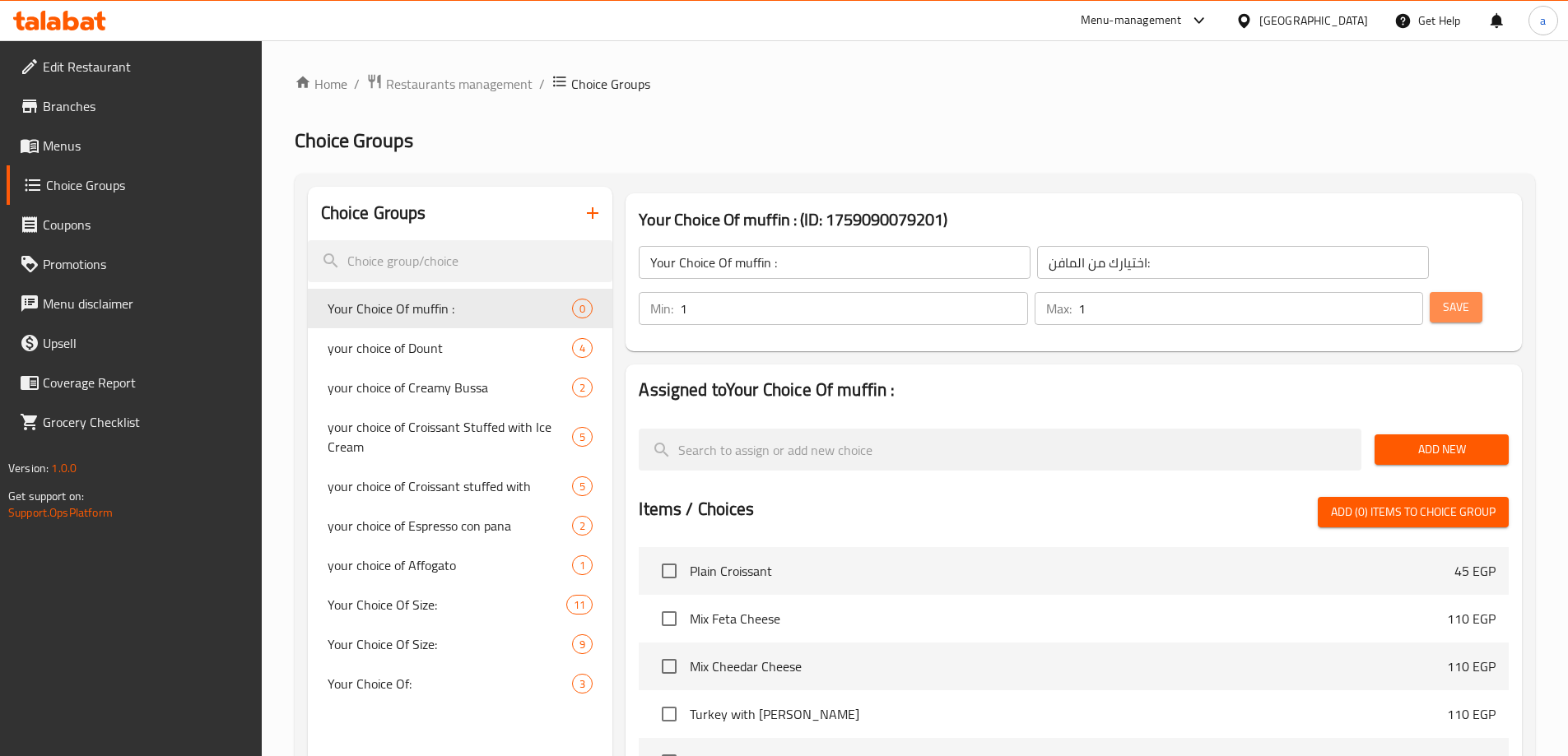
click at [1429, 292] on button "Save" at bounding box center [1455, 307] width 52 height 30
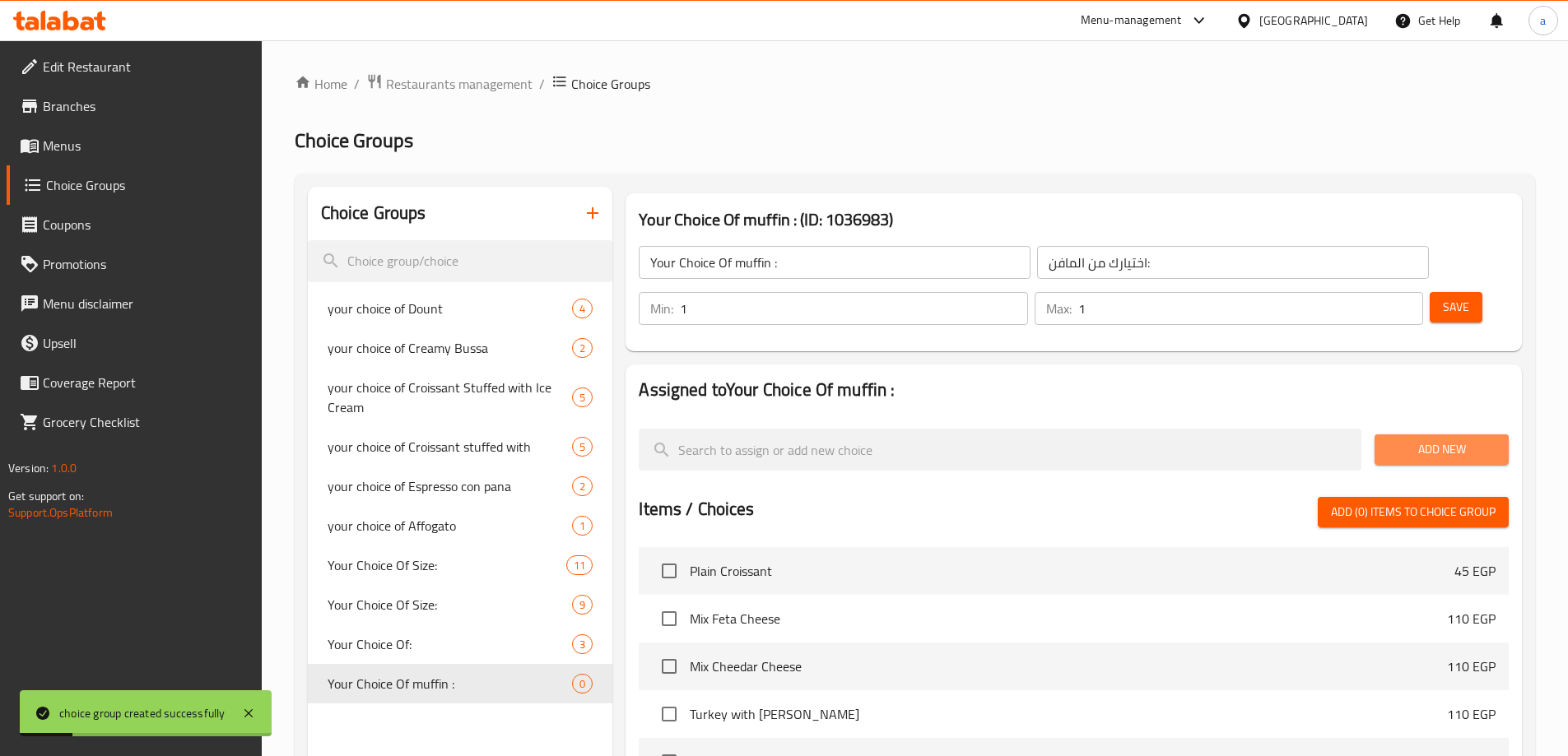
click at [1409, 439] on span "Add New" at bounding box center [1441, 449] width 107 height 20
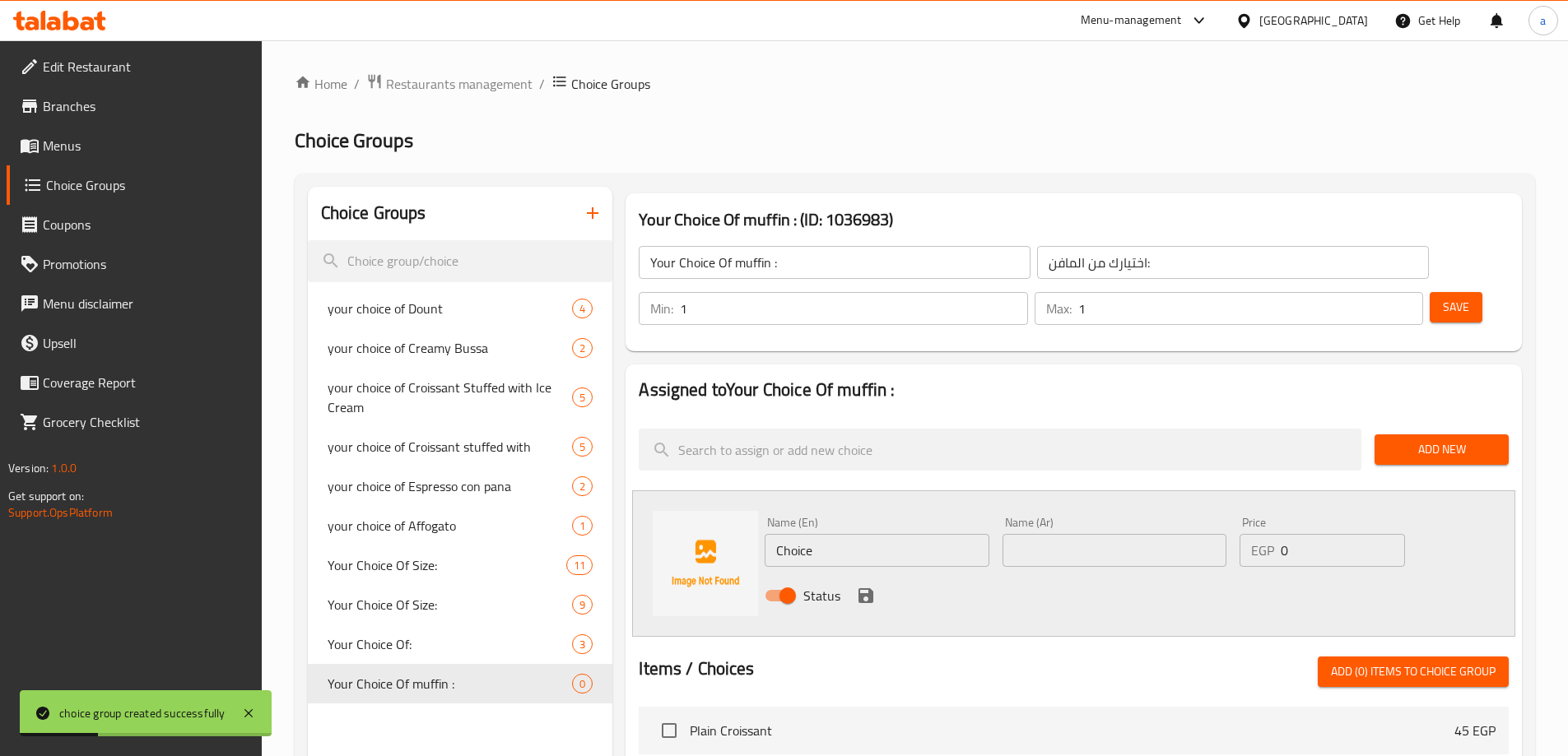
click at [860, 534] on input "Choice" at bounding box center [876, 550] width 224 height 33
type input "chocolate"
drag, startPoint x: 1065, startPoint y: 500, endPoint x: 967, endPoint y: 498, distance: 98.0
click at [1065, 534] on input "text" at bounding box center [1114, 550] width 224 height 33
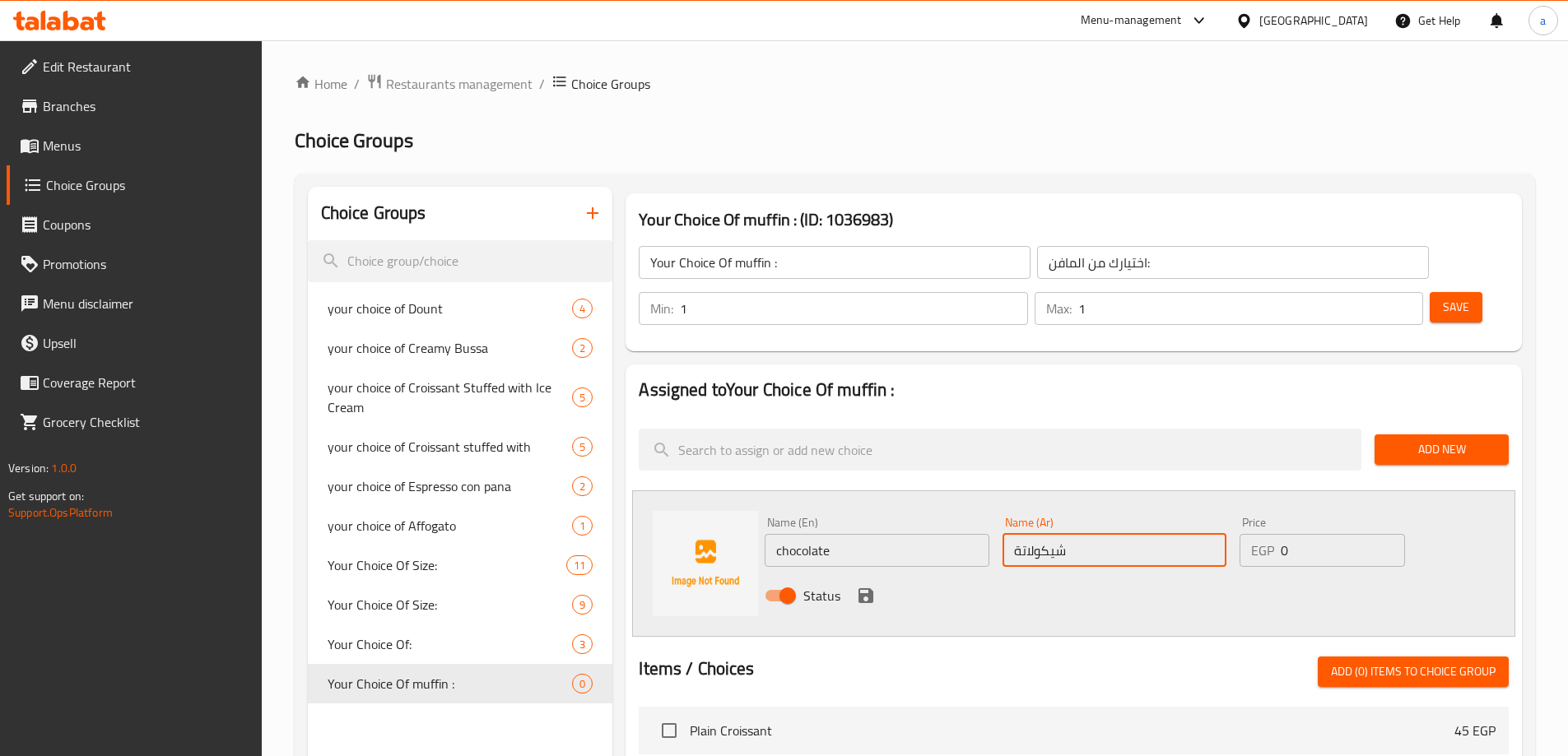
type input "شيكولاتة"
click at [856, 586] on icon "save" at bounding box center [866, 595] width 20 height 20
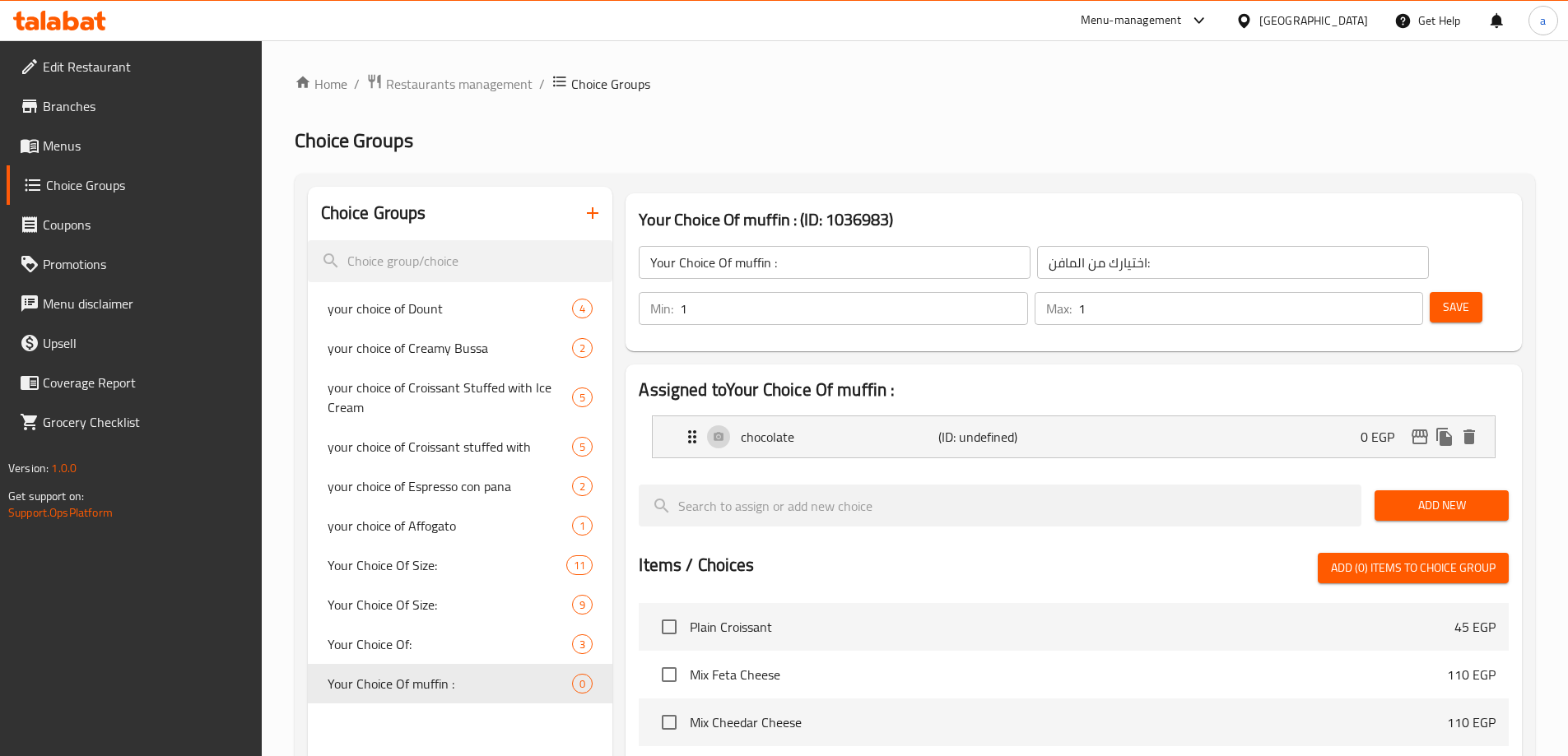
click at [1443, 495] on span "Add New" at bounding box center [1441, 505] width 107 height 20
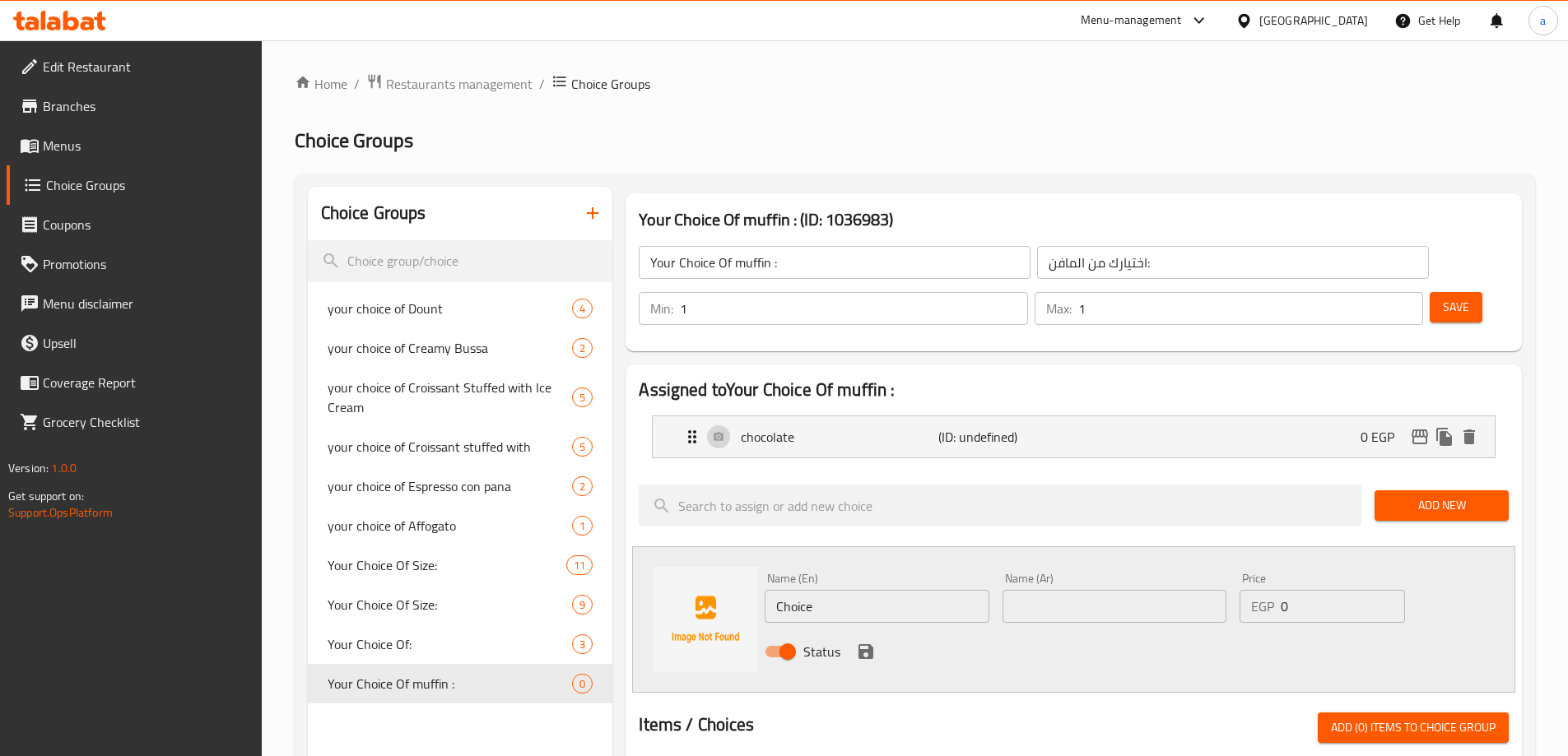
click at [835, 590] on input "Choice" at bounding box center [876, 606] width 224 height 33
type input "blueberry"
click at [1029, 590] on input "text" at bounding box center [1114, 606] width 224 height 33
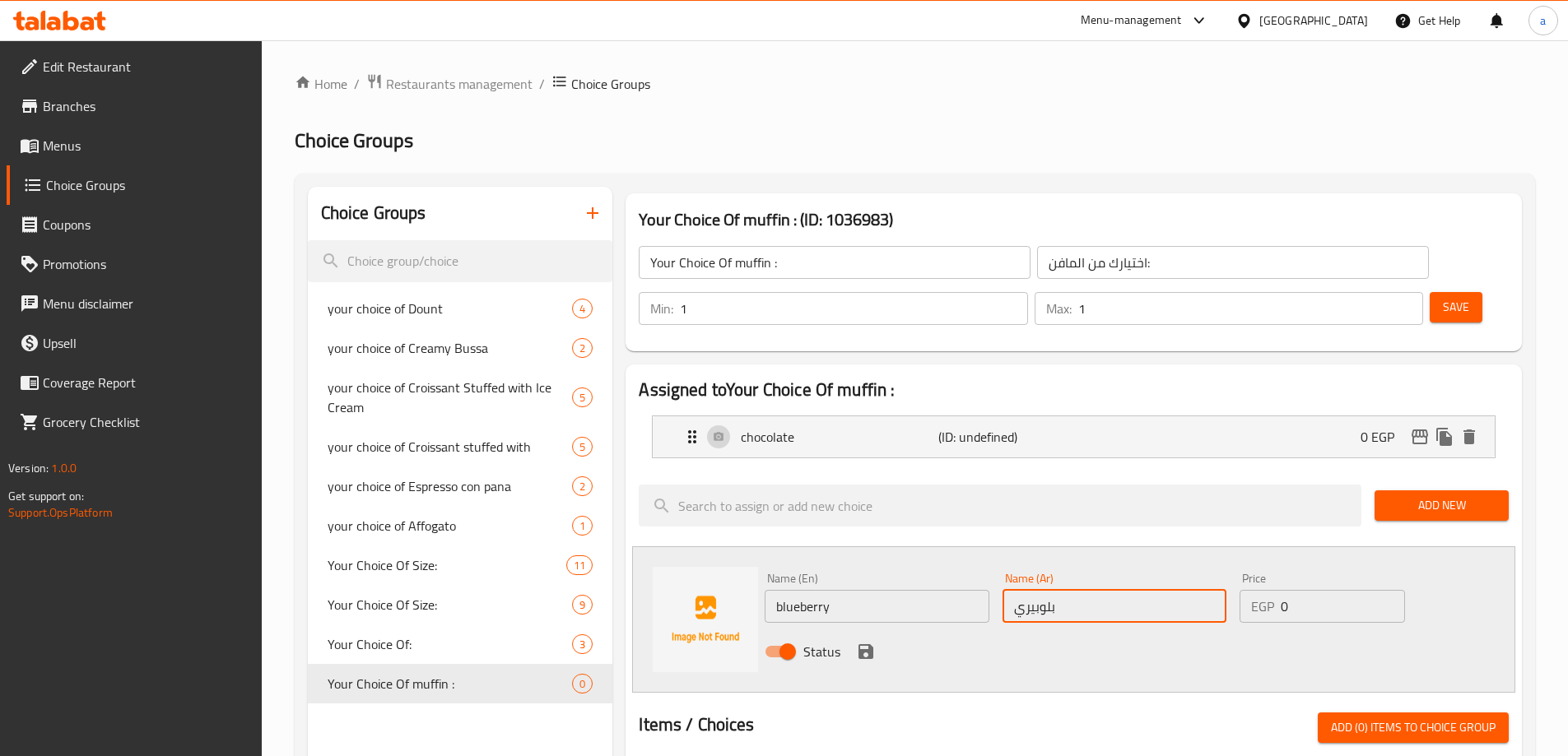
type input "بلوبيري"
click at [867, 642] on icon "save" at bounding box center [866, 651] width 20 height 20
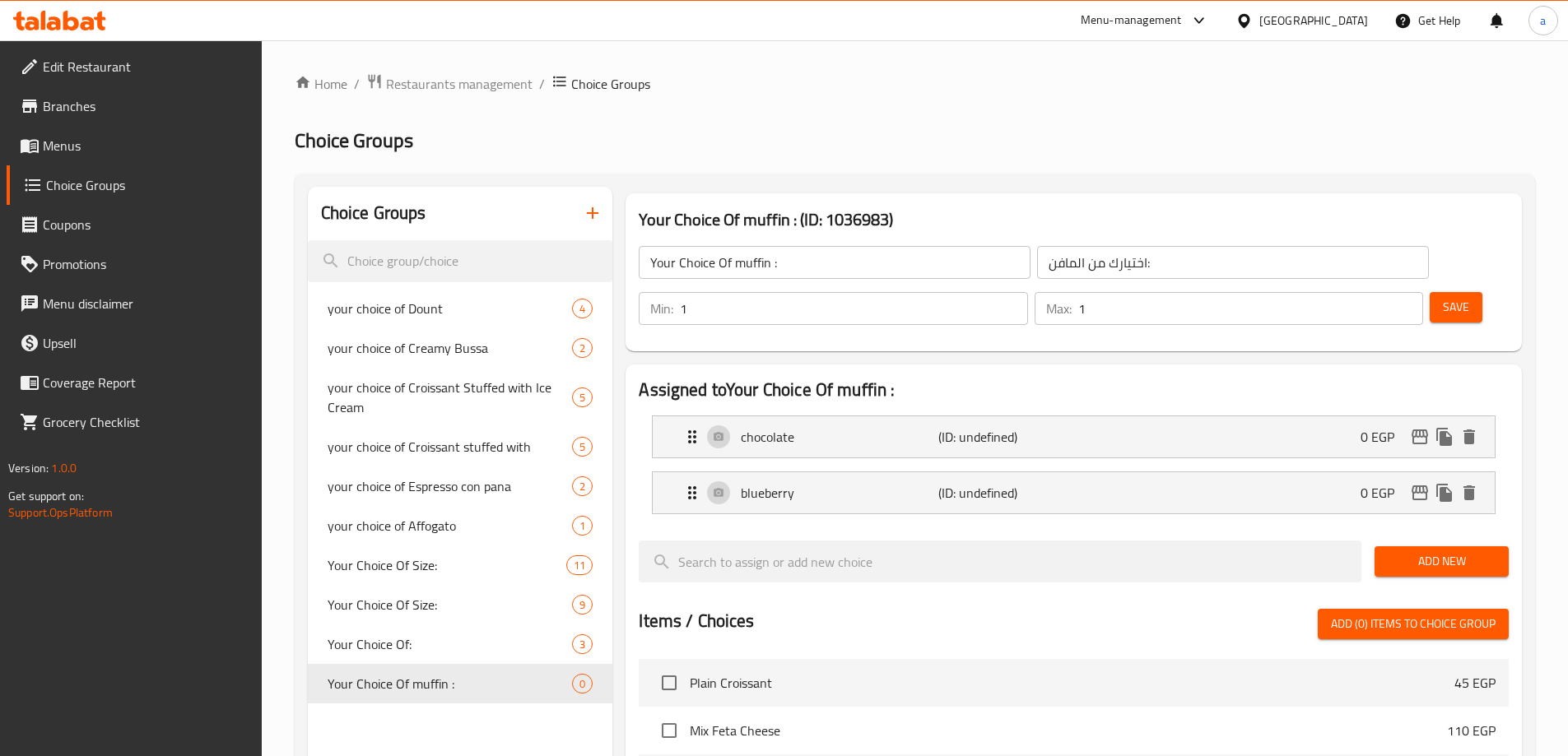
click at [1443, 297] on span "Save" at bounding box center [1456, 307] width 27 height 20
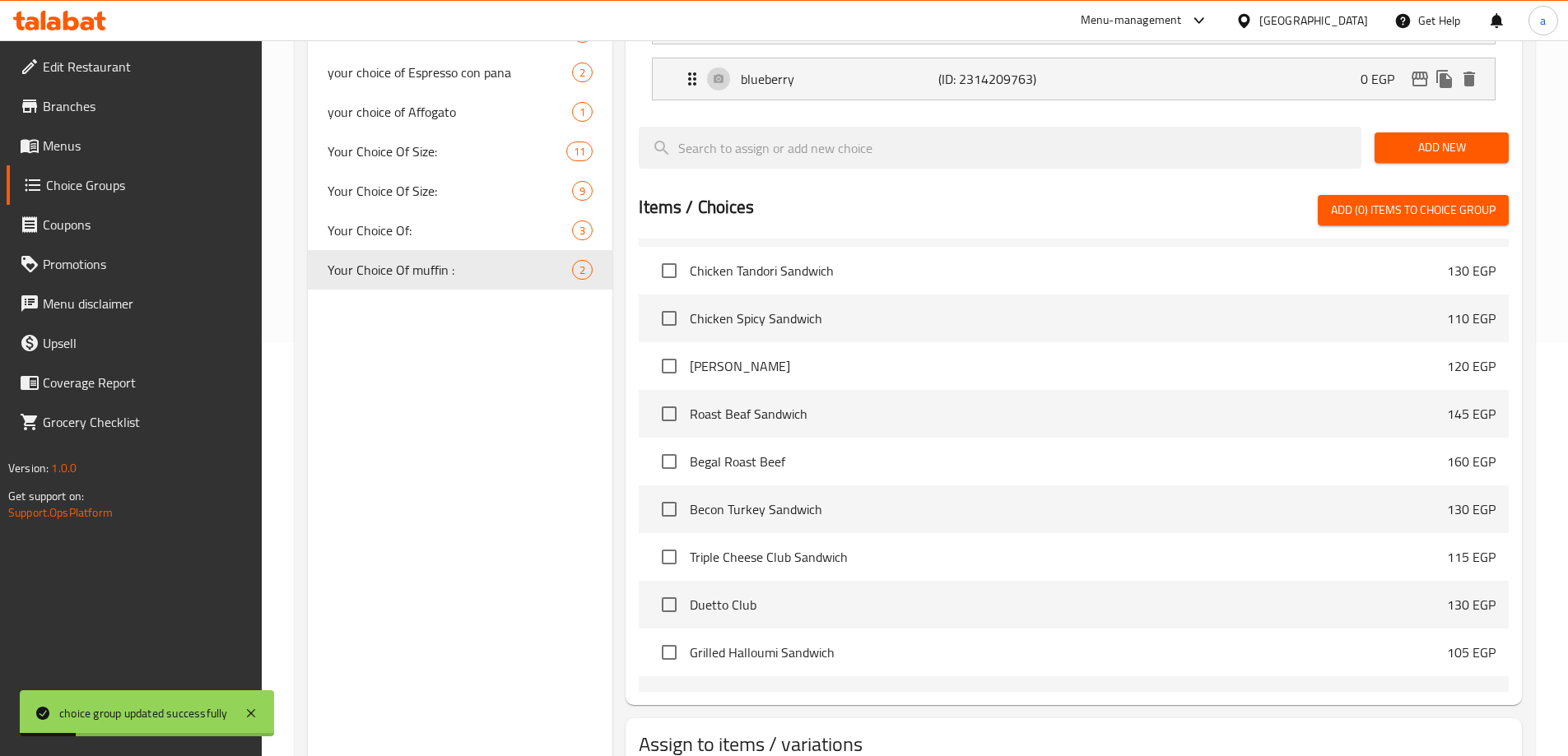
scroll to position [484, 0]
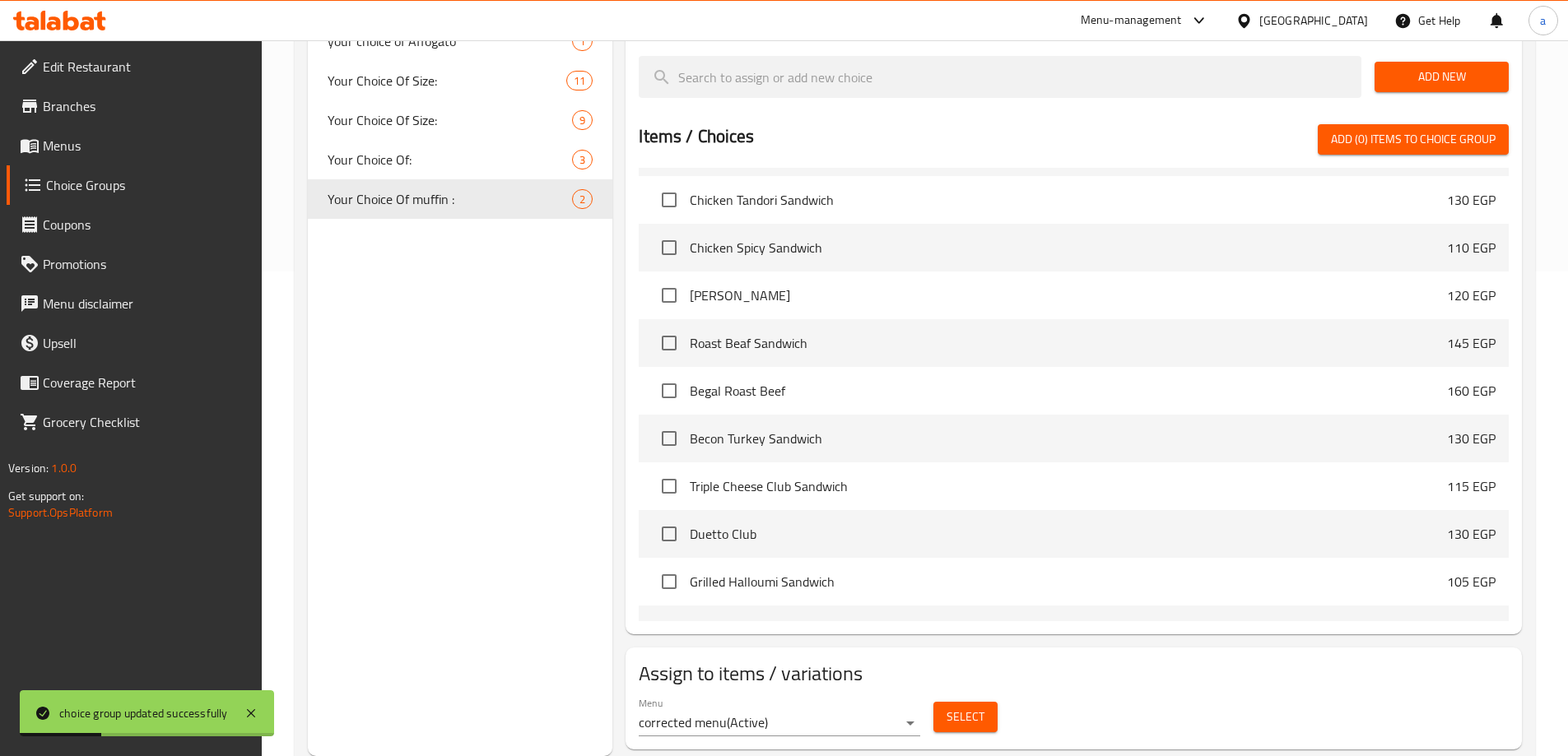
click at [946, 706] on span "Select" at bounding box center [965, 716] width 38 height 20
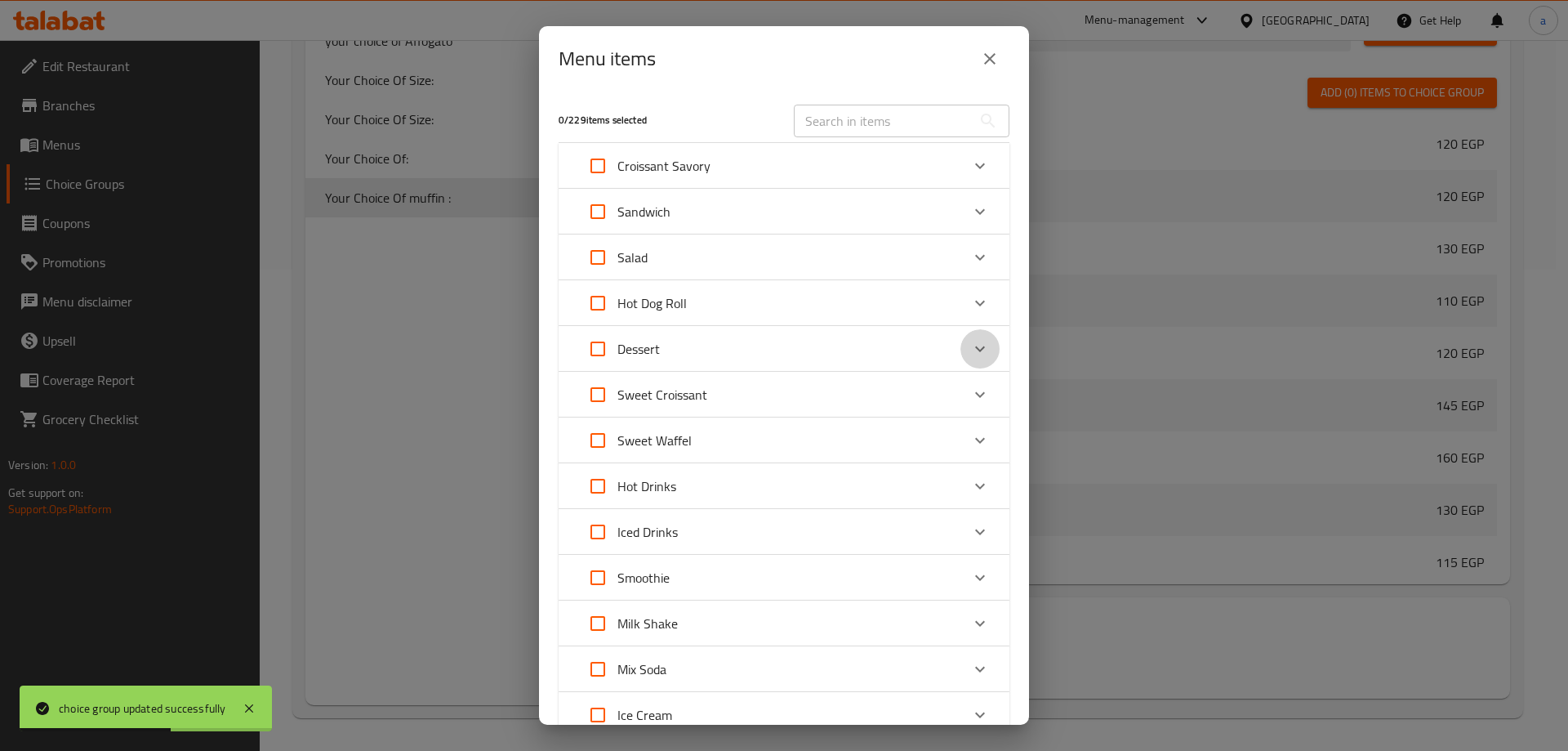
click at [960, 347] on div "Expand" at bounding box center [980, 349] width 39 height 39
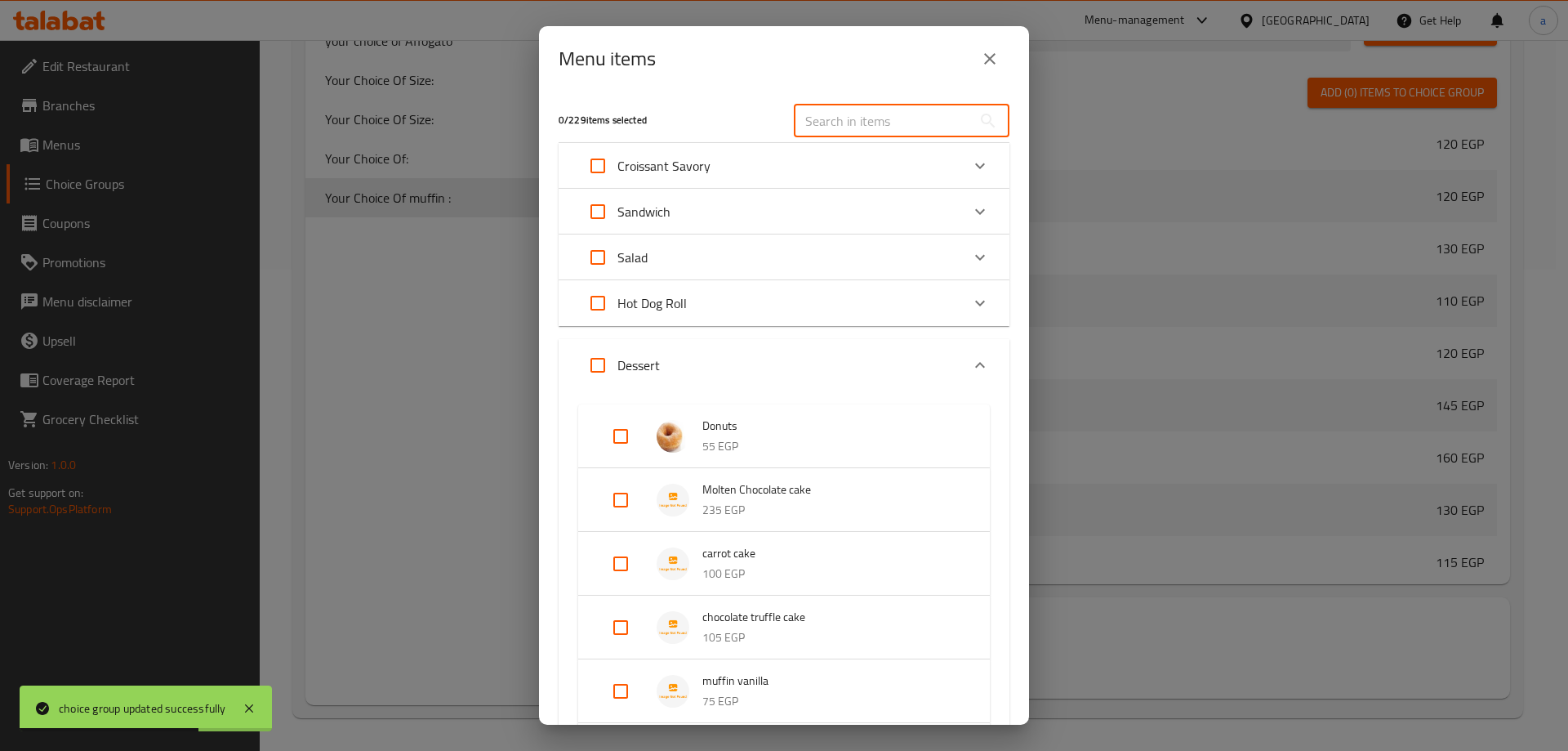
click at [853, 115] on input "text" at bounding box center [883, 121] width 178 height 33
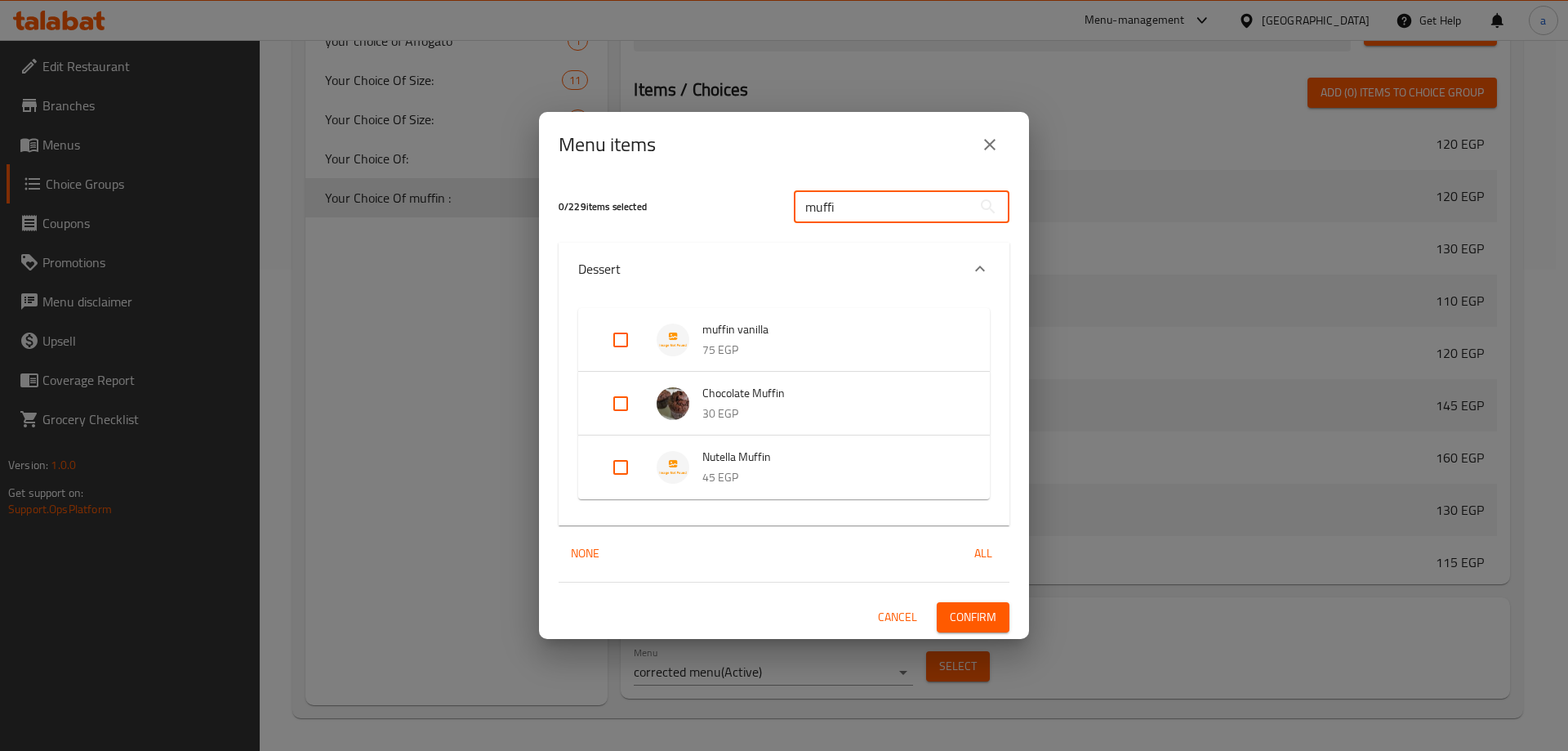
type input "muffi"
click at [993, 139] on icon "close" at bounding box center [989, 145] width 19 height 19
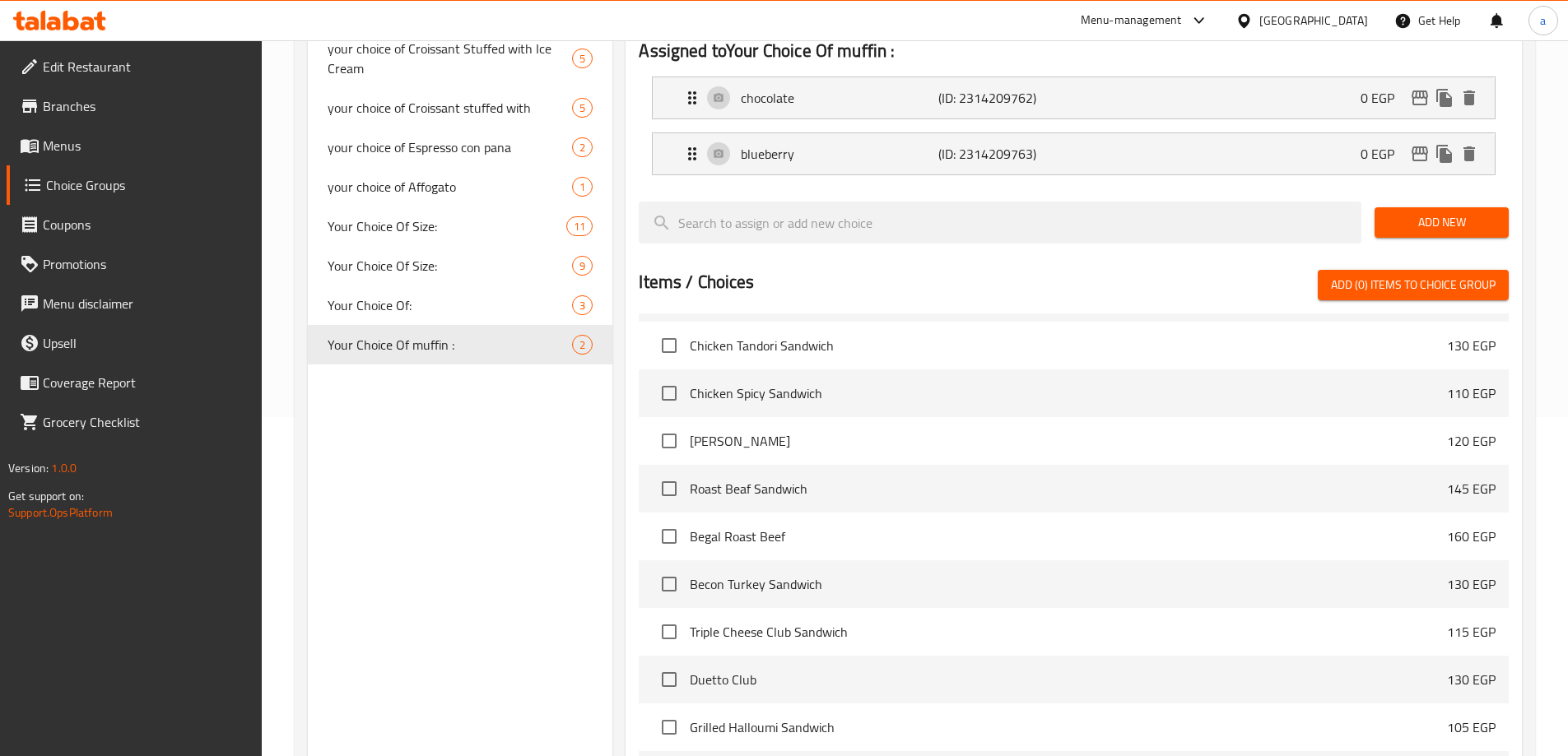
scroll to position [73, 0]
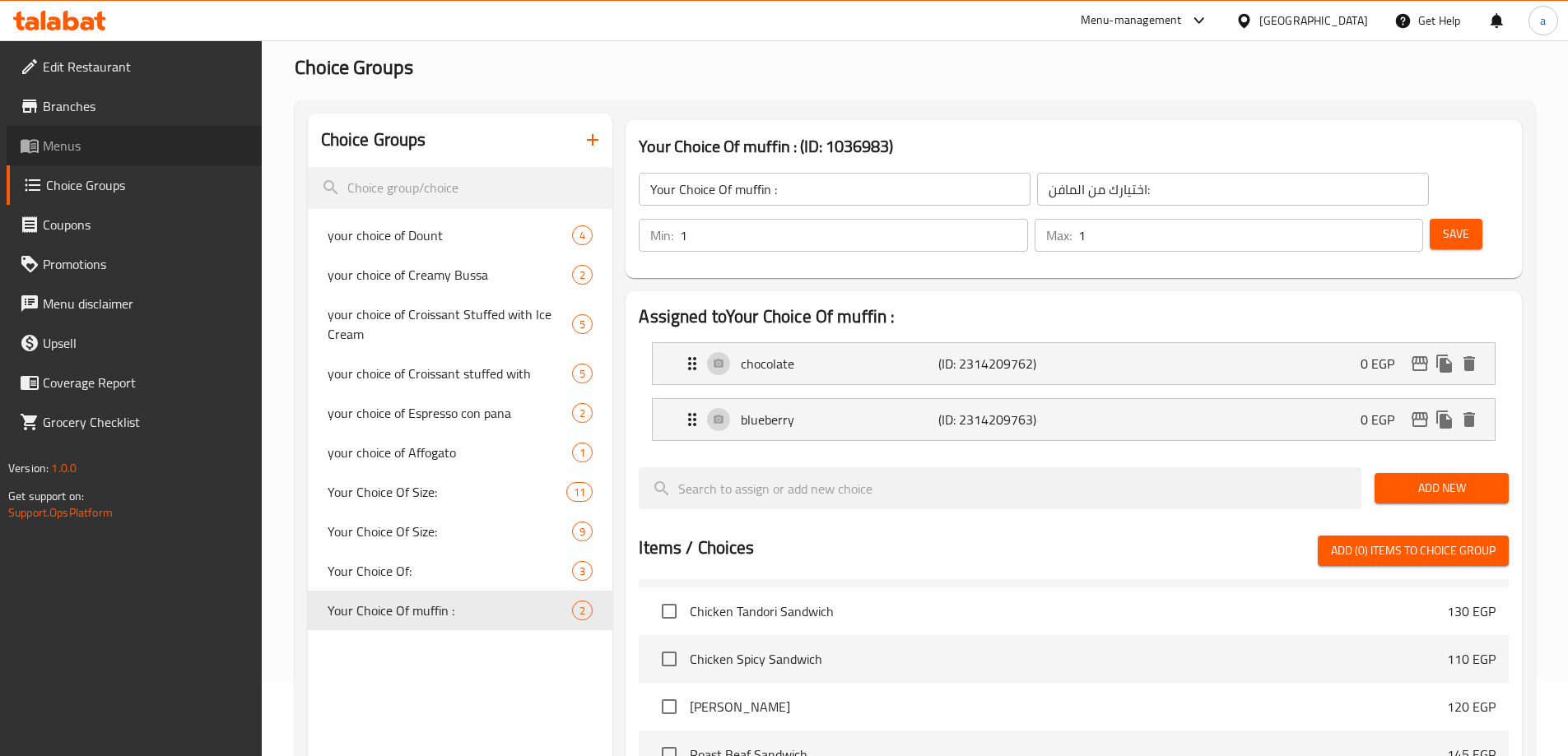
click at [95, 148] on span "Menus" at bounding box center [146, 146] width 206 height 20
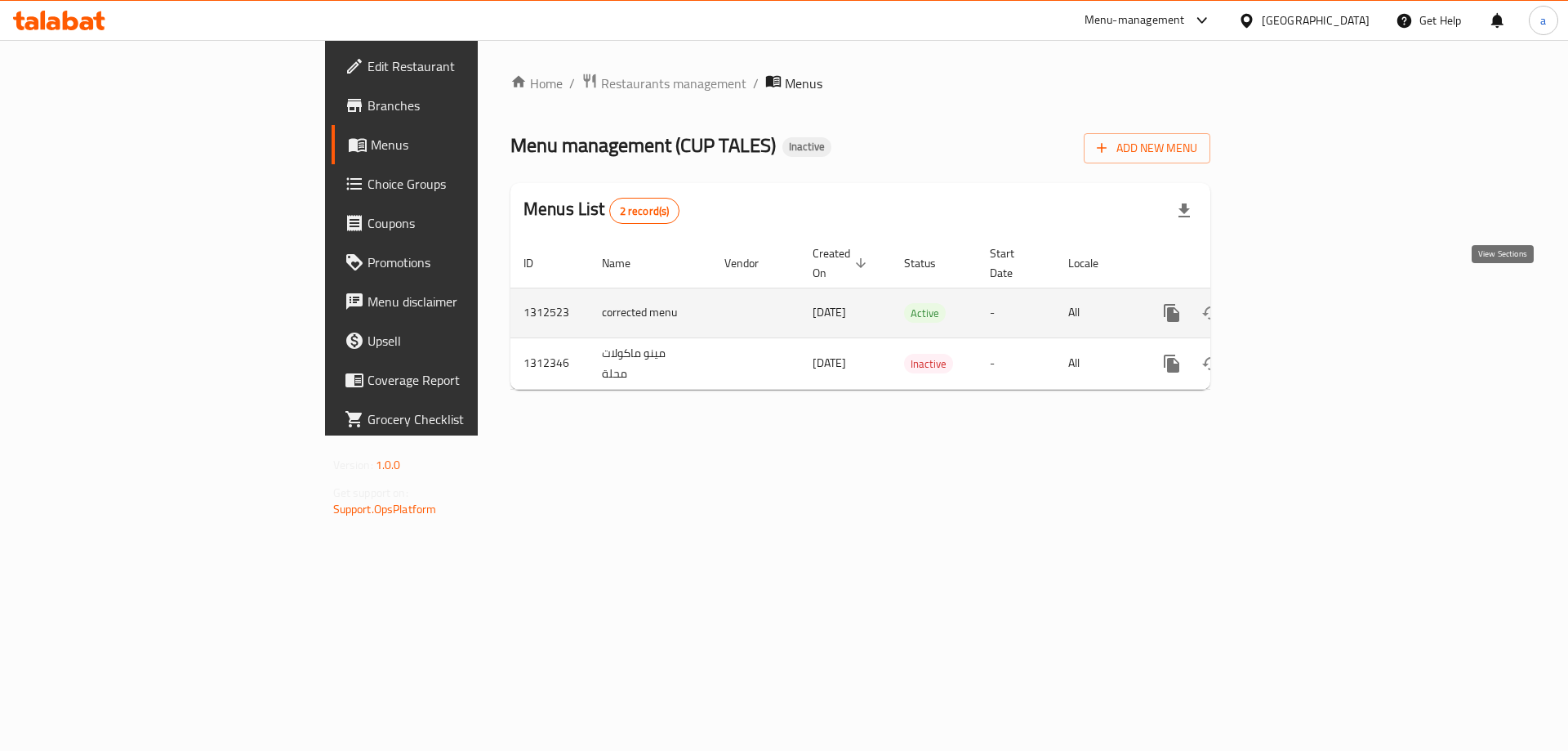
click at [1299, 303] on icon "enhanced table" at bounding box center [1289, 313] width 19 height 19
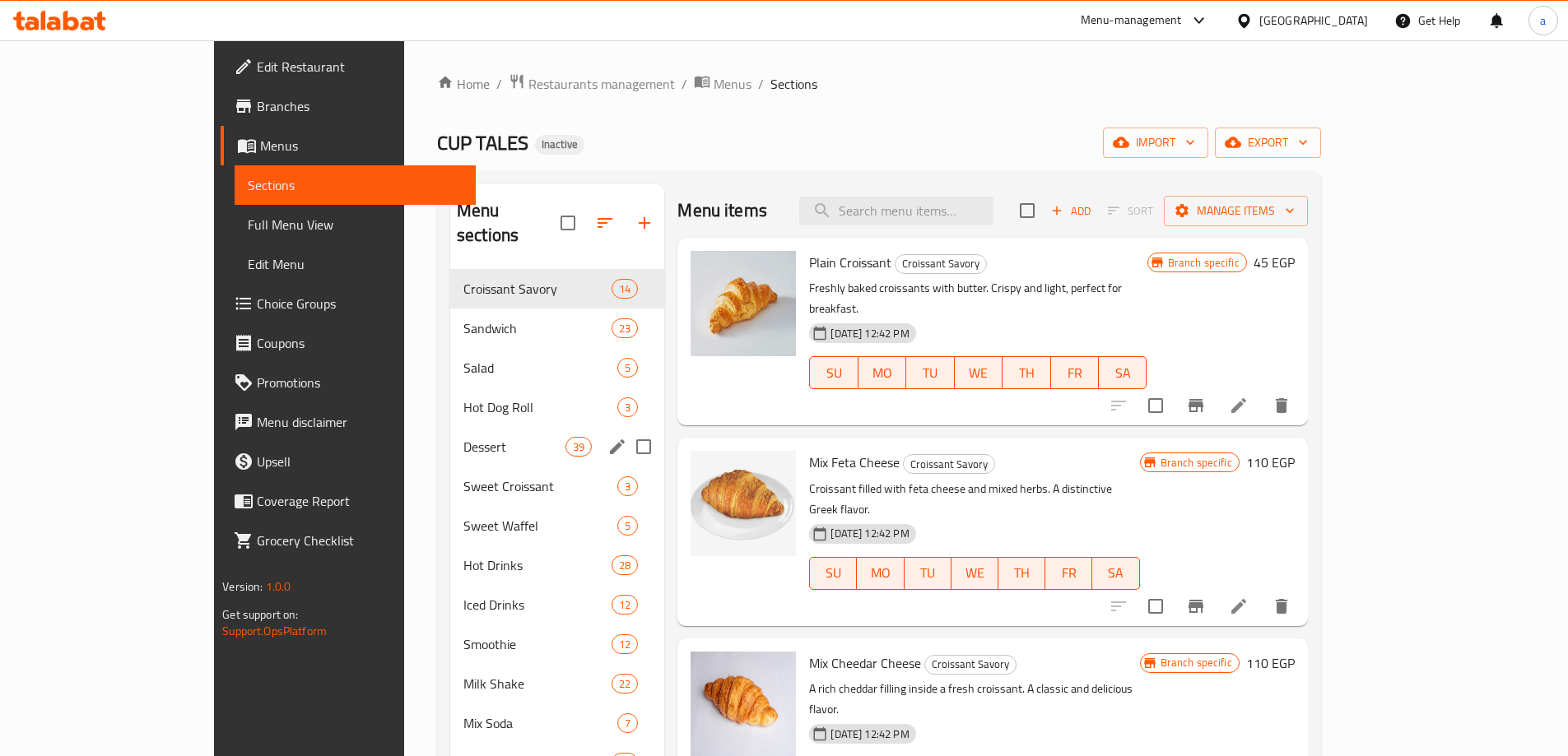
click at [450, 427] on div "Dessert 39" at bounding box center [557, 446] width 214 height 39
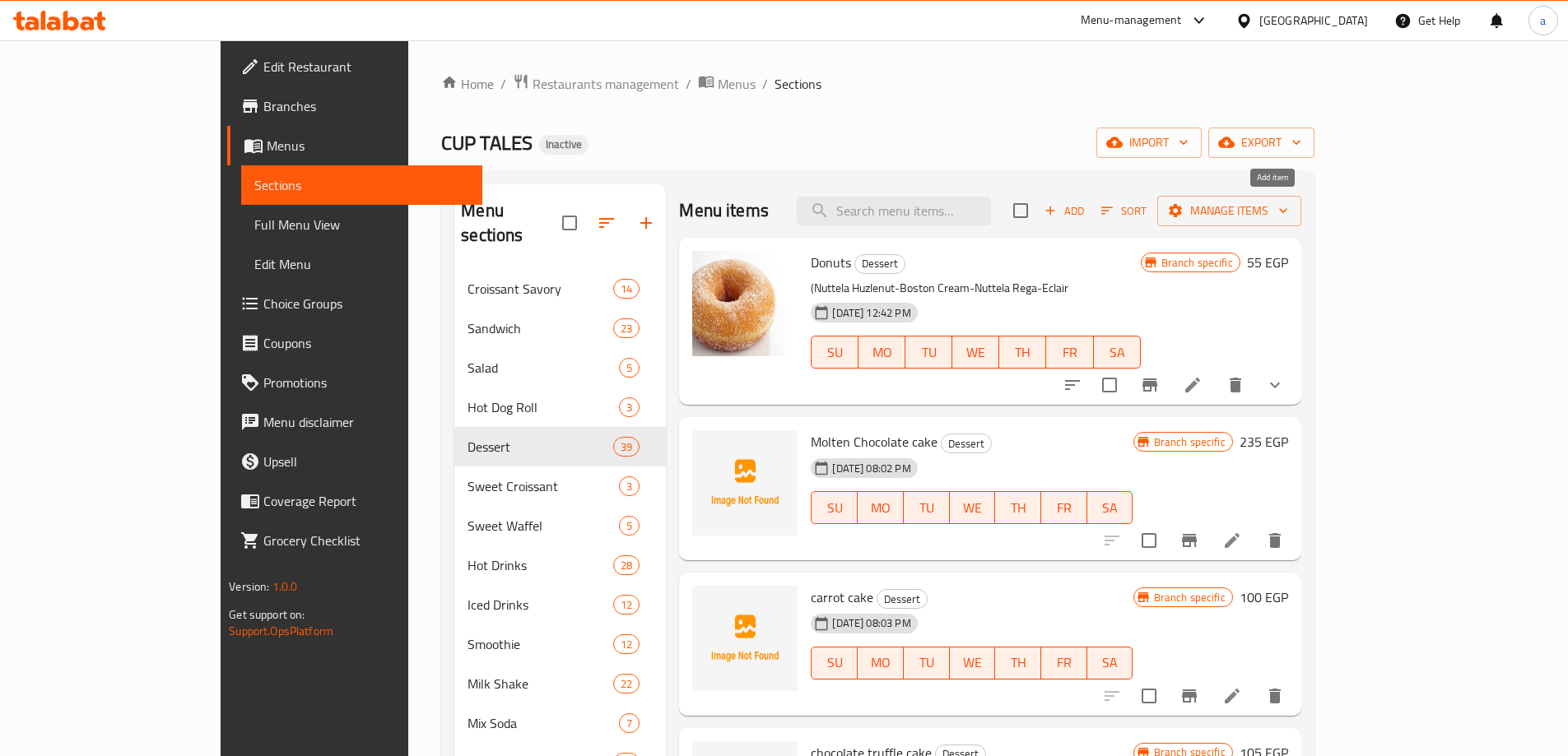
click at [1086, 208] on span "Add" at bounding box center [1064, 210] width 44 height 19
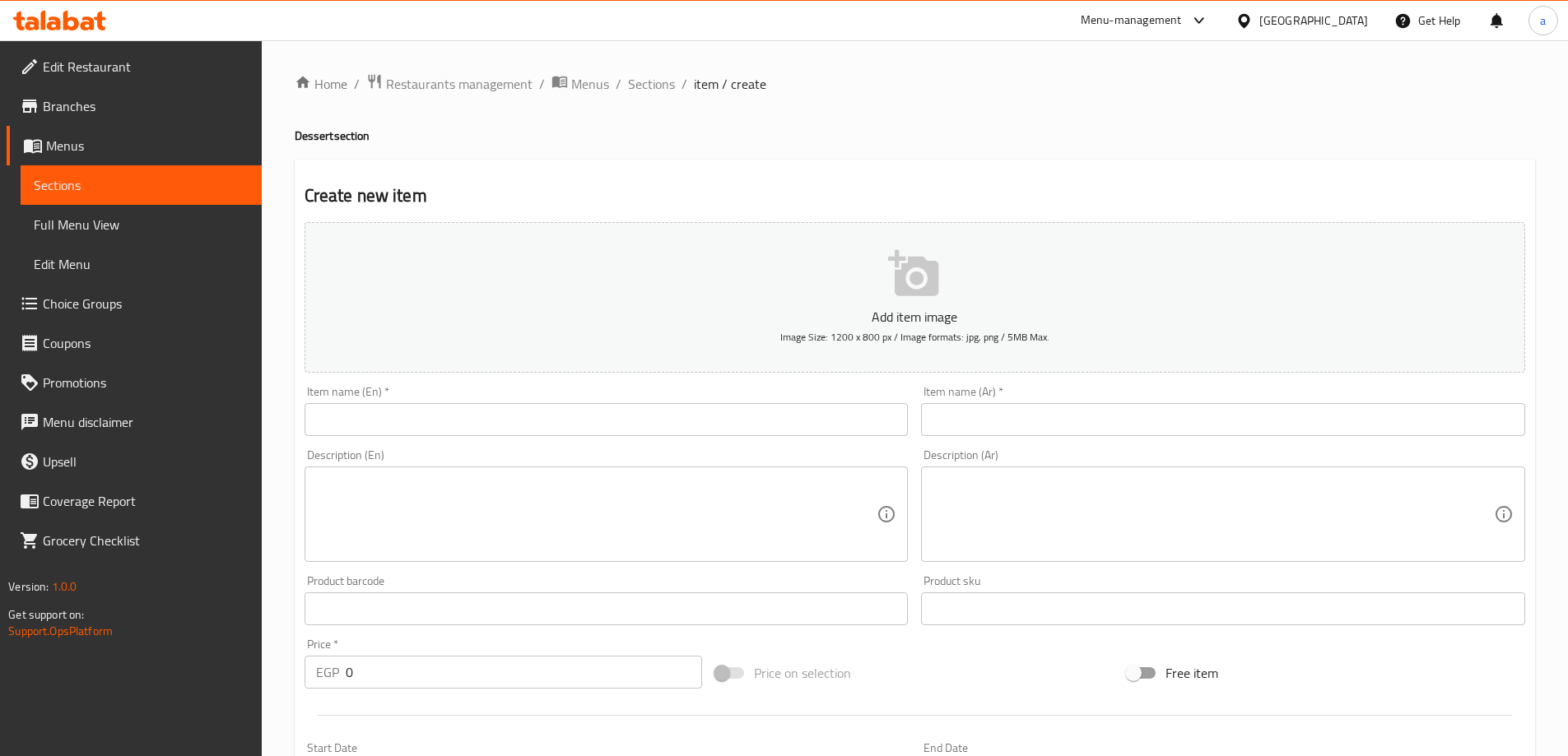
click at [530, 429] on input "text" at bounding box center [606, 419] width 604 height 33
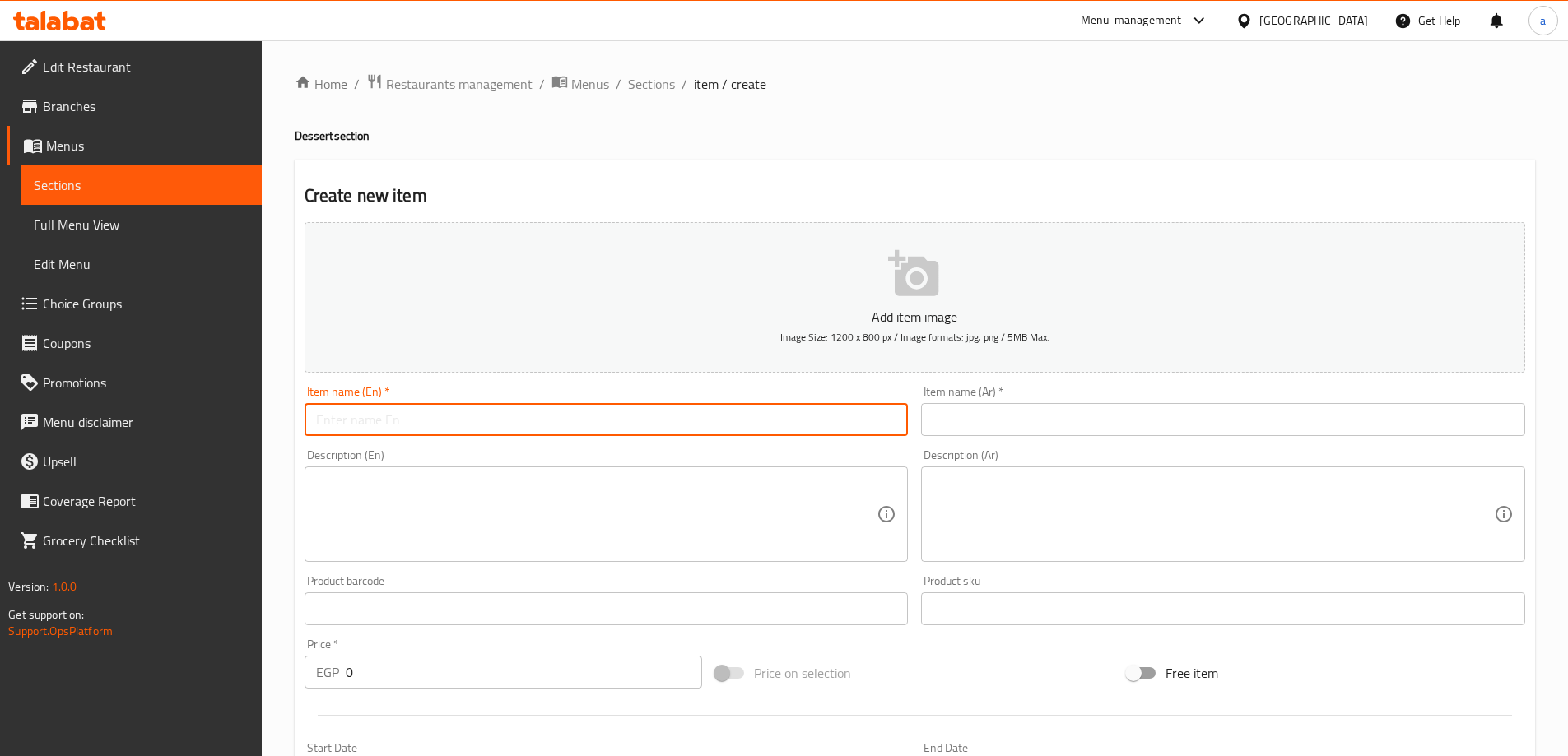
click at [555, 429] on input "text" at bounding box center [606, 419] width 604 height 33
type input "Muffin"
click at [1120, 433] on input "text" at bounding box center [1223, 419] width 604 height 33
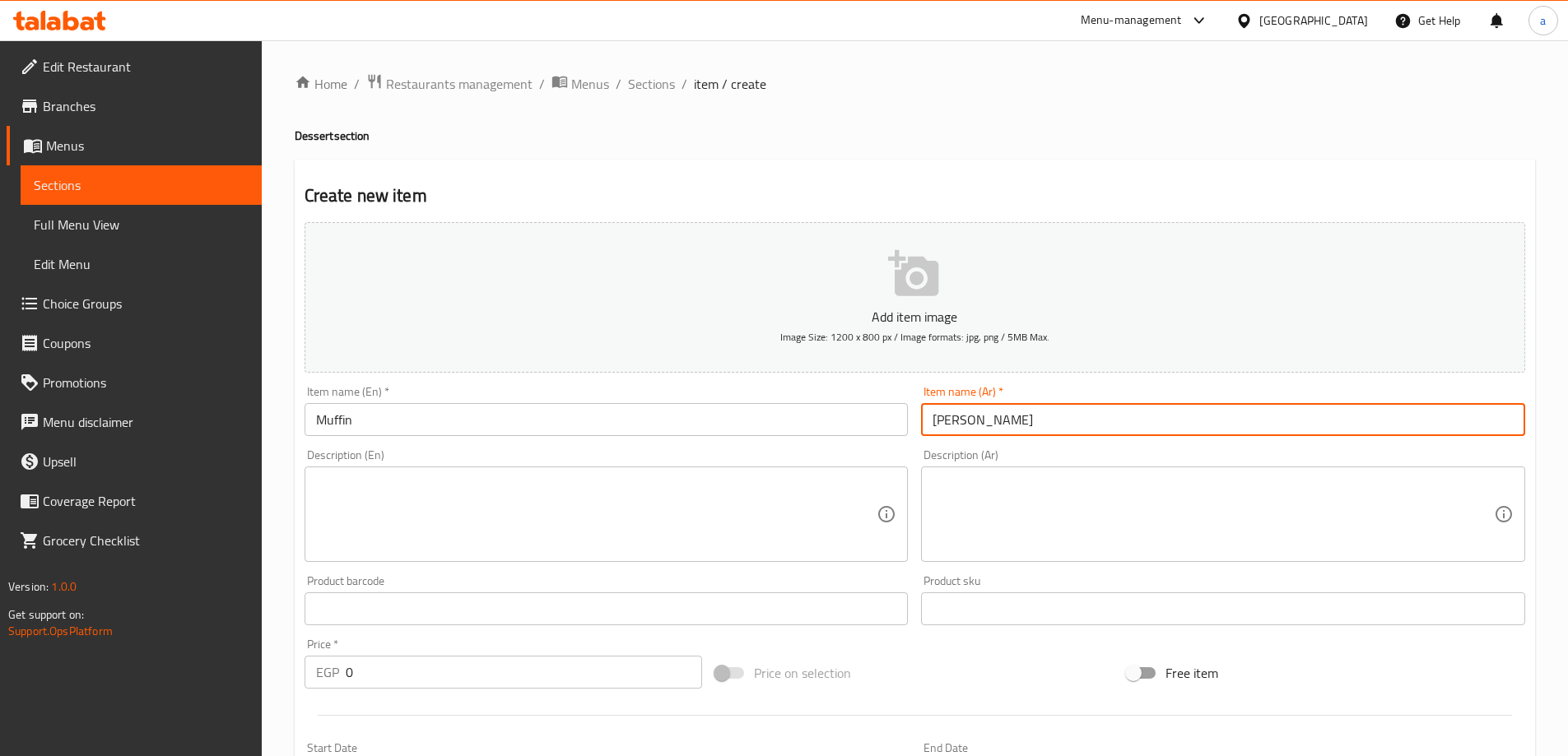
click at [946, 423] on input "مافن فانيليا" at bounding box center [1223, 419] width 604 height 33
type input "مافن"
click at [373, 679] on input "0" at bounding box center [524, 672] width 357 height 33
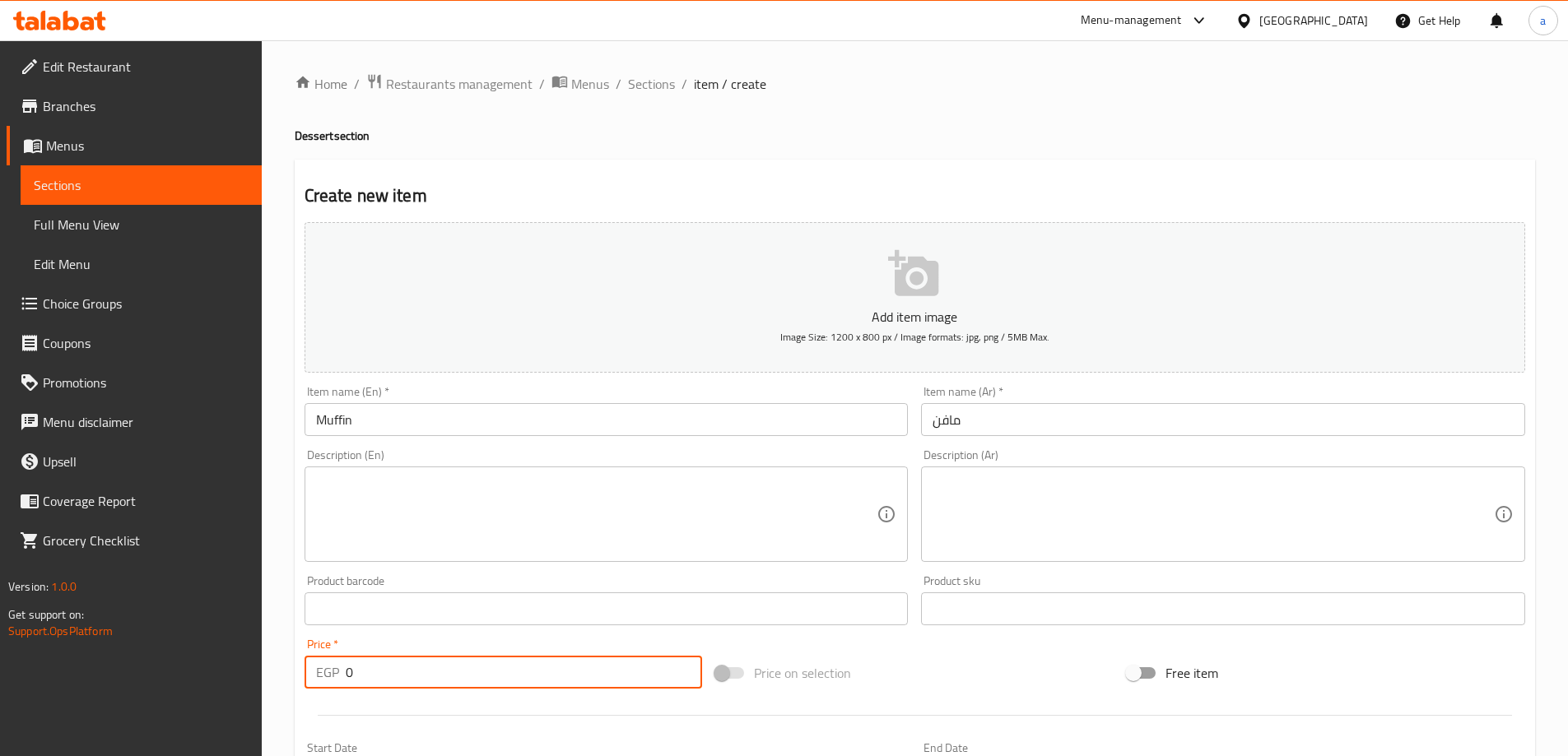
drag, startPoint x: 373, startPoint y: 679, endPoint x: 67, endPoint y: 602, distance: 315.5
click at [373, 679] on input "0" at bounding box center [524, 672] width 357 height 33
click at [318, 663] on div "EGP 0 Price *" at bounding box center [503, 672] width 399 height 33
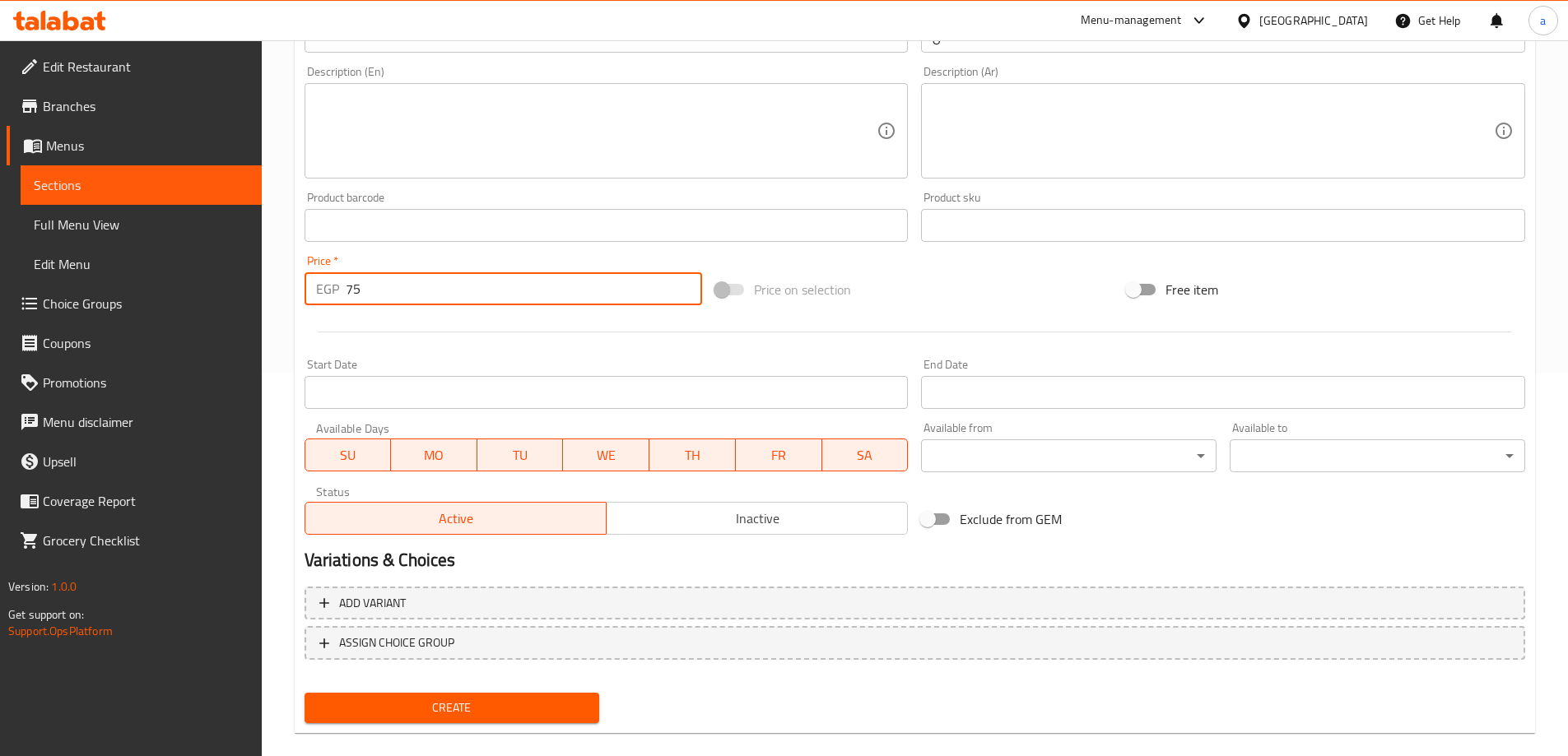
scroll to position [406, 0]
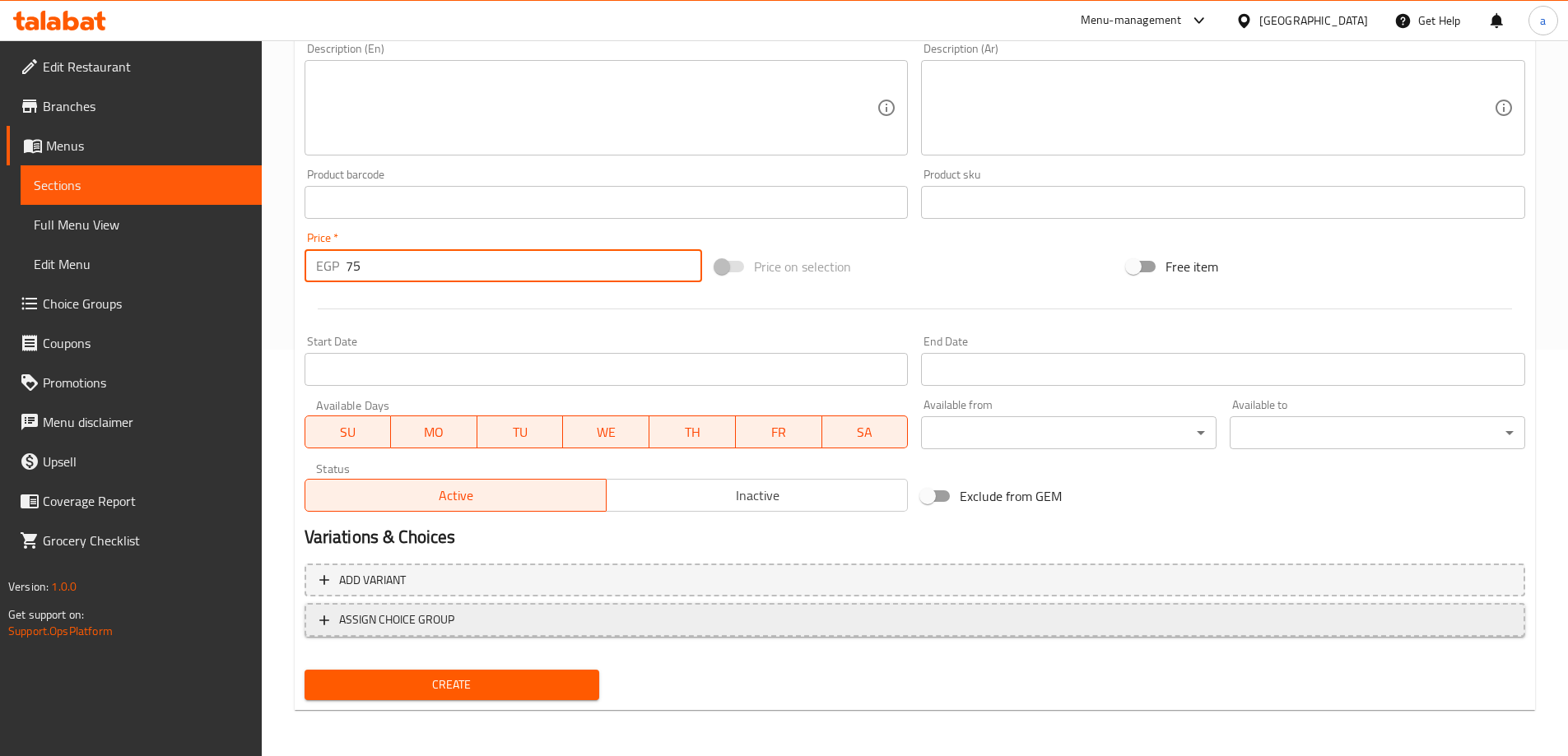
type input "75"
click at [483, 616] on span "ASSIGN CHOICE GROUP" at bounding box center [915, 619] width 1191 height 20
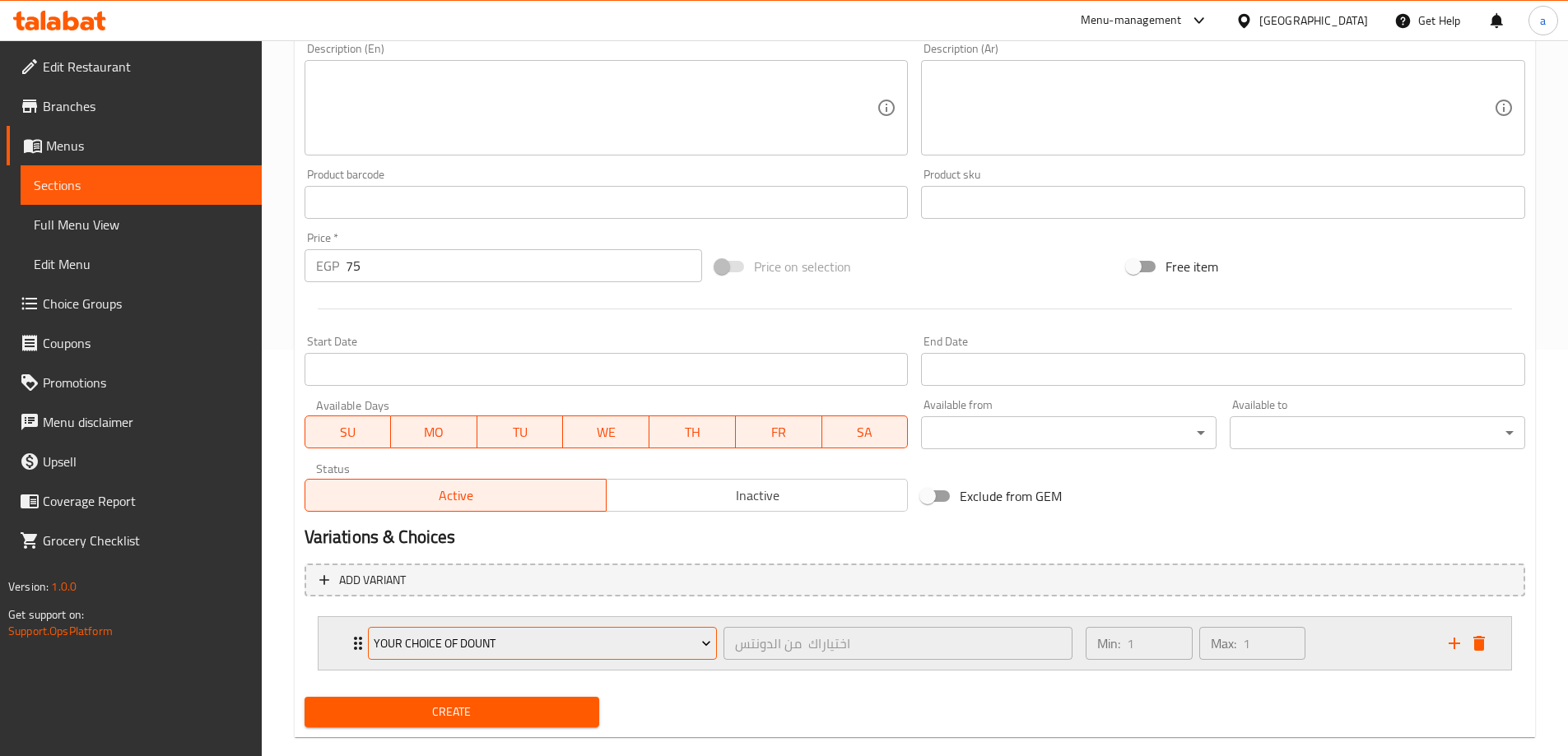
click at [687, 645] on span "your choice of Dount" at bounding box center [542, 643] width 337 height 20
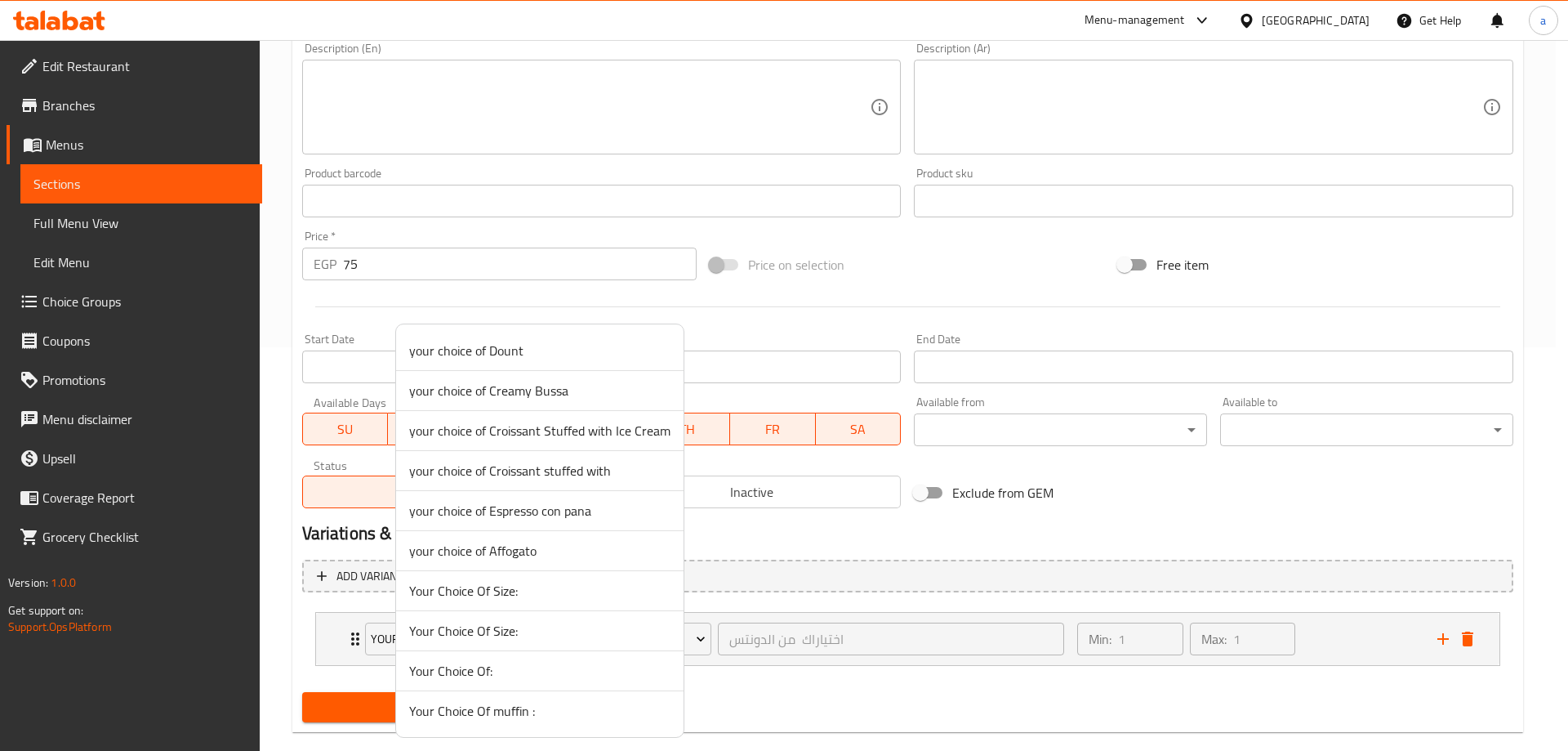
click at [541, 716] on span "Your Choice Of muffin :" at bounding box center [539, 710] width 262 height 19
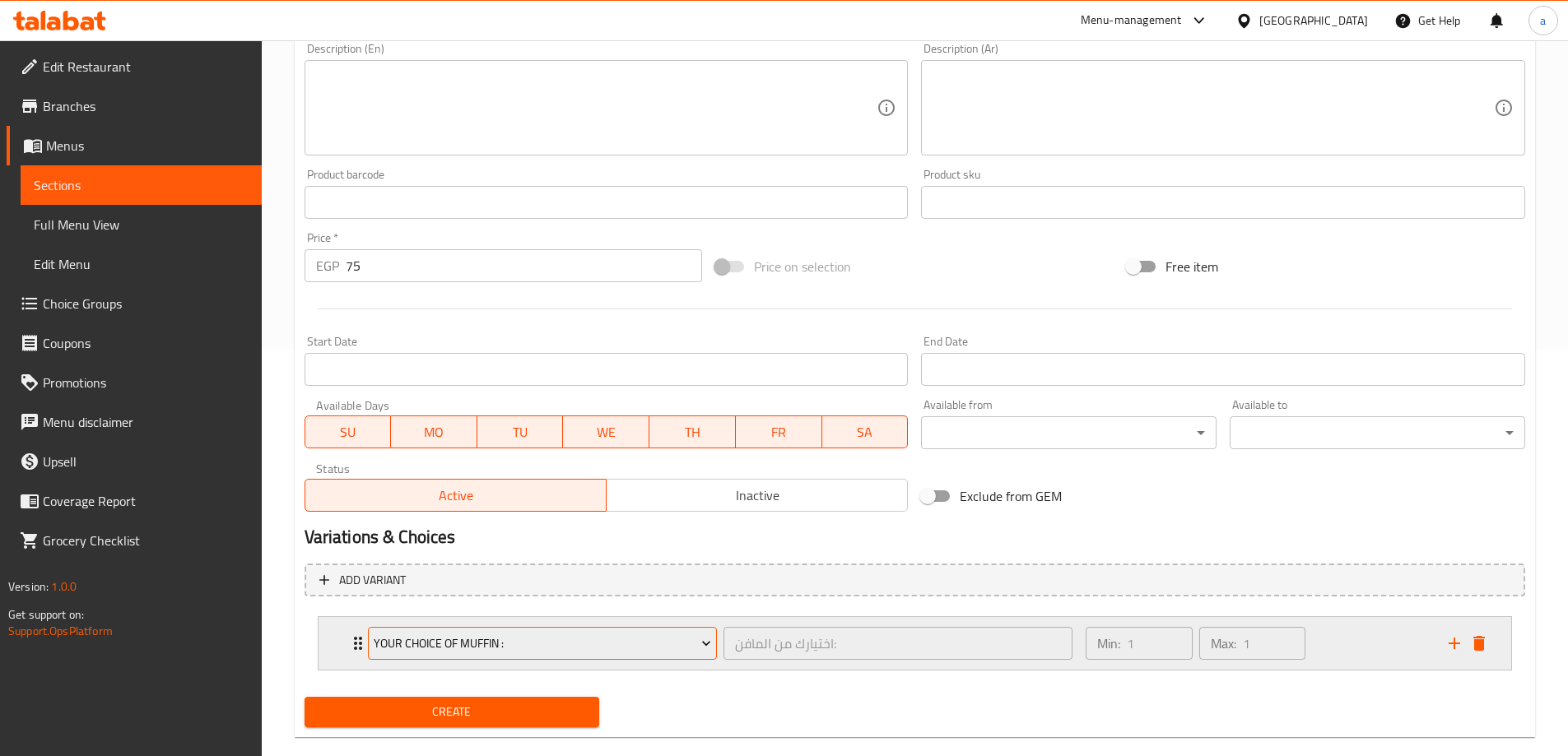
click at [693, 652] on span "Your Choice Of muffin :" at bounding box center [542, 643] width 337 height 20
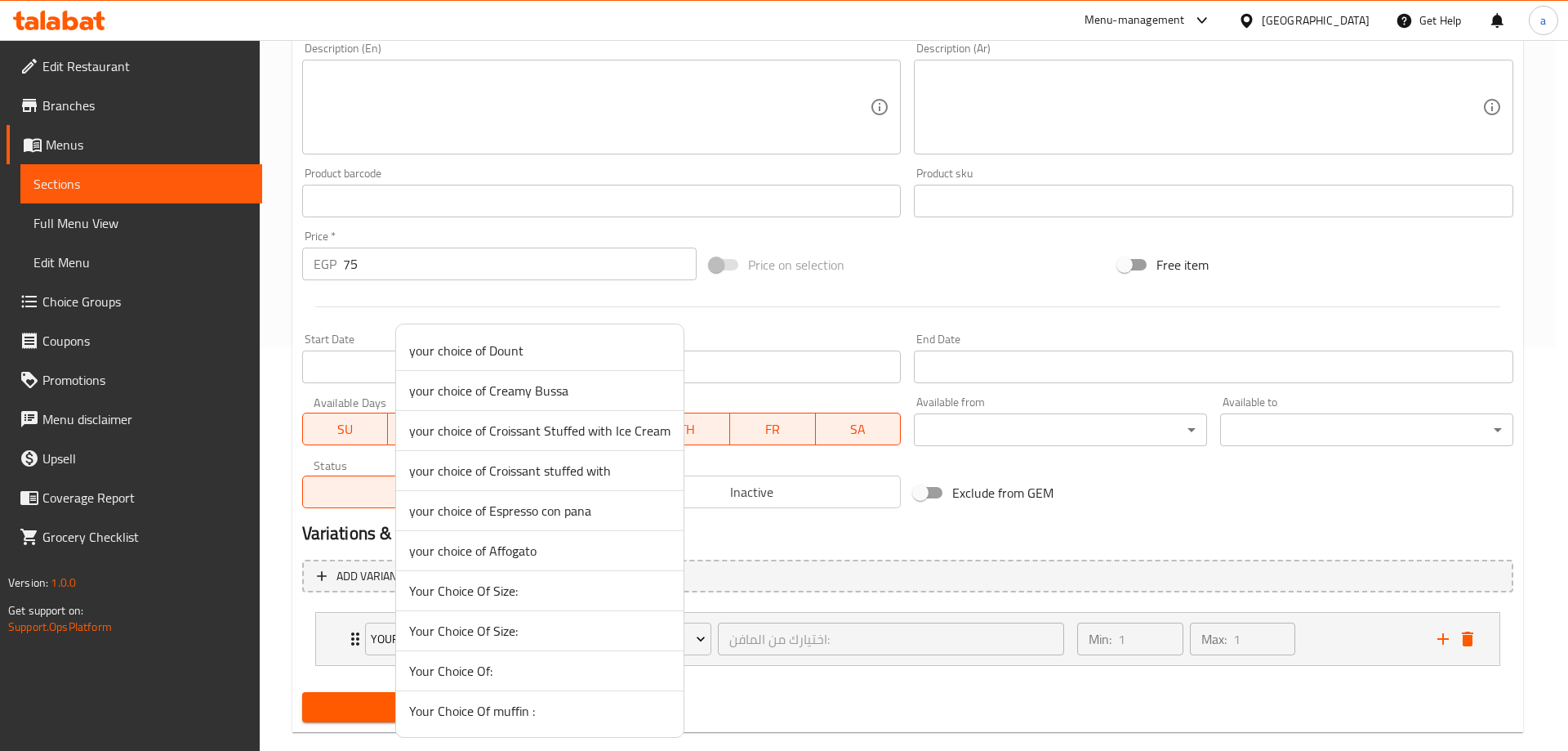
click at [607, 587] on span "Your Choice Of Size:" at bounding box center [539, 591] width 262 height 19
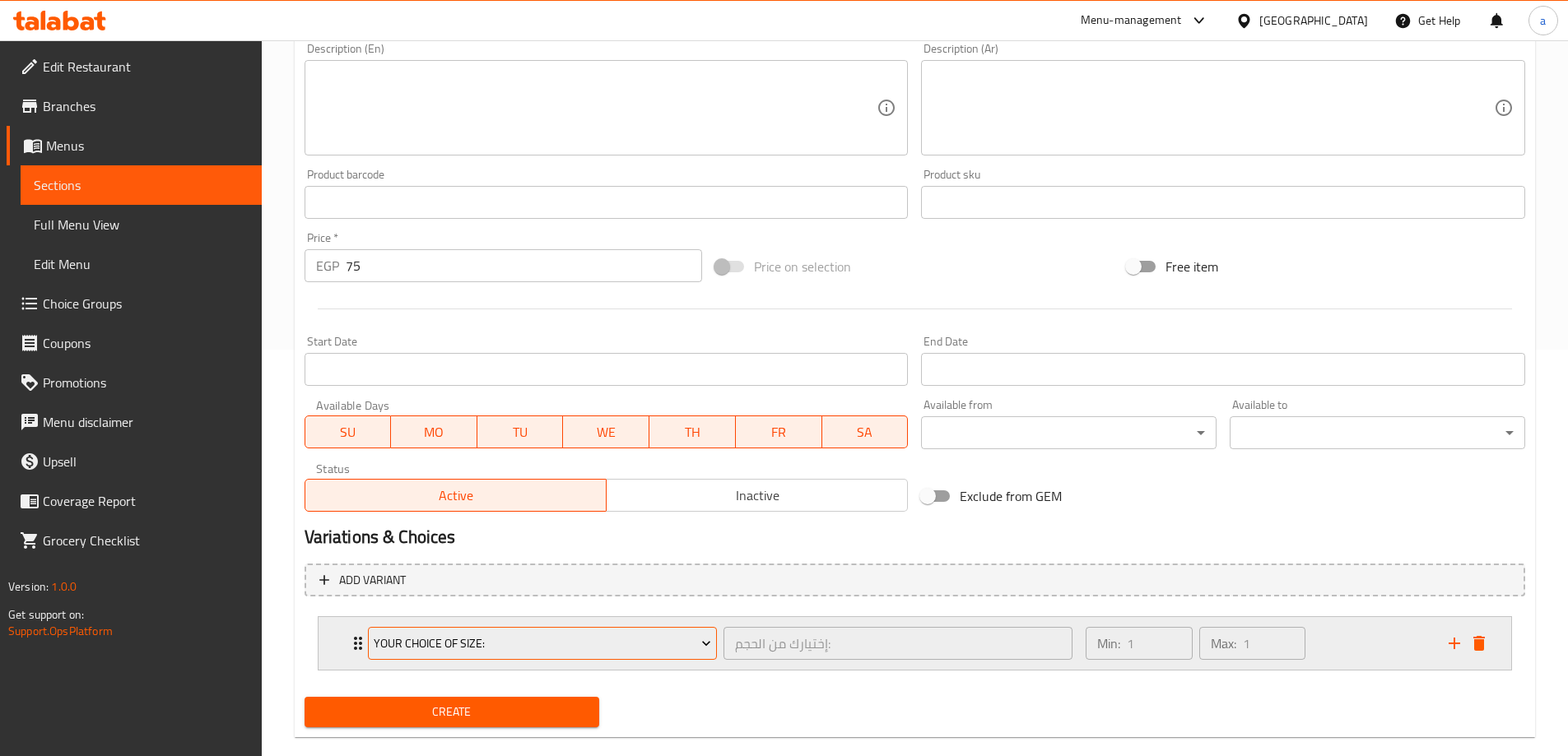
click at [672, 642] on span "Your Choice Of Size:" at bounding box center [542, 643] width 337 height 20
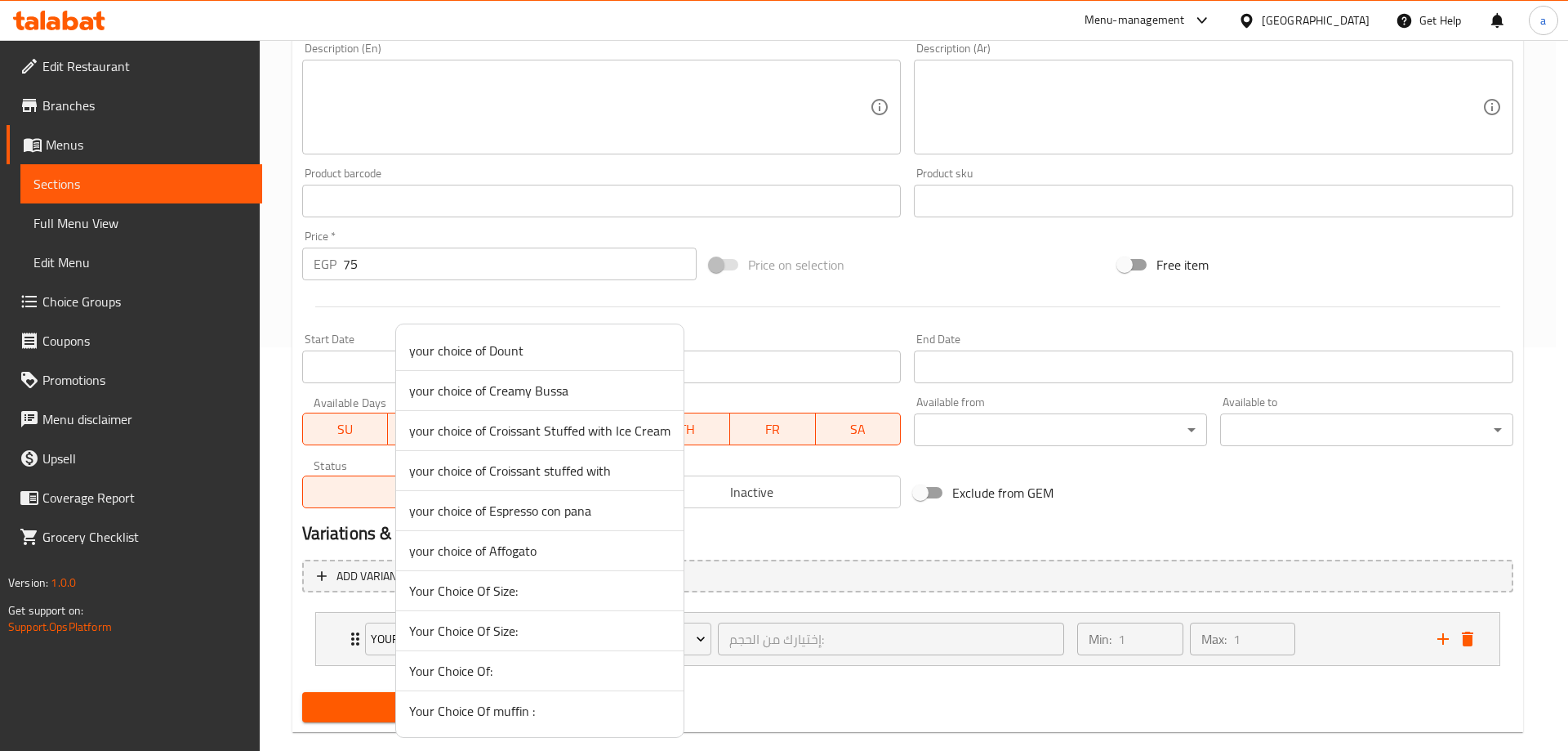
click at [523, 400] on span "your choice of Creamy Bussa" at bounding box center [539, 390] width 262 height 19
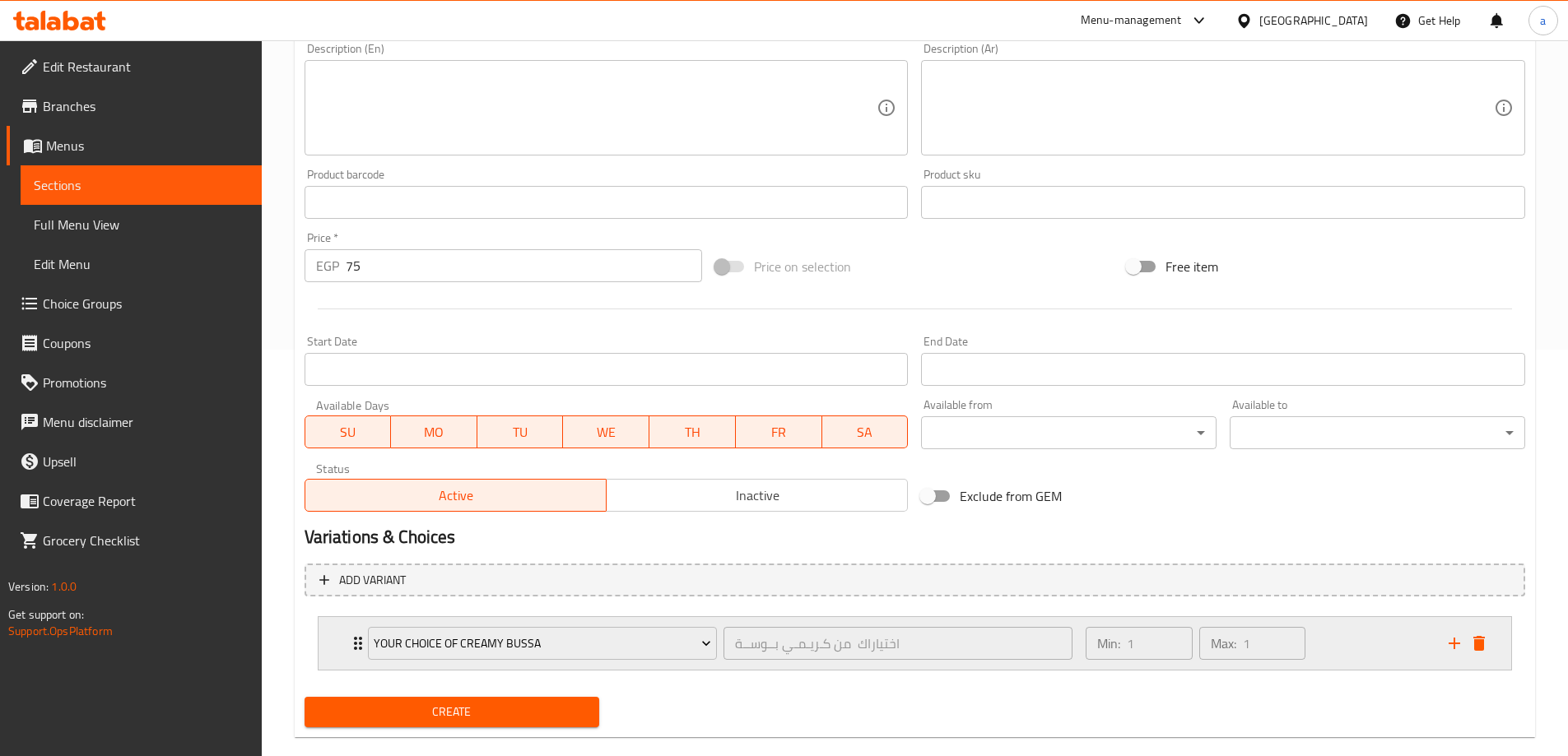
click at [717, 634] on div "your choice of Creamy Bussa" at bounding box center [542, 643] width 355 height 39
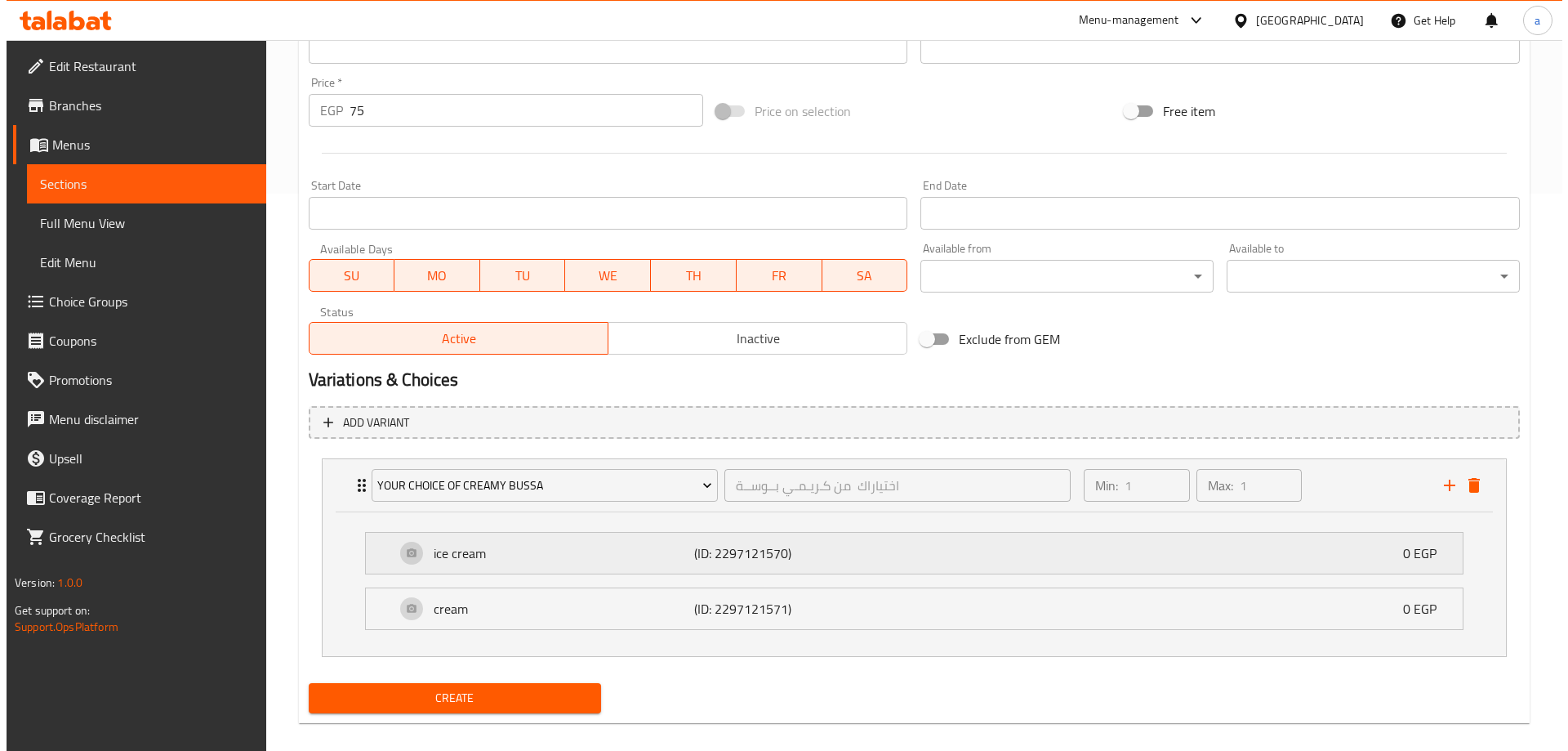
scroll to position [567, 0]
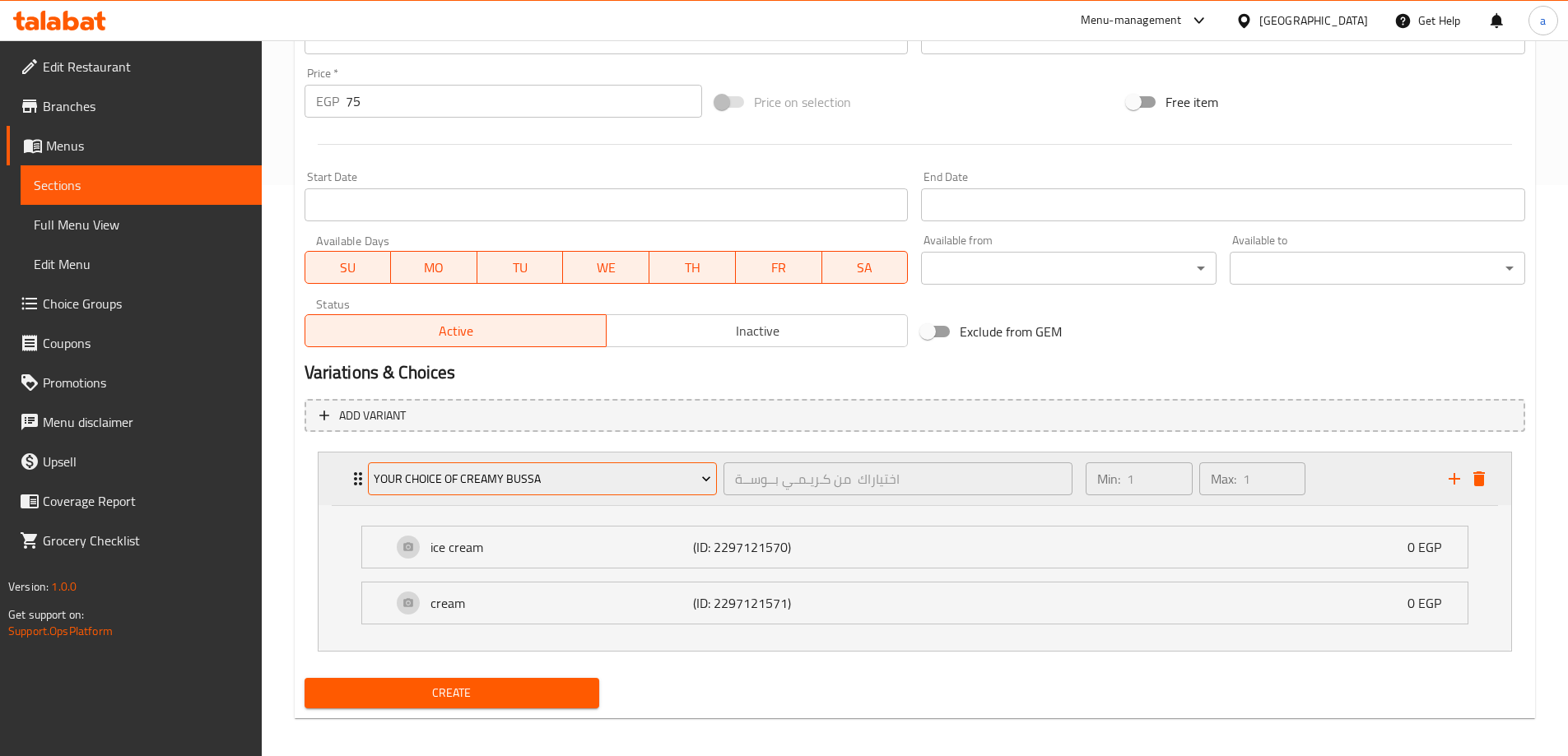
click at [698, 487] on icon "Expand" at bounding box center [706, 478] width 17 height 17
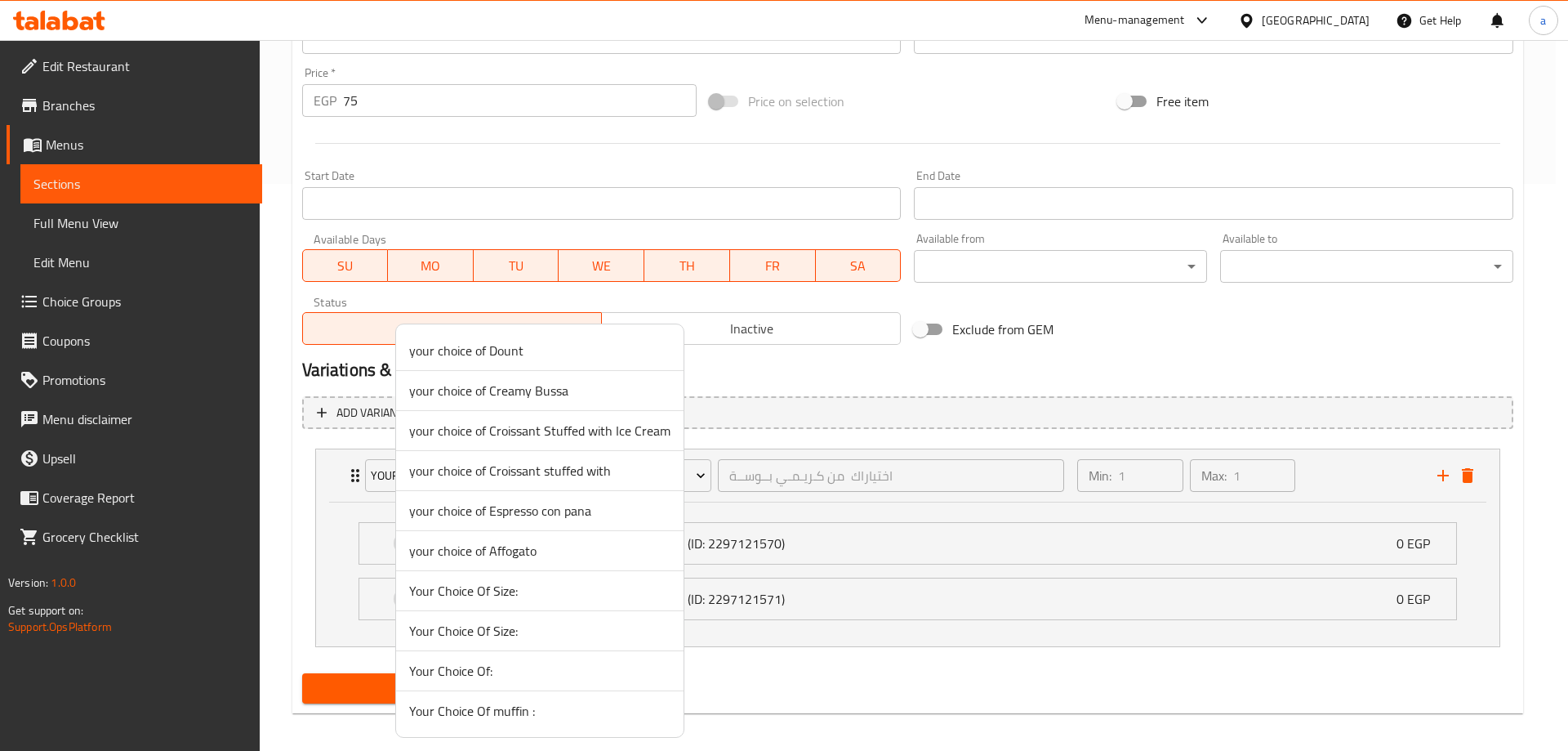
click at [520, 715] on span "Your Choice Of muffin :" at bounding box center [539, 710] width 262 height 19
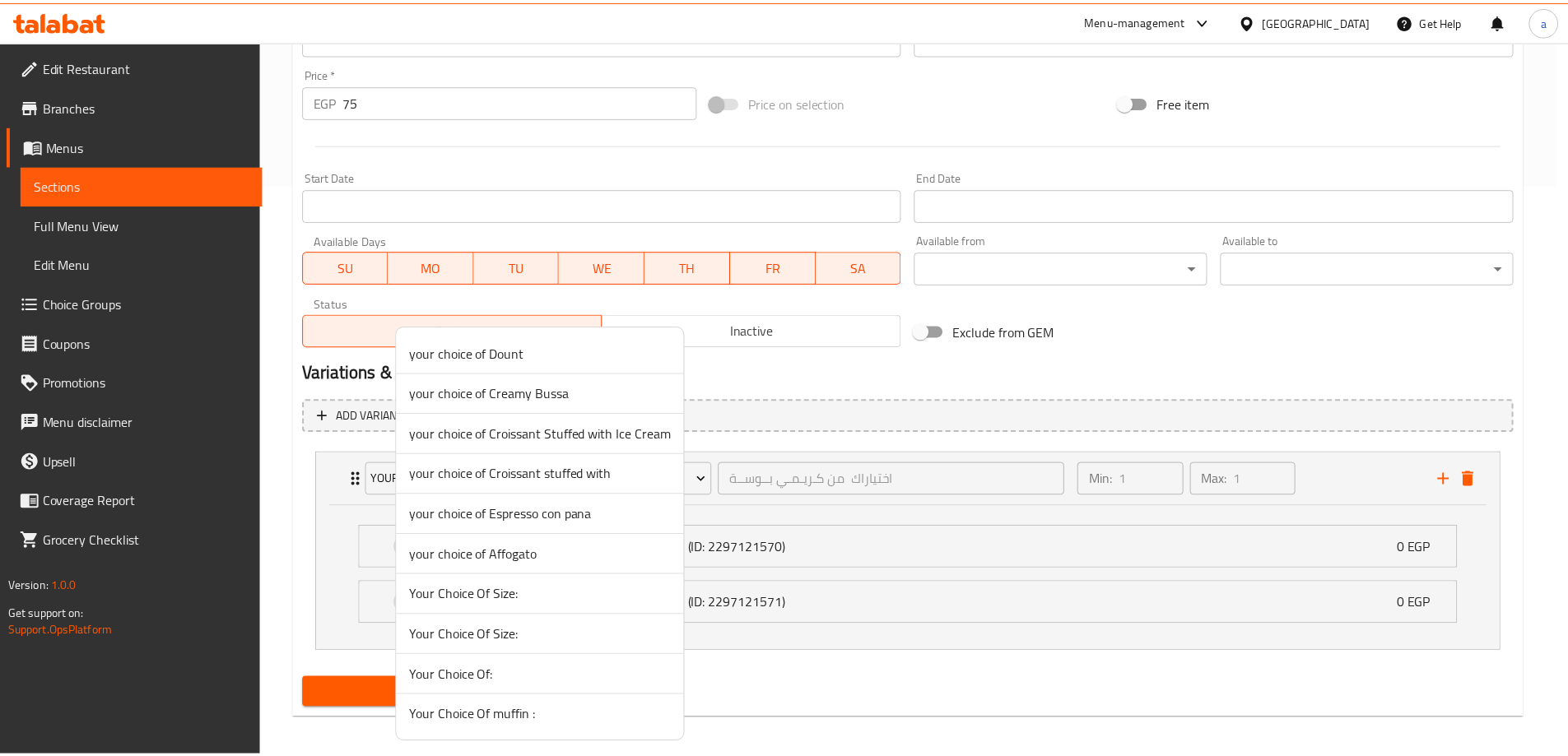
scroll to position [433, 0]
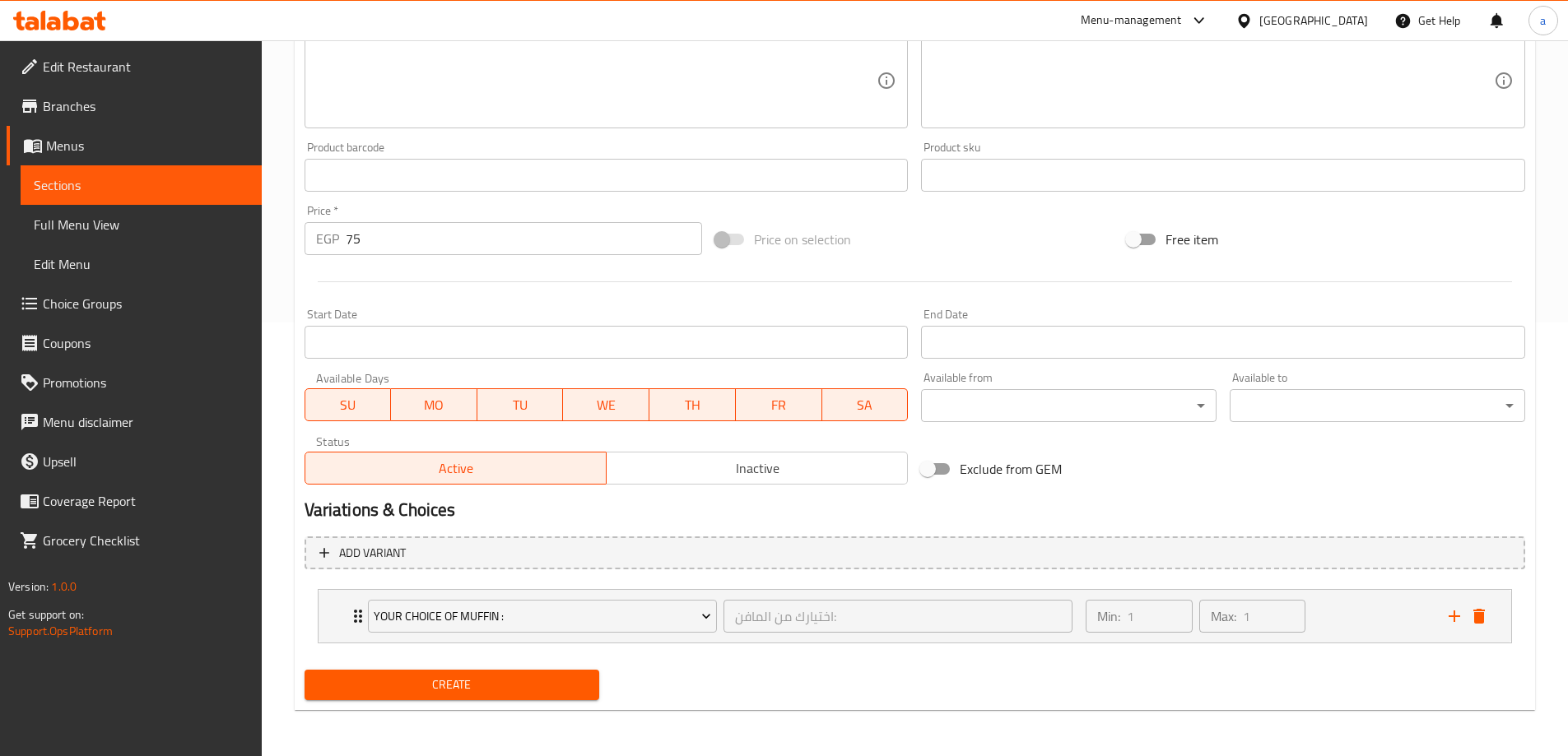
click at [541, 677] on span "Create" at bounding box center [452, 684] width 269 height 20
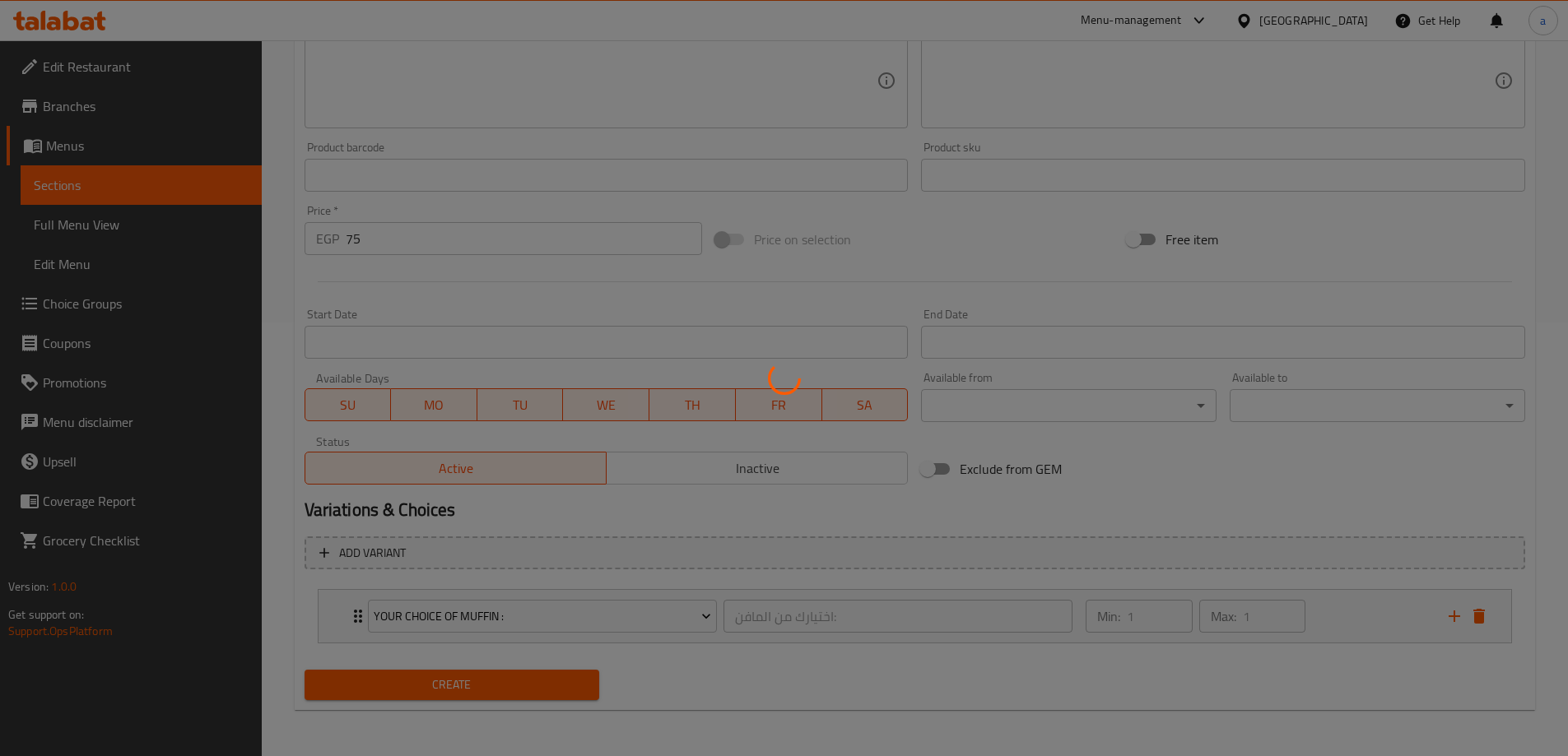
type input "0"
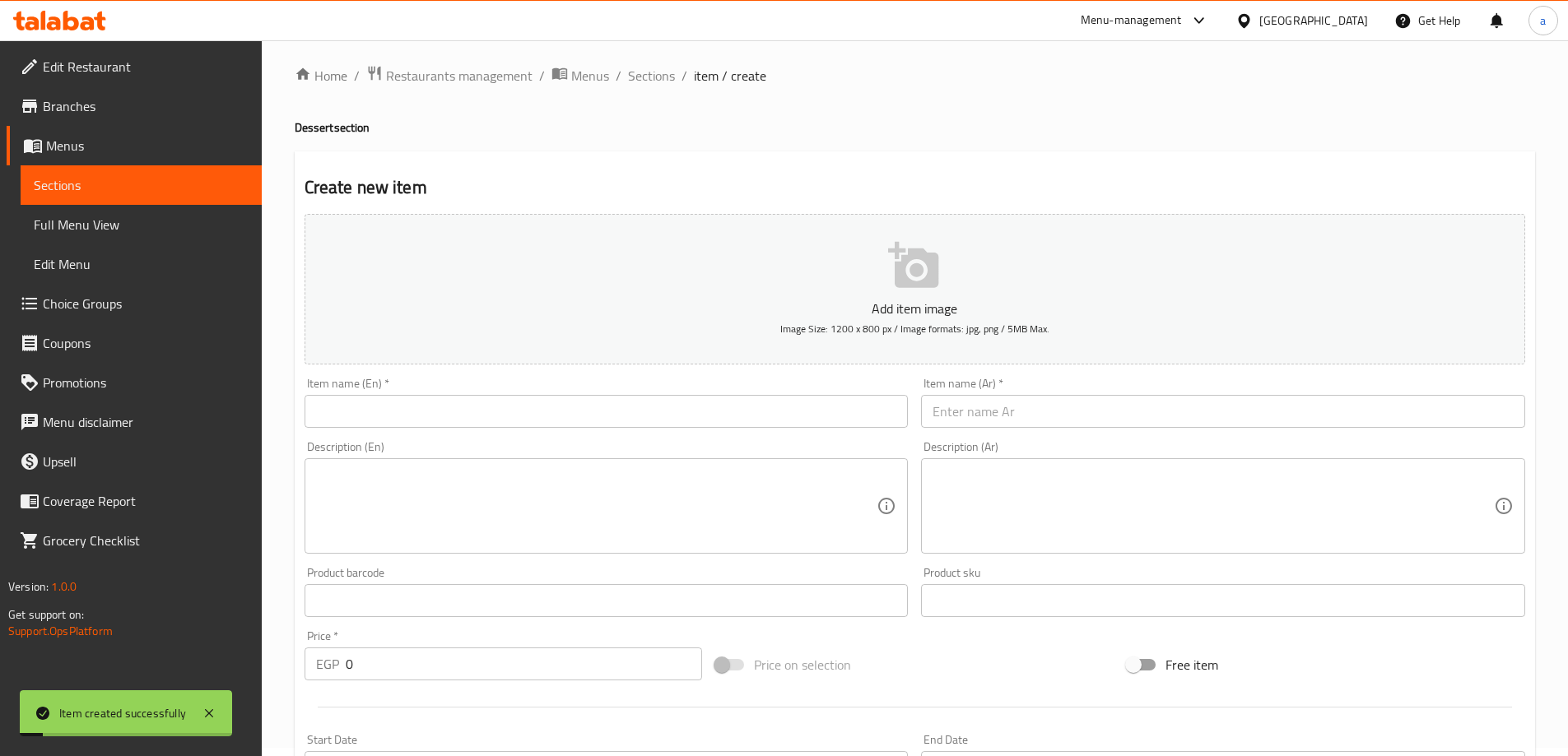
scroll to position [0, 0]
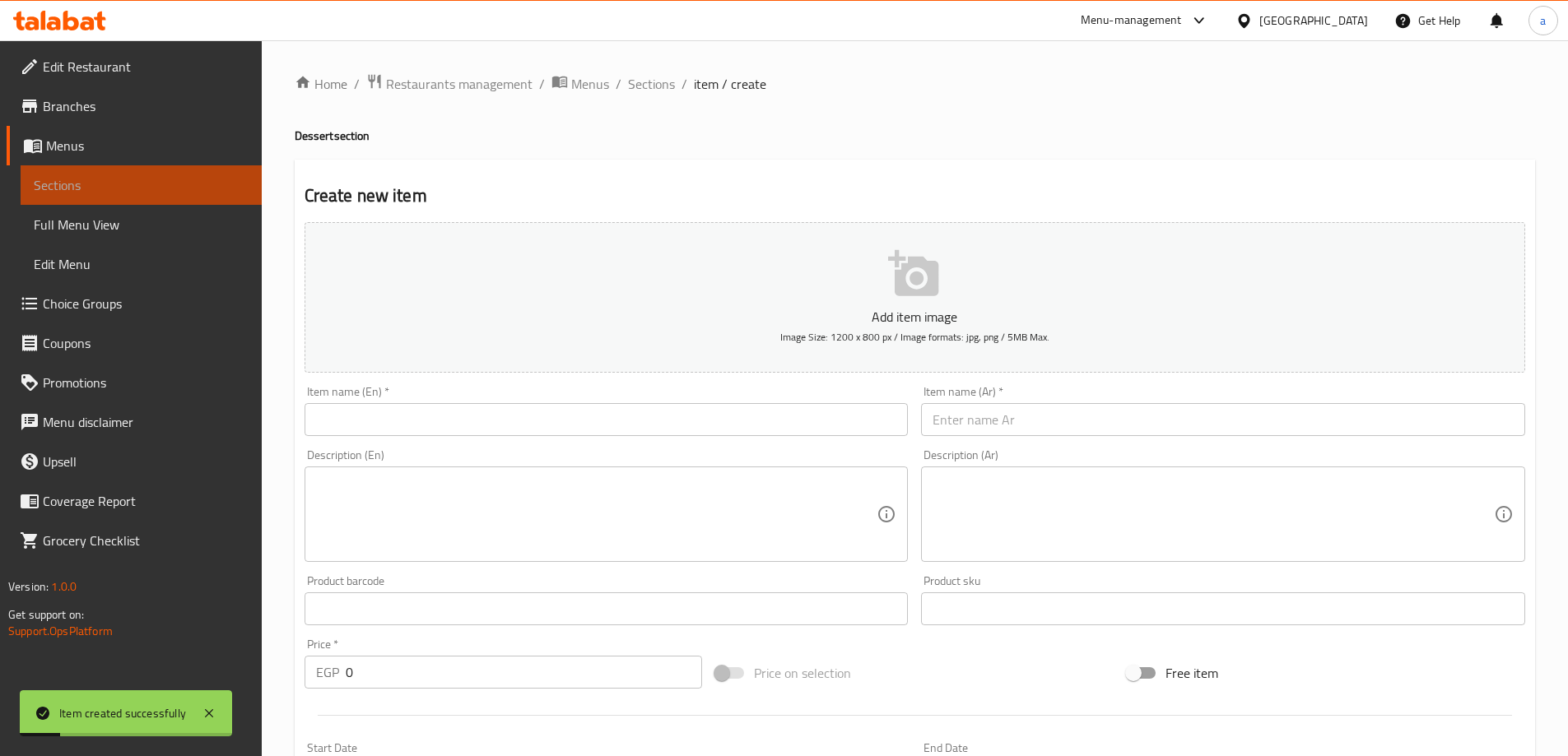
click at [214, 193] on span "Sections" at bounding box center [141, 185] width 215 height 20
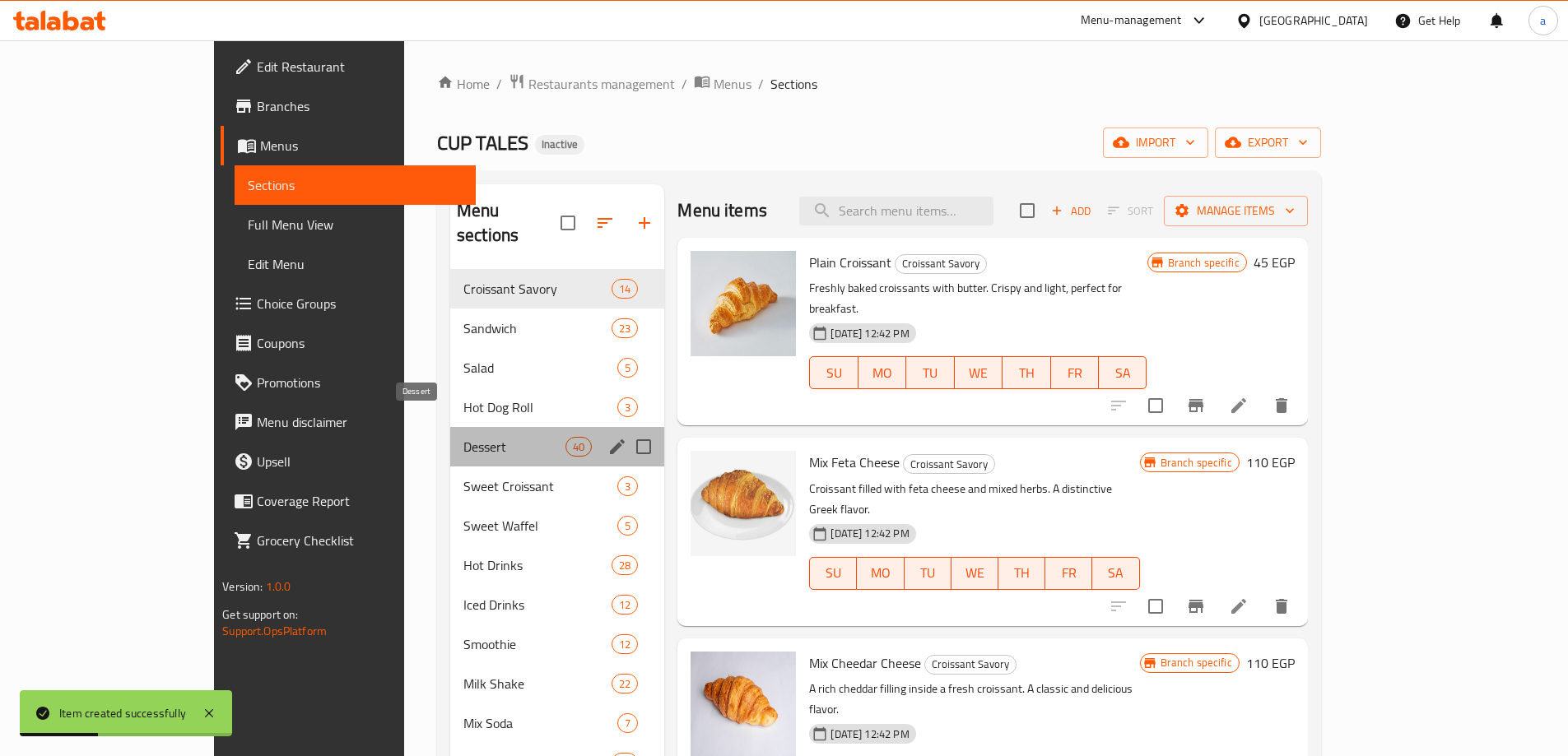
click at [495, 437] on span "Dessert" at bounding box center [514, 446] width 102 height 20
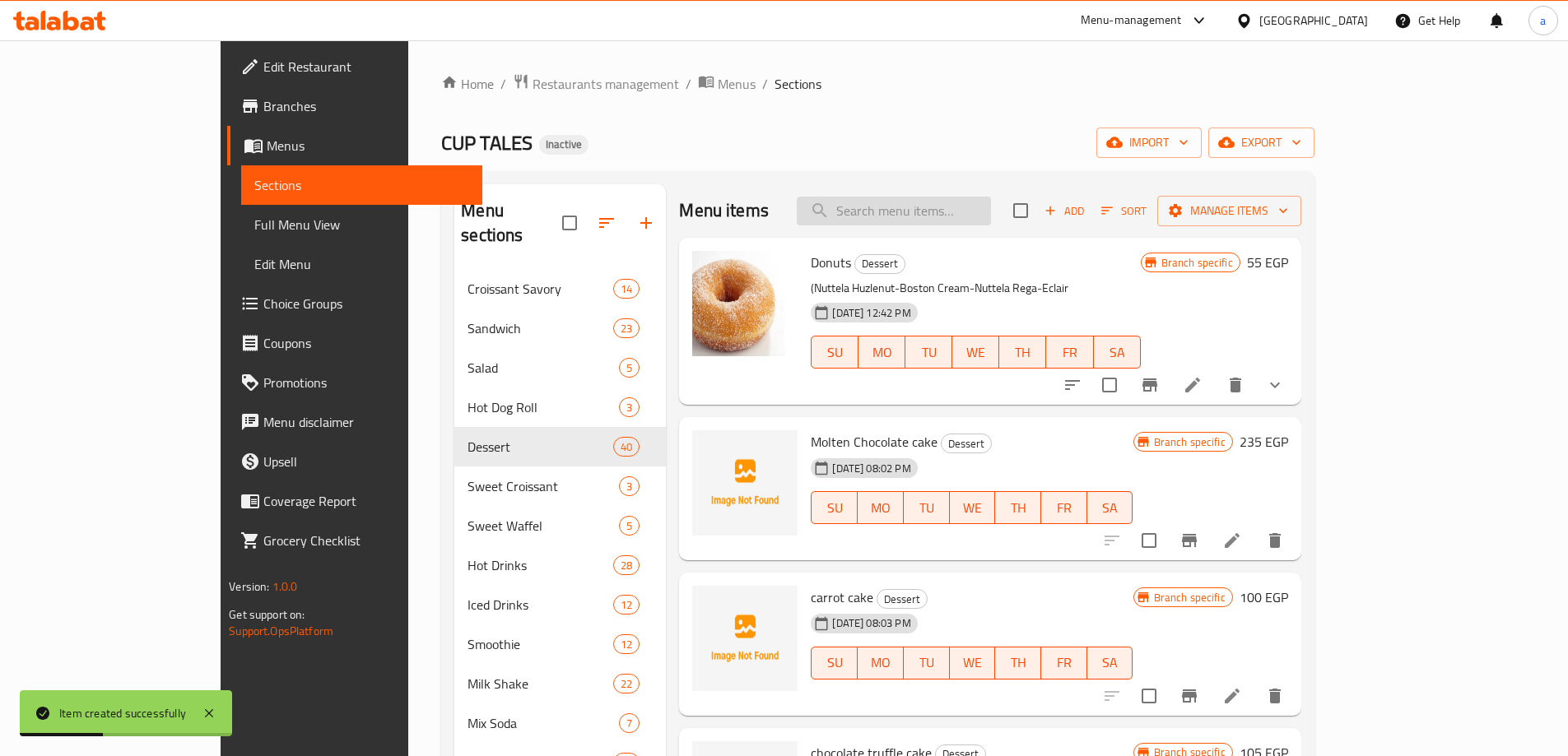
click at [955, 220] on input "search" at bounding box center [893, 211] width 194 height 28
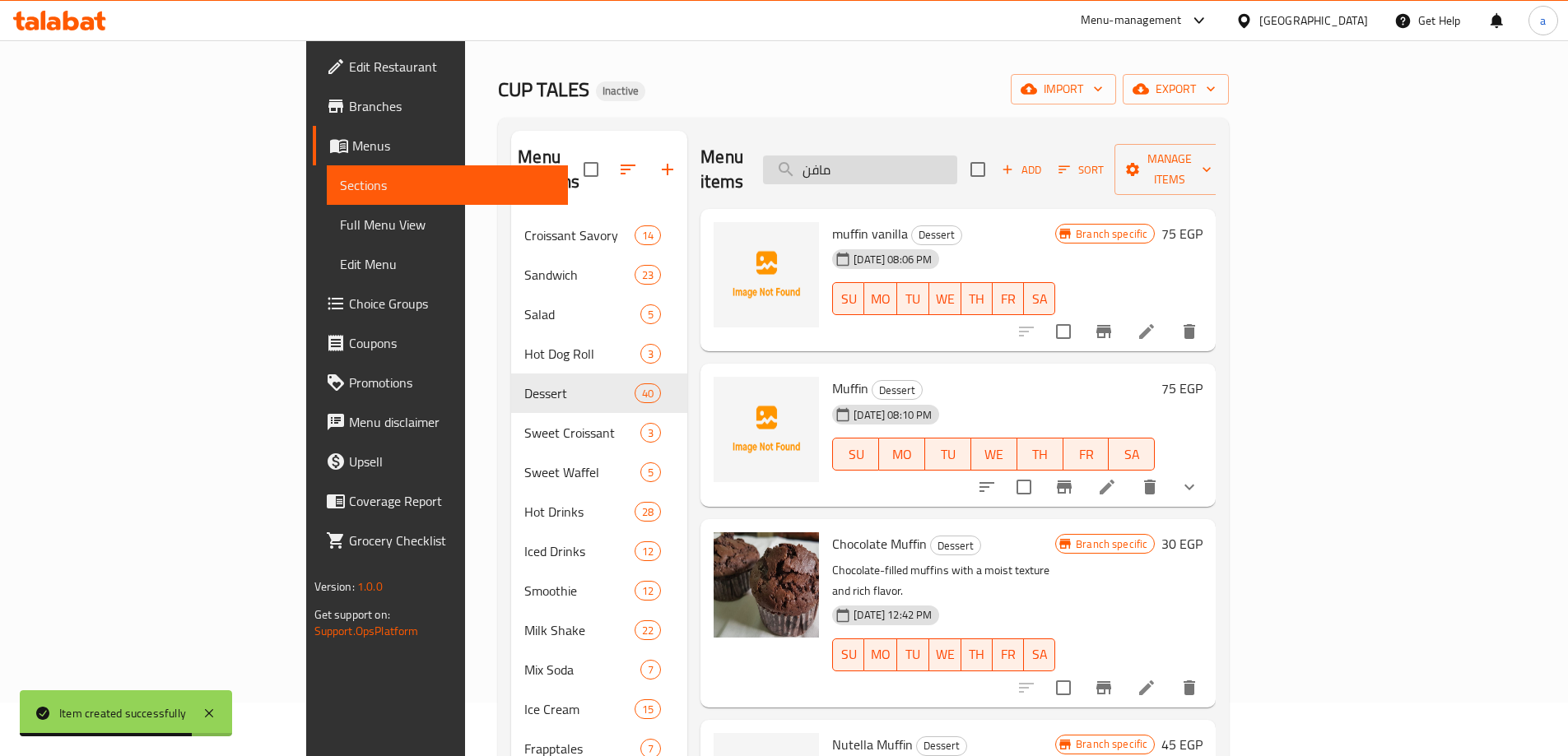
scroll to position [83, 0]
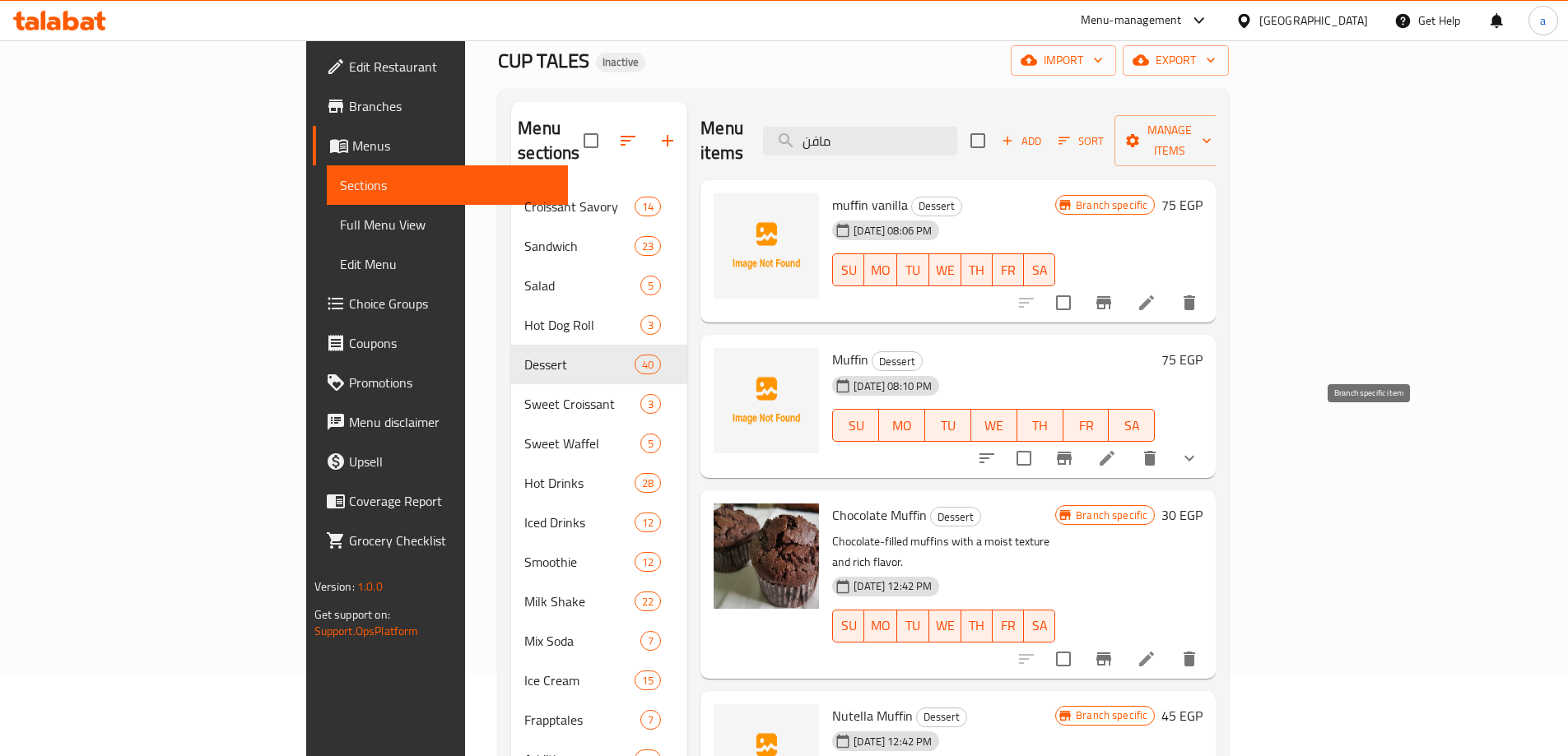
type input "مافن"
click at [1072, 452] on icon "Branch-specific-item" at bounding box center [1064, 458] width 15 height 13
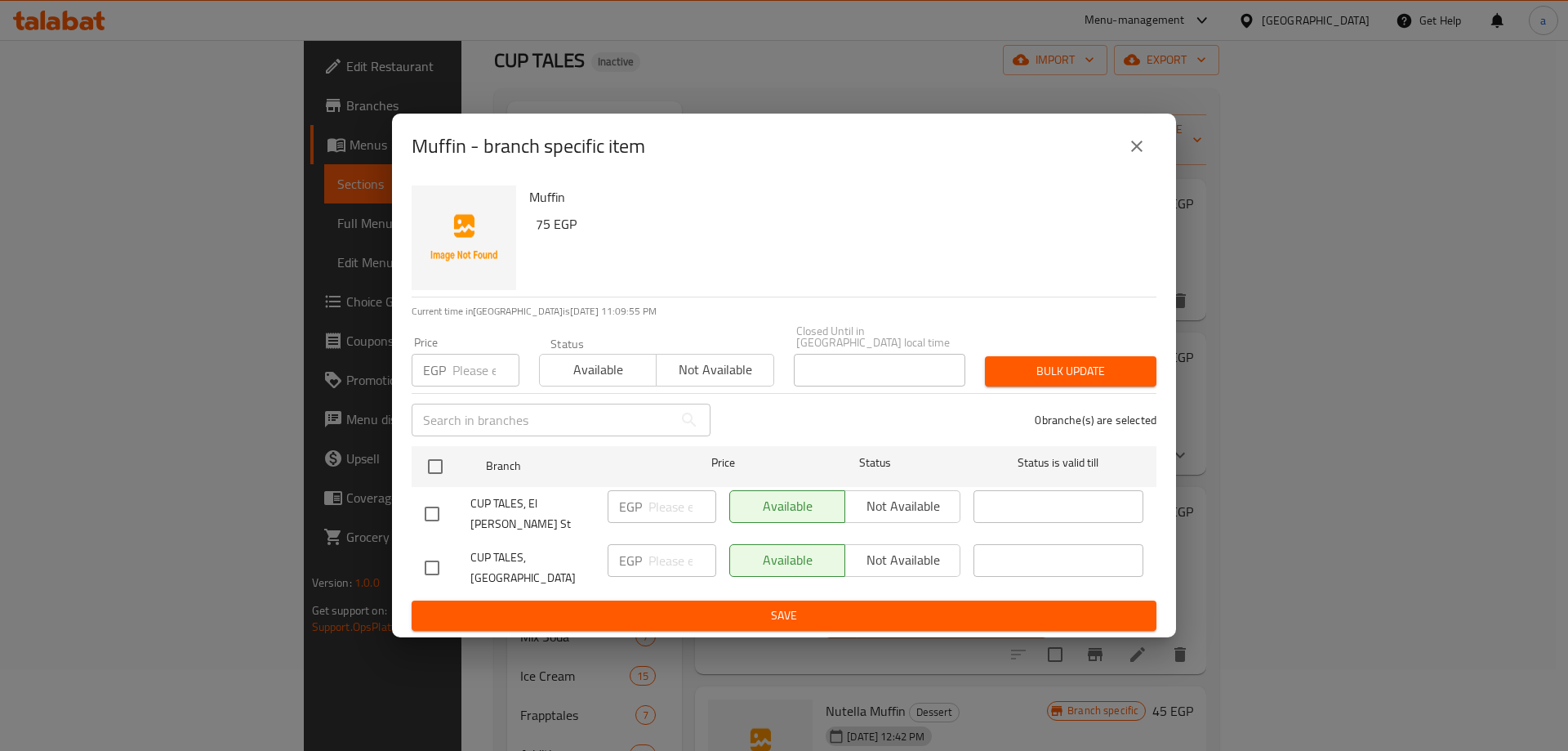
click at [440, 502] on input "checkbox" at bounding box center [432, 514] width 34 height 34
checkbox input "true"
click at [885, 509] on span "Not available" at bounding box center [903, 506] width 102 height 24
click at [827, 606] on span "Save" at bounding box center [784, 615] width 719 height 20
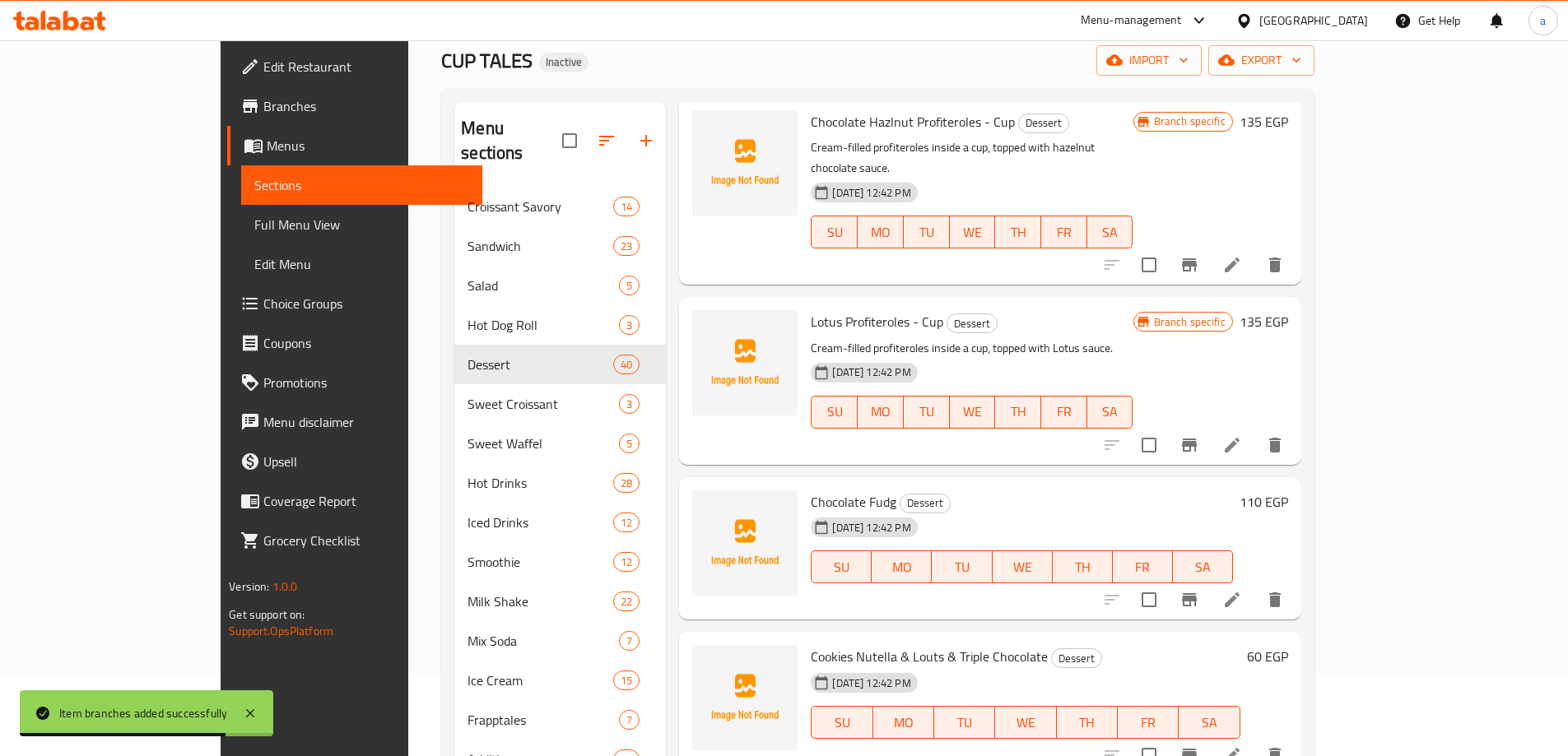
scroll to position [1973, 0]
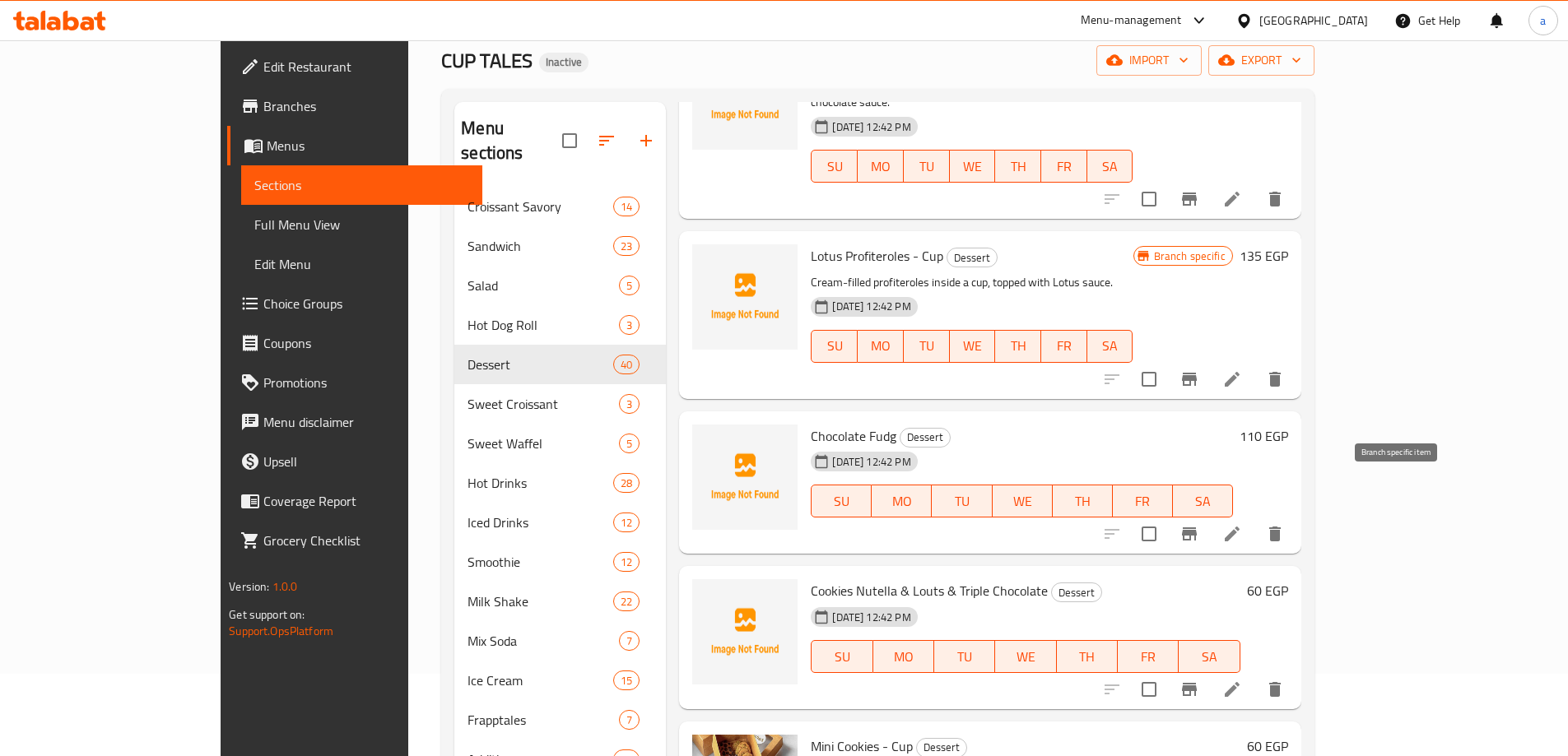
click at [1197, 527] on icon "Branch-specific-item" at bounding box center [1189, 533] width 15 height 13
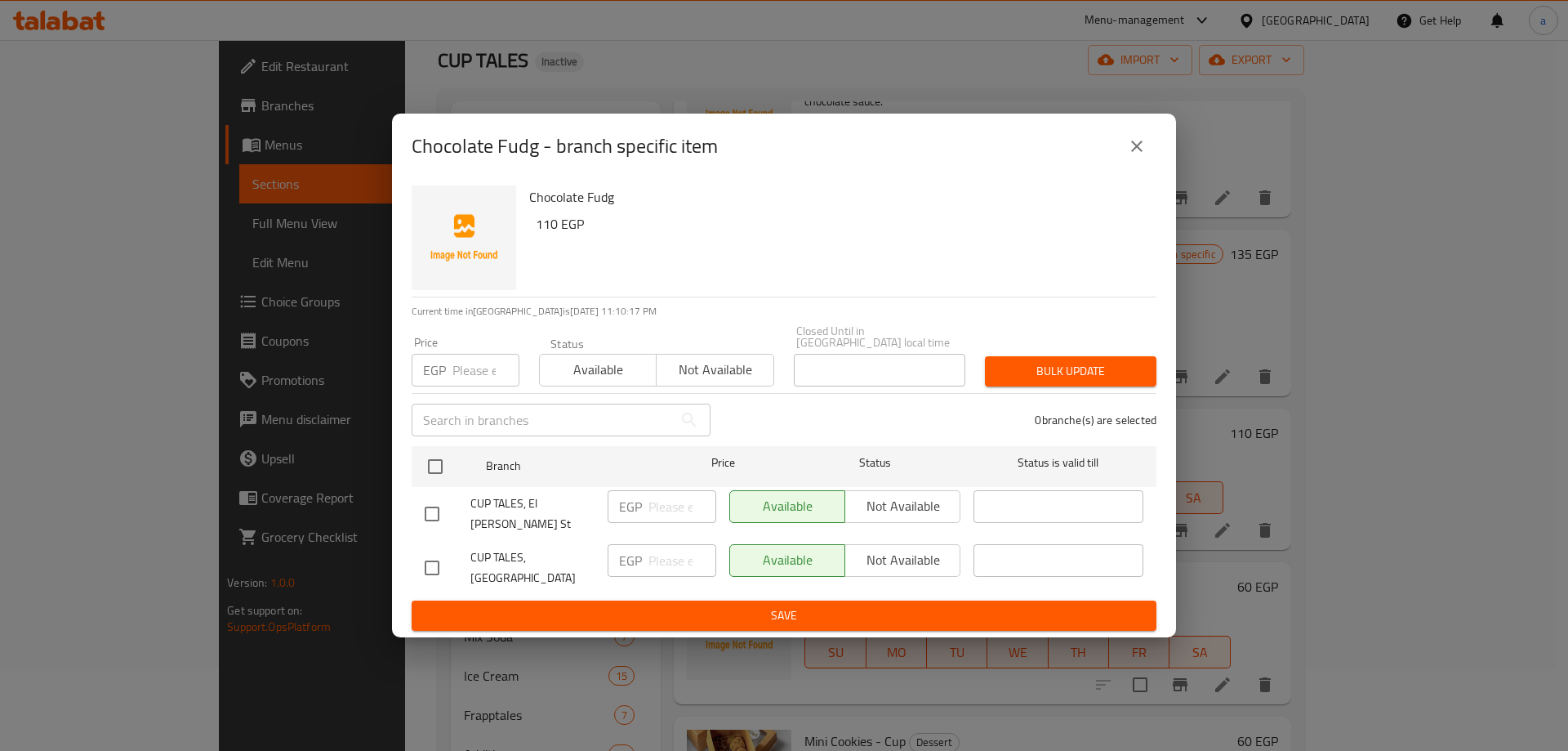
click at [427, 551] on input "checkbox" at bounding box center [432, 568] width 34 height 34
checkbox input "true"
click at [898, 553] on span "Not available" at bounding box center [903, 560] width 102 height 24
click at [860, 606] on span "Save" at bounding box center [784, 615] width 719 height 20
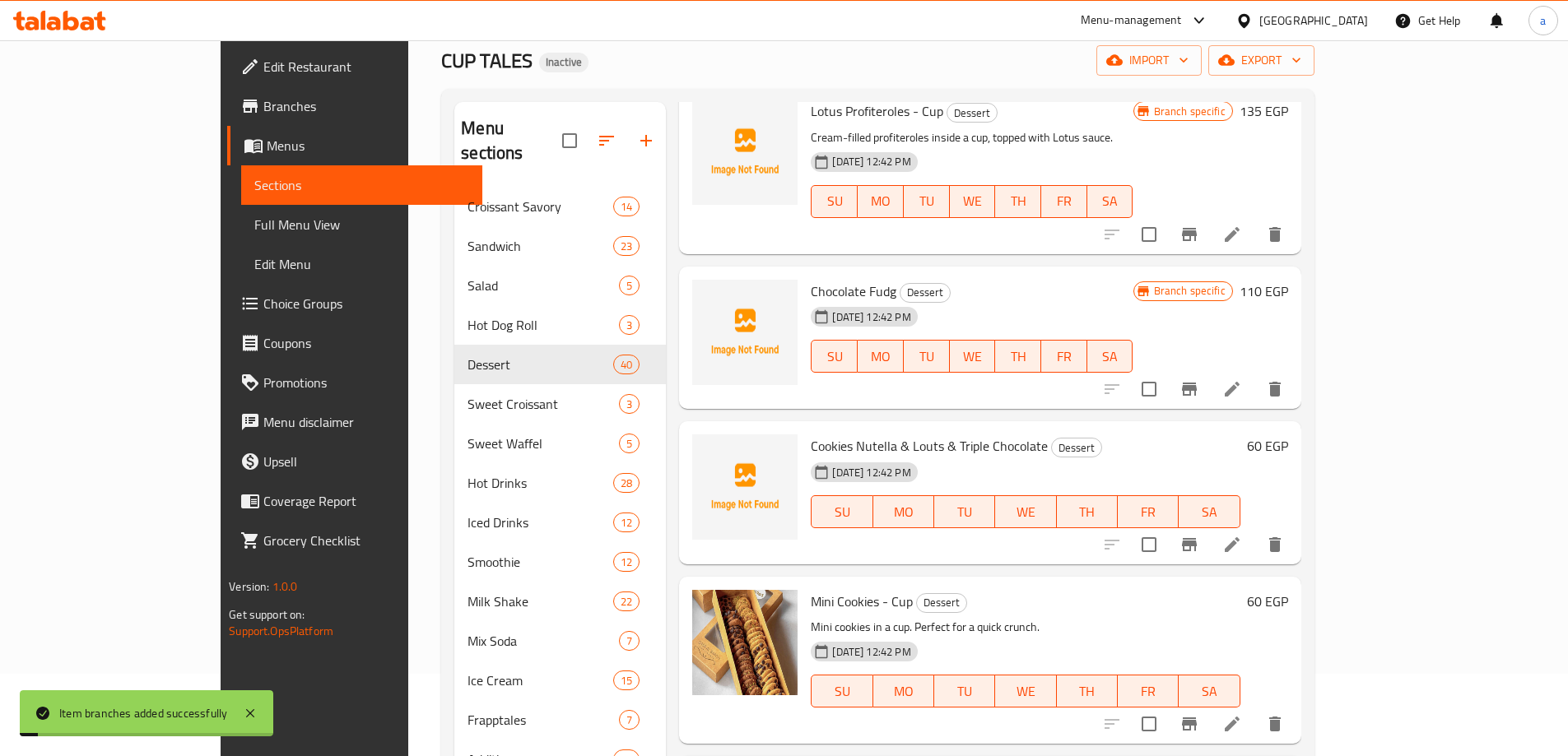
scroll to position [2138, 0]
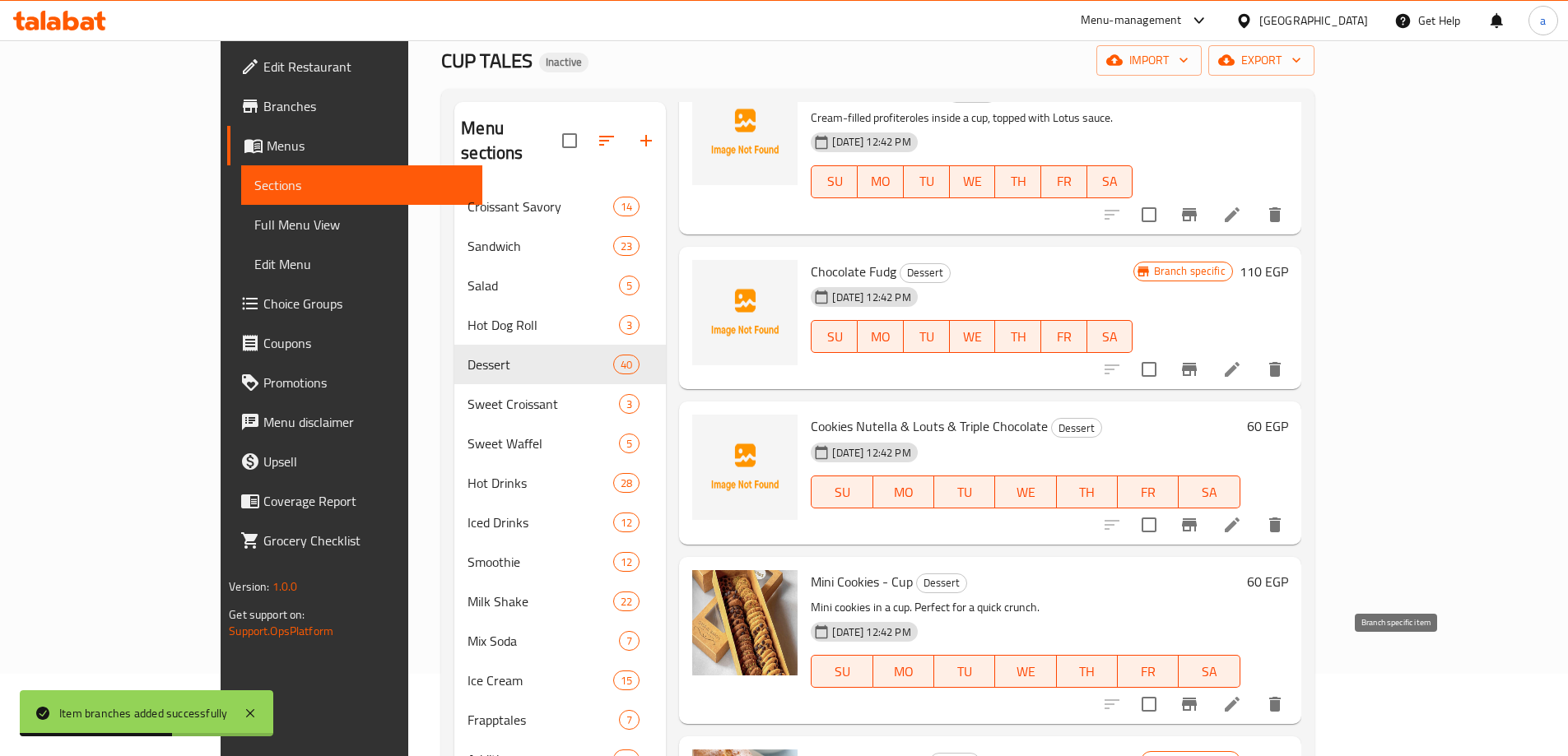
click at [1209, 684] on button "Branch-specific-item" at bounding box center [1189, 704] width 39 height 39
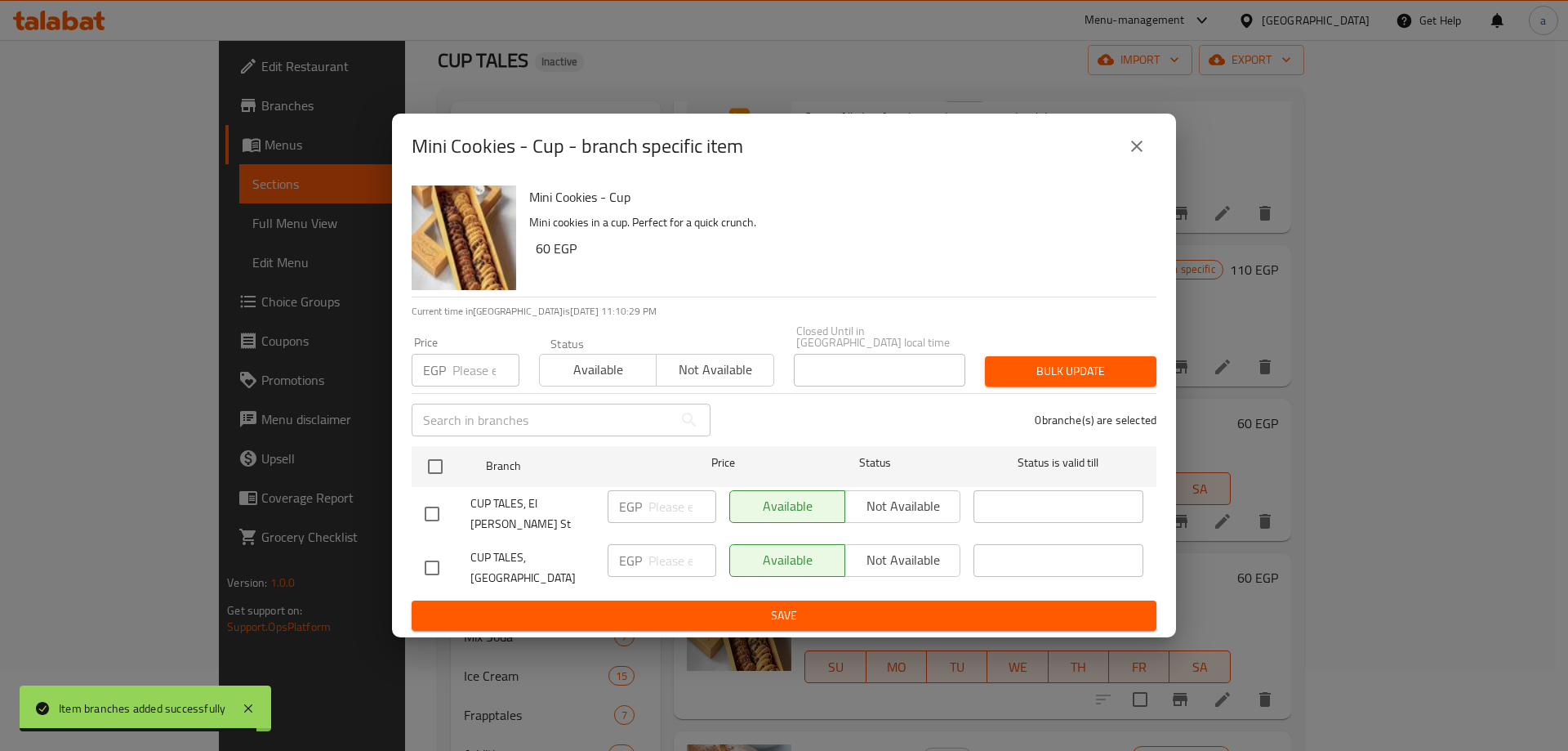
click at [426, 502] on input "checkbox" at bounding box center [432, 514] width 34 height 34
click at [428, 502] on input "checkbox" at bounding box center [432, 514] width 34 height 34
checkbox input "false"
click at [423, 551] on input "checkbox" at bounding box center [432, 568] width 34 height 34
checkbox input "true"
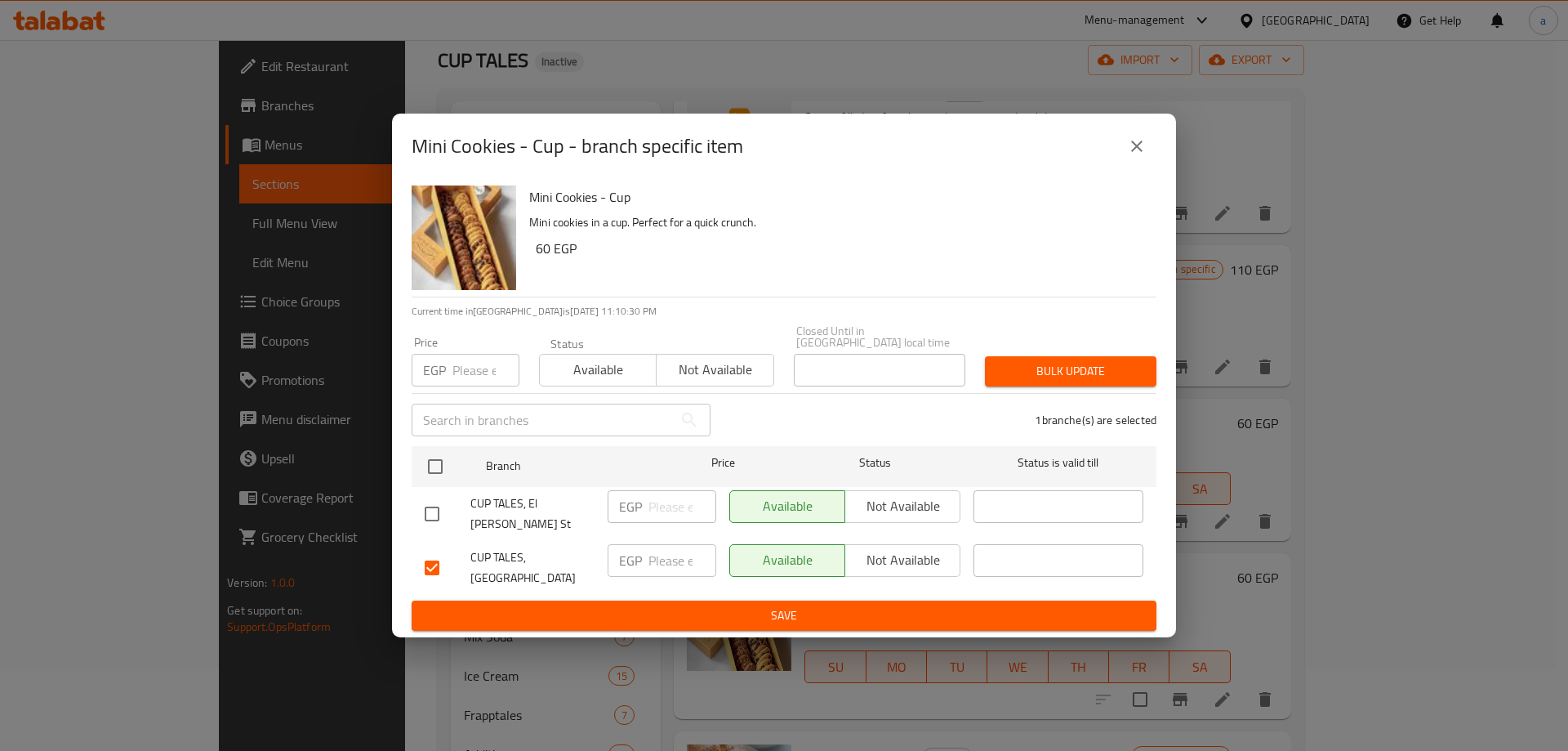
click at [683, 557] on input "number" at bounding box center [682, 560] width 68 height 33
type input "70"
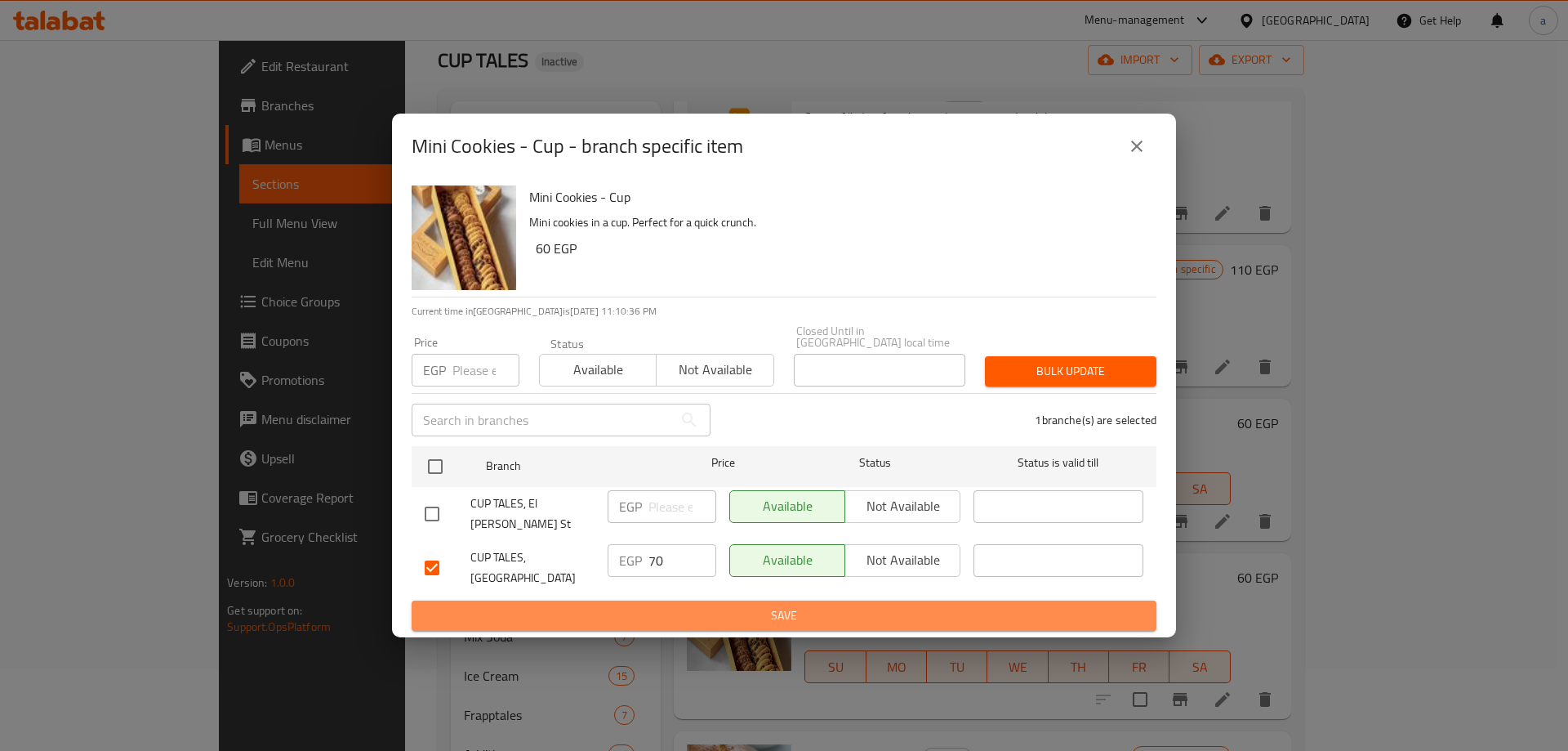
click at [504, 606] on span "Save" at bounding box center [784, 615] width 719 height 20
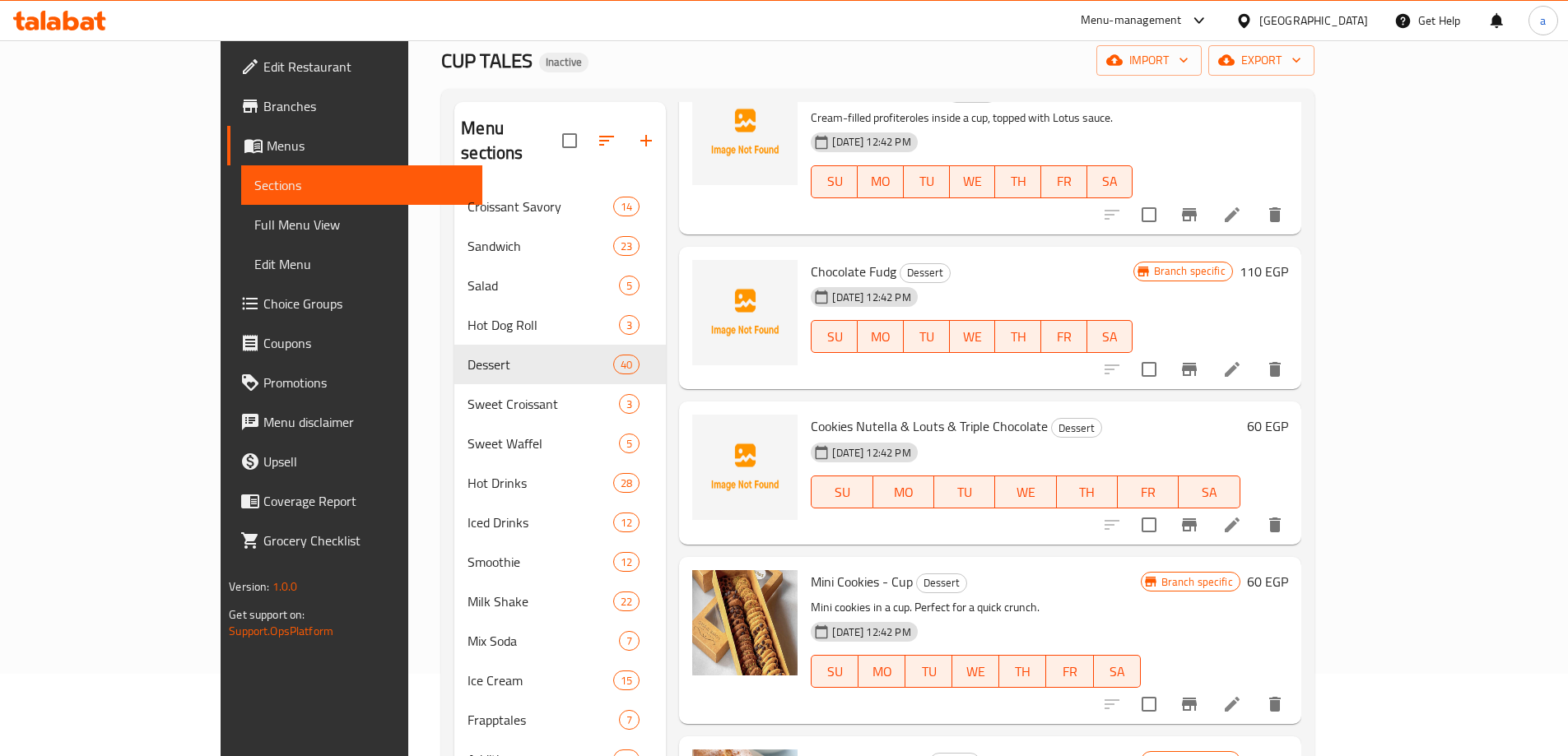
click at [1197, 518] on icon "Branch-specific-item" at bounding box center [1189, 524] width 15 height 13
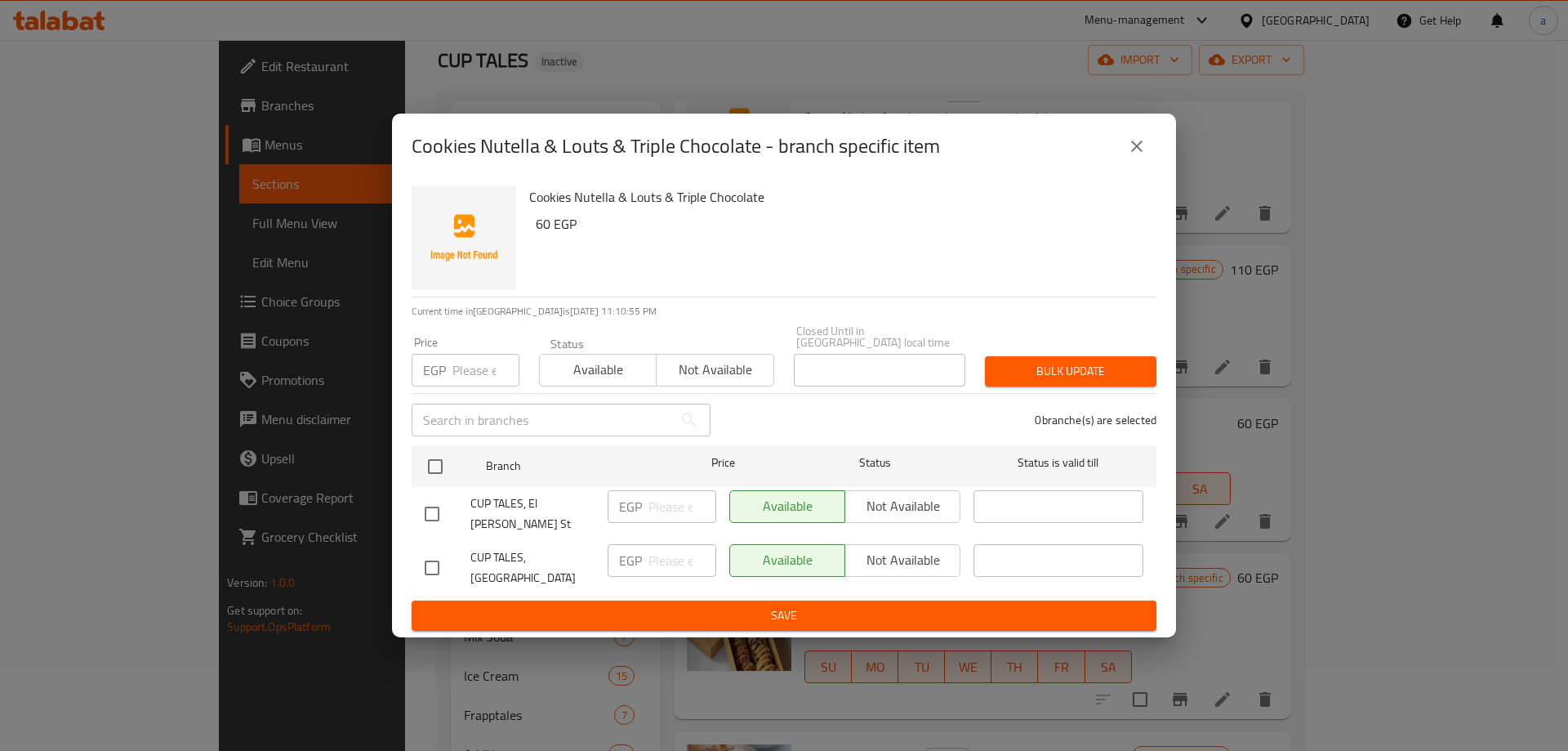
click at [430, 558] on input "checkbox" at bounding box center [432, 568] width 34 height 34
checkbox input "true"
click at [686, 553] on input "number" at bounding box center [682, 560] width 68 height 33
type input "70"
click at [702, 611] on span "Save" at bounding box center [784, 615] width 719 height 20
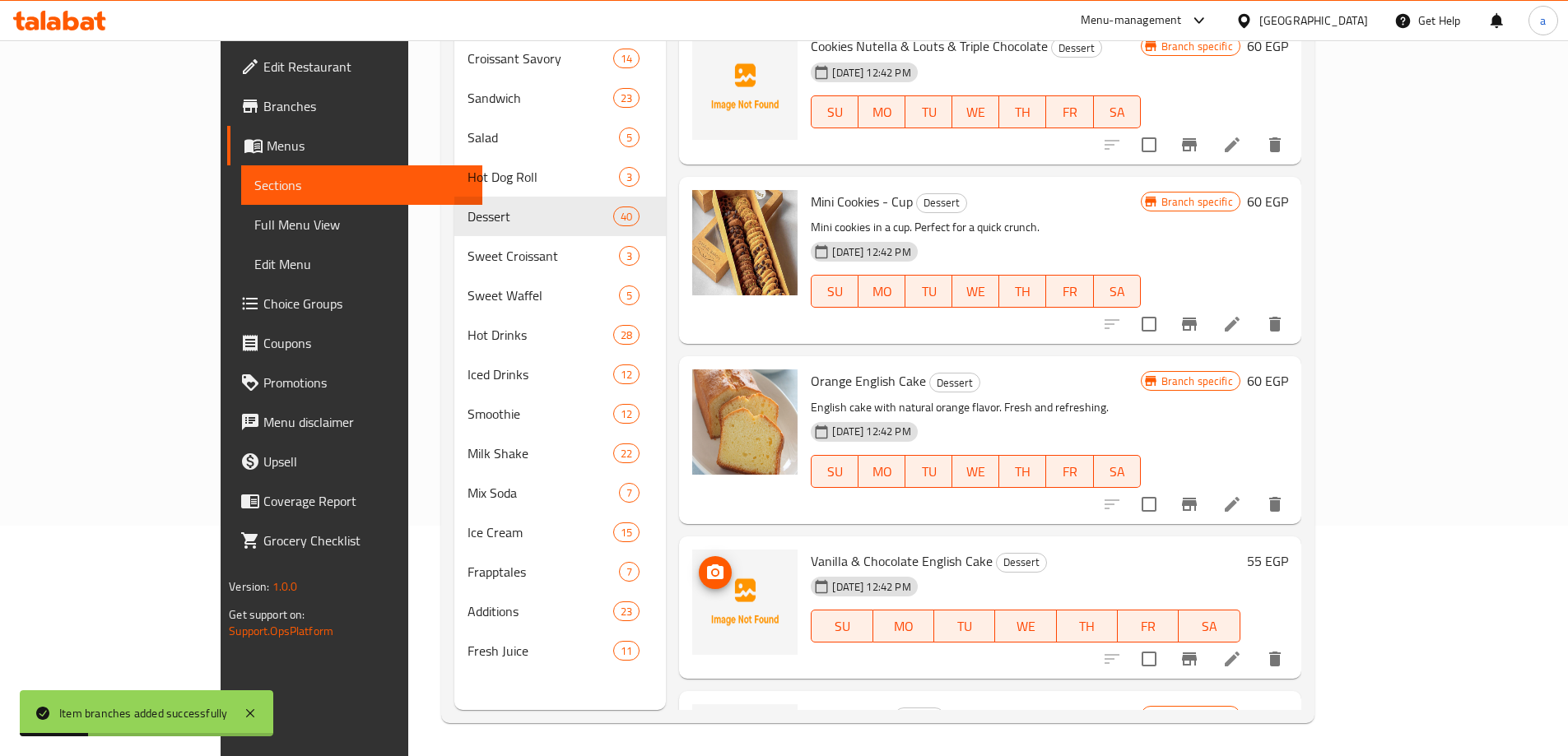
scroll to position [2385, 0]
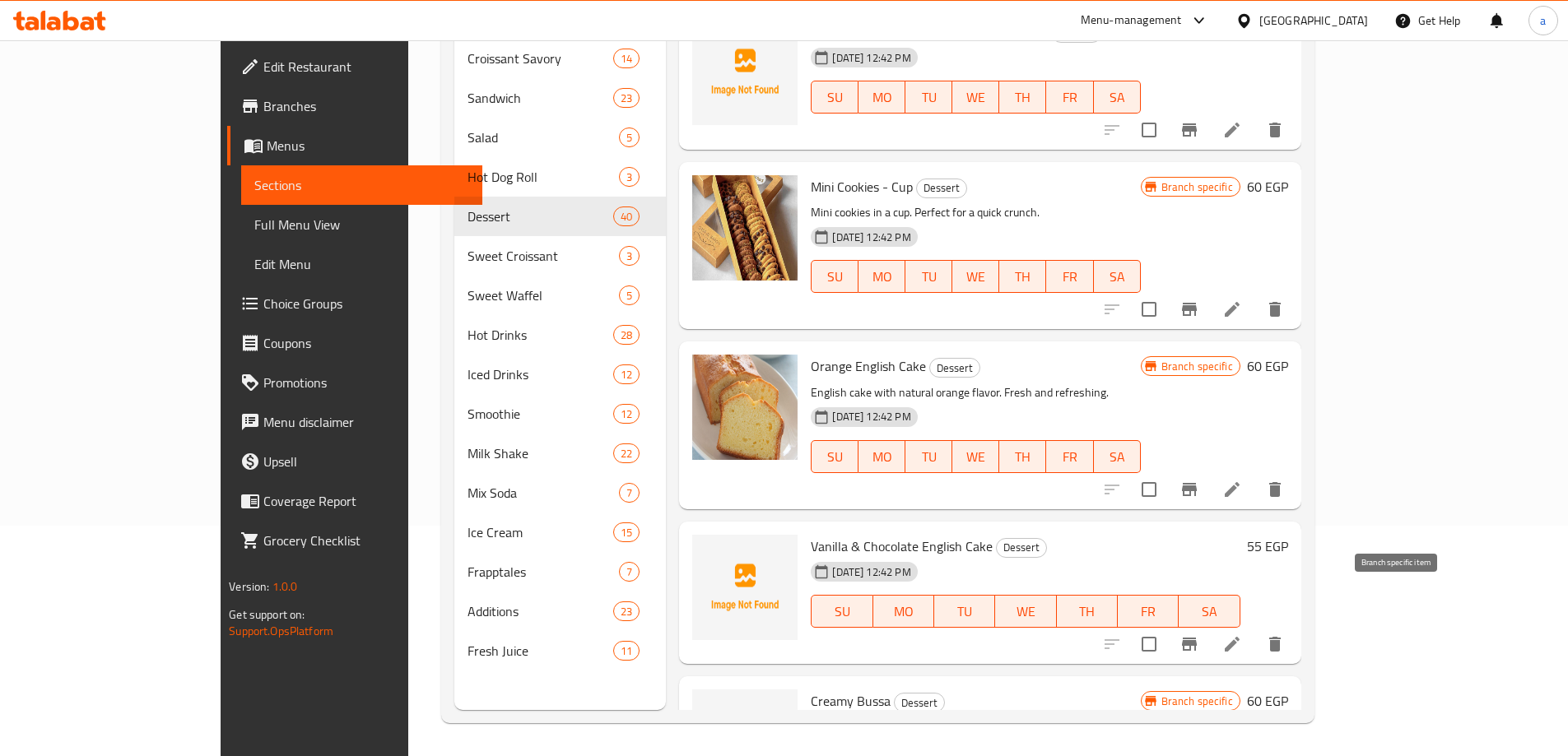
click at [1199, 634] on icon "Branch-specific-item" at bounding box center [1189, 644] width 20 height 20
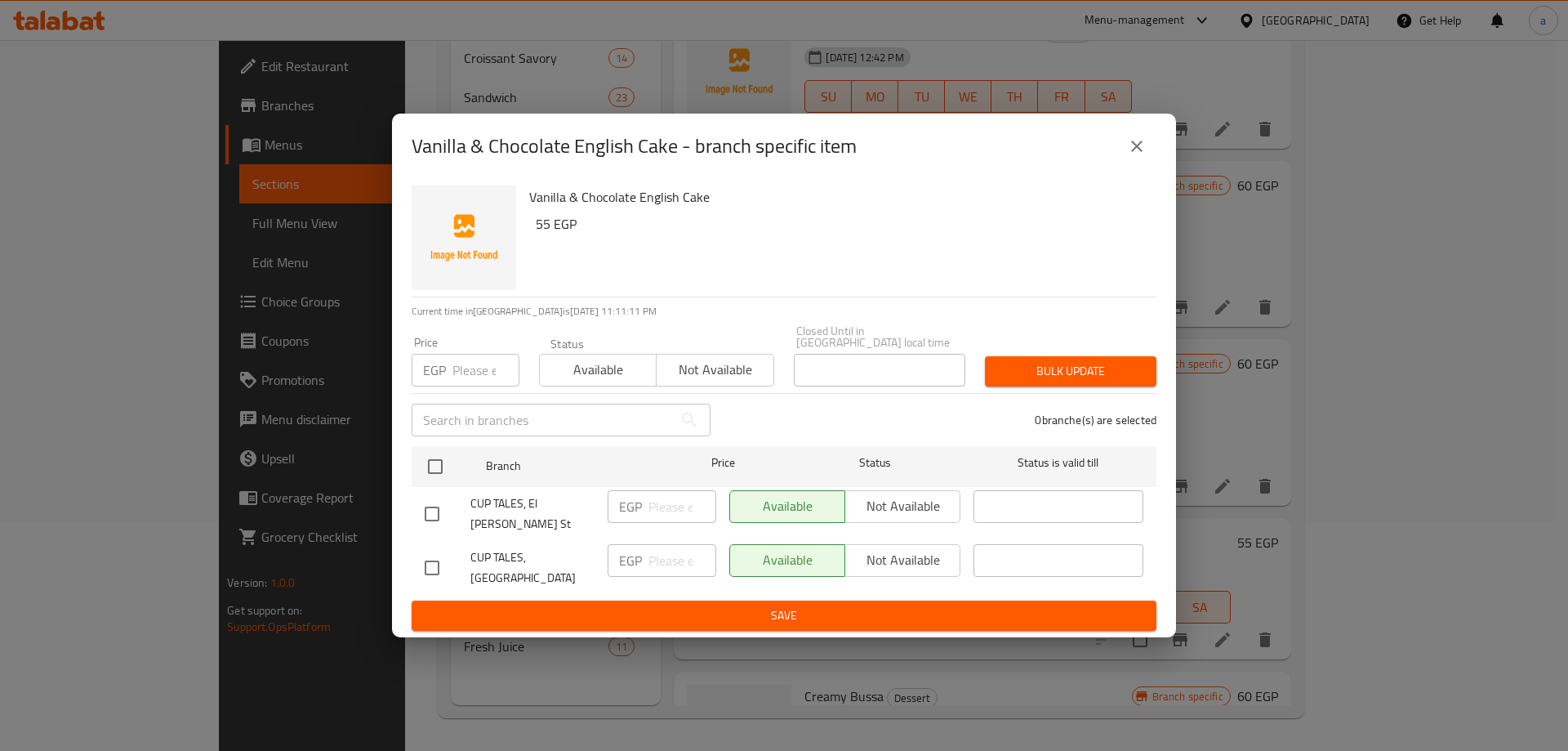
click at [434, 502] on input "checkbox" at bounding box center [432, 514] width 34 height 34
checkbox input "false"
click at [435, 551] on input "checkbox" at bounding box center [432, 568] width 34 height 34
checkbox input "true"
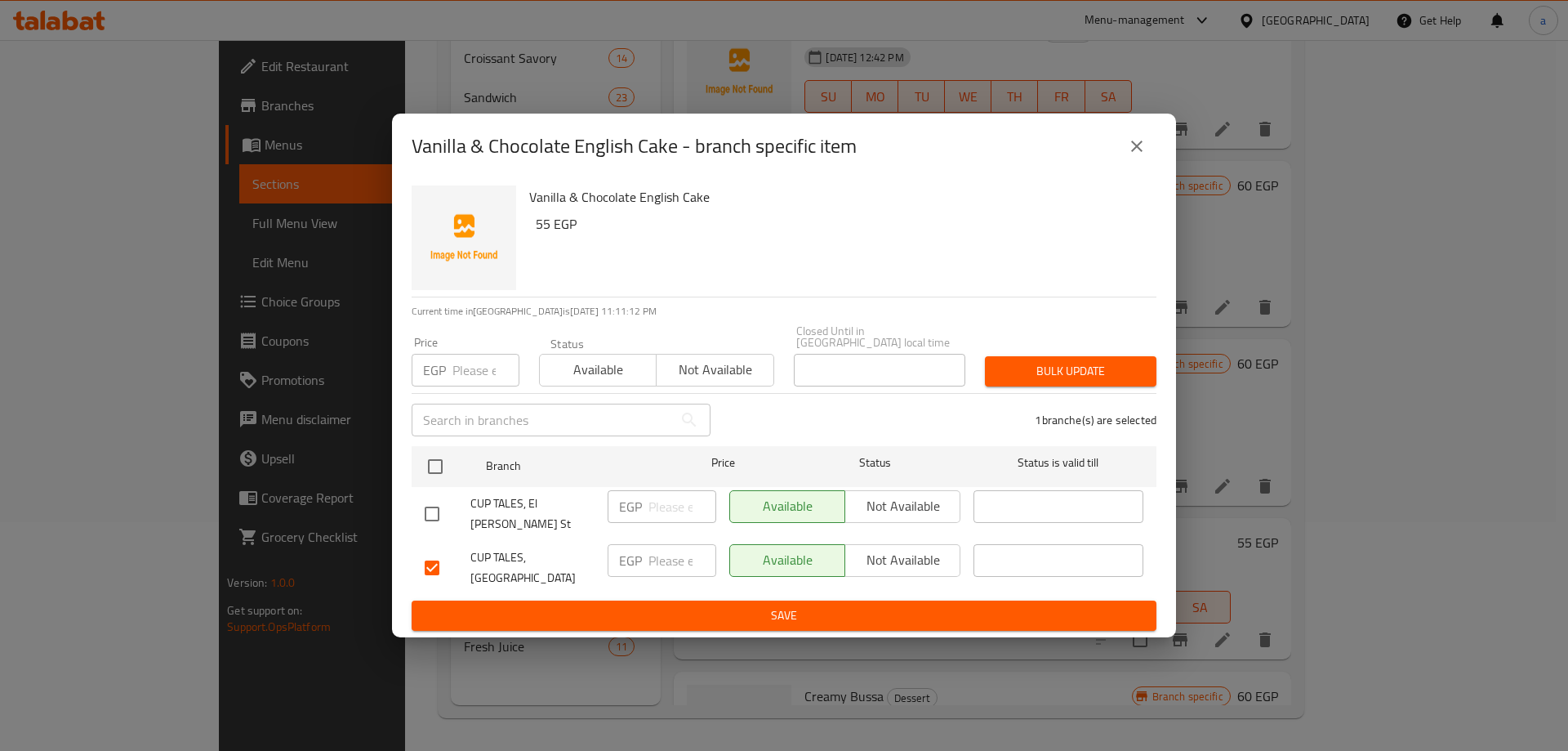
click at [920, 558] on span "Not available" at bounding box center [903, 560] width 102 height 24
click at [866, 600] on button "Save" at bounding box center [783, 615] width 744 height 30
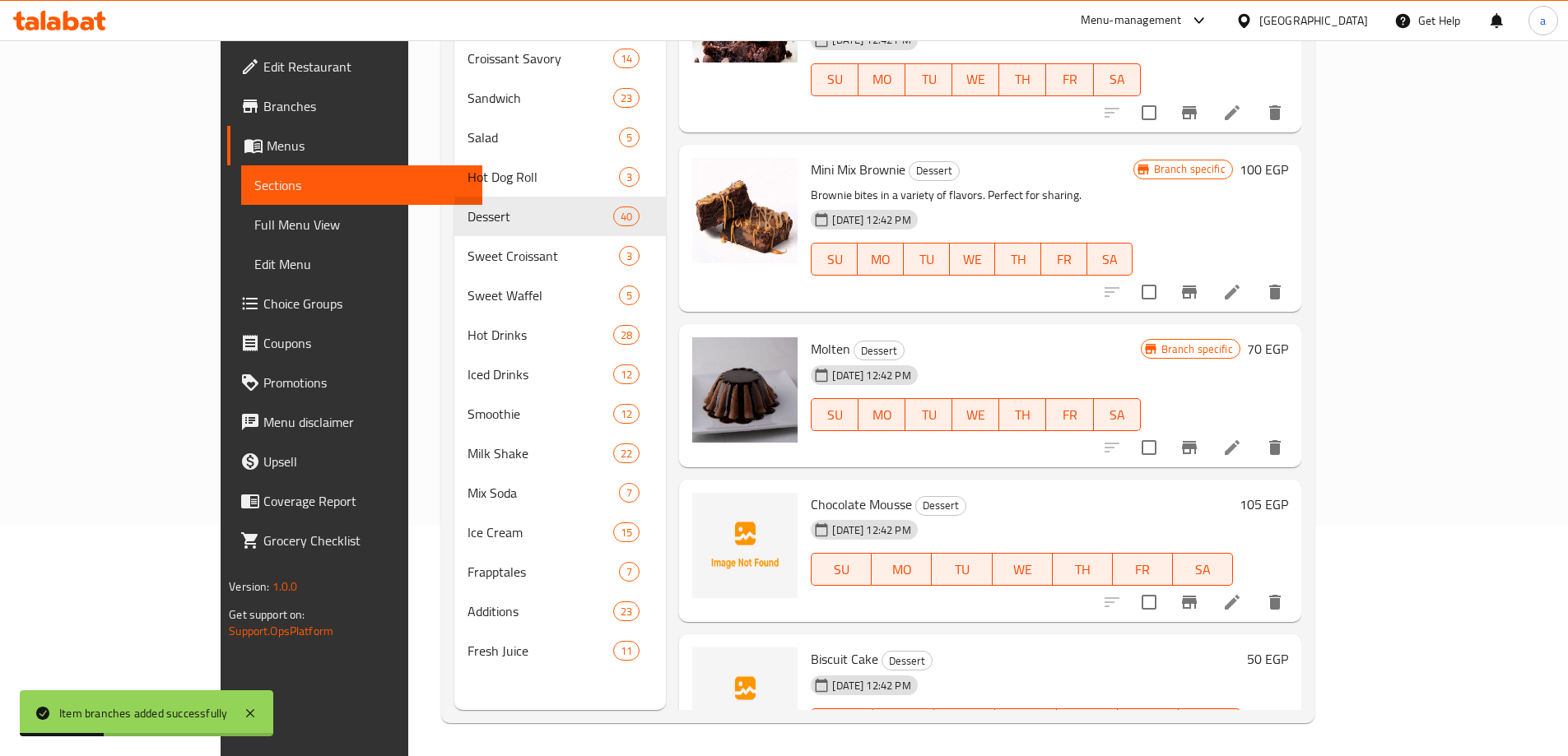
scroll to position [3536, 0]
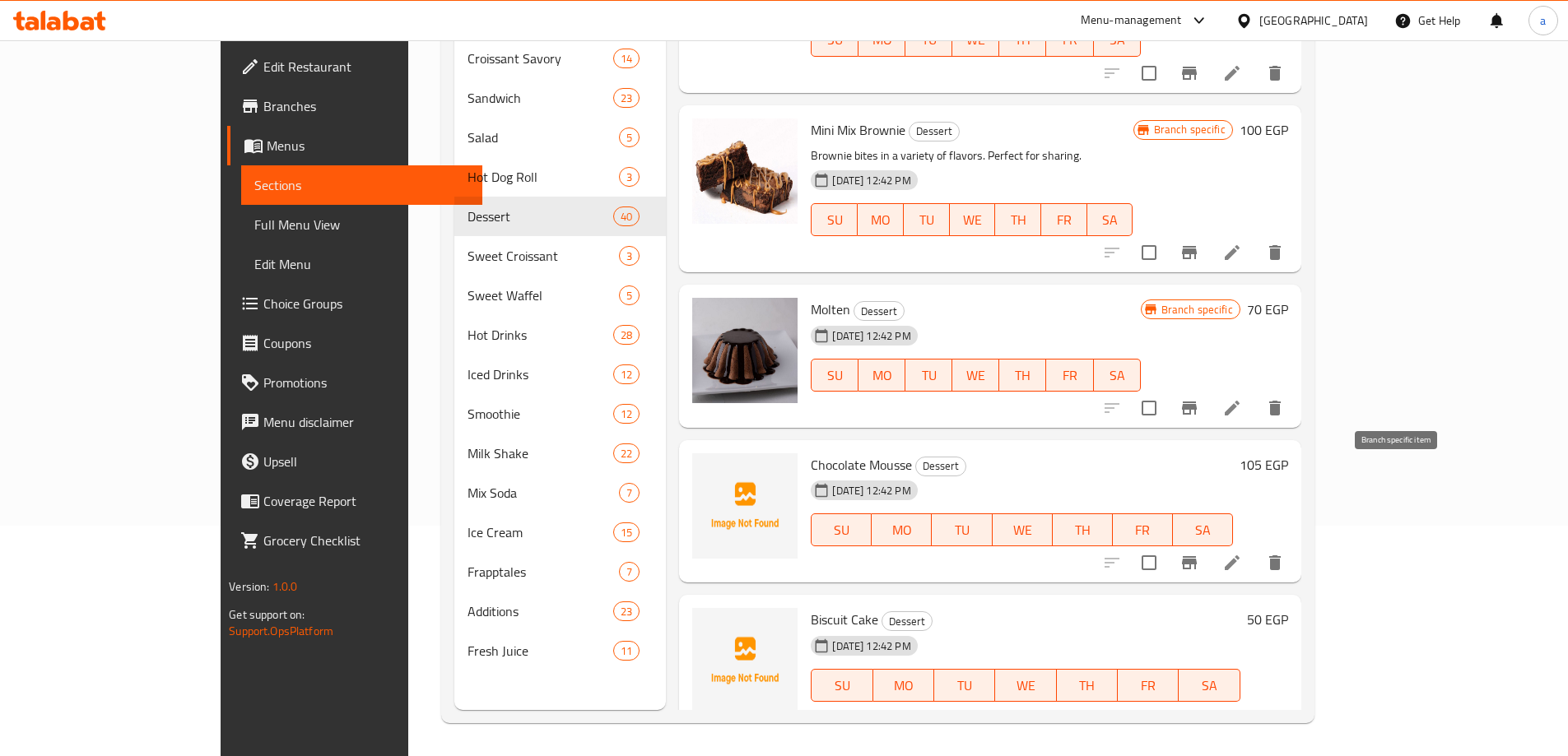
click at [1209, 543] on button "Branch-specific-item" at bounding box center [1189, 563] width 39 height 39
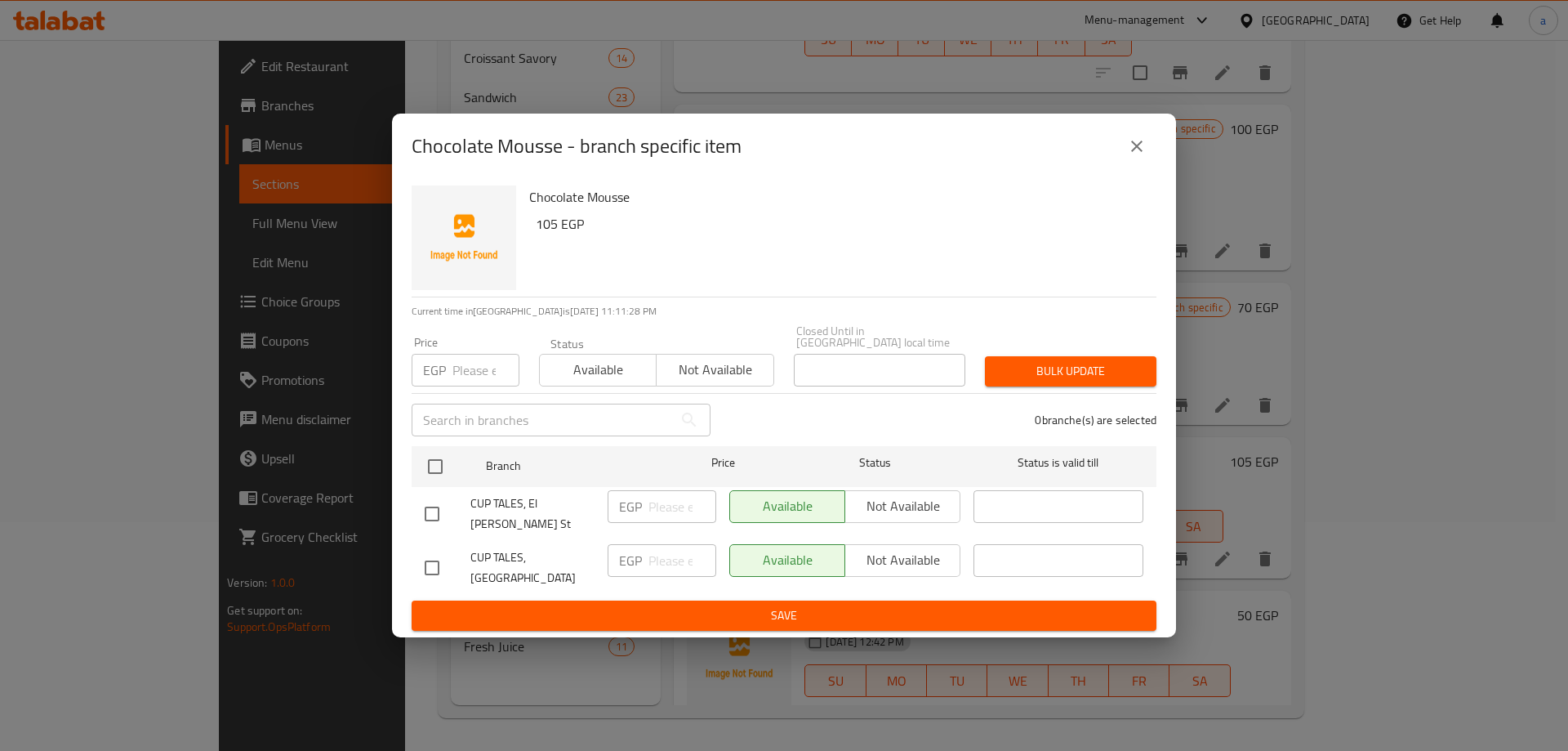
click at [884, 544] on div "Available Not available" at bounding box center [845, 560] width 231 height 33
click at [884, 548] on div "Available Not available" at bounding box center [845, 560] width 231 height 33
click at [449, 553] on div at bounding box center [447, 568] width 46 height 34
click at [431, 554] on input "checkbox" at bounding box center [432, 568] width 34 height 34
checkbox input "true"
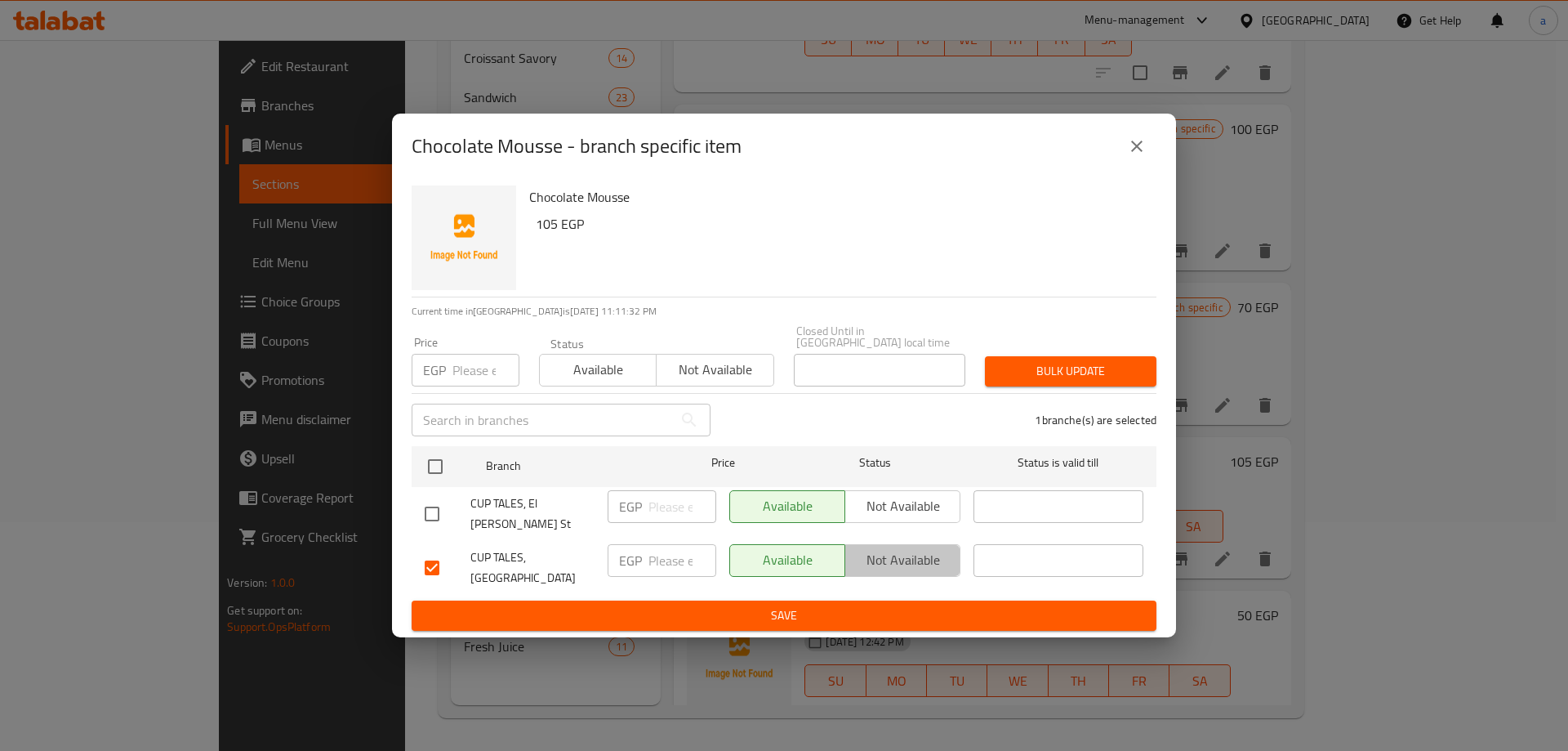
click at [954, 544] on button "Not available" at bounding box center [902, 560] width 116 height 33
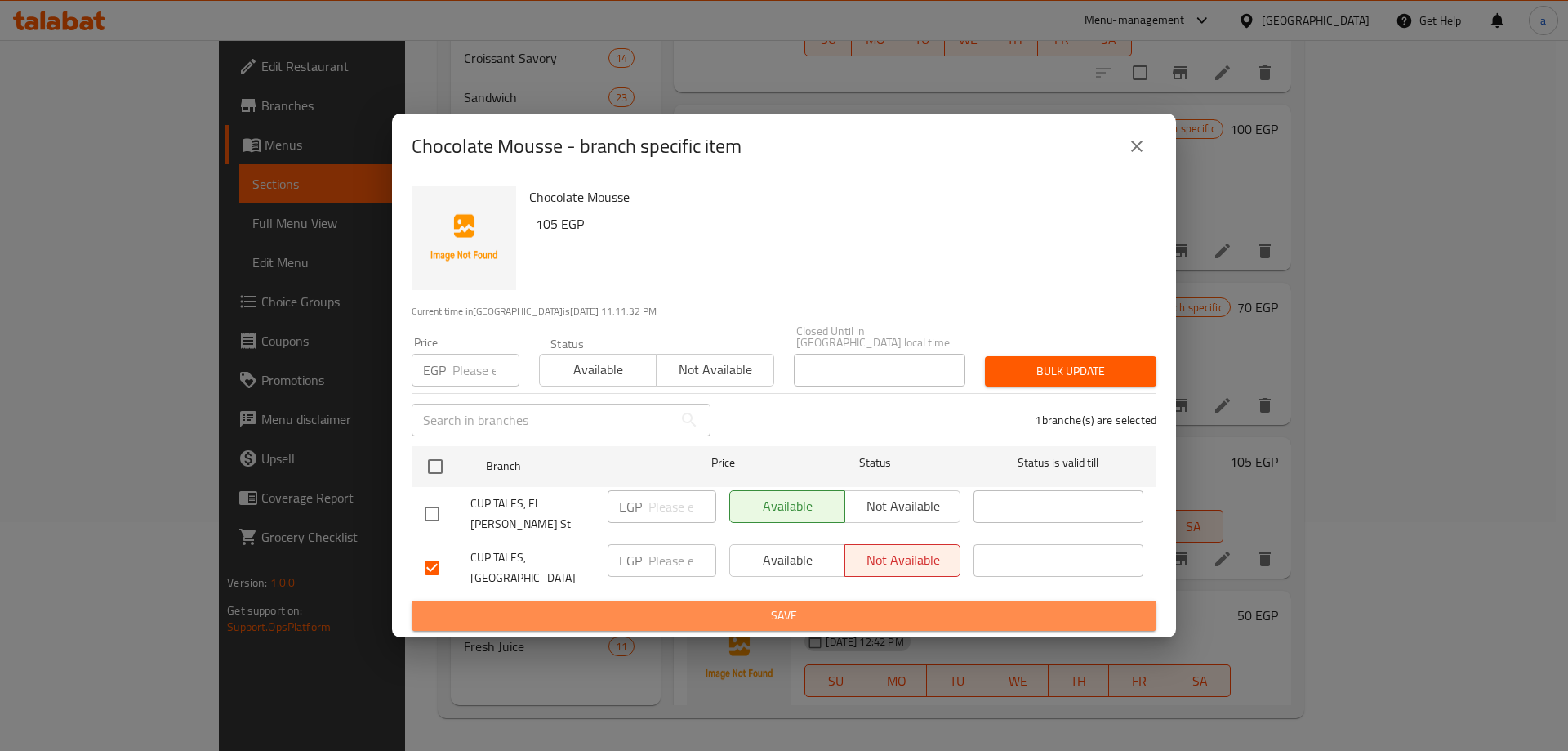
click at [905, 606] on span "Save" at bounding box center [784, 615] width 719 height 20
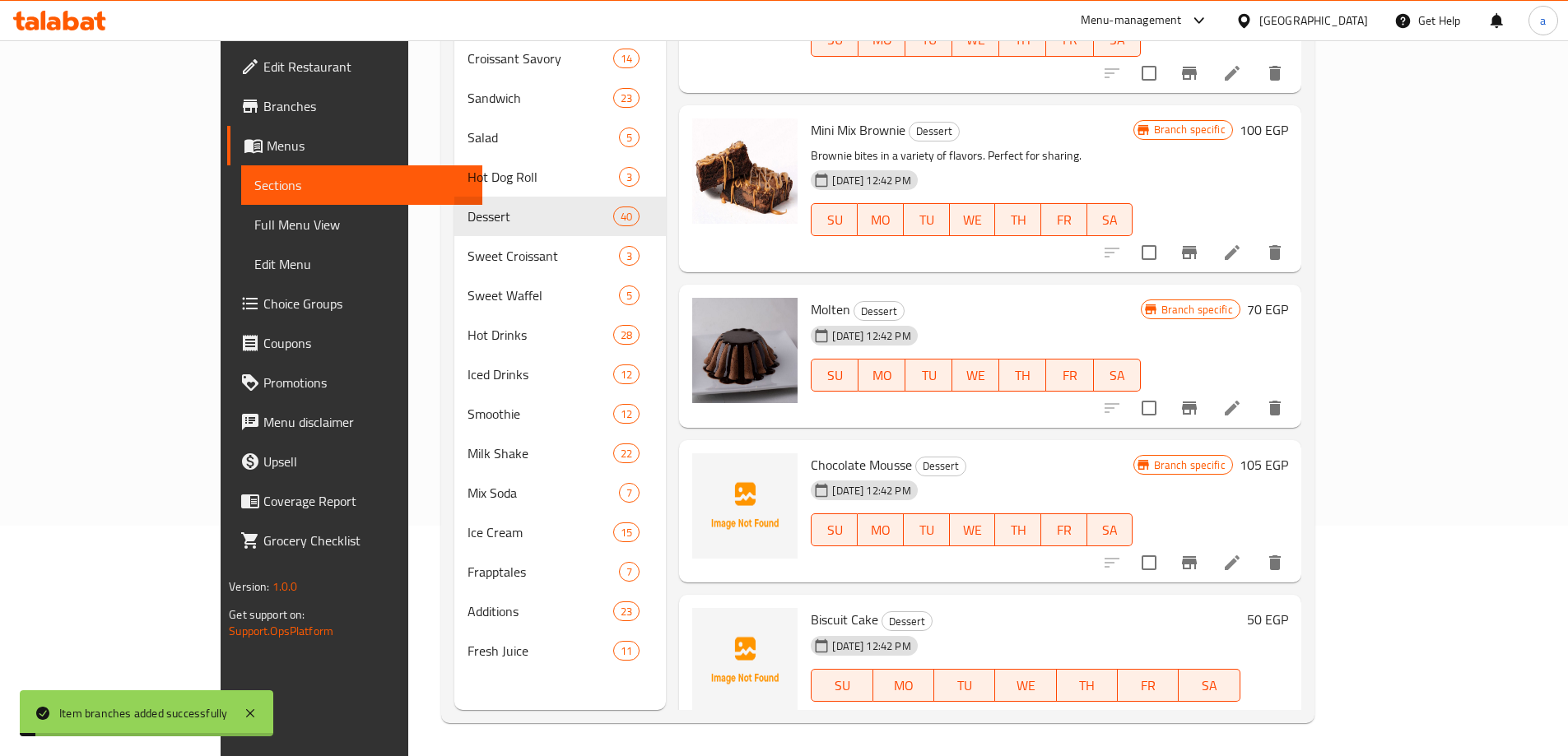
scroll to position [3619, 0]
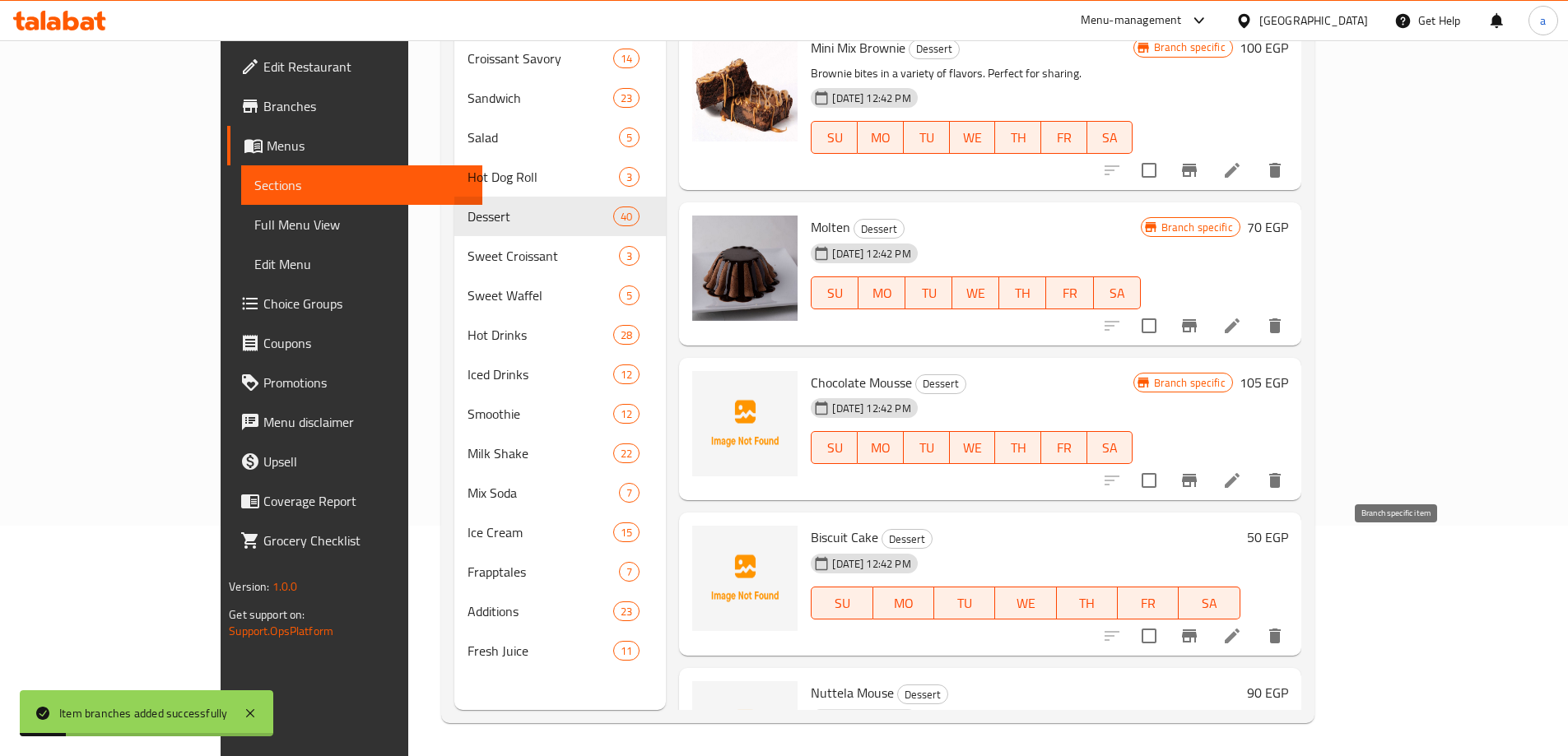
click at [1197, 629] on icon "Branch-specific-item" at bounding box center [1189, 635] width 15 height 13
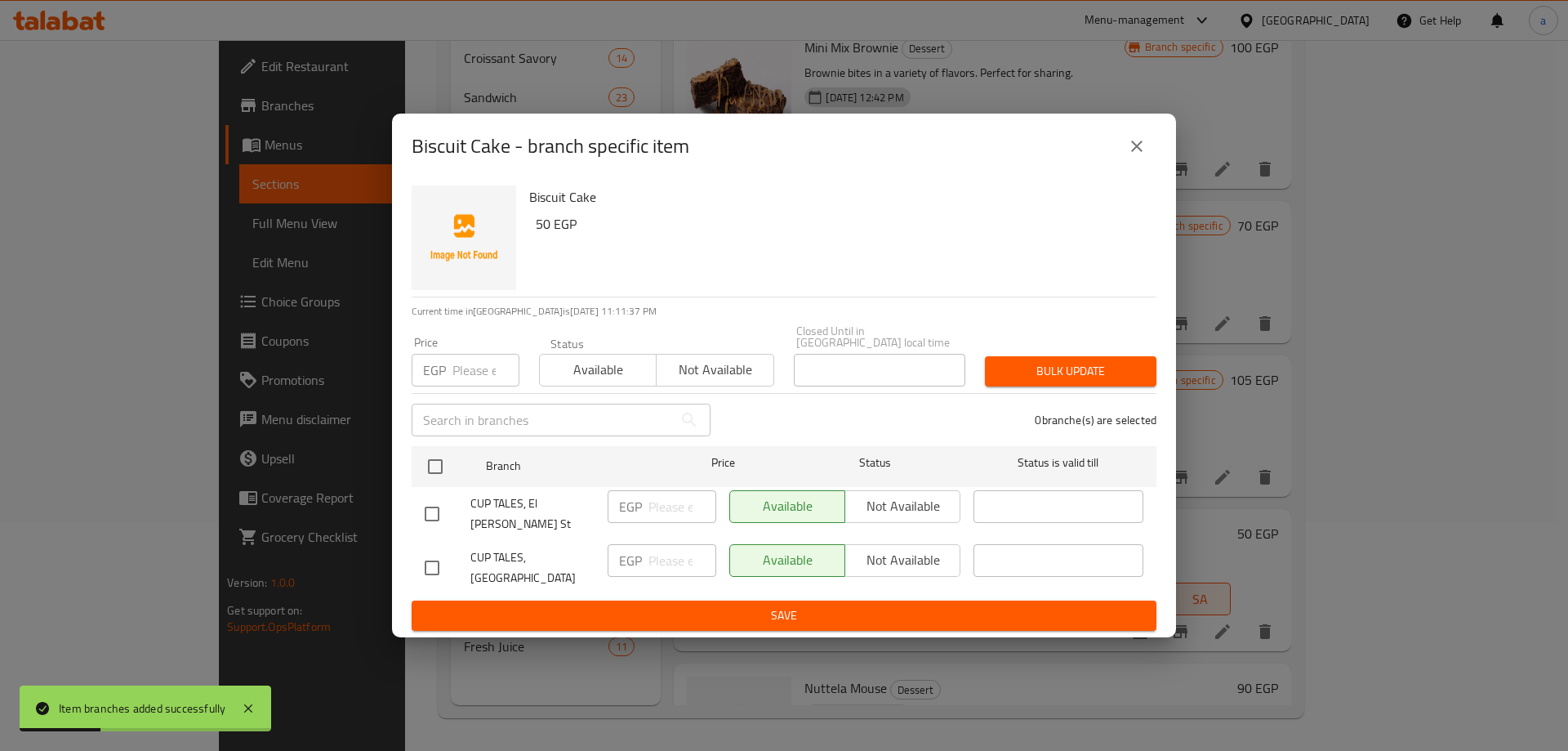
click at [869, 556] on div "Available Not available" at bounding box center [845, 560] width 231 height 33
click at [431, 563] on input "checkbox" at bounding box center [432, 568] width 34 height 34
checkbox input "true"
click at [960, 542] on div "Available Not available" at bounding box center [844, 568] width 244 height 61
click at [928, 548] on span "Not available" at bounding box center [903, 560] width 102 height 24
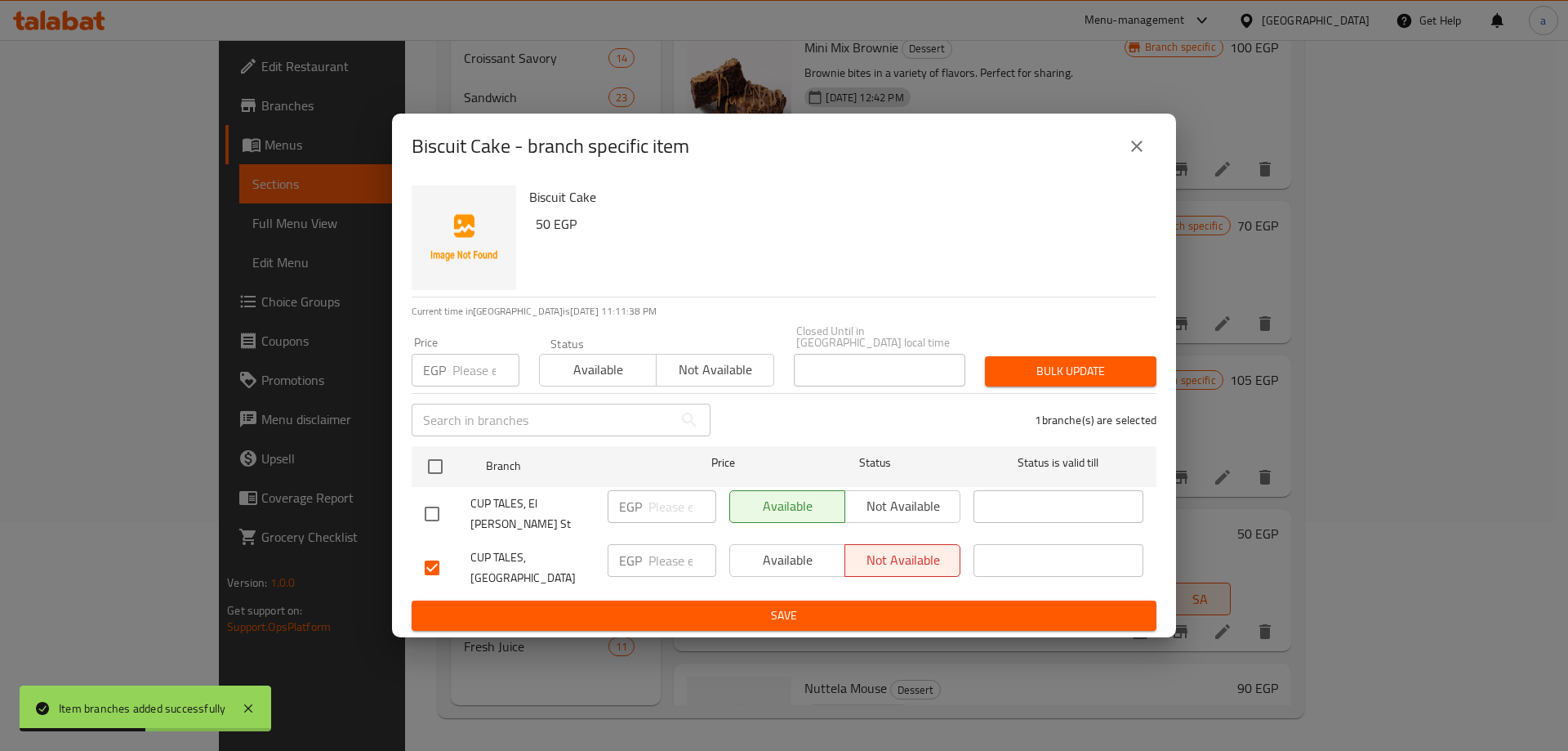
click at [898, 606] on span "Save" at bounding box center [784, 615] width 719 height 20
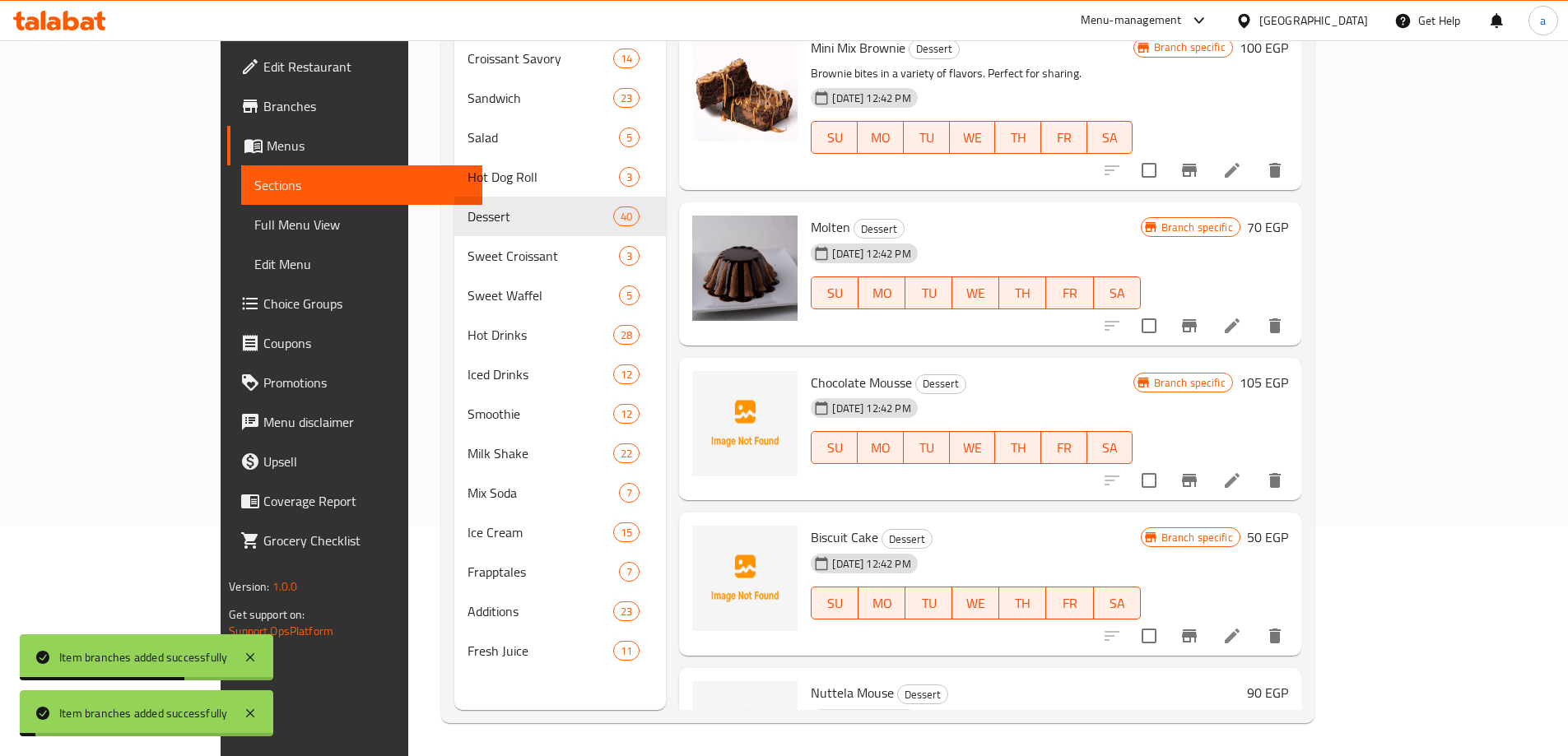
scroll to position [3784, 0]
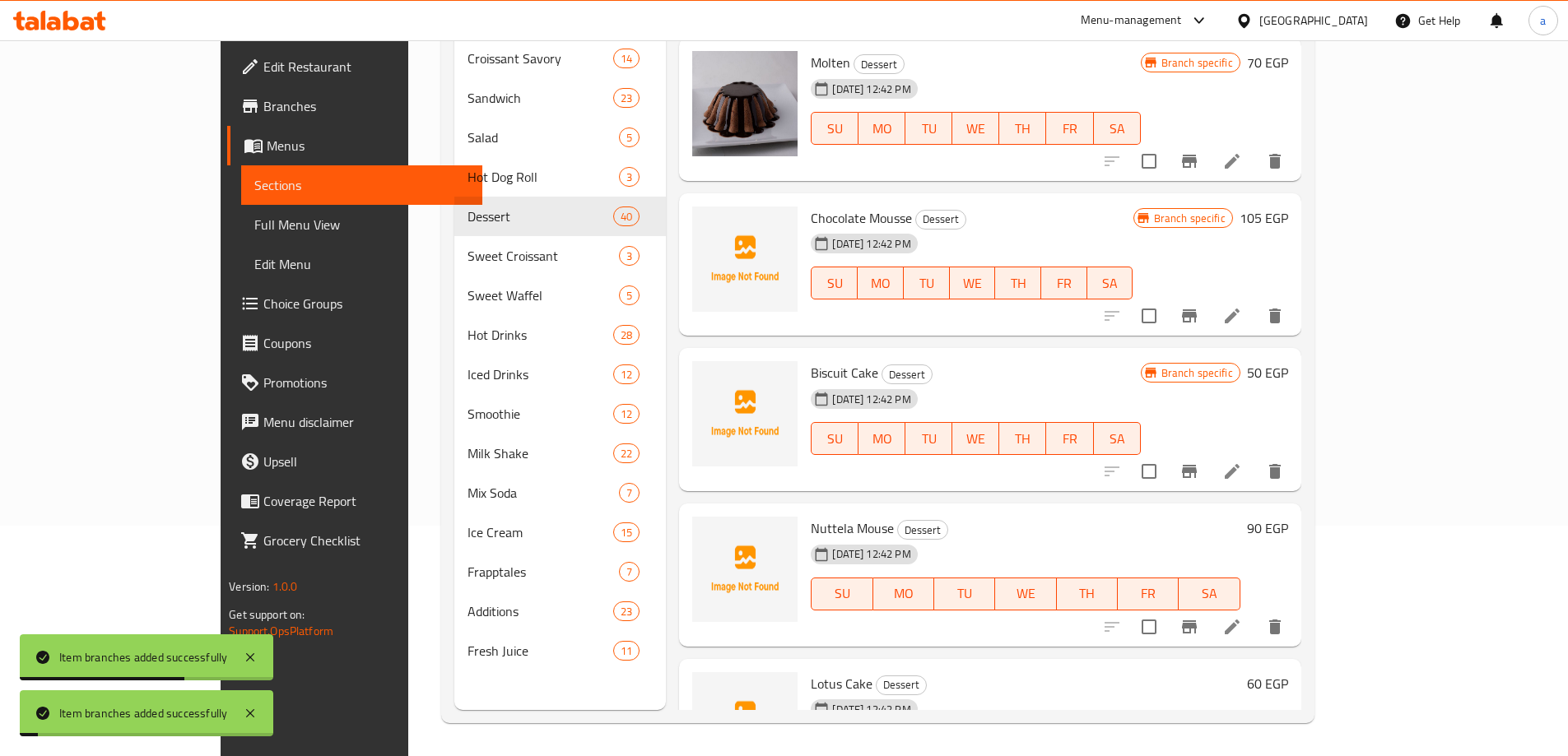
click at [1199, 617] on icon "Branch-specific-item" at bounding box center [1189, 626] width 20 height 20
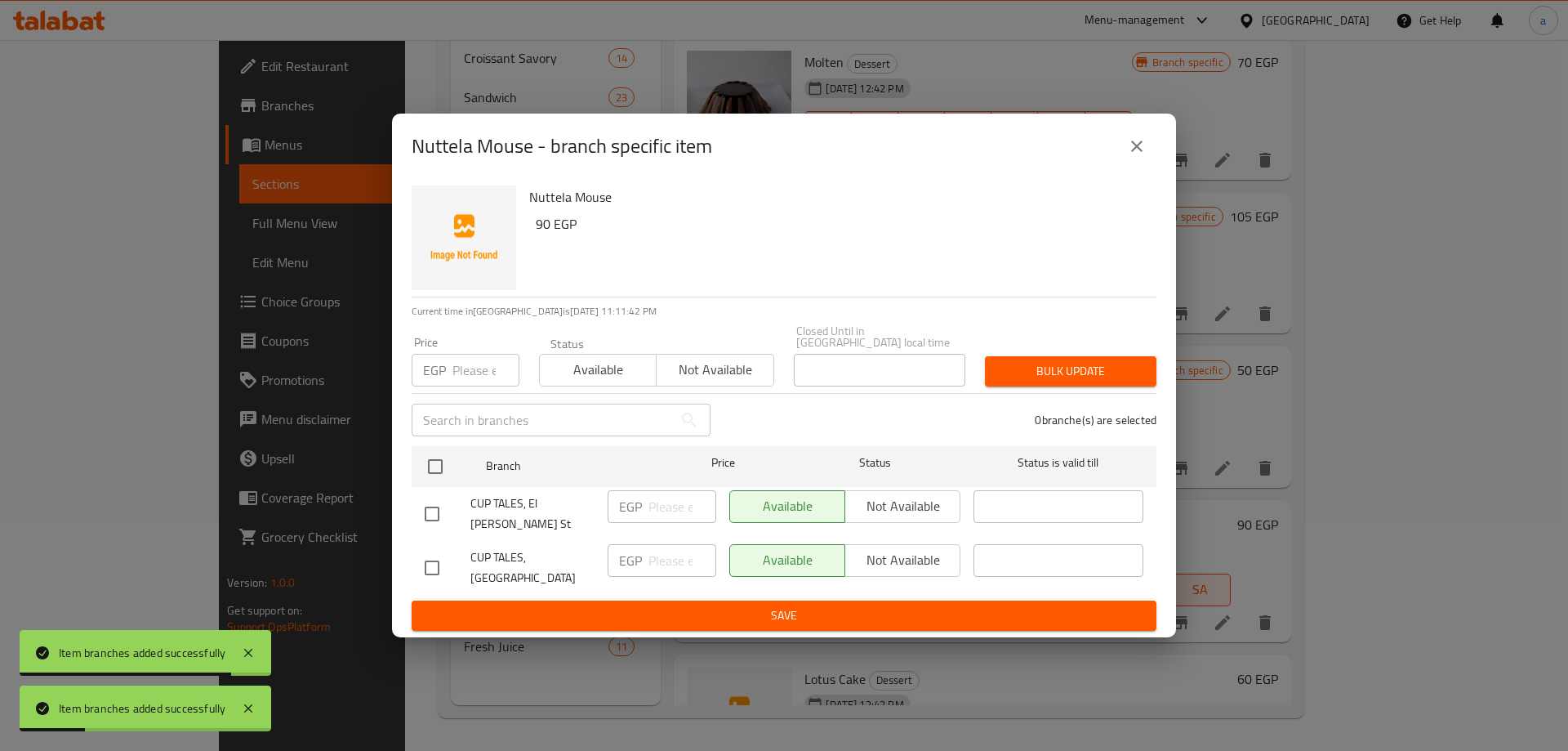
click at [440, 551] on input "checkbox" at bounding box center [432, 568] width 34 height 34
checkbox input "true"
click at [883, 552] on span "Not available" at bounding box center [903, 560] width 102 height 24
click at [868, 600] on button "Save" at bounding box center [783, 615] width 744 height 30
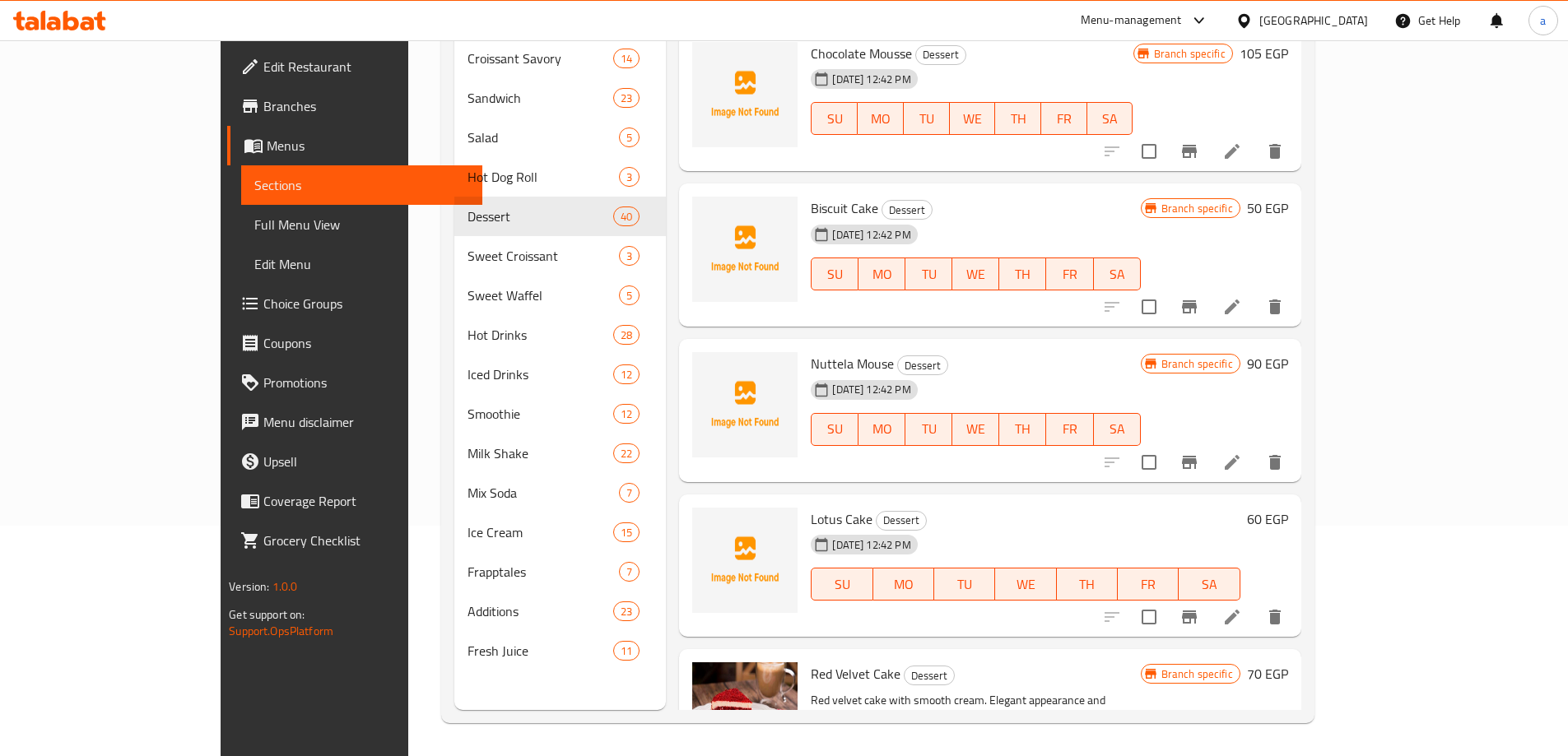
scroll to position [4030, 0]
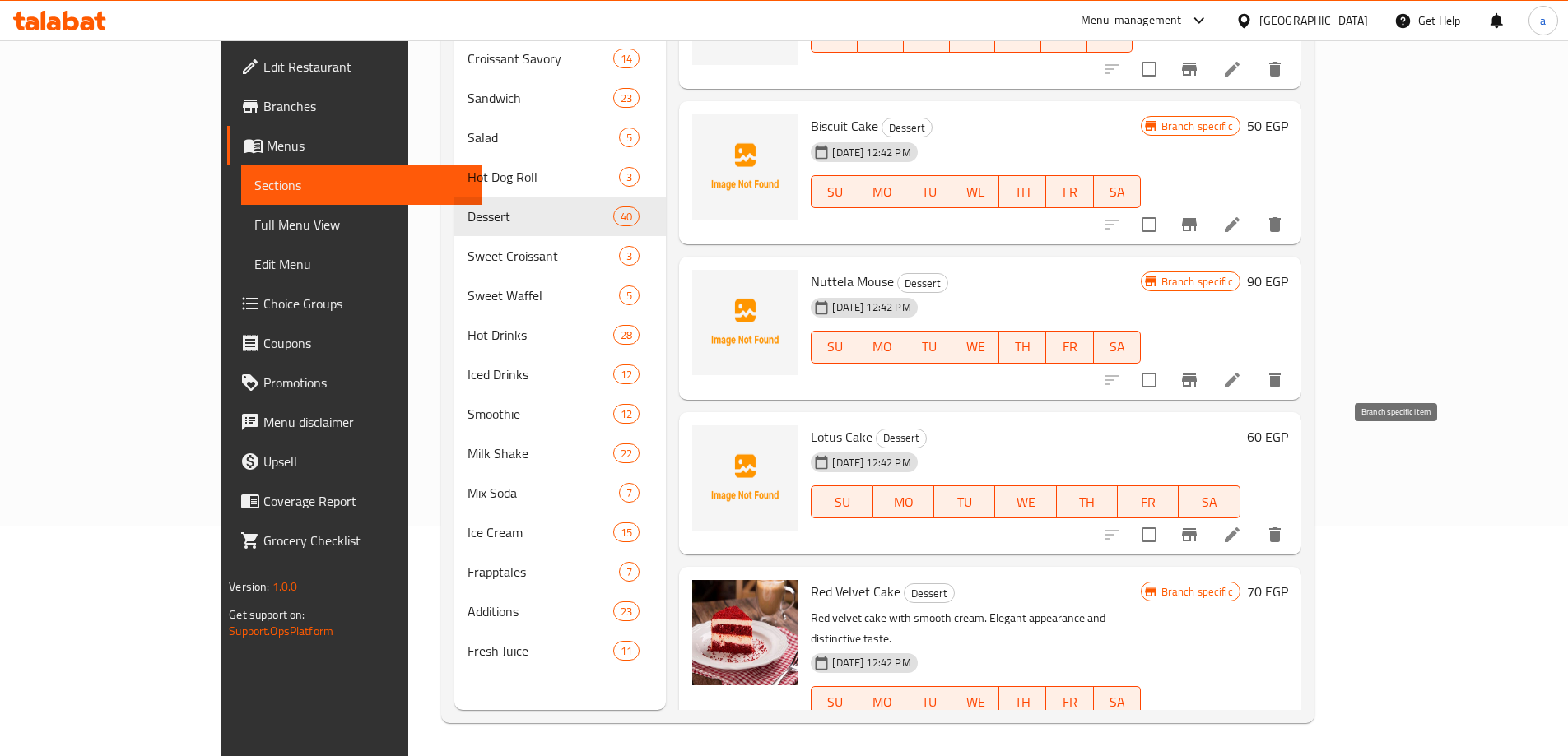
click at [1209, 515] on button "Branch-specific-item" at bounding box center [1189, 534] width 39 height 39
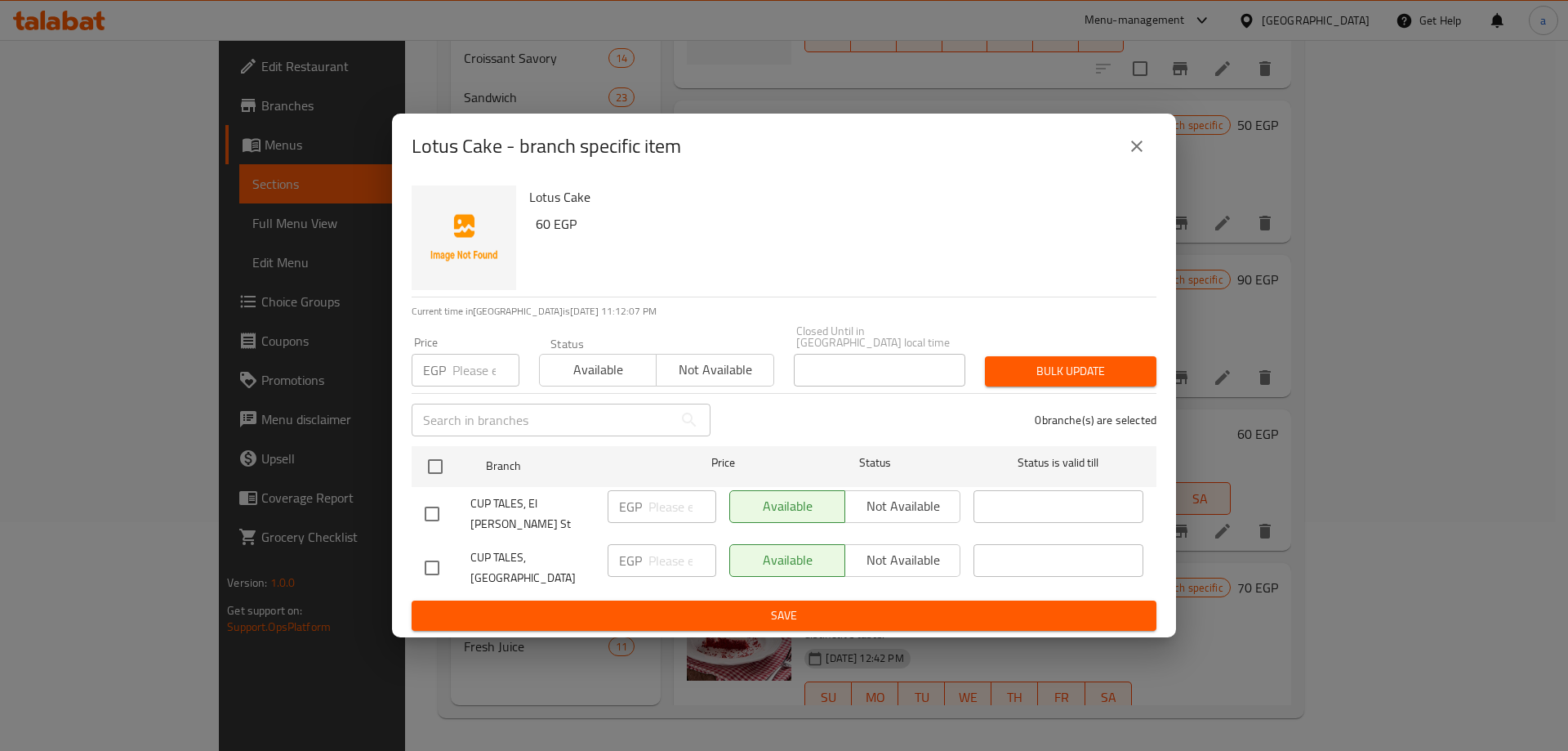
click at [425, 552] on input "checkbox" at bounding box center [432, 568] width 34 height 34
checkbox input "true"
click at [865, 551] on span "Not available" at bounding box center [903, 560] width 102 height 24
click at [832, 606] on span "Save" at bounding box center [784, 615] width 719 height 20
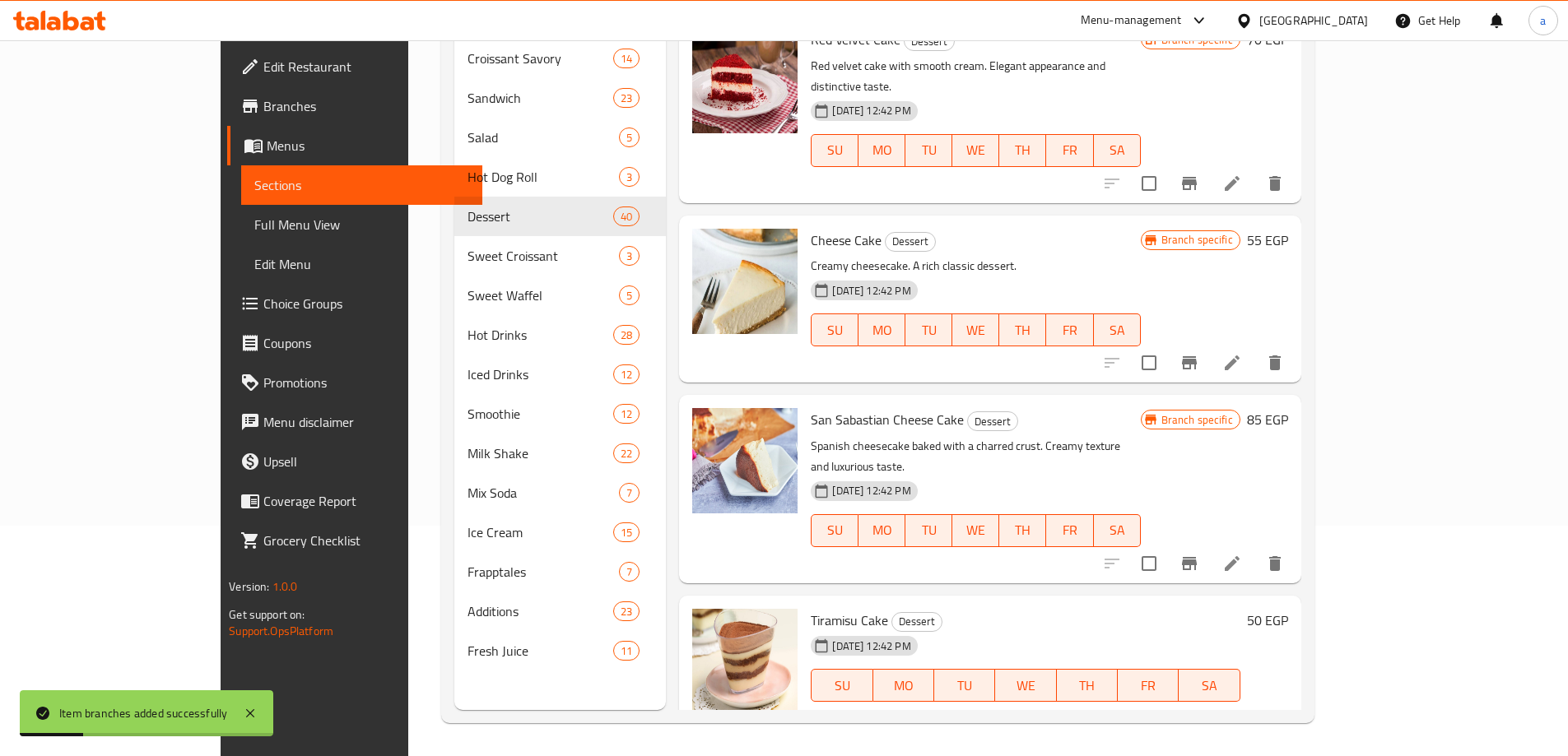
scroll to position [4688, 0]
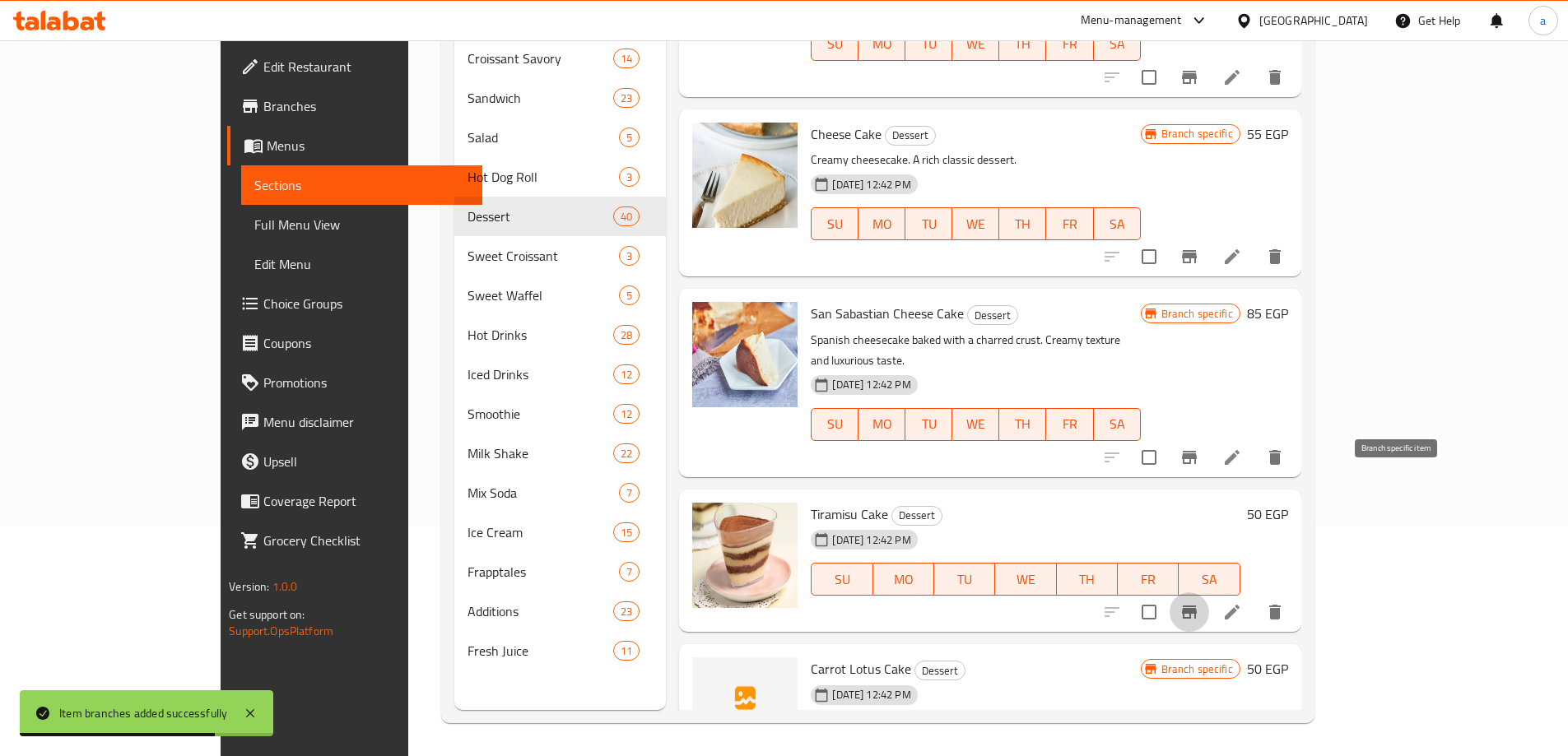
click at [1197, 605] on icon "Branch-specific-item" at bounding box center [1189, 611] width 15 height 13
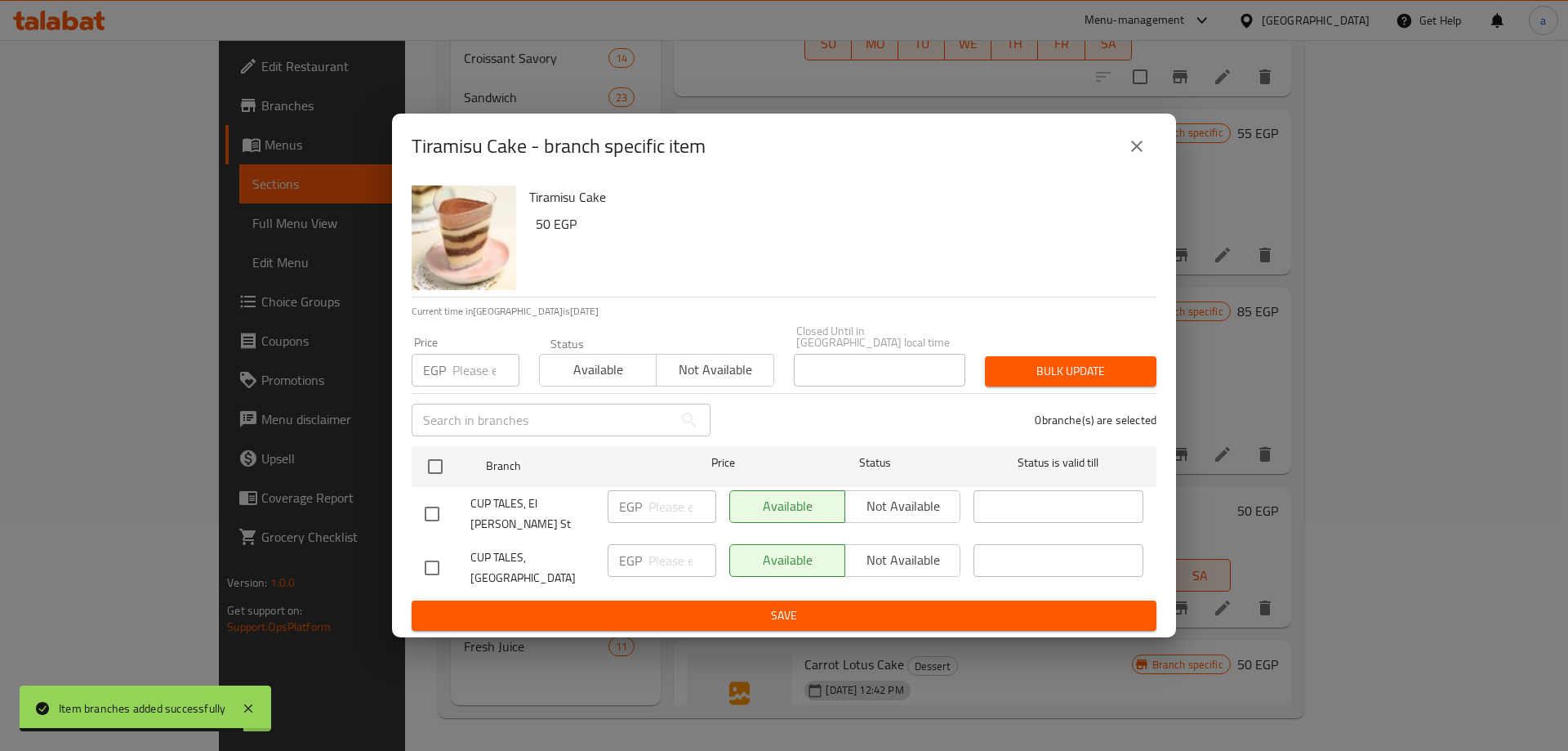
click at [441, 551] on input "checkbox" at bounding box center [432, 568] width 34 height 34
checkbox input "true"
click at [895, 554] on span "Not available" at bounding box center [903, 560] width 102 height 24
click at [849, 606] on span "Save" at bounding box center [784, 615] width 719 height 20
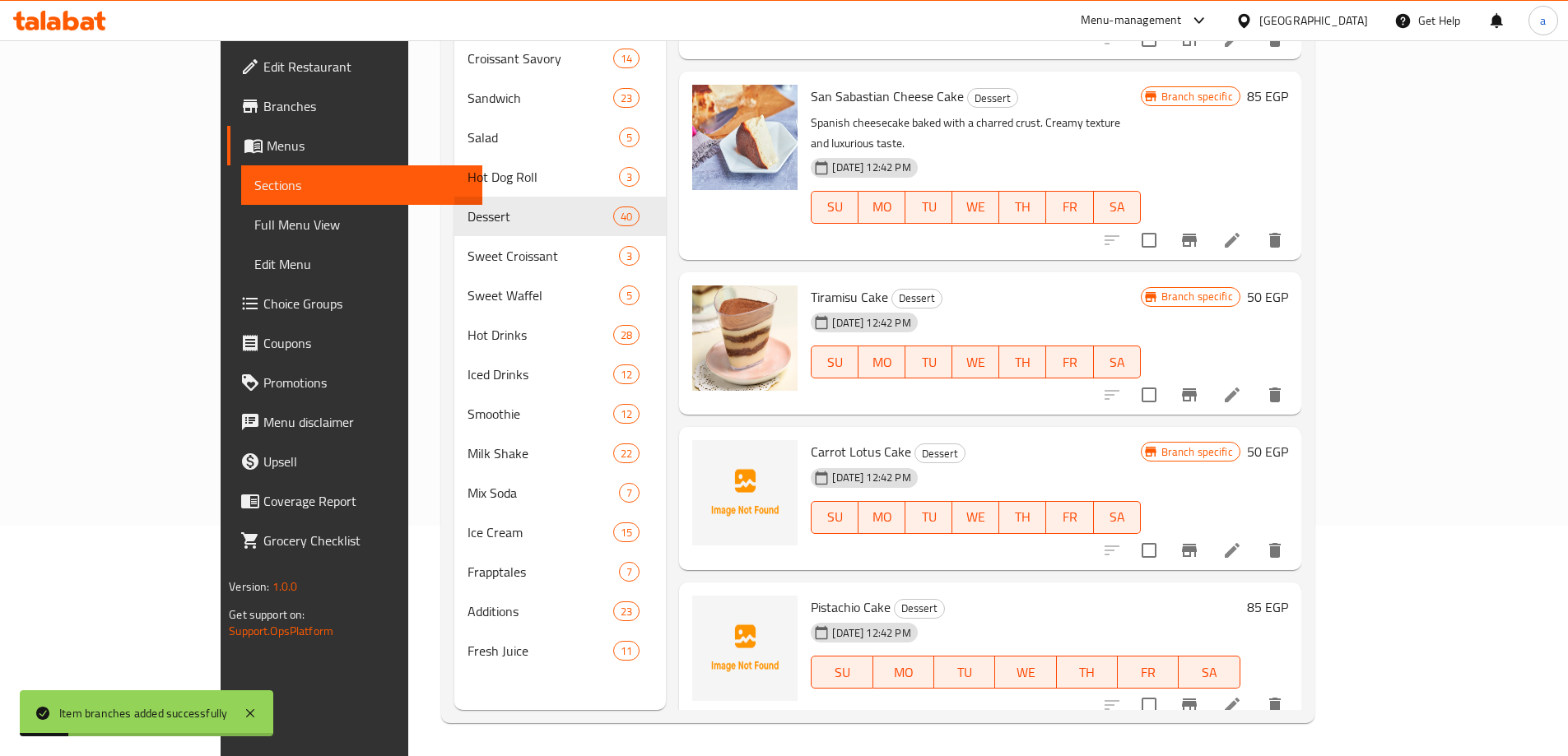
scroll to position [4934, 0]
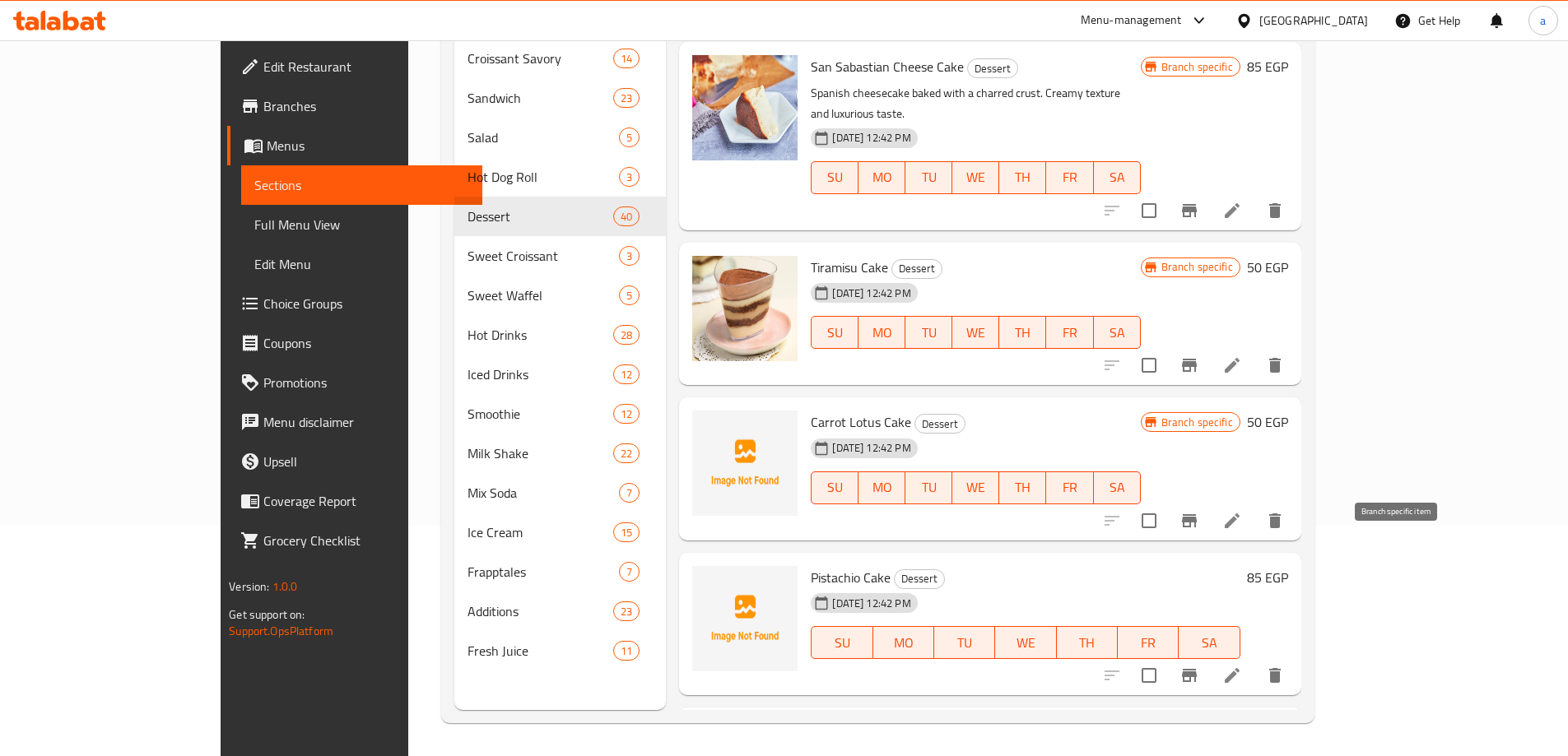
click at [1197, 669] on icon "Branch-specific-item" at bounding box center [1189, 675] width 15 height 13
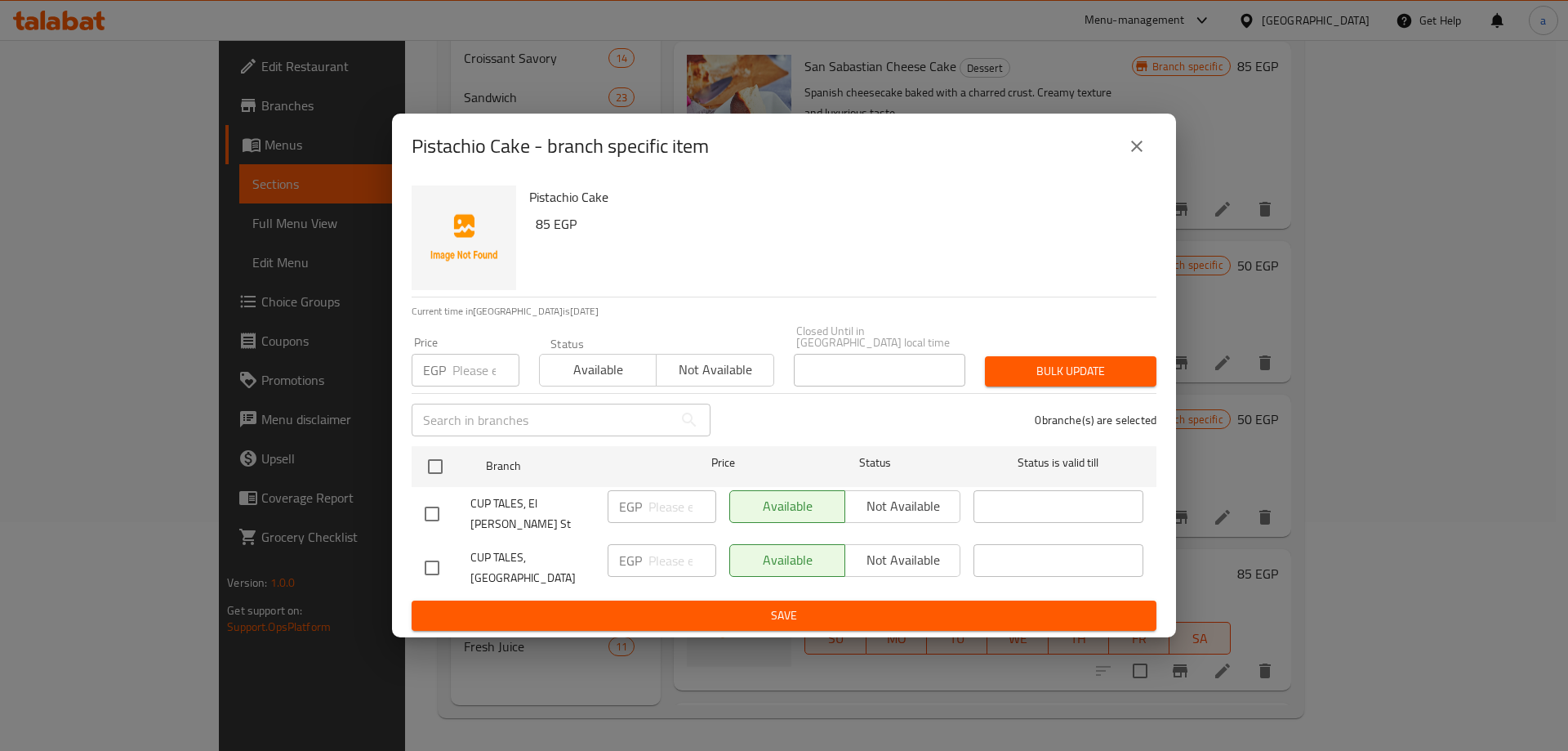
click at [434, 551] on input "checkbox" at bounding box center [432, 568] width 34 height 34
checkbox input "true"
click at [877, 556] on span "Not available" at bounding box center [903, 560] width 102 height 24
click at [860, 585] on div "Available Not available" at bounding box center [844, 568] width 244 height 61
click at [859, 600] on button "Save" at bounding box center [783, 615] width 744 height 30
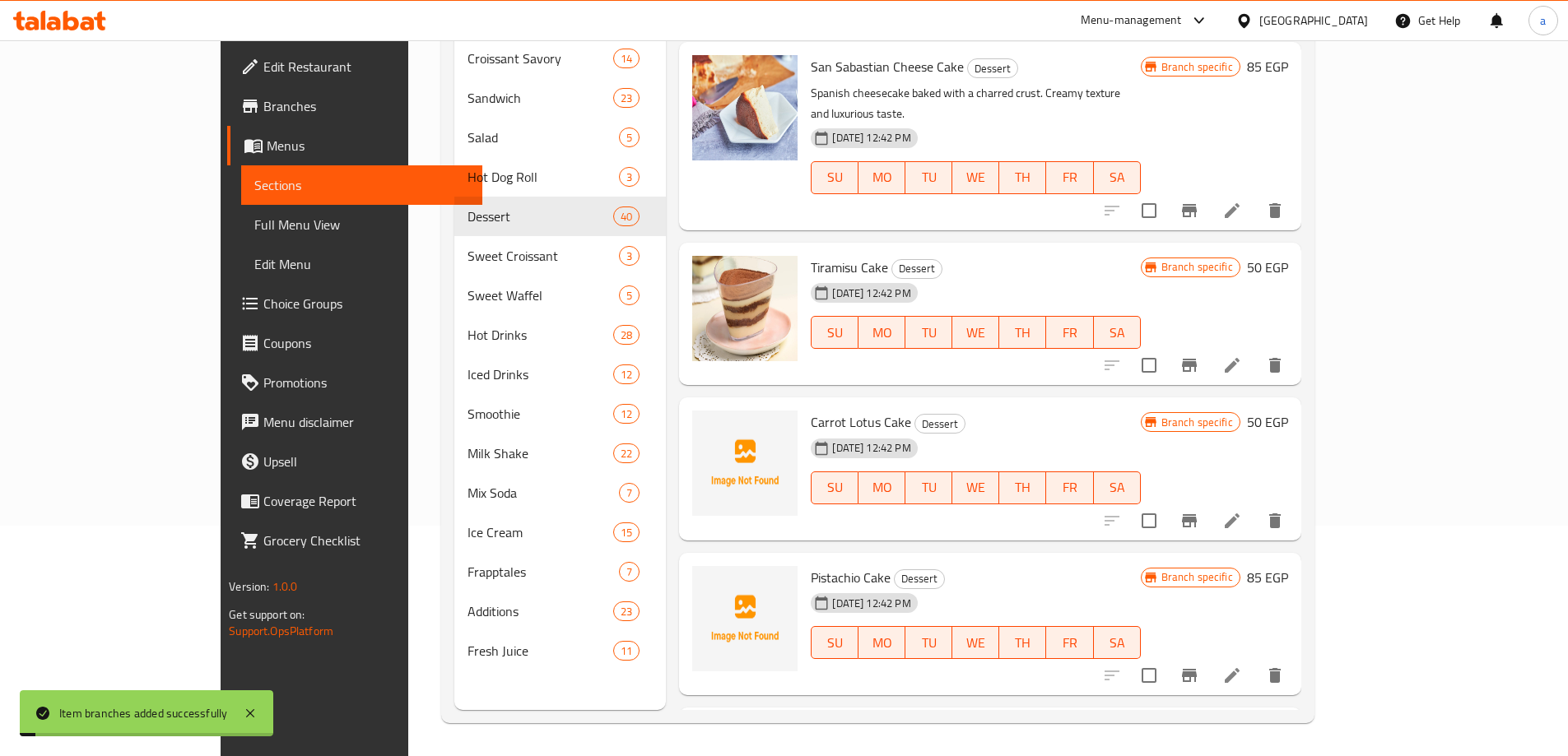
scroll to position [5099, 0]
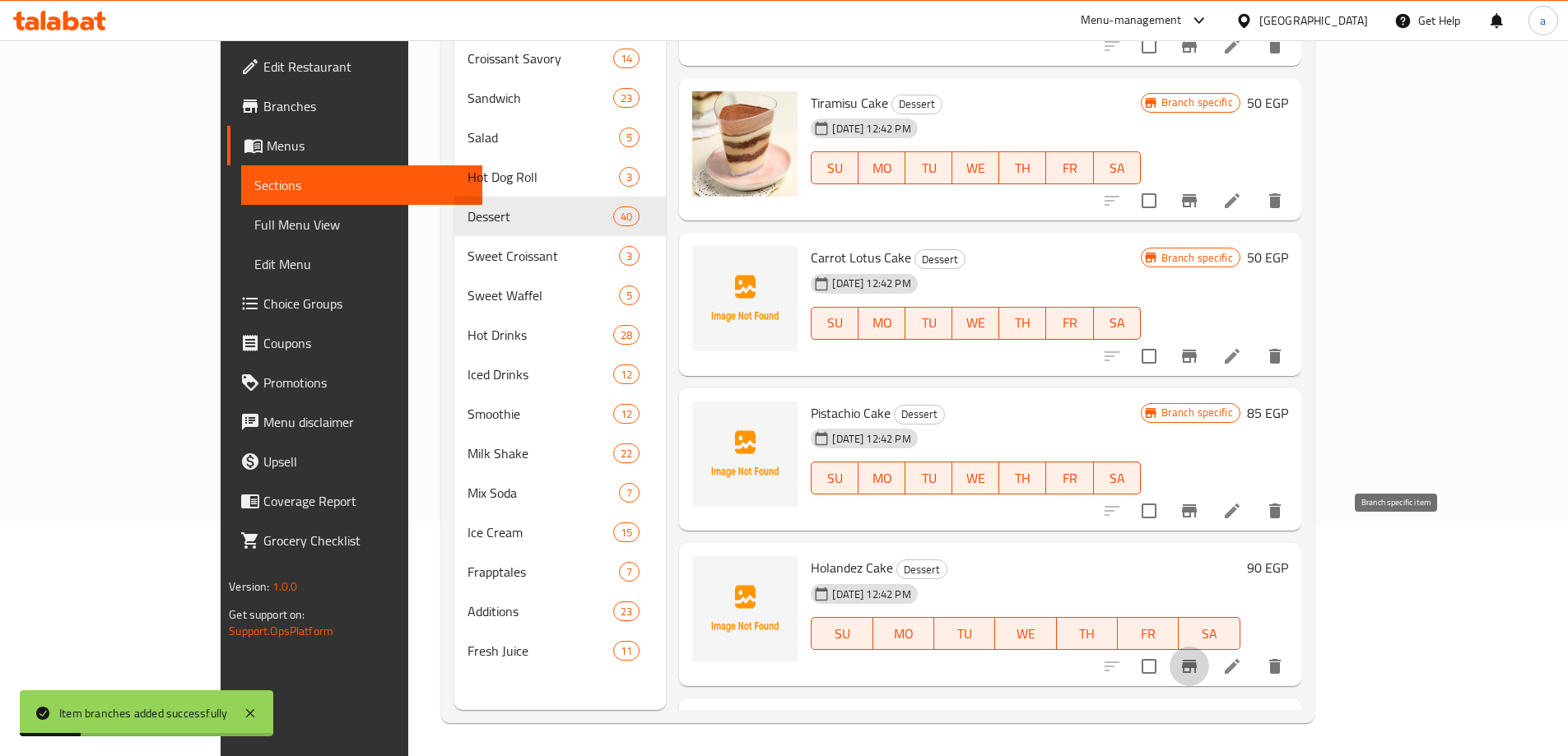
click at [1199, 657] on icon "Branch-specific-item" at bounding box center [1189, 666] width 20 height 20
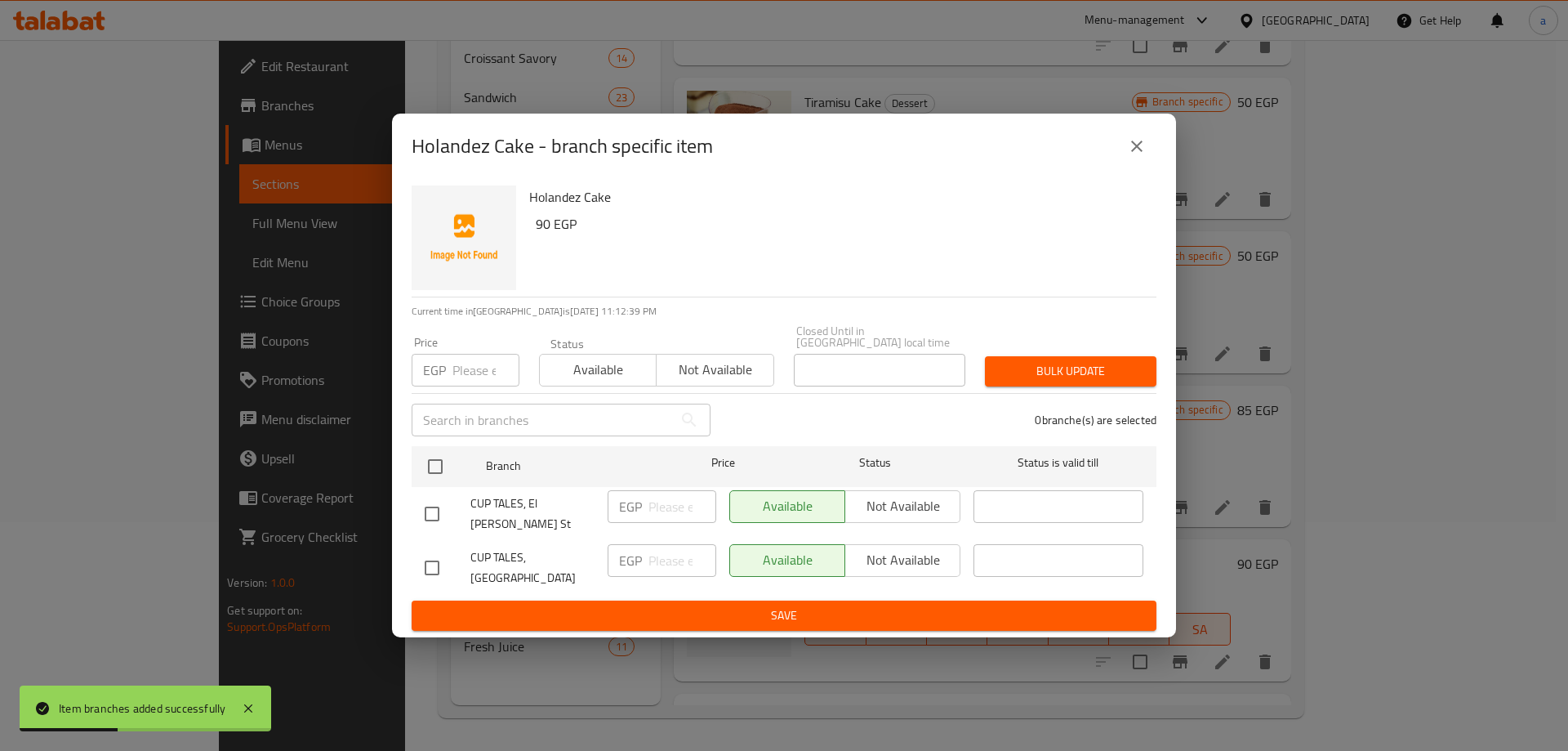
click at [435, 554] on input "checkbox" at bounding box center [432, 568] width 34 height 34
checkbox input "true"
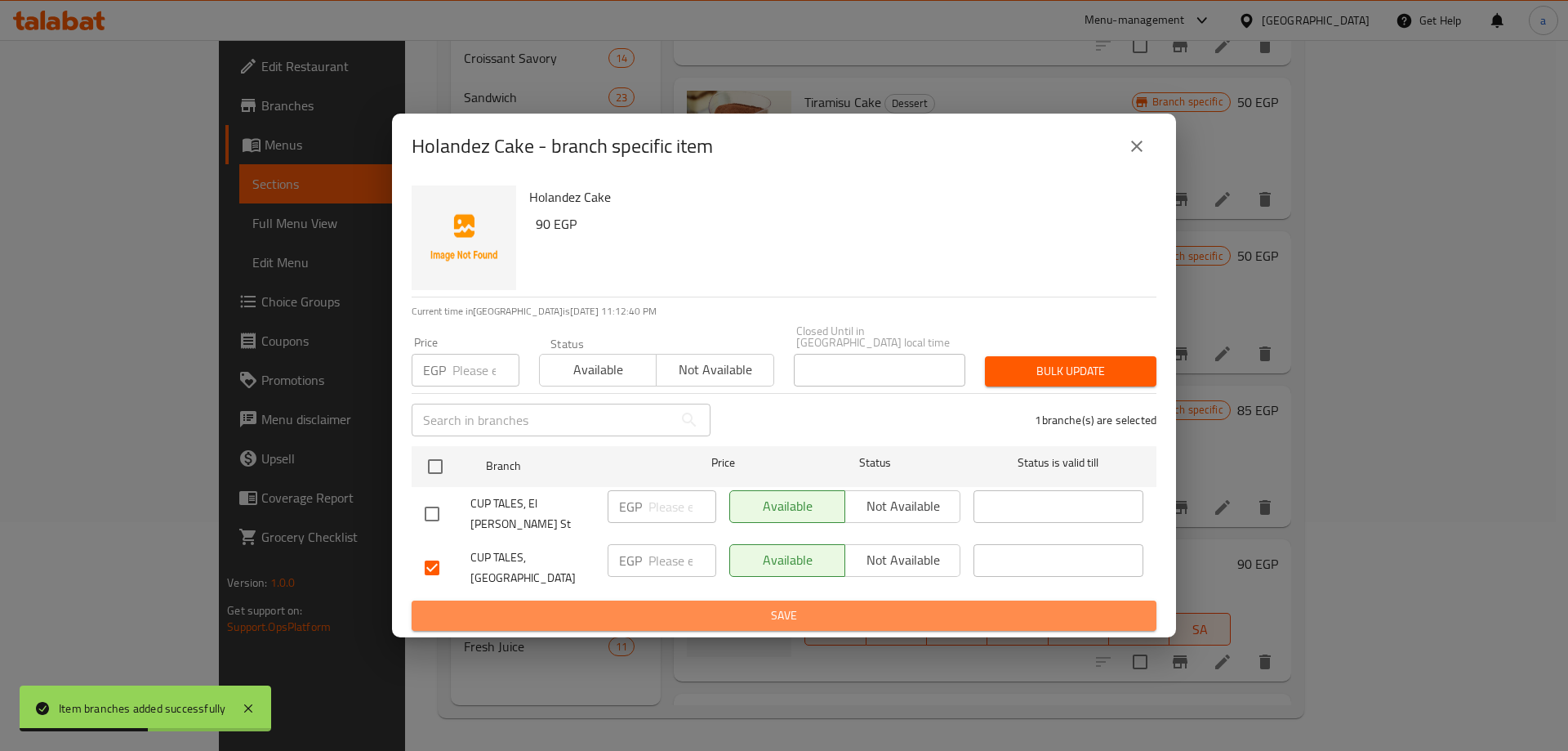
click at [843, 606] on span "Save" at bounding box center [784, 615] width 719 height 20
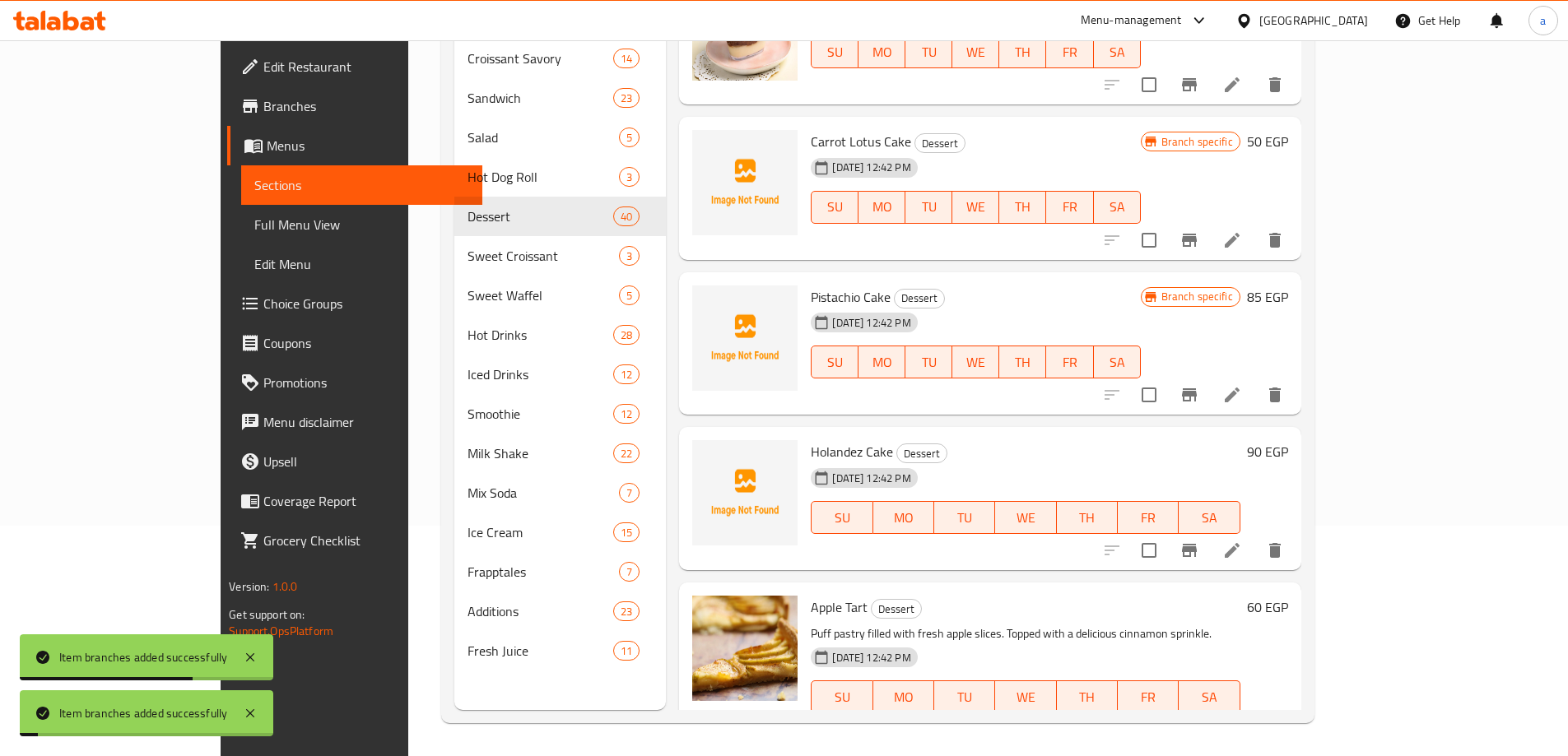
scroll to position [5264, 0]
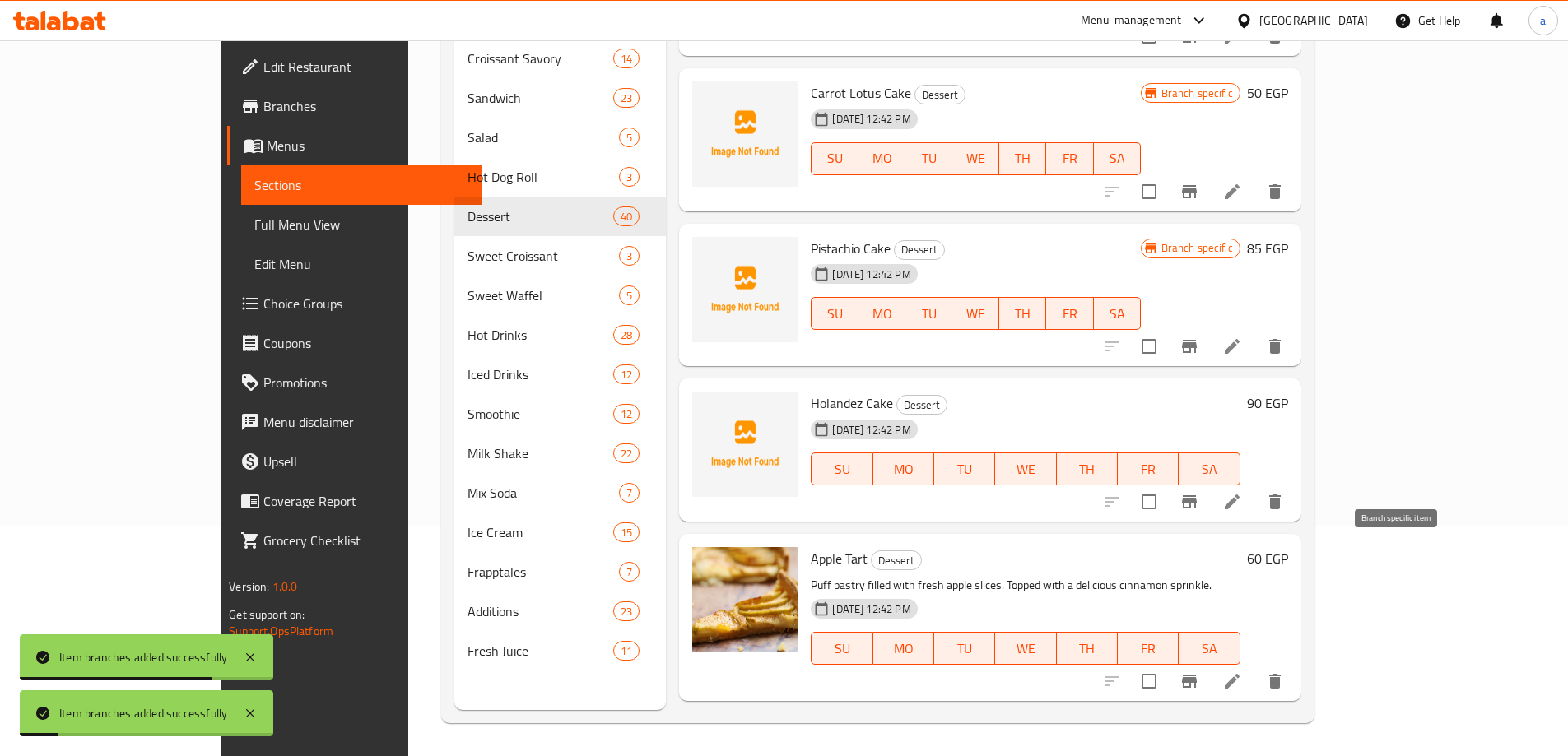
click at [1199, 671] on icon "Branch-specific-item" at bounding box center [1189, 681] width 20 height 20
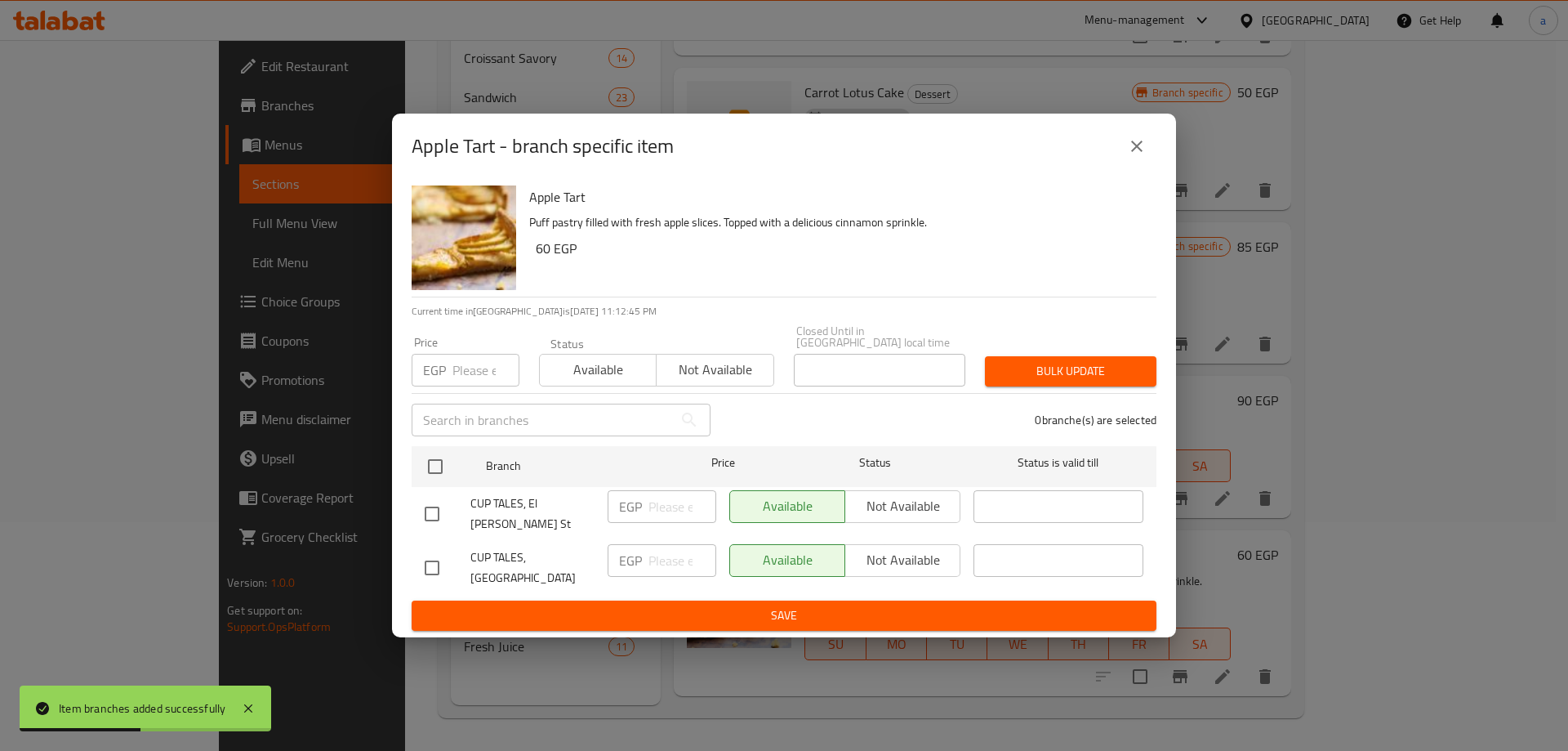
click at [440, 551] on input "checkbox" at bounding box center [432, 568] width 34 height 34
checkbox input "true"
click at [680, 547] on input "number" at bounding box center [682, 560] width 68 height 33
type input "145"
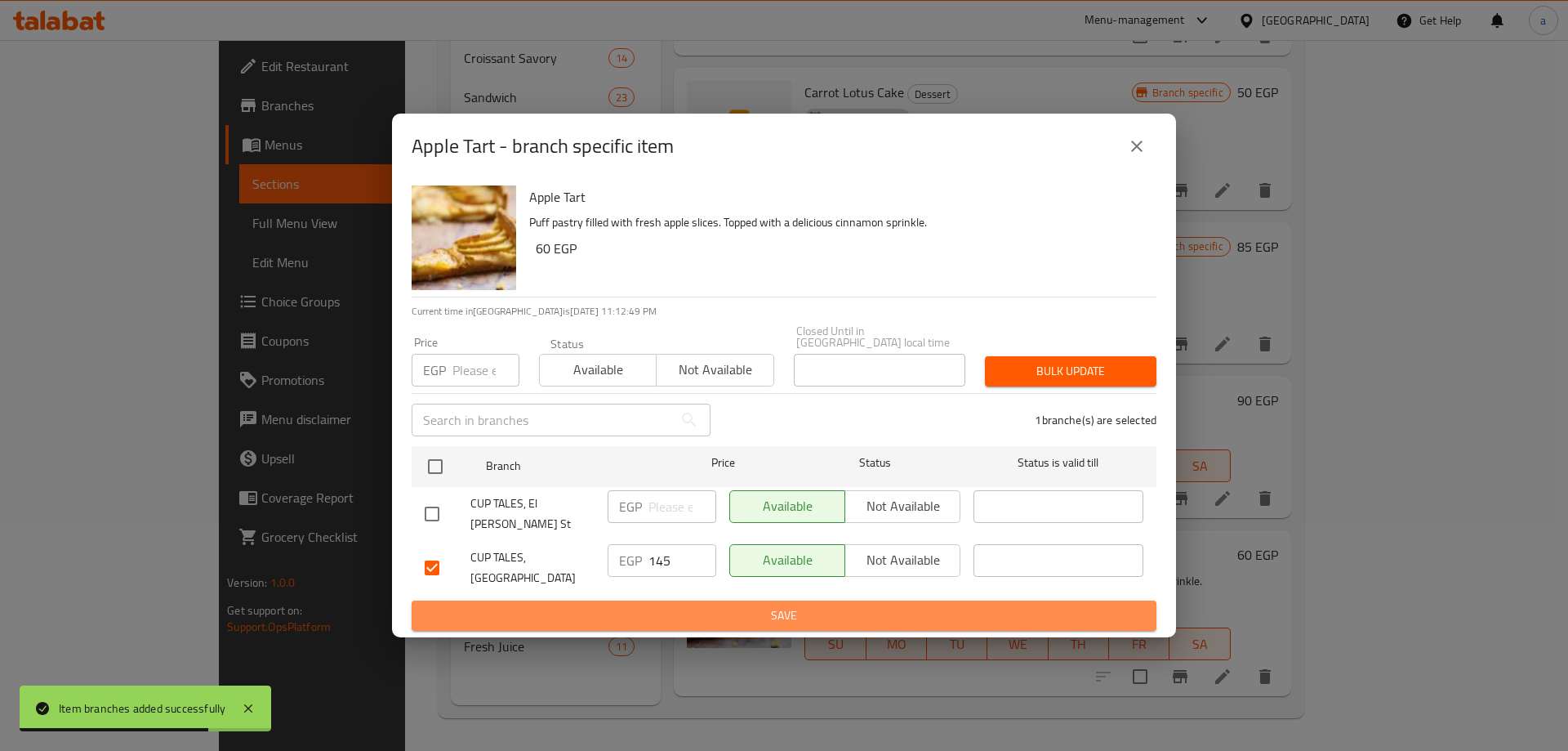
click at [676, 600] on button "Save" at bounding box center [783, 615] width 744 height 30
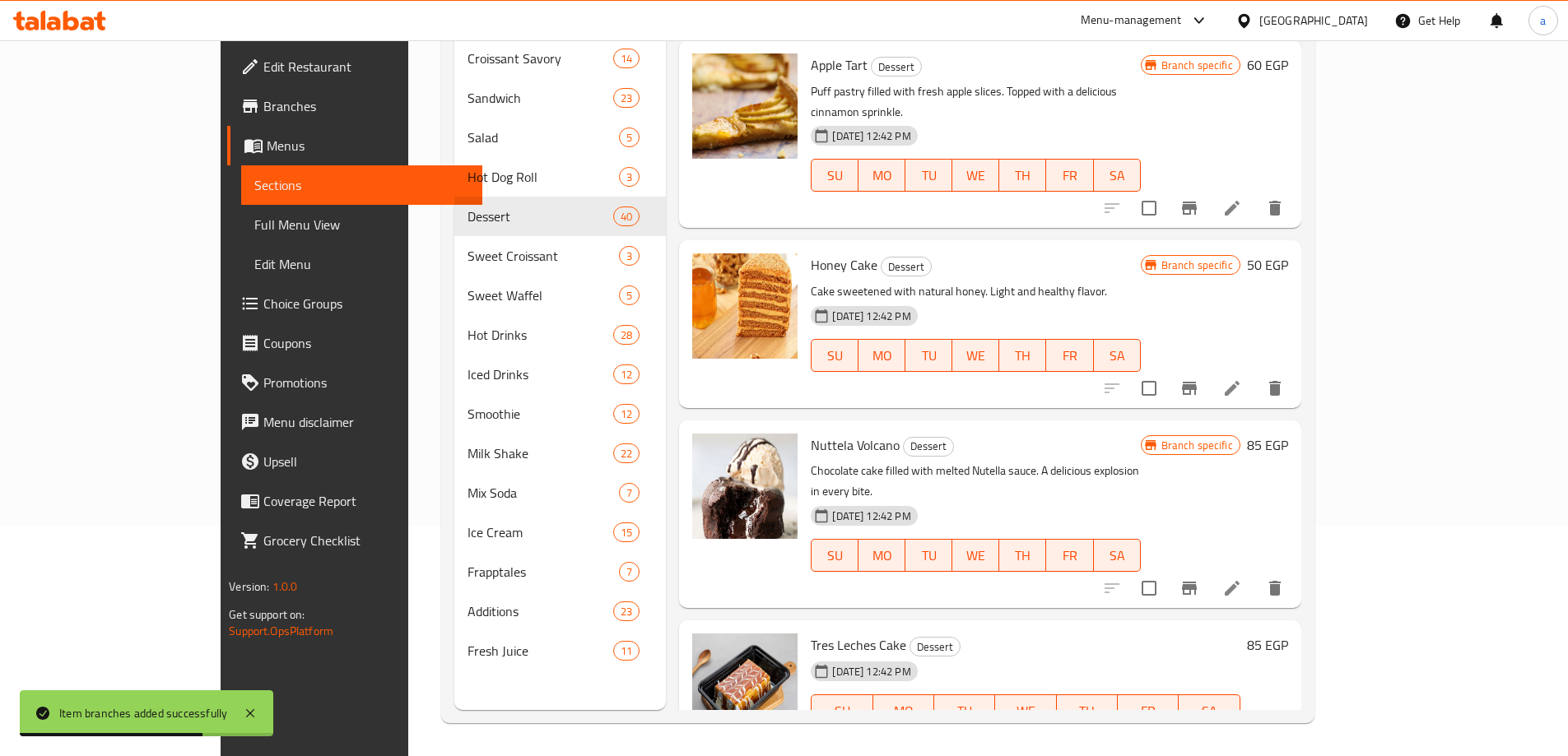
scroll to position [5839, 0]
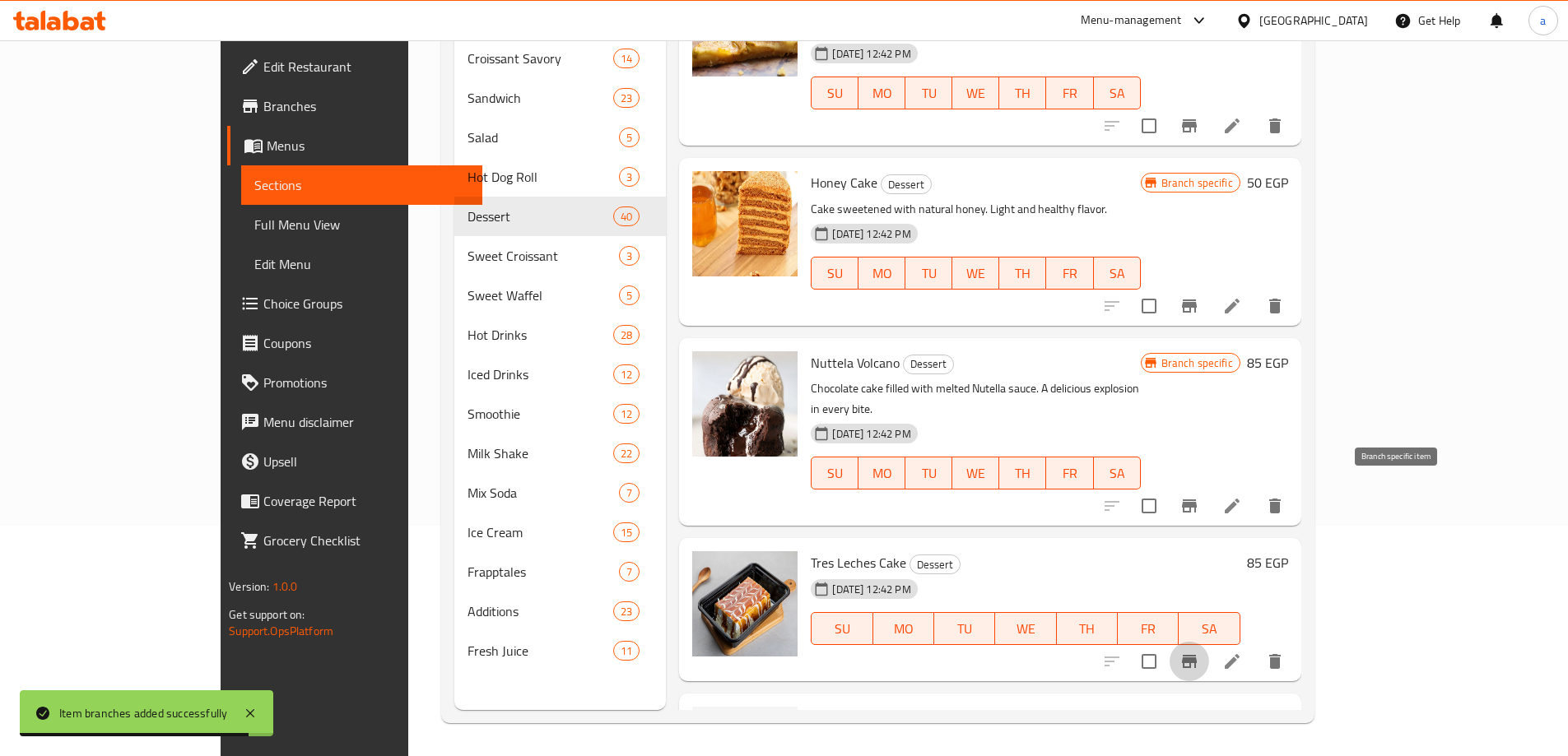
click at [1199, 651] on icon "Branch-specific-item" at bounding box center [1189, 661] width 20 height 20
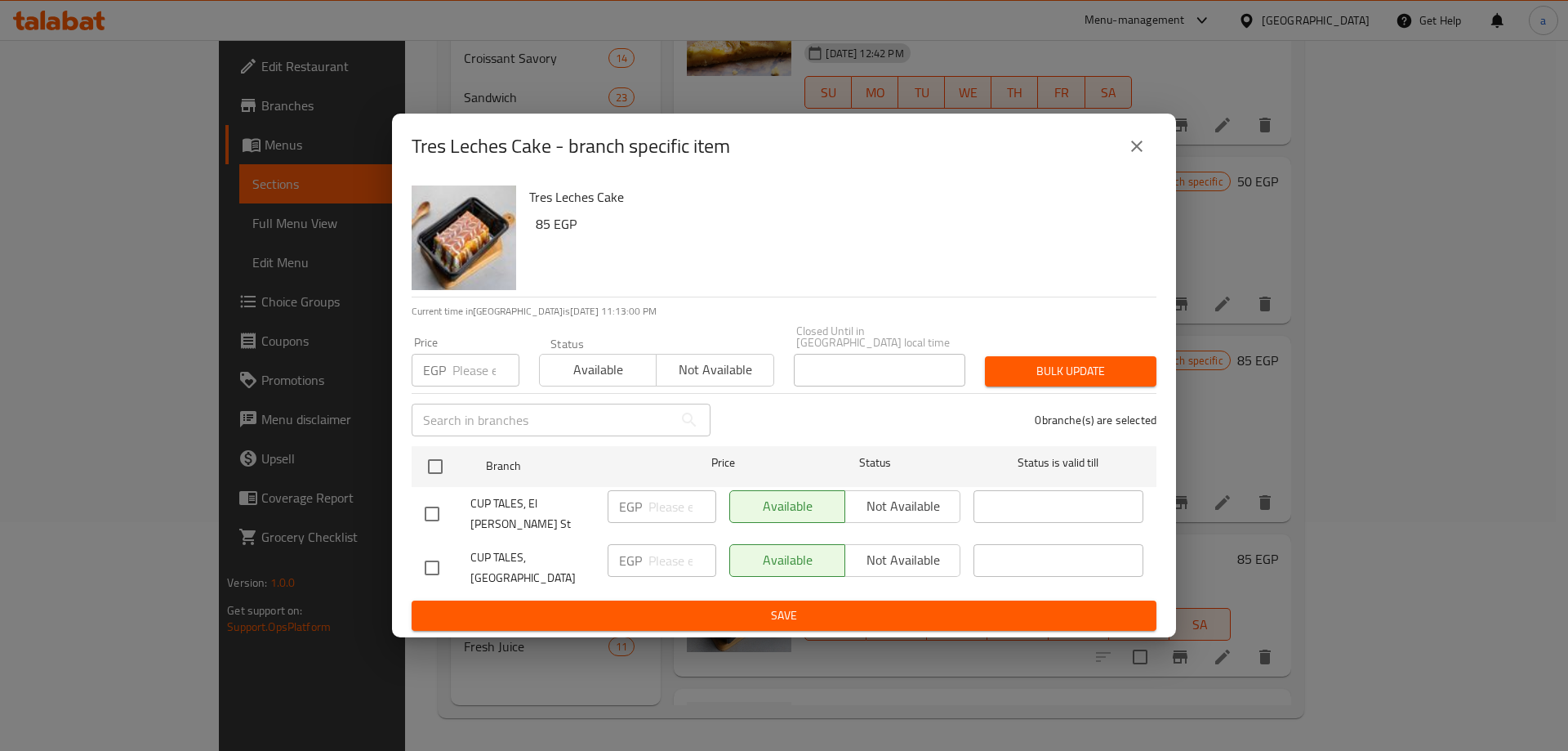
click at [432, 553] on input "checkbox" at bounding box center [432, 568] width 34 height 34
checkbox input "true"
click at [906, 548] on span "Not available" at bounding box center [903, 560] width 102 height 24
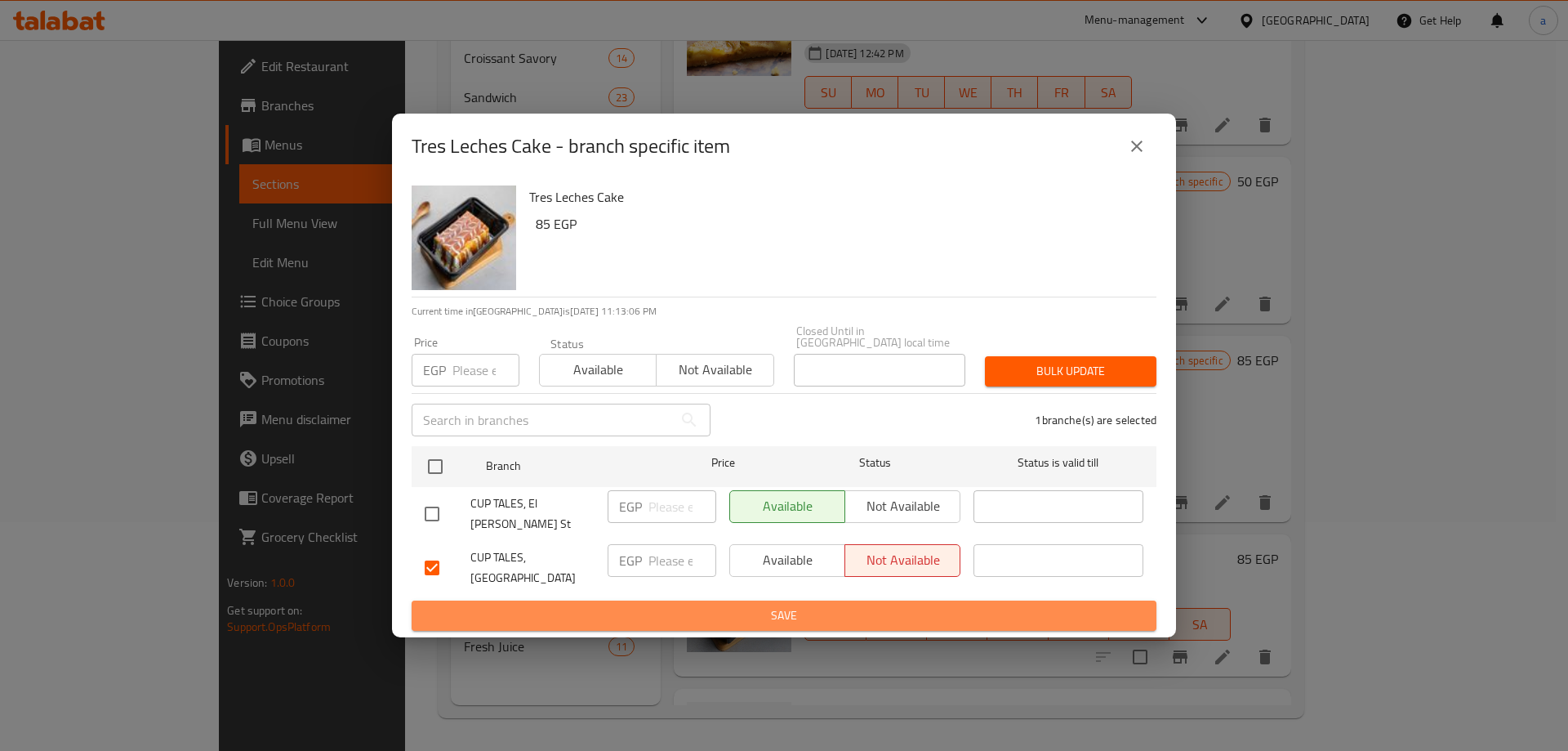
click at [876, 600] on button "Save" at bounding box center [783, 615] width 744 height 30
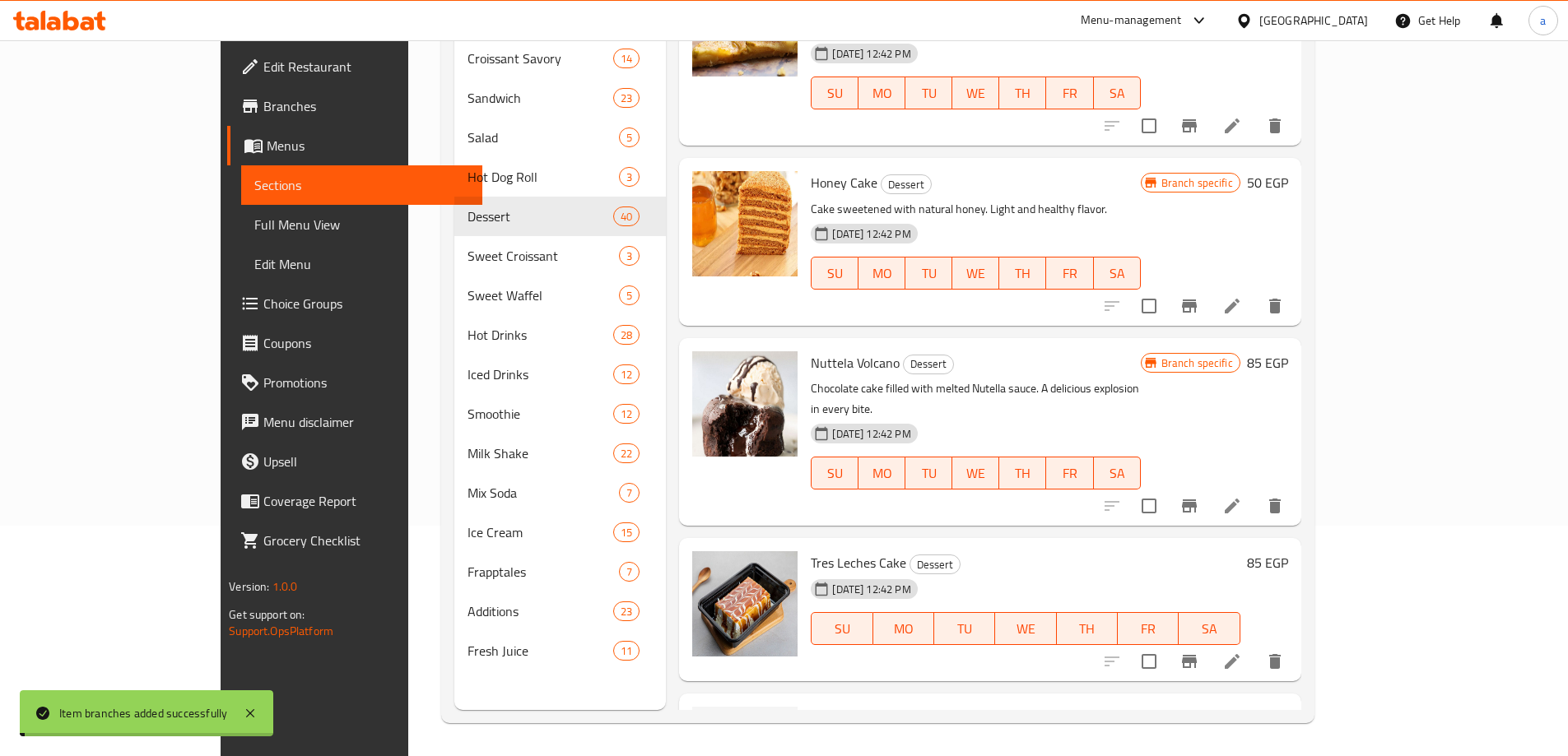
scroll to position [5921, 0]
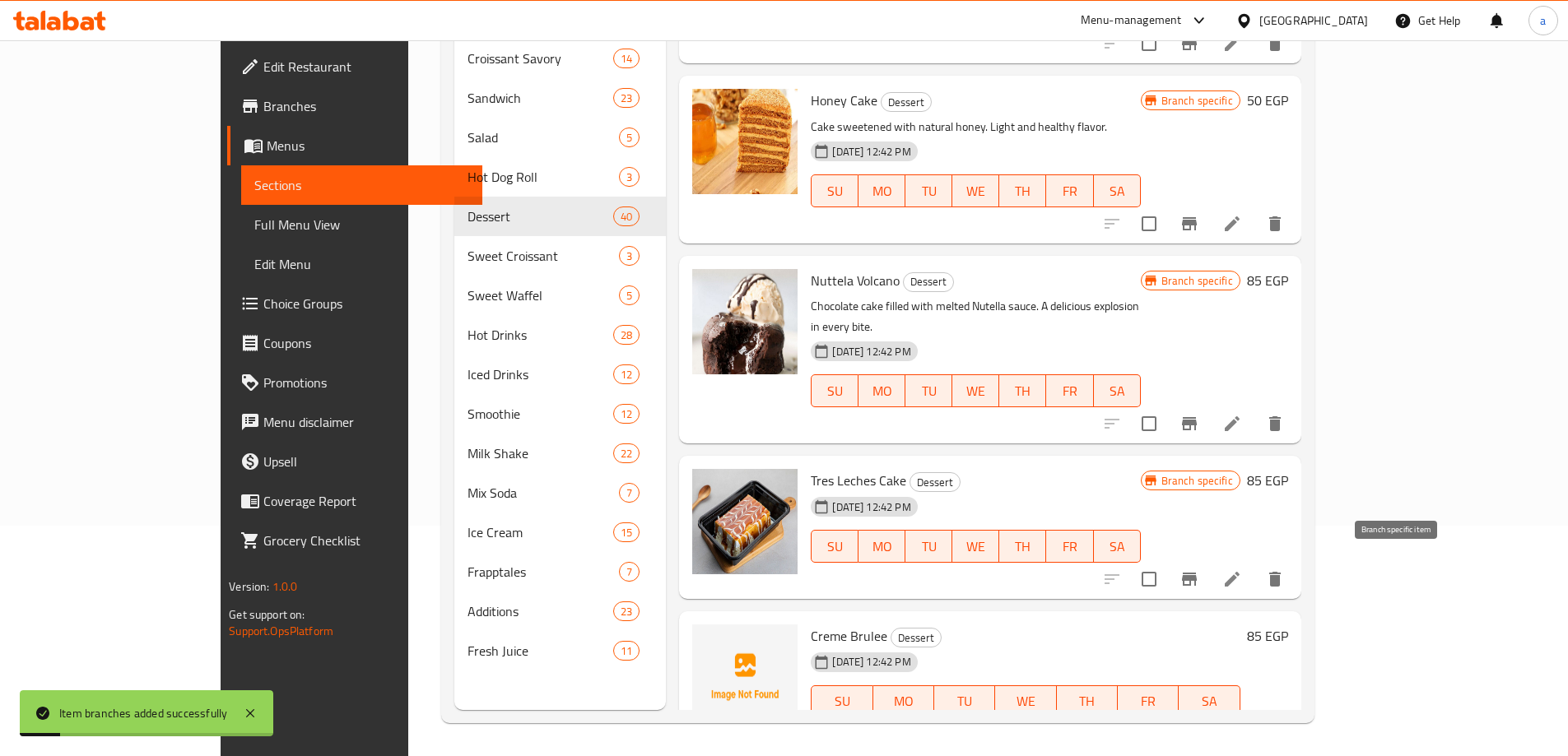
click at [1199, 725] on icon "Branch-specific-item" at bounding box center [1189, 735] width 20 height 20
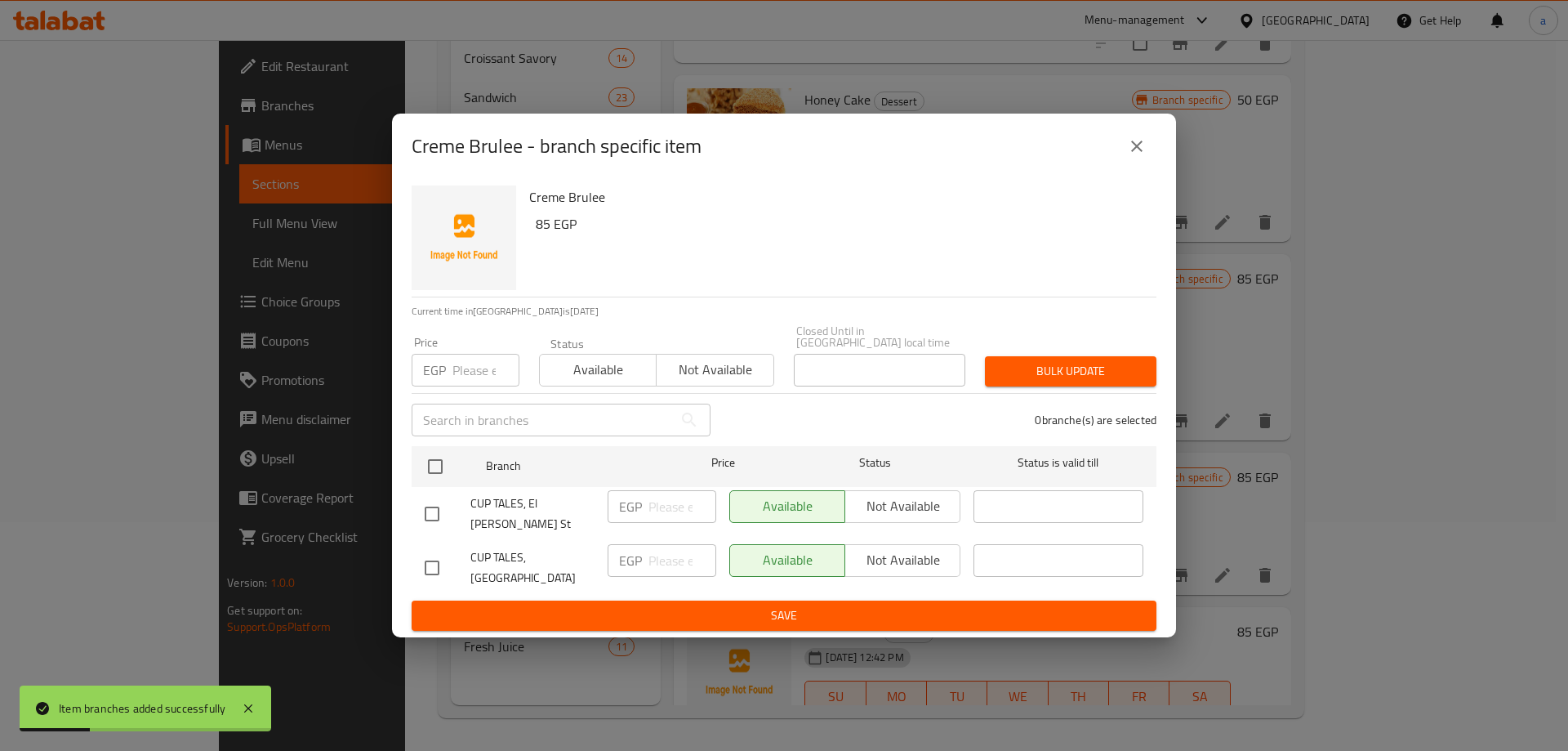
click at [442, 551] on input "checkbox" at bounding box center [432, 568] width 34 height 34
checkbox input "true"
click at [670, 564] on input "number" at bounding box center [682, 560] width 68 height 33
click at [899, 553] on span "Not available" at bounding box center [903, 560] width 102 height 24
click at [857, 606] on span "Save" at bounding box center [784, 615] width 719 height 20
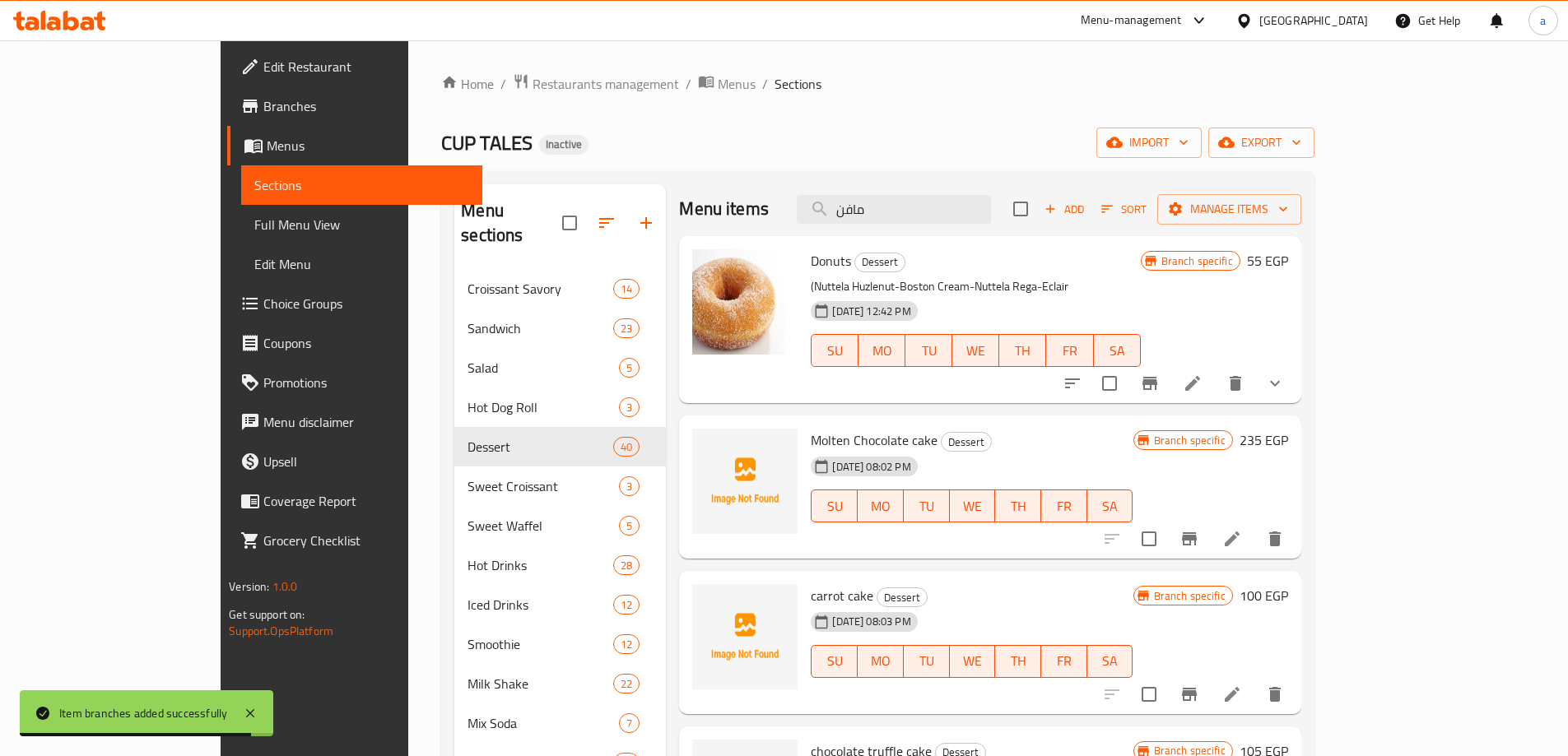
scroll to position [0, 0]
click at [975, 224] on input "مافن" at bounding box center [893, 211] width 194 height 28
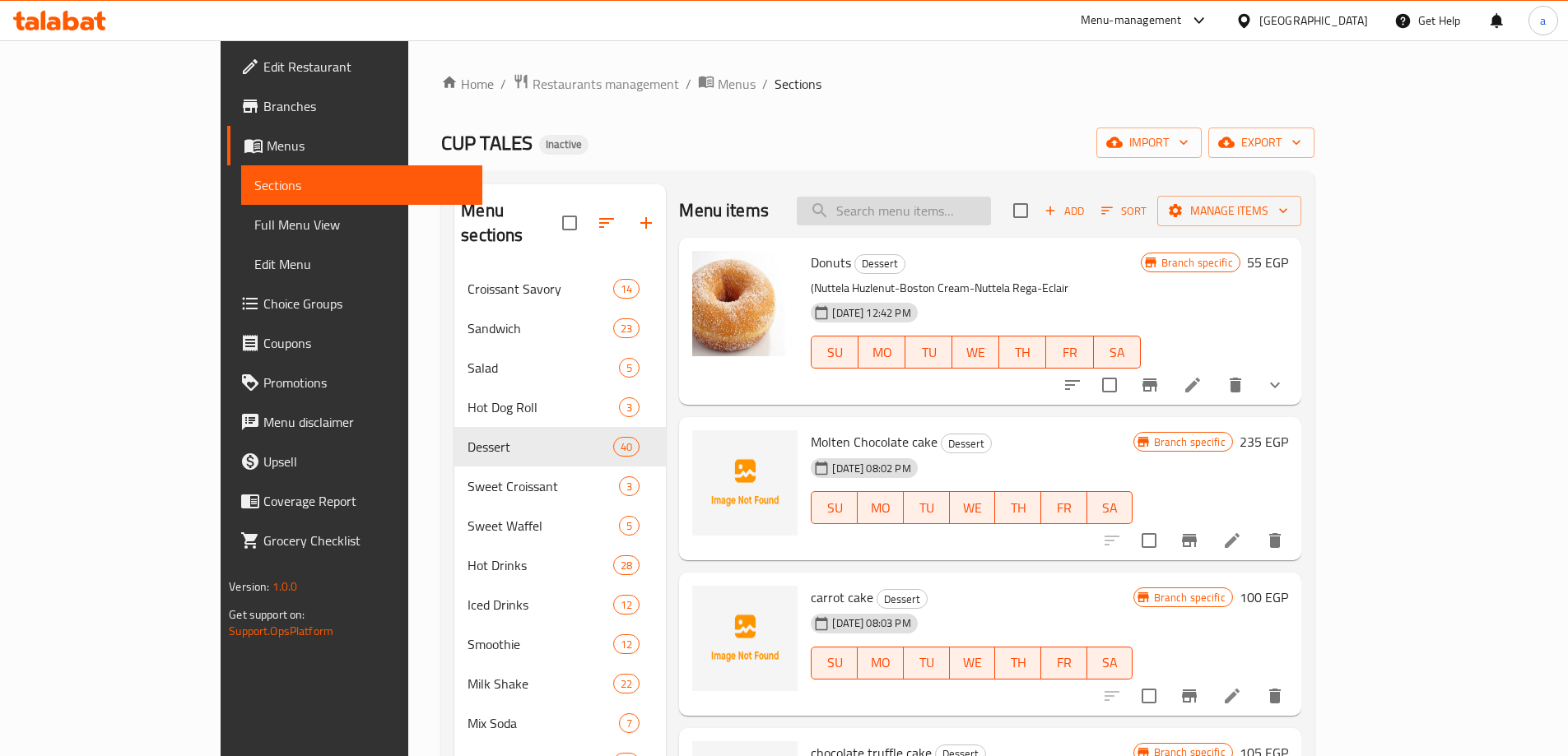
click at [952, 201] on input "search" at bounding box center [893, 211] width 194 height 28
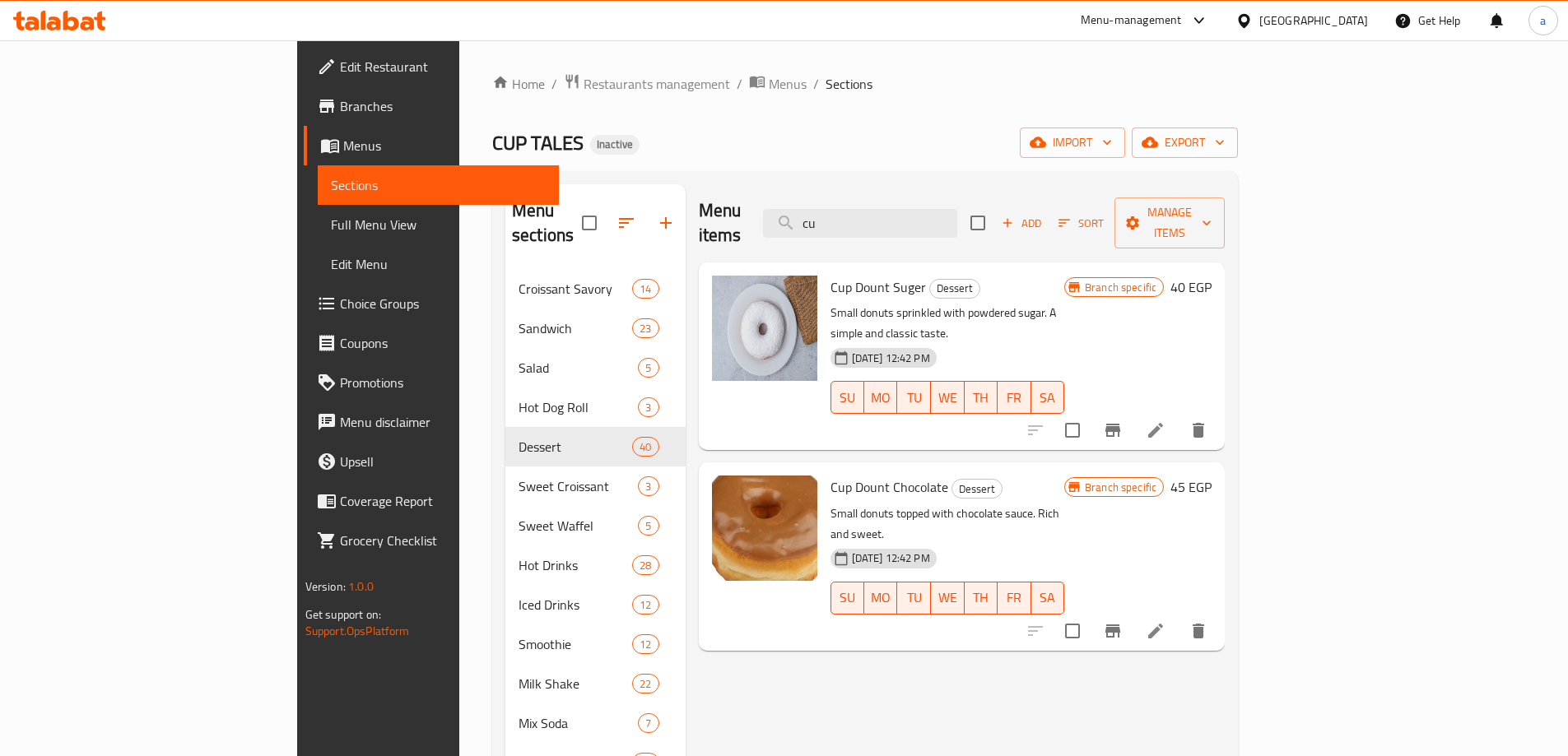
type input "c"
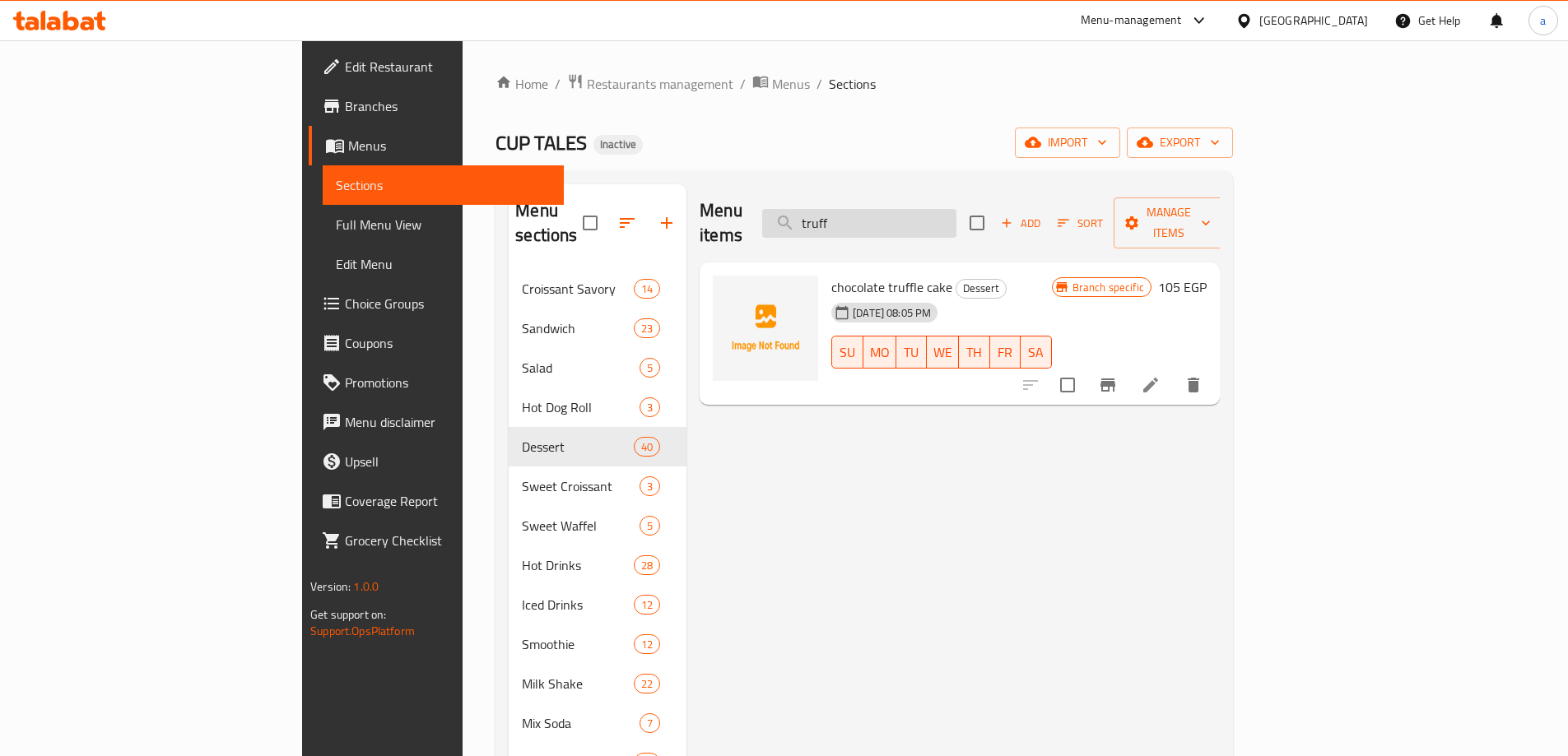
click at [956, 209] on input "truff" at bounding box center [859, 223] width 194 height 28
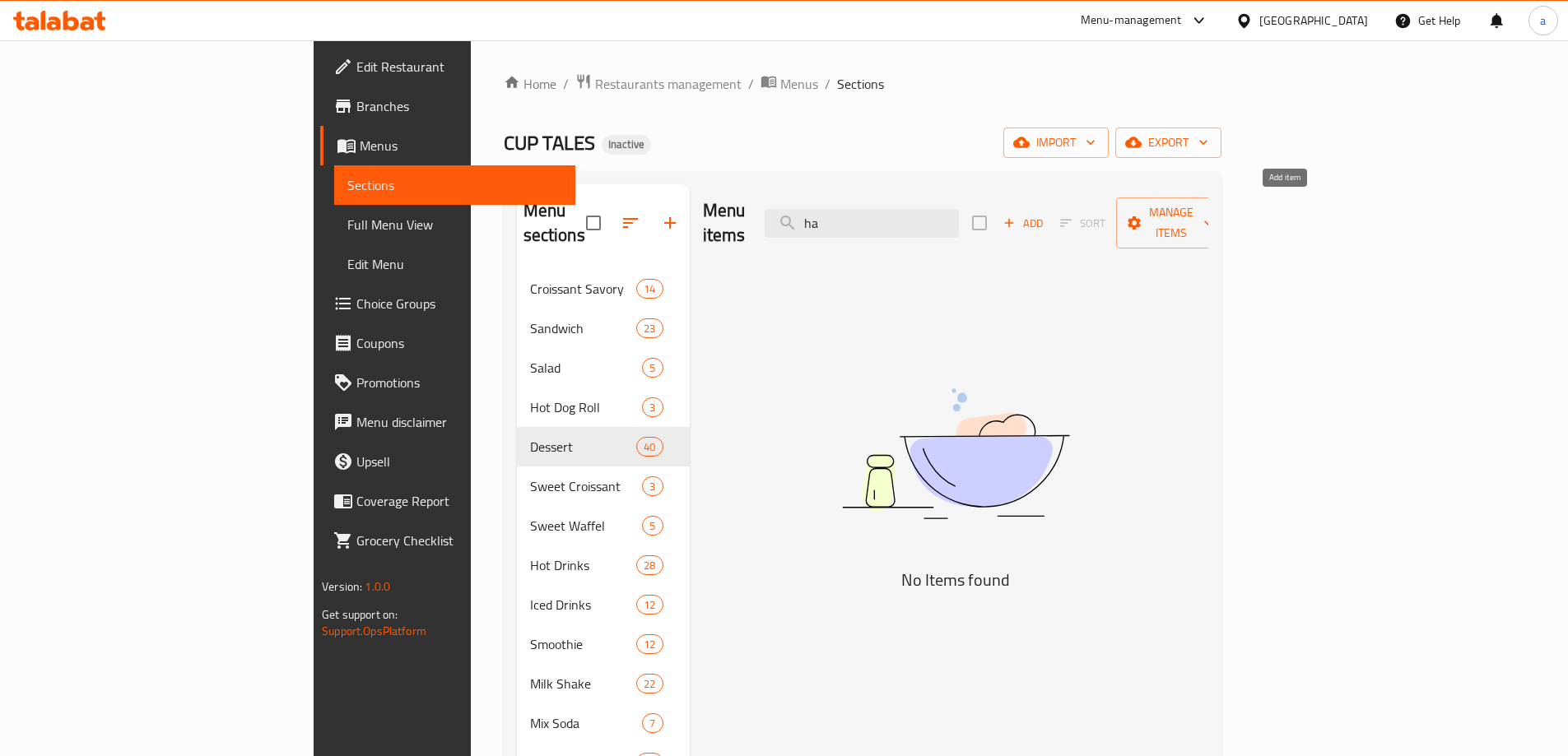
type input "h"
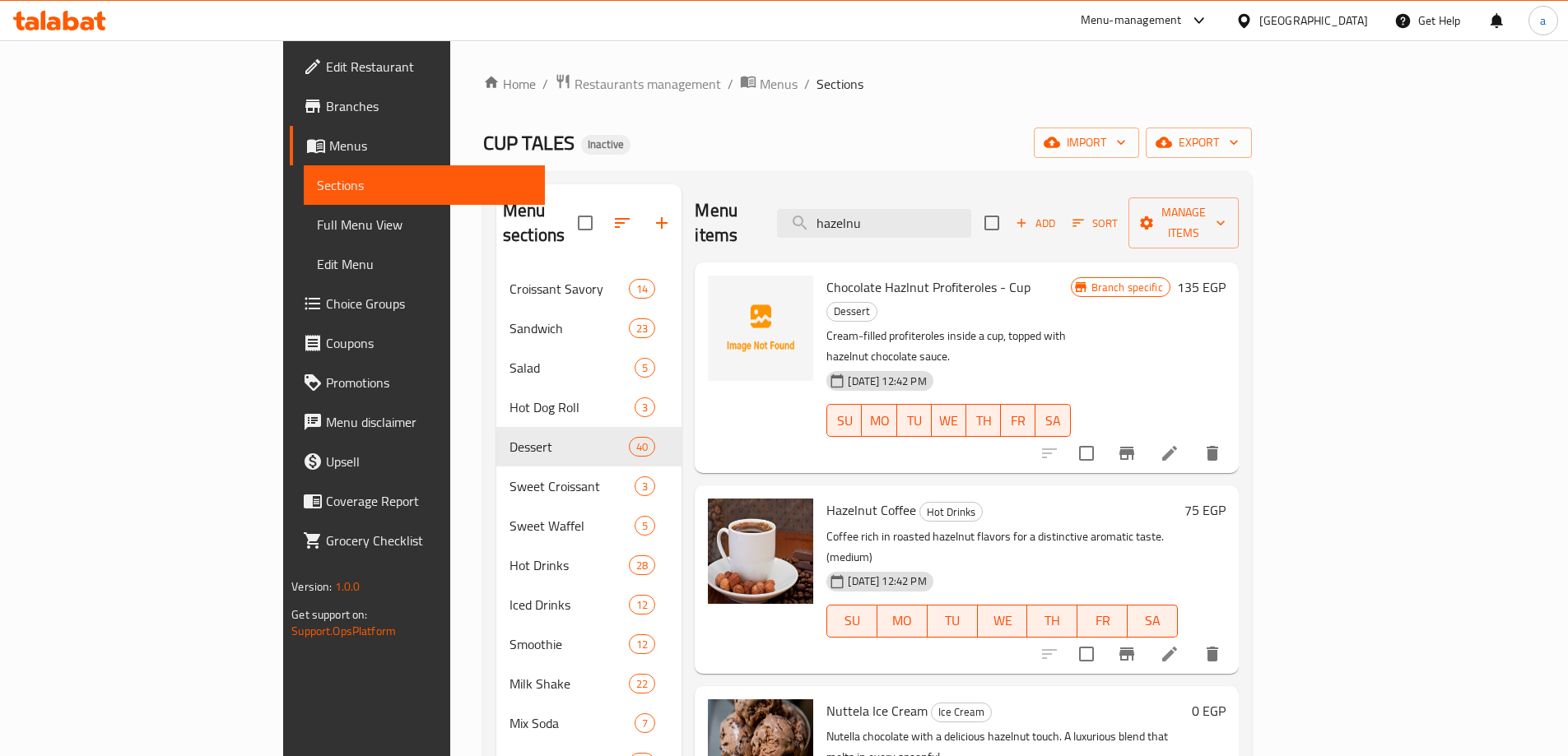
type input "hazelnut"
click at [971, 209] on input "hazelnut" at bounding box center [874, 223] width 194 height 28
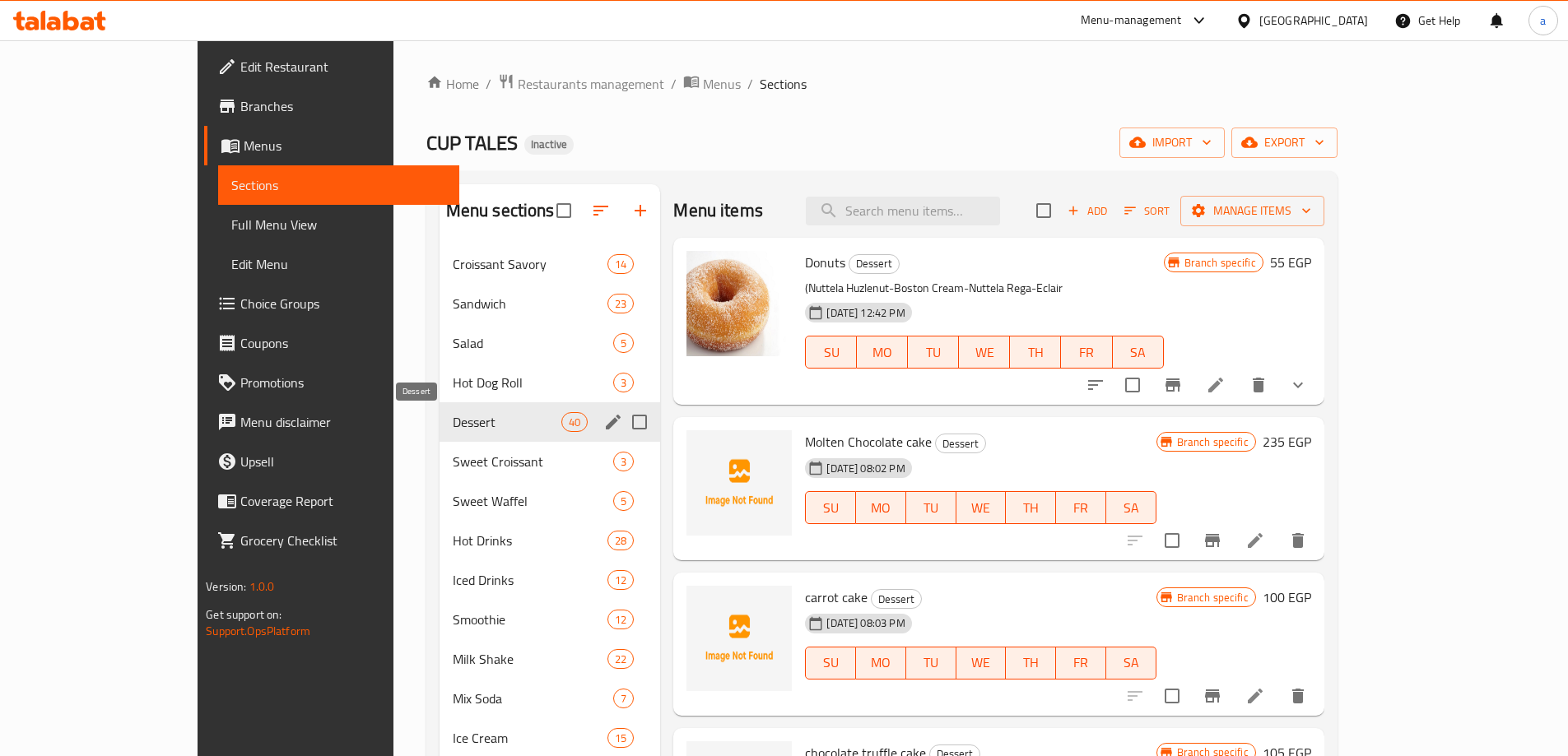
click at [453, 417] on span "Dessert" at bounding box center [507, 421] width 108 height 20
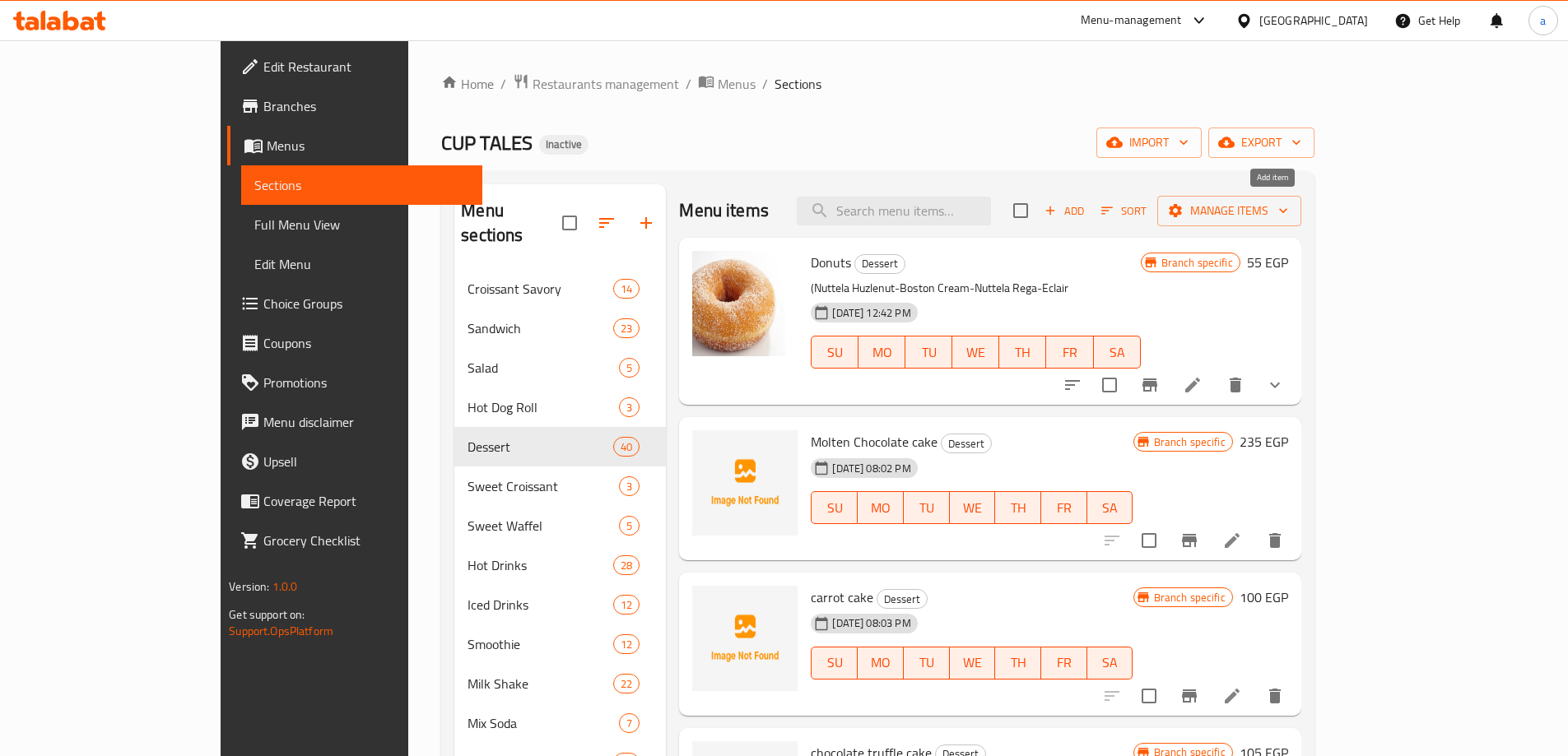
click at [1054, 215] on icon "button" at bounding box center [1049, 211] width 9 height 9
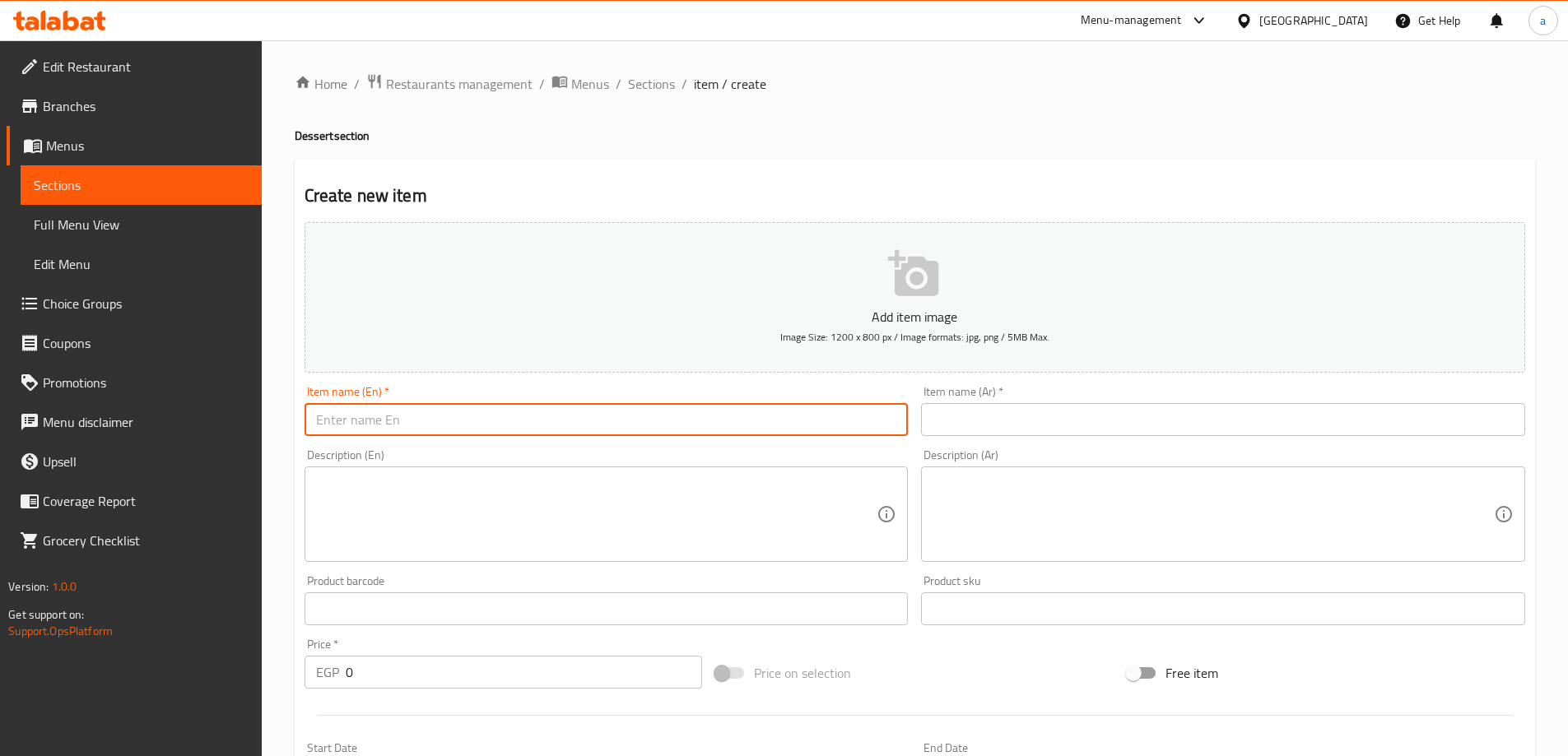
click at [463, 409] on input "text" at bounding box center [606, 419] width 604 height 33
type input "hazelnut cake"
click at [1059, 425] on input "text" at bounding box center [1223, 419] width 604 height 33
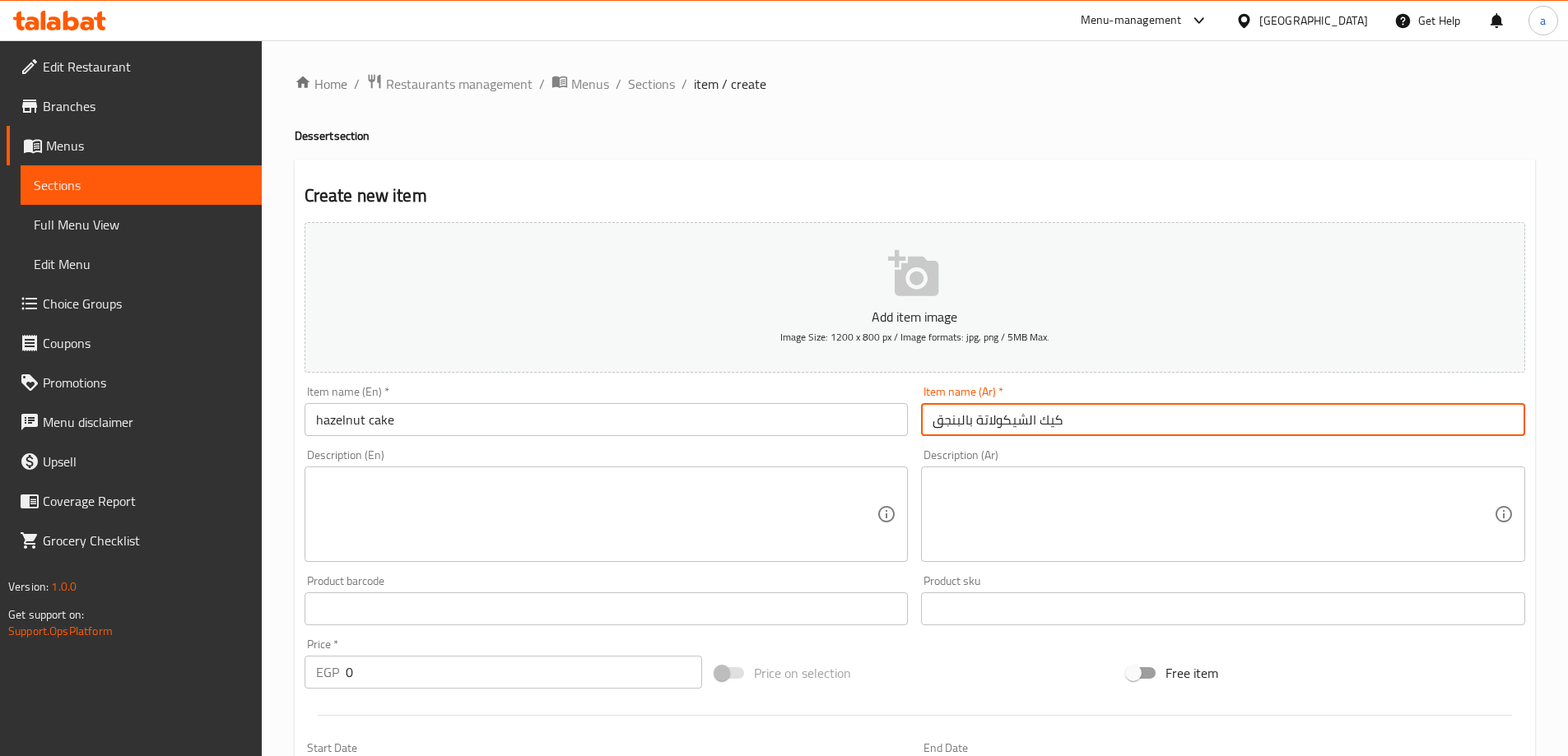
type input "كيك الشيكولاتة بالبنجق"
click at [374, 674] on input "0" at bounding box center [524, 672] width 357 height 33
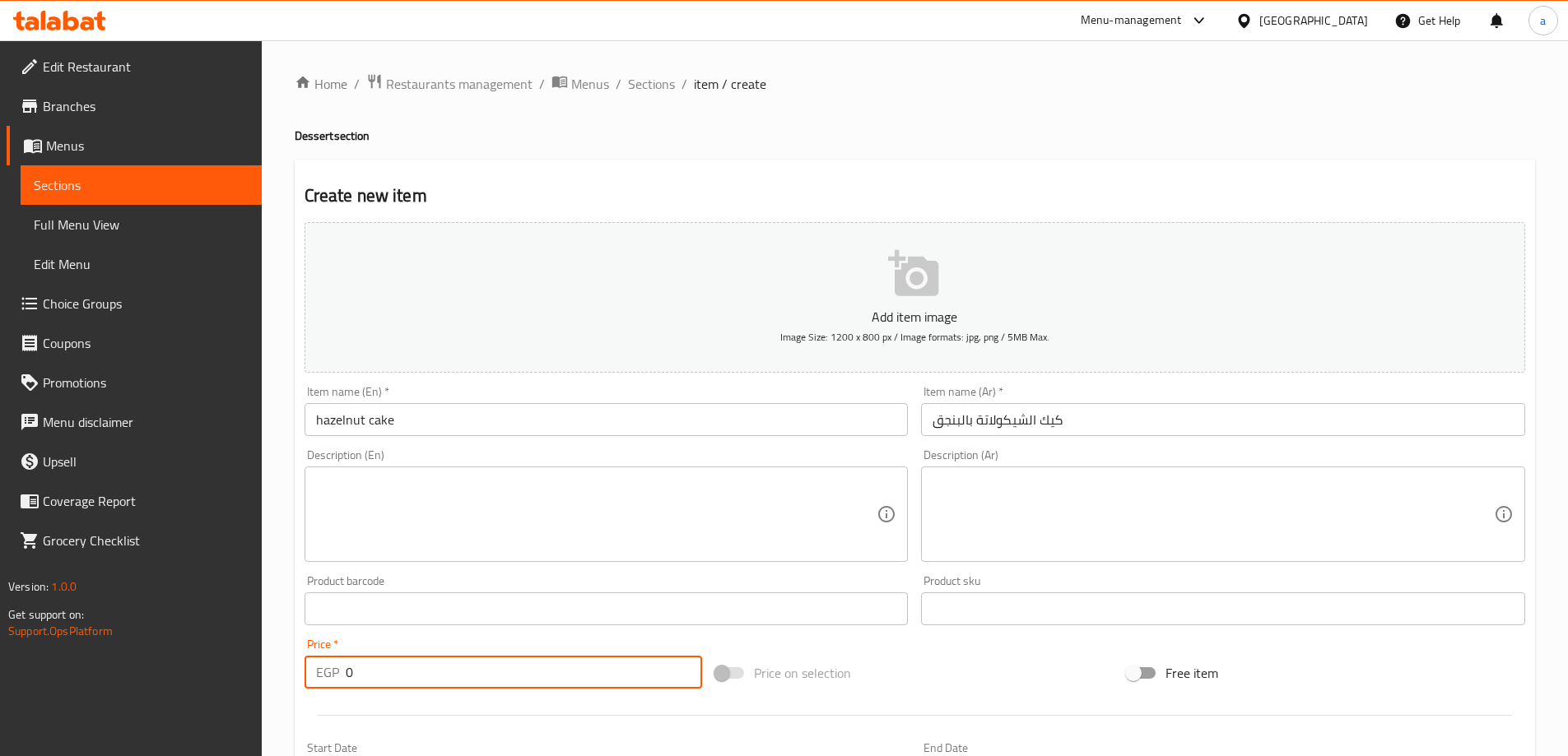
click at [374, 674] on input "0" at bounding box center [524, 672] width 357 height 33
drag, startPoint x: 444, startPoint y: 681, endPoint x: 339, endPoint y: 676, distance: 105.1
click at [339, 676] on div "EGP 0 Price *" at bounding box center [503, 672] width 399 height 33
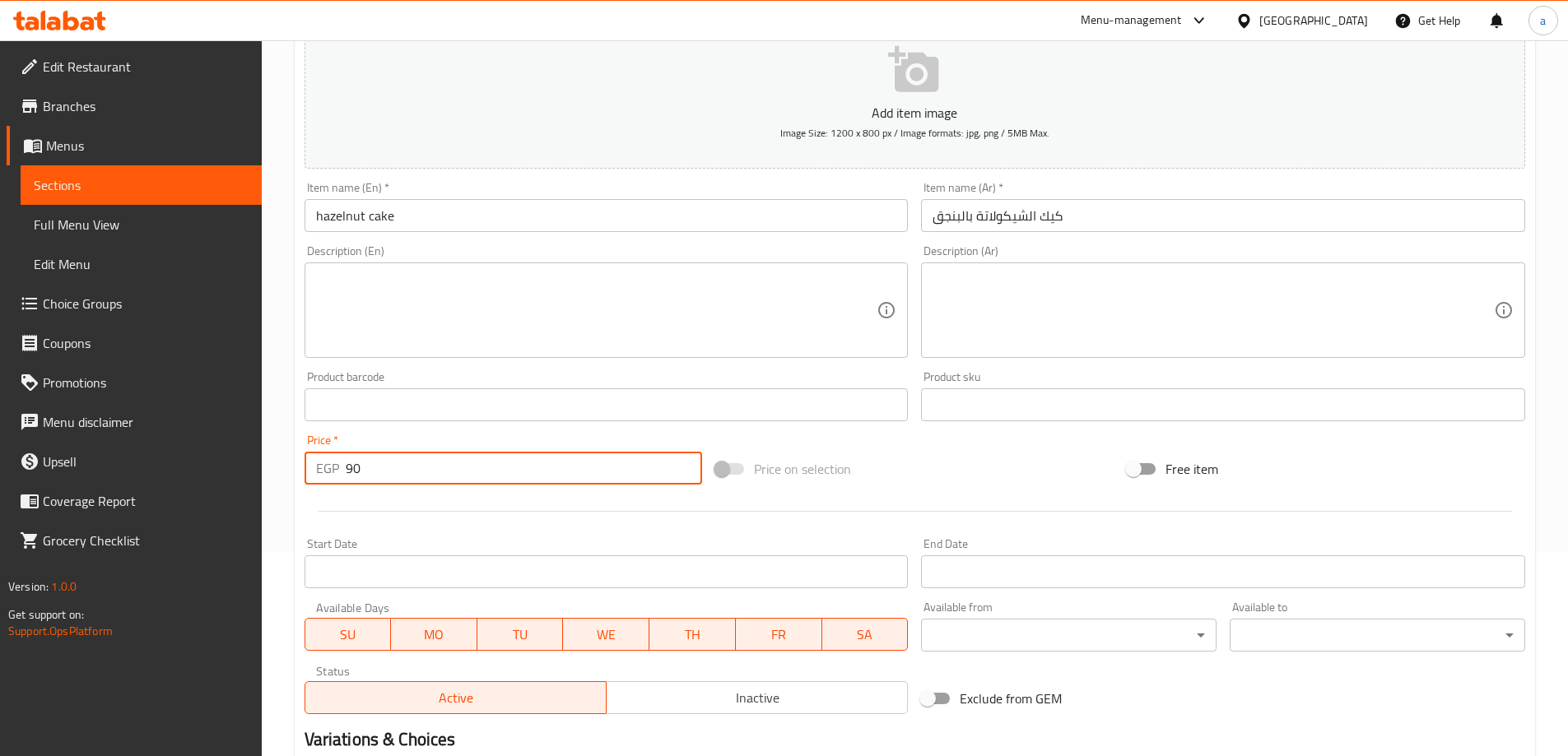
scroll to position [247, 0]
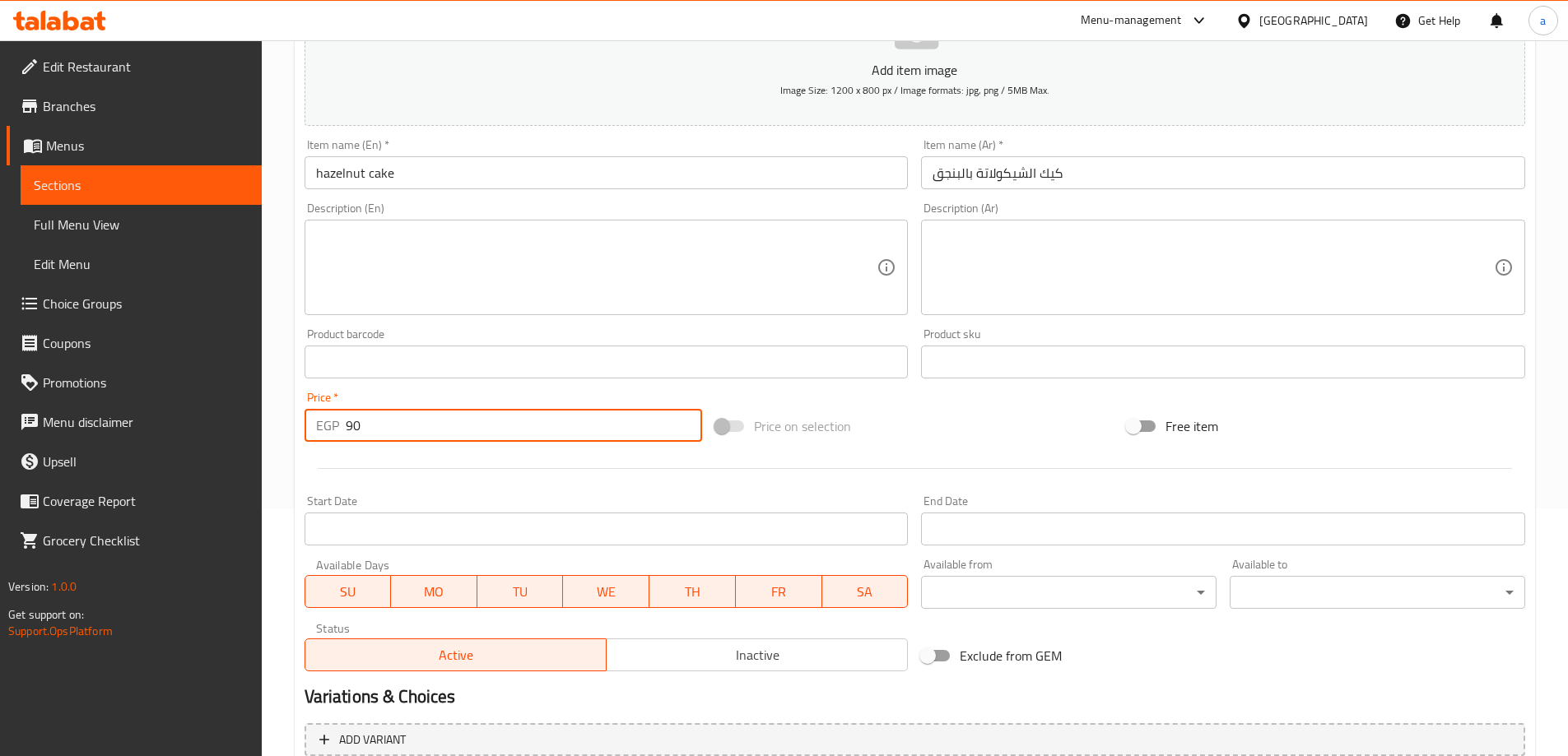
type input "90"
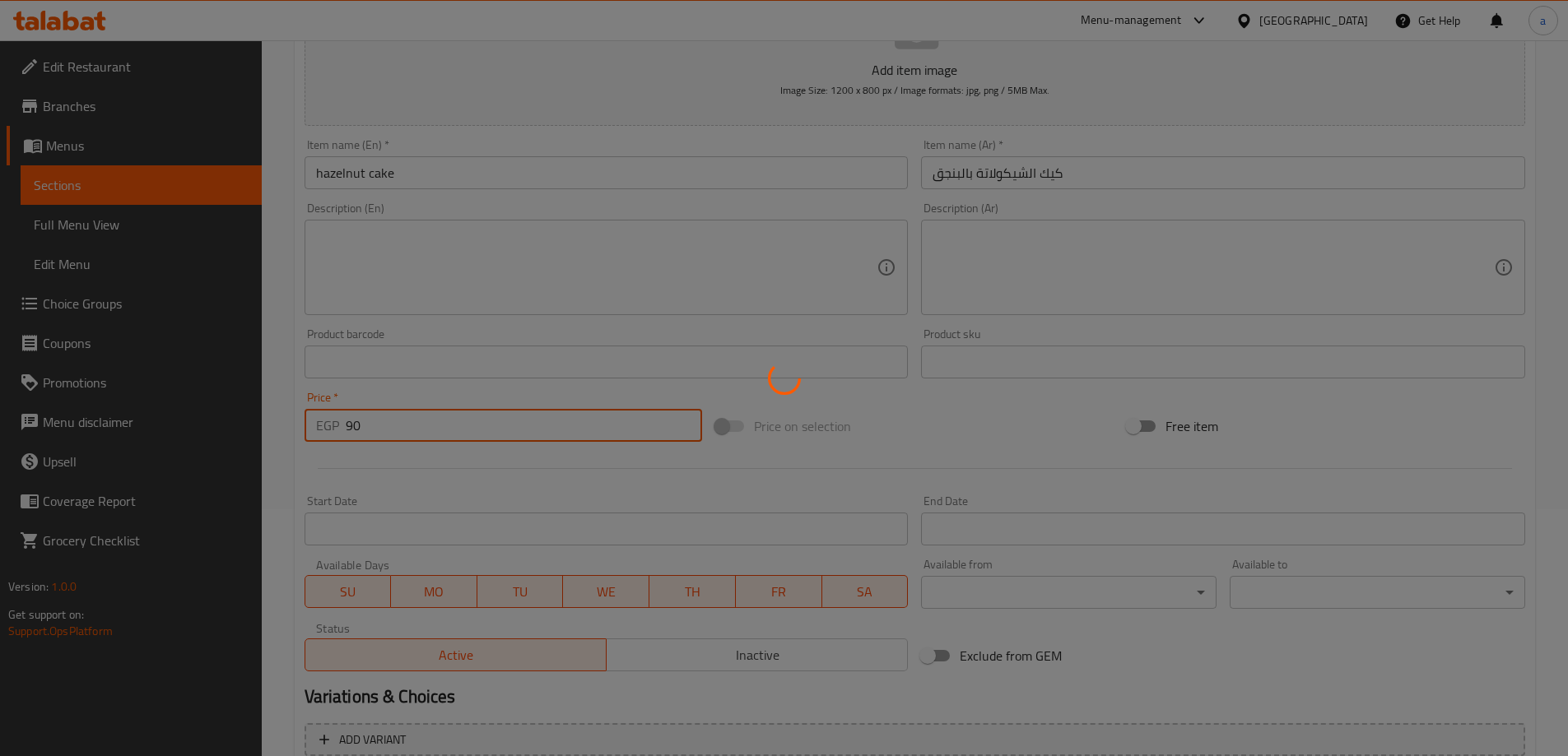
type input "0"
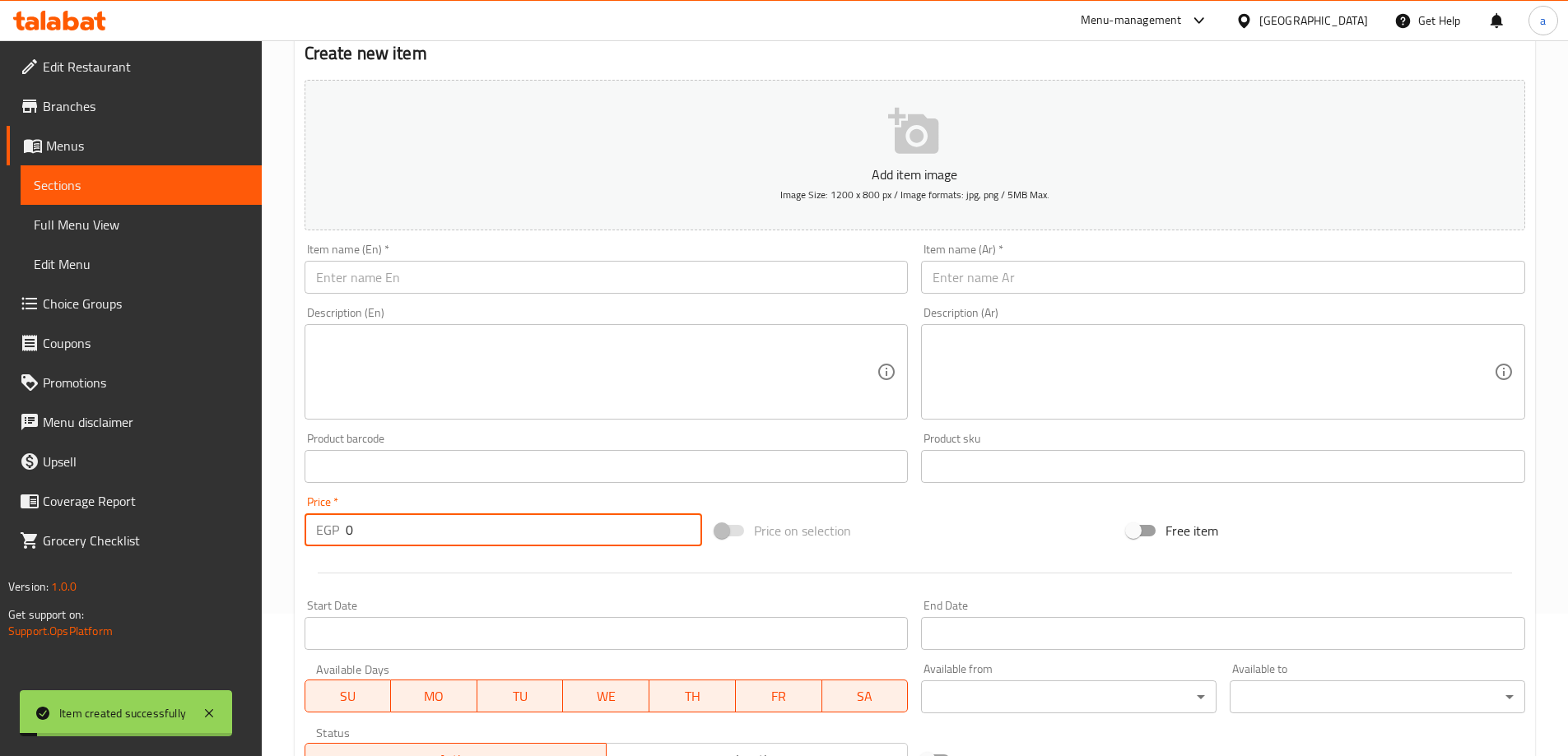
scroll to position [0, 0]
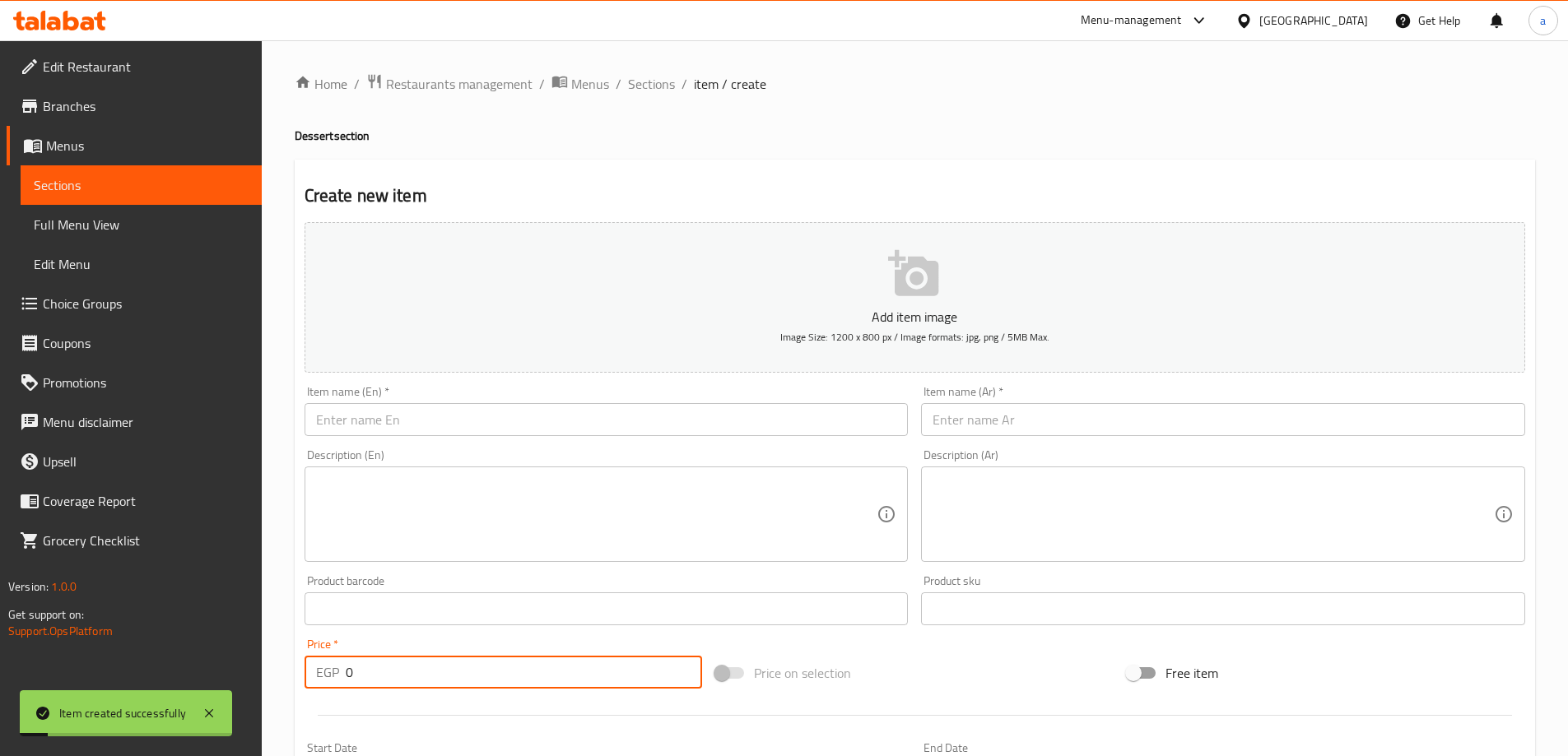
click at [374, 432] on input "text" at bounding box center [606, 419] width 604 height 33
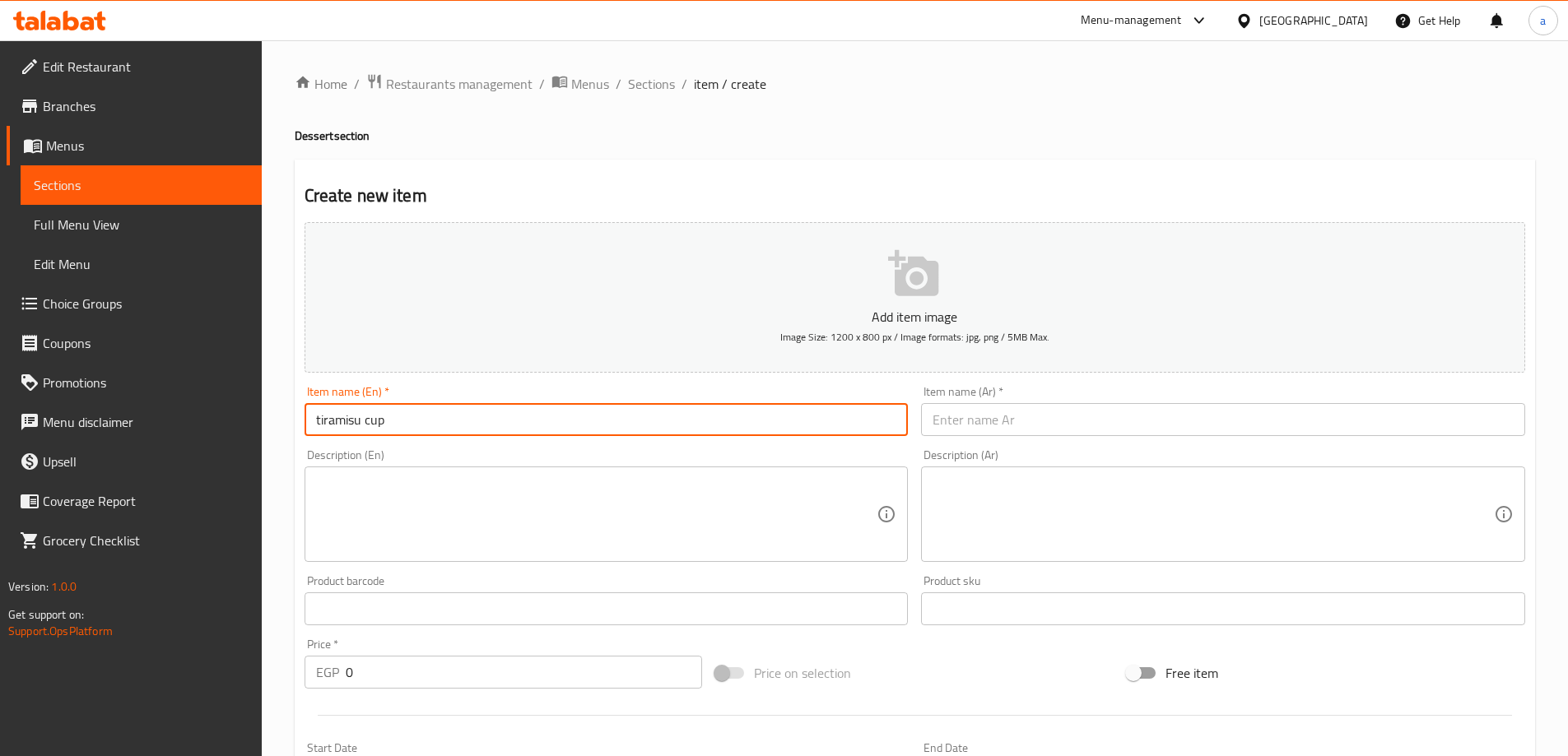
type input "tiramisu cup"
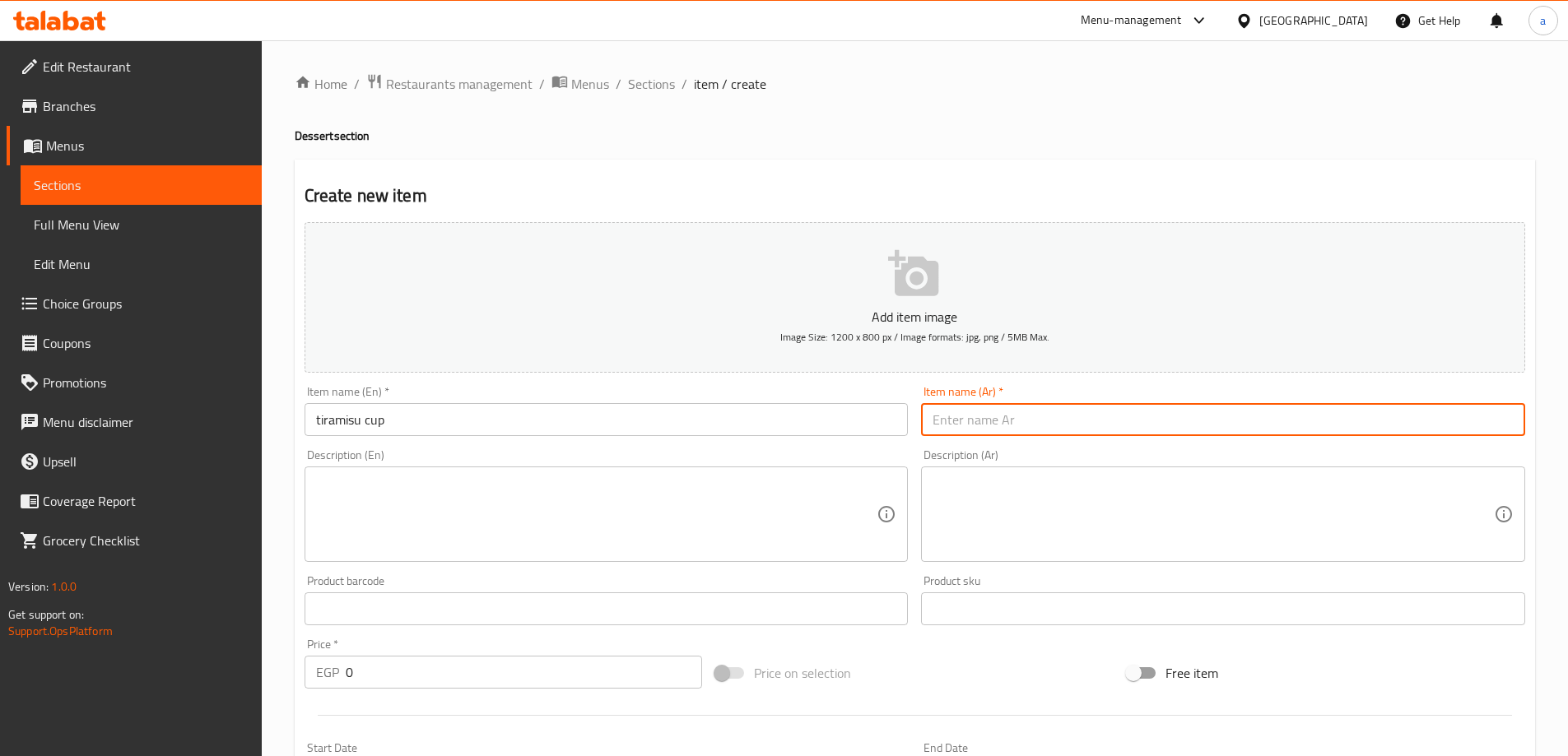
click at [1011, 406] on input "text" at bounding box center [1223, 419] width 604 height 33
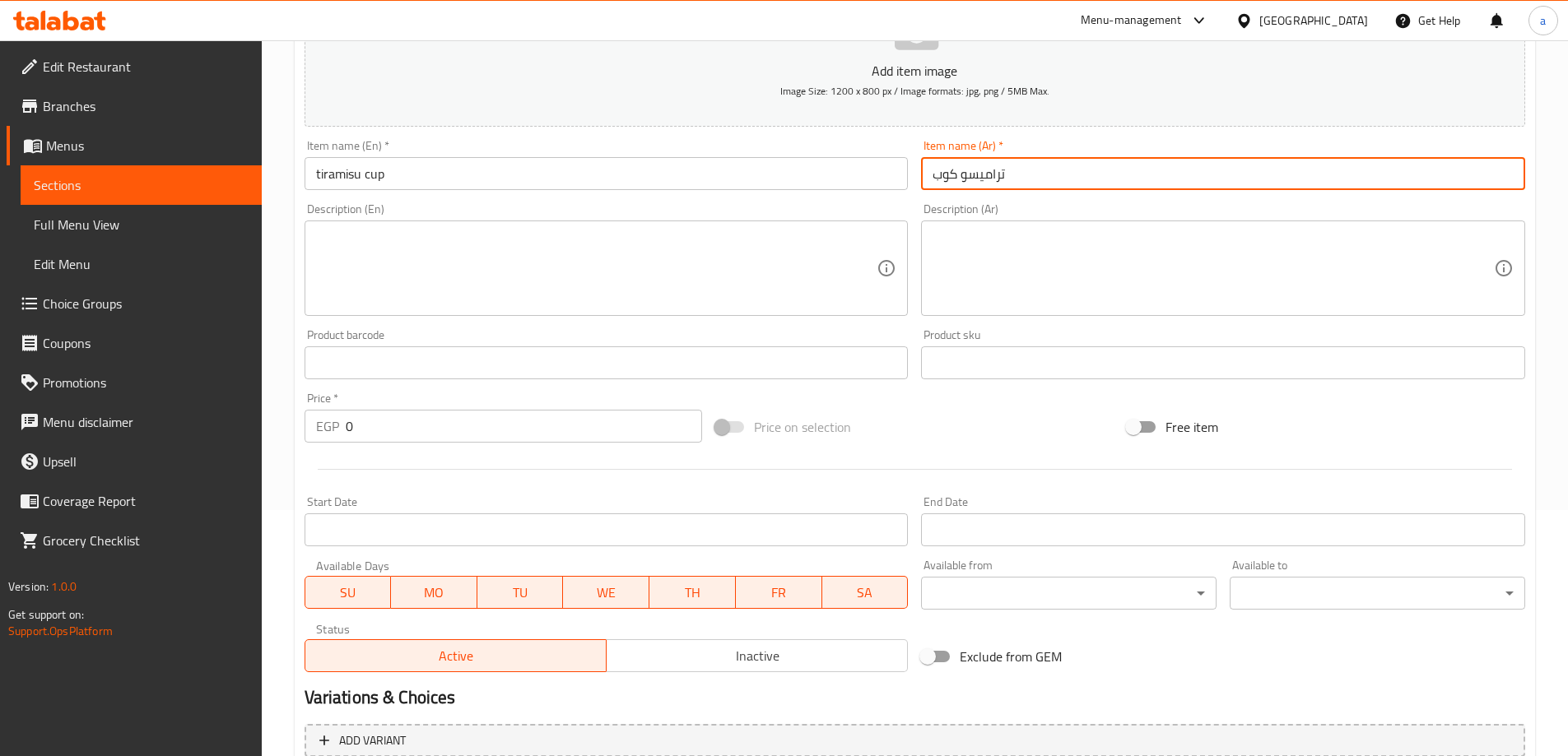
scroll to position [247, 0]
type input "تراميسو كوب"
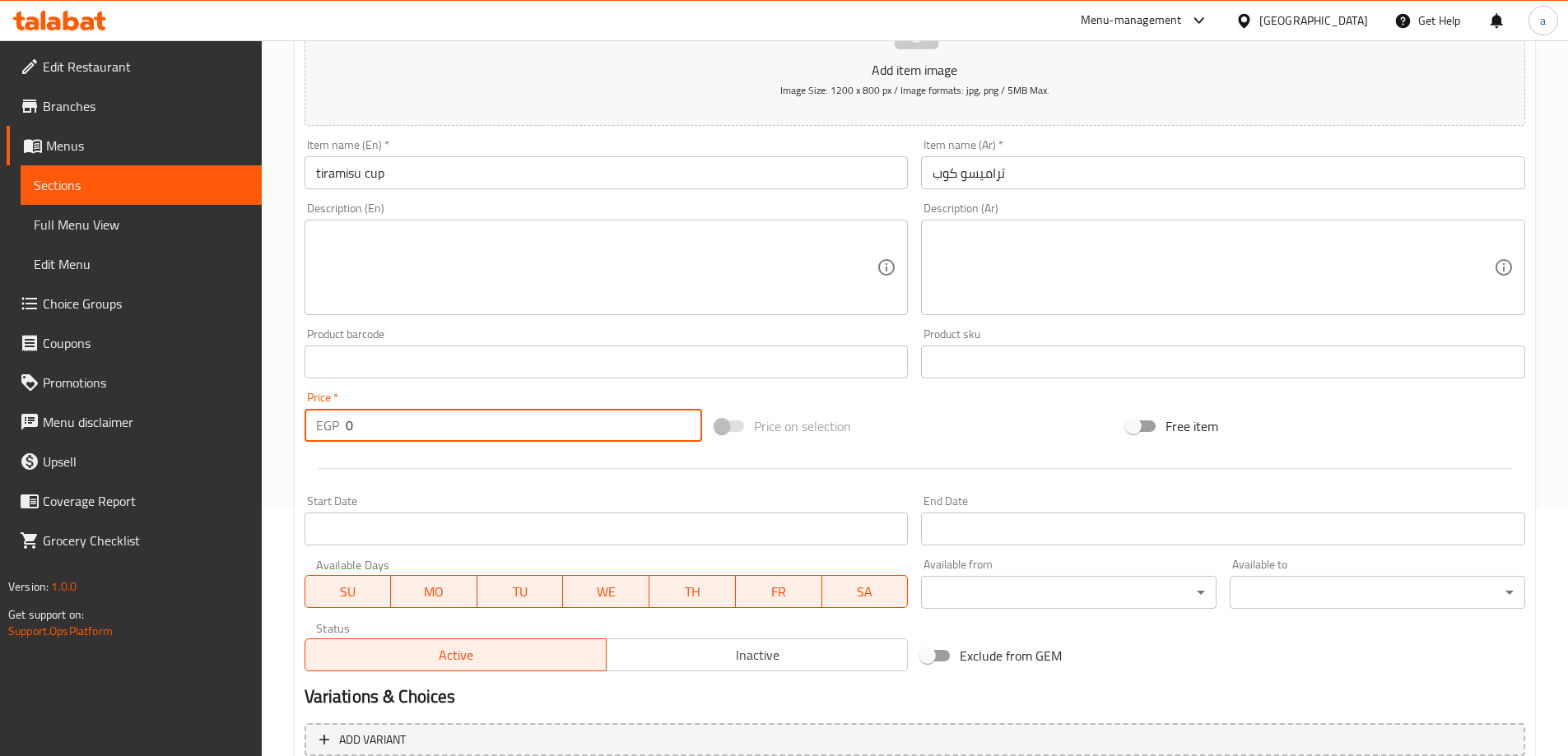
click at [393, 415] on input "0" at bounding box center [524, 425] width 357 height 33
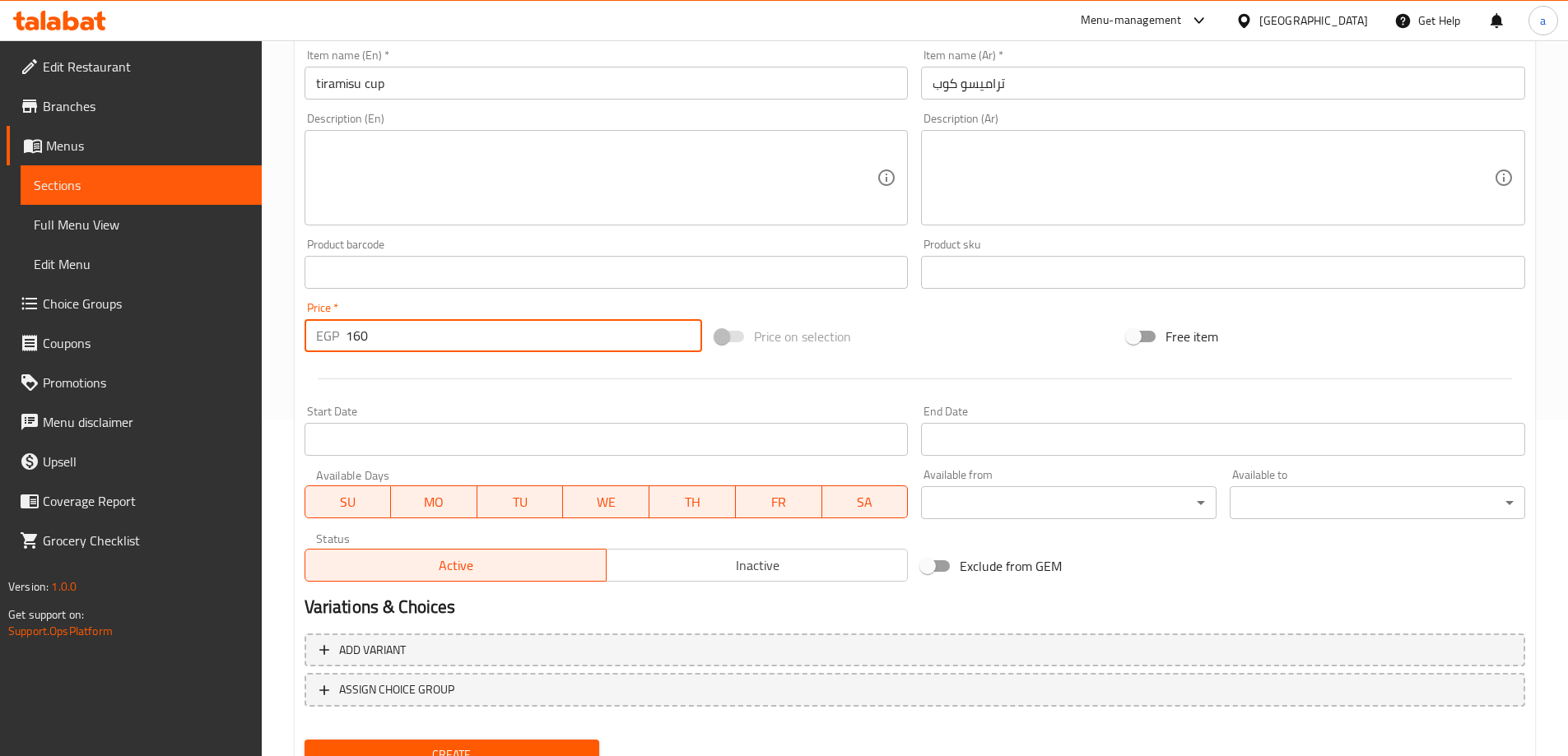
scroll to position [406, 0]
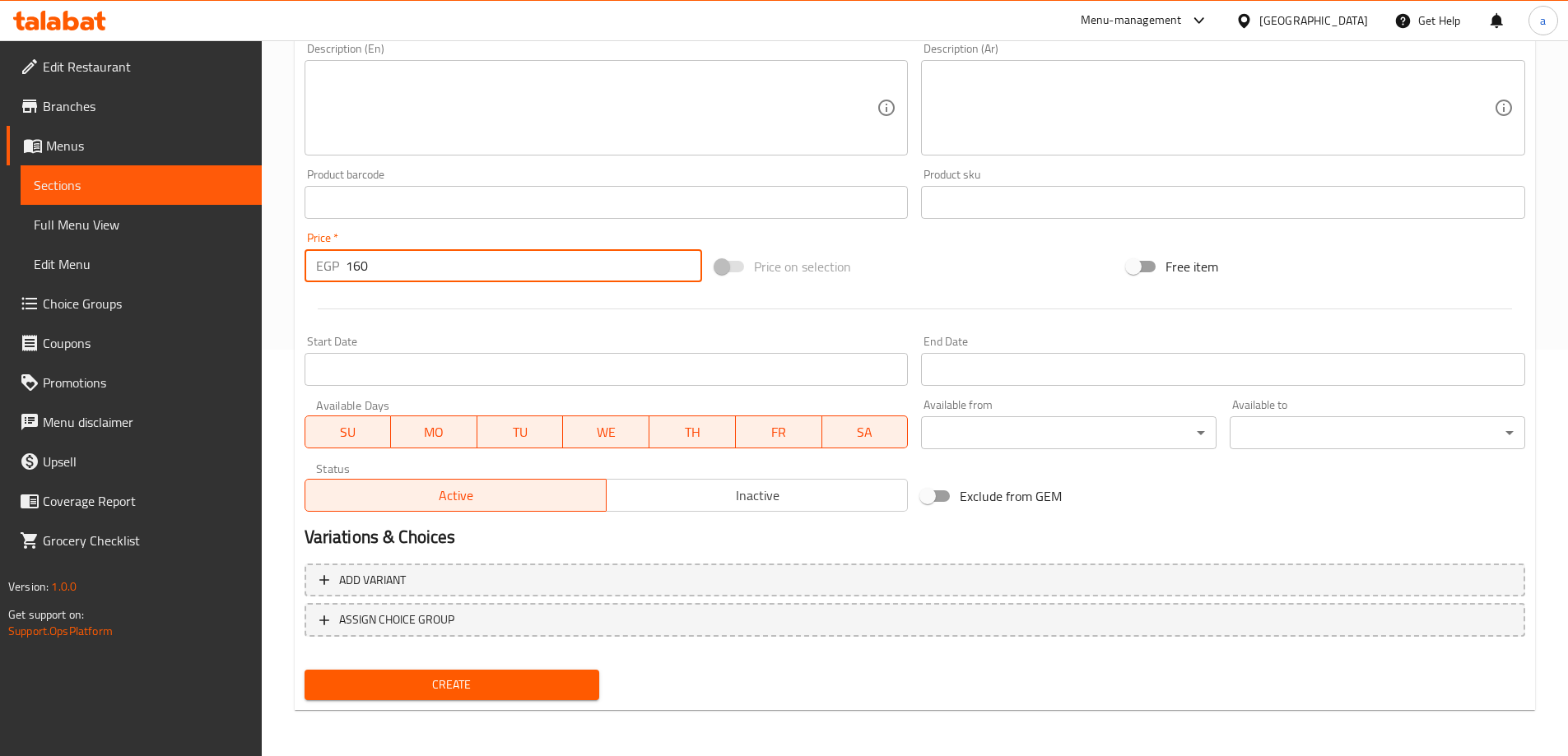
type input "160"
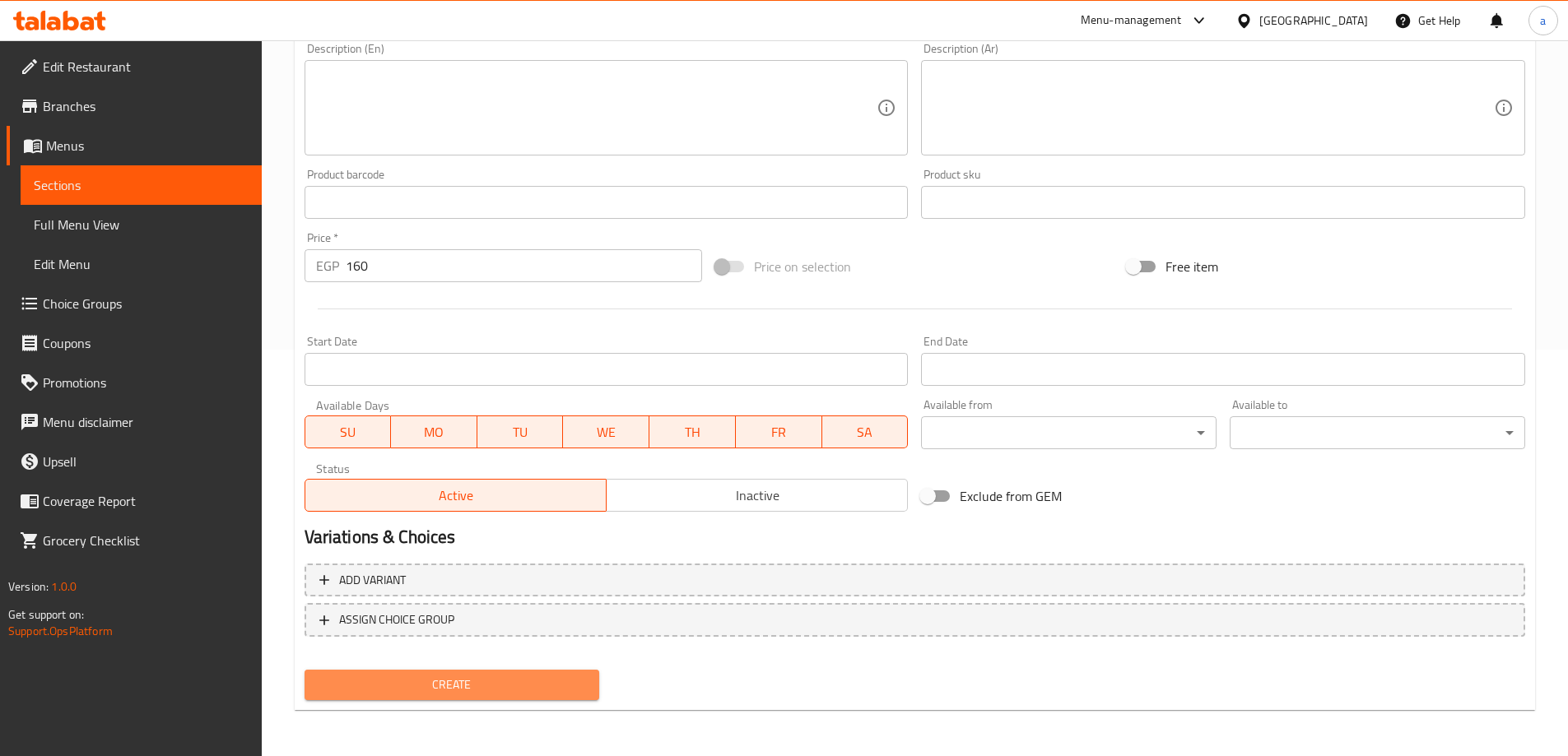
click at [451, 683] on span "Create" at bounding box center [452, 684] width 269 height 20
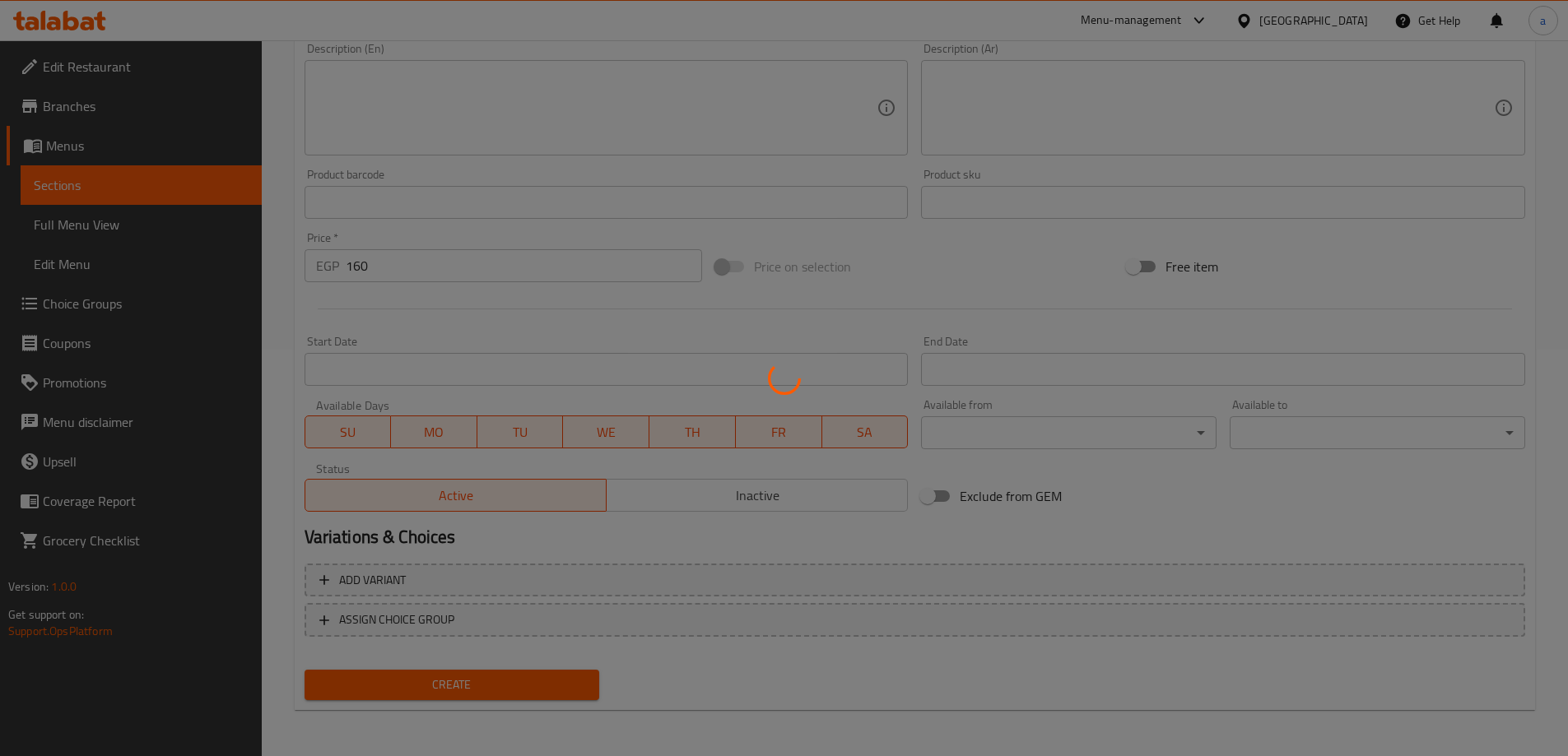
type input "0"
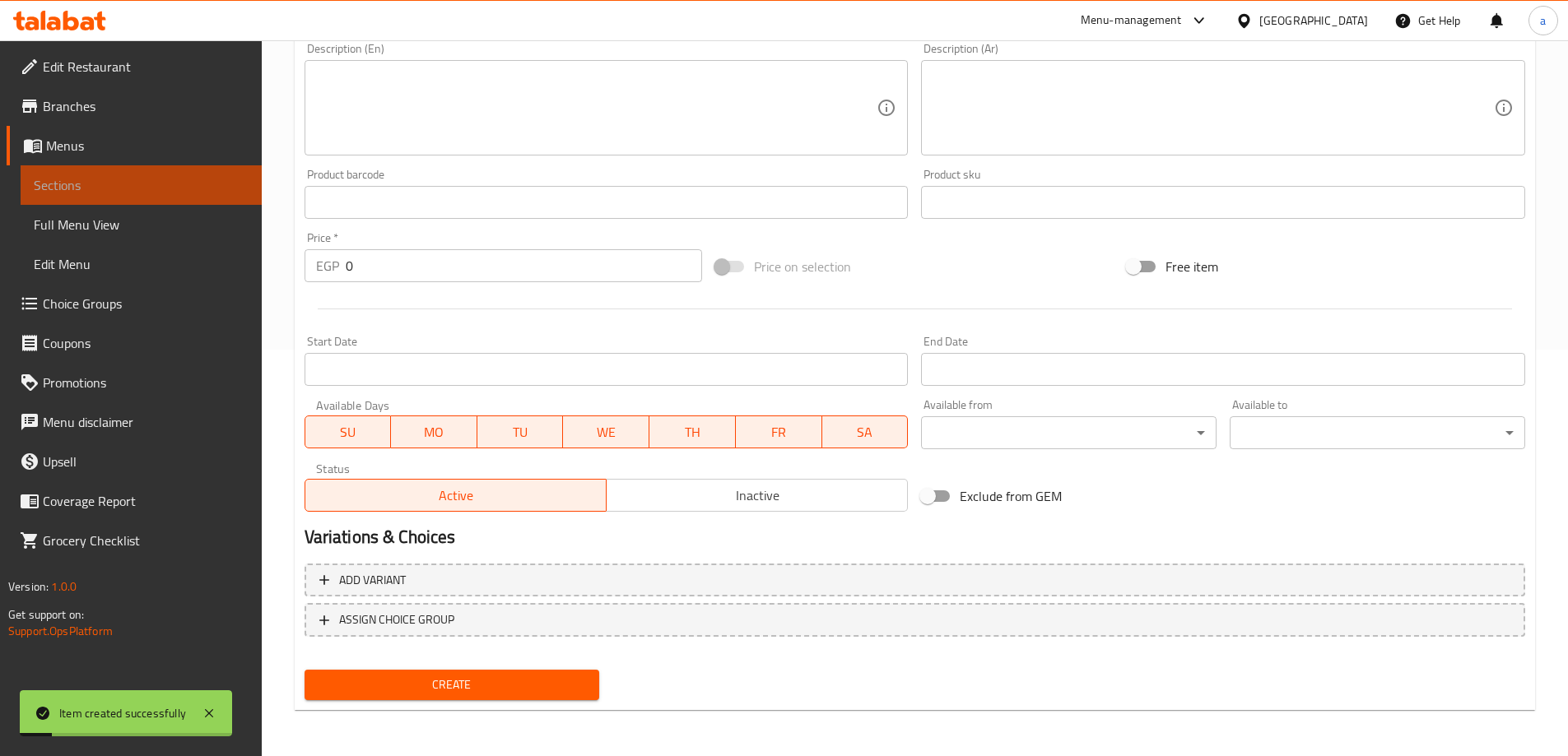
click at [112, 186] on span "Sections" at bounding box center [141, 185] width 215 height 20
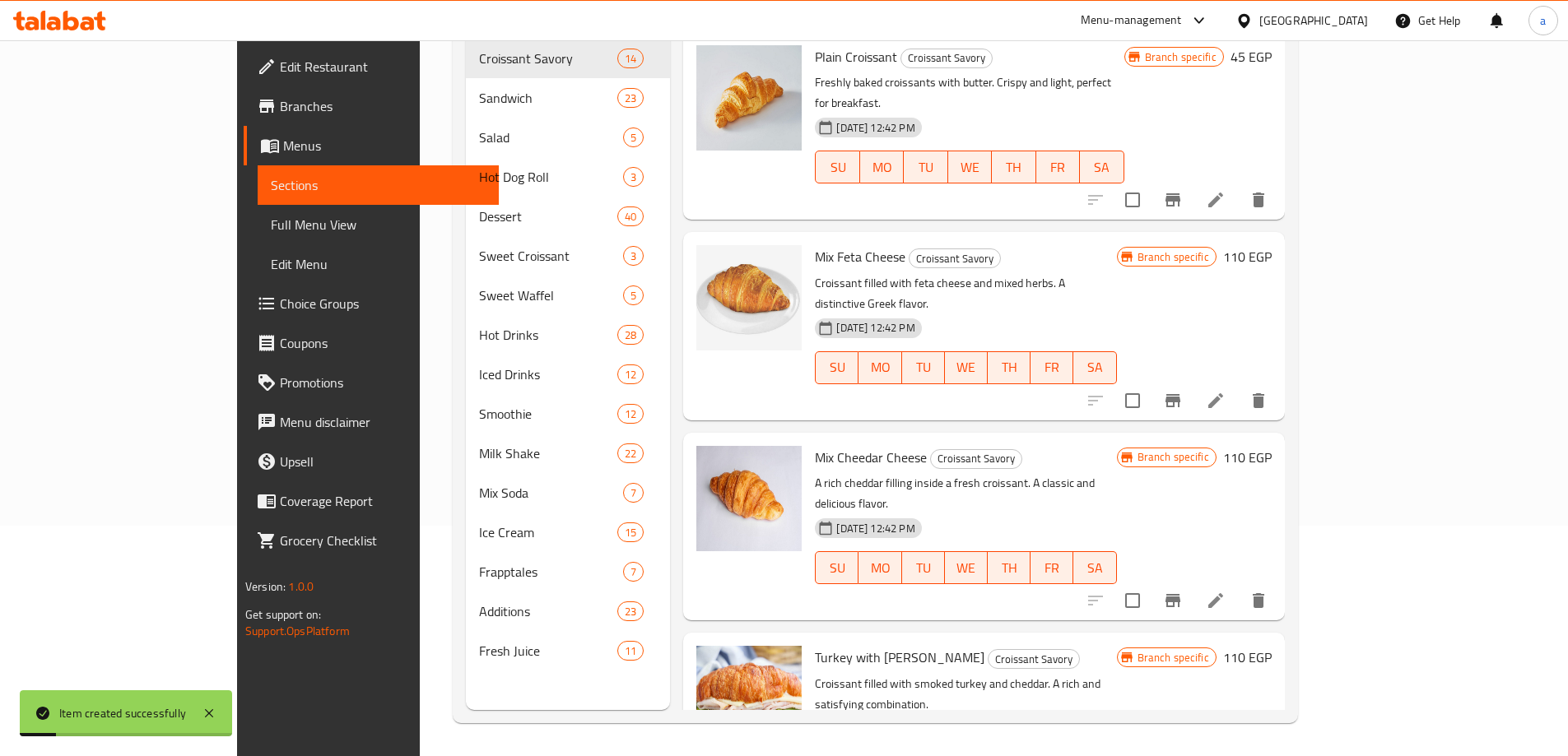
scroll to position [231, 0]
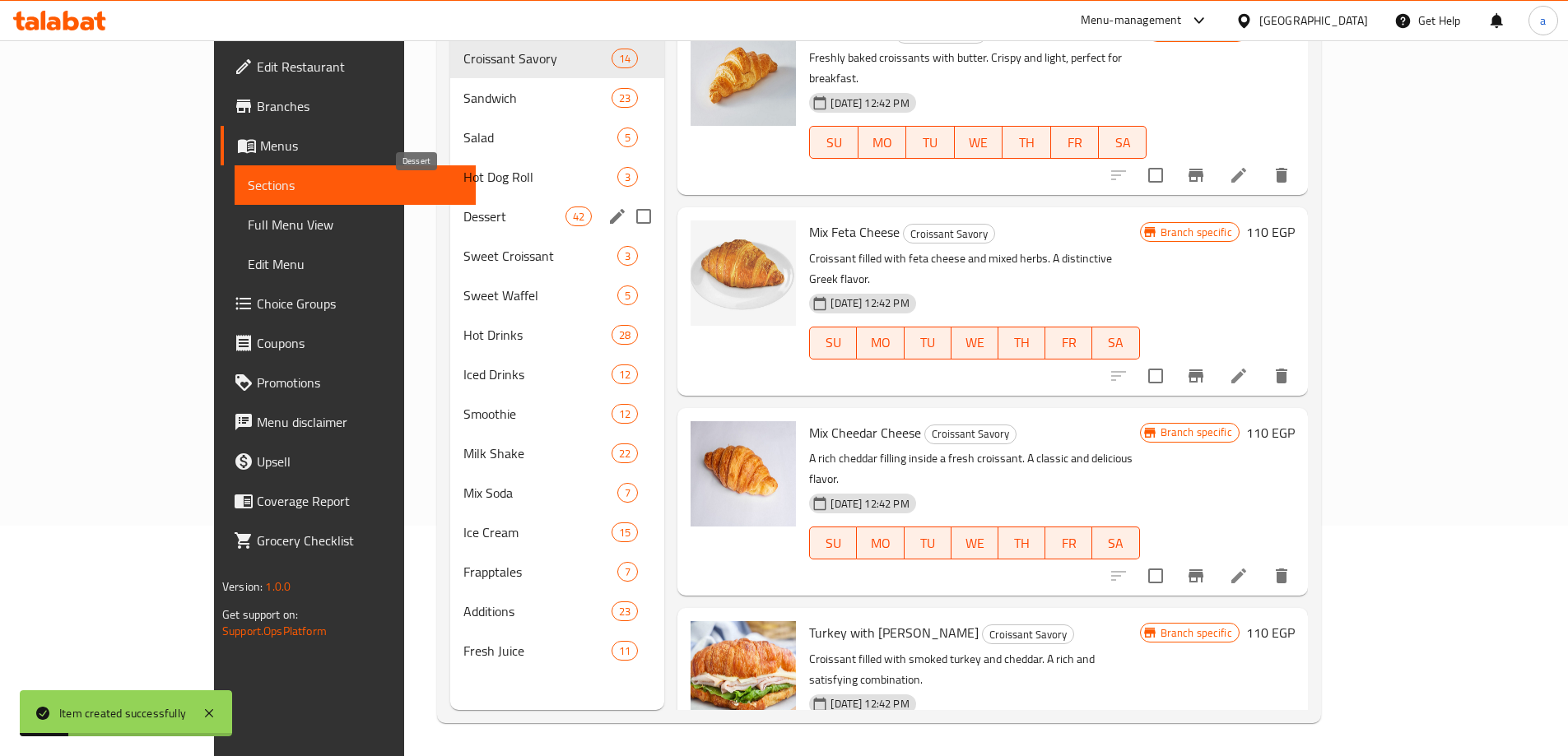
click at [463, 207] on span "Dessert" at bounding box center [514, 217] width 102 height 20
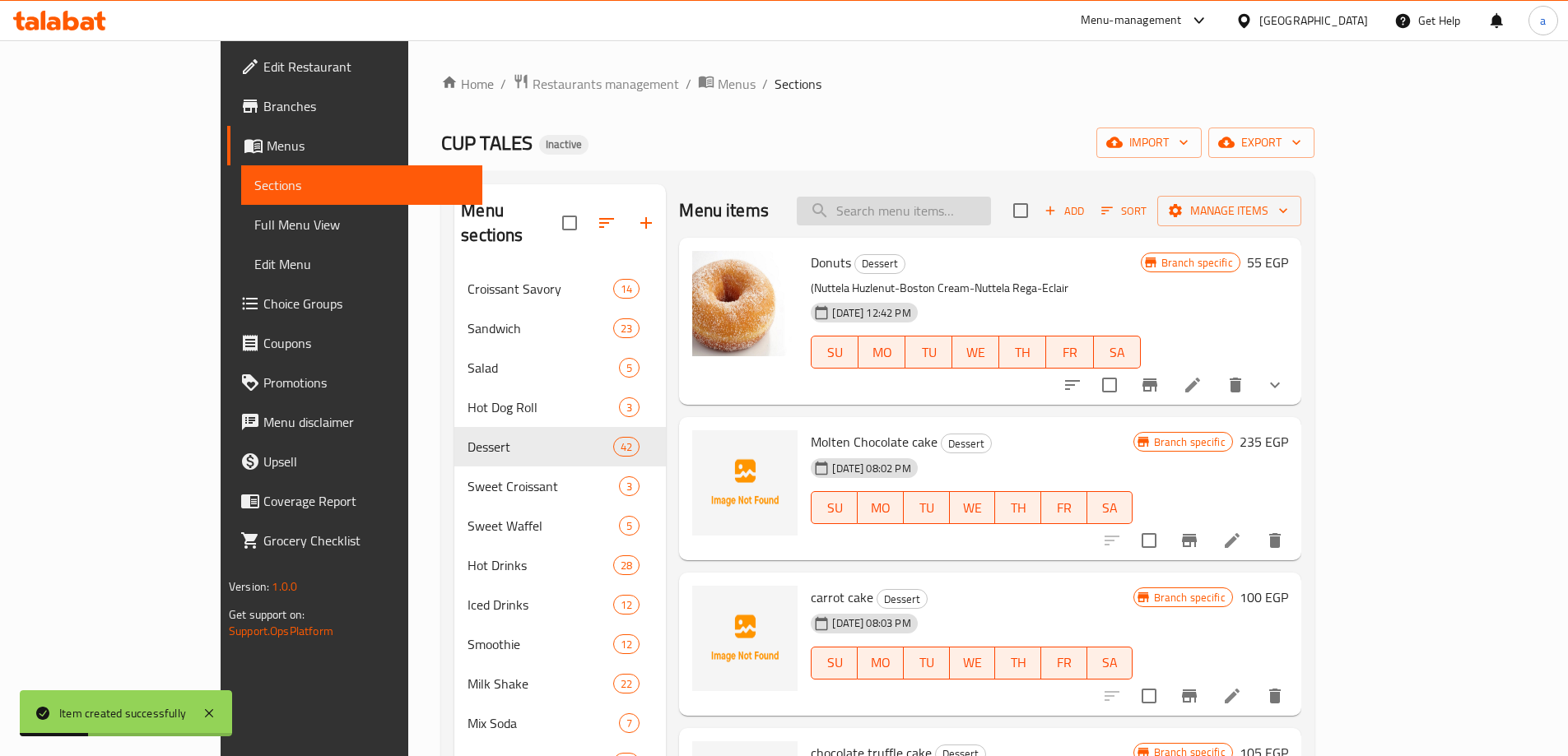
click at [991, 221] on input "search" at bounding box center [893, 211] width 194 height 28
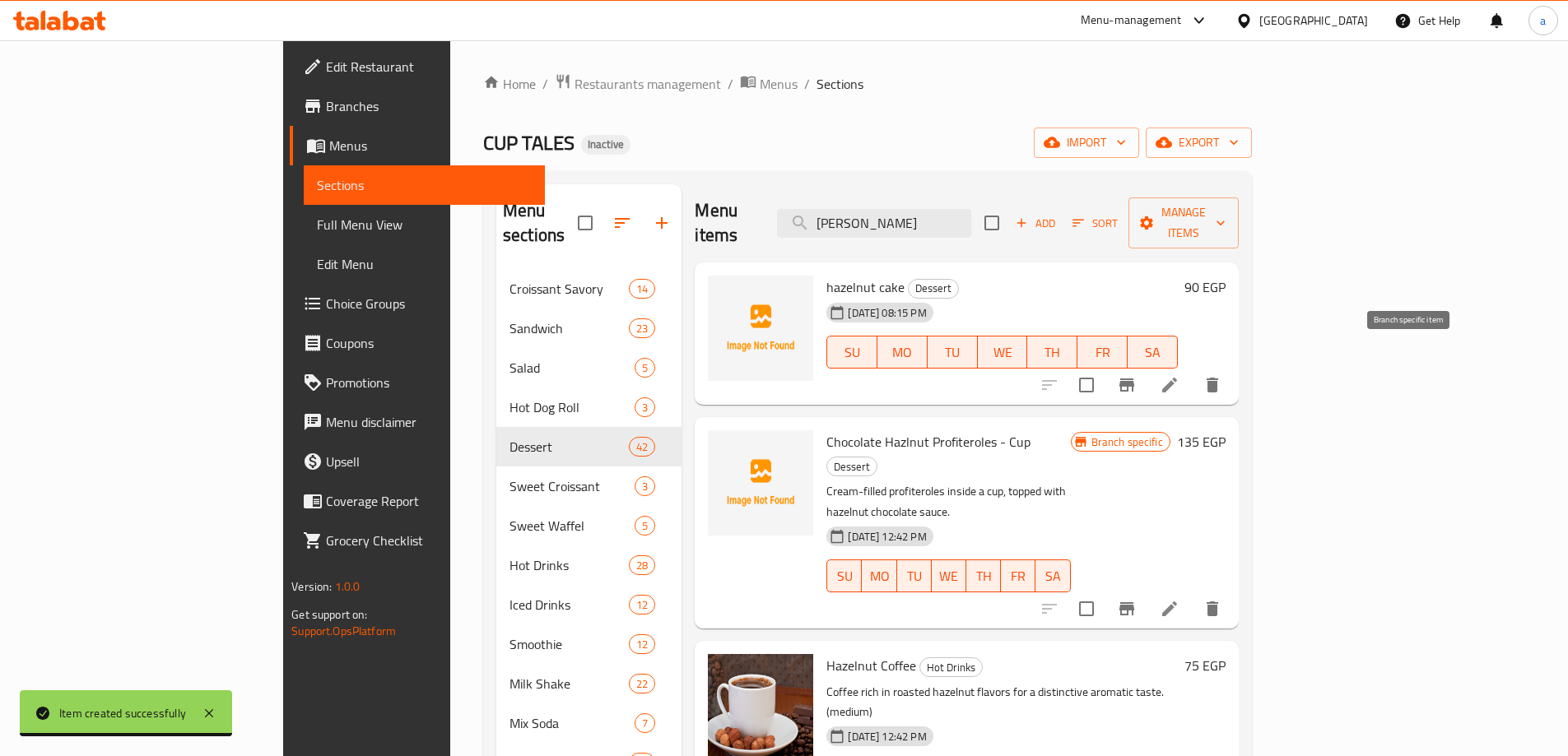
type input "hazel"
click at [1134, 378] on icon "Branch-specific-item" at bounding box center [1127, 384] width 15 height 13
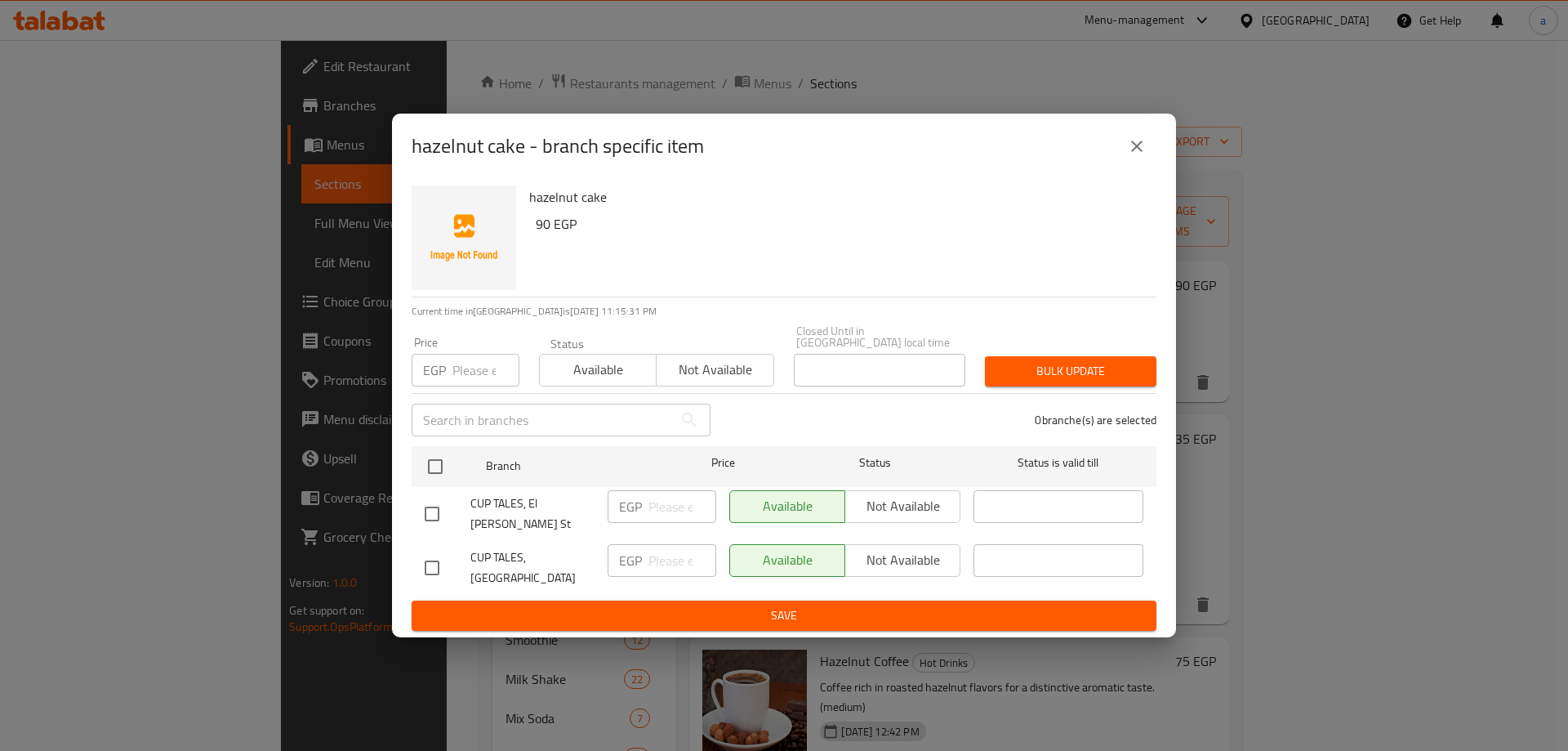
click at [439, 518] on input "checkbox" at bounding box center [432, 514] width 34 height 34
checkbox input "true"
click at [896, 517] on span "Not available" at bounding box center [903, 506] width 102 height 24
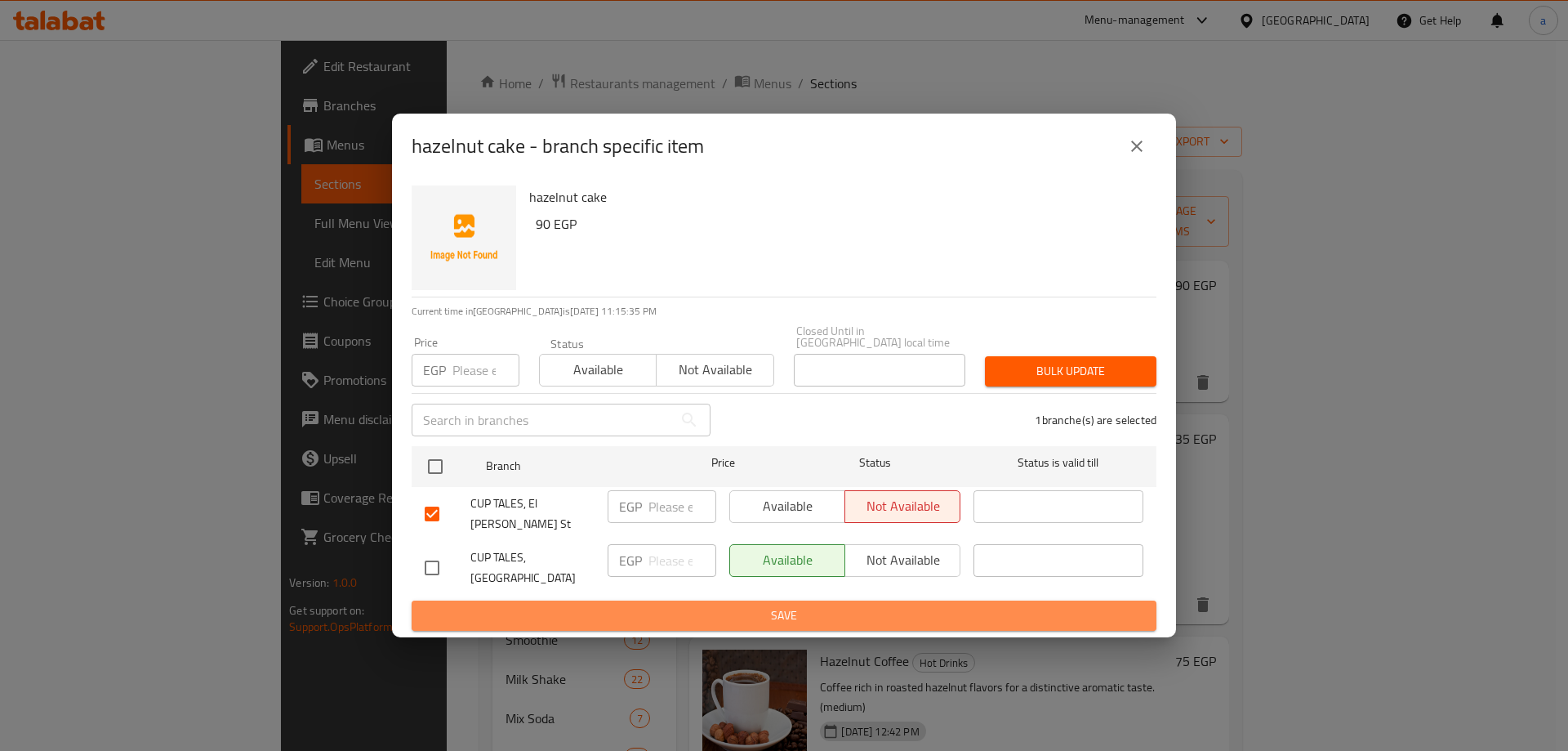
click at [806, 606] on span "Save" at bounding box center [784, 615] width 719 height 20
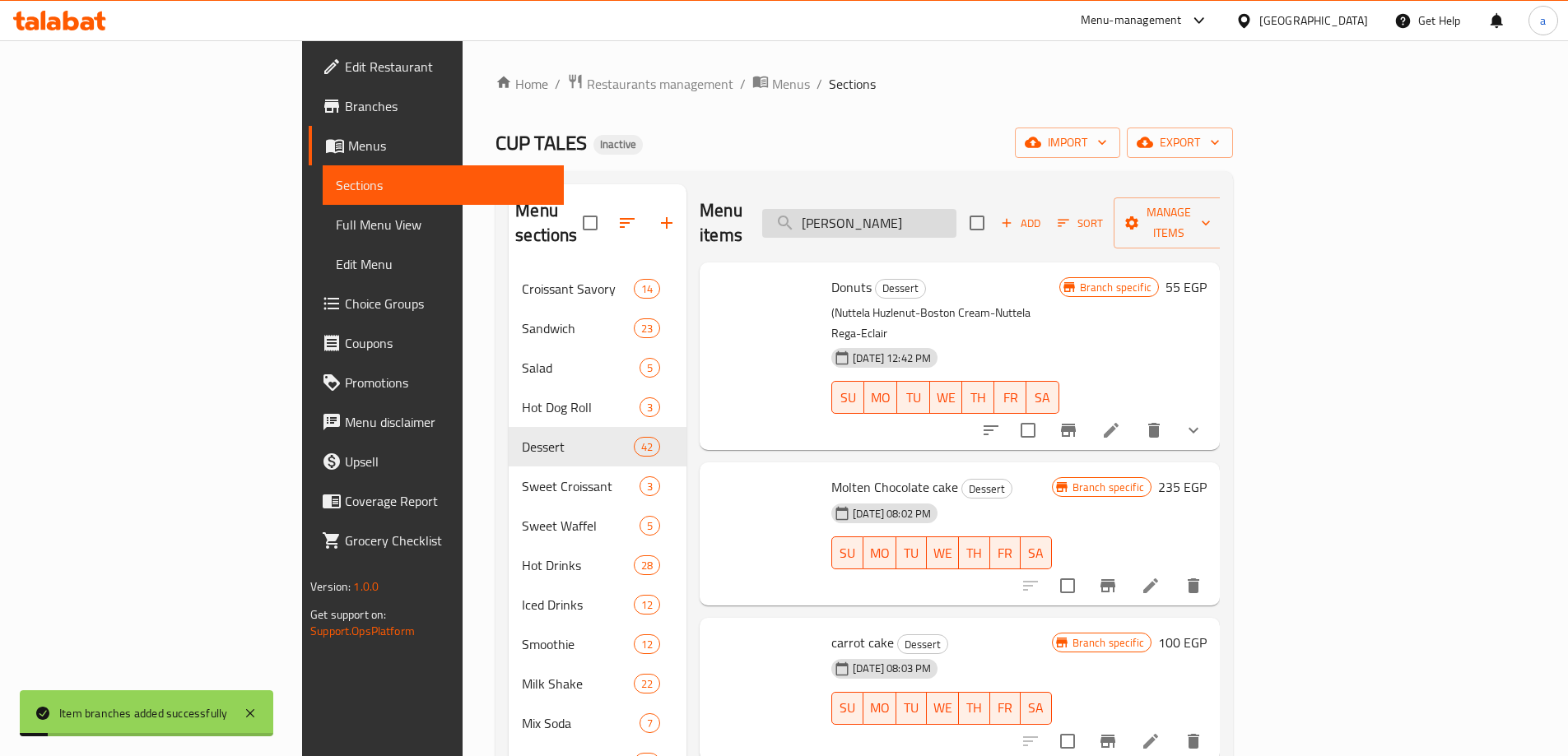
click at [956, 212] on input "hazel" at bounding box center [859, 223] width 194 height 28
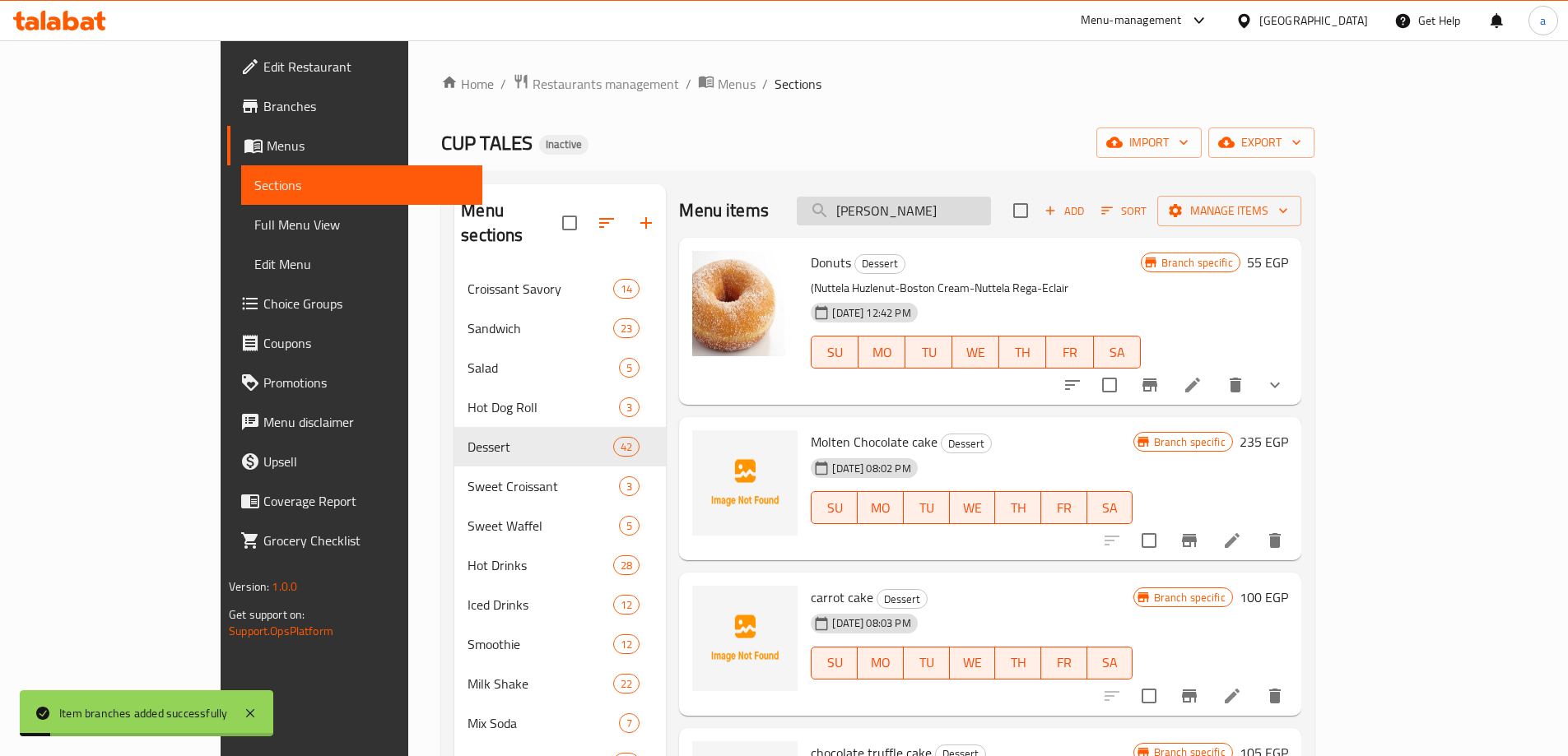
click at [975, 212] on input "hazel" at bounding box center [893, 211] width 194 height 28
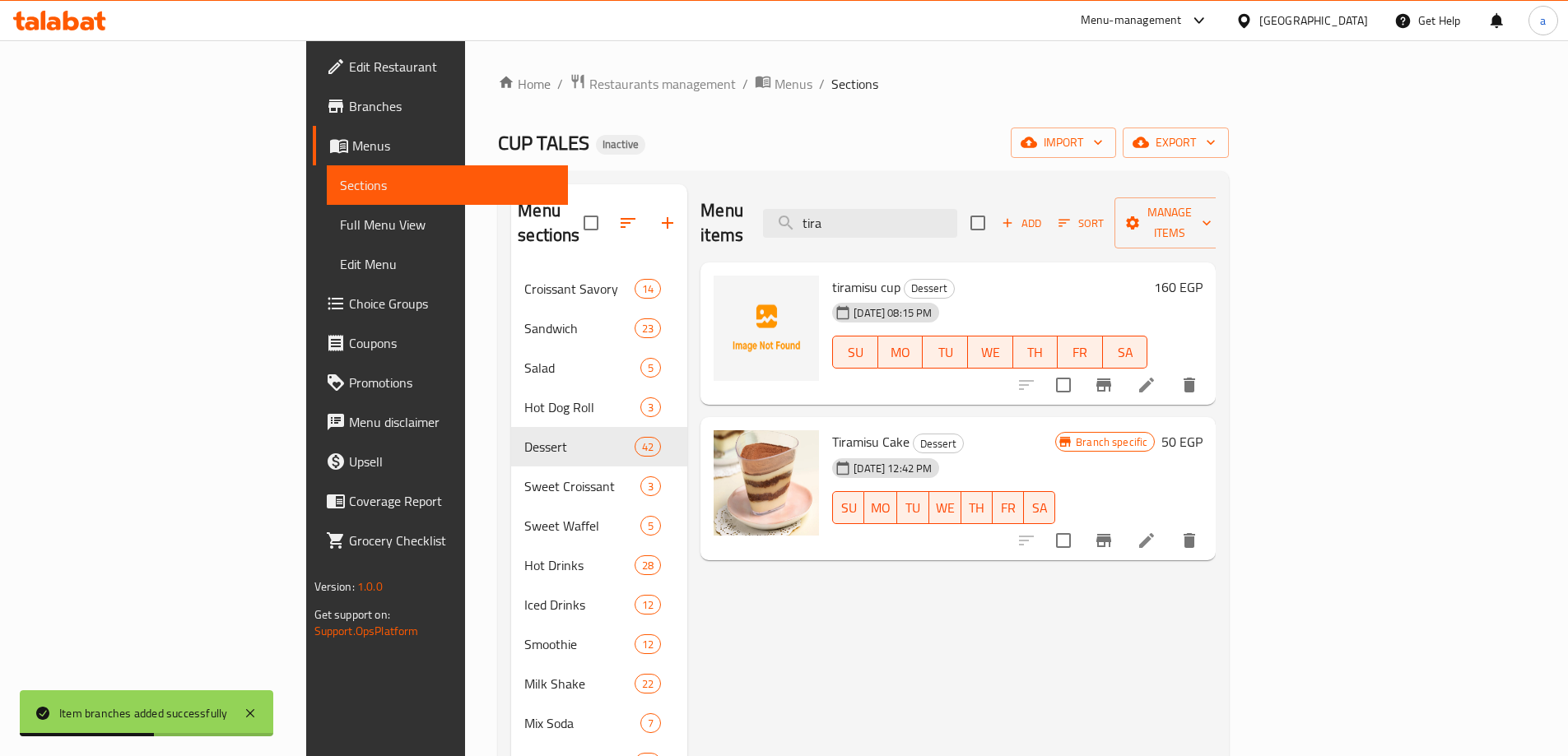
type input "tira"
click at [1111, 378] on icon "Branch-specific-item" at bounding box center [1104, 384] width 15 height 13
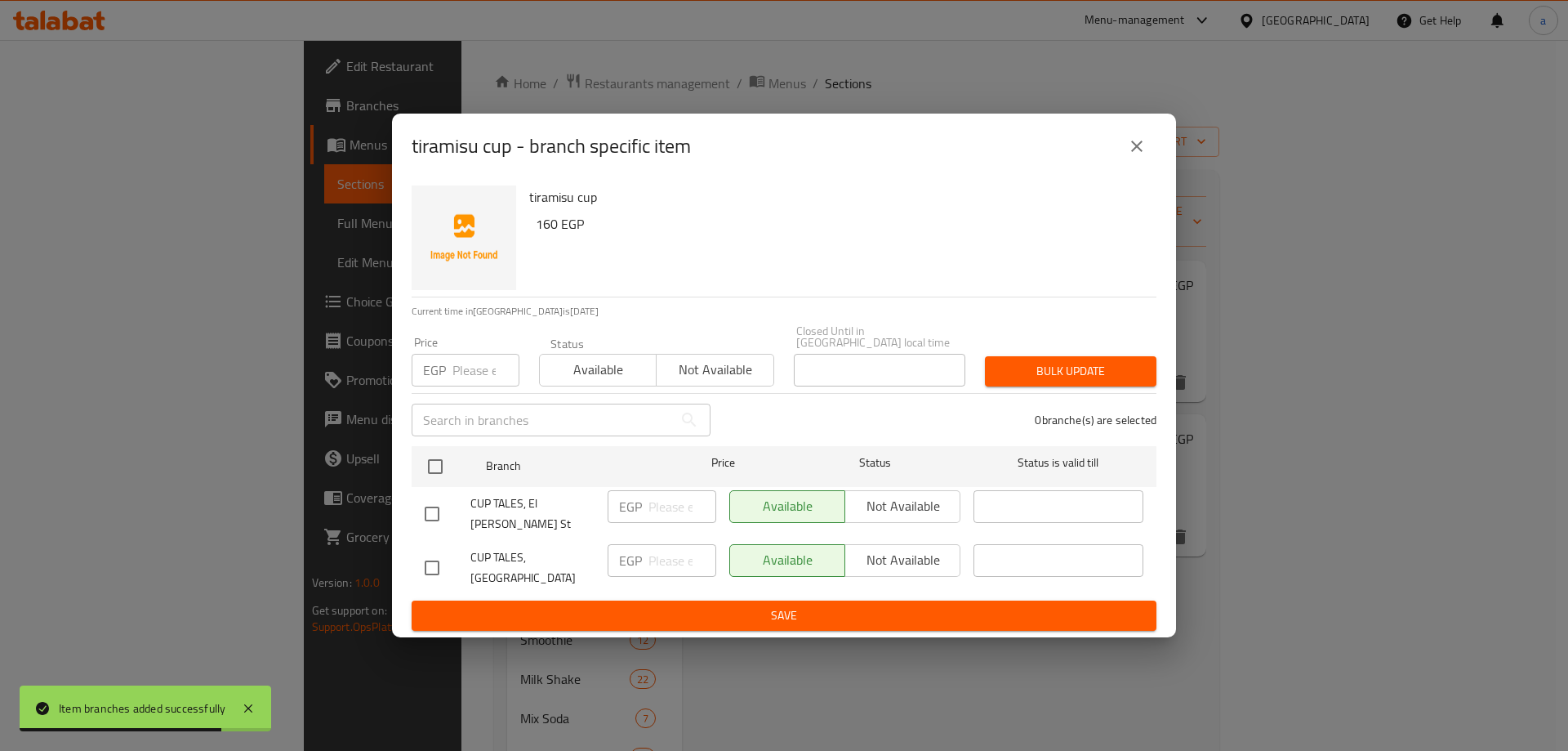
click at [439, 519] on input "checkbox" at bounding box center [432, 514] width 34 height 34
checkbox input "true"
click at [885, 512] on span "Not available" at bounding box center [903, 506] width 102 height 24
click at [836, 606] on span "Save" at bounding box center [784, 615] width 719 height 20
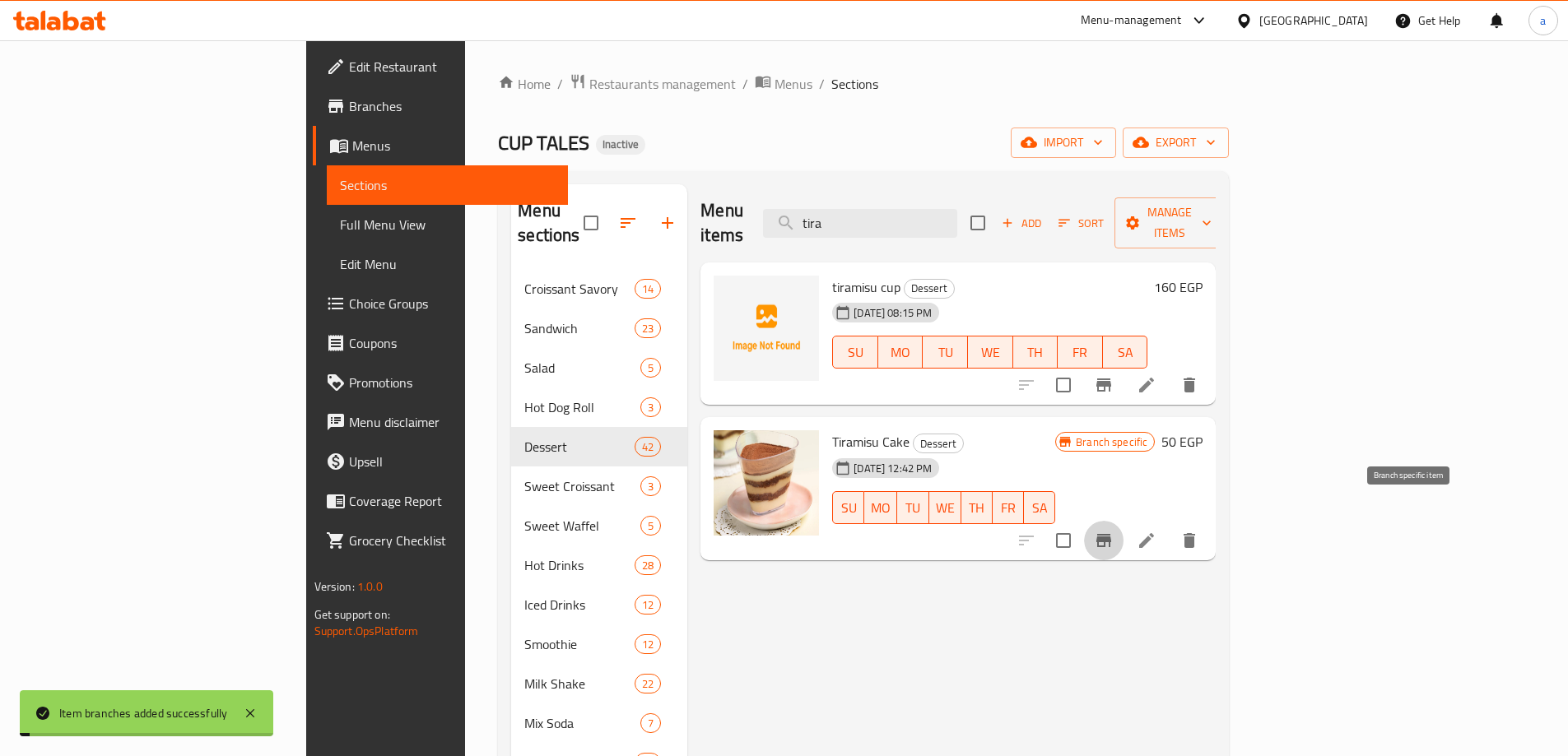
click at [1113, 531] on icon "Branch-specific-item" at bounding box center [1104, 540] width 20 height 20
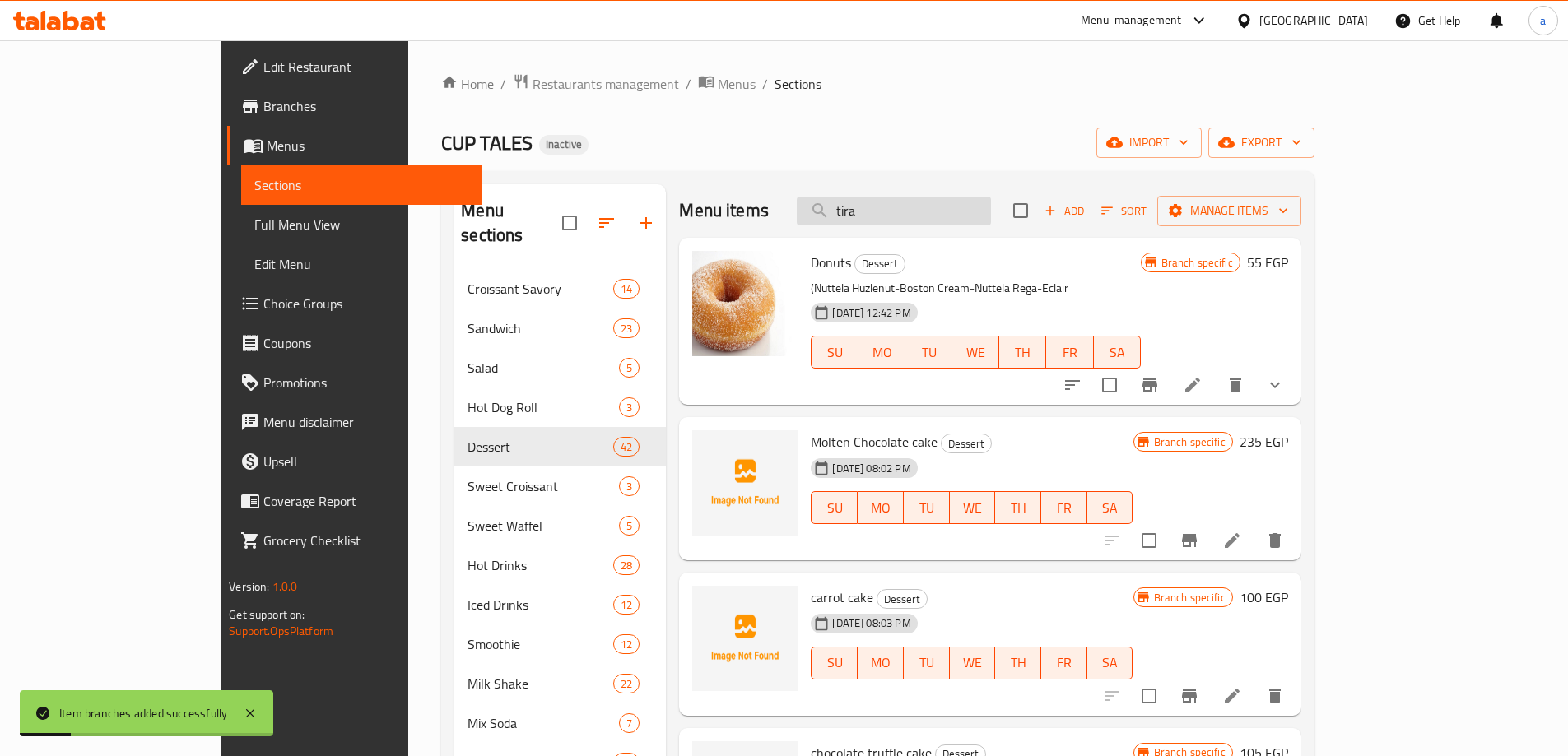
click at [947, 207] on input "tira" at bounding box center [893, 211] width 194 height 28
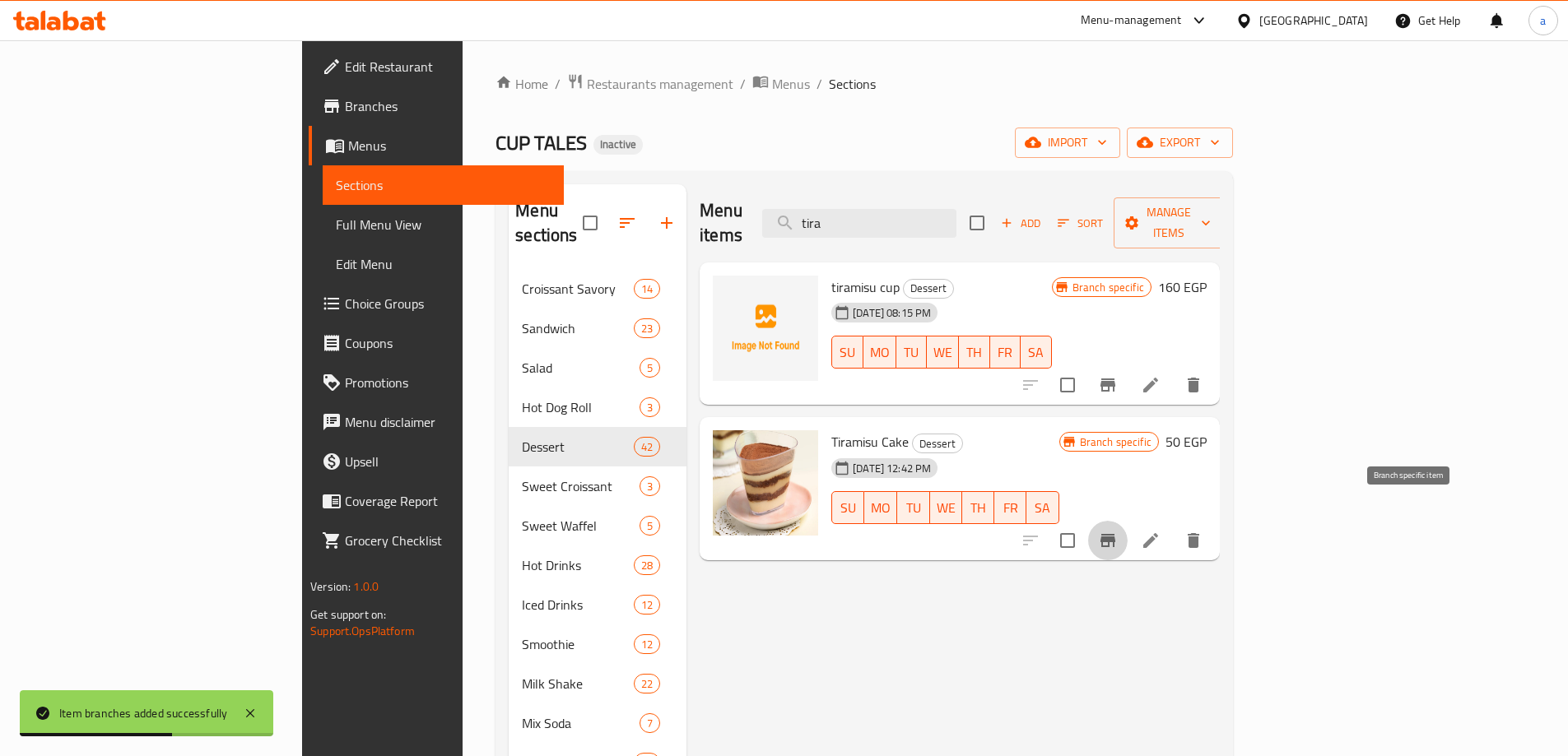
click at [1128, 521] on button "Branch-specific-item" at bounding box center [1107, 540] width 39 height 39
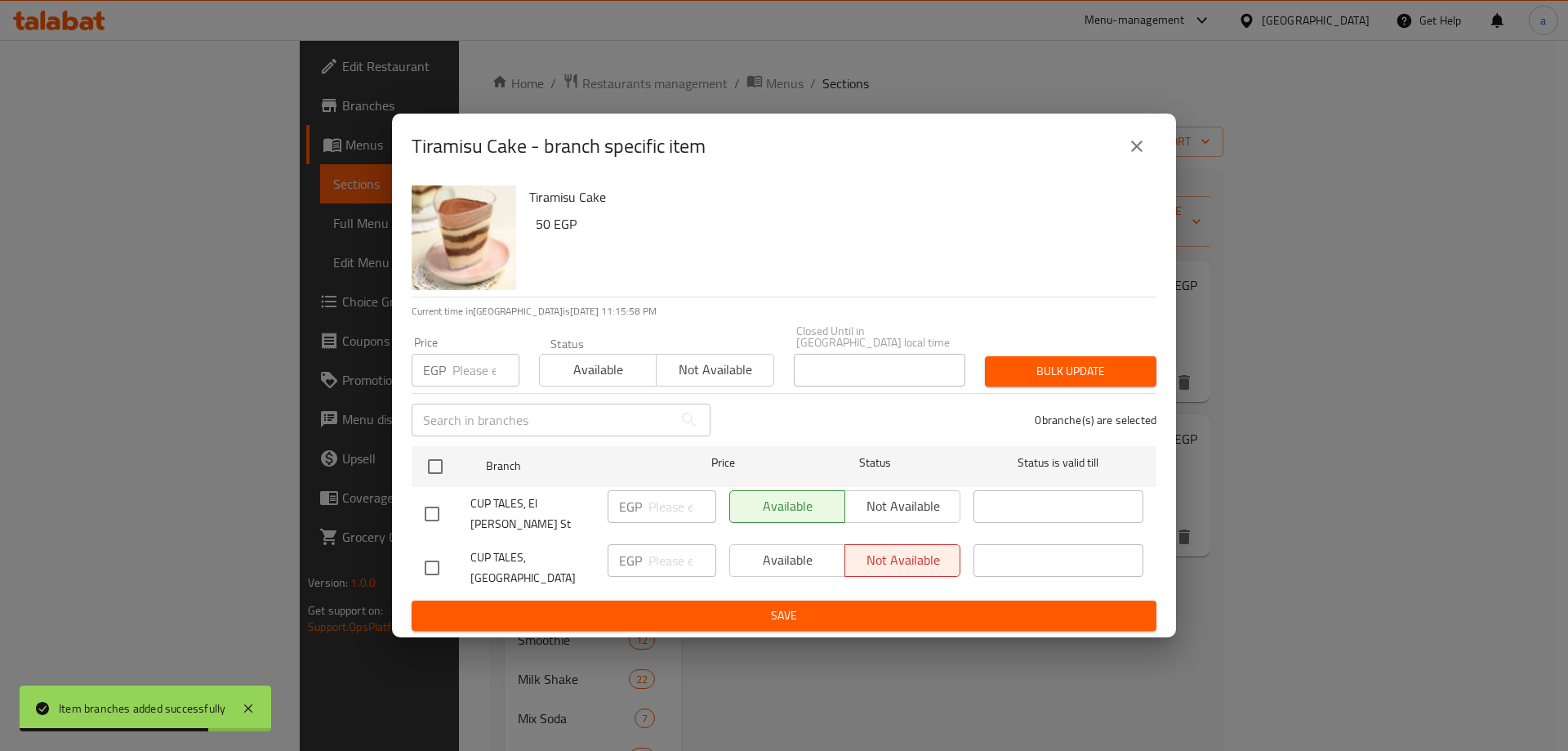
click at [948, 606] on span "Save" at bounding box center [784, 615] width 719 height 20
click at [1147, 155] on button "close" at bounding box center [1136, 146] width 39 height 39
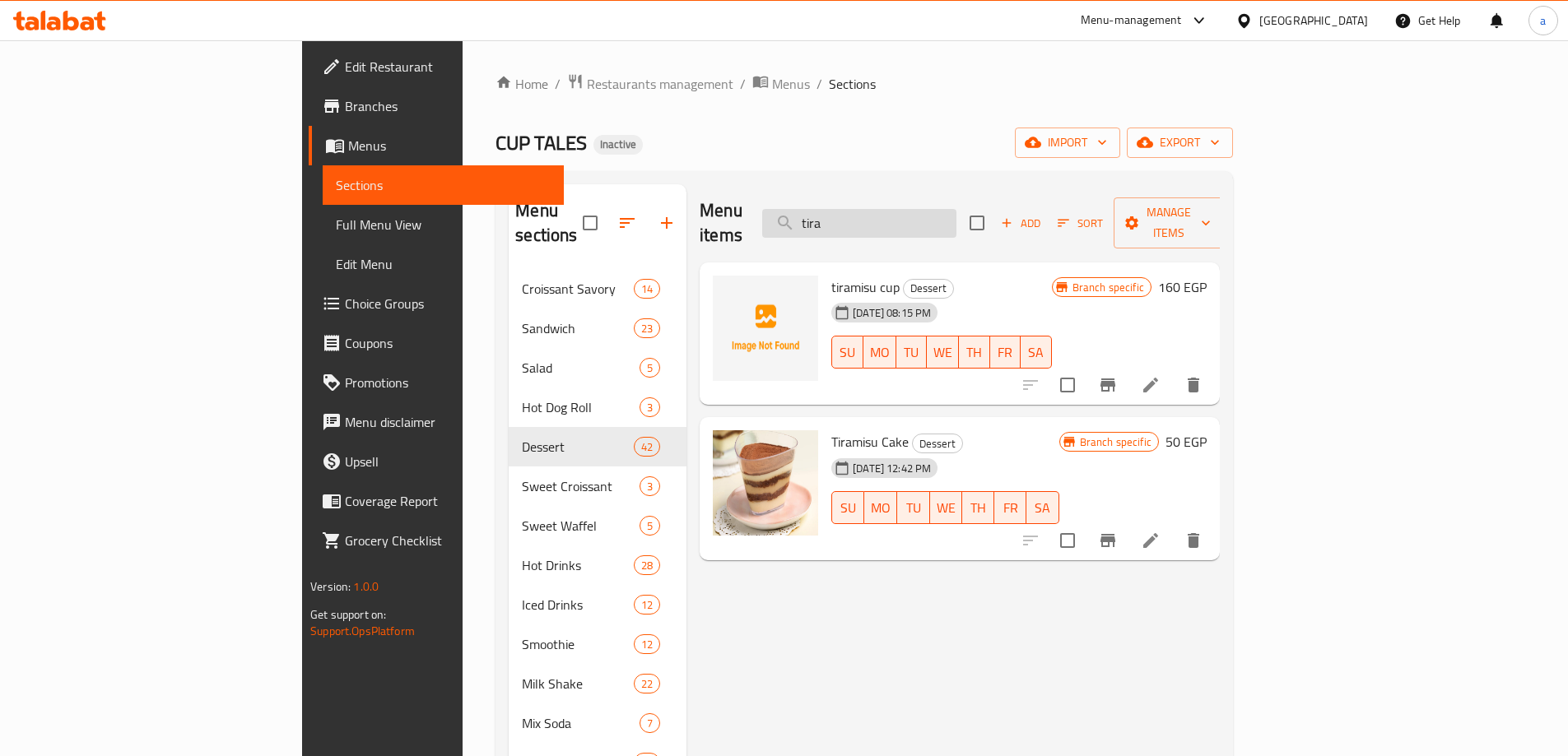
click at [950, 221] on input "tira" at bounding box center [859, 223] width 194 height 28
type input "t"
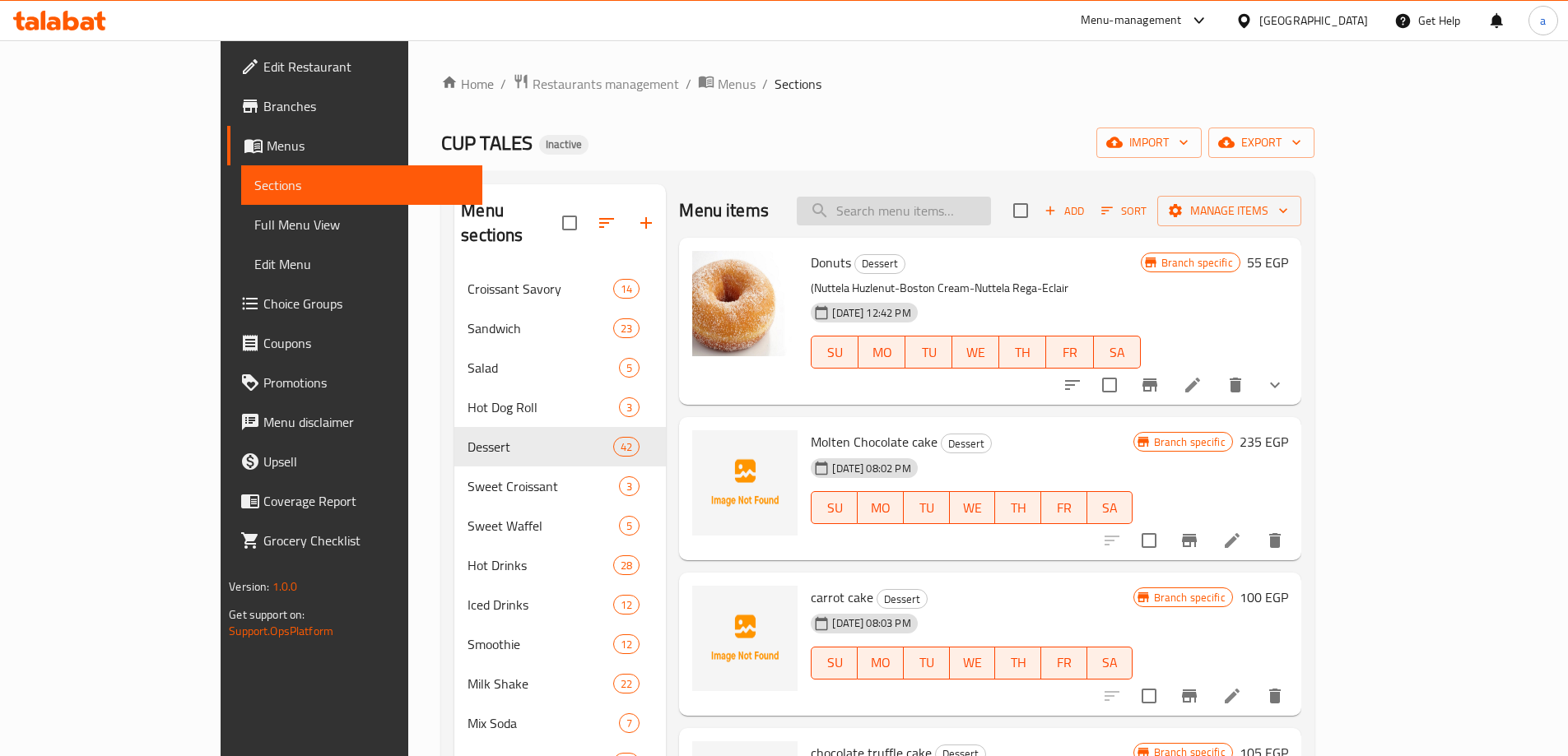
type input "e"
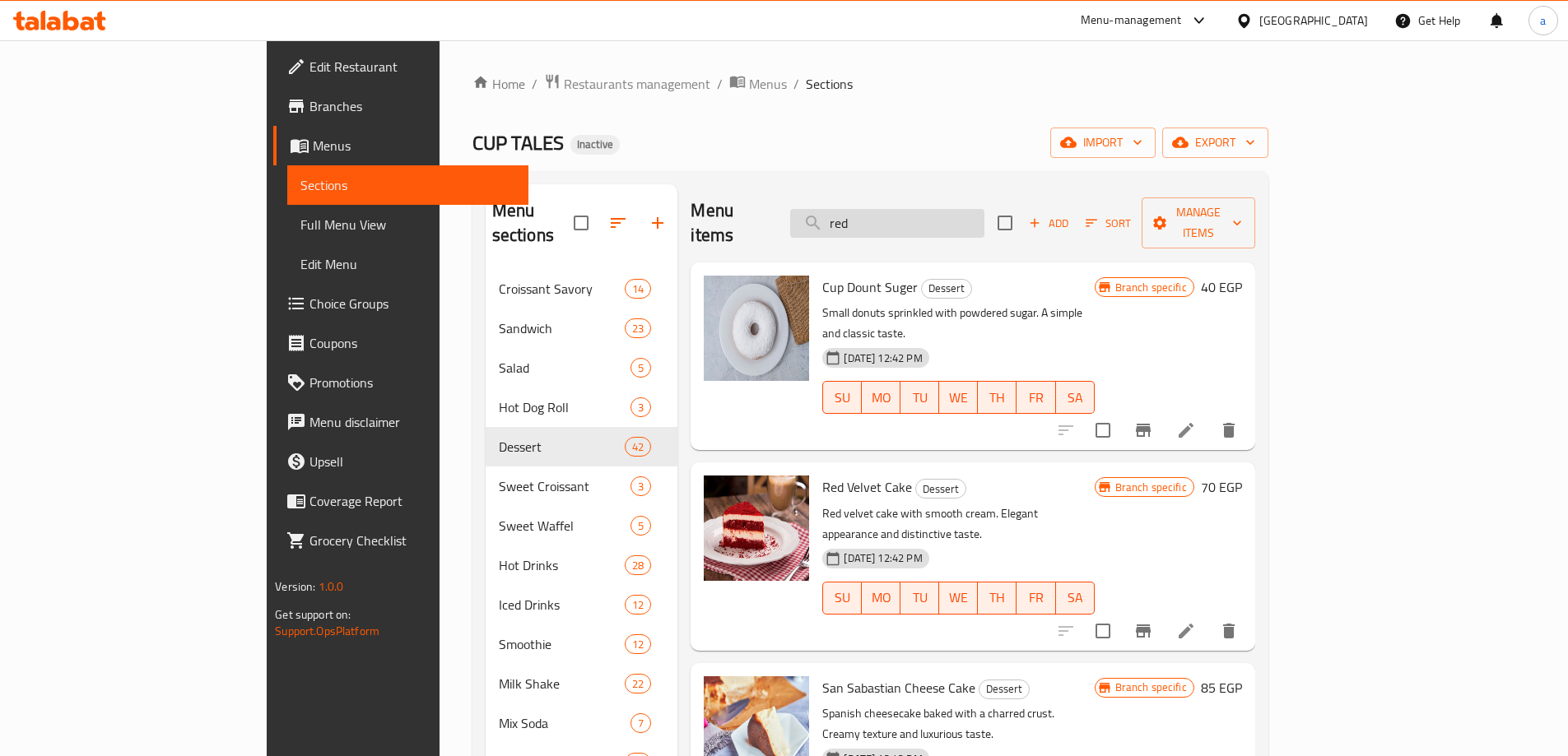
click at [936, 209] on input "red" at bounding box center [887, 223] width 194 height 28
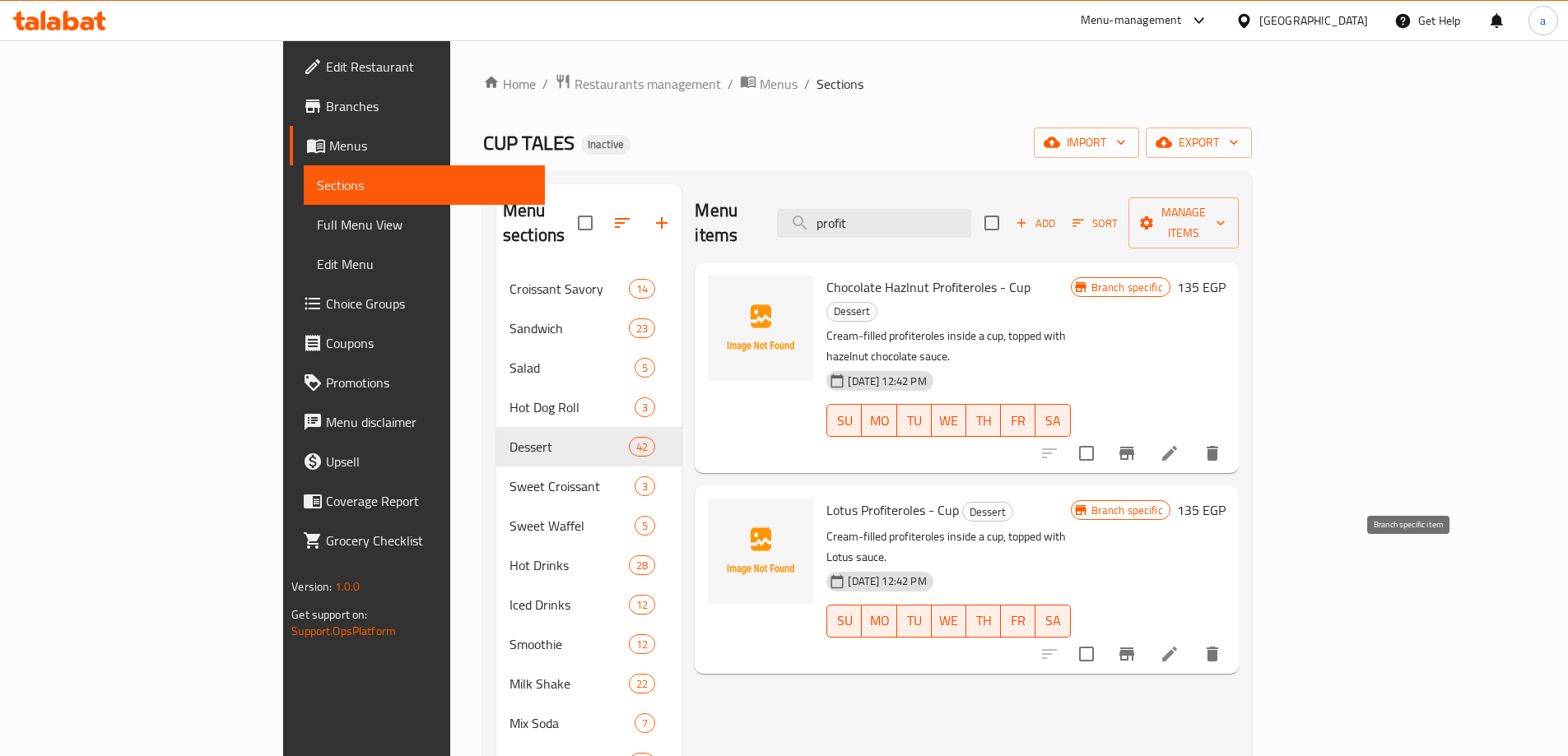
click at [1146, 634] on button "Branch-specific-item" at bounding box center [1127, 654] width 39 height 39
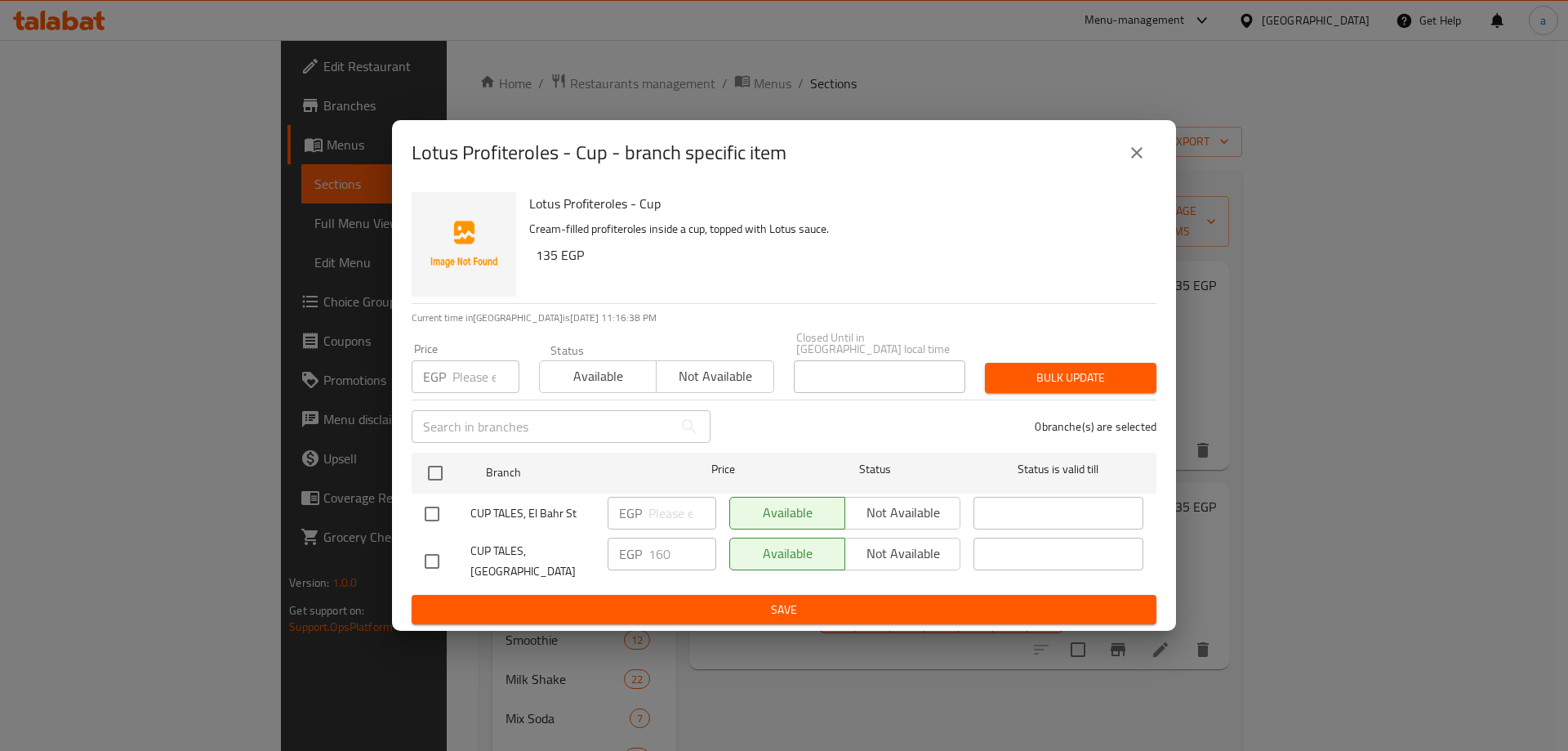
click at [750, 605] on span "Save" at bounding box center [784, 609] width 719 height 20
click at [1140, 152] on icon "close" at bounding box center [1136, 152] width 19 height 19
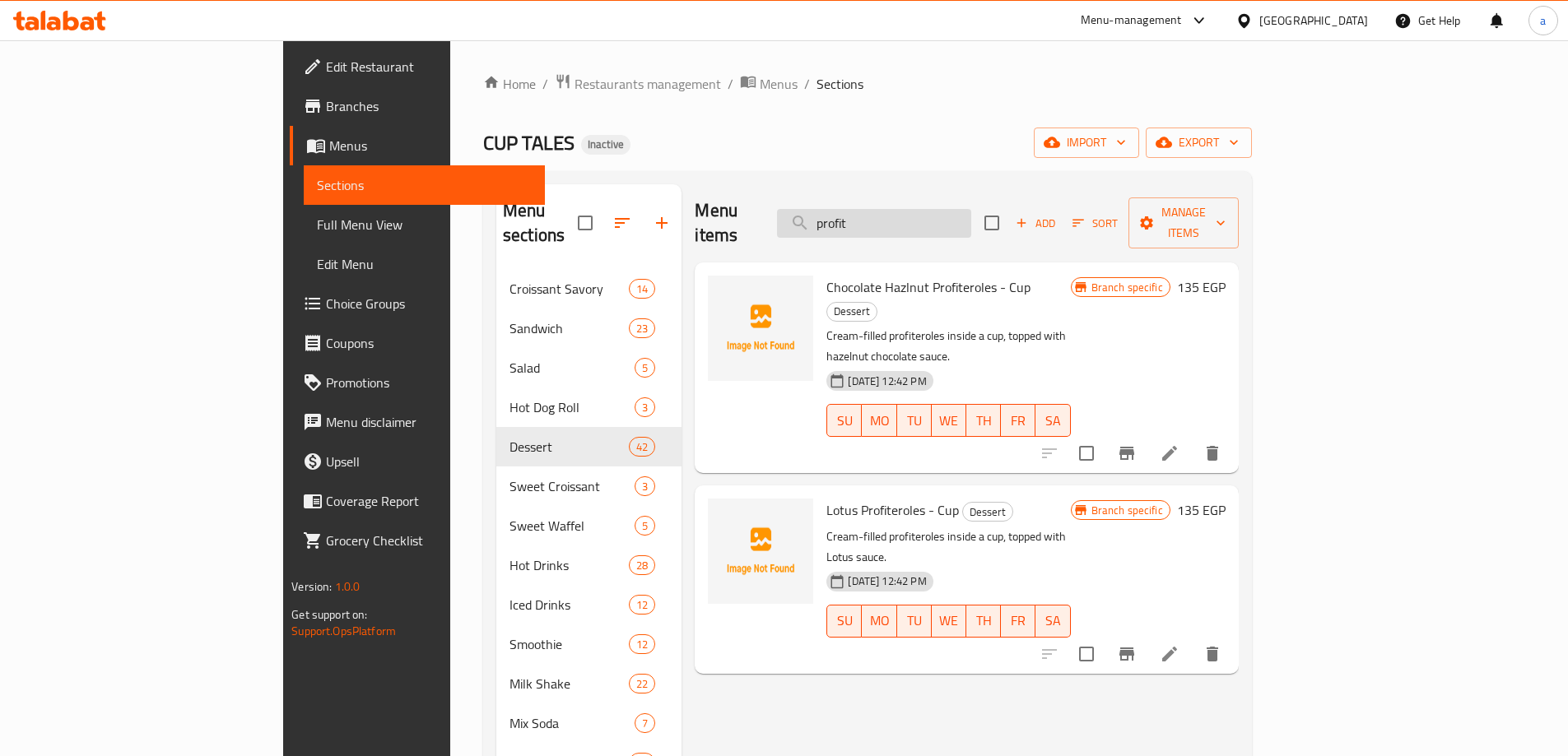
click at [964, 213] on input "profit" at bounding box center [874, 223] width 194 height 28
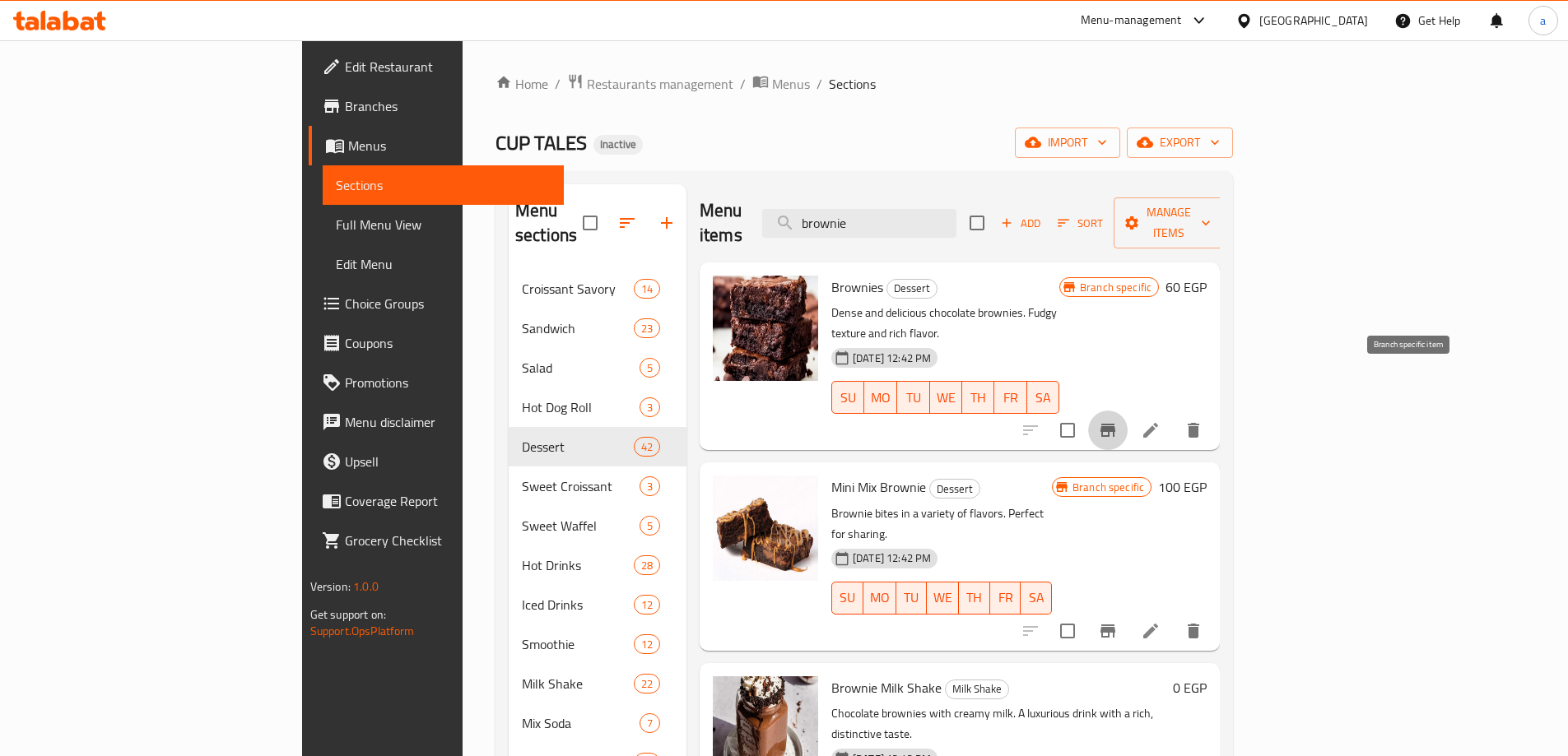
click at [1118, 421] on icon "Branch-specific-item" at bounding box center [1107, 430] width 20 height 20
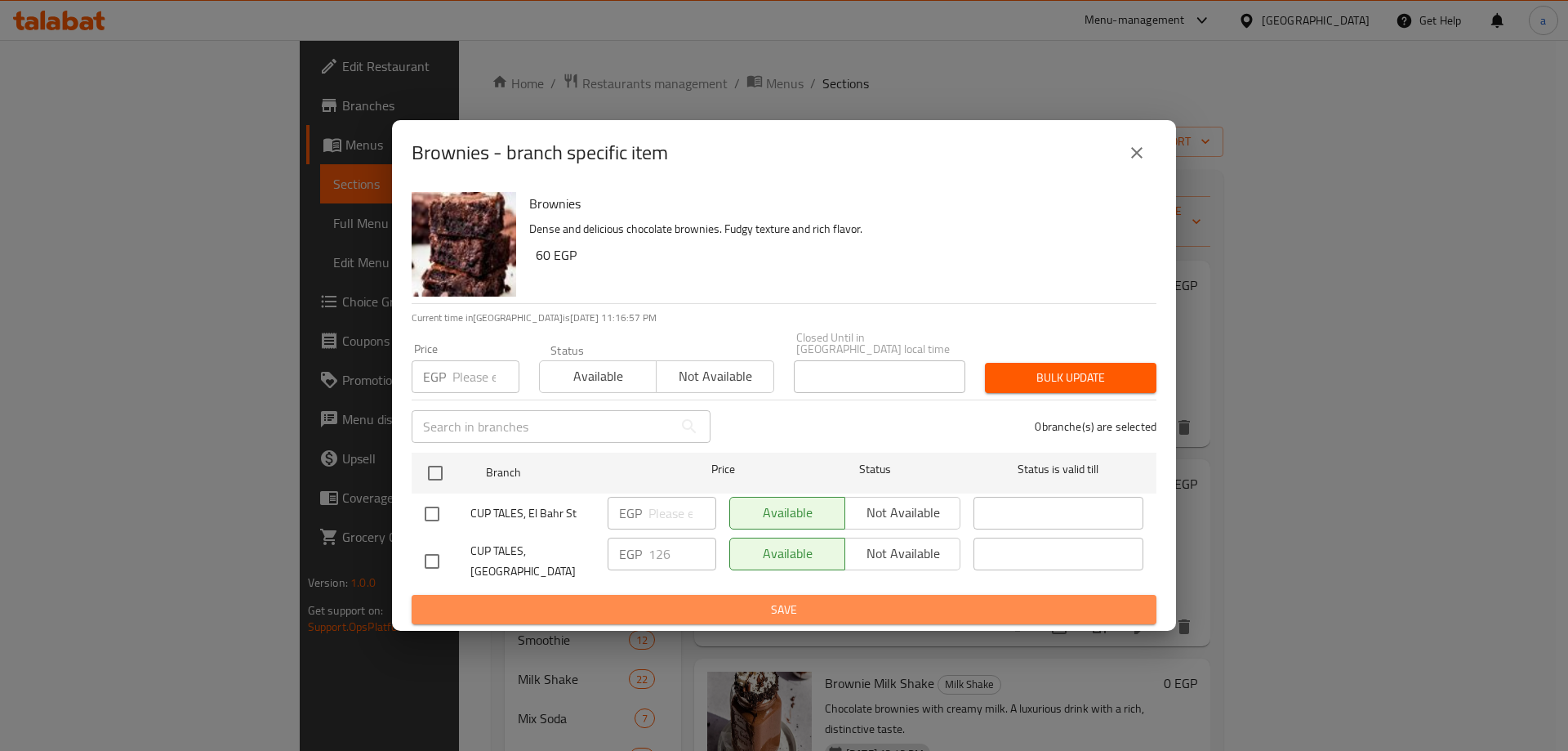
click at [728, 595] on button "Save" at bounding box center [783, 610] width 744 height 30
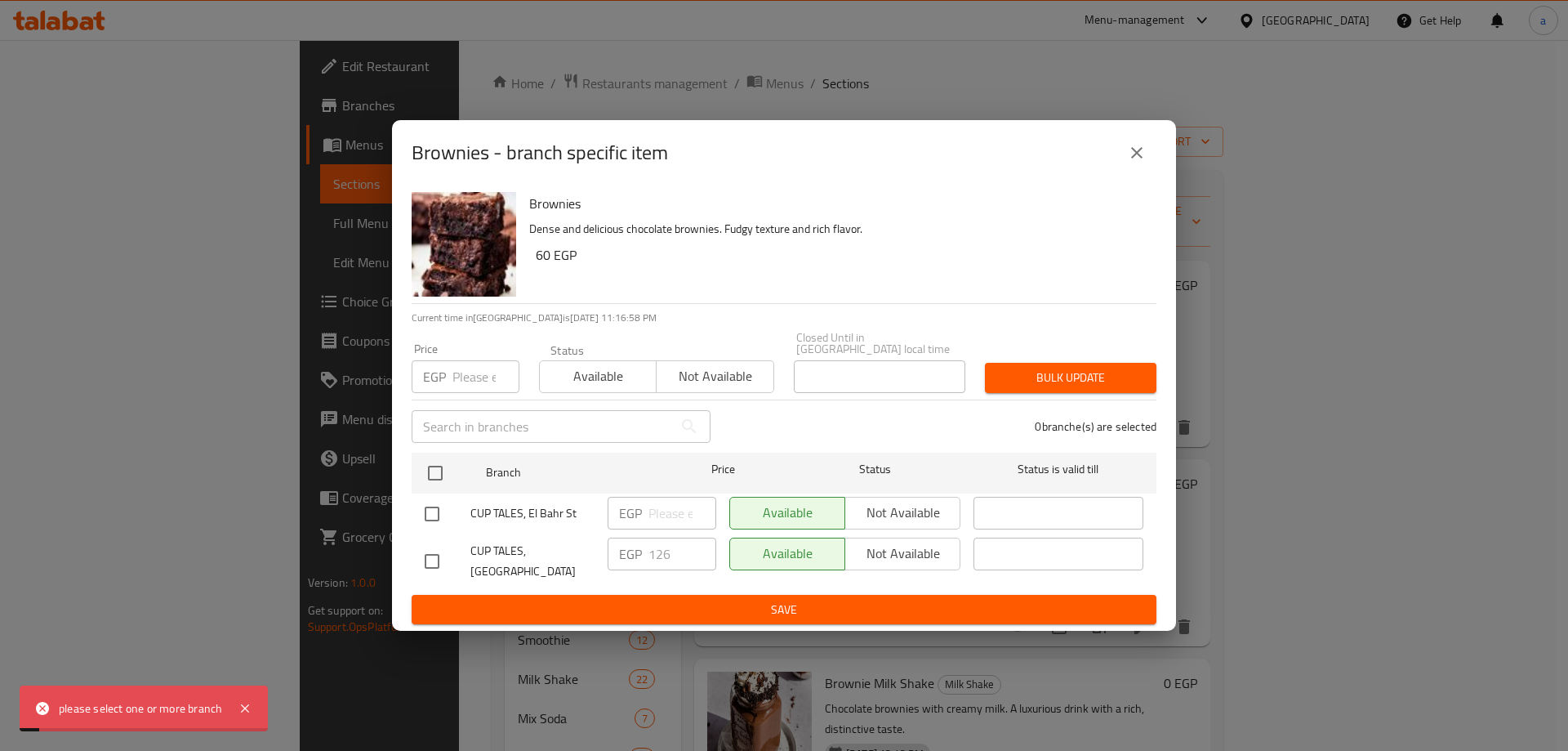
click at [322, 695] on div "Brownies - branch specific item Brownies Dense and delicious chocolate brownies…" at bounding box center [784, 376] width 1568 height 751
click at [1140, 147] on button "close" at bounding box center [1136, 152] width 39 height 39
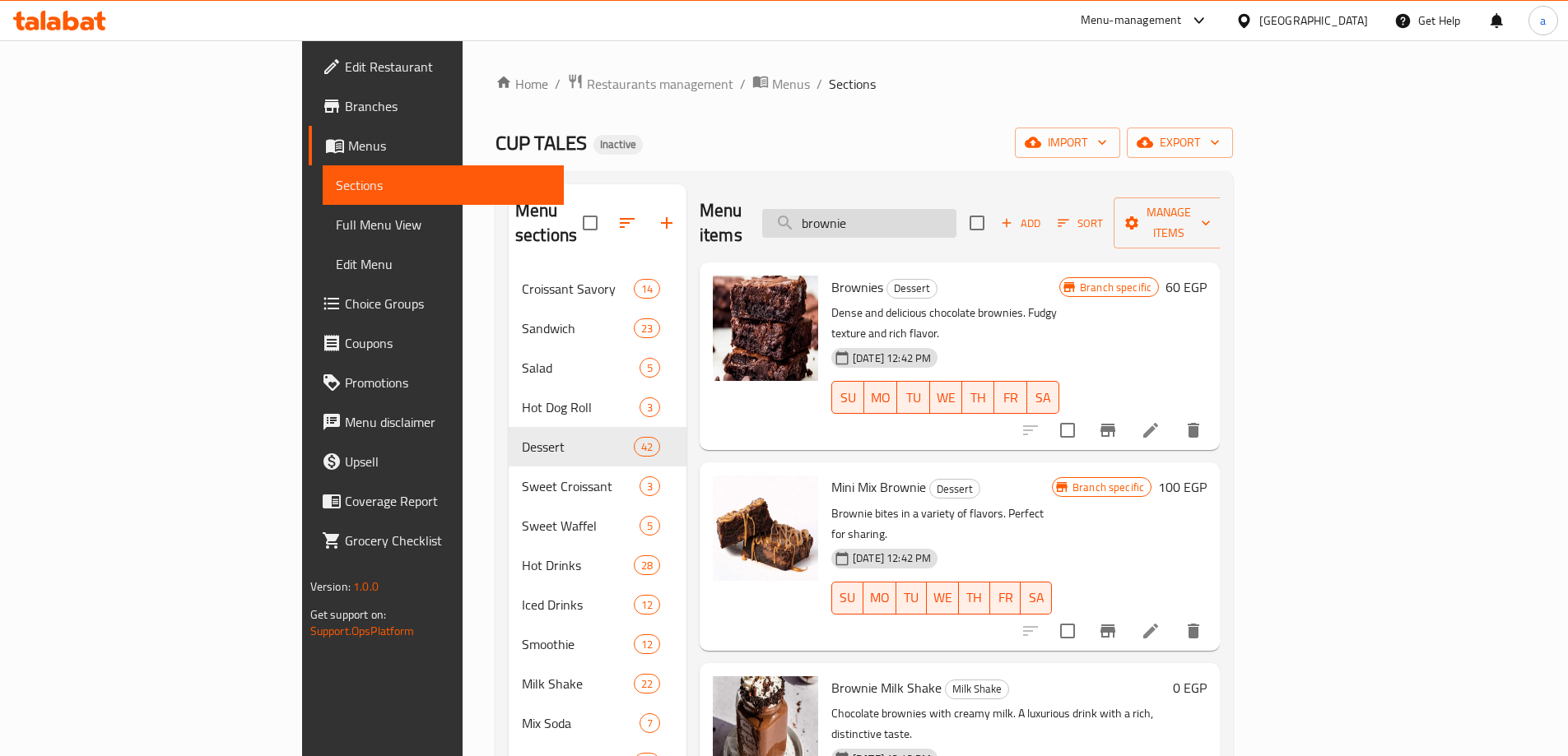
click at [956, 209] on input "brownie" at bounding box center [859, 223] width 194 height 28
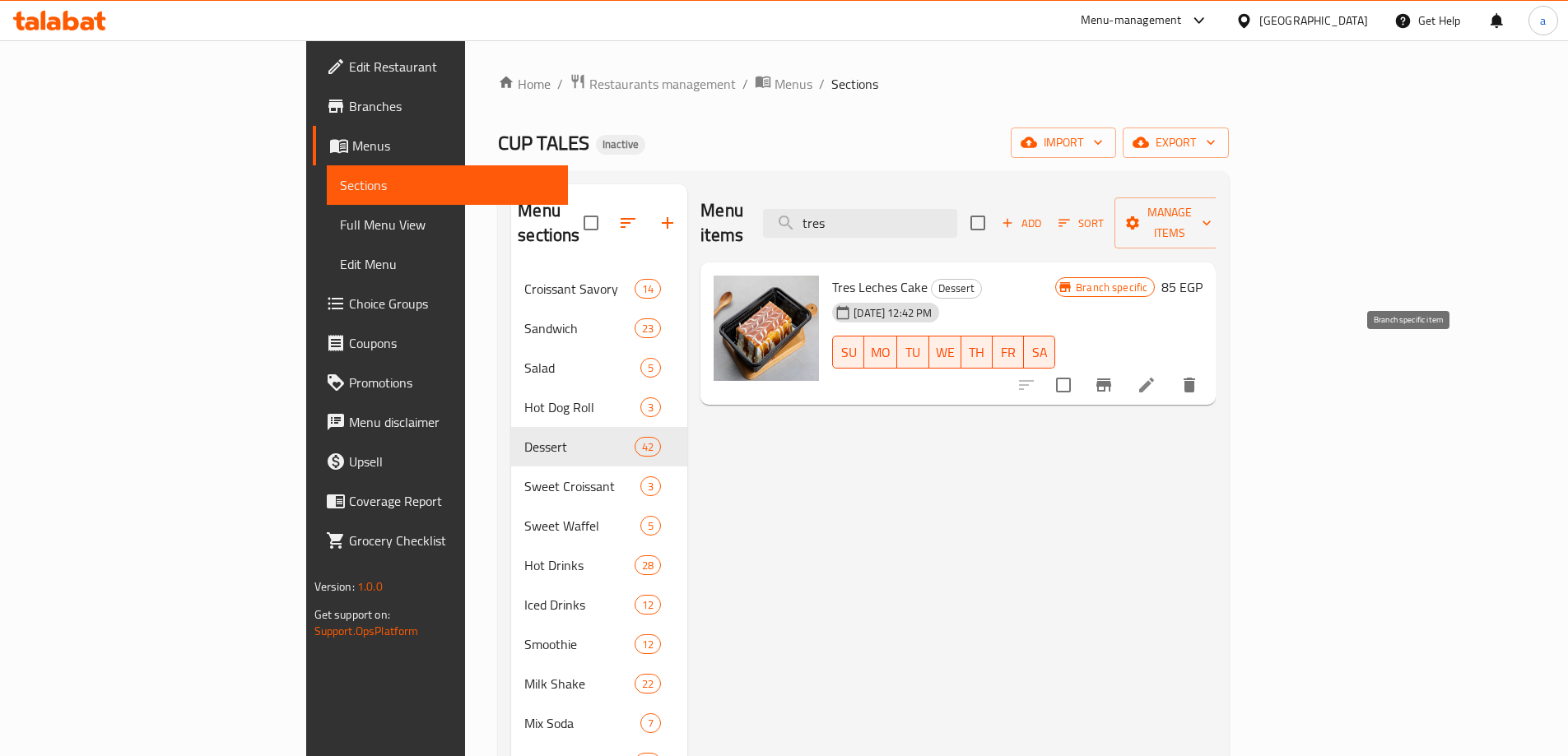
type input "tres"
click at [1111, 378] on icon "Branch-specific-item" at bounding box center [1104, 384] width 15 height 13
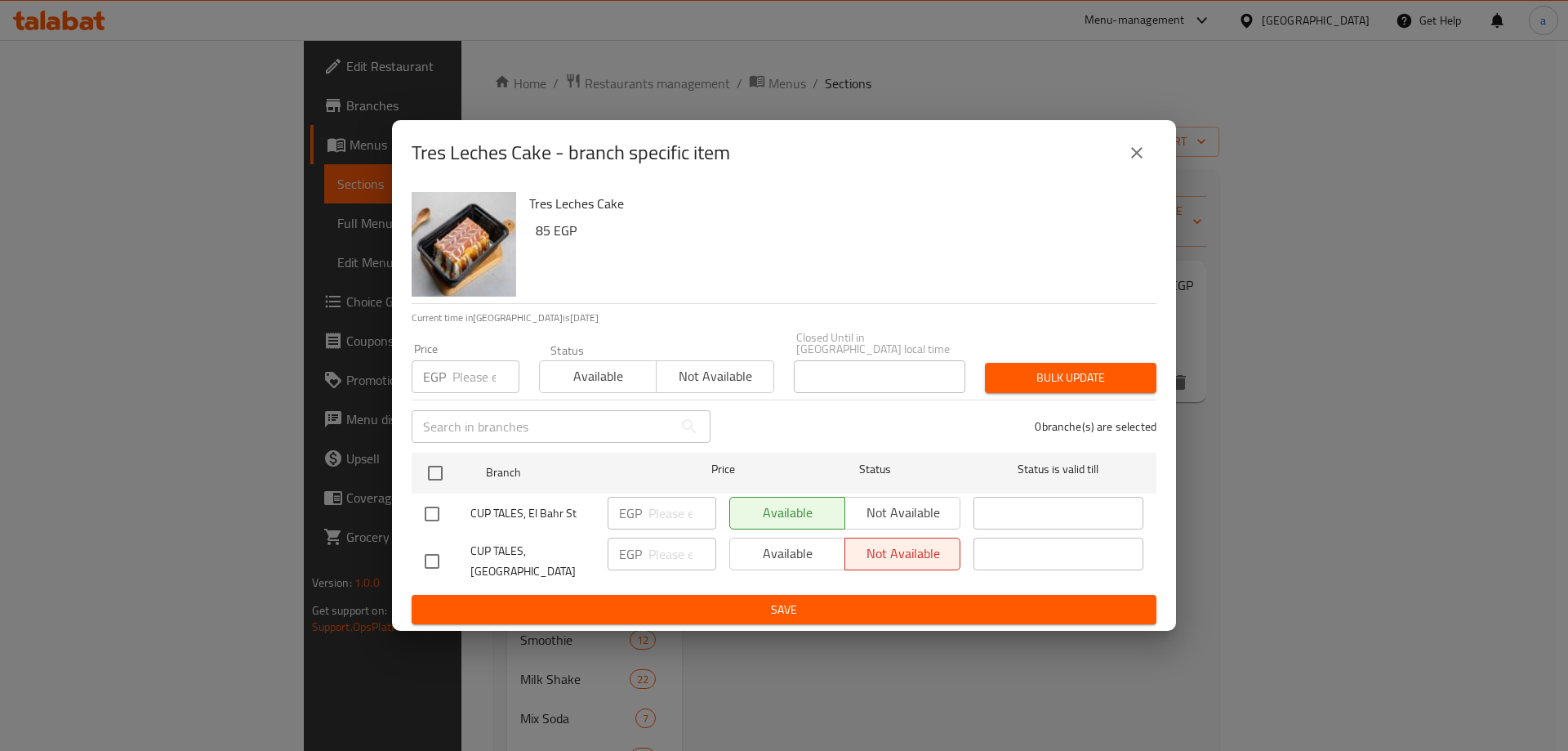
click at [1142, 152] on icon "close" at bounding box center [1136, 152] width 11 height 11
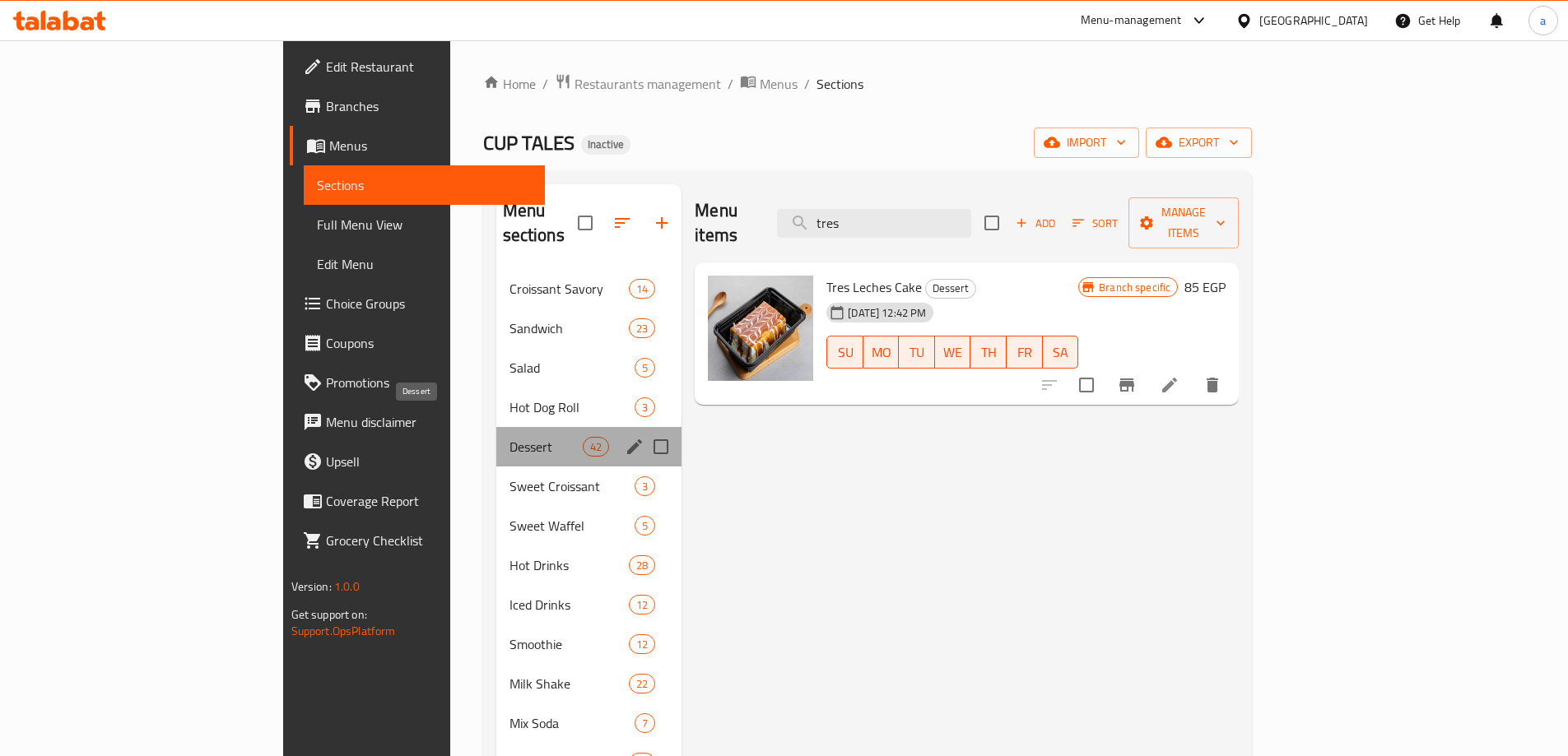
click at [510, 437] on span "Dessert" at bounding box center [546, 446] width 73 height 20
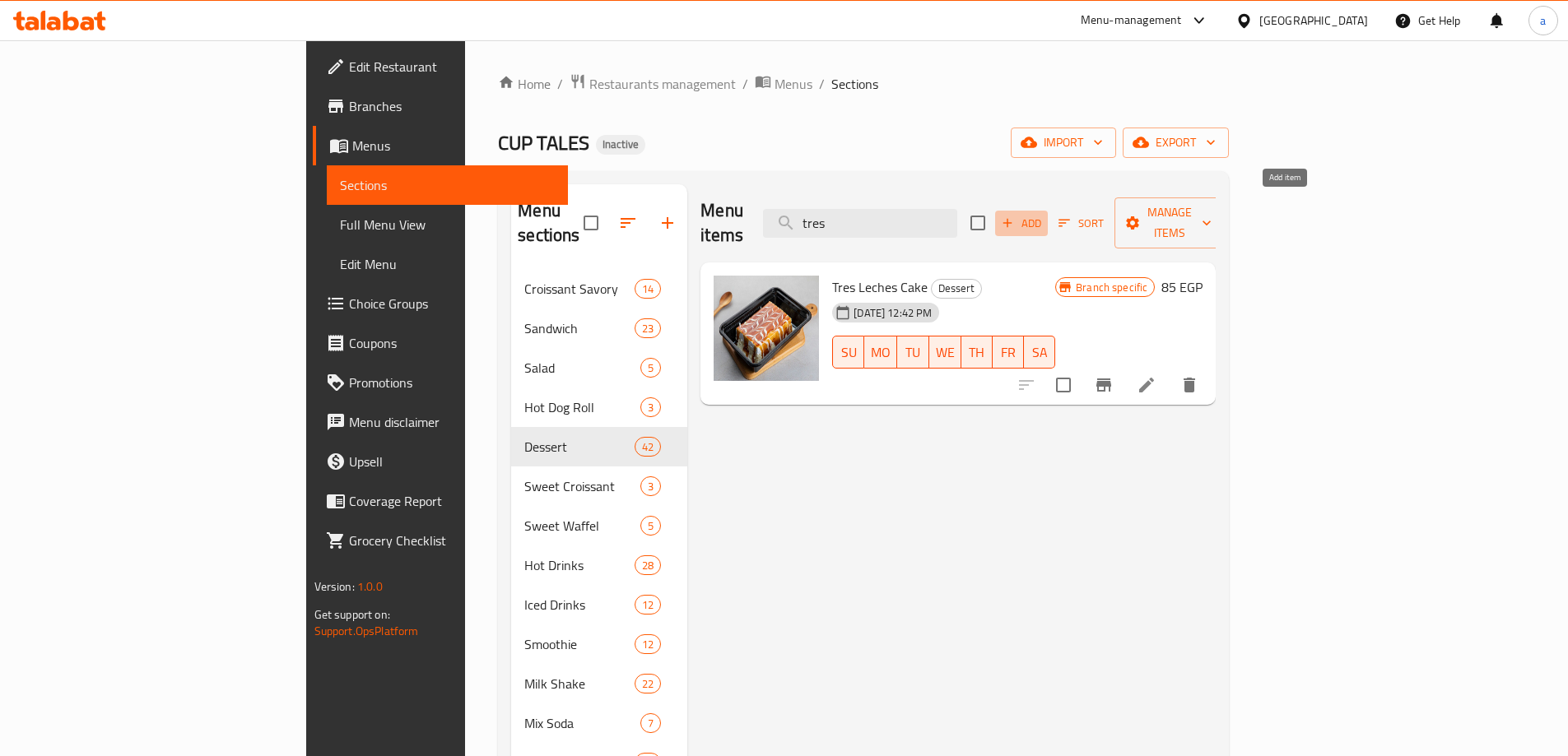
click at [1048, 222] on button "Add" at bounding box center [1021, 223] width 52 height 26
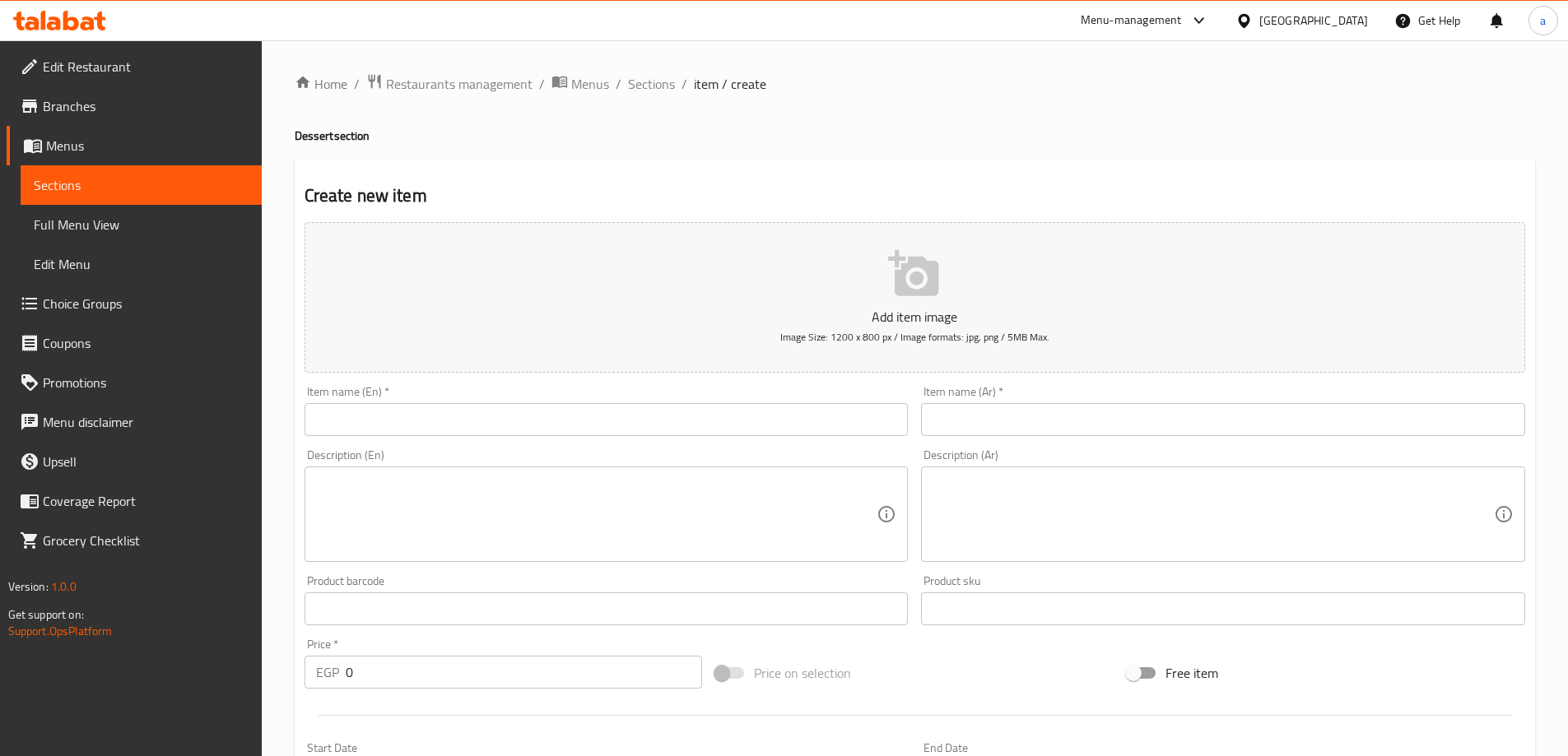
click at [467, 431] on input "text" at bounding box center [606, 419] width 604 height 33
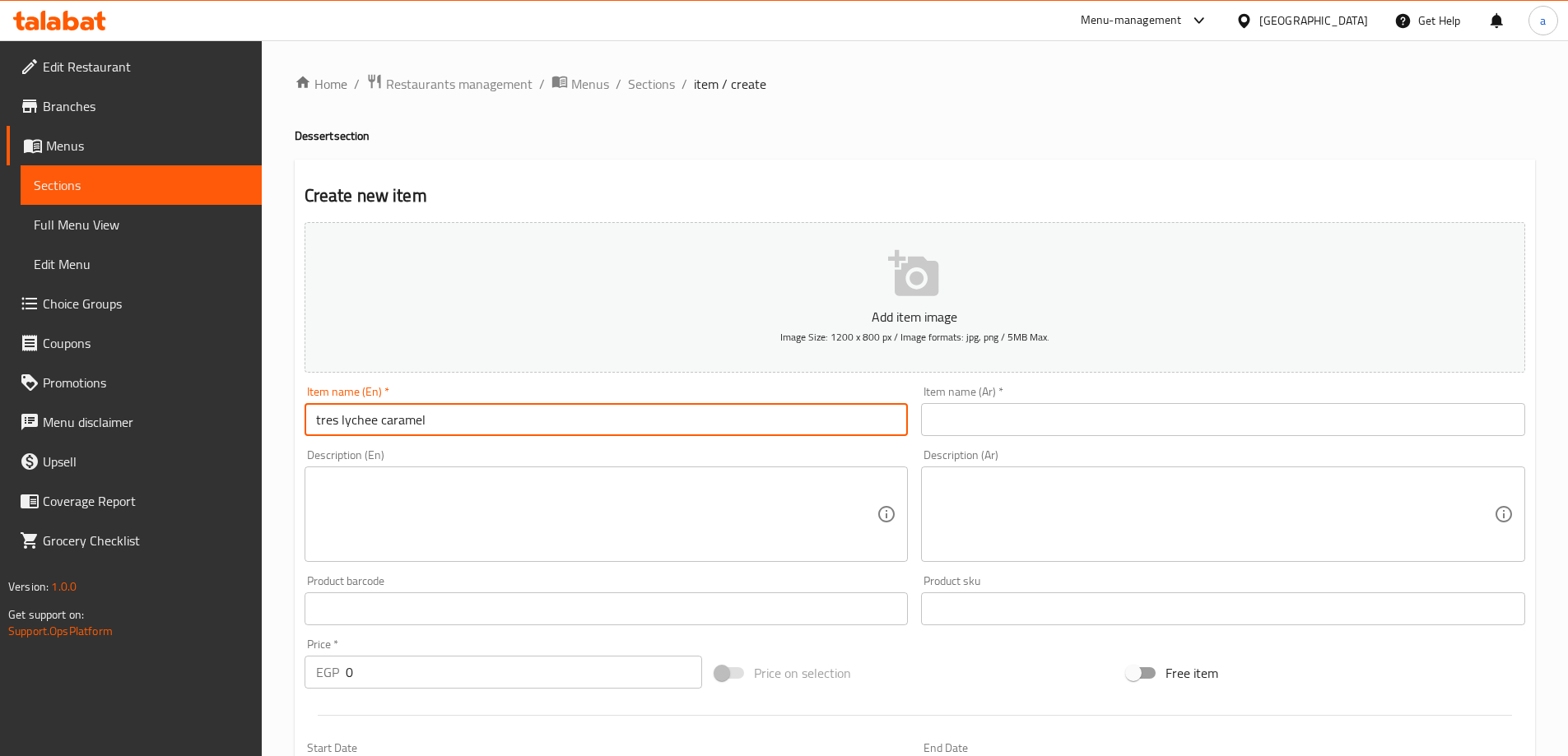
click at [590, 415] on input "tres lychee caramel" at bounding box center [606, 419] width 604 height 33
type input "tres lychee caramel"
click at [995, 430] on input "text" at bounding box center [1223, 419] width 604 height 33
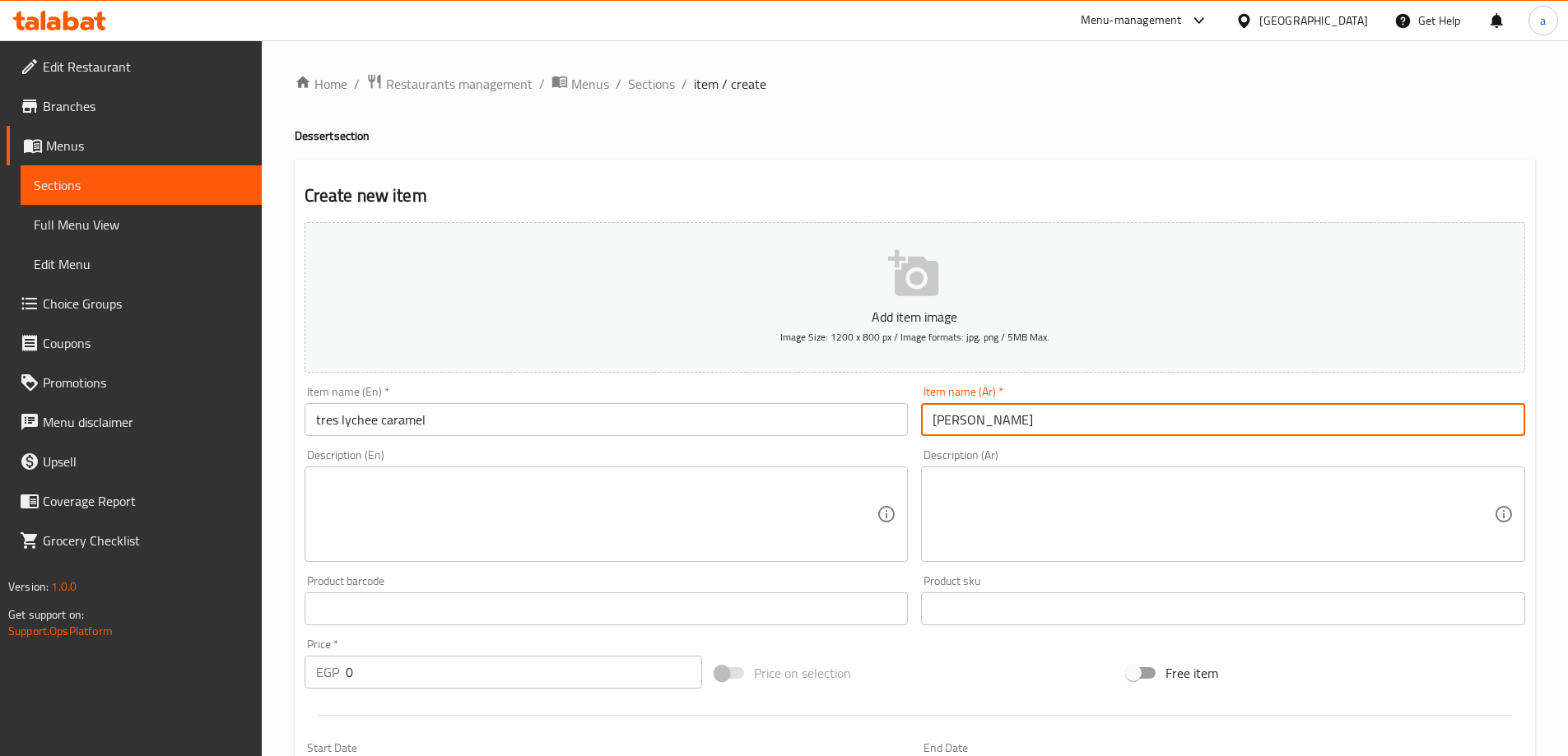
type input "[PERSON_NAME]"
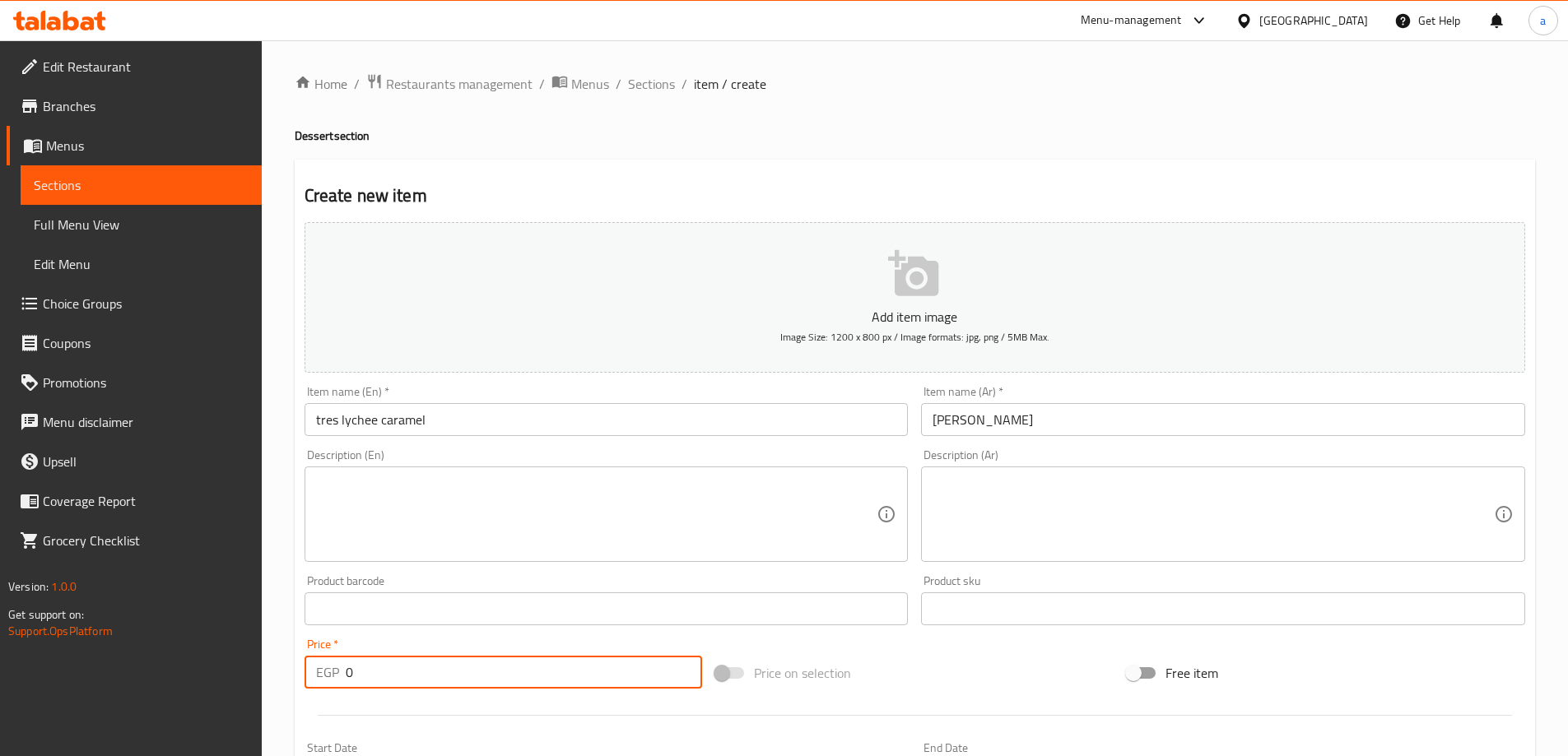
click at [420, 683] on input "0" at bounding box center [524, 672] width 357 height 33
click at [411, 680] on input "0" at bounding box center [524, 672] width 357 height 33
click at [407, 678] on input "0" at bounding box center [524, 672] width 357 height 33
click at [392, 676] on input "0" at bounding box center [524, 672] width 357 height 33
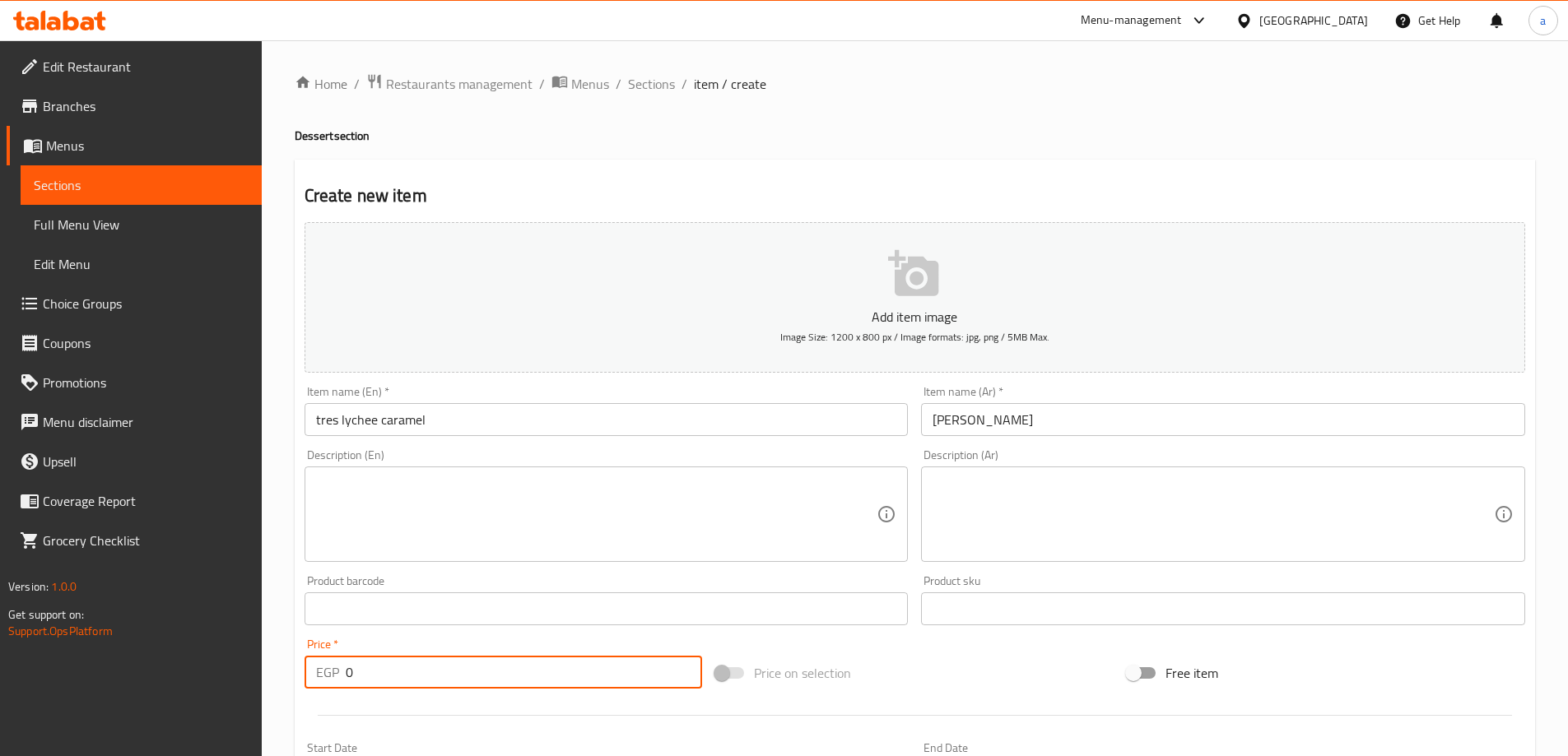
drag, startPoint x: 360, startPoint y: 673, endPoint x: 341, endPoint y: 673, distance: 19.0
click at [341, 673] on div "EGP 0 Price *" at bounding box center [503, 672] width 399 height 33
type input "165"
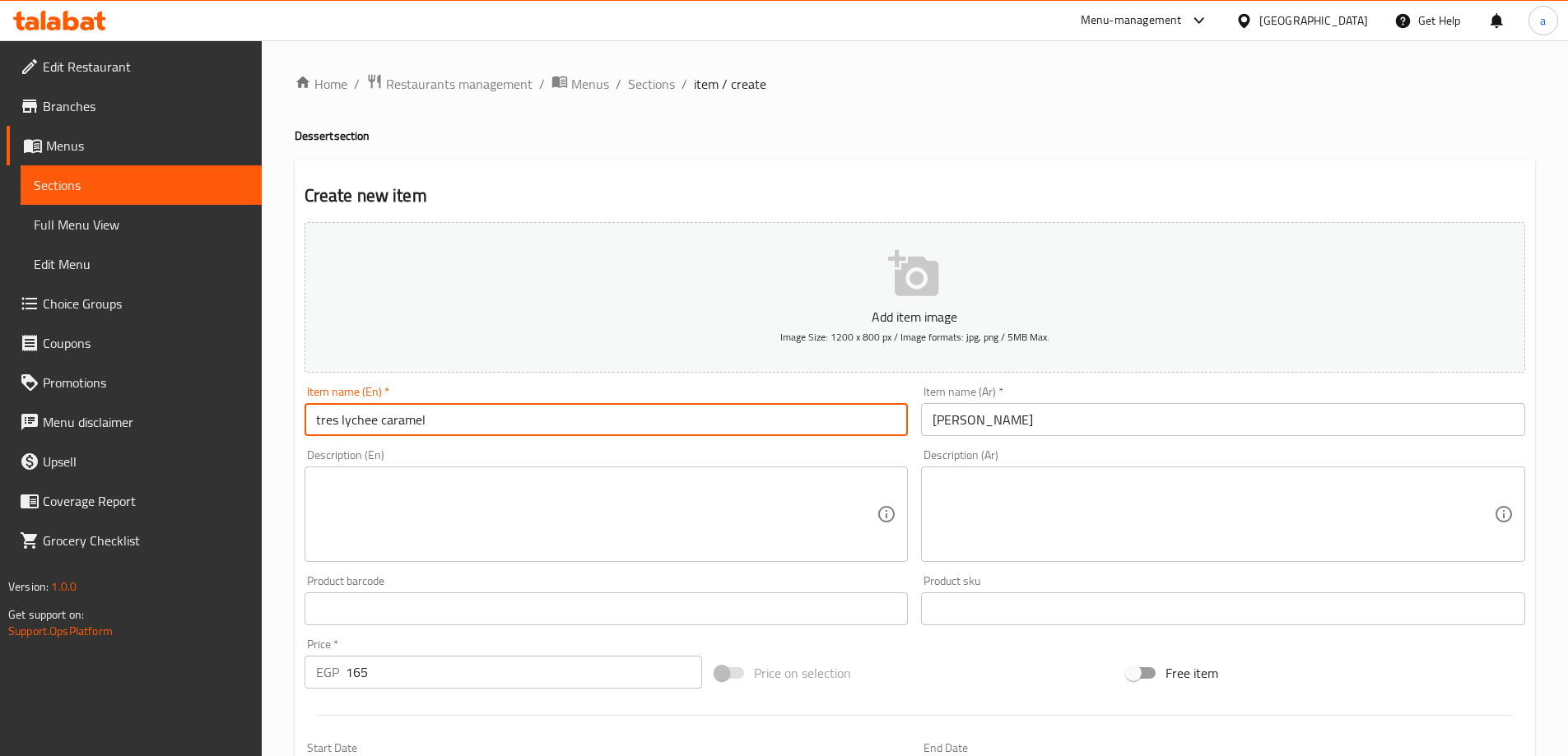
click at [505, 434] on input "tres lychee caramel" at bounding box center [606, 419] width 604 height 33
click at [441, 675] on input "165" at bounding box center [524, 672] width 357 height 33
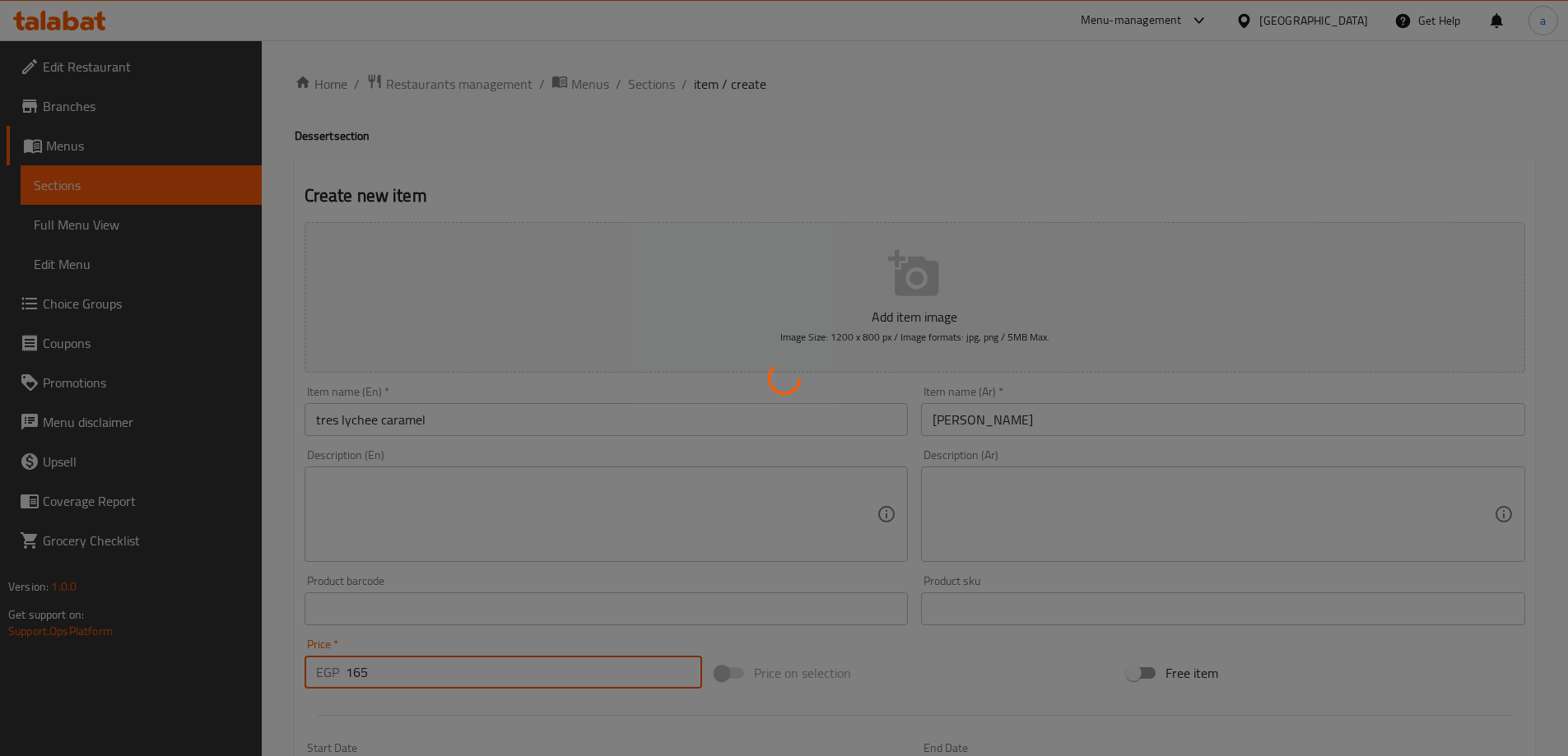
type input "0"
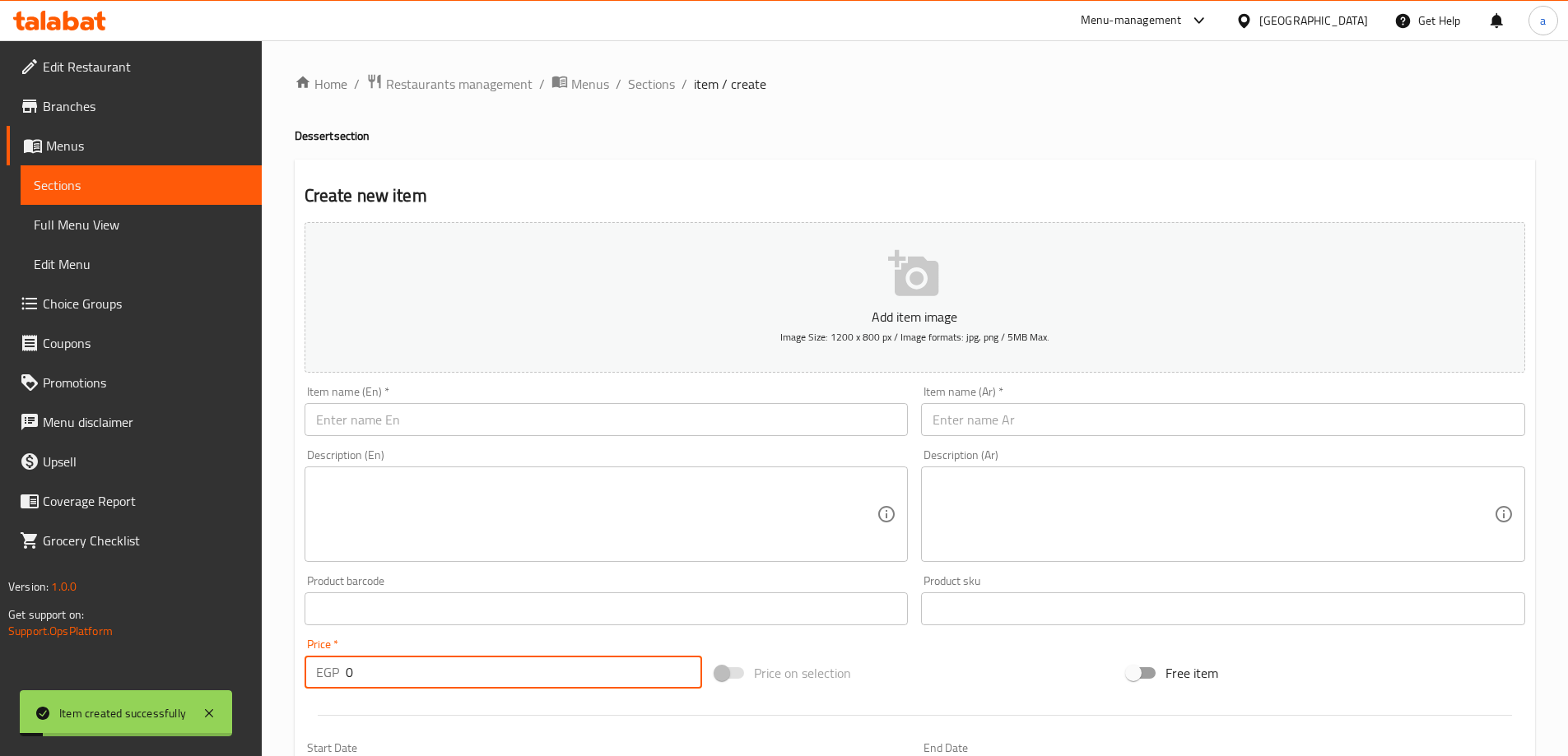
click at [501, 399] on div "Item name (En)   * Item name (En) *" at bounding box center [606, 411] width 604 height 51
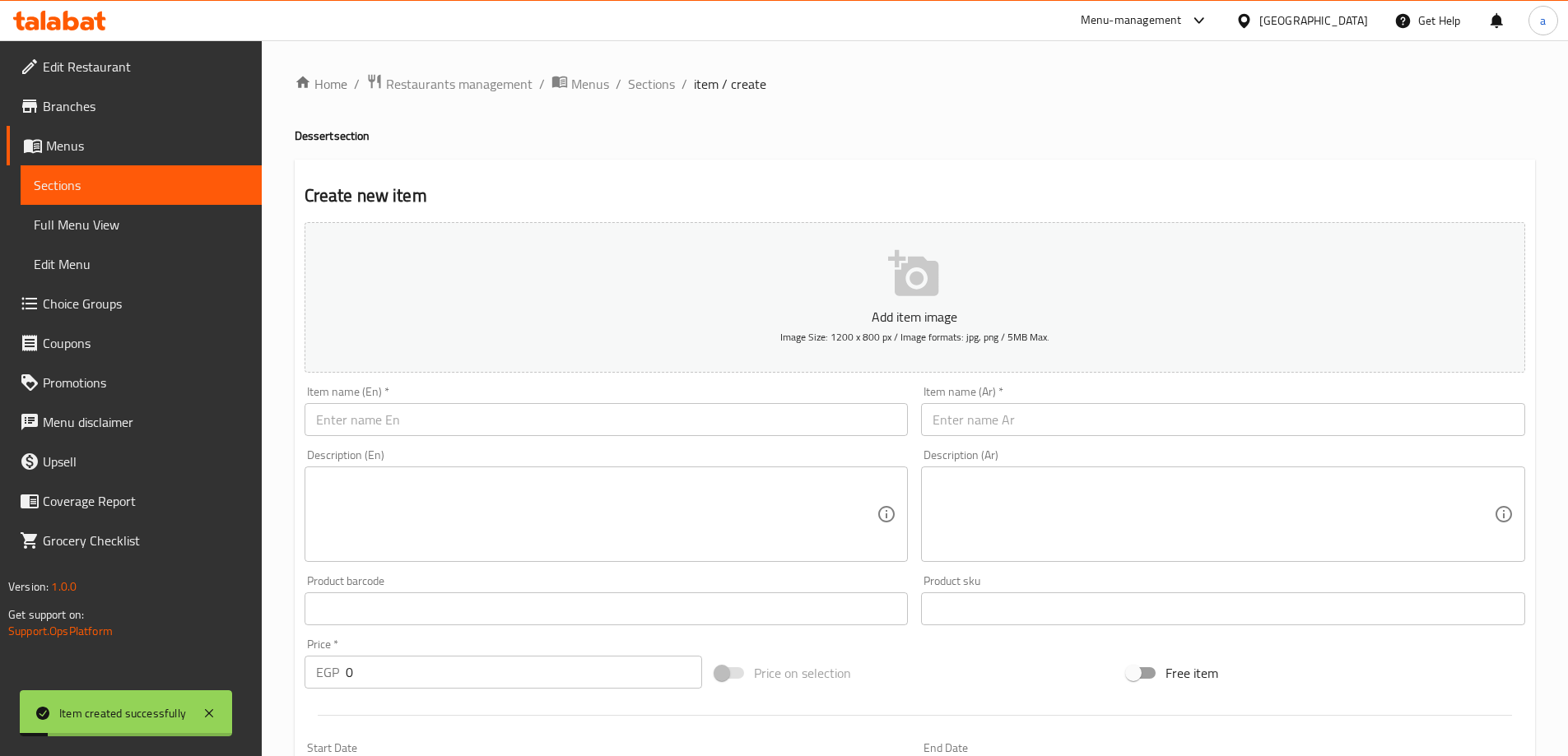
click at [495, 415] on input "text" at bounding box center [606, 419] width 604 height 33
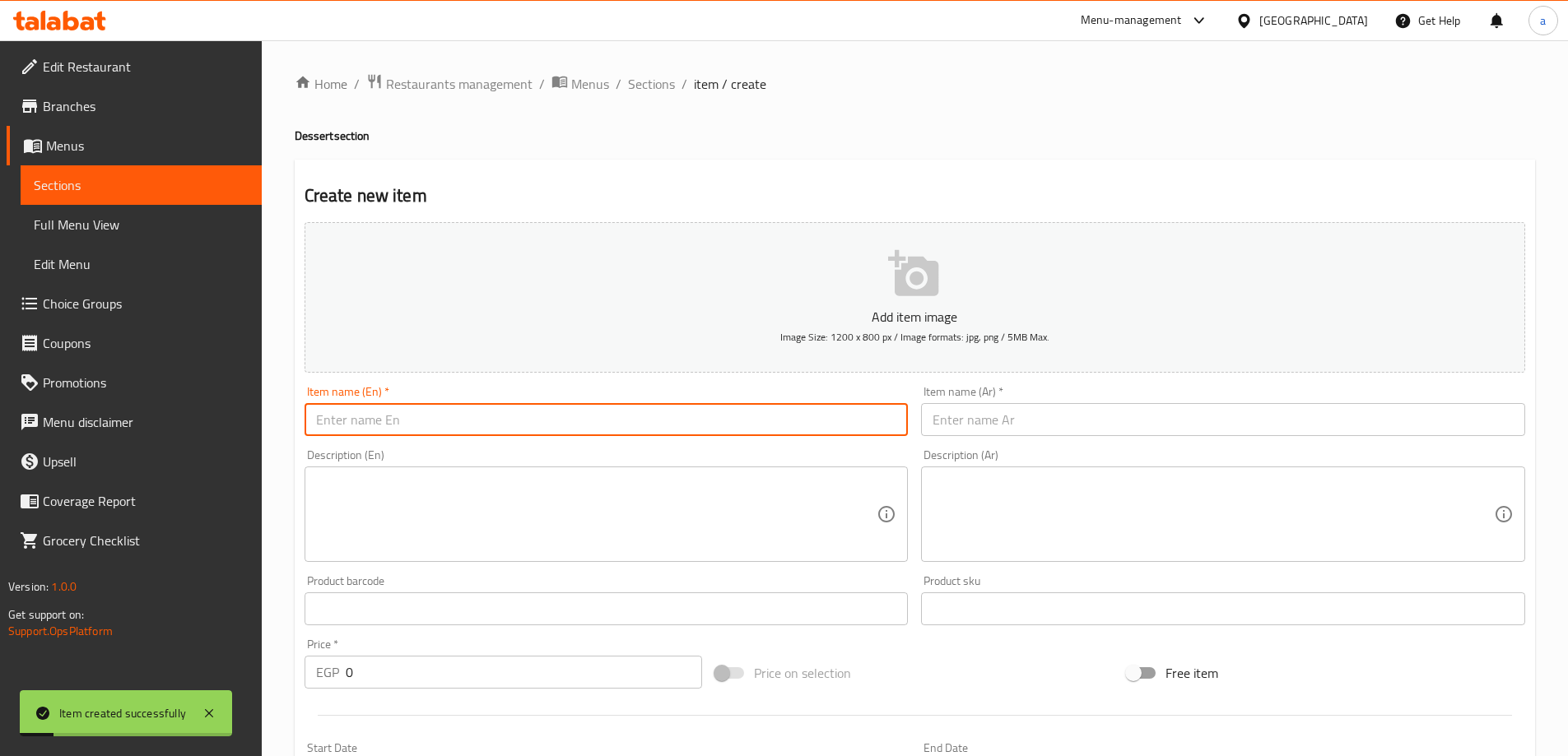
paste input "tres lychee caramel"
click at [401, 419] on input "tres lychee caramel" at bounding box center [606, 419] width 604 height 33
type input "tres lychee pistachio"
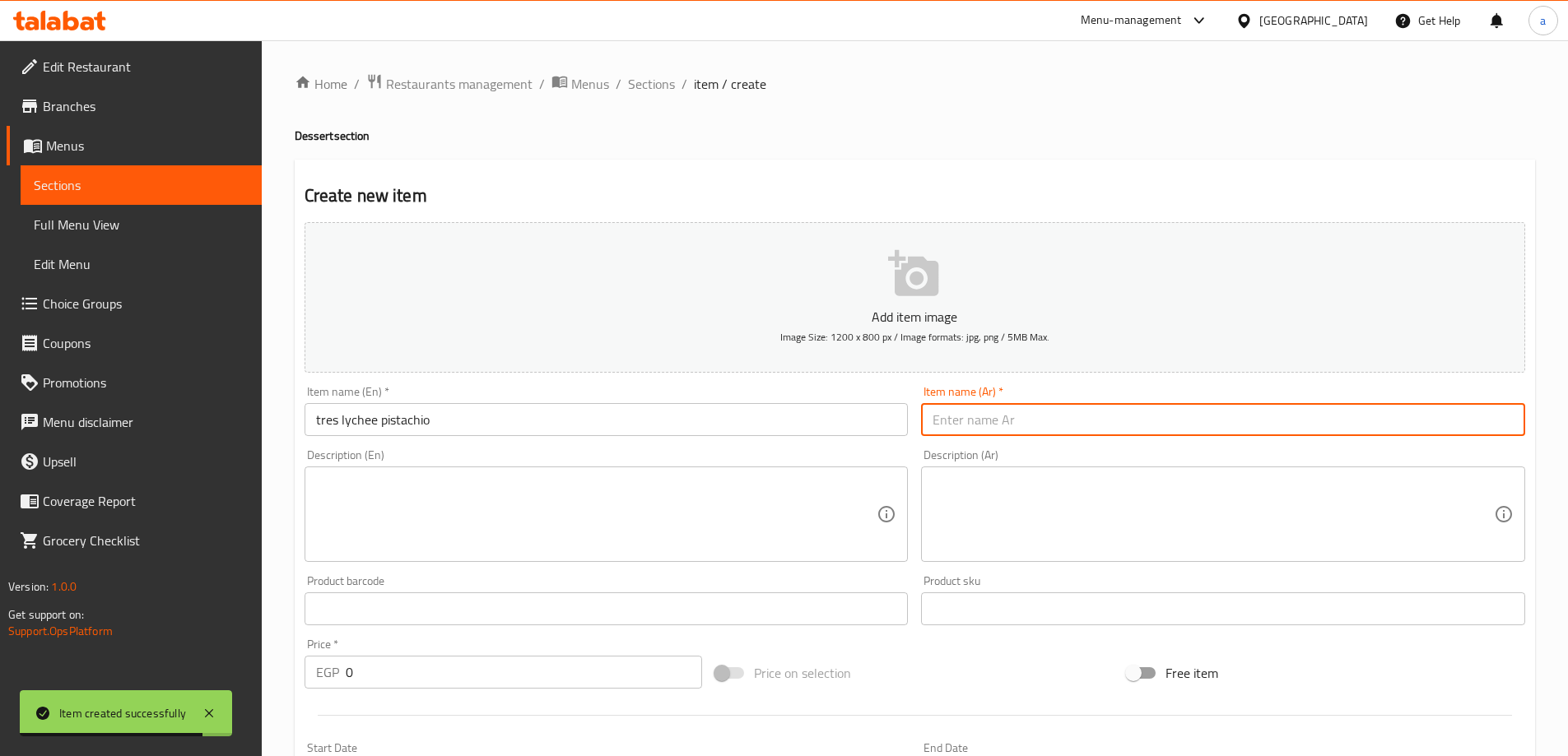
click at [1018, 435] on input "text" at bounding box center [1223, 419] width 604 height 33
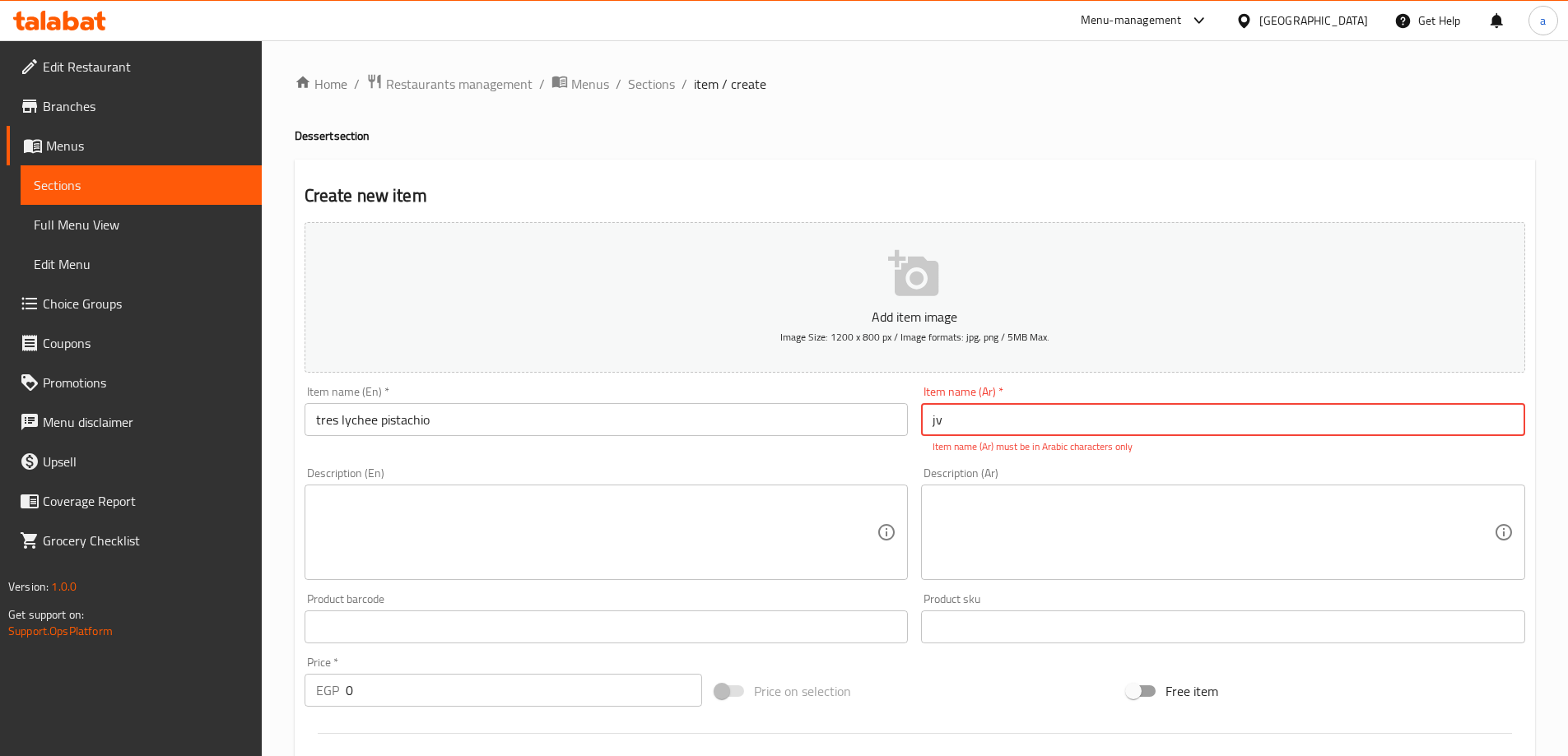
type input "j"
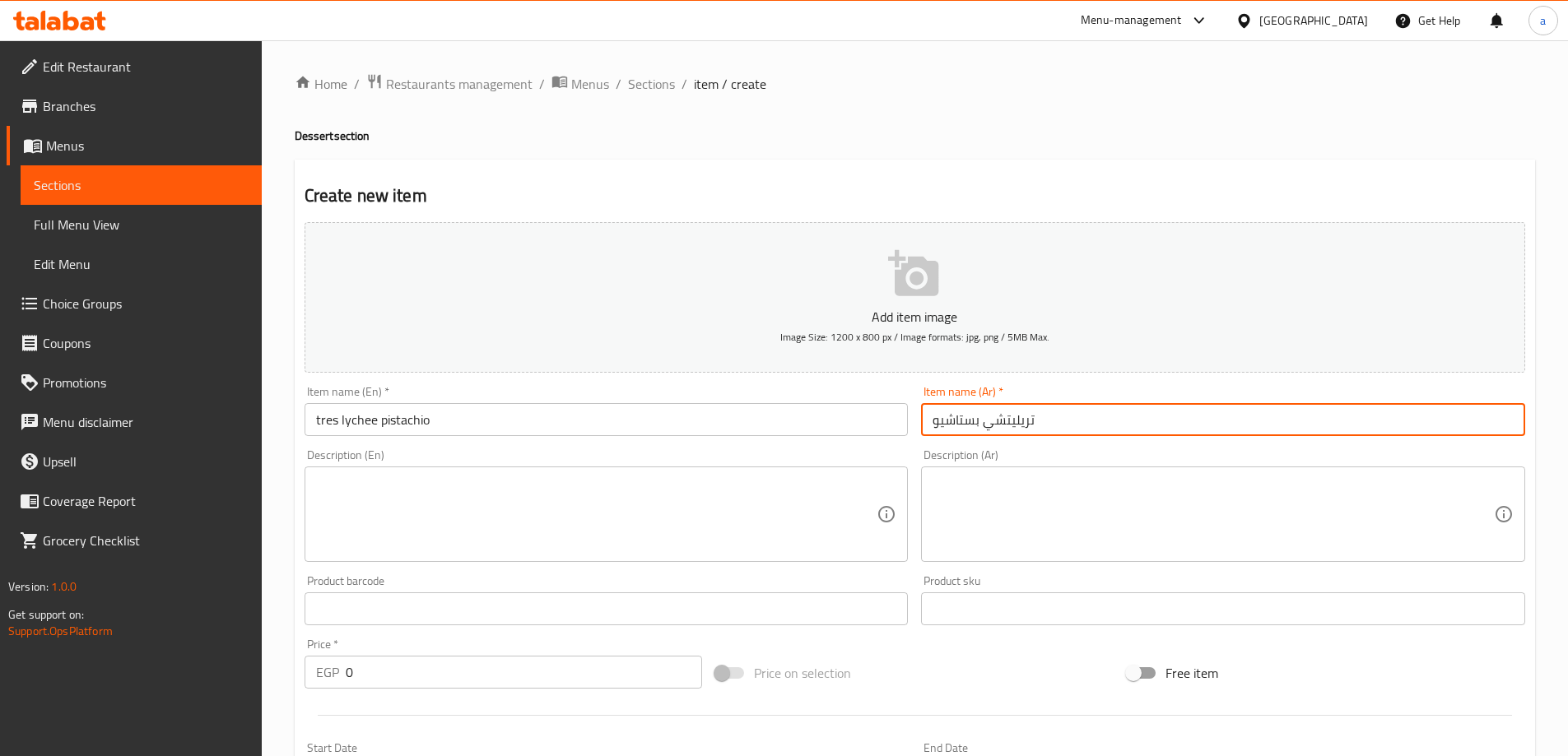
click at [947, 419] on input "تريليتشي بستاشيو" at bounding box center [1223, 419] width 604 height 33
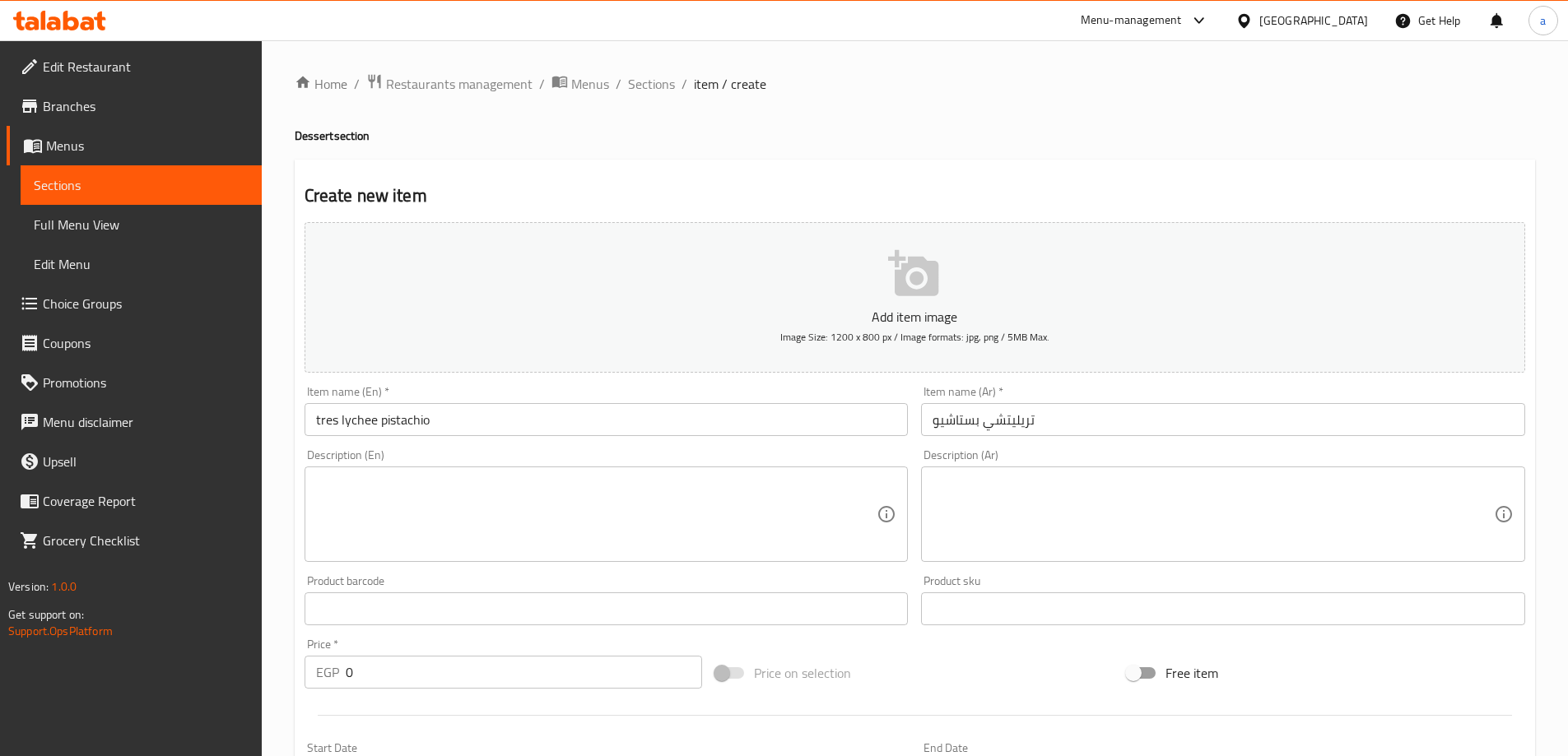
click at [946, 417] on input "تريليتشي بستاشيو" at bounding box center [1223, 419] width 604 height 33
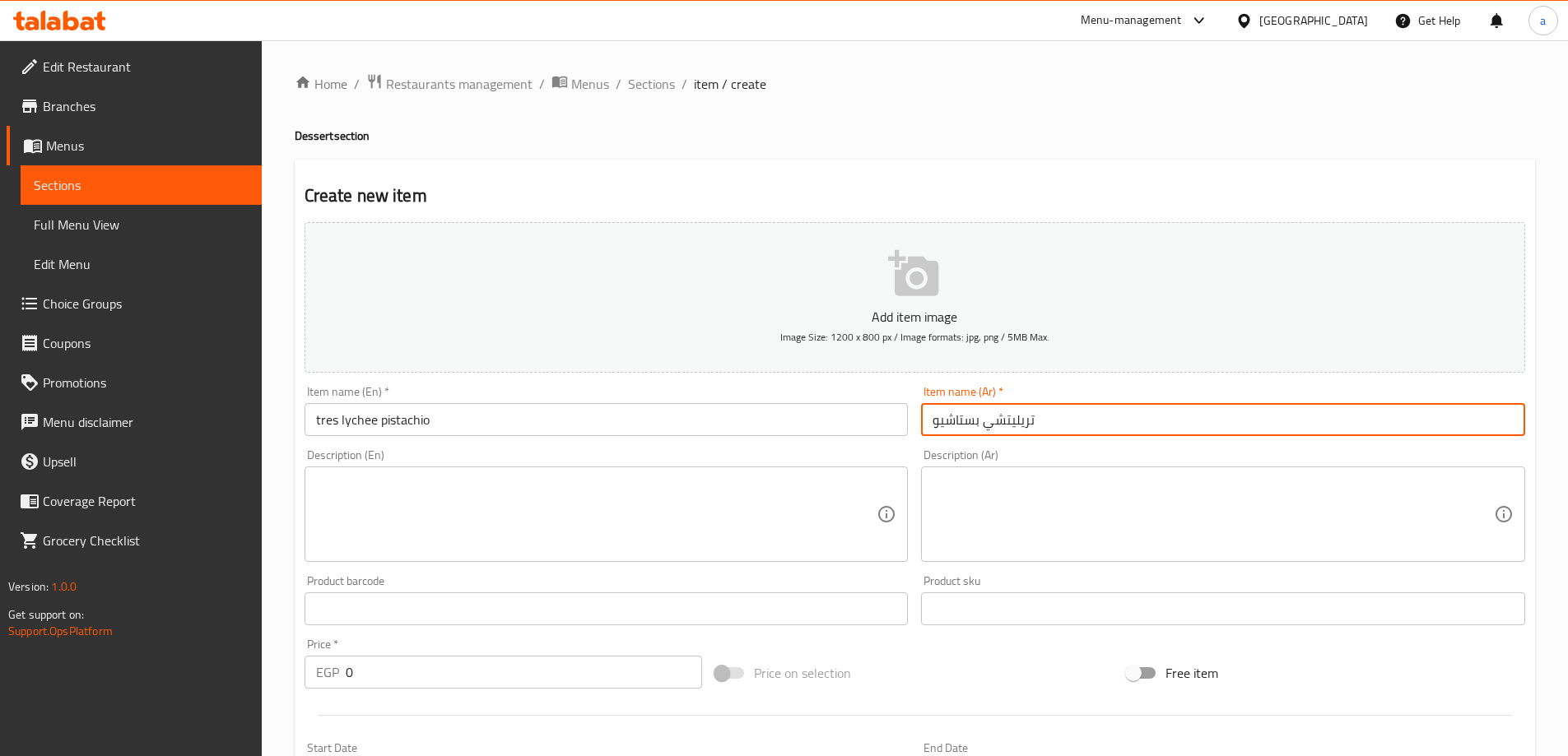
click at [946, 417] on input "تريليتشي بستاشيو" at bounding box center [1223, 419] width 604 height 33
click at [922, 418] on input "تريليتشي بندق" at bounding box center [1223, 419] width 604 height 33
click at [938, 423] on input "تريليتشي بندق" at bounding box center [1223, 419] width 604 height 33
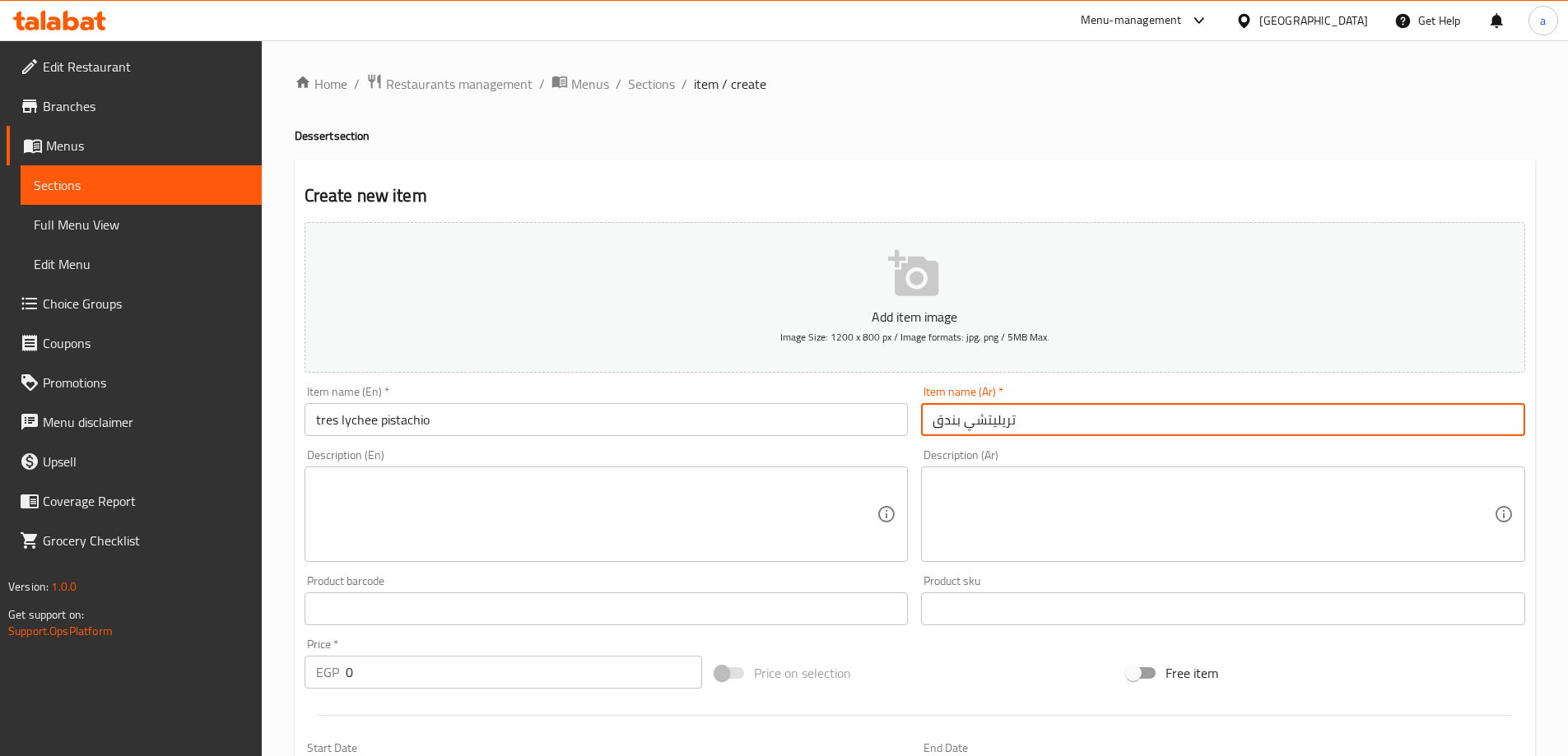
click at [938, 423] on input "تريليتشي بندق" at bounding box center [1223, 419] width 604 height 33
click at [931, 417] on input "تريليتشي بندق" at bounding box center [1223, 419] width 604 height 33
click at [956, 421] on input "تريليتشي بندق" at bounding box center [1223, 419] width 604 height 33
drag, startPoint x: 962, startPoint y: 422, endPoint x: 907, endPoint y: 422, distance: 55.0
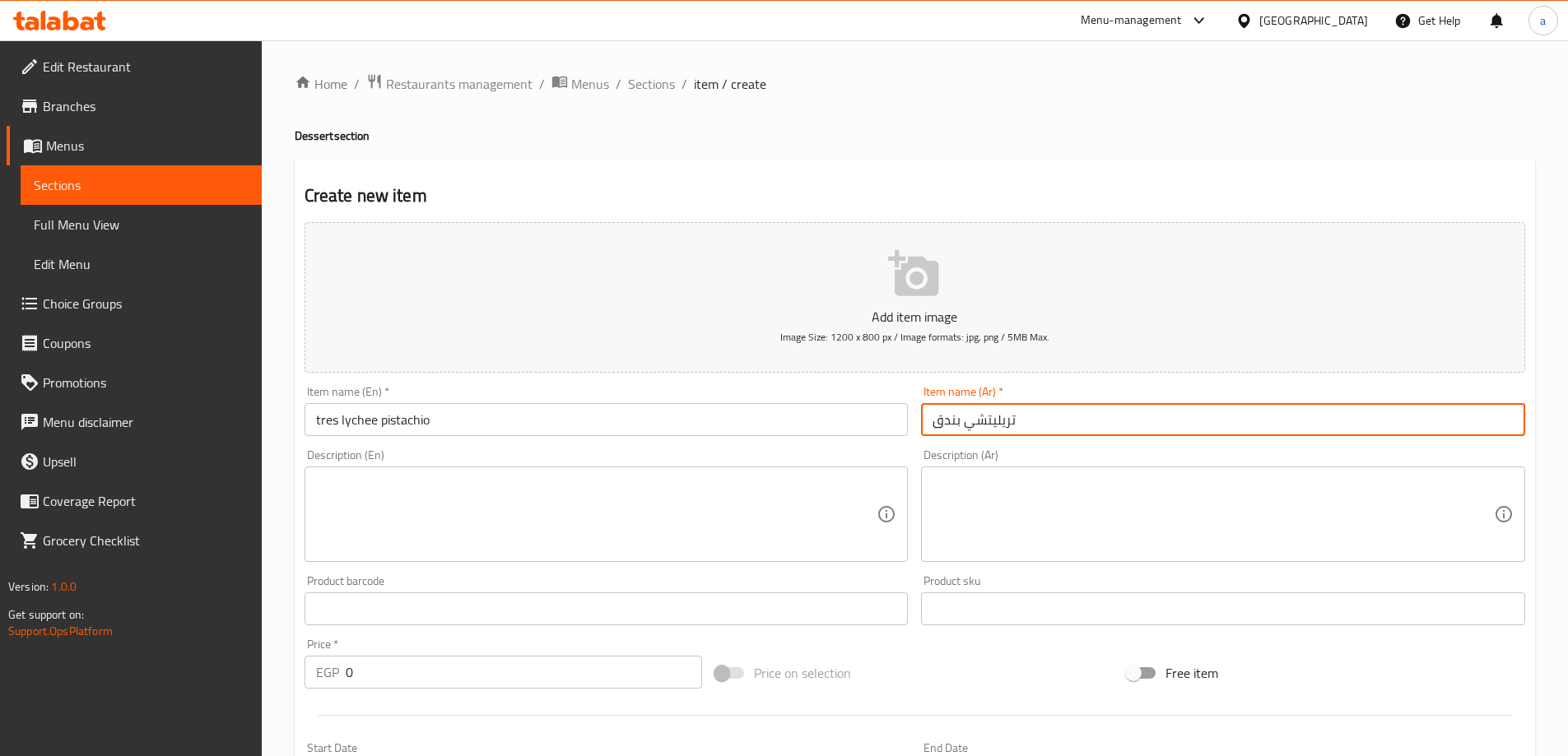
click at [907, 422] on div "Add item image Image Size: 1200 x 800 px / Image formats: jpg, png / 5MB Max. I…" at bounding box center [915, 570] width 1233 height 709
type input "تريليتشي فسدق"
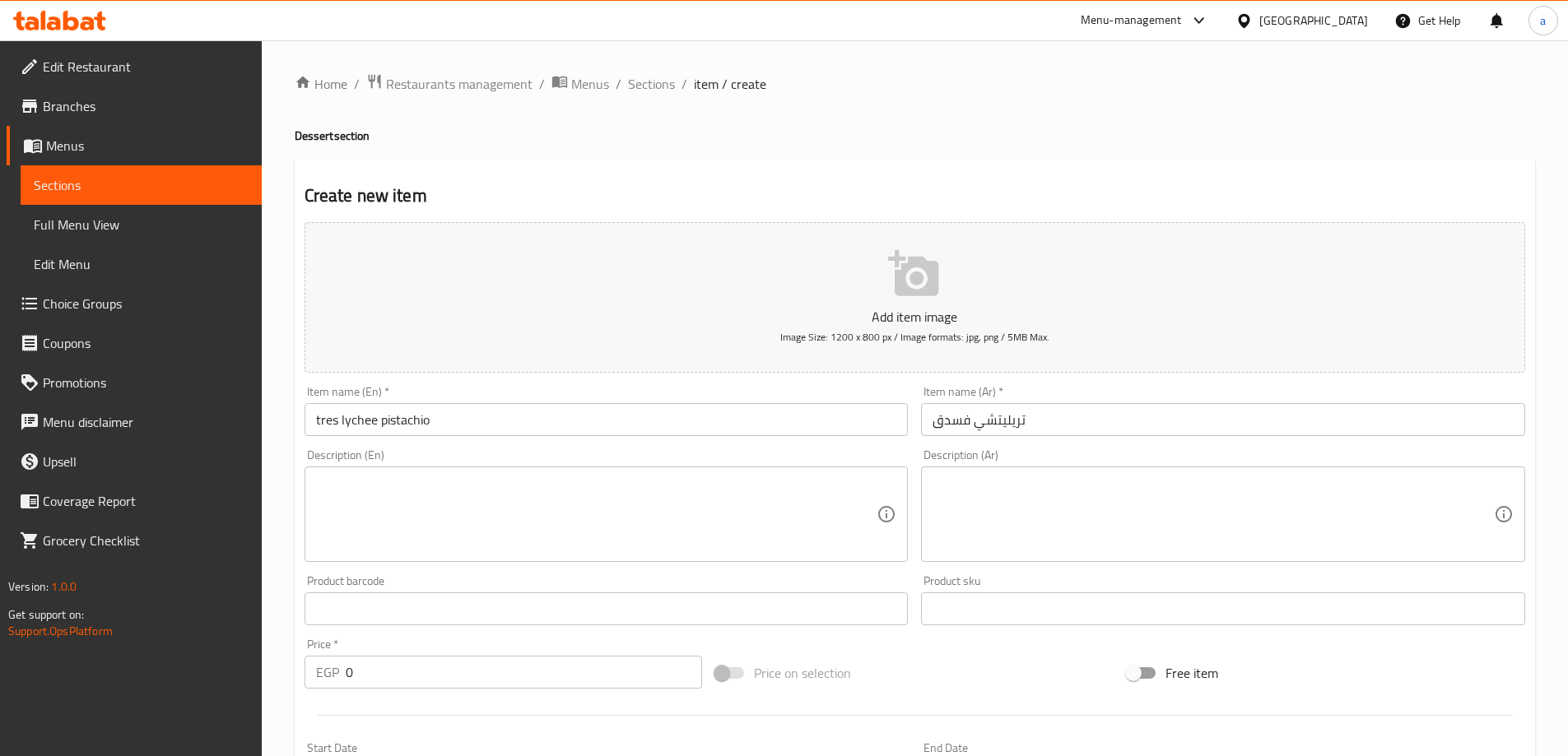
click at [391, 665] on input "0" at bounding box center [524, 672] width 357 height 33
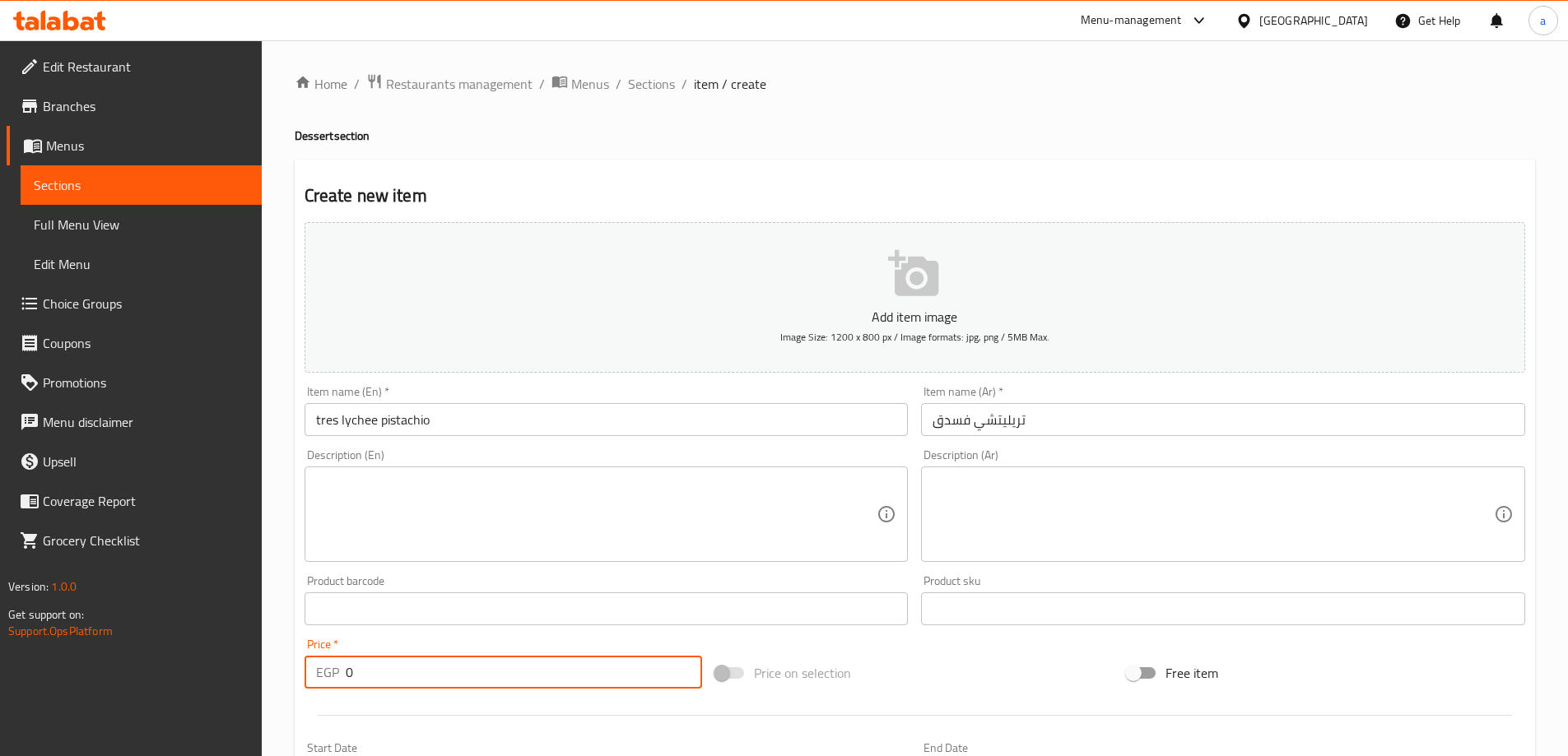
drag, startPoint x: 391, startPoint y: 665, endPoint x: 314, endPoint y: 666, distance: 77.0
click at [314, 666] on div "EGP 0 Price *" at bounding box center [503, 672] width 399 height 33
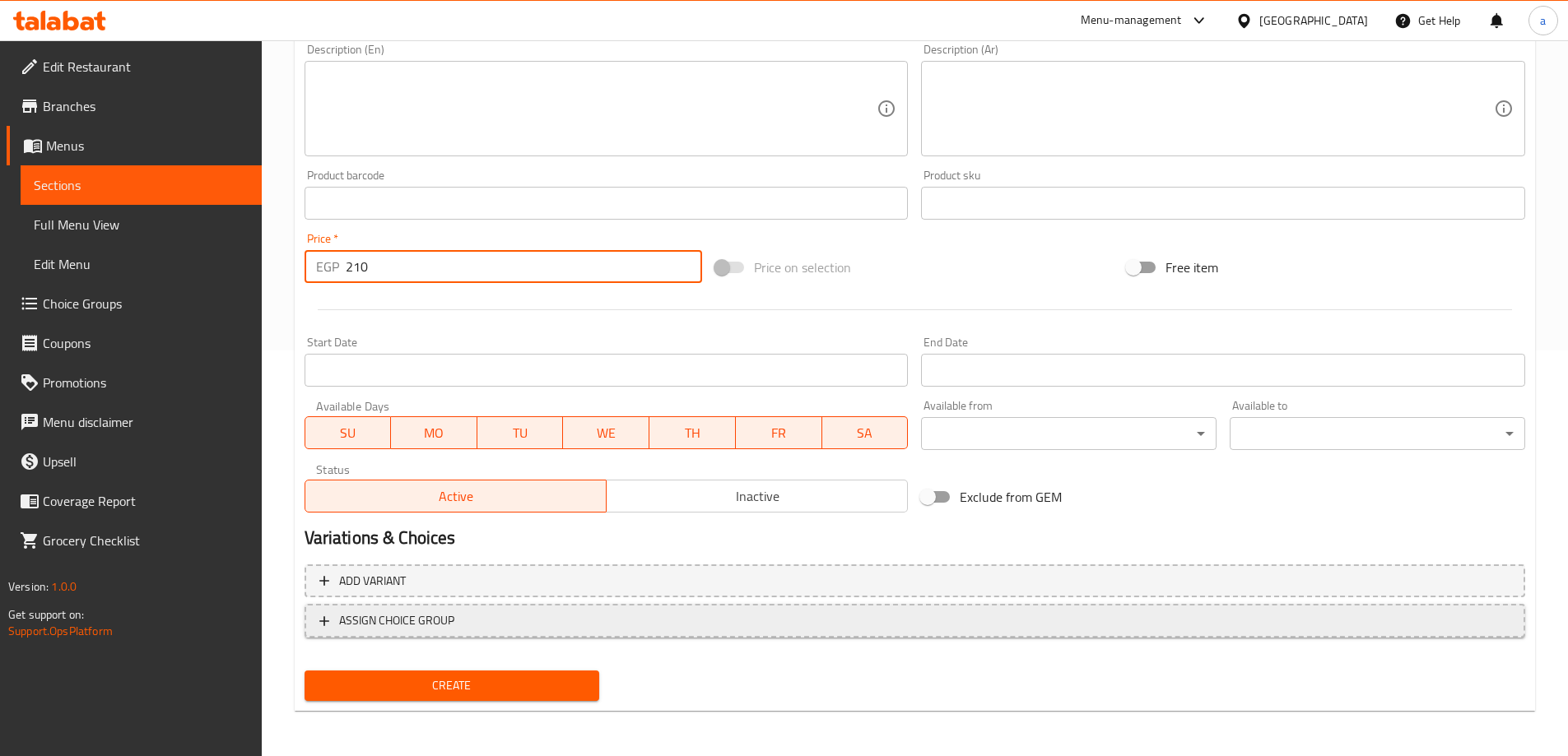
scroll to position [406, 0]
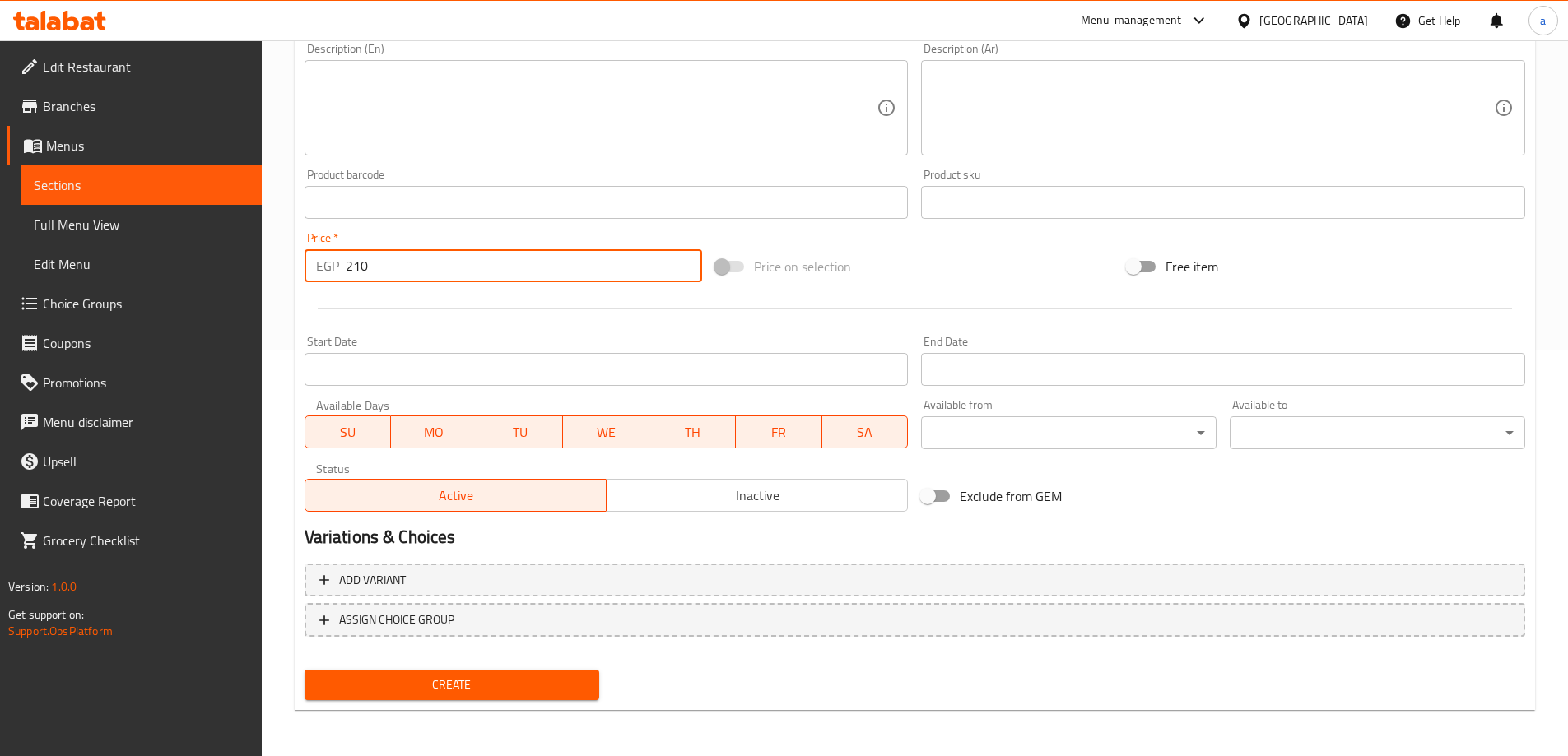
type input "210"
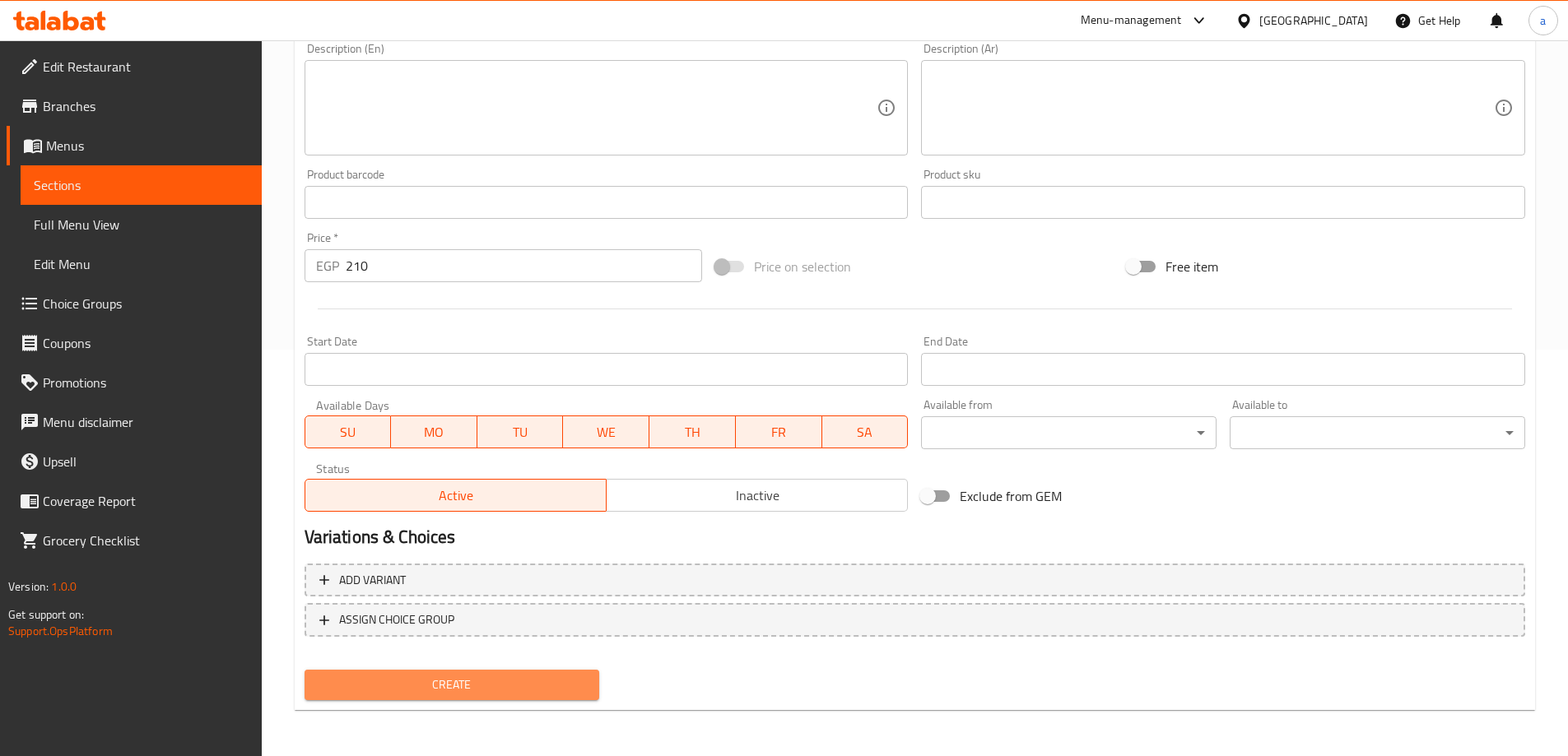
click at [461, 685] on span "Create" at bounding box center [452, 684] width 269 height 20
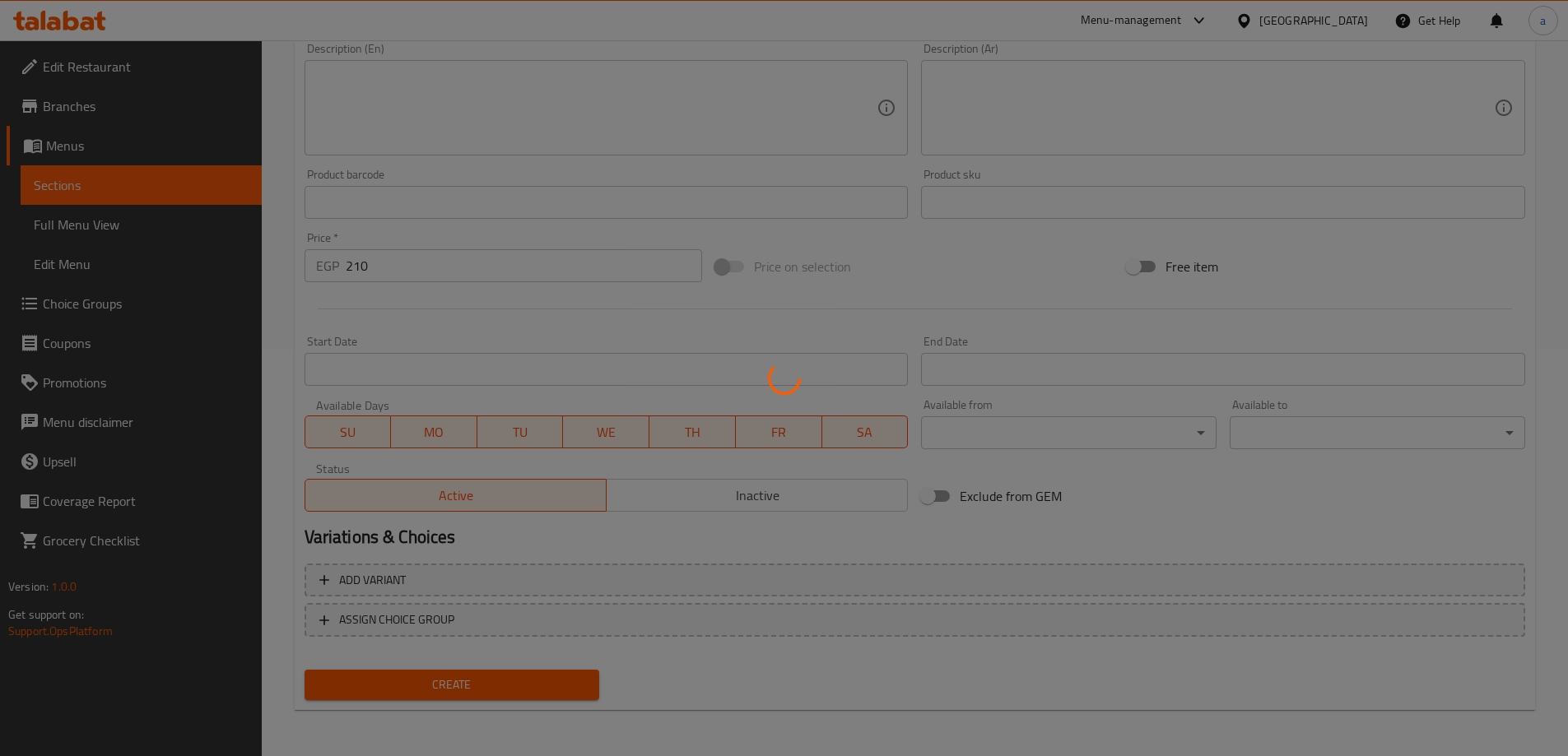
type input "0"
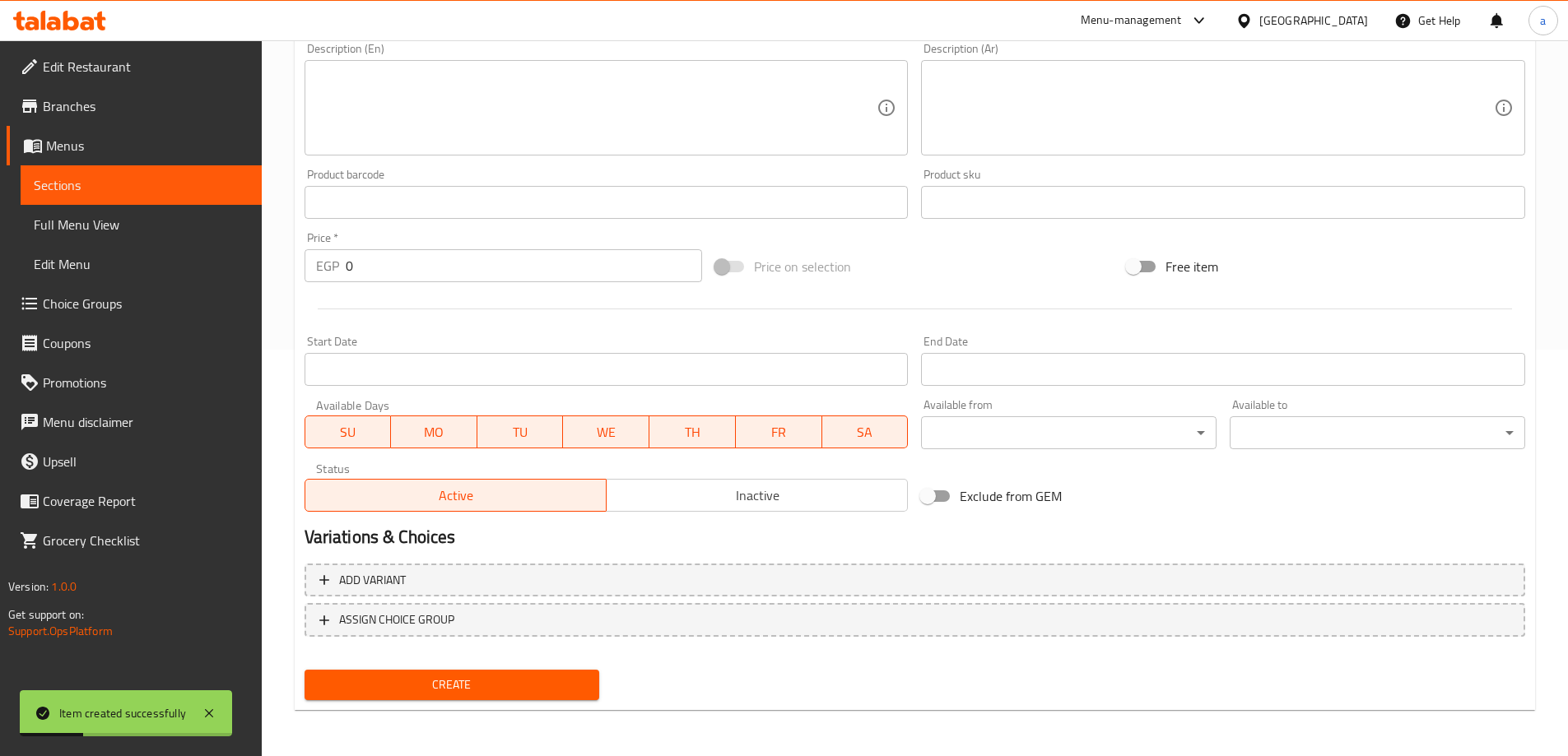
click at [197, 185] on span "Sections" at bounding box center [141, 185] width 215 height 20
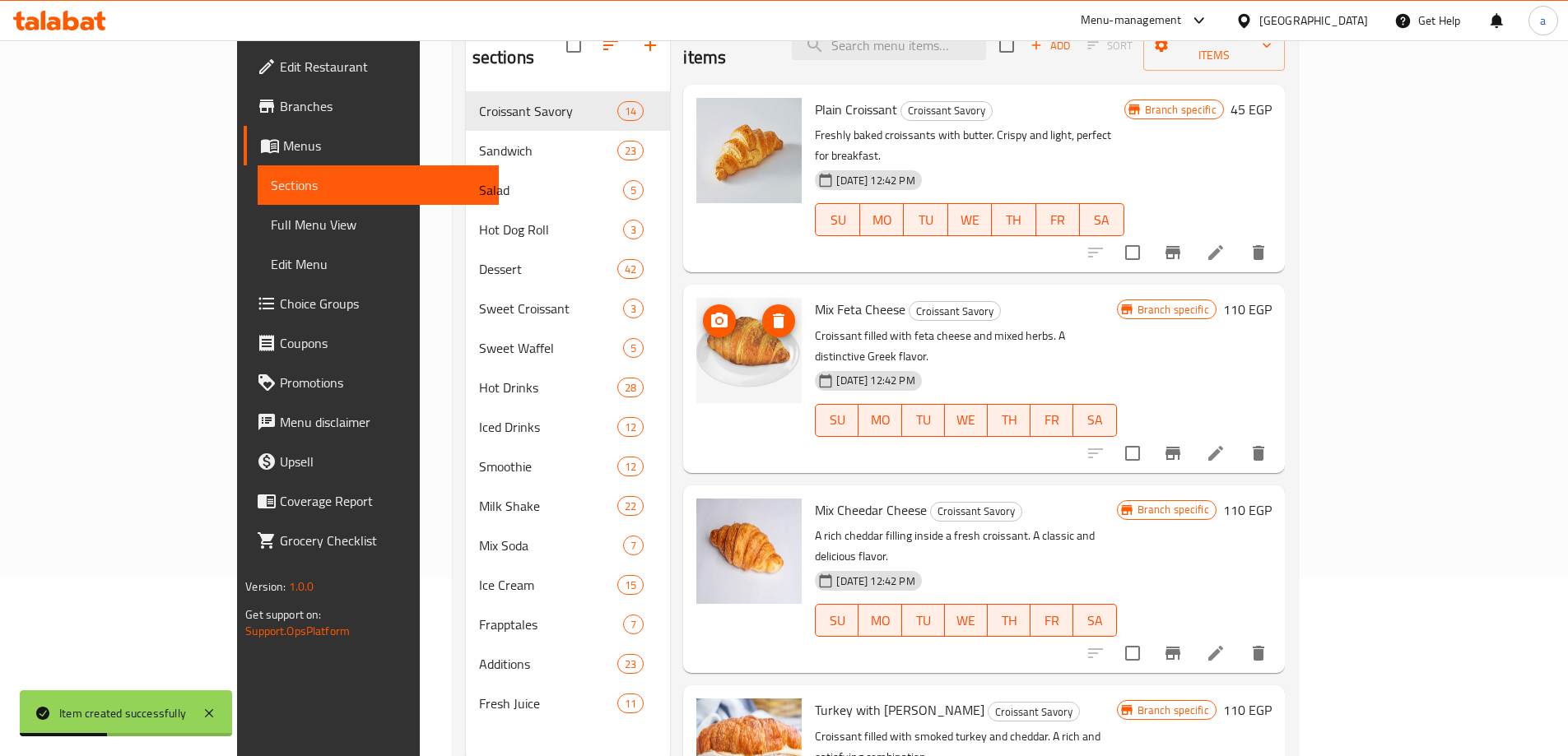
scroll to position [148, 0]
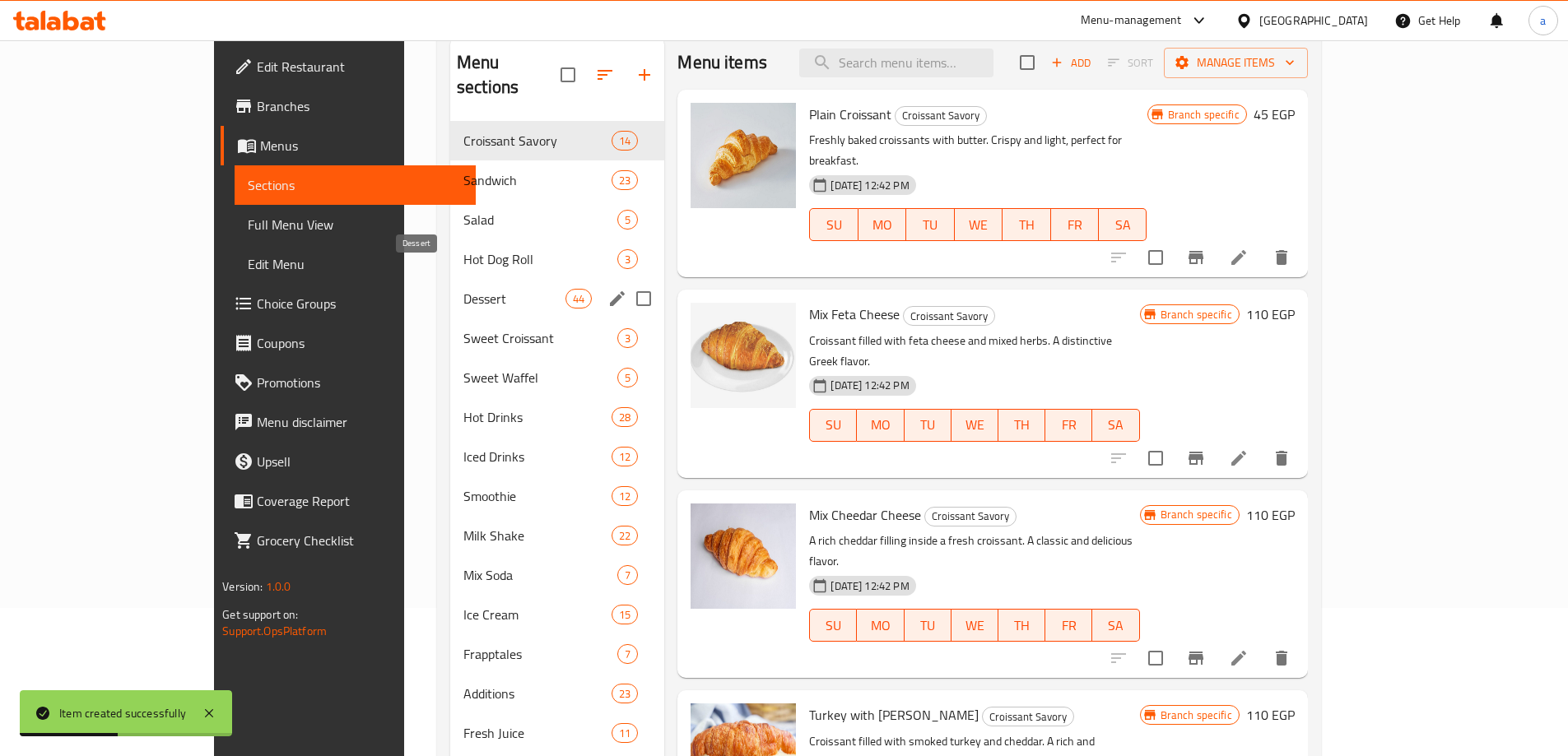
click at [463, 288] on span "Dessert" at bounding box center [514, 298] width 102 height 20
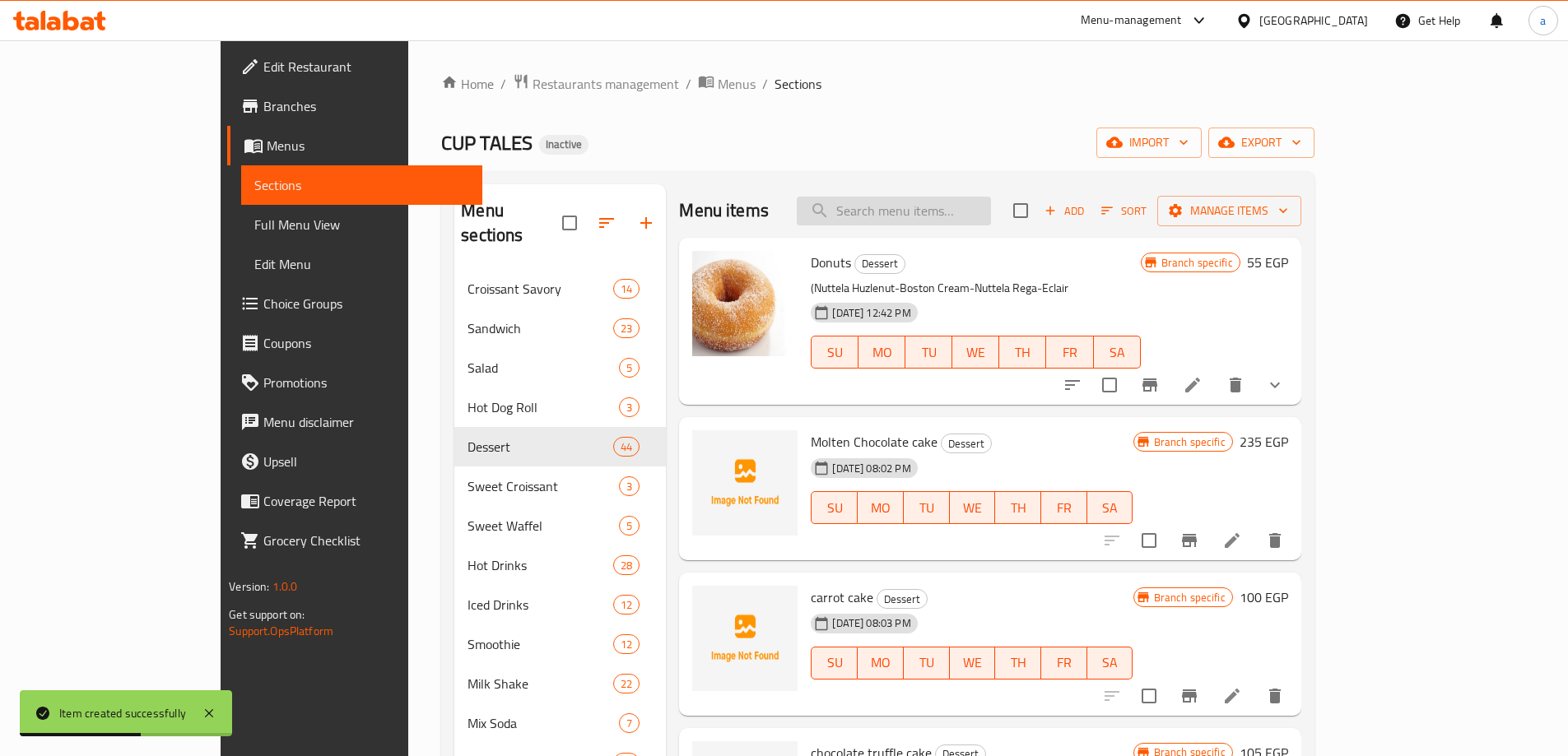
click at [974, 201] on input "search" at bounding box center [893, 211] width 194 height 28
type input "ف"
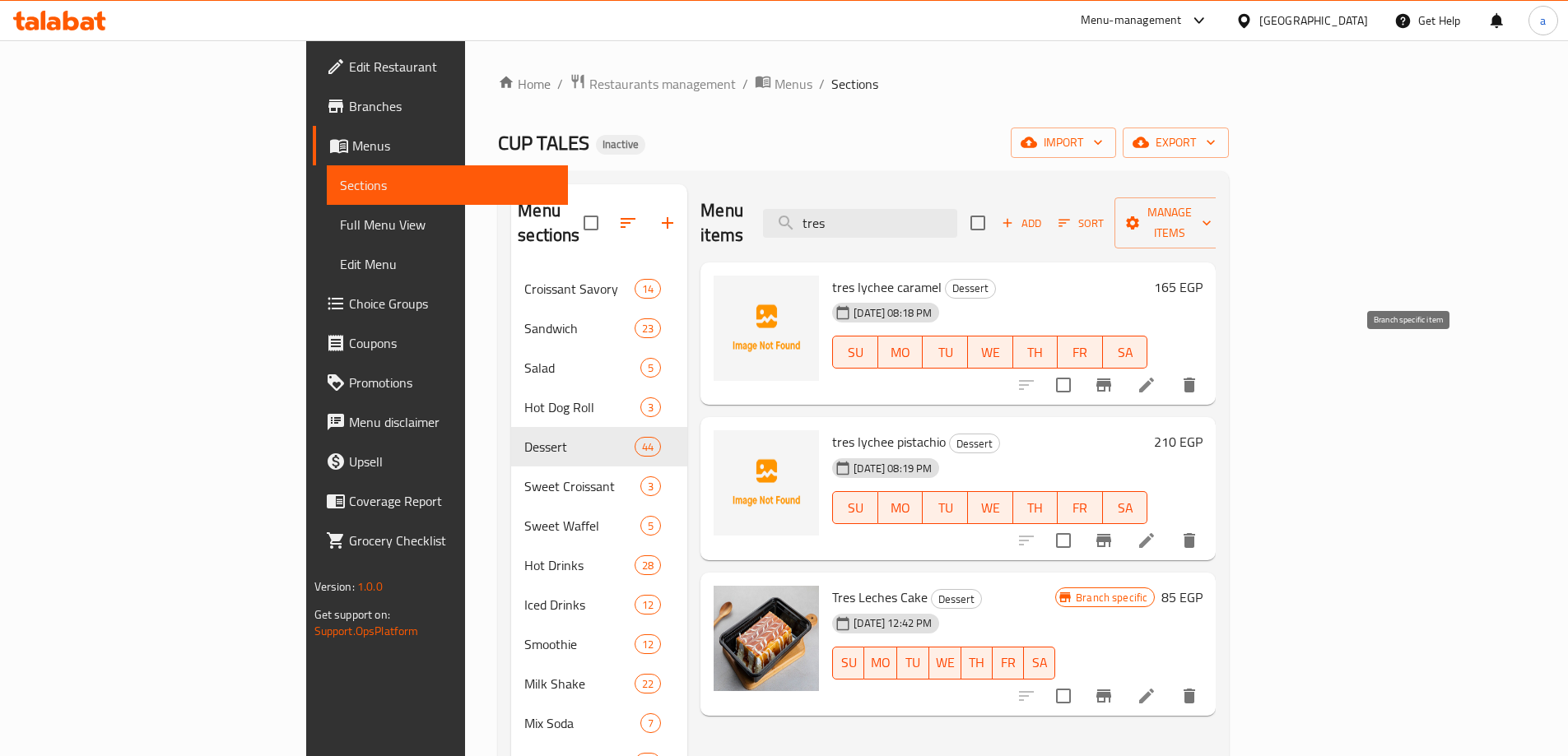
type input "tres"
click at [1113, 375] on icon "Branch-specific-item" at bounding box center [1104, 385] width 20 height 20
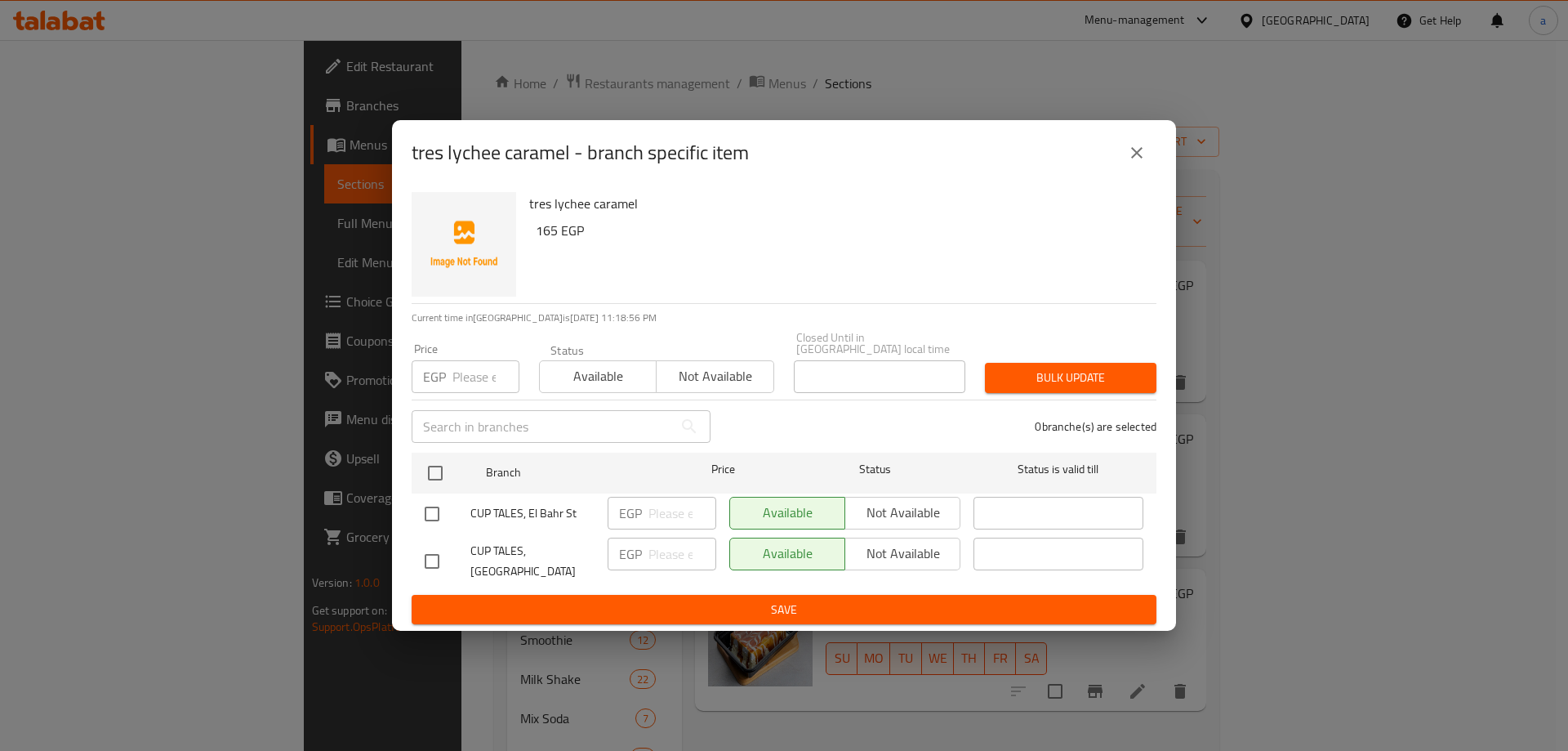
click at [440, 517] on input "checkbox" at bounding box center [432, 514] width 34 height 34
checkbox input "true"
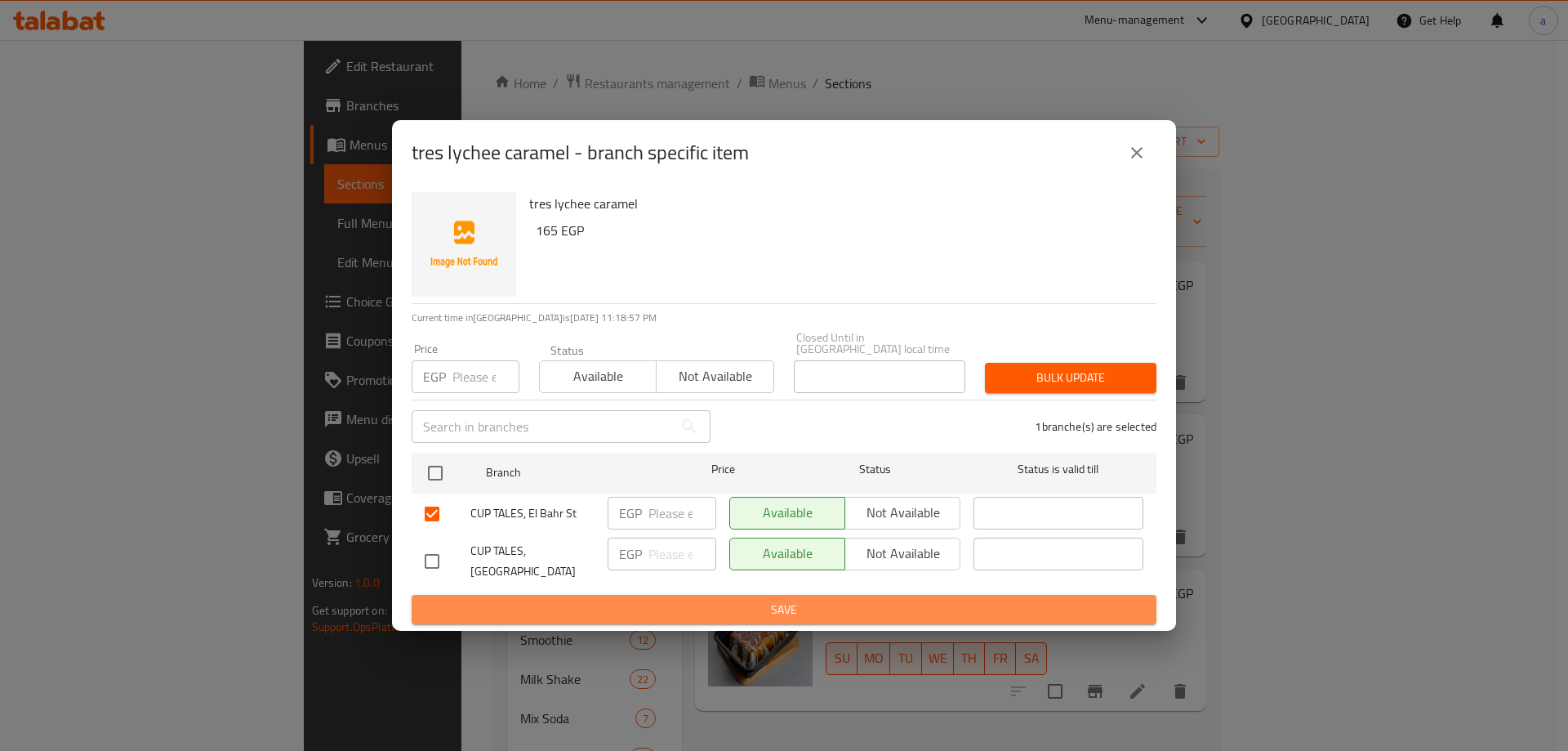
click at [555, 603] on span "Save" at bounding box center [784, 609] width 719 height 20
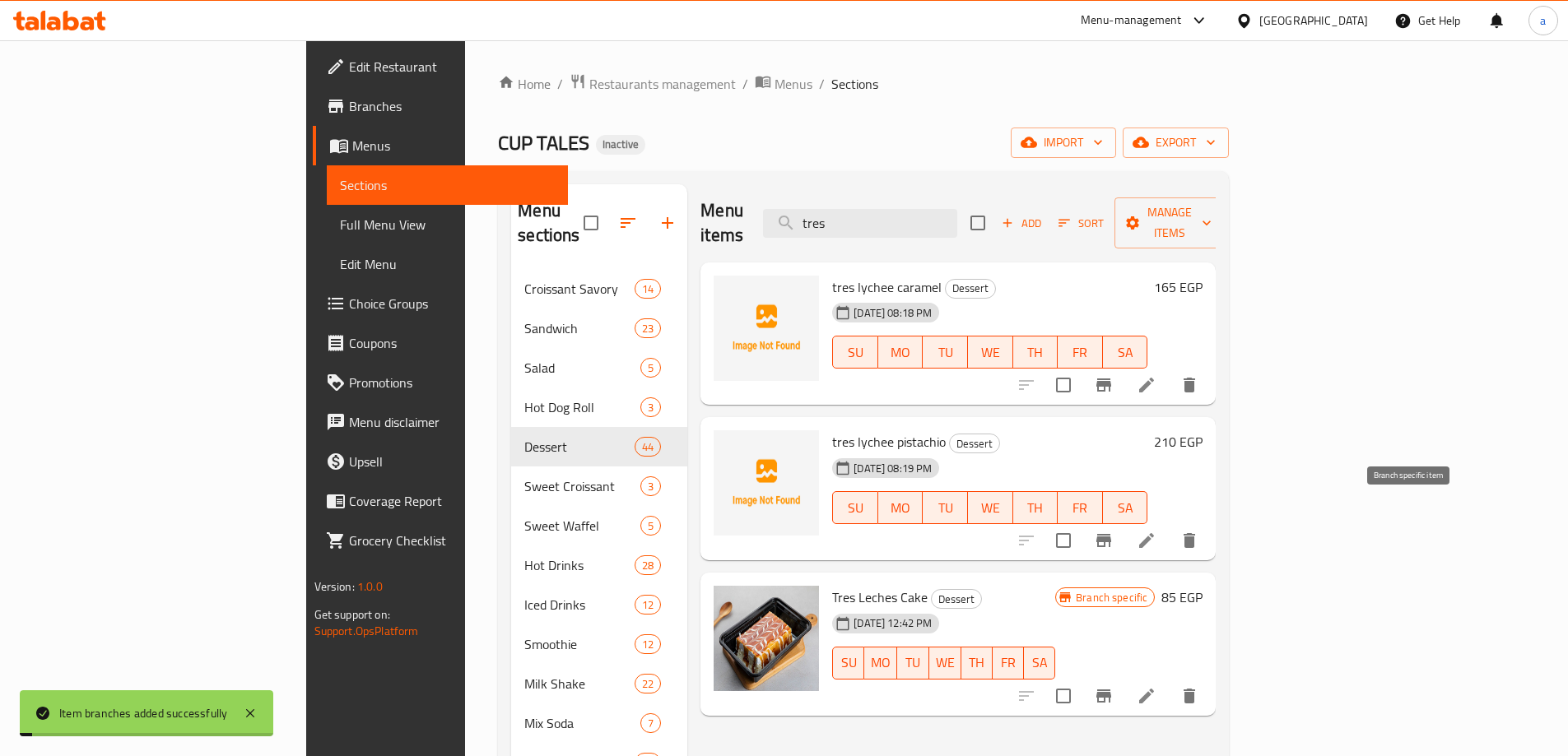
click at [1111, 534] on icon "Branch-specific-item" at bounding box center [1104, 540] width 15 height 13
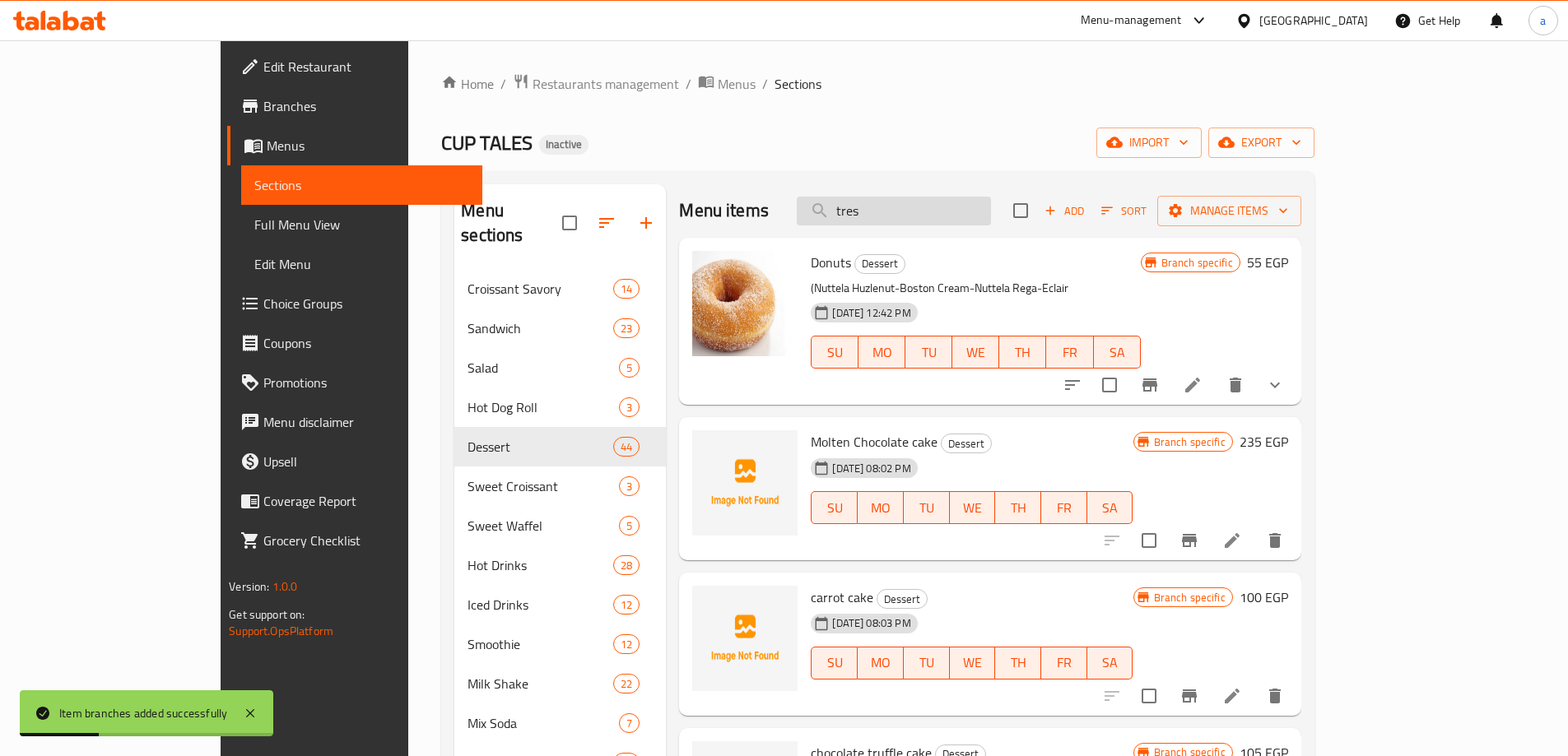
click at [976, 205] on input "tres" at bounding box center [893, 211] width 194 height 28
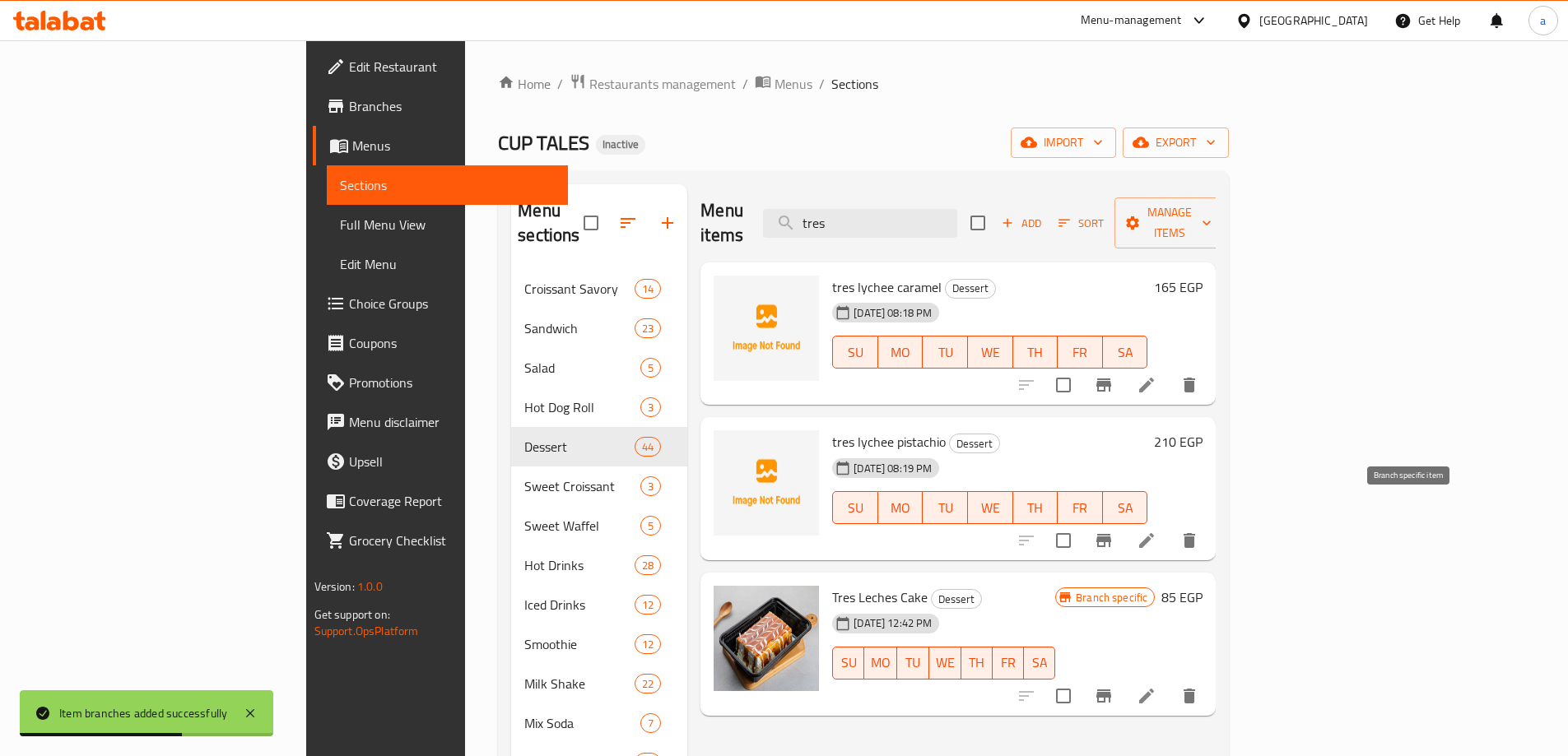
type input "tres"
click at [1123, 521] on button "Branch-specific-item" at bounding box center [1104, 540] width 39 height 39
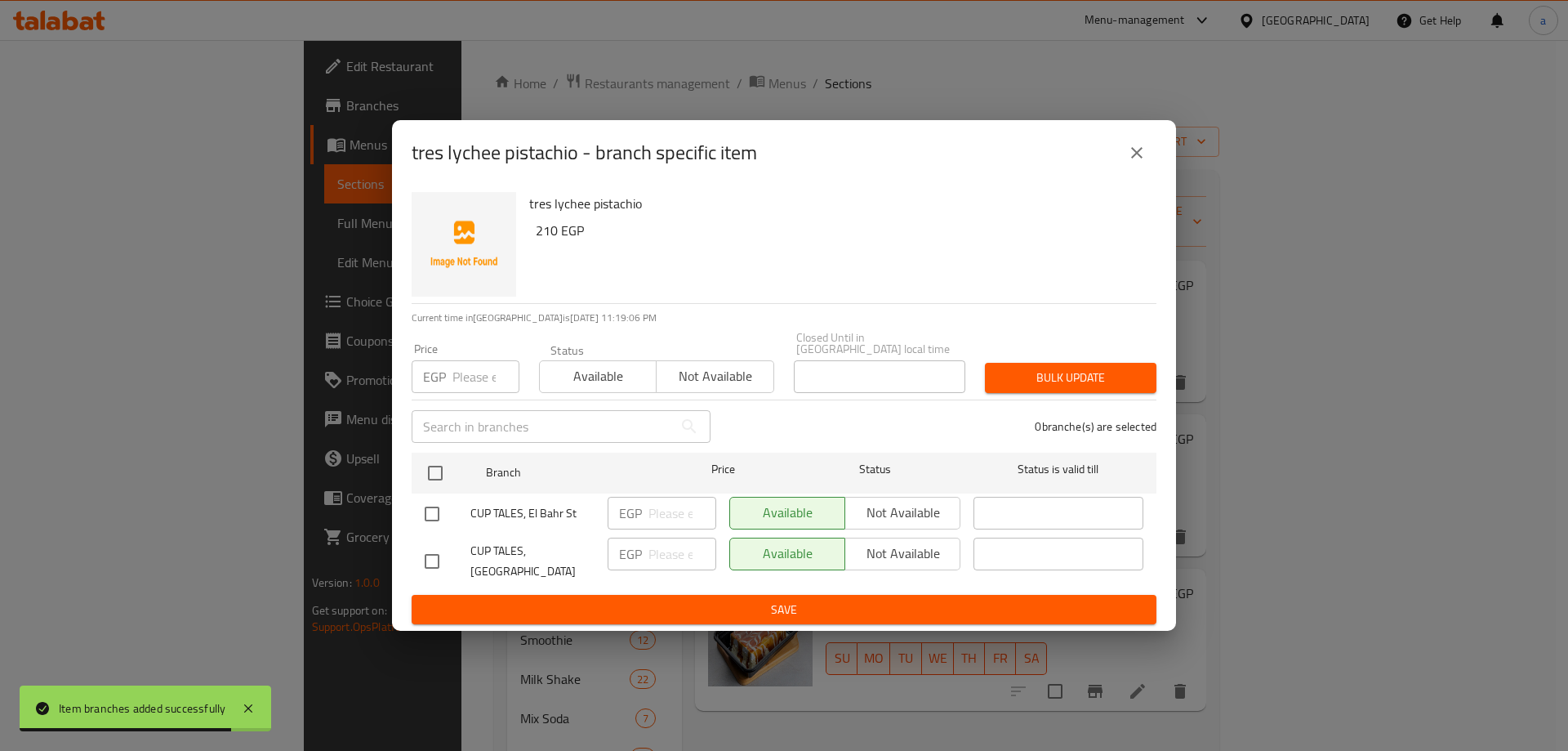
click at [426, 505] on input "checkbox" at bounding box center [432, 514] width 34 height 34
checkbox input "true"
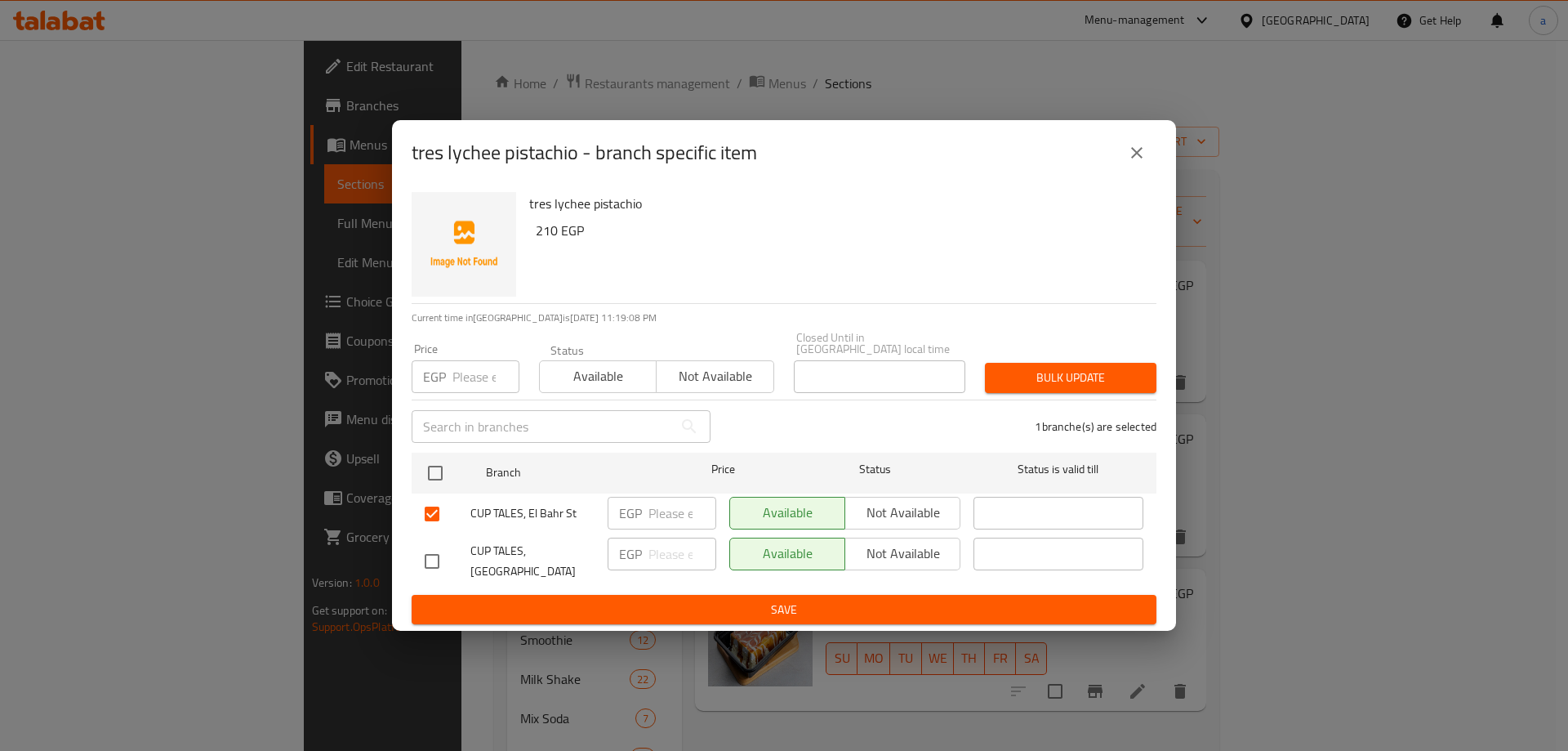
click at [570, 595] on button "Save" at bounding box center [783, 610] width 744 height 30
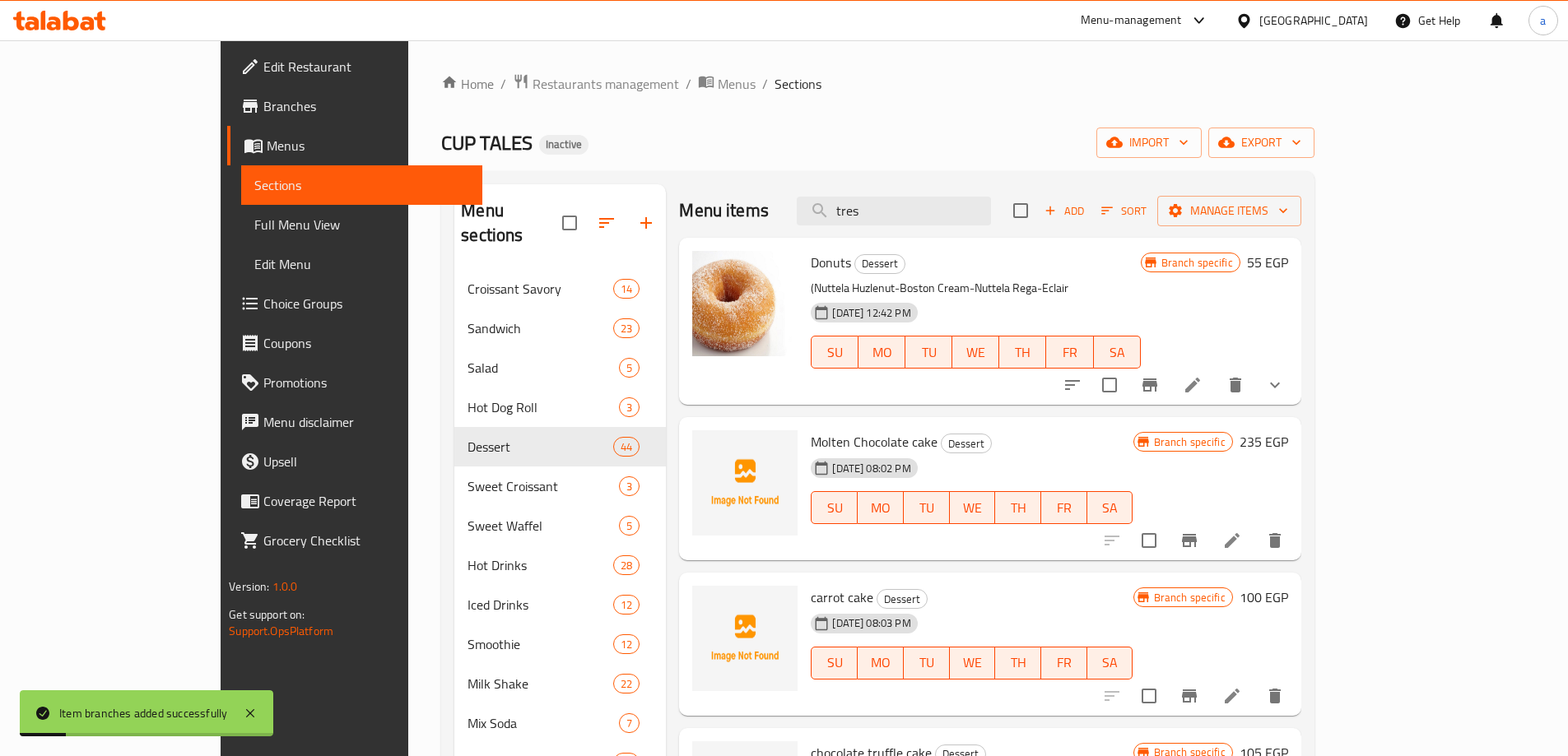
click at [954, 229] on div "Menu items tres Add Sort Manage items" at bounding box center [990, 211] width 622 height 53
click at [956, 214] on input "tres" at bounding box center [893, 211] width 194 height 28
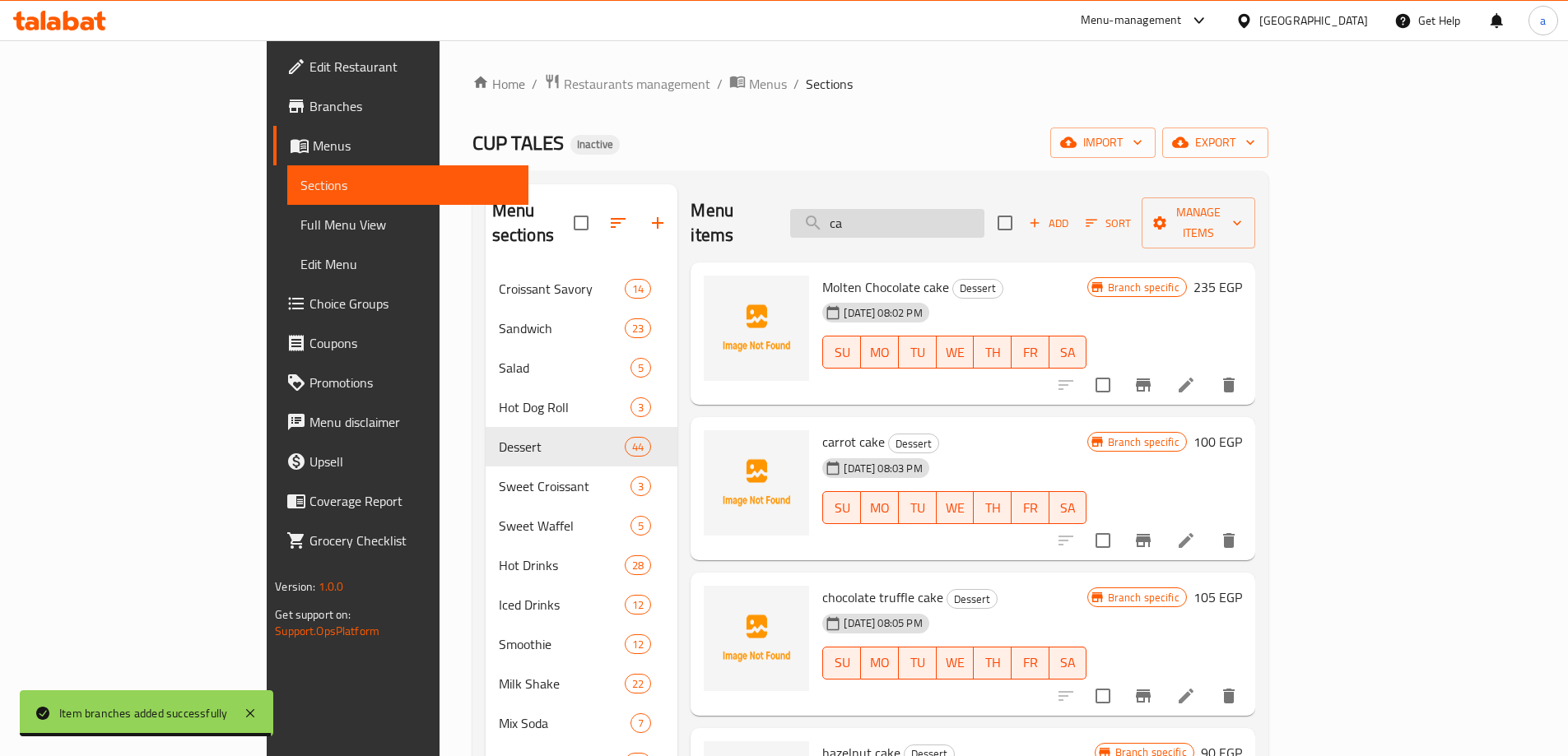
type input "c"
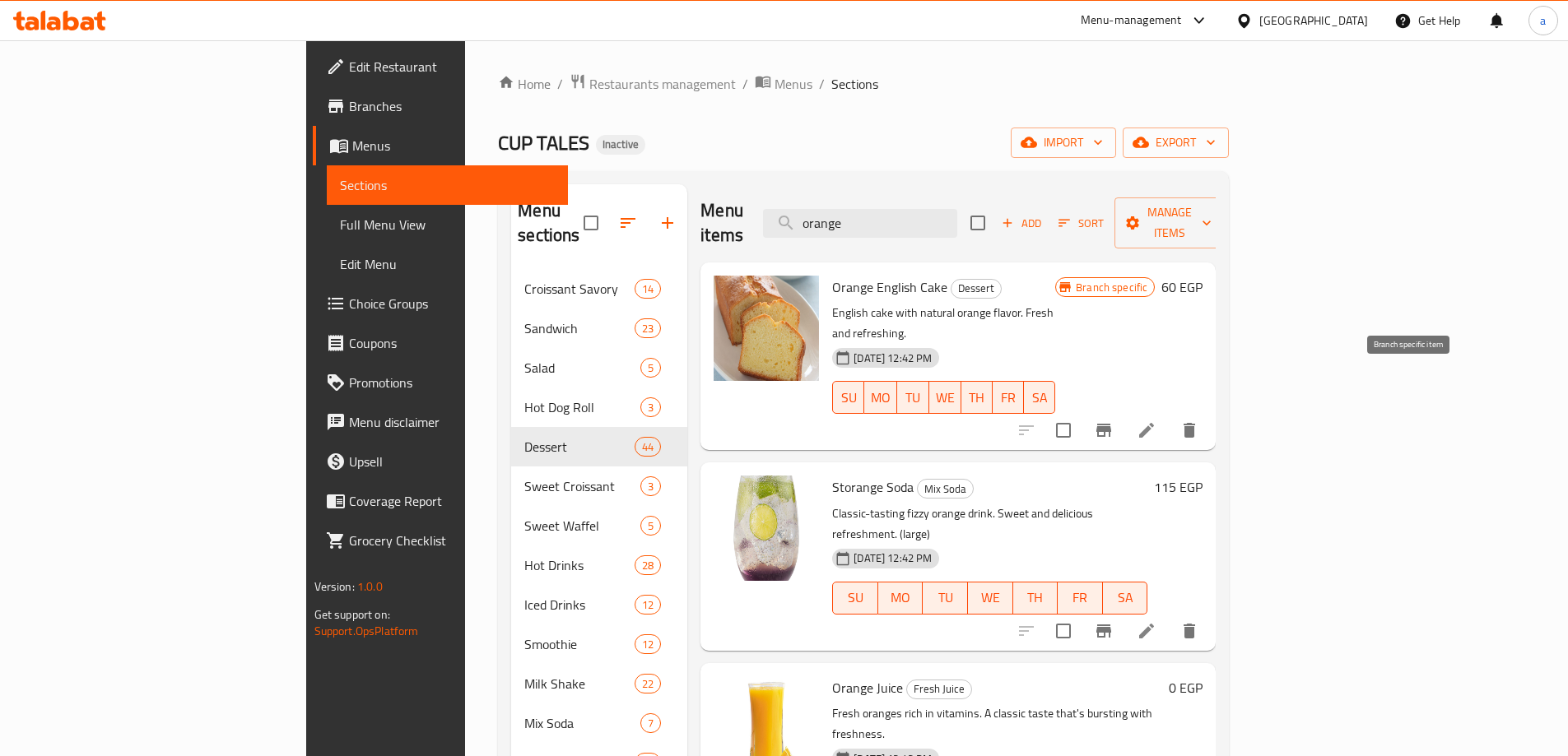
type input "orange"
click at [1113, 421] on icon "Branch-specific-item" at bounding box center [1104, 430] width 20 height 20
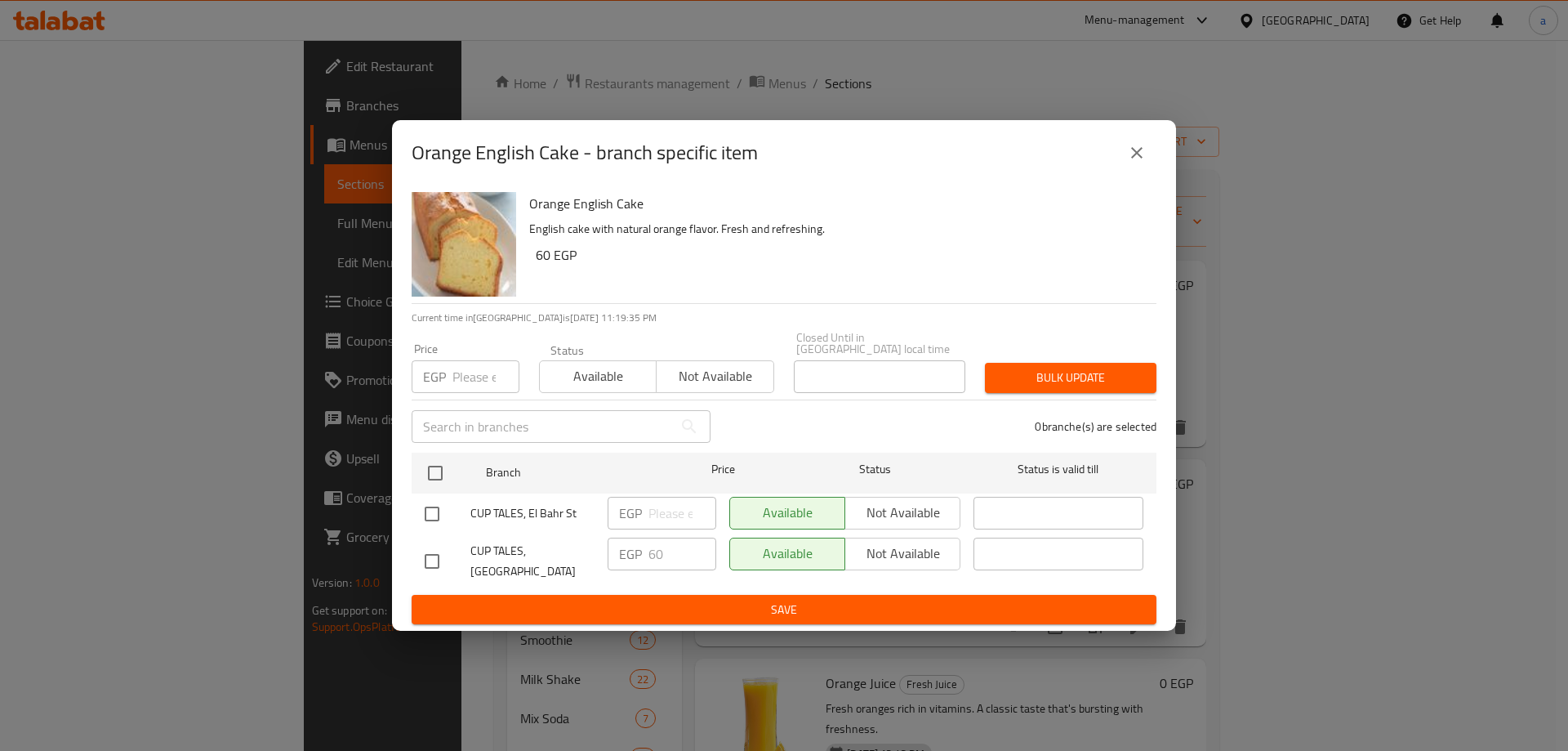
click at [408, 551] on div "Orange English Cake English cake with natural orange flavor. Fresh and refreshi…" at bounding box center [784, 408] width 784 height 446
drag, startPoint x: 427, startPoint y: 553, endPoint x: 542, endPoint y: 553, distance: 115.0
click at [428, 553] on input "checkbox" at bounding box center [432, 561] width 34 height 34
checkbox input "true"
click at [687, 555] on input "60" at bounding box center [682, 554] width 68 height 33
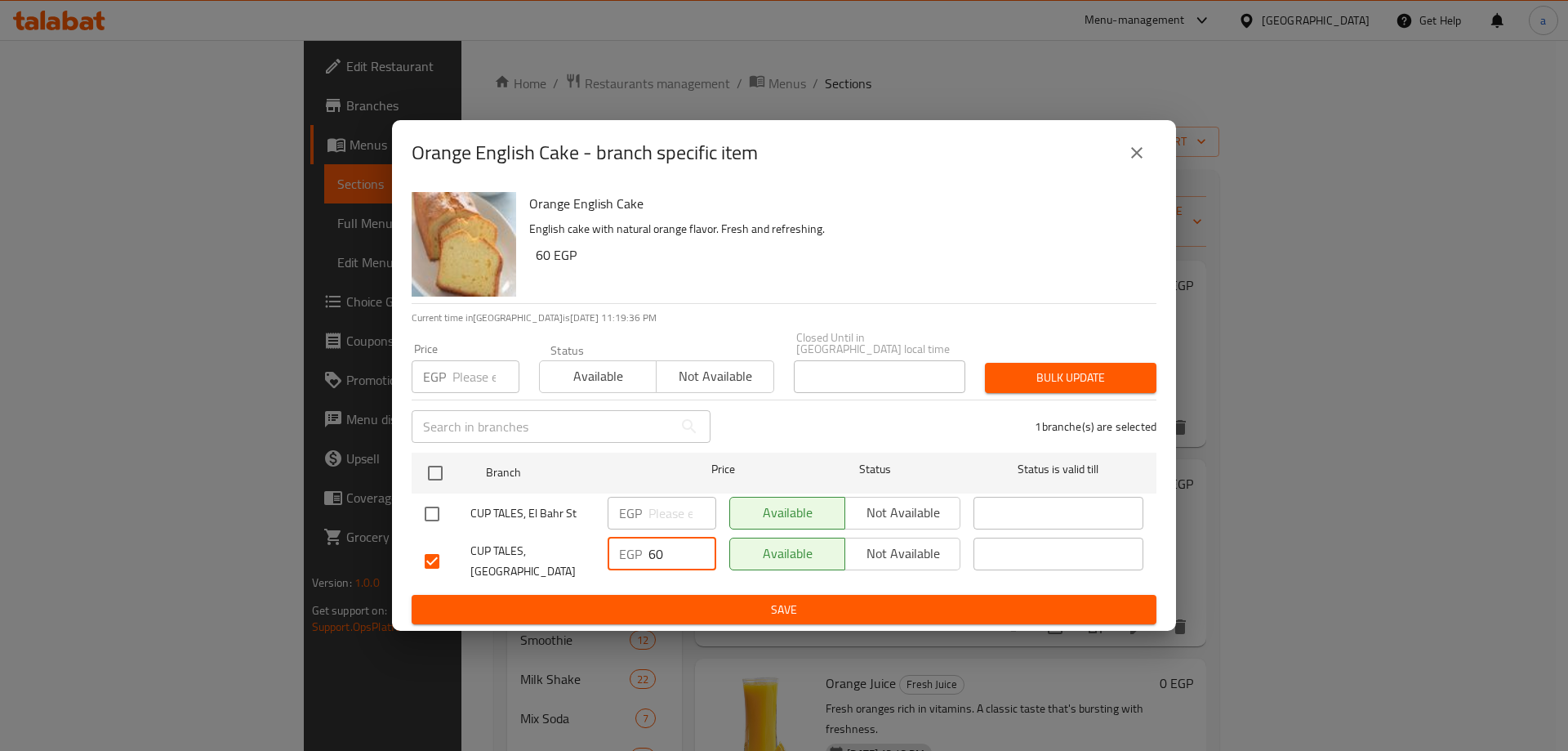
type input "6"
drag, startPoint x: 859, startPoint y: 542, endPoint x: 869, endPoint y: 544, distance: 10.2
click at [860, 542] on span "Not available" at bounding box center [903, 554] width 102 height 24
click at [810, 602] on span "Save" at bounding box center [784, 609] width 719 height 20
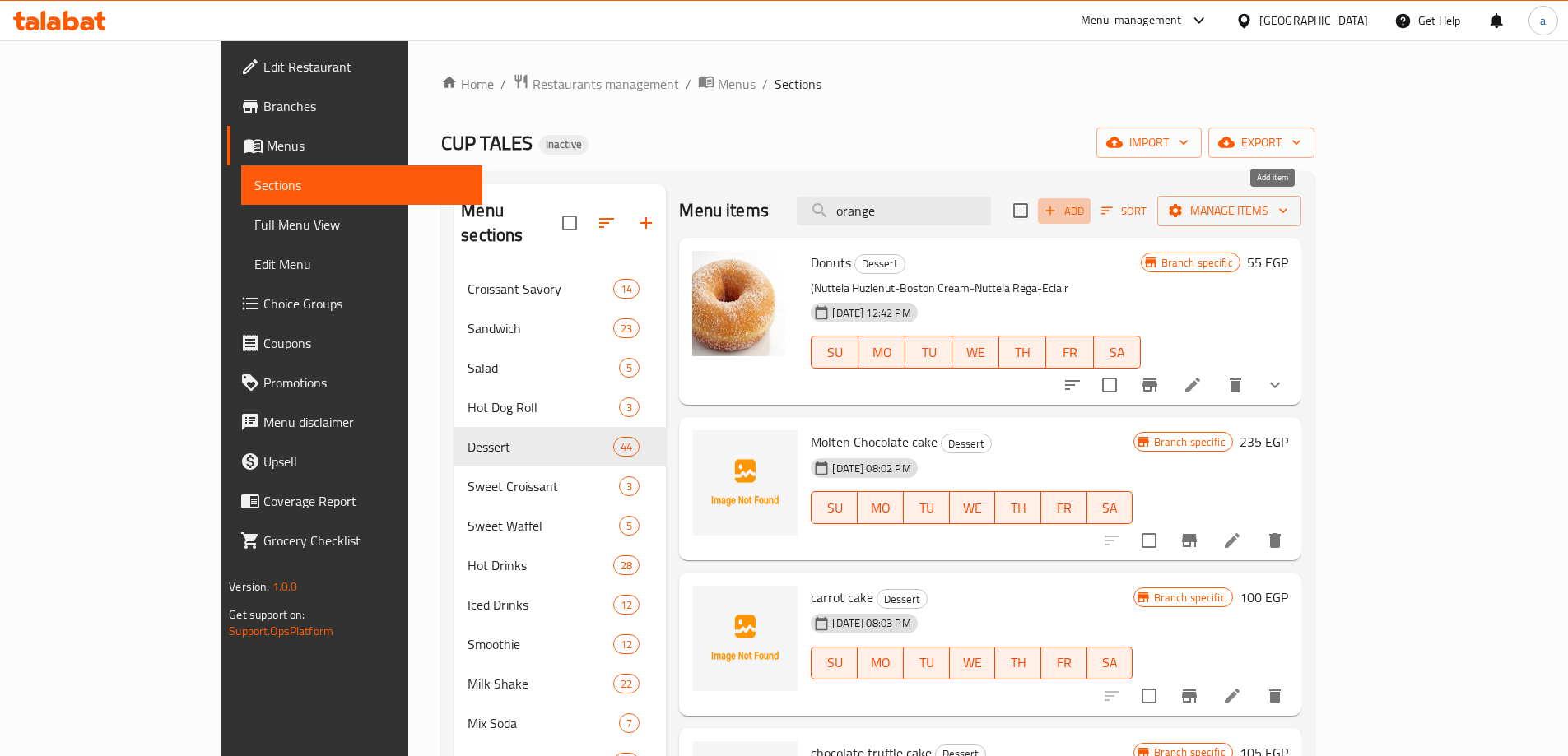
click at [1086, 212] on span "Add" at bounding box center [1064, 210] width 44 height 19
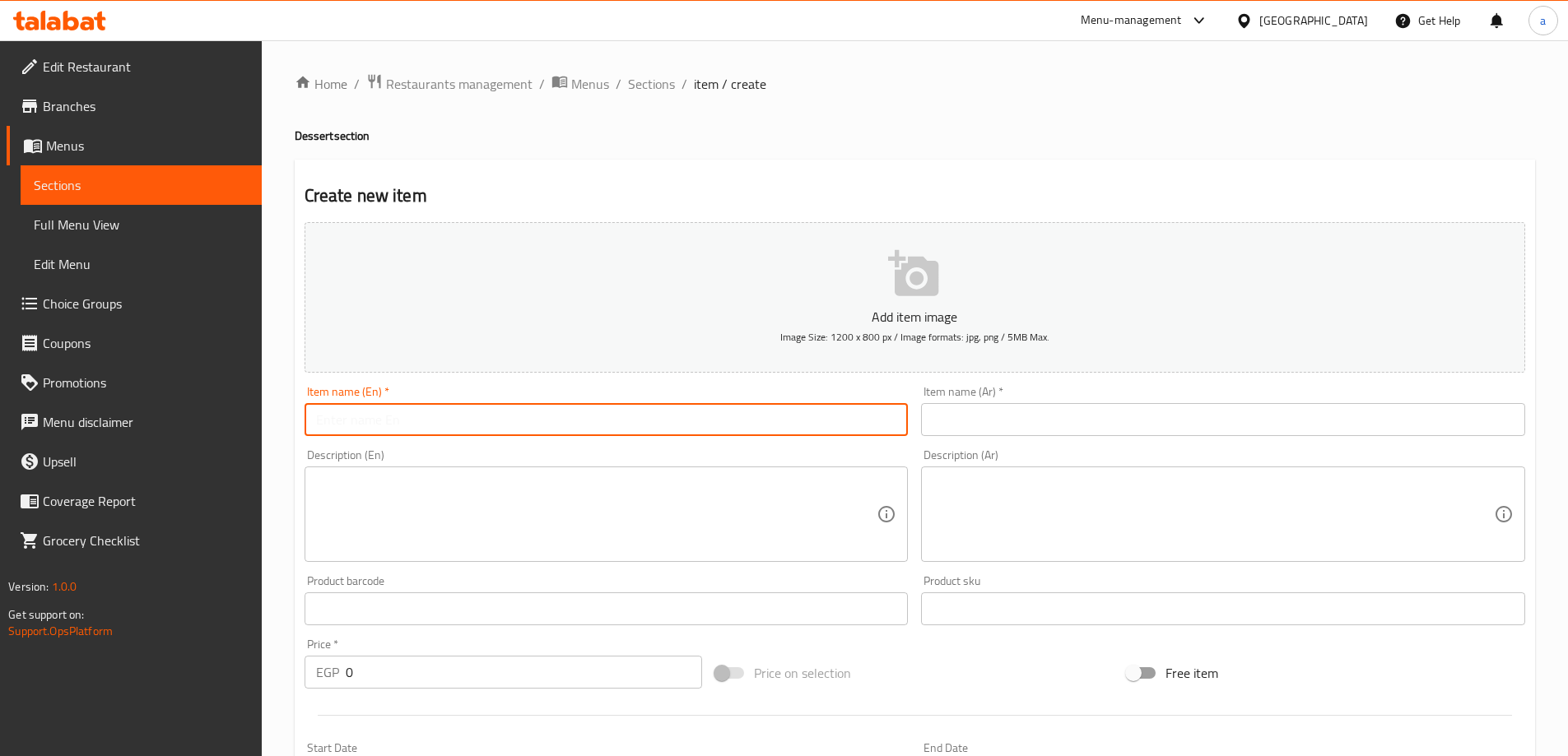
click at [491, 418] on input "text" at bounding box center [606, 419] width 604 height 33
paste input "ORANGE CRUSH ENGLISH CAKE"
type input "ORANGE CRUSH ENGLISH CAKE"
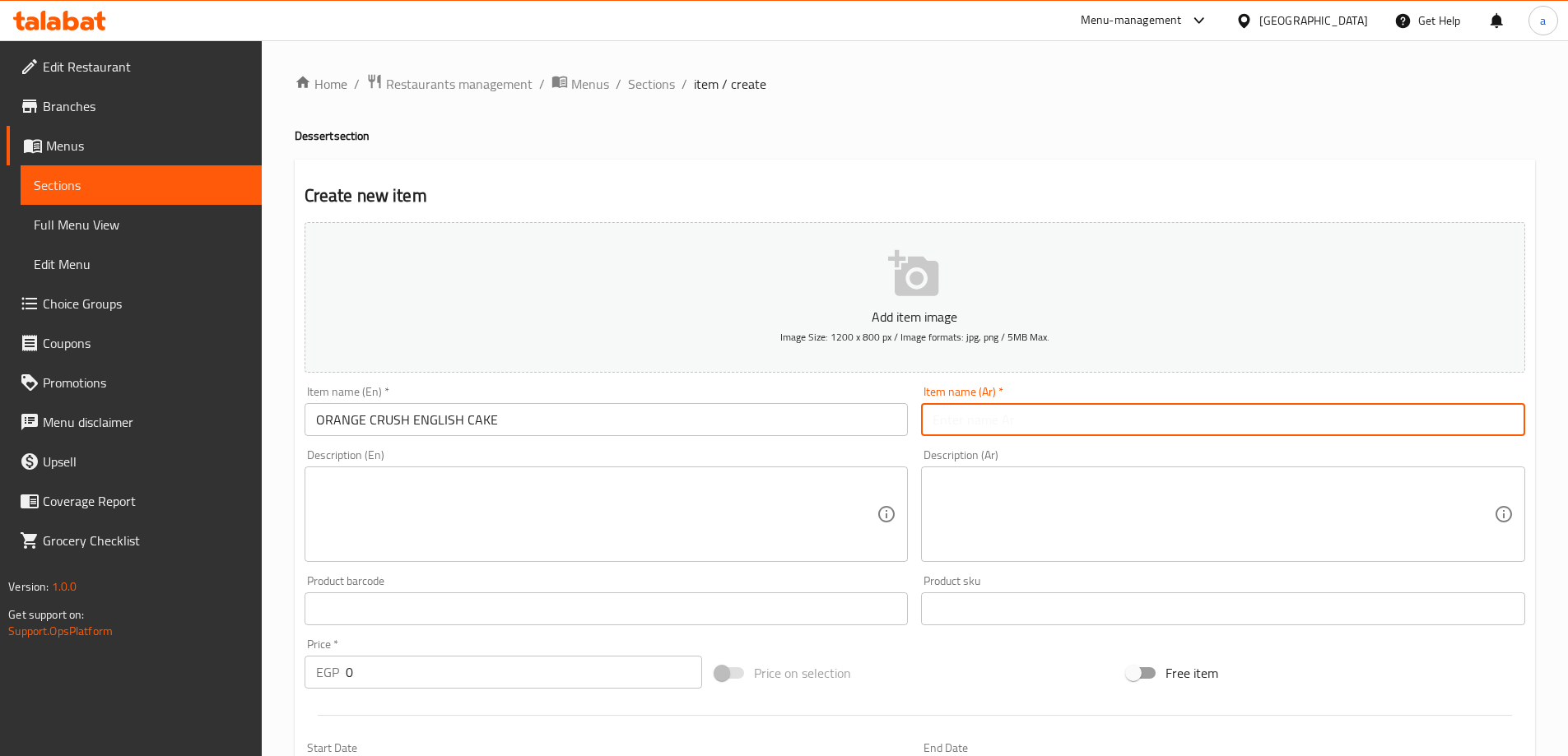
click at [1061, 436] on input "text" at bounding box center [1223, 419] width 604 height 33
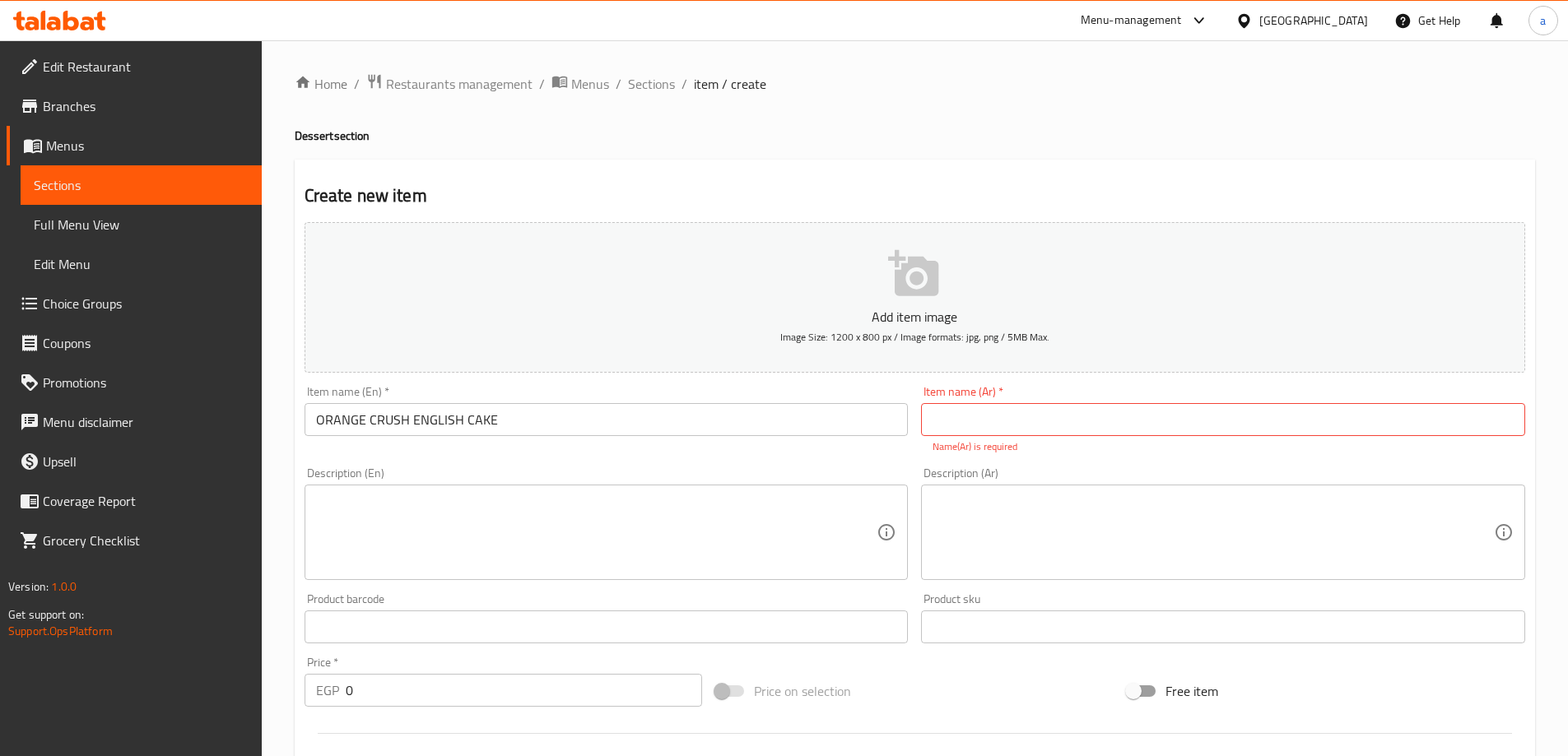
click at [1097, 424] on input "text" at bounding box center [1223, 419] width 604 height 33
paste input "يـــك انجليــــــزي بالبرتقـــــــــــــــــــال"
click at [934, 426] on input "يـــك انجليــــــزي بالبرتقـــــــــــــــــــال" at bounding box center [1223, 419] width 604 height 33
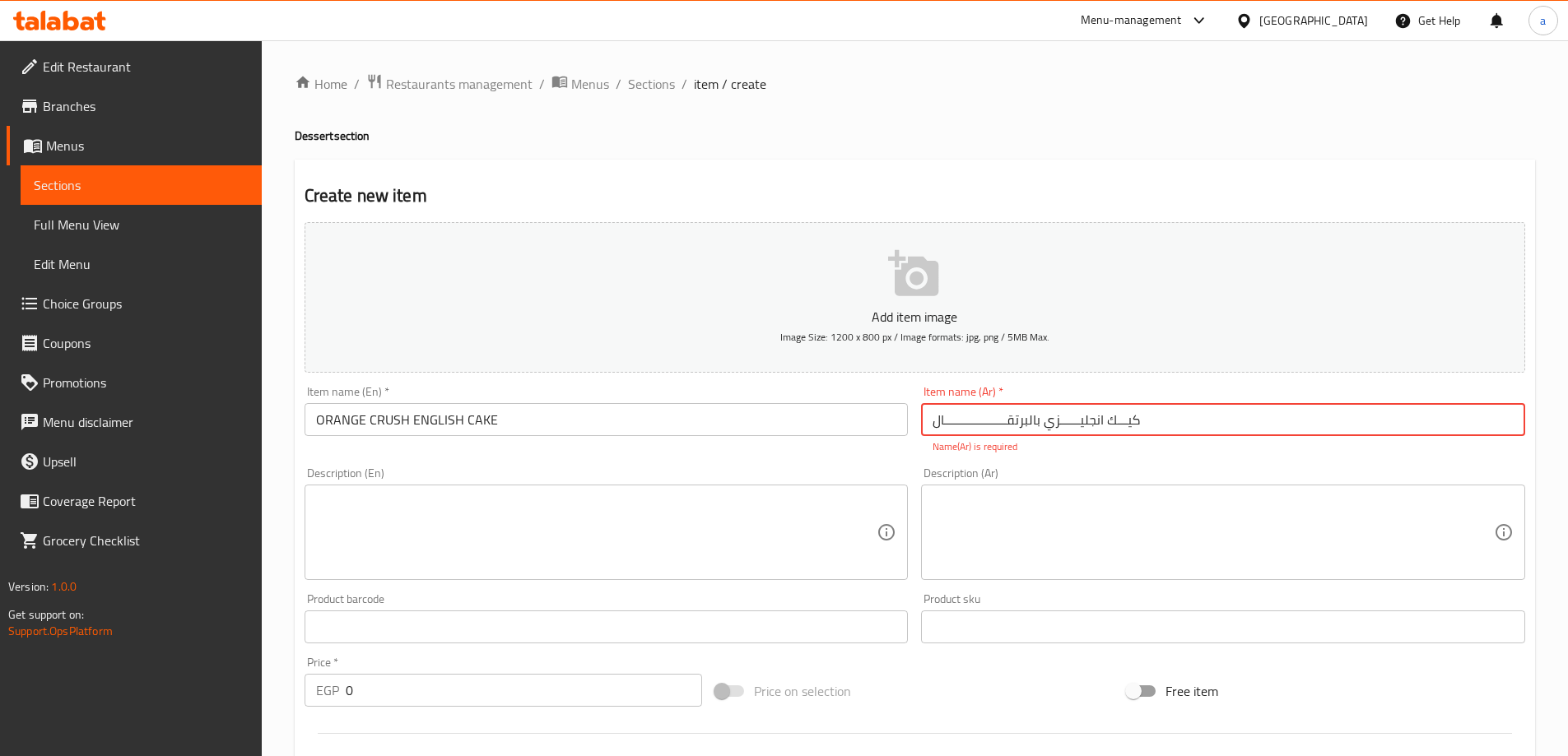
click at [953, 421] on input "كيـــك انجليــــــزي بالبرتقـــــــــــــــــــال" at bounding box center [1223, 419] width 604 height 33
click at [948, 423] on input "كيـــك انجليــــــزي بالبرتقــــــــــــــــال" at bounding box center [1223, 419] width 604 height 33
click at [948, 423] on input "كيـــك انجليــــــزي بالبرتقـــــــــال" at bounding box center [1223, 419] width 604 height 33
click at [978, 422] on input "كيـــك انجليــــــزي بالبرتقـال" at bounding box center [1223, 419] width 604 height 33
click at [926, 426] on input "كيـــك انجليــــــزي البرتقـال" at bounding box center [1223, 419] width 604 height 33
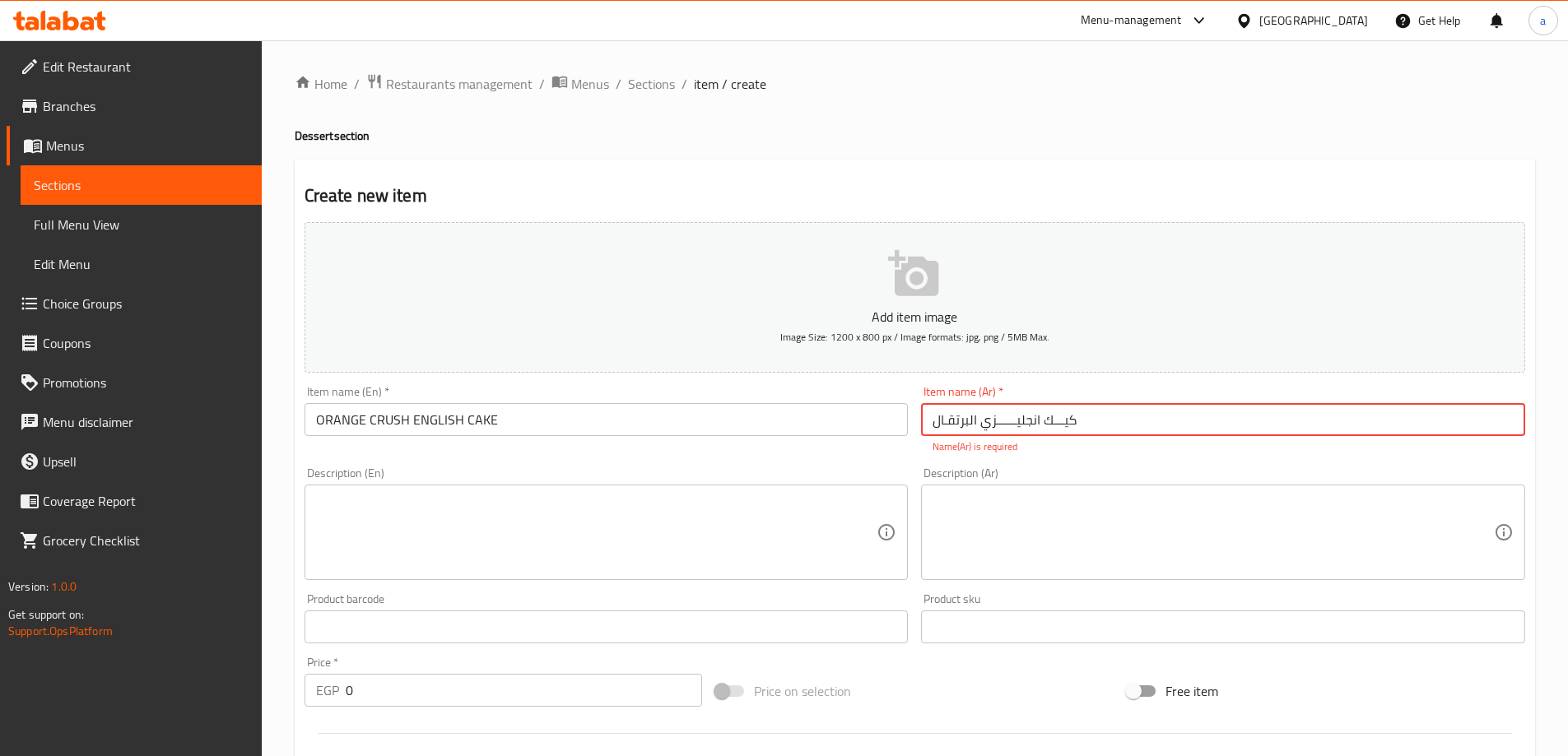
click at [1255, 421] on input "كيـــك انجليــــــزي البرتقـال" at bounding box center [1223, 419] width 604 height 33
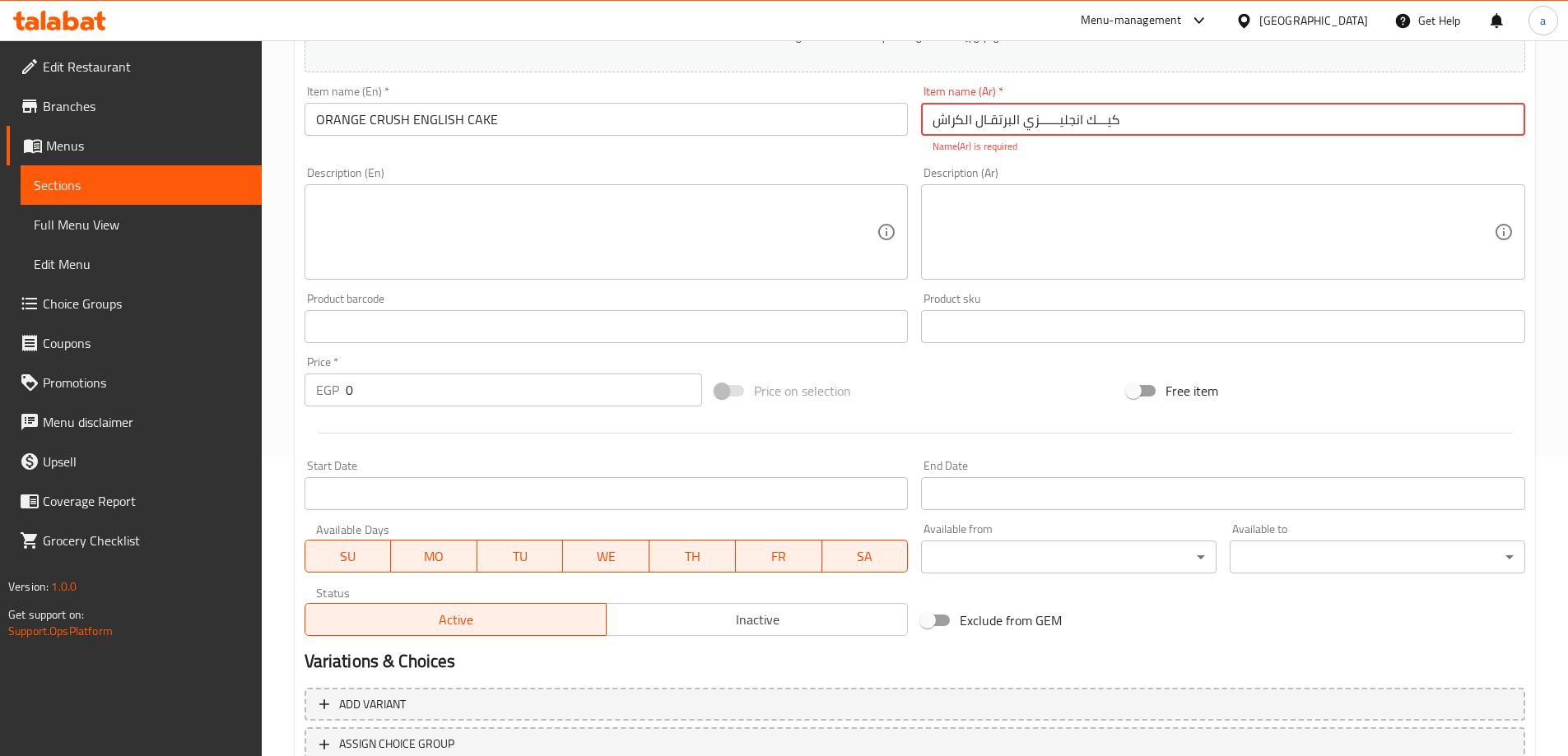
scroll to position [329, 0]
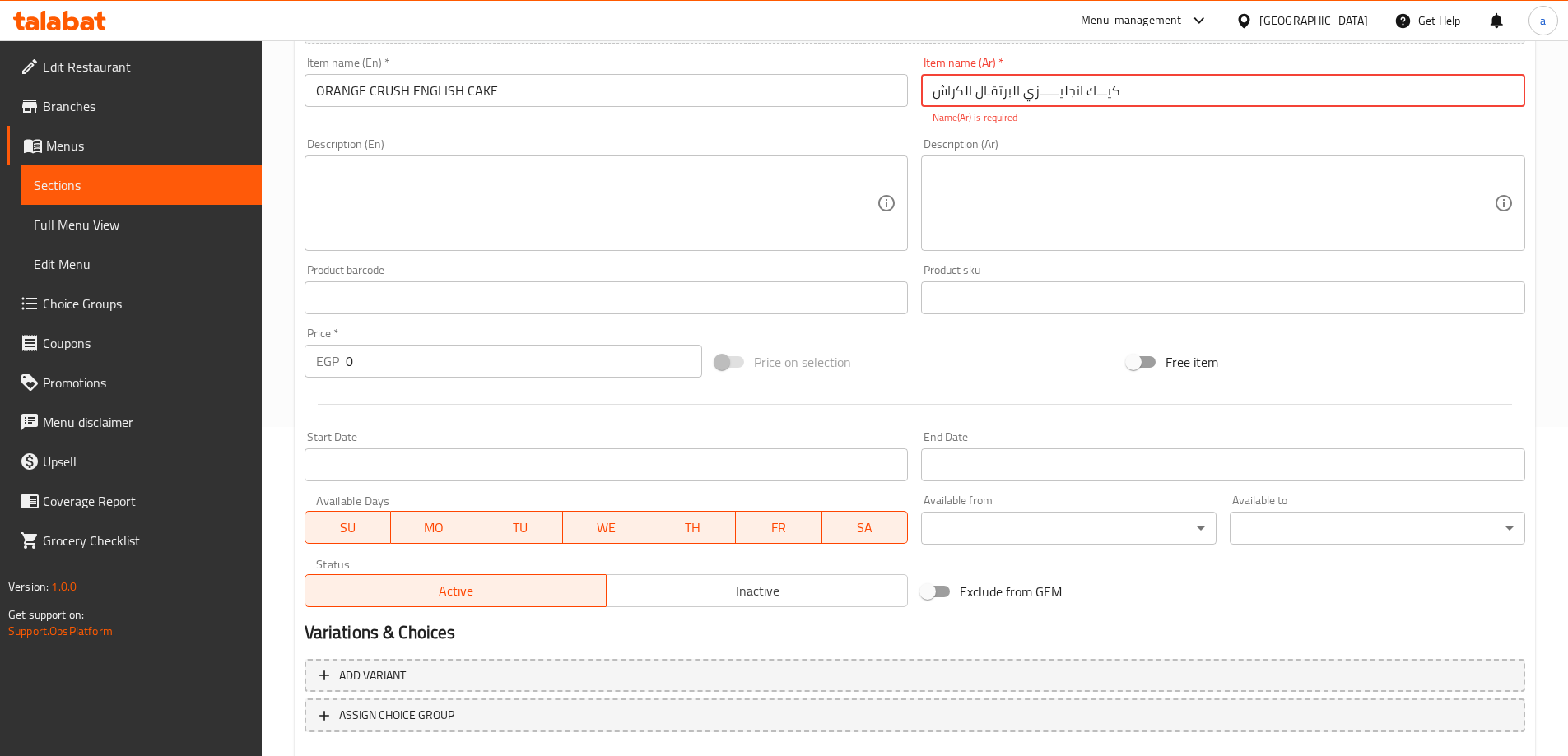
type input "كيـــك انجليــــــزي البرتقـال الكراش"
click at [440, 366] on div "Add item image Image Size: 1200 x 800 px / Image formats: jpg, png / 5MB Max. I…" at bounding box center [915, 249] width 1233 height 727
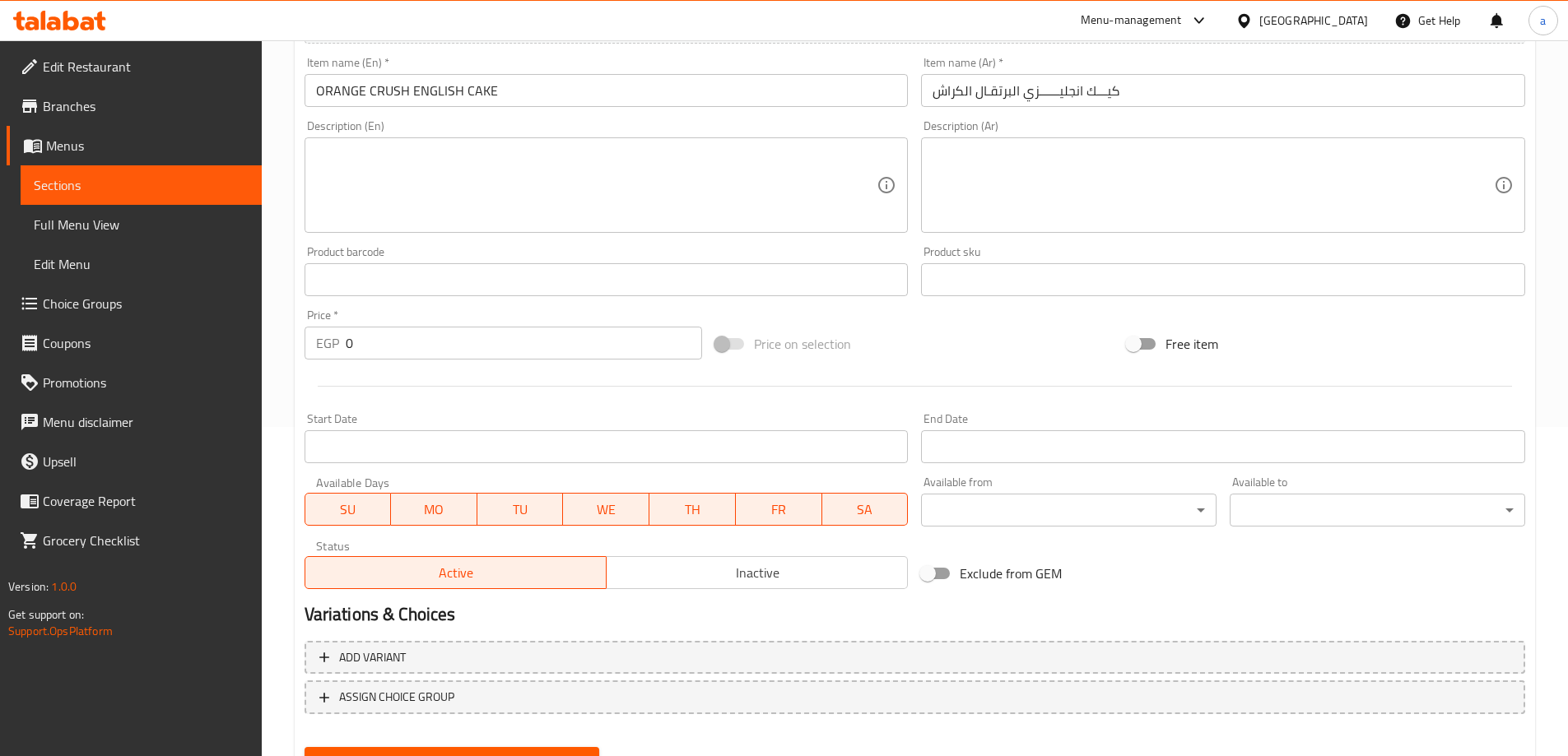
click at [440, 366] on div at bounding box center [915, 385] width 1233 height 40
click at [416, 347] on input "0" at bounding box center [524, 343] width 357 height 33
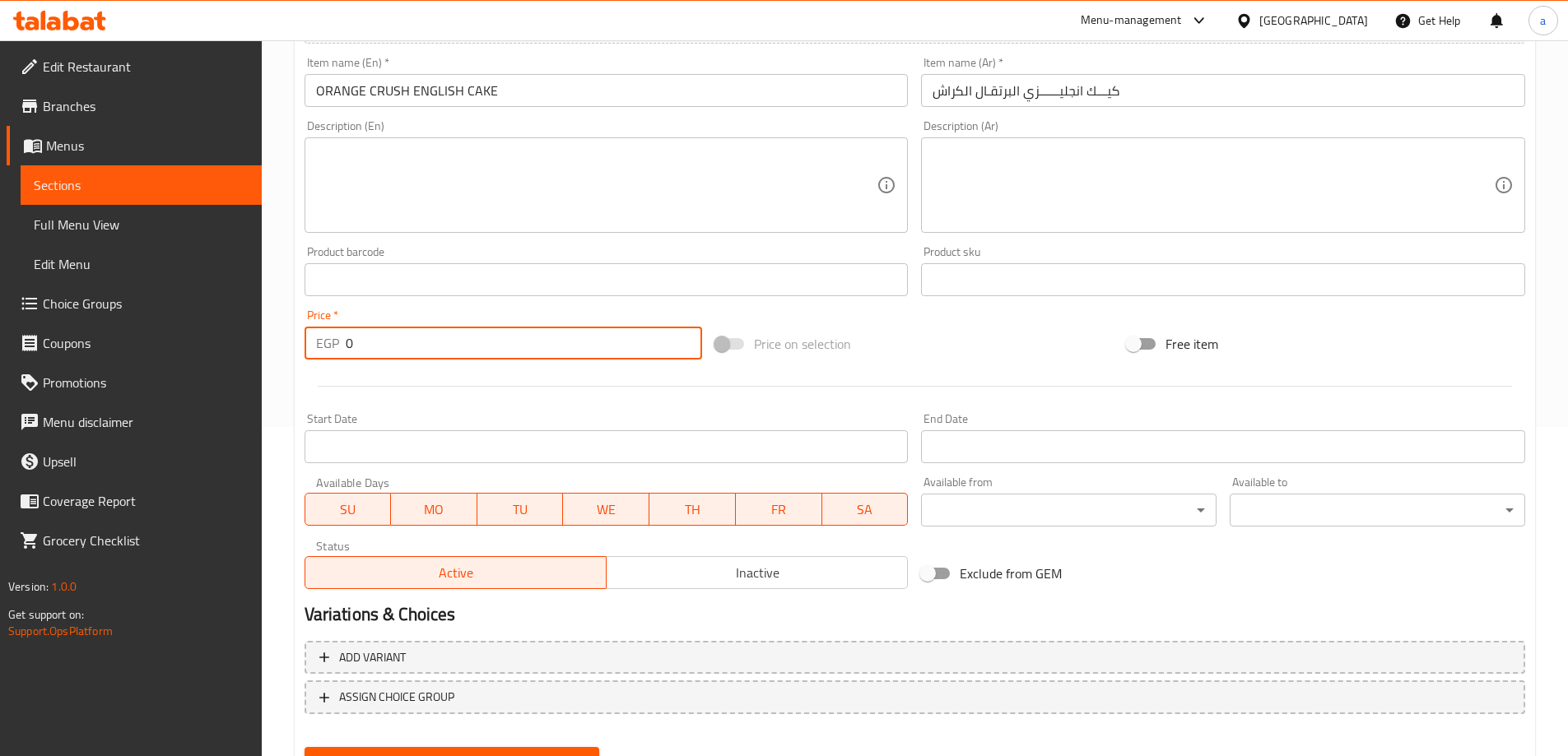
click at [416, 347] on input "0" at bounding box center [524, 343] width 357 height 33
drag, startPoint x: 392, startPoint y: 341, endPoint x: 337, endPoint y: 337, distance: 55.1
click at [337, 337] on div "EGP 0 Price *" at bounding box center [503, 343] width 399 height 33
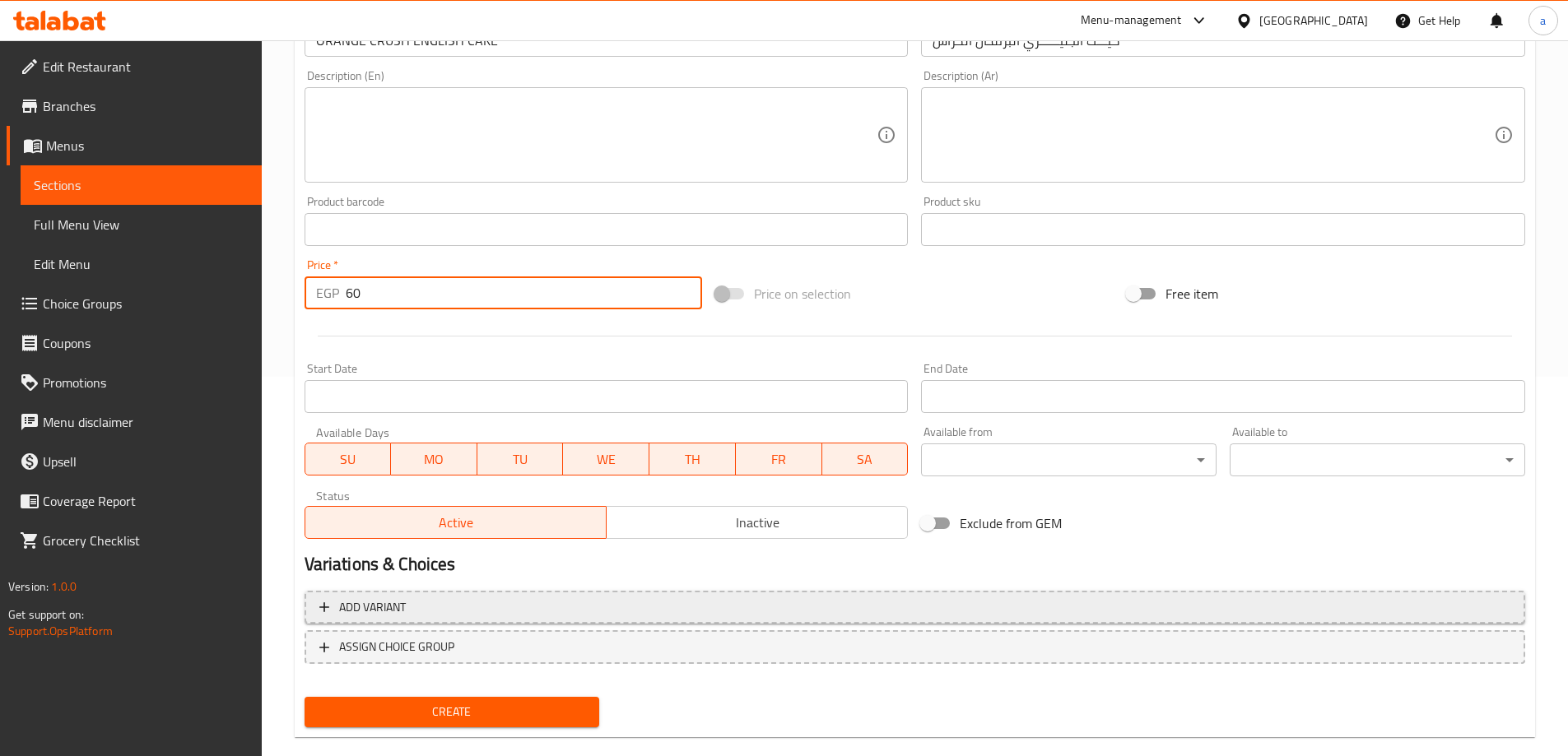
scroll to position [406, 0]
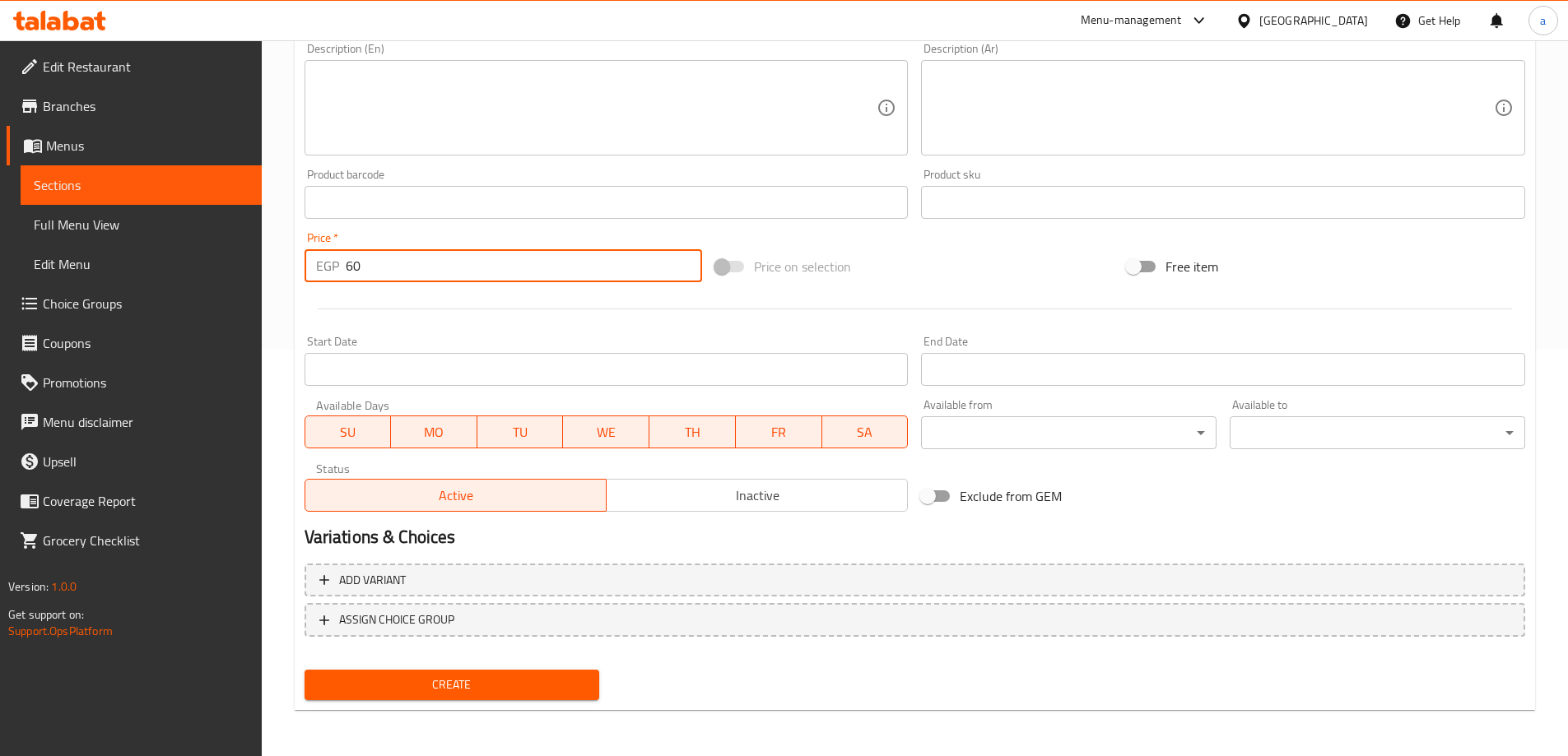
type input "60"
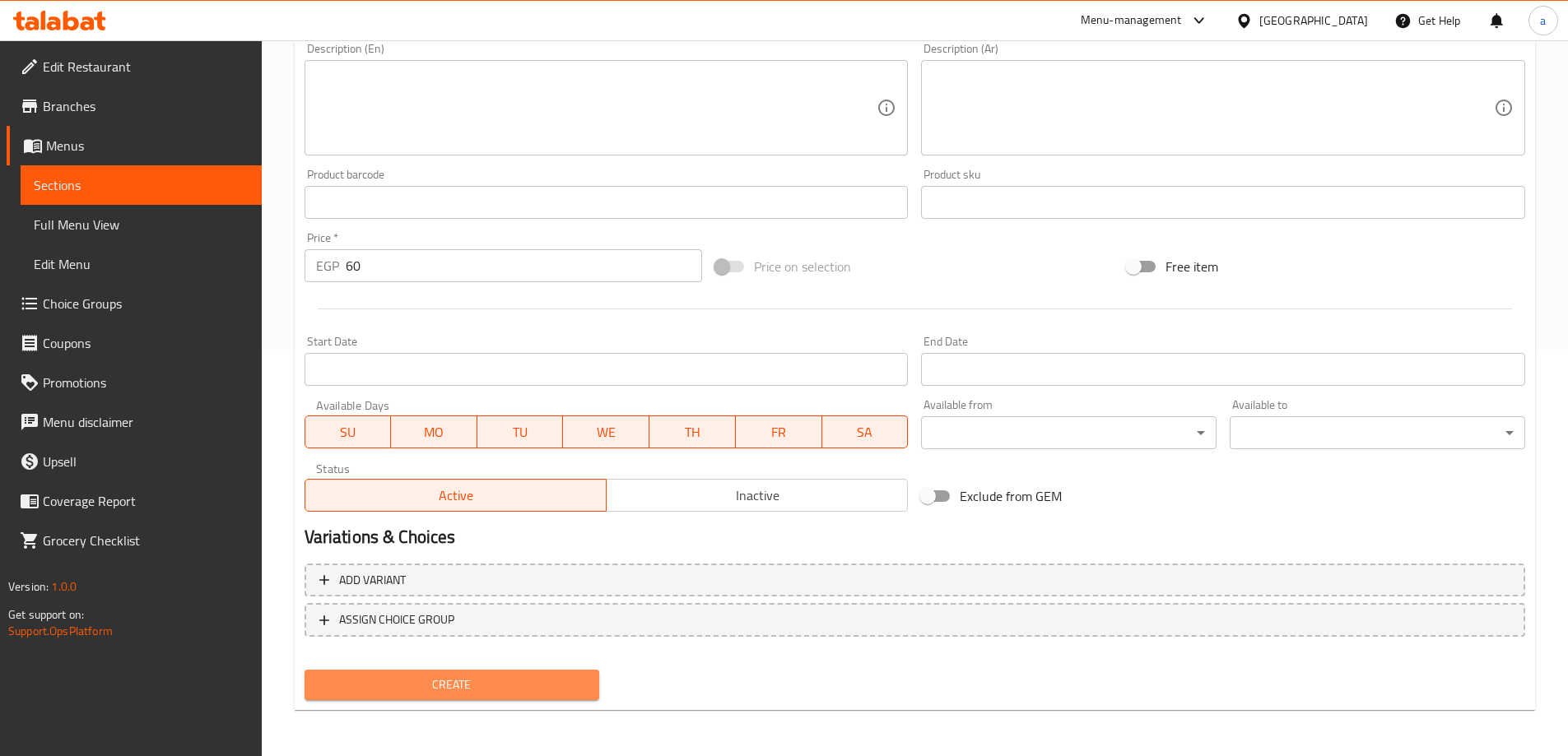
click at [396, 670] on button "Create" at bounding box center [452, 684] width 296 height 30
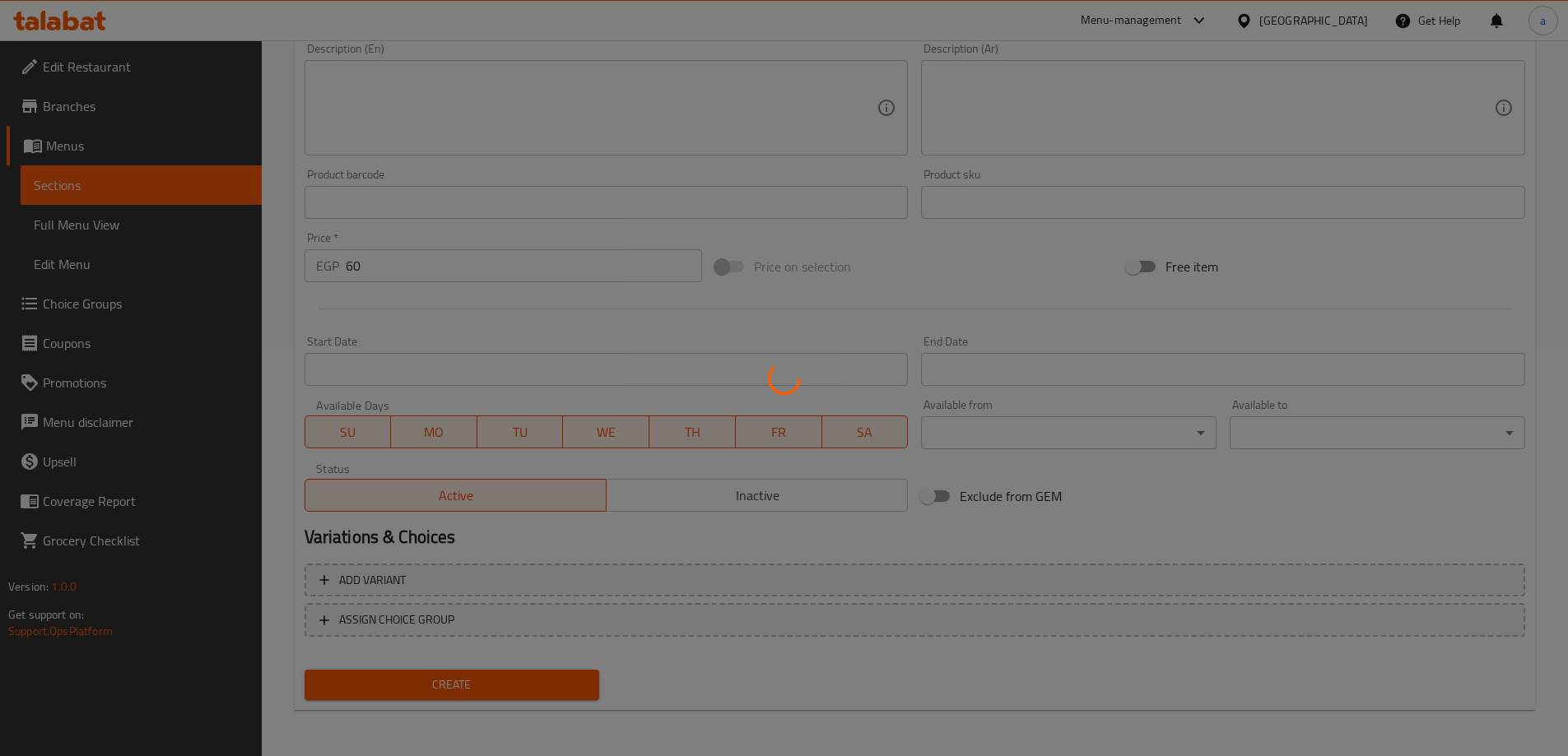
type input "0"
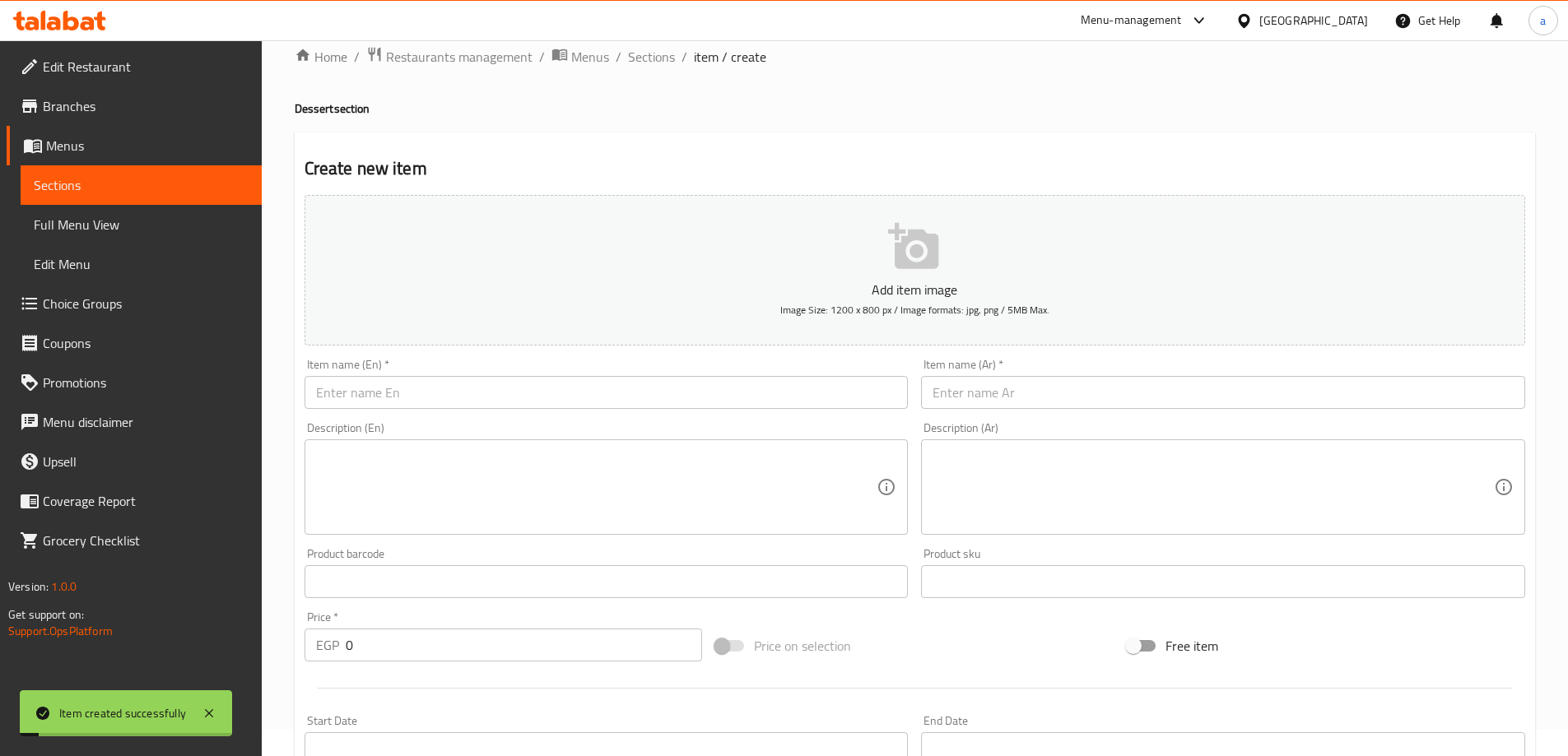
scroll to position [0, 0]
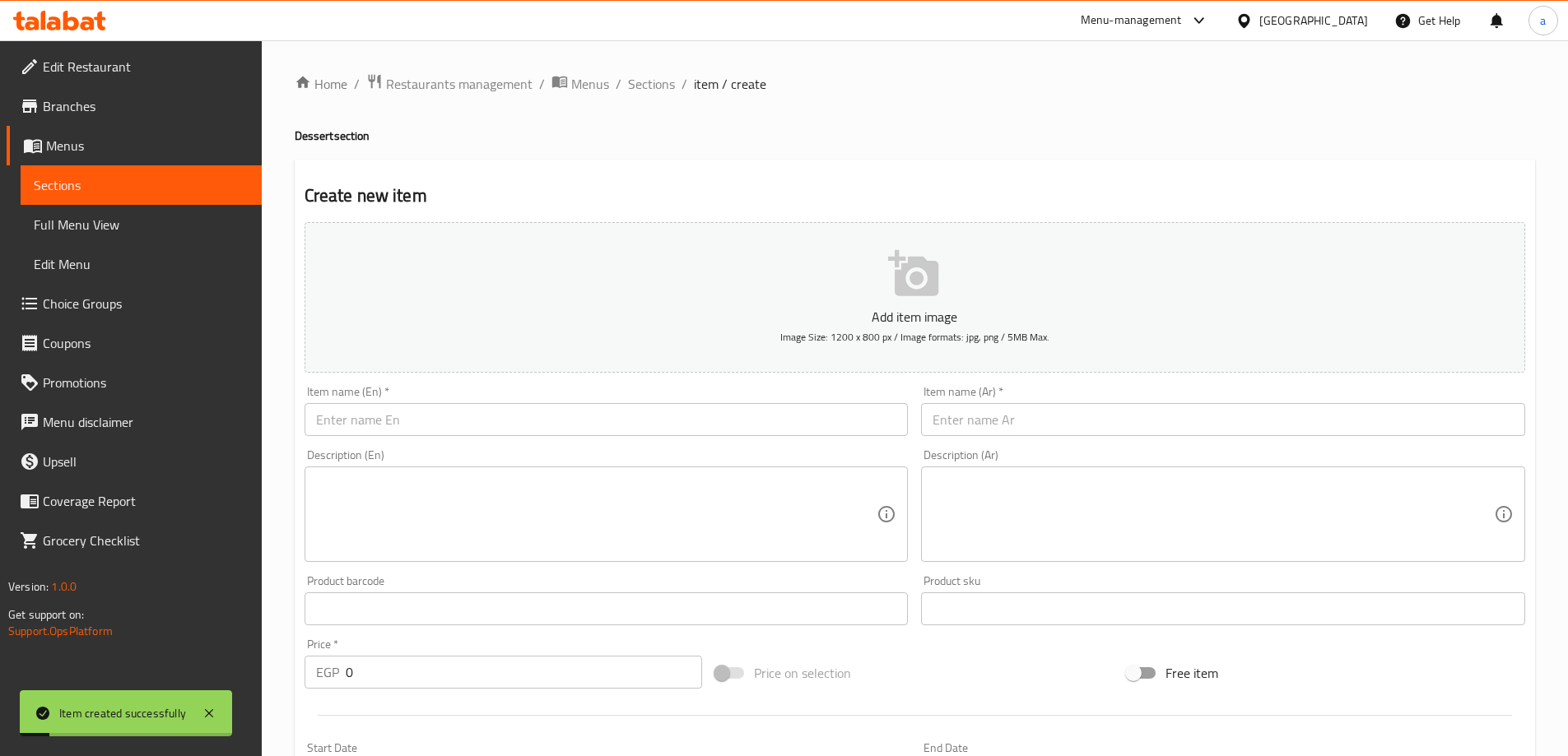
click at [175, 182] on span "Sections" at bounding box center [141, 185] width 215 height 20
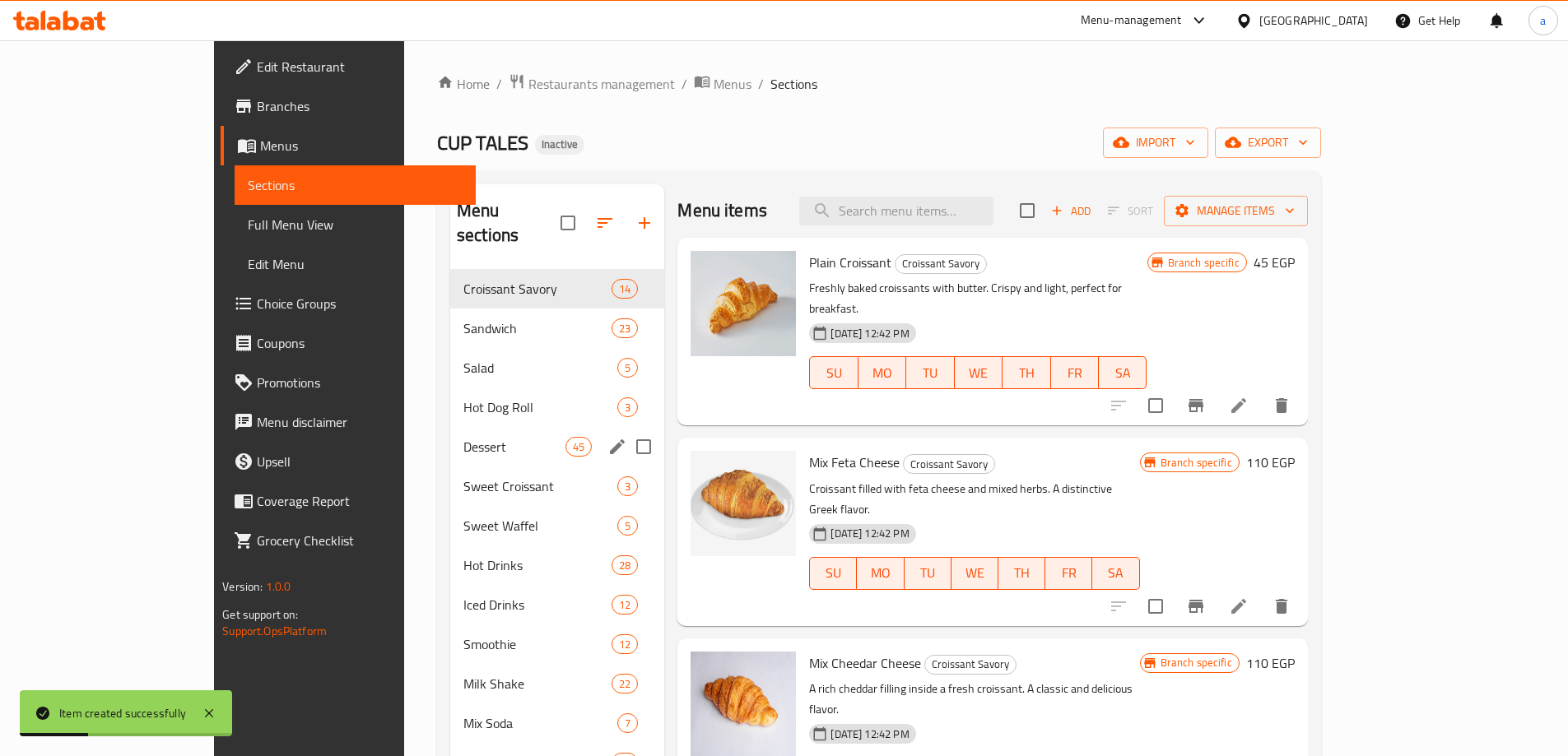
click at [463, 437] on span "Dessert" at bounding box center [514, 446] width 102 height 20
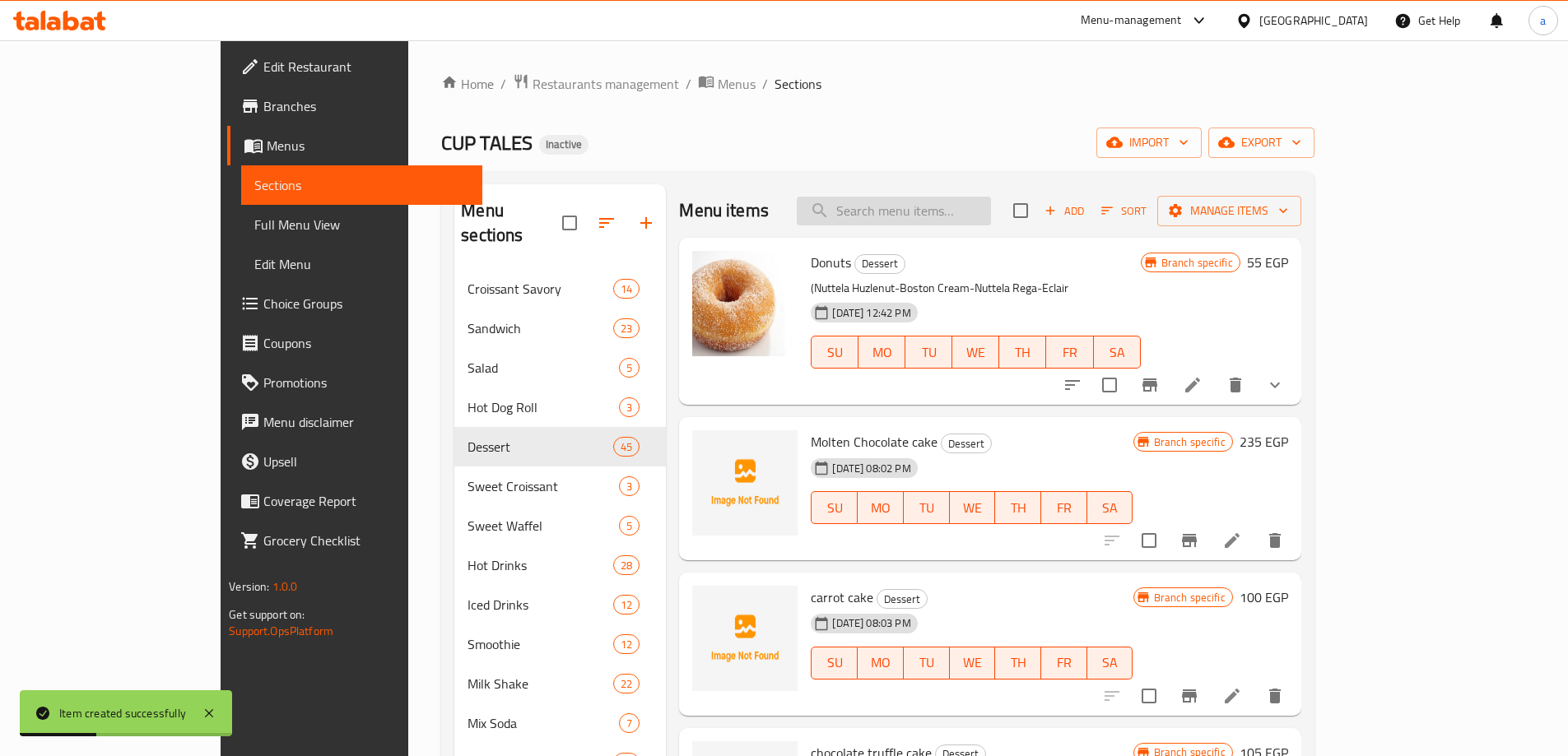
click at [973, 219] on input "search" at bounding box center [893, 211] width 194 height 28
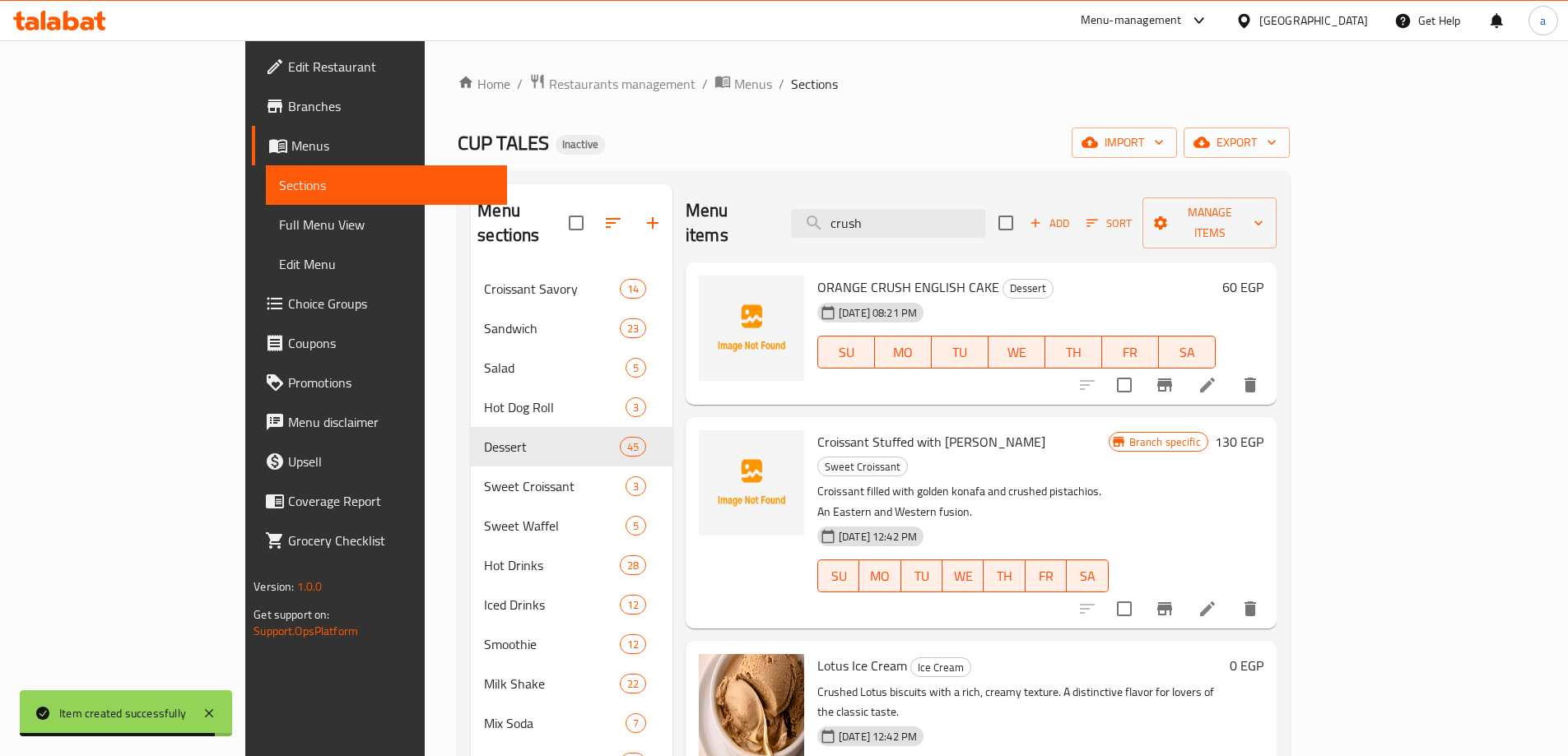
type input "crush"
click at [1175, 375] on icon "Branch-specific-item" at bounding box center [1164, 385] width 20 height 20
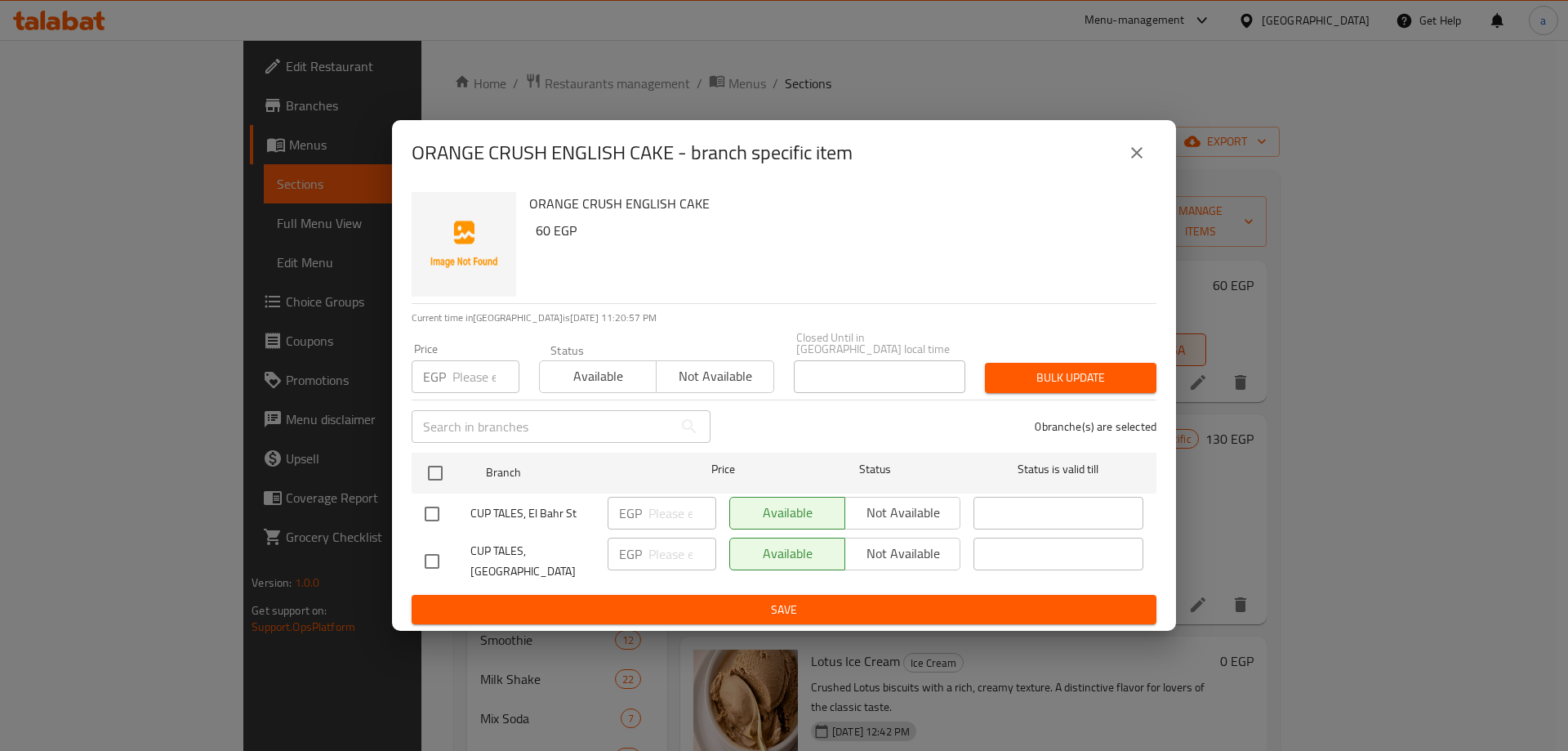
click at [438, 505] on input "checkbox" at bounding box center [432, 514] width 34 height 34
checkbox input "true"
click at [555, 595] on button "Save" at bounding box center [783, 610] width 744 height 30
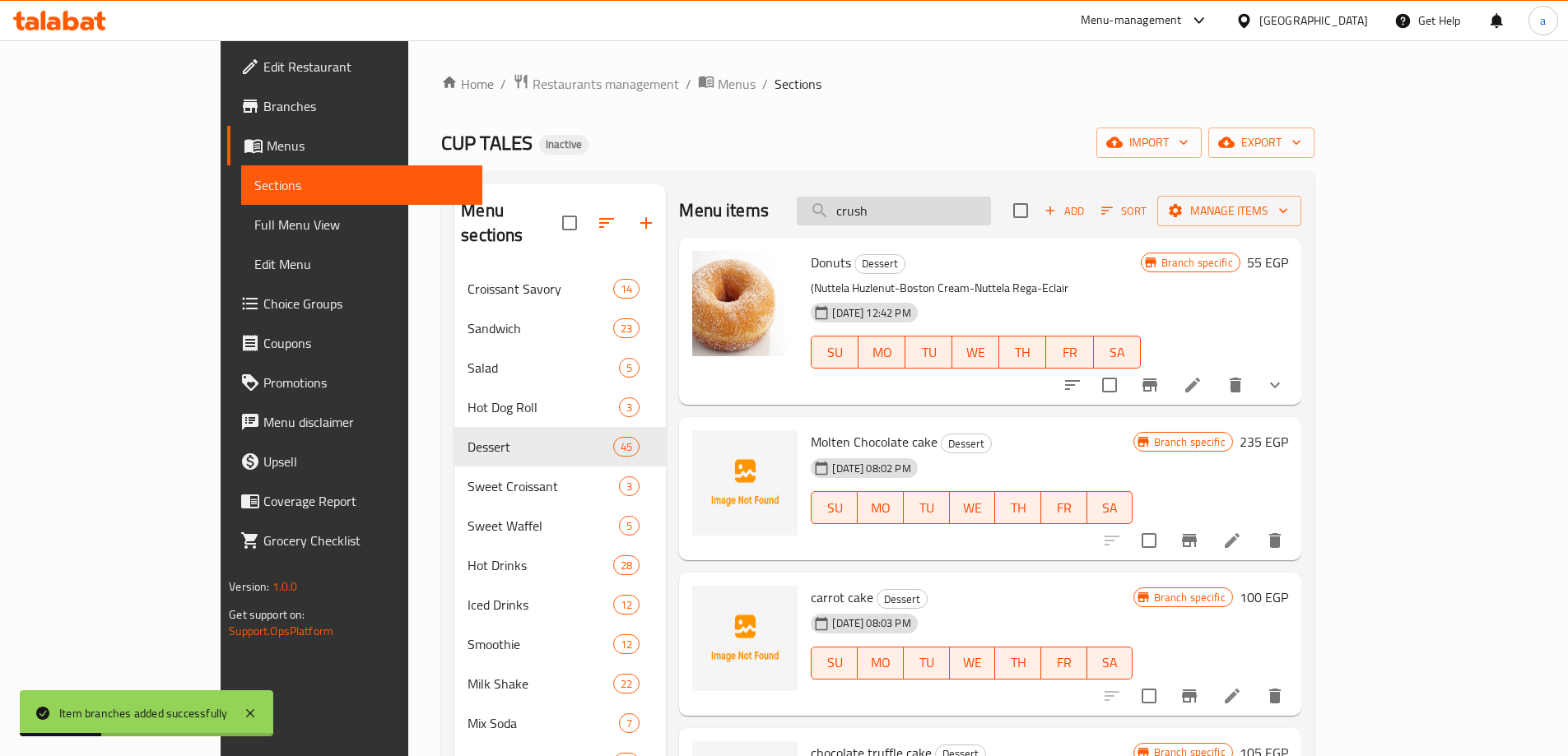
click at [980, 207] on input "crush" at bounding box center [893, 211] width 194 height 28
paste input "MARBLE"
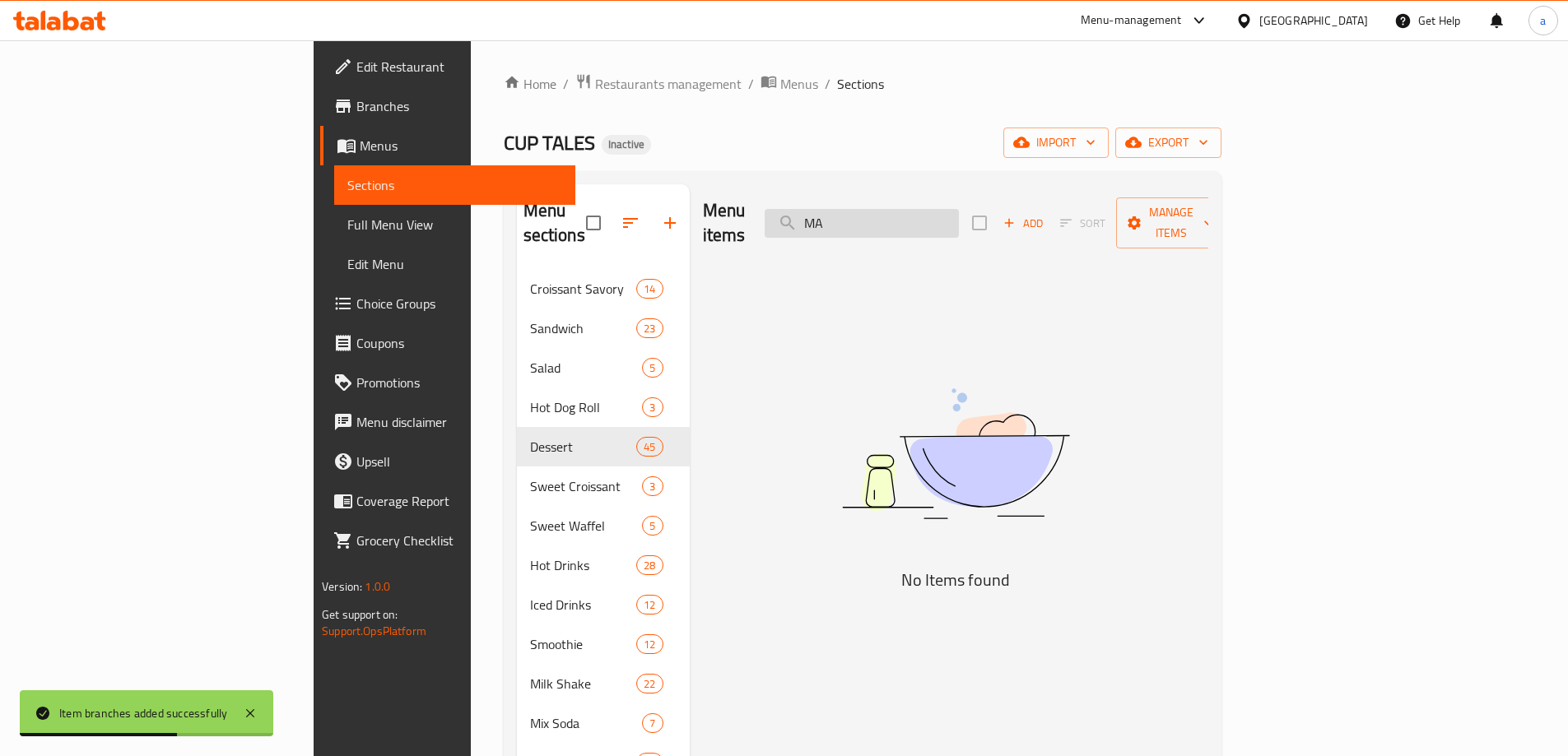
type input "M"
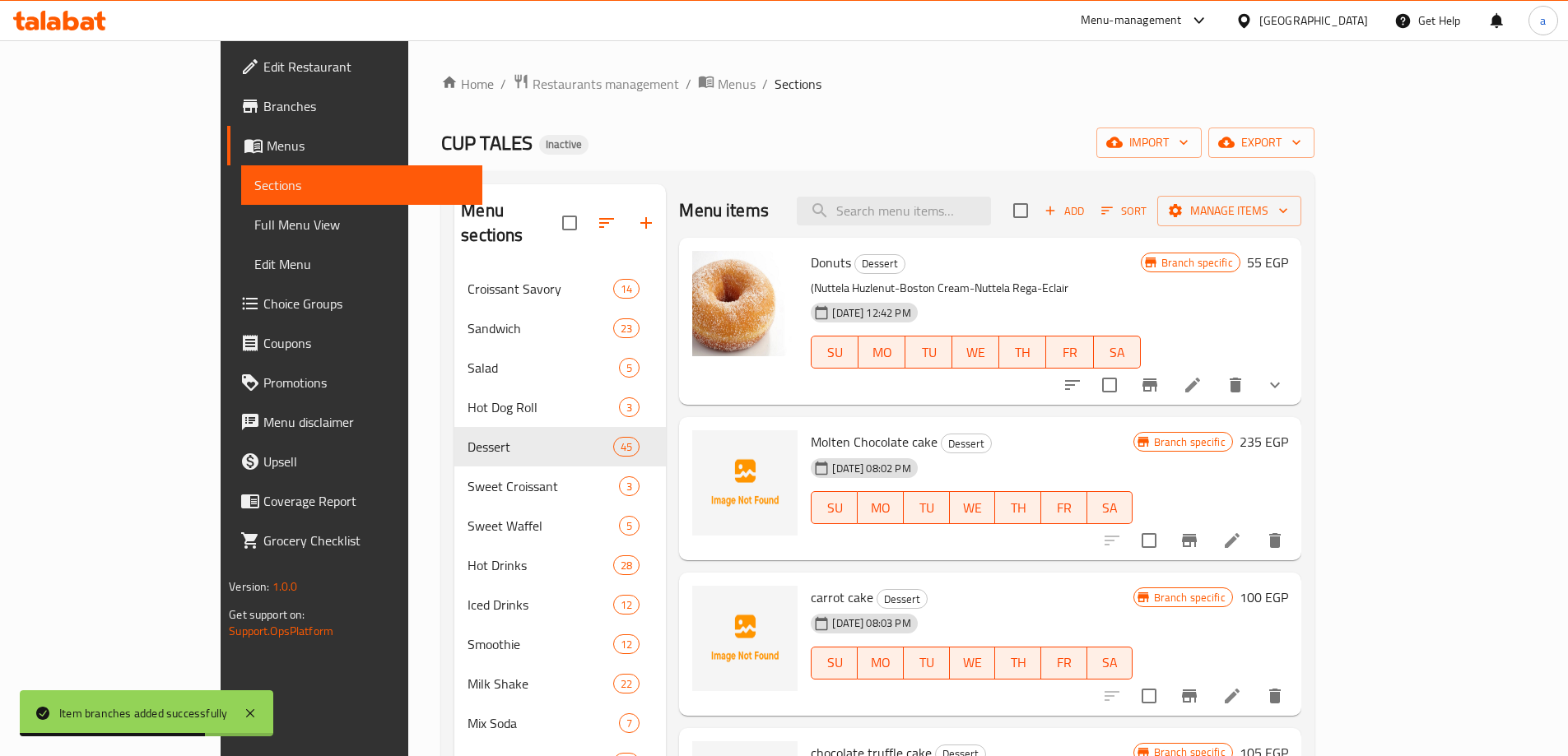
click at [1086, 208] on span "Add" at bounding box center [1064, 210] width 44 height 19
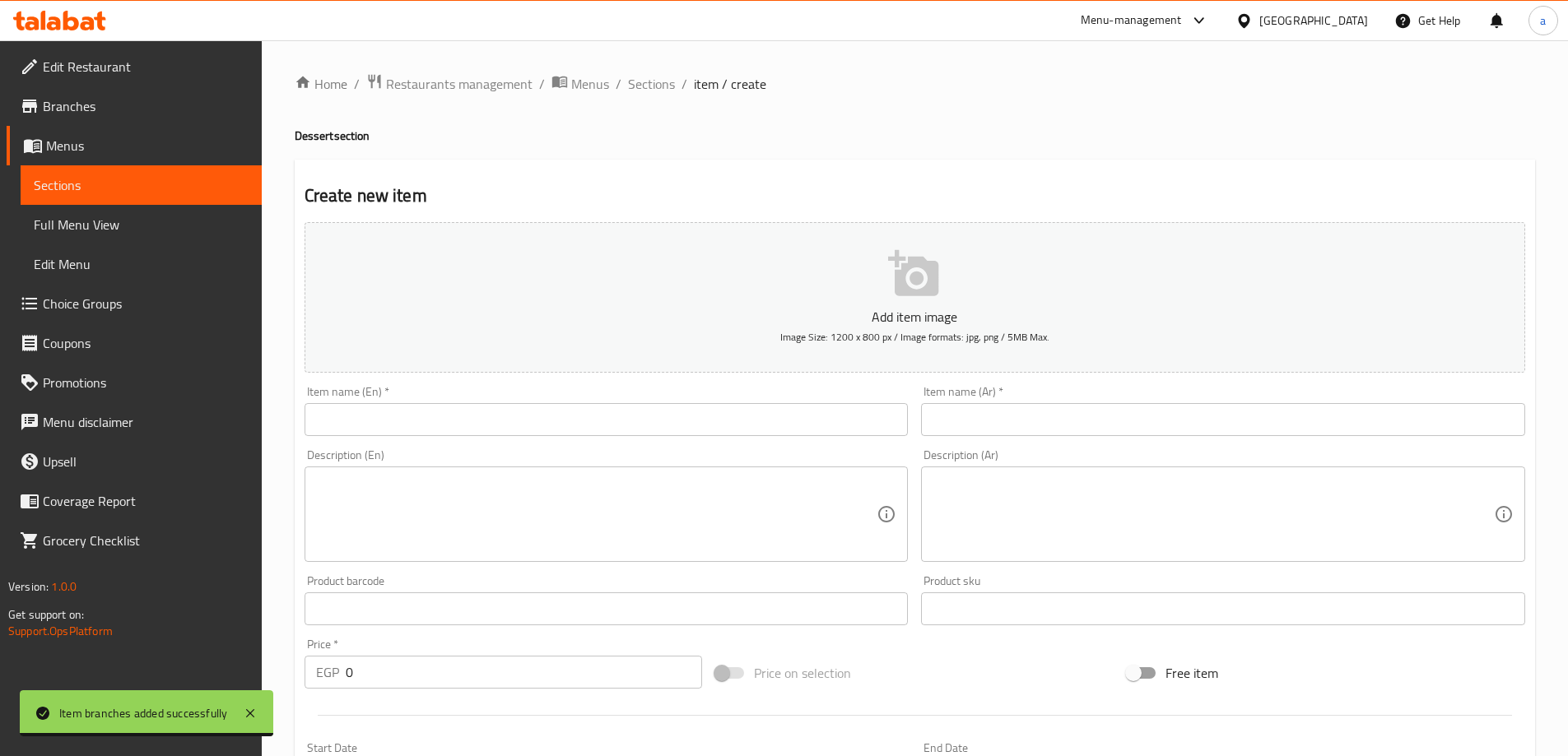
click at [519, 435] on input "text" at bounding box center [606, 419] width 604 height 33
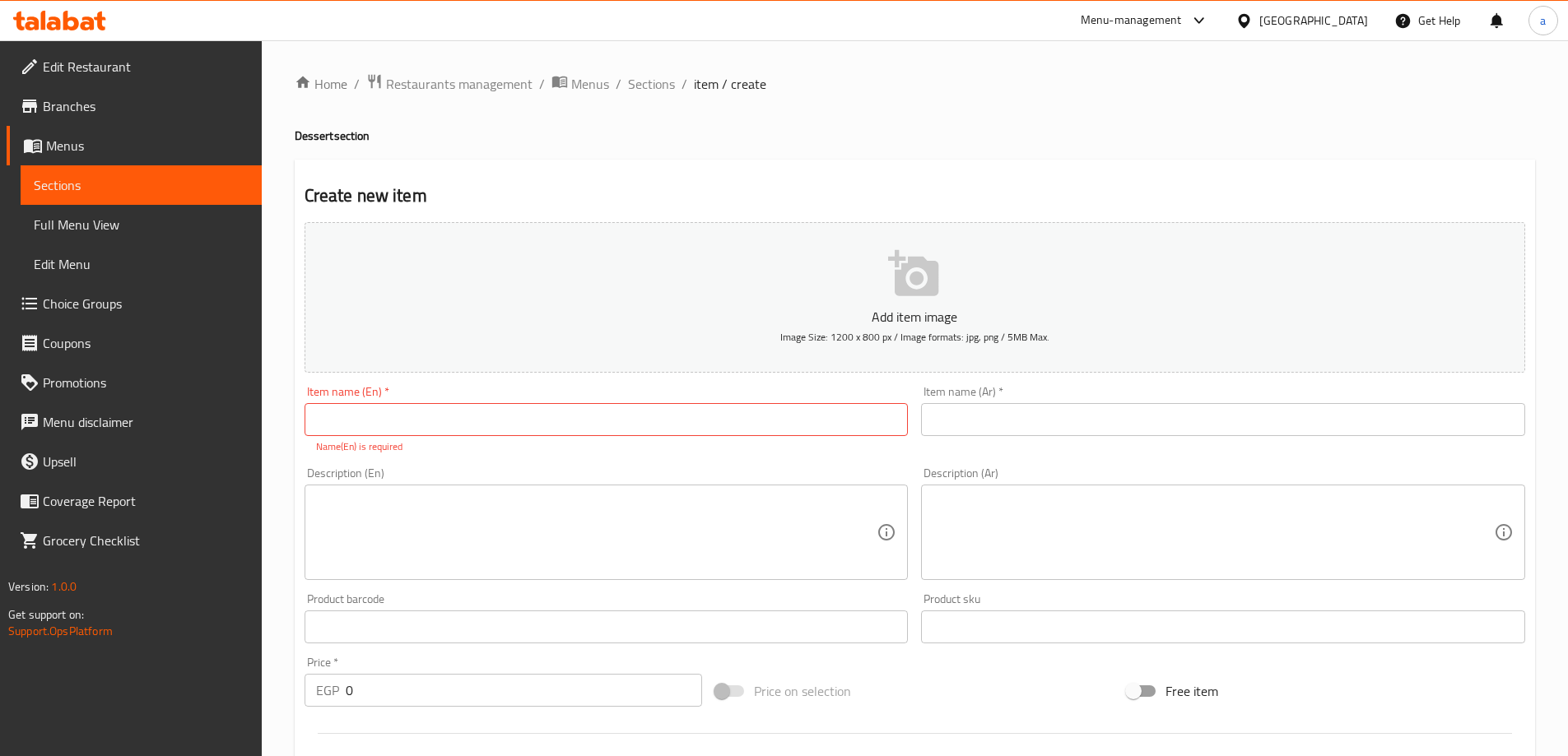
click at [550, 413] on input "text" at bounding box center [606, 419] width 604 height 33
paste input "MARBLE ENGLISH CAKE"
type input "MARBLE ENGLISH CAKE"
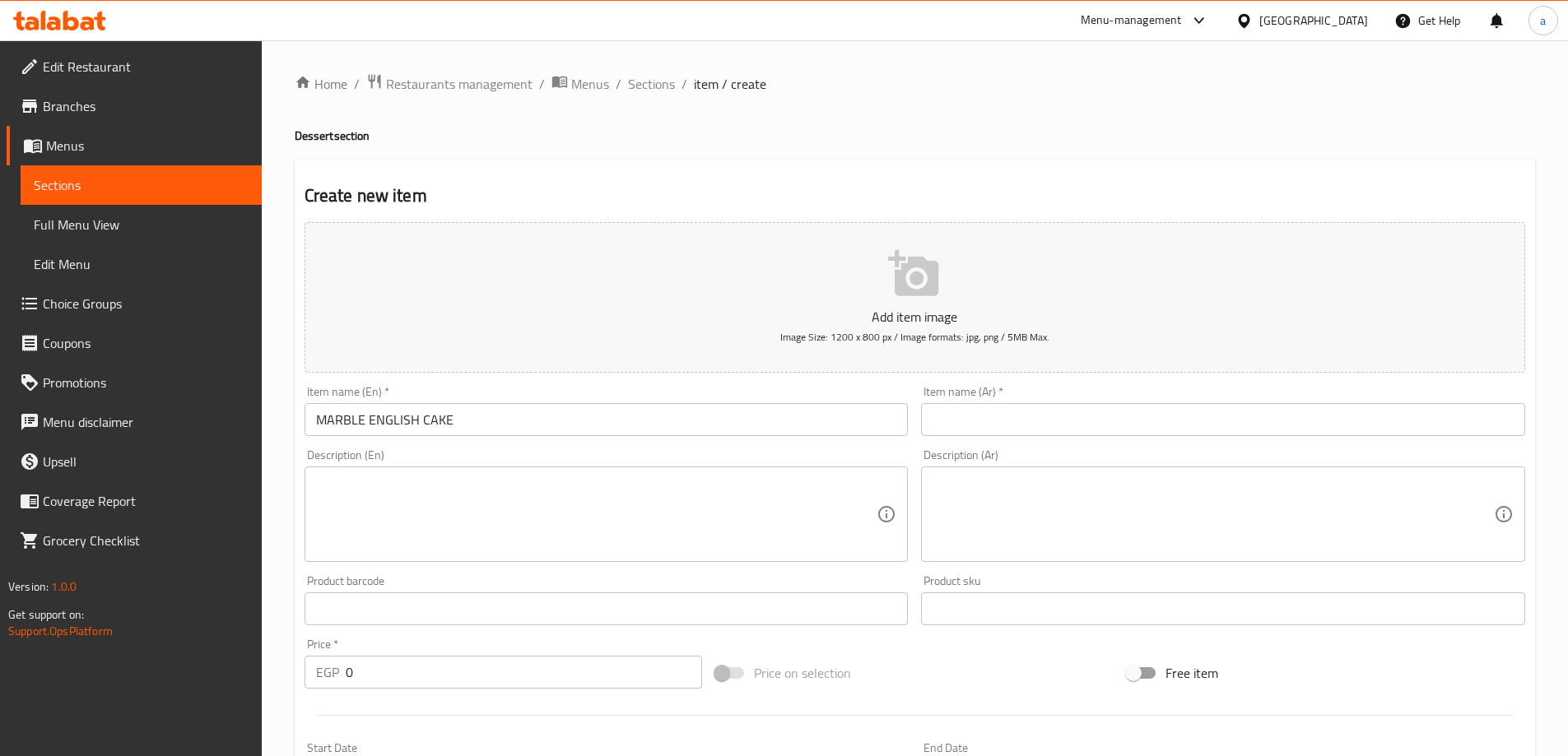
click at [1017, 411] on input "text" at bounding box center [1223, 419] width 604 height 33
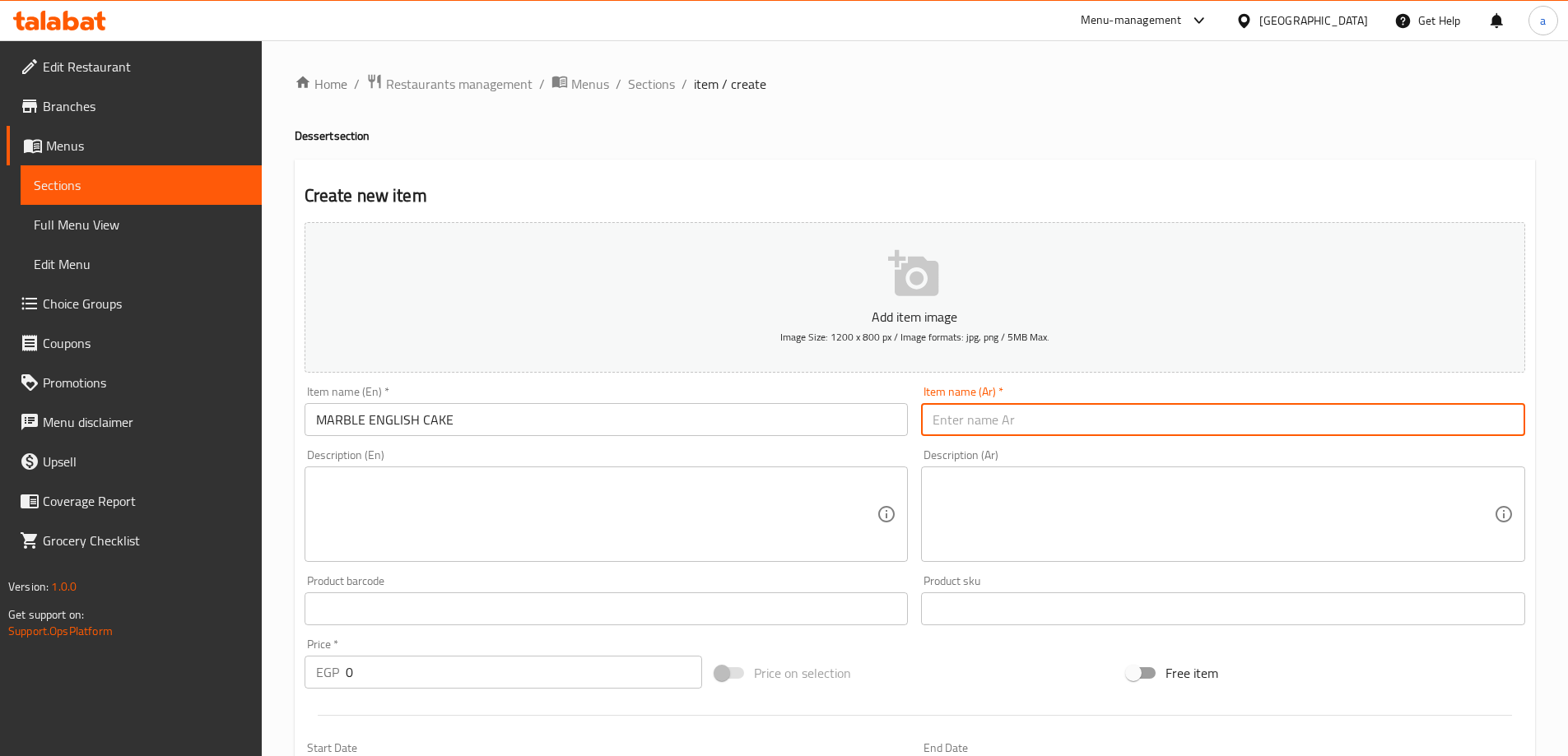
paste input "كيـــــــــــك ماربــــــــــــــــــل"
click at [962, 424] on input "كيـــــــــــك ماربــــــــــــــــــل" at bounding box center [1223, 419] width 604 height 33
click at [1131, 418] on input "كيـــــــــــك ماربــــــــــــــــــل" at bounding box center [1223, 419] width 604 height 33
type input "كيـــــــــــك ماربــــــــــــــــــل انجليزي"
click at [368, 667] on input "0" at bounding box center [524, 672] width 357 height 33
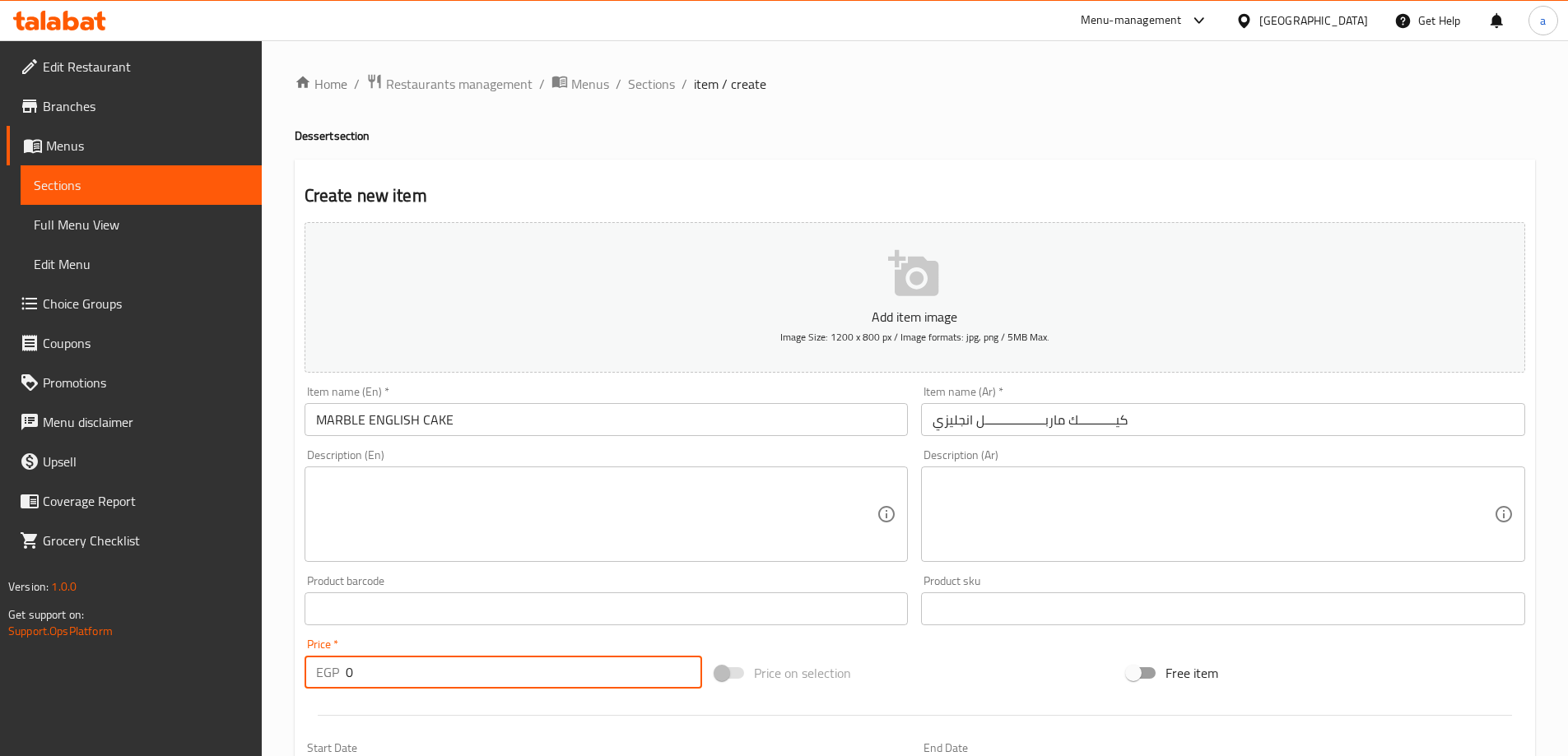
click at [368, 667] on input "0" at bounding box center [524, 672] width 357 height 33
drag, startPoint x: 333, startPoint y: 676, endPoint x: 378, endPoint y: 674, distance: 45.0
click at [378, 674] on input "0" at bounding box center [524, 672] width 357 height 33
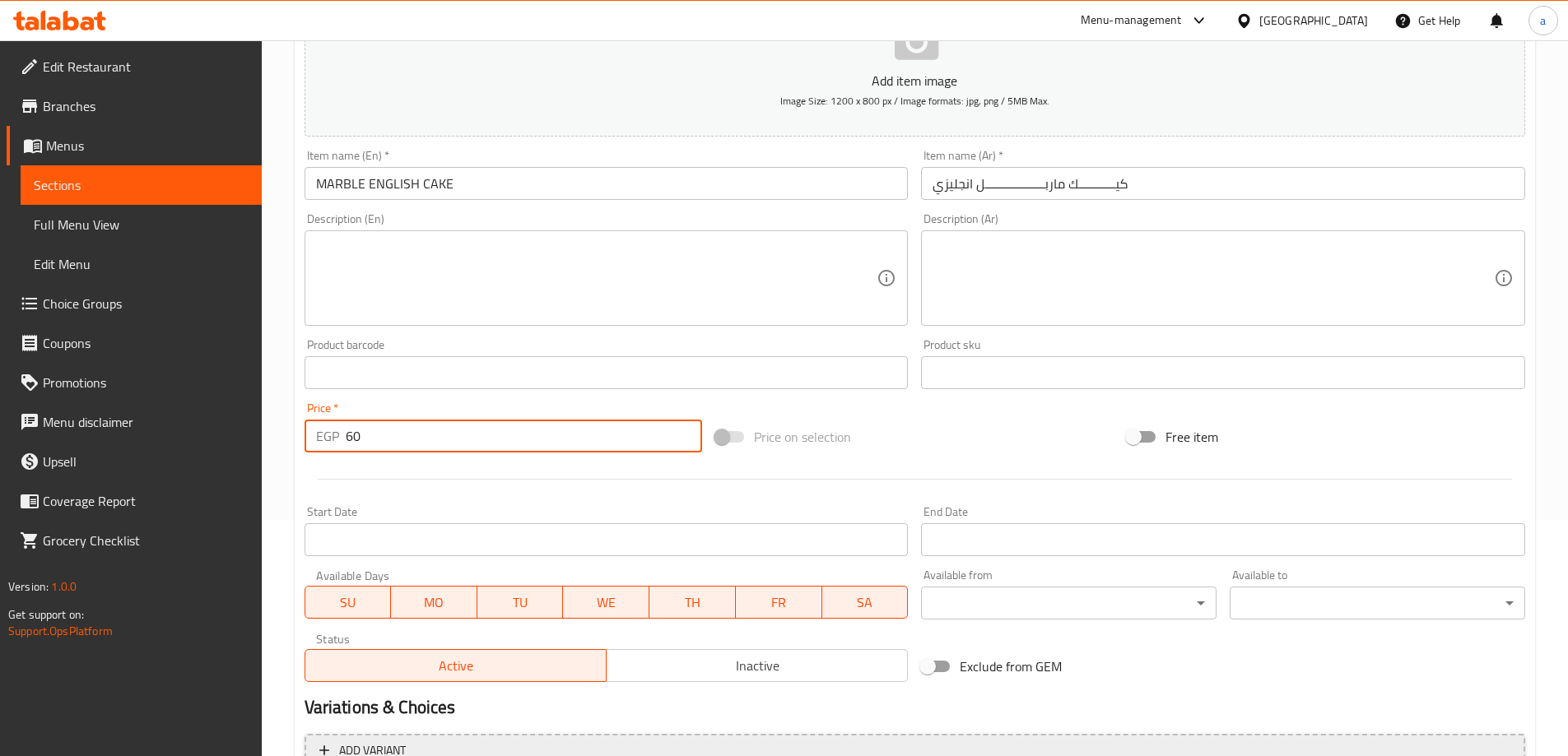
scroll to position [406, 0]
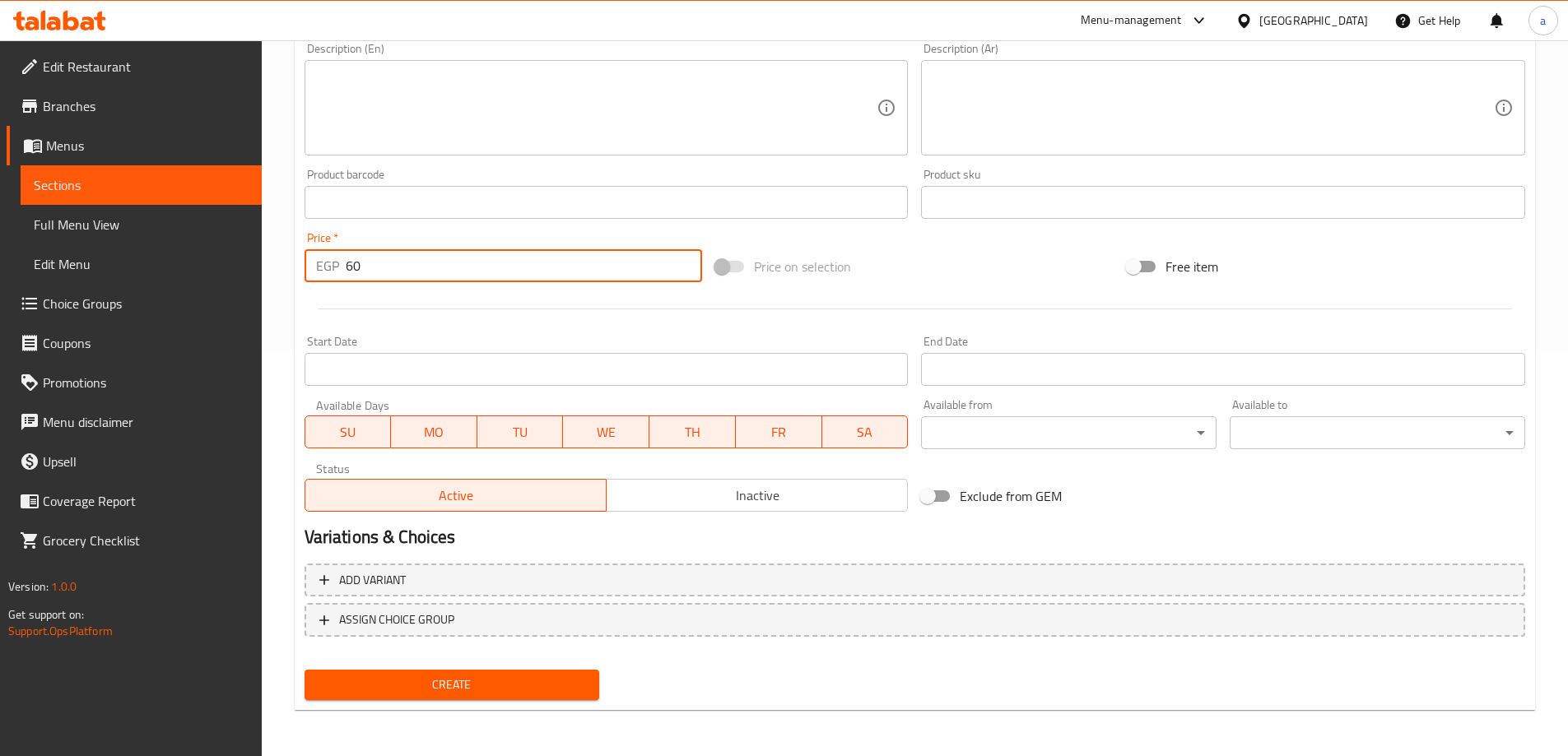
type input "60"
click at [506, 672] on button "Create" at bounding box center [452, 684] width 296 height 30
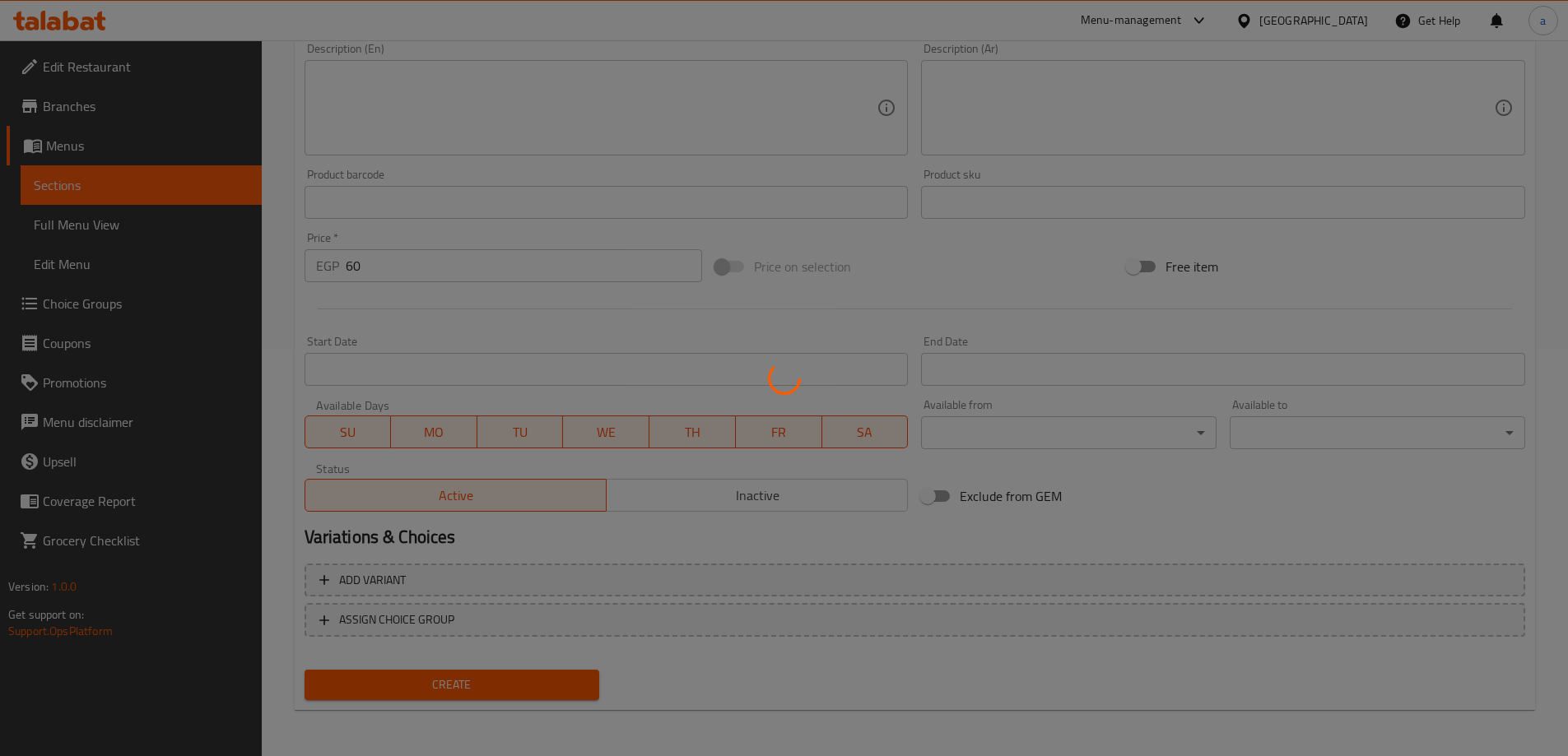
type input "0"
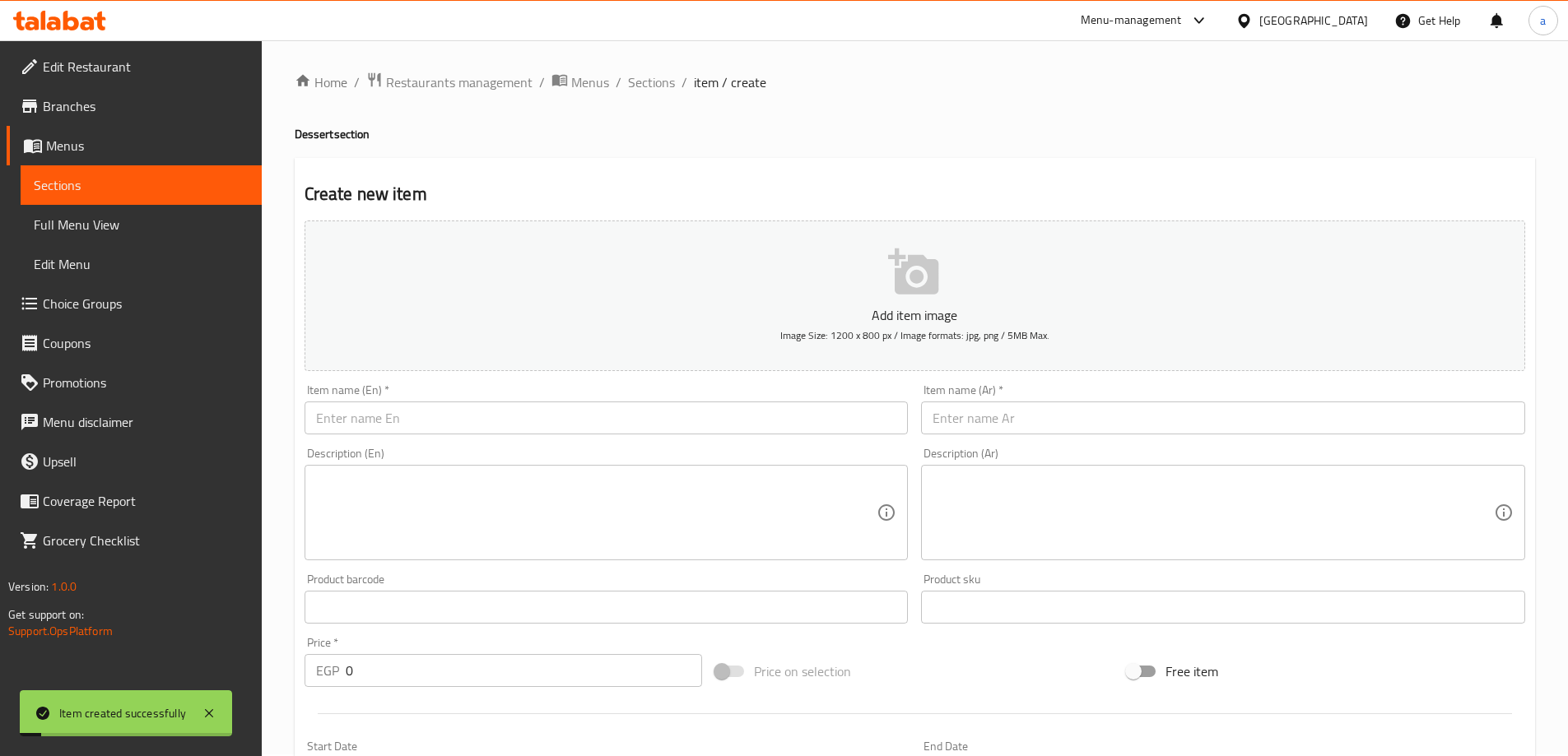
scroll to position [0, 0]
click at [96, 171] on link "Sections" at bounding box center [141, 185] width 242 height 39
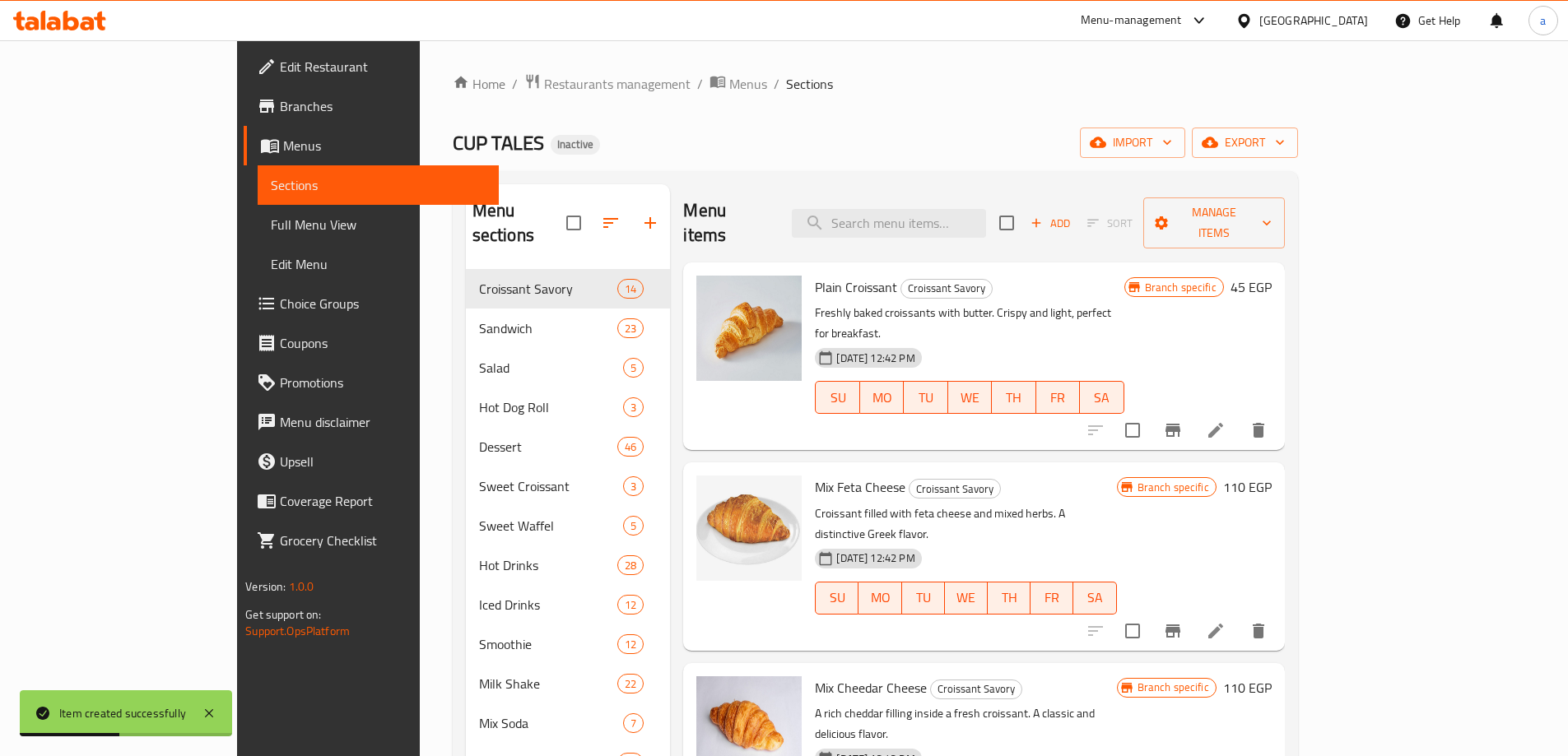
click at [1001, 191] on div "Menu items Add Sort Manage items" at bounding box center [983, 224] width 601 height 78
click at [984, 209] on input "search" at bounding box center [889, 223] width 194 height 28
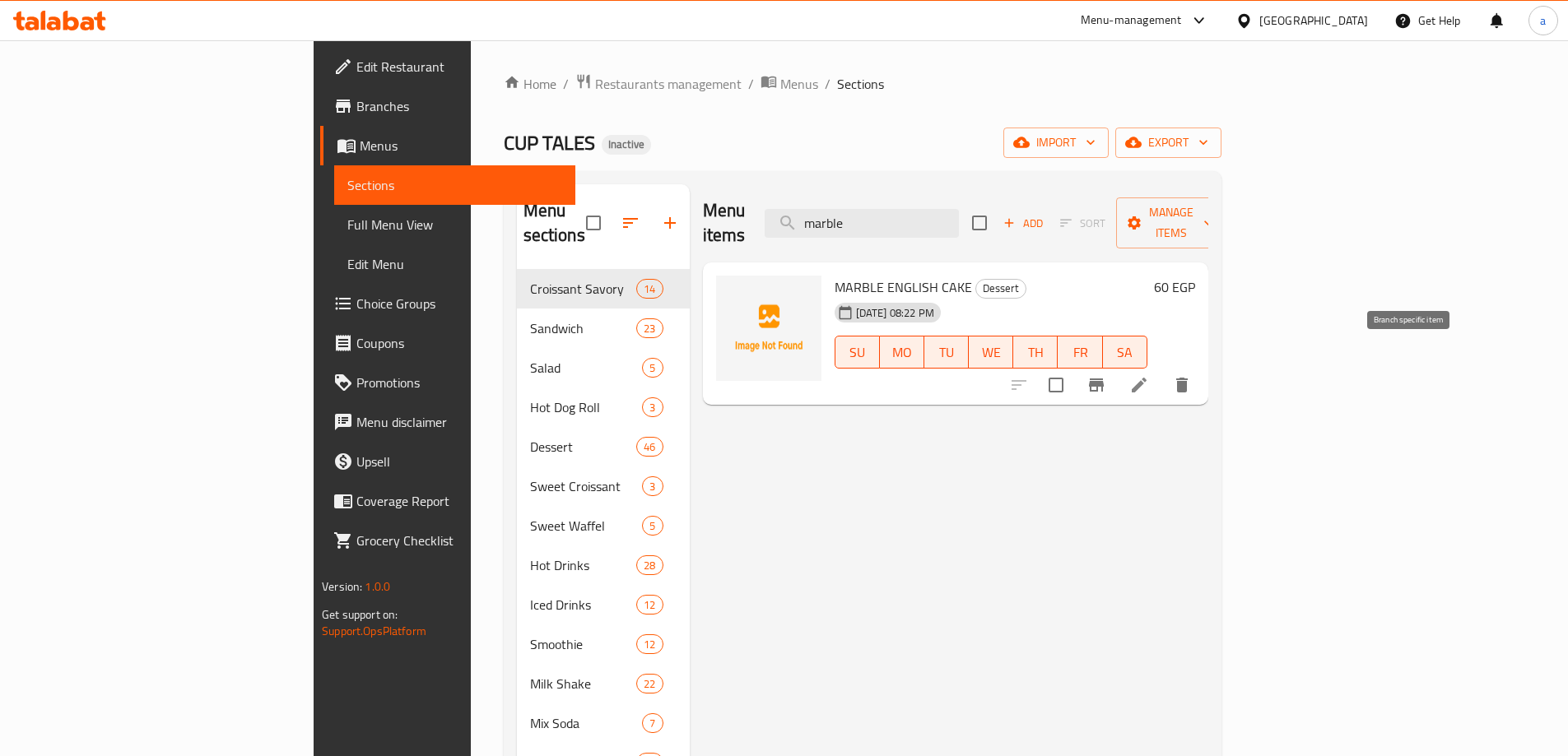
type input "marble"
click at [1104, 378] on icon "Branch-specific-item" at bounding box center [1096, 384] width 15 height 13
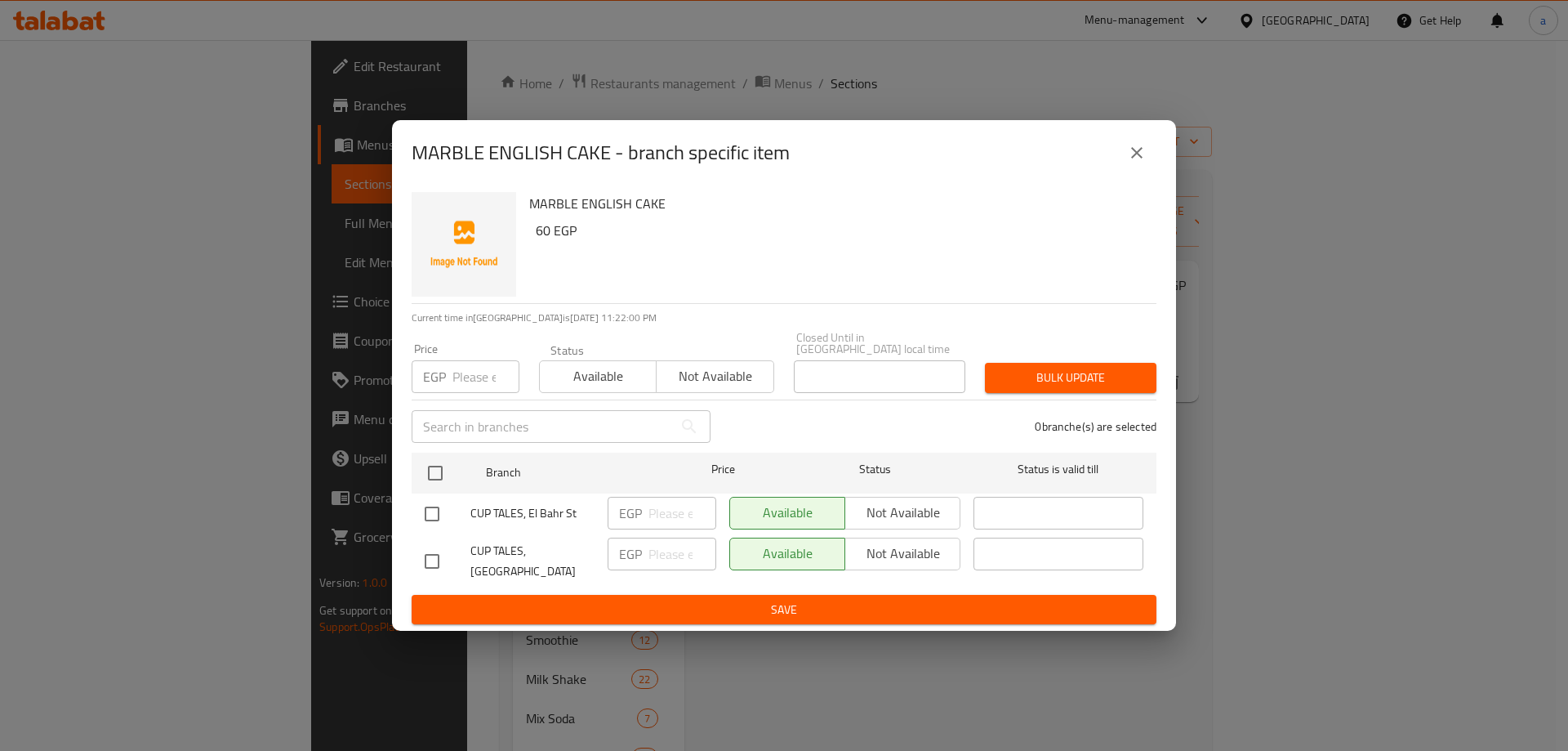
click at [430, 511] on input "checkbox" at bounding box center [432, 514] width 34 height 34
checkbox input "true"
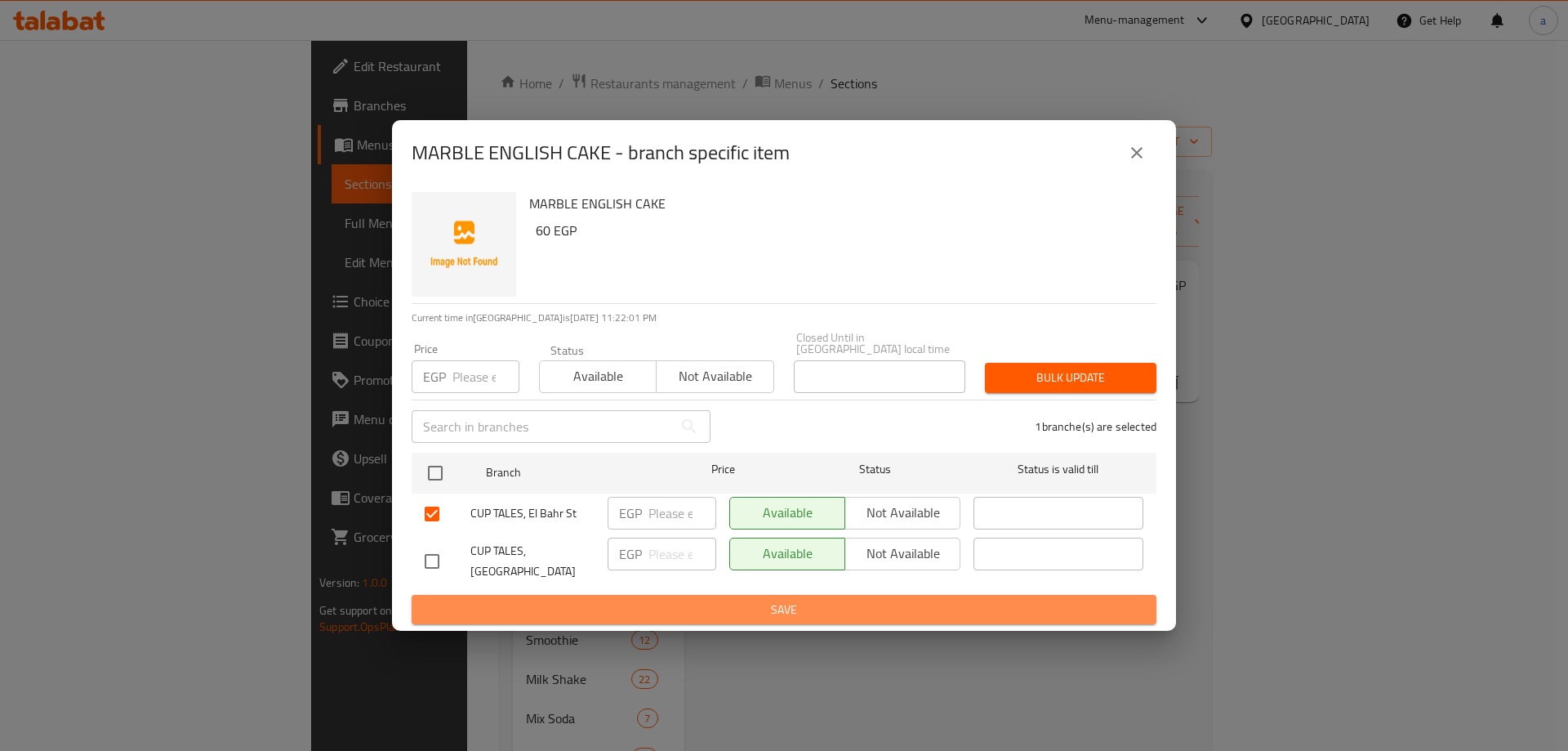
click at [544, 602] on span "Save" at bounding box center [784, 609] width 719 height 20
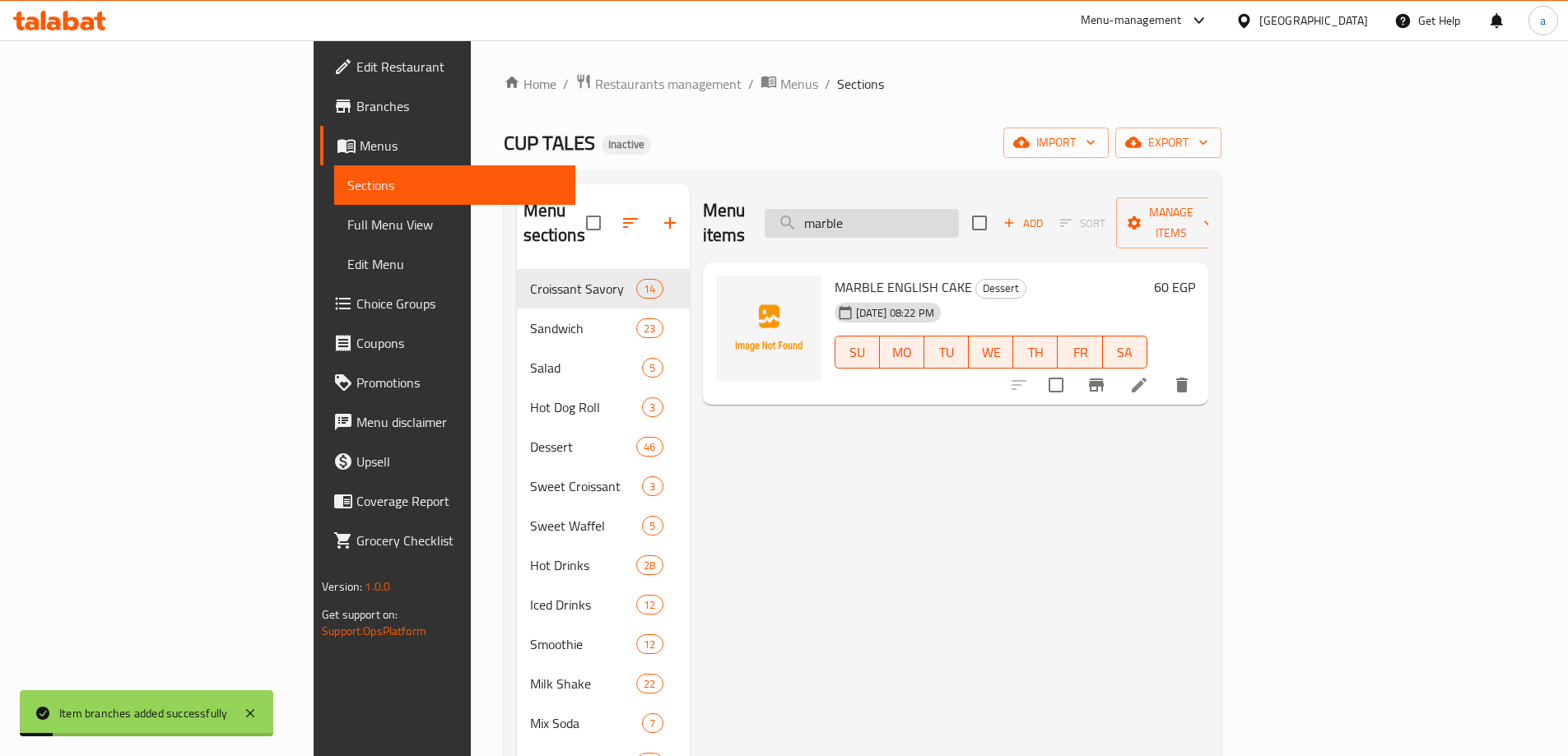
click at [959, 209] on input "marble" at bounding box center [861, 223] width 194 height 28
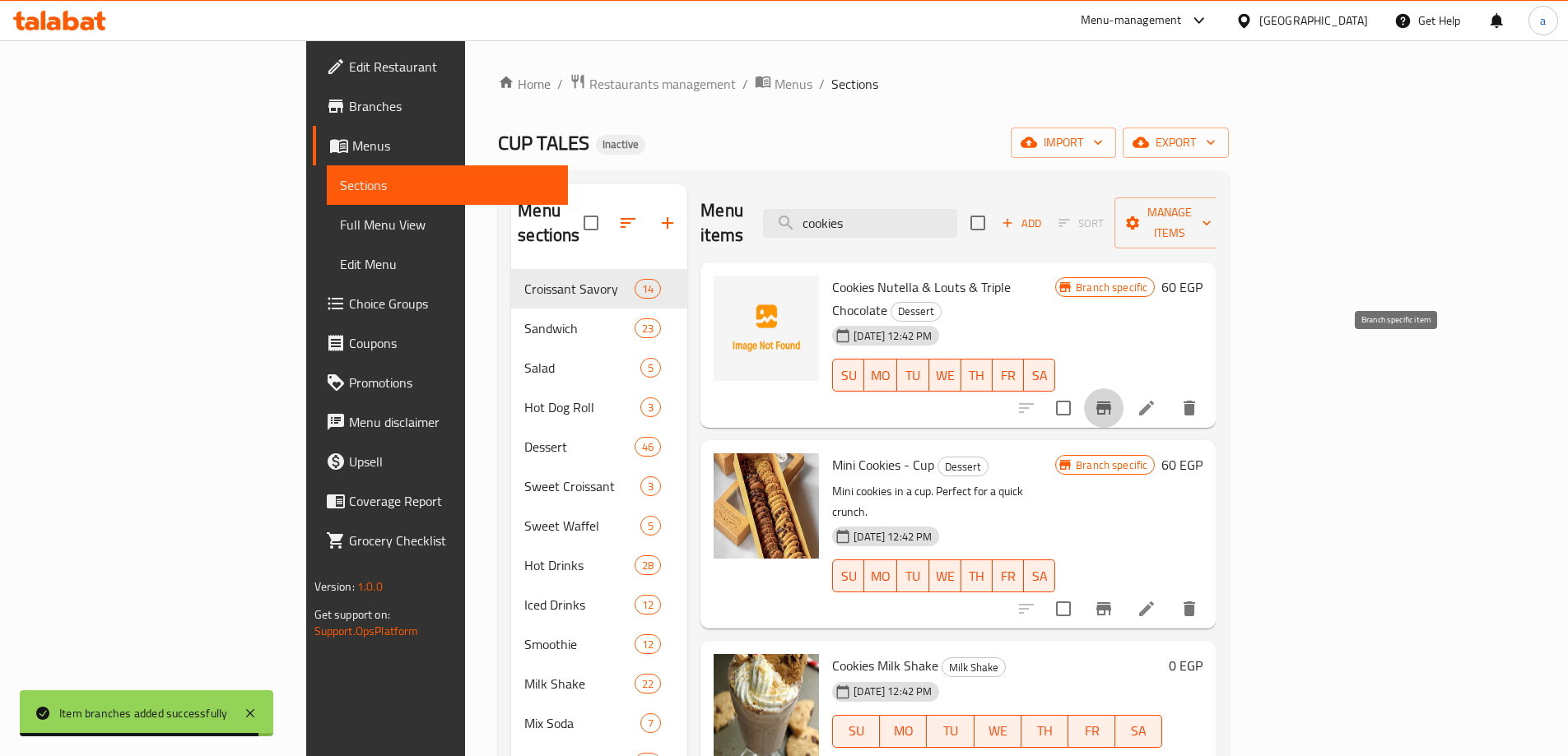
click at [1111, 401] on icon "Branch-specific-item" at bounding box center [1104, 407] width 15 height 13
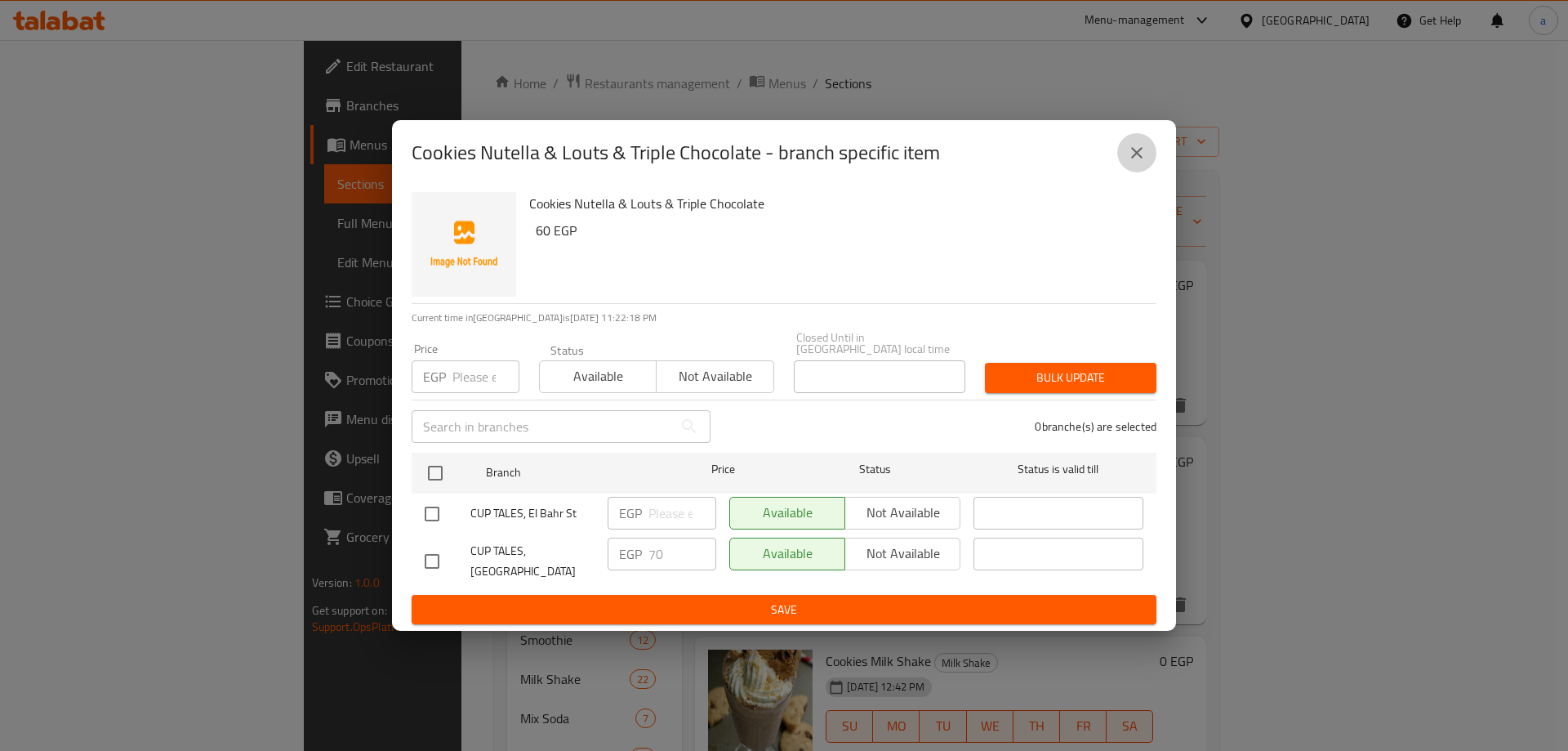
click at [1140, 160] on icon "close" at bounding box center [1136, 152] width 19 height 19
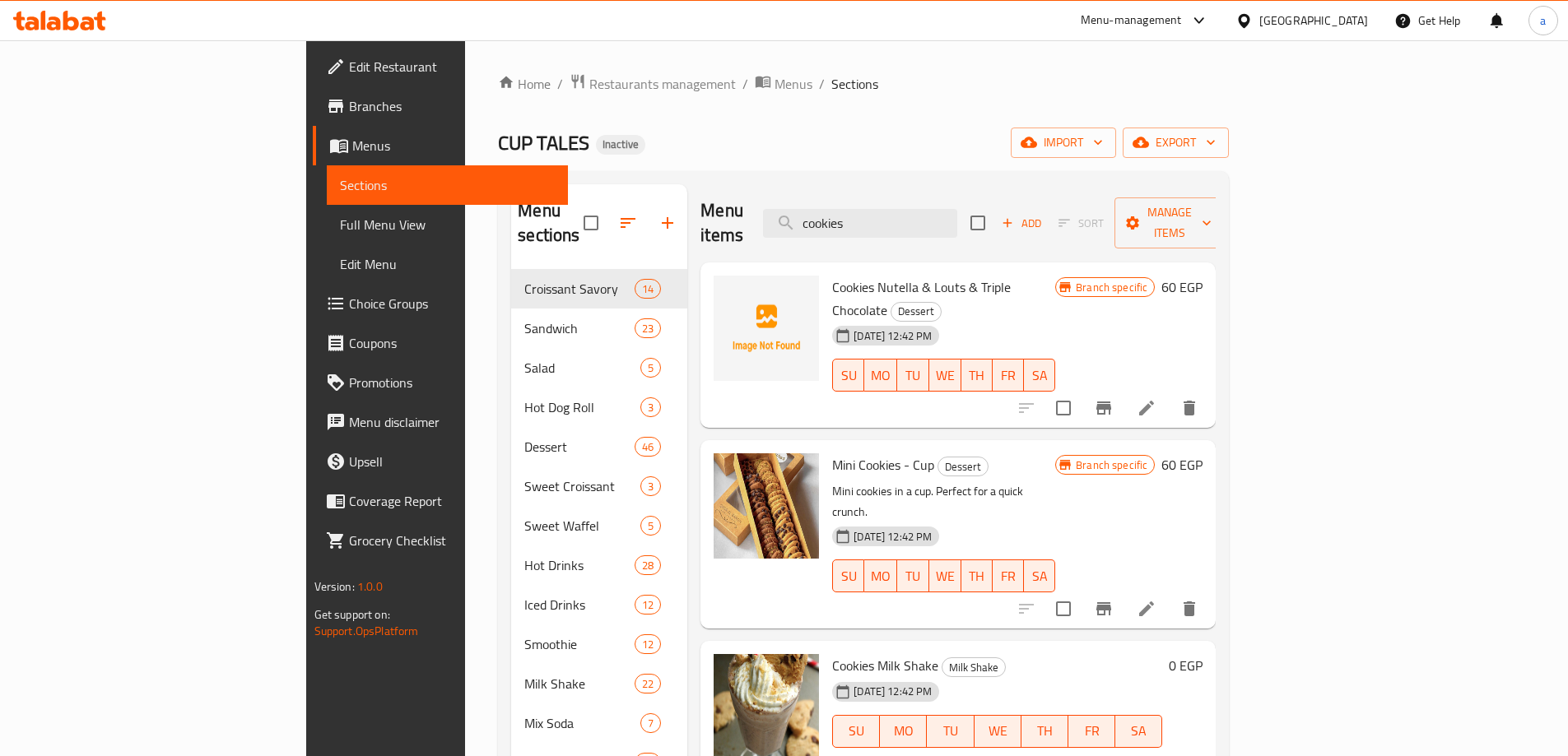
click at [946, 228] on div "Menu items cookies Add Sort Manage items" at bounding box center [958, 224] width 515 height 78
click at [951, 220] on input "cookies" at bounding box center [859, 223] width 194 height 28
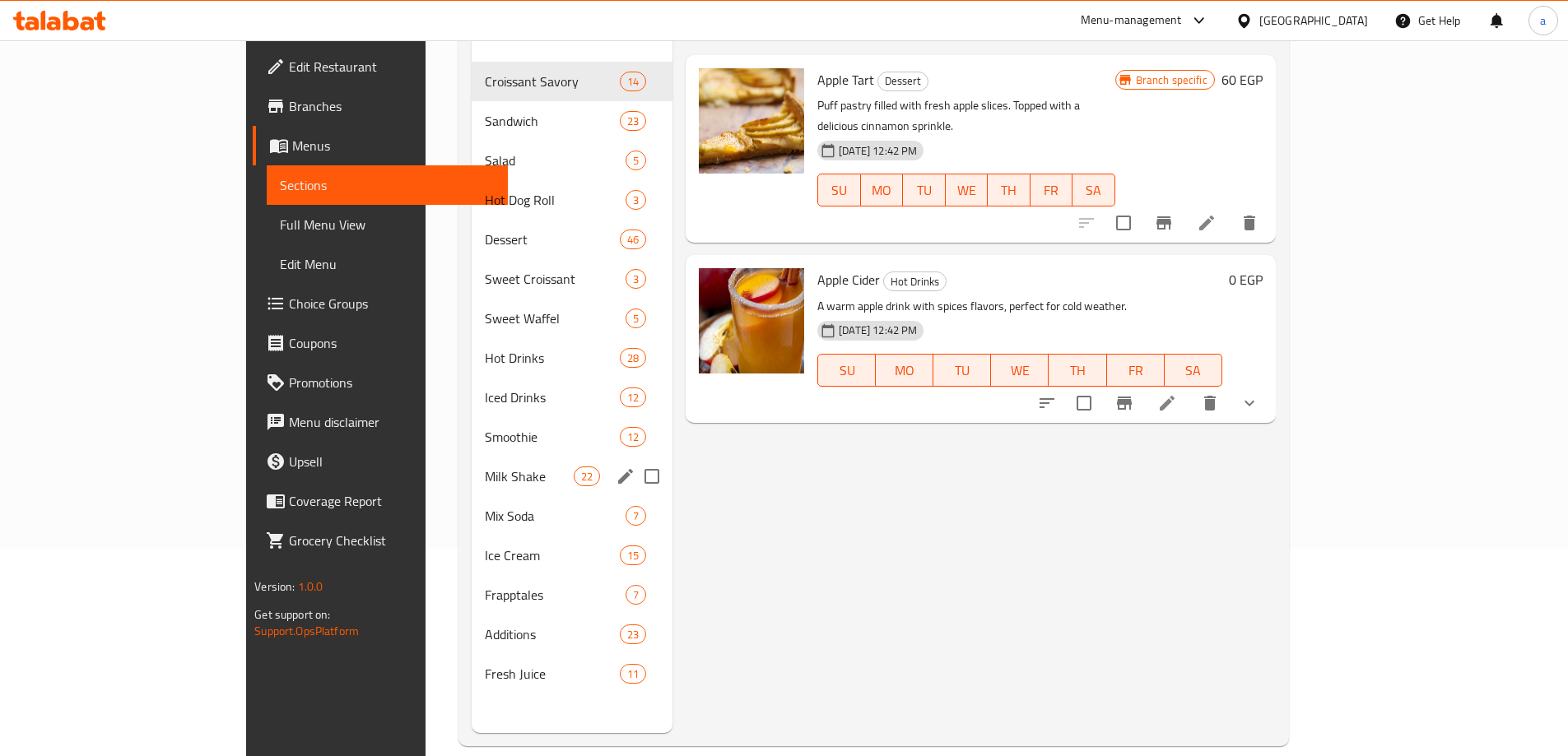
scroll to position [231, 0]
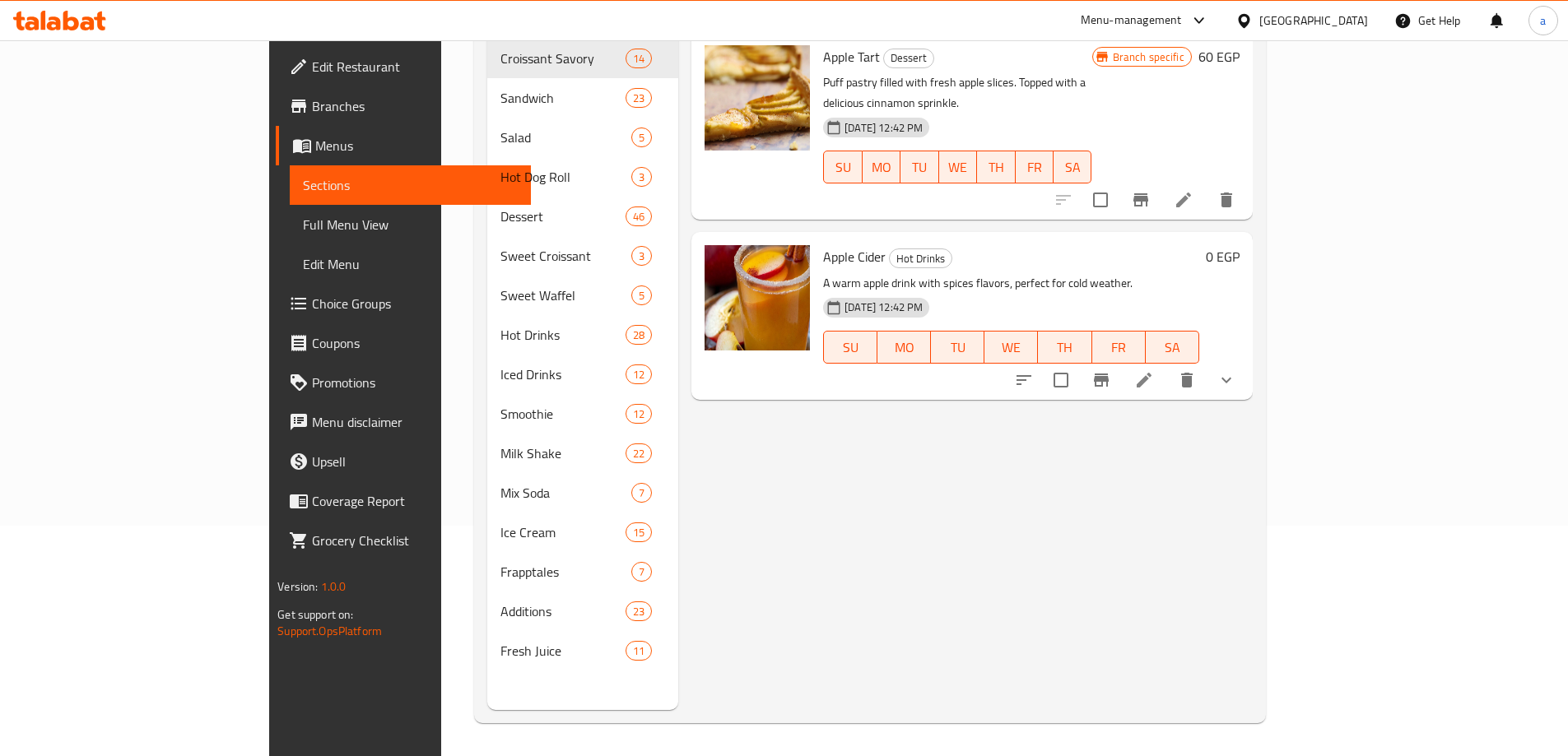
type input "apple"
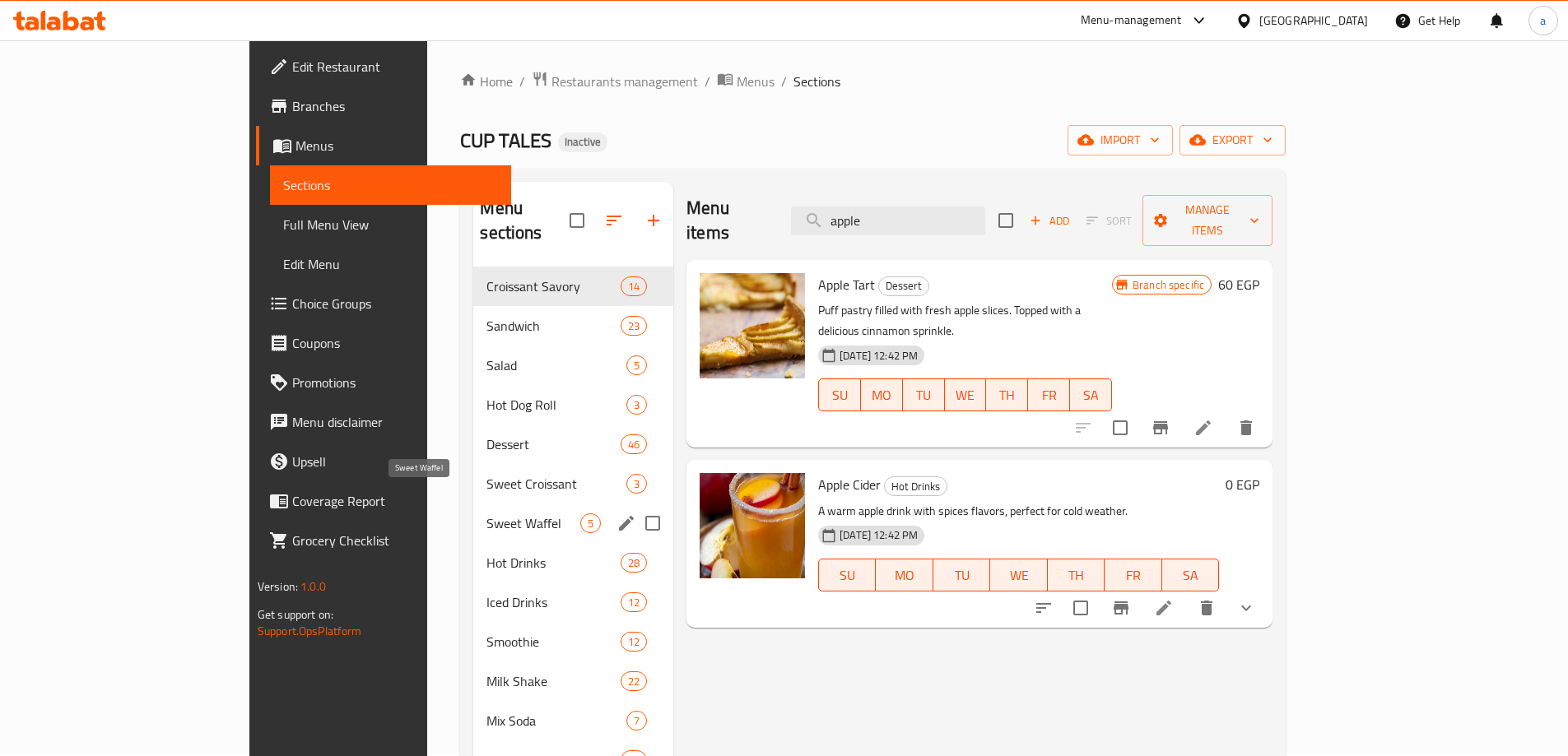
scroll to position [0, 0]
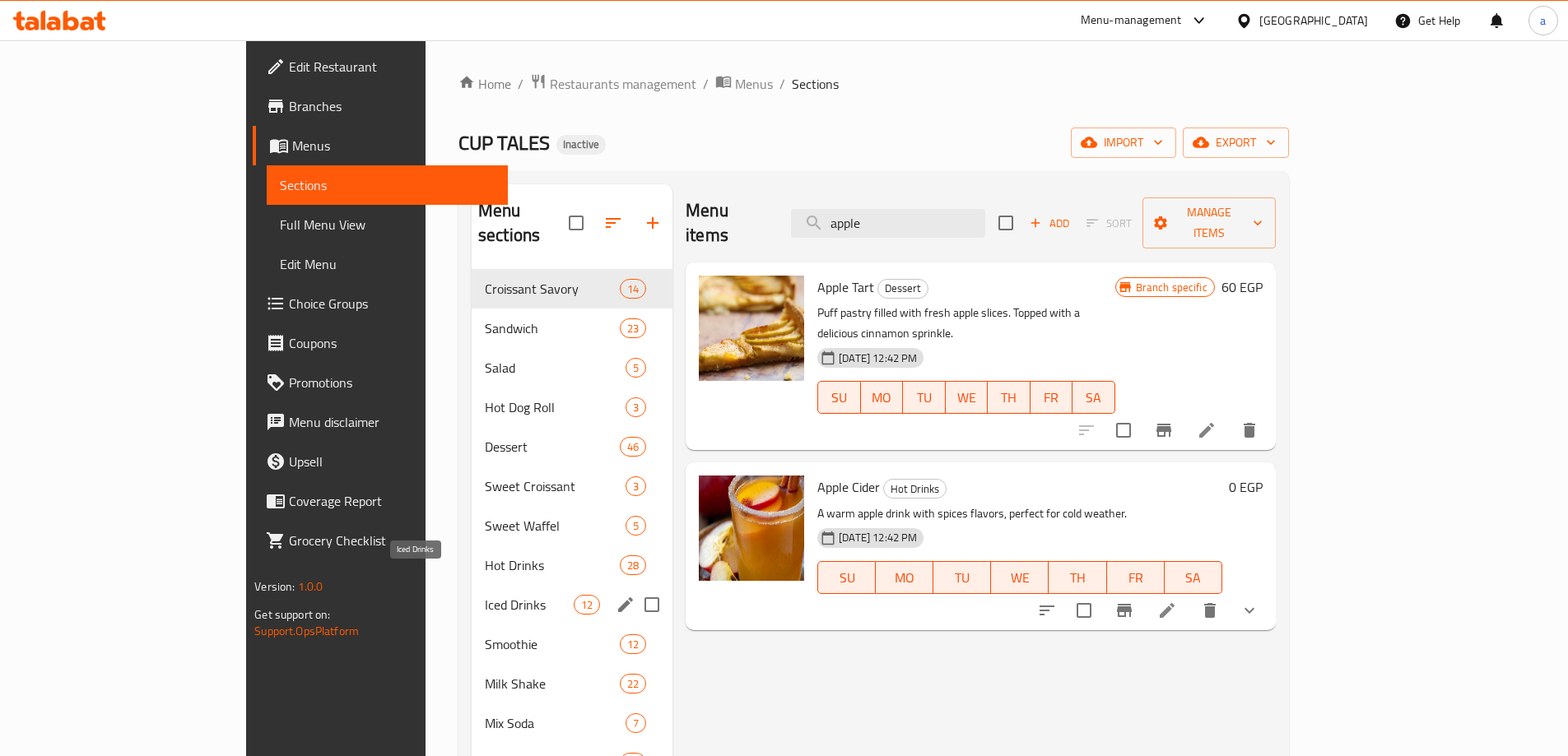
click at [485, 595] on span "Iced Drinks" at bounding box center [529, 604] width 89 height 20
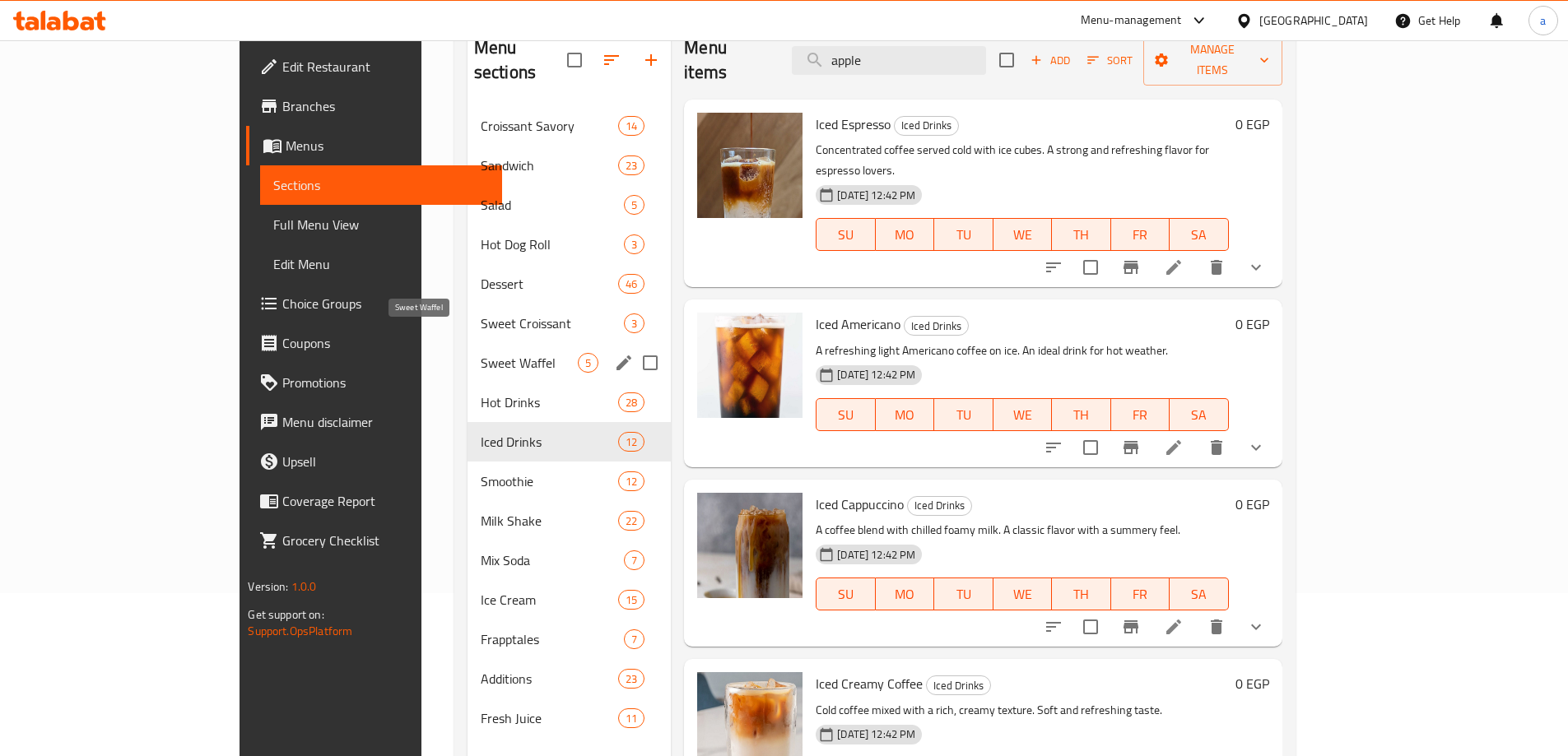
scroll to position [164, 0]
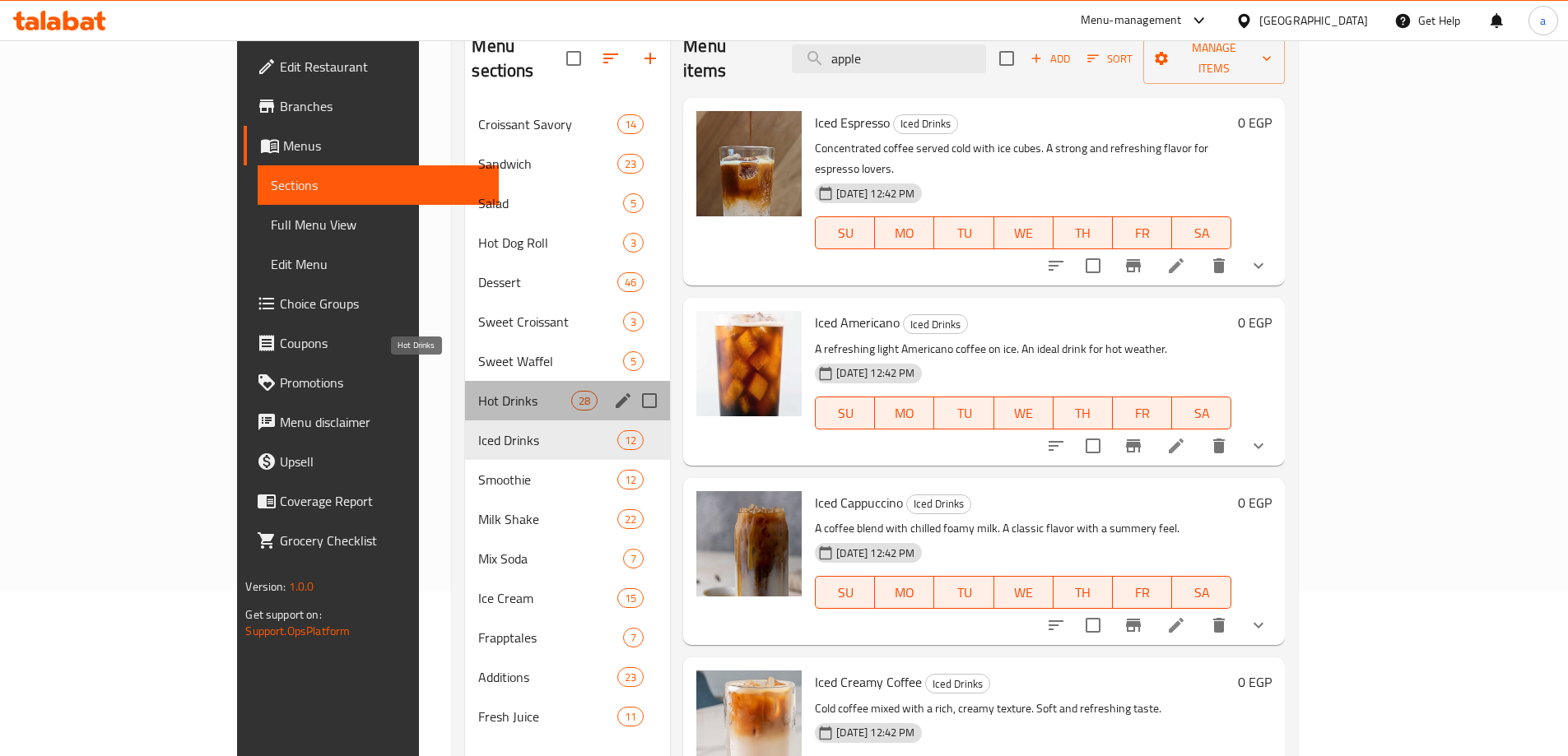
click at [479, 390] on span "Hot Drinks" at bounding box center [525, 400] width 93 height 20
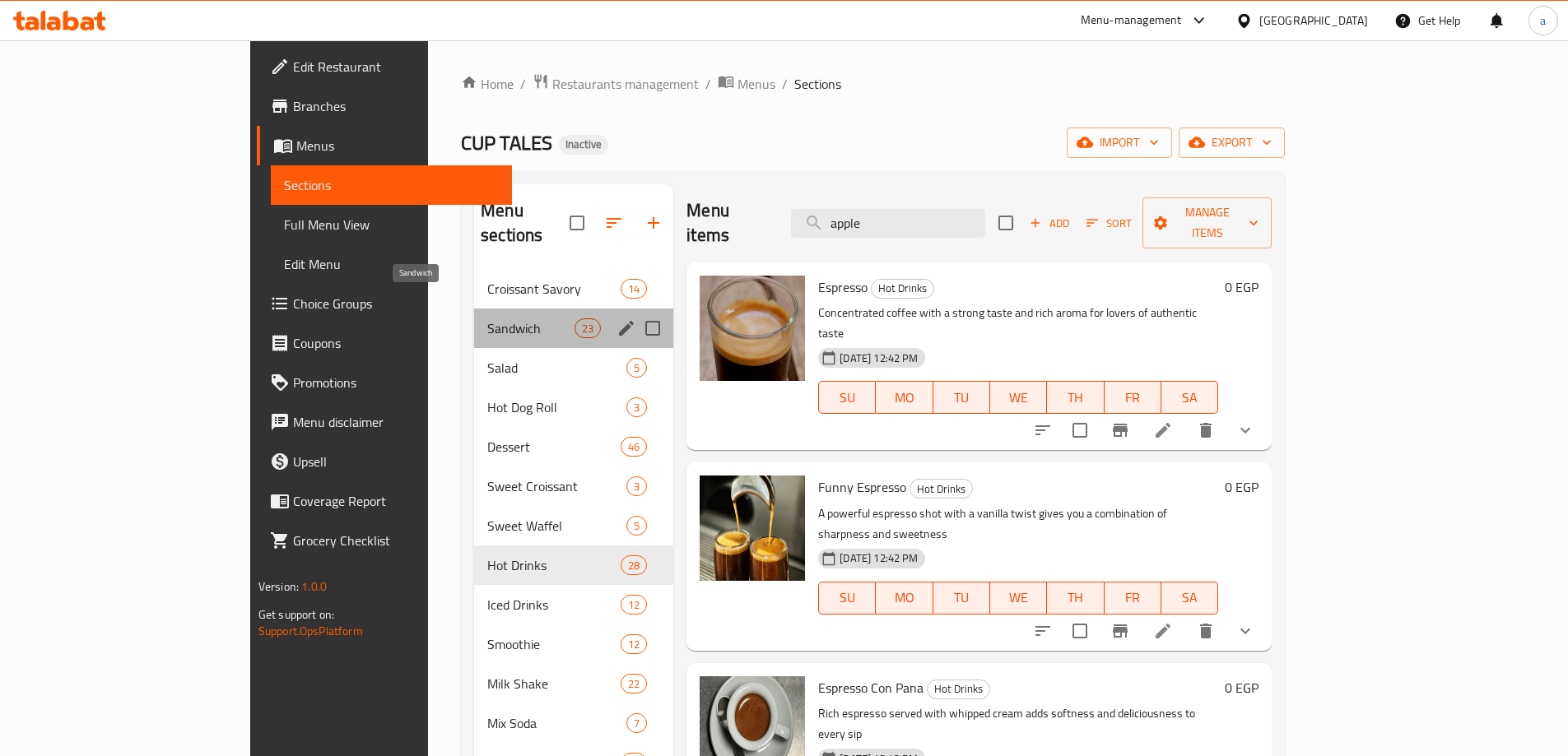
click at [487, 319] on span "Sandwich" at bounding box center [531, 328] width 87 height 20
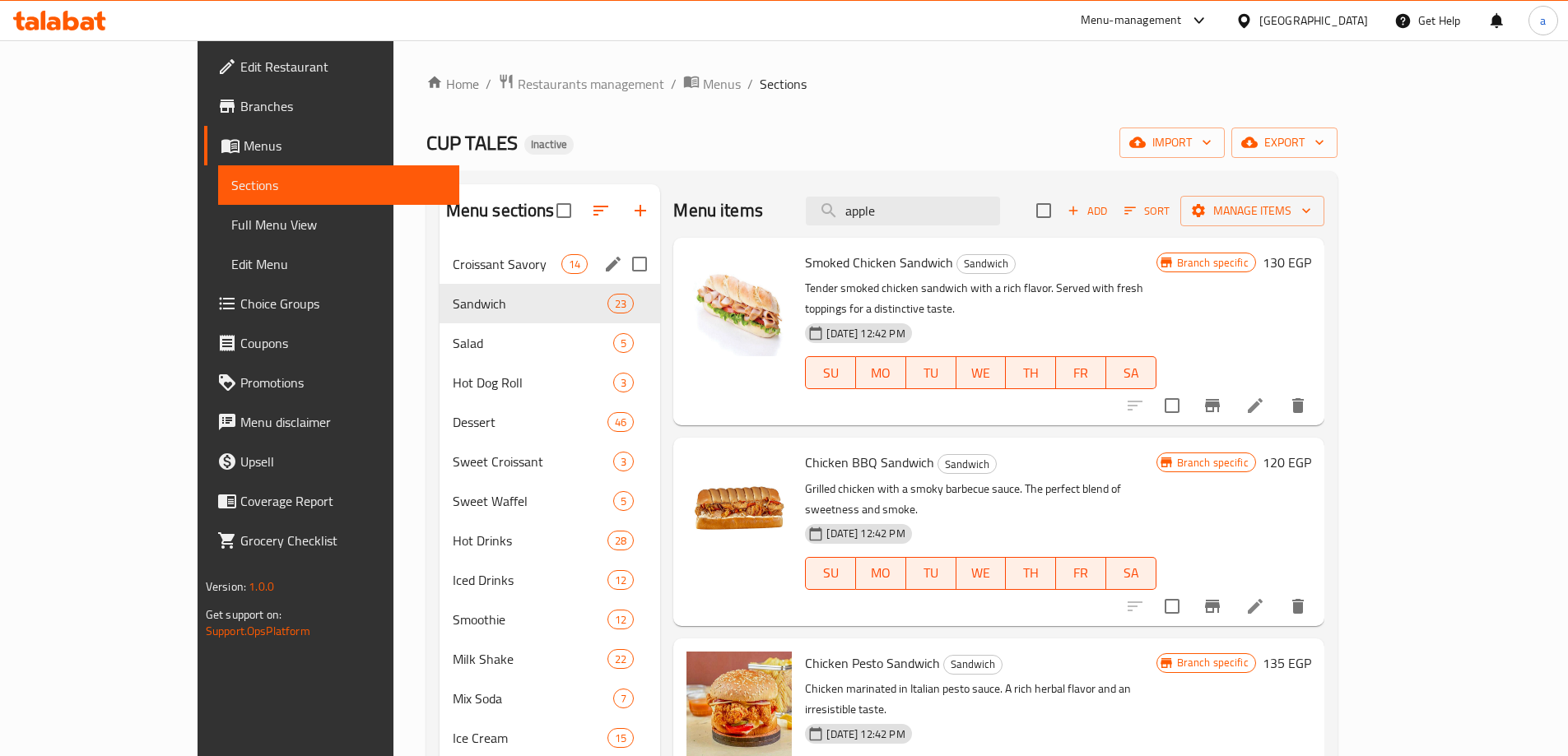
click at [453, 269] on span "Croissant Savory" at bounding box center [507, 264] width 108 height 20
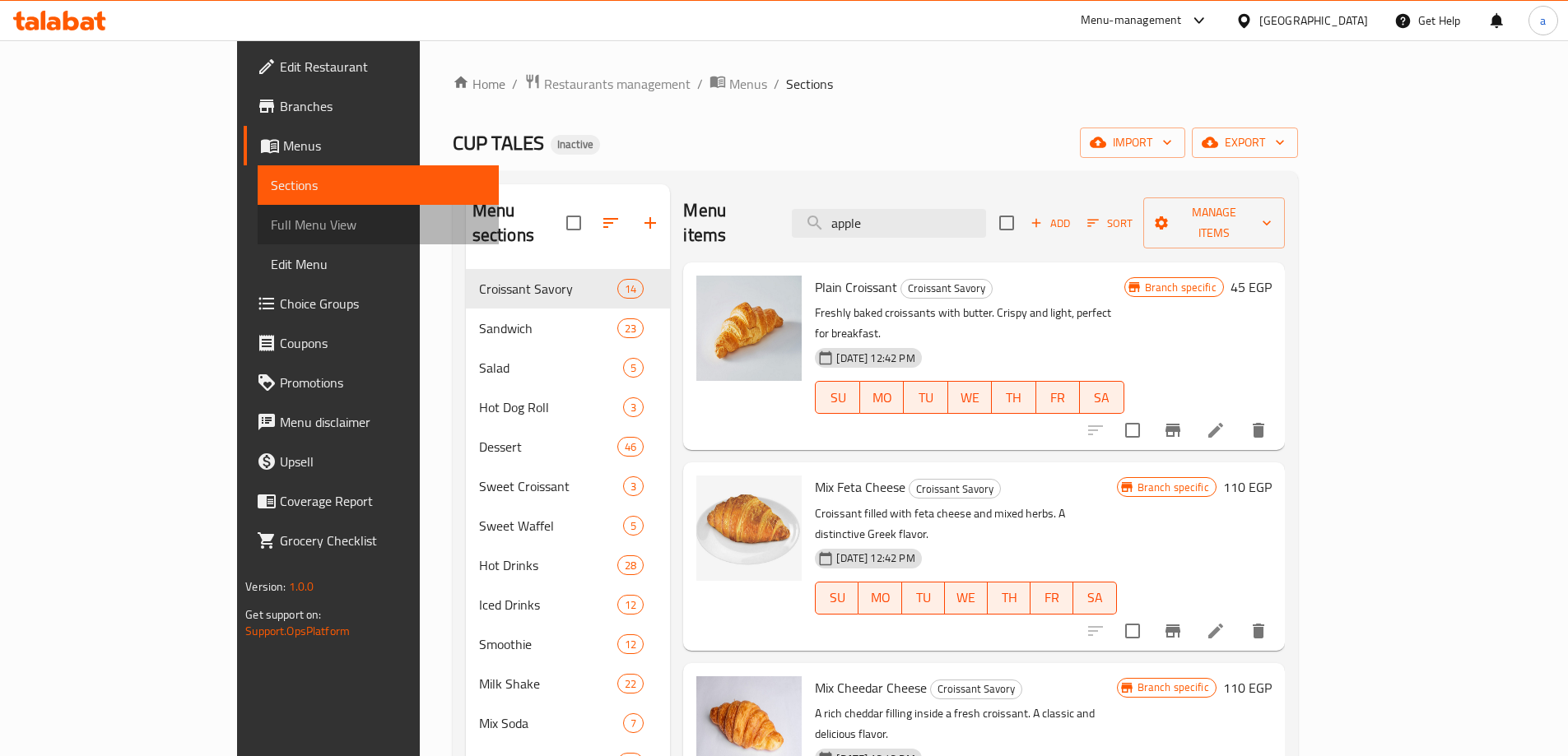
click at [257, 214] on link "Full Menu View" at bounding box center [378, 224] width 242 height 39
click at [271, 216] on span "Full Menu View" at bounding box center [378, 224] width 215 height 20
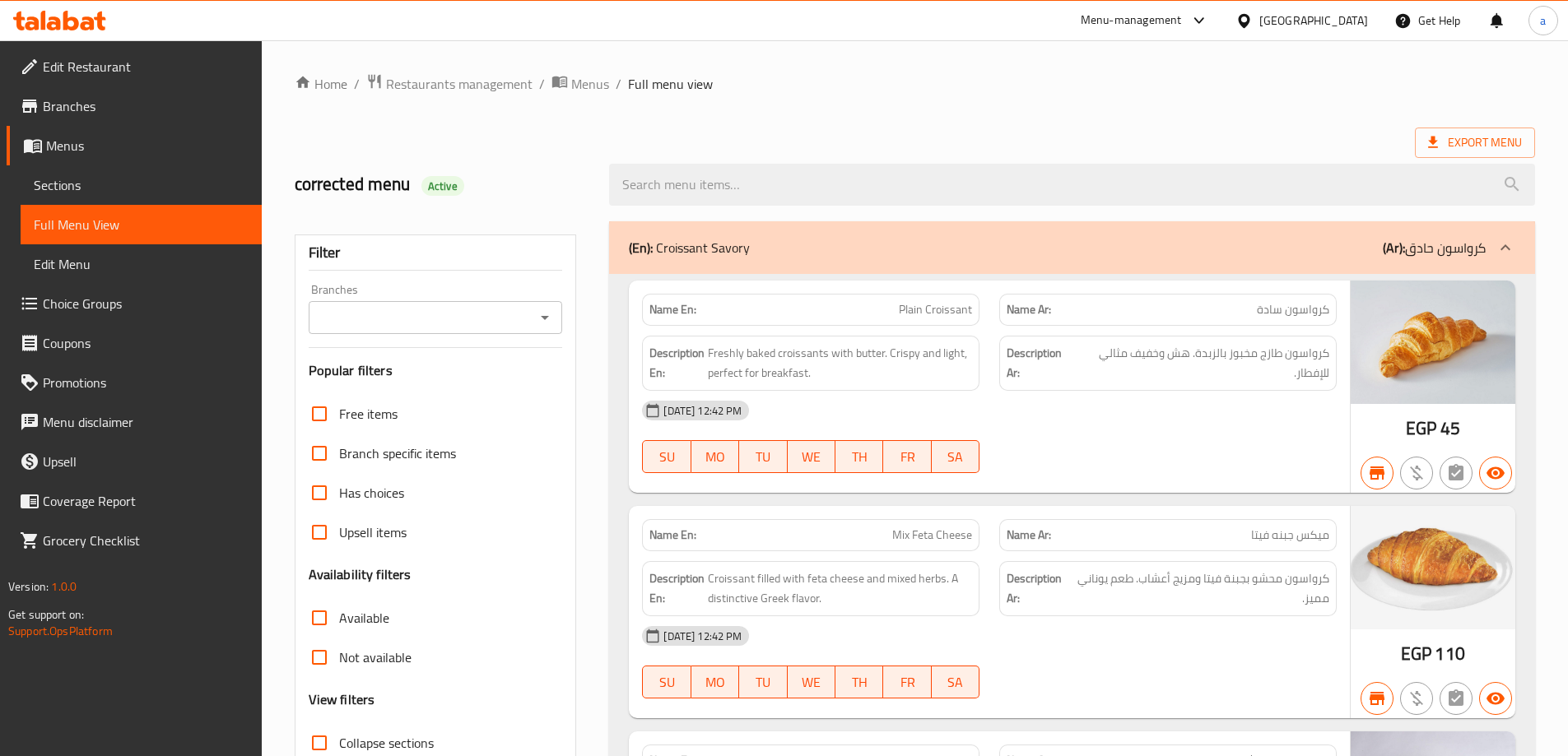
click at [77, 195] on span "Sections" at bounding box center [141, 185] width 215 height 20
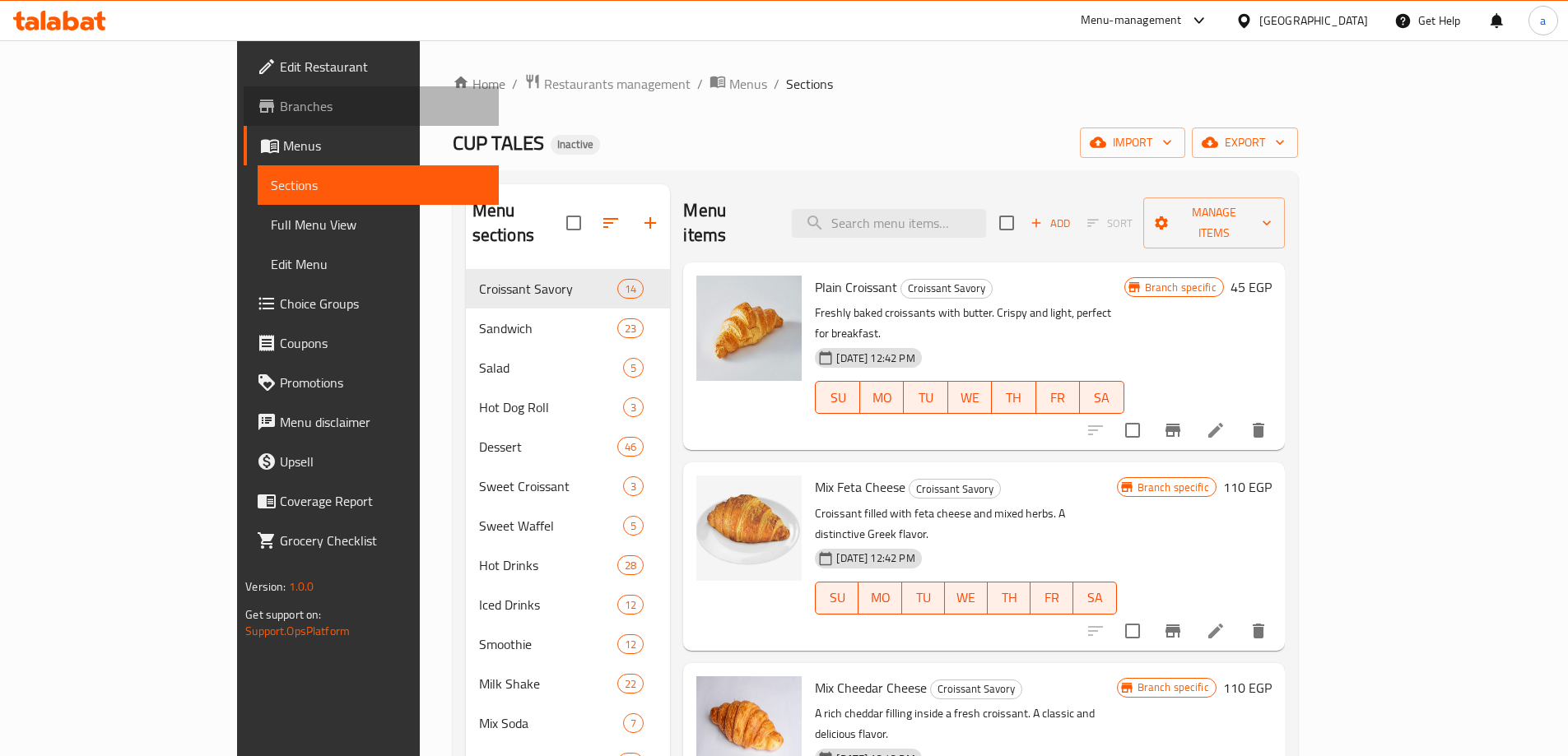
click at [243, 120] on link "Branches" at bounding box center [370, 106] width 255 height 39
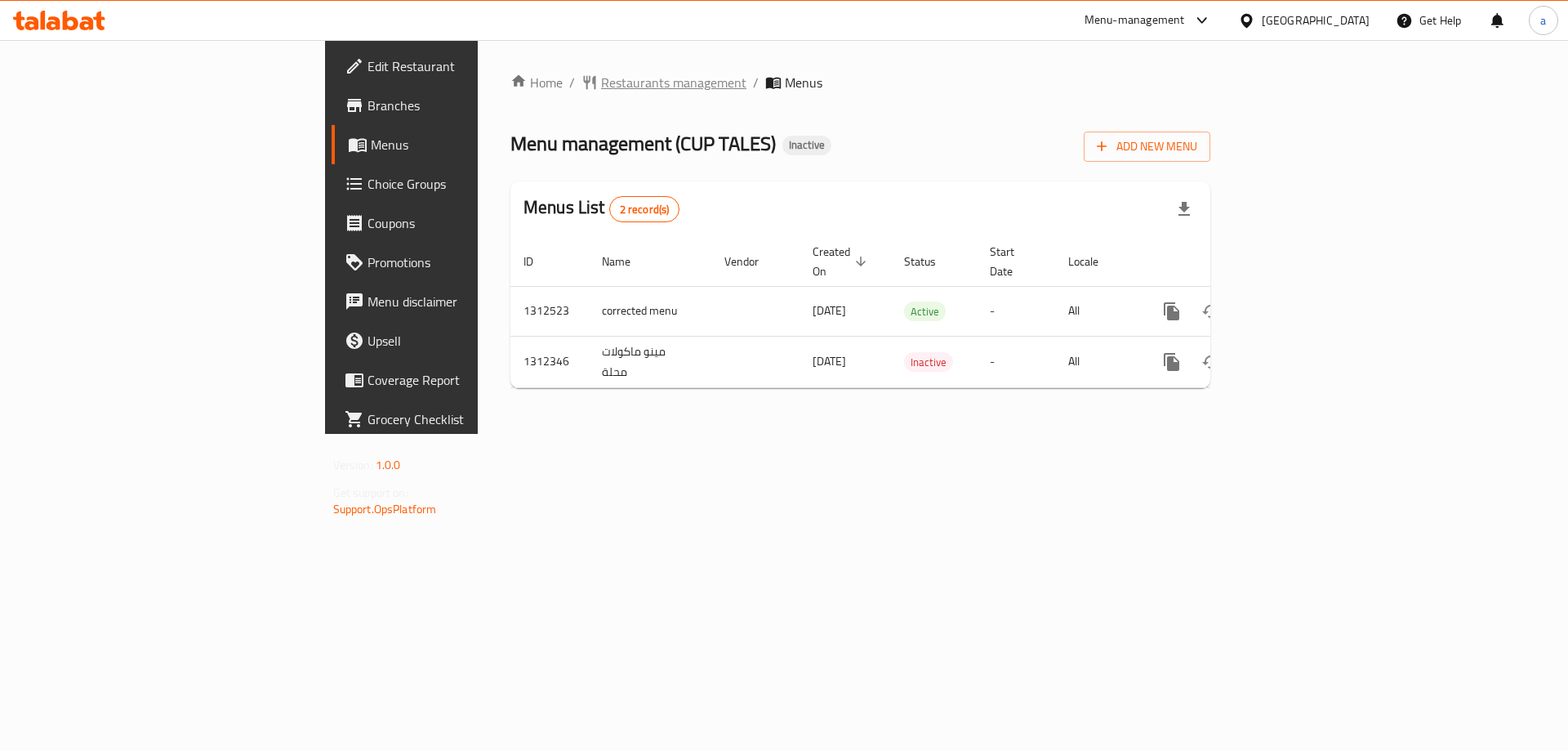
click at [601, 81] on span "Restaurants management" at bounding box center [673, 82] width 145 height 19
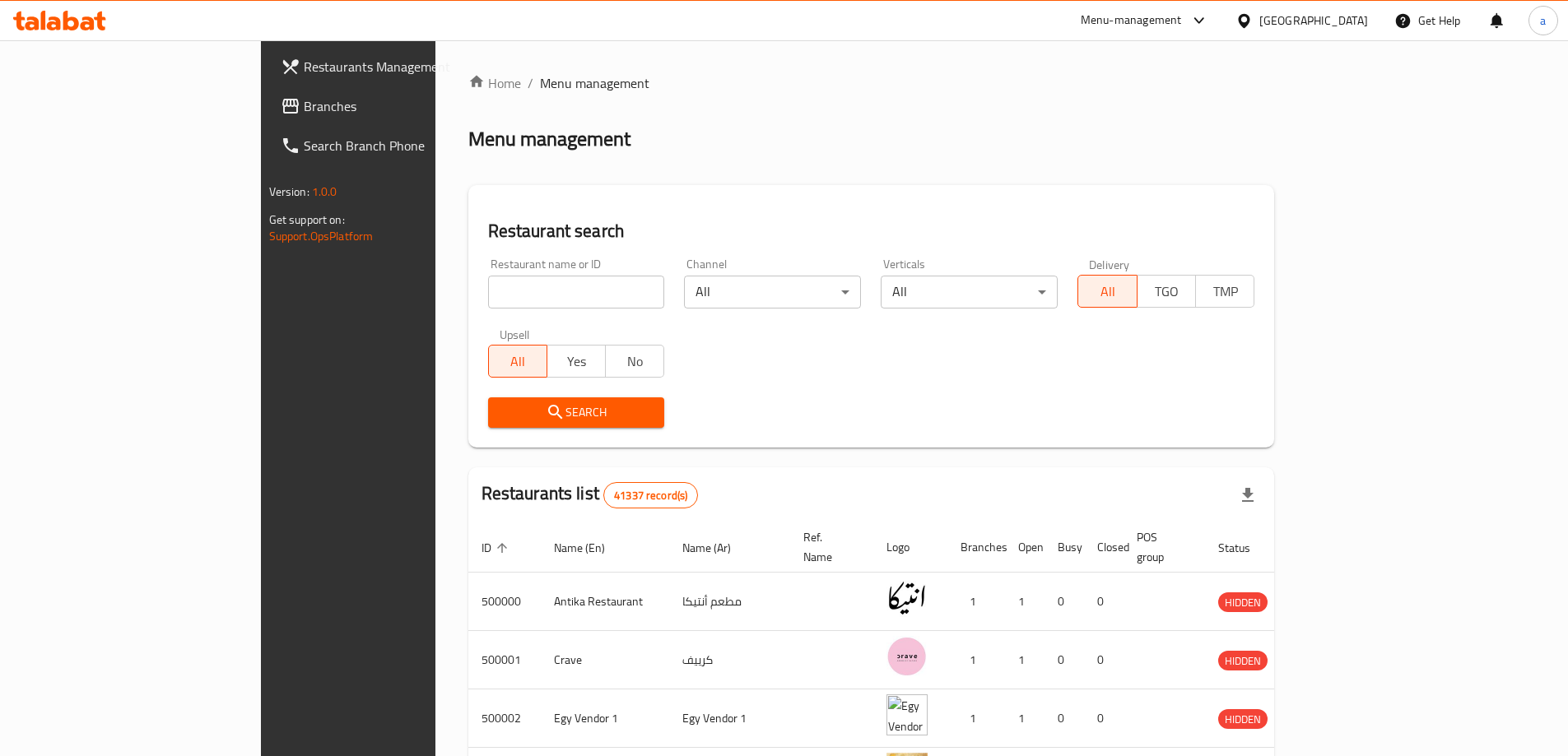
click at [304, 115] on span "Branches" at bounding box center [407, 106] width 206 height 20
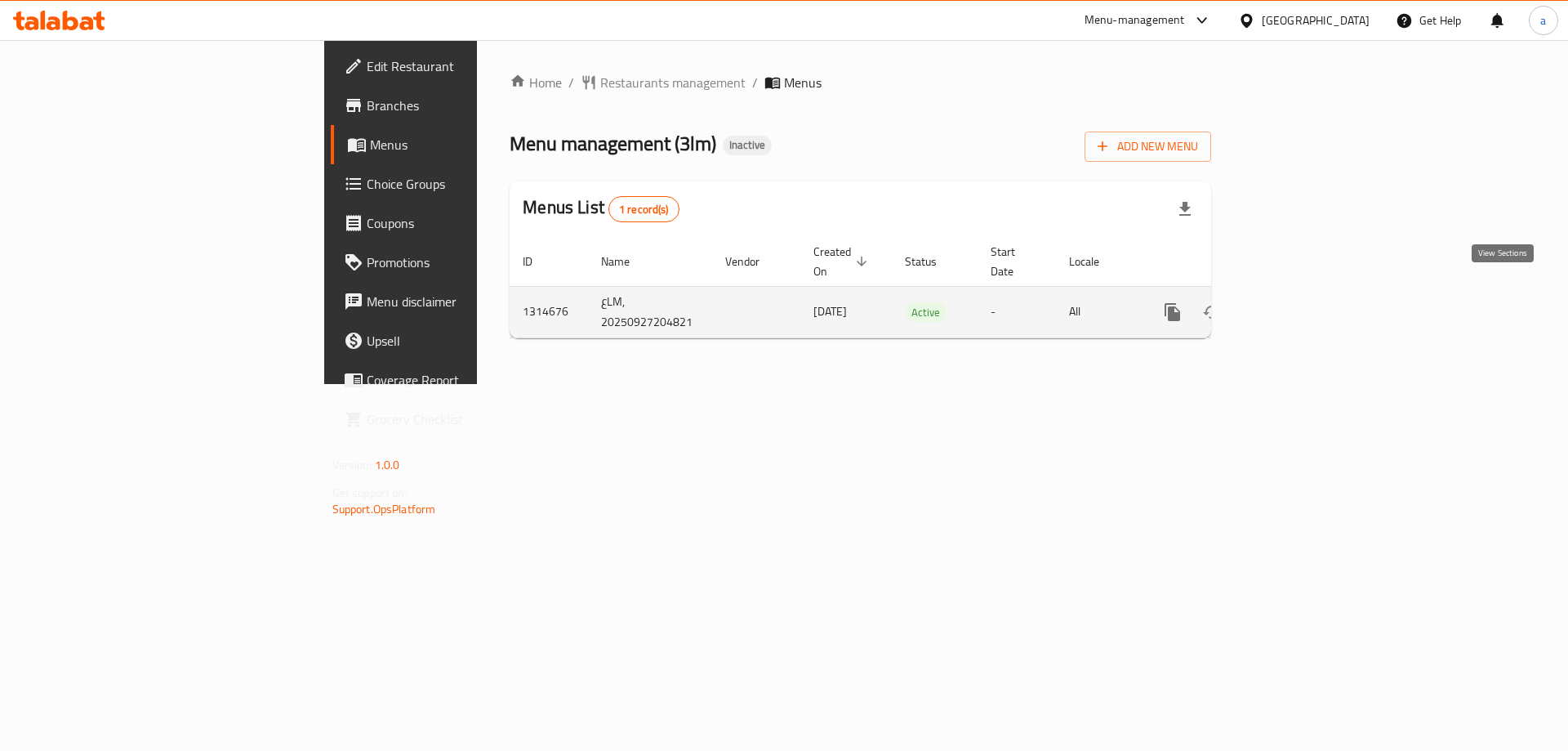
click at [1300, 302] on icon "enhanced table" at bounding box center [1290, 312] width 19 height 19
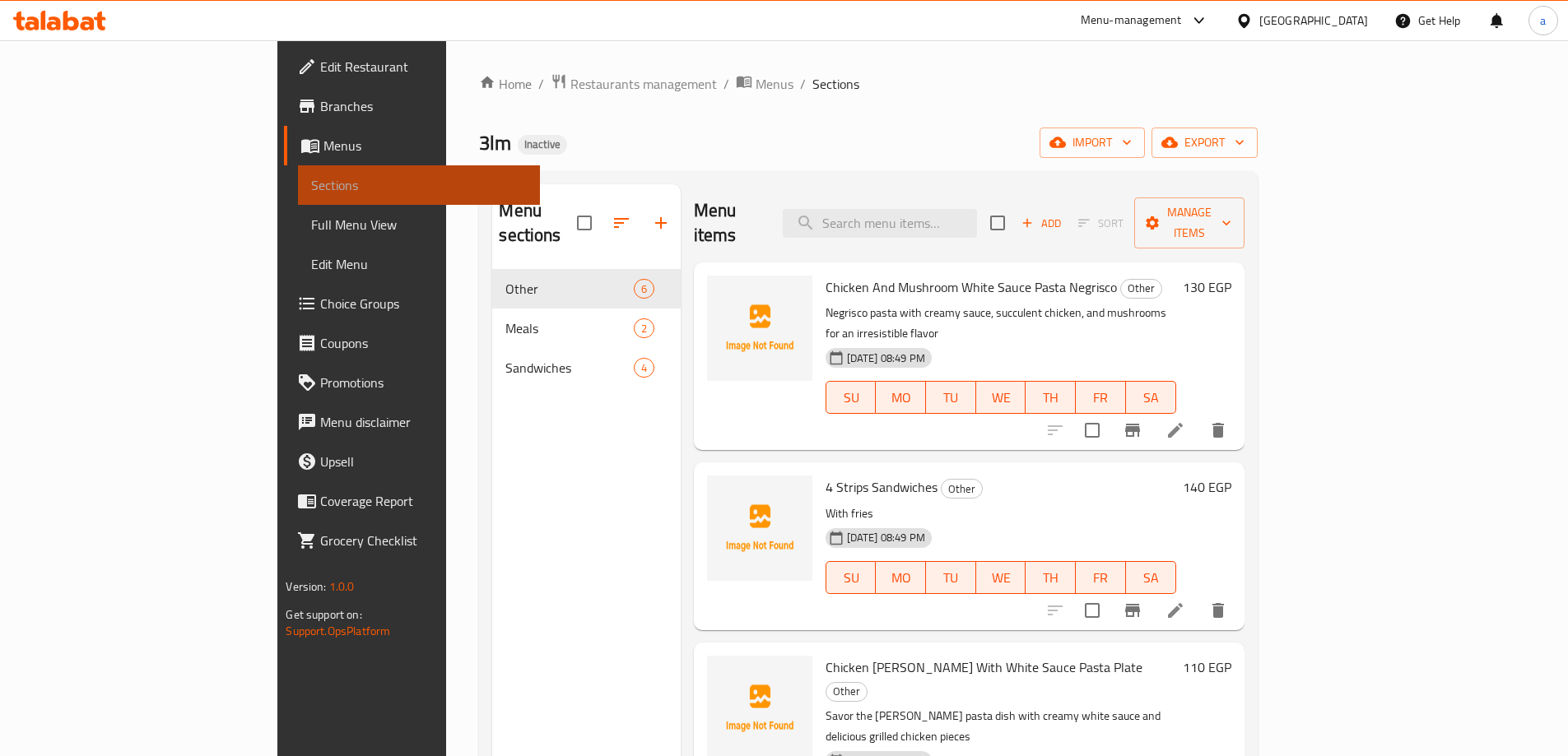
click at [311, 186] on span "Sections" at bounding box center [418, 185] width 215 height 20
click at [284, 134] on link "Menus" at bounding box center [411, 146] width 255 height 39
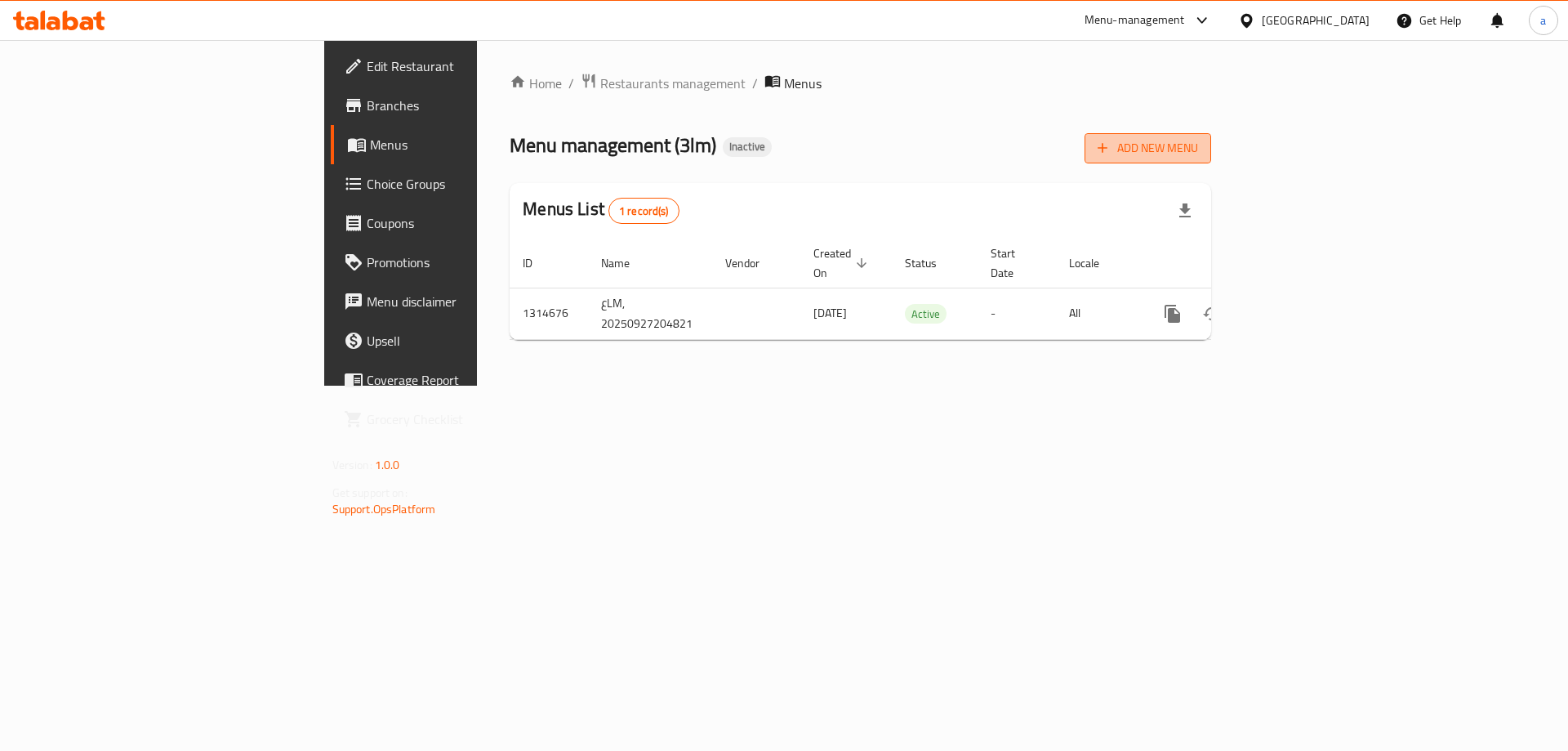
click at [1198, 145] on span "Add New Menu" at bounding box center [1148, 148] width 100 height 20
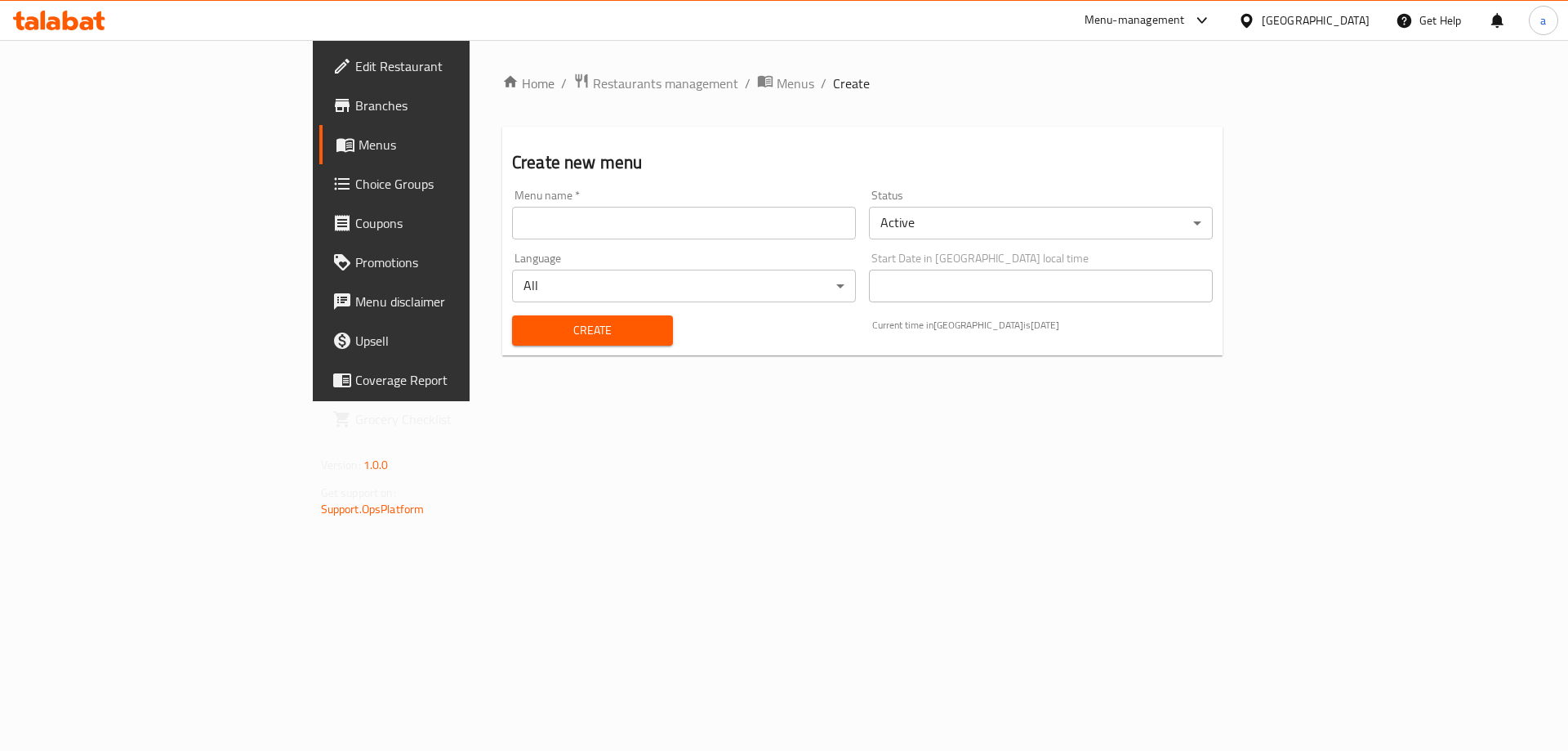
click at [519, 222] on input "text" at bounding box center [684, 222] width 344 height 33
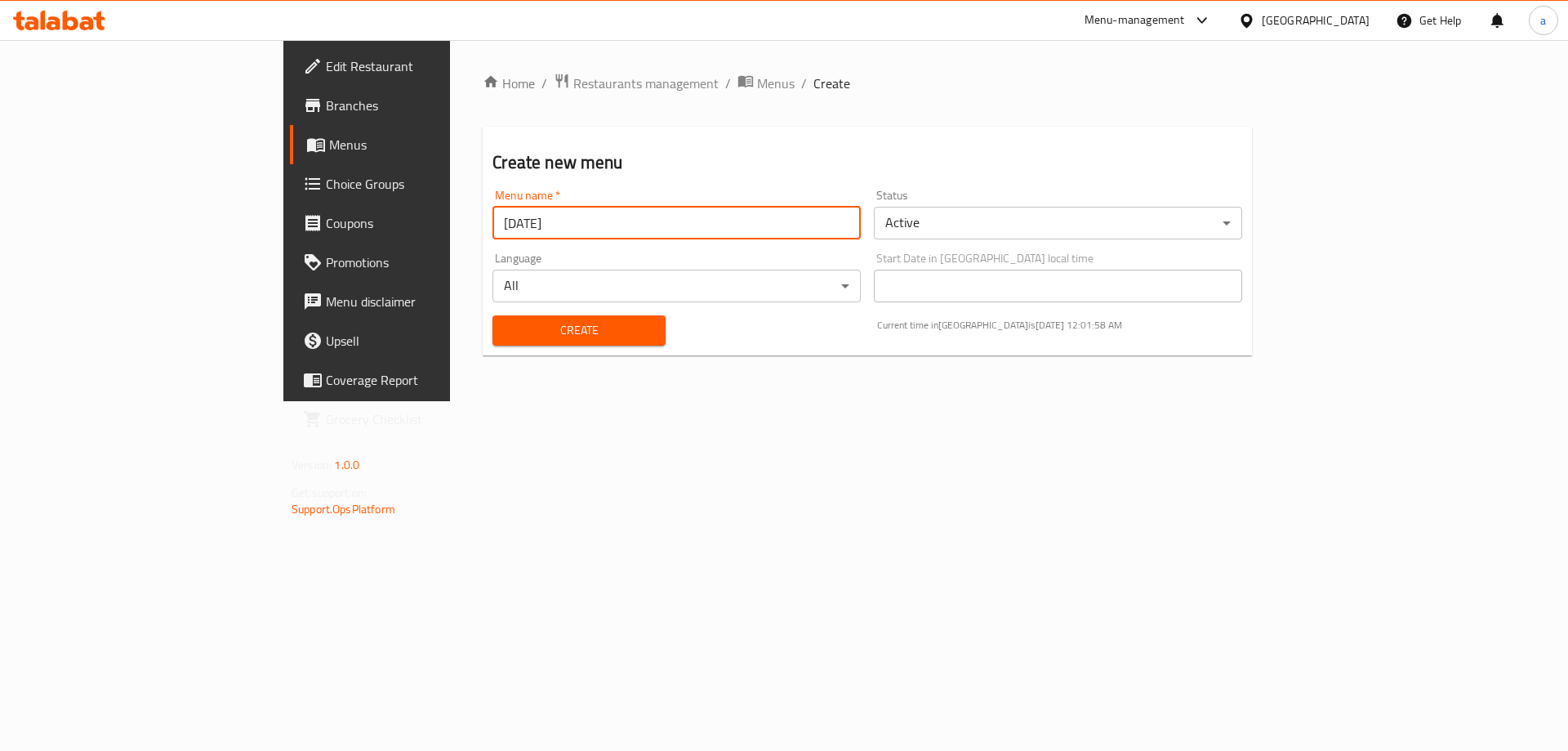
type input "[DATE]"
click at [507, 317] on button "Create" at bounding box center [579, 331] width 173 height 30
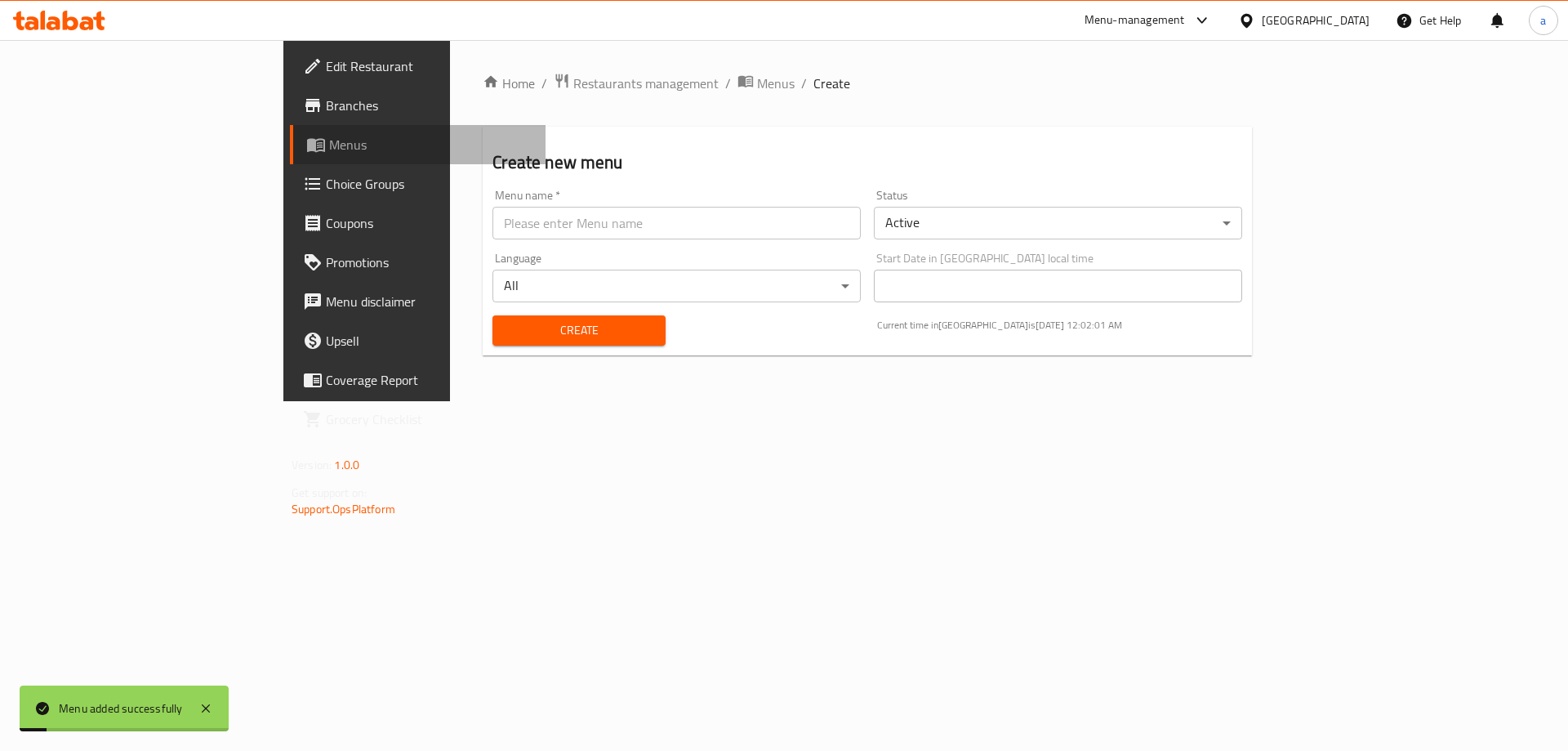
click at [329, 154] on span "Menus" at bounding box center [431, 145] width 203 height 19
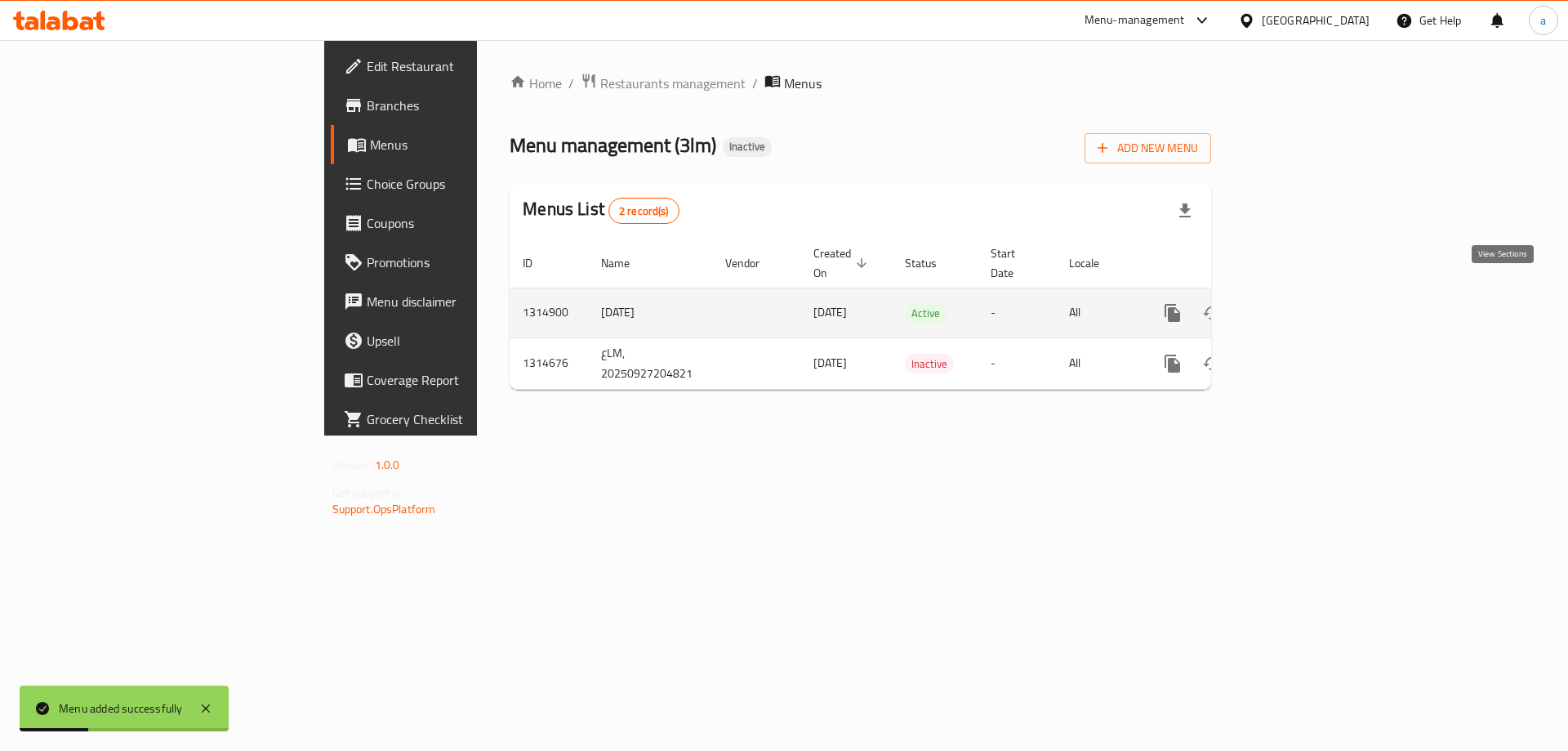
click at [1300, 303] on icon "enhanced table" at bounding box center [1290, 313] width 19 height 19
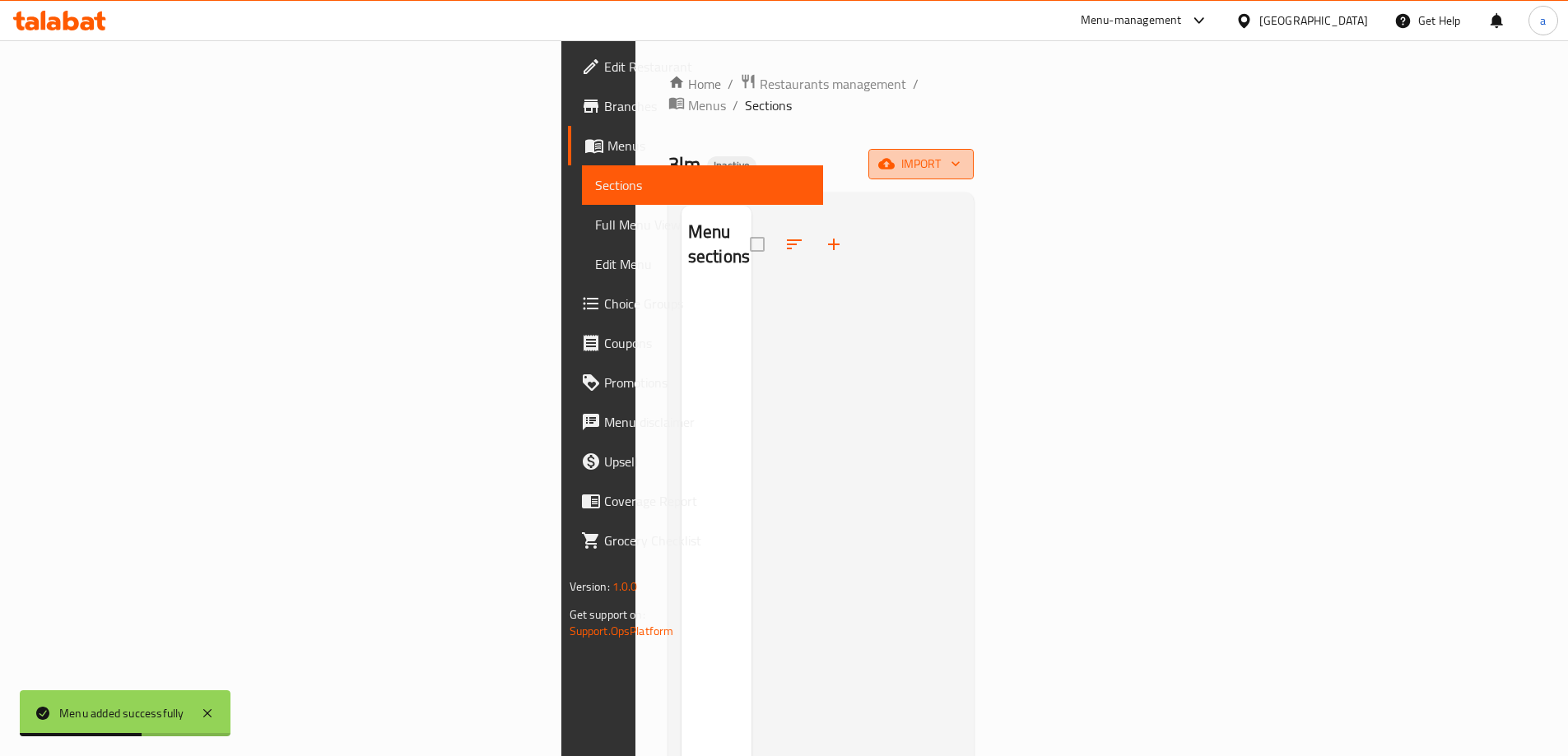
click at [894, 159] on icon "button" at bounding box center [886, 164] width 17 height 11
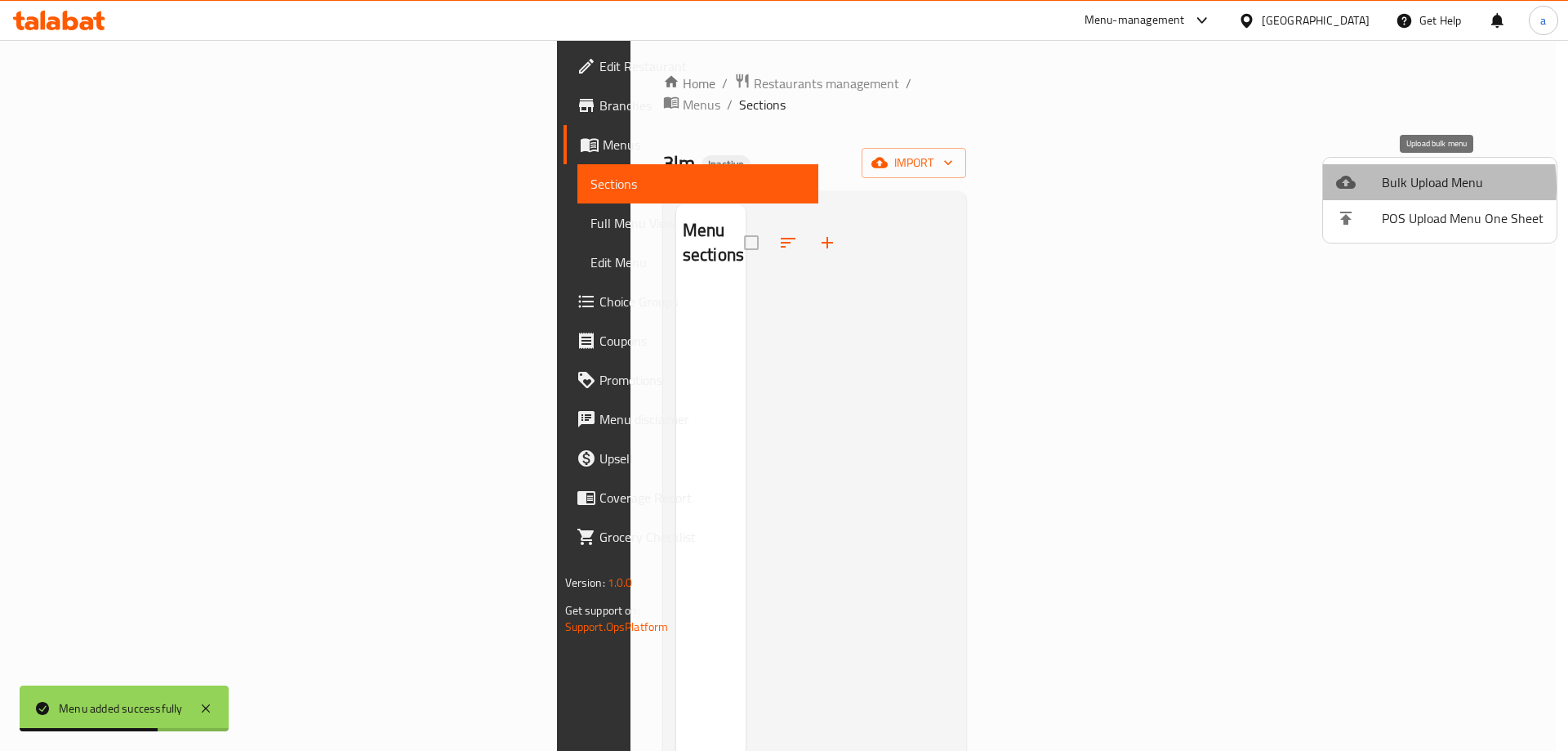
click at [1364, 187] on div at bounding box center [1358, 182] width 46 height 19
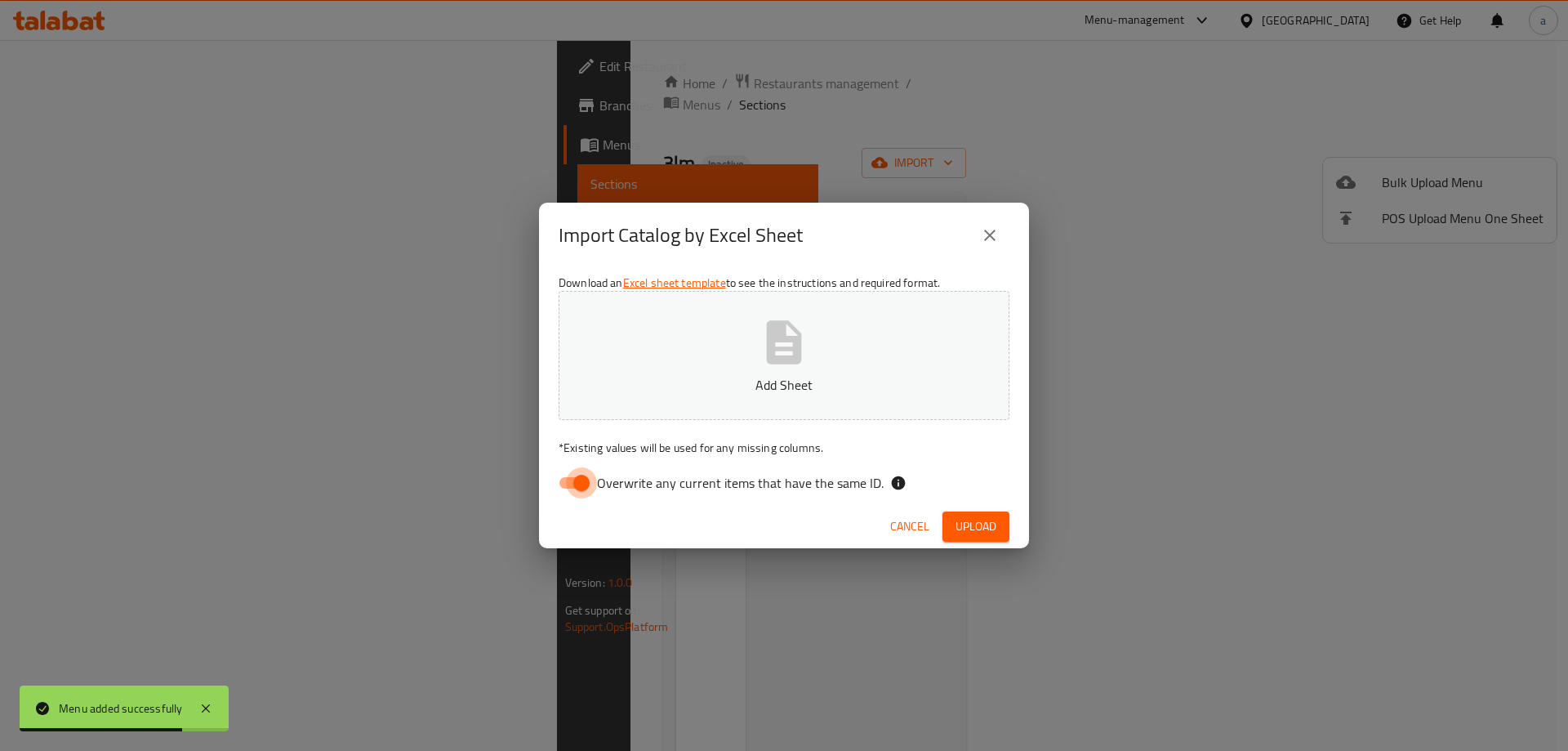
click at [586, 469] on input "Overwrite any current items that have the same ID." at bounding box center [581, 482] width 93 height 31
checkbox input "false"
click at [694, 386] on p "Add Sheet" at bounding box center [784, 384] width 400 height 19
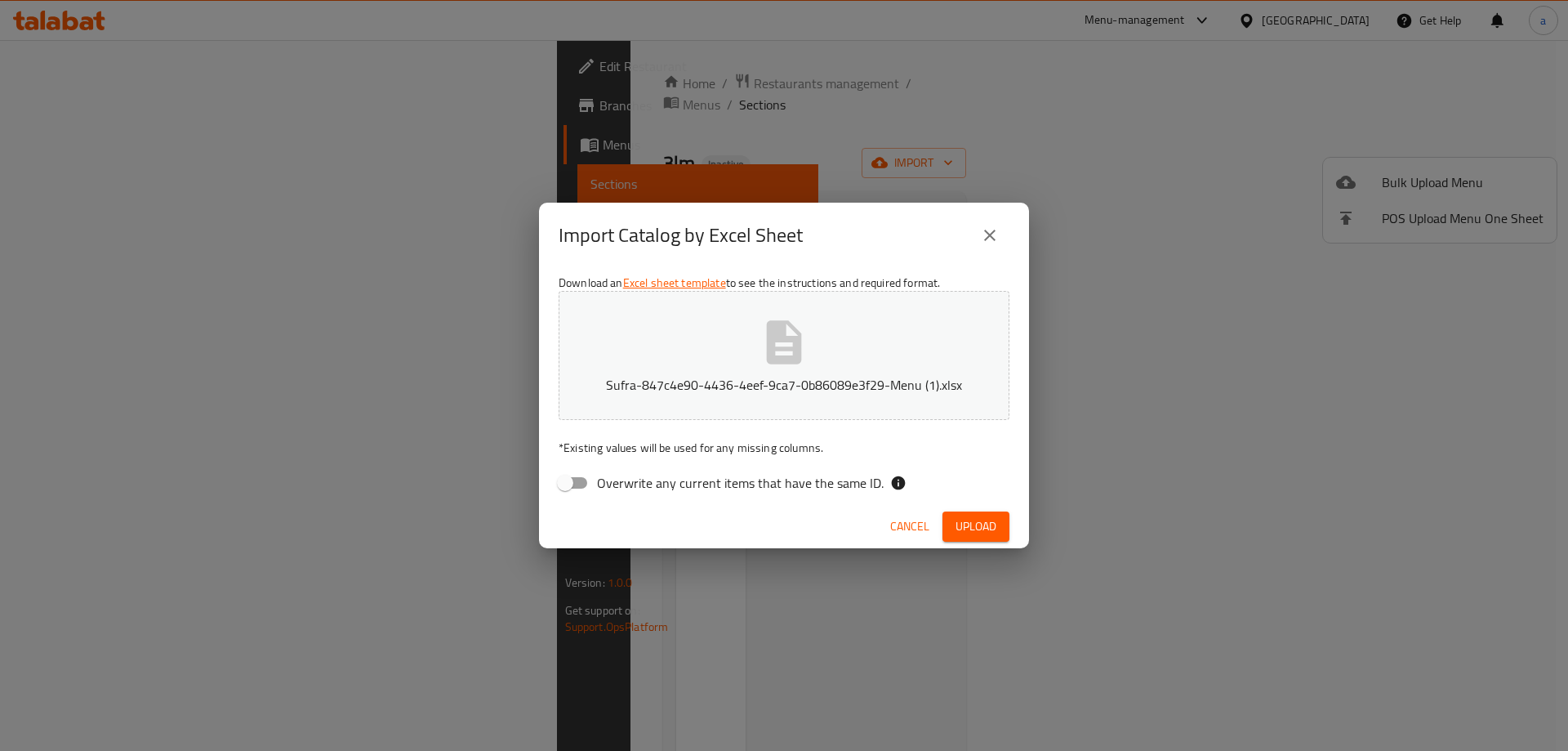
click at [988, 524] on span "Upload" at bounding box center [975, 526] width 41 height 20
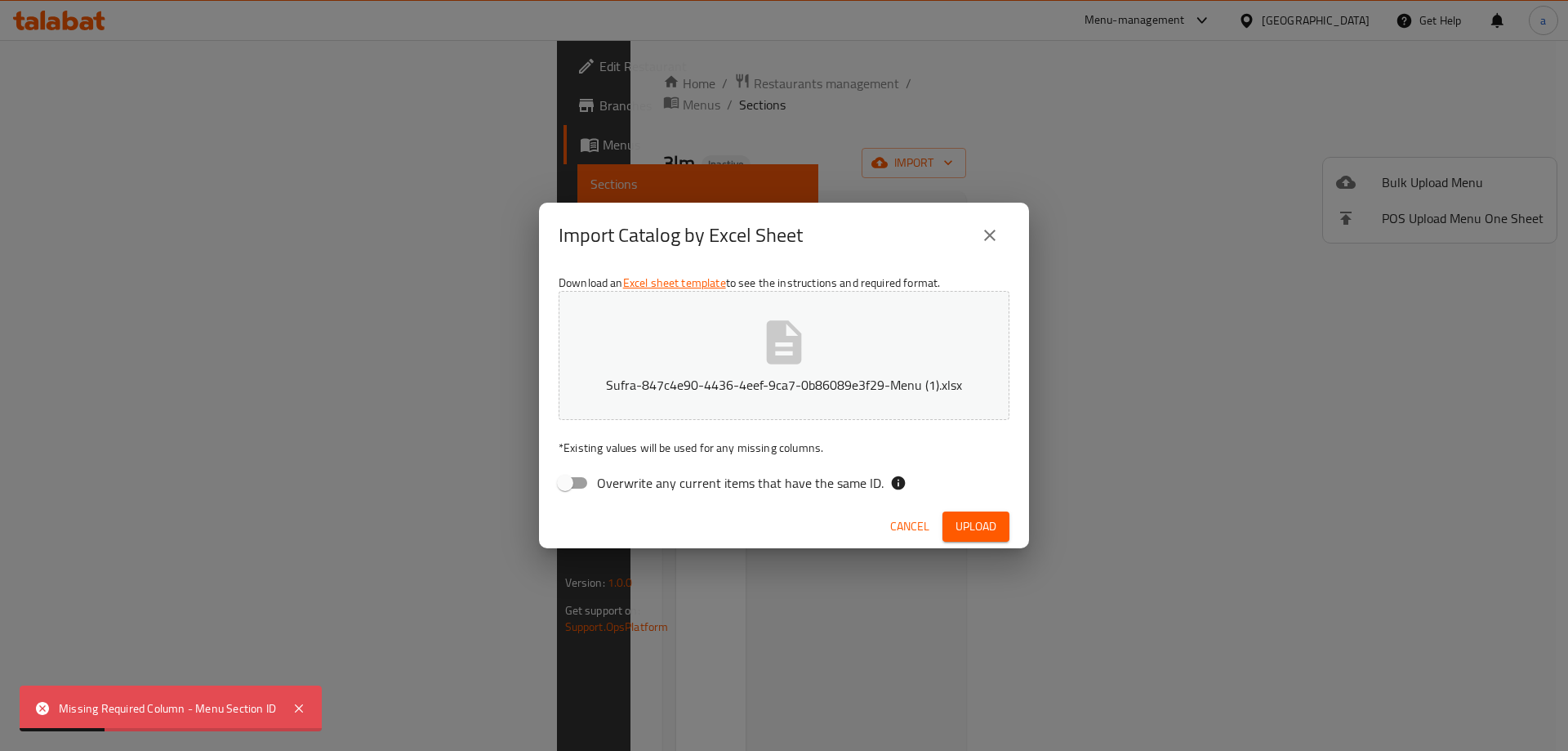
click at [987, 535] on span "Upload" at bounding box center [975, 526] width 41 height 20
click at [970, 532] on span "button" at bounding box center [983, 527] width 26 height 17
